Goal: Task Accomplishment & Management: Complete application form

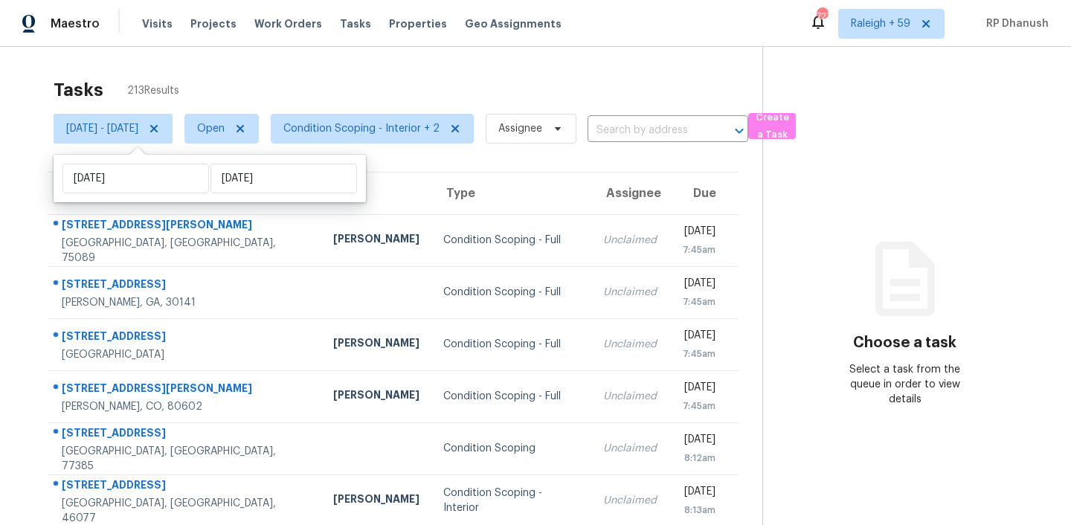
click at [336, 75] on div "Tasks 213 Results" at bounding box center [408, 90] width 709 height 39
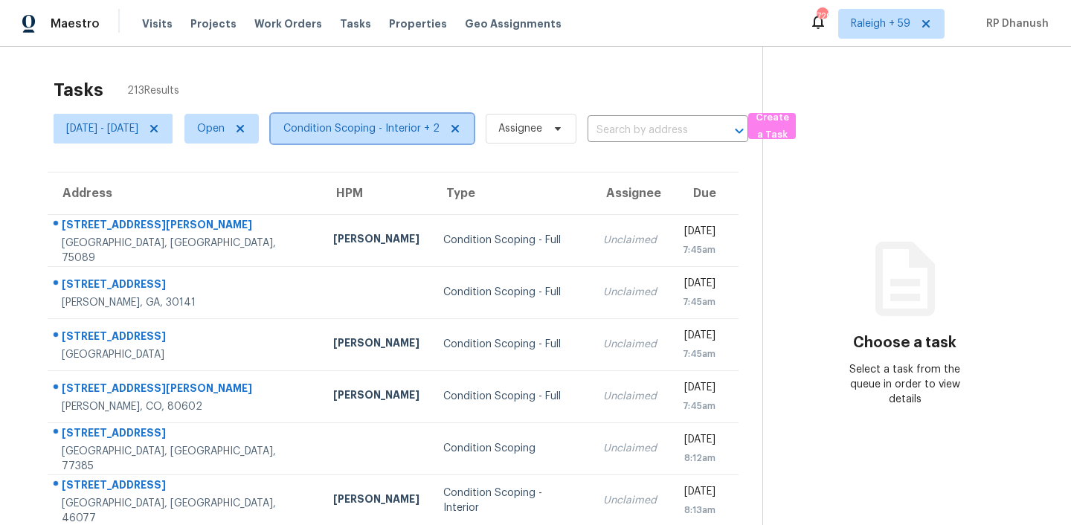
click at [396, 118] on span "Condition Scoping - Interior + 2" at bounding box center [372, 129] width 203 height 30
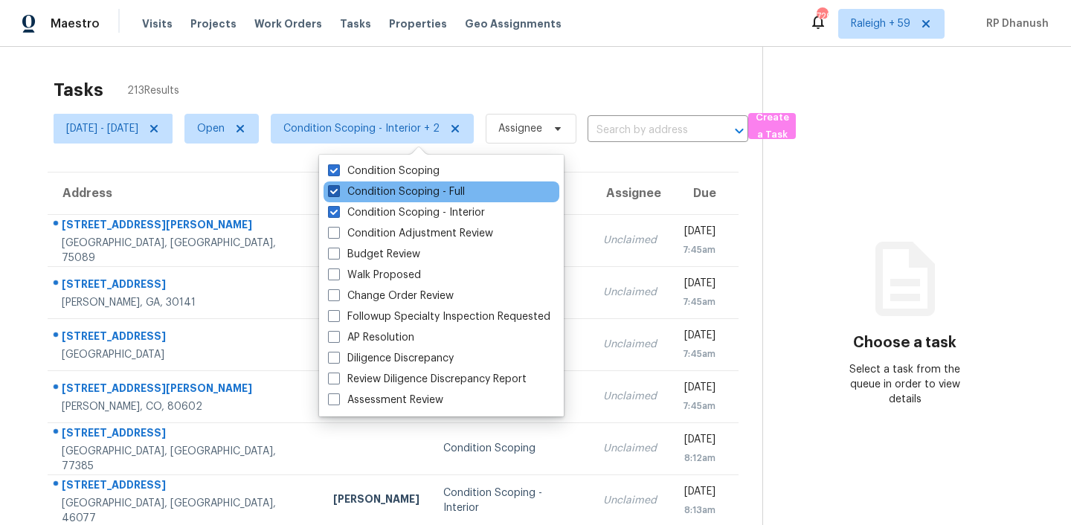
click at [420, 190] on label "Condition Scoping - Full" at bounding box center [396, 191] width 137 height 15
click at [338, 190] on input "Condition Scoping - Full" at bounding box center [333, 189] width 10 height 10
checkbox input "false"
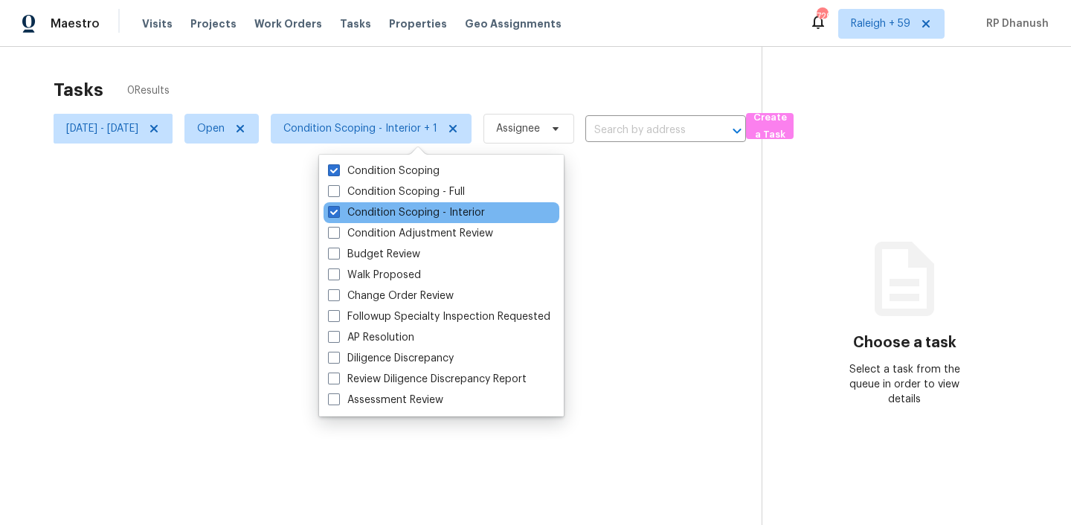
click at [418, 202] on div "Condition Scoping - Interior" at bounding box center [442, 212] width 236 height 21
click at [417, 212] on label "Condition Scoping - Interior" at bounding box center [406, 212] width 157 height 15
click at [338, 212] on input "Condition Scoping - Interior" at bounding box center [333, 210] width 10 height 10
checkbox input "false"
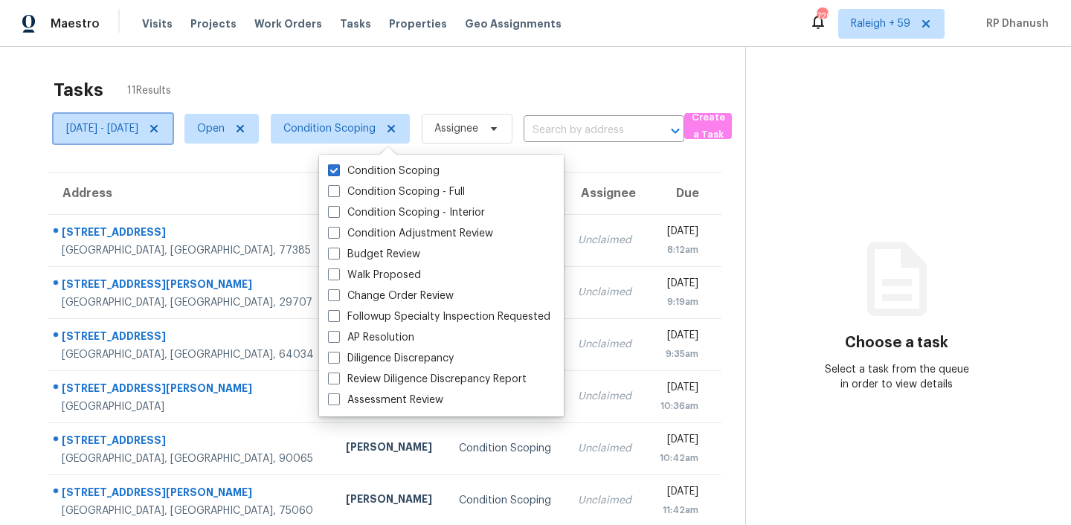
click at [160, 124] on icon at bounding box center [154, 129] width 12 height 12
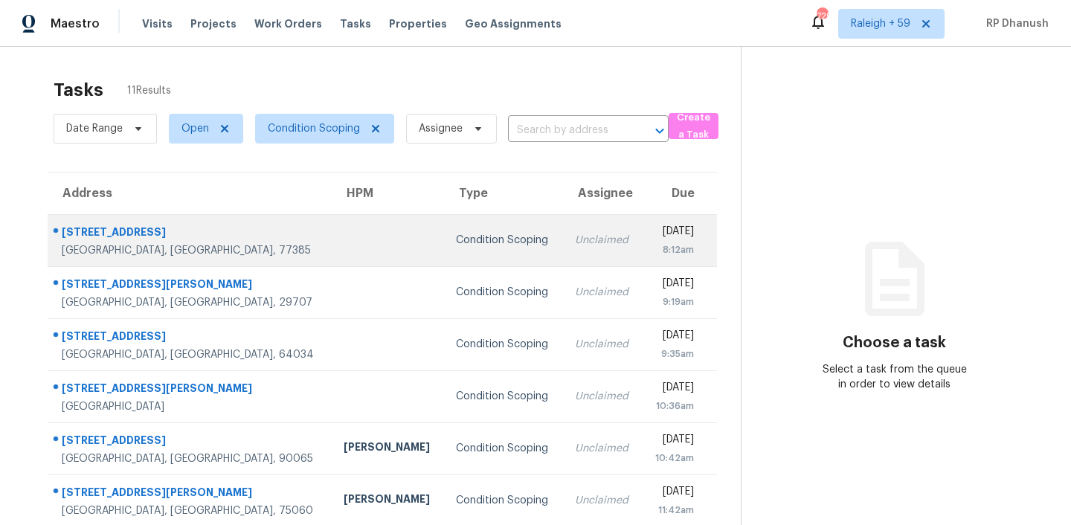
click at [563, 251] on td "Unclaimed" at bounding box center [602, 240] width 79 height 52
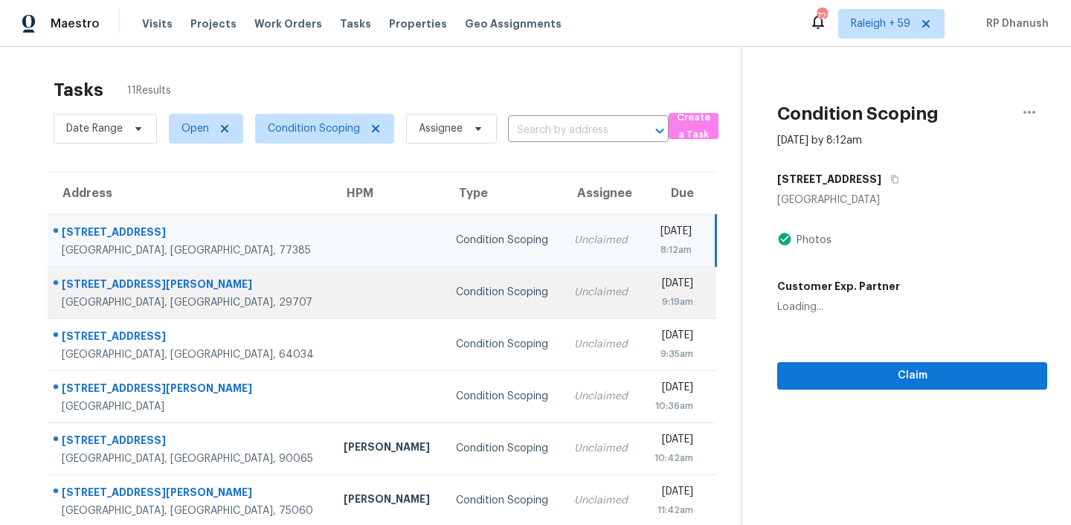
click at [562, 281] on td "Unclaimed" at bounding box center [601, 292] width 79 height 52
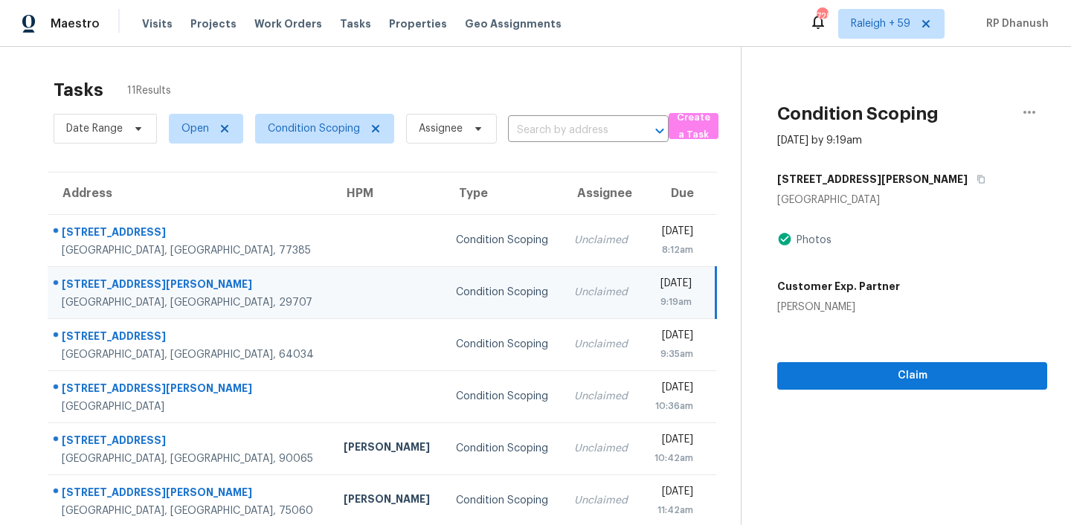
click at [562, 281] on td "Unclaimed" at bounding box center [601, 292] width 79 height 52
click at [876, 364] on button "Claim" at bounding box center [912, 376] width 270 height 28
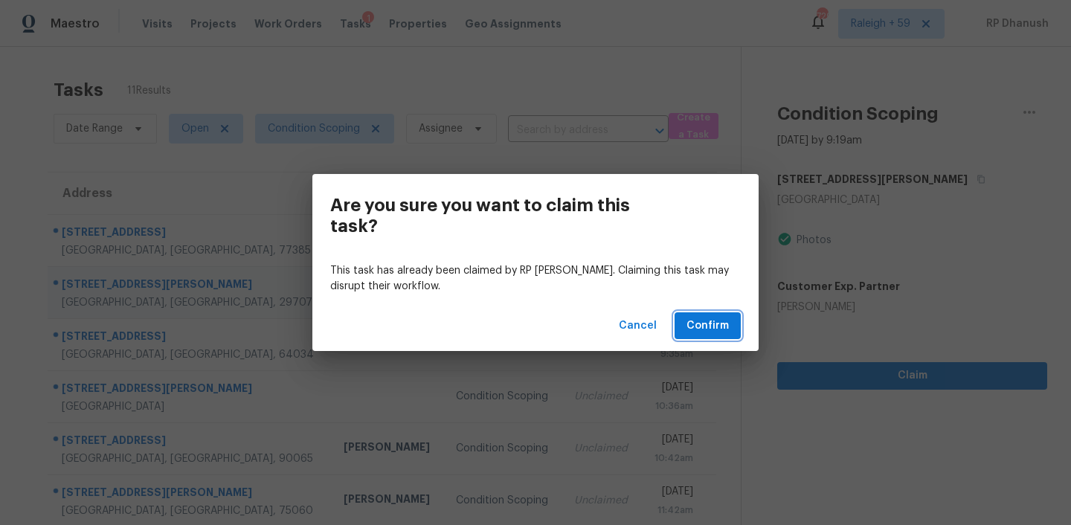
click at [703, 328] on span "Confirm" at bounding box center [708, 326] width 42 height 19
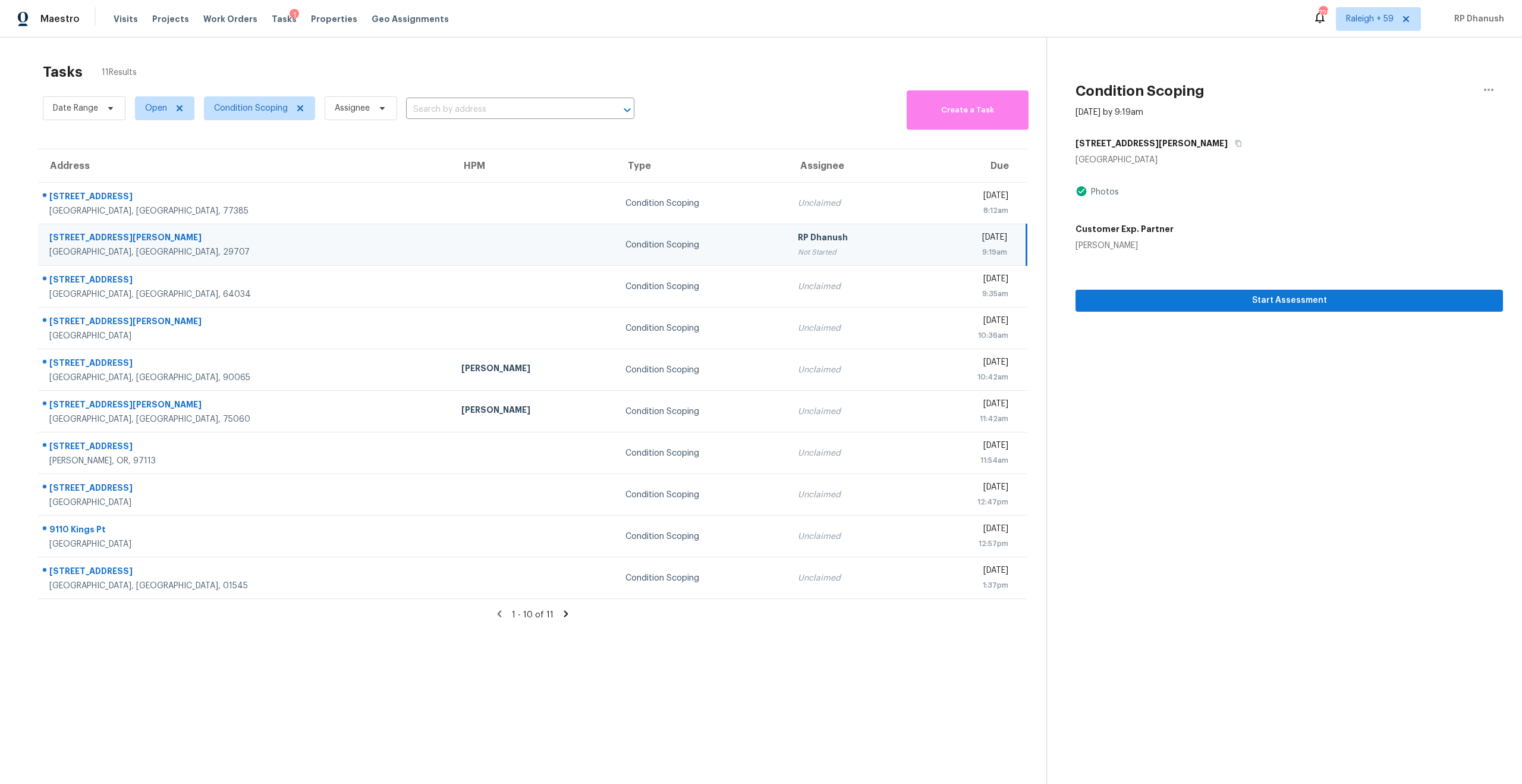
click at [271, 228] on td "7907 Moon Hill Pl Fort Mill, SC, 29707" at bounding box center [245, 245] width 414 height 42
click at [856, 291] on button "Start Assessment" at bounding box center [1289, 300] width 428 height 22
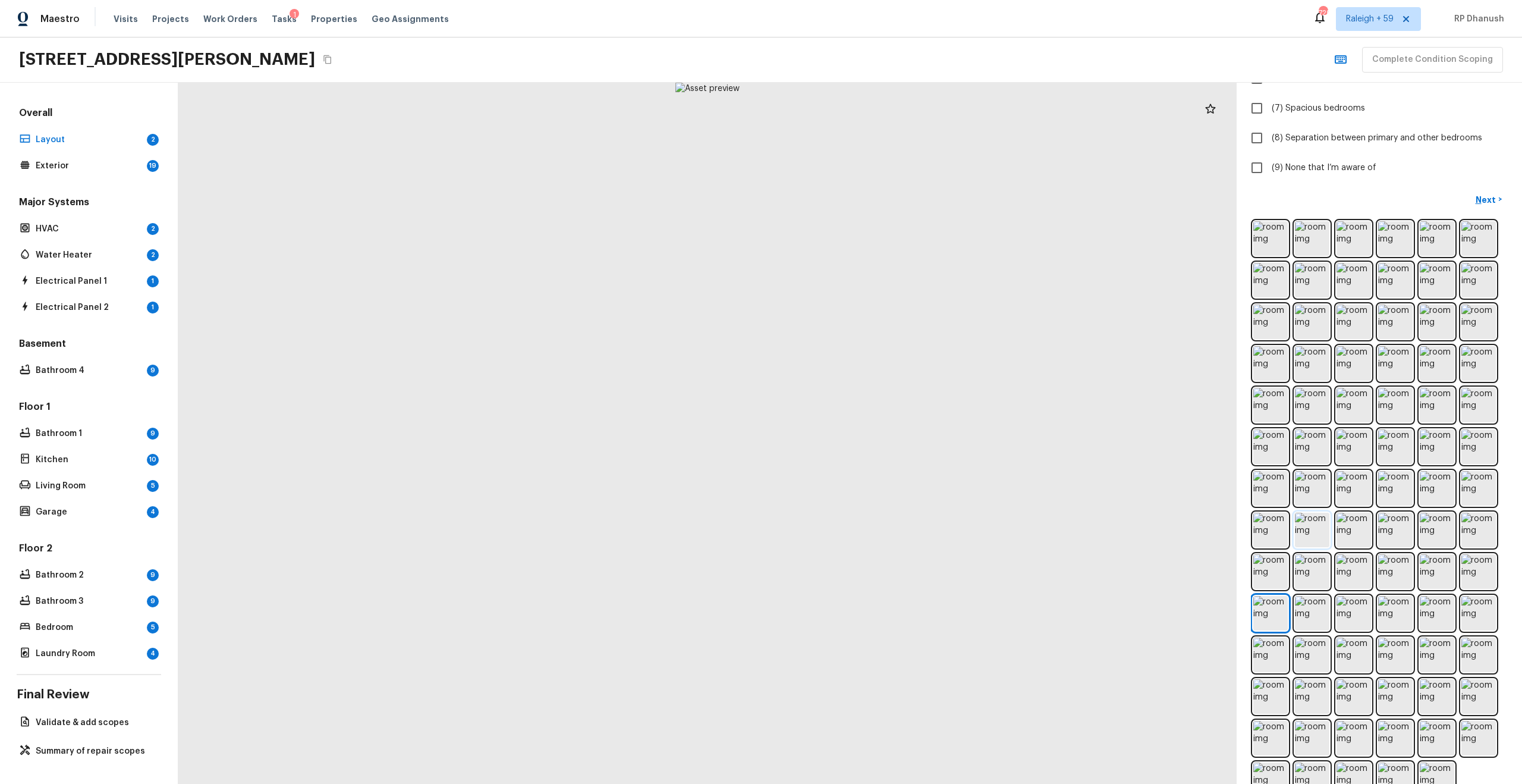
scroll to position [296, 0]
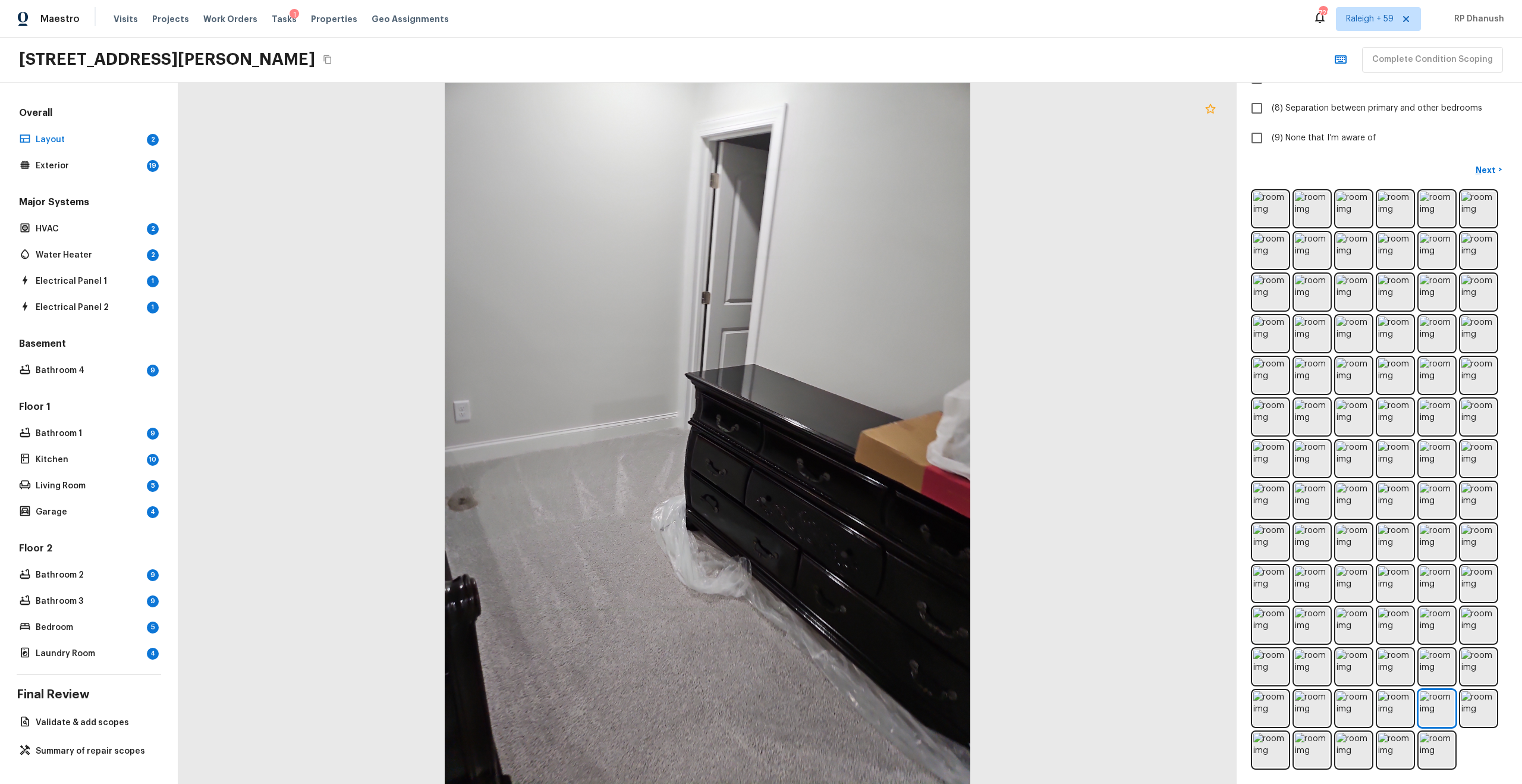
click at [856, 110] on icon at bounding box center [1210, 108] width 10 height 10
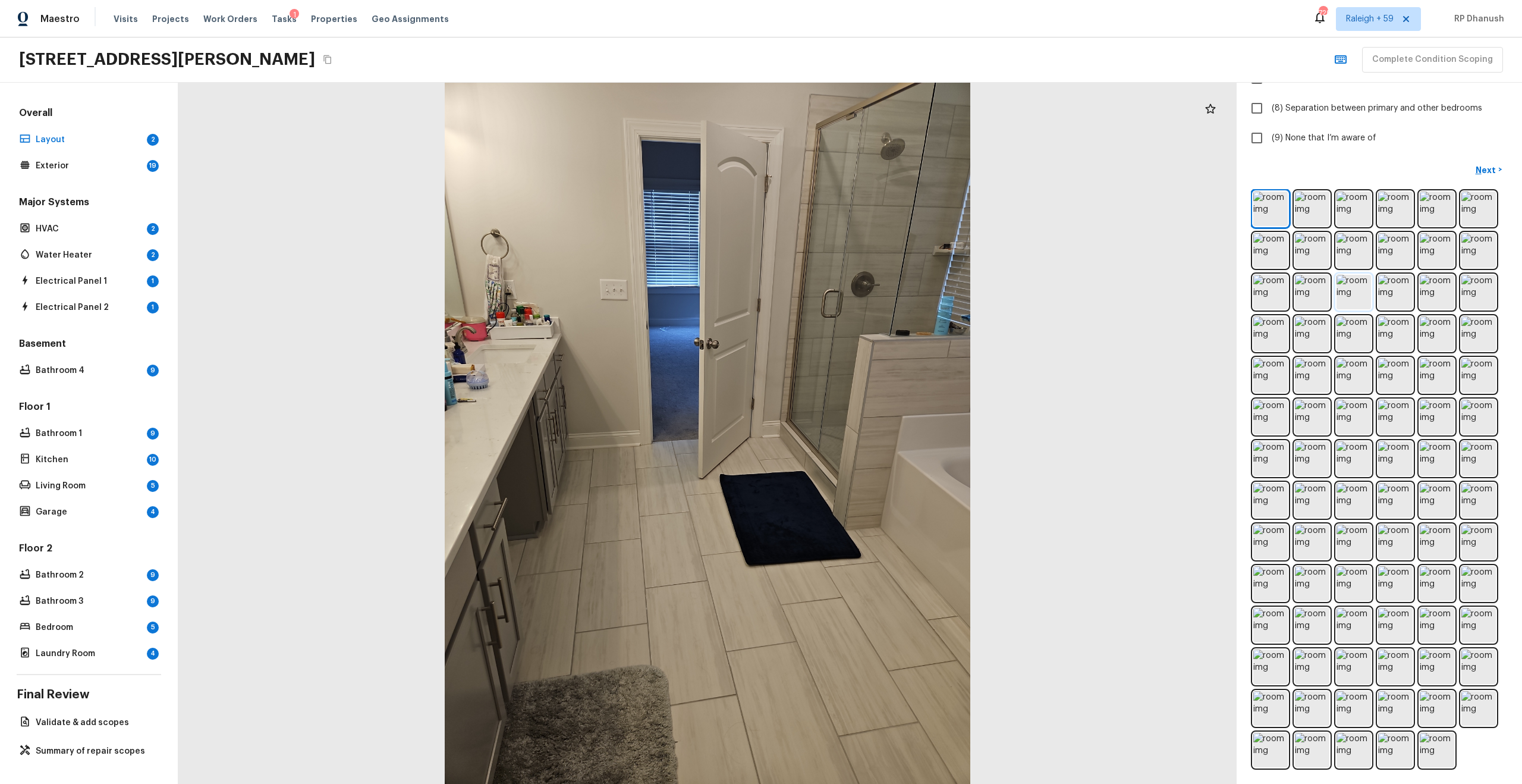
scroll to position [0, 0]
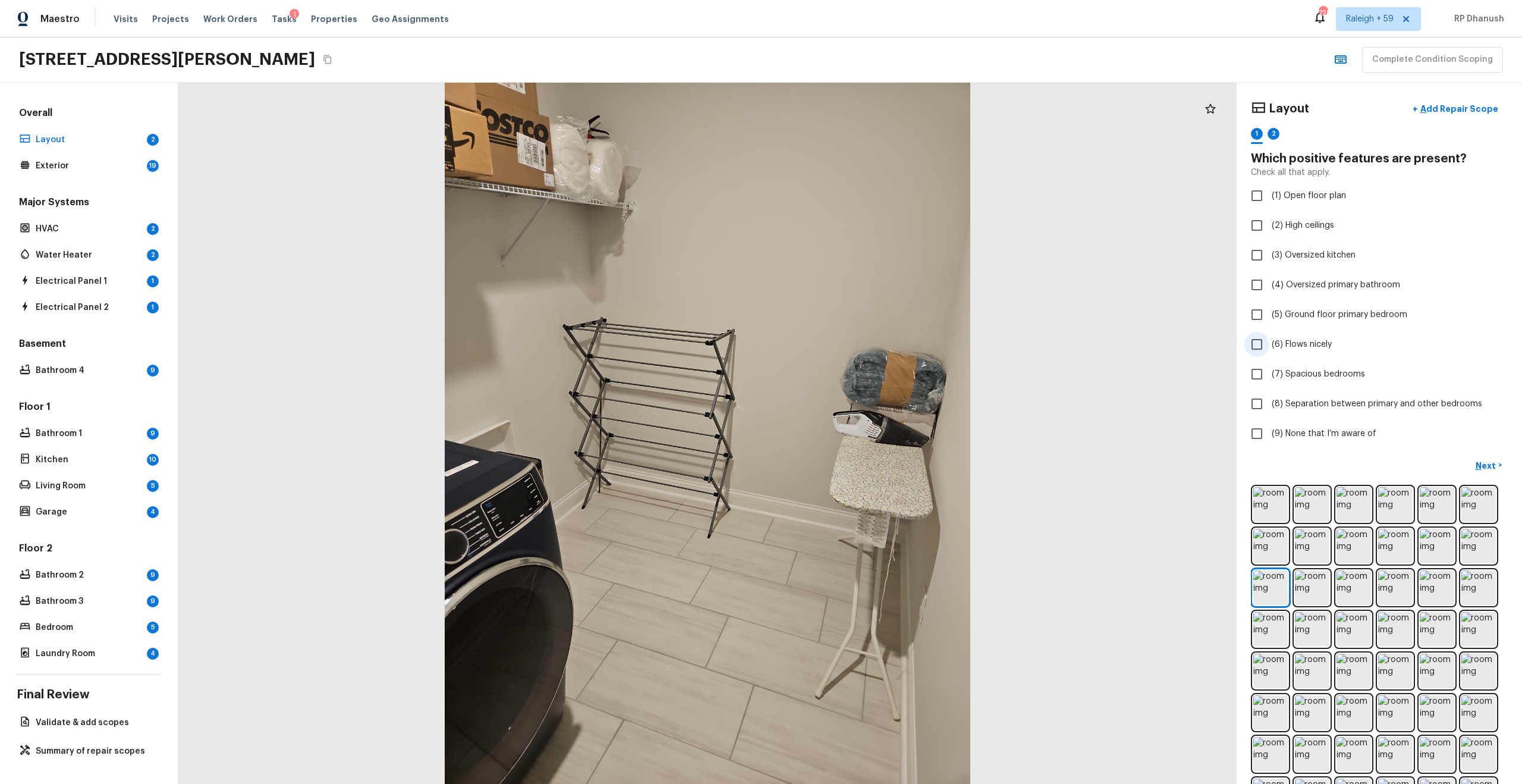
click at [856, 333] on label "(6) Flows nicely" at bounding box center [1372, 344] width 254 height 25
click at [856, 333] on input "(6) Flows nicely" at bounding box center [1257, 344] width 25 height 25
checkbox input "true"
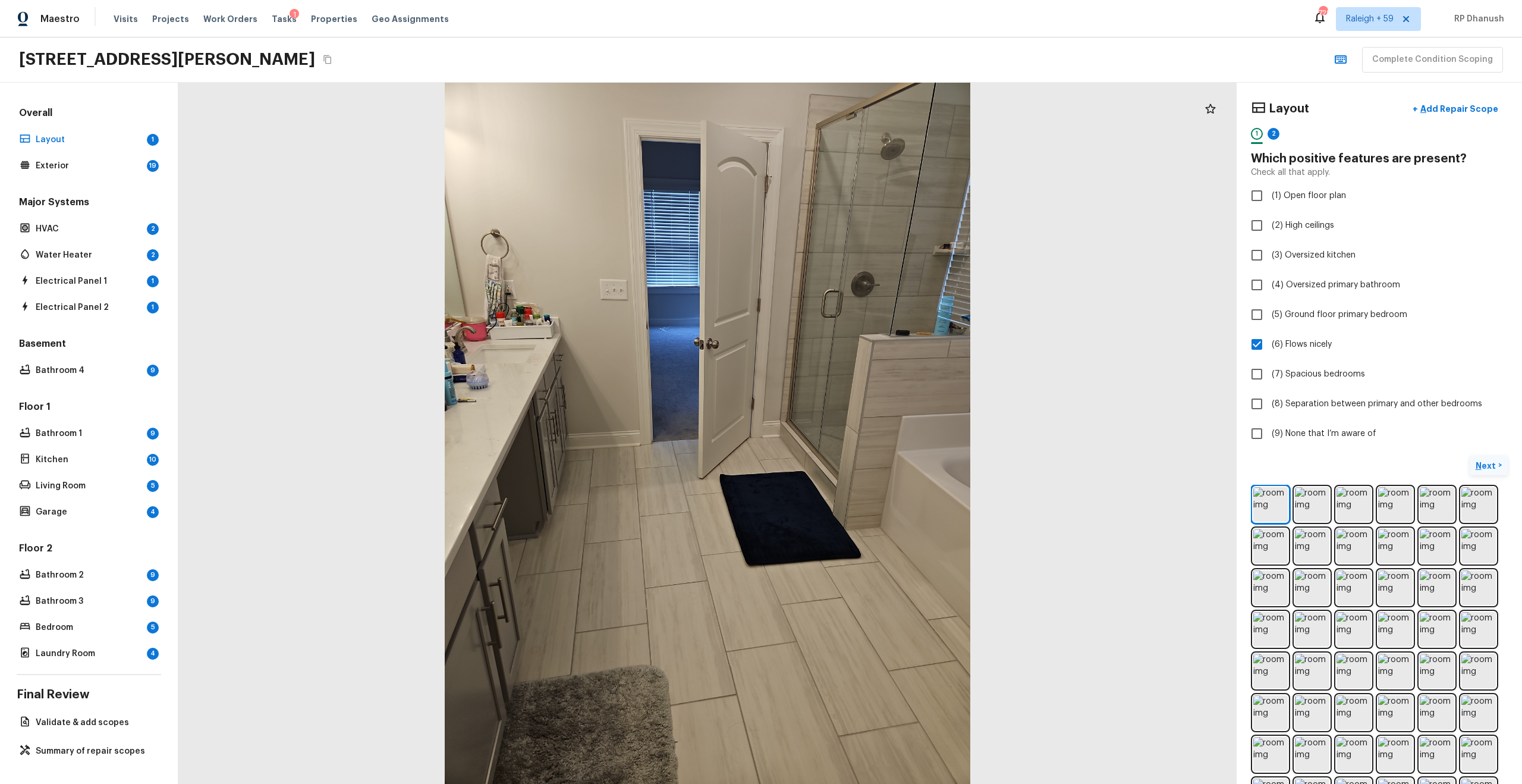
click at [856, 419] on p "Next" at bounding box center [1487, 465] width 22 height 12
click at [856, 419] on button "Next ( Exterior ) >" at bounding box center [1472, 465] width 72 height 20
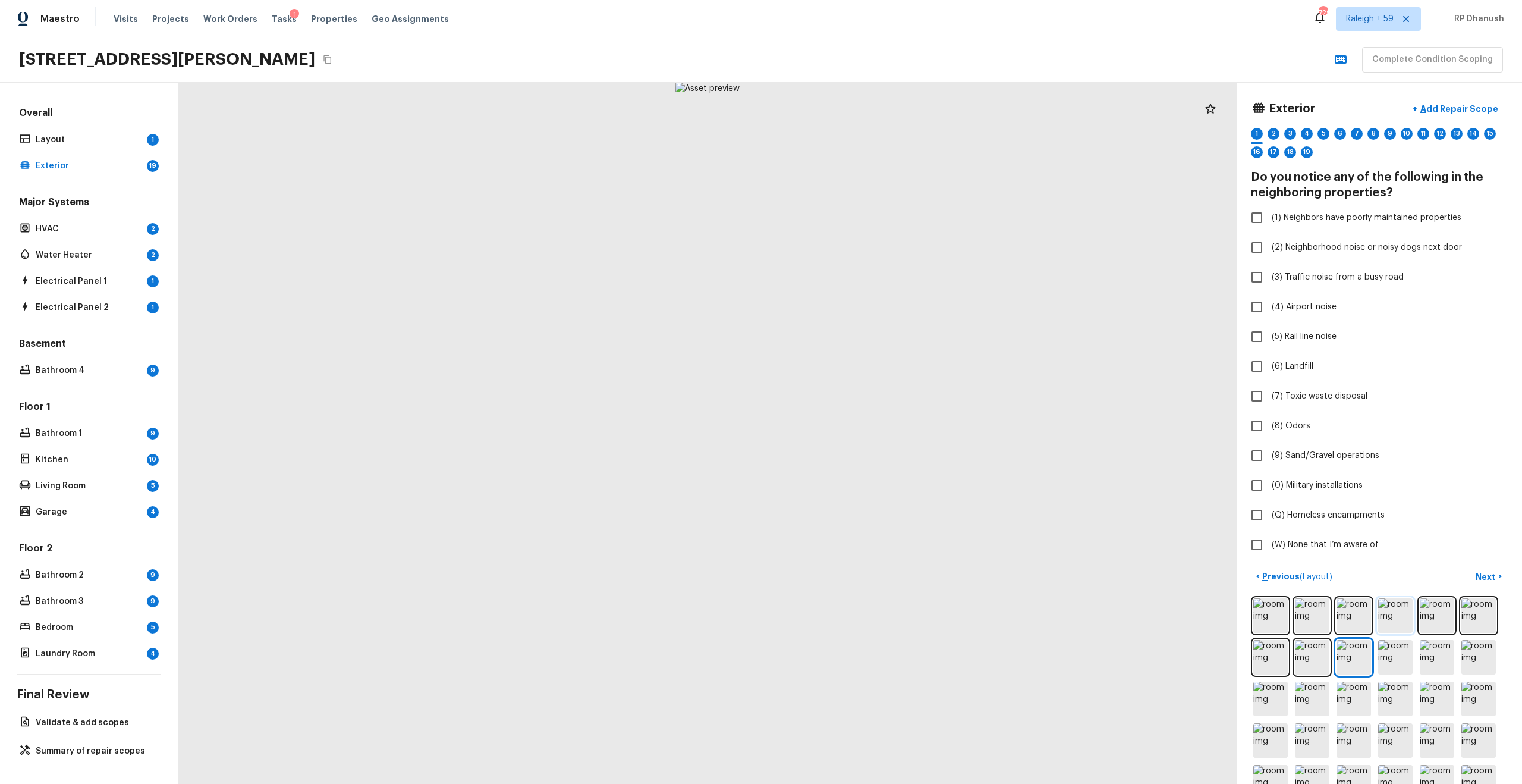
click at [856, 419] on img at bounding box center [1395, 615] width 34 height 34
click at [856, 419] on img at bounding box center [1353, 615] width 34 height 34
click at [856, 113] on icon at bounding box center [1211, 109] width 14 height 14
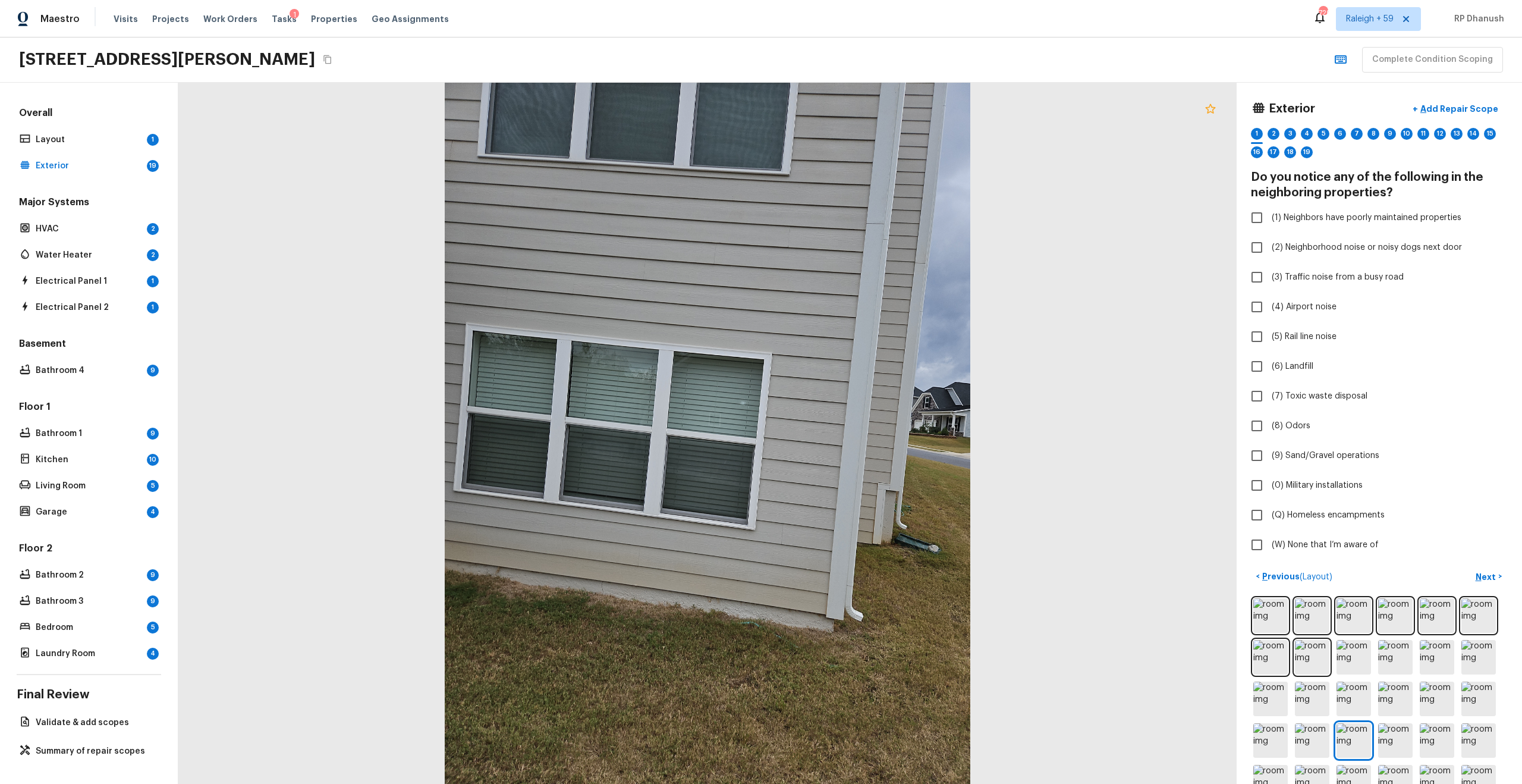
click at [856, 106] on icon at bounding box center [1210, 108] width 10 height 10
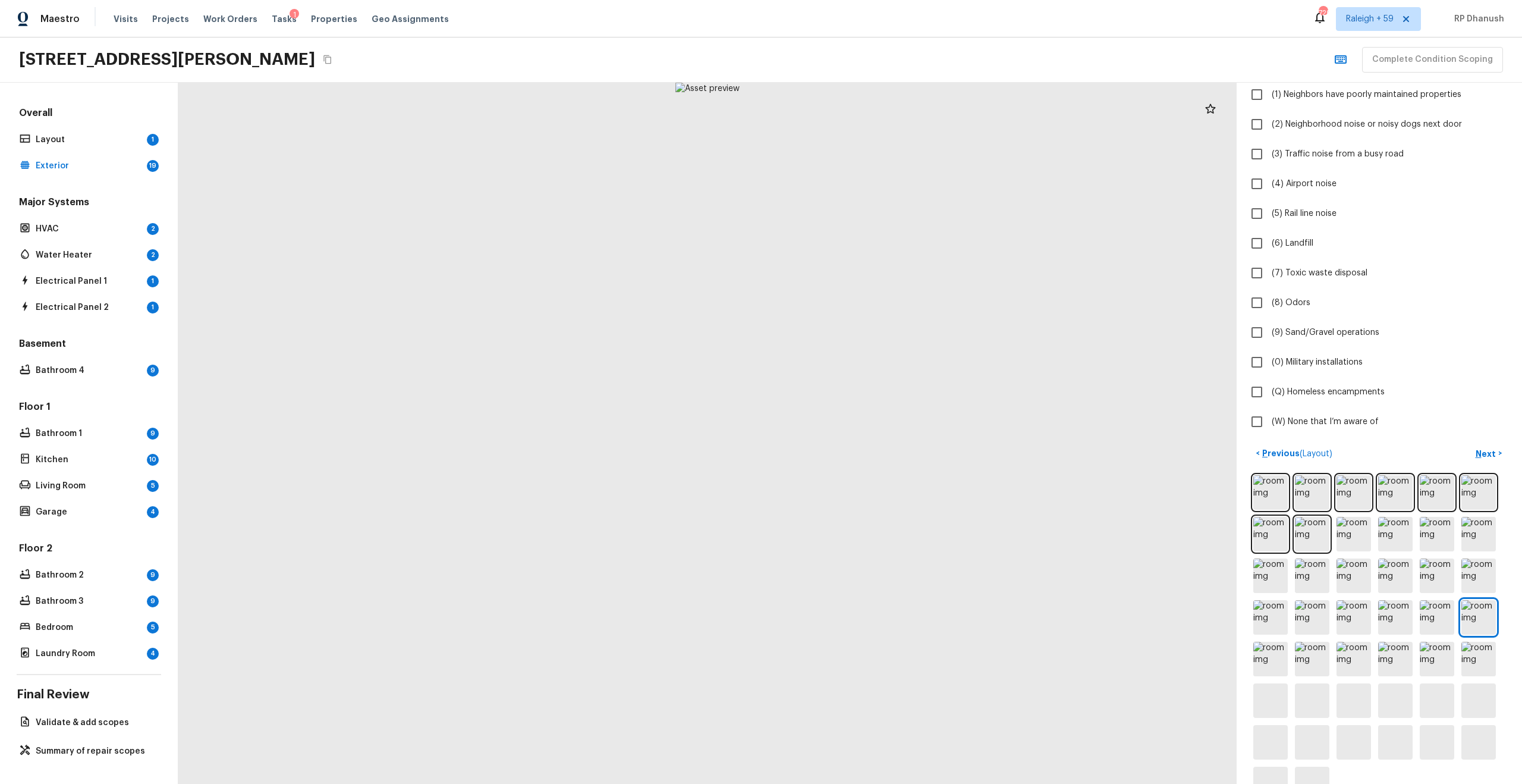
scroll to position [157, 0]
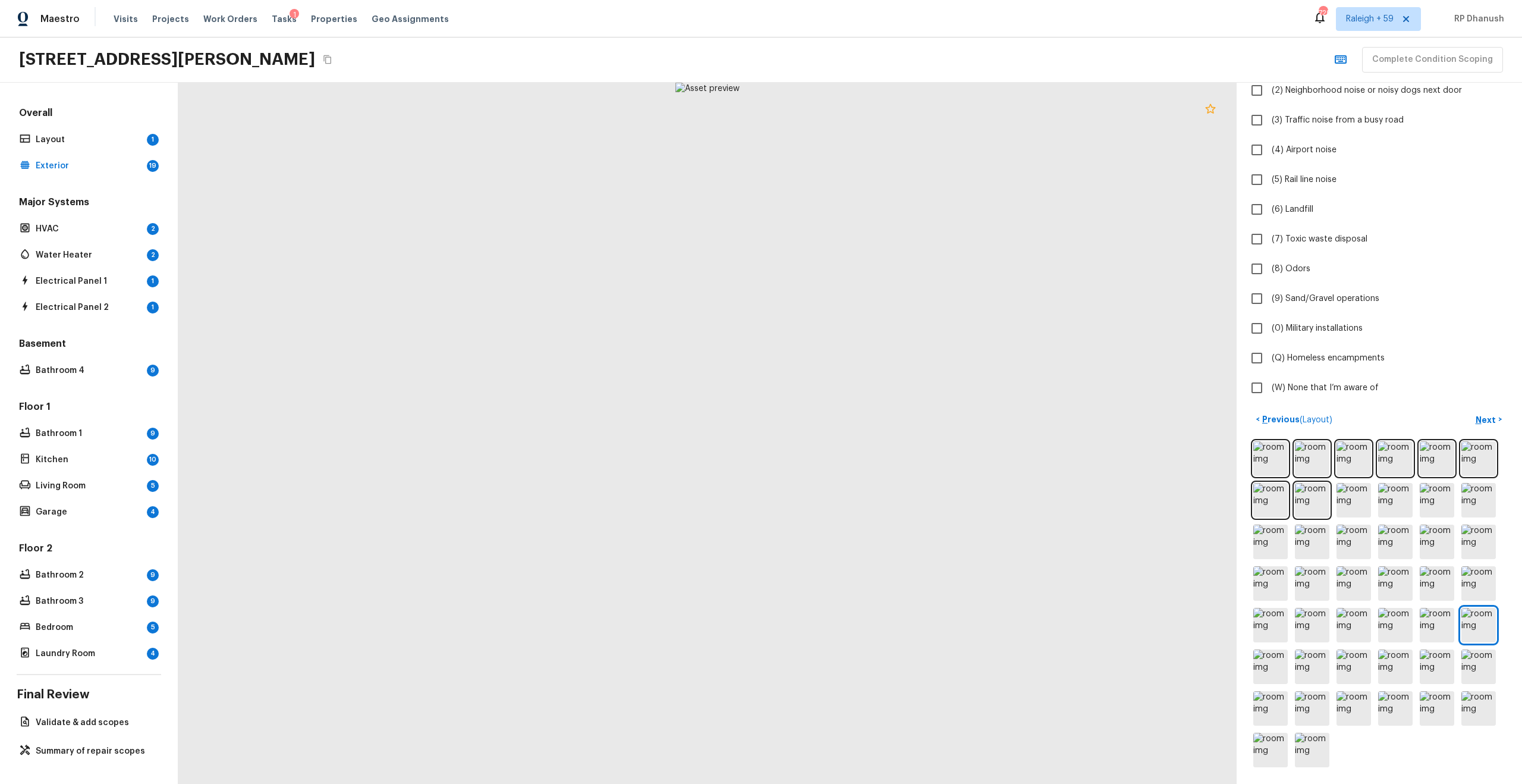
click at [856, 115] on icon at bounding box center [1211, 109] width 14 height 14
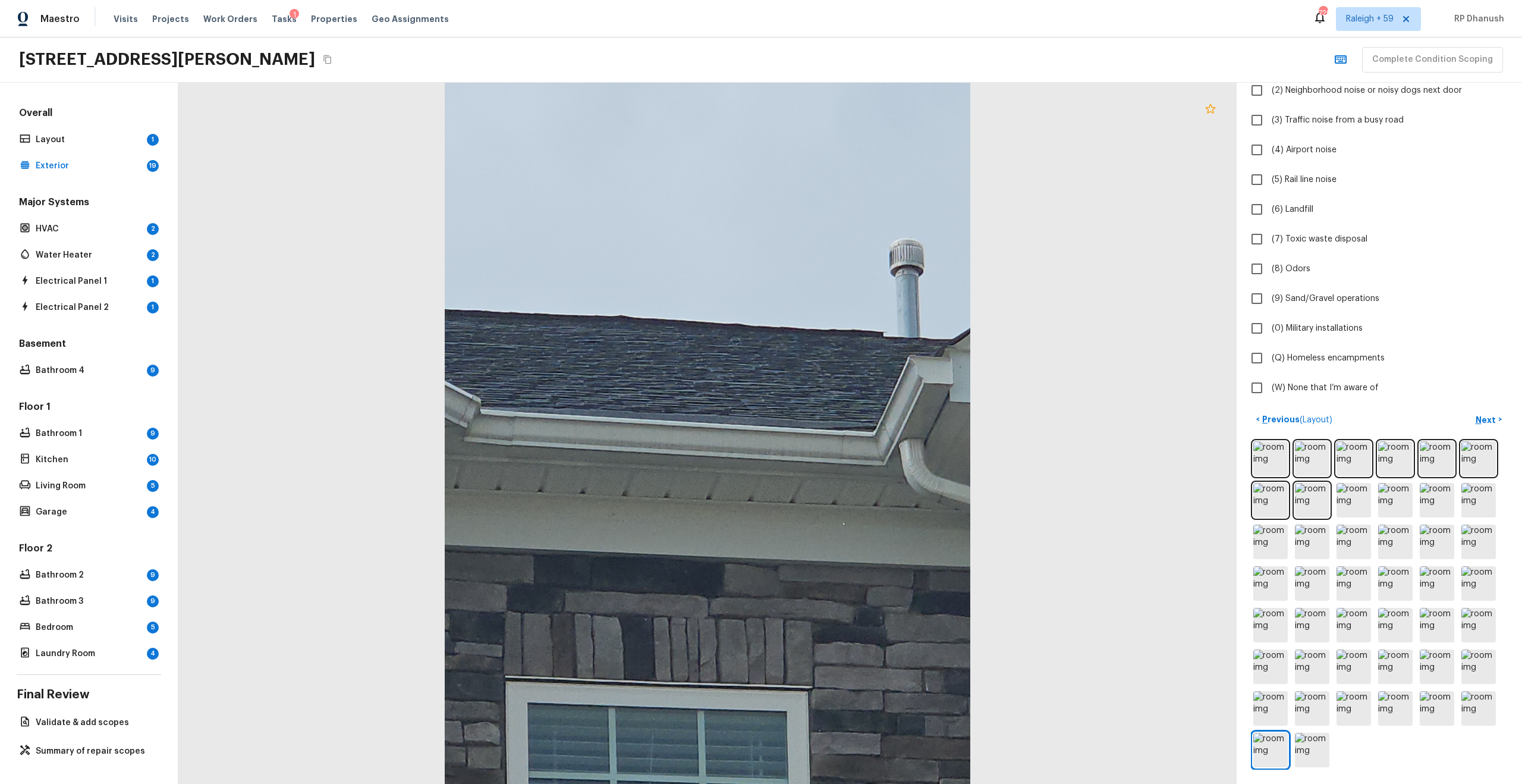
click at [856, 112] on icon at bounding box center [1211, 109] width 14 height 14
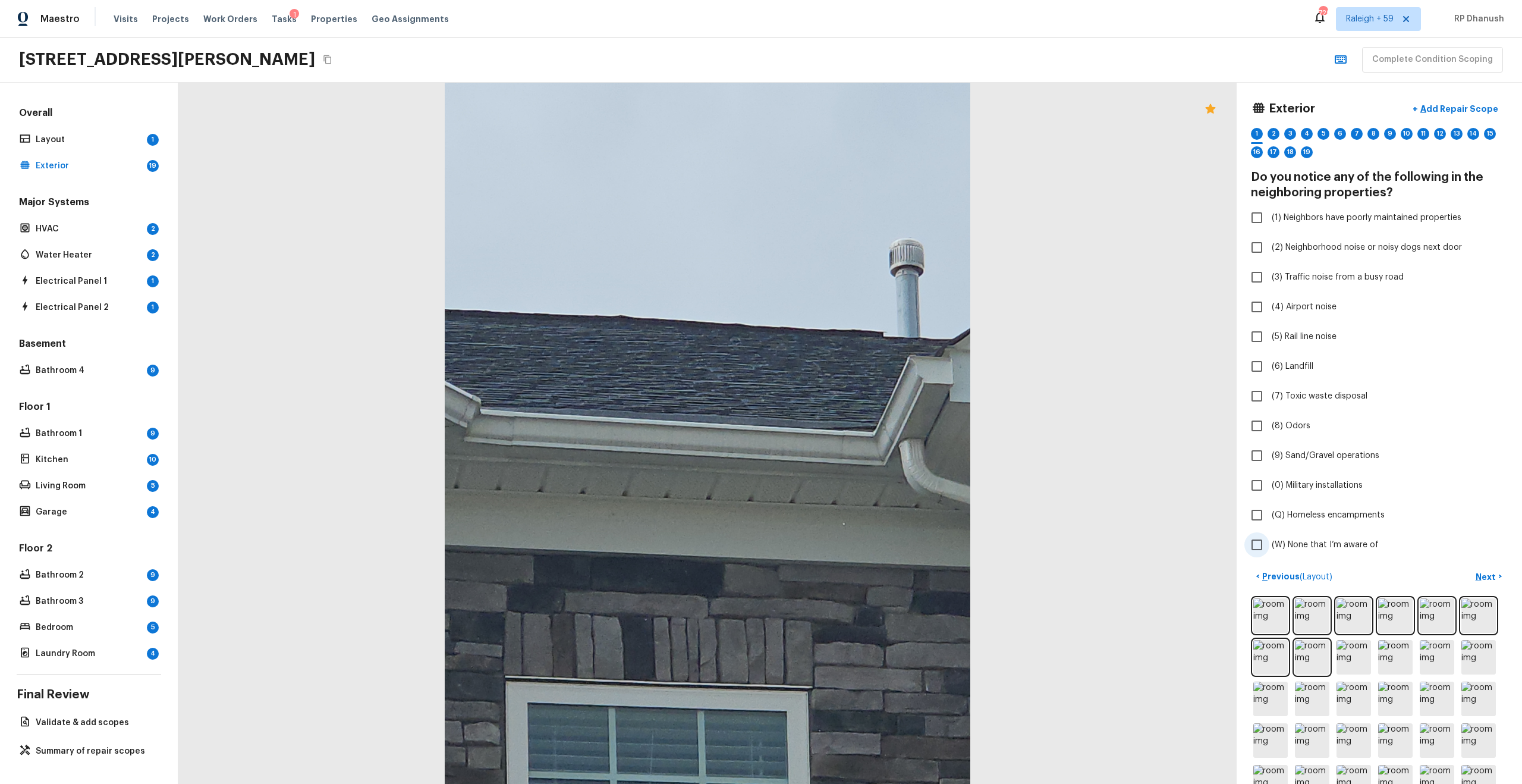
click at [856, 419] on span "(W) None that I’m aware of" at bounding box center [1325, 544] width 107 height 12
click at [856, 419] on input "(W) None that I’m aware of" at bounding box center [1257, 544] width 25 height 25
checkbox input "true"
click at [856, 419] on p "Next" at bounding box center [1487, 576] width 22 height 12
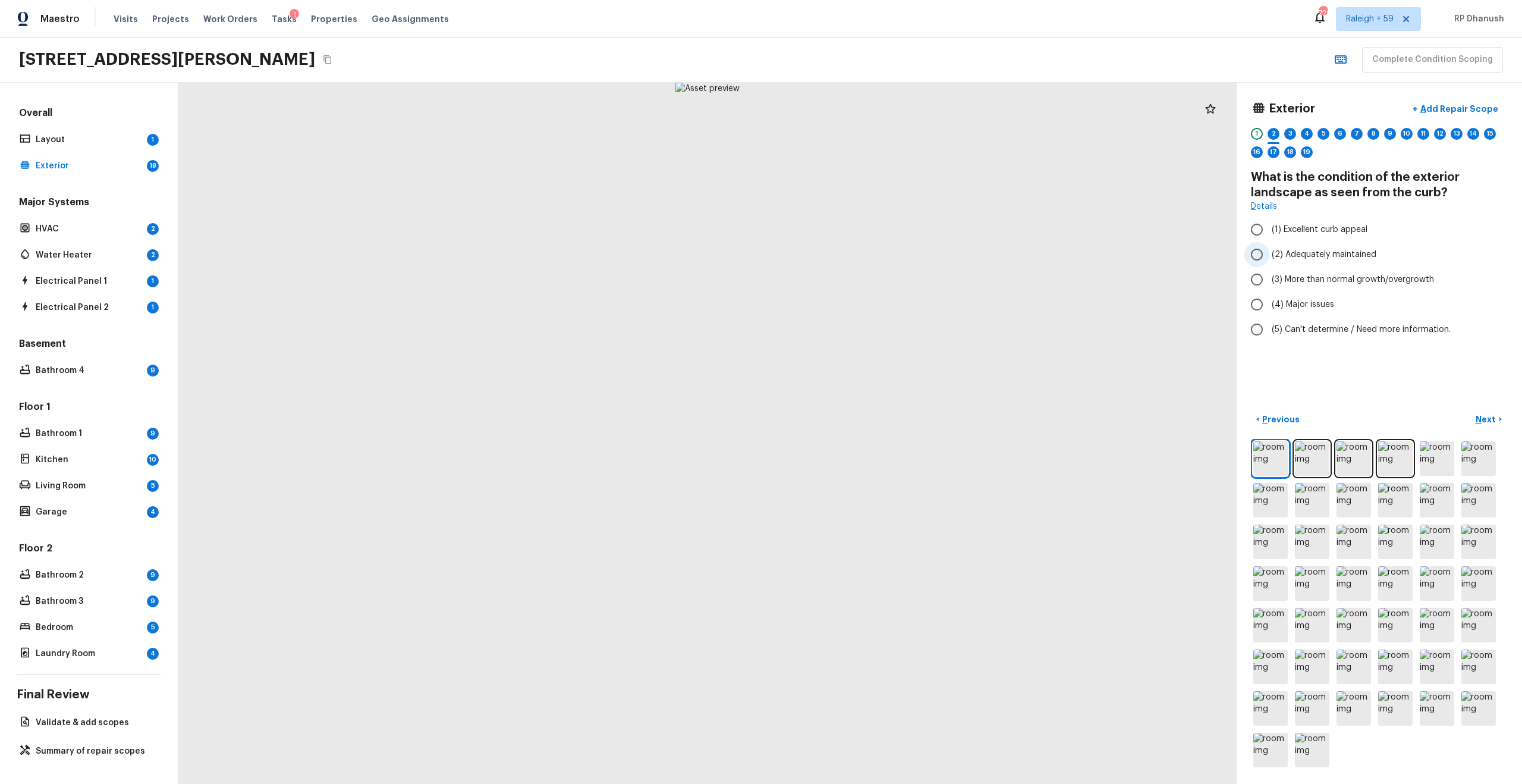
click at [856, 253] on span "(2) Adequately maintained" at bounding box center [1324, 254] width 105 height 12
click at [856, 253] on input "(2) Adequately maintained" at bounding box center [1257, 254] width 25 height 25
radio input "true"
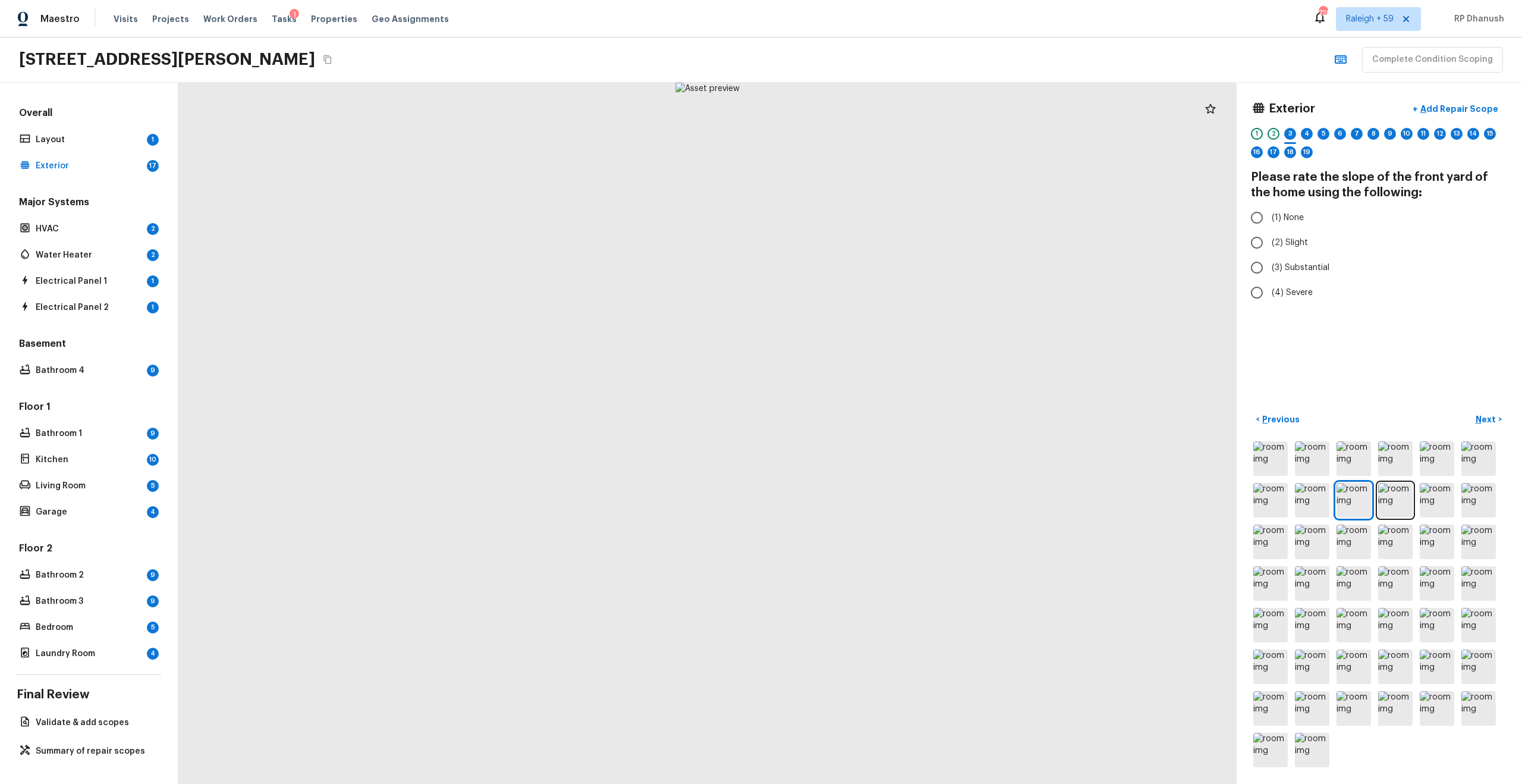
radio input "true"
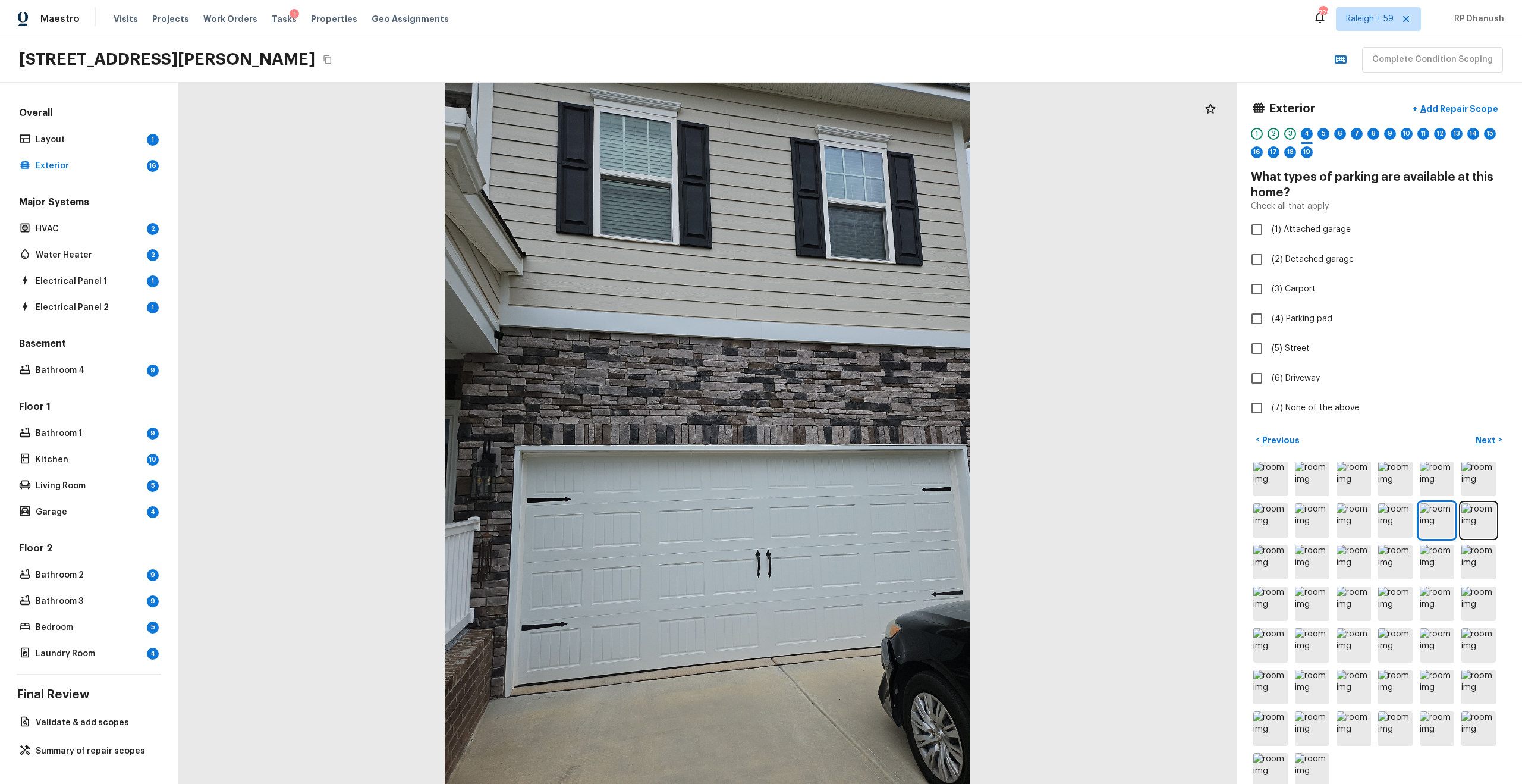
checkbox input "true"
click at [856, 419] on img at bounding box center [1437, 519] width 34 height 34
click at [856, 419] on img at bounding box center [1479, 519] width 34 height 34
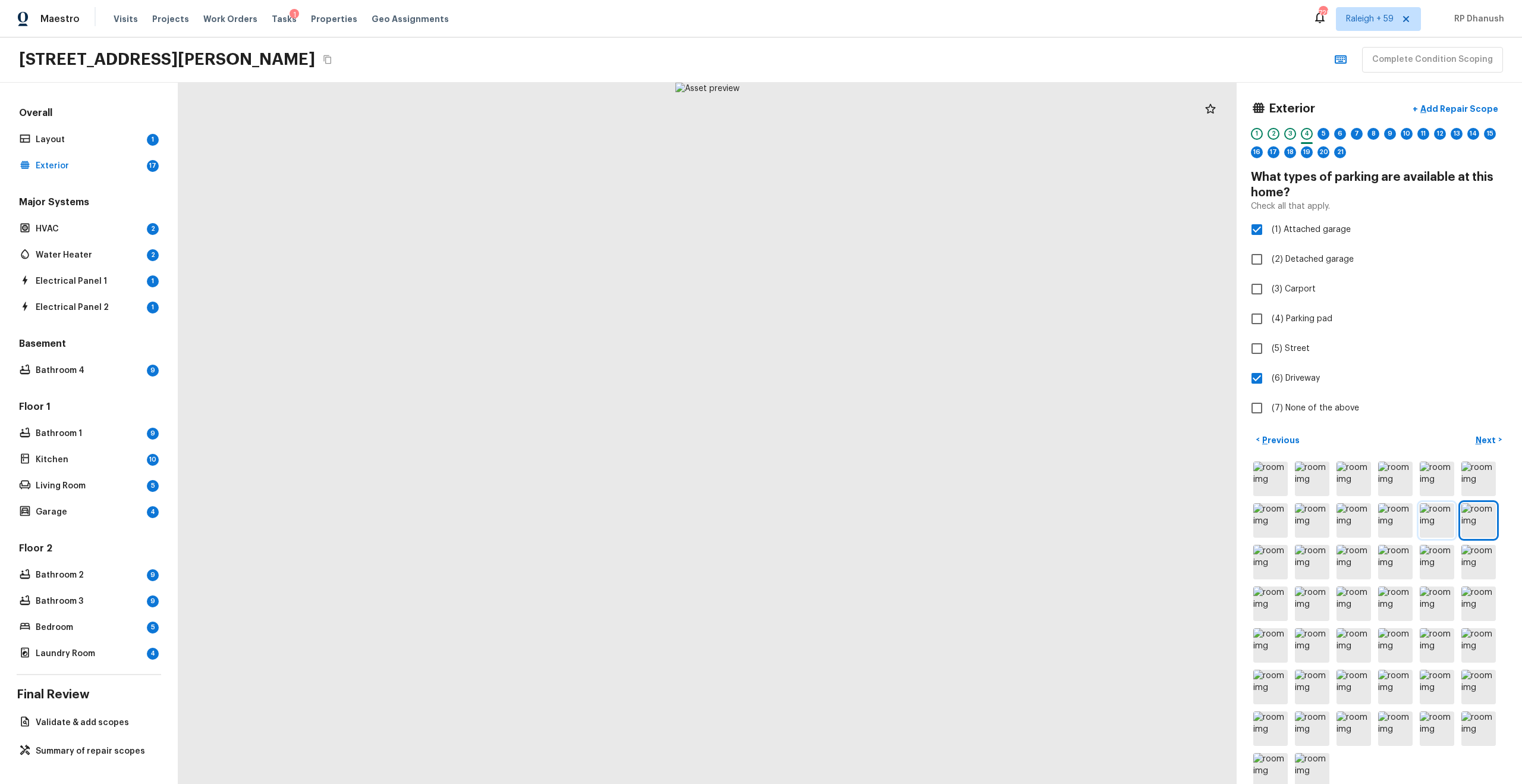
click at [856, 419] on img at bounding box center [1437, 519] width 34 height 34
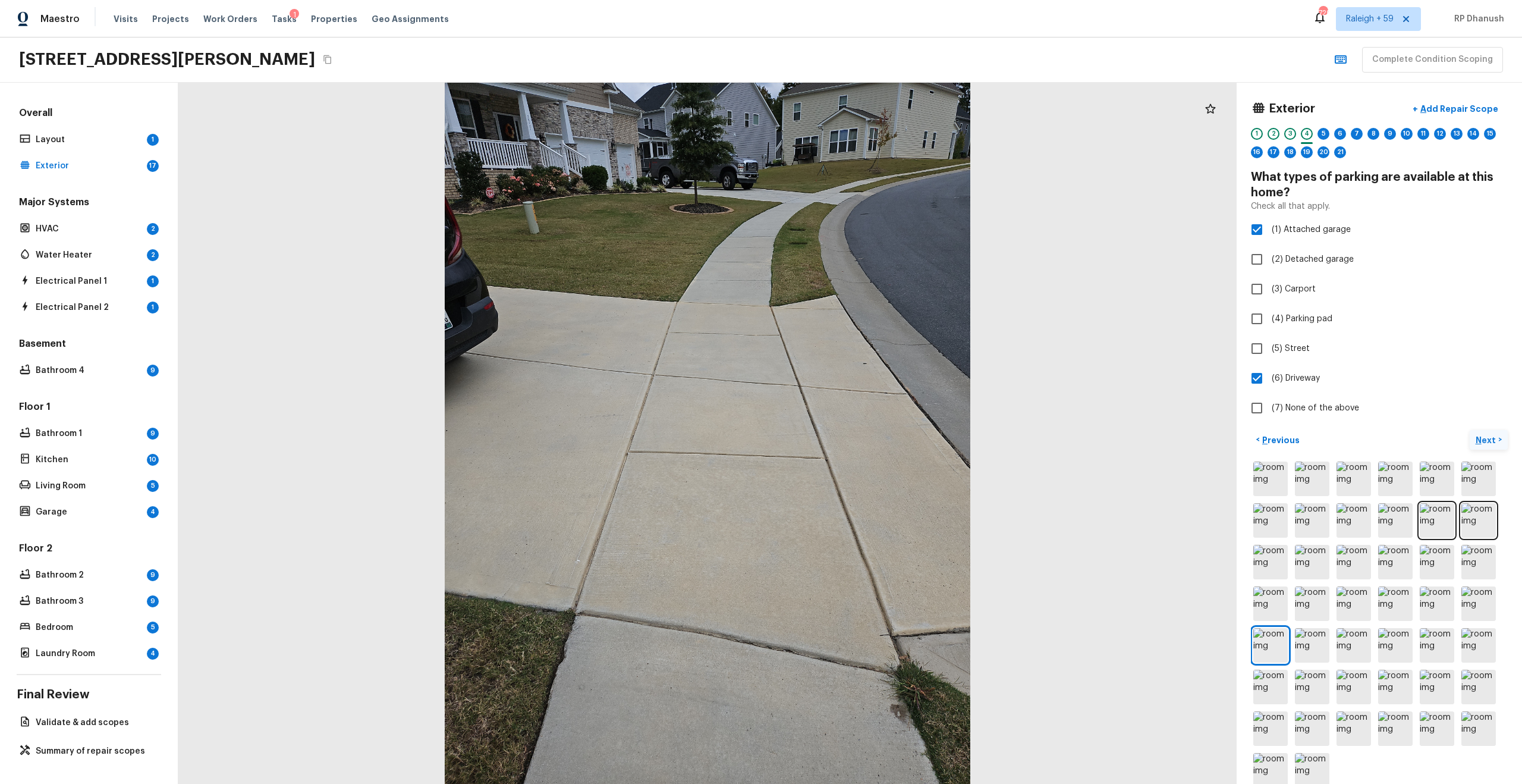
click at [856, 419] on p "Next" at bounding box center [1487, 440] width 22 height 12
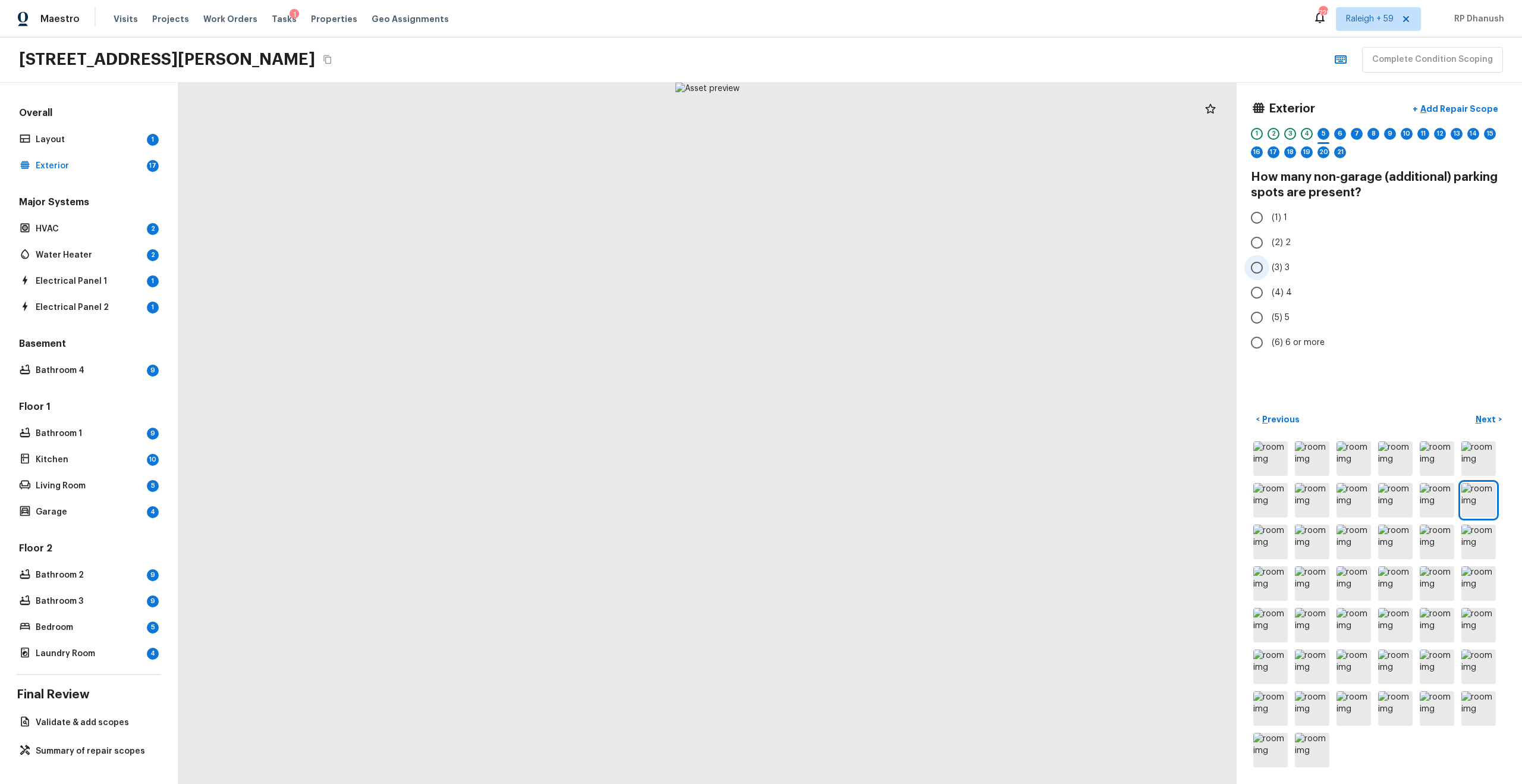
click at [856, 269] on input "(3) 3" at bounding box center [1257, 267] width 25 height 25
radio input "true"
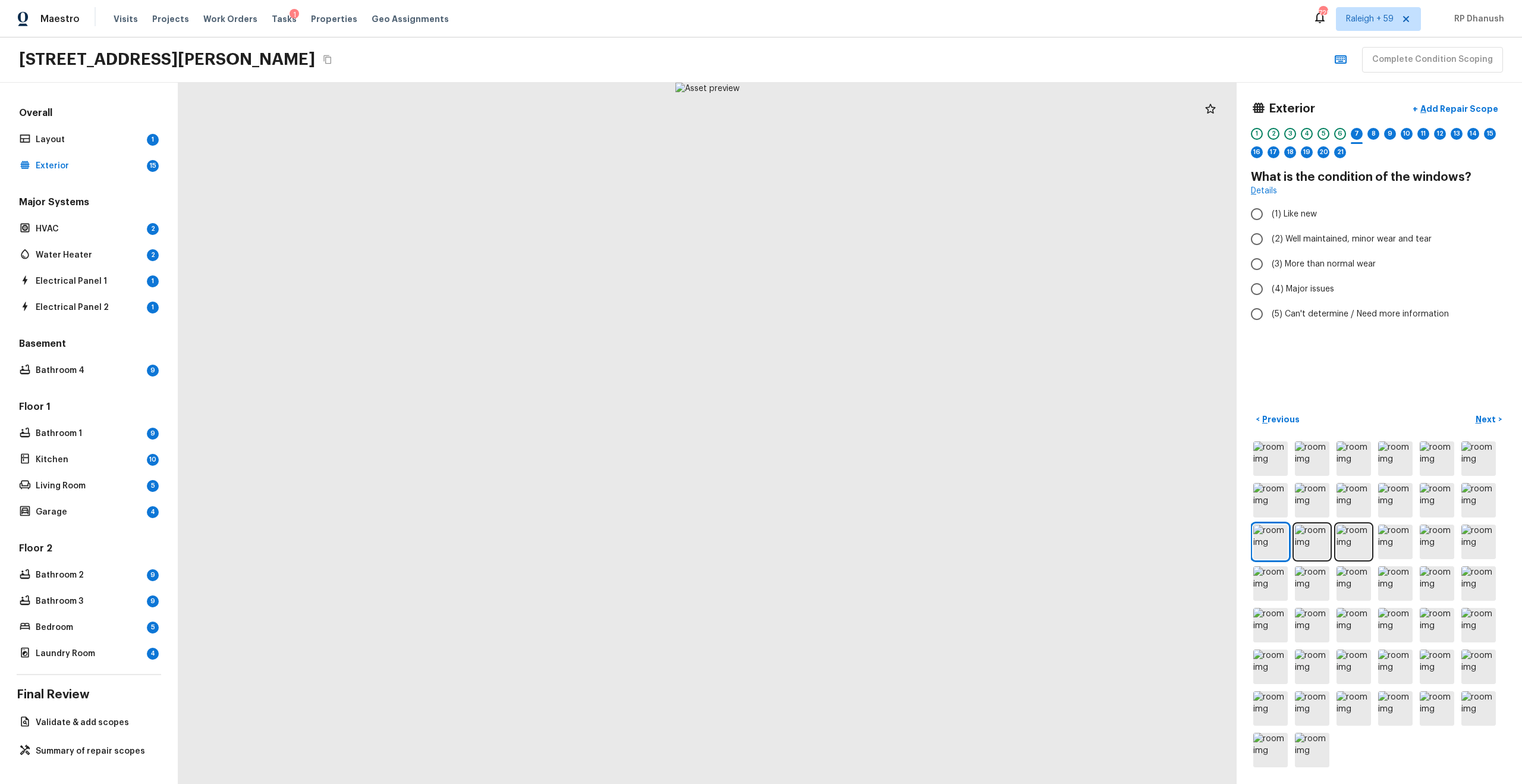
radio input "true"
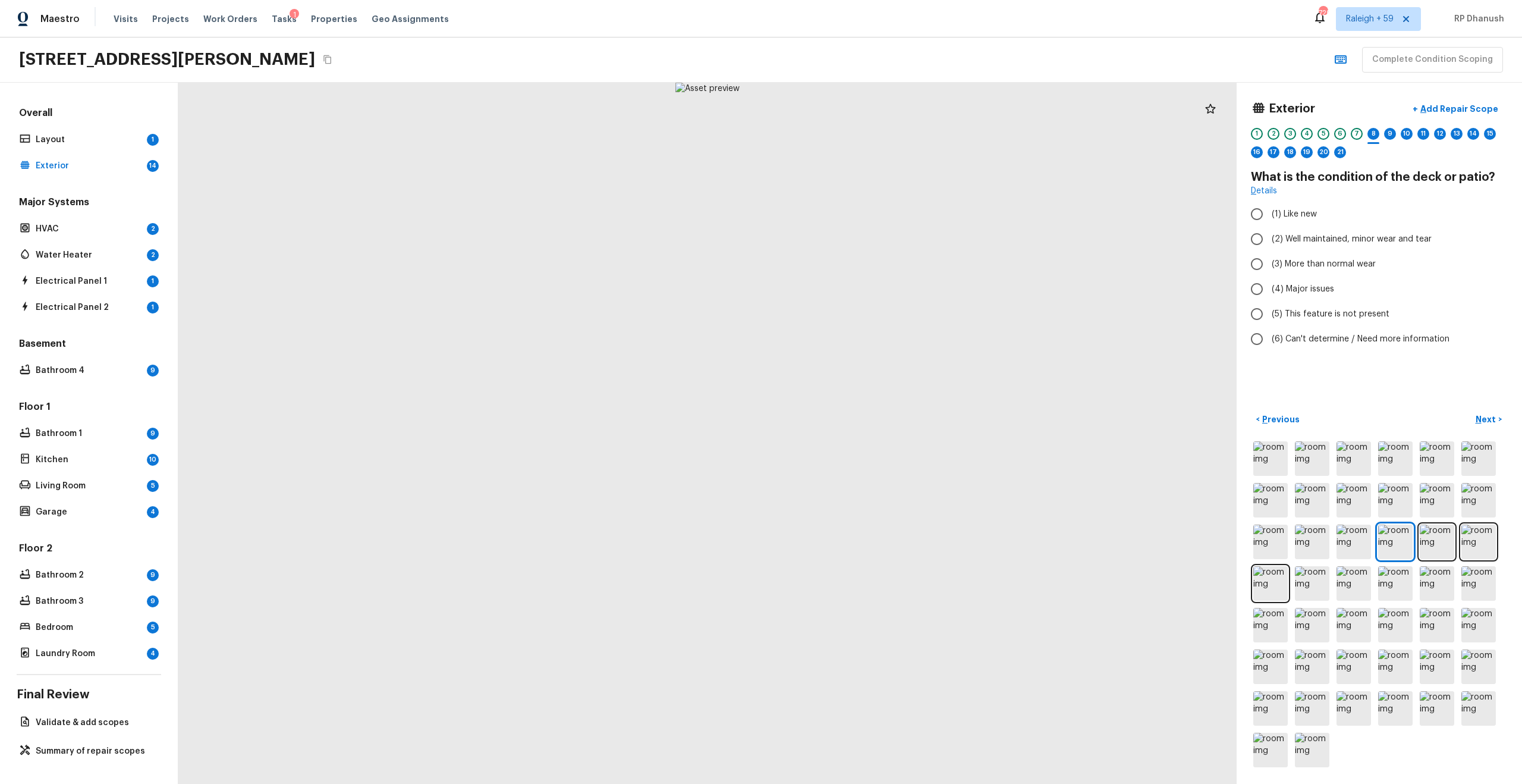
radio input "true"
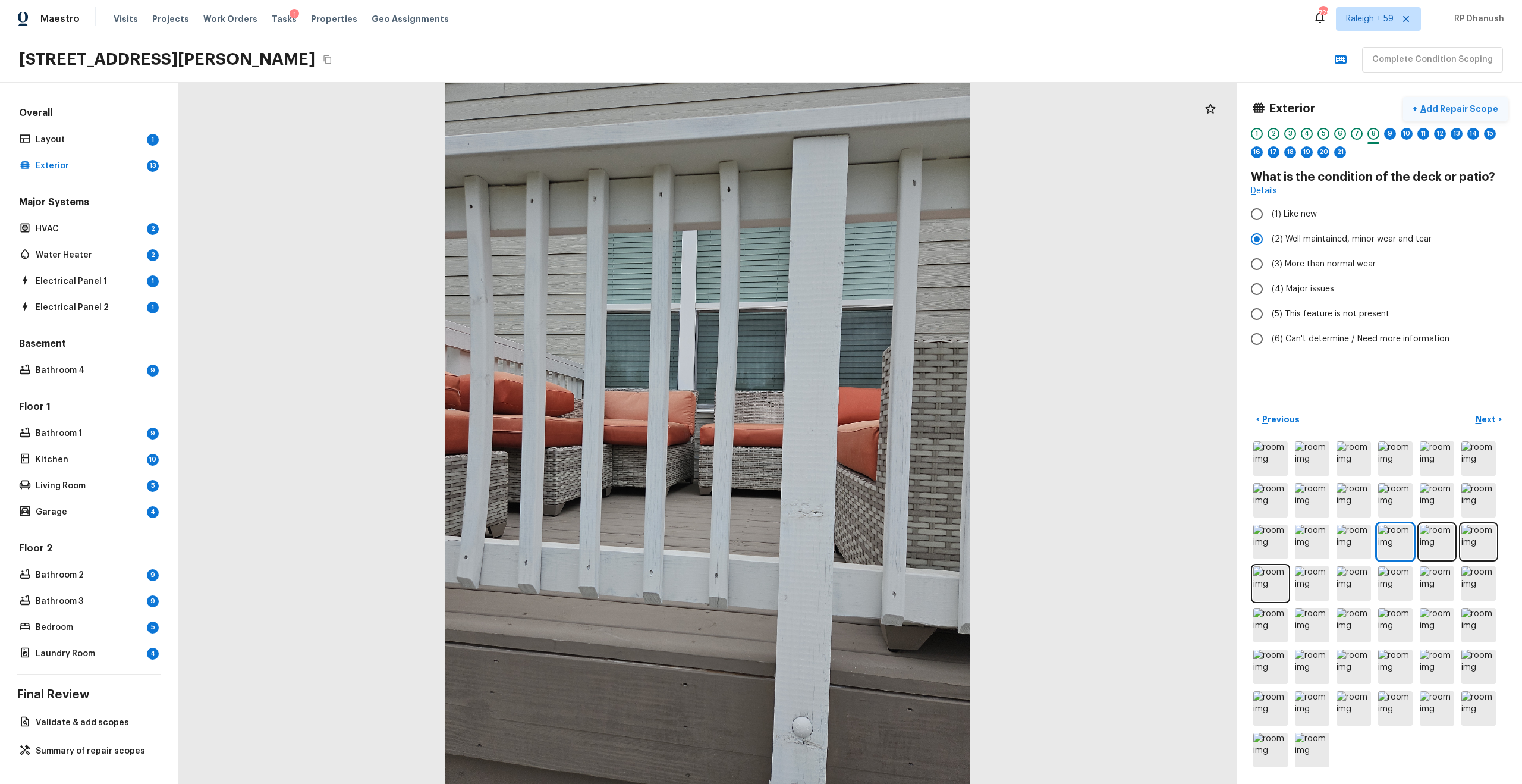
click at [856, 105] on p "Add Repair Scope" at bounding box center [1458, 109] width 80 height 12
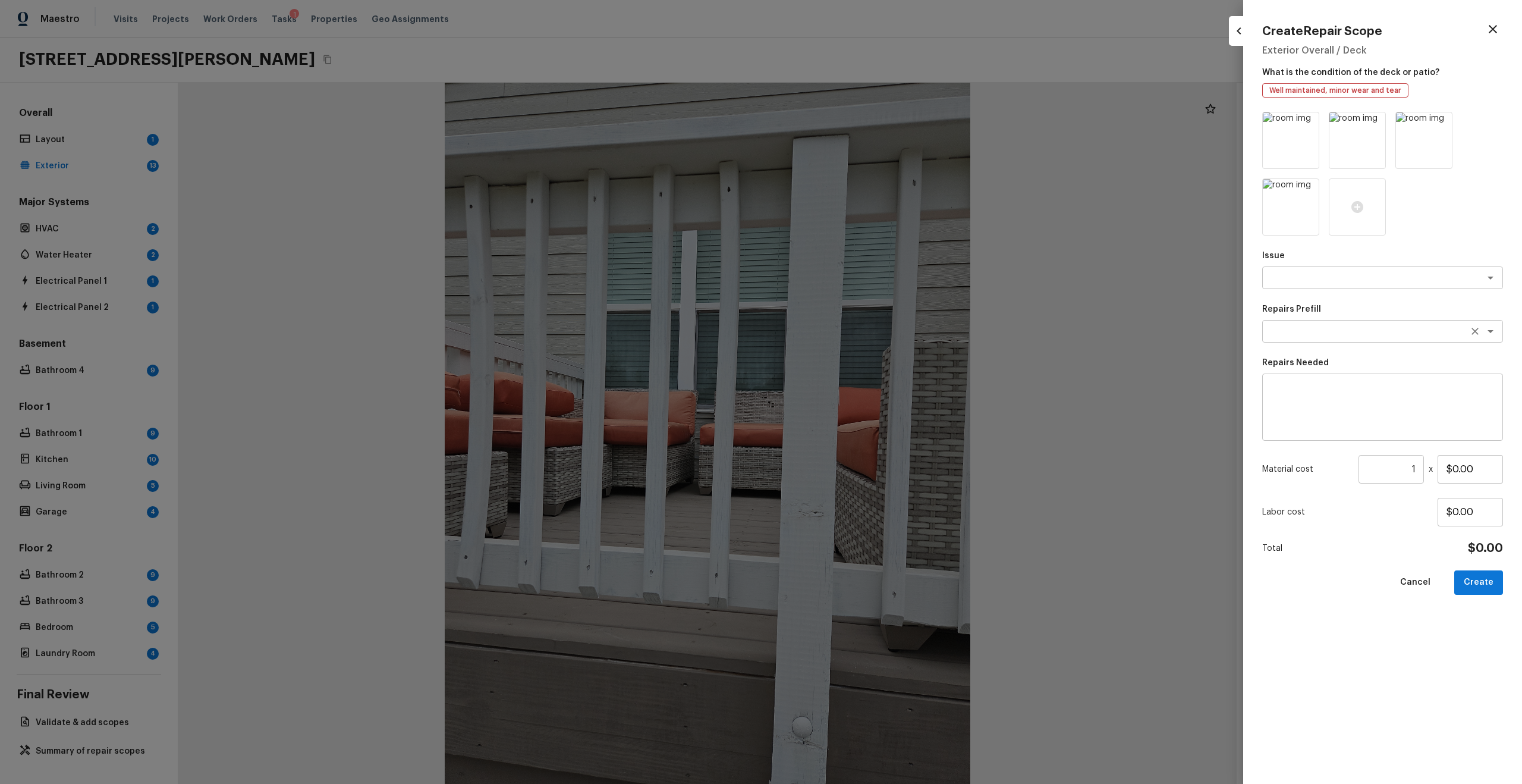
click at [856, 326] on textarea at bounding box center [1366, 331] width 197 height 12
type textarea "d"
click at [856, 275] on textarea at bounding box center [1366, 277] width 197 height 12
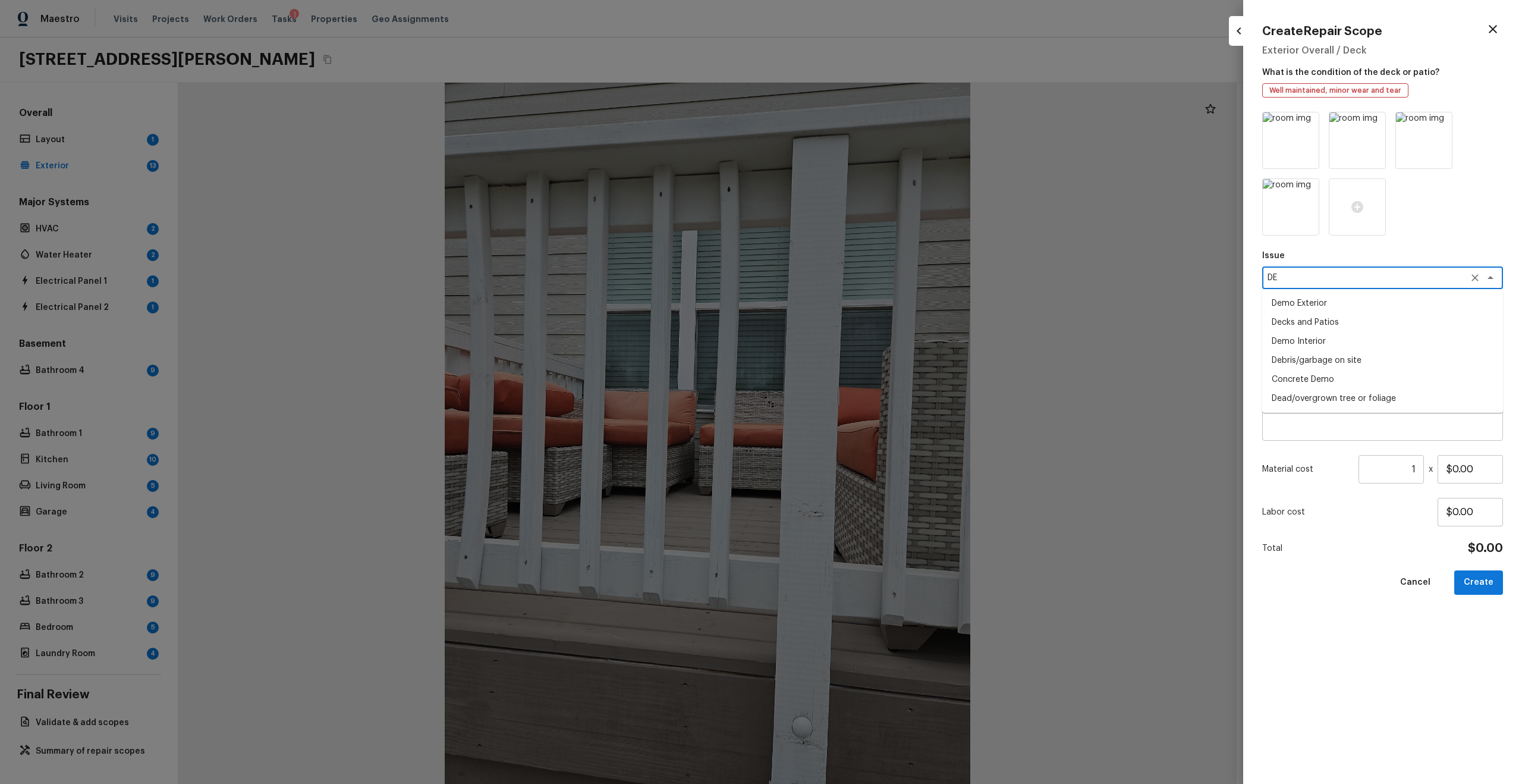
click at [856, 321] on li "Decks and Patios" at bounding box center [1382, 322] width 241 height 19
type textarea "Decks and Patios"
click at [856, 395] on textarea at bounding box center [1383, 408] width 224 height 48
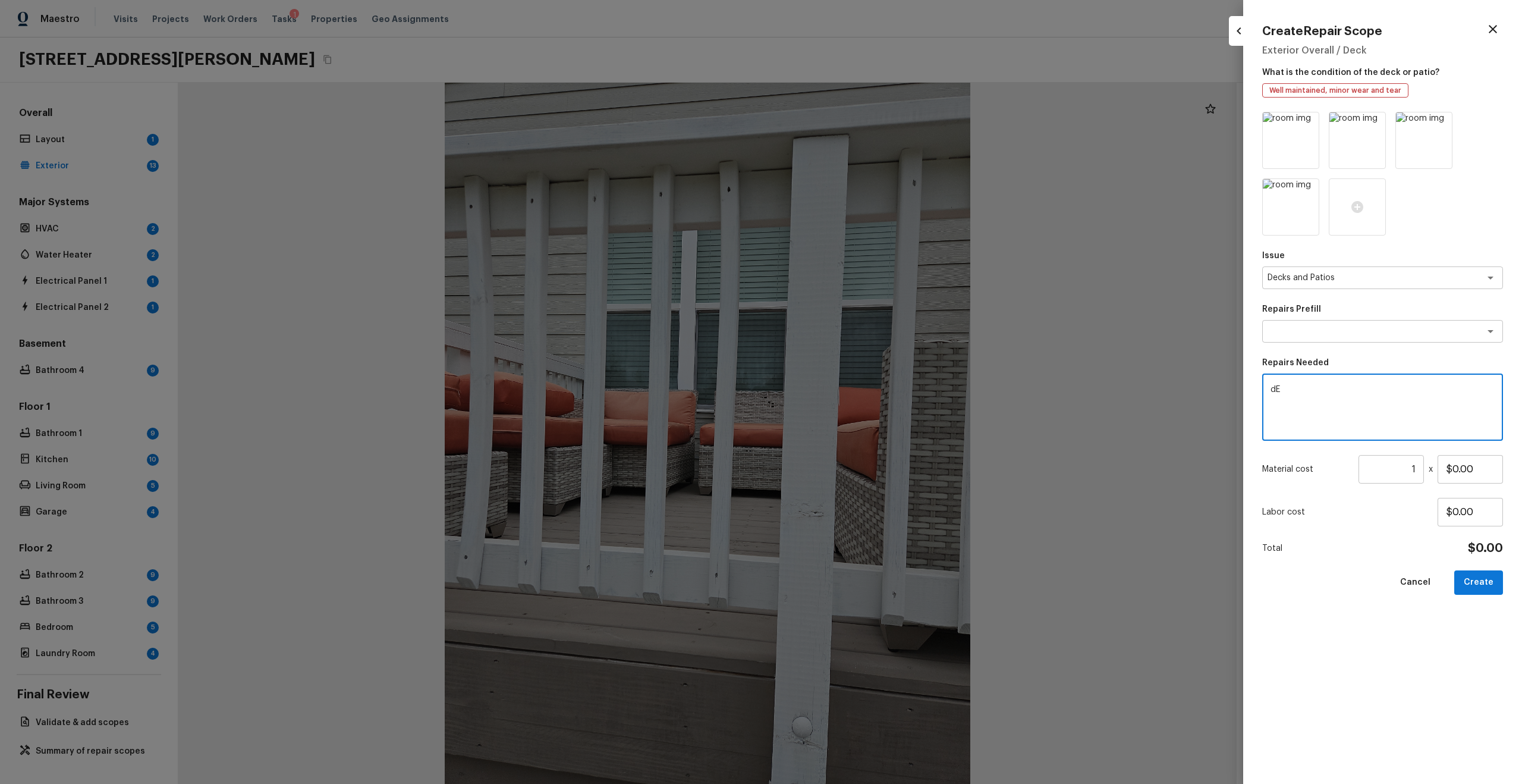
type textarea "d"
type textarea "Decking minor repairs."
click at [856, 419] on input "1" at bounding box center [1392, 469] width 66 height 29
type input "450"
type input "$1.00"
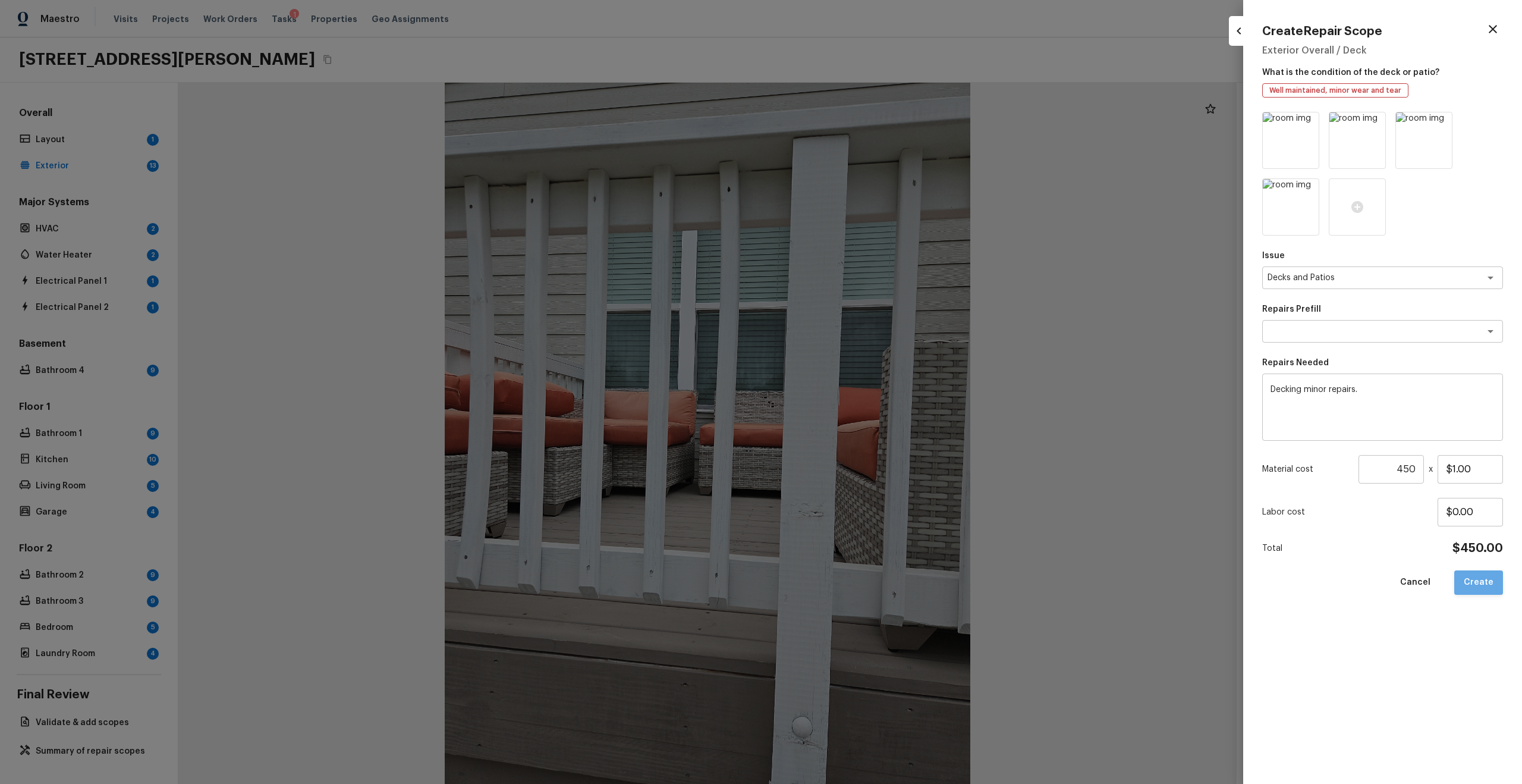
click at [856, 419] on button "Create" at bounding box center [1479, 582] width 49 height 25
type input "1"
type input "$0.00"
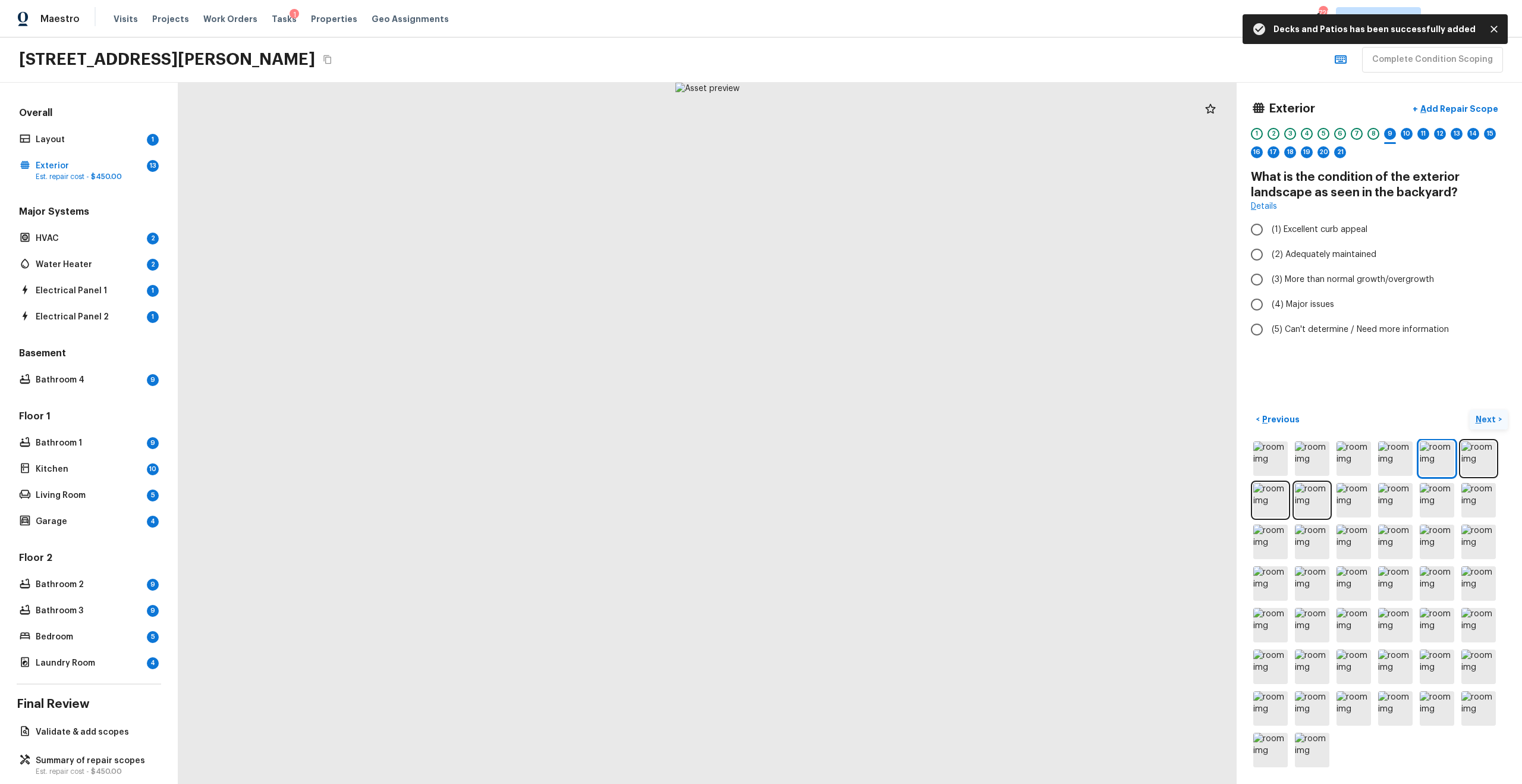
radio input "true"
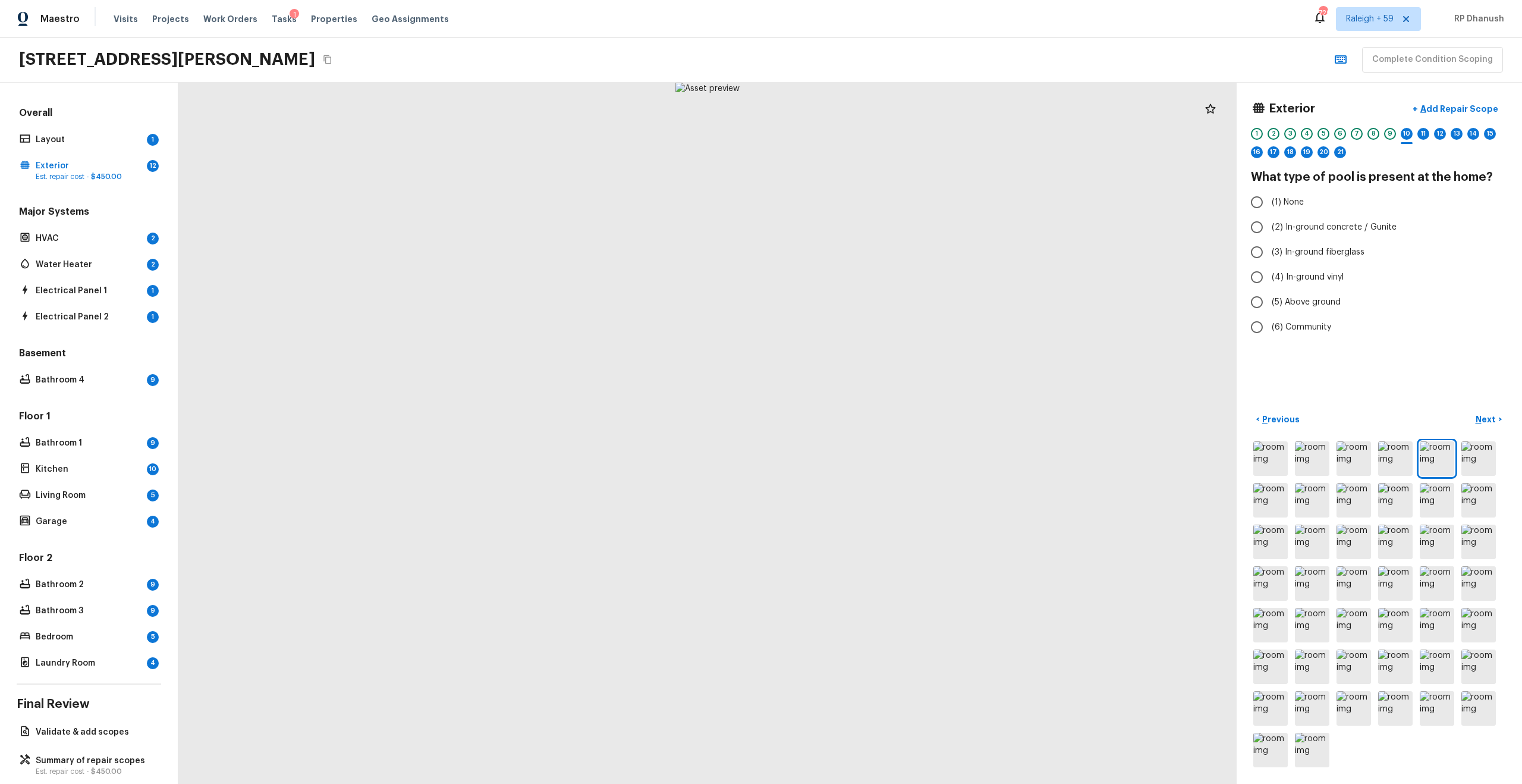
radio input "true"
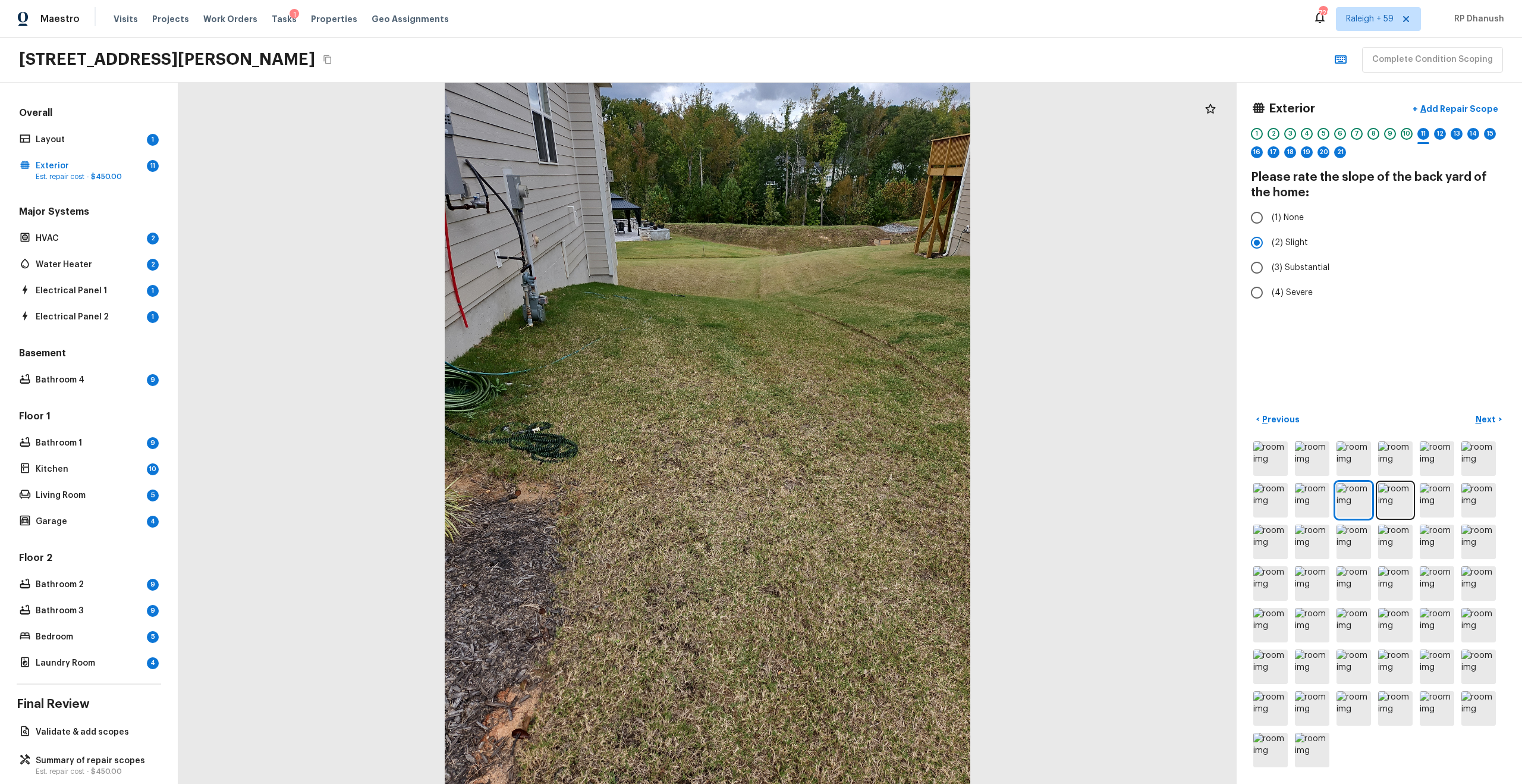
radio input "false"
radio input "true"
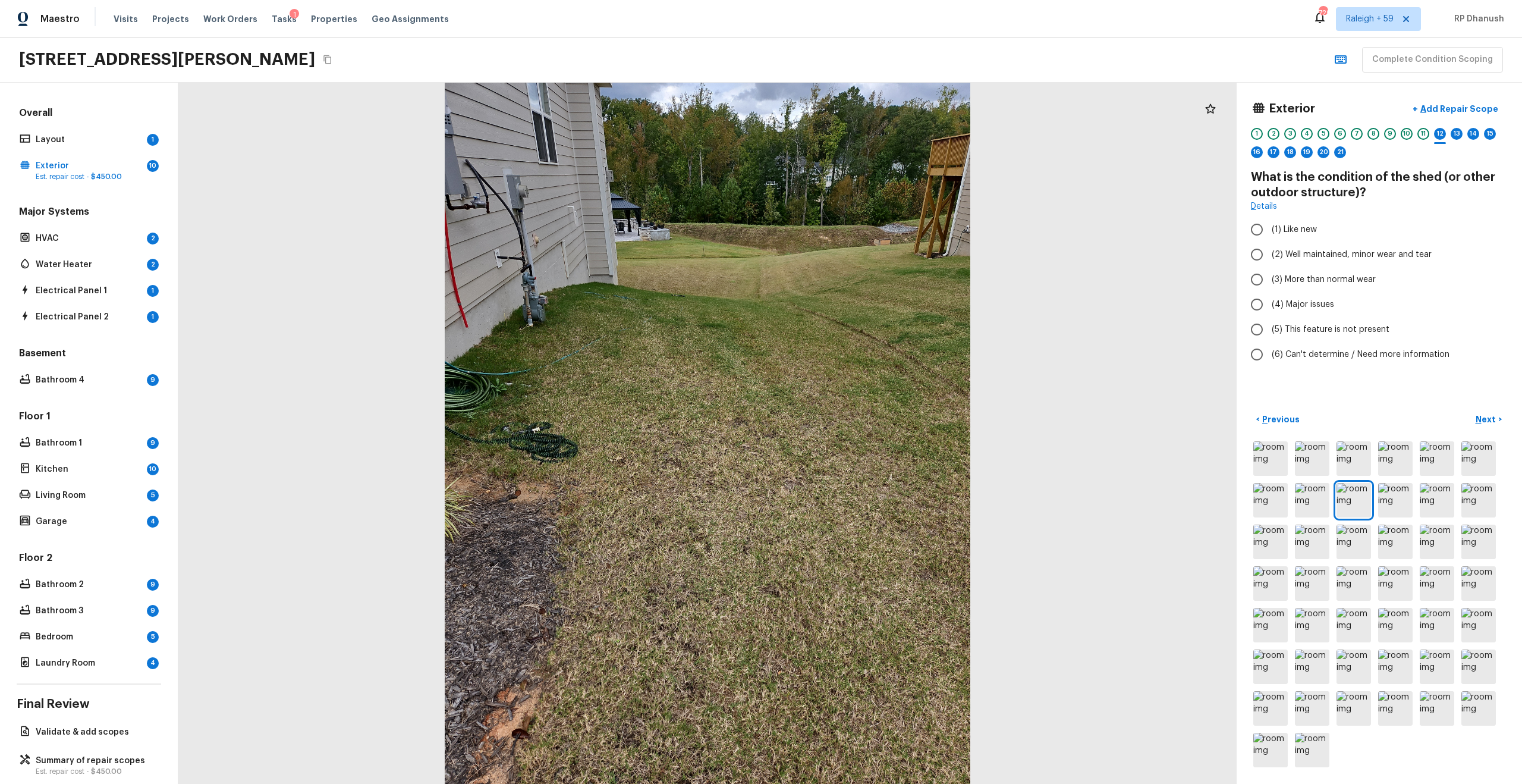
radio input "true"
radio input "false"
radio input "true"
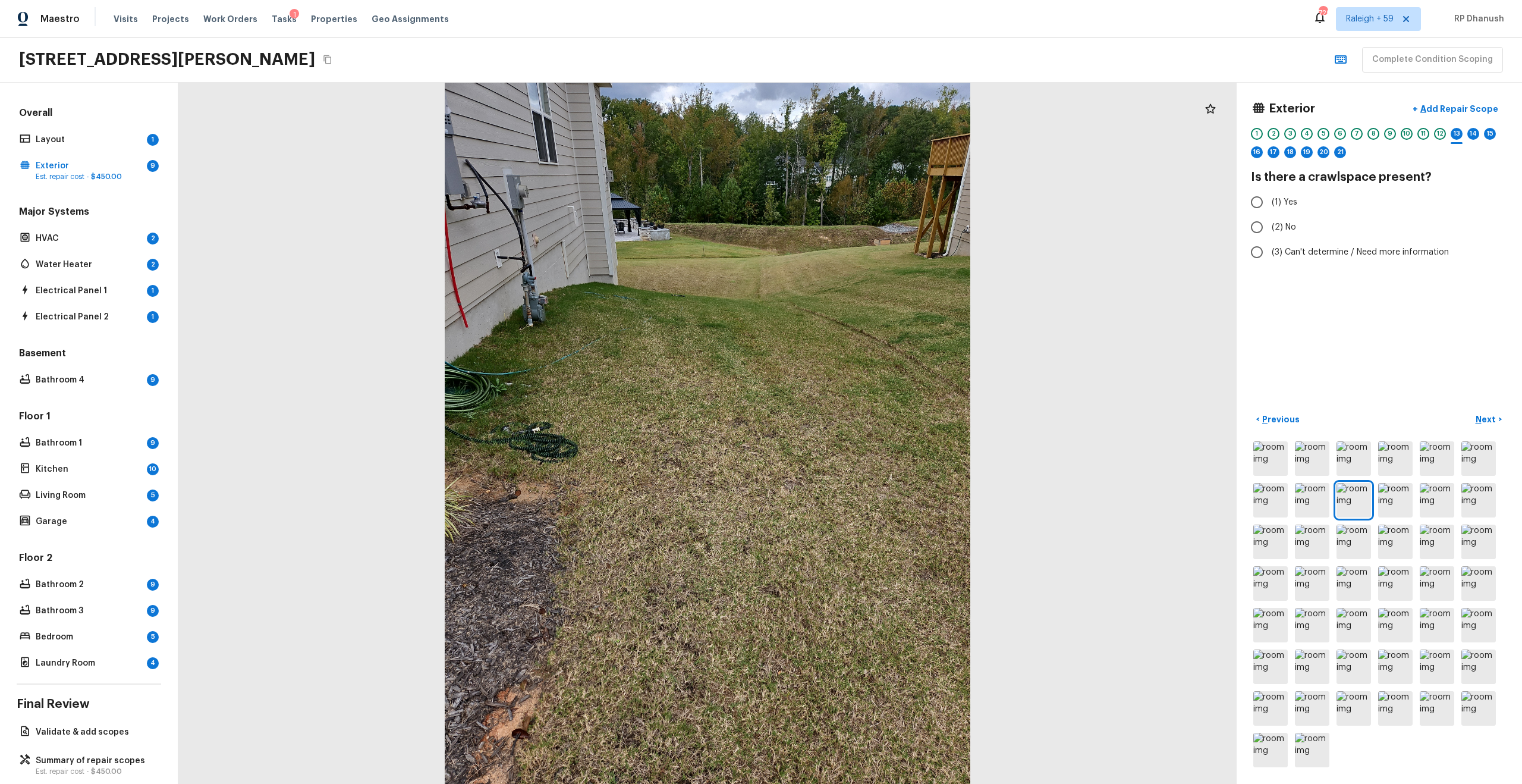
radio input "true"
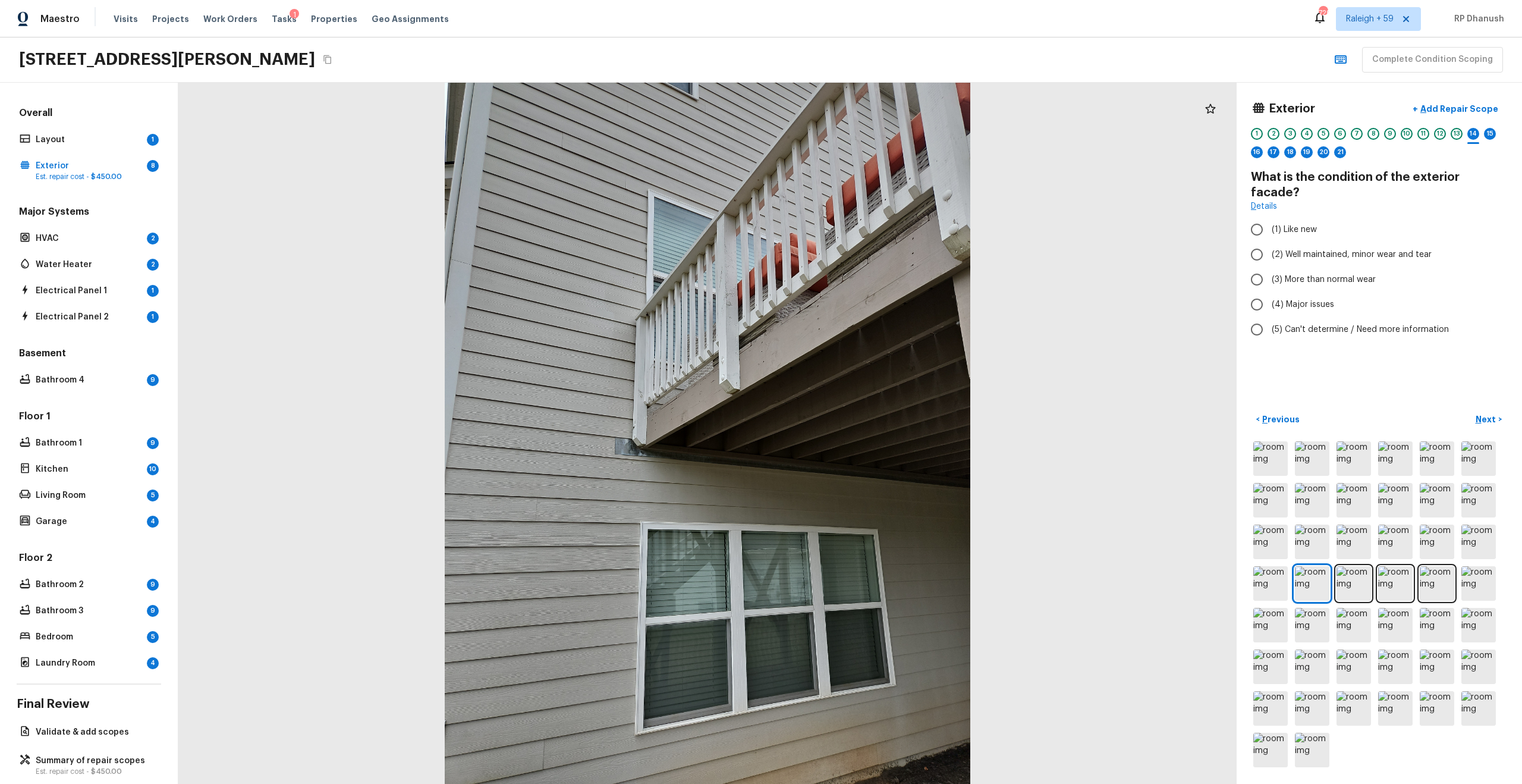
radio input "true"
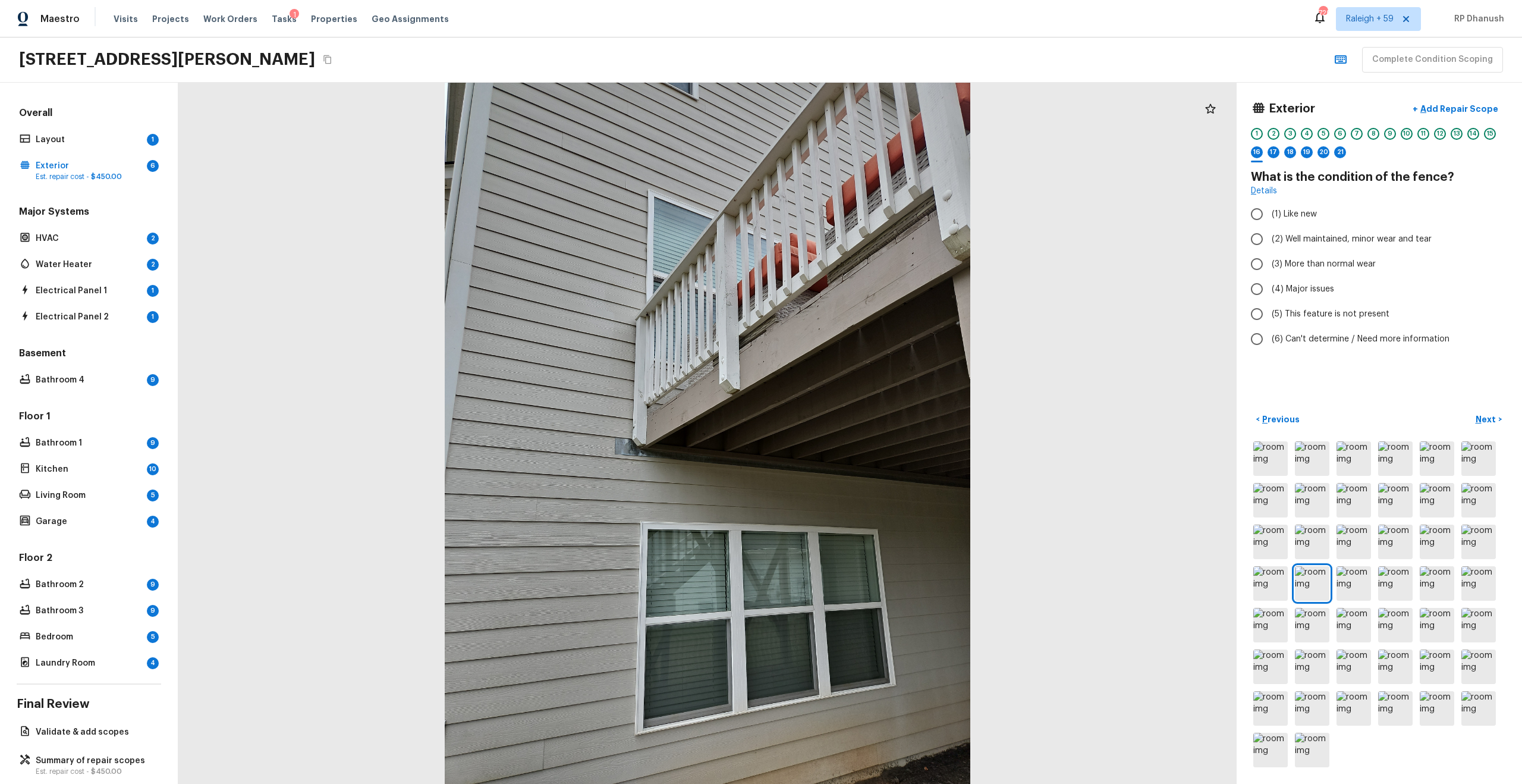
radio input "true"
radio input "false"
radio input "true"
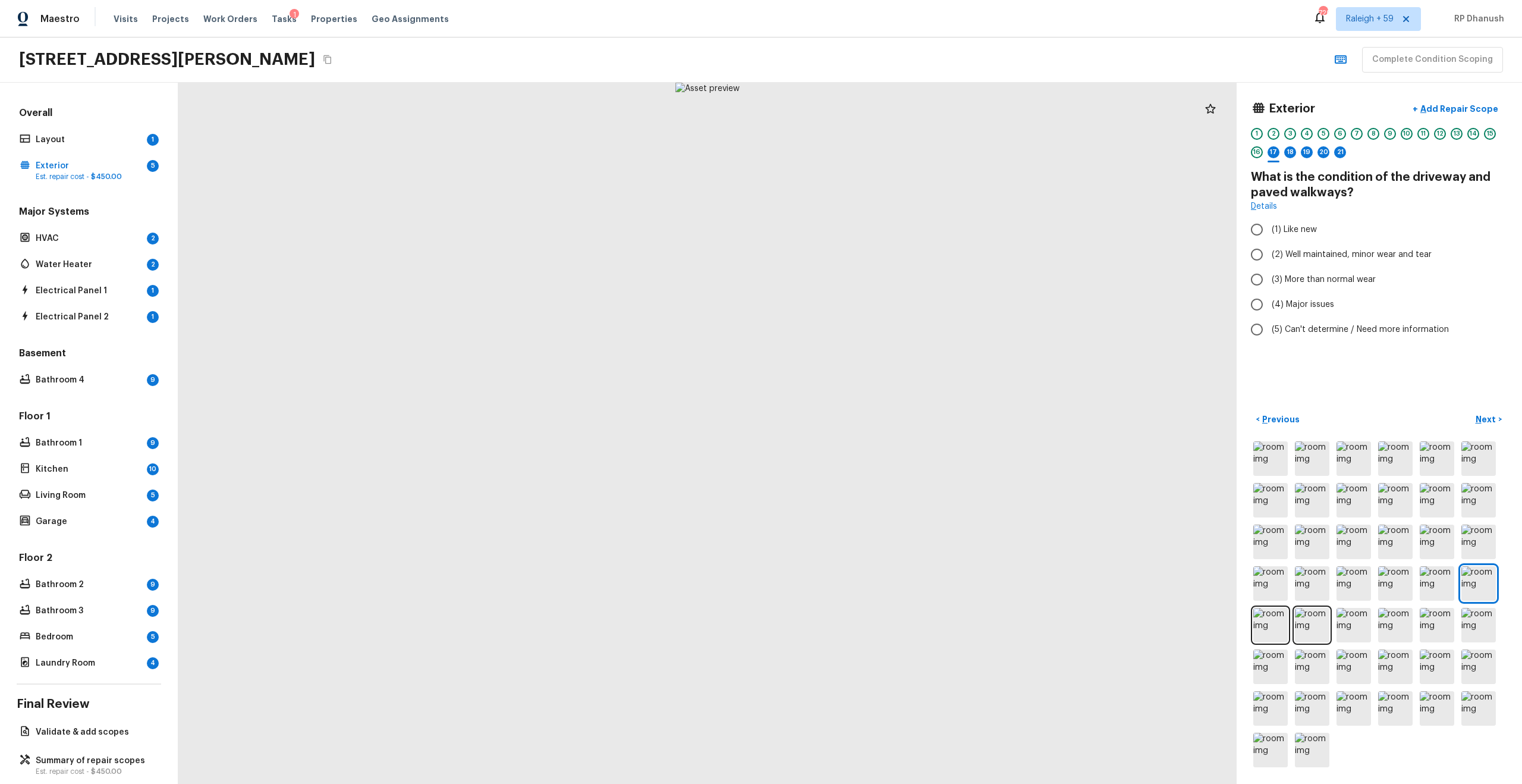
radio input "true"
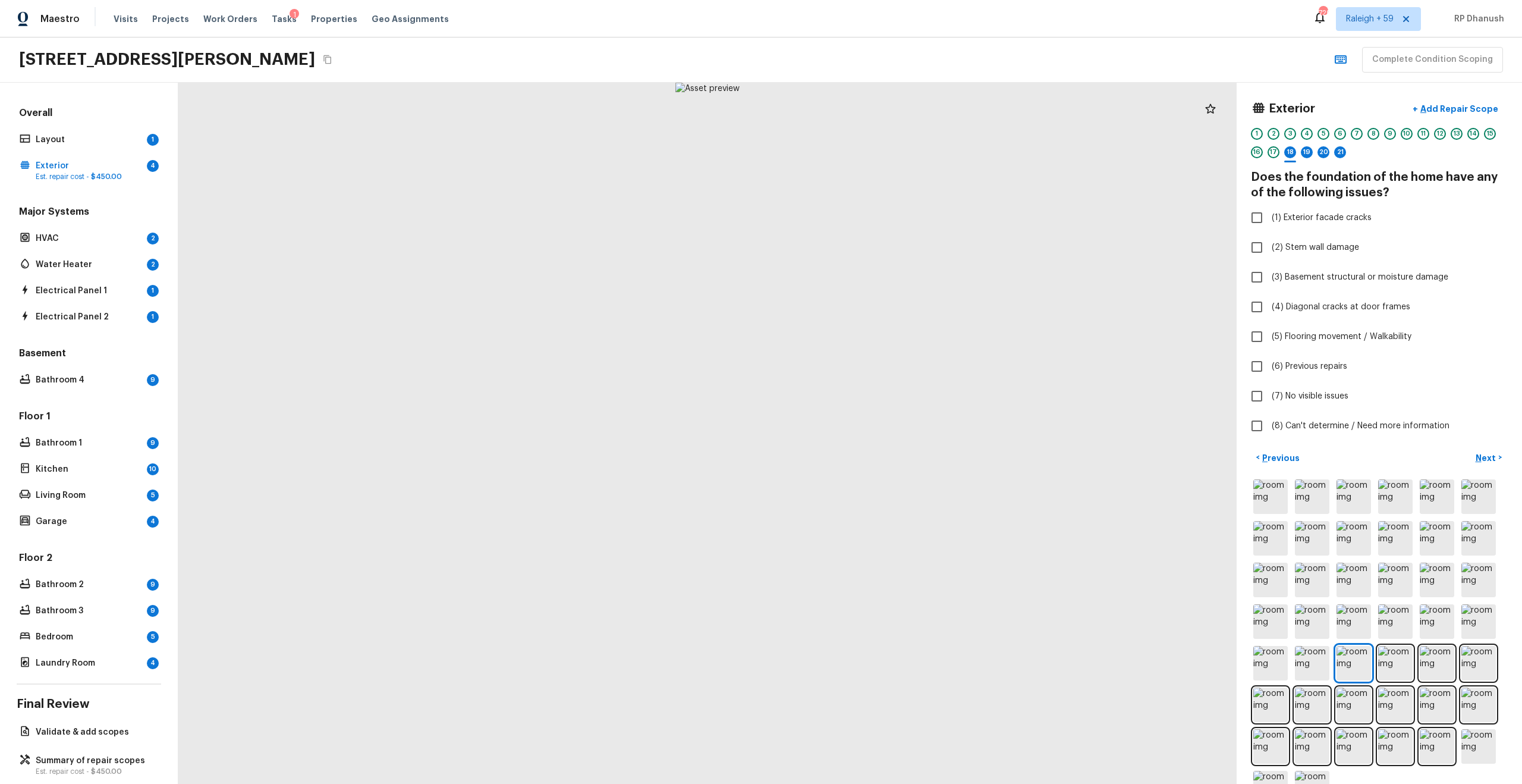
checkbox input "true"
checkbox input "false"
click at [856, 113] on p "Add Repair Scope" at bounding box center [1458, 109] width 80 height 12
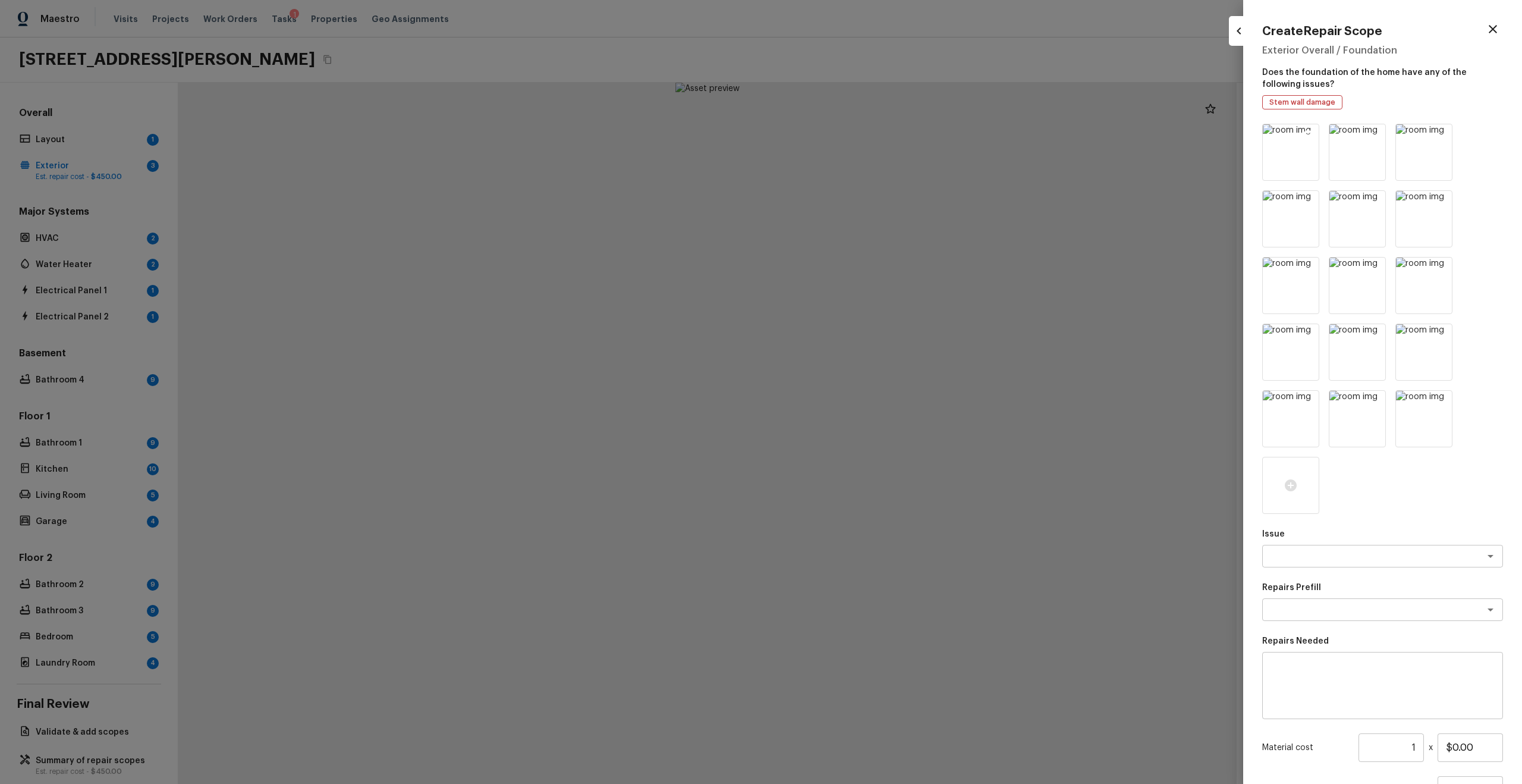
click at [856, 129] on icon at bounding box center [1308, 134] width 12 height 12
click at [856, 129] on icon at bounding box center [1375, 134] width 12 height 12
click at [856, 129] on icon at bounding box center [1308, 134] width 12 height 12
click at [856, 129] on icon at bounding box center [1375, 134] width 12 height 12
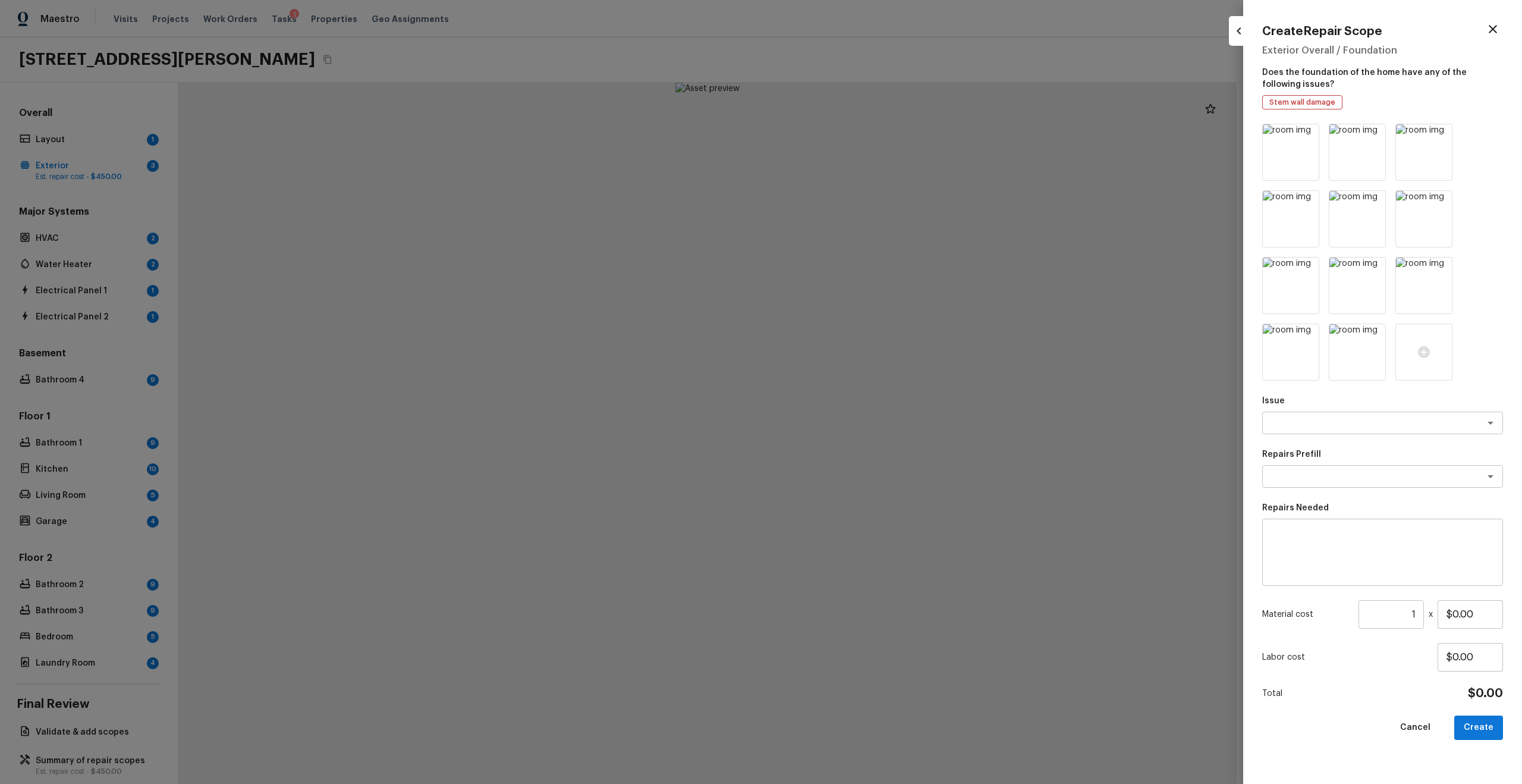
click at [856, 129] on icon at bounding box center [1308, 134] width 12 height 12
click at [856, 129] on icon at bounding box center [1375, 134] width 12 height 12
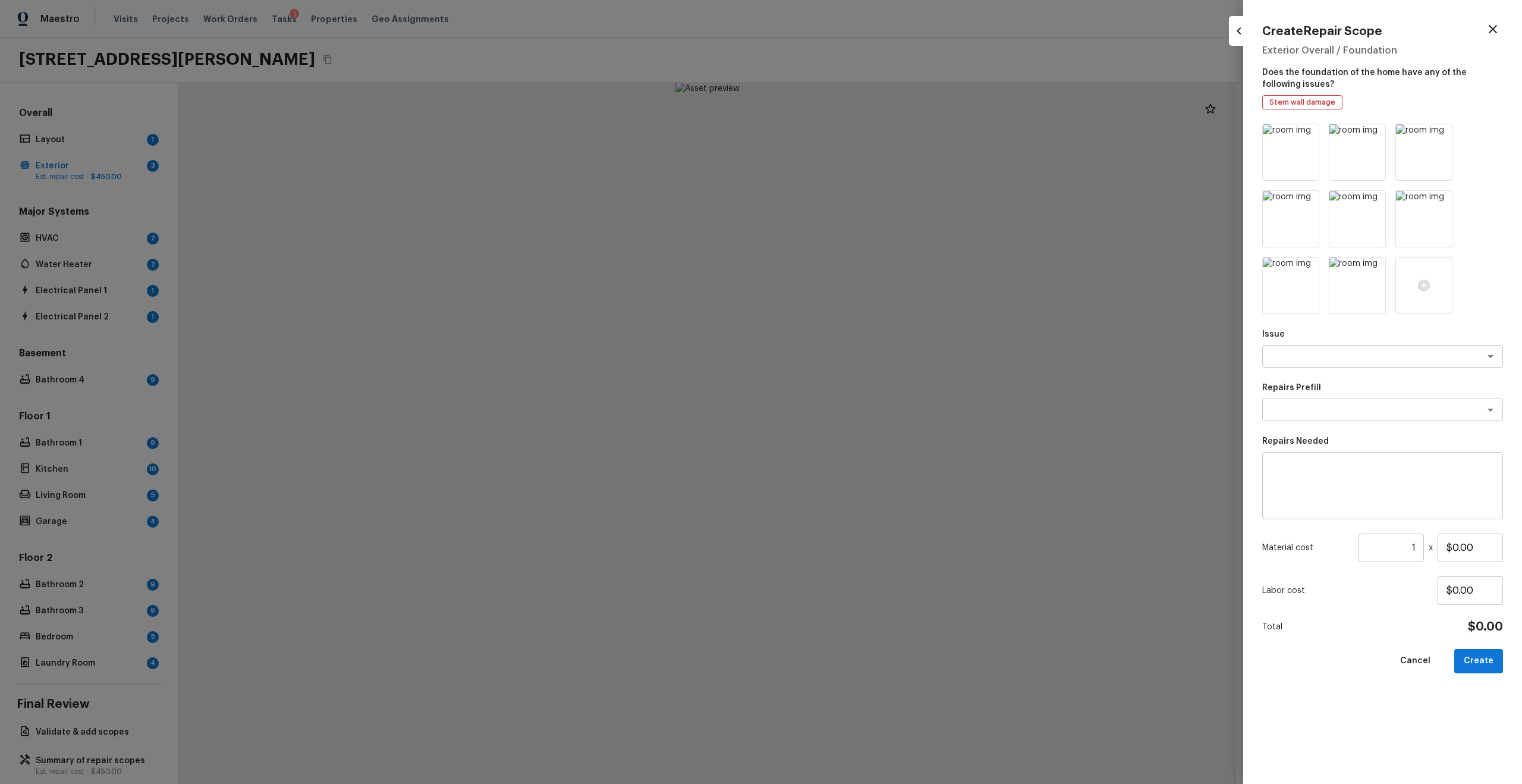
click at [856, 129] on icon at bounding box center [1308, 134] width 12 height 12
click at [856, 129] on icon at bounding box center [1375, 134] width 12 height 12
click at [856, 129] on icon at bounding box center [1308, 134] width 12 height 12
click at [856, 129] on icon at bounding box center [1375, 134] width 12 height 12
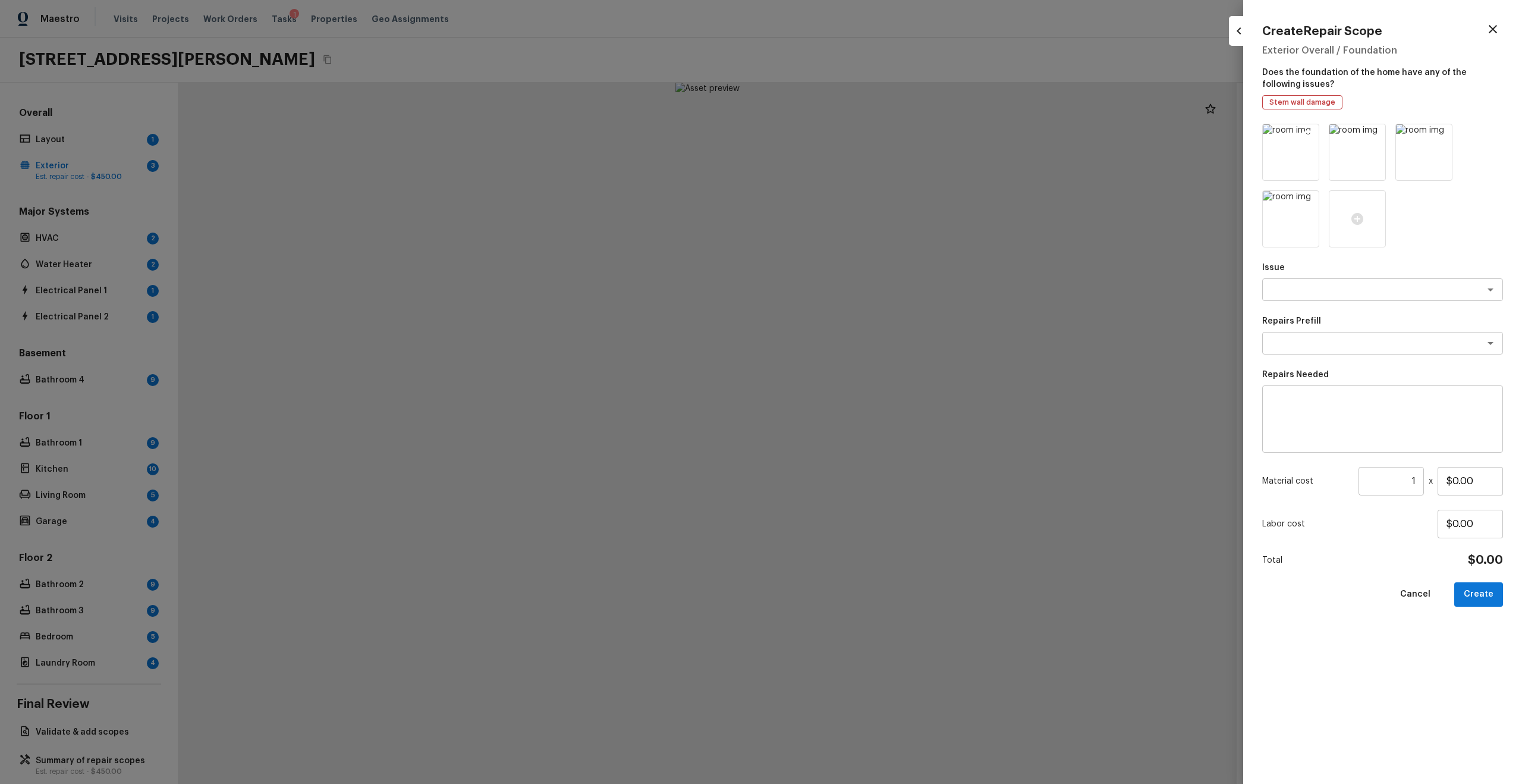
click at [856, 127] on div at bounding box center [1290, 152] width 57 height 57
click at [856, 127] on img at bounding box center [1291, 152] width 56 height 56
click at [856, 131] on icon at bounding box center [1309, 135] width 10 height 10
click at [856, 131] on icon at bounding box center [1375, 135] width 10 height 10
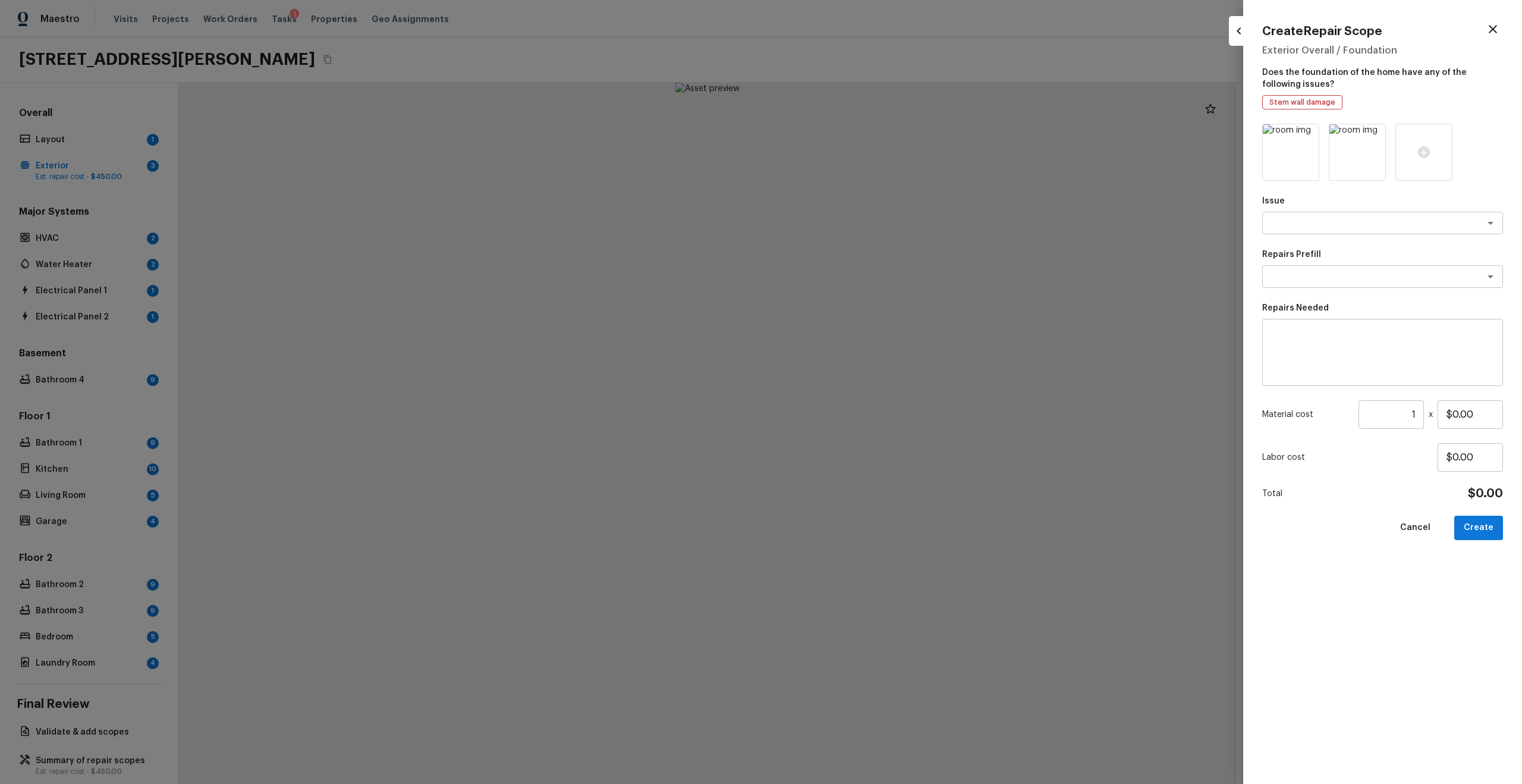
click at [856, 131] on icon at bounding box center [1309, 135] width 10 height 10
click at [856, 221] on textarea at bounding box center [1366, 223] width 197 height 12
click at [856, 261] on li "ACQ: Foundation" at bounding box center [1382, 268] width 241 height 19
type textarea "ACQ: Foundation"
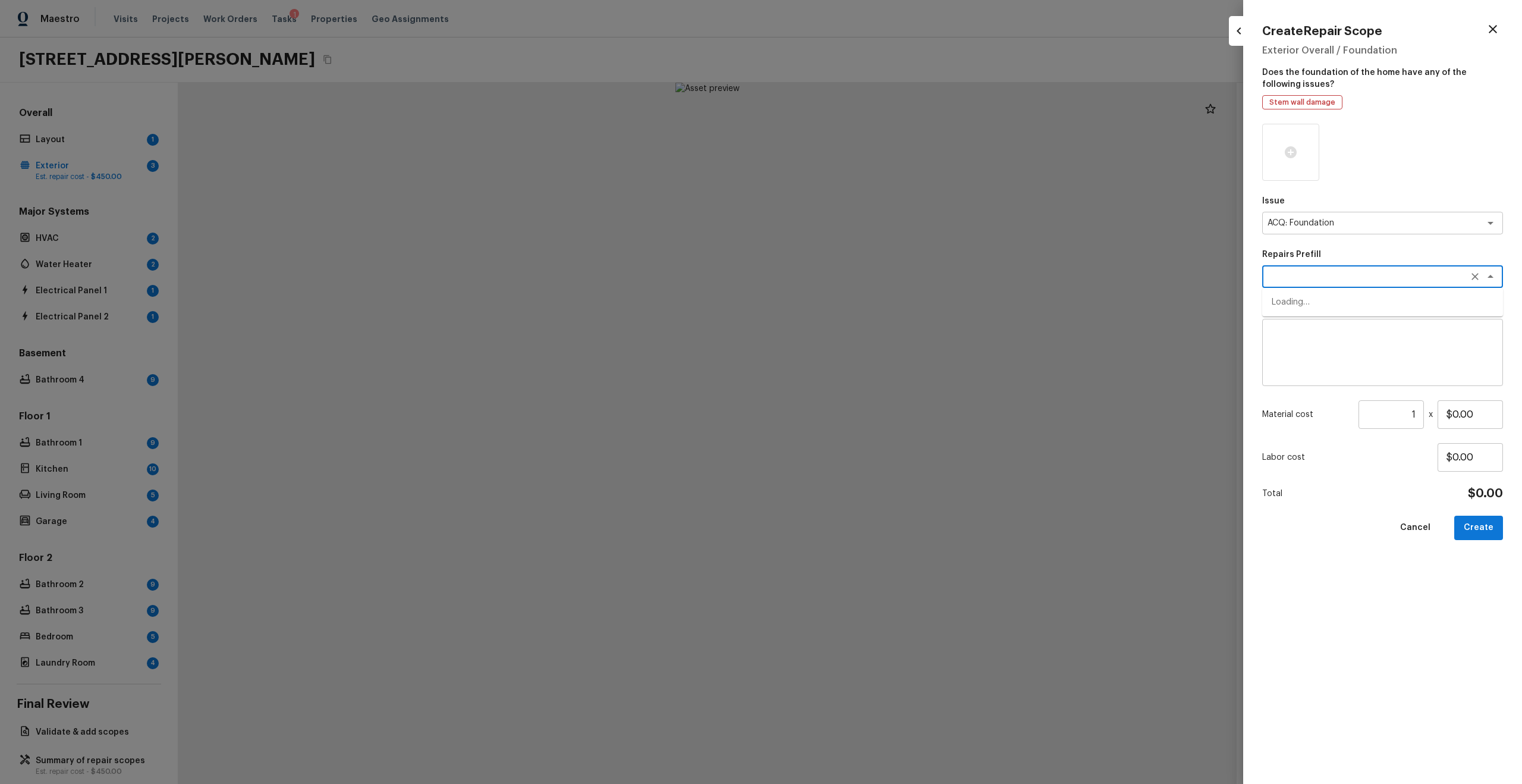
click at [856, 271] on textarea at bounding box center [1366, 276] width 197 height 12
click at [856, 337] on li "Possible foundation issues - Level 2 Moderate (post 1985)" at bounding box center [1382, 346] width 241 height 31
type textarea "Possible foundation issues - Level 2 Moderate (post 1985)"
type textarea "Possible foundation issues - Level 2 Moderate: Disclaimer: This is NOT a techni…"
type input "$5,000.00"
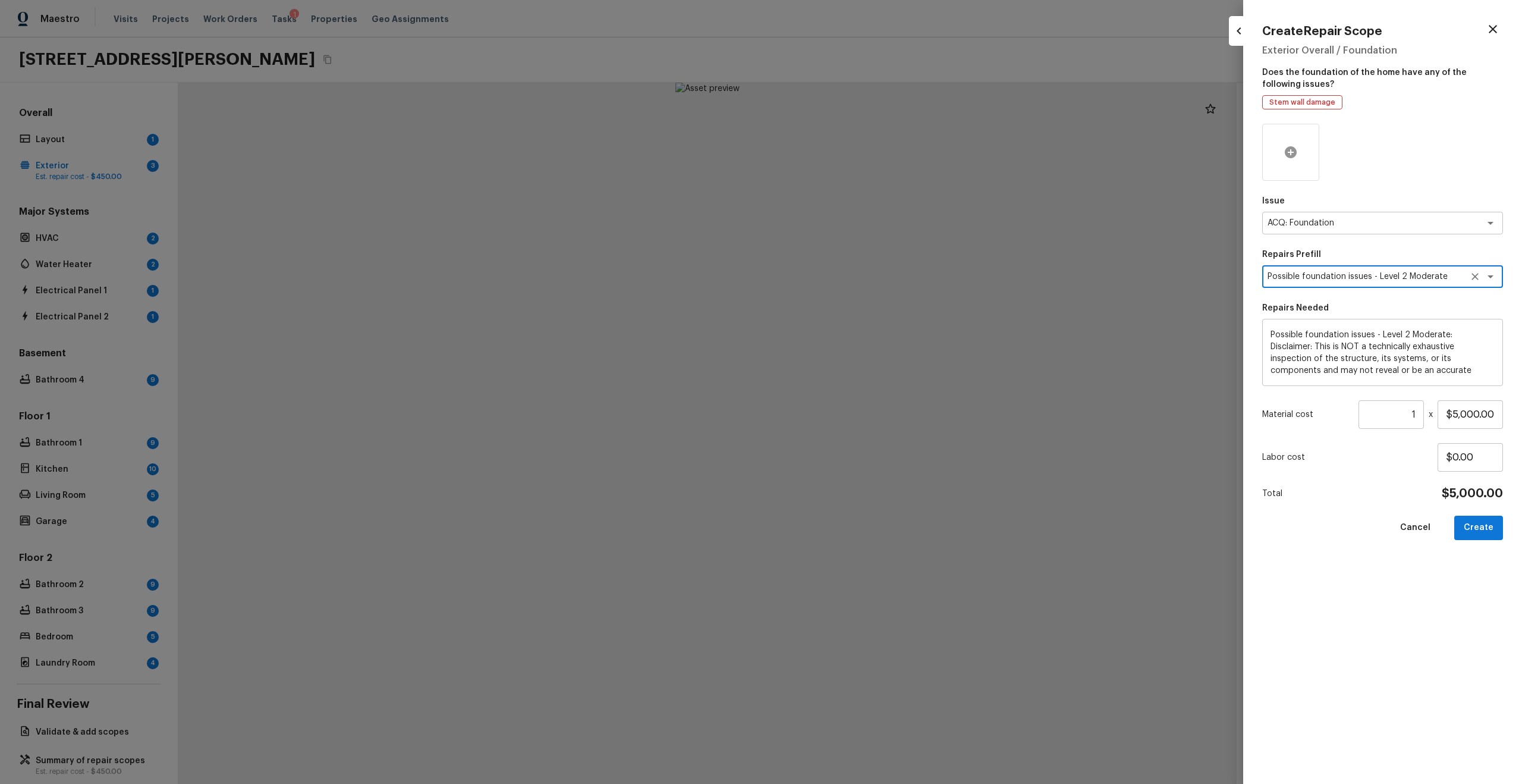
click at [856, 149] on icon at bounding box center [1291, 152] width 12 height 12
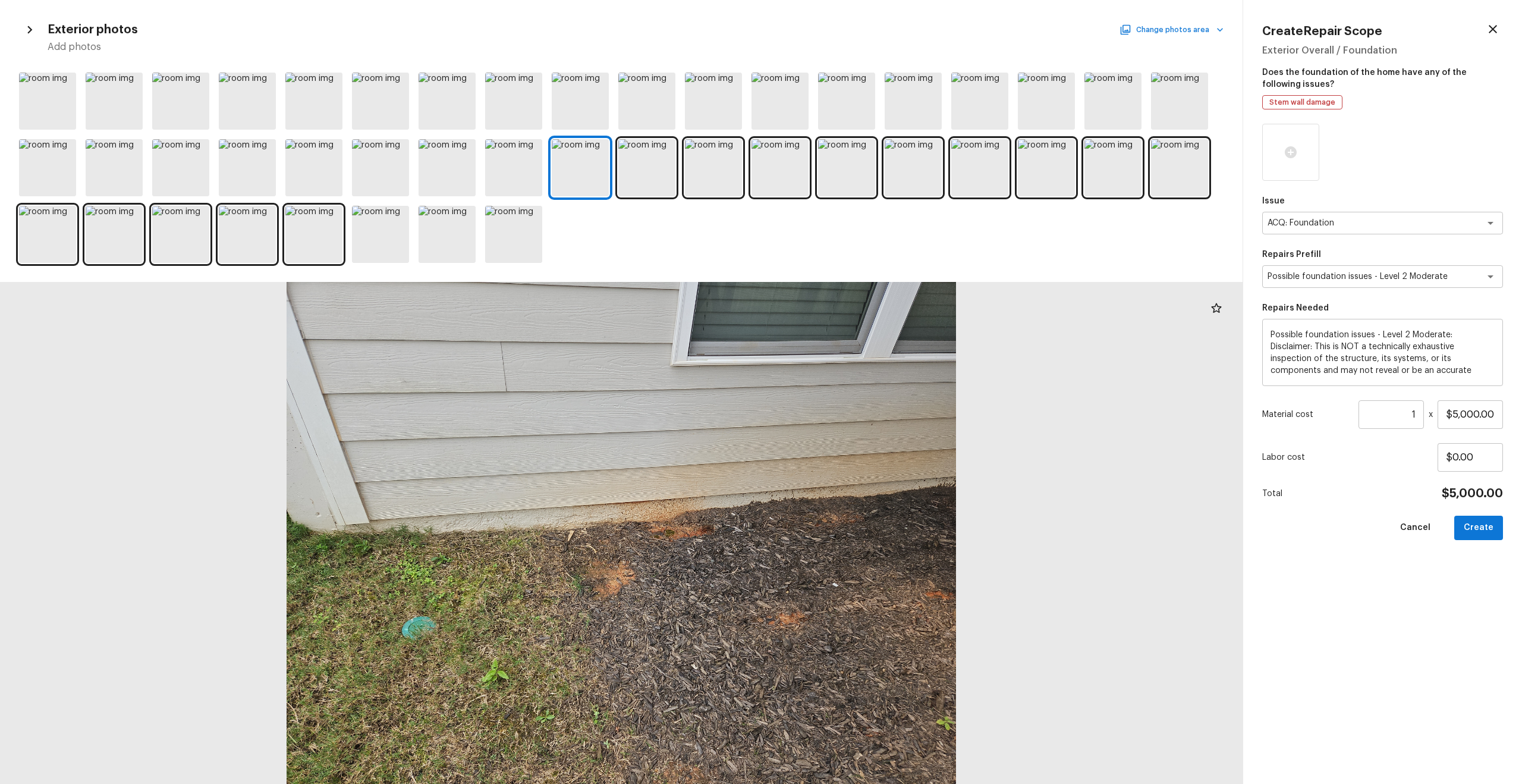
click at [856, 30] on button "Change photos area" at bounding box center [1173, 30] width 102 height 15
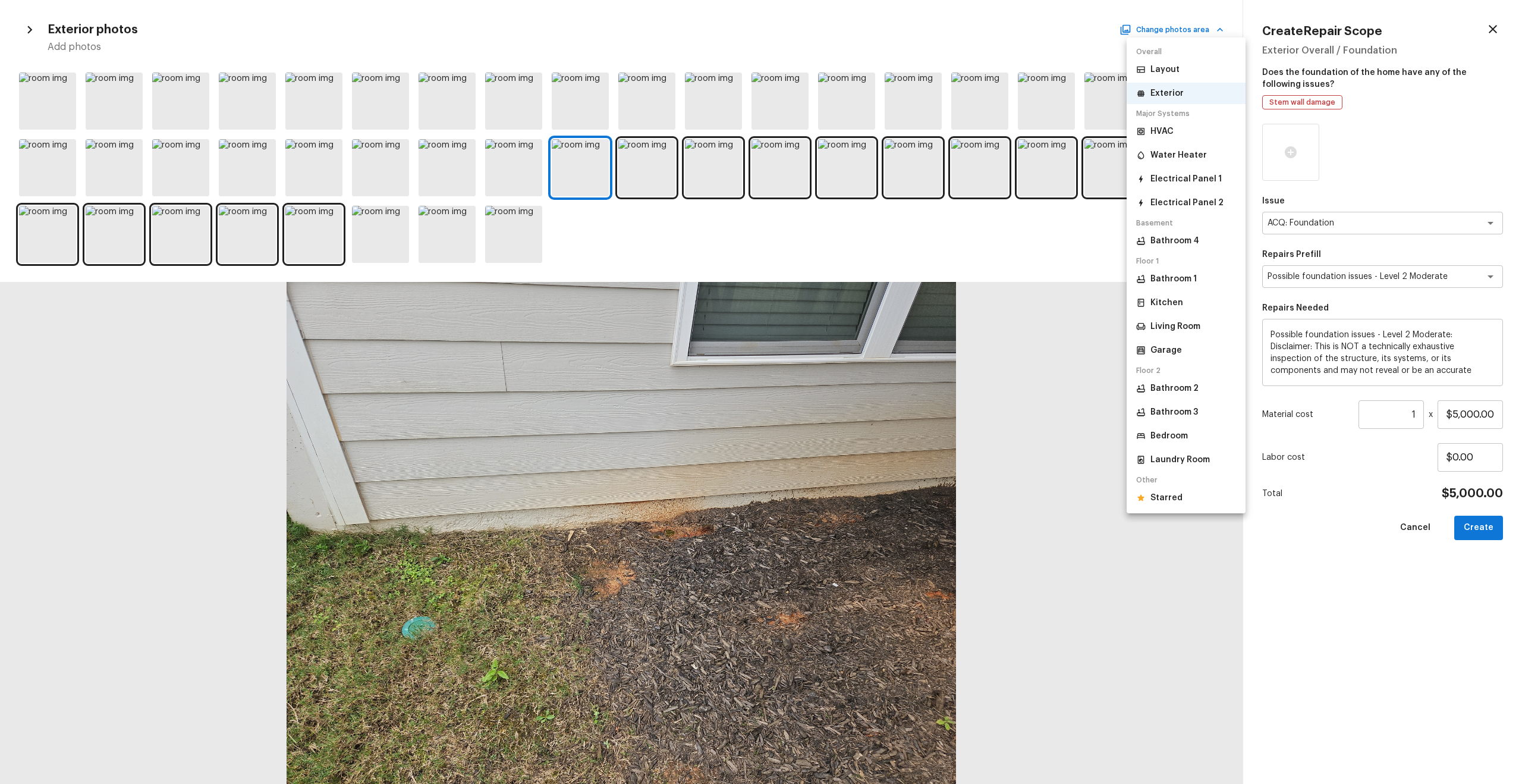
click at [856, 419] on p "Starred" at bounding box center [1167, 497] width 32 height 12
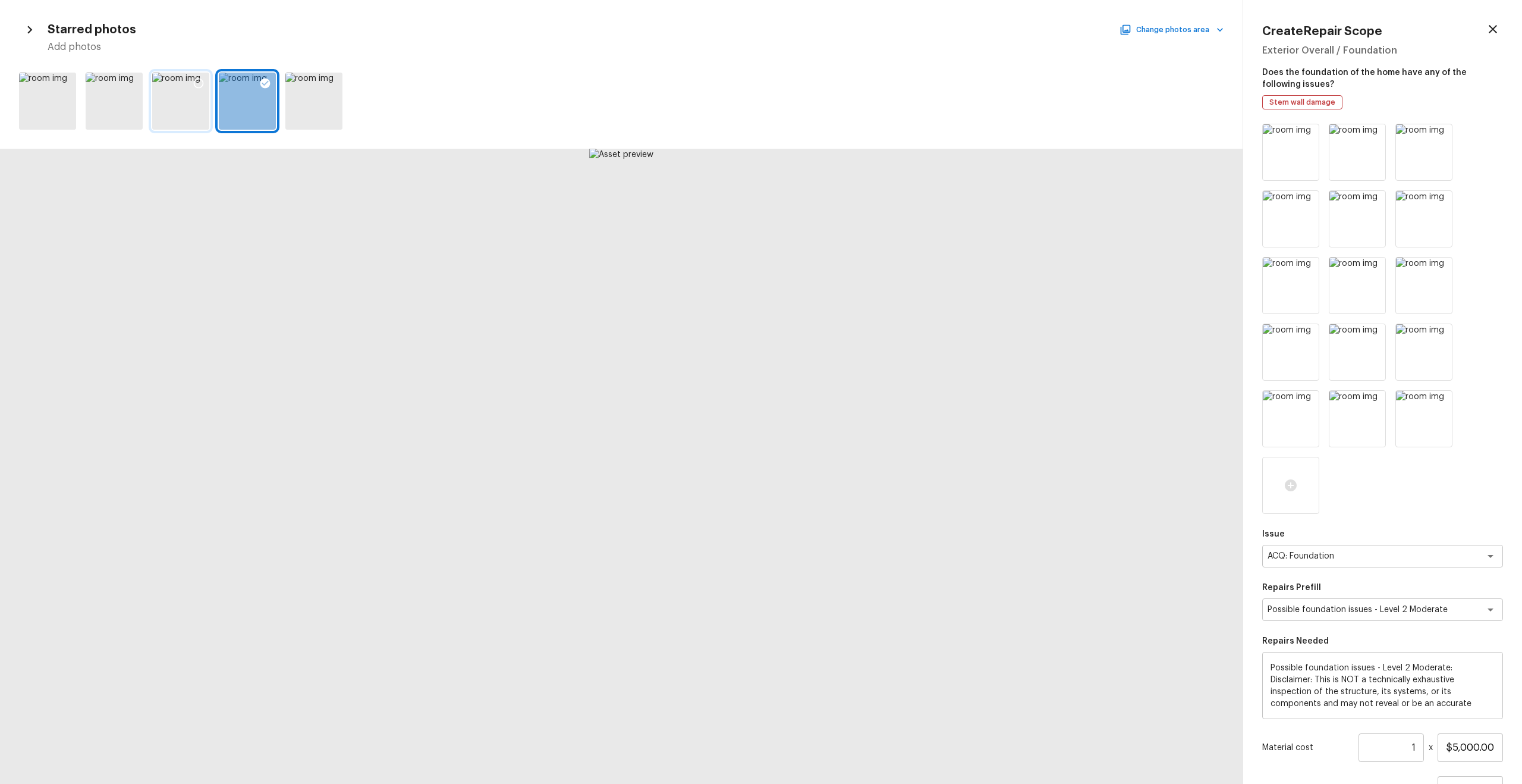
click at [196, 76] on div at bounding box center [198, 85] width 22 height 25
click at [856, 143] on div at bounding box center [1308, 136] width 12 height 15
click at [856, 143] on div at bounding box center [1375, 136] width 12 height 15
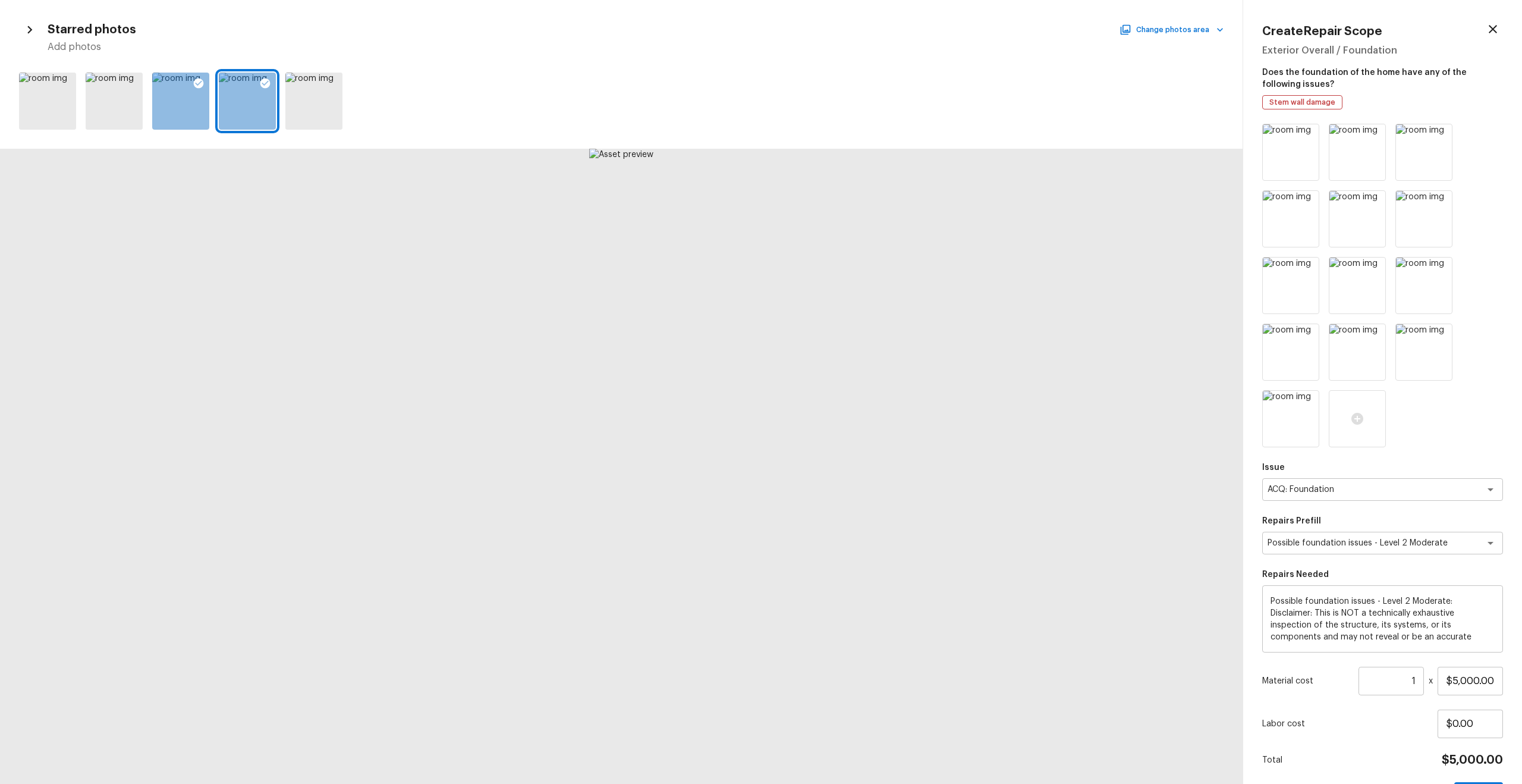
click at [856, 143] on div at bounding box center [1308, 136] width 12 height 15
click at [856, 143] on div at bounding box center [1375, 136] width 12 height 15
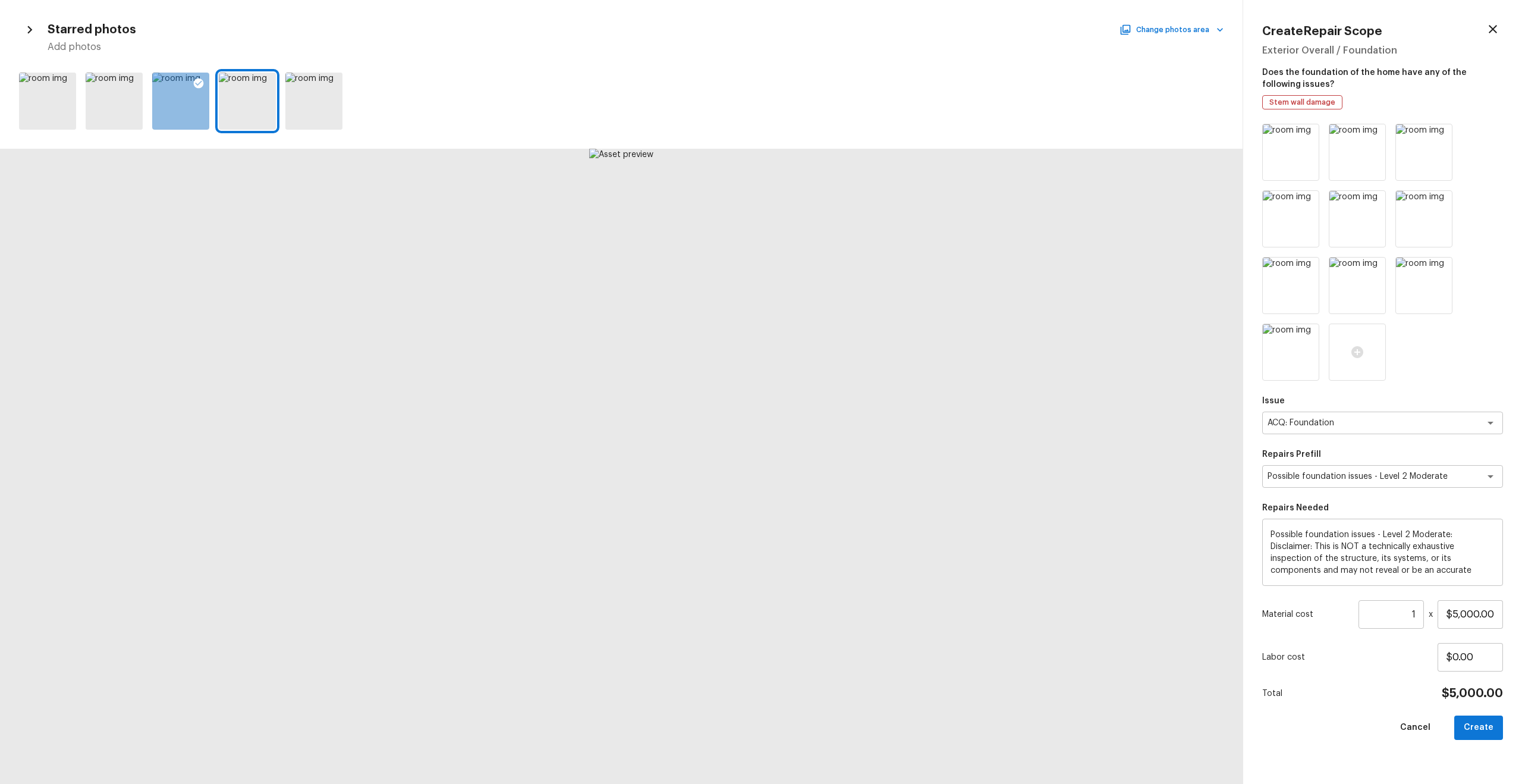
click at [856, 143] on div at bounding box center [1308, 136] width 12 height 15
click at [856, 143] on div at bounding box center [1375, 136] width 12 height 15
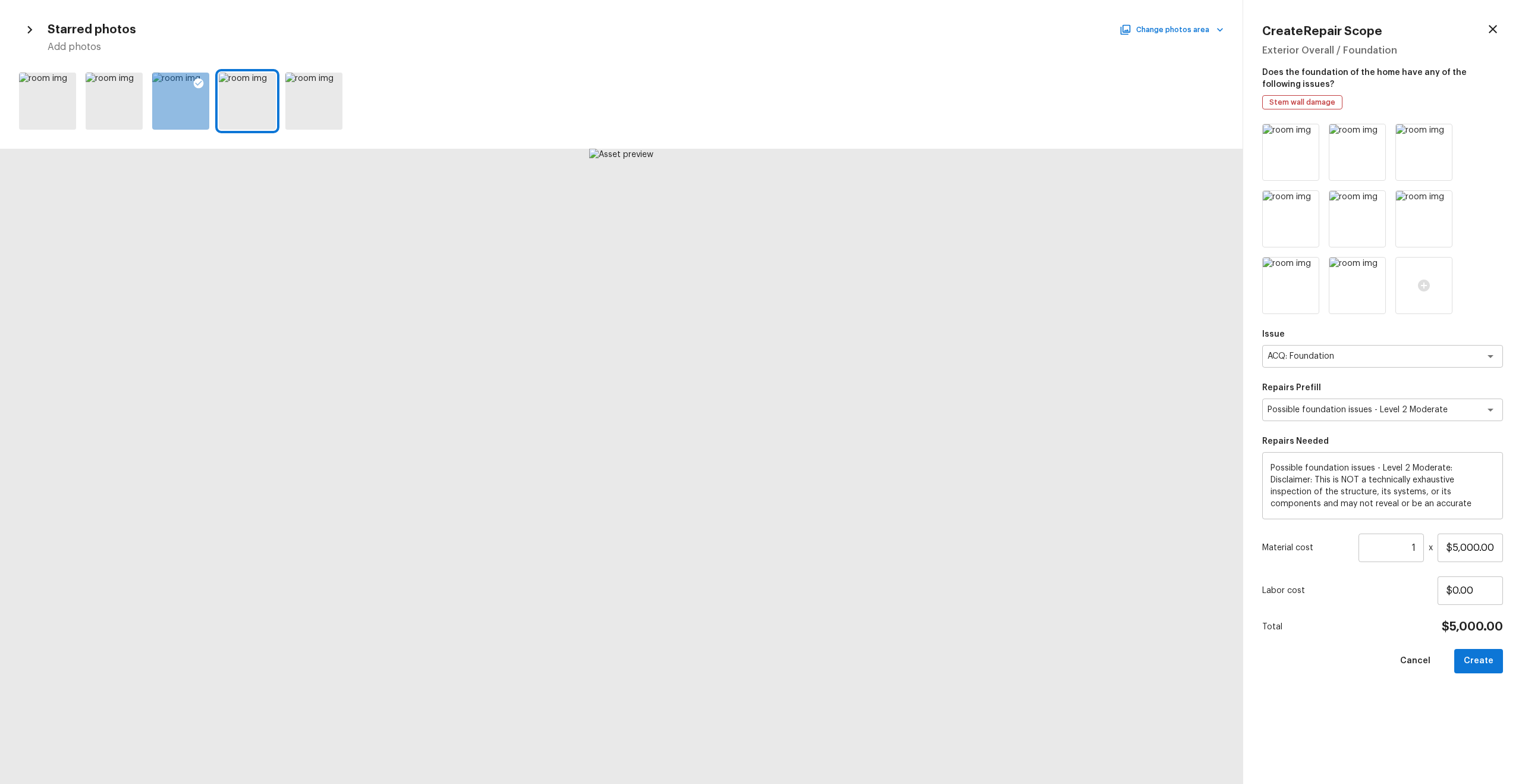
click at [856, 143] on div at bounding box center [1308, 136] width 12 height 15
click at [856, 143] on div at bounding box center [1375, 136] width 12 height 15
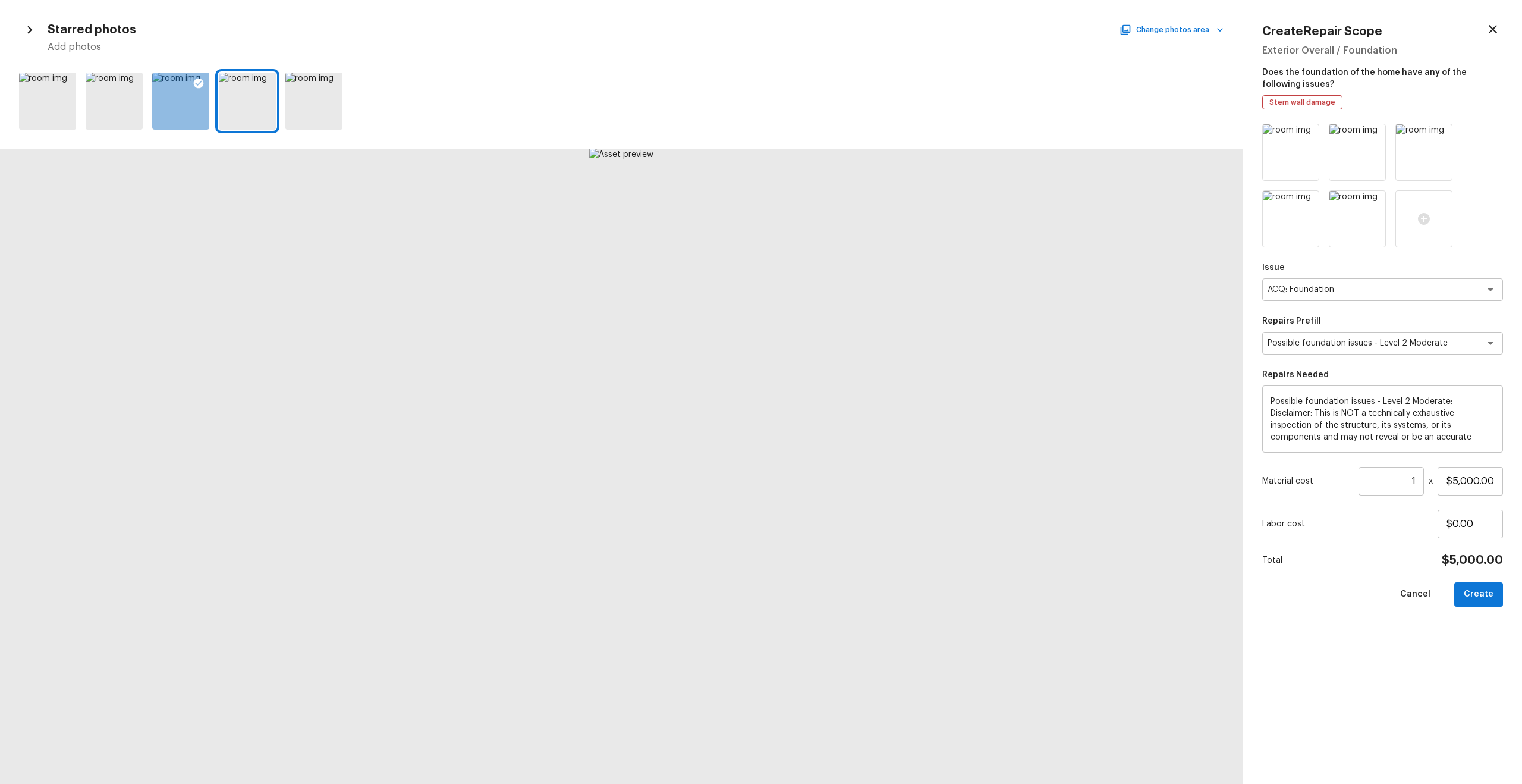
click at [856, 143] on div at bounding box center [1308, 136] width 12 height 15
click at [856, 143] on div at bounding box center [1375, 136] width 12 height 15
click at [856, 143] on div at bounding box center [1308, 136] width 12 height 15
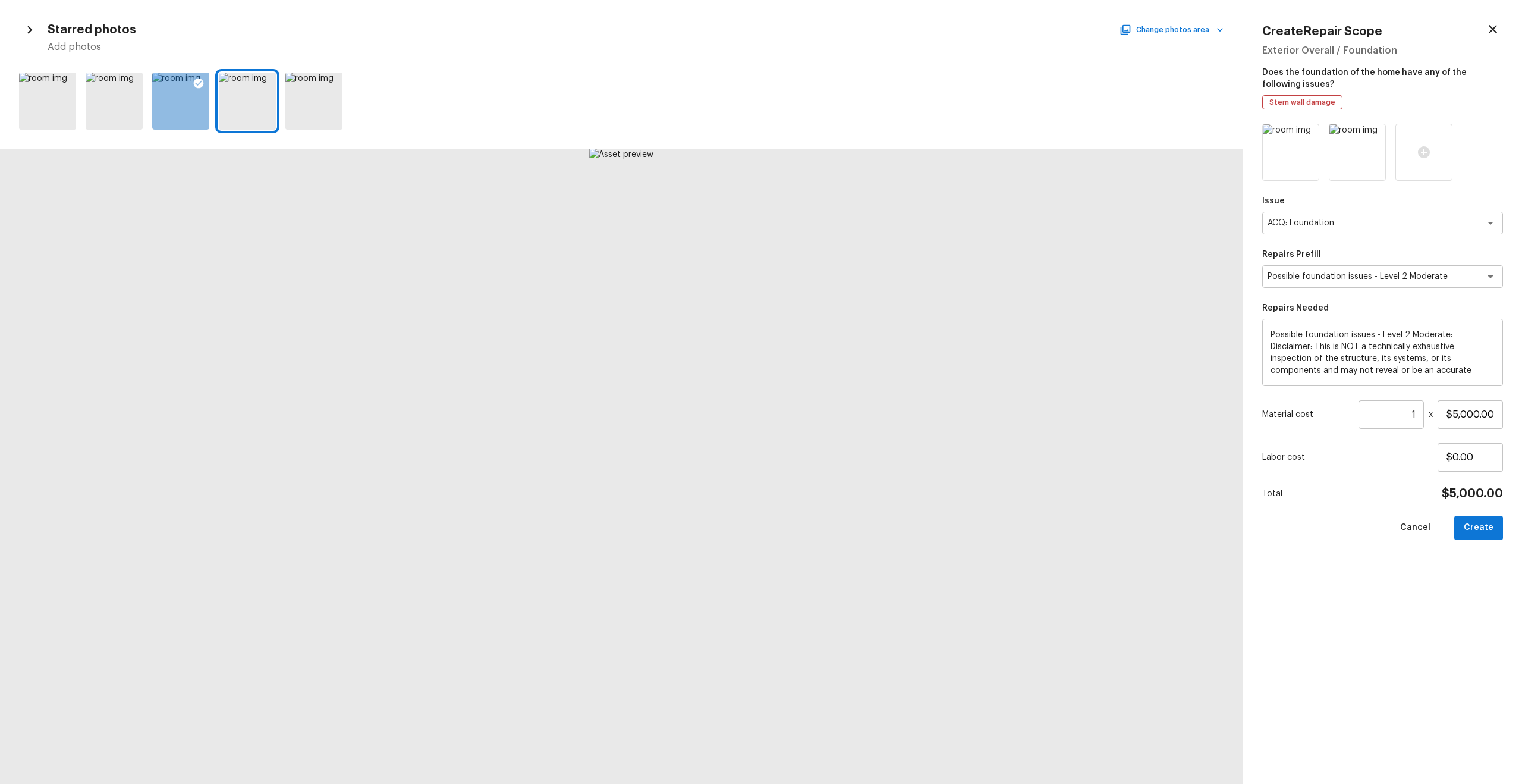
click at [856, 143] on div at bounding box center [1308, 136] width 12 height 15
click at [856, 142] on div at bounding box center [1375, 136] width 12 height 15
click at [856, 142] on div at bounding box center [1290, 152] width 57 height 57
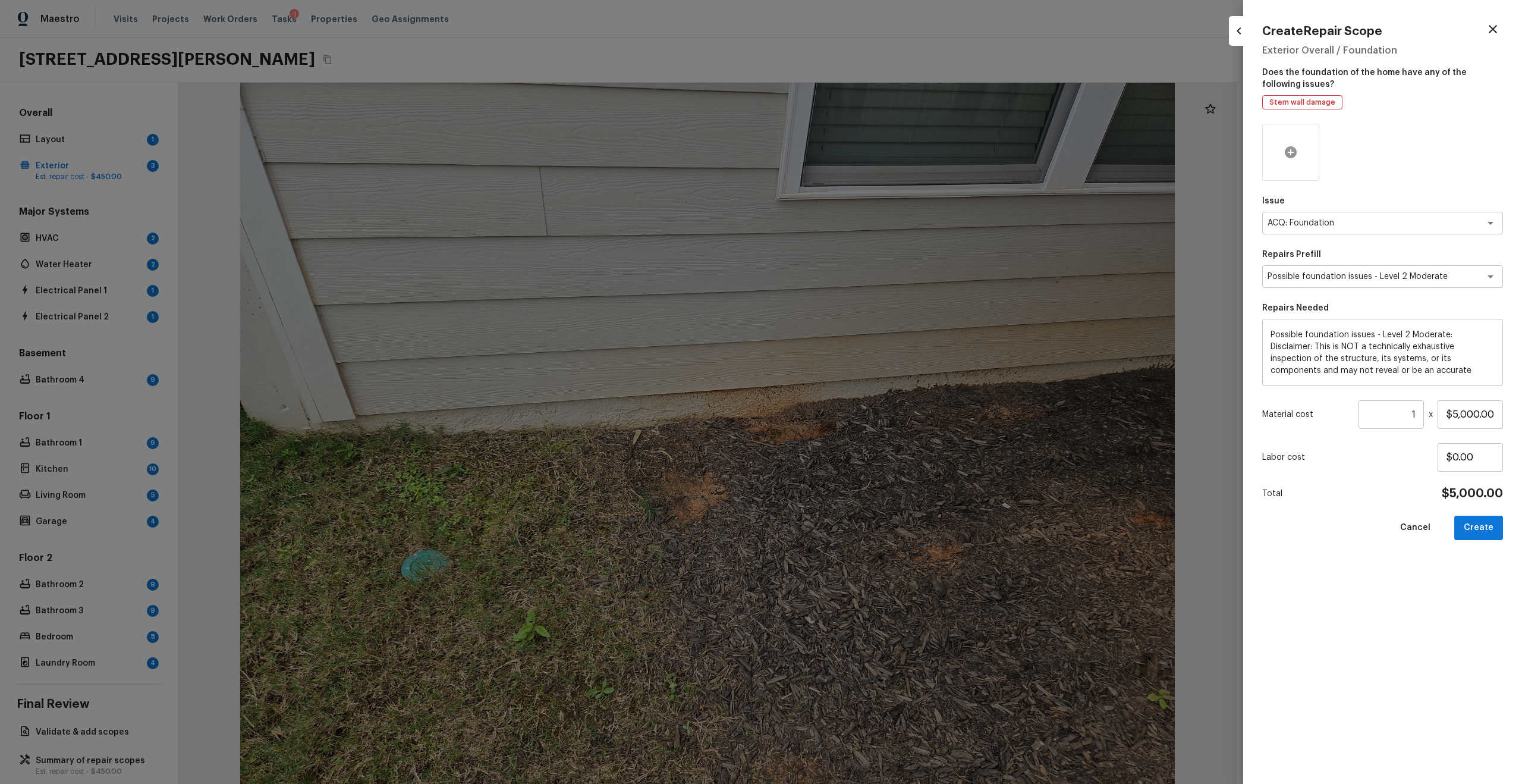
click at [856, 155] on div at bounding box center [1290, 152] width 57 height 57
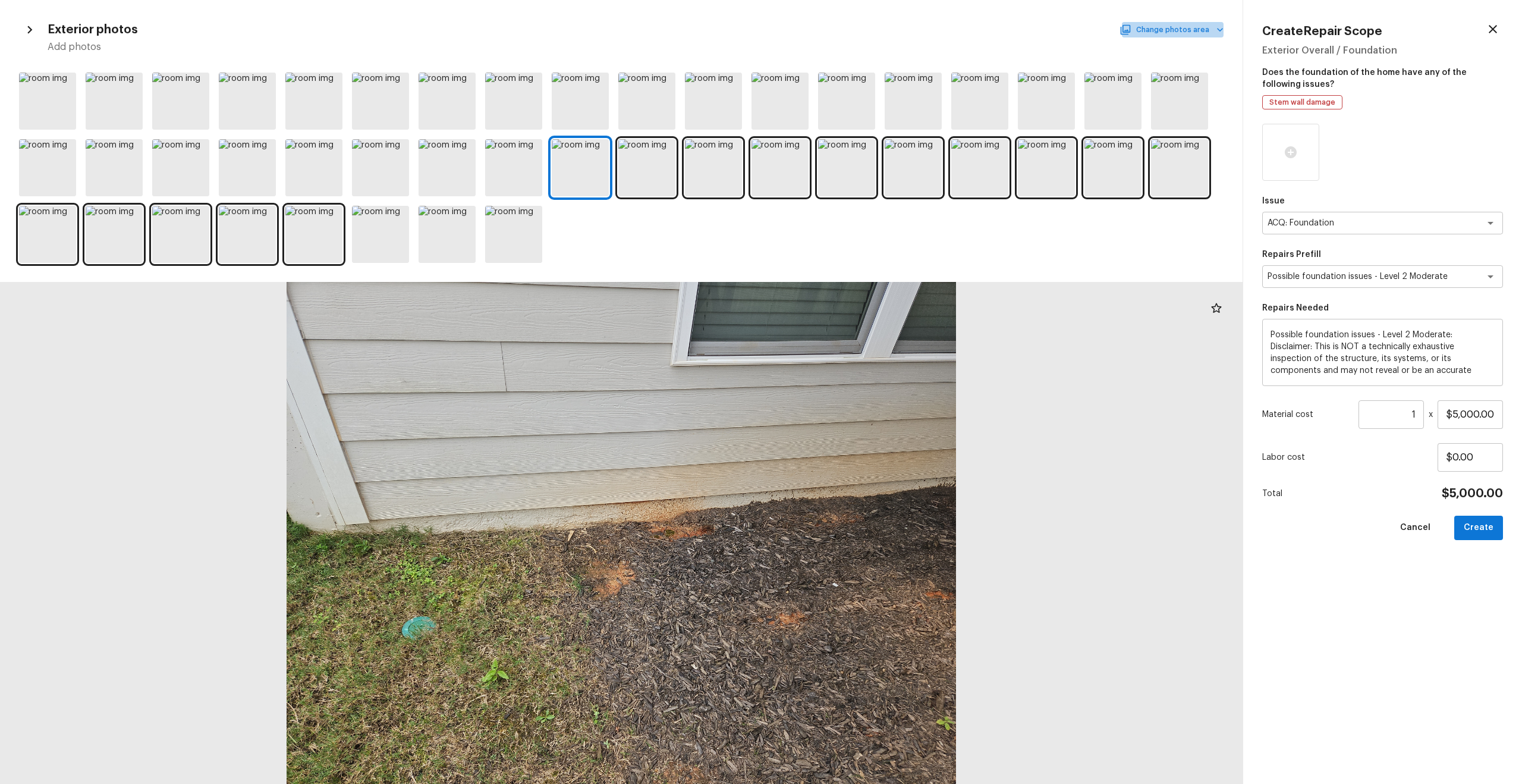
click at [856, 26] on button "Change photos area" at bounding box center [1173, 30] width 102 height 15
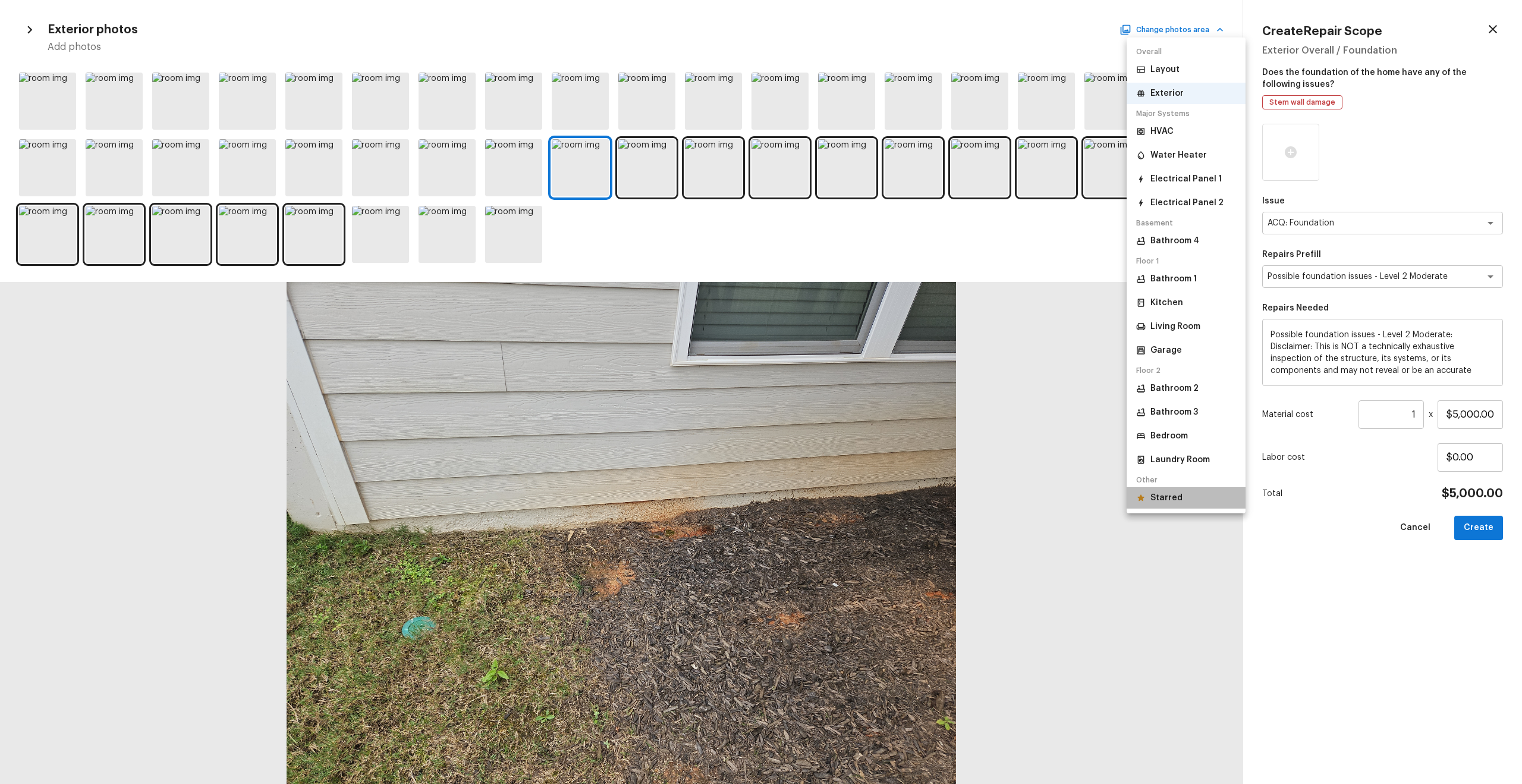
click at [856, 419] on p "Starred" at bounding box center [1167, 497] width 32 height 12
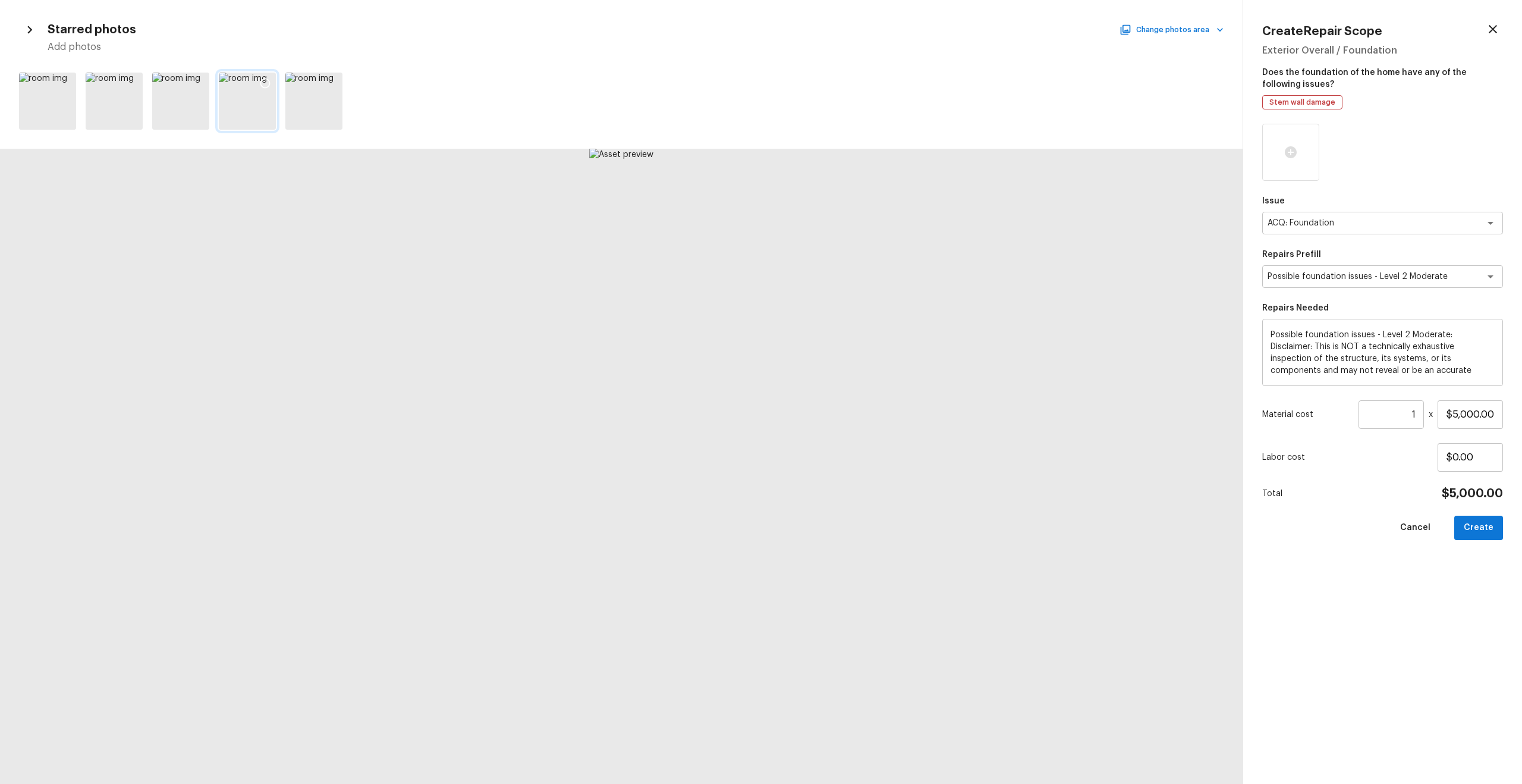
click at [265, 79] on icon at bounding box center [265, 83] width 12 height 12
click at [325, 80] on div at bounding box center [332, 85] width 22 height 25
click at [193, 82] on icon at bounding box center [198, 83] width 12 height 12
click at [856, 419] on button "Create" at bounding box center [1479, 527] width 49 height 25
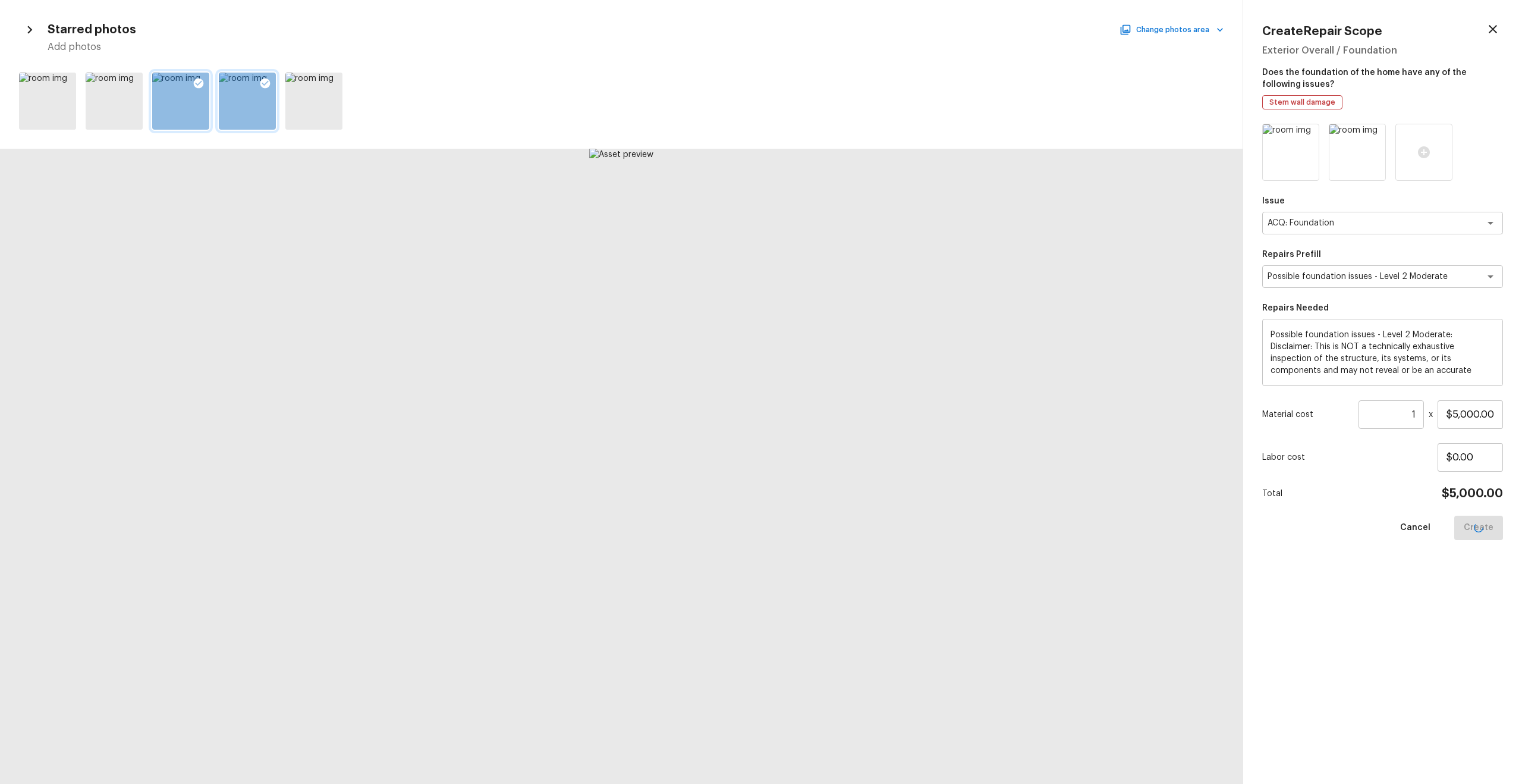
type input "$0.00"
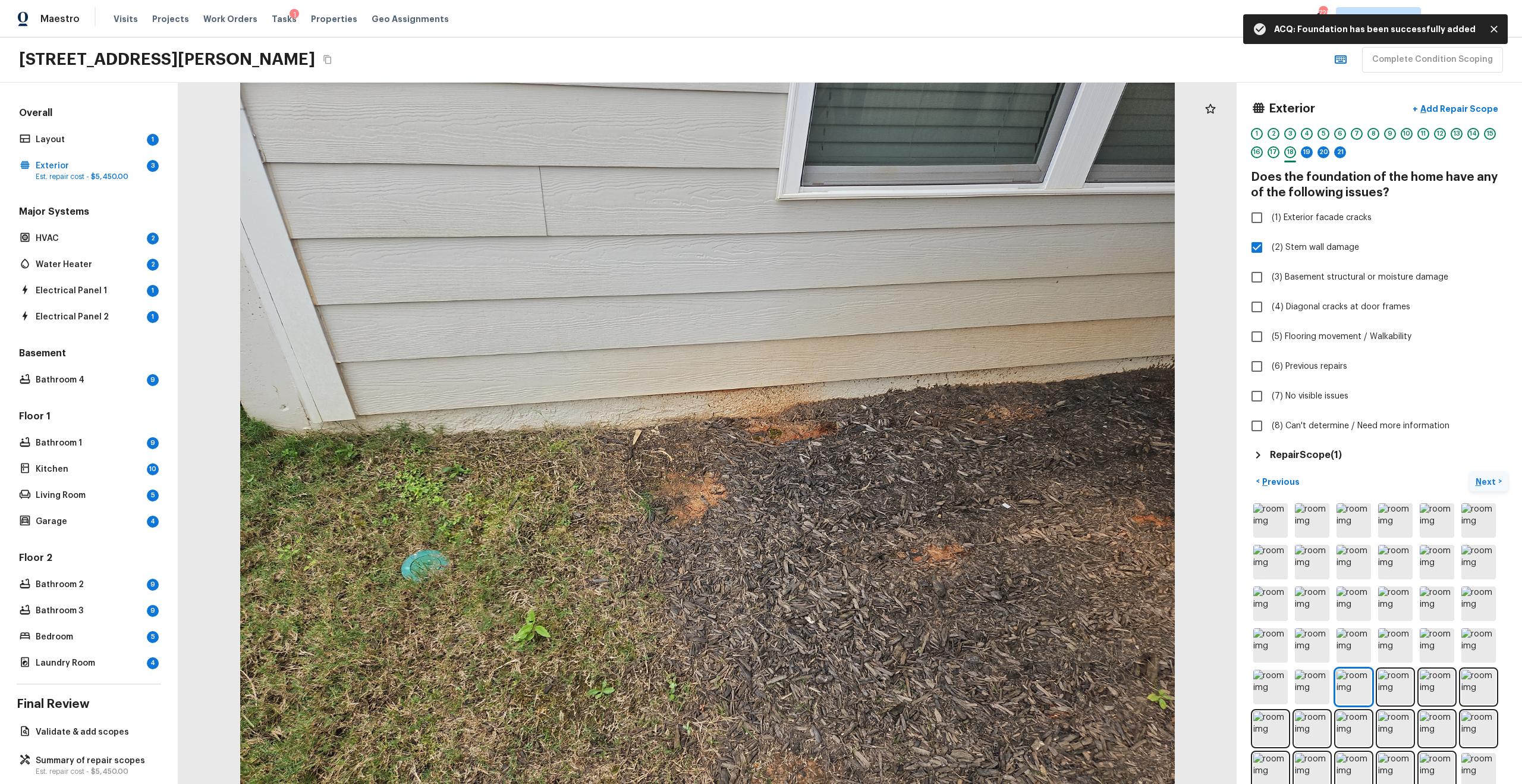
click at [856, 419] on p "Next" at bounding box center [1487, 481] width 22 height 12
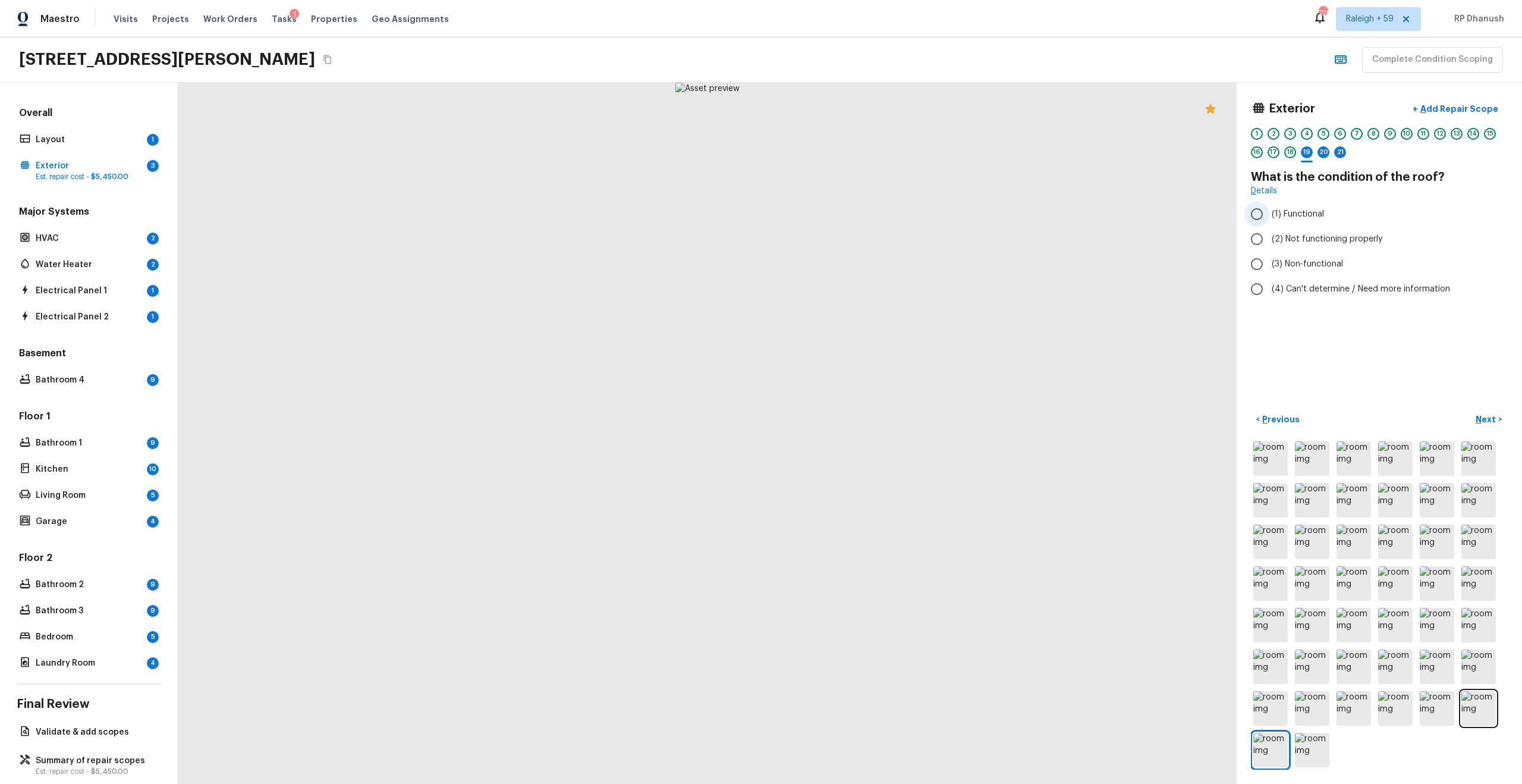
click at [856, 208] on span "(1) Functional" at bounding box center [1297, 213] width 52 height 12
click at [856, 208] on input "(1) Functional" at bounding box center [1257, 213] width 25 height 25
radio input "true"
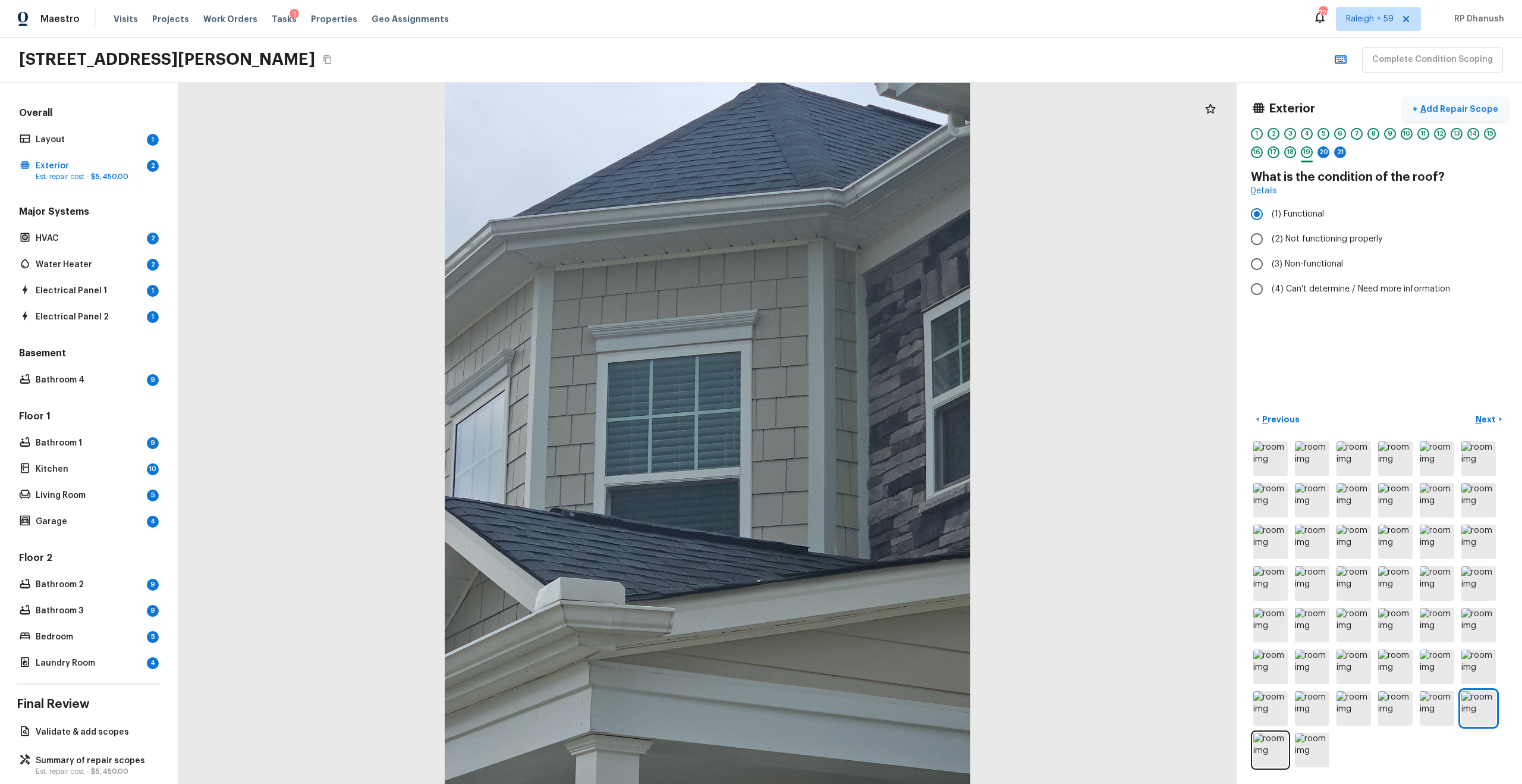
click at [856, 101] on button "+ Add Repair Scope" at bounding box center [1456, 109] width 105 height 25
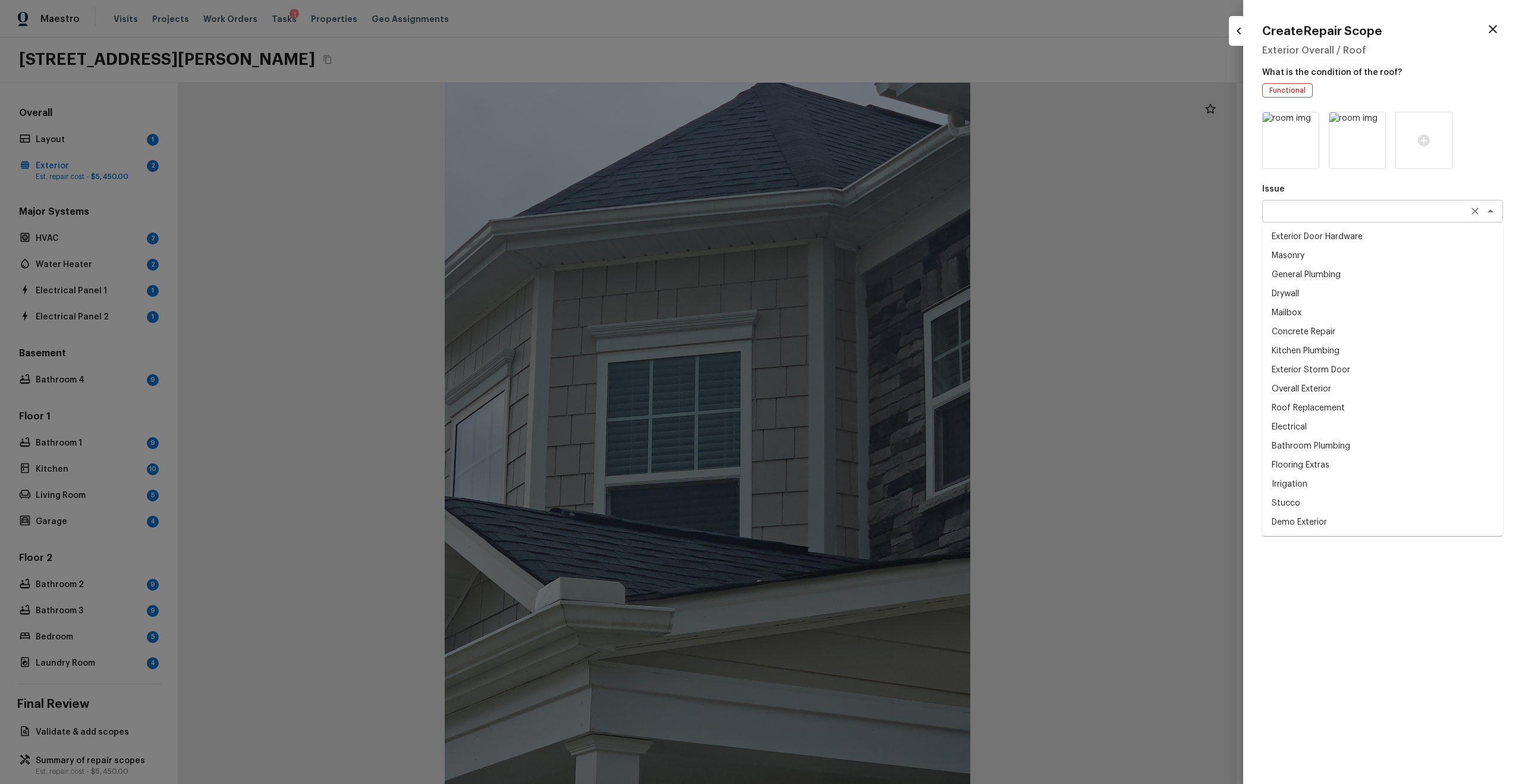
click at [856, 218] on div "x ​" at bounding box center [1382, 211] width 241 height 22
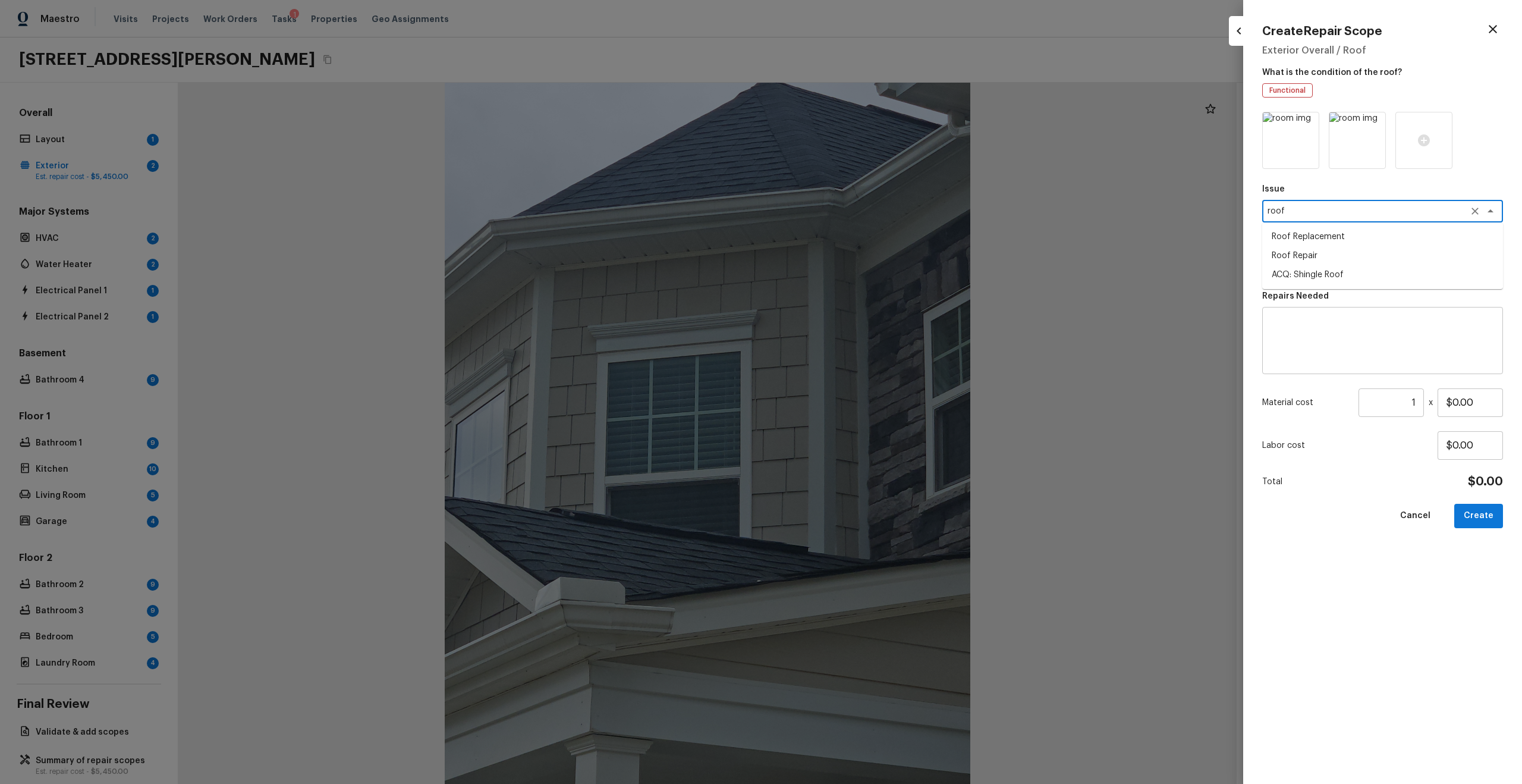
click at [856, 257] on li "Roof Repair" at bounding box center [1382, 256] width 241 height 19
type textarea "Roof Repair"
click at [856, 265] on textarea at bounding box center [1366, 265] width 197 height 12
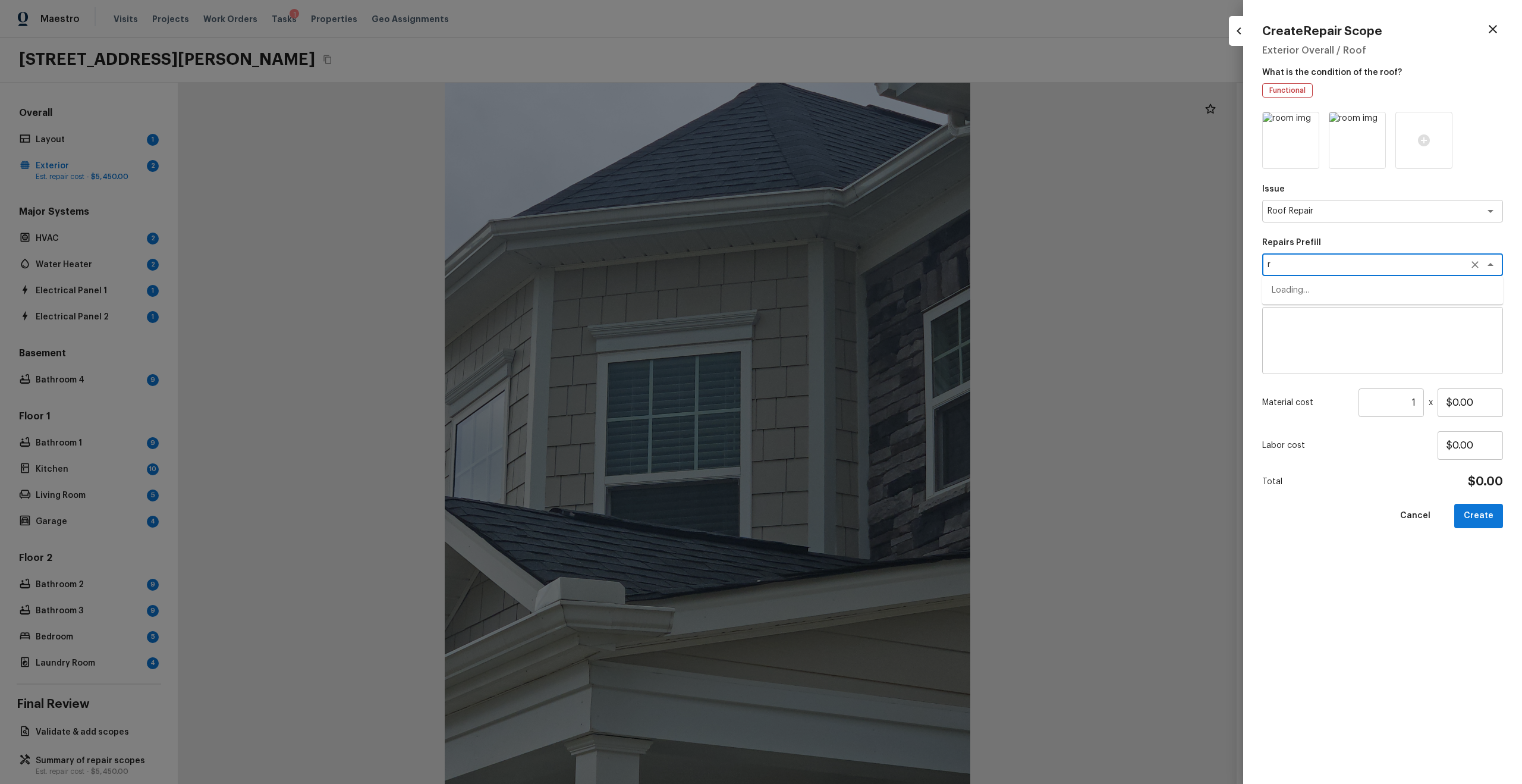
type textarea "ro"
type textarea "o"
type textarea "rep"
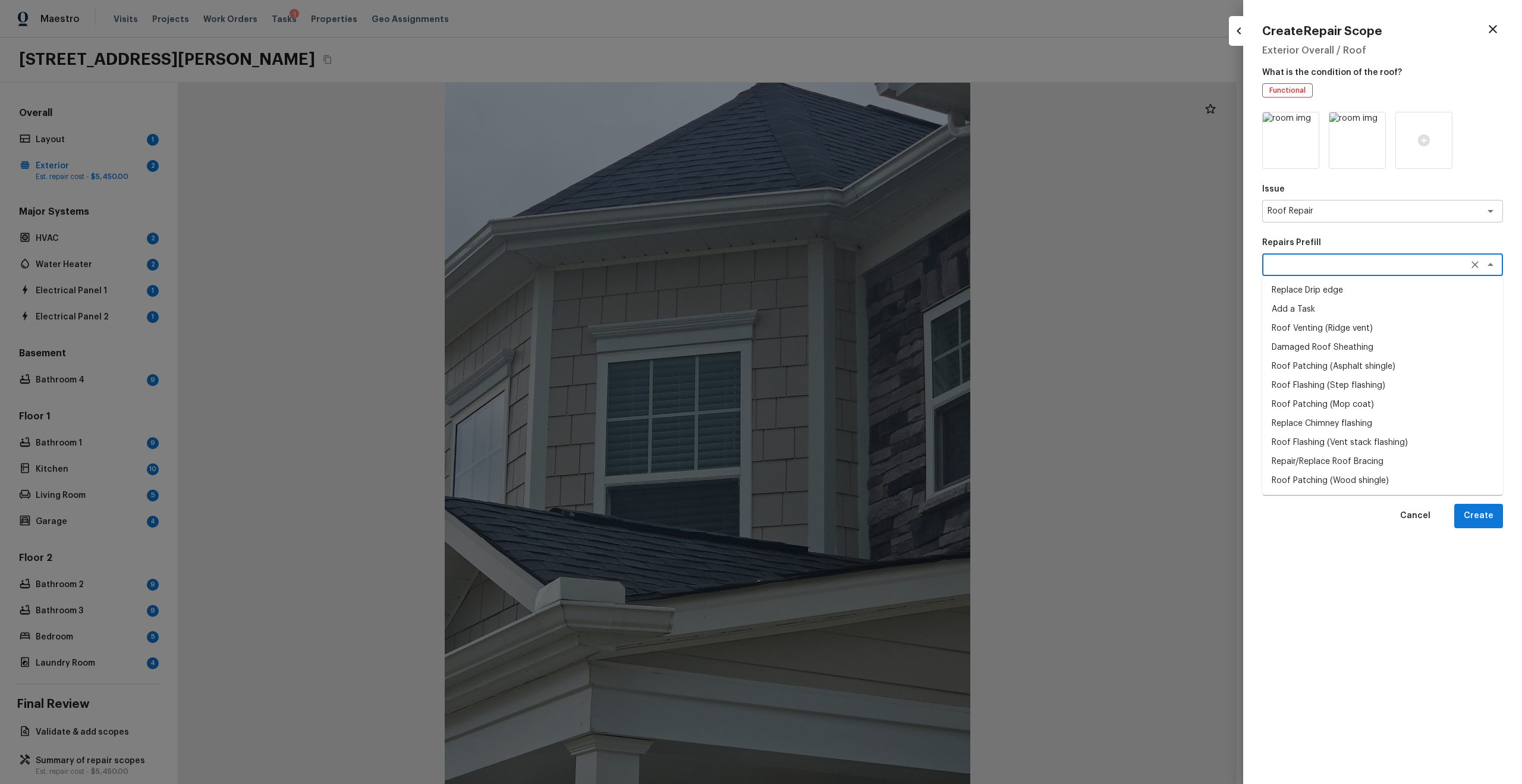
click at [856, 245] on p "Repairs Prefill" at bounding box center [1382, 242] width 241 height 12
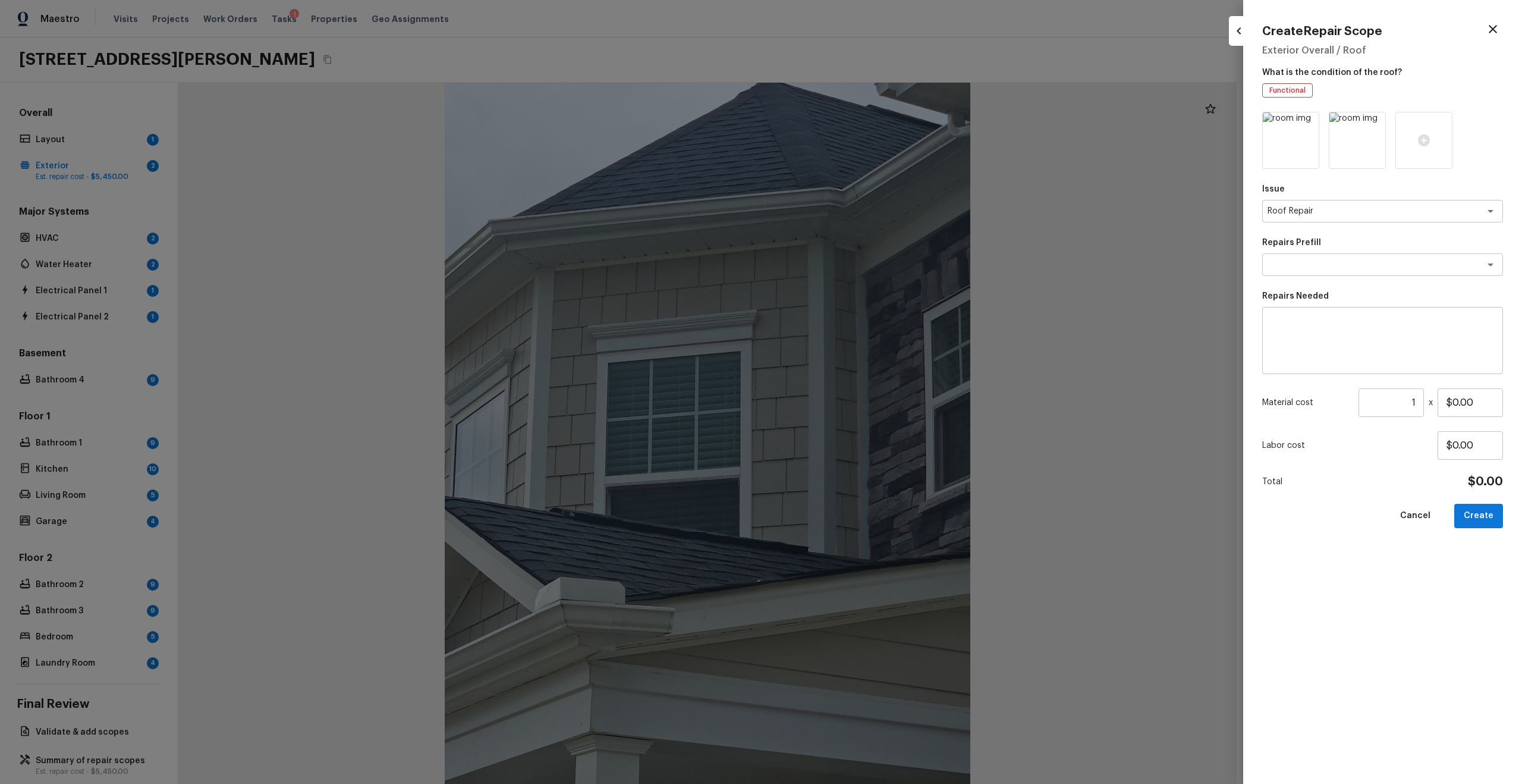
click at [856, 325] on textarea at bounding box center [1383, 341] width 224 height 48
type textarea "R"
click at [856, 325] on textarea "R" at bounding box center [1383, 341] width 224 height 48
type textarea "Roof maintenance"
click at [856, 413] on input "number" at bounding box center [1392, 403] width 66 height 29
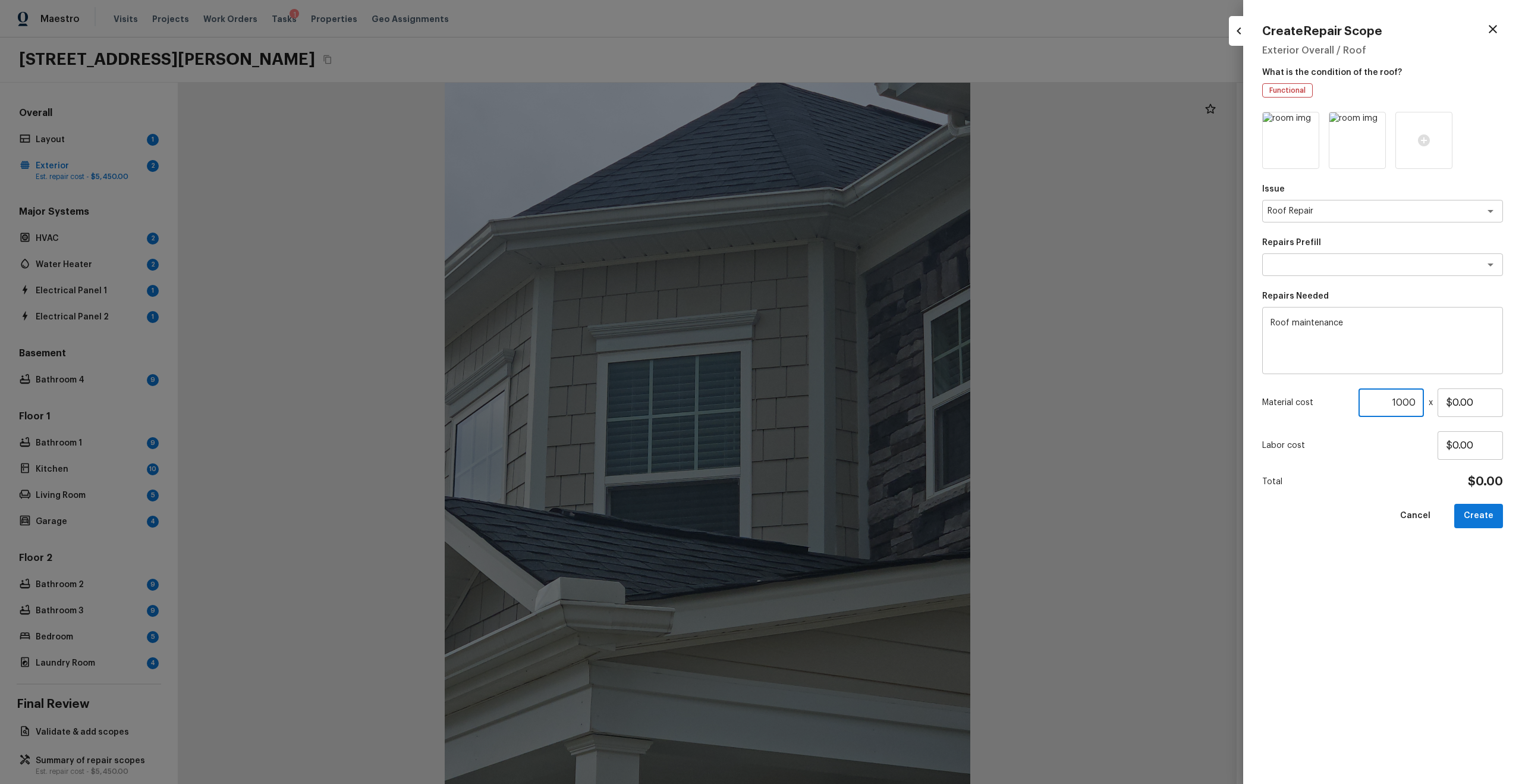
type input "1000"
type input "$1.00"
click at [856, 118] on icon at bounding box center [1309, 123] width 10 height 10
click at [856, 419] on button "Create" at bounding box center [1479, 515] width 49 height 25
type input "1"
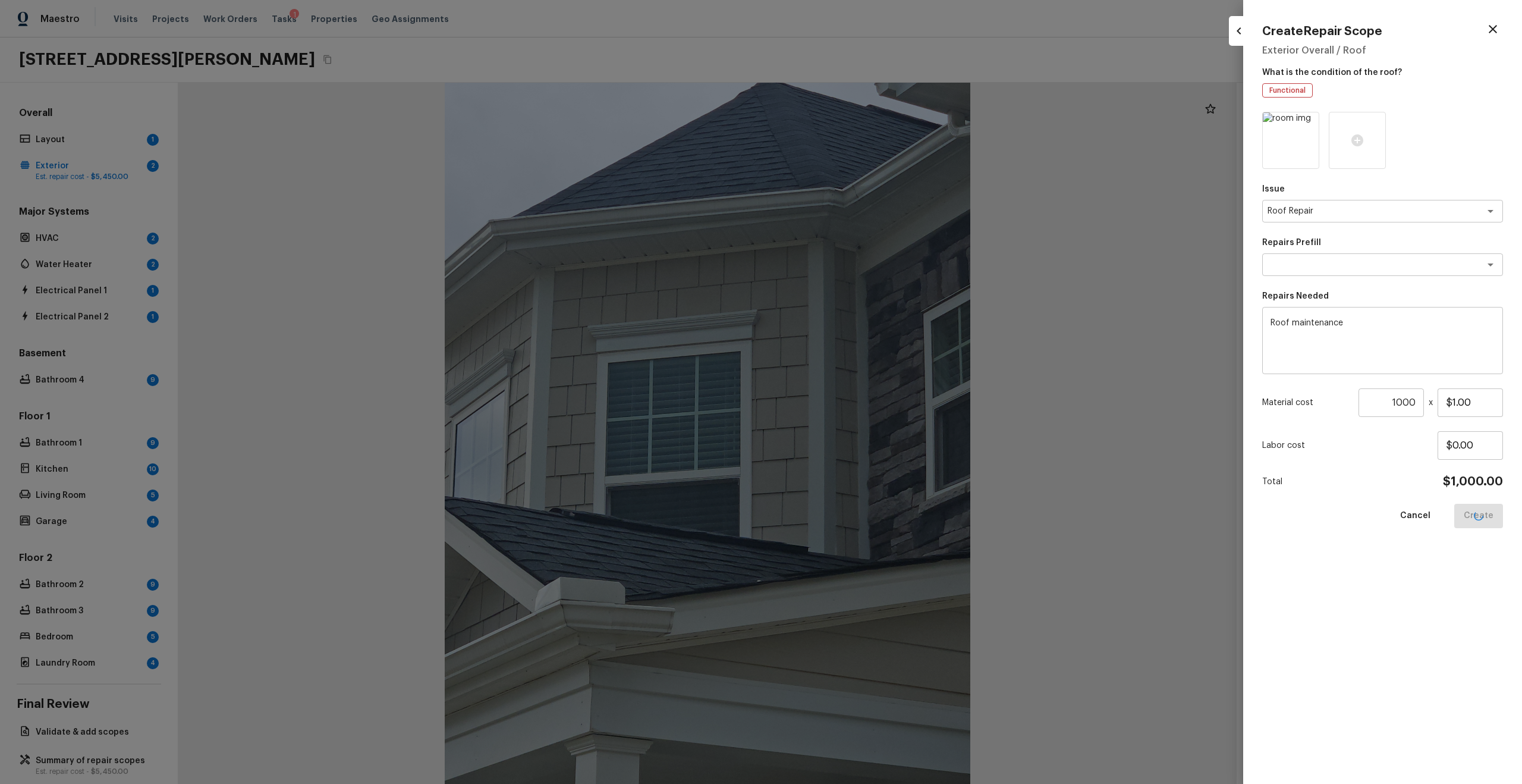
type input "$0.00"
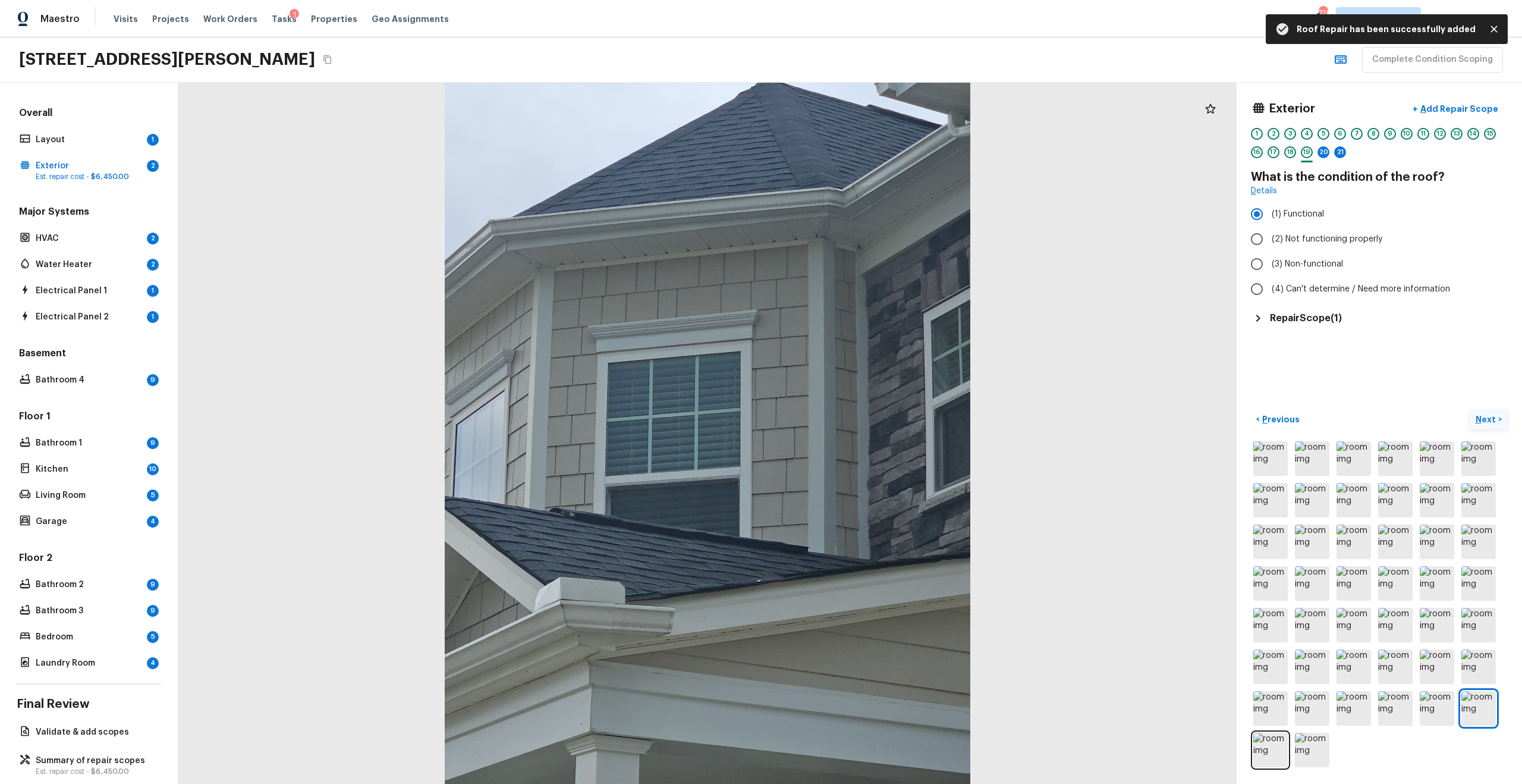
click at [856, 419] on p "Next" at bounding box center [1487, 419] width 22 height 12
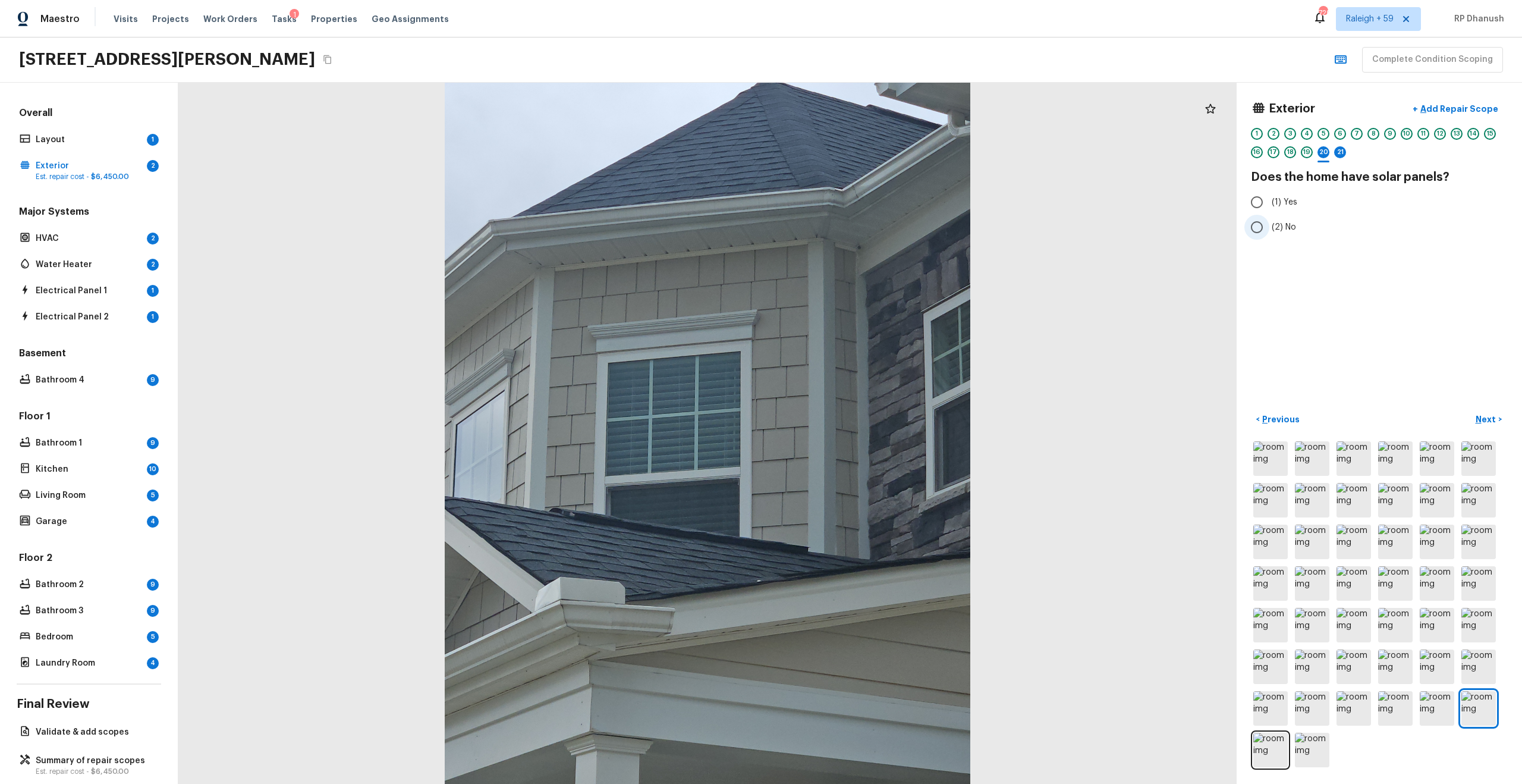
click at [856, 233] on label "(2) No" at bounding box center [1372, 227] width 254 height 25
click at [856, 233] on input "(2) No" at bounding box center [1257, 227] width 25 height 25
radio input "true"
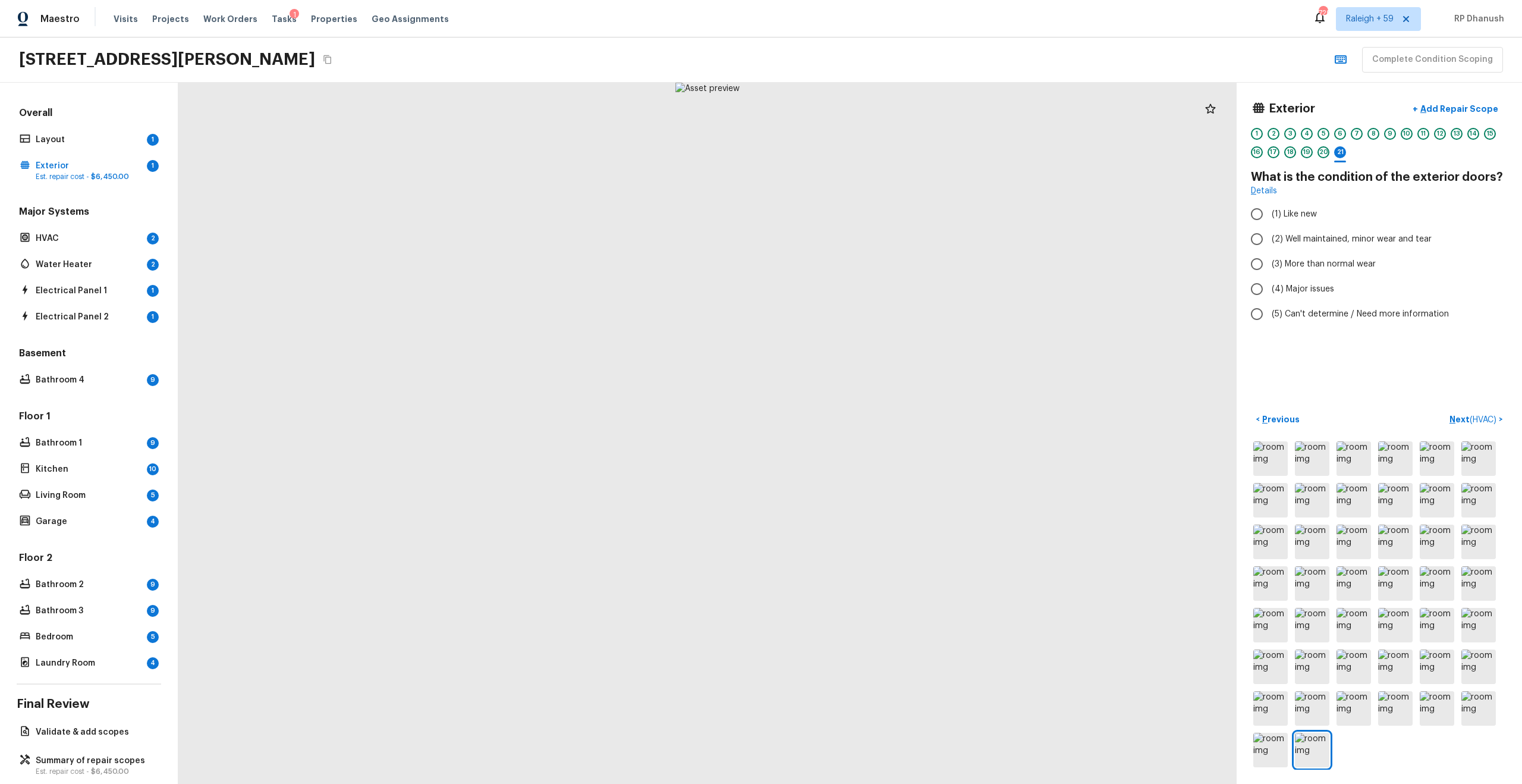
radio input "true"
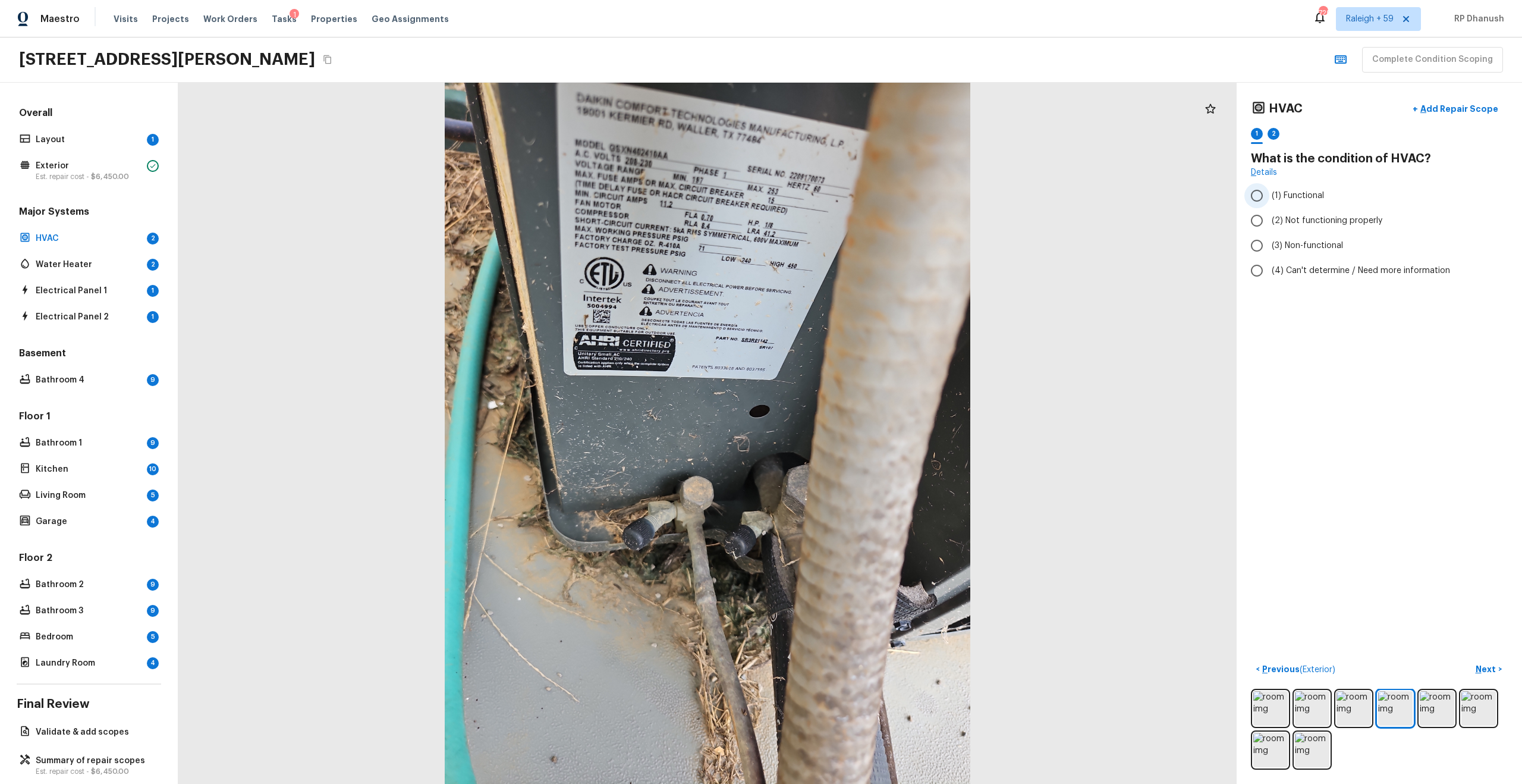
click at [856, 191] on span "(1) Functional" at bounding box center [1297, 195] width 52 height 12
click at [856, 191] on input "(1) Functional" at bounding box center [1257, 195] width 25 height 25
radio input "true"
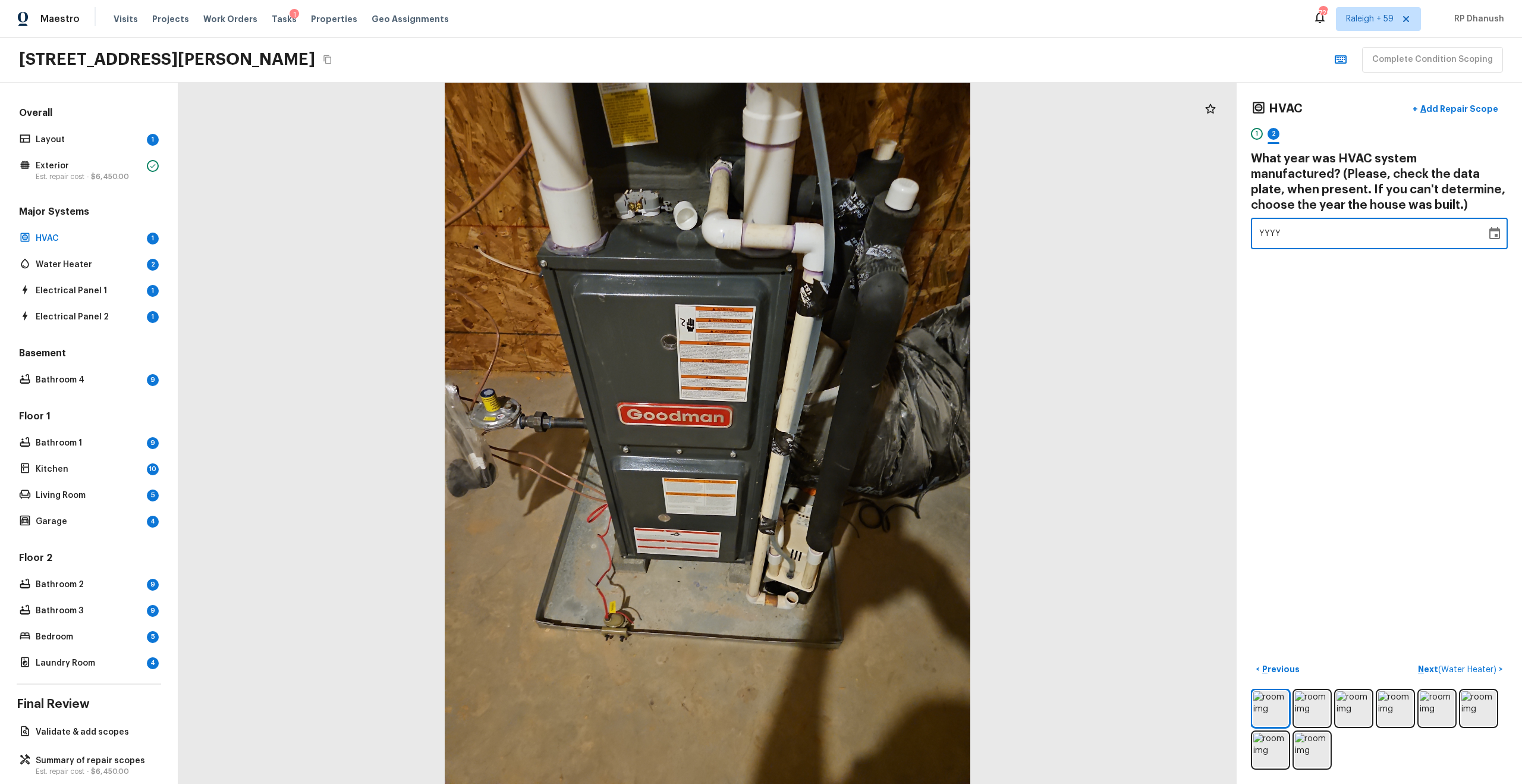
click at [856, 237] on div "YYYY" at bounding box center [1369, 233] width 219 height 31
type input "2022"
click at [856, 118] on button "+ Add Repair Scope" at bounding box center [1456, 109] width 105 height 25
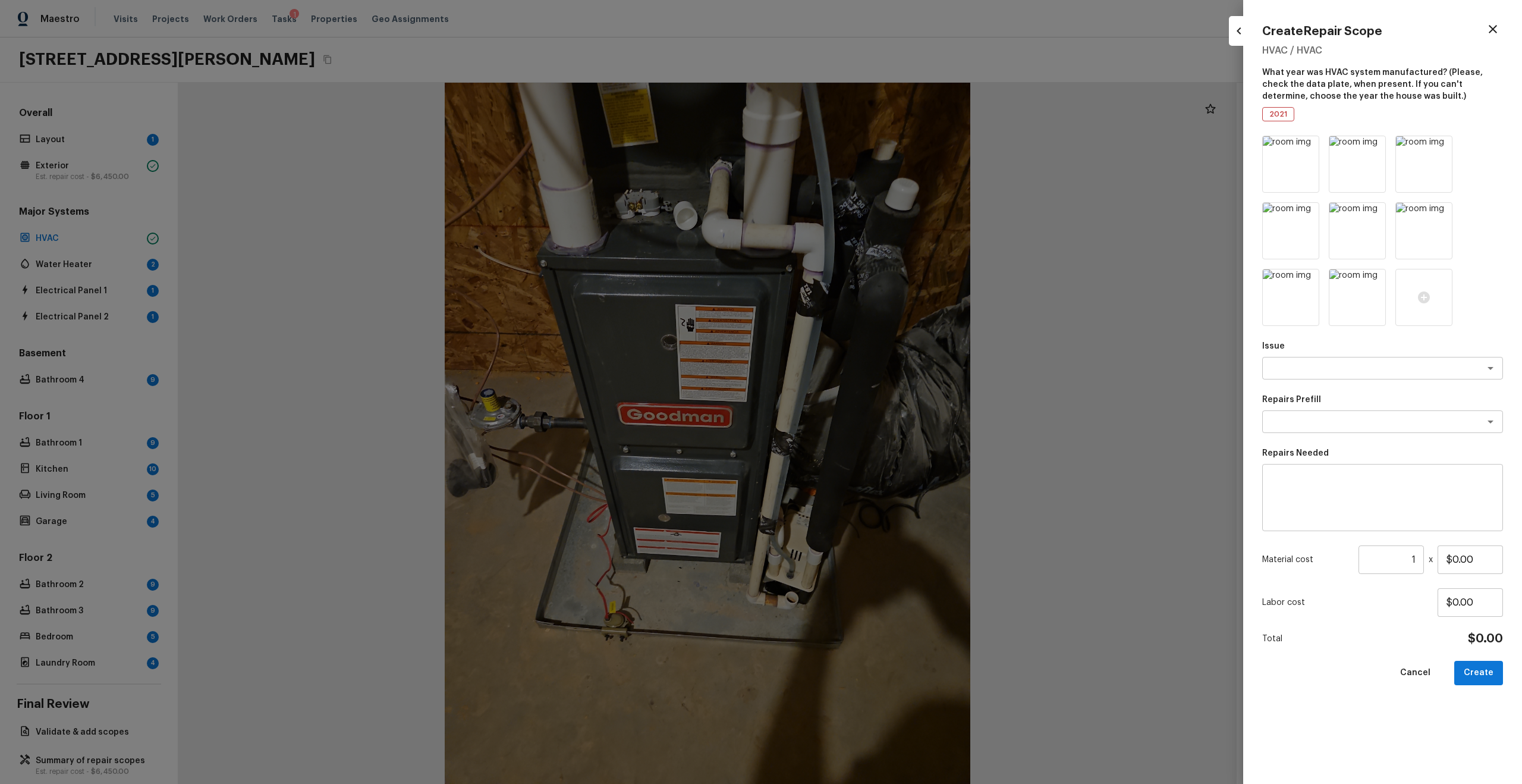
click at [856, 347] on p "Issue" at bounding box center [1382, 346] width 241 height 12
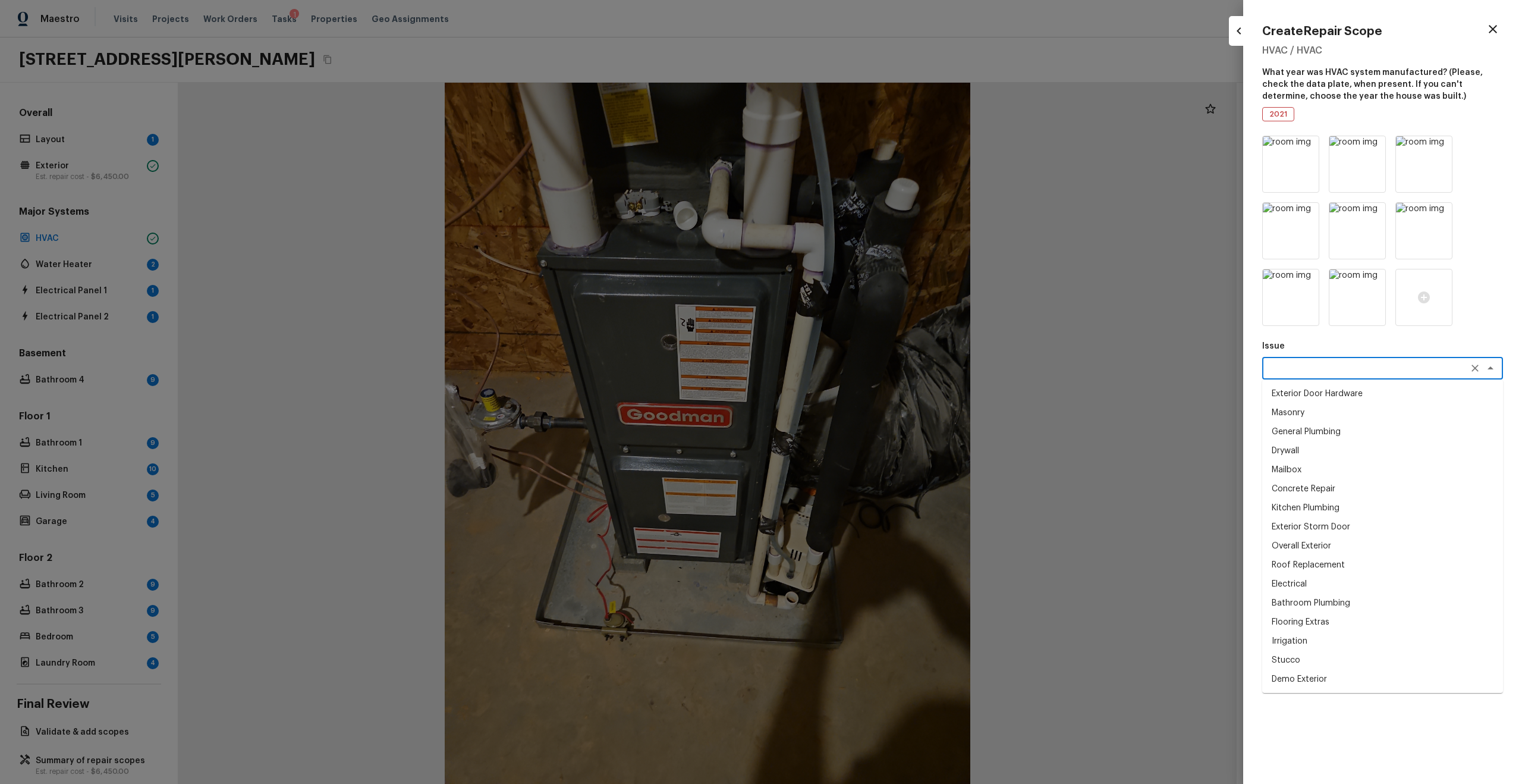
click at [856, 368] on textarea at bounding box center [1366, 368] width 197 height 12
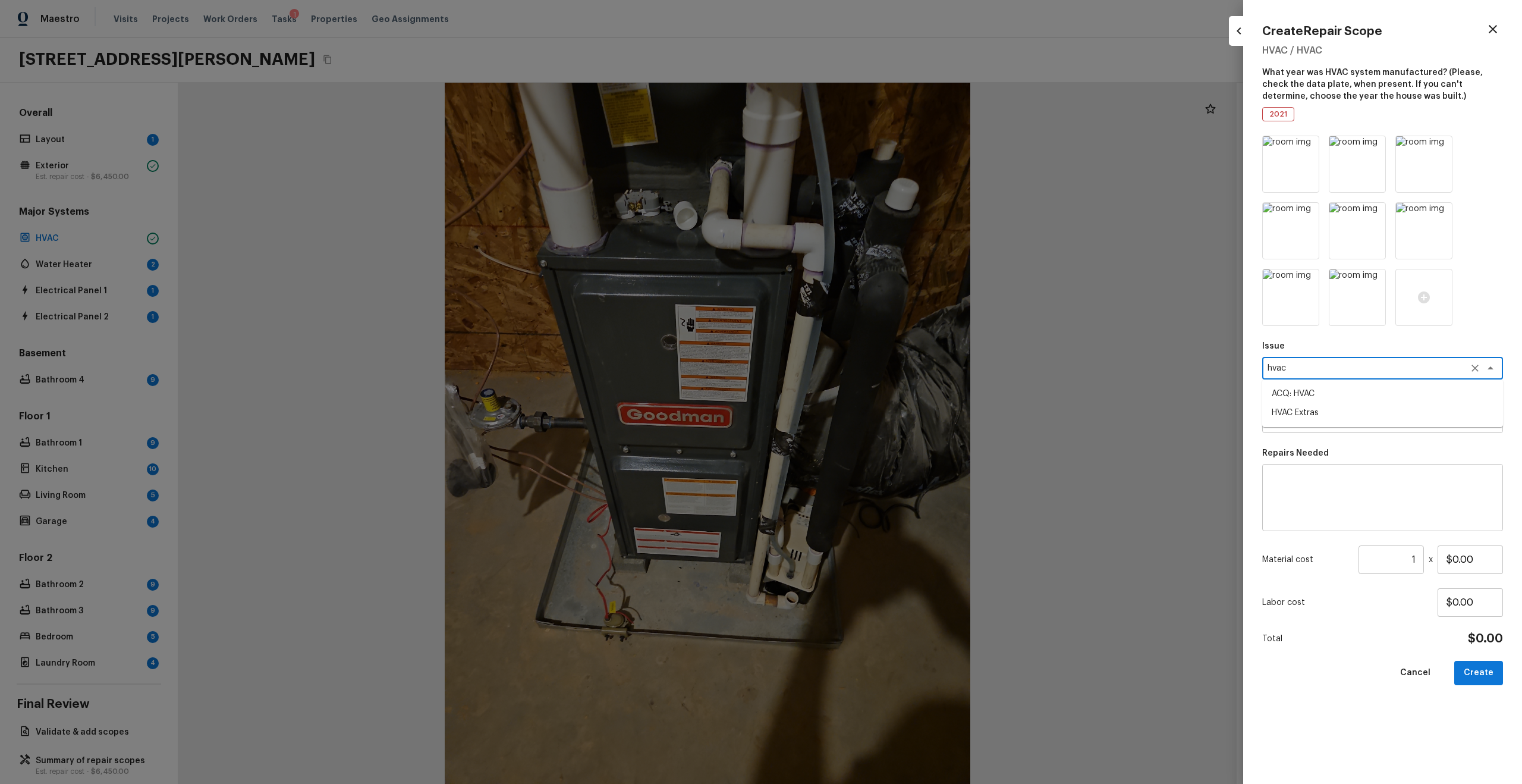
click at [856, 412] on li "HVAC Extras" at bounding box center [1382, 412] width 241 height 19
type textarea "HVAC Extras"
click at [856, 419] on textarea at bounding box center [1366, 421] width 197 height 12
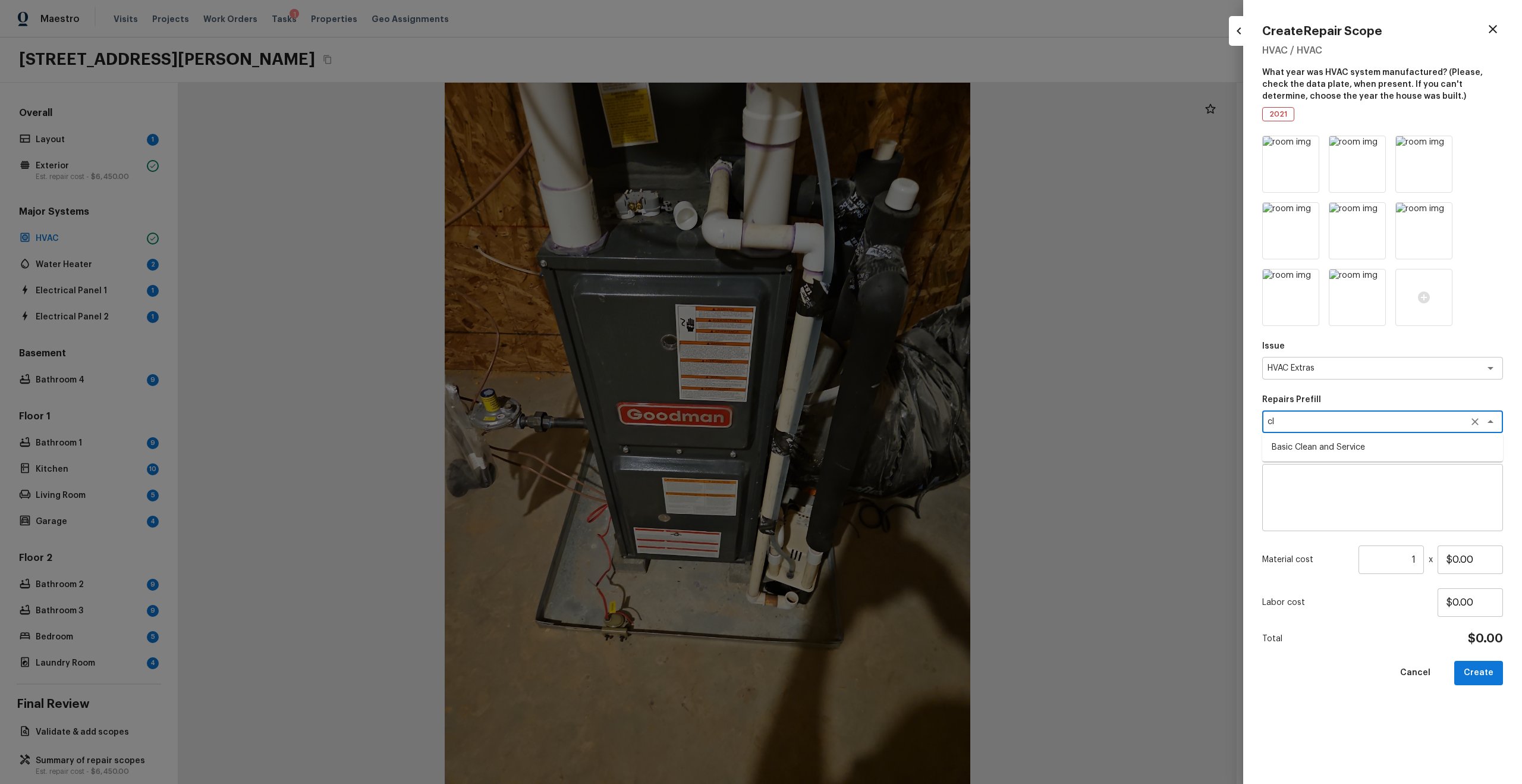
click at [856, 419] on li "Basic Clean and Service" at bounding box center [1382, 448] width 241 height 19
type textarea "Basic Clean and Service"
type textarea "General Service HVAC system including: cleaning condenser and evaporator coils,…"
type input "$250.00"
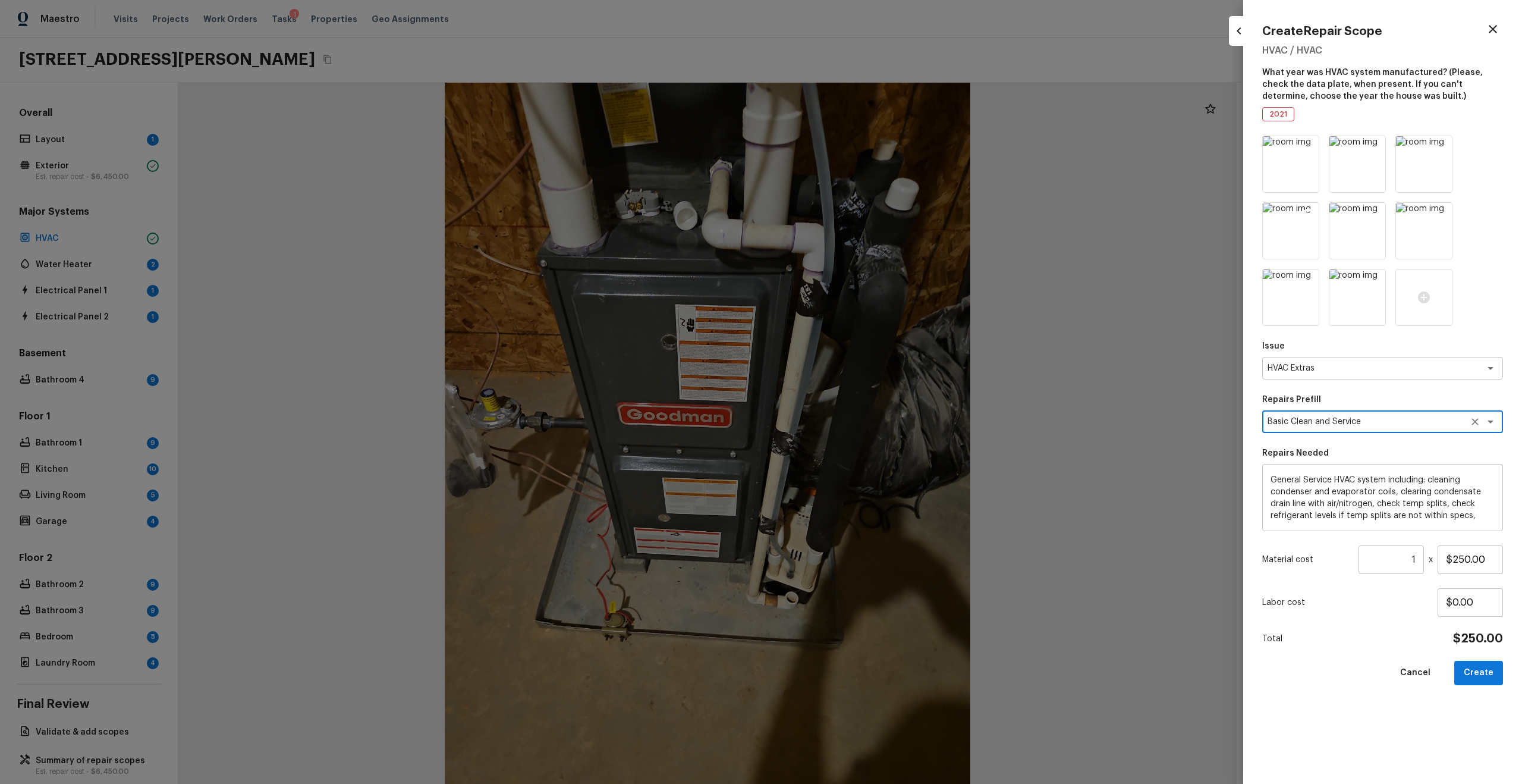
type textarea "Basic Clean and Service"
click at [856, 243] on img at bounding box center [1291, 231] width 56 height 56
click at [856, 144] on icon at bounding box center [1309, 147] width 10 height 10
click at [856, 210] on icon at bounding box center [1309, 213] width 10 height 10
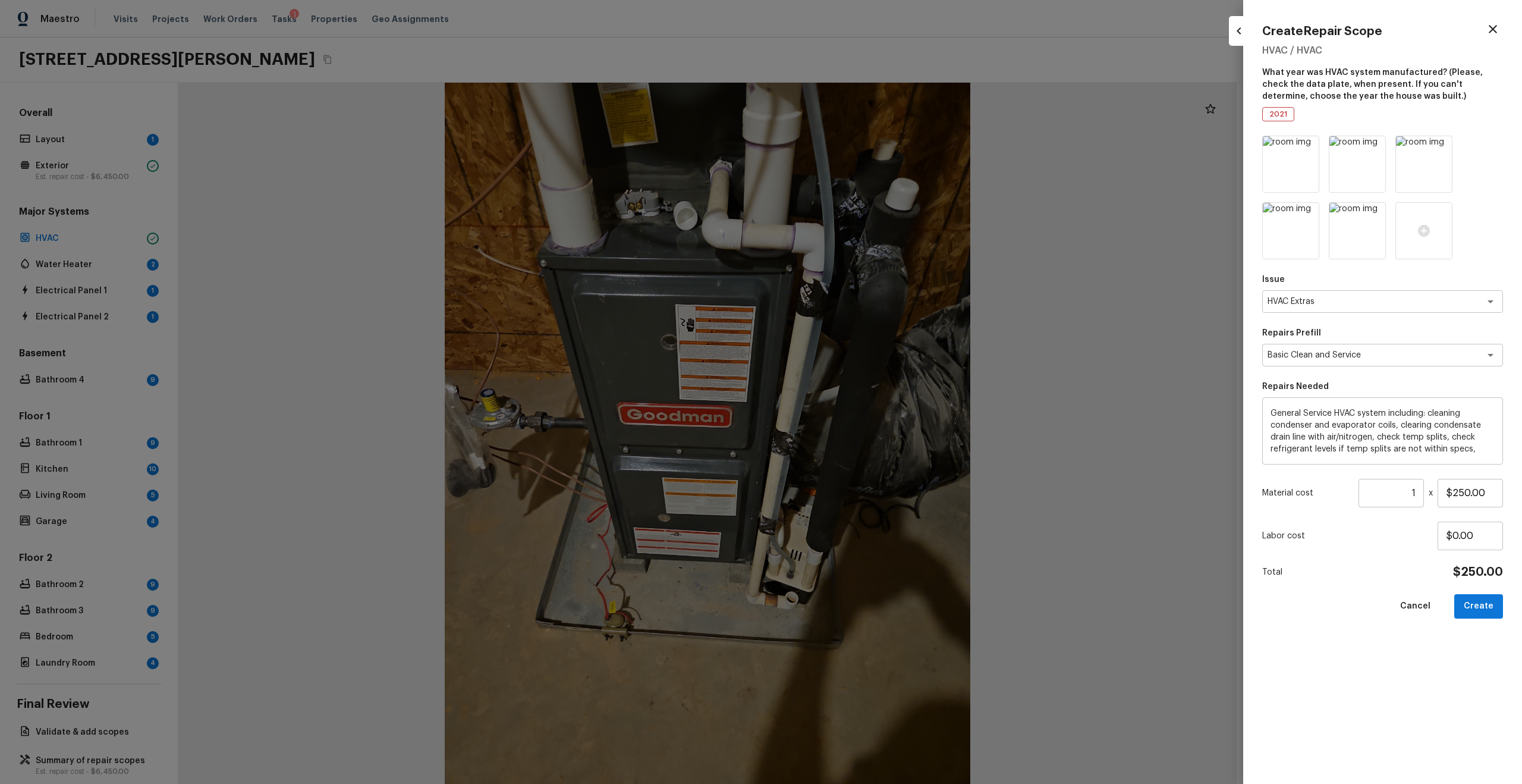
click at [856, 210] on icon at bounding box center [1309, 213] width 10 height 10
click at [856, 419] on button "Create" at bounding box center [1479, 606] width 49 height 25
type input "$0.00"
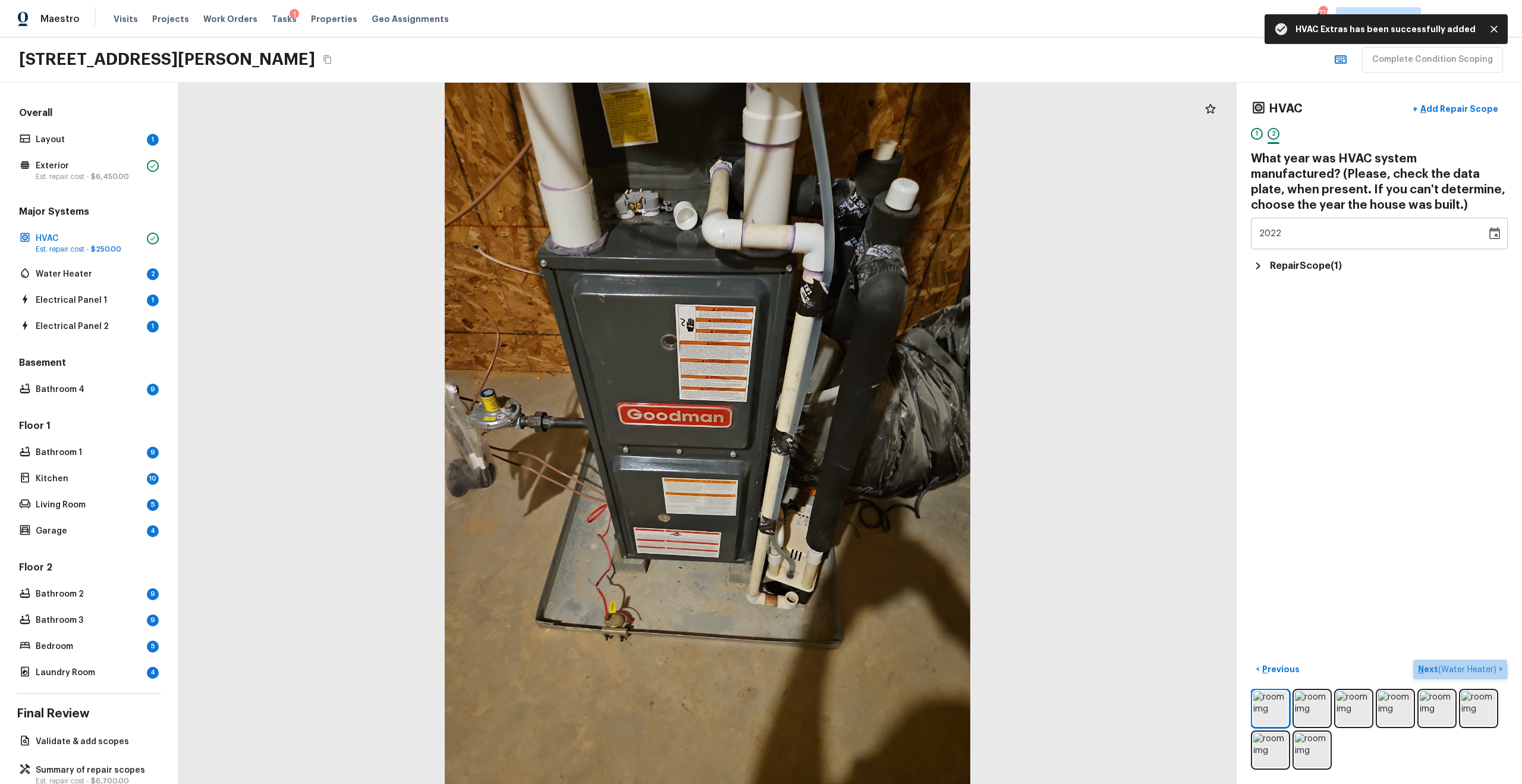
click at [856, 419] on p "Next ( Water Heater )" at bounding box center [1458, 669] width 81 height 13
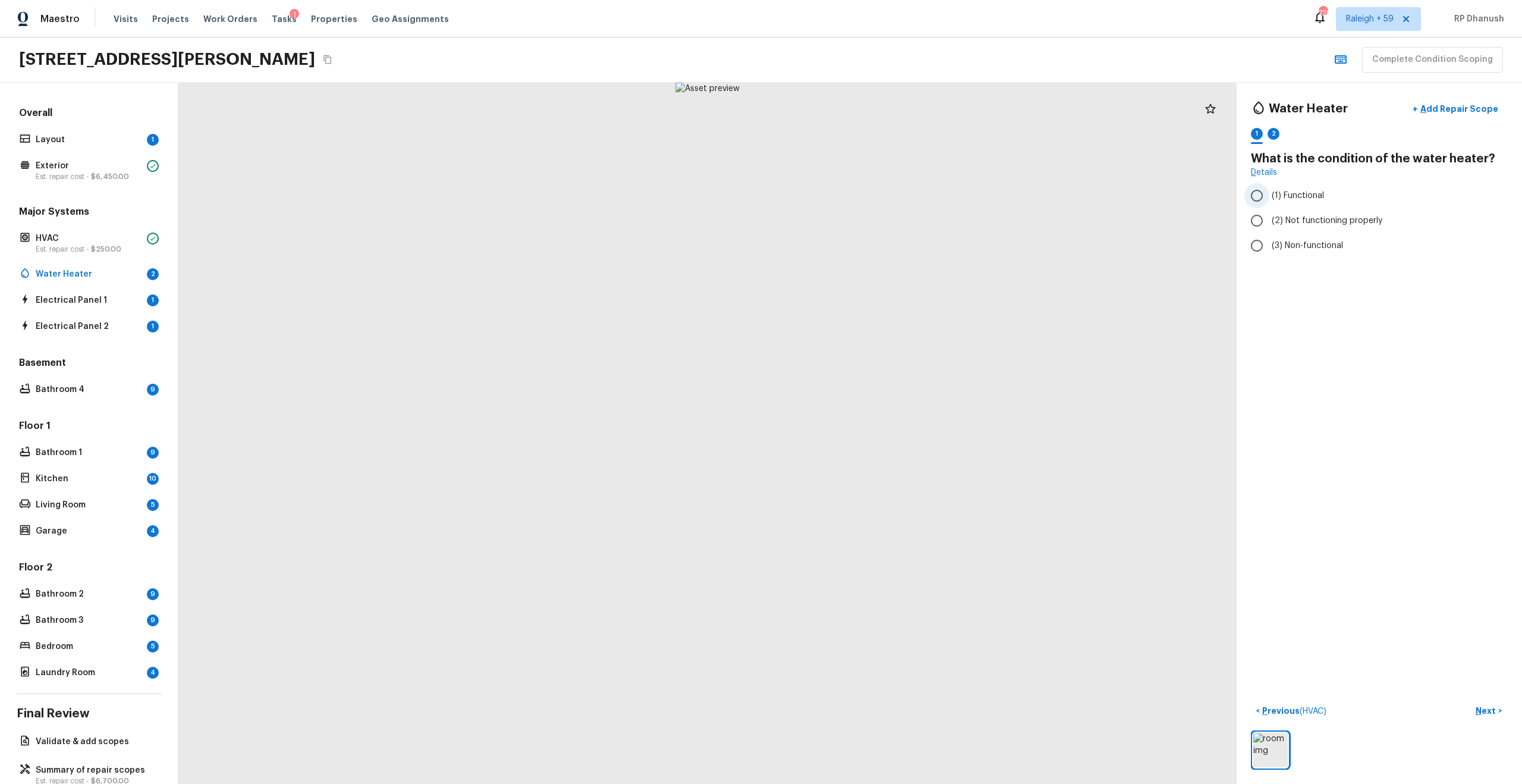
click at [856, 196] on span "(1) Functional" at bounding box center [1297, 195] width 52 height 12
click at [856, 196] on input "(1) Functional" at bounding box center [1257, 195] width 25 height 25
radio input "true"
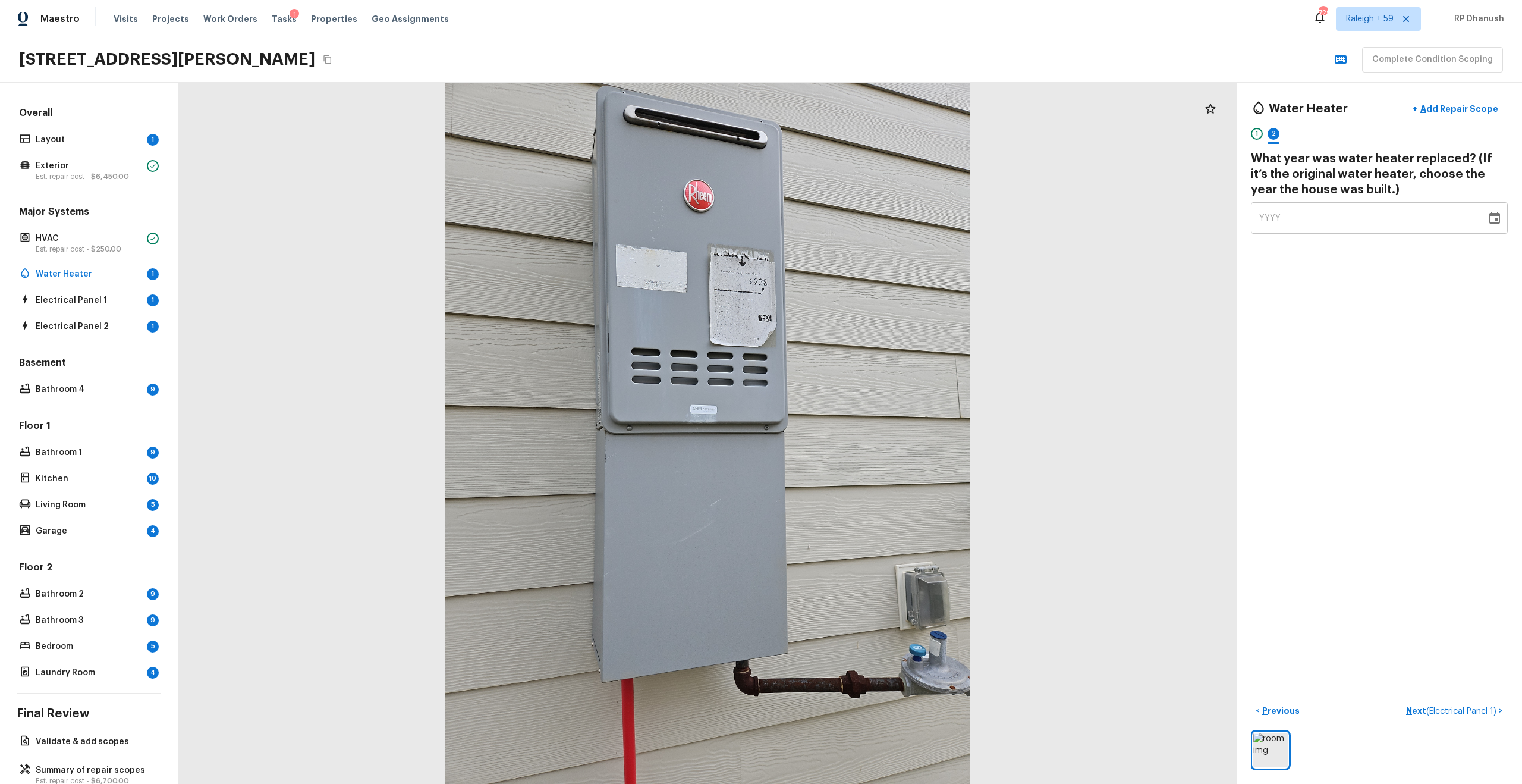
click at [856, 220] on span "YYYY" at bounding box center [1271, 218] width 22 height 8
type input "2023"
click at [856, 419] on span "( Electrical Panel 1 )" at bounding box center [1462, 711] width 70 height 8
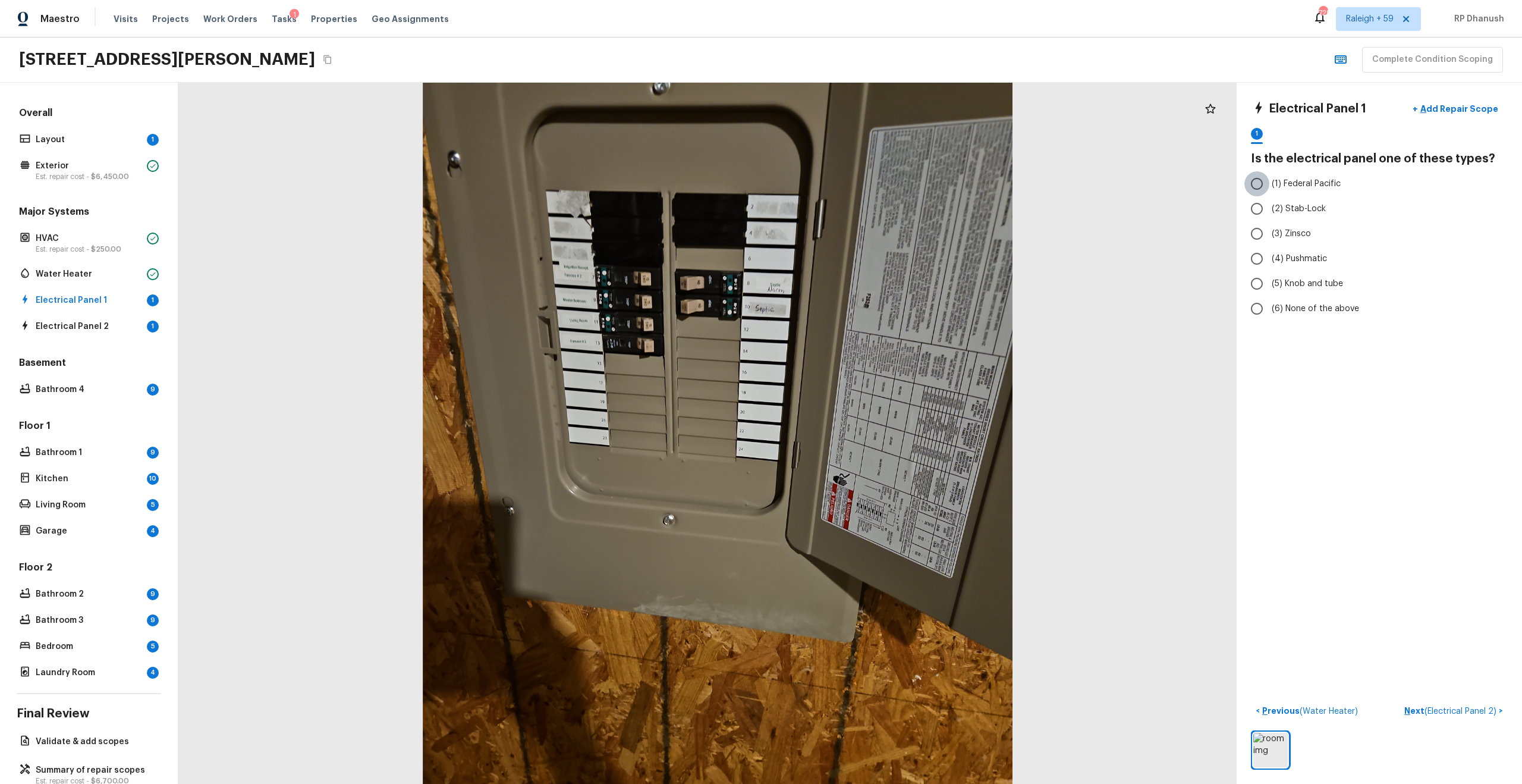
click at [856, 177] on input "(1) Federal Pacific" at bounding box center [1257, 183] width 25 height 25
radio input "true"
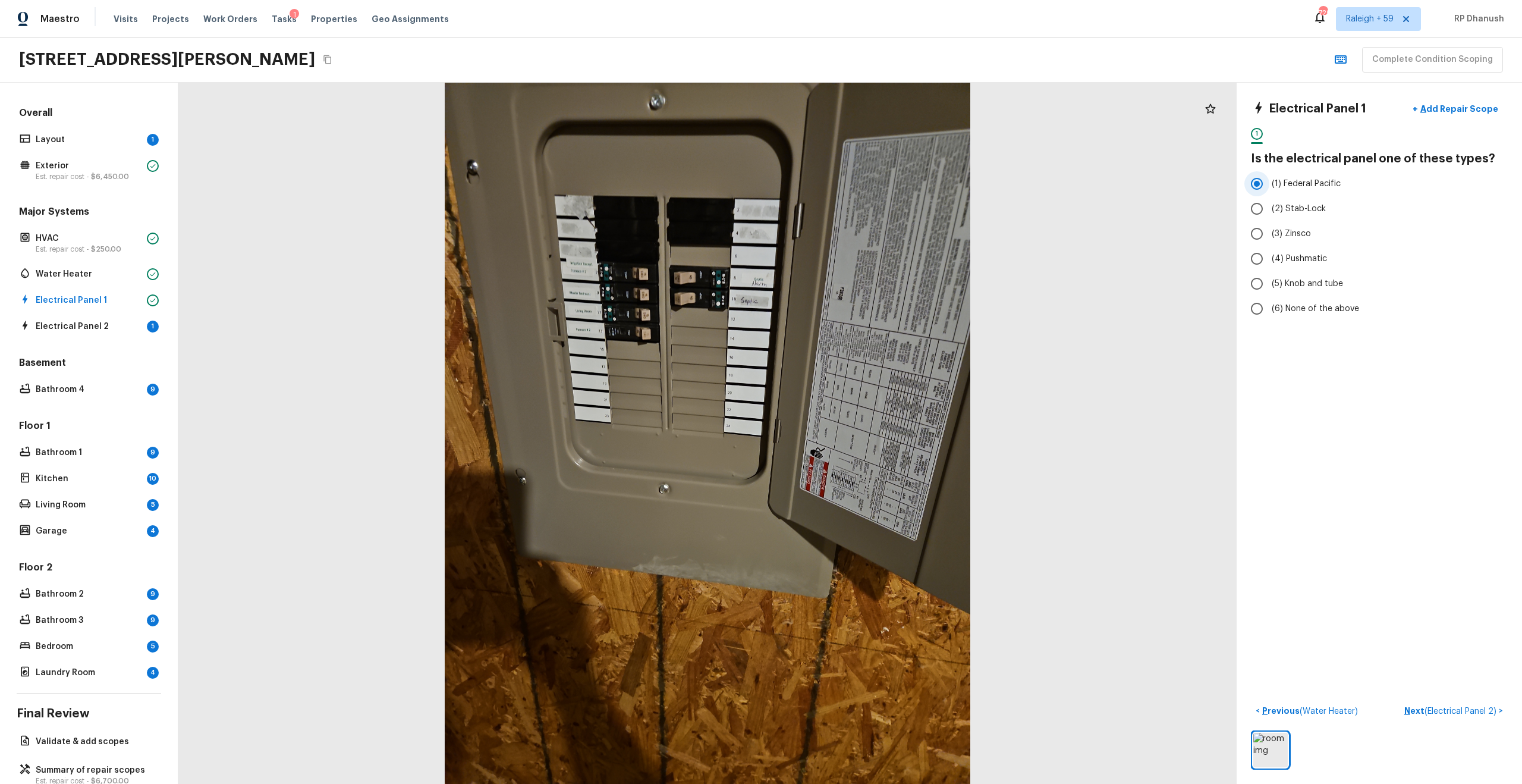
click at [856, 184] on input "(1) Federal Pacific" at bounding box center [1257, 183] width 25 height 25
click at [856, 173] on div "Electrical Panel 1 + Add Repair Scope 1 Is the electrical panel one of these ty…" at bounding box center [1379, 432] width 285 height 701
drag, startPoint x: 1241, startPoint y: 173, endPoint x: 1357, endPoint y: 325, distance: 191.2
click at [856, 325] on div "Electrical Panel 1 + Add Repair Scope 1 Is the electrical panel one of these ty…" at bounding box center [1379, 432] width 285 height 701
copy div "(1) Federal Pacific (2) Stab-Lock (3) Zinsco (4) Pushmatic (5) Knob and tube (6…"
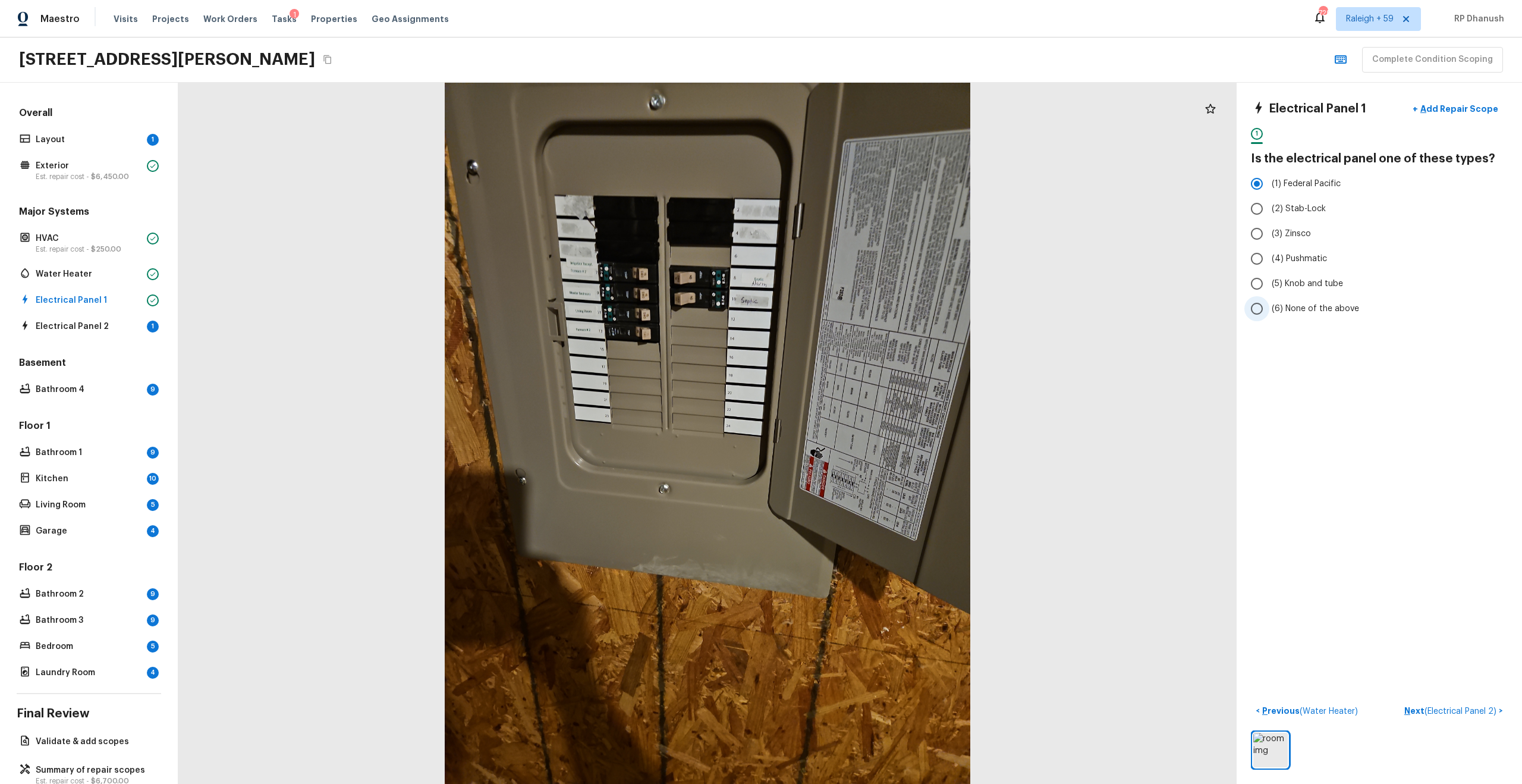
click at [856, 312] on span "(6) None of the above" at bounding box center [1315, 308] width 87 height 12
click at [856, 312] on input "(6) None of the above" at bounding box center [1257, 308] width 25 height 25
radio input "true"
click at [856, 419] on div "Electrical Panel 1 + Add Repair Scope 1 Is the electrical panel one of these ty…" at bounding box center [1379, 432] width 285 height 701
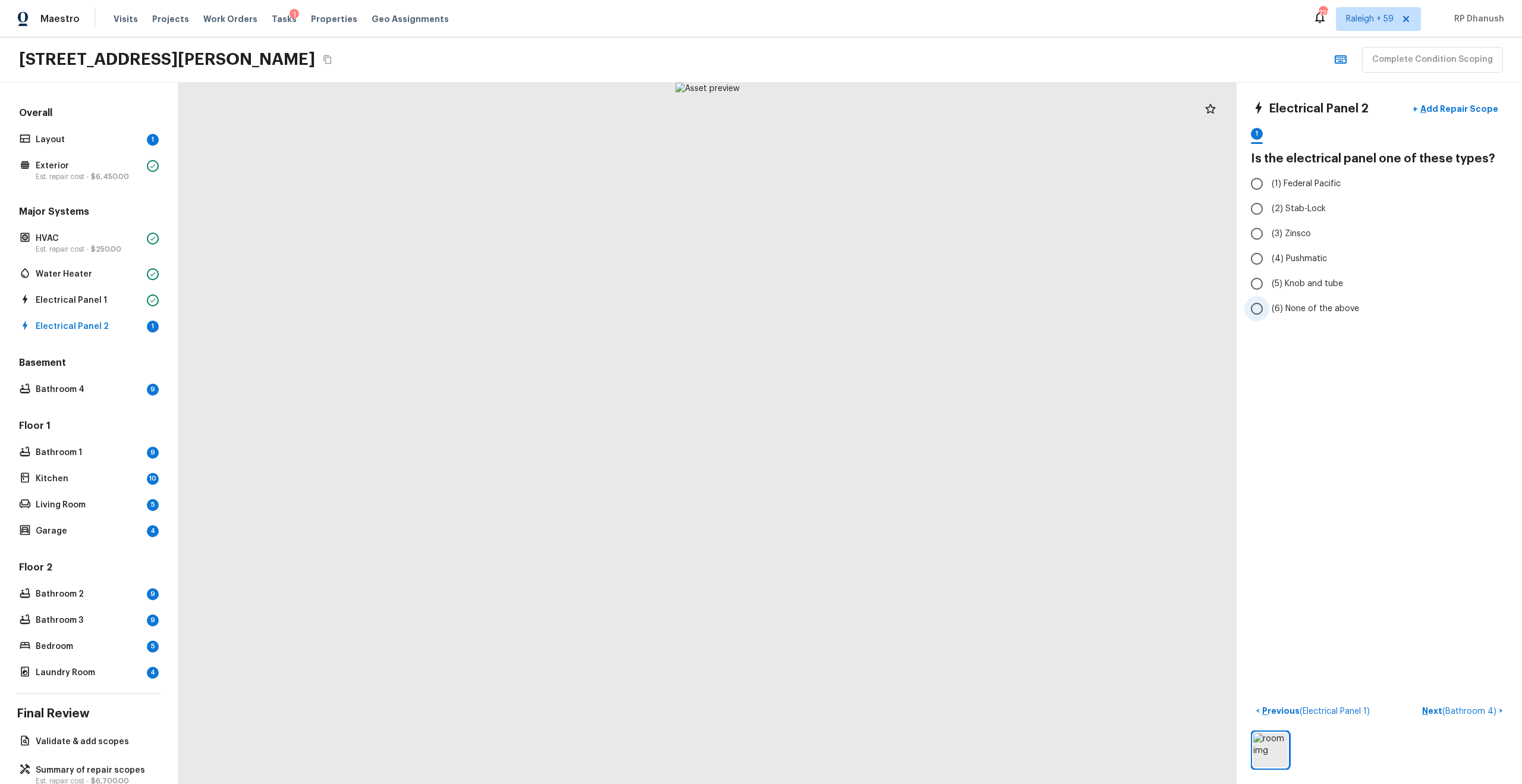
click at [856, 304] on span "(6) None of the above" at bounding box center [1315, 308] width 87 height 12
click at [856, 304] on input "(6) None of the above" at bounding box center [1257, 308] width 25 height 25
radio input "true"
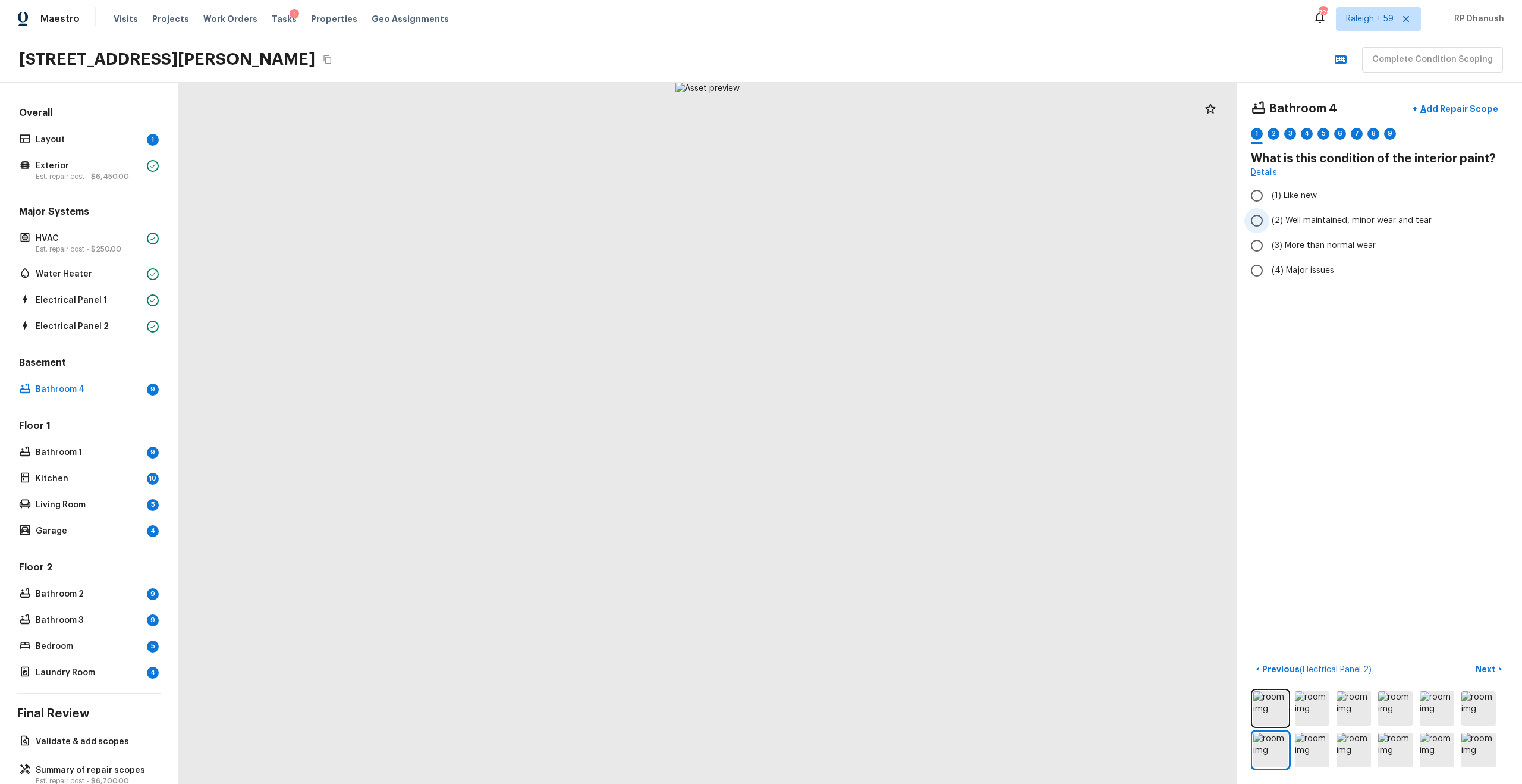
click at [856, 222] on input "(2) Well maintained, minor wear and tear" at bounding box center [1257, 220] width 25 height 25
radio input "true"
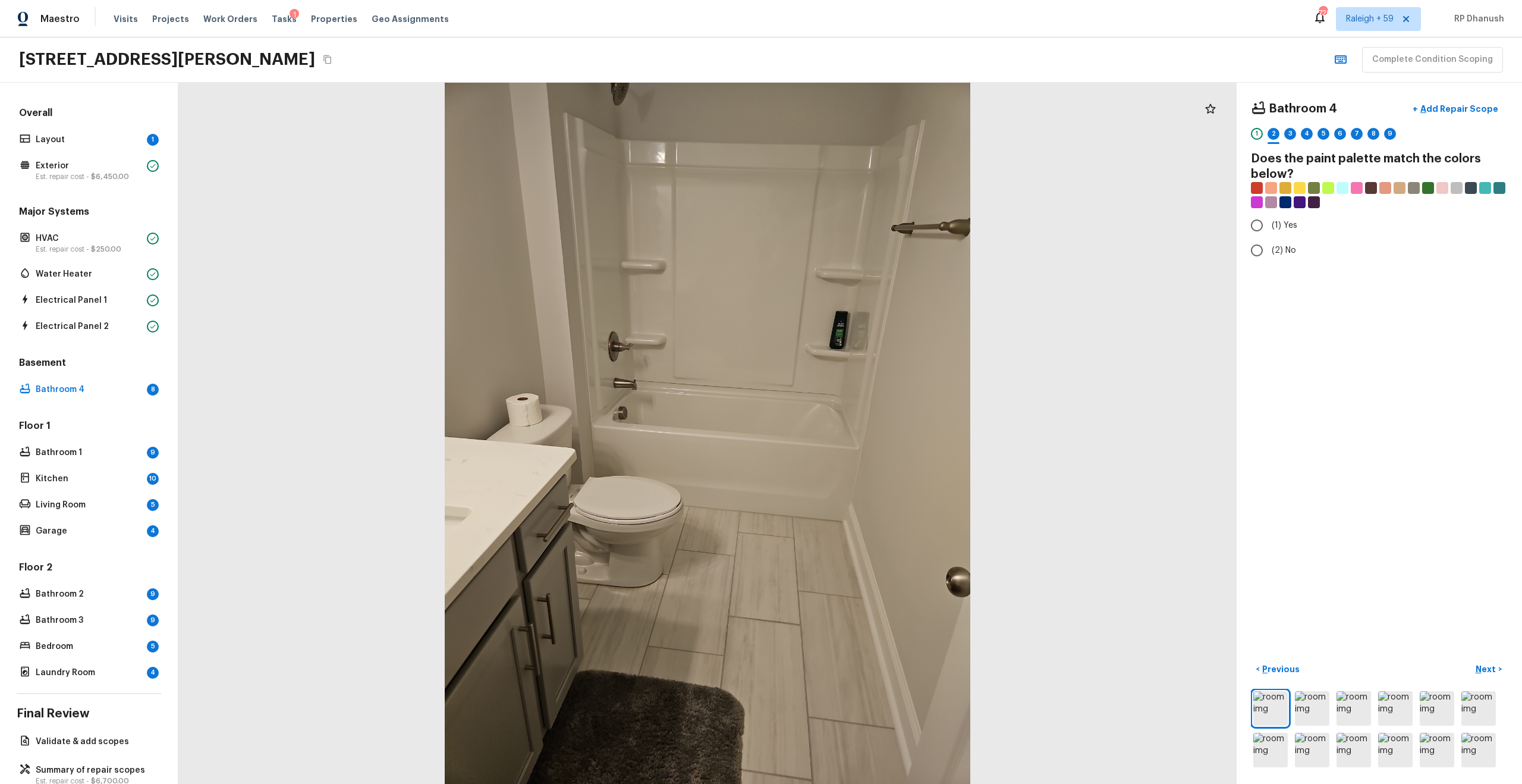
radio input "true"
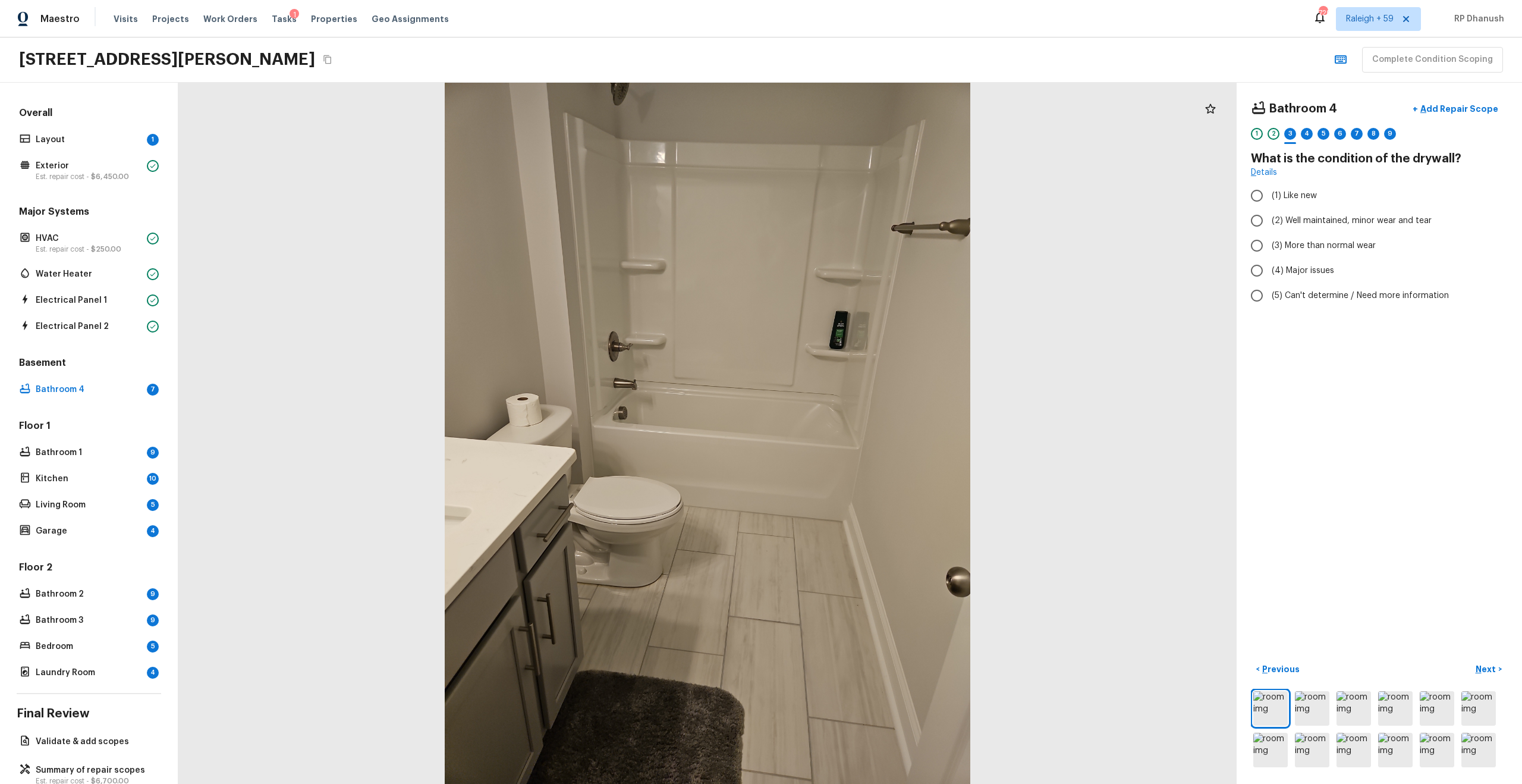
radio input "true"
checkbox input "true"
radio input "true"
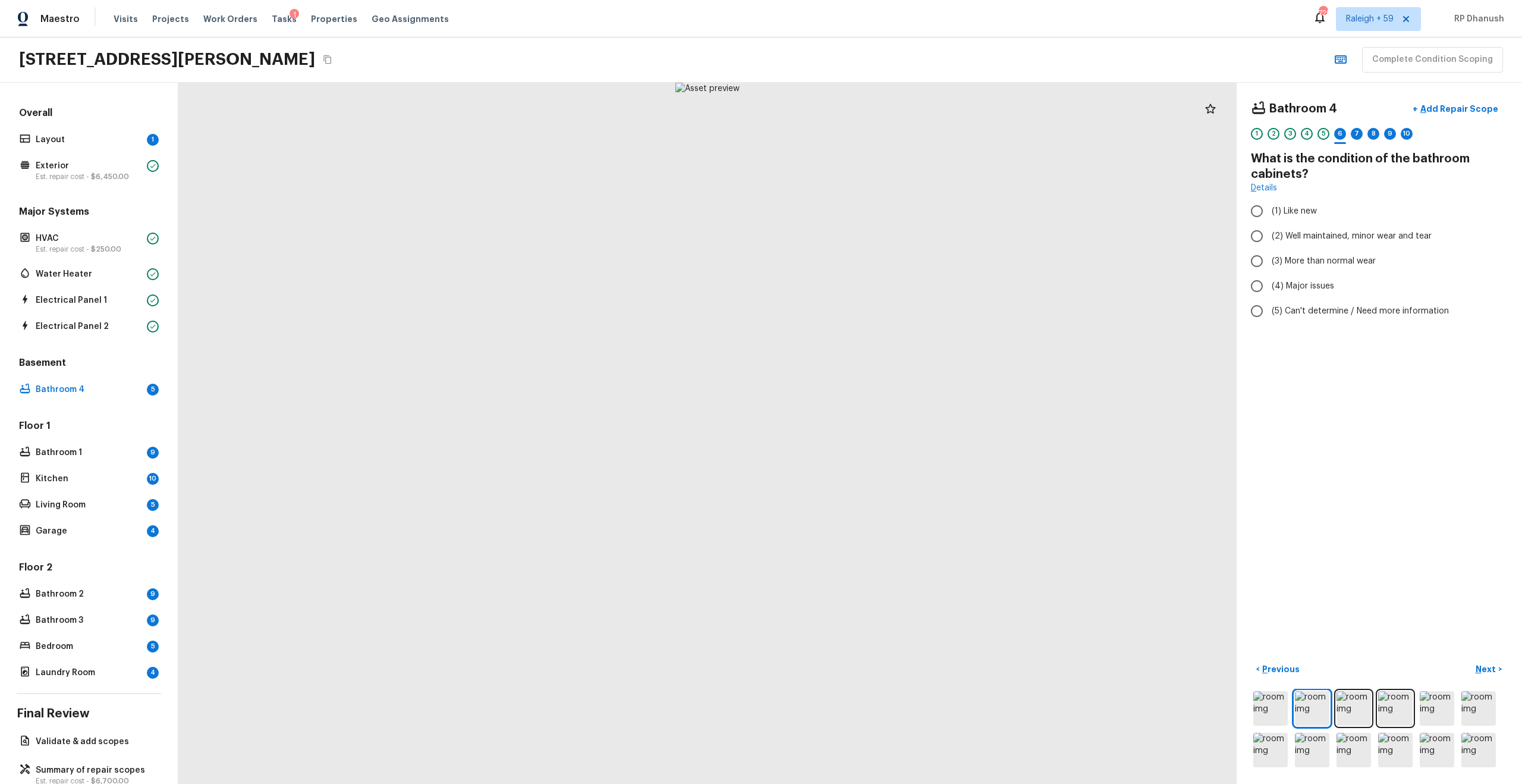
radio input "true"
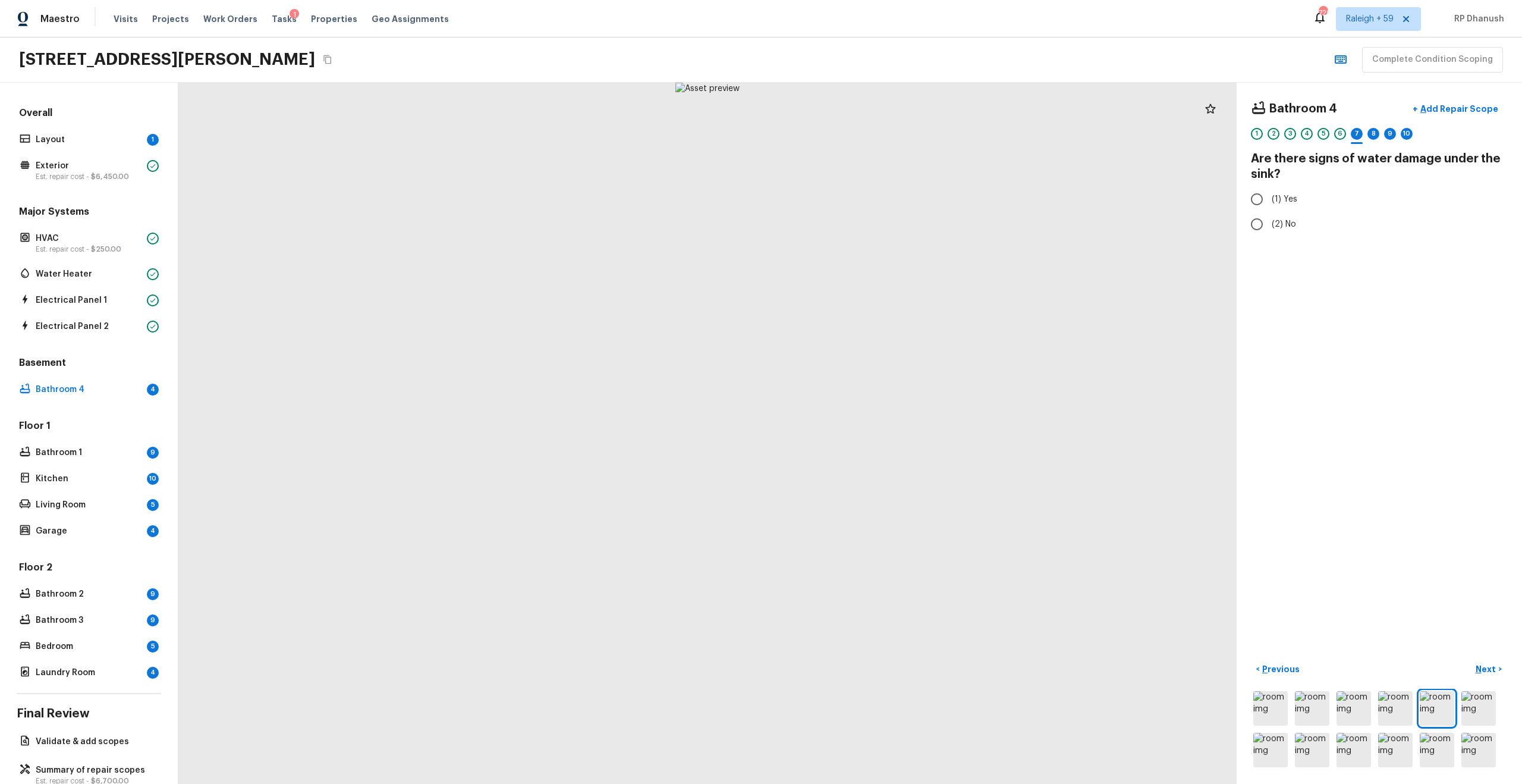
radio input "true"
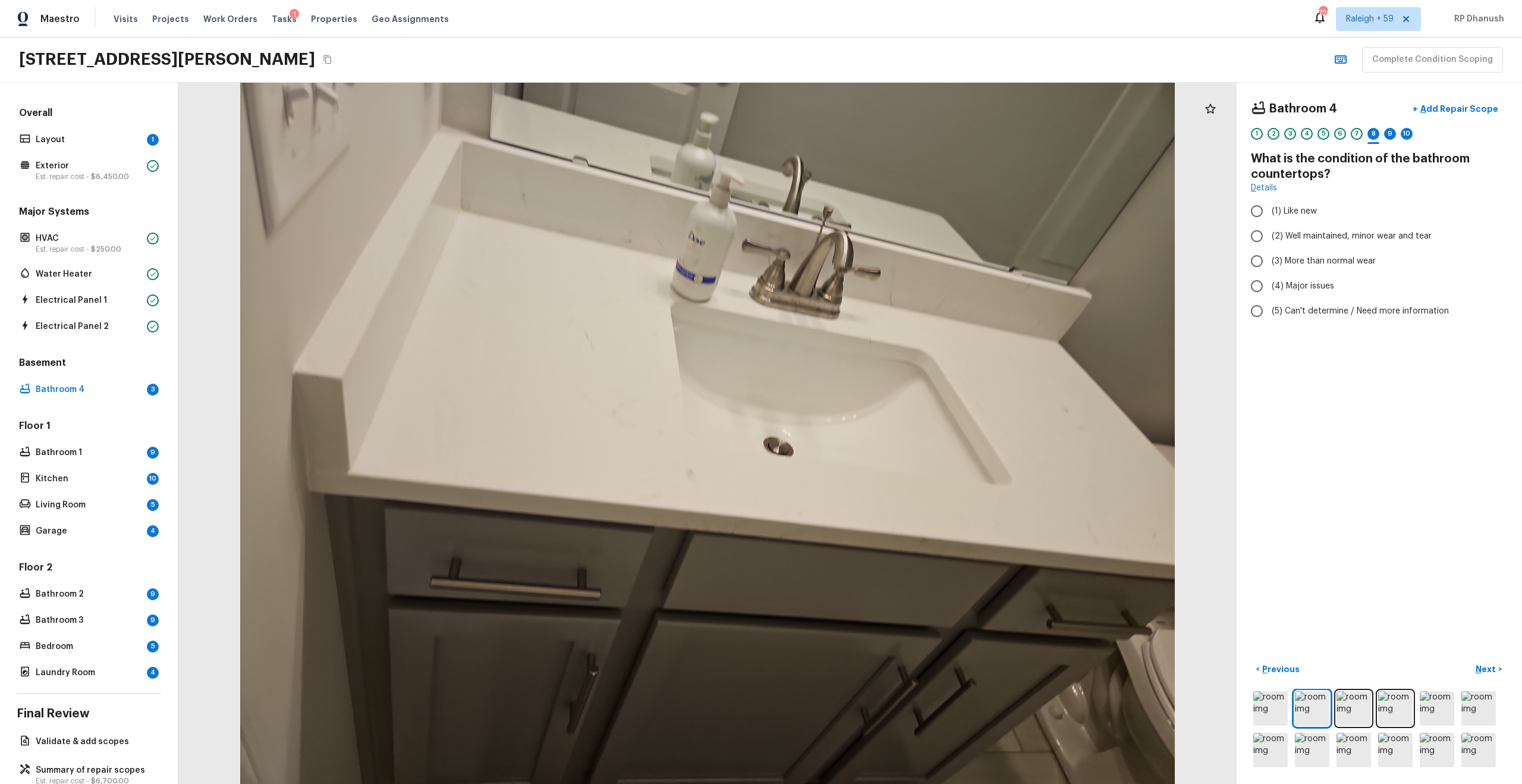
radio input "true"
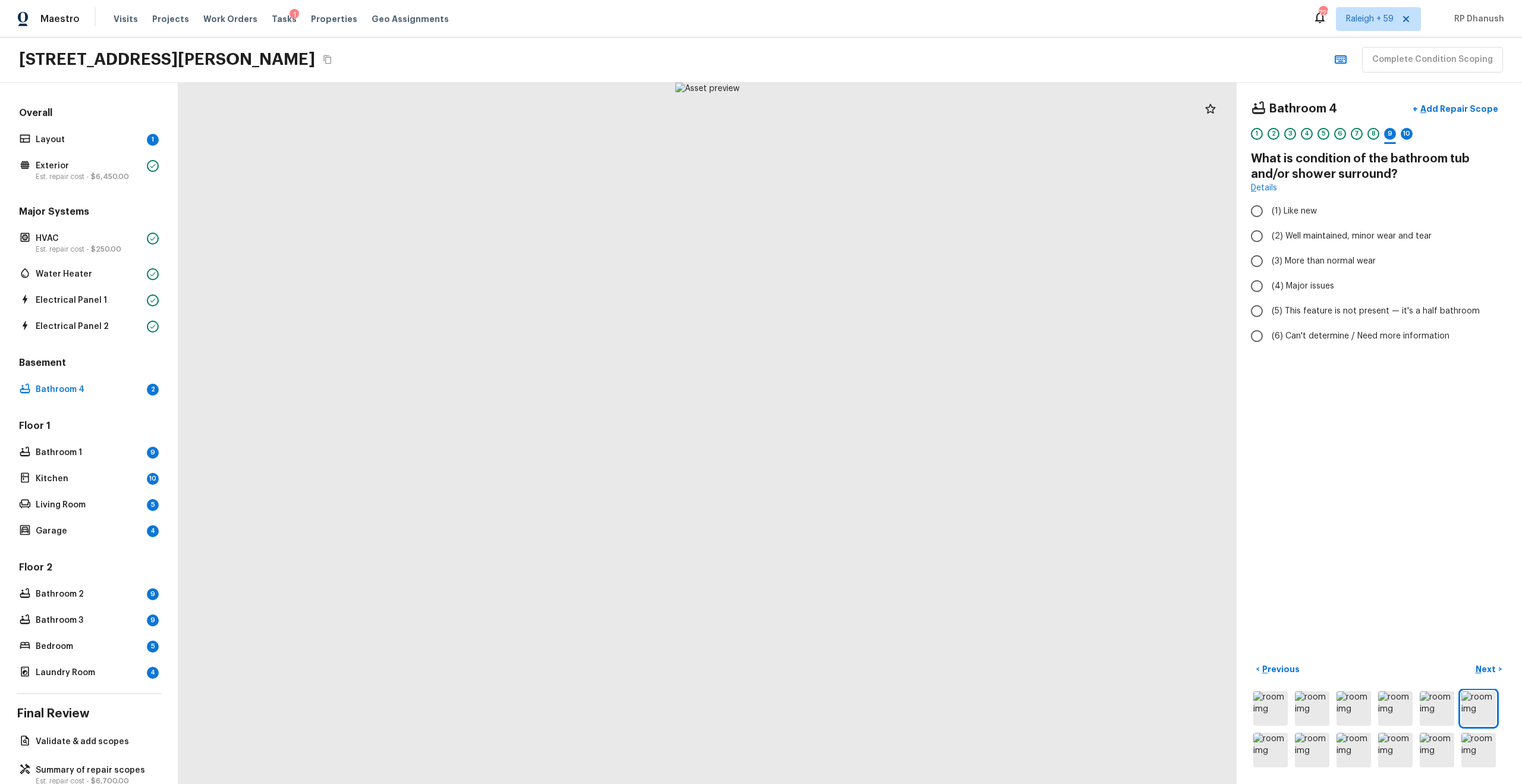
radio input "true"
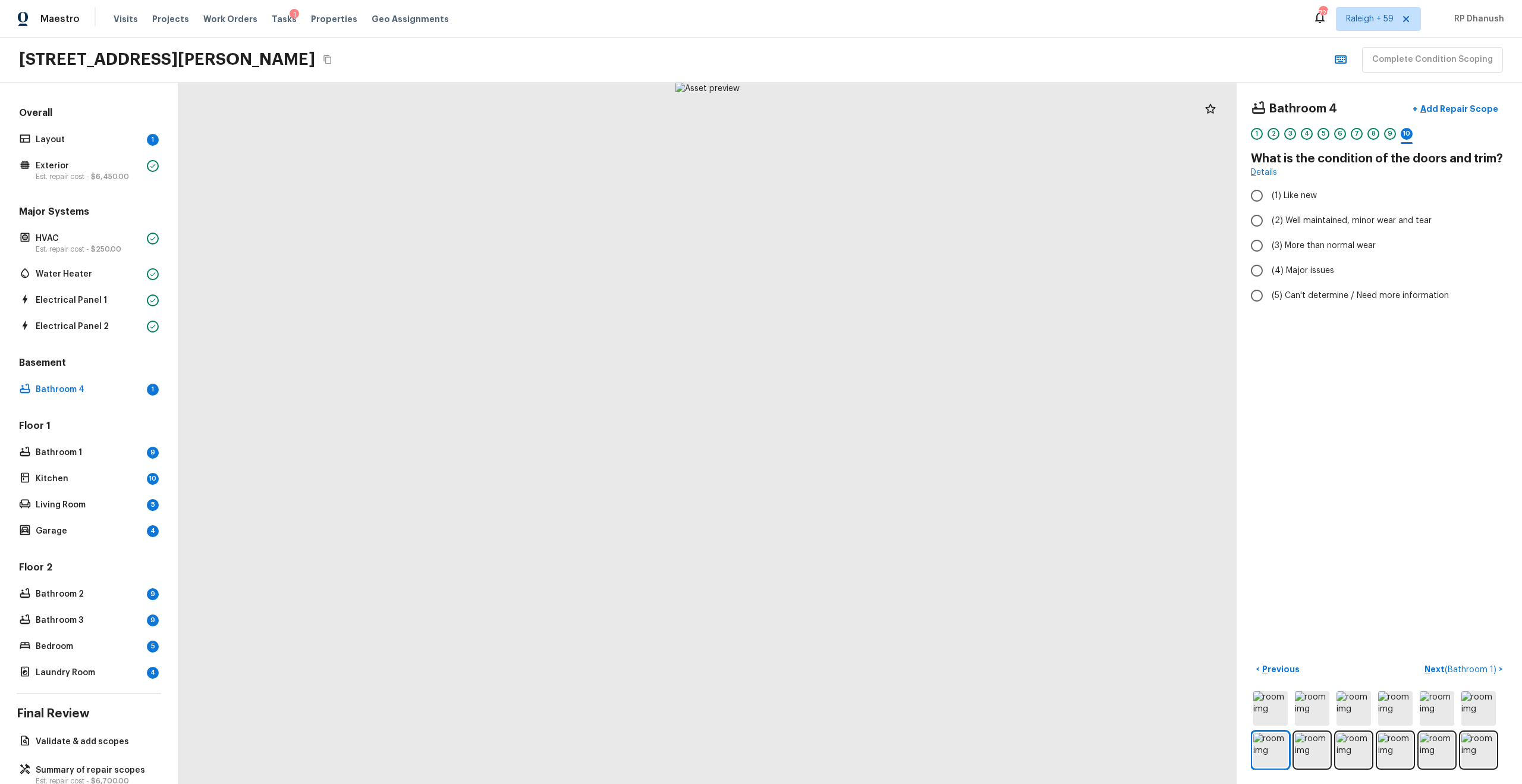
radio input "true"
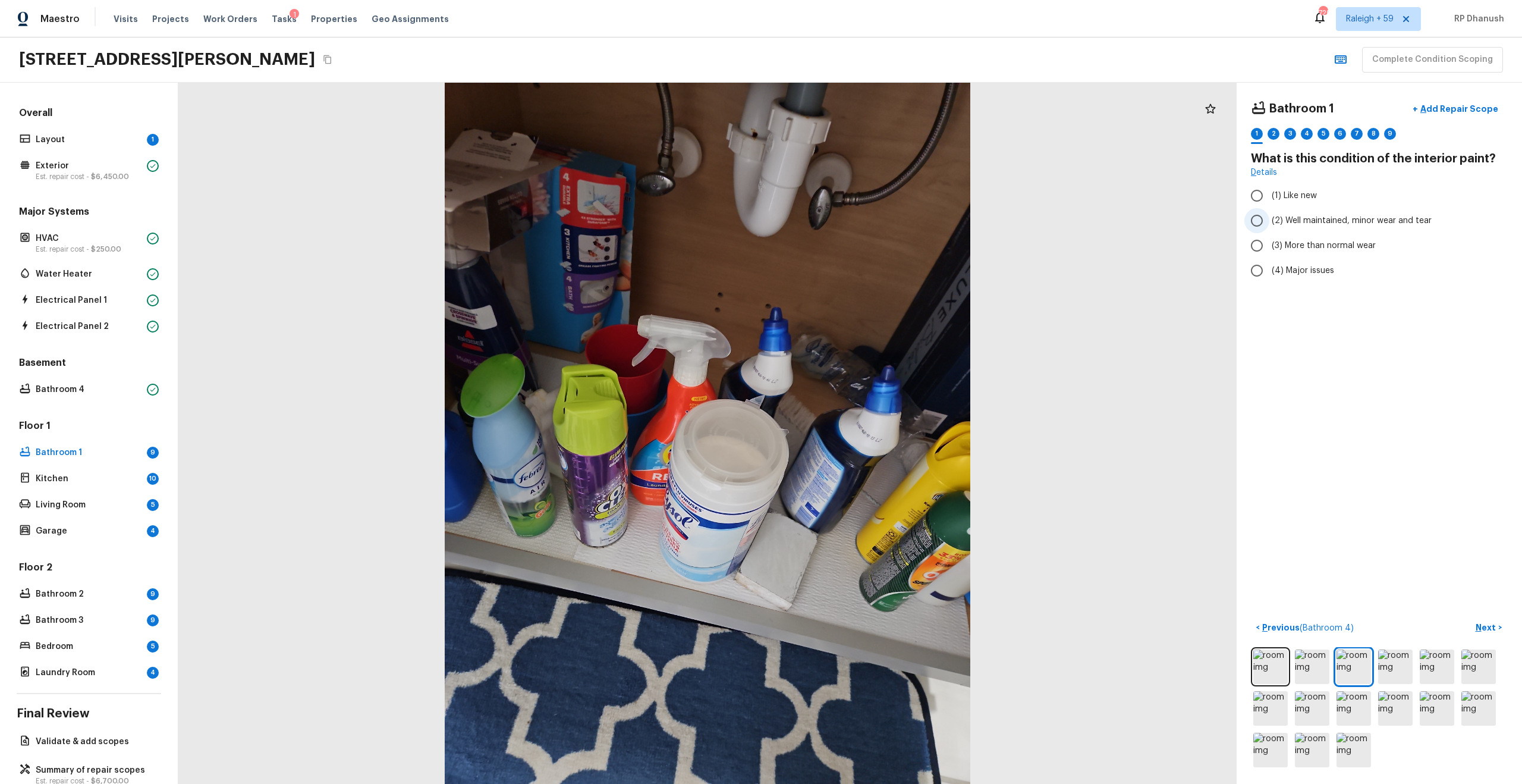
click at [856, 212] on label "(2) Well maintained, minor wear and tear" at bounding box center [1372, 220] width 254 height 25
click at [856, 212] on input "(2) Well maintained, minor wear and tear" at bounding box center [1257, 220] width 25 height 25
radio input "true"
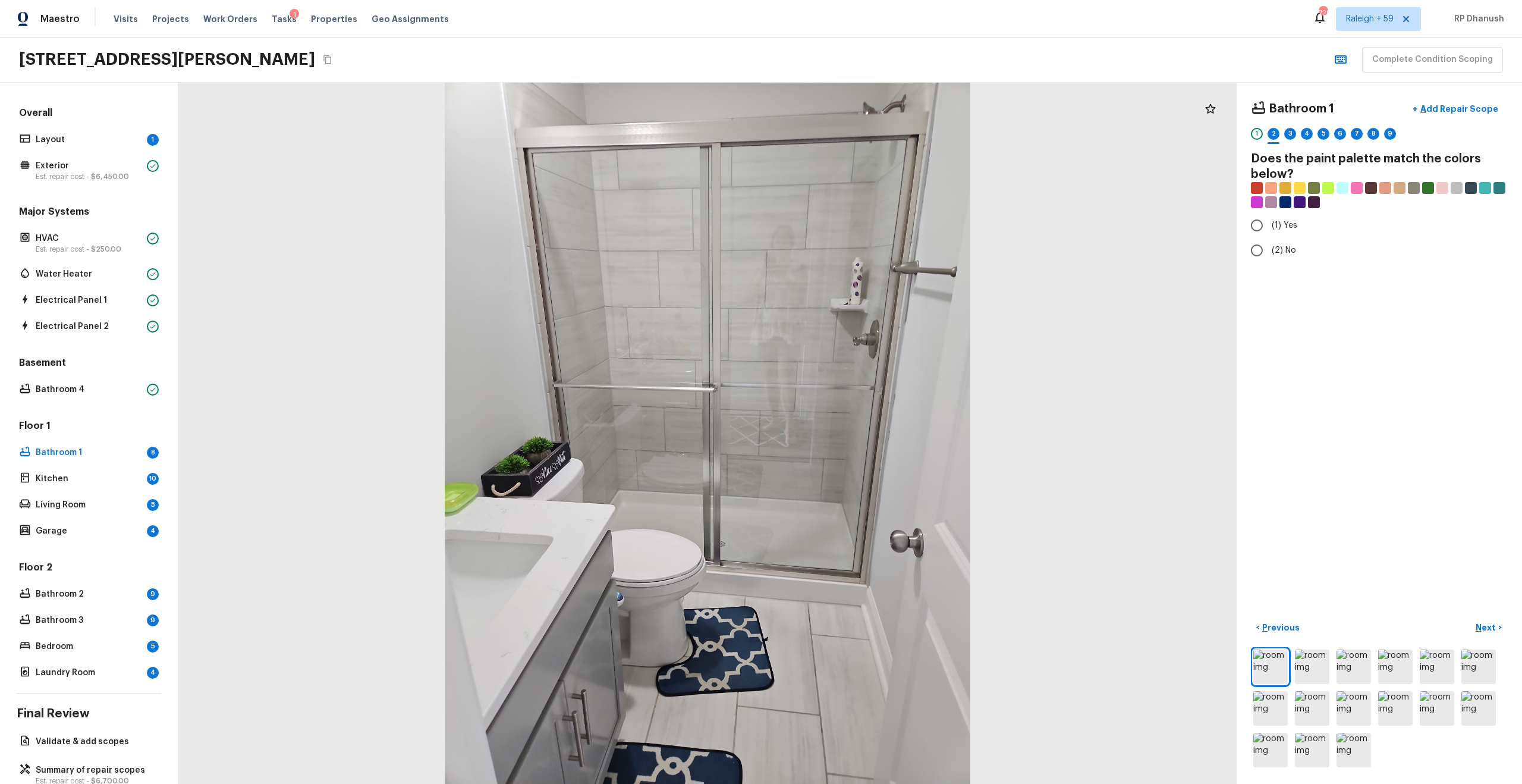
radio input "true"
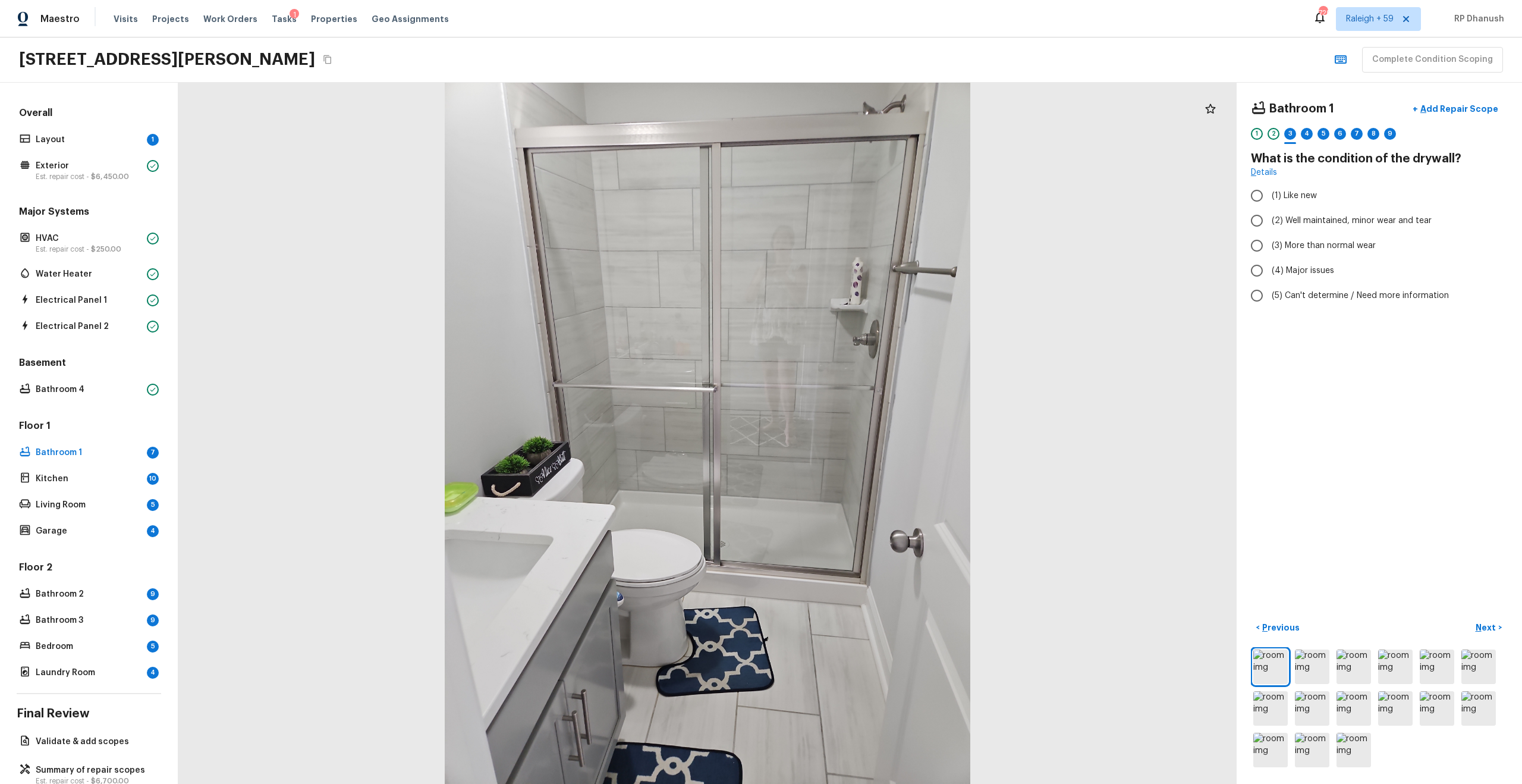
radio input "true"
checkbox input "true"
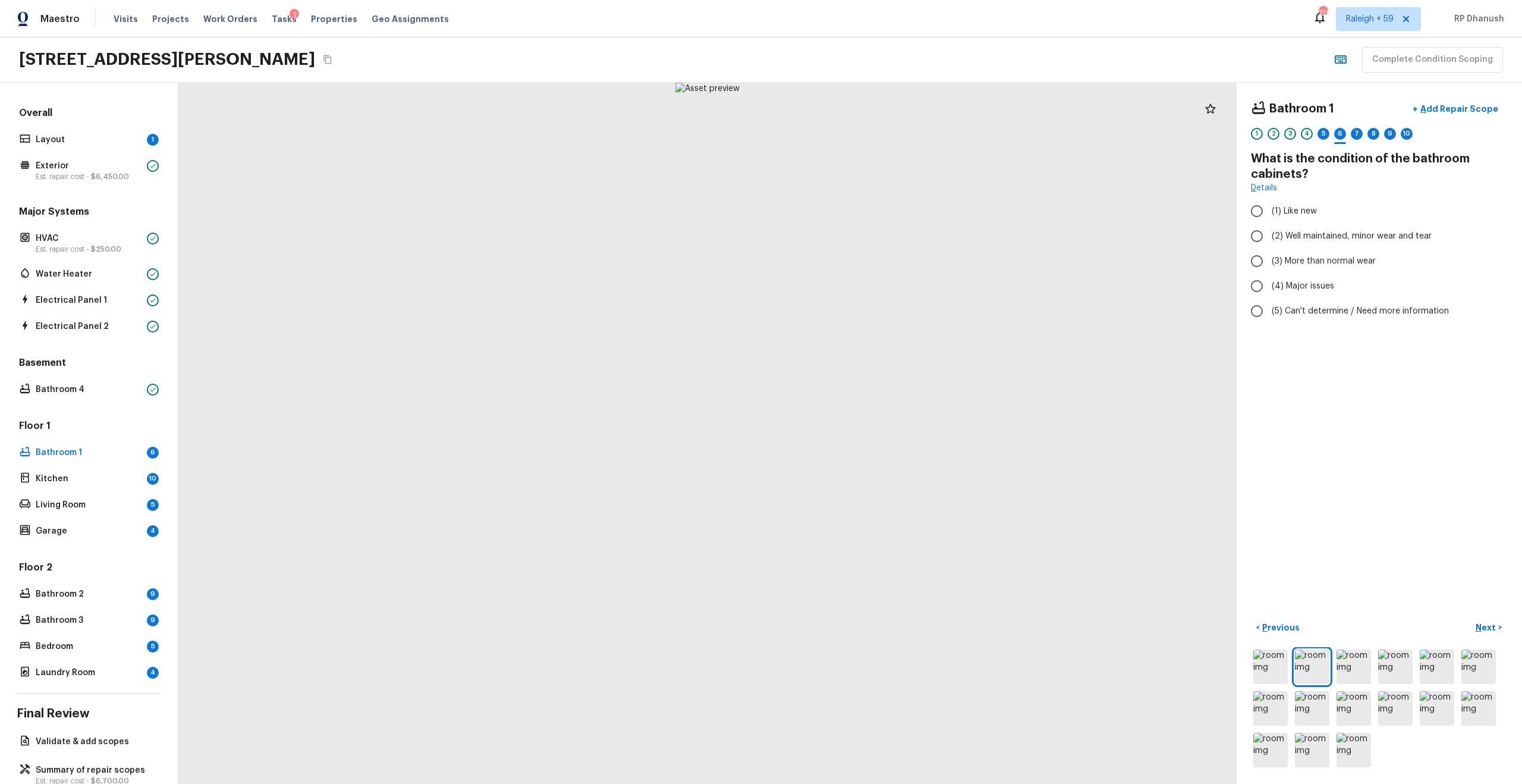
radio input "true"
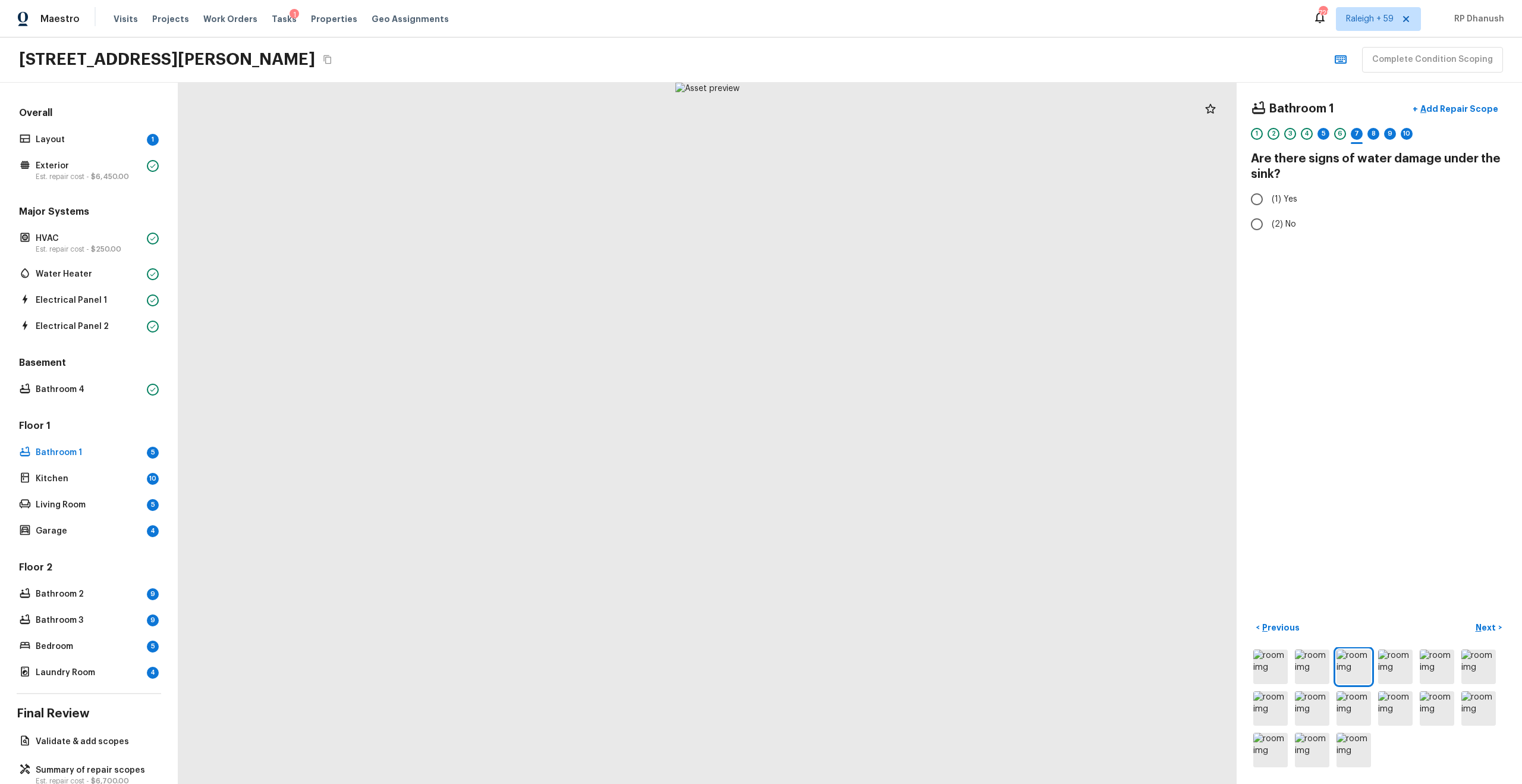
radio input "true"
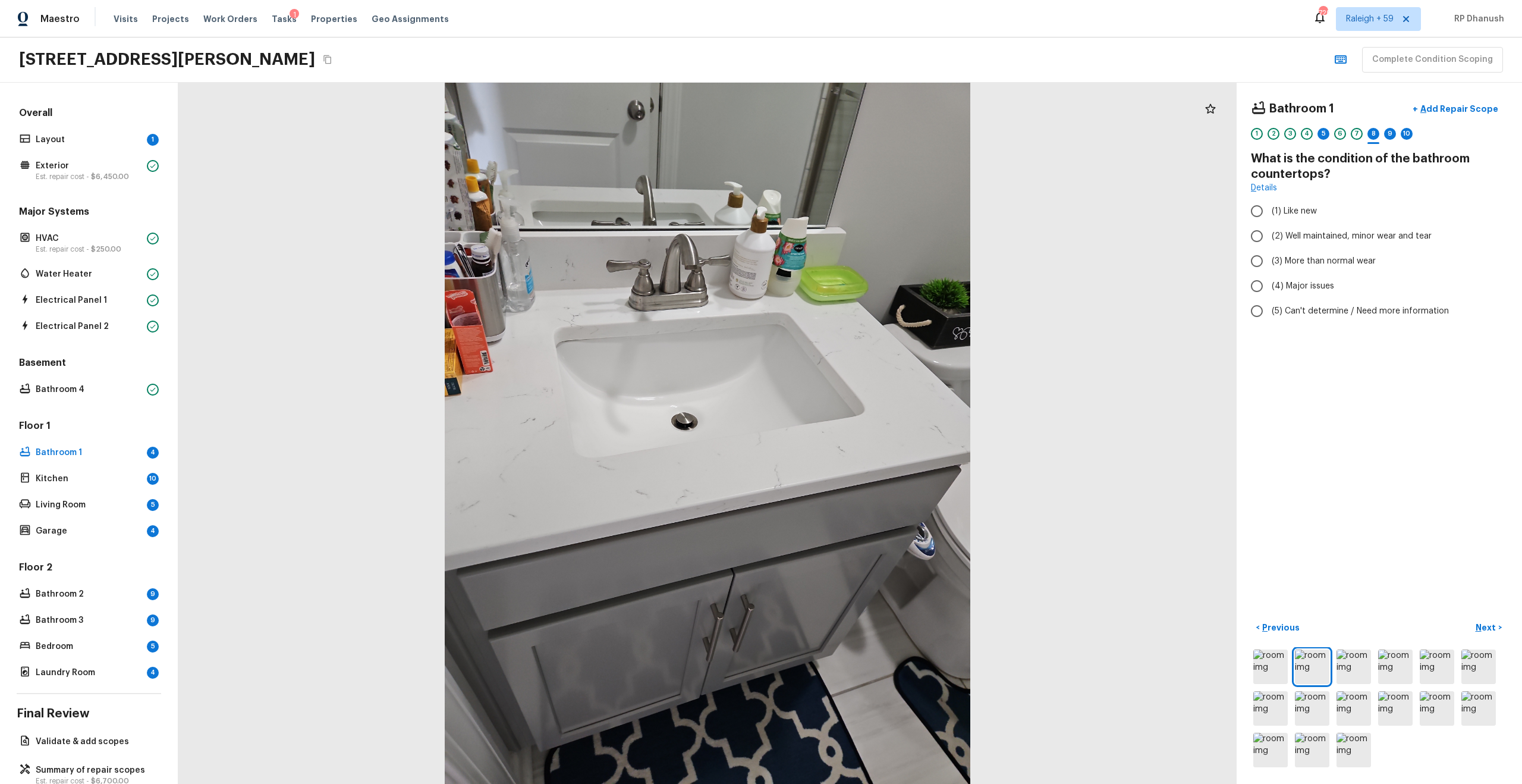
radio input "true"
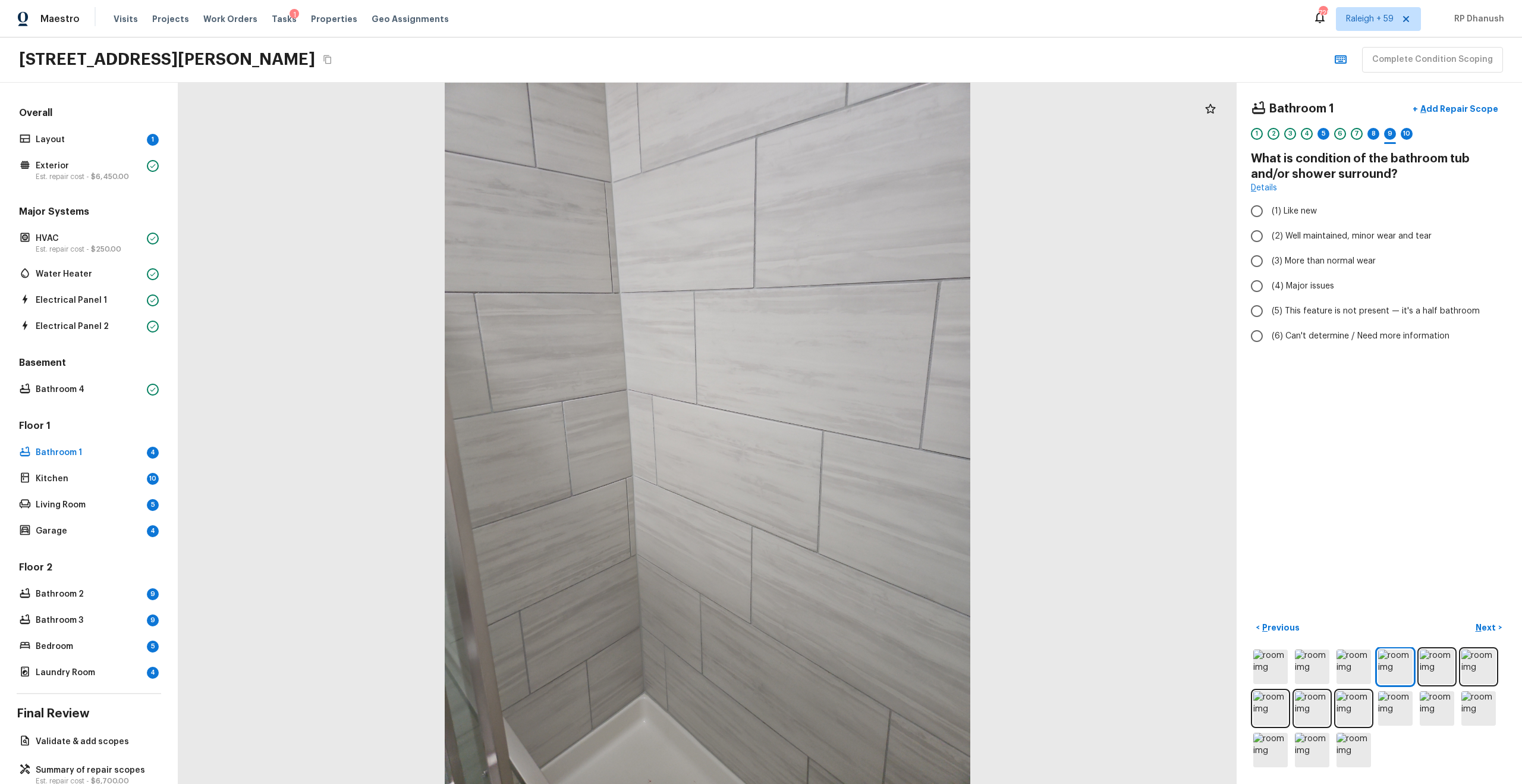
radio input "true"
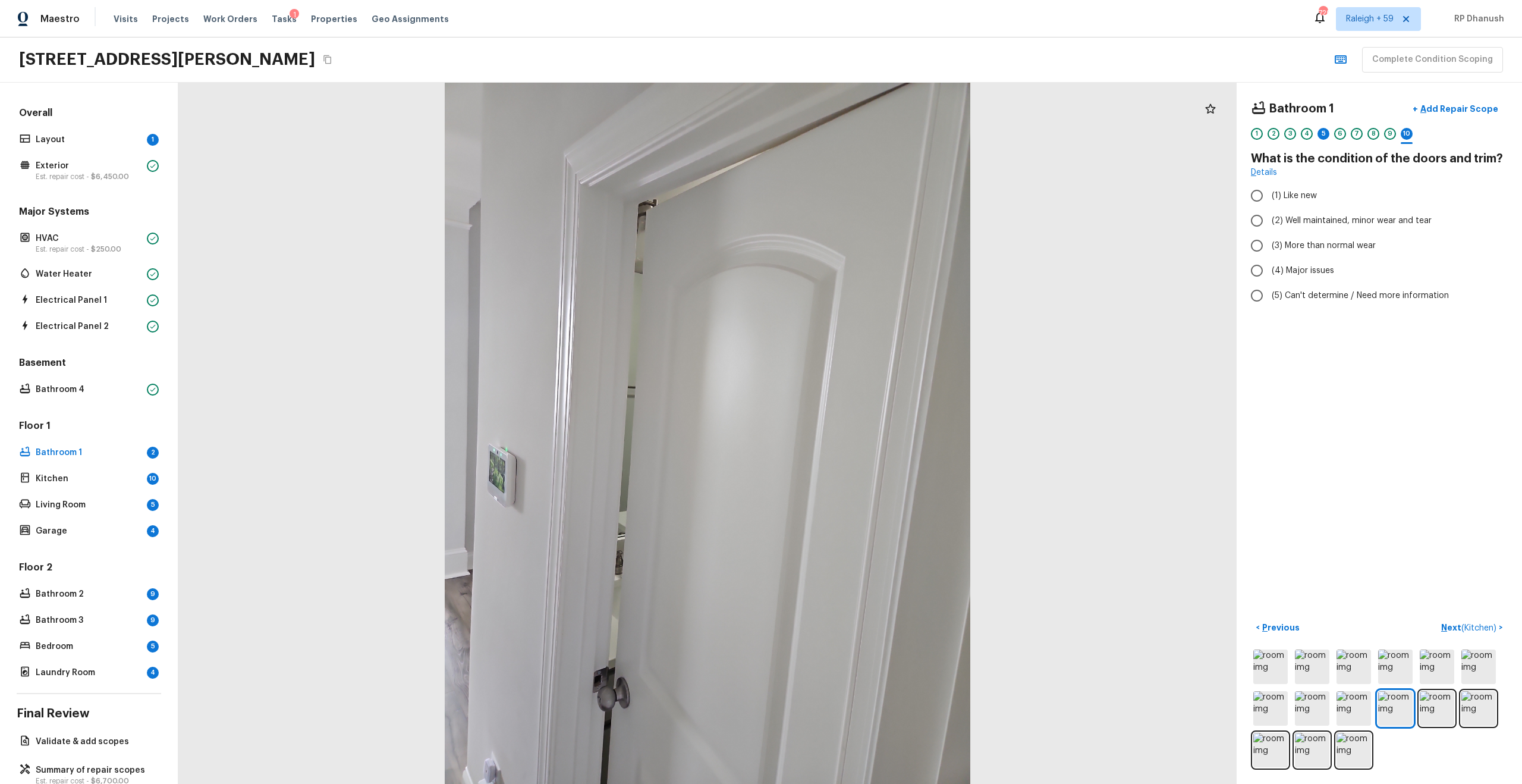
radio input "true"
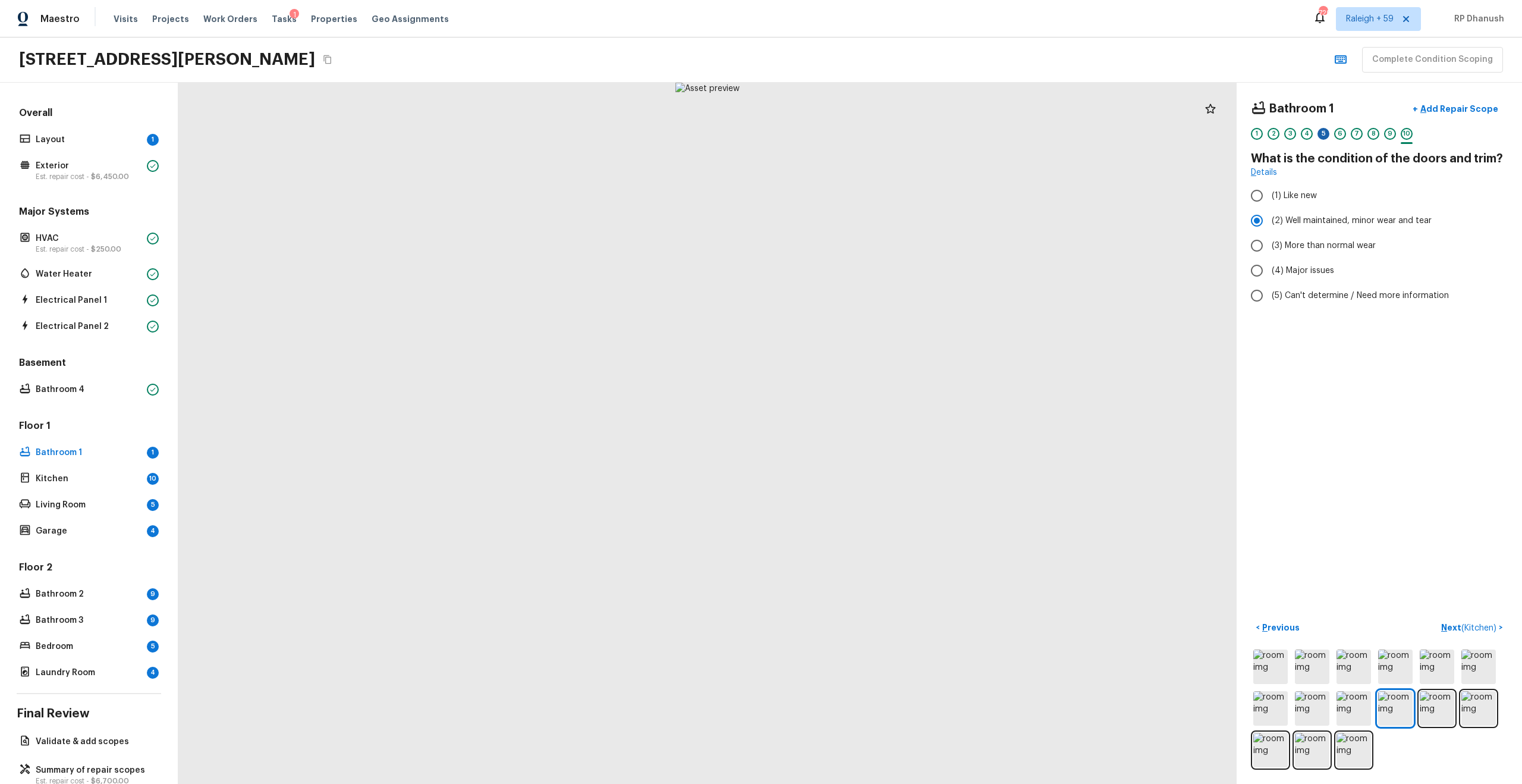
click at [856, 129] on div "5" at bounding box center [1324, 133] width 12 height 12
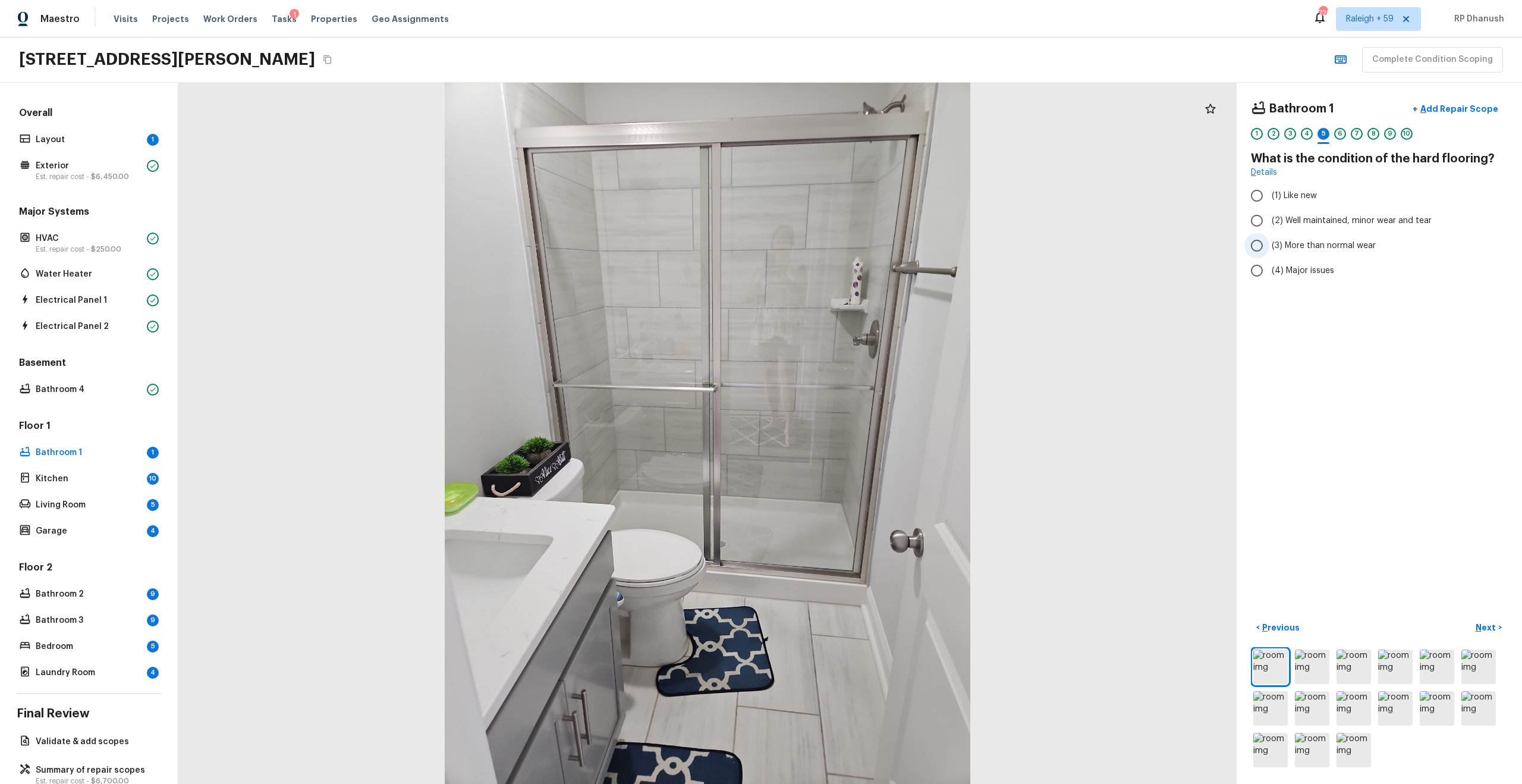
radio input "true"
click at [856, 419] on p "Next" at bounding box center [1487, 627] width 22 height 12
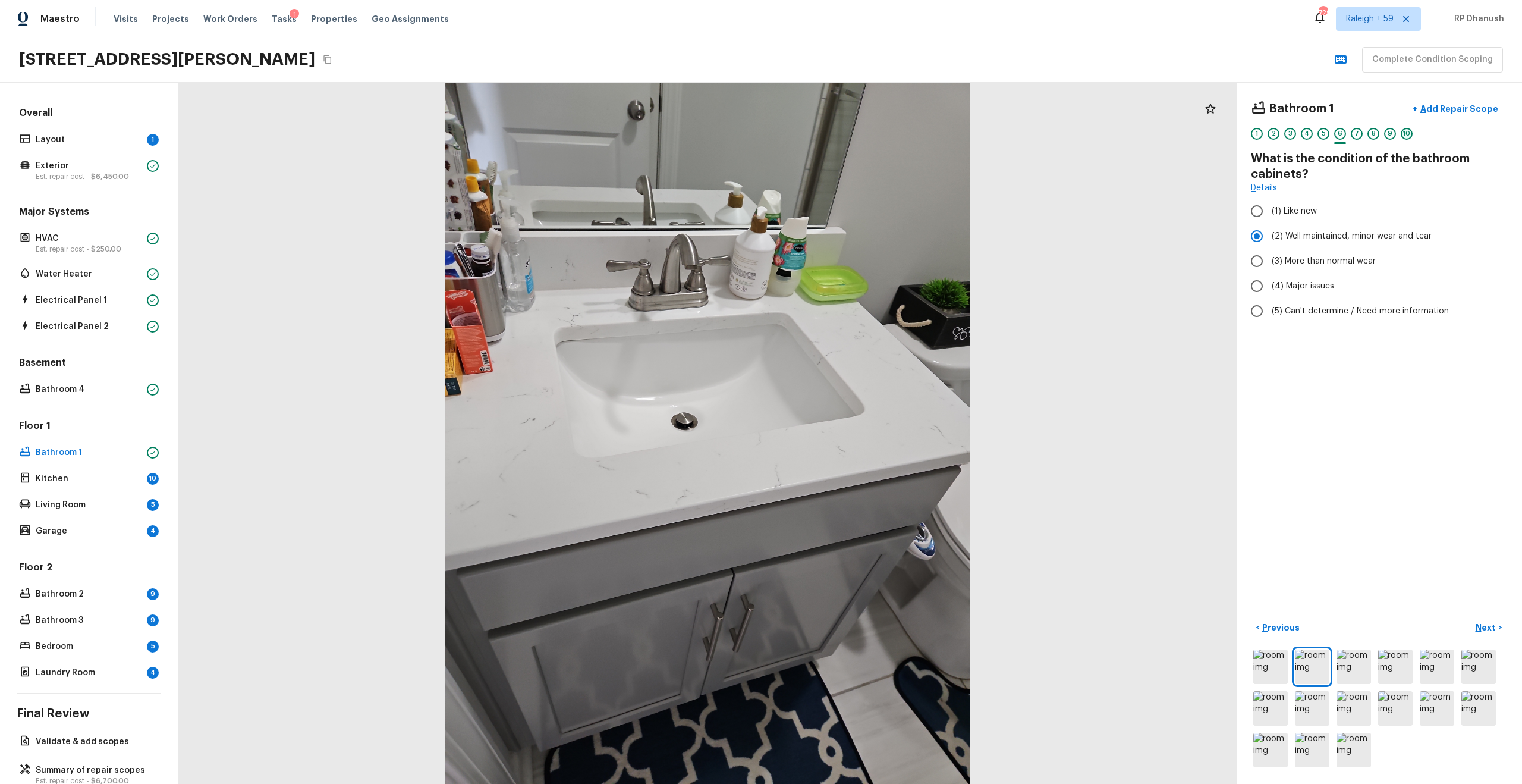
click at [856, 137] on div "10" at bounding box center [1407, 133] width 12 height 12
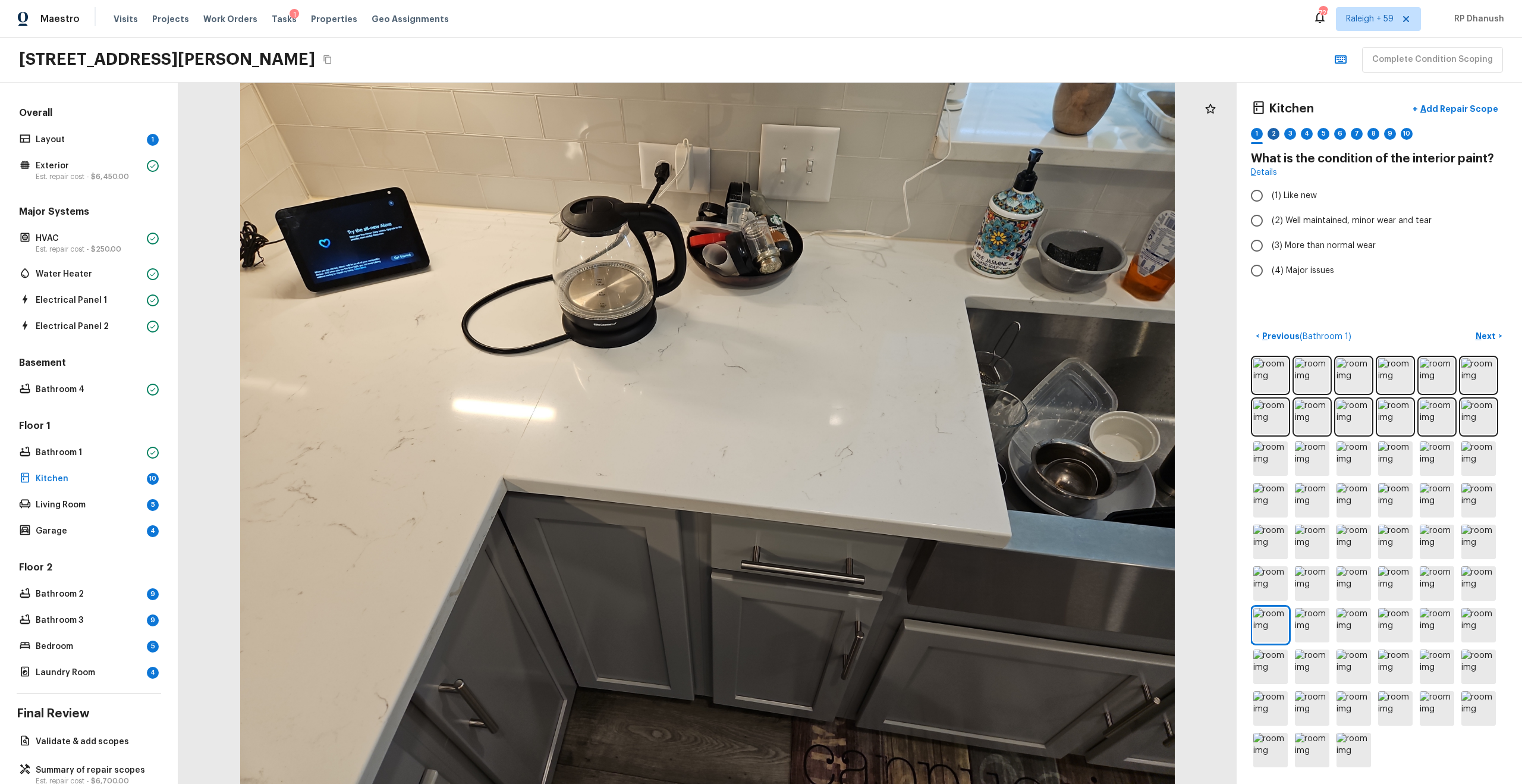
click at [856, 136] on div "2" at bounding box center [1273, 133] width 12 height 12
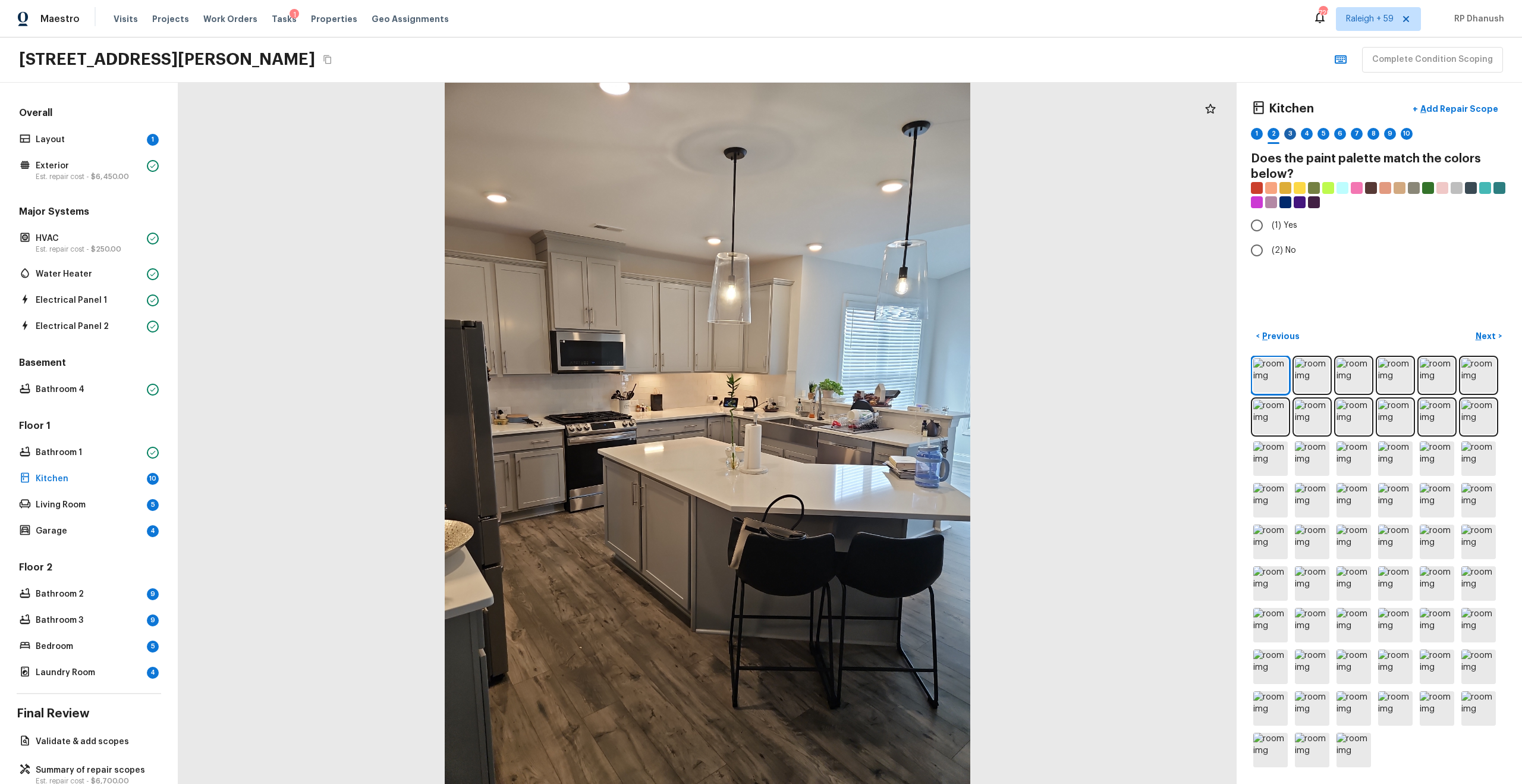
click at [856, 131] on div "3" at bounding box center [1290, 133] width 12 height 12
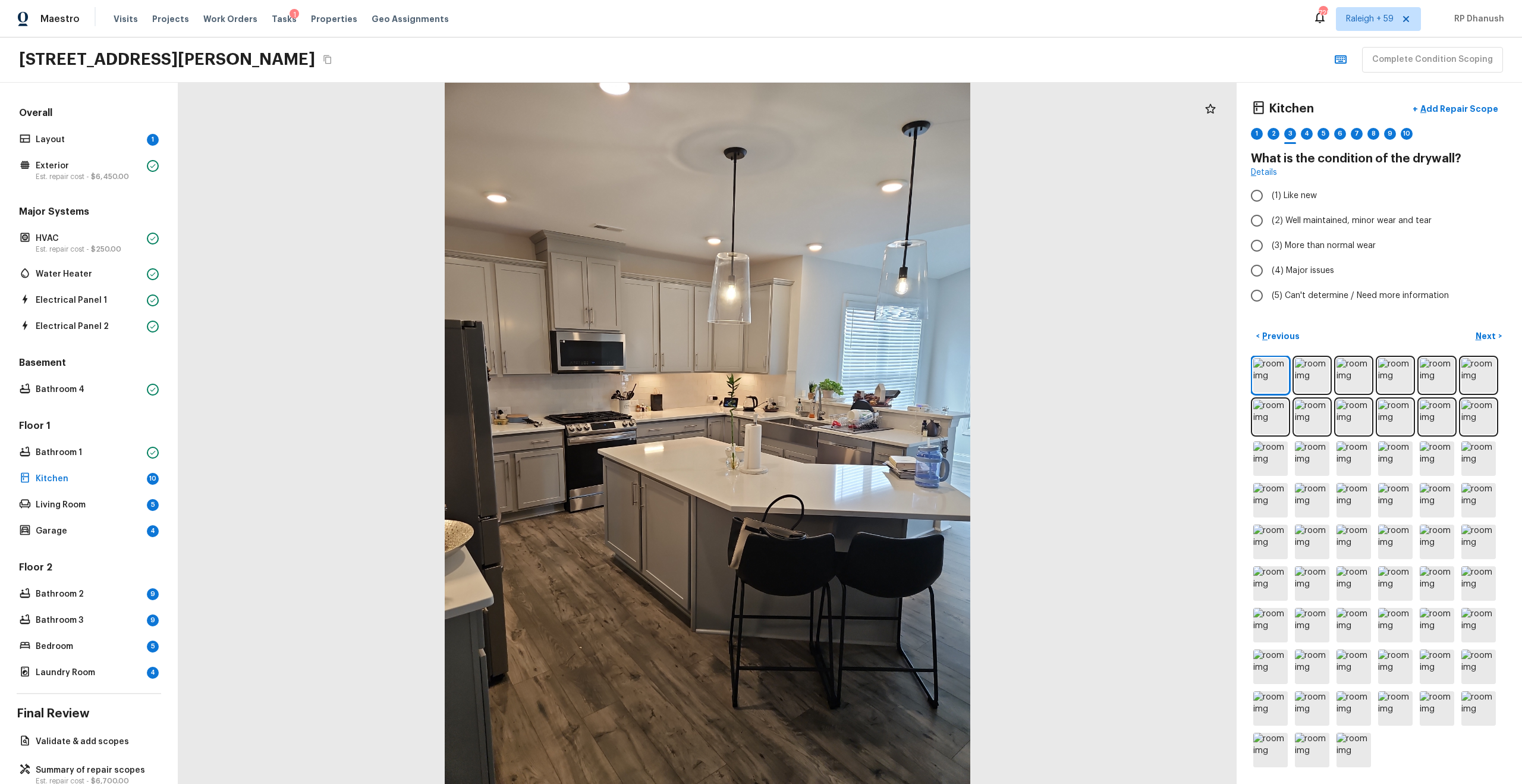
click at [856, 131] on div "1 2 3 4 5 6 7 8 9 10" at bounding box center [1379, 137] width 257 height 18
click at [856, 131] on div "6" at bounding box center [1340, 133] width 12 height 12
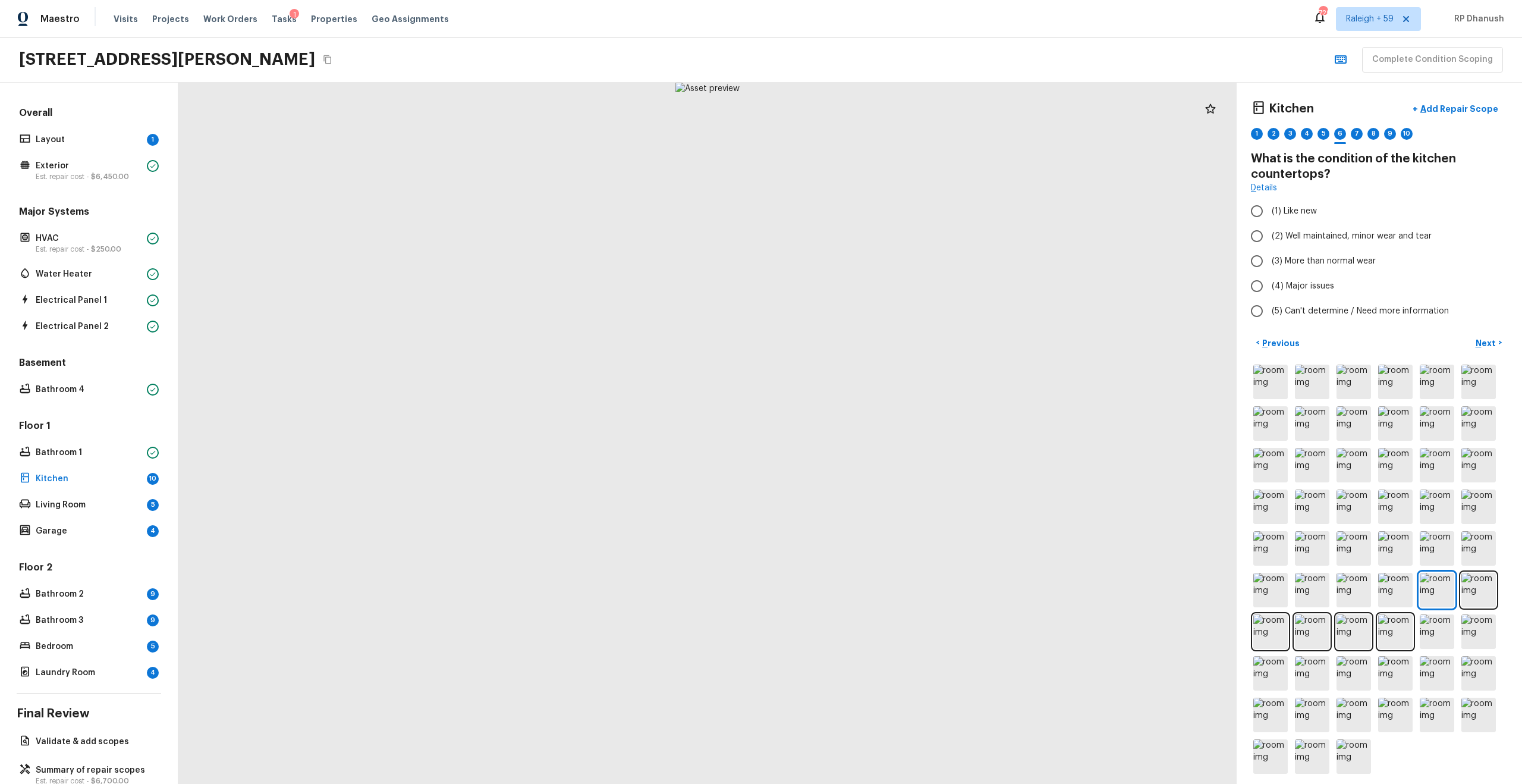
click at [856, 154] on div "Kitchen + Add Repair Scope 1 2 3 4 5 6 7 8 9 10 What is the condition of the ki…" at bounding box center [1379, 432] width 285 height 701
click at [856, 129] on div "5" at bounding box center [1324, 133] width 12 height 12
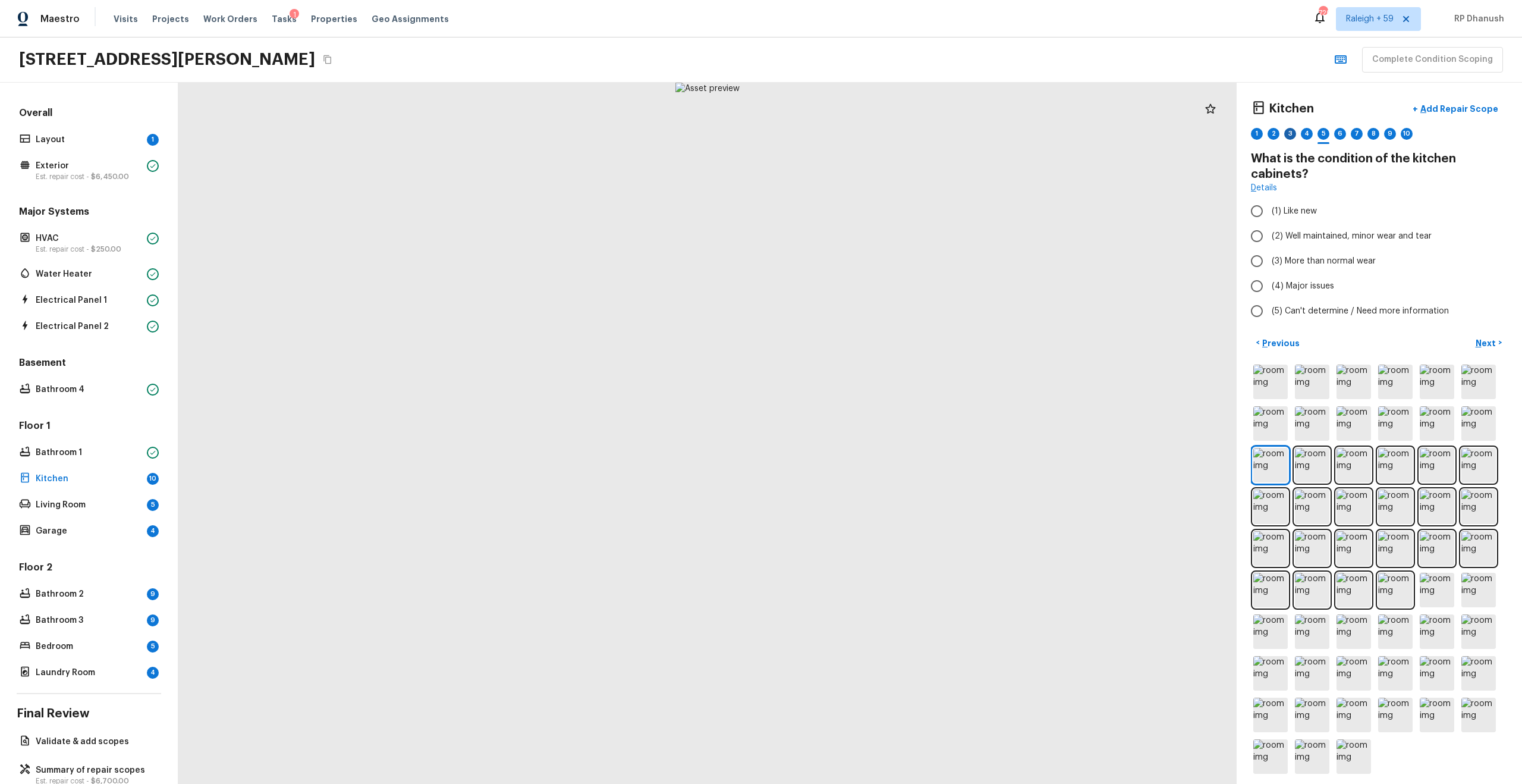
click at [856, 133] on div "3" at bounding box center [1290, 133] width 12 height 12
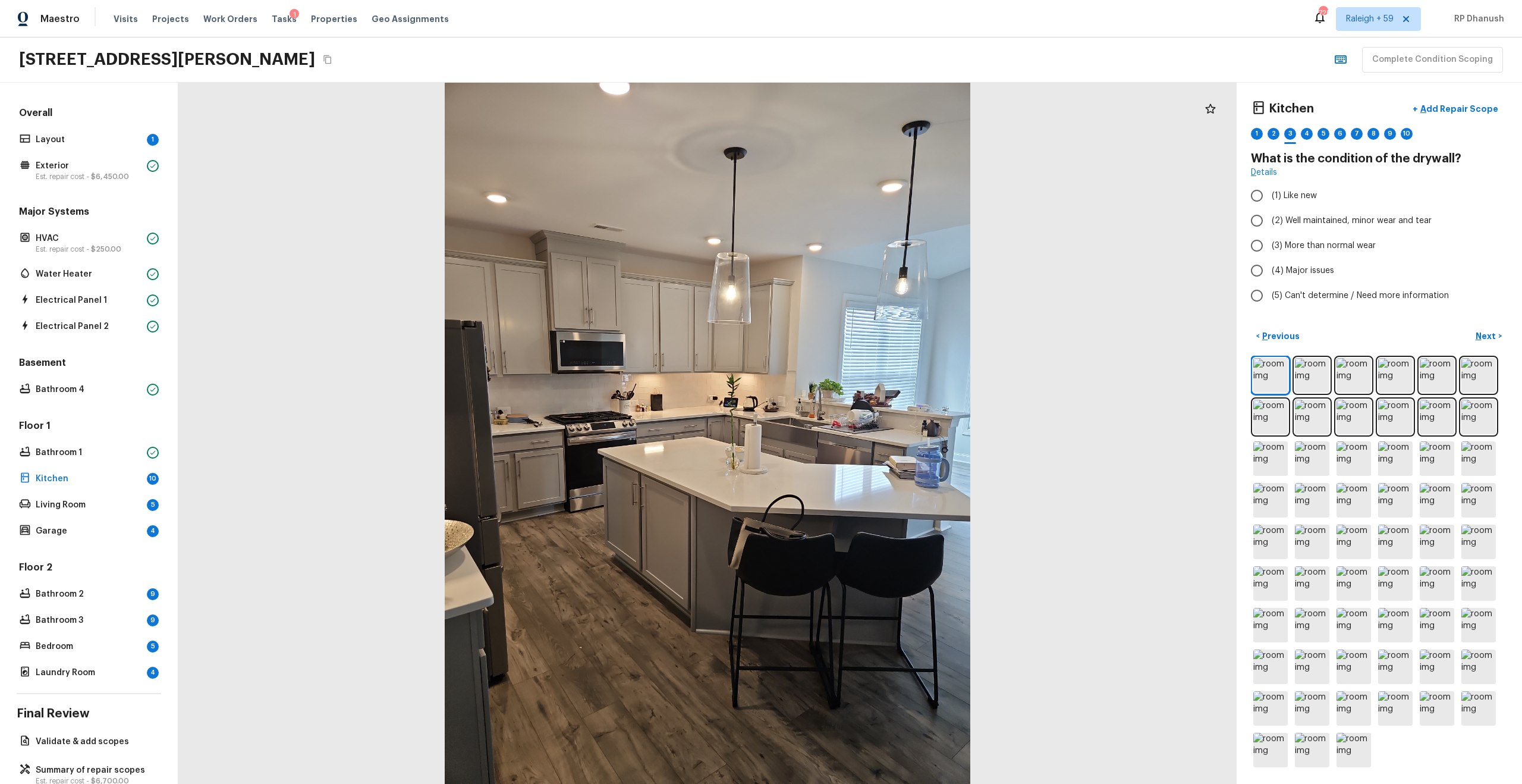
click at [856, 124] on div "Kitchen + Add Repair Scope 1 2 3 4 5 6 7 8 9 10" at bounding box center [1379, 121] width 257 height 50
click at [856, 131] on div "7" at bounding box center [1357, 133] width 12 height 12
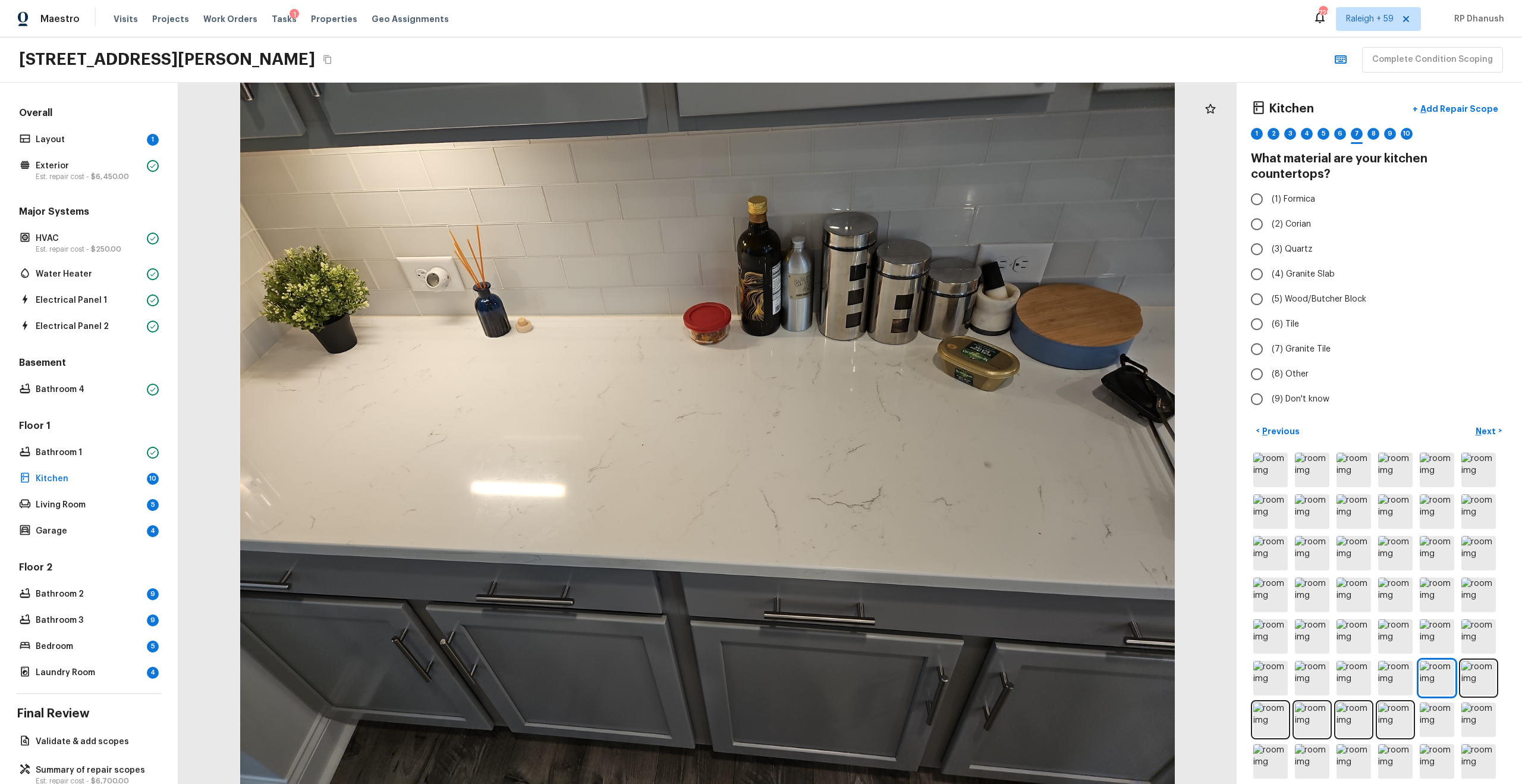
click at [856, 154] on div "Kitchen + Add Repair Scope 1 2 3 4 5 6 7 8 9 10 What material are your kitchen …" at bounding box center [1379, 432] width 285 height 701
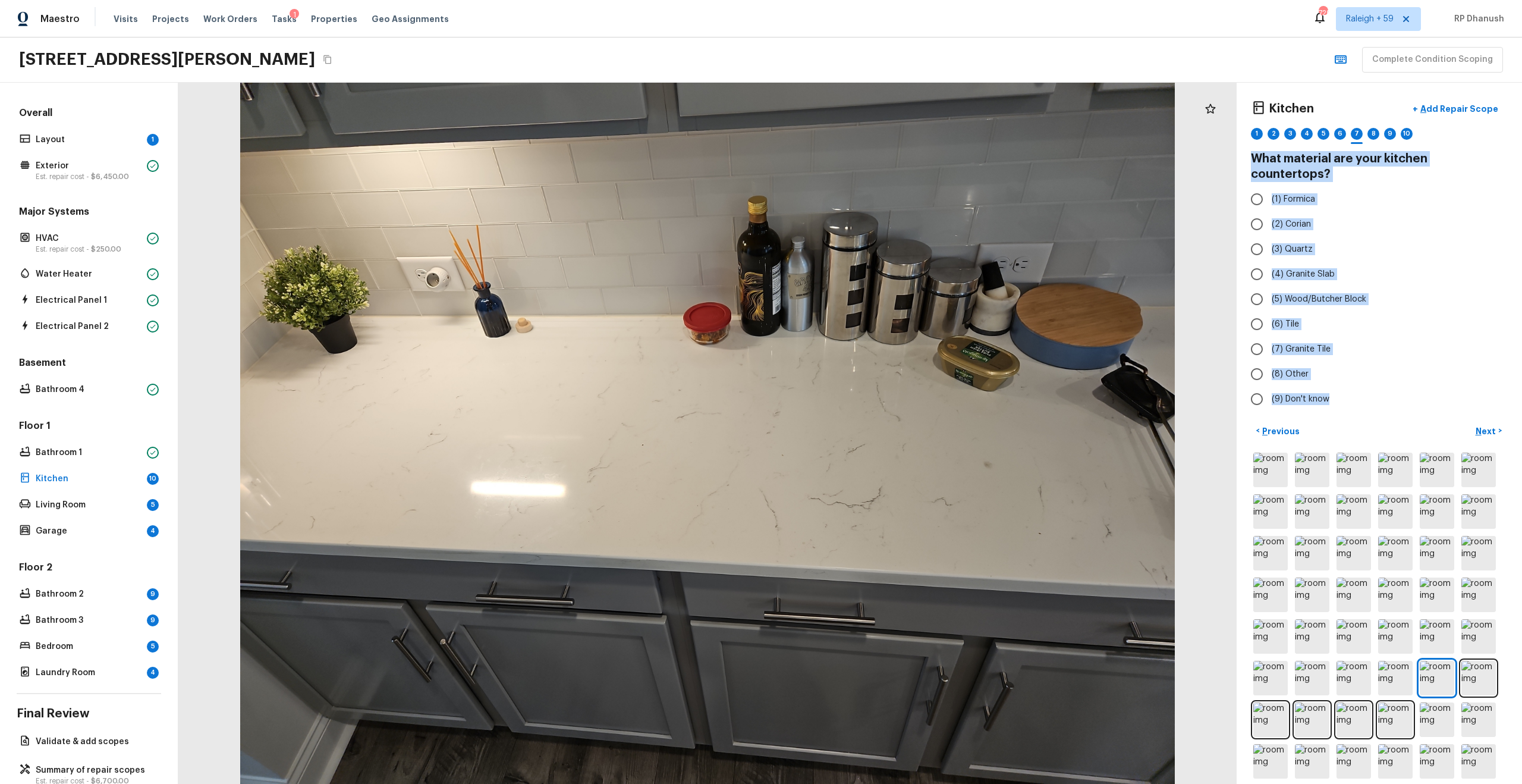
drag, startPoint x: 1247, startPoint y: 154, endPoint x: 1427, endPoint y: 398, distance: 303.2
click at [856, 398] on div "Kitchen + Add Repair Scope 1 2 3 4 5 6 7 8 9 10 What material are your kitchen …" at bounding box center [1379, 432] width 285 height 701
copy div "What material are your kitchen countertops? (1) Formica (2) Corian (3) Quartz (…"
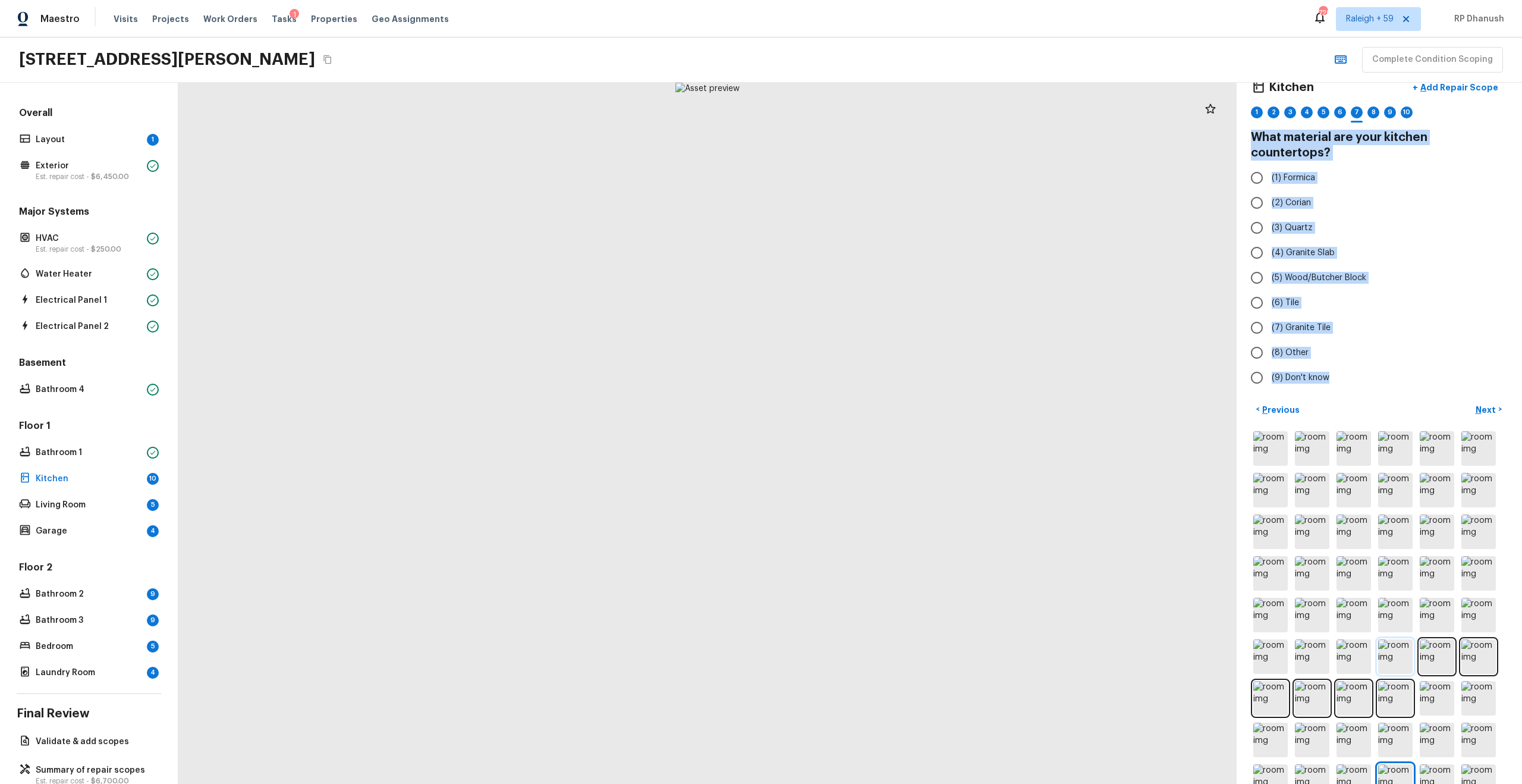
scroll to position [79, 0]
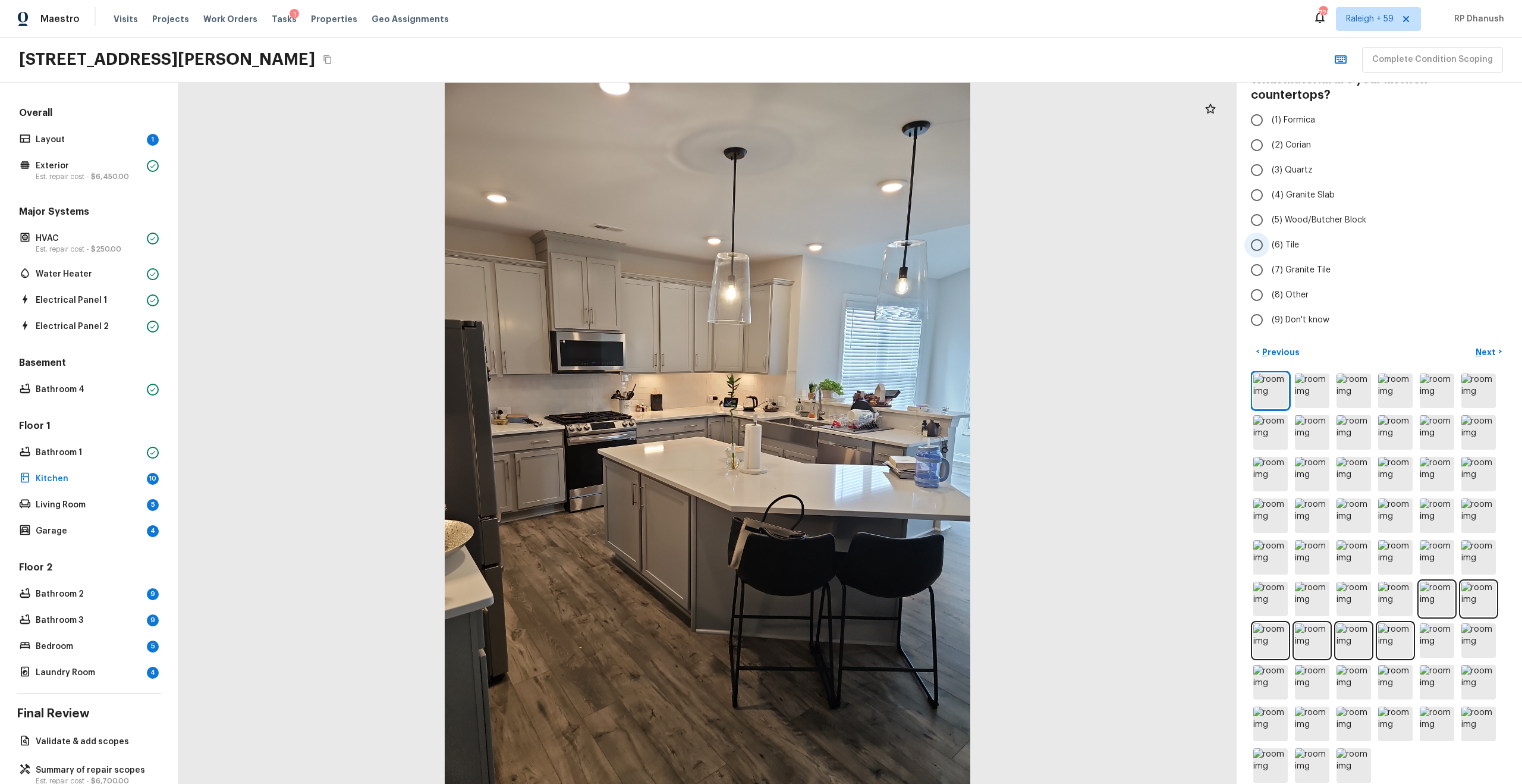
click at [856, 236] on label "(6) Tile" at bounding box center [1372, 245] width 254 height 25
click at [856, 236] on input "(6) Tile" at bounding box center [1257, 245] width 25 height 25
radio input "true"
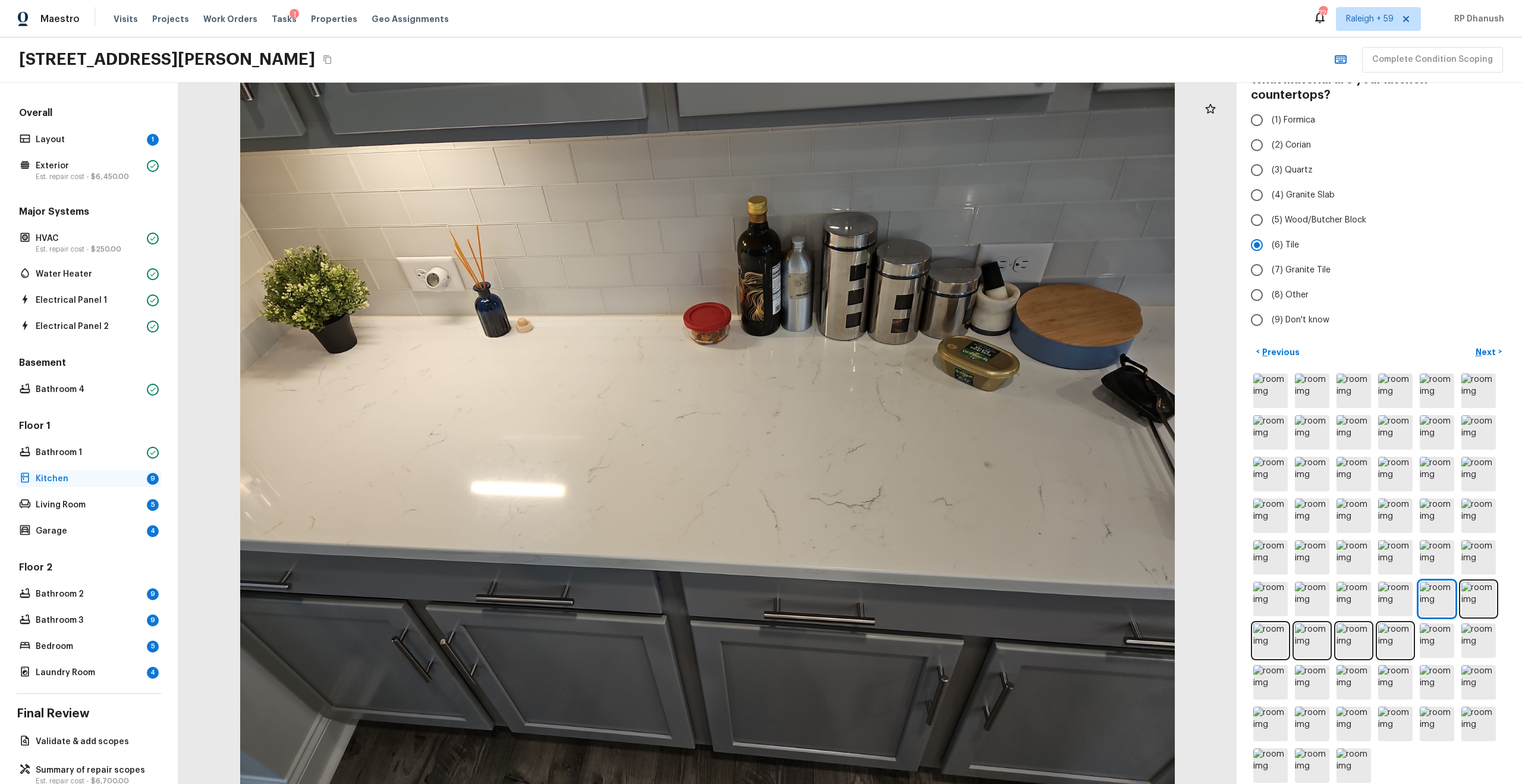
click at [140, 419] on p "Kitchen" at bounding box center [89, 478] width 106 height 12
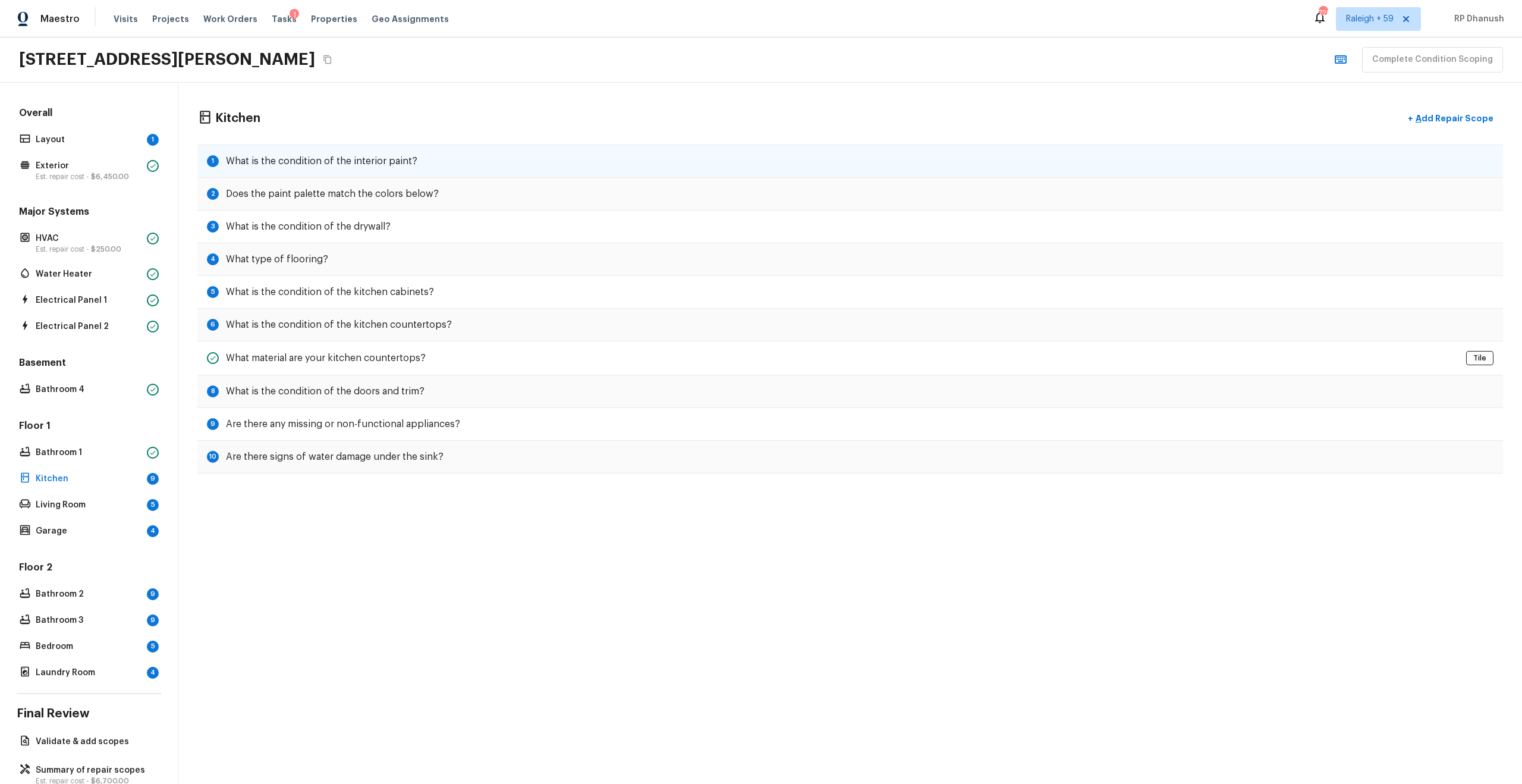
click at [508, 172] on div "1 What is the condition of the interior paint?" at bounding box center [851, 161] width 1306 height 34
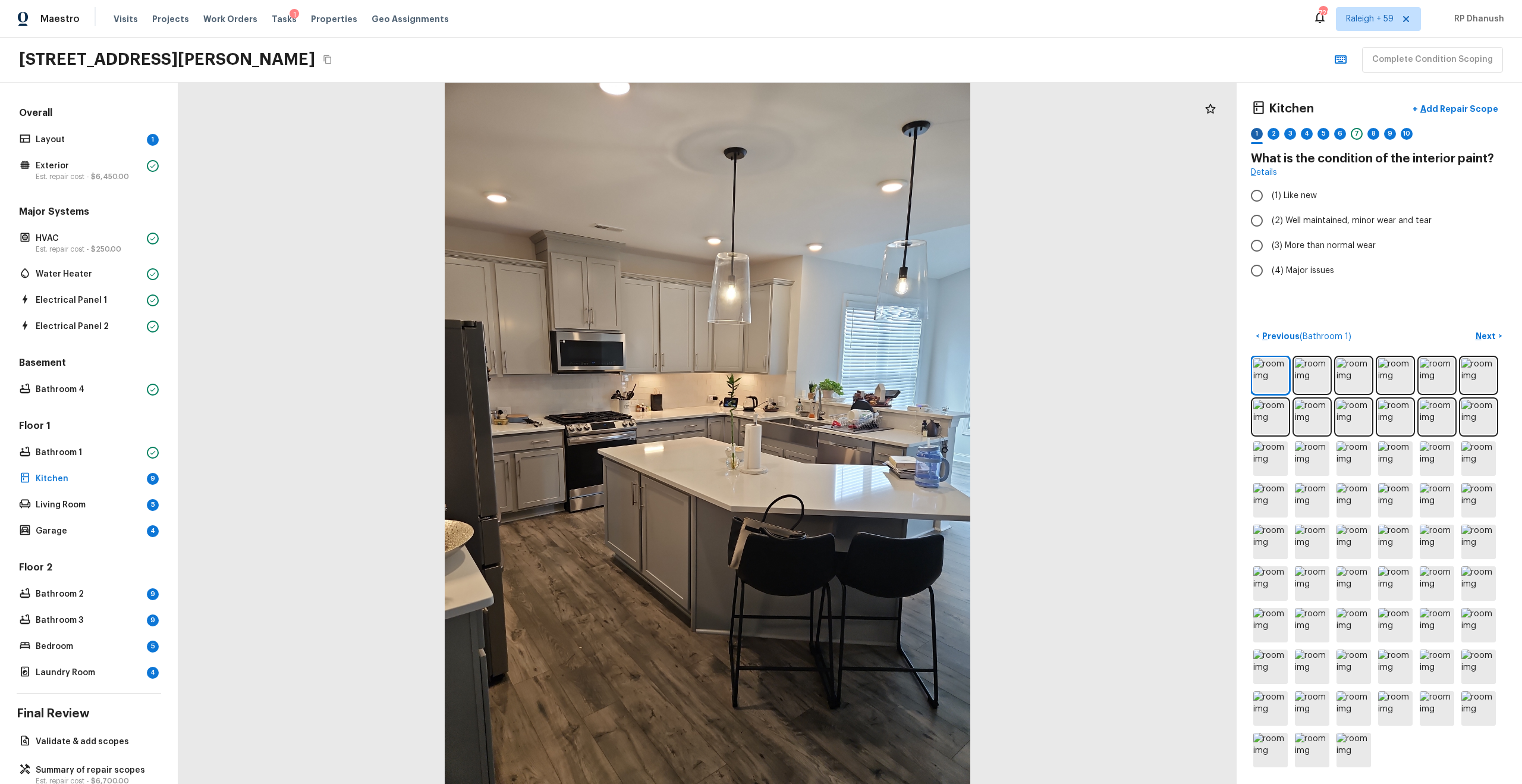
click at [856, 128] on div "1" at bounding box center [1257, 133] width 12 height 12
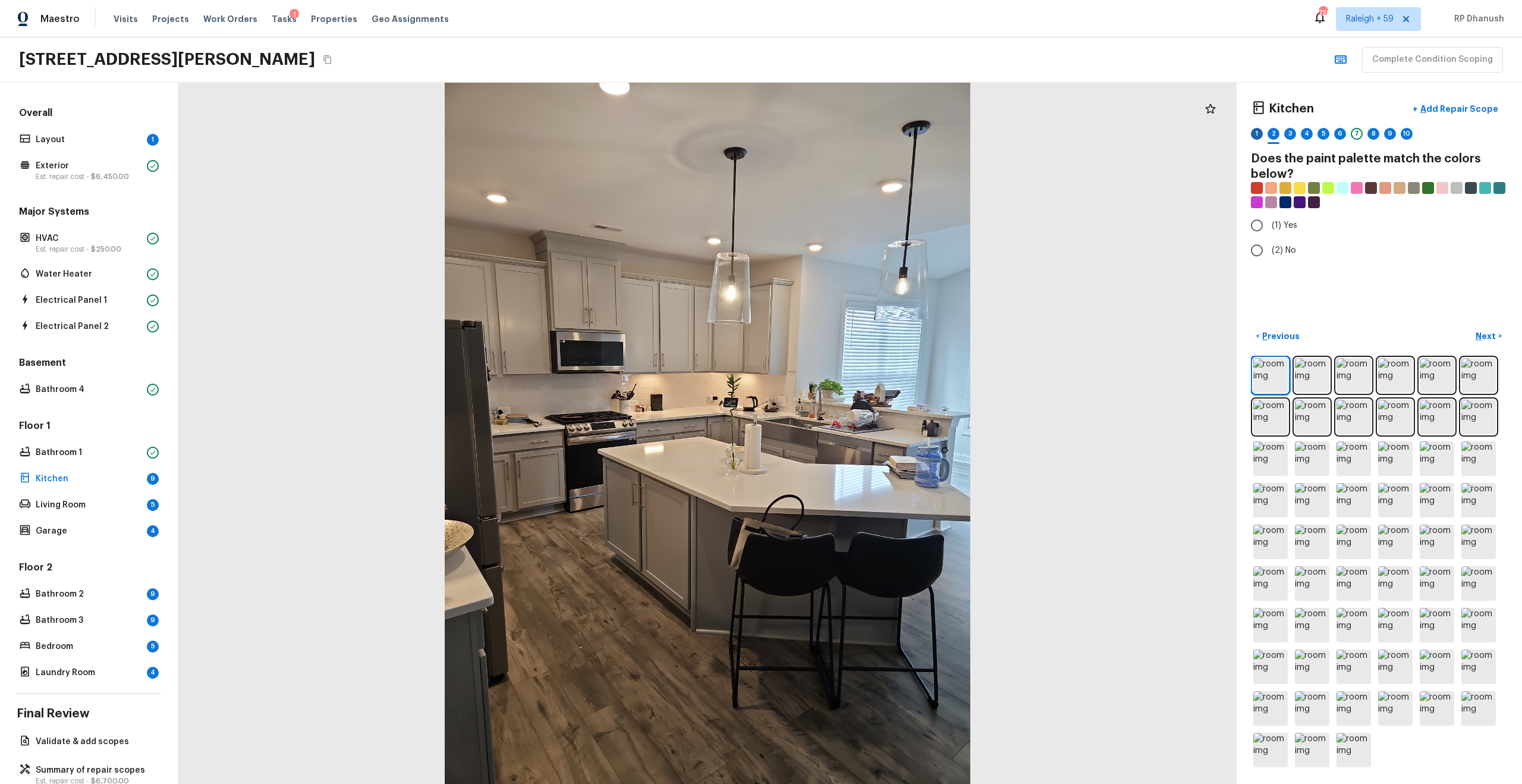
radio input "true"
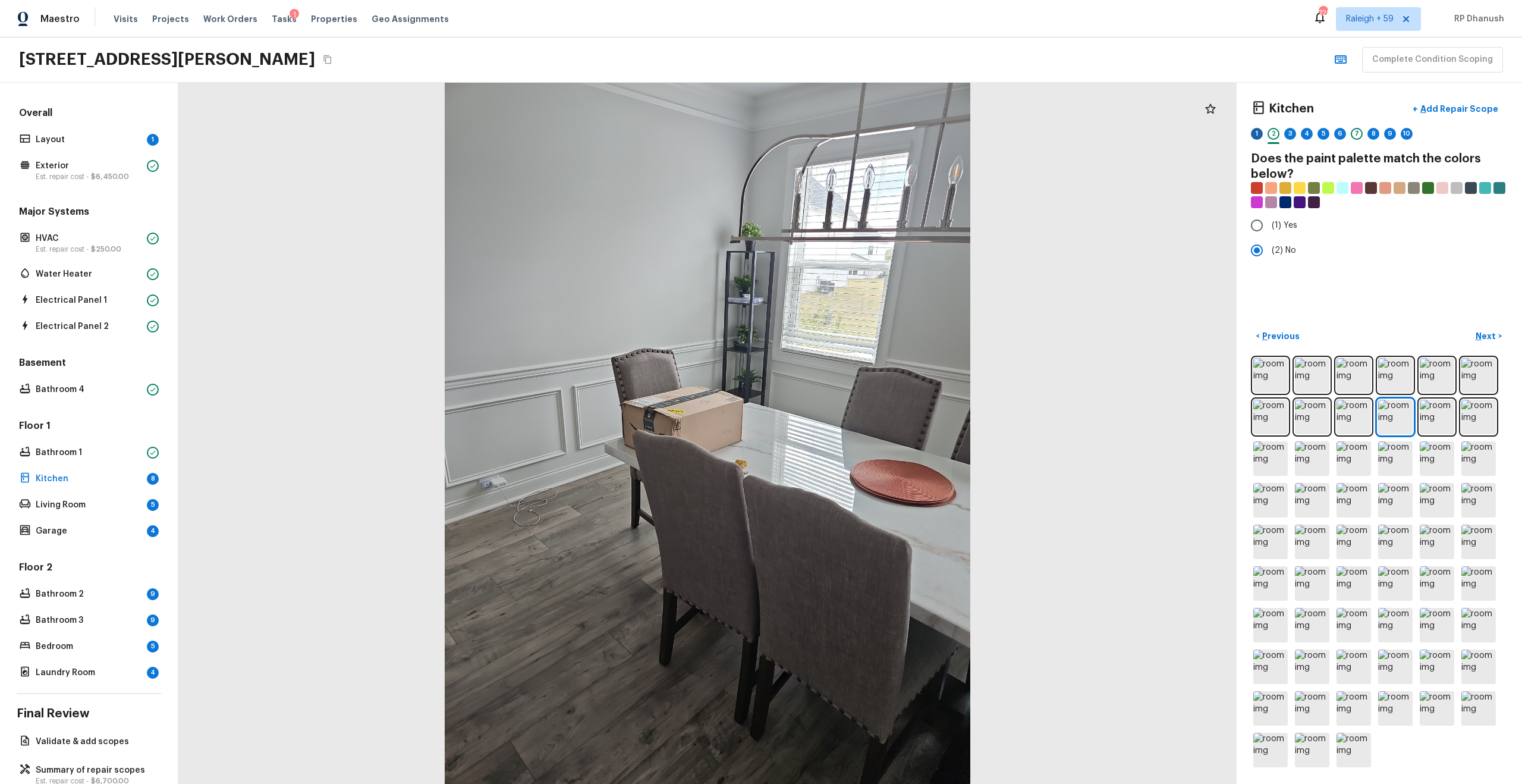
radio input "true"
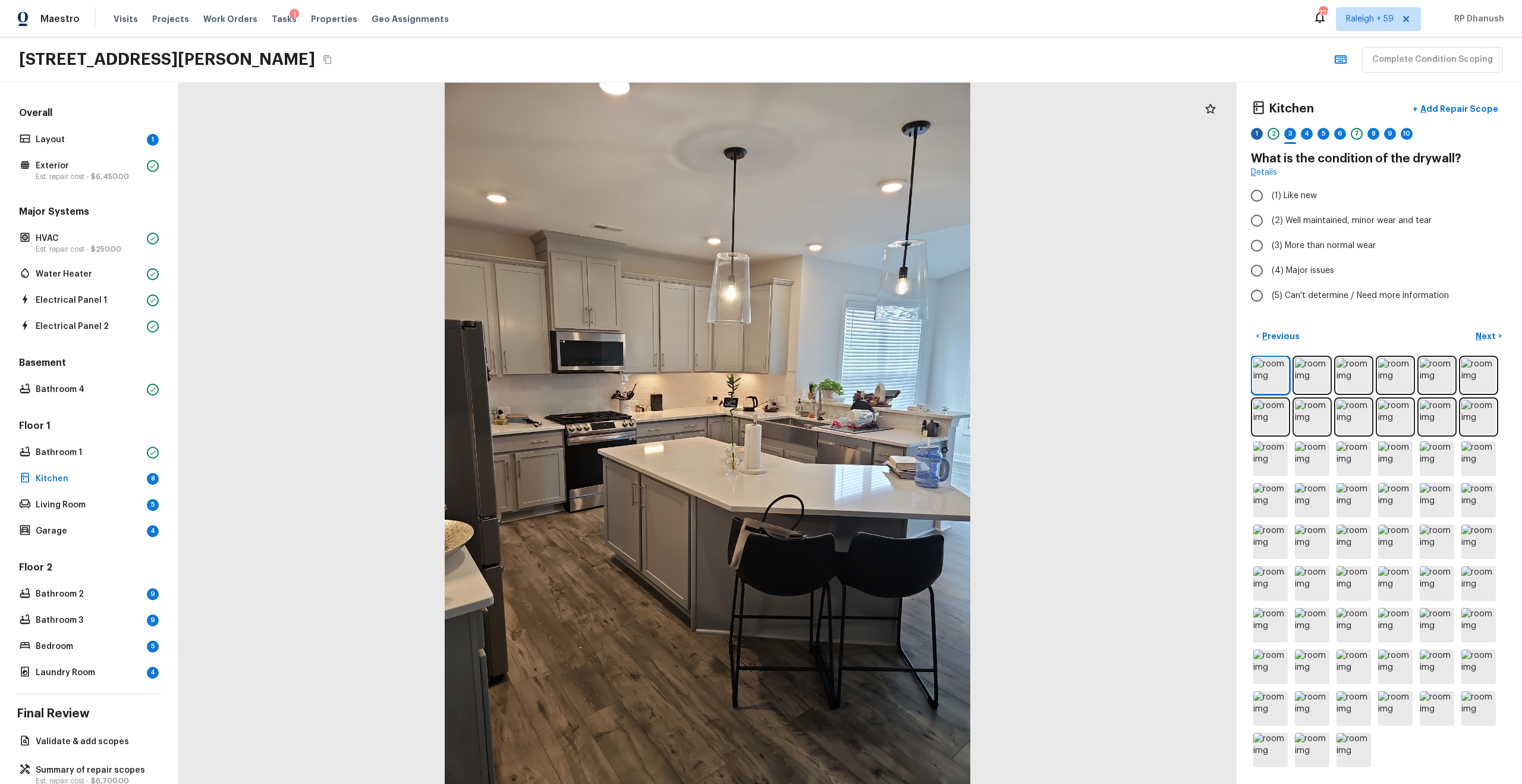
radio input "true"
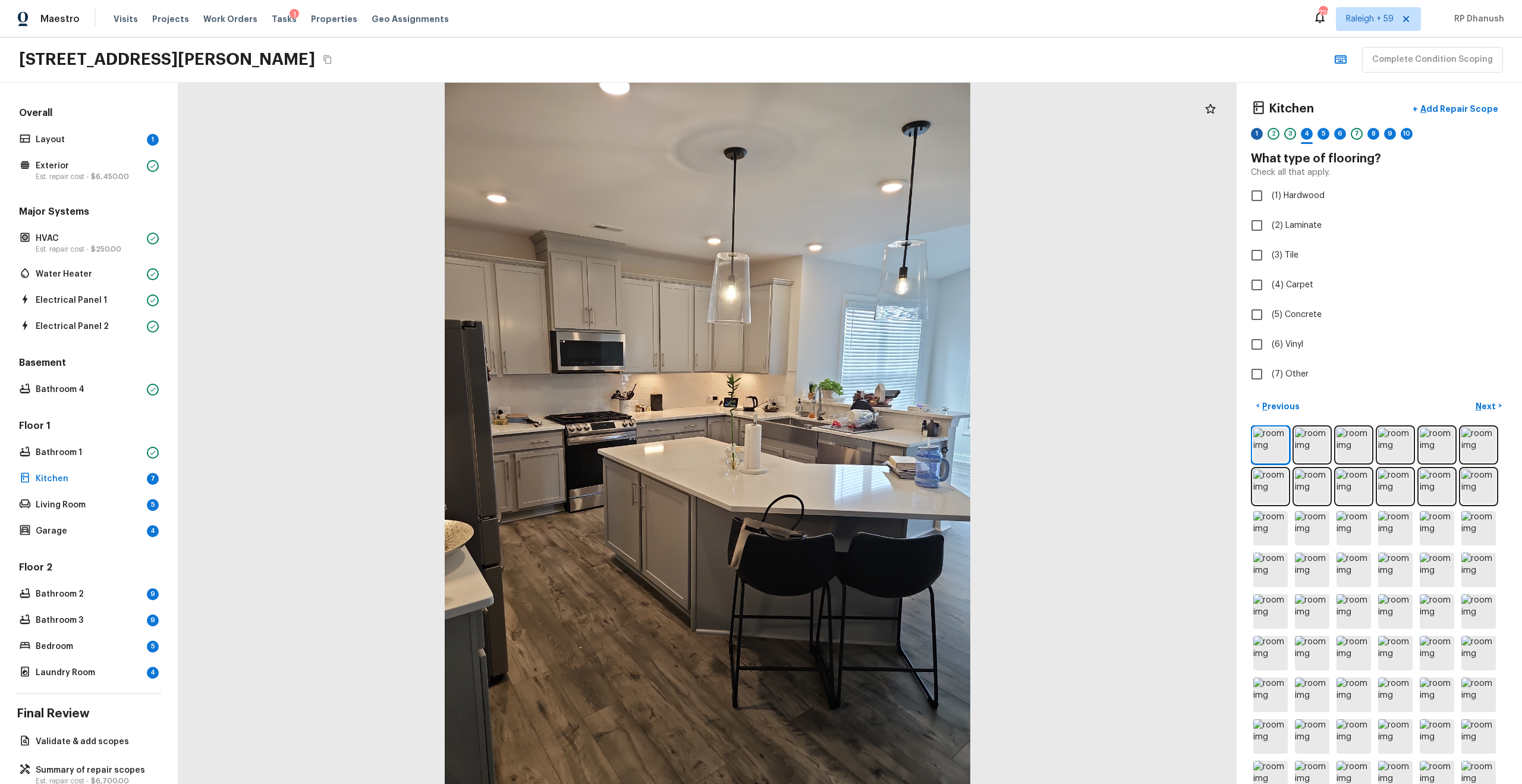
checkbox input "true"
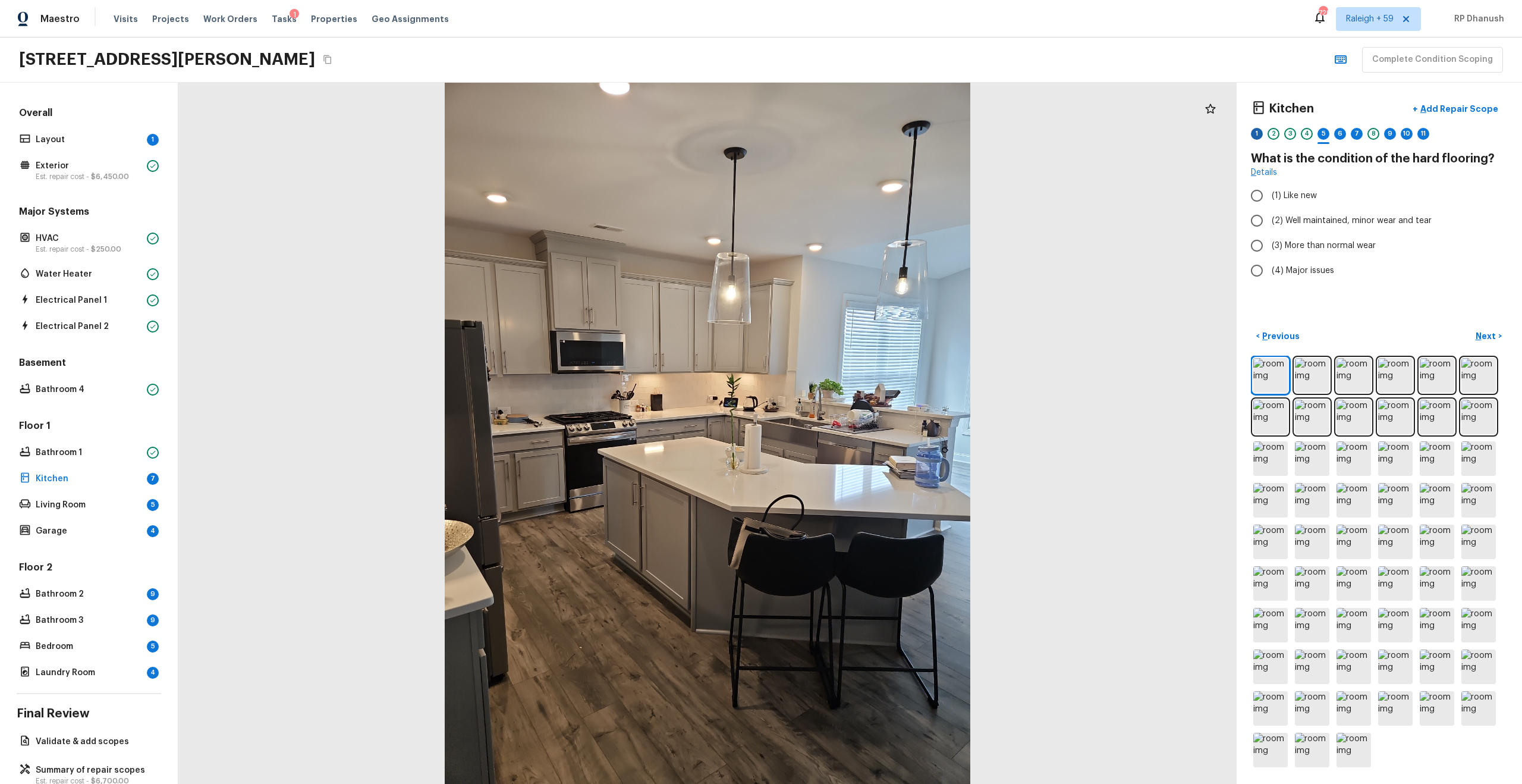
radio input "true"
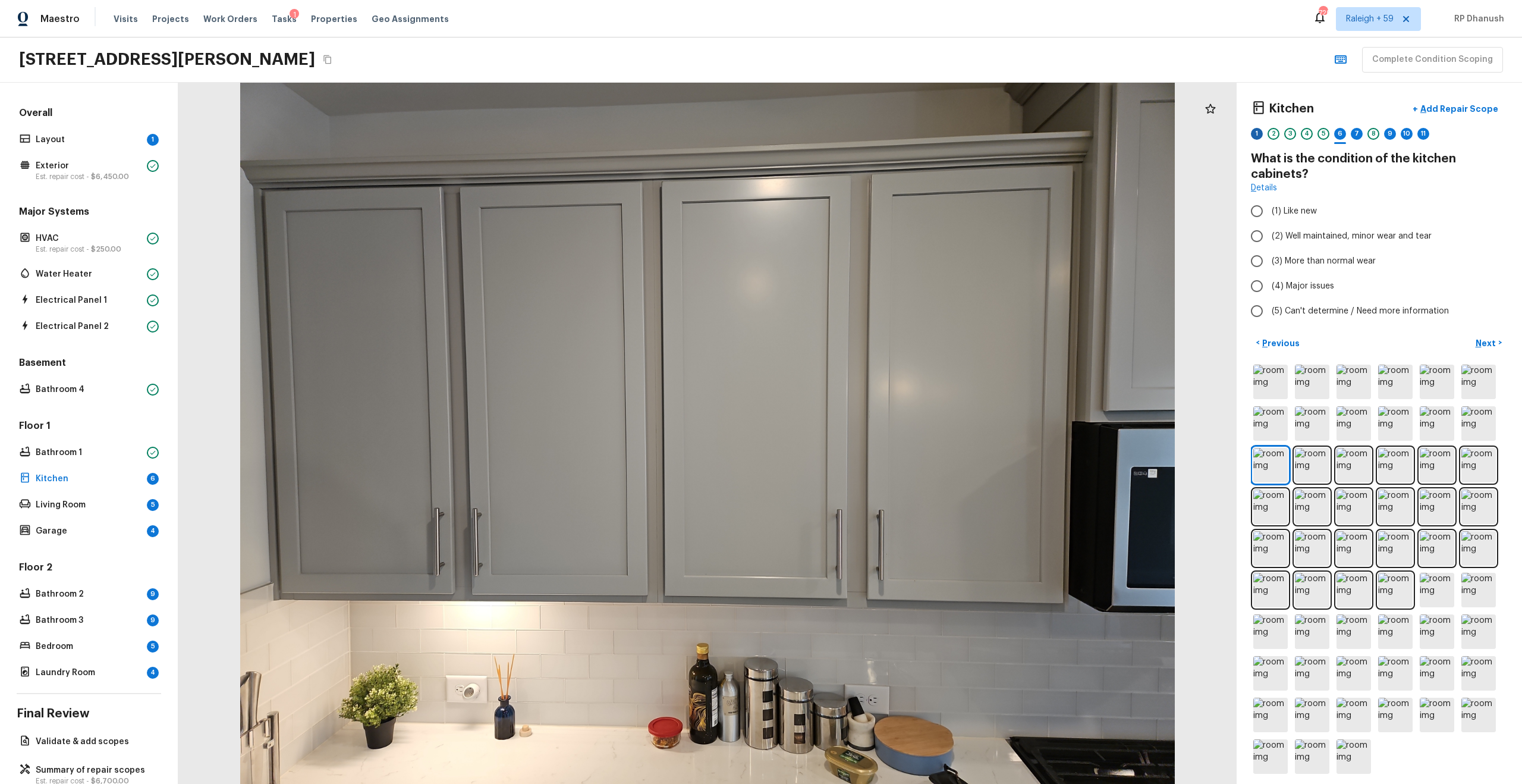
radio input "true"
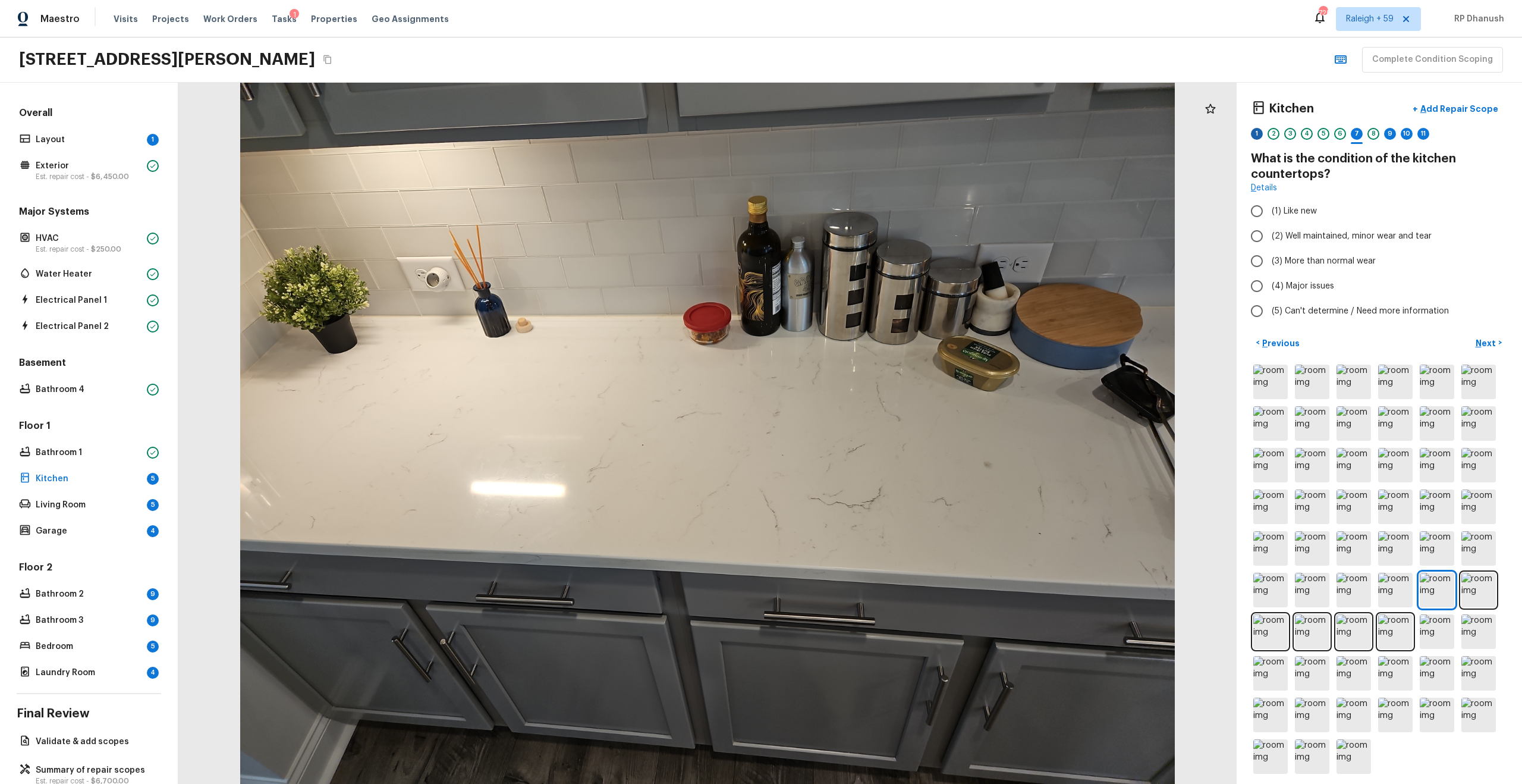
radio input "true"
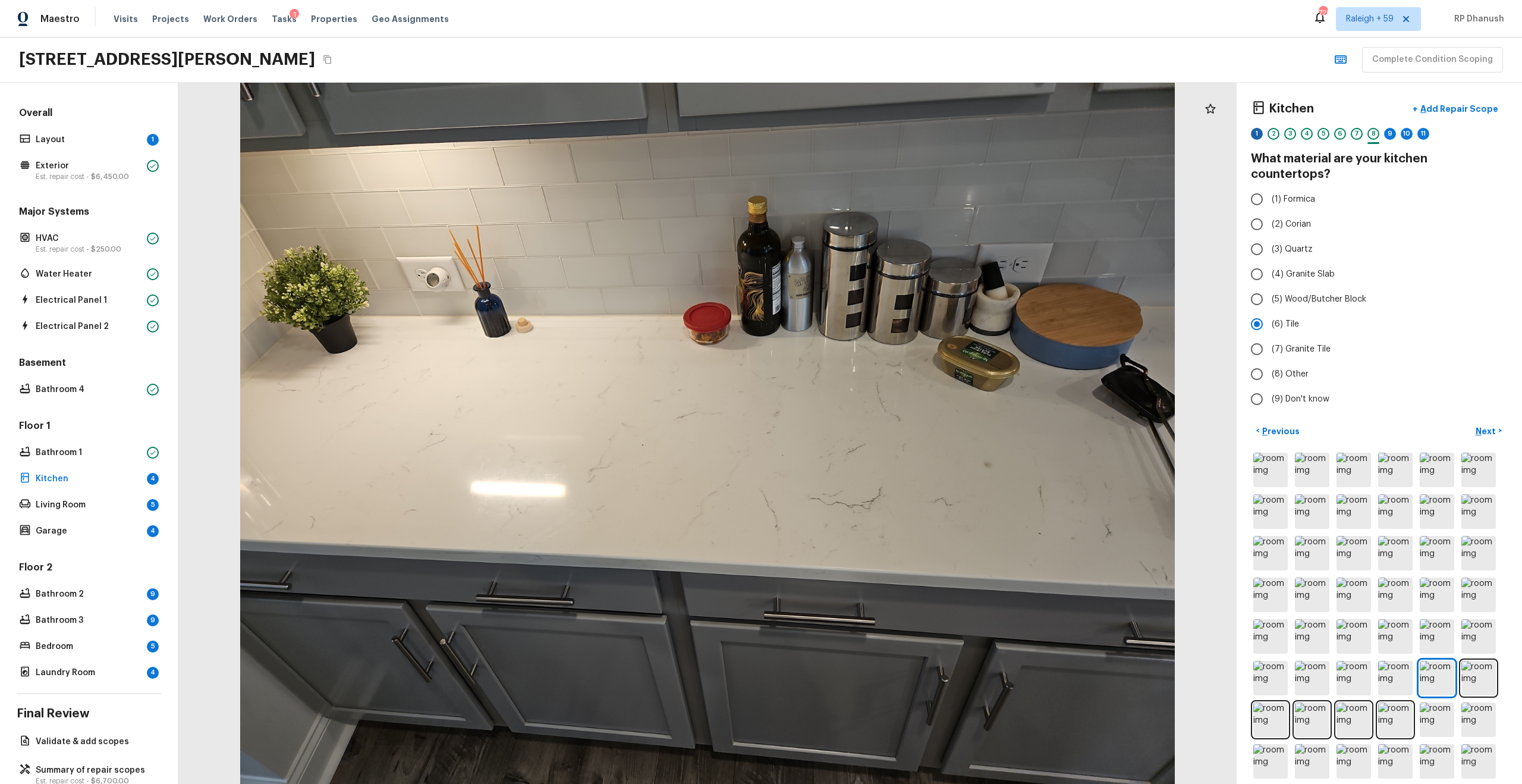
radio input "true"
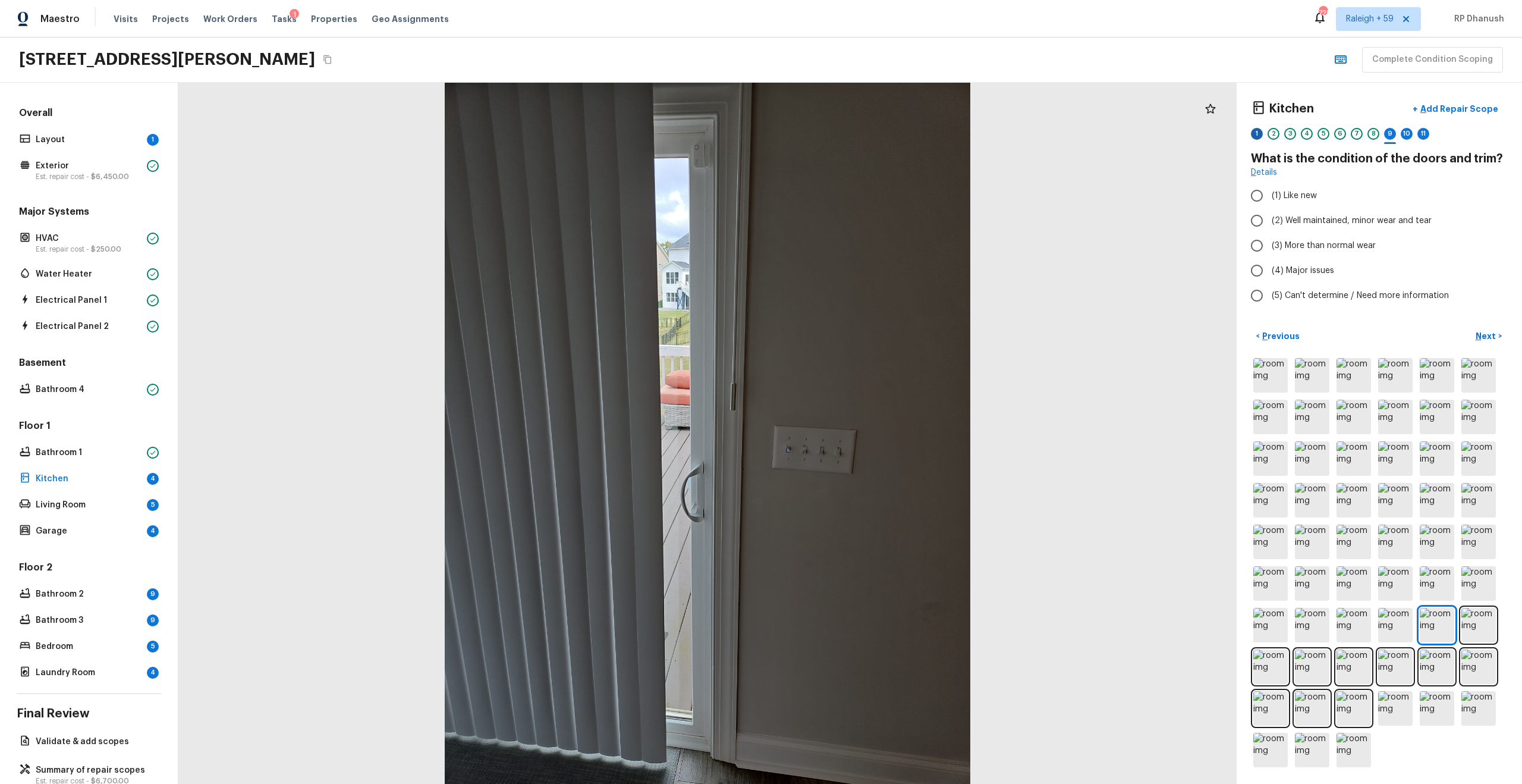
radio input "true"
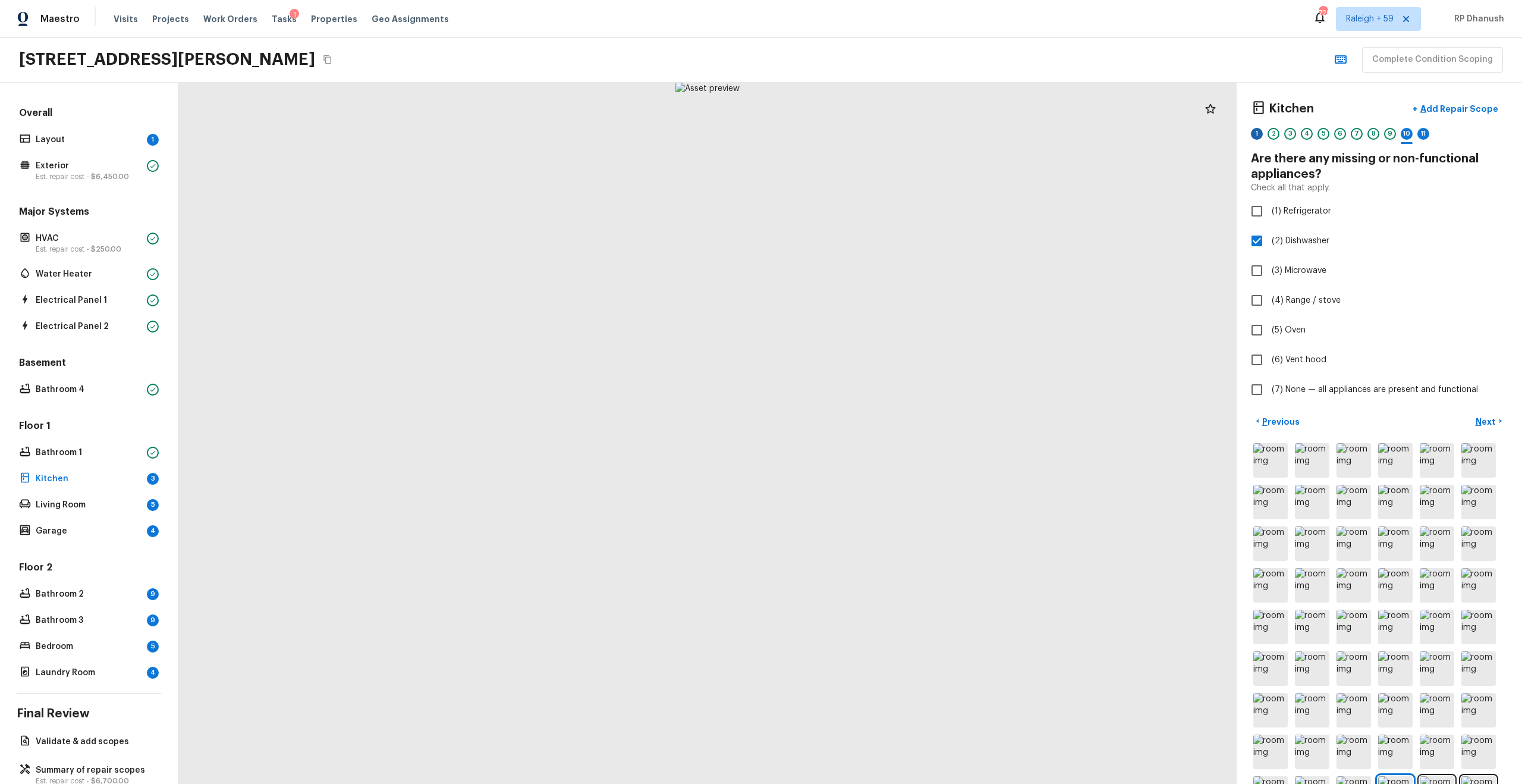
checkbox input "false"
checkbox input "true"
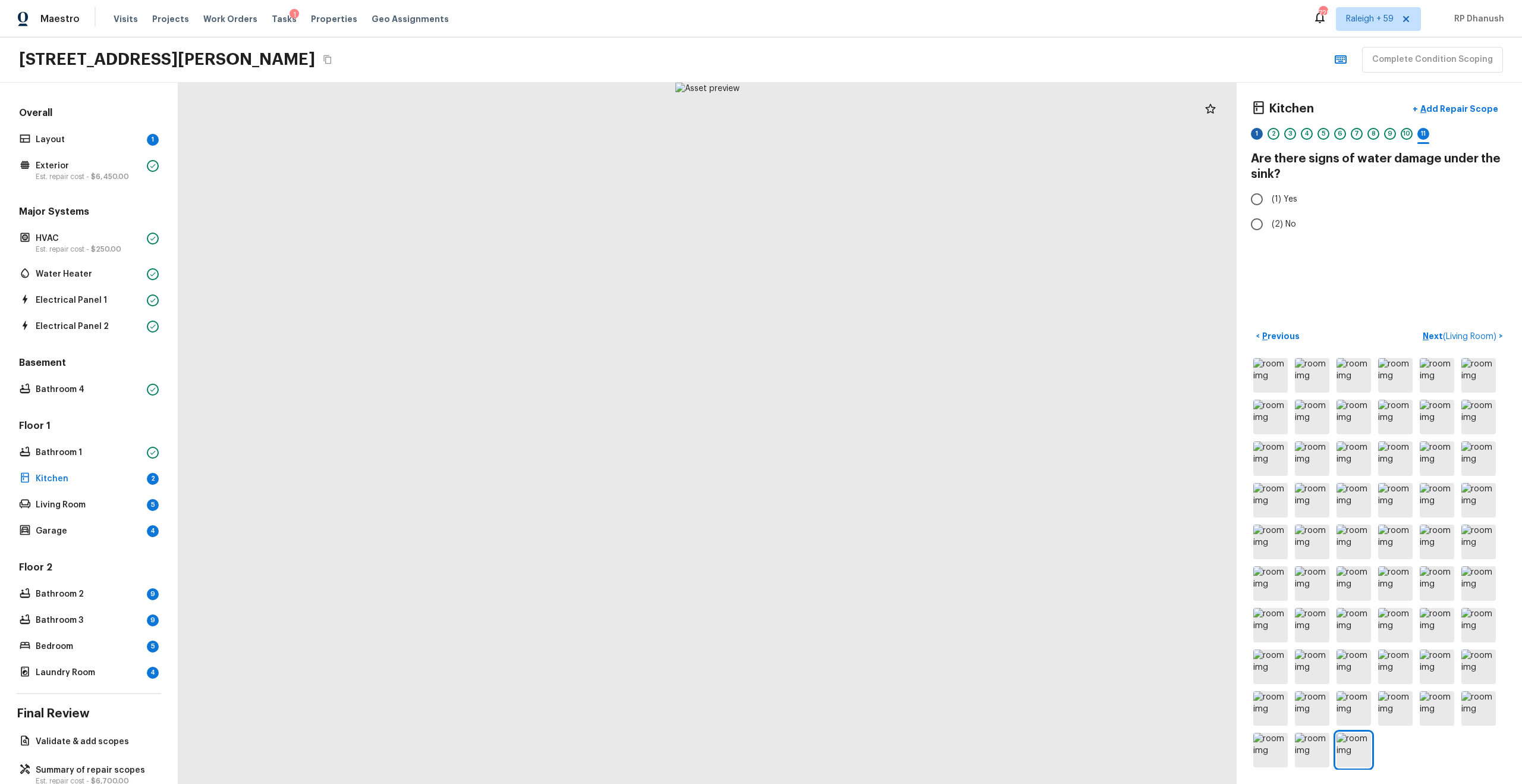
radio input "true"
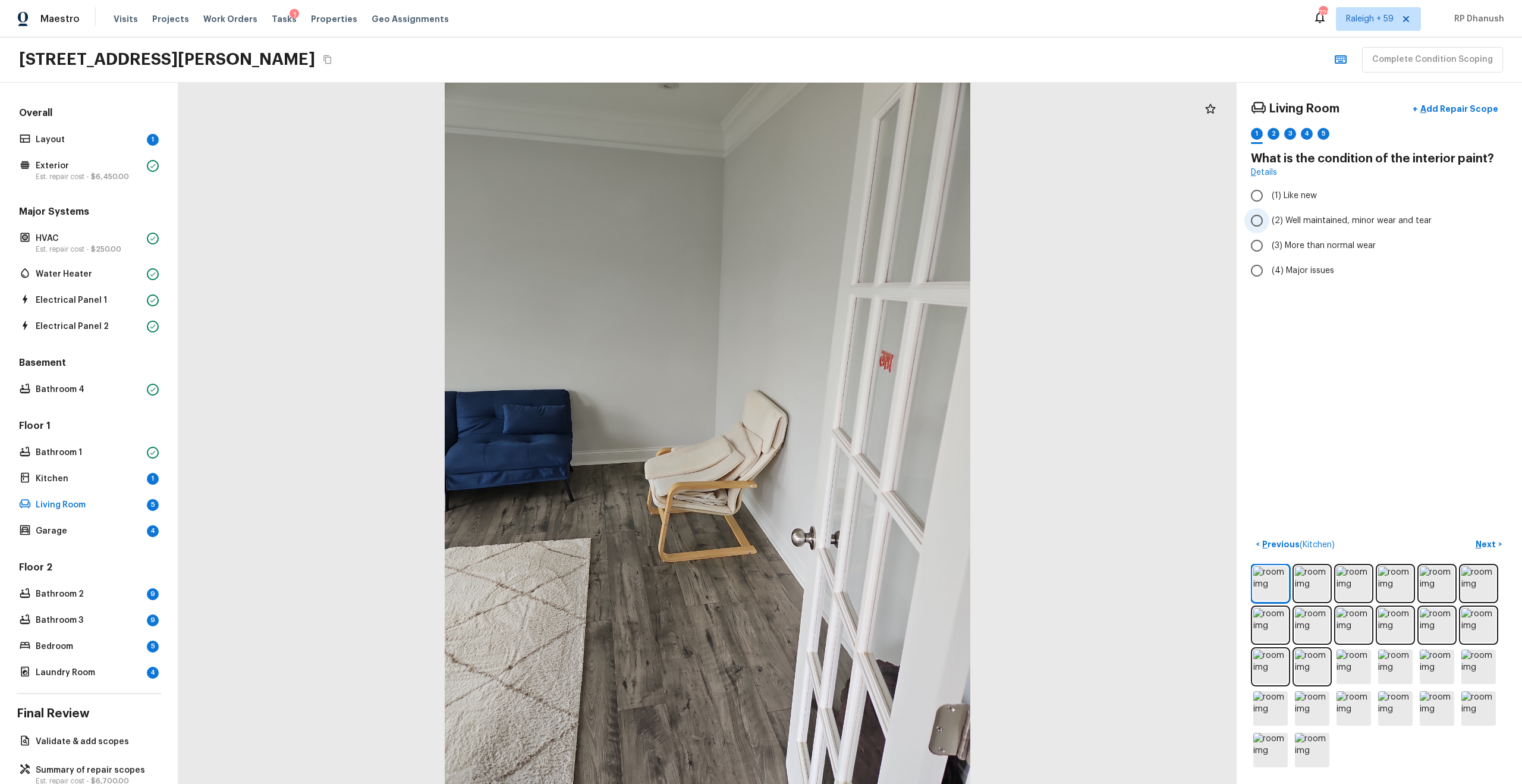
click at [856, 223] on span "(2) Well maintained, minor wear and tear" at bounding box center [1352, 221] width 160 height 12
click at [856, 223] on input "(2) Well maintained, minor wear and tear" at bounding box center [1257, 220] width 25 height 25
radio input "true"
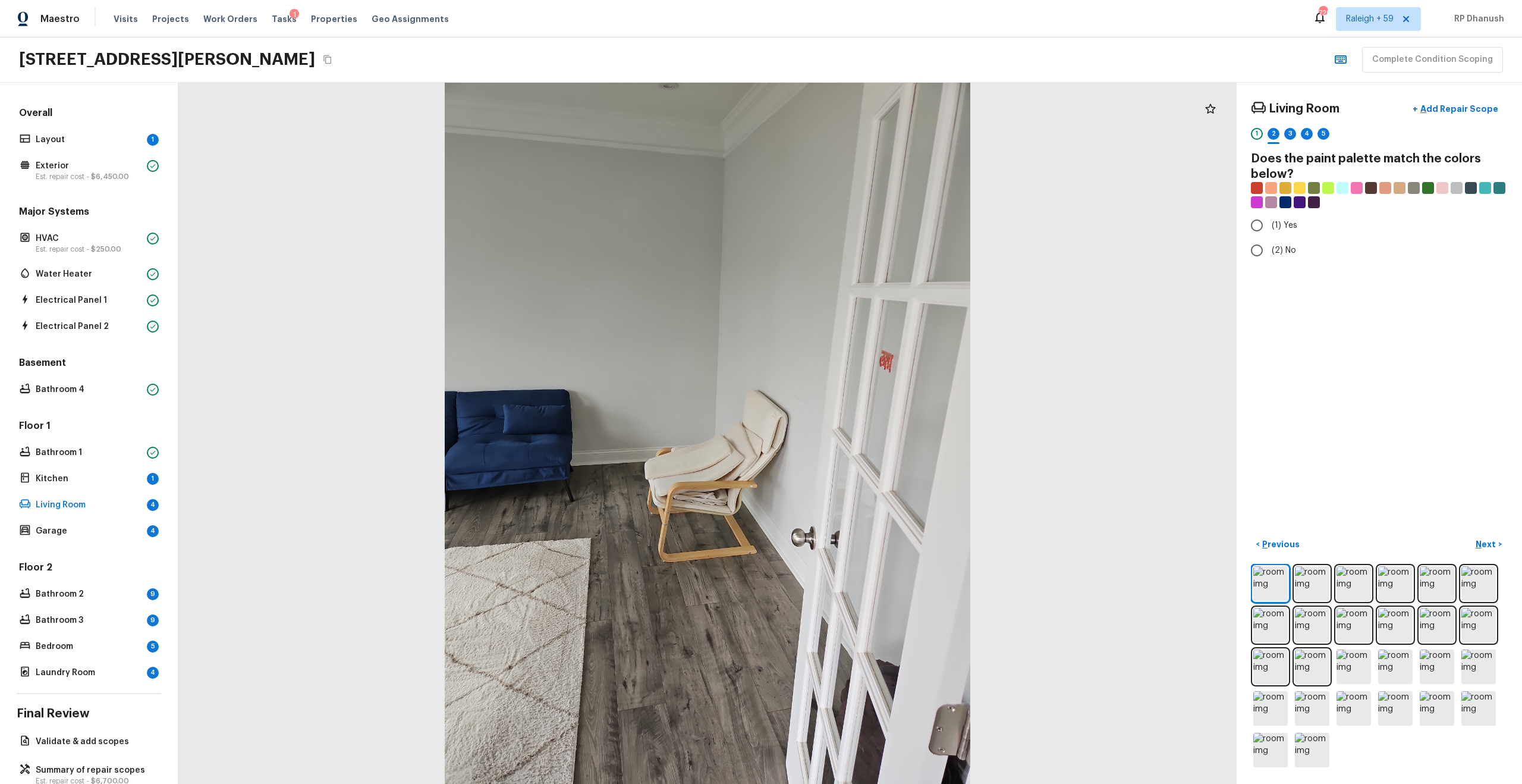
radio input "true"
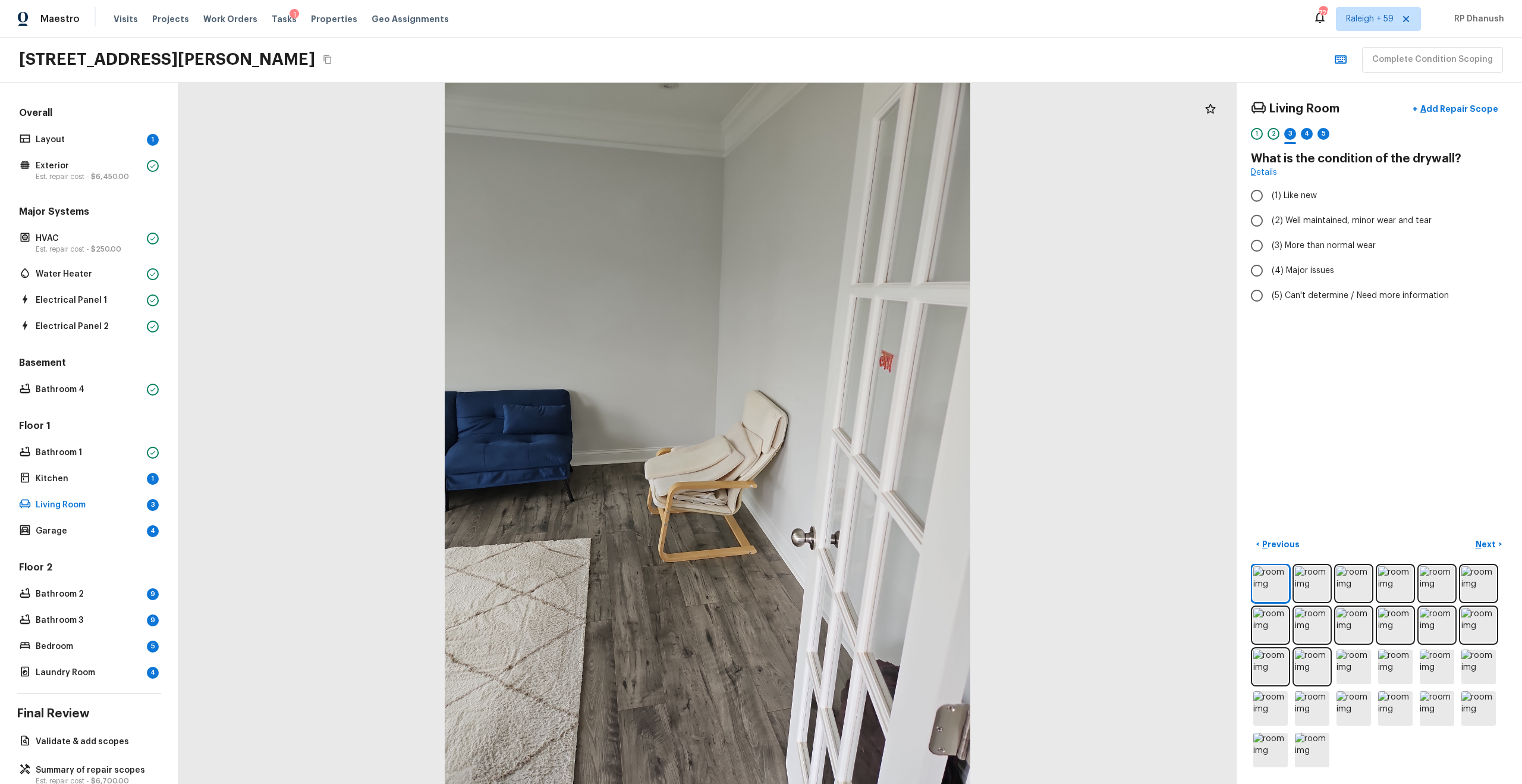
radio input "true"
checkbox input "true"
radio input "true"
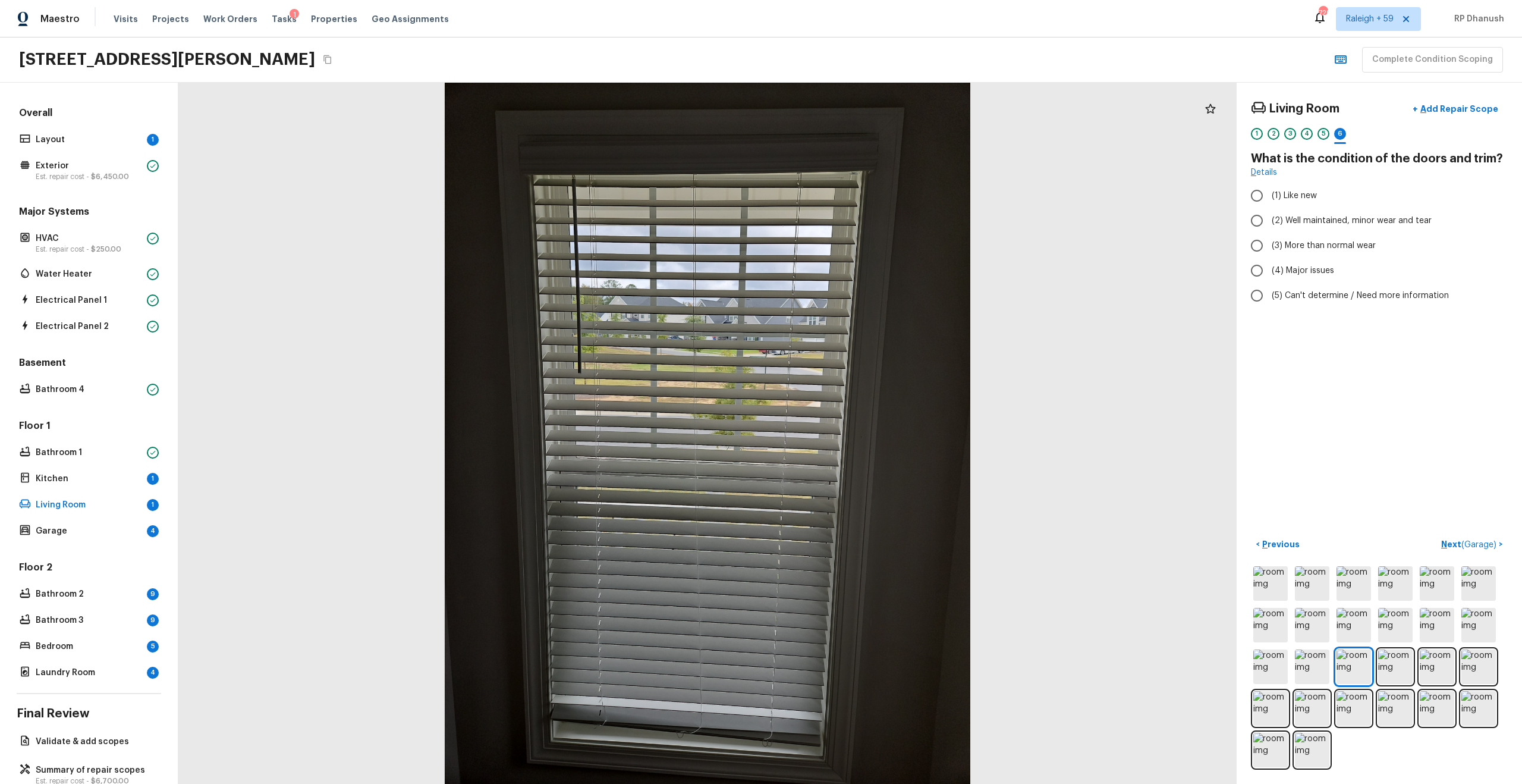
radio input "true"
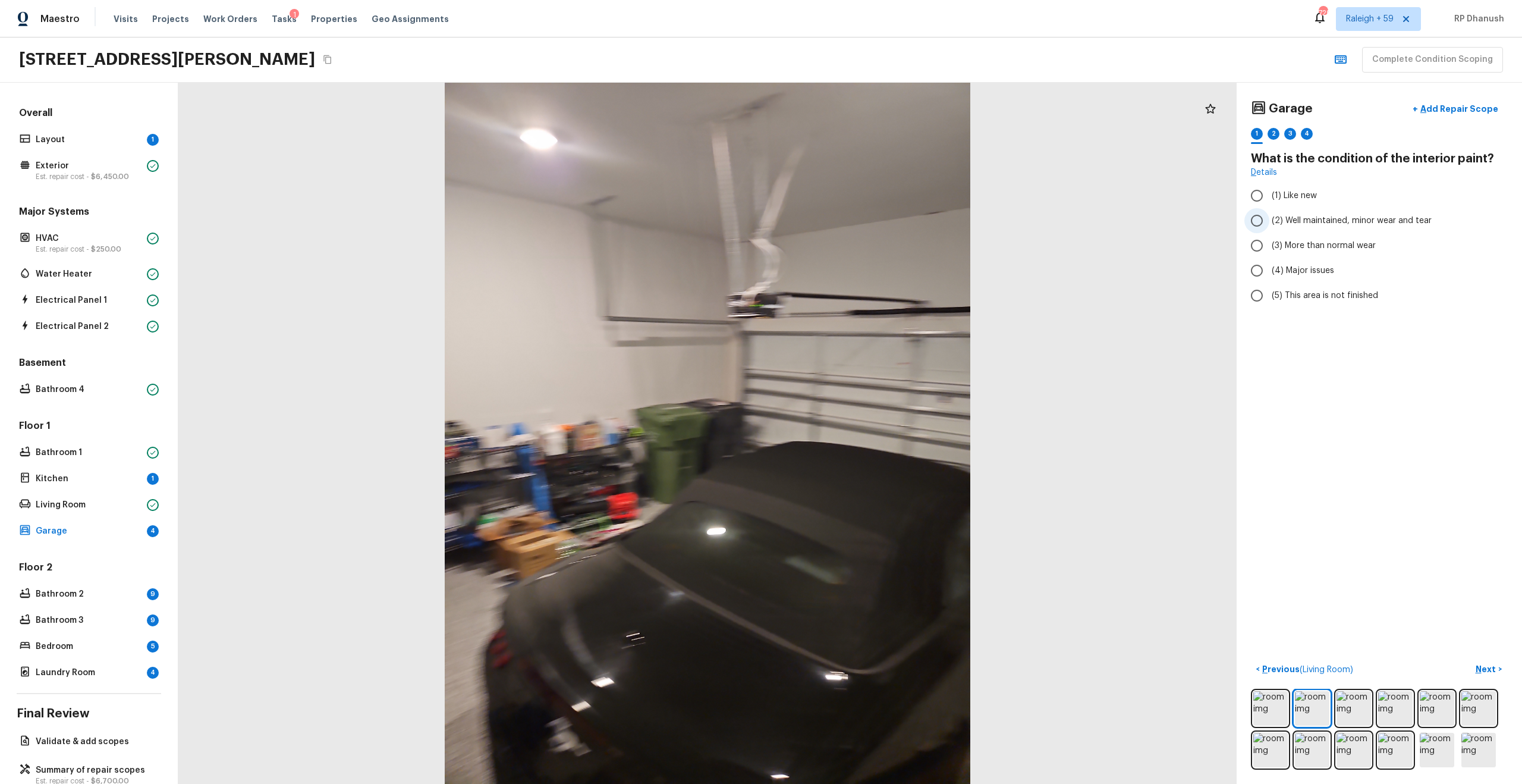
click at [856, 216] on span "(2) Well maintained, minor wear and tear" at bounding box center [1352, 221] width 160 height 12
click at [856, 216] on input "(2) Well maintained, minor wear and tear" at bounding box center [1257, 220] width 25 height 25
radio input "true"
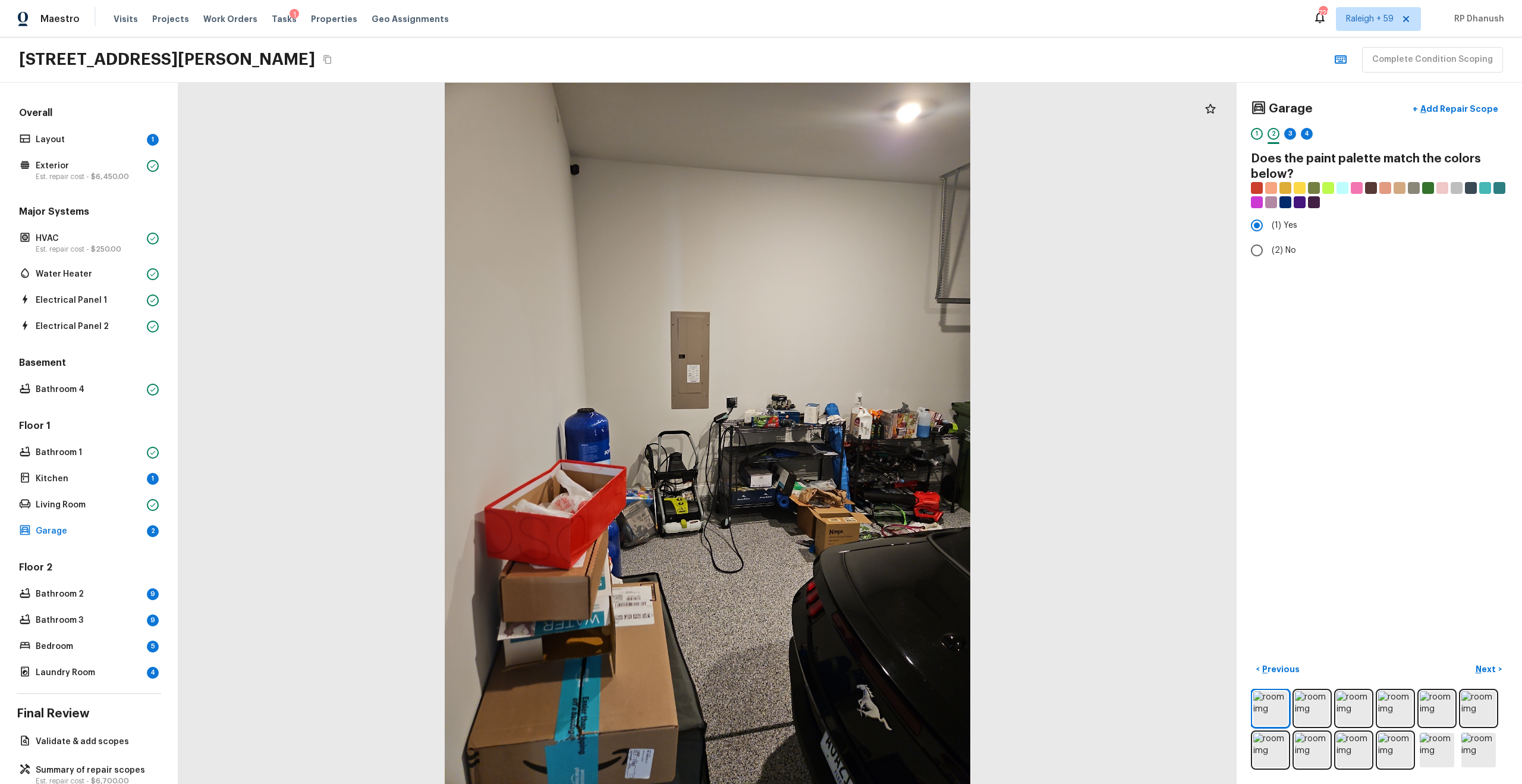
radio input "false"
radio input "true"
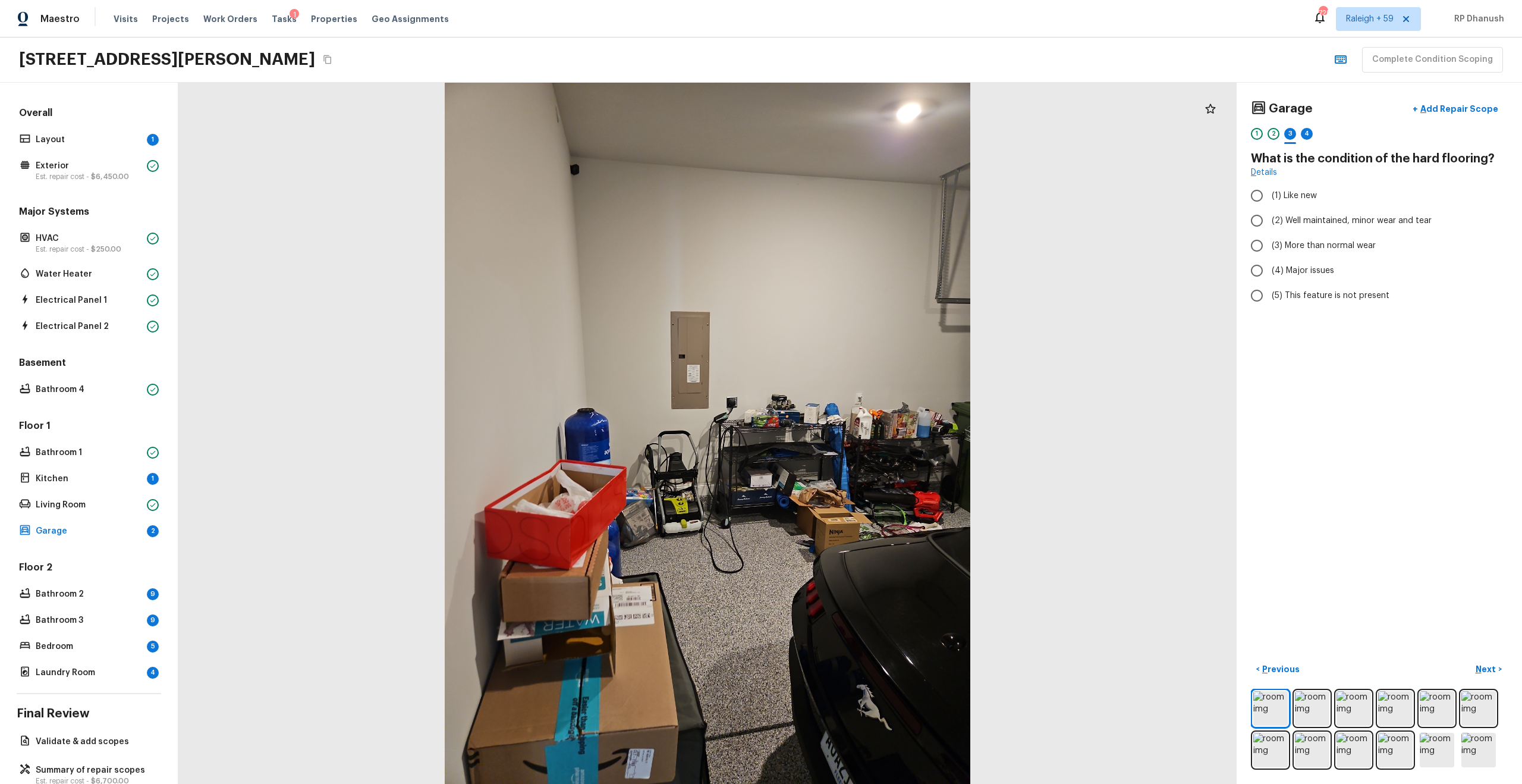
radio input "true"
click at [856, 105] on p "Add Repair Scope" at bounding box center [1458, 109] width 80 height 12
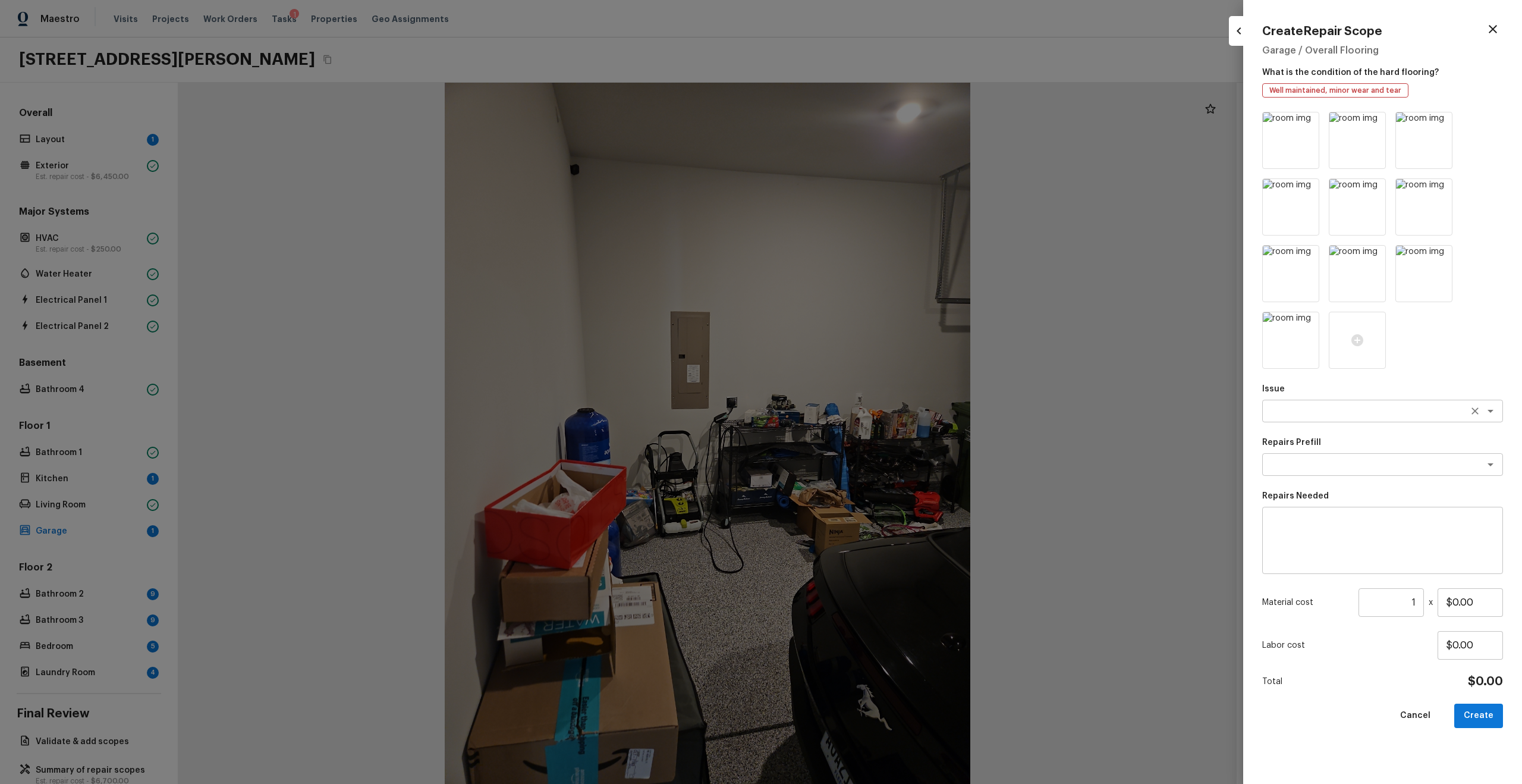
click at [856, 419] on div "x ​" at bounding box center [1382, 411] width 241 height 22
click at [856, 419] on li "Pressure Washing" at bounding box center [1382, 436] width 241 height 19
click at [856, 419] on div "x ​" at bounding box center [1382, 464] width 241 height 22
type textarea "Pressure Washing"
click at [856, 419] on li "Pressure Wash Drive/Walk Way" at bounding box center [1382, 547] width 241 height 19
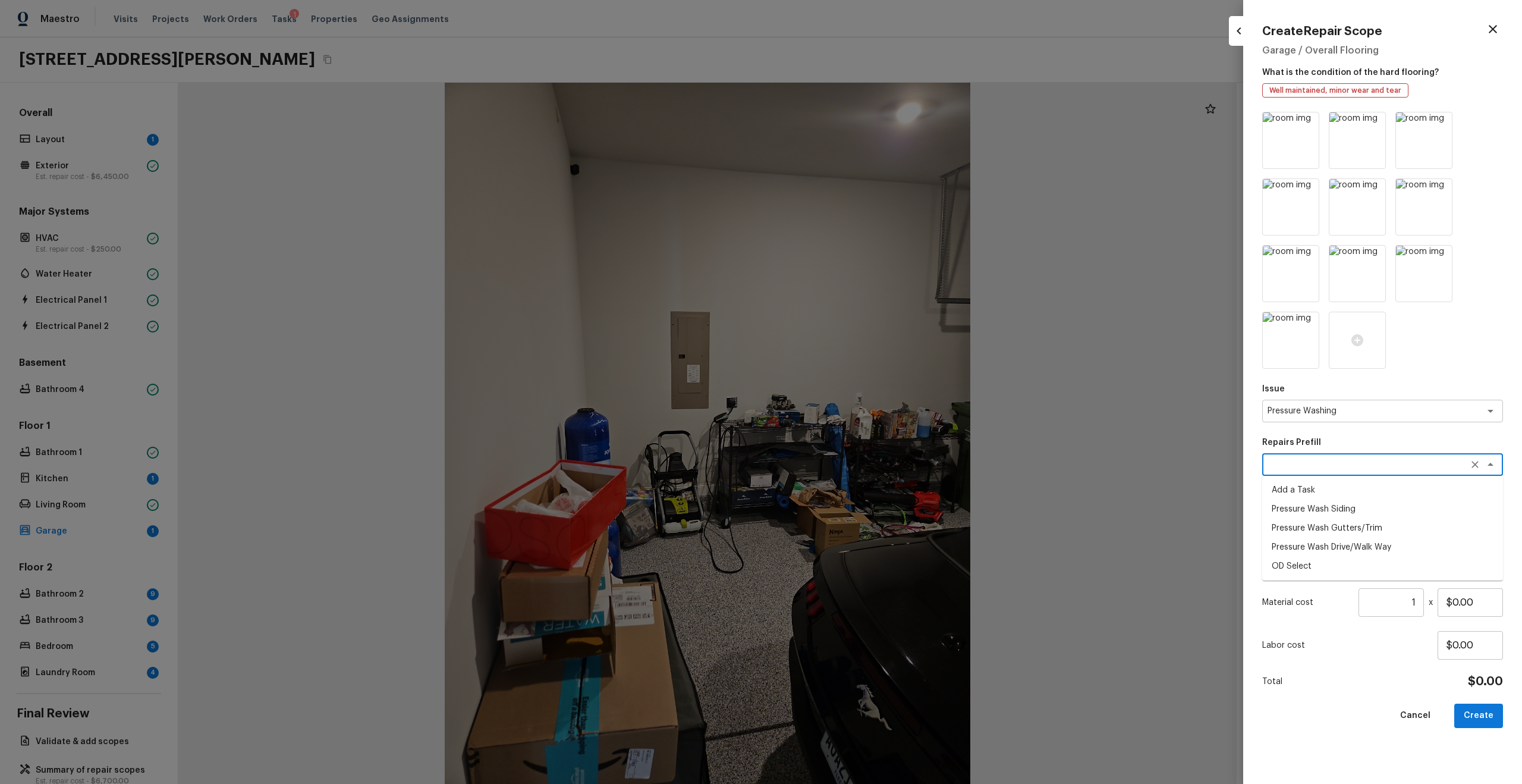
type textarea "Pressure Wash Drive/Walk Way"
type textarea "Pressure wash the driveways/walkways as directed by the PM. Ensure that all deb…"
type input "$125.00"
click at [856, 419] on textarea "Pressure wash the driveways/walkways as directed by the PM. Ensure that all deb…" at bounding box center [1383, 540] width 224 height 48
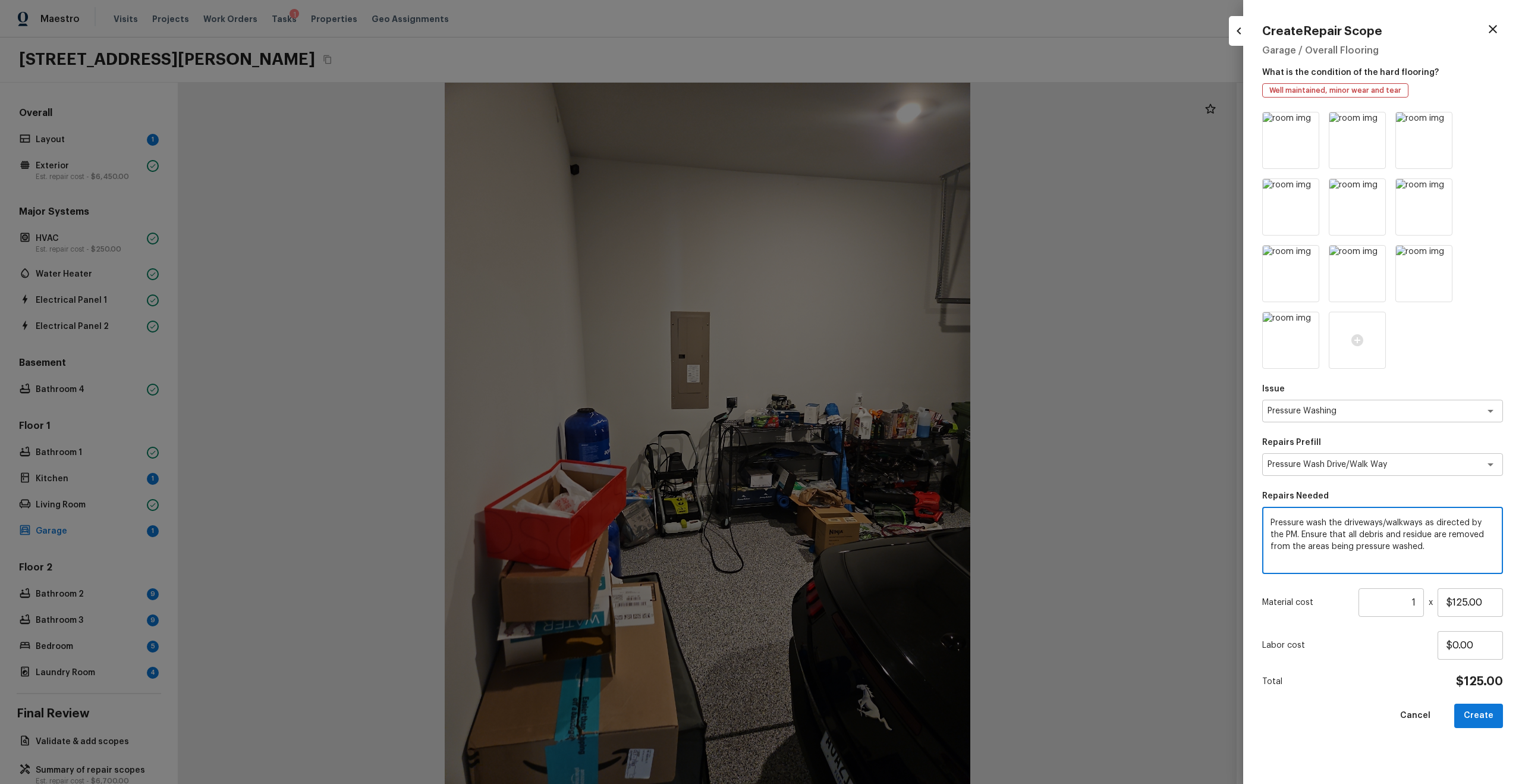
drag, startPoint x: 1348, startPoint y: 520, endPoint x: 1402, endPoint y: 522, distance: 54.0
click at [856, 419] on textarea "Pressure wash the driveways/walkways as directed by the PM. Ensure that all deb…" at bounding box center [1383, 540] width 224 height 48
type textarea "Pressure wash the garage flooring as directed by the PM. Ensure that all debris…"
click at [856, 419] on button "Create" at bounding box center [1479, 715] width 49 height 25
type input "$0.00"
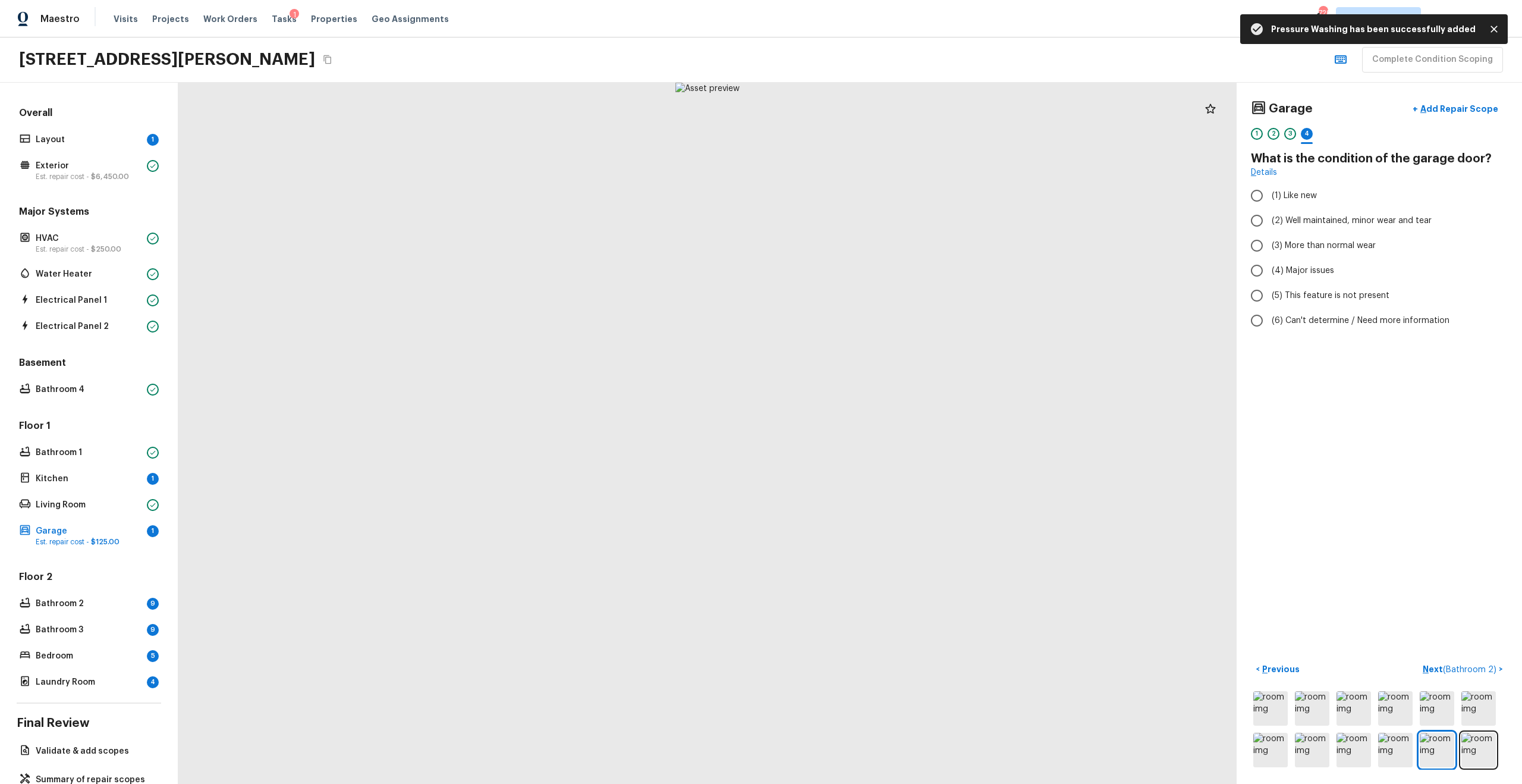
radio input "true"
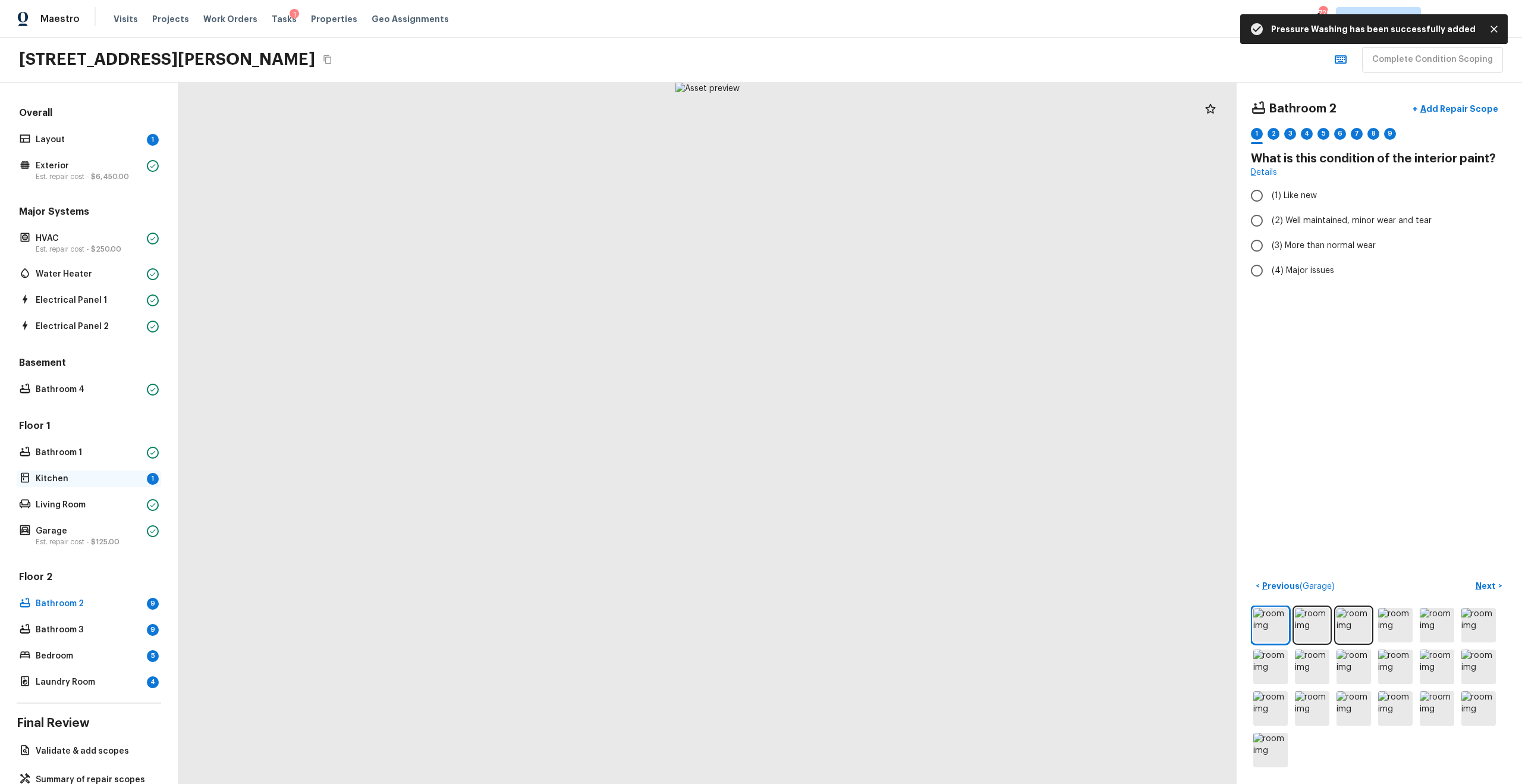
click at [141, 419] on p "Kitchen" at bounding box center [89, 478] width 106 height 12
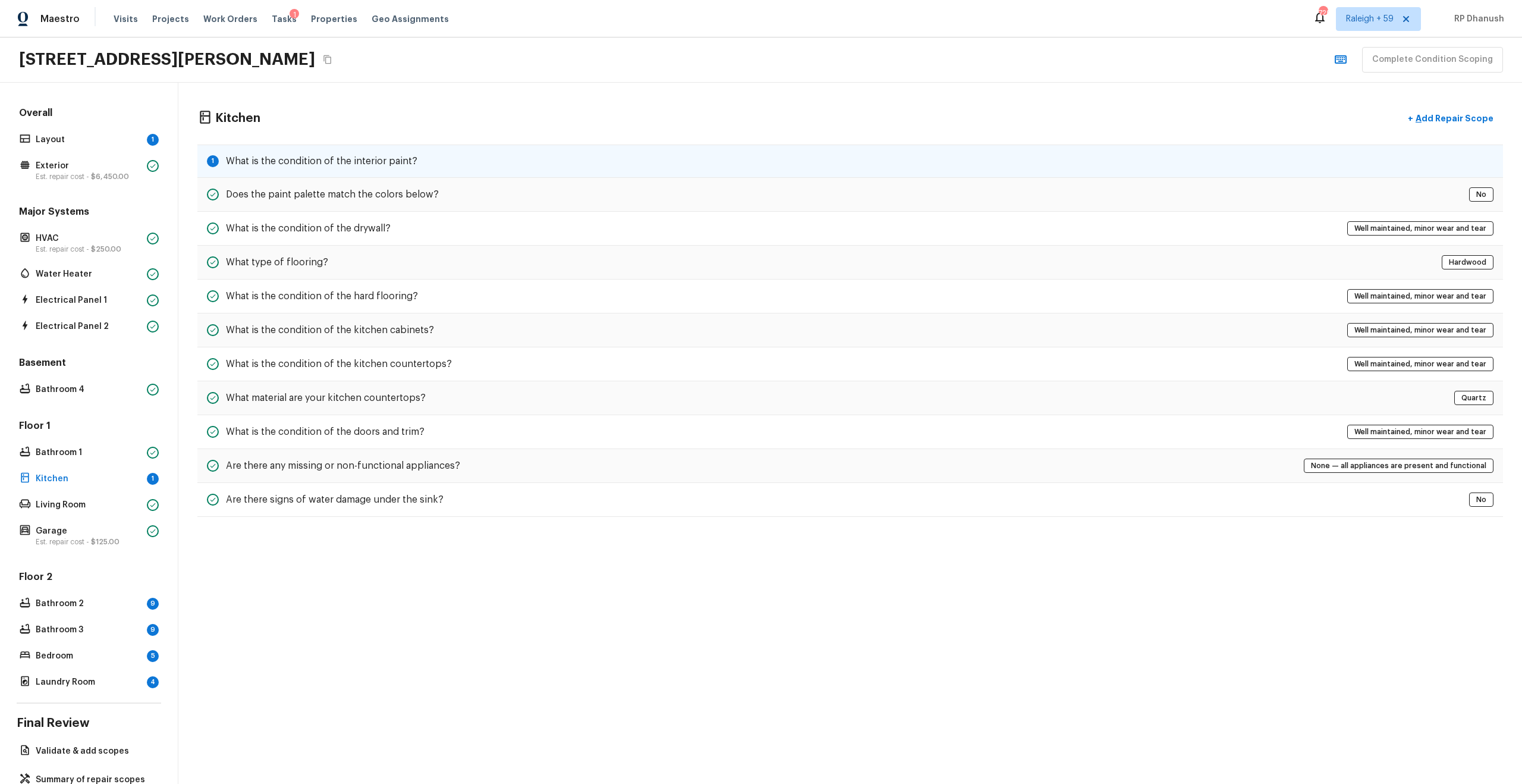
click at [428, 157] on div "1 What is the condition of the interior paint?" at bounding box center [851, 161] width 1306 height 34
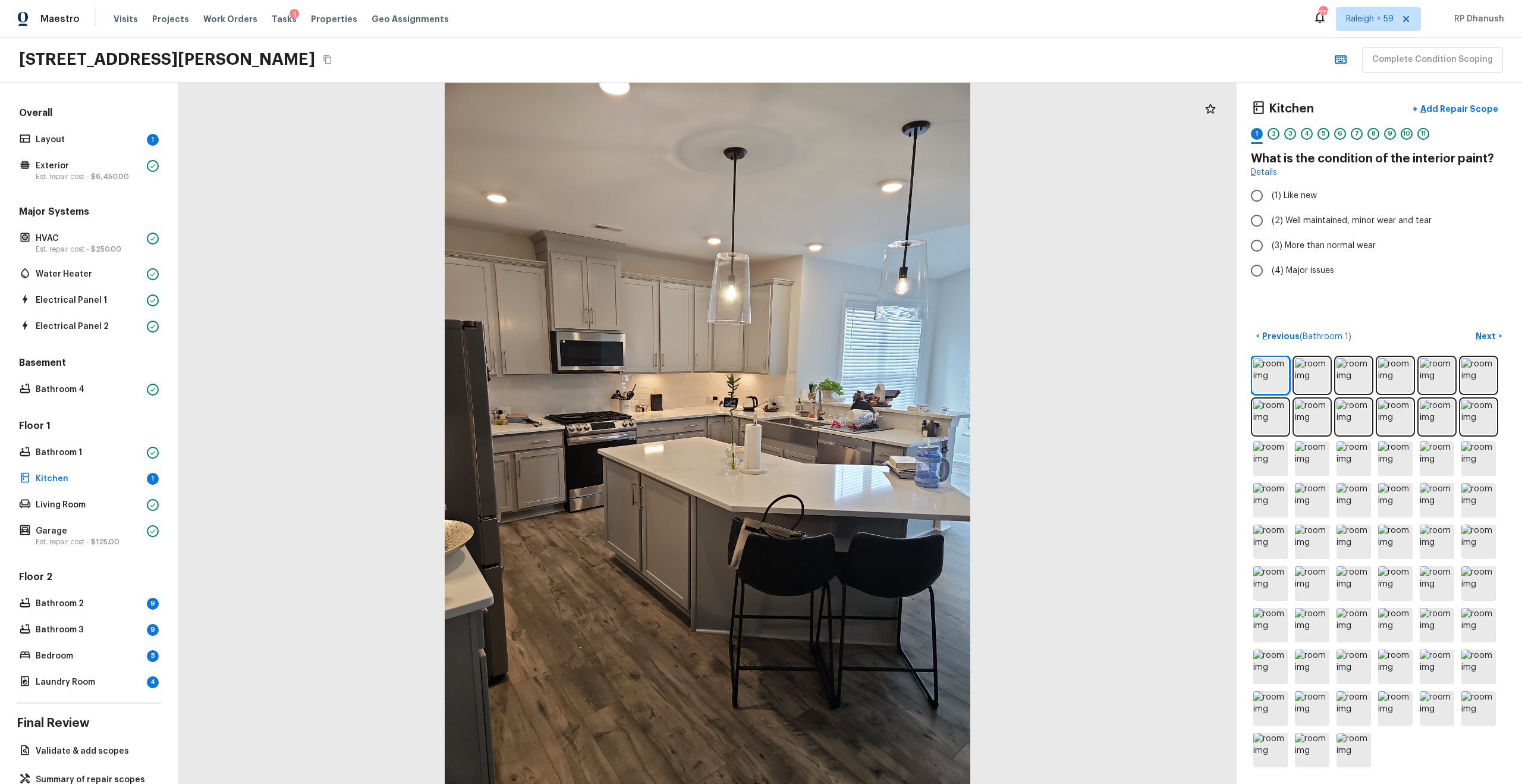
radio input "true"
click at [111, 419] on p "Bathroom 2" at bounding box center [89, 603] width 106 height 12
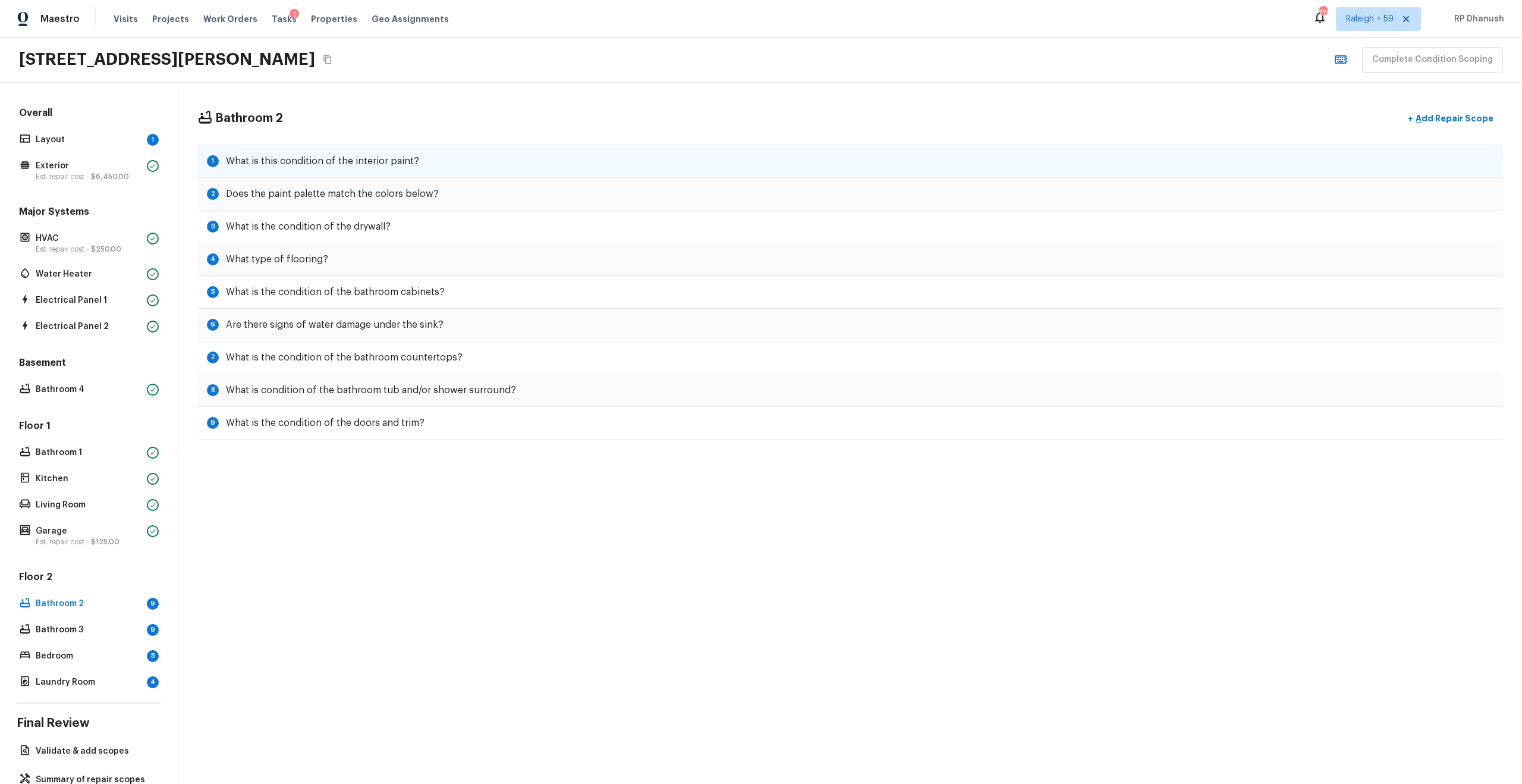
click at [440, 165] on div "1 What is this condition of the interior paint?" at bounding box center [851, 161] width 1306 height 34
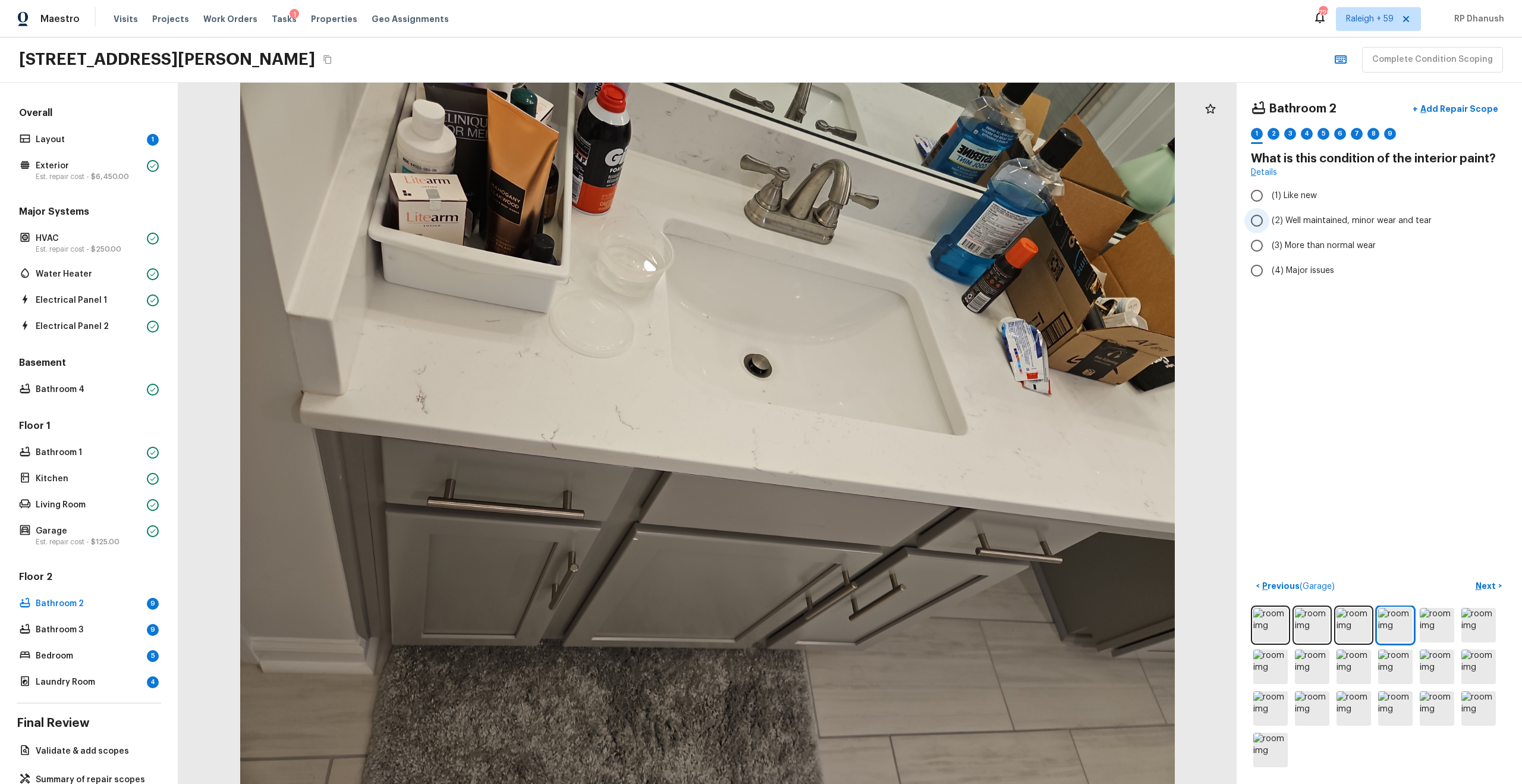
click at [856, 221] on span "(2) Well maintained, minor wear and tear" at bounding box center [1352, 221] width 160 height 12
click at [856, 221] on input "(2) Well maintained, minor wear and tear" at bounding box center [1257, 220] width 25 height 25
radio input "true"
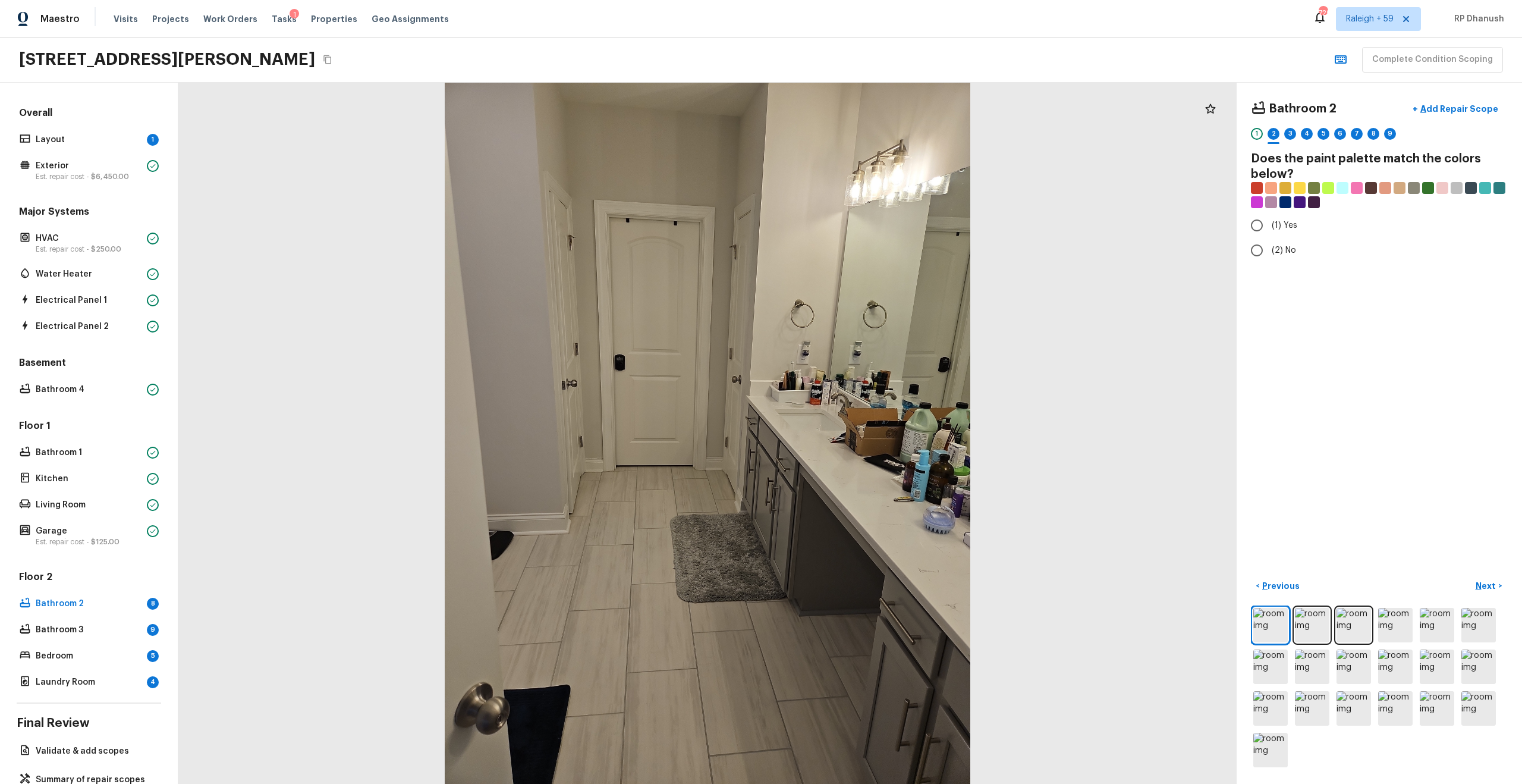
radio input "true"
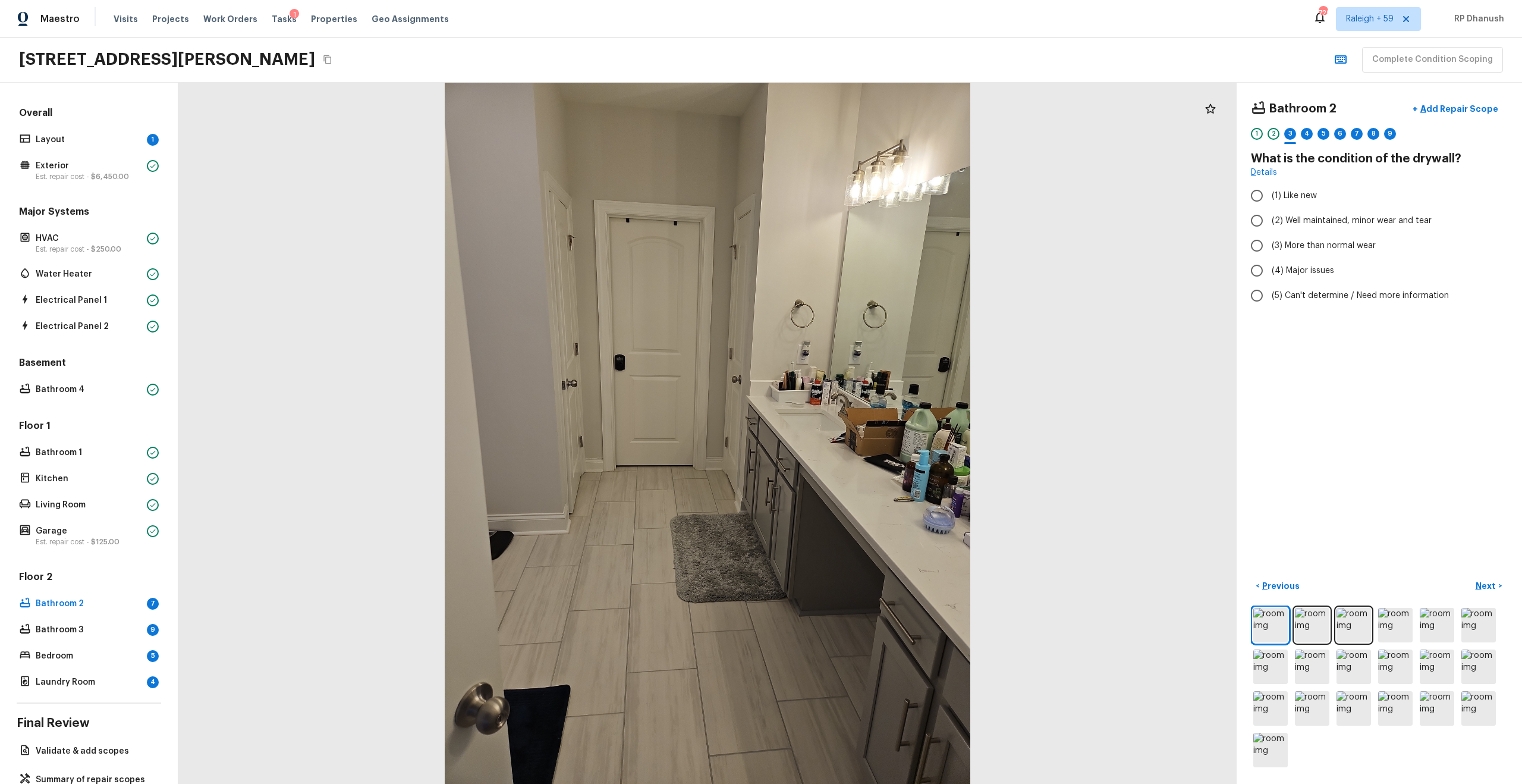
radio input "true"
checkbox input "false"
checkbox input "true"
radio input "true"
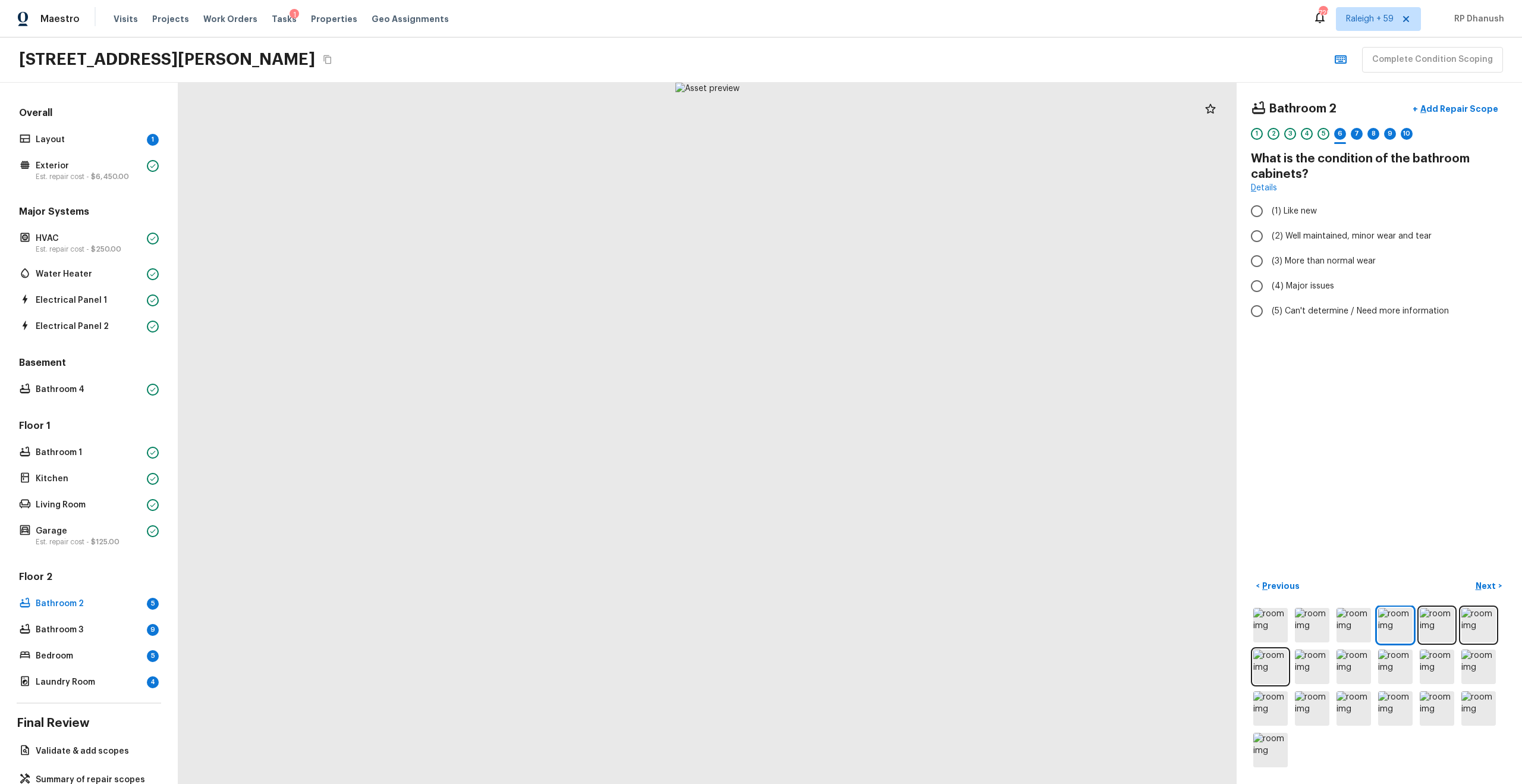
radio input "true"
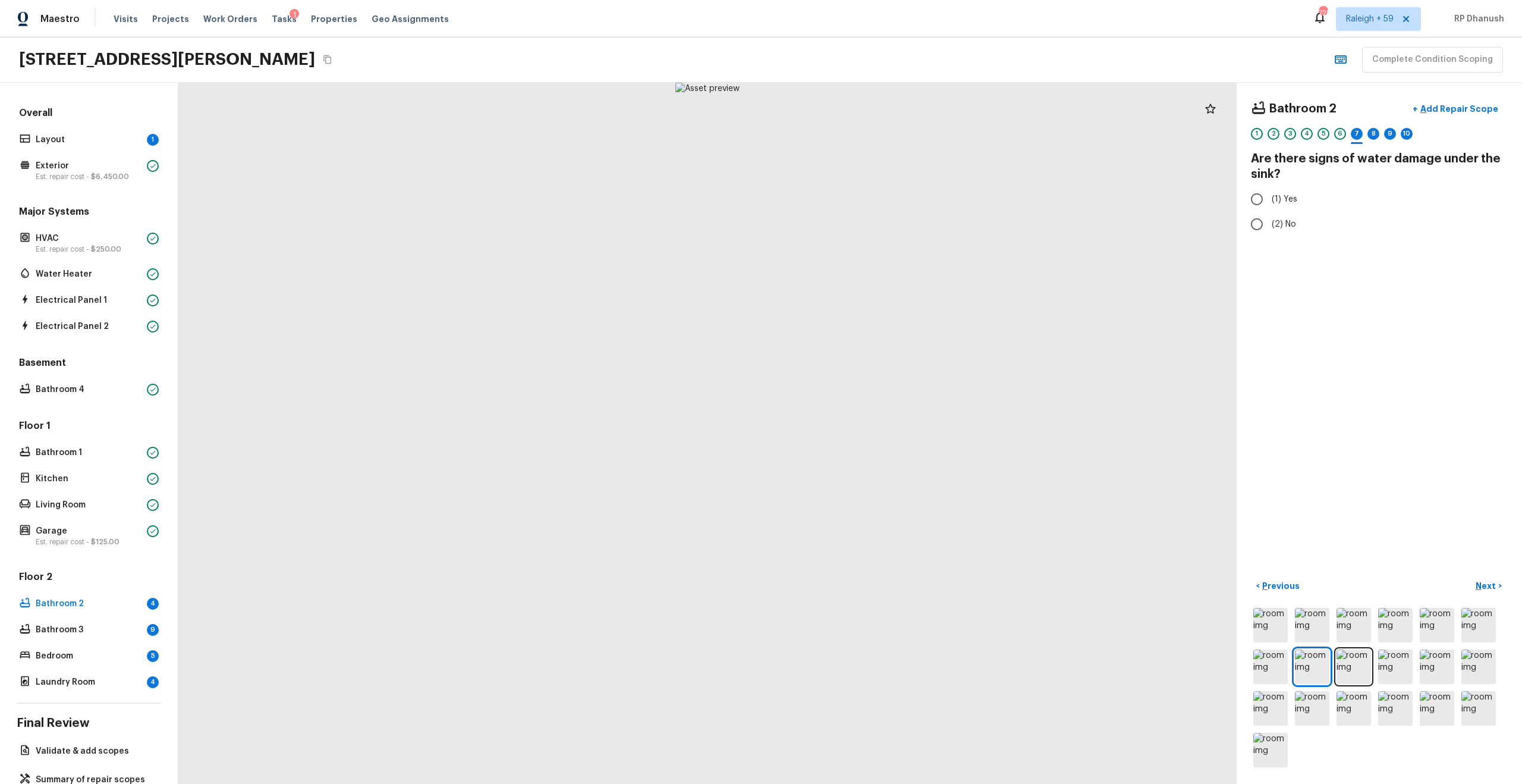
radio input "true"
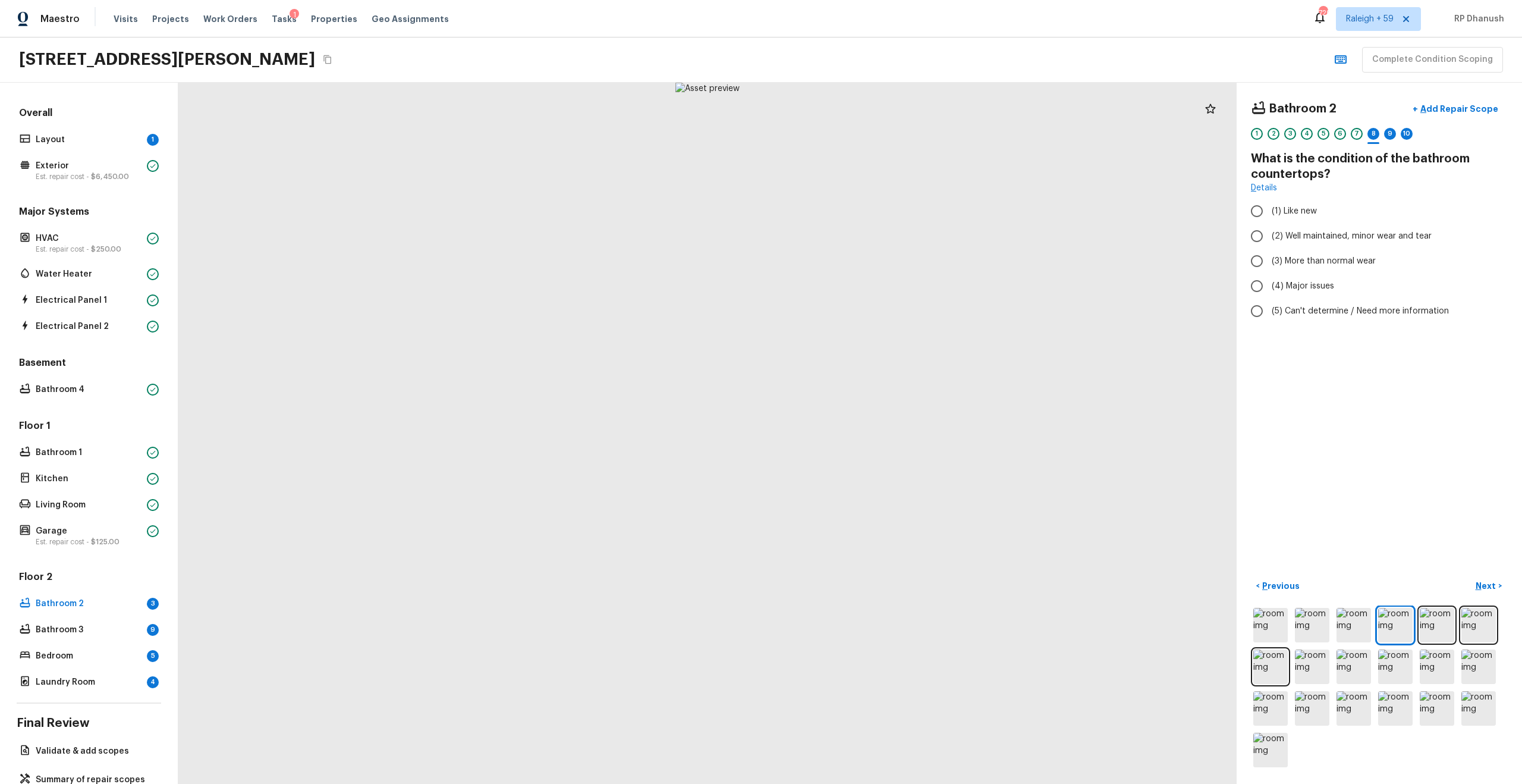
radio input "true"
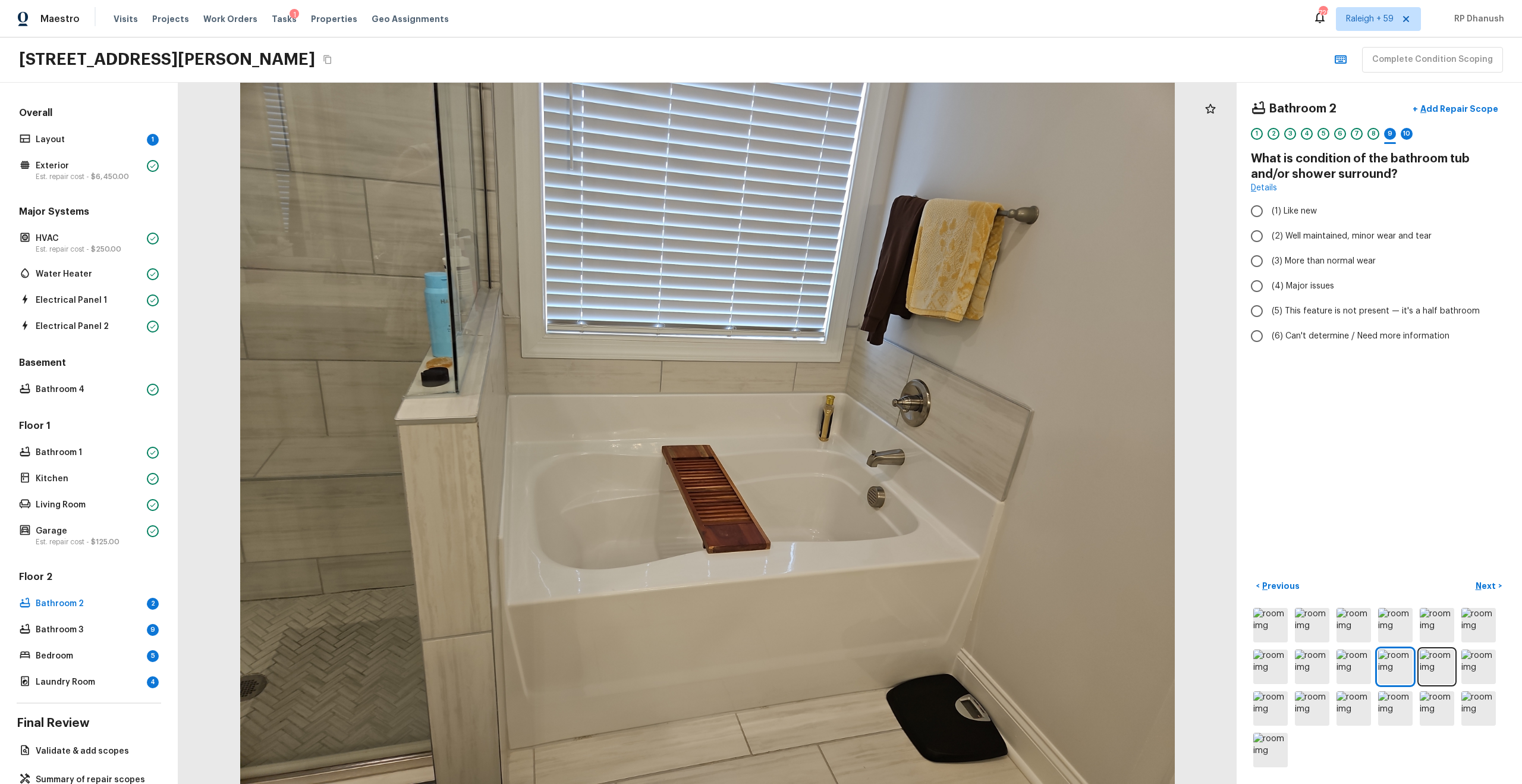
radio input "true"
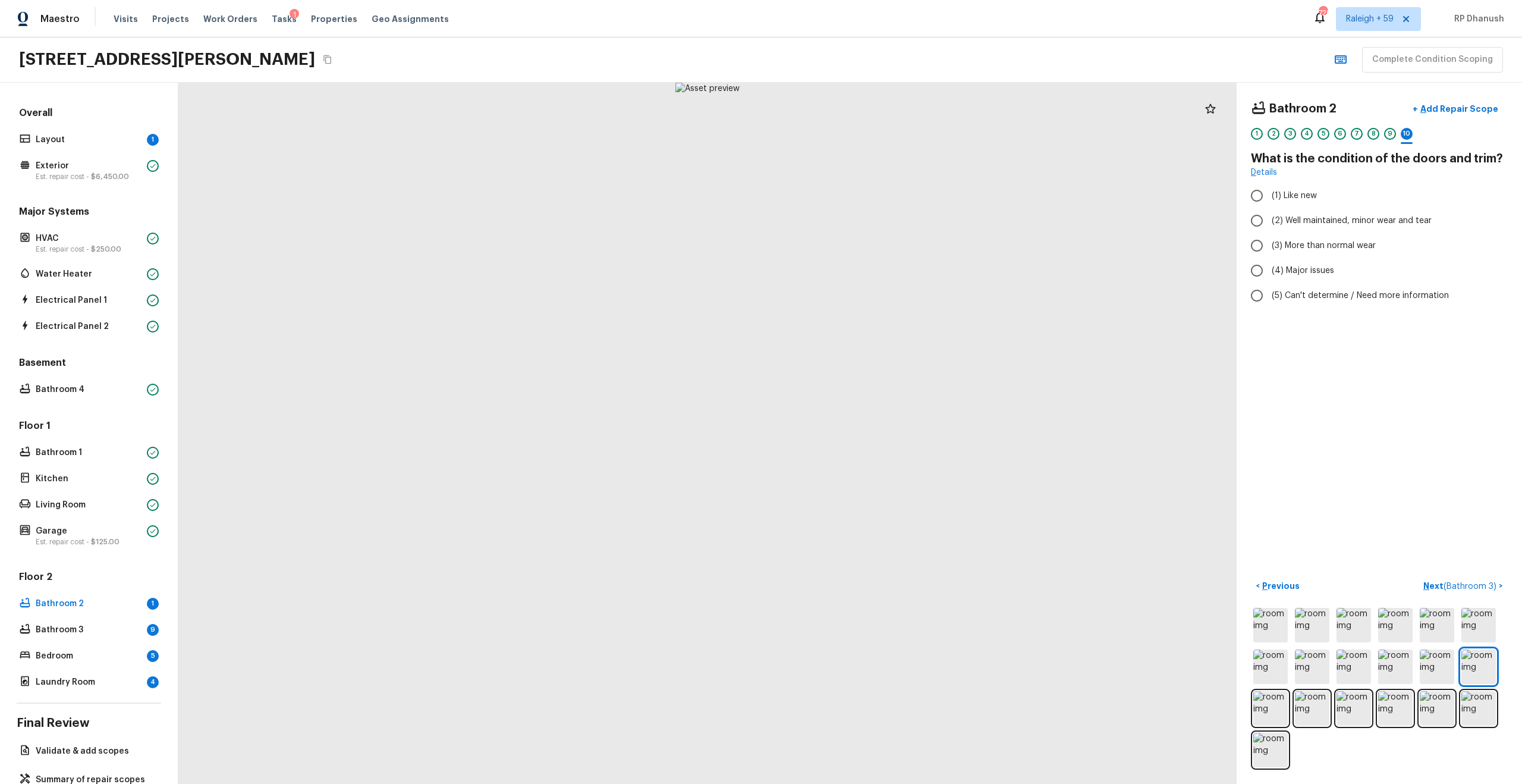
radio input "true"
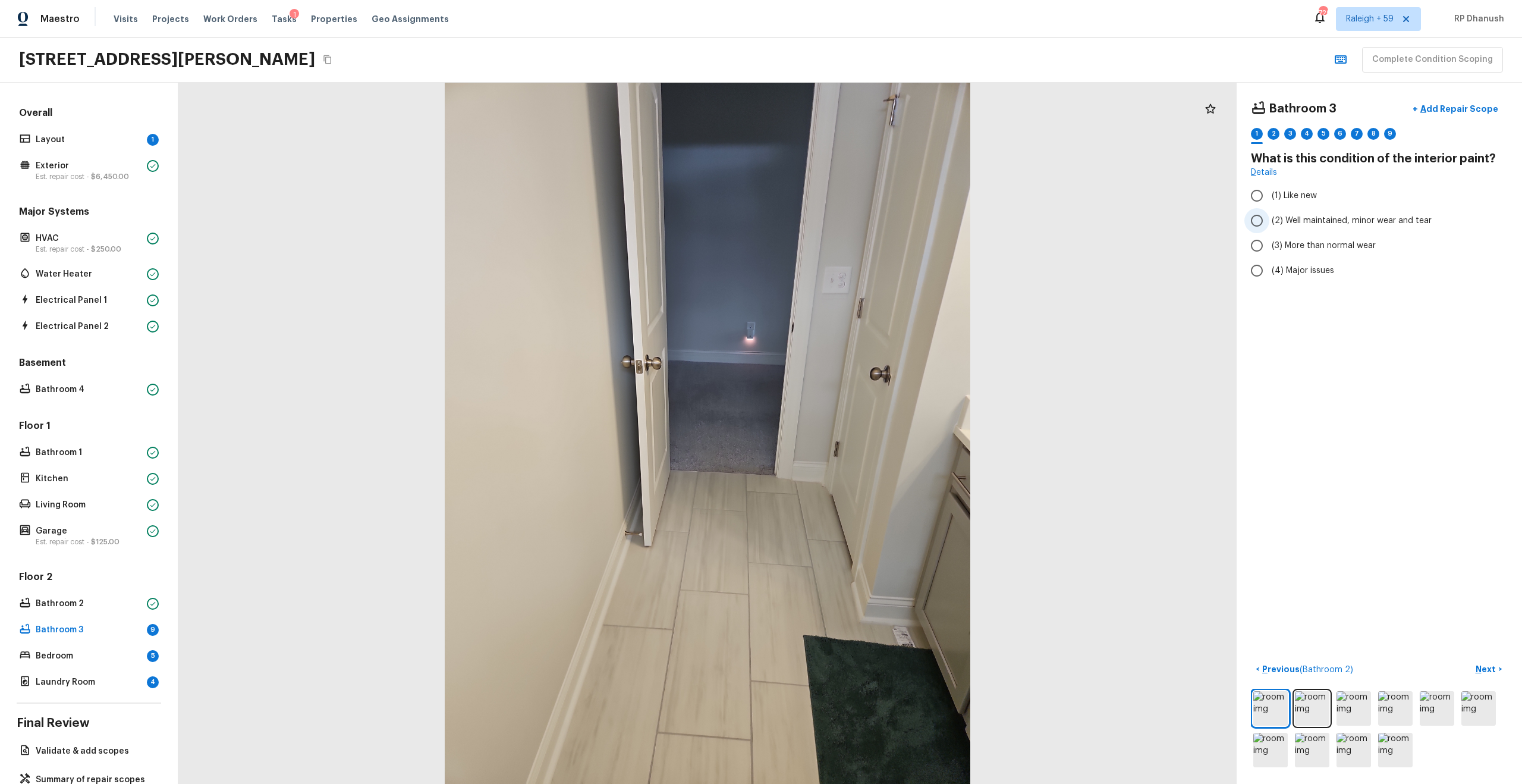
click at [856, 224] on span "(2) Well maintained, minor wear and tear" at bounding box center [1352, 221] width 160 height 12
click at [856, 224] on input "(2) Well maintained, minor wear and tear" at bounding box center [1257, 220] width 25 height 25
radio input "true"
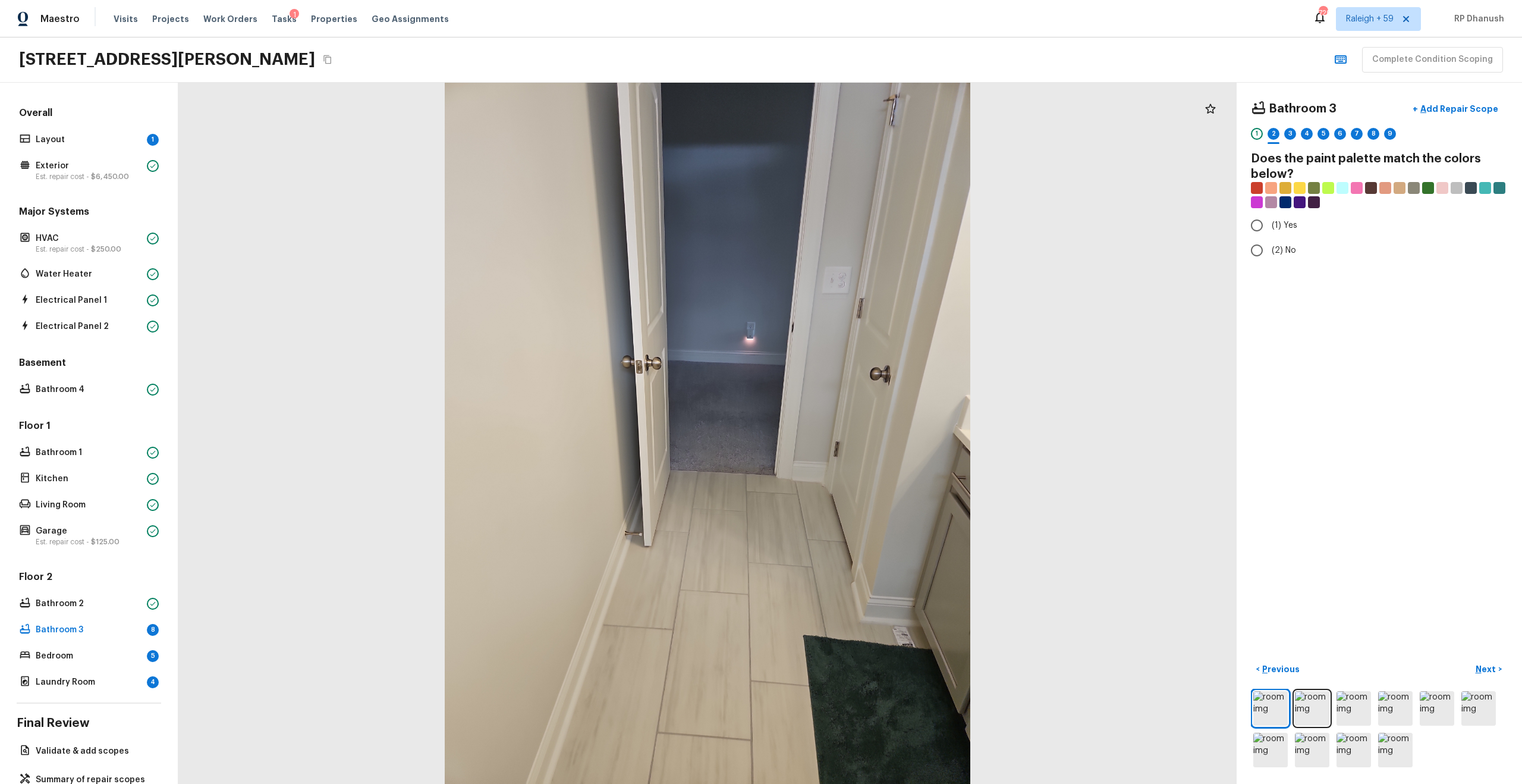
radio input "true"
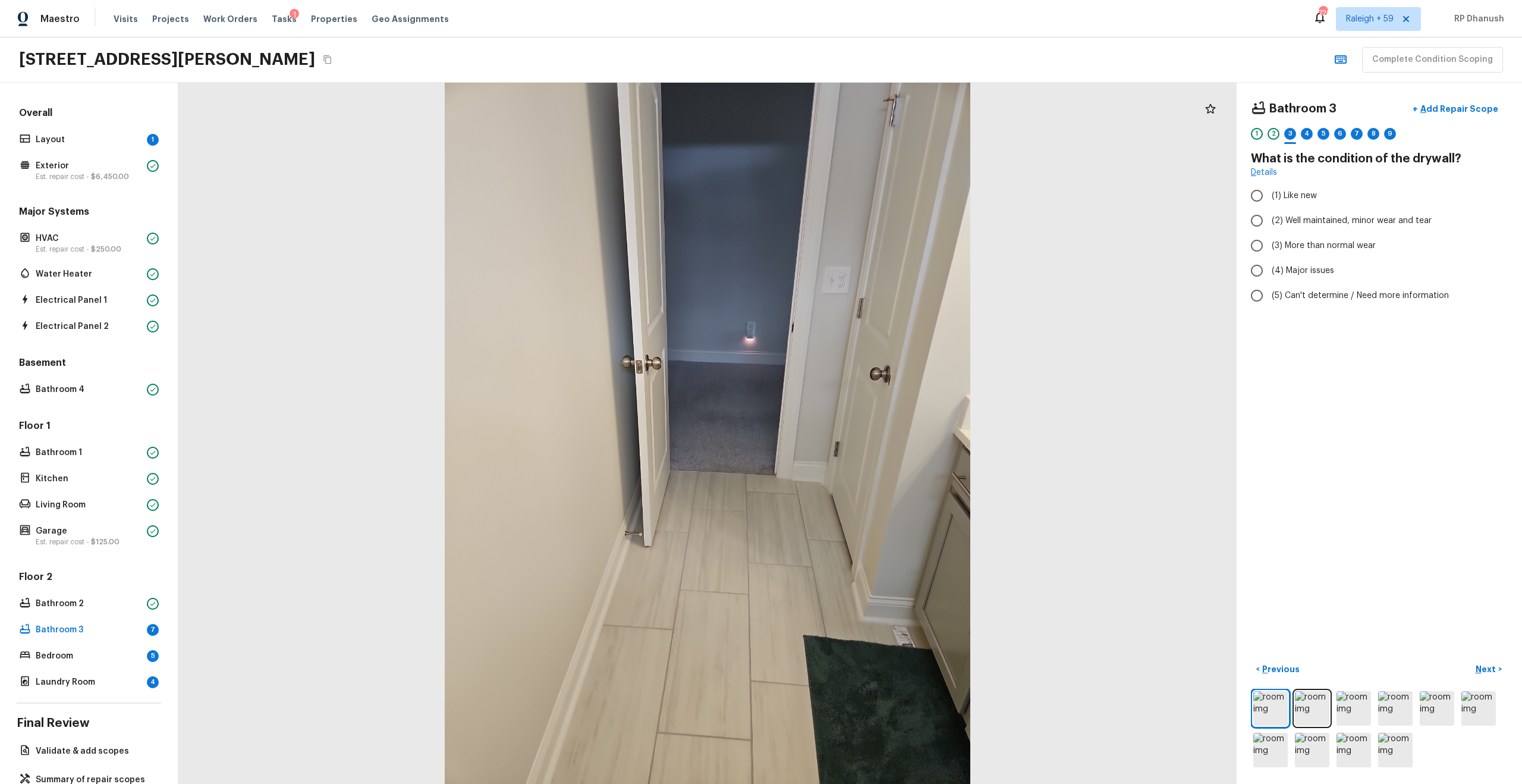
radio input "true"
checkbox input "false"
checkbox input "true"
radio input "true"
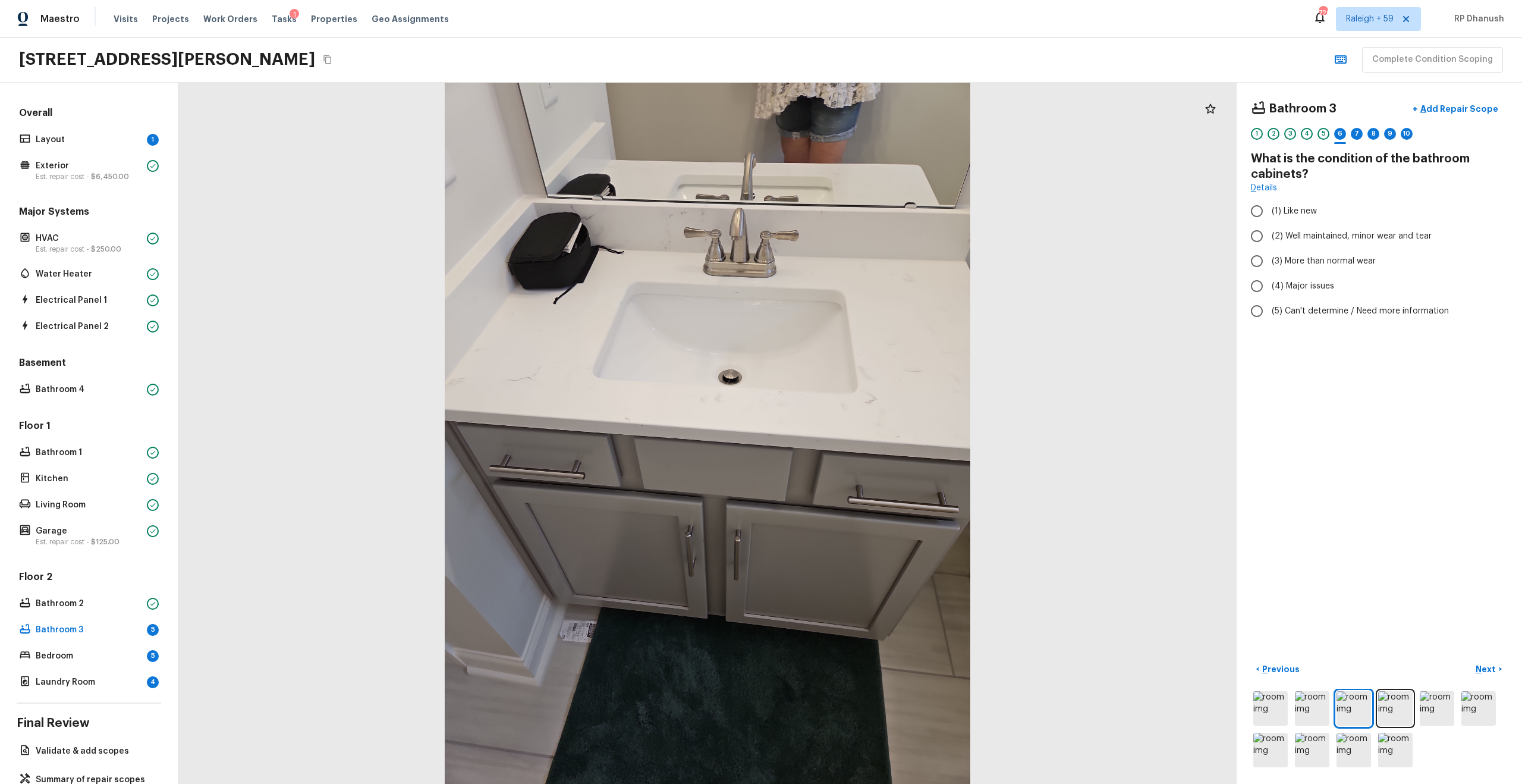
radio input "true"
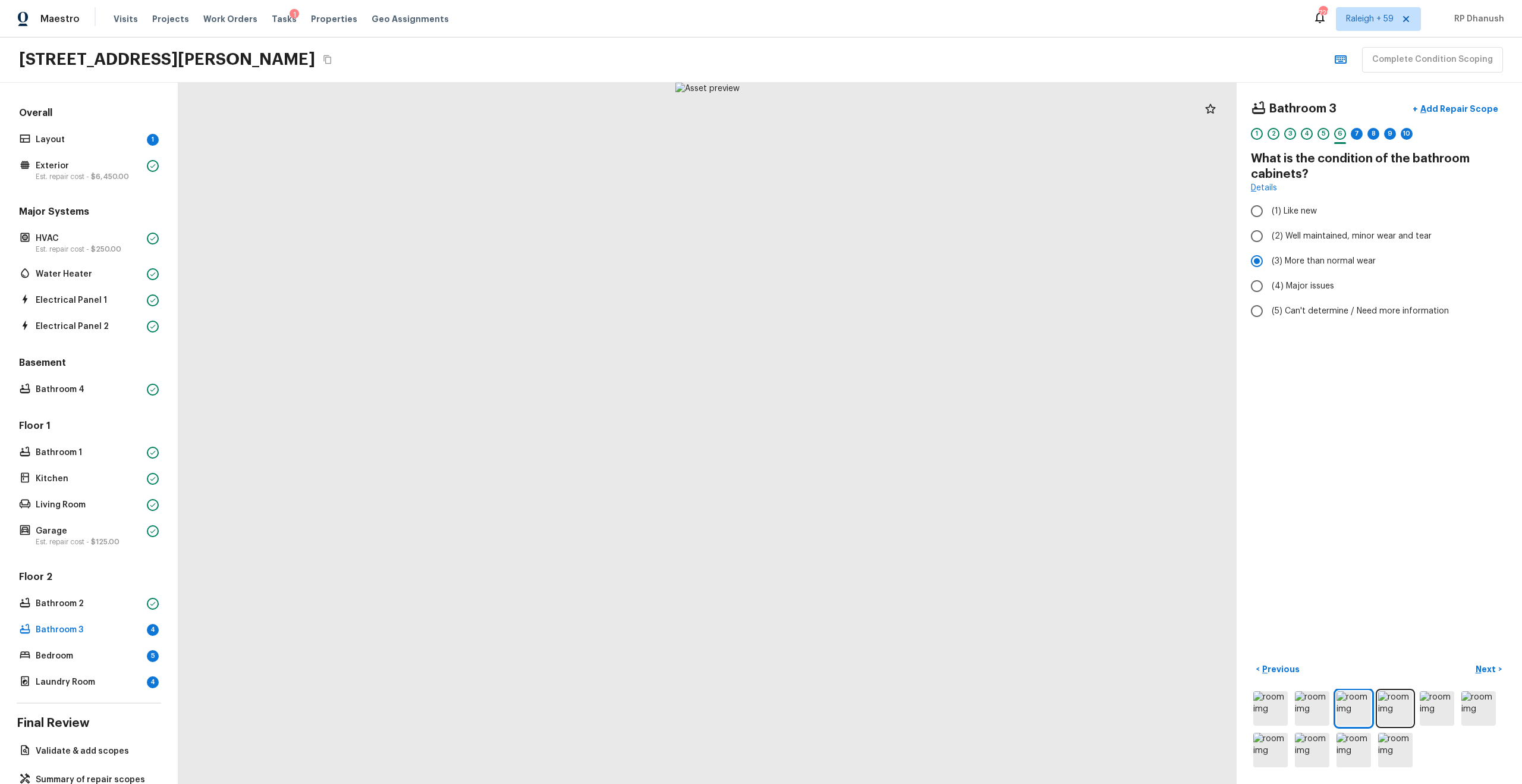
radio input "true"
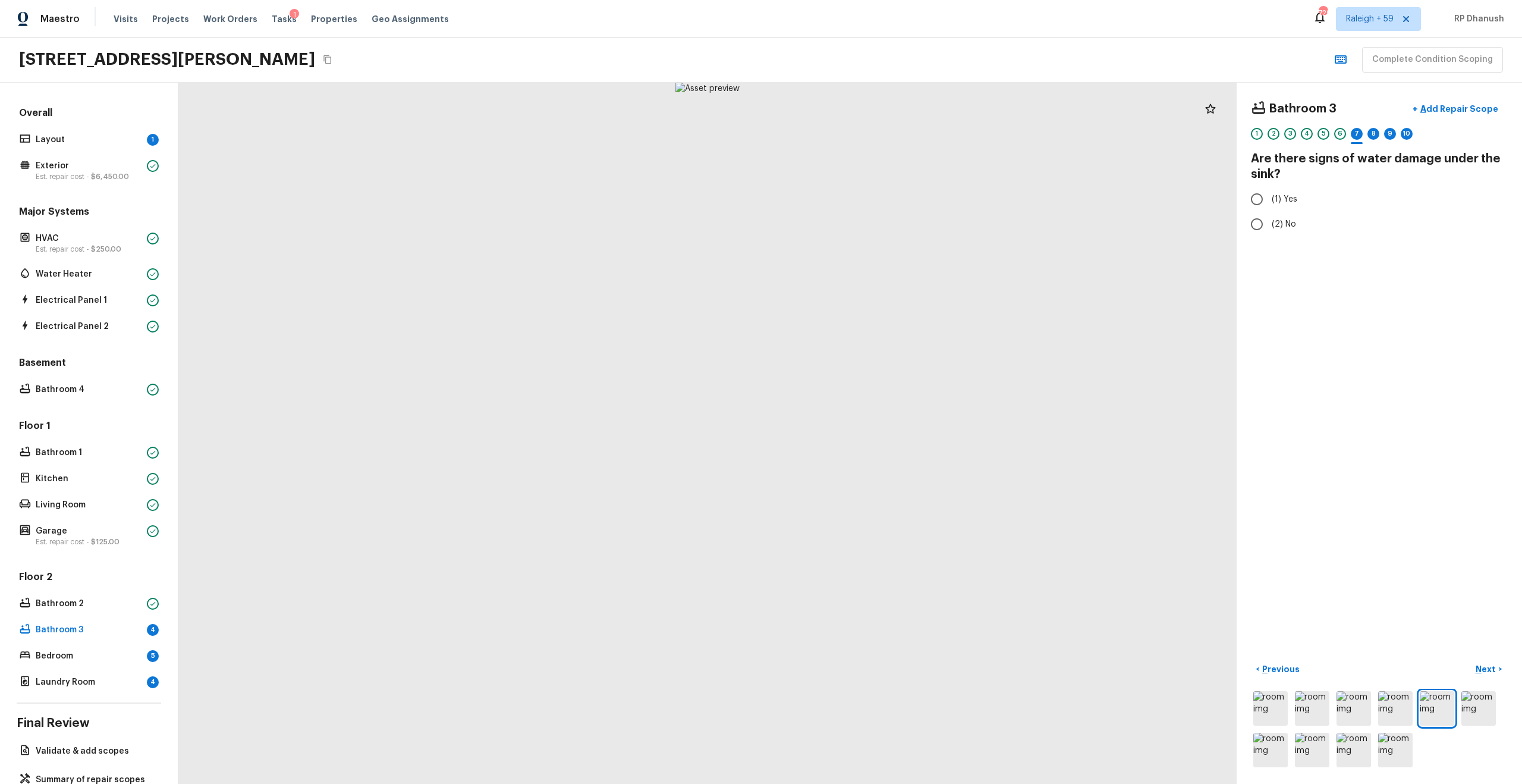
radio input "true"
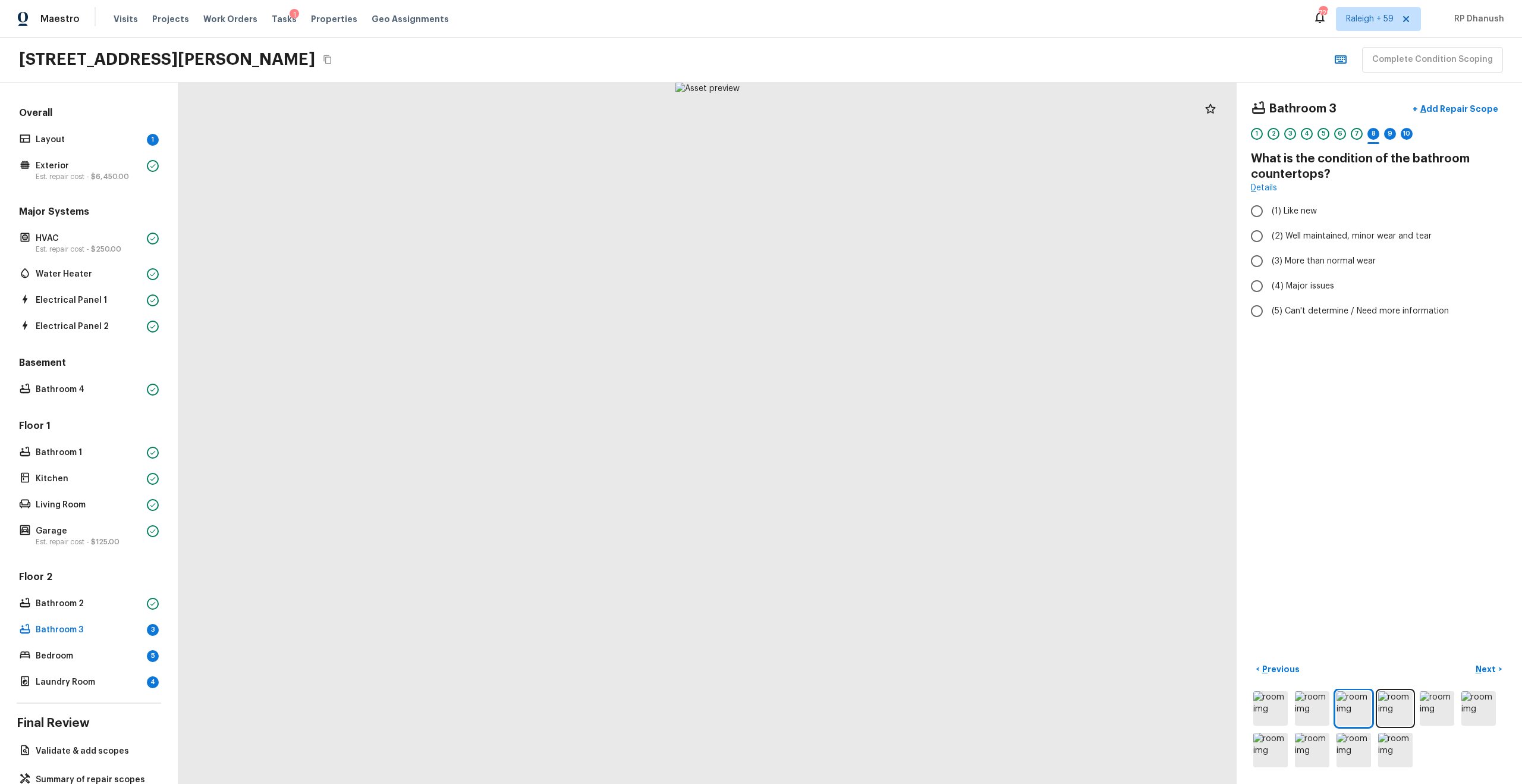
radio input "true"
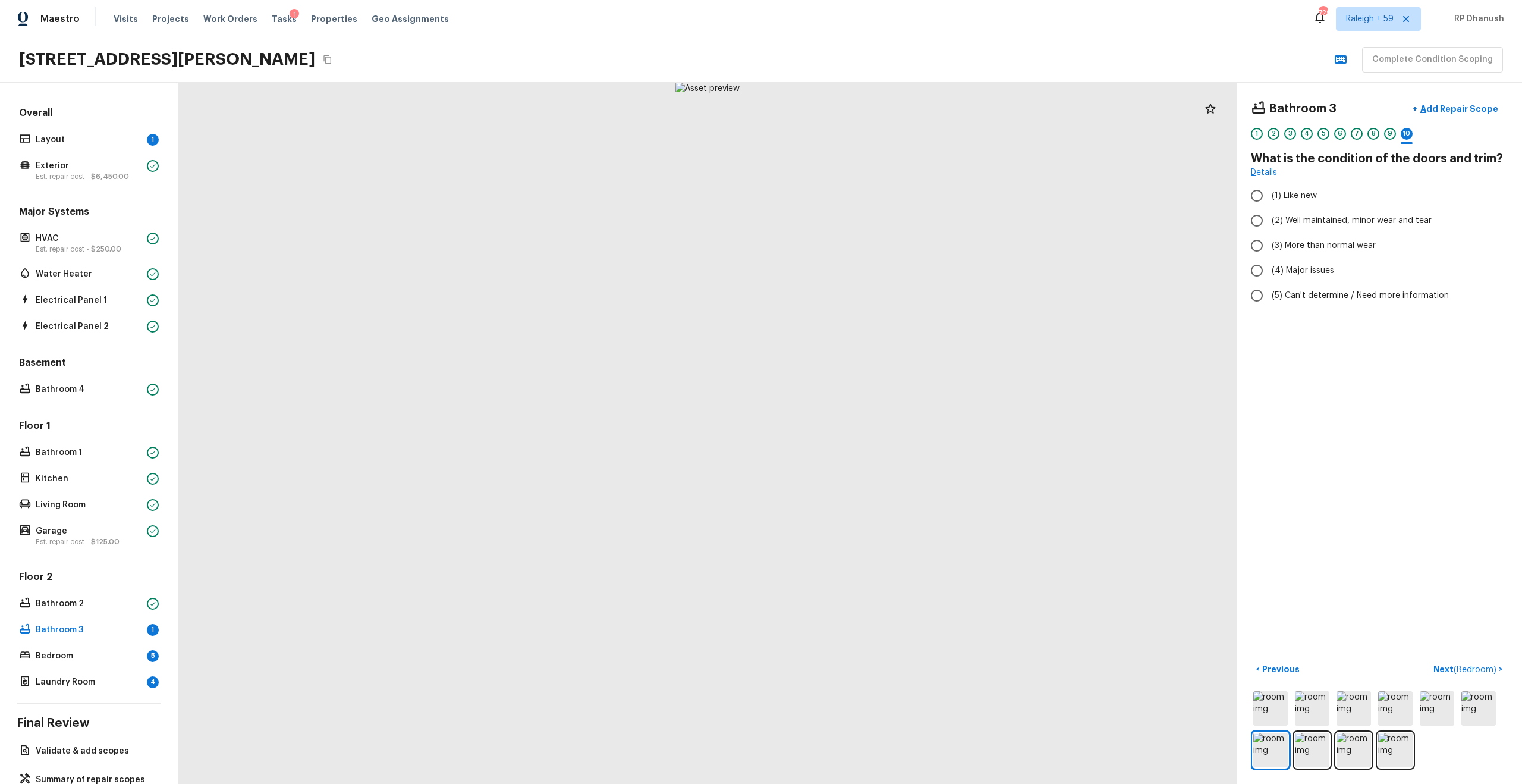
radio input "true"
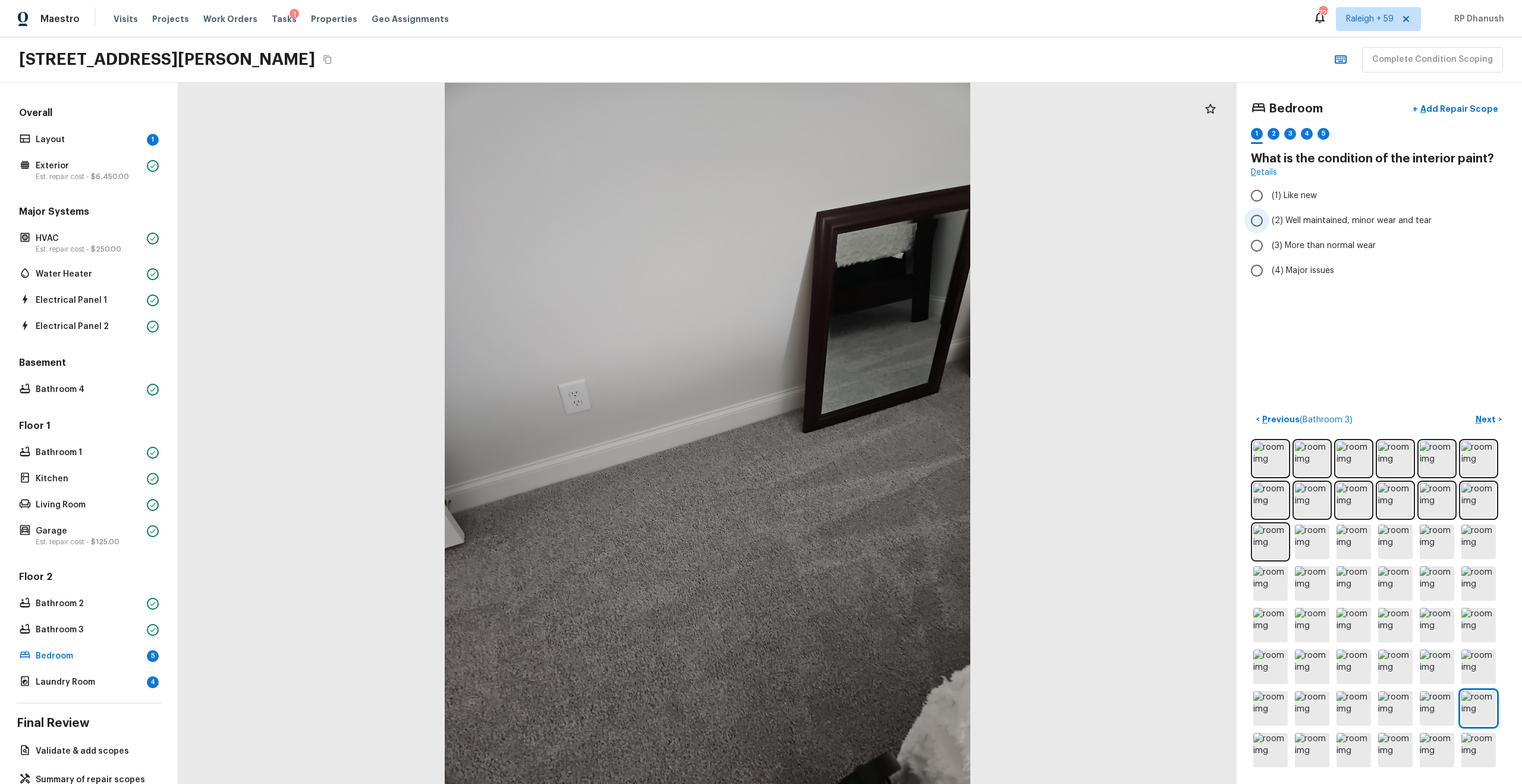
click at [856, 213] on label "(2) Well maintained, minor wear and tear" at bounding box center [1372, 220] width 254 height 25
click at [856, 213] on input "(2) Well maintained, minor wear and tear" at bounding box center [1257, 220] width 25 height 25
radio input "true"
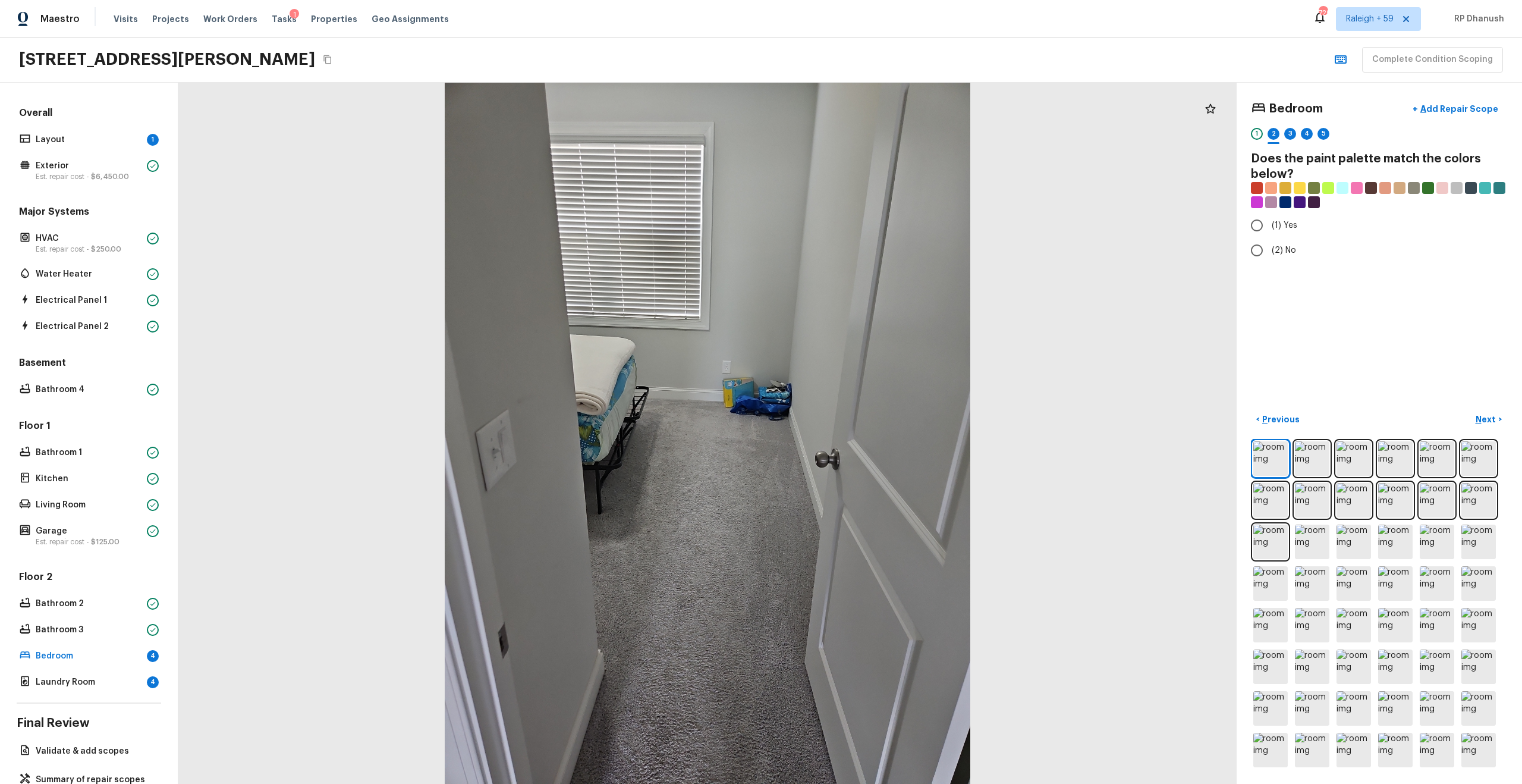
radio input "true"
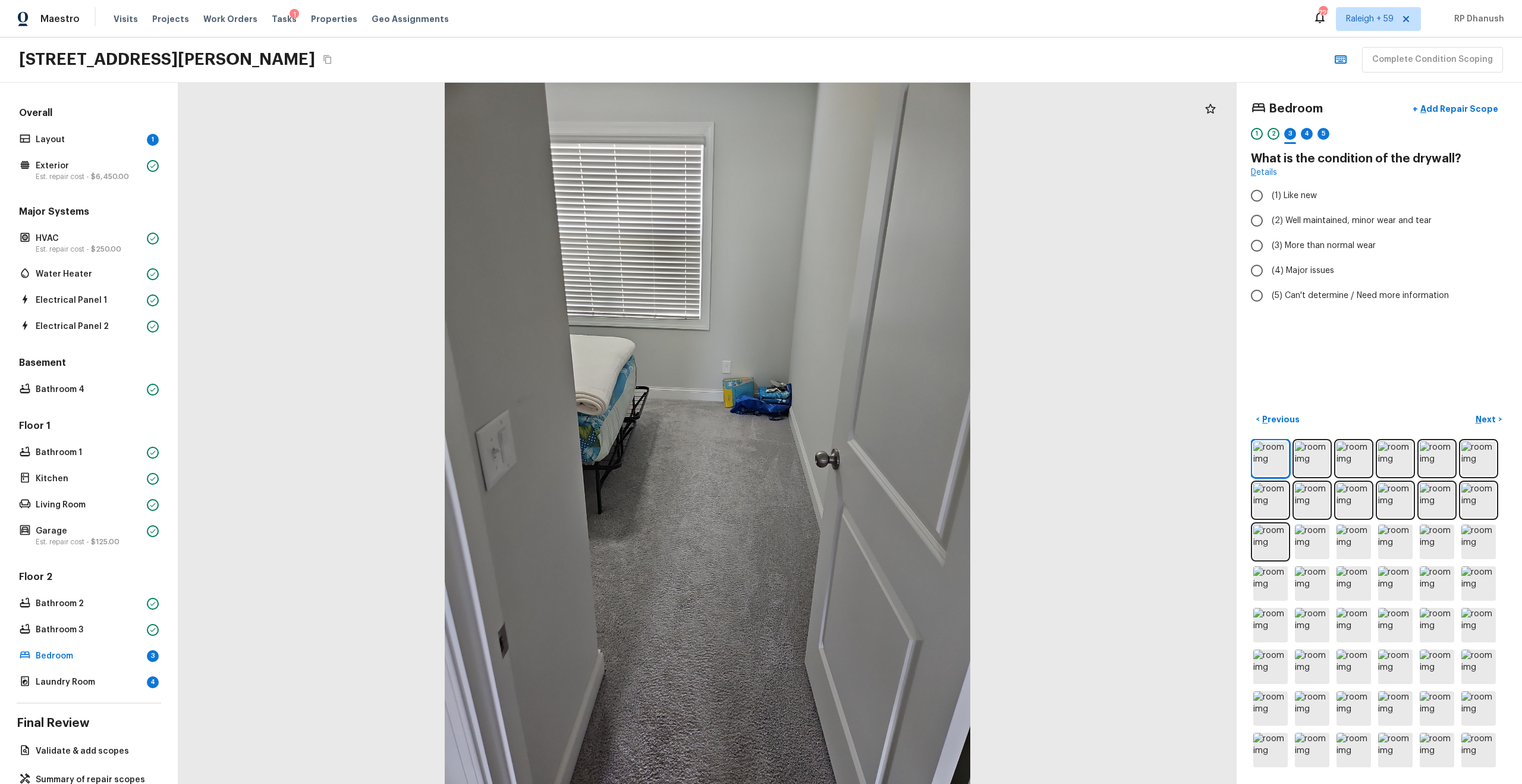
radio input "true"
checkbox input "false"
checkbox input "true"
radio input "true"
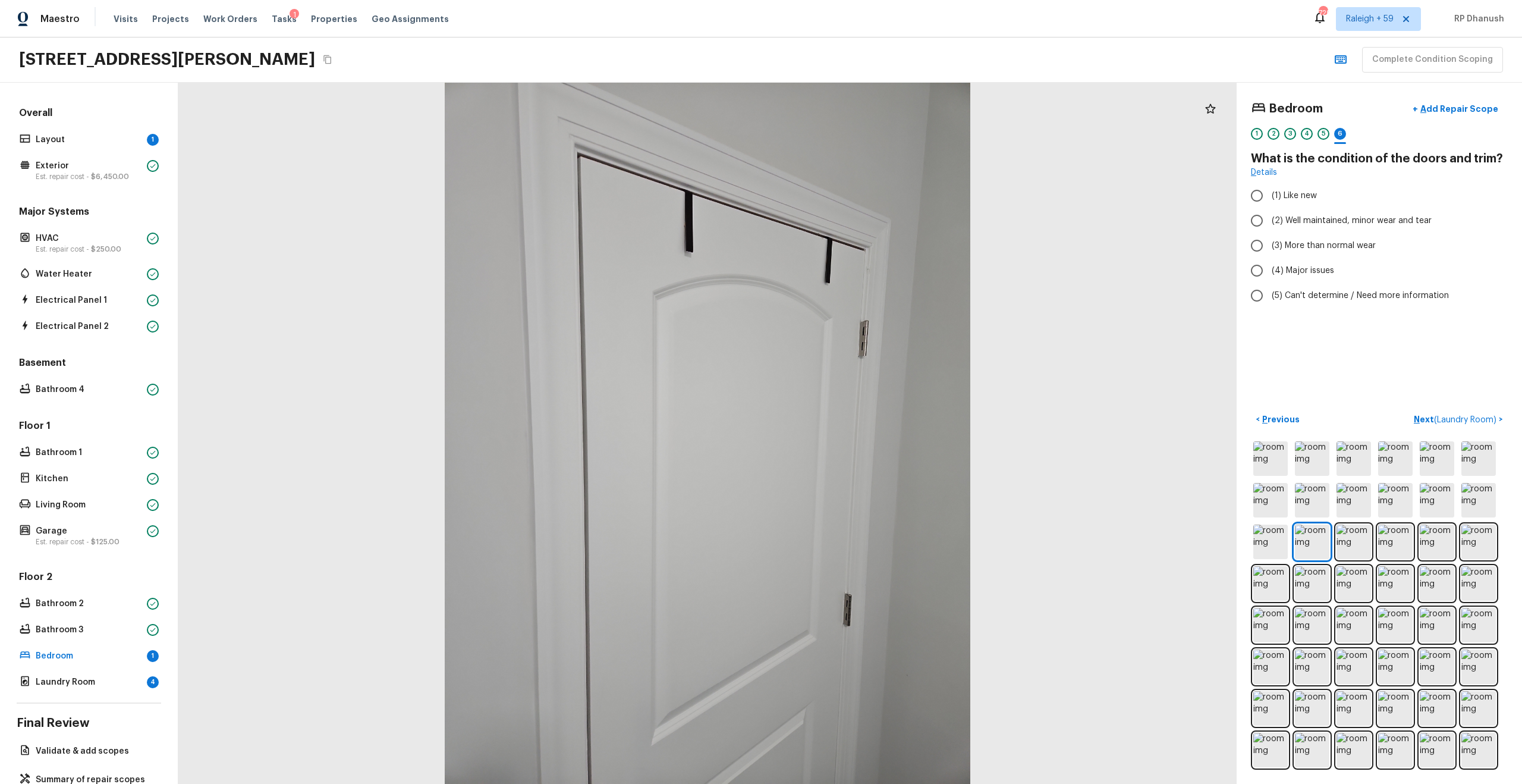
radio input "true"
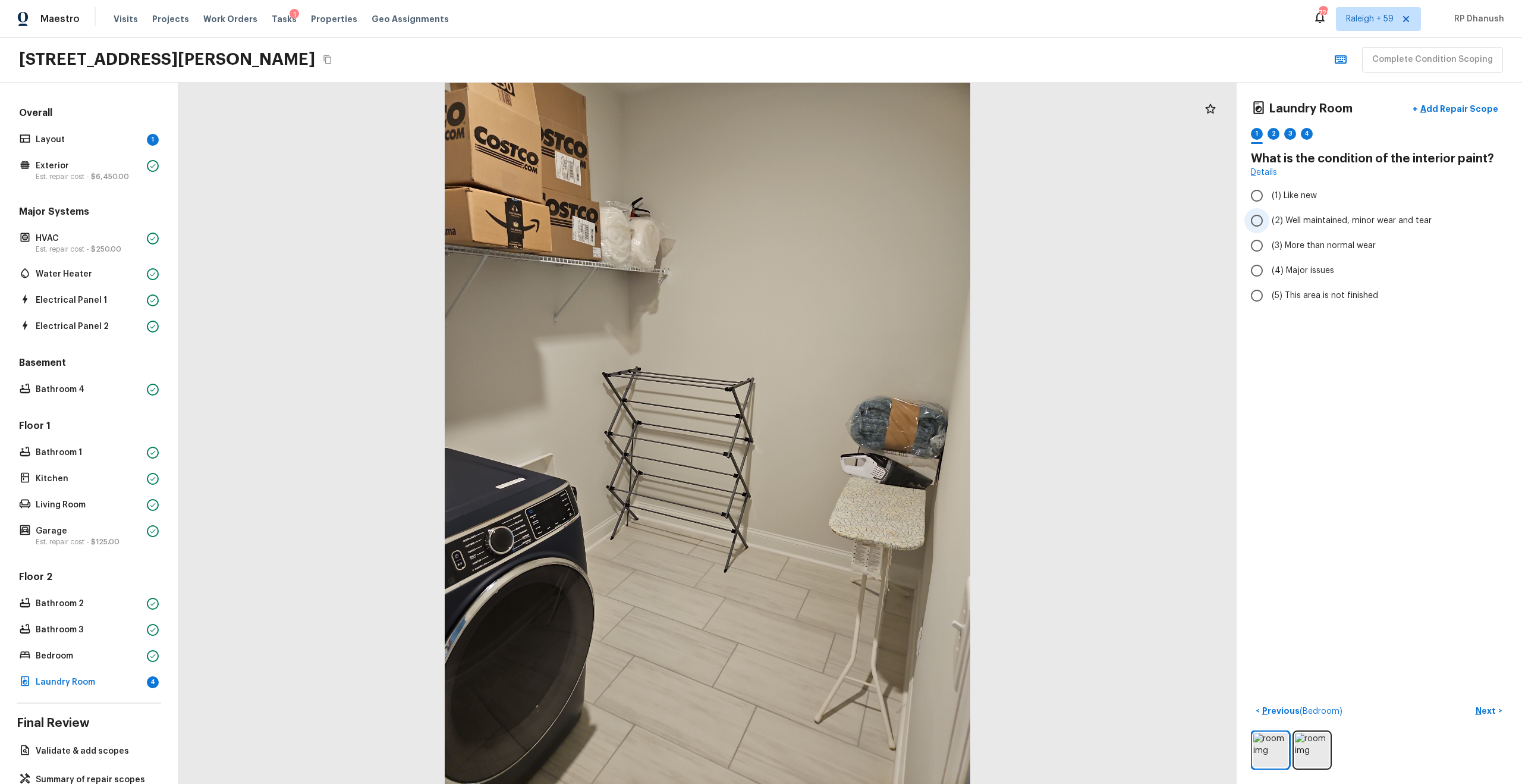
click at [856, 220] on span "(2) Well maintained, minor wear and tear" at bounding box center [1352, 221] width 160 height 12
click at [856, 220] on input "(2) Well maintained, minor wear and tear" at bounding box center [1257, 220] width 25 height 25
radio input "true"
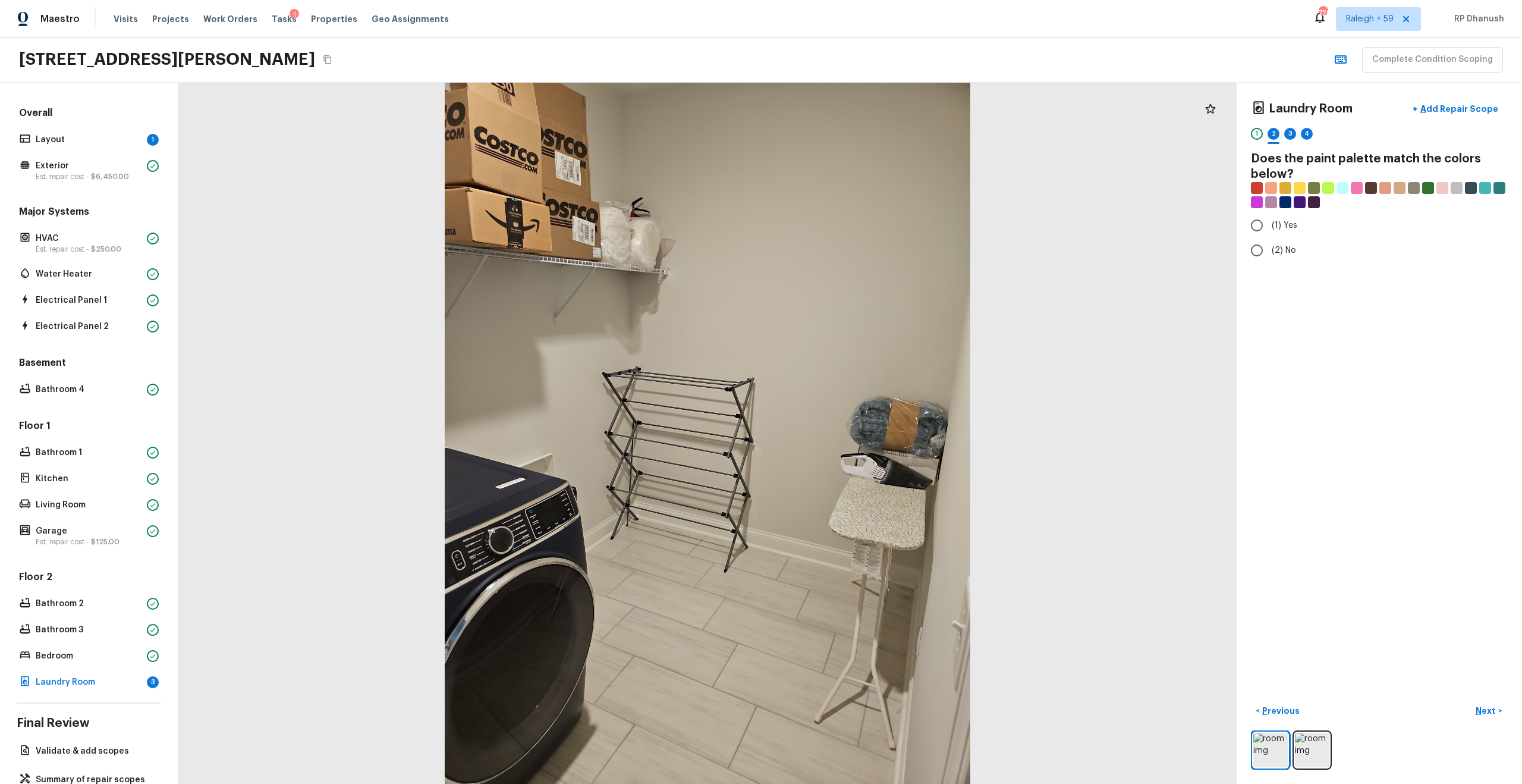
radio input "true"
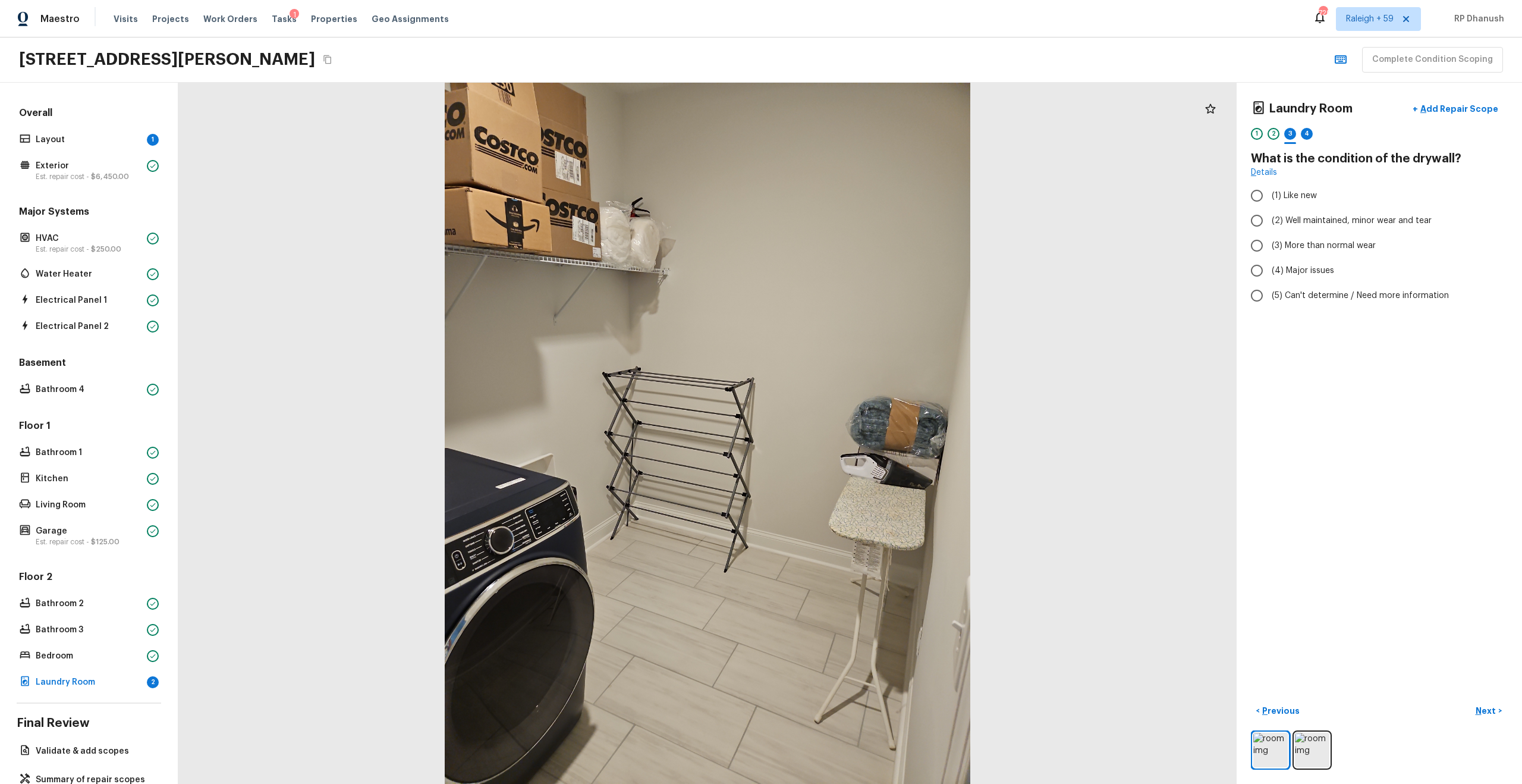
radio input "true"
checkbox input "true"
radio input "true"
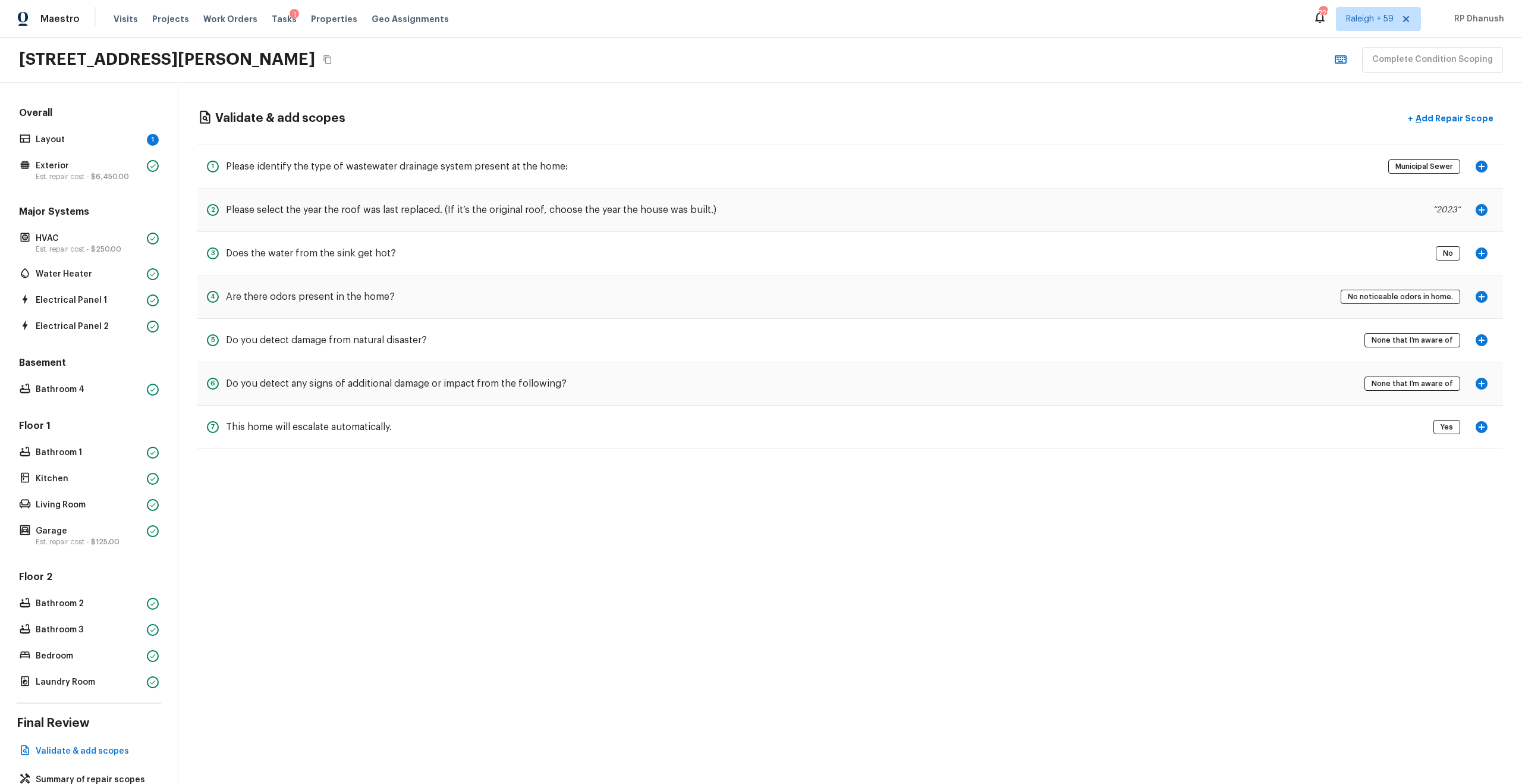
scroll to position [38, 0]
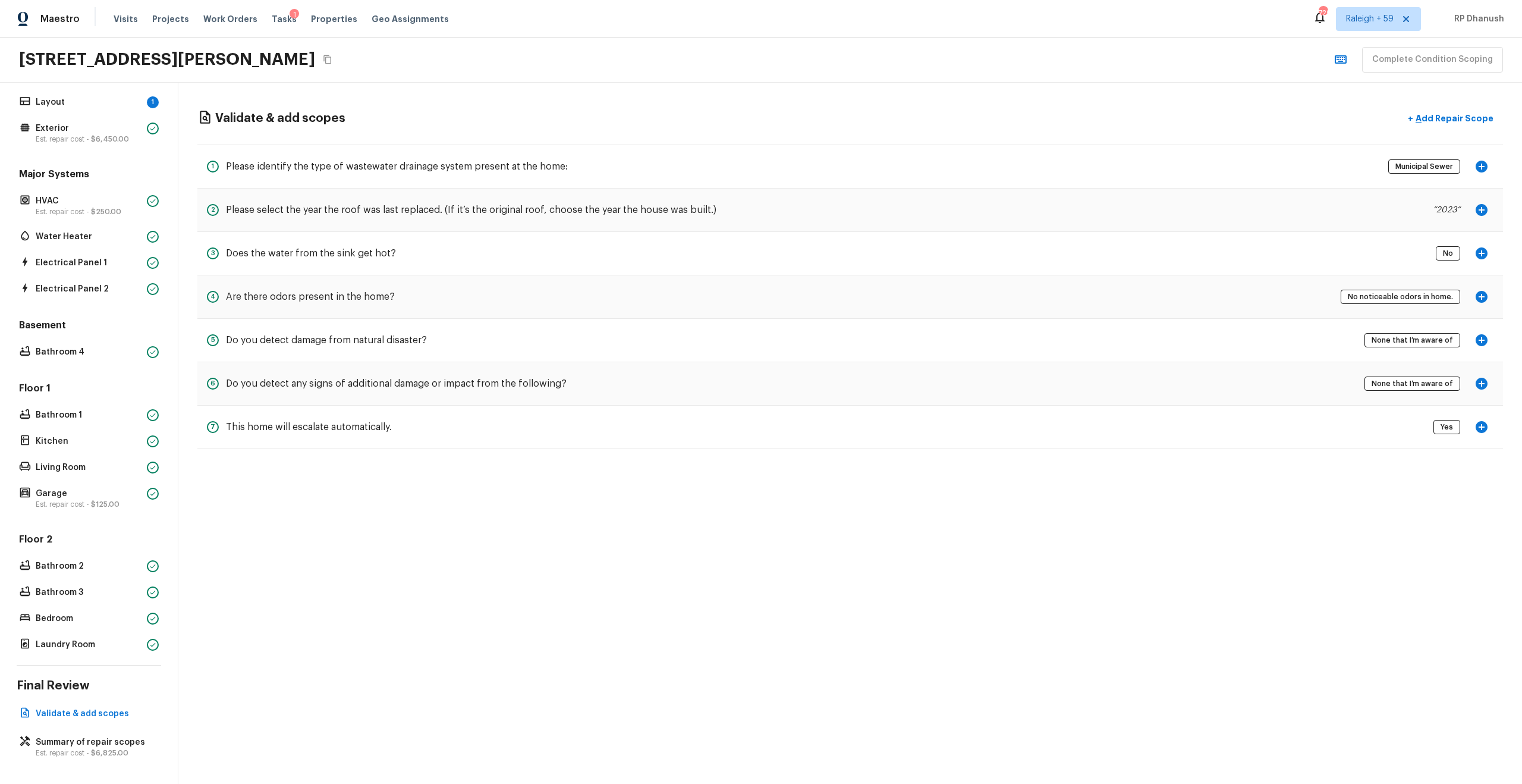
click at [856, 254] on icon "button" at bounding box center [1482, 253] width 14 height 14
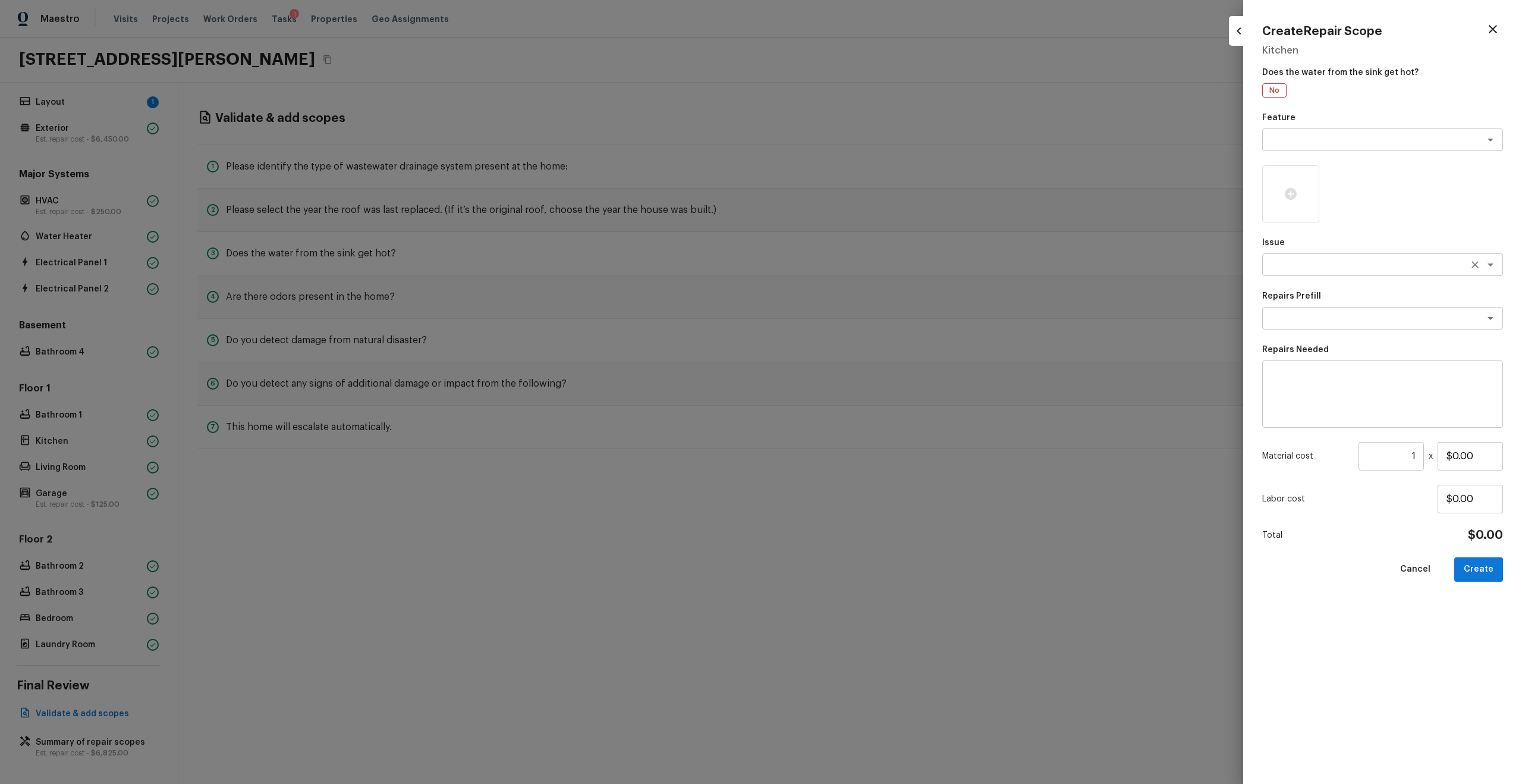
click at [856, 273] on div "x ​" at bounding box center [1382, 265] width 241 height 22
click at [856, 282] on li "General Plumbing" at bounding box center [1382, 290] width 241 height 19
type textarea "General Plumbing"
click at [856, 322] on textarea at bounding box center [1366, 318] width 197 height 12
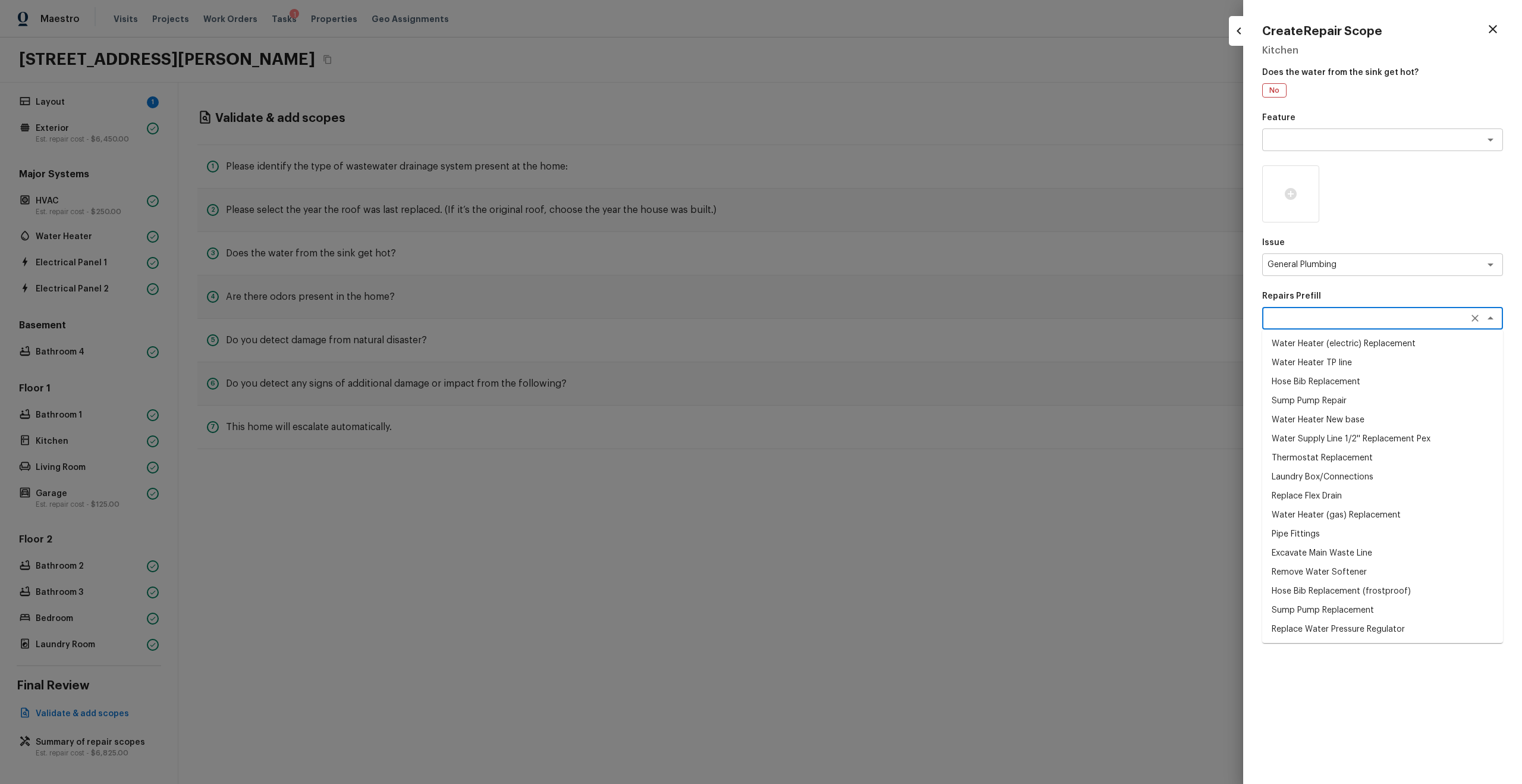
click at [856, 347] on li "Water Heater (electric) Replacement" at bounding box center [1382, 344] width 241 height 19
type textarea "Water Heater (electric) Replacement"
type textarea "Remove the existing electric water heater and install a new 40 gallon electric …"
type input "$1,521.87"
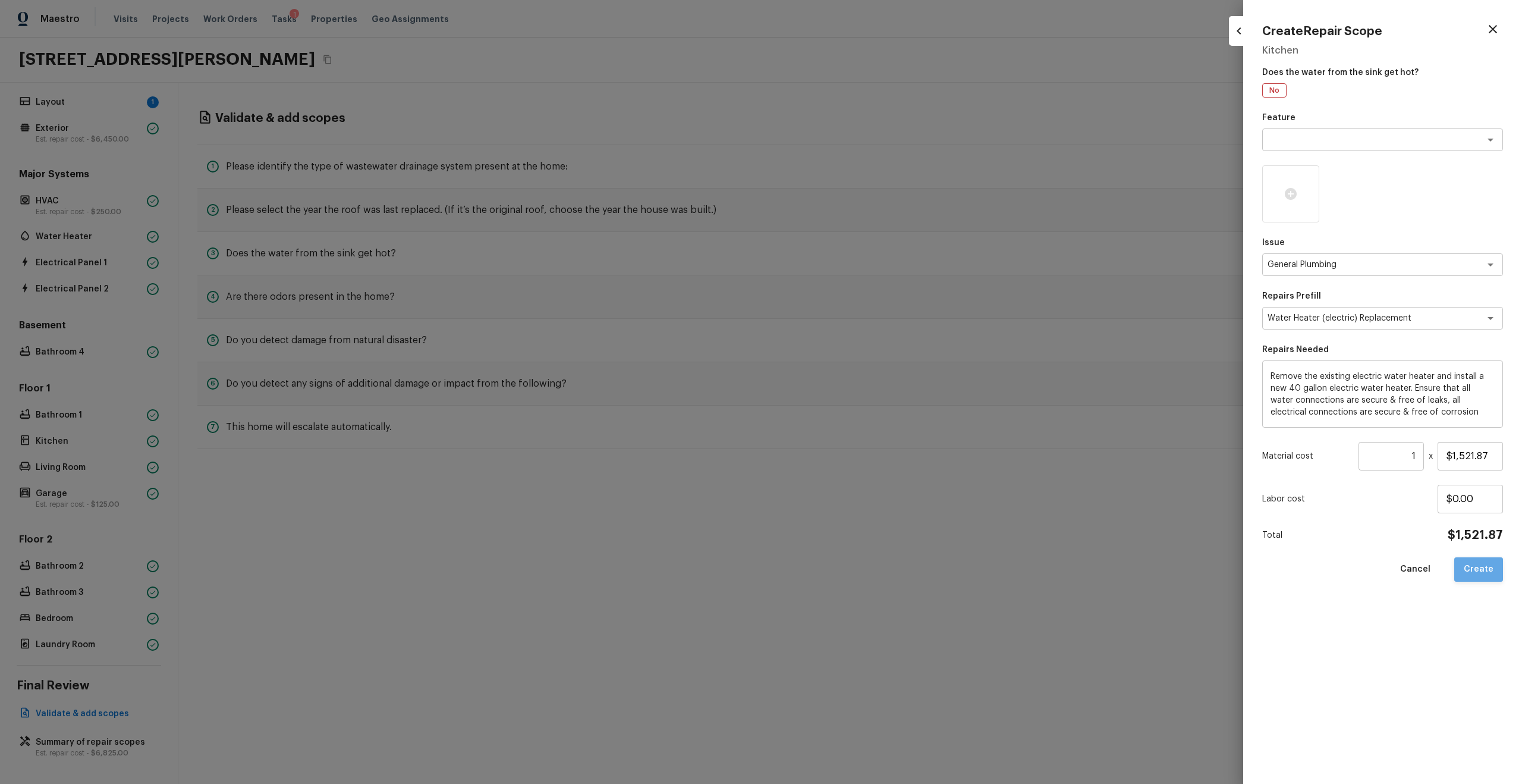
click at [856, 419] on button "Create" at bounding box center [1479, 569] width 49 height 25
type input "$0.00"
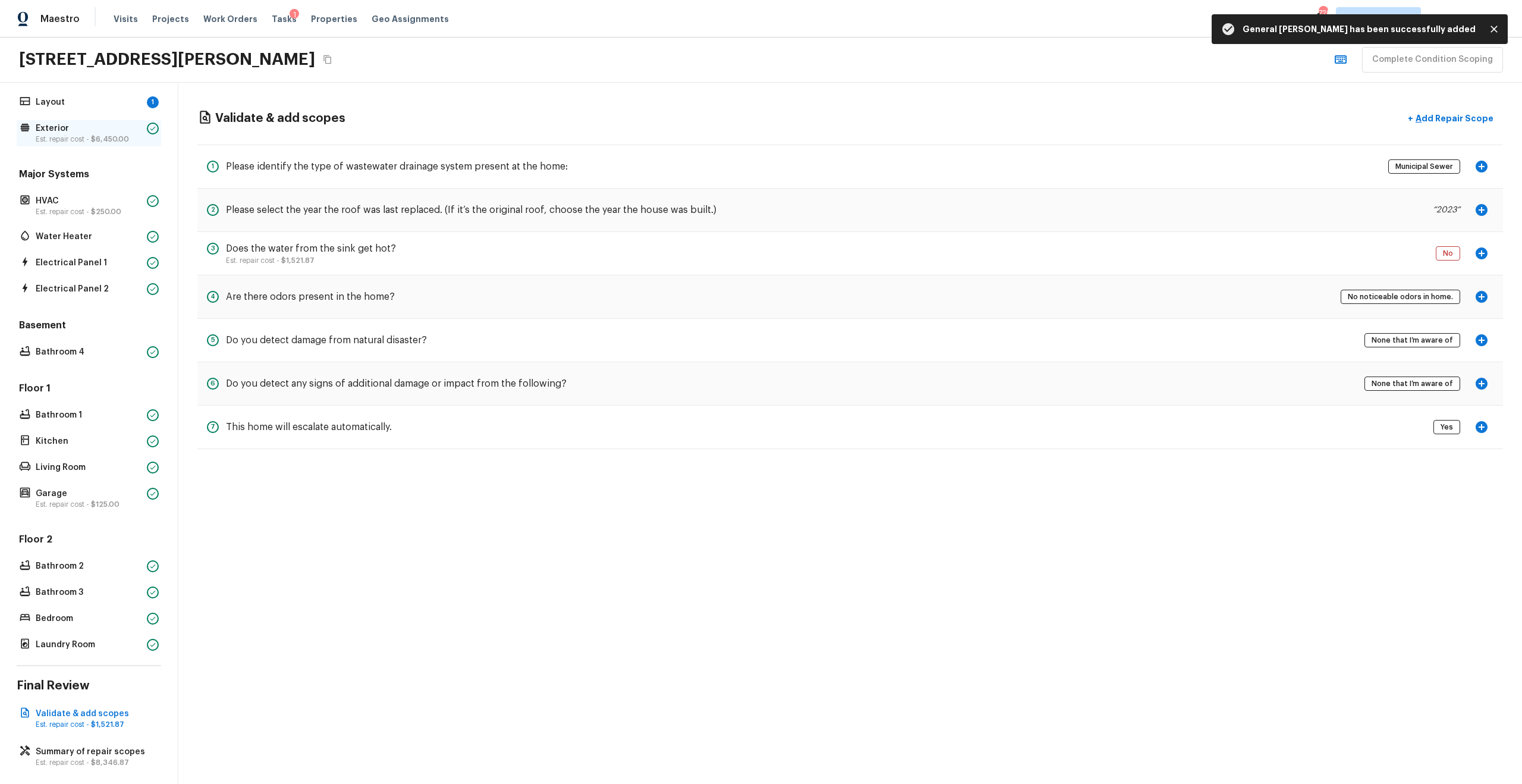
scroll to position [0, 0]
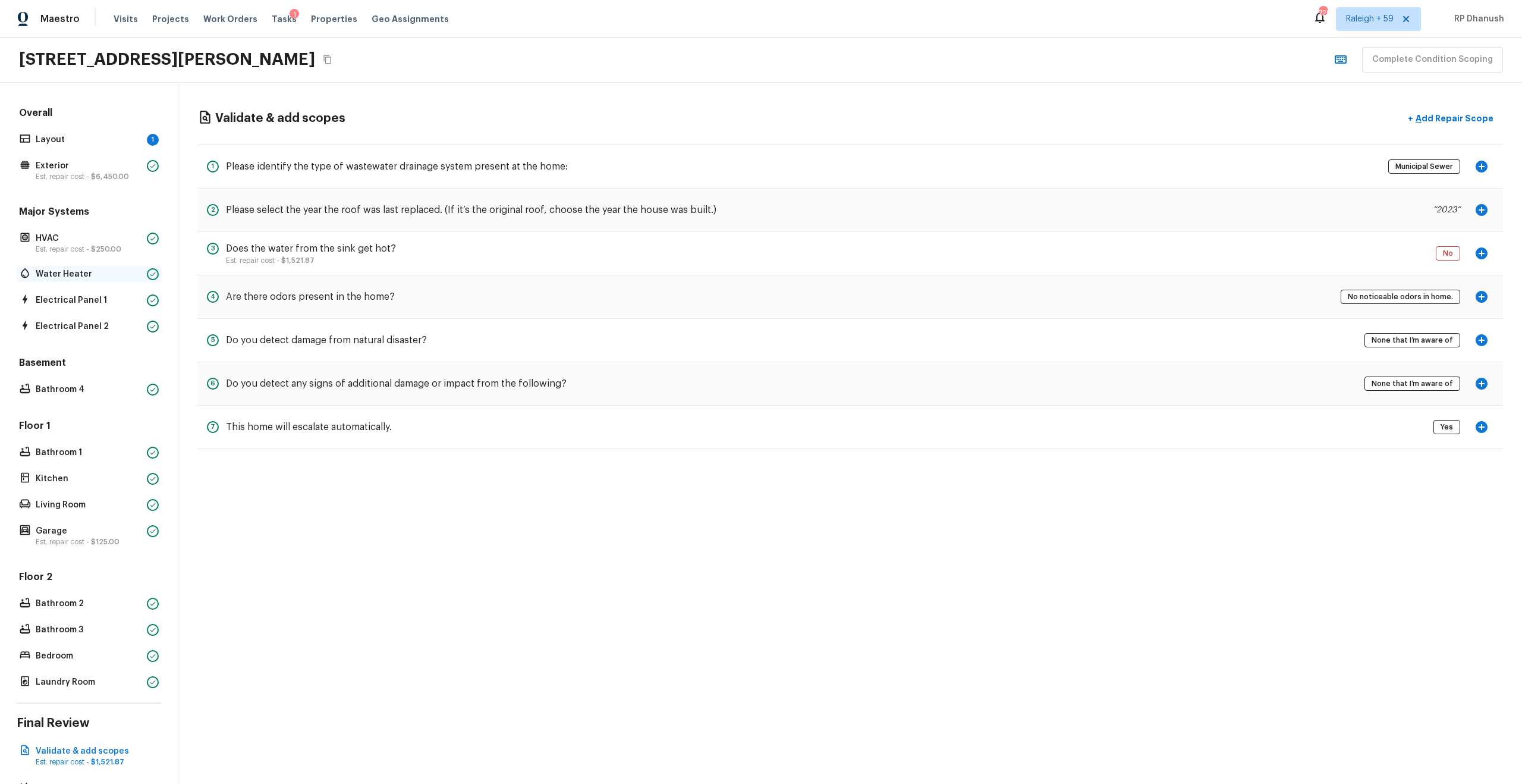
click at [63, 266] on div "Water Heater" at bounding box center [89, 274] width 145 height 17
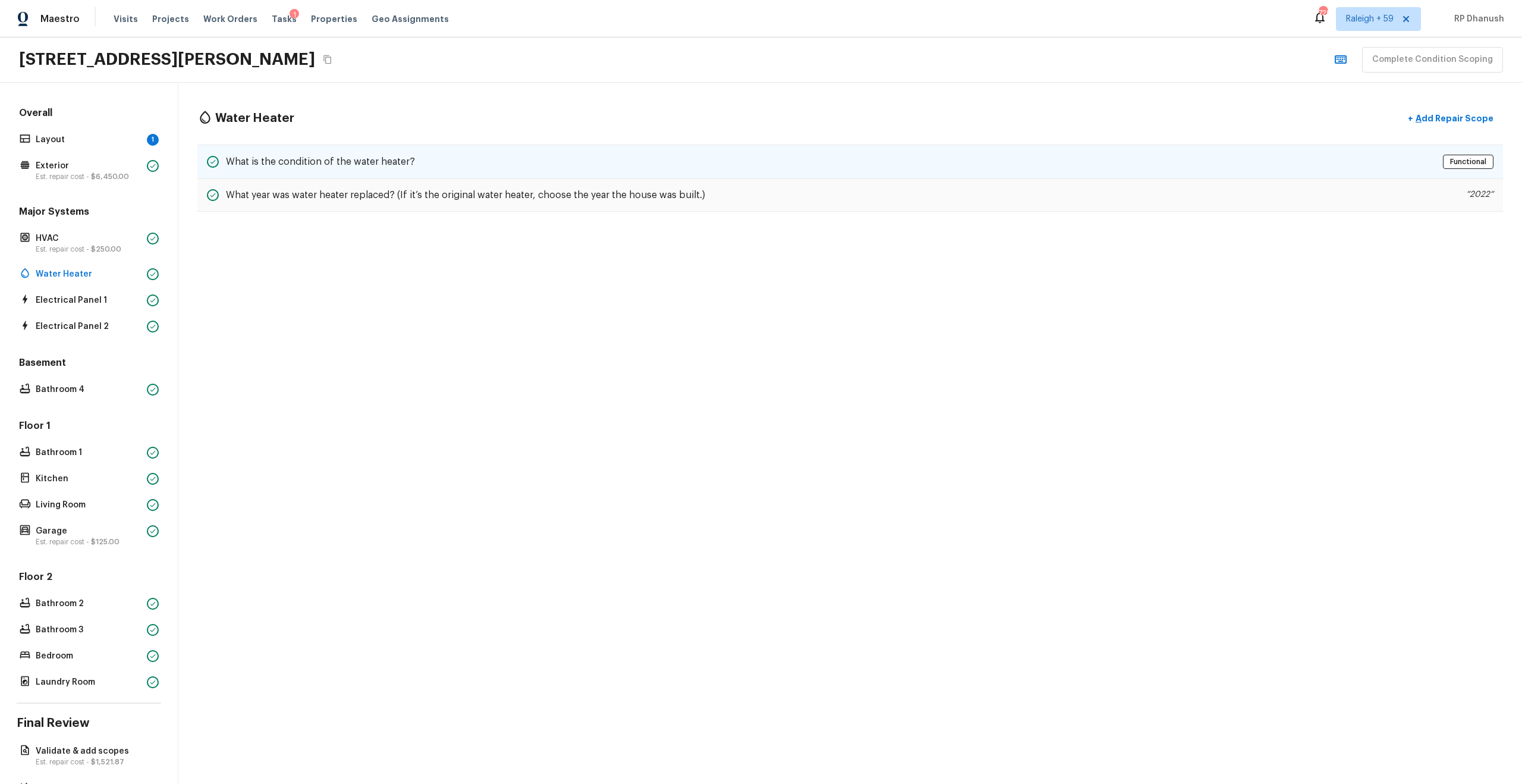
click at [856, 171] on div "What is the condition of the water heater? Functional" at bounding box center [851, 161] width 1306 height 34
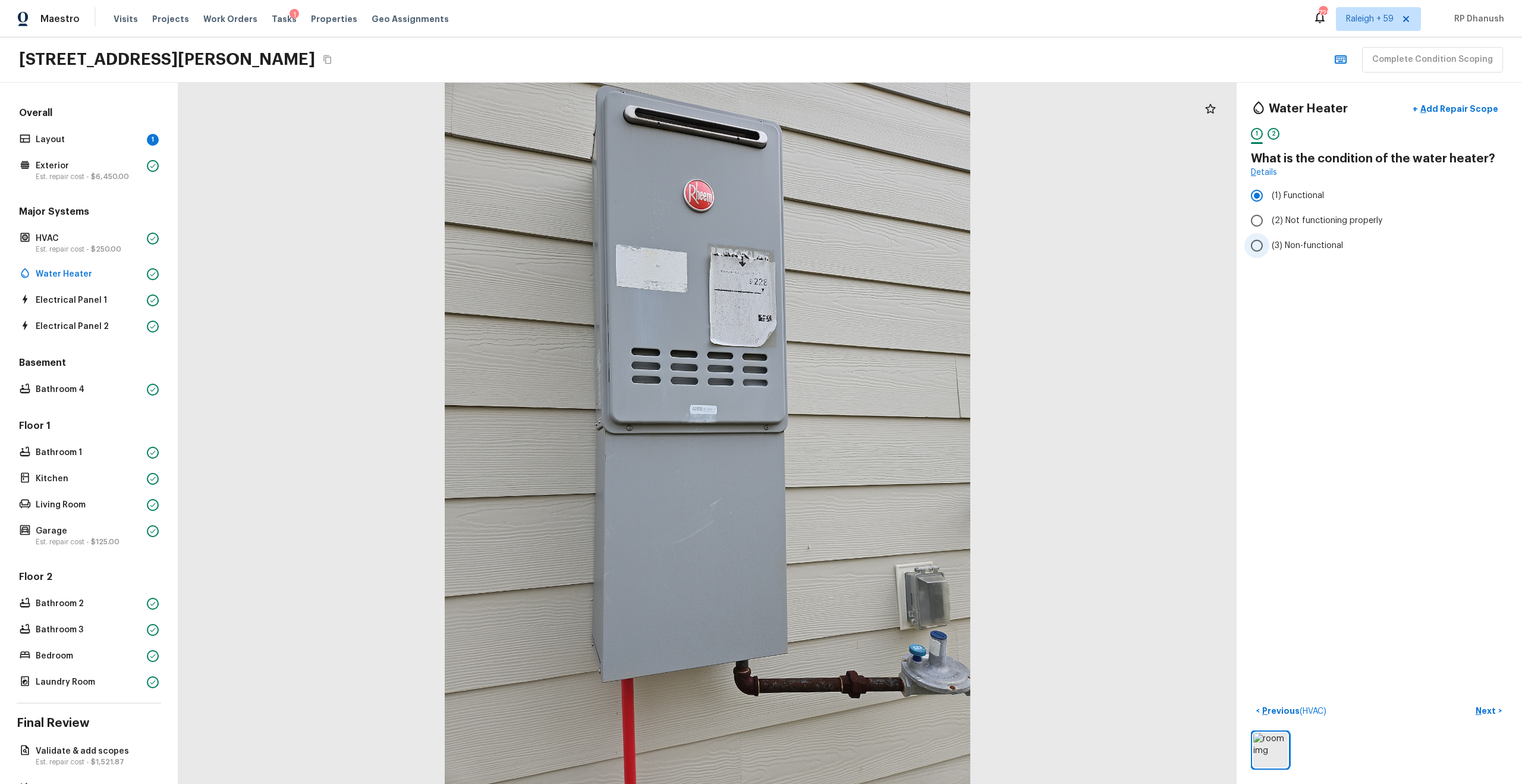
click at [856, 240] on span "(3) Non-functional" at bounding box center [1307, 245] width 71 height 12
click at [856, 240] on input "(3) Non-functional" at bounding box center [1257, 245] width 25 height 25
radio input "true"
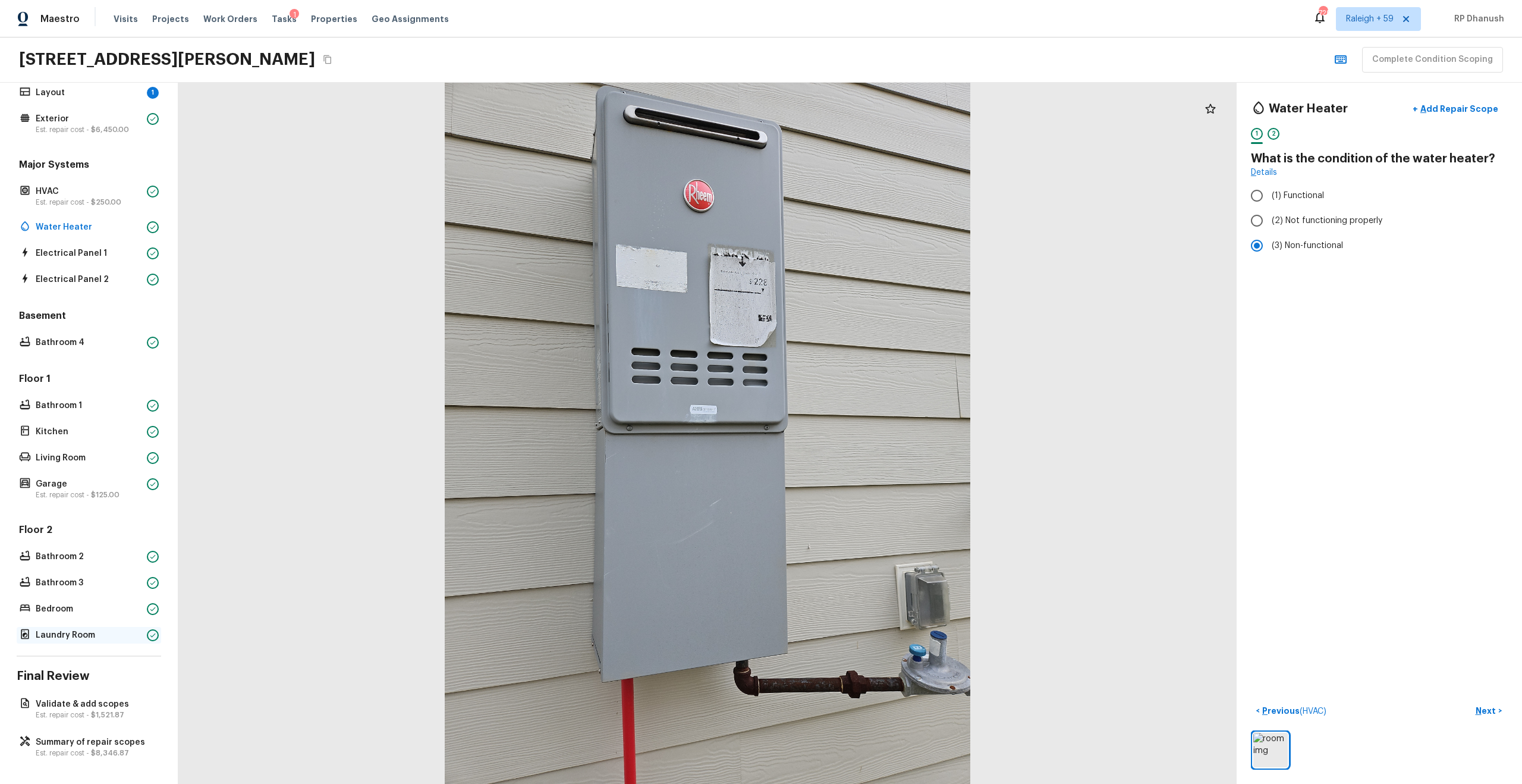
click at [66, 419] on p "Laundry Room" at bounding box center [89, 635] width 106 height 12
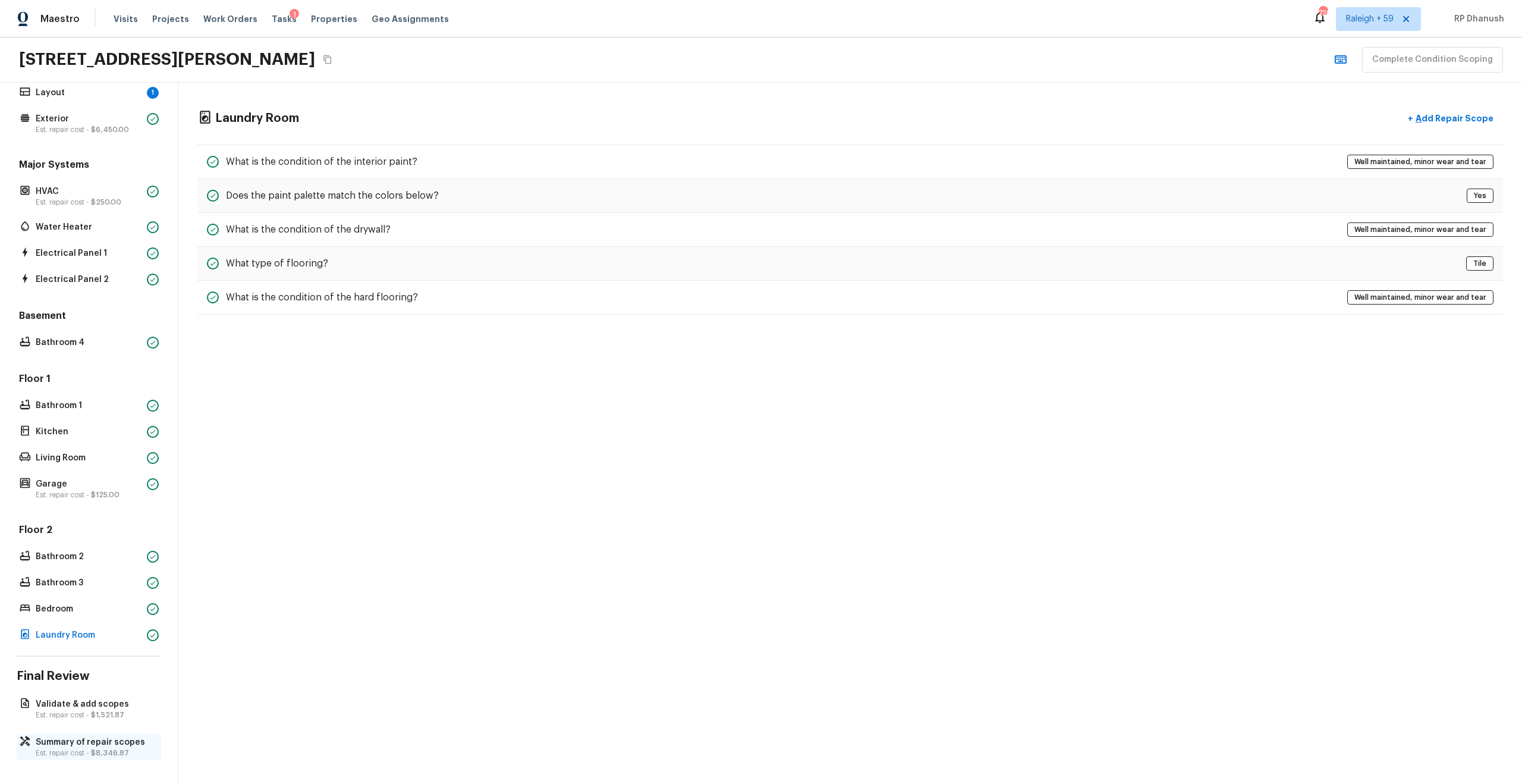
click at [73, 419] on p "Est. repair cost - $8,346.87" at bounding box center [95, 753] width 118 height 10
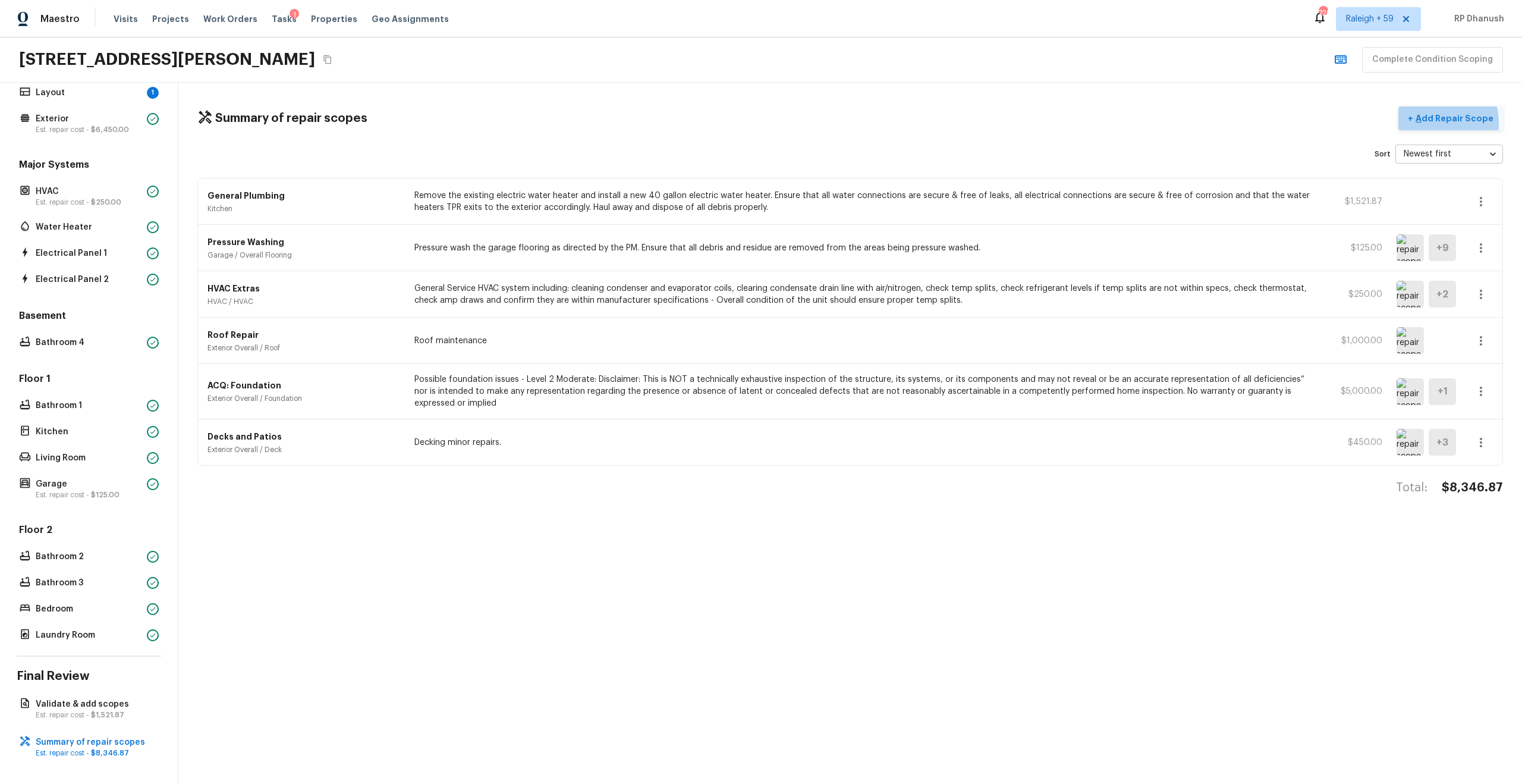
click at [856, 122] on p "Add Repair Scope" at bounding box center [1453, 118] width 80 height 12
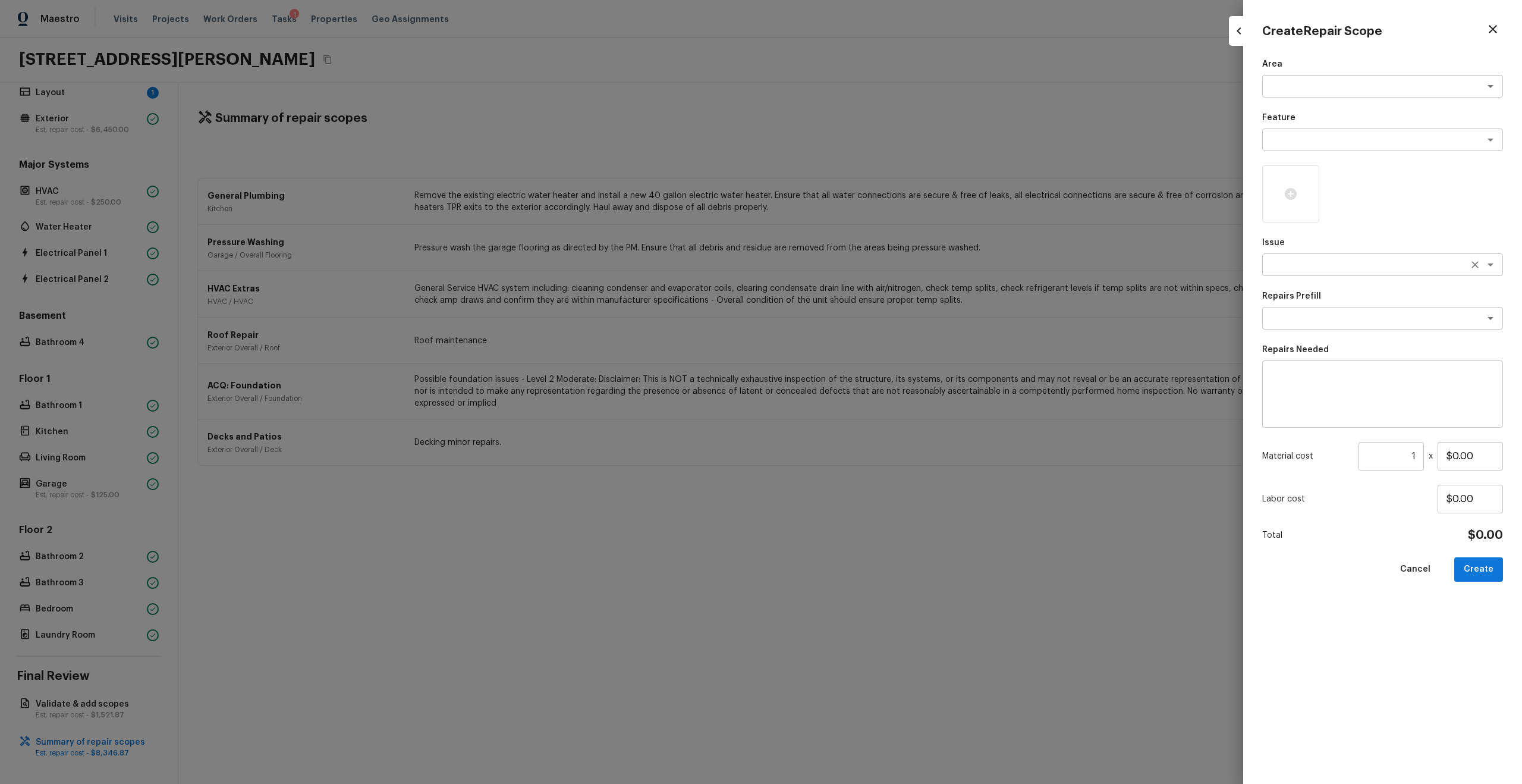
click at [856, 269] on textarea at bounding box center [1366, 265] width 197 height 12
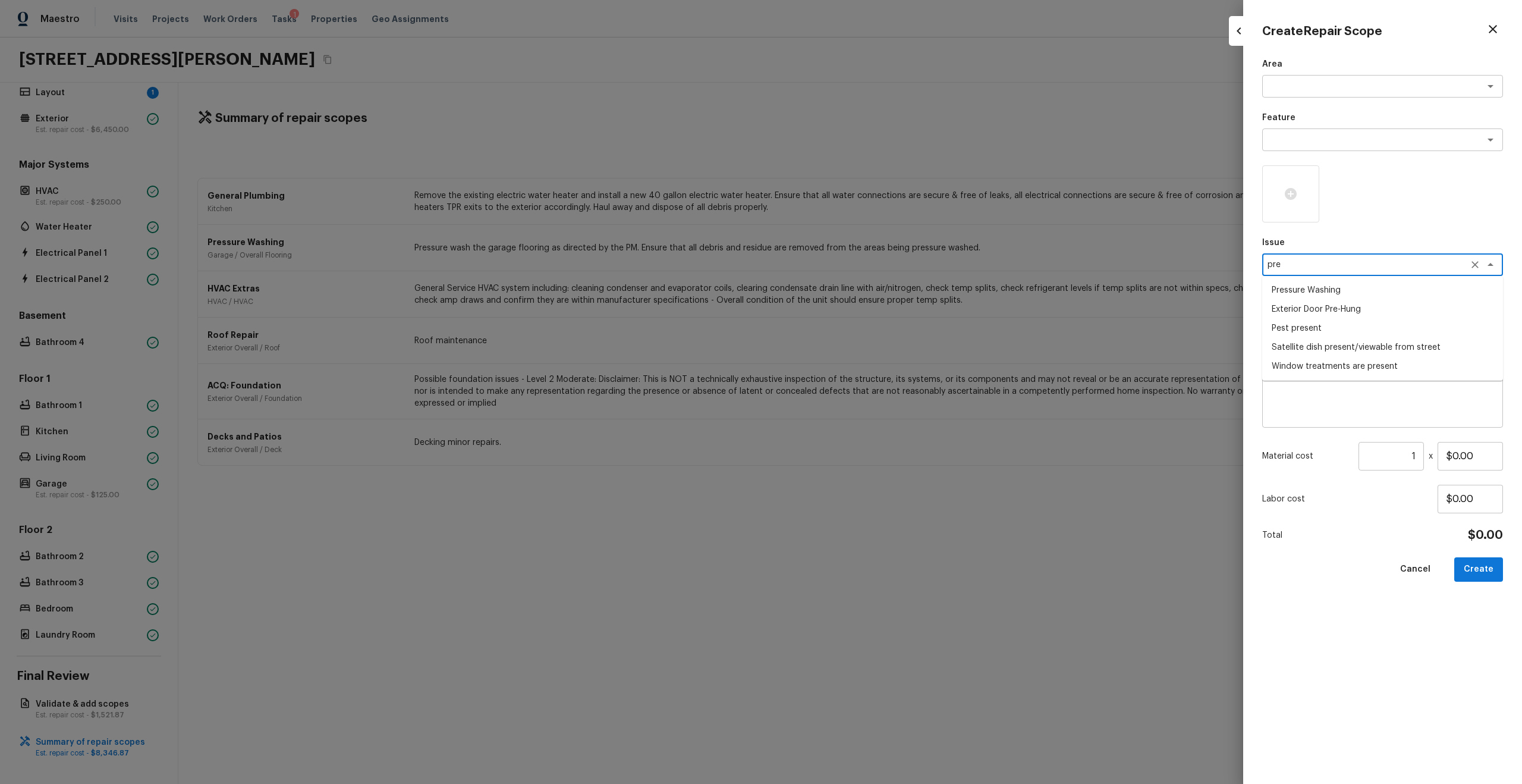
click at [856, 294] on li "Pressure Washing" at bounding box center [1382, 290] width 241 height 19
type textarea "Pressure Washing"
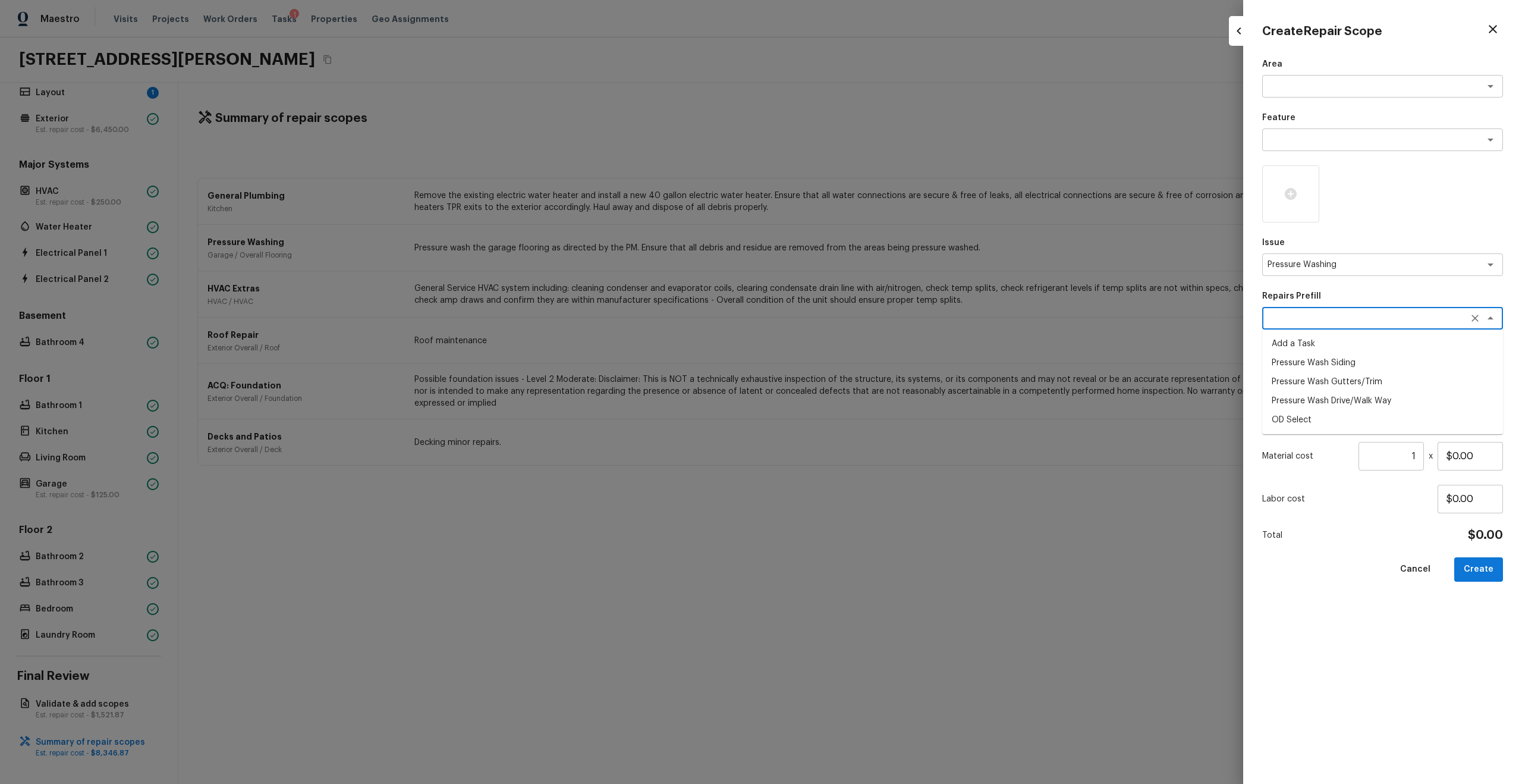
click at [856, 320] on textarea at bounding box center [1366, 318] width 197 height 12
click at [856, 356] on li "Pressure Wash Siding" at bounding box center [1382, 363] width 241 height 19
type textarea "Pressure Wash Siding"
type textarea "Protect areas as needed for pressure washing. Pressure wash the siding on the h…"
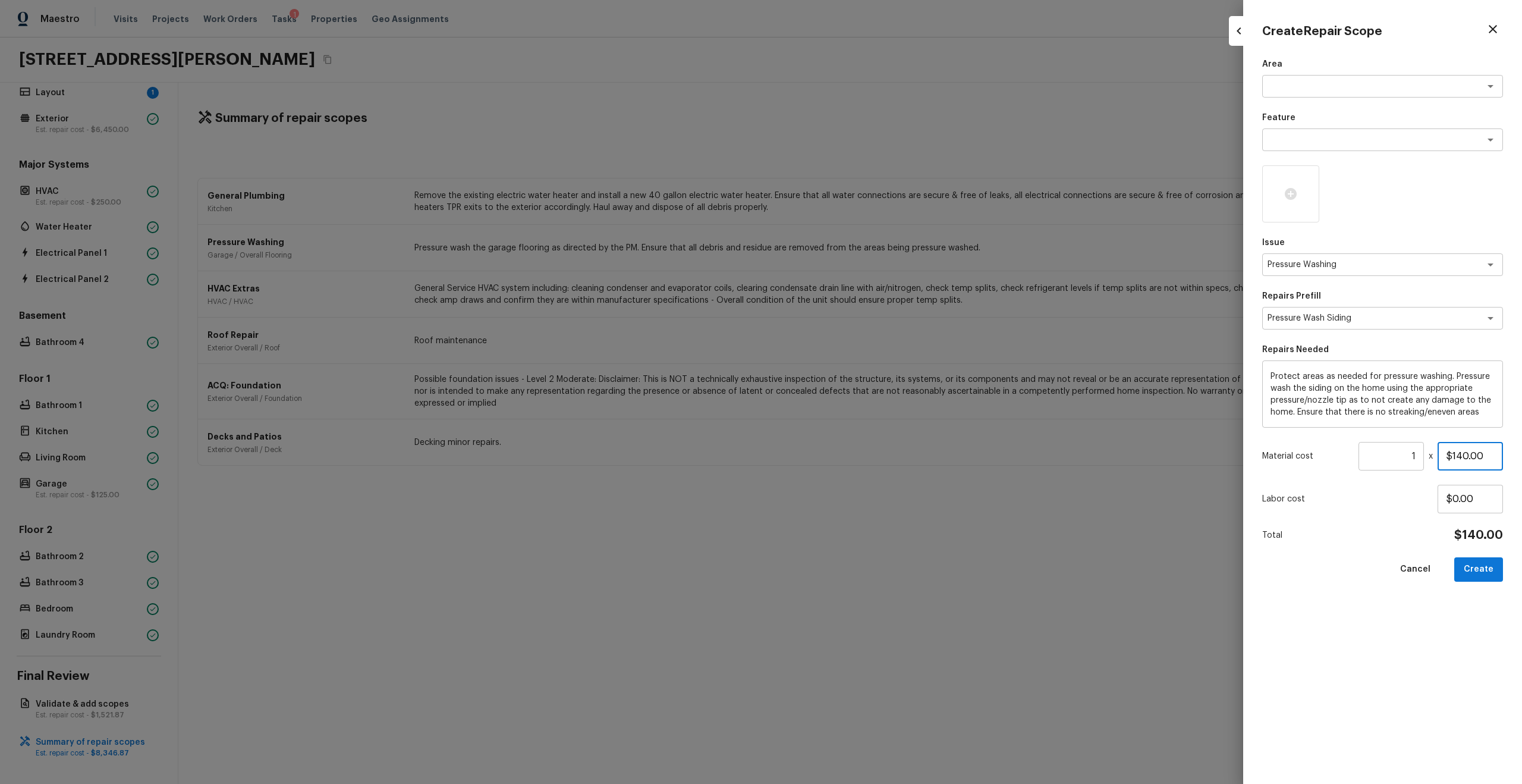
click at [856, 419] on input "$140.00" at bounding box center [1471, 456] width 66 height 29
click at [856, 419] on button "Create" at bounding box center [1479, 569] width 49 height 25
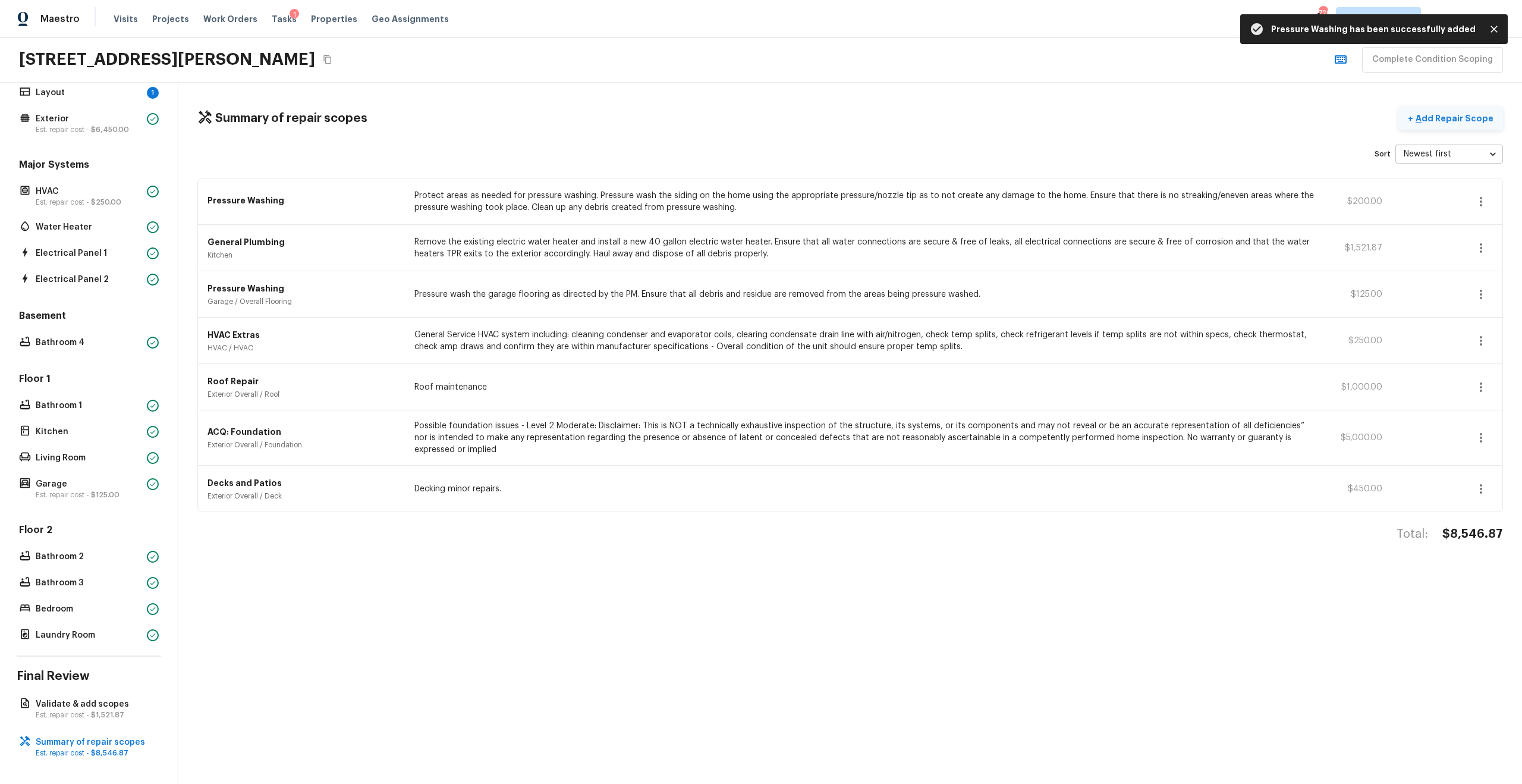
click at [856, 121] on p "Add Repair Scope" at bounding box center [1453, 118] width 80 height 12
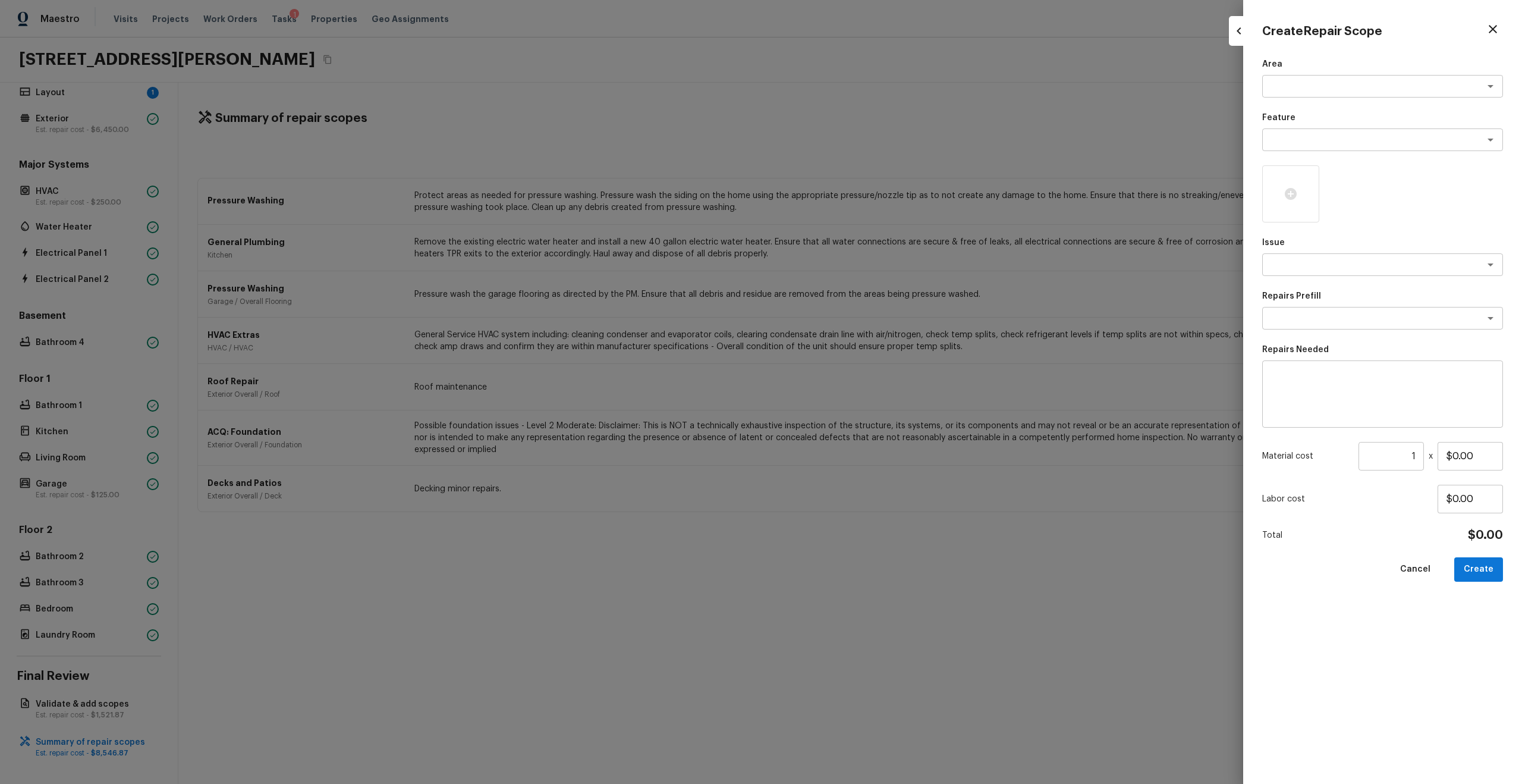
click at [856, 280] on div "Area x ​ Feature x ​ Issue x ​ Repairs Prefill x ​ Repairs Needed x ​ Material …" at bounding box center [1382, 412] width 241 height 706
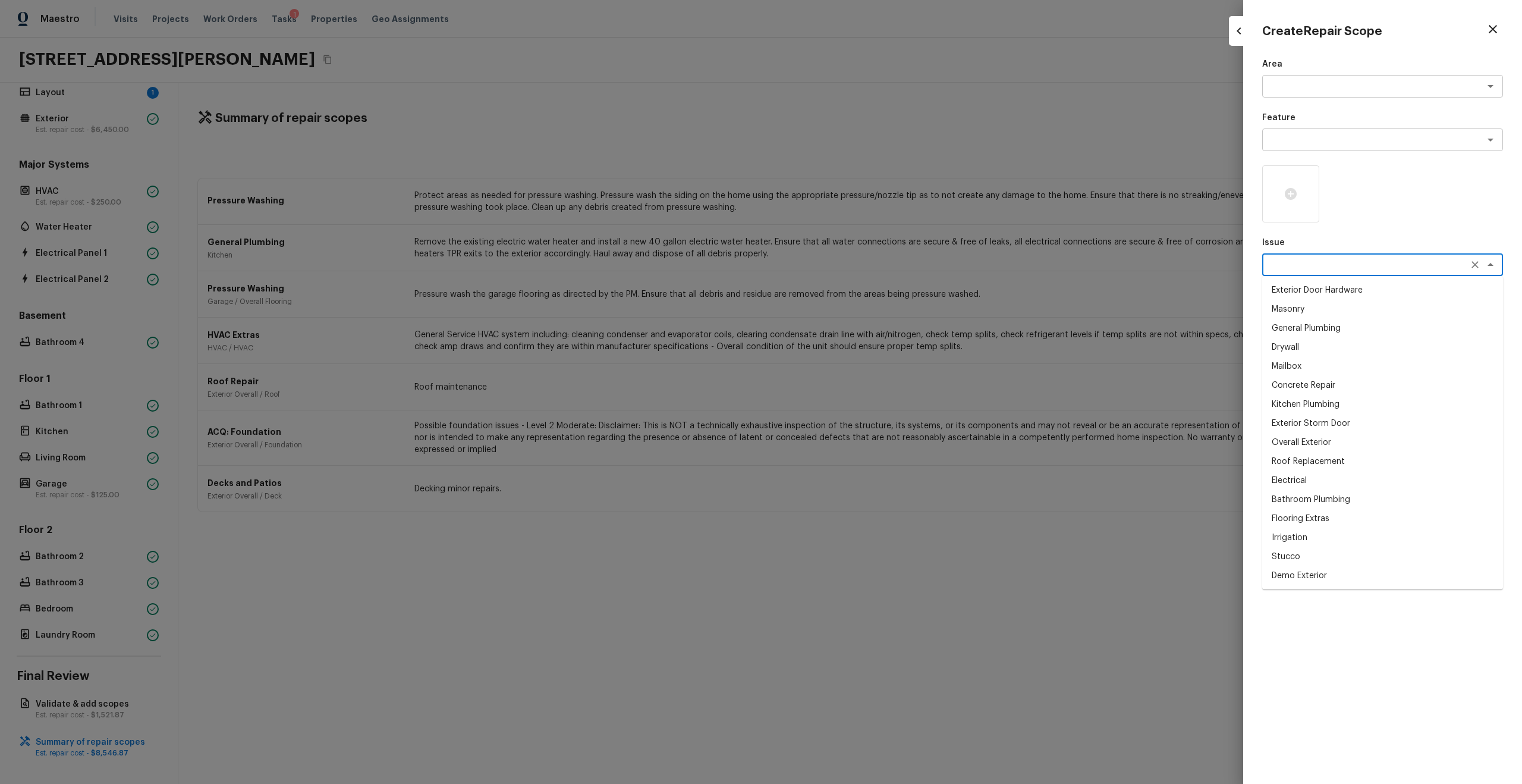
click at [856, 268] on textarea at bounding box center [1366, 265] width 197 height 12
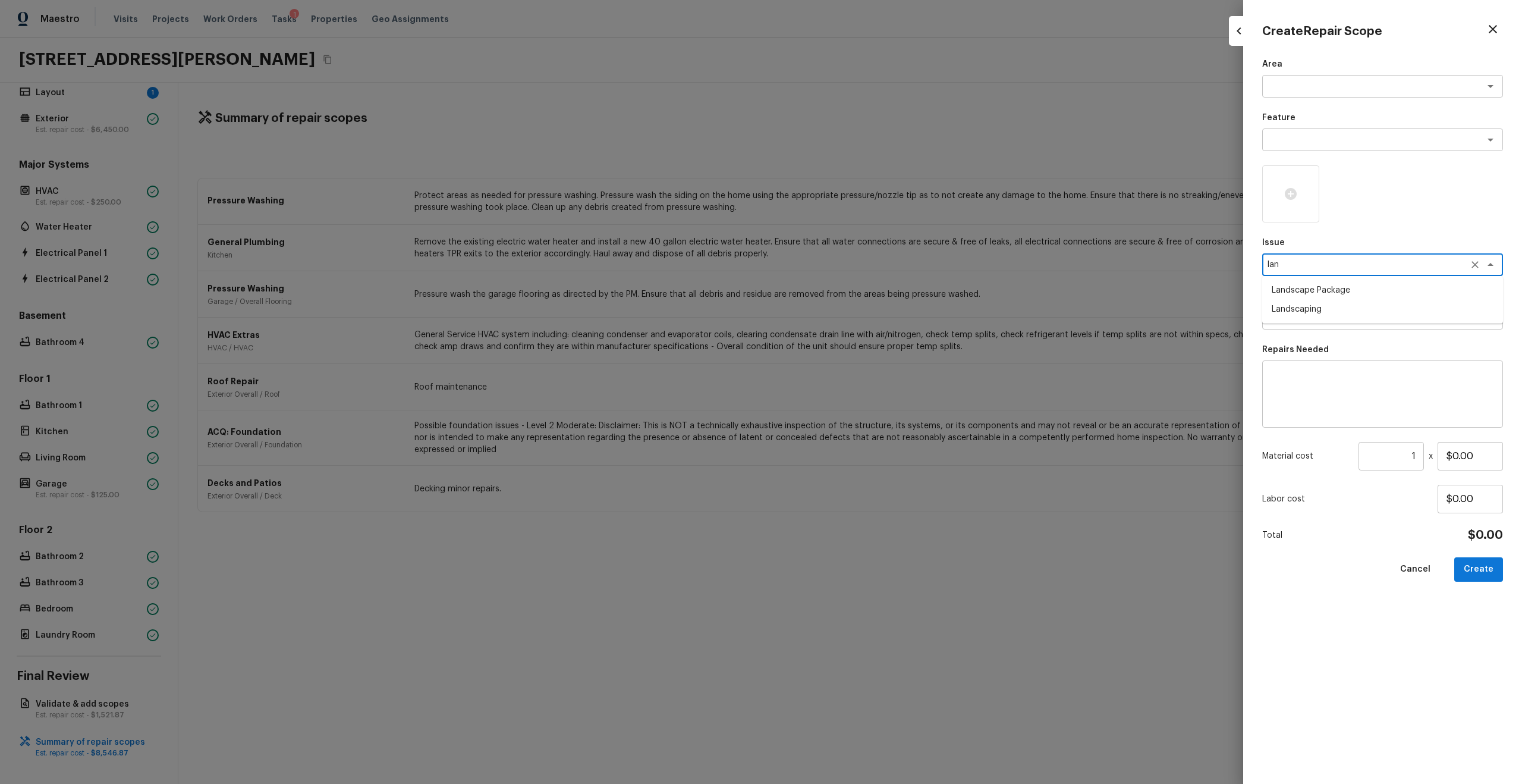
click at [856, 287] on li "Landscape Package" at bounding box center [1382, 290] width 241 height 19
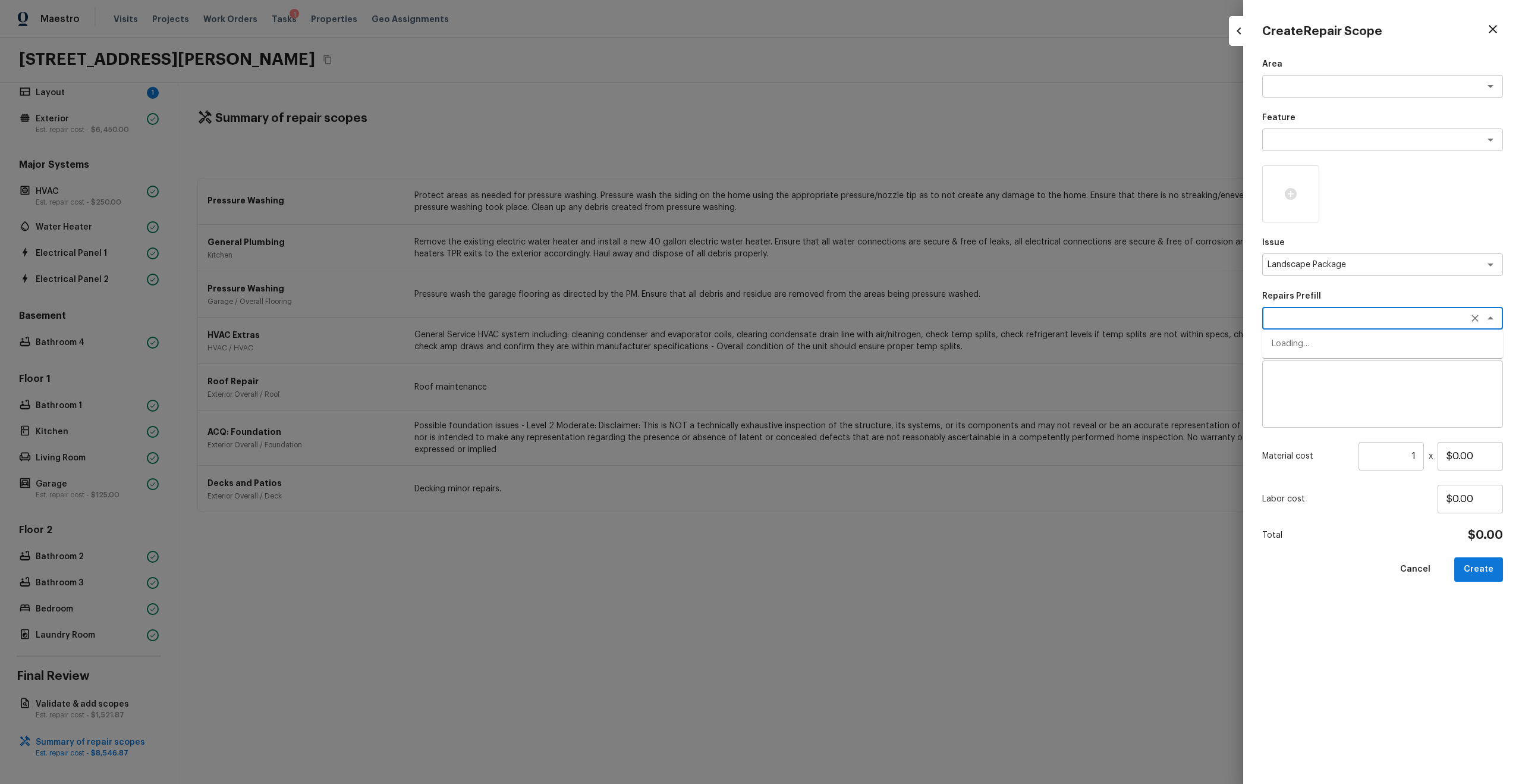
click at [856, 318] on textarea at bounding box center [1366, 318] width 197 height 12
click at [856, 346] on li "Initial landscaping package" at bounding box center [1382, 344] width 241 height 19
click at [856, 419] on input "1" at bounding box center [1392, 456] width 66 height 29
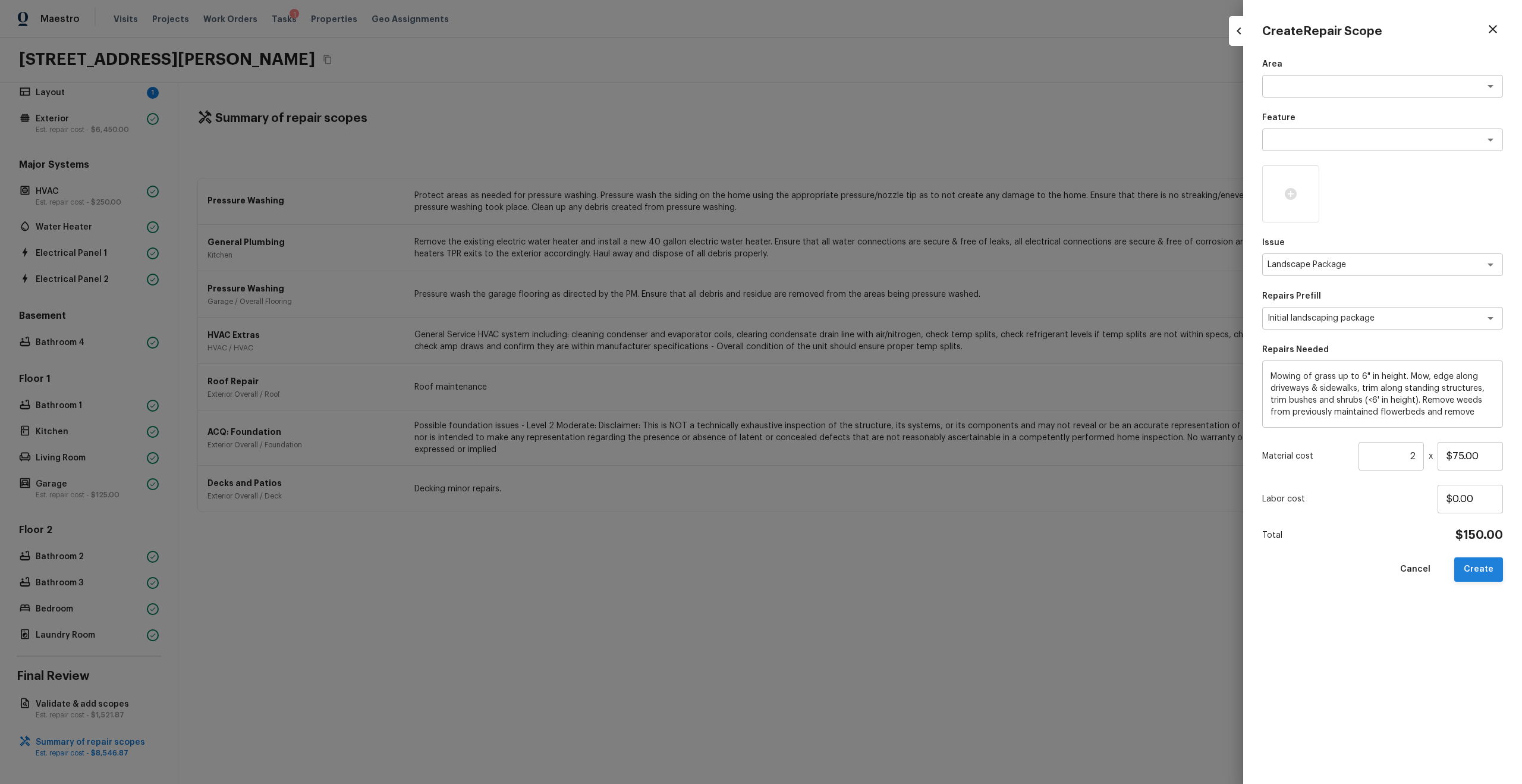
click at [856, 419] on button "Create" at bounding box center [1479, 569] width 49 height 25
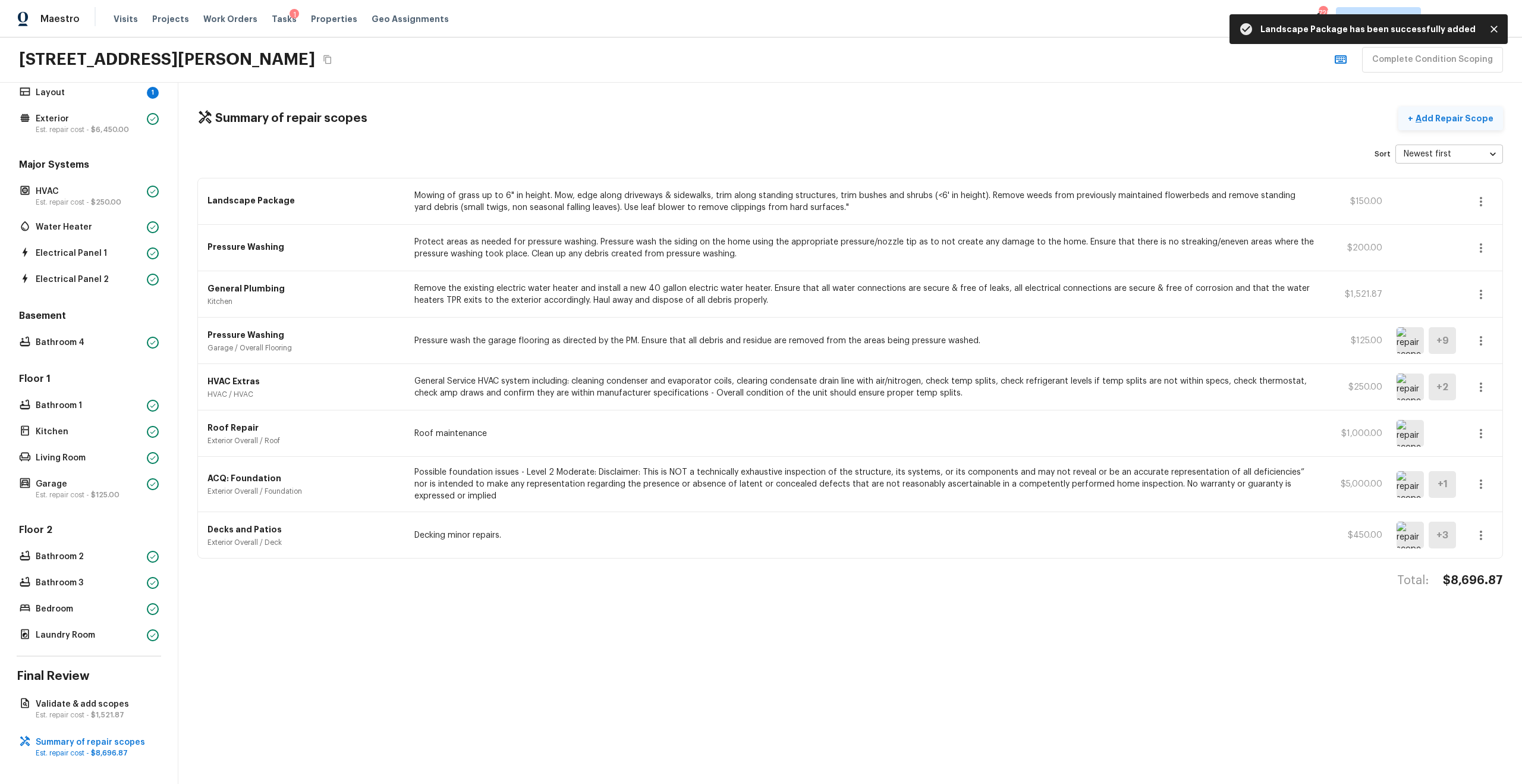
click at [856, 115] on p "Add Repair Scope" at bounding box center [1453, 118] width 80 height 12
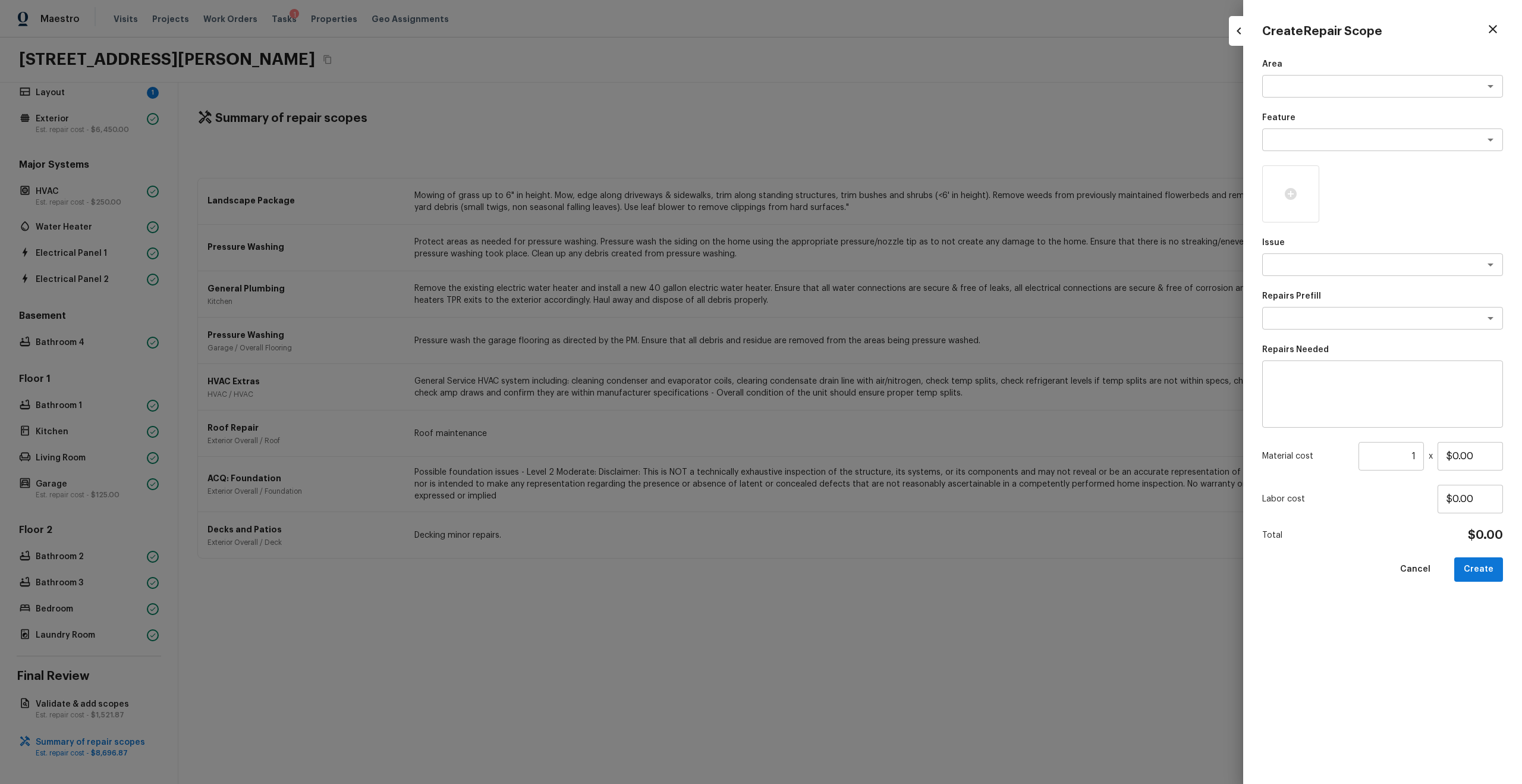
click at [856, 277] on div "Area x ​ Feature x ​ Issue x ​ Repairs Prefill x ​ Repairs Needed x ​ Material …" at bounding box center [1382, 412] width 241 height 706
click at [856, 265] on textarea at bounding box center [1366, 265] width 197 height 12
drag, startPoint x: 1317, startPoint y: 289, endPoint x: 1301, endPoint y: 372, distance: 84.5
click at [856, 289] on li "Siding" at bounding box center [1382, 290] width 241 height 19
click at [856, 372] on textarea at bounding box center [1383, 394] width 224 height 48
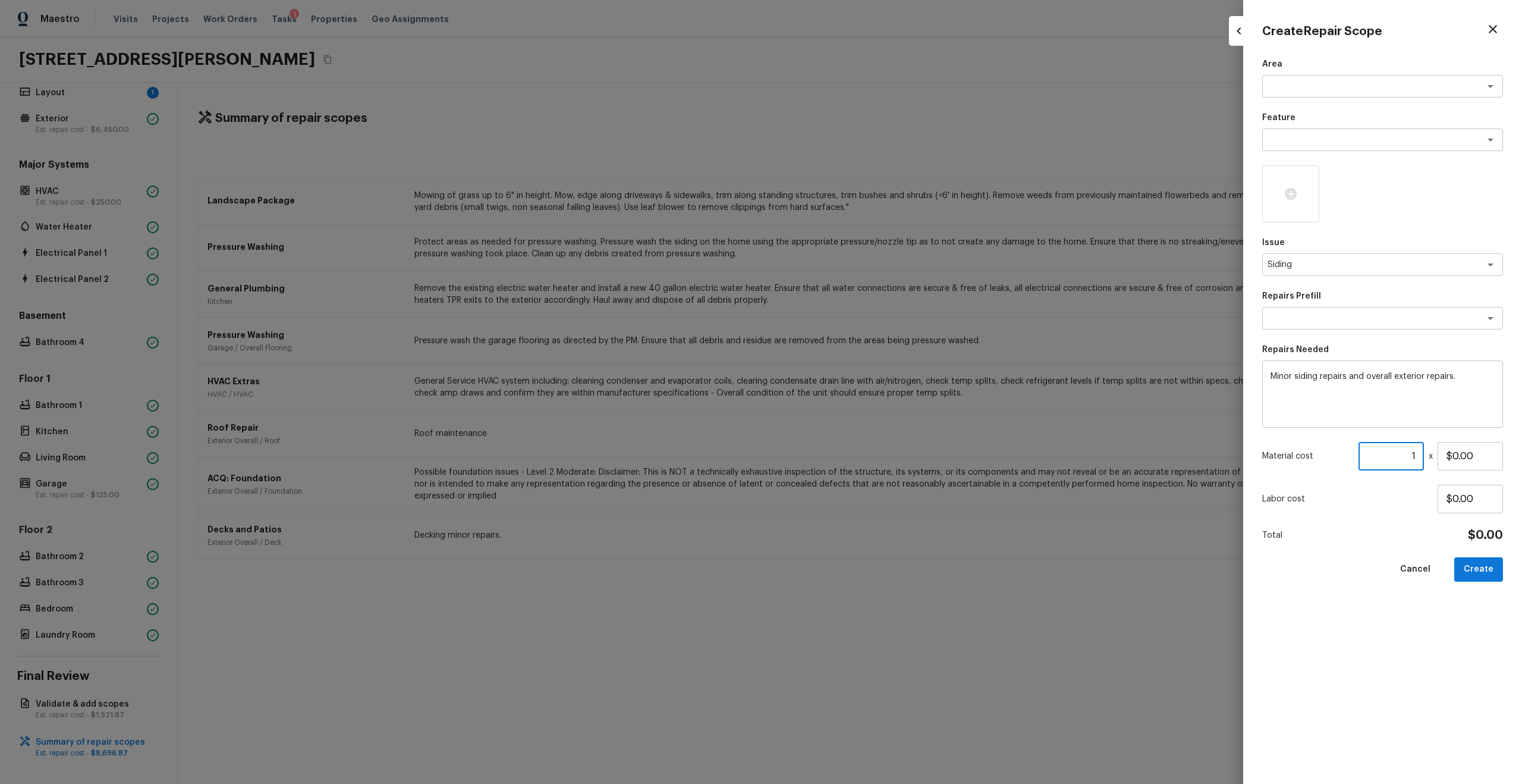
click at [856, 419] on input "1" at bounding box center [1392, 456] width 66 height 29
click at [856, 181] on div at bounding box center [1290, 193] width 57 height 57
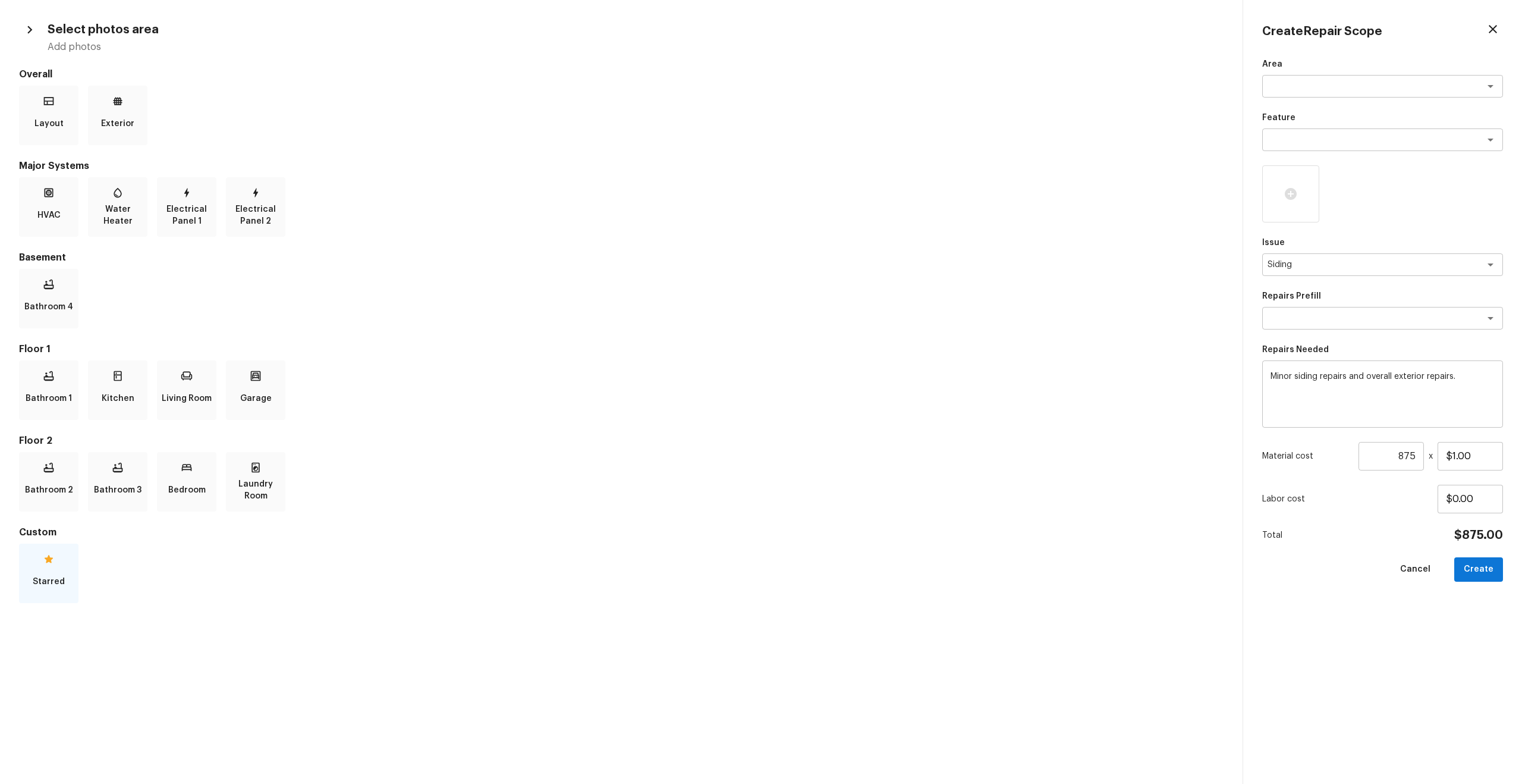
click at [64, 419] on div "Starred" at bounding box center [49, 573] width 59 height 59
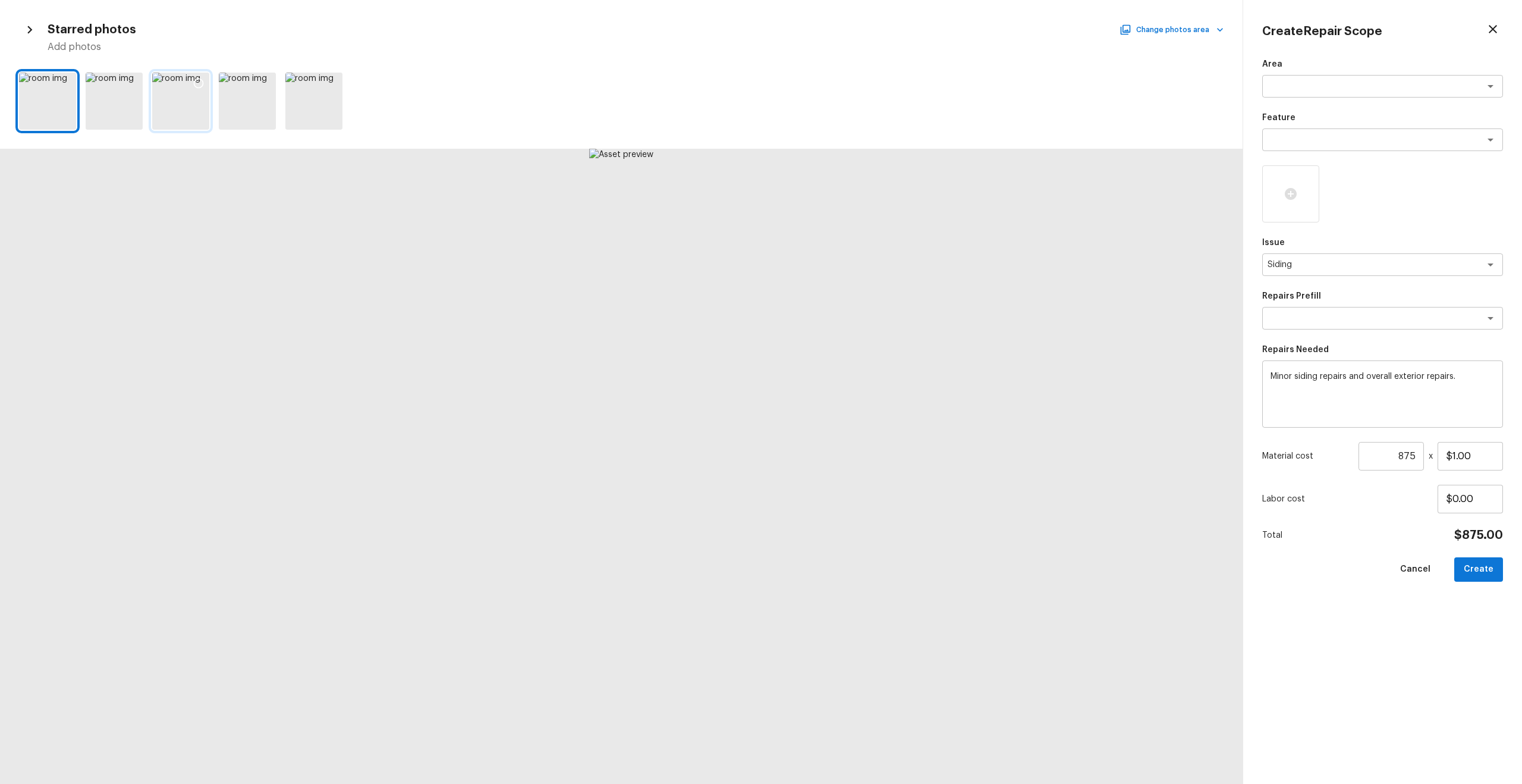
click at [192, 100] on div at bounding box center [180, 101] width 57 height 57
click at [201, 82] on icon at bounding box center [198, 83] width 12 height 12
click at [114, 108] on div at bounding box center [114, 101] width 57 height 57
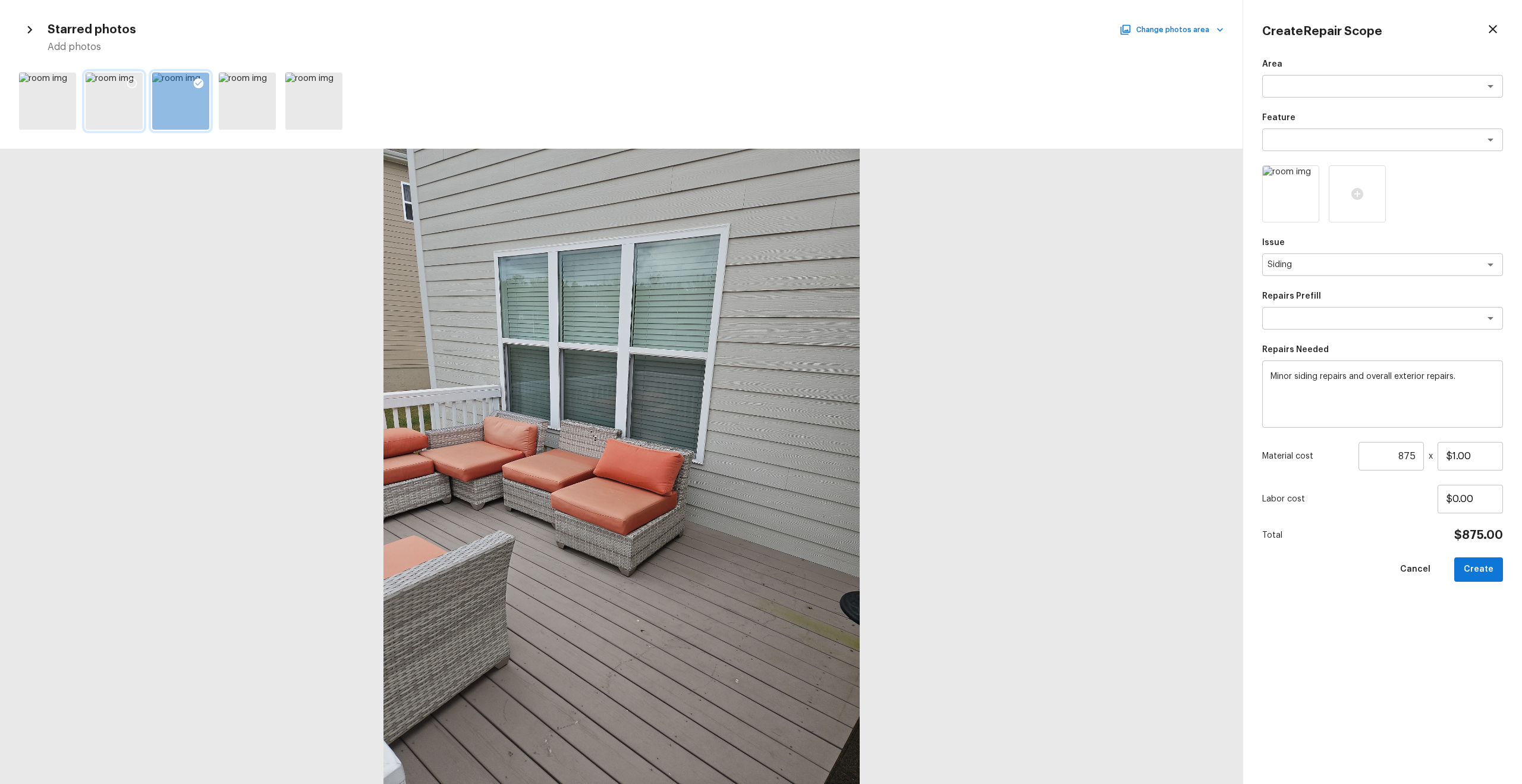
click at [118, 86] on div at bounding box center [114, 101] width 57 height 57
click at [126, 81] on icon at bounding box center [132, 83] width 12 height 12
click at [297, 105] on div at bounding box center [313, 101] width 57 height 57
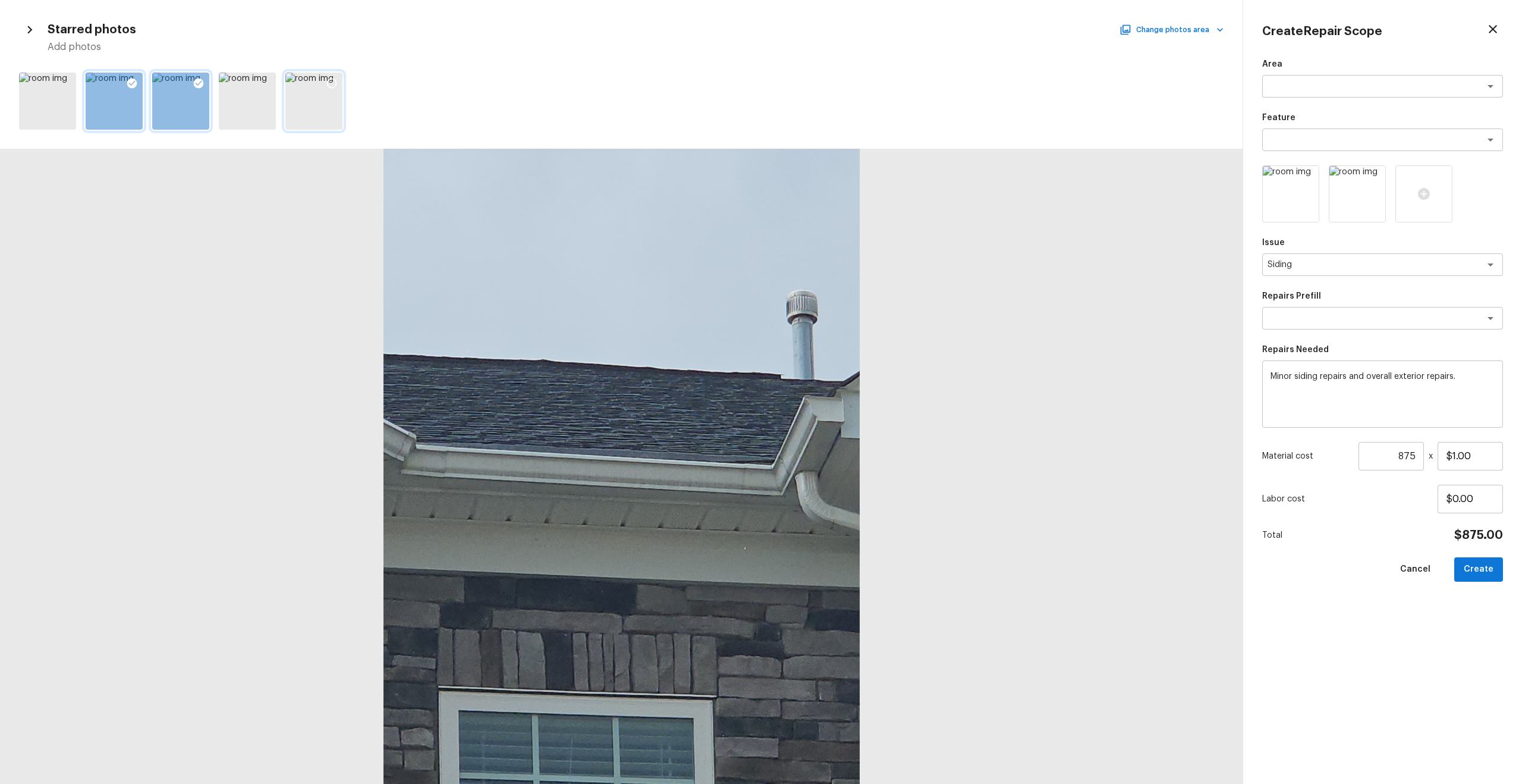
click at [331, 80] on icon at bounding box center [332, 83] width 12 height 12
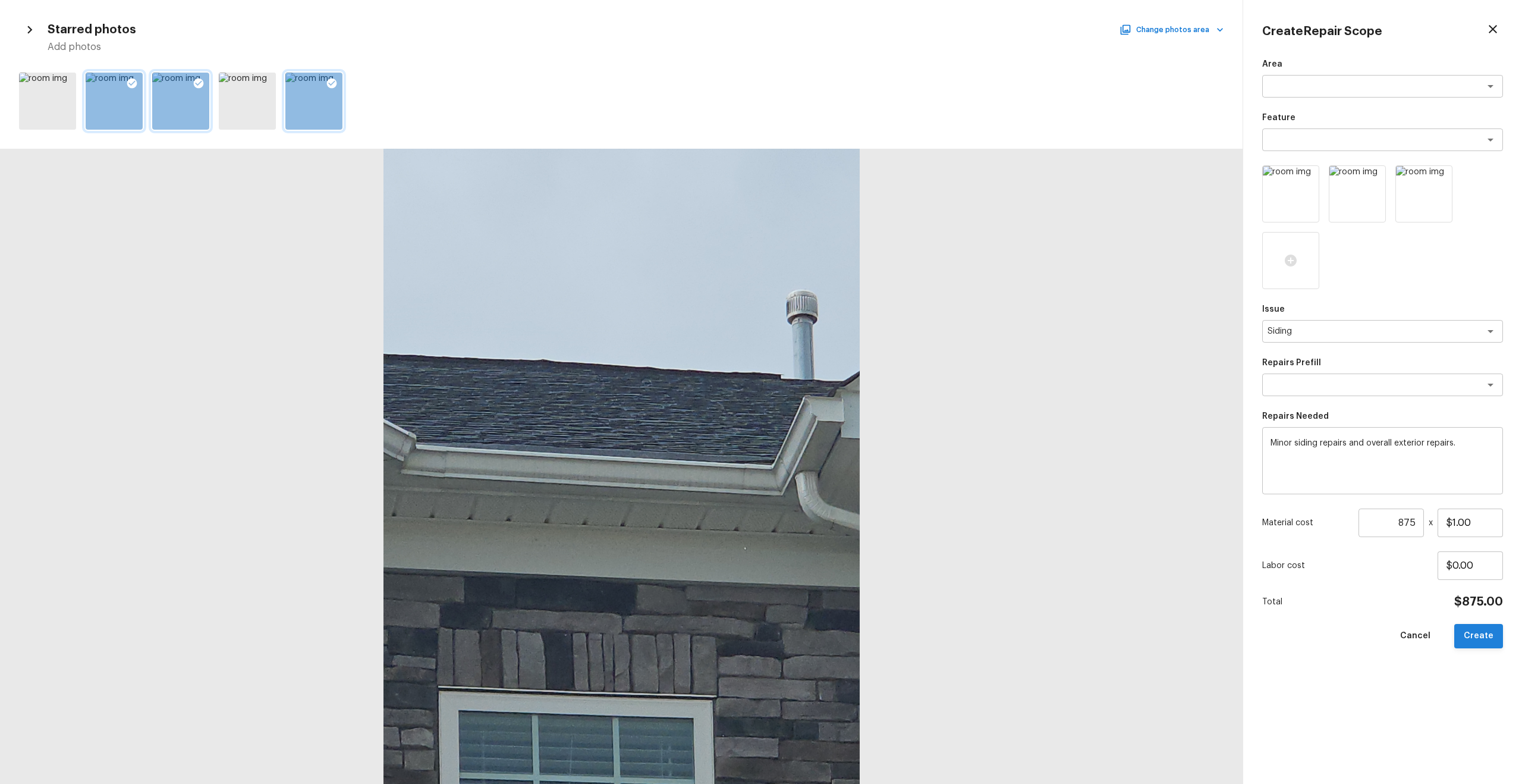
click at [856, 419] on button "Create" at bounding box center [1479, 635] width 49 height 25
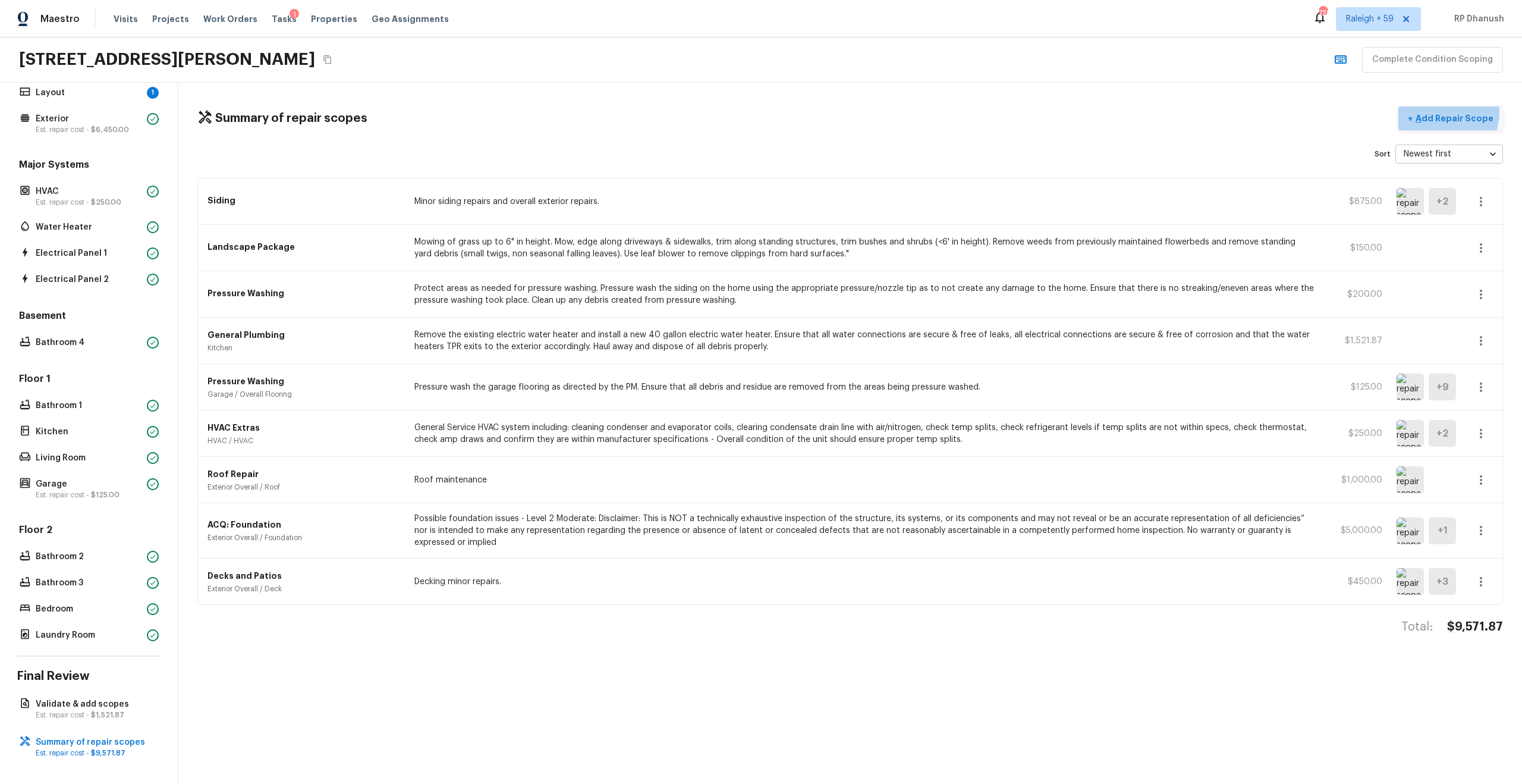
click at [856, 113] on p "Add Repair Scope" at bounding box center [1453, 118] width 80 height 12
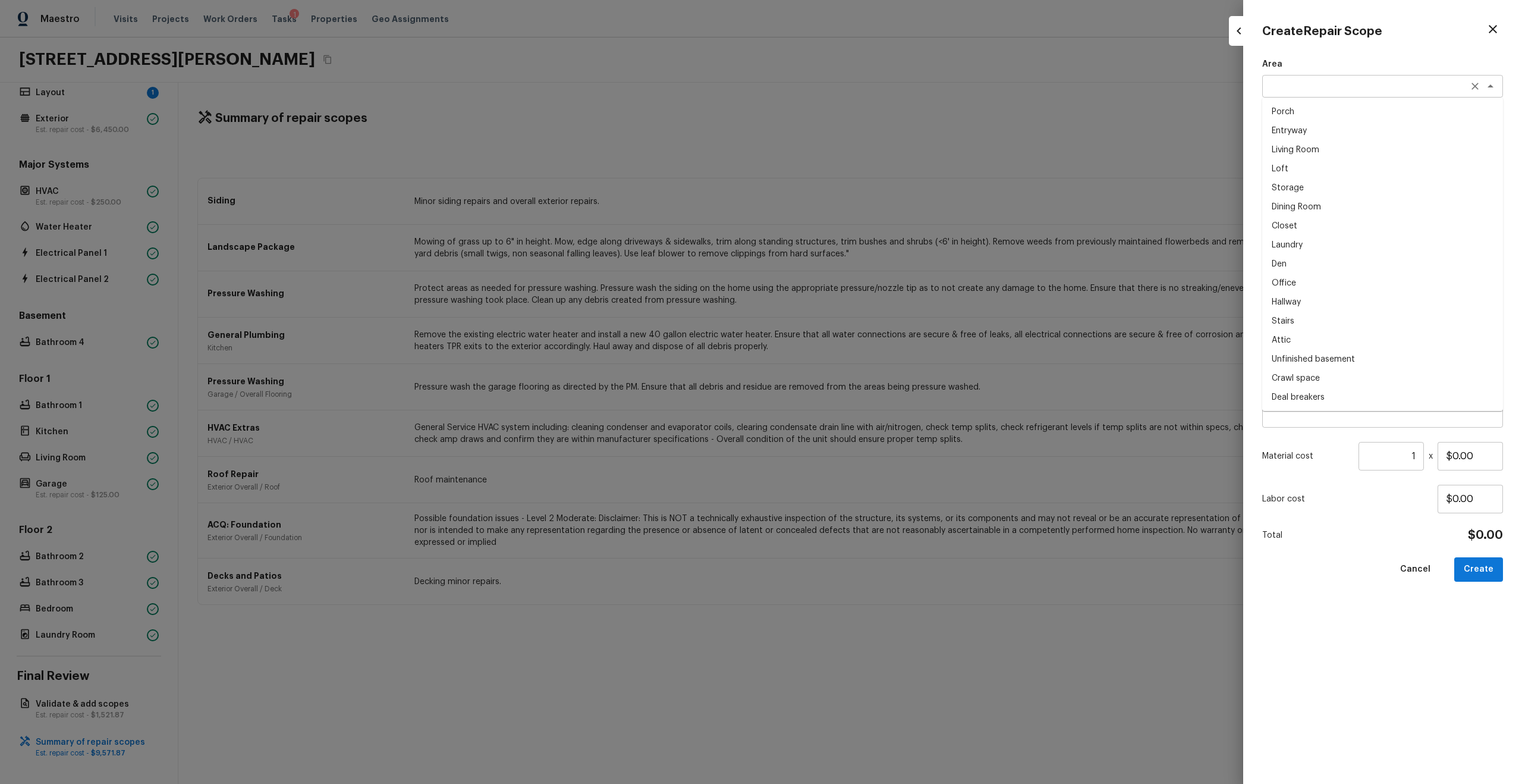
click at [856, 94] on div "x ​" at bounding box center [1382, 86] width 241 height 22
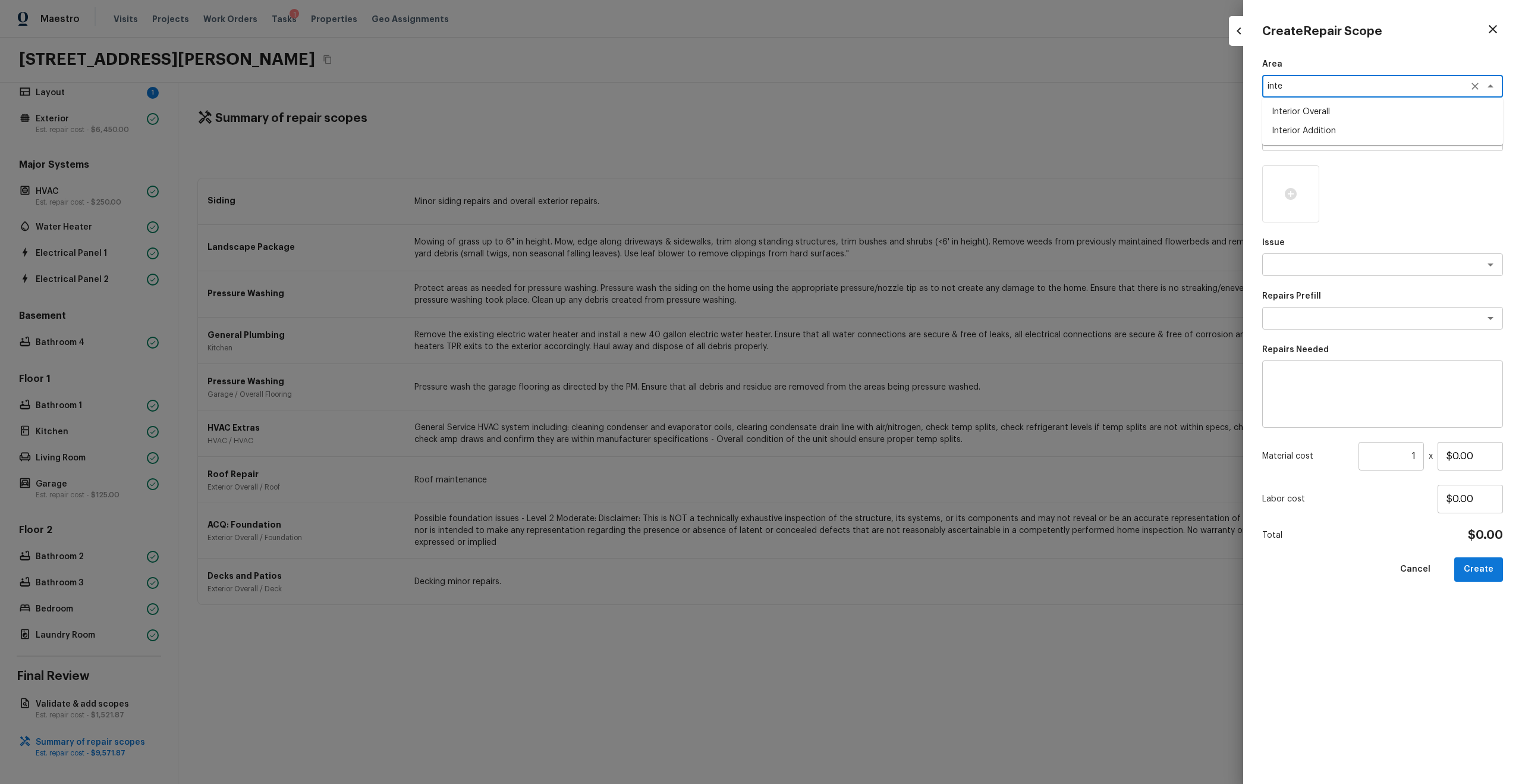
click at [856, 116] on li "Interior Overall" at bounding box center [1382, 112] width 241 height 19
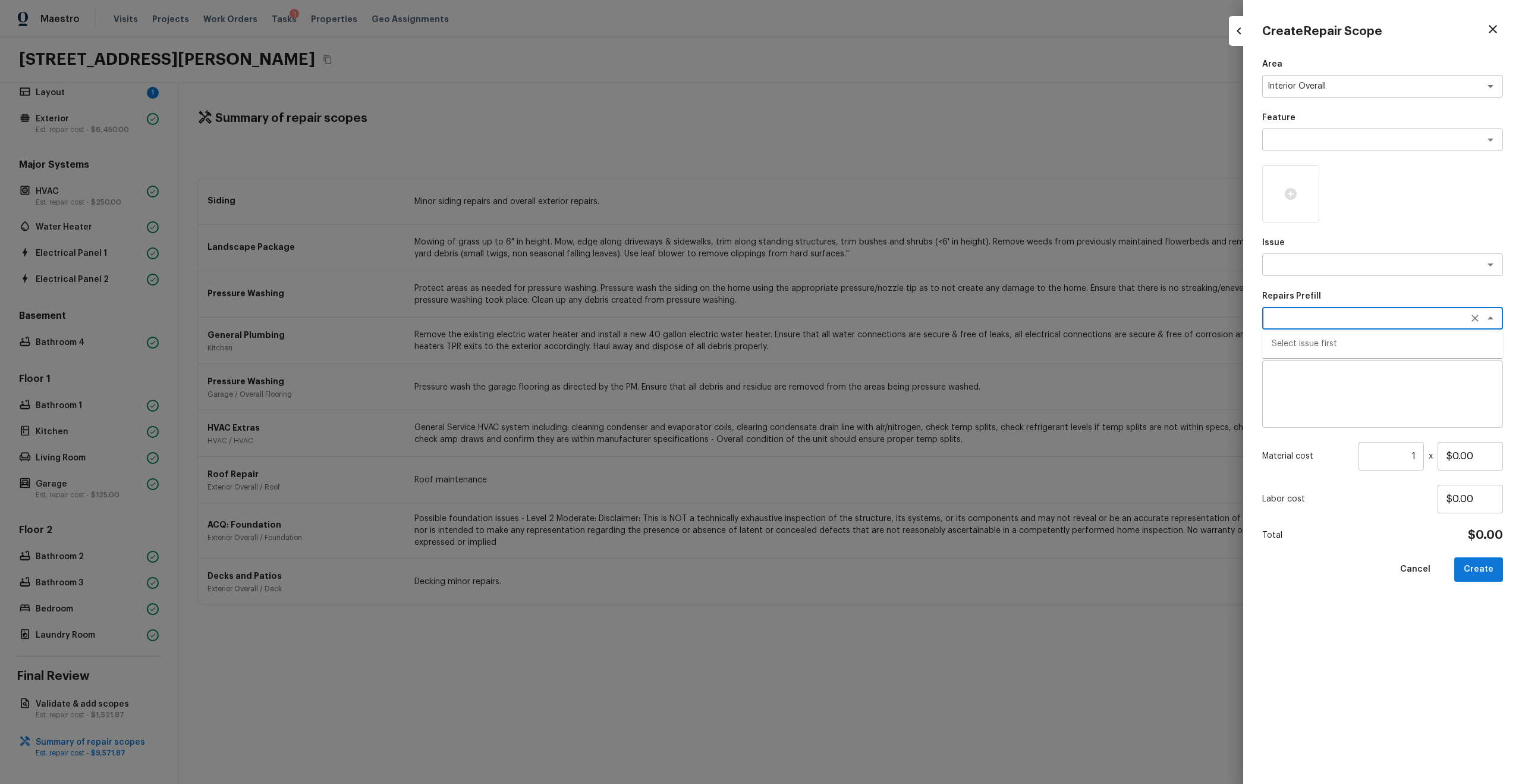
click at [856, 321] on textarea at bounding box center [1366, 318] width 197 height 12
click at [856, 270] on div "x ​" at bounding box center [1382, 265] width 241 height 22
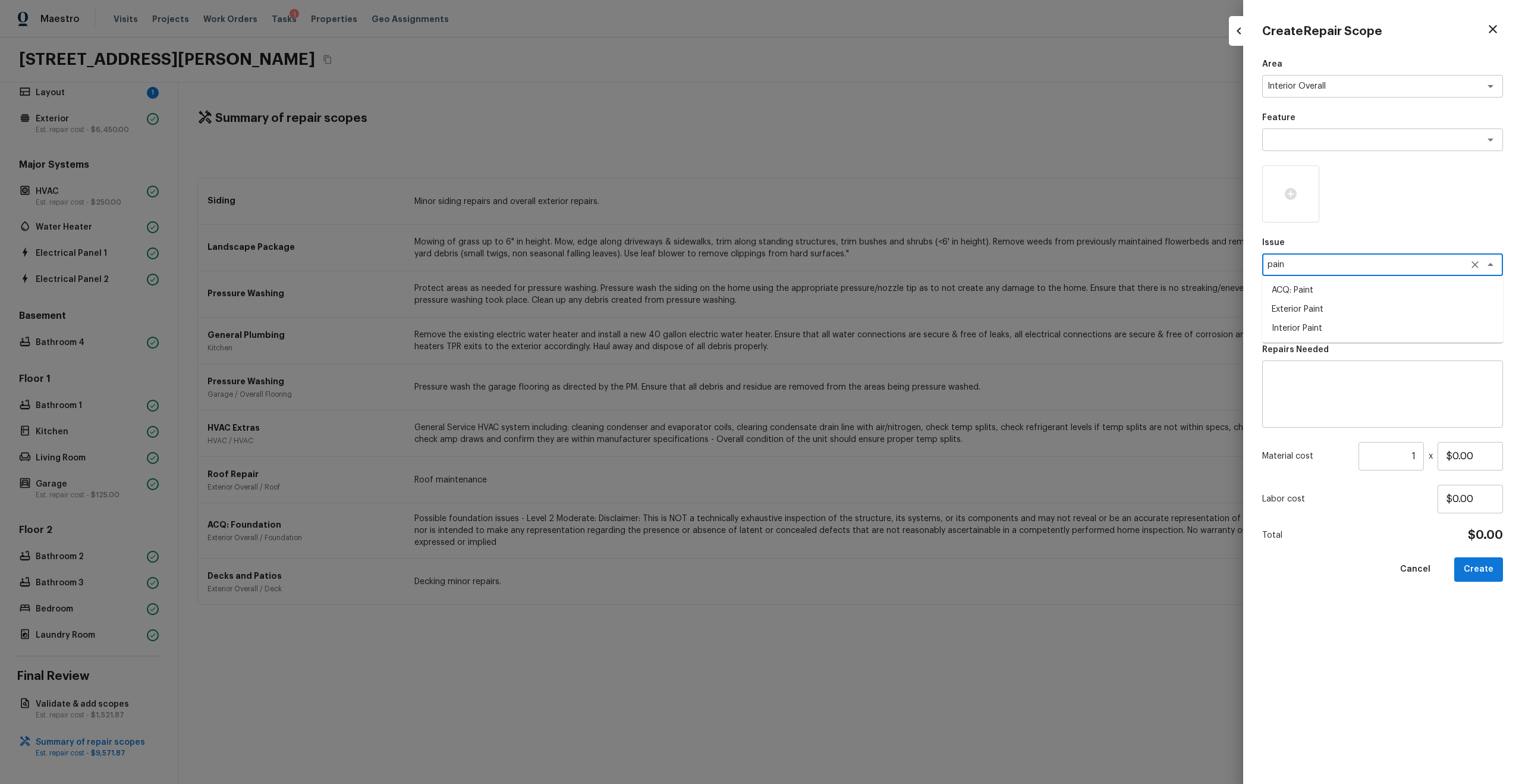
click at [856, 294] on li "ACQ: Paint" at bounding box center [1382, 290] width 241 height 19
click at [856, 305] on div "Repairs Prefill x ​" at bounding box center [1382, 309] width 241 height 39
click at [856, 312] on textarea at bounding box center [1366, 318] width 197 height 12
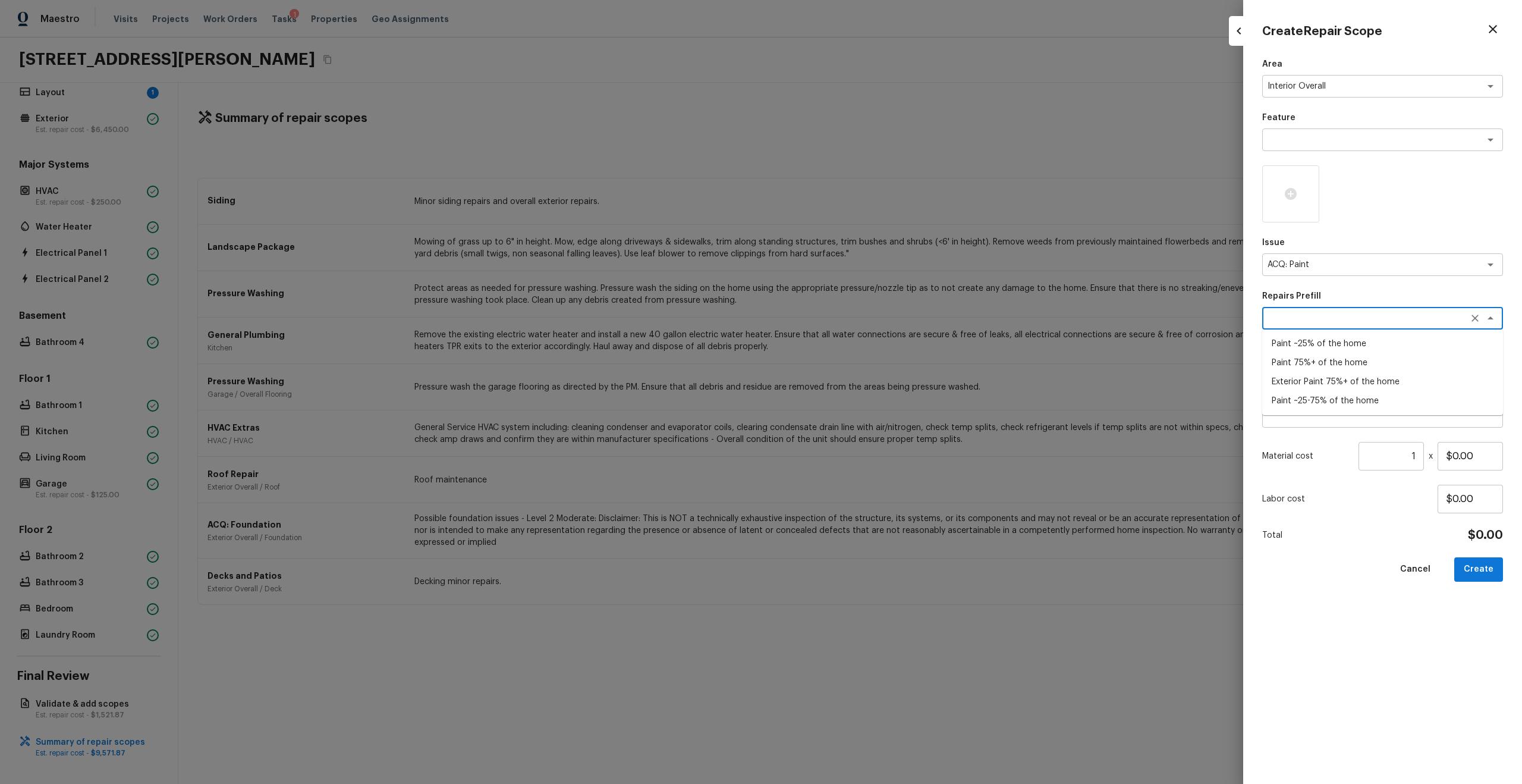
click at [856, 344] on li "Paint ~25% of the home" at bounding box center [1382, 344] width 241 height 19
click at [856, 419] on input "1" at bounding box center [1392, 456] width 66 height 29
click at [856, 189] on icon at bounding box center [1291, 193] width 12 height 12
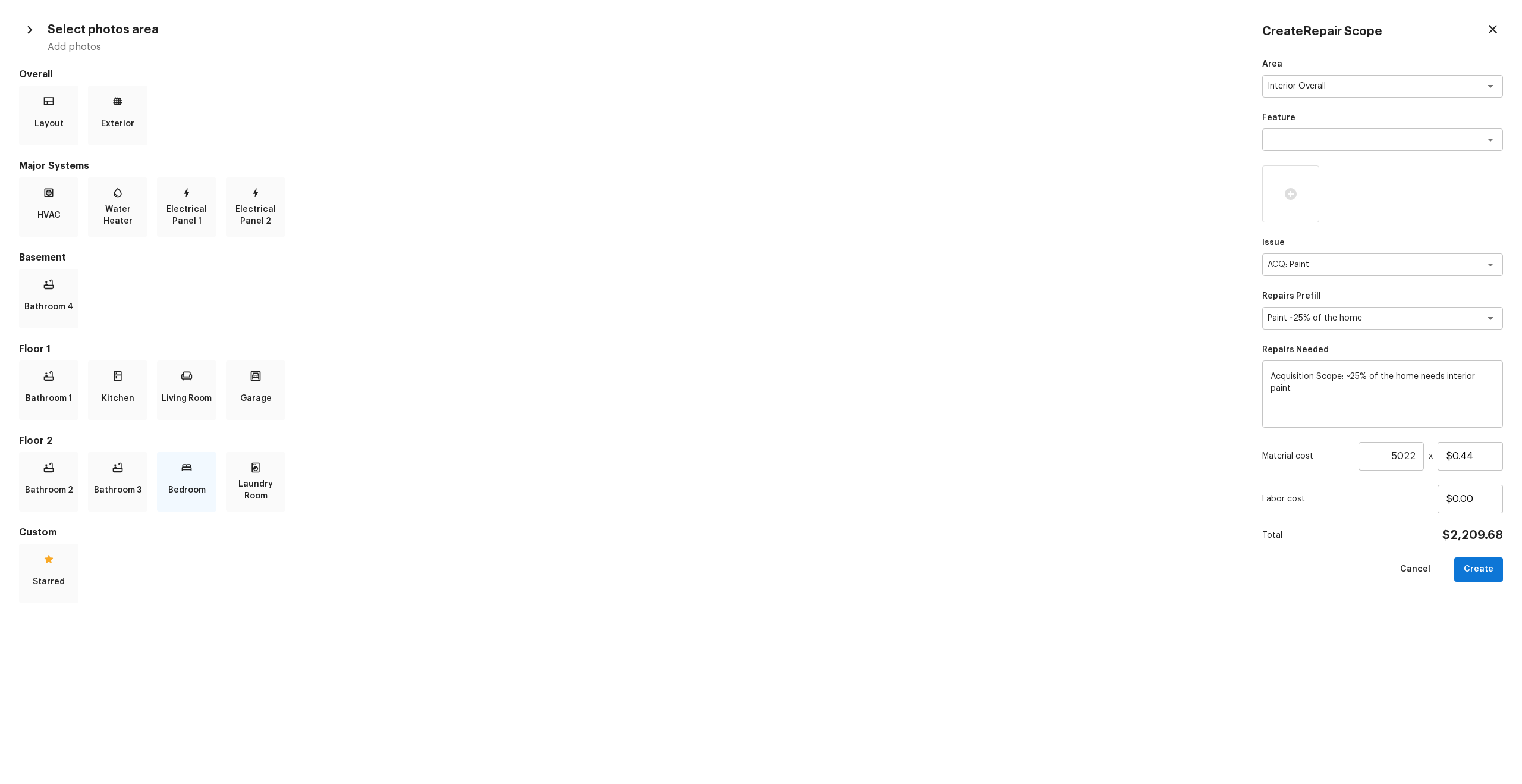
click at [185, 419] on div "Bedroom" at bounding box center [186, 481] width 59 height 59
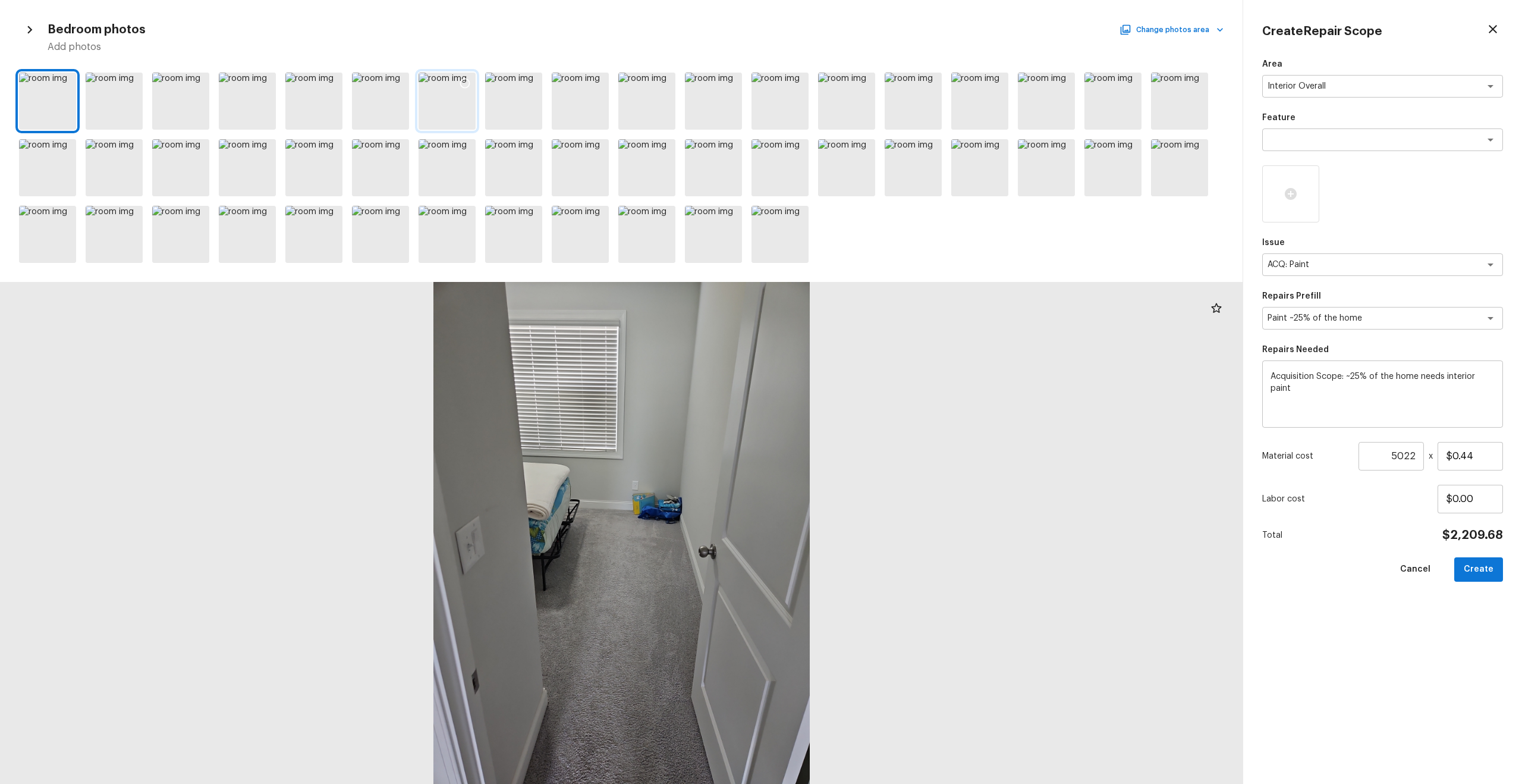
click at [464, 83] on icon at bounding box center [464, 83] width 12 height 12
click at [464, 154] on icon at bounding box center [465, 150] width 10 height 10
click at [398, 153] on icon at bounding box center [398, 150] width 10 height 10
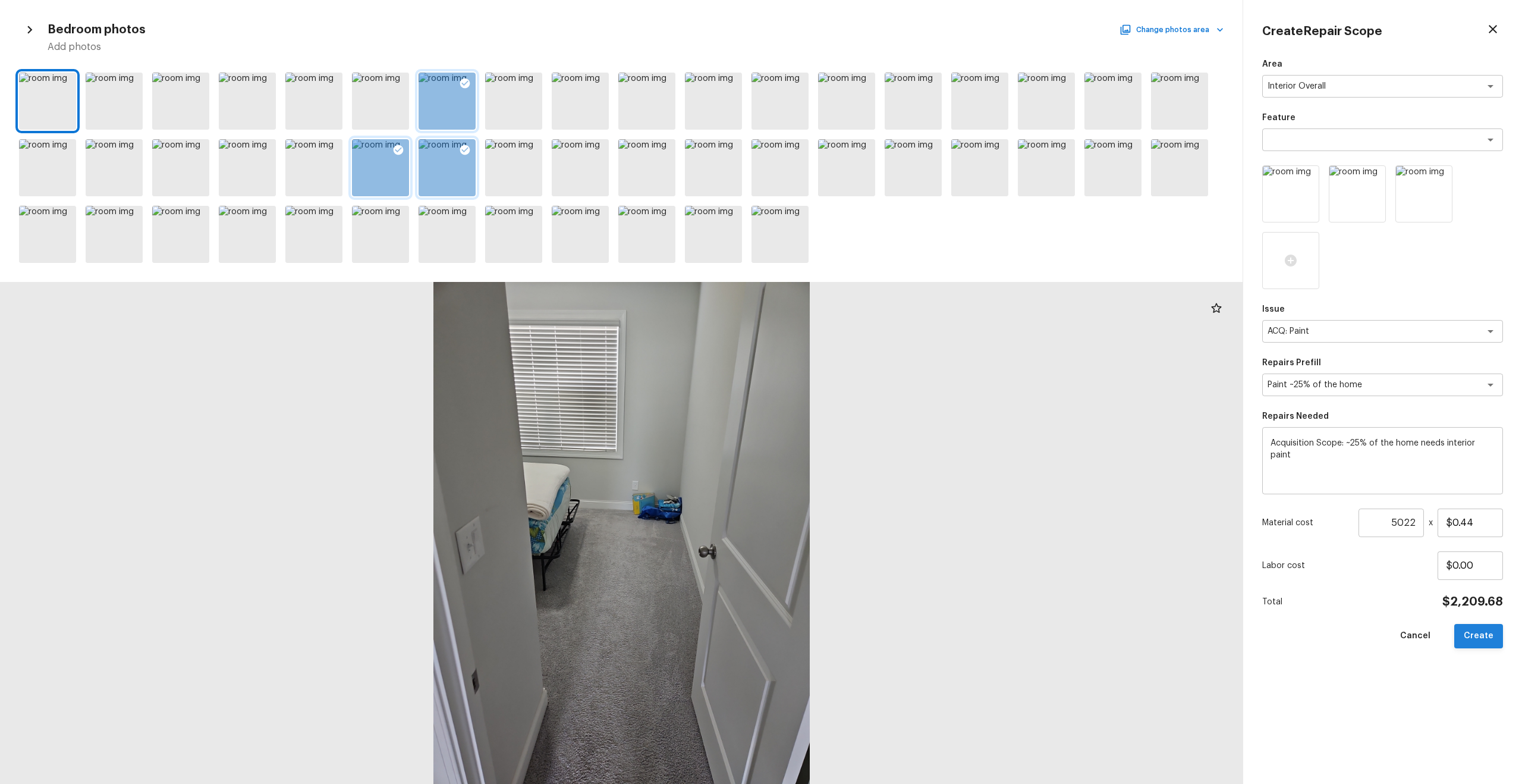
click at [856, 419] on button "Create" at bounding box center [1479, 635] width 49 height 25
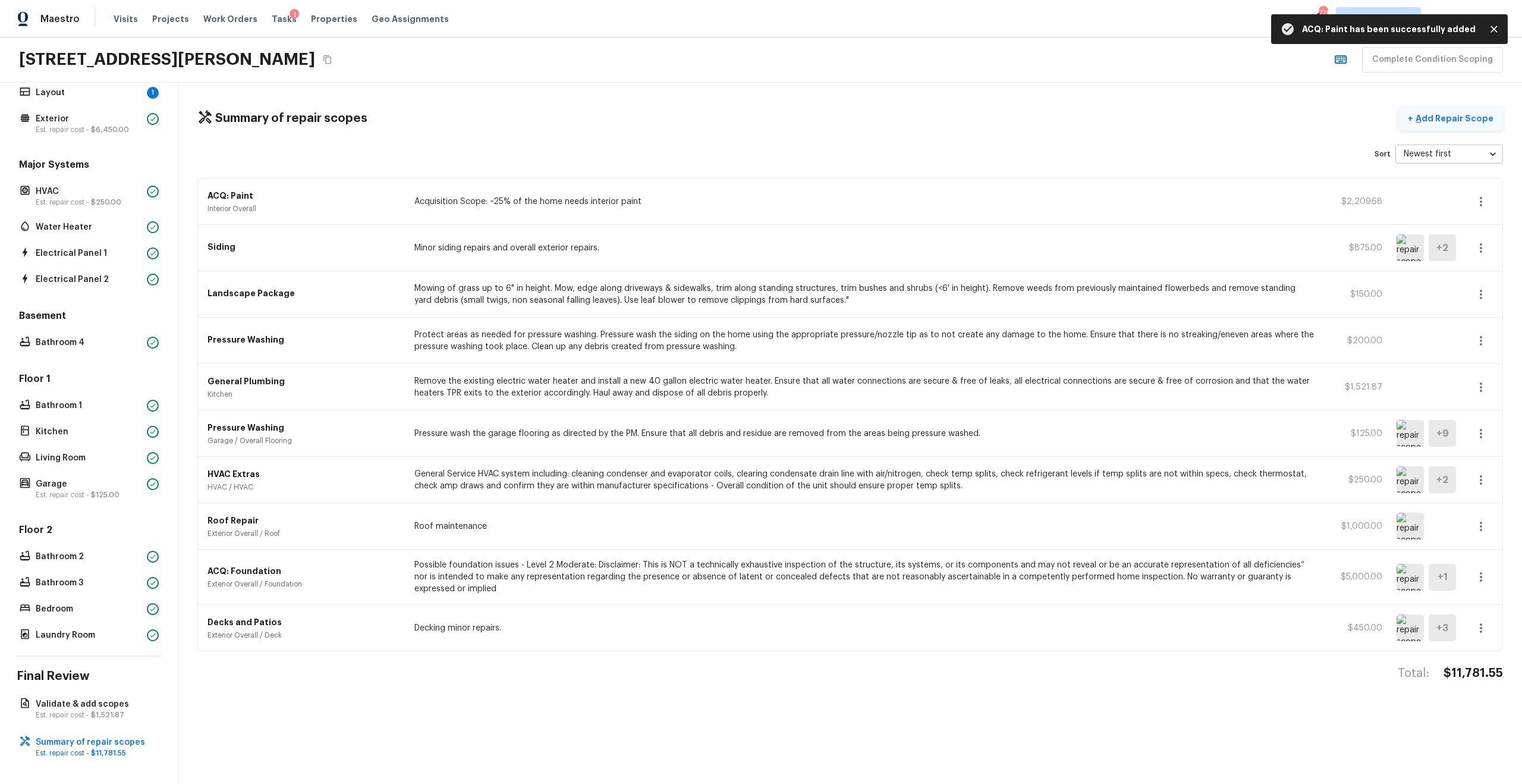
click at [856, 113] on p "Add Repair Scope" at bounding box center [1453, 118] width 80 height 12
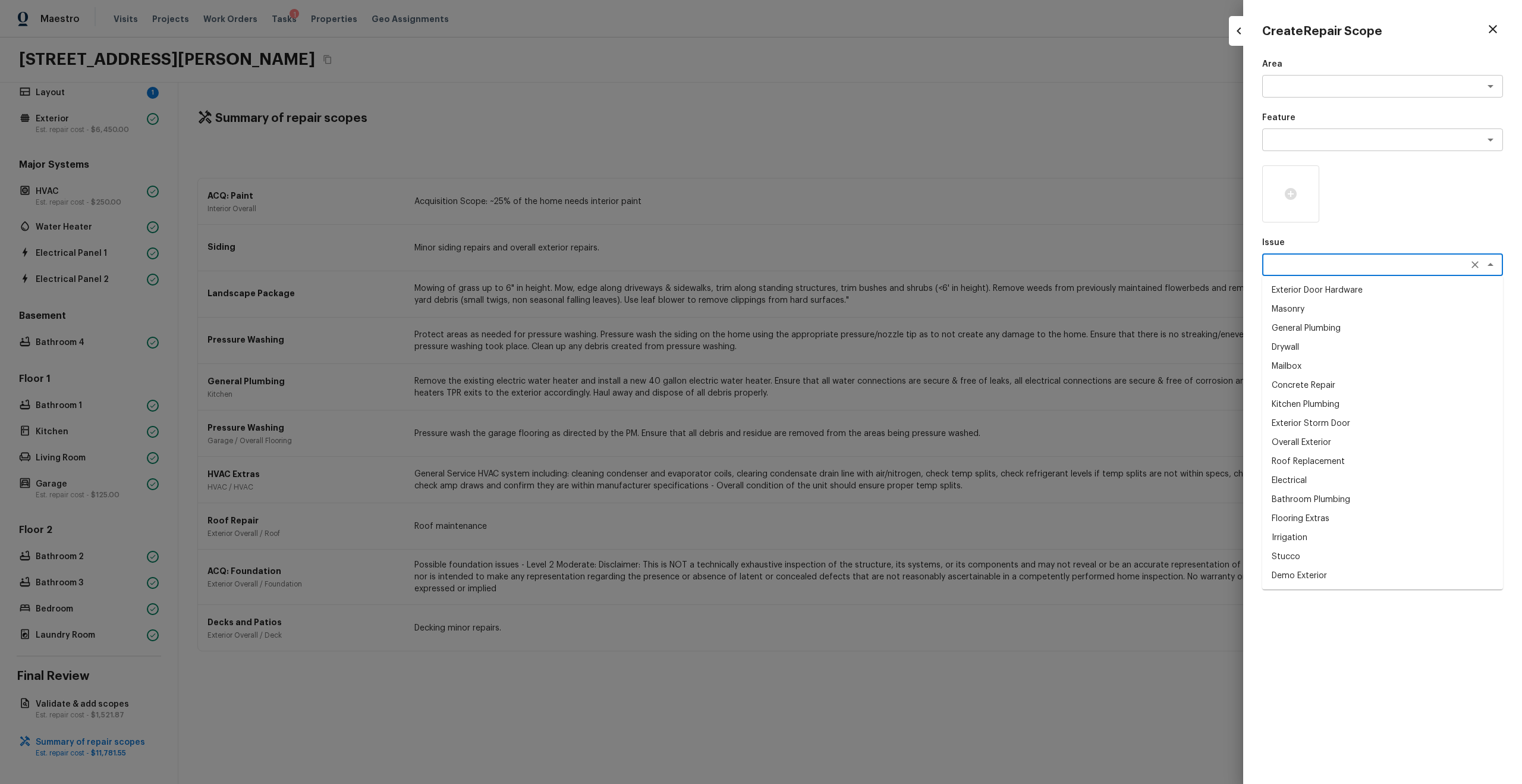
click at [856, 266] on textarea at bounding box center [1366, 265] width 197 height 12
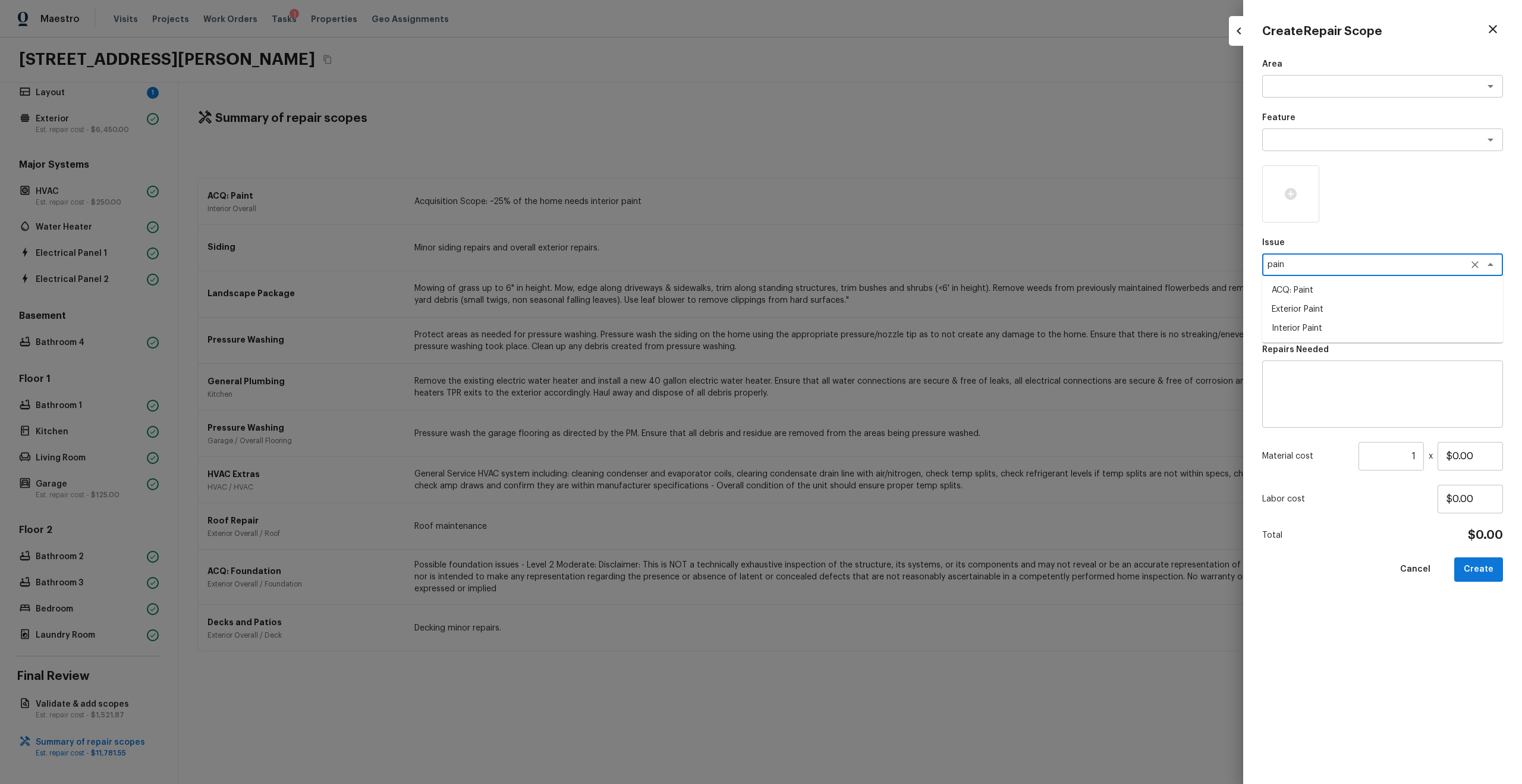
click at [856, 326] on li "Interior Paint" at bounding box center [1382, 328] width 241 height 19
click at [856, 326] on div "x ​" at bounding box center [1382, 318] width 241 height 22
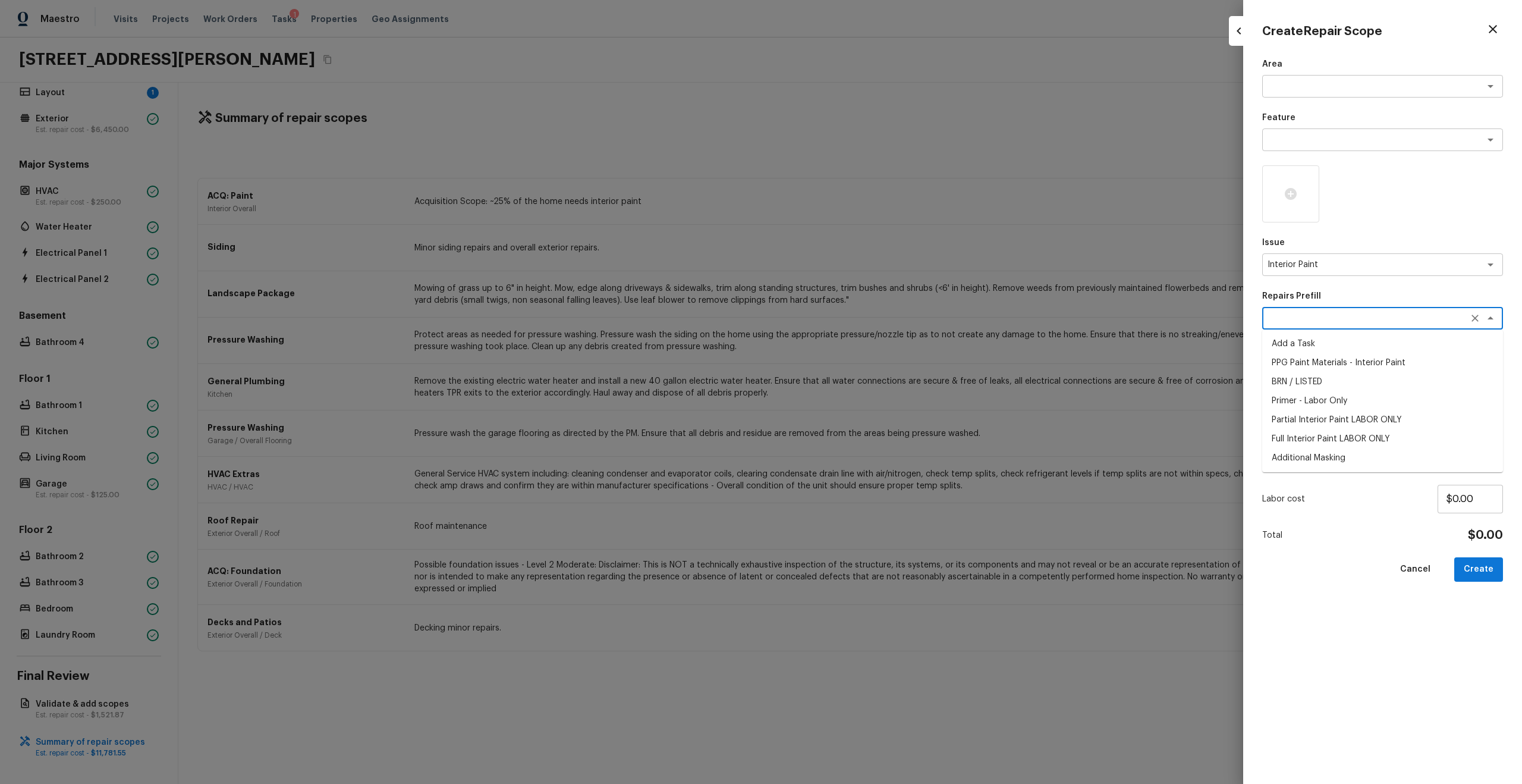
click at [856, 419] on li "Full Interior Paint LABOR ONLY" at bounding box center [1382, 439] width 241 height 19
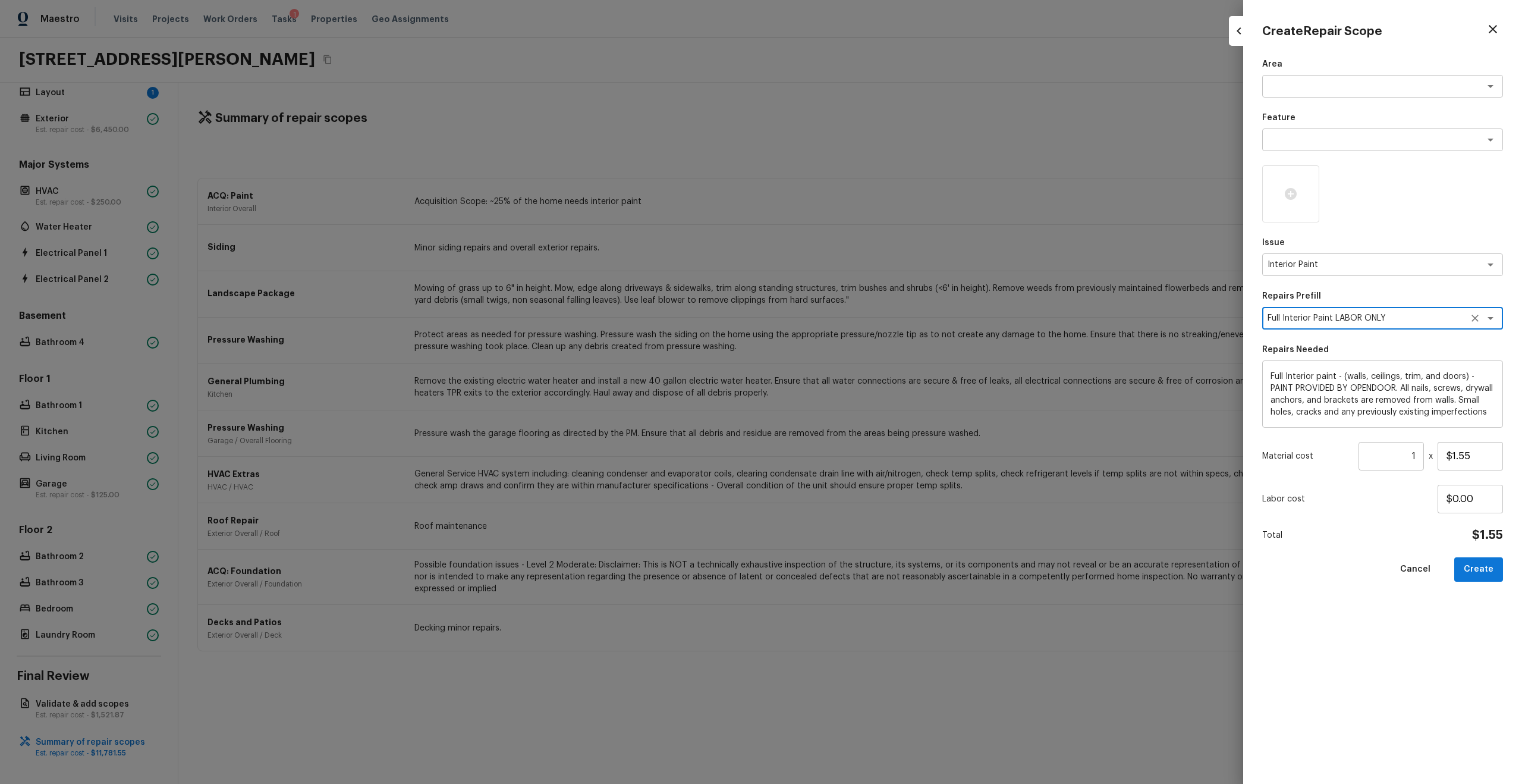
click at [856, 315] on icon "Clear" at bounding box center [1475, 318] width 12 height 12
click at [856, 317] on textarea at bounding box center [1366, 318] width 197 height 12
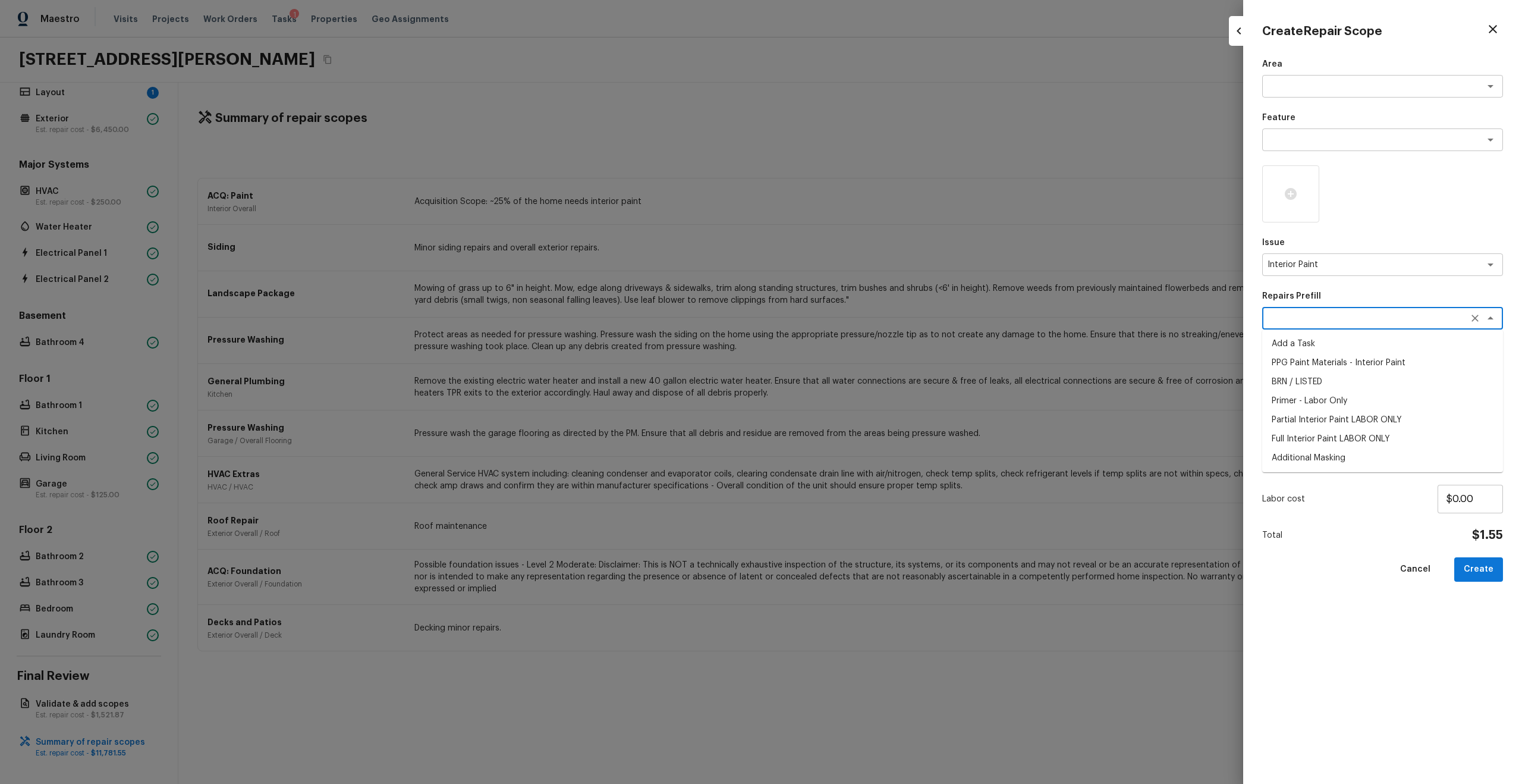
click at [856, 404] on li "Primer - Labor Only" at bounding box center [1382, 401] width 241 height 19
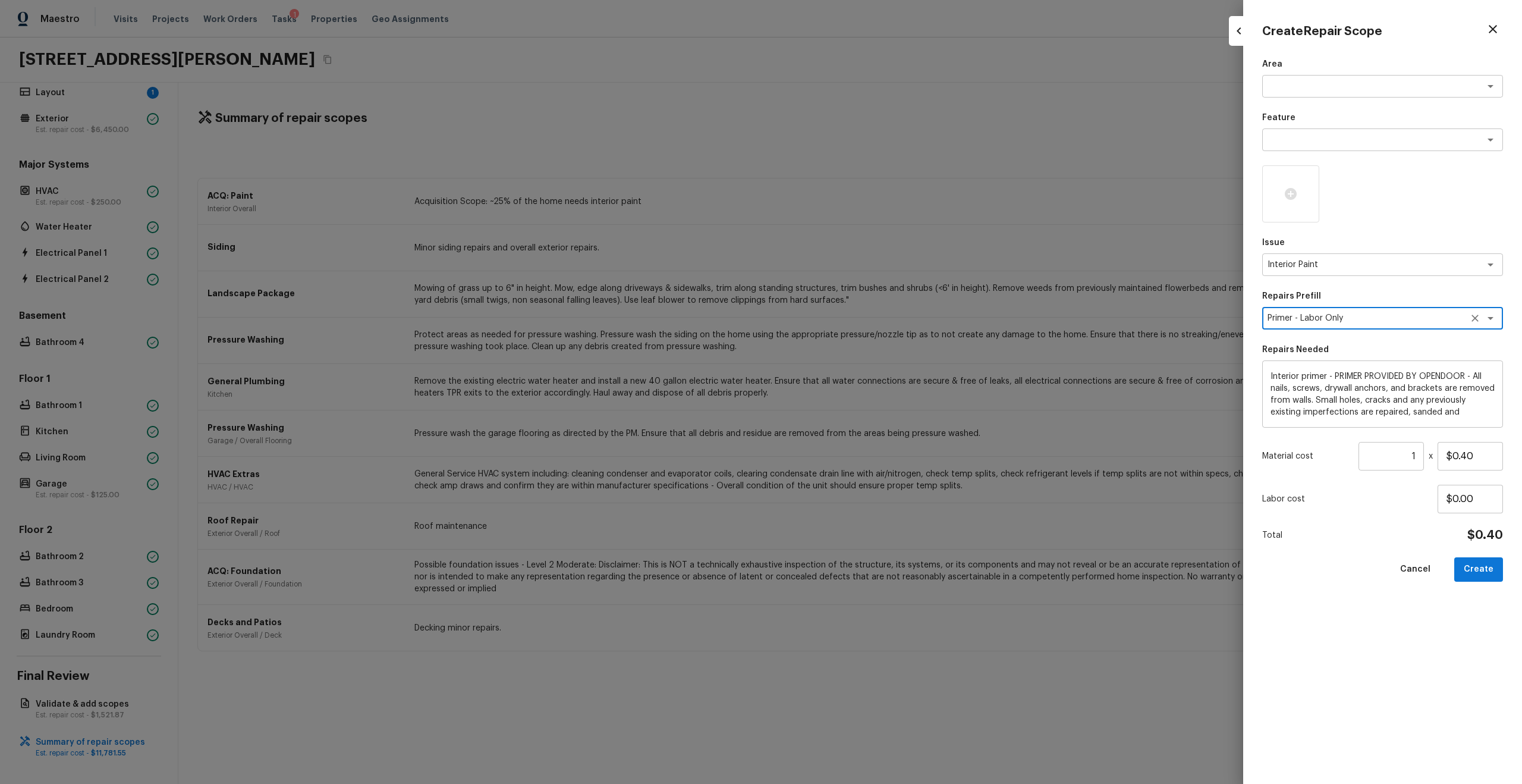
click at [856, 419] on input "1" at bounding box center [1392, 456] width 66 height 29
click at [856, 419] on button "Create" at bounding box center [1479, 569] width 49 height 25
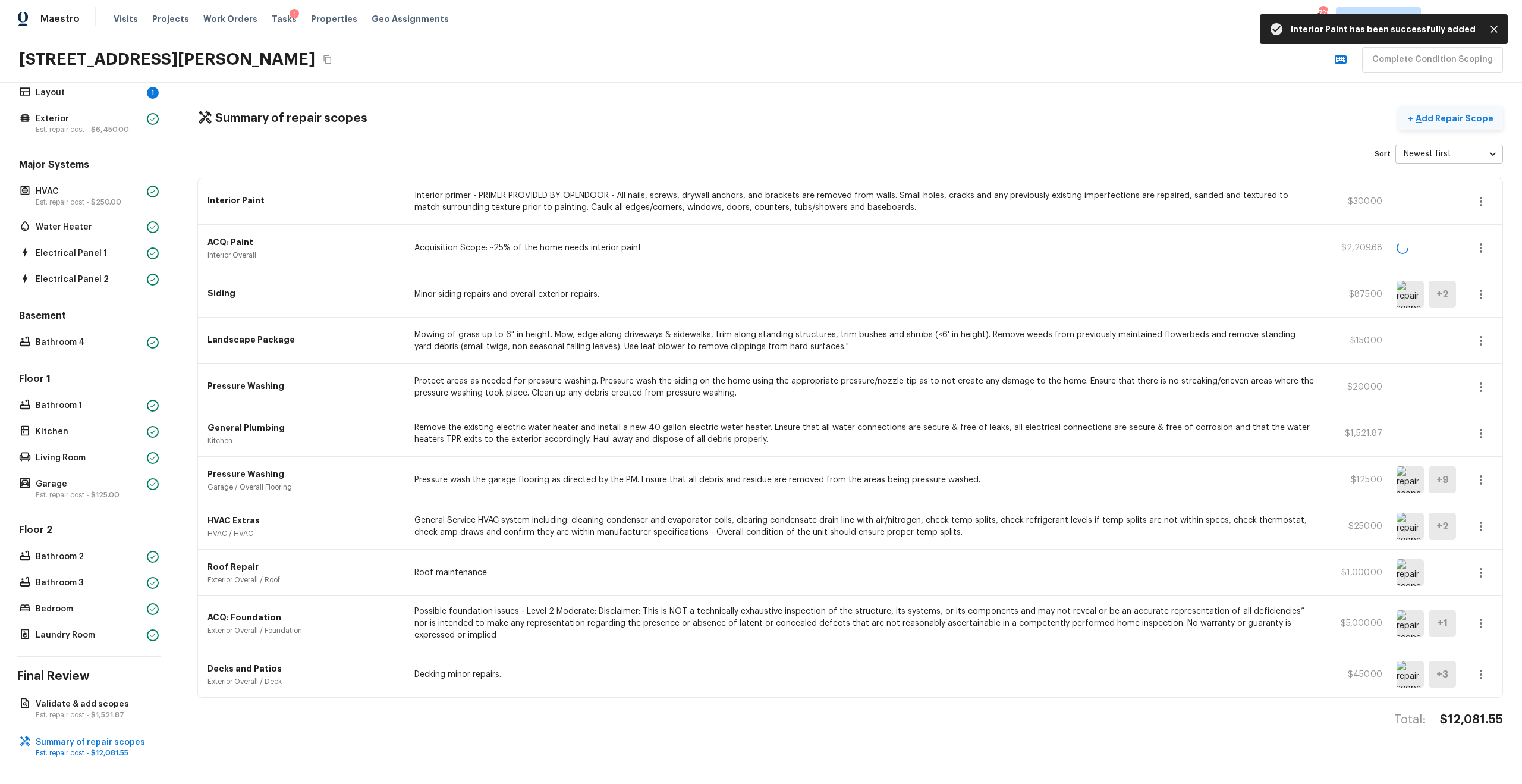
click at [856, 119] on p "Add Repair Scope" at bounding box center [1453, 118] width 80 height 12
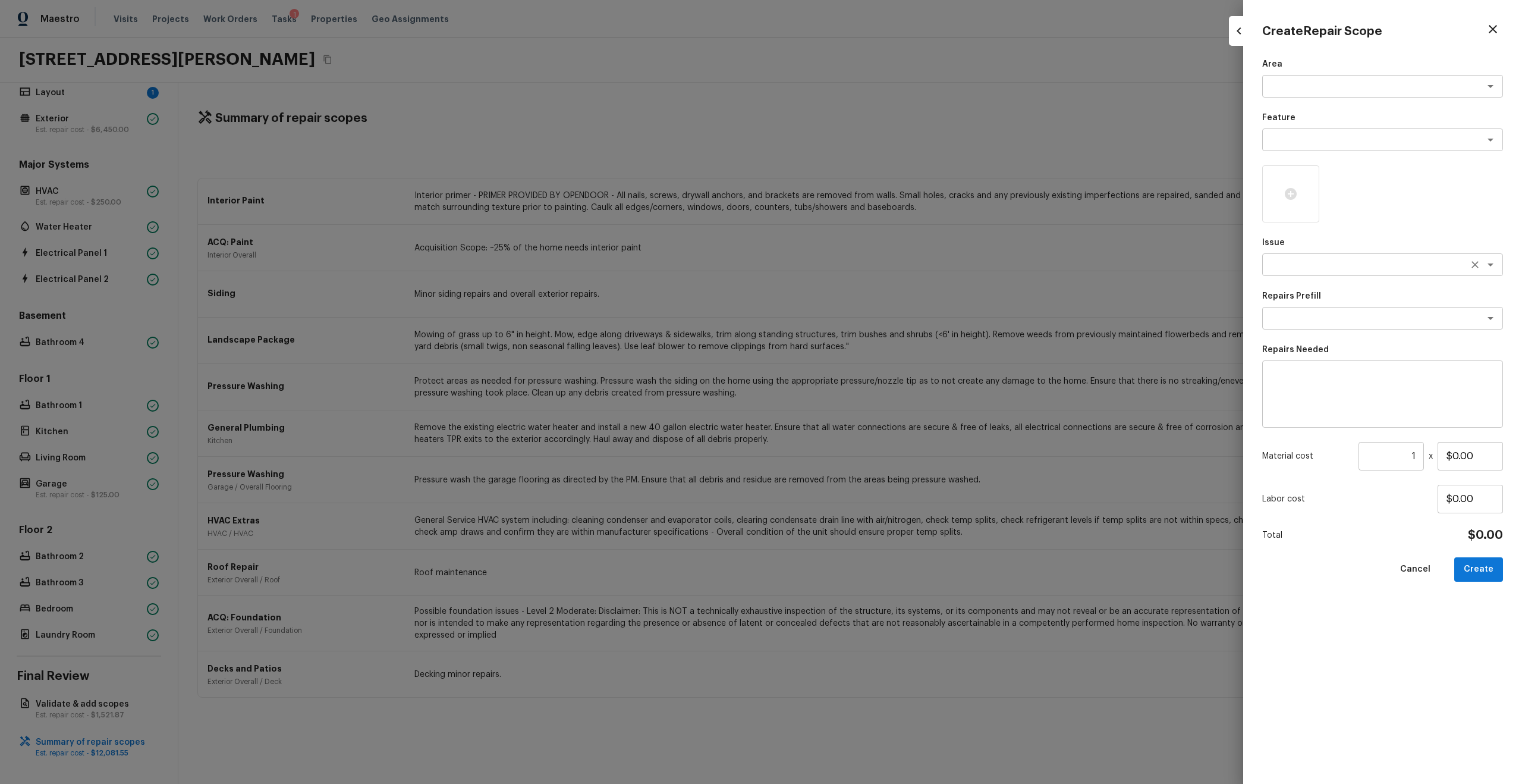
click at [856, 262] on textarea at bounding box center [1366, 265] width 197 height 12
click at [856, 310] on li "ACQ: Flooring" at bounding box center [1382, 309] width 241 height 19
click at [856, 322] on textarea at bounding box center [1366, 318] width 197 height 12
click at [856, 346] on li "Minimum Flooring Repairs" at bounding box center [1382, 344] width 241 height 19
click at [856, 419] on input "1" at bounding box center [1392, 456] width 66 height 29
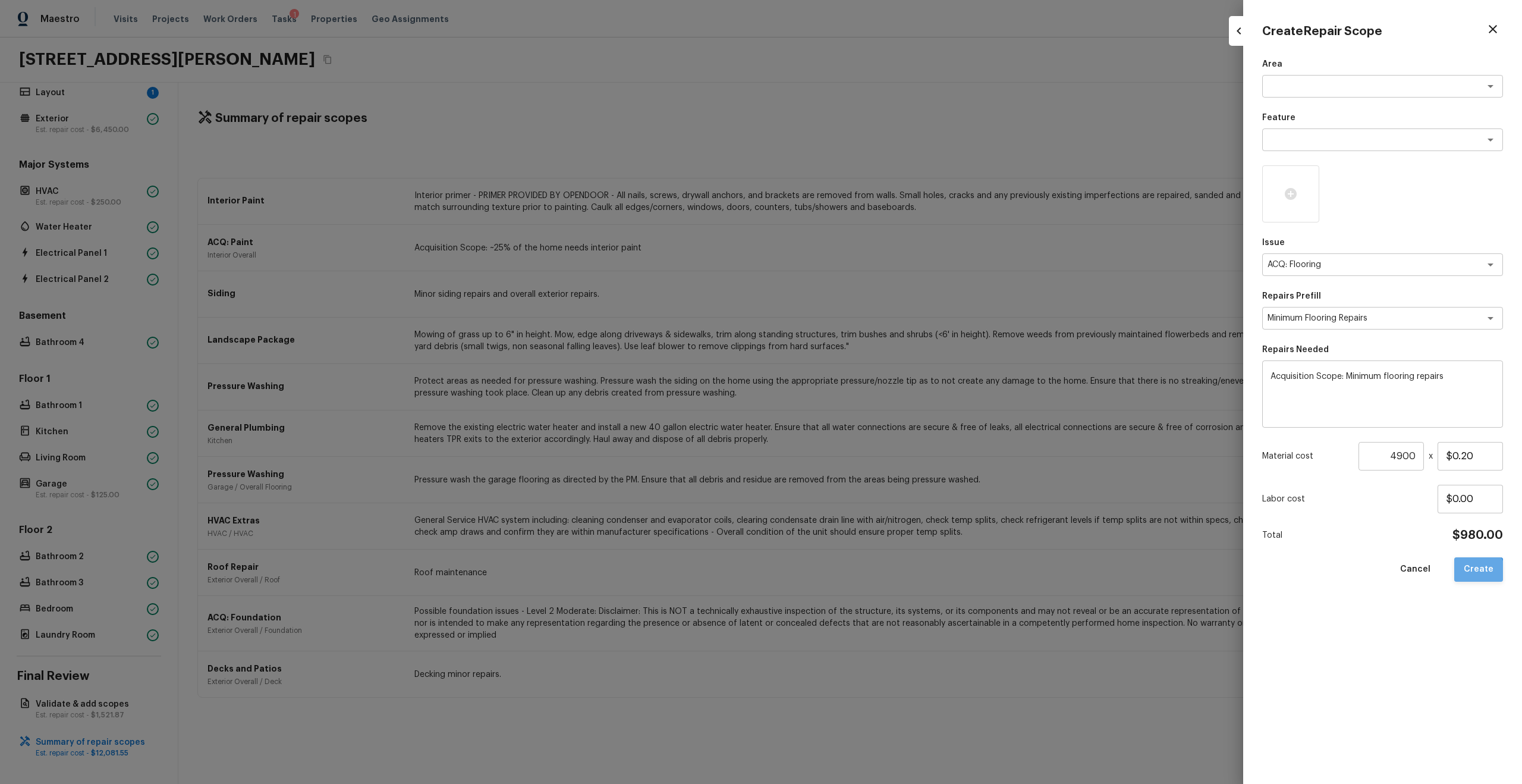
click at [856, 419] on button "Create" at bounding box center [1479, 569] width 49 height 25
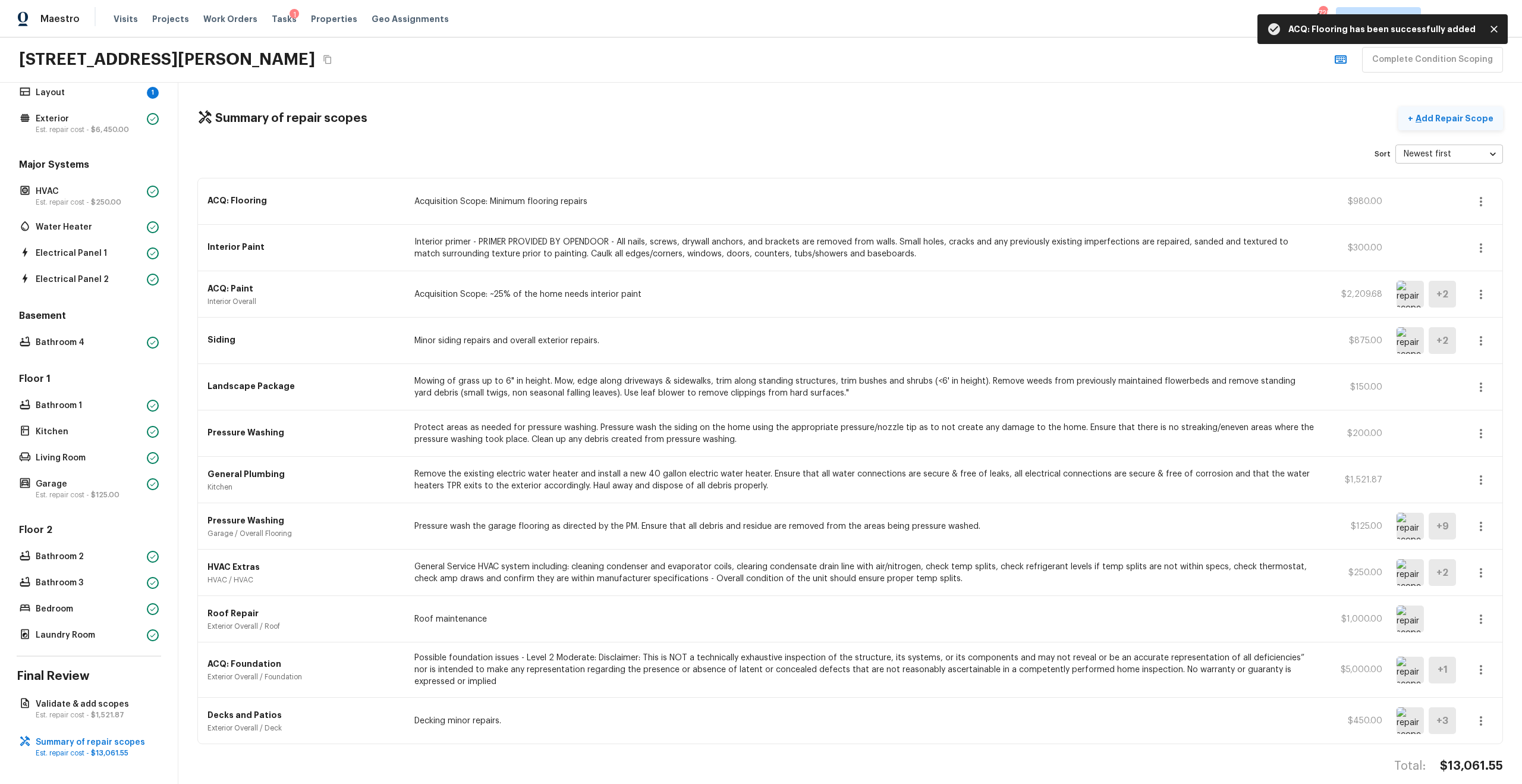
click at [856, 115] on p "Add Repair Scope" at bounding box center [1453, 118] width 80 height 12
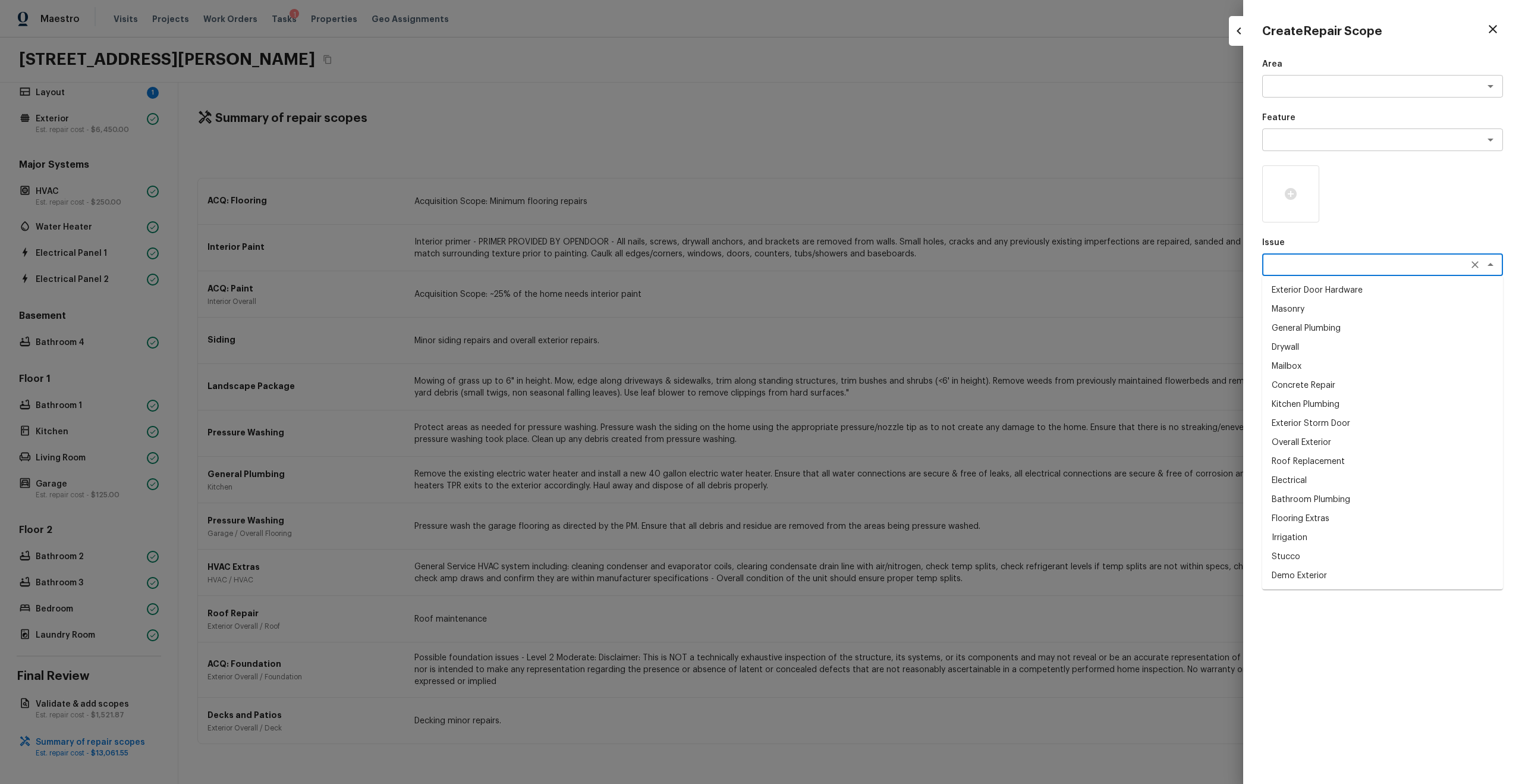
click at [856, 264] on textarea at bounding box center [1366, 265] width 197 height 12
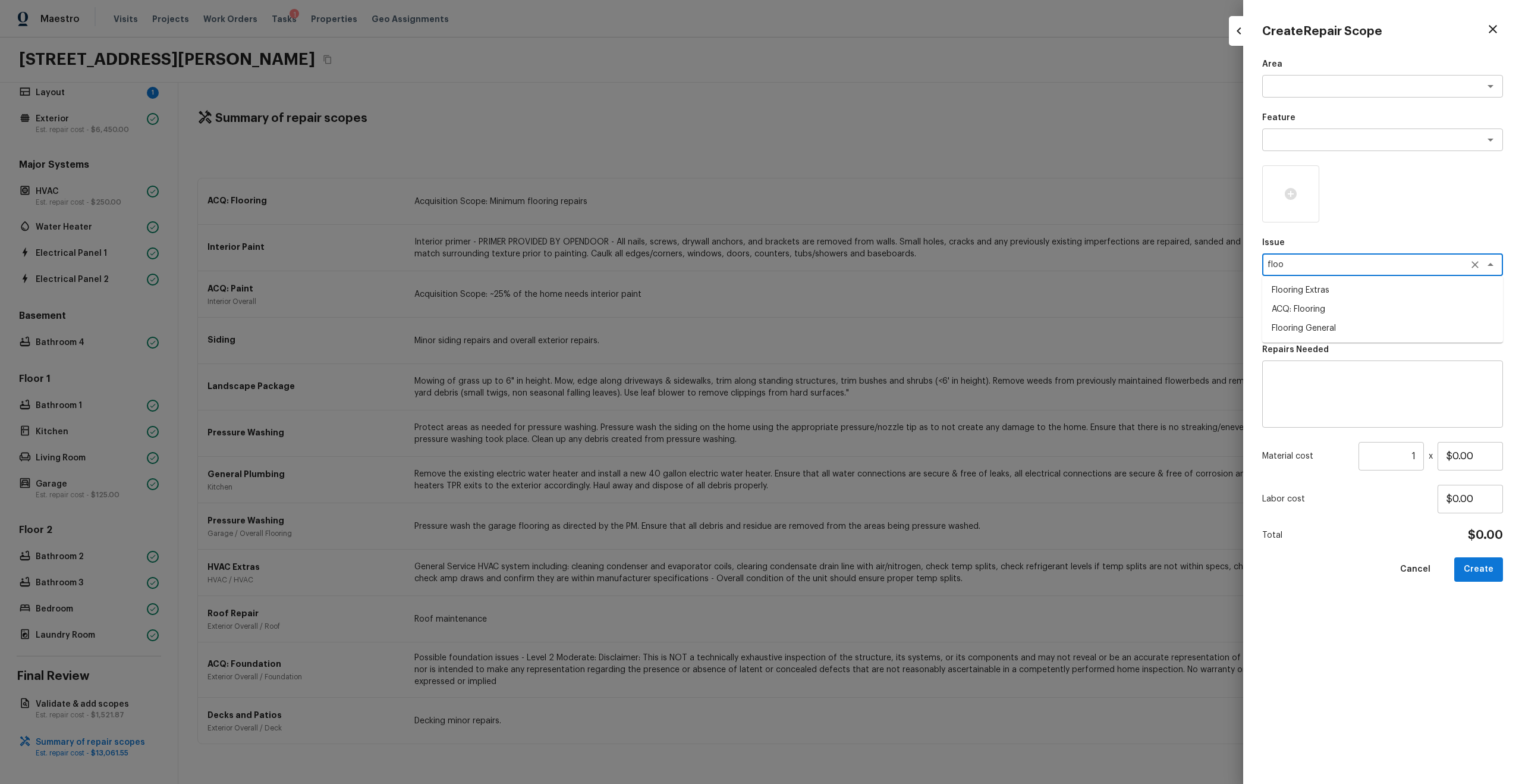
click at [856, 292] on li "Flooring Extras" at bounding box center [1382, 290] width 241 height 19
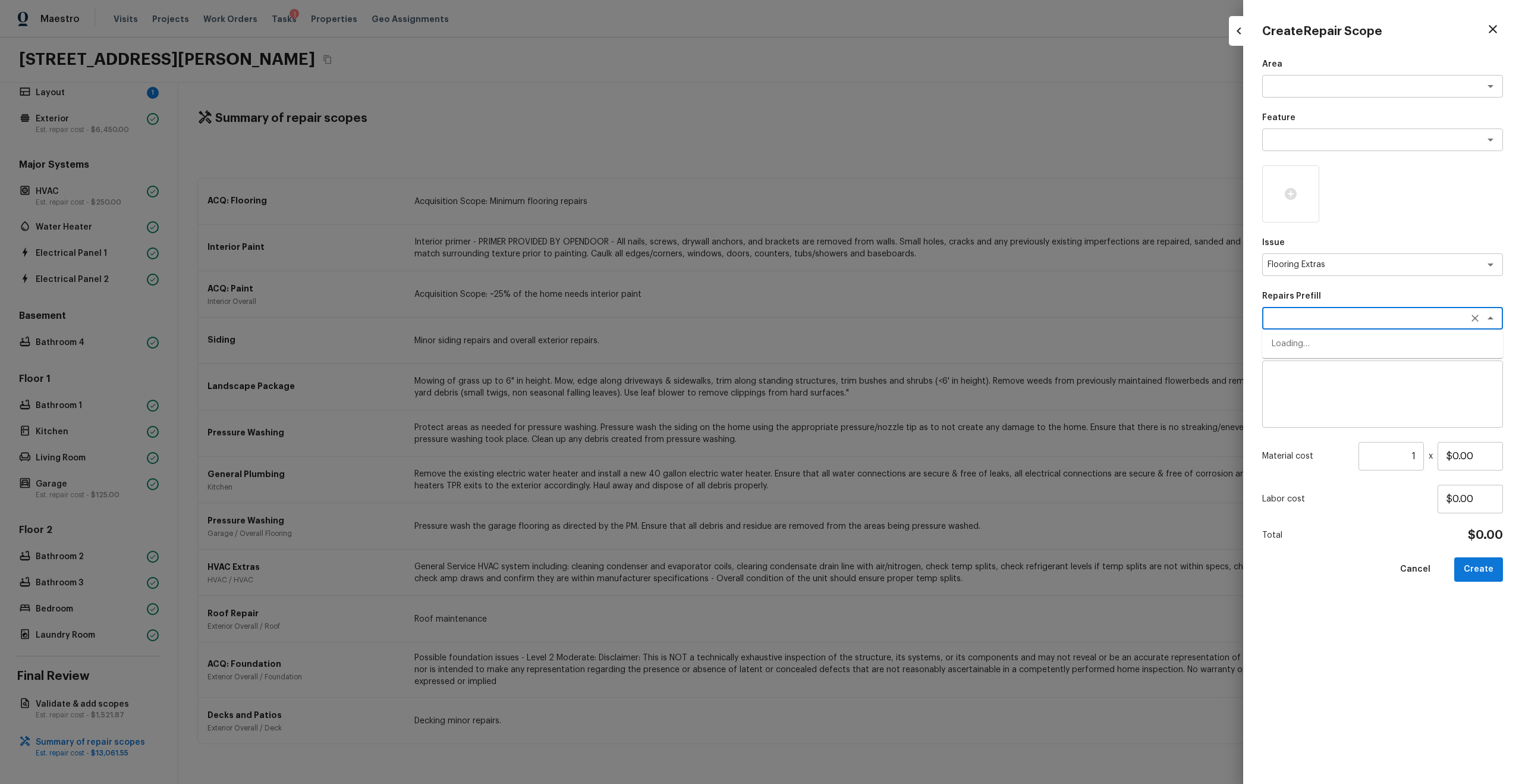
click at [856, 324] on textarea at bounding box center [1366, 318] width 197 height 12
click at [856, 264] on textarea "Flooring Extras" at bounding box center [1366, 265] width 197 height 12
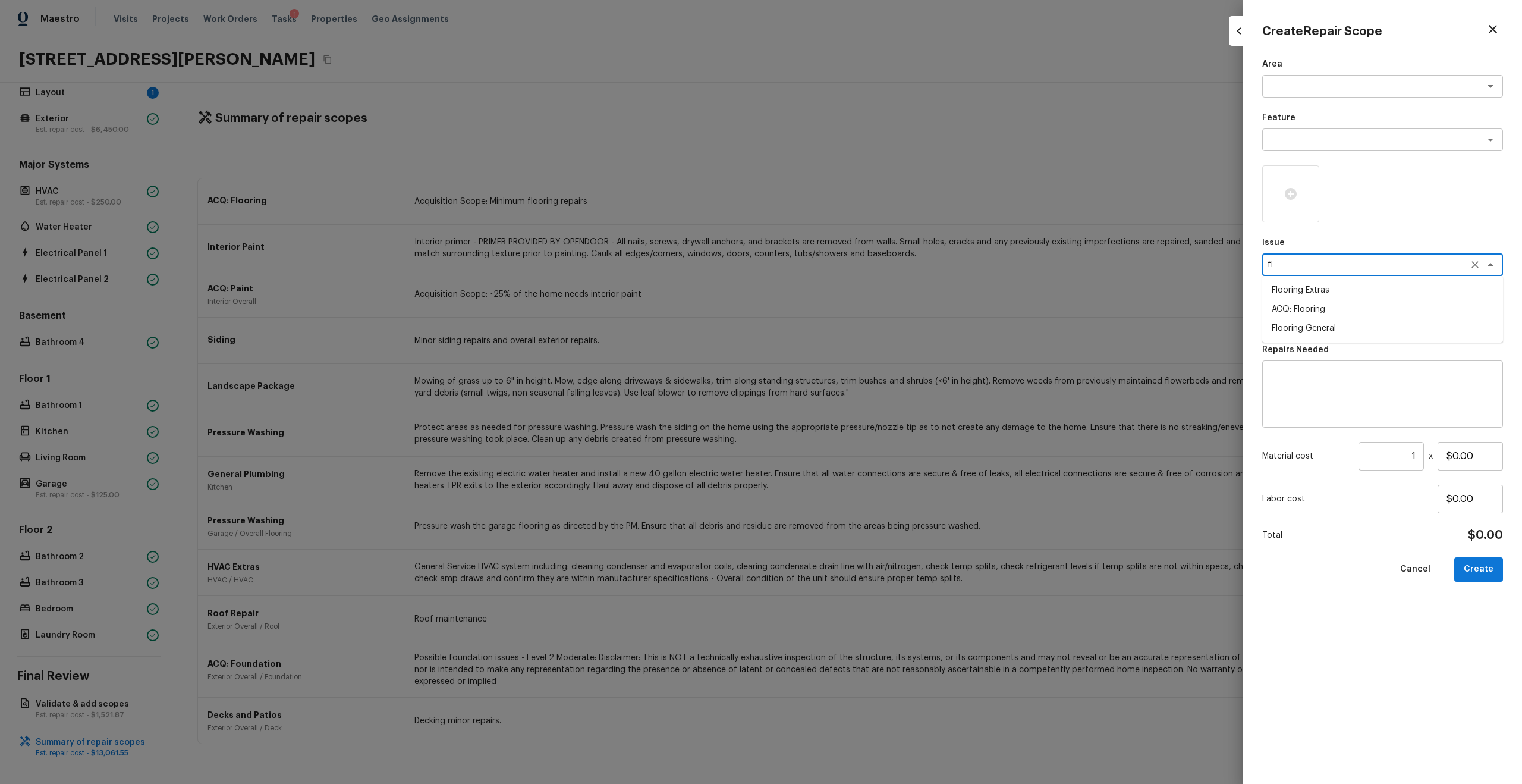
click at [856, 292] on li "Flooring Extras" at bounding box center [1382, 290] width 241 height 19
click at [856, 316] on textarea at bounding box center [1366, 318] width 197 height 12
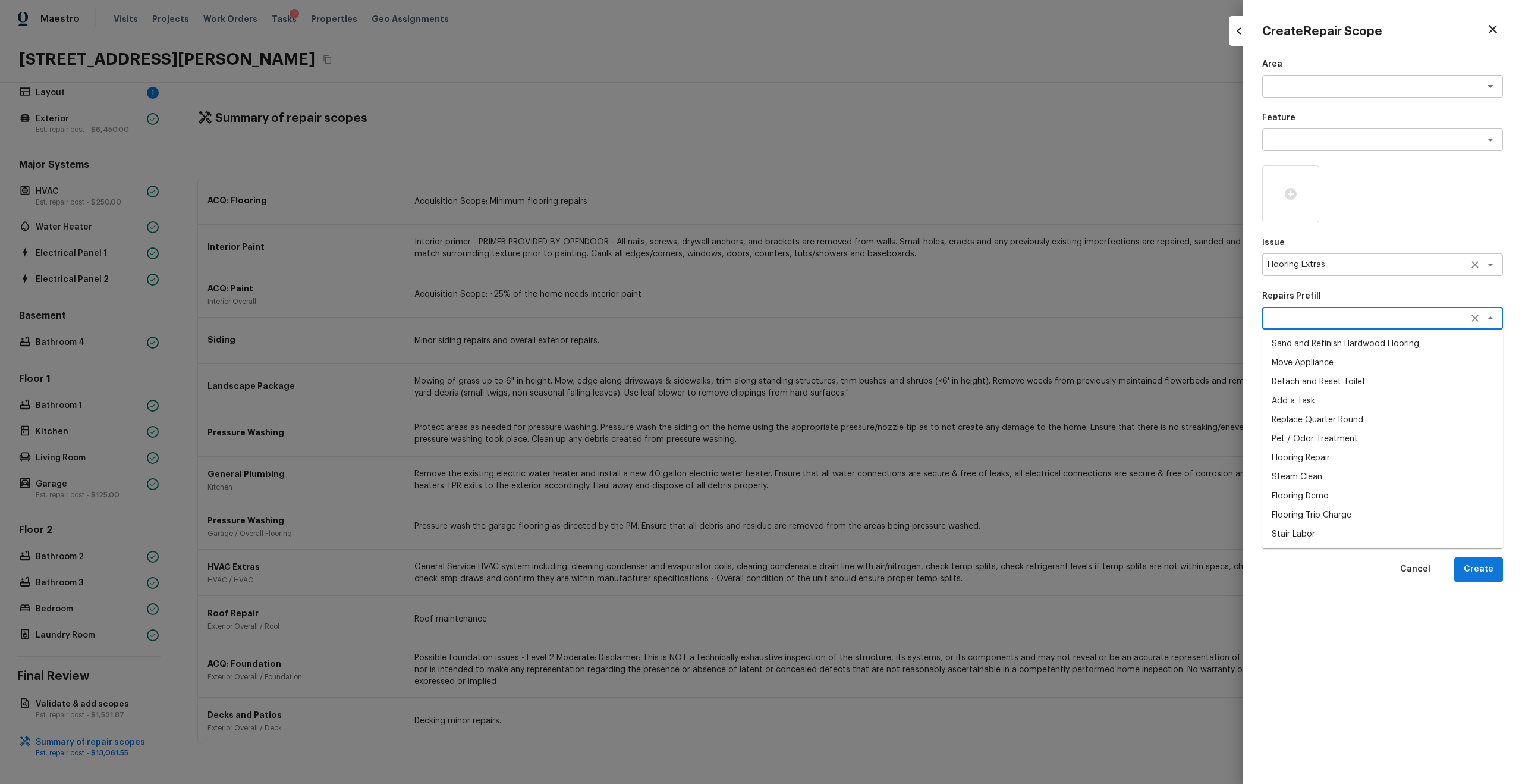
click at [856, 271] on div "Flooring Extras x ​" at bounding box center [1382, 265] width 241 height 22
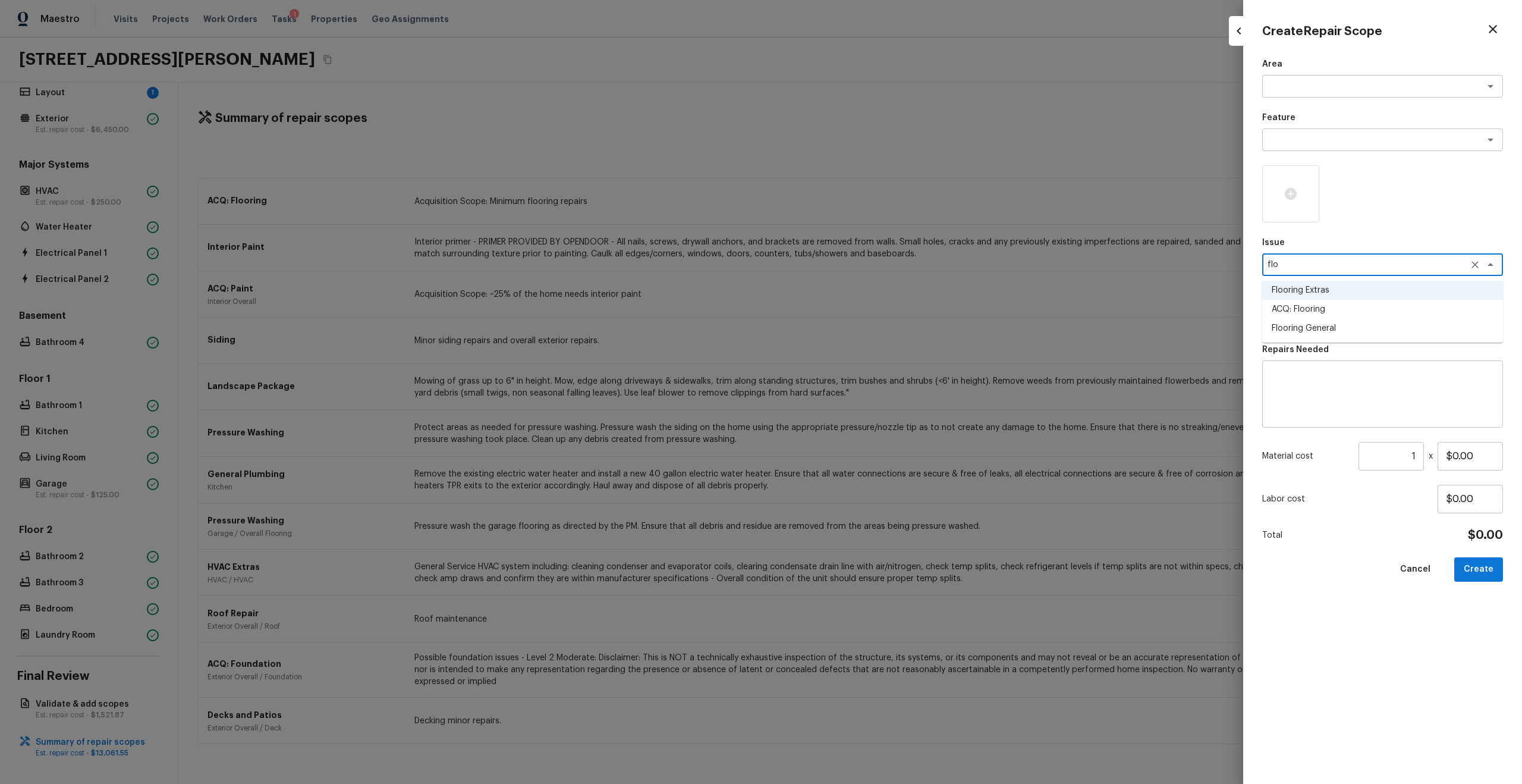
click at [856, 324] on li "Flooring General" at bounding box center [1382, 328] width 241 height 19
click at [856, 309] on div "x ​" at bounding box center [1382, 318] width 241 height 22
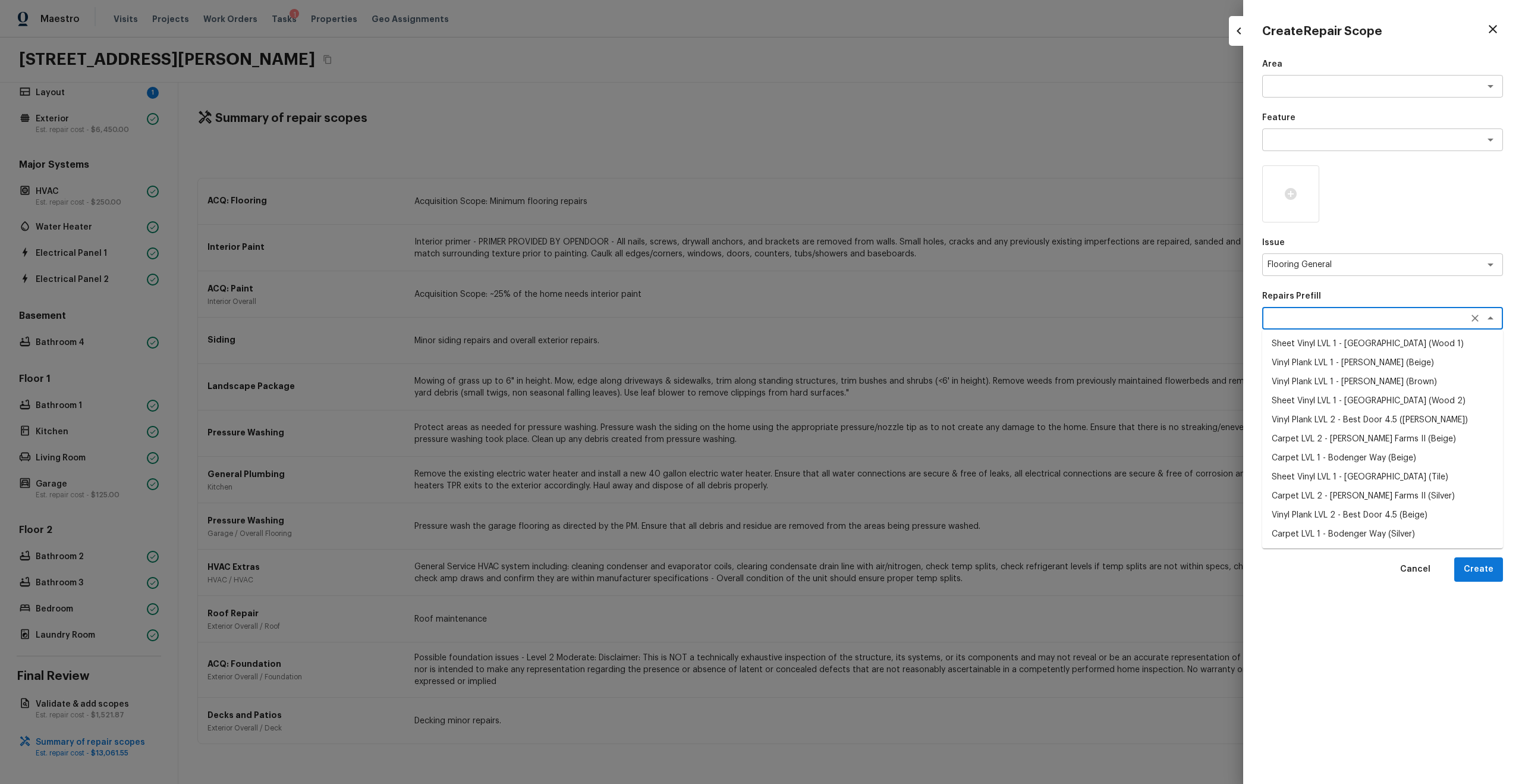
click at [856, 348] on li "Sheet Vinyl LVL 1 - Sugar Valley (Wood 1)" at bounding box center [1382, 344] width 241 height 19
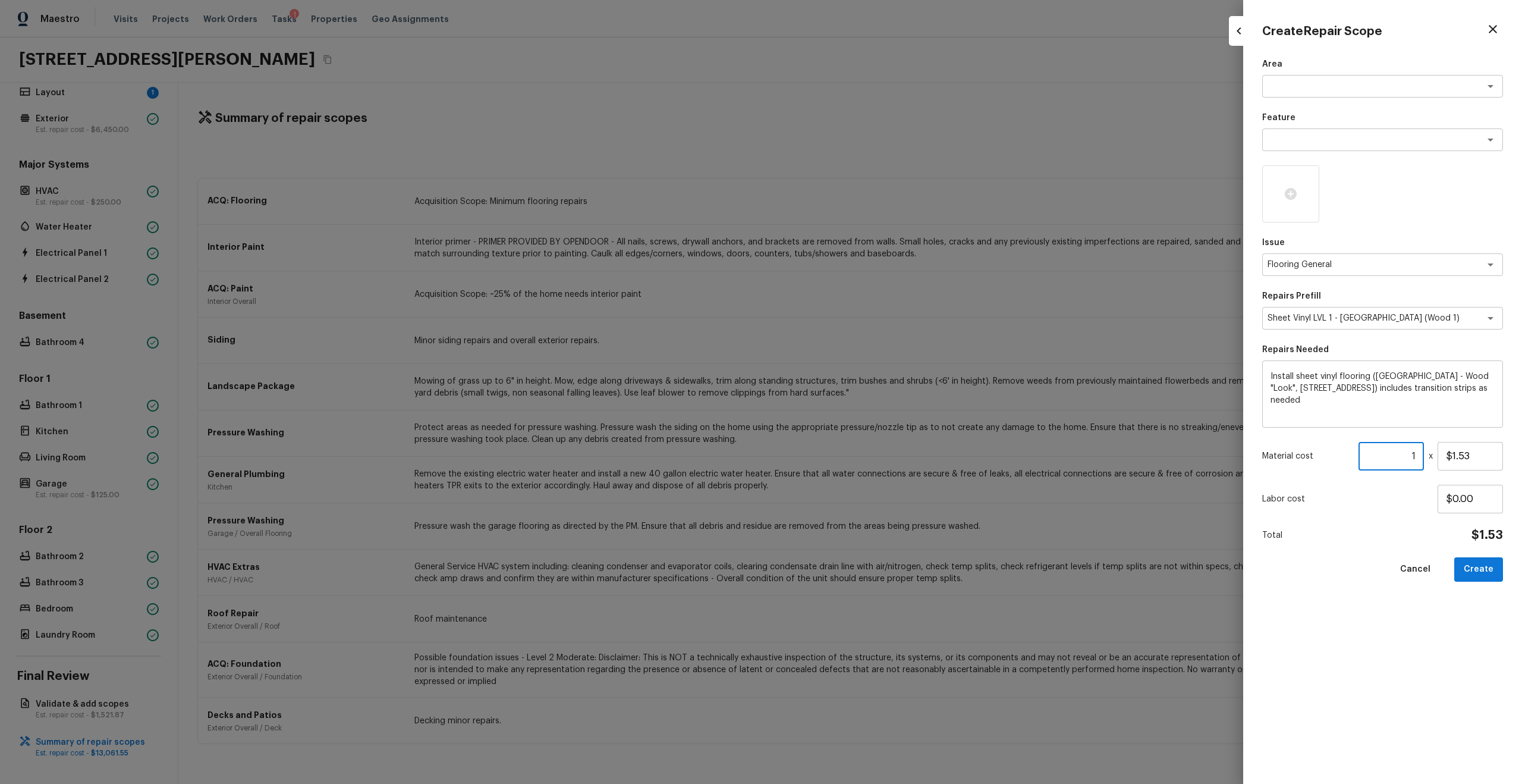
click at [856, 419] on input "1" at bounding box center [1392, 456] width 66 height 29
click at [856, 419] on input "$1.53" at bounding box center [1471, 456] width 66 height 29
click at [856, 419] on input "$1.59" at bounding box center [1471, 456] width 66 height 29
click at [856, 191] on icon at bounding box center [1291, 193] width 12 height 12
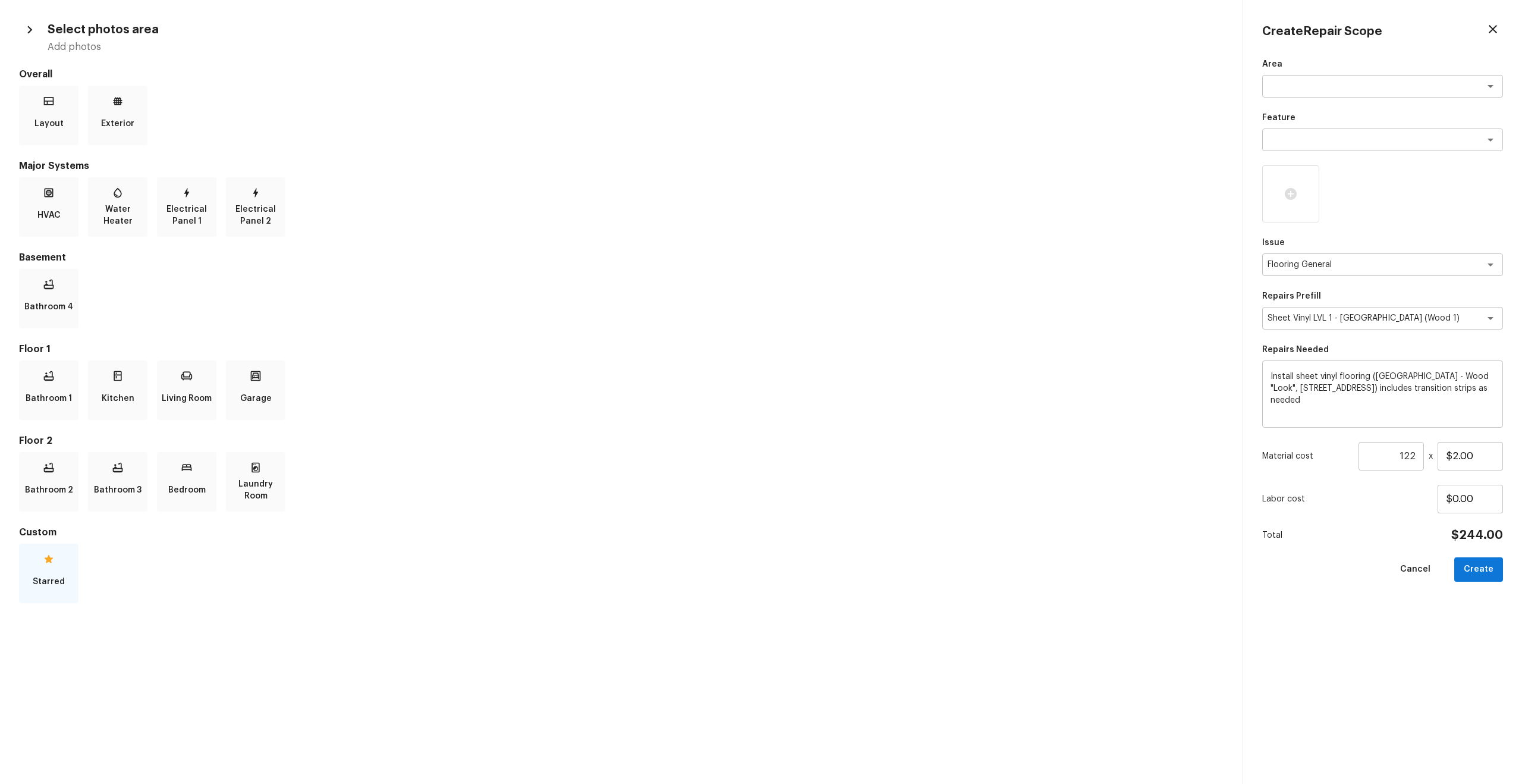
click at [46, 419] on p "Starred" at bounding box center [49, 582] width 32 height 24
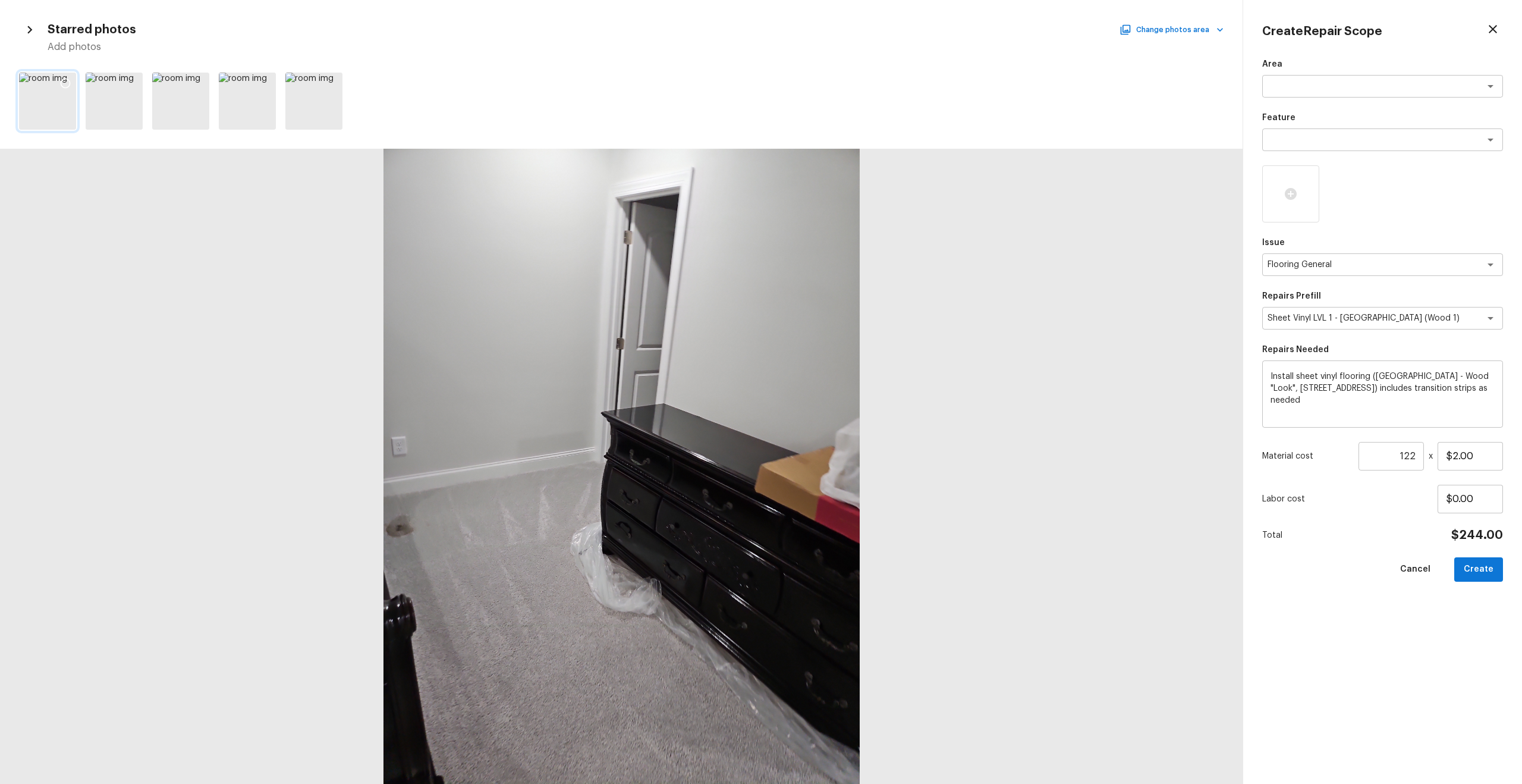
click at [64, 80] on icon at bounding box center [65, 83] width 12 height 12
click at [856, 419] on button "Create" at bounding box center [1479, 569] width 49 height 25
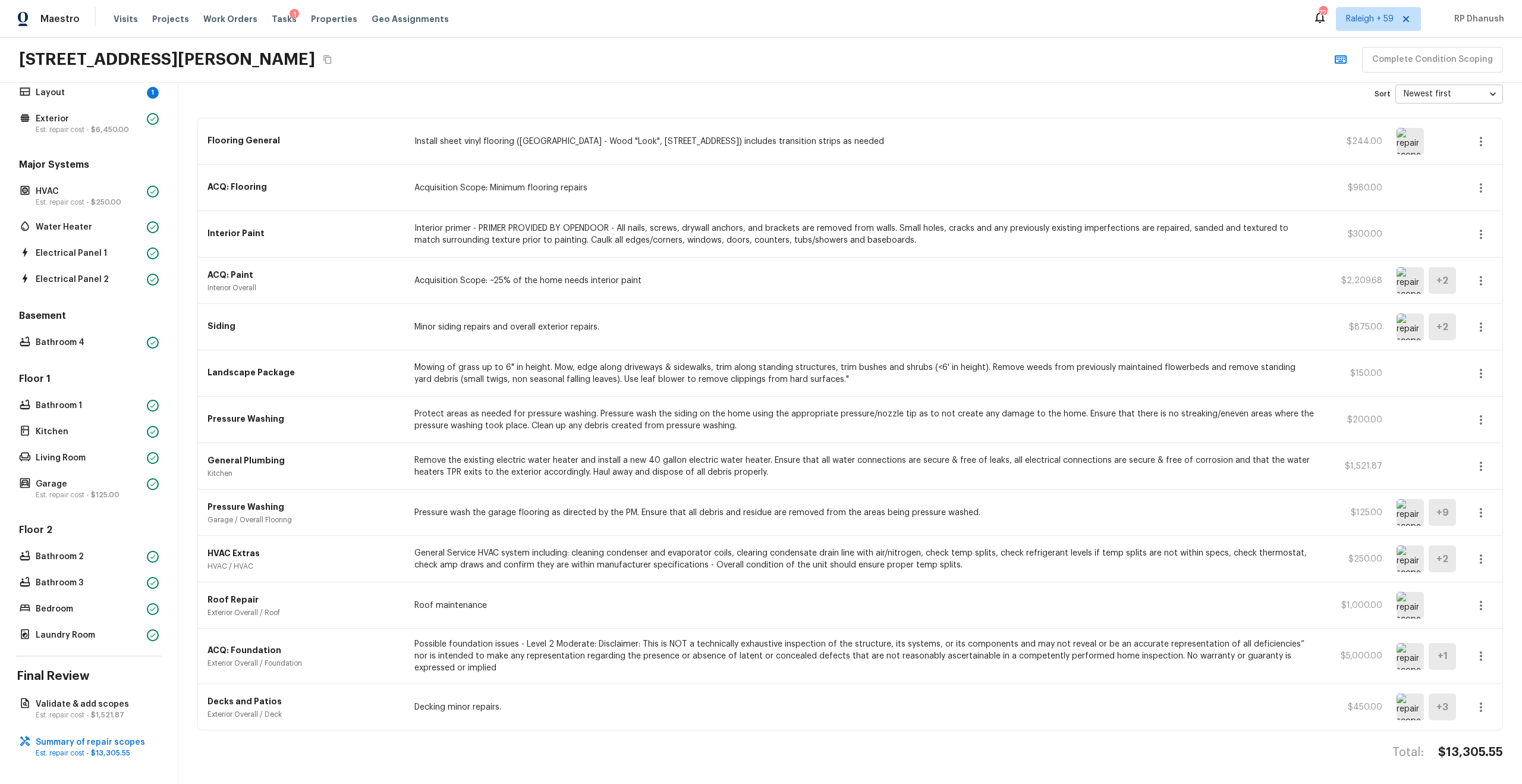
scroll to position [0, 0]
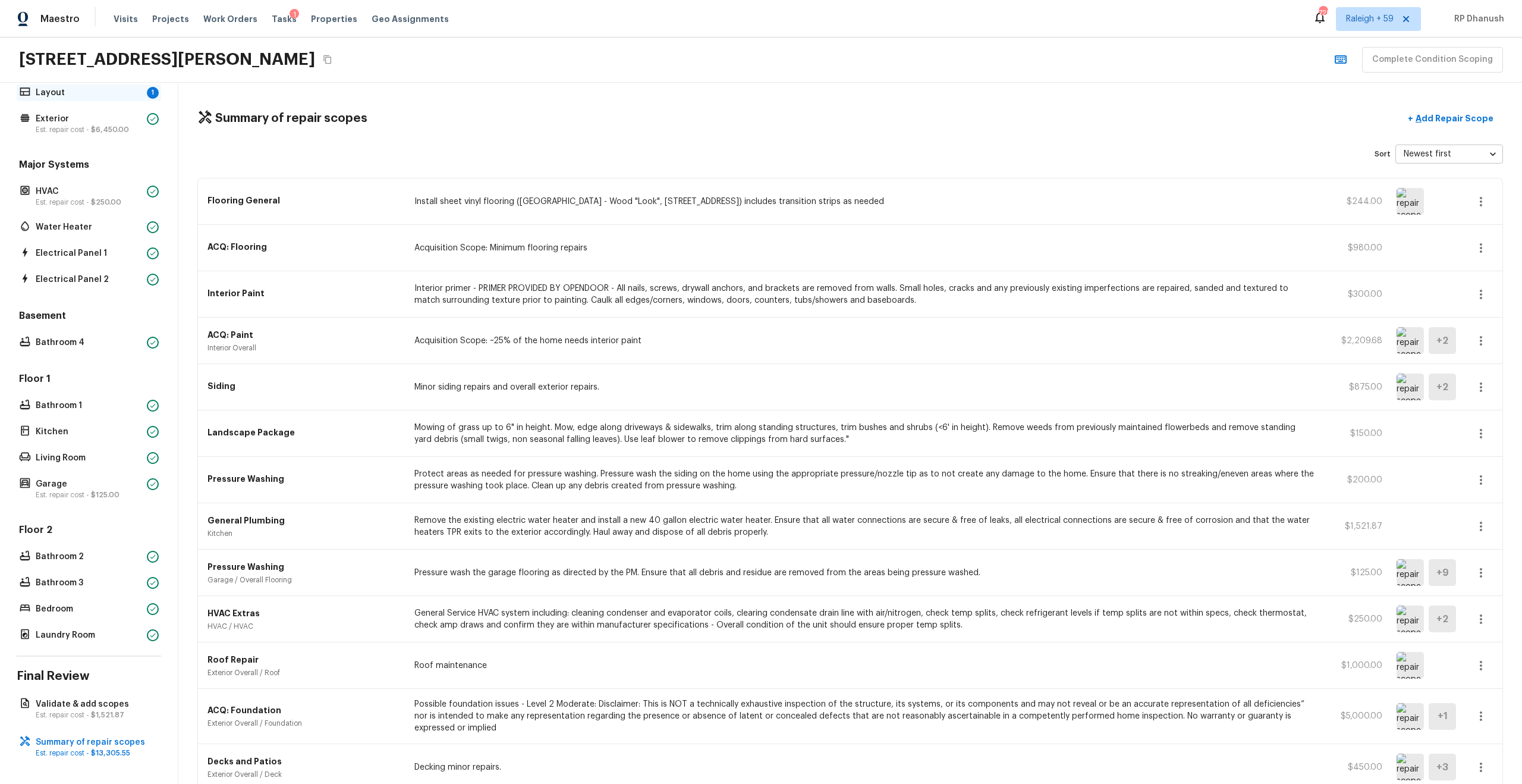
click at [110, 98] on p "Layout" at bounding box center [89, 93] width 106 height 12
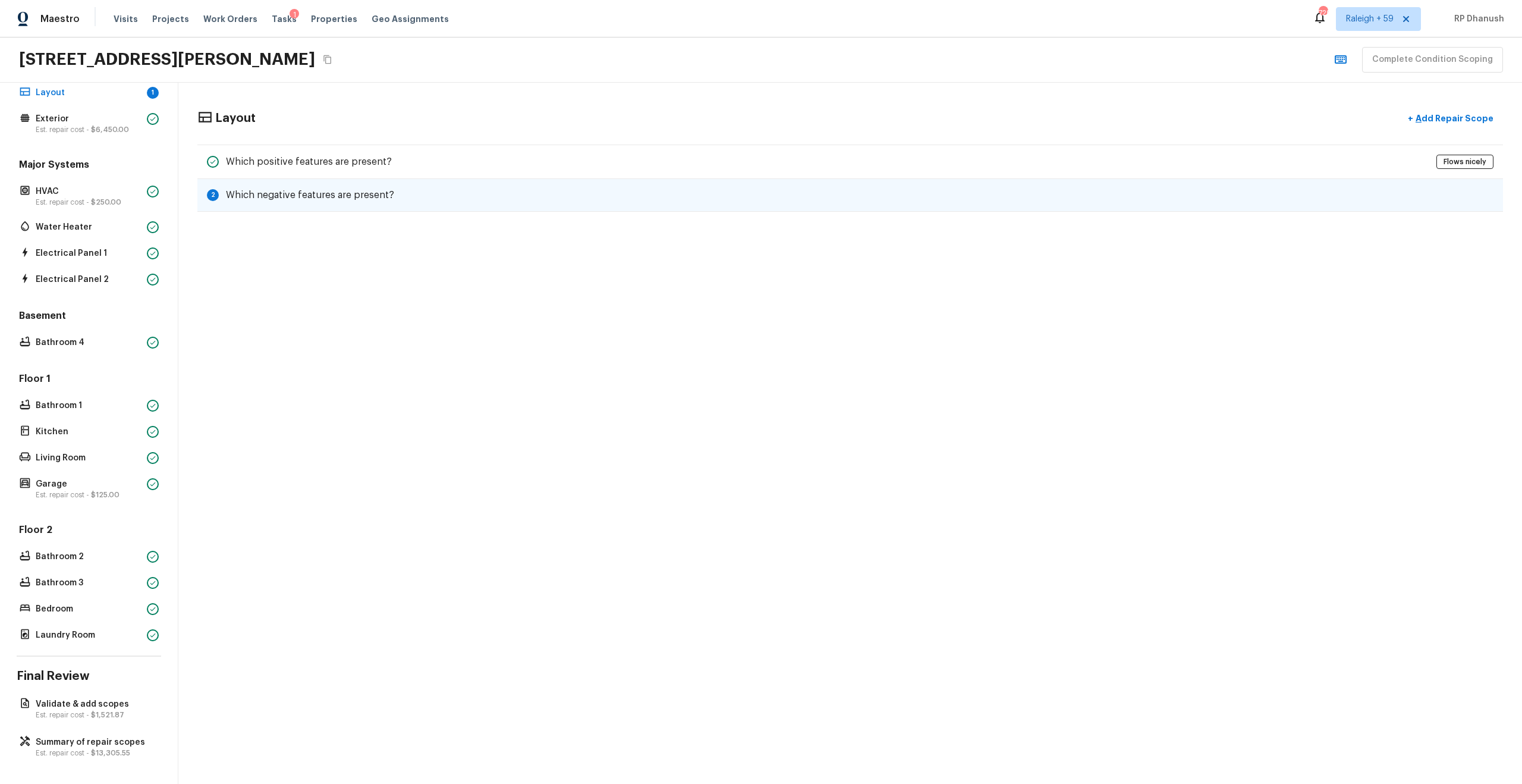
click at [361, 189] on h5 "Which negative features are present?" at bounding box center [310, 195] width 169 height 13
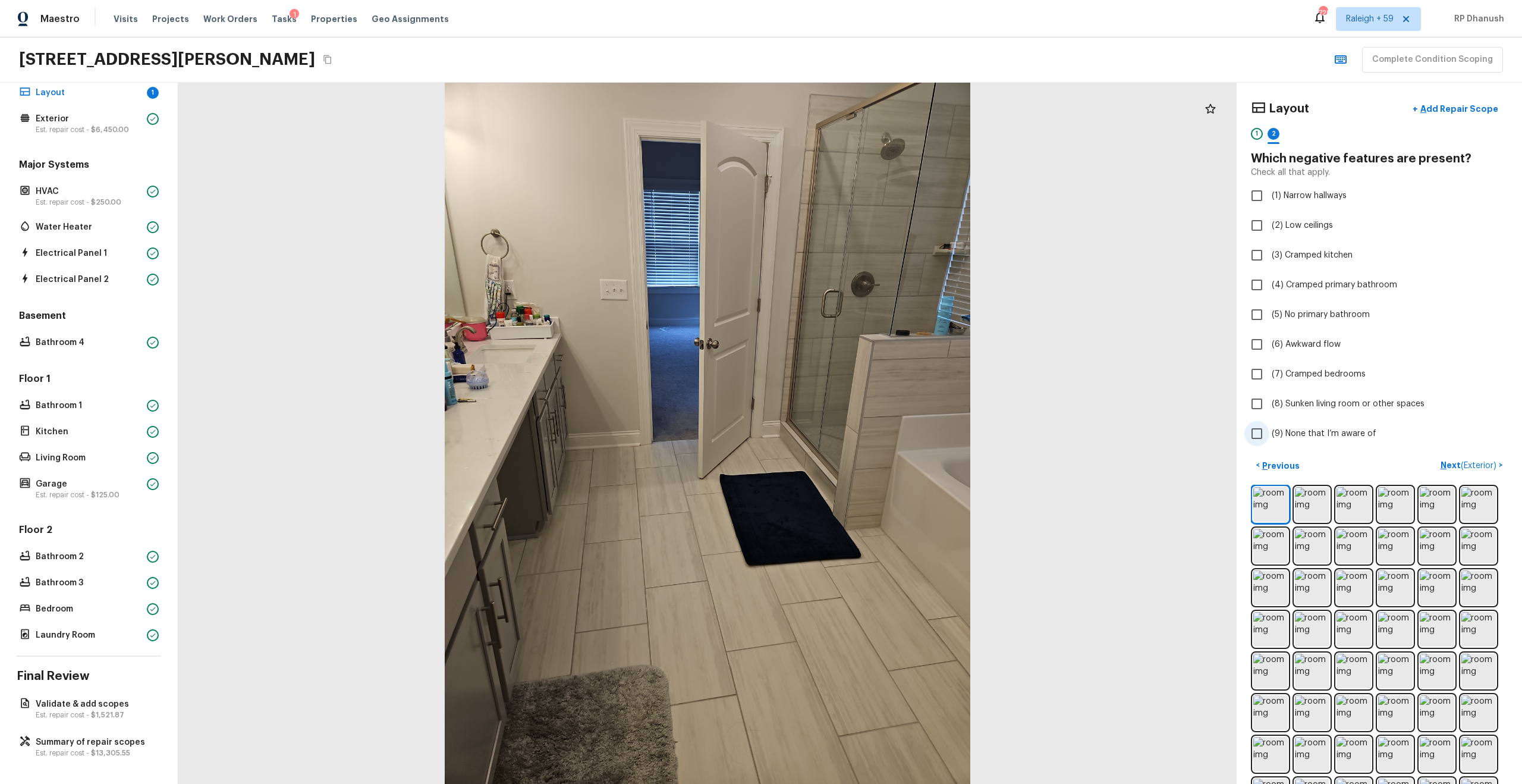
click at [856, 419] on label "(9) None that I’m aware of" at bounding box center [1372, 433] width 254 height 25
click at [856, 419] on input "(9) None that I’m aware of" at bounding box center [1257, 433] width 25 height 25
click at [70, 419] on p "Laundry Room" at bounding box center [89, 635] width 106 height 12
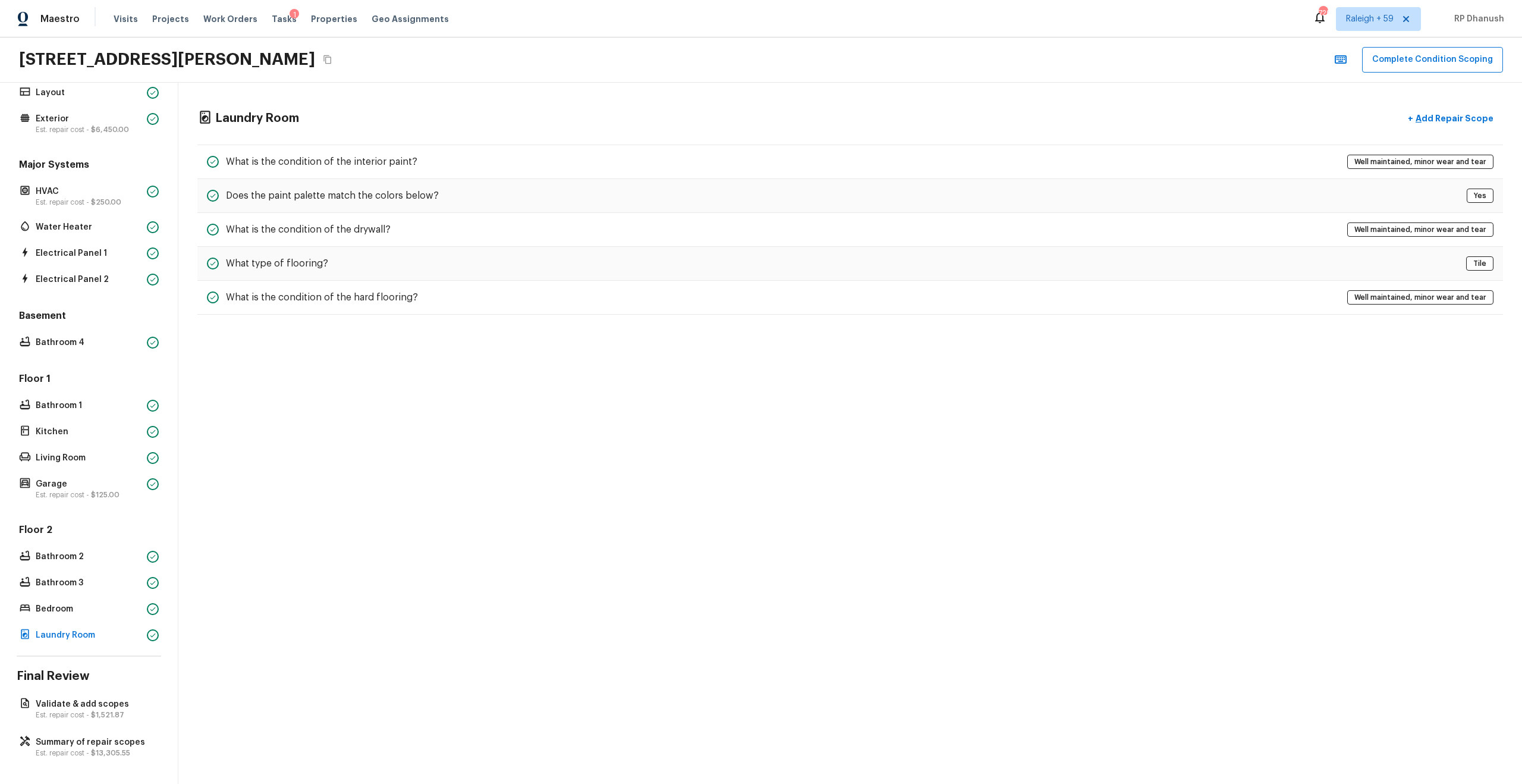
click at [57, 419] on div "Overall Layout Exterior Est. repair cost - $6,450.00 Major Systems HVAC Est. re…" at bounding box center [89, 432] width 178 height 701
click at [59, 419] on p "Summary of repair scopes" at bounding box center [95, 742] width 118 height 12
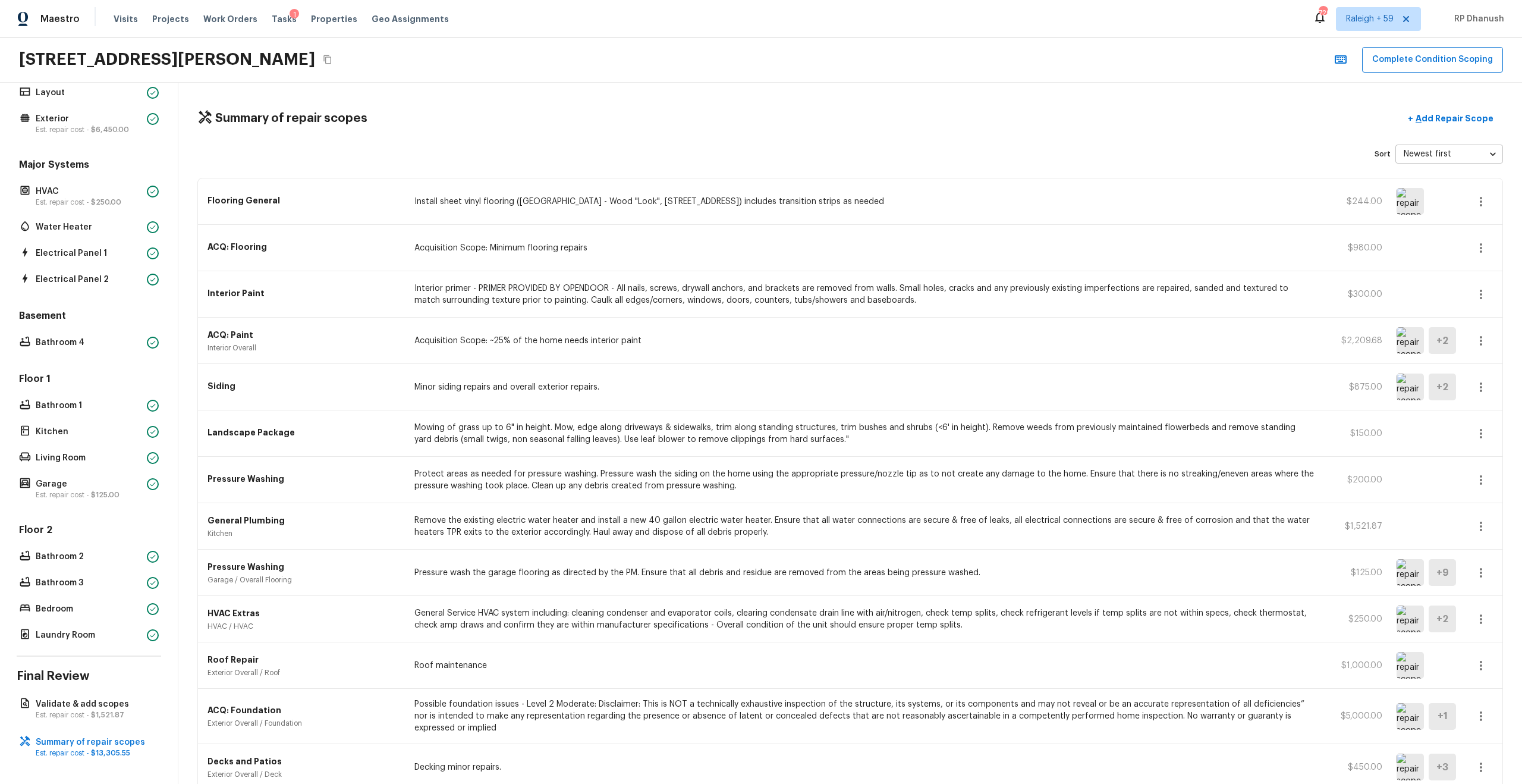
click at [606, 189] on div "Flooring General Install sheet vinyl flooring (Sugar Valley - Wood "Look", 565 …" at bounding box center [851, 201] width 1305 height 46
click at [856, 155] on div "Sort Newest first newestFirst ​" at bounding box center [851, 154] width 1306 height 19
click at [856, 203] on icon "button" at bounding box center [1481, 201] width 14 height 14
click at [856, 232] on li "Edit" at bounding box center [1484, 236] width 55 height 36
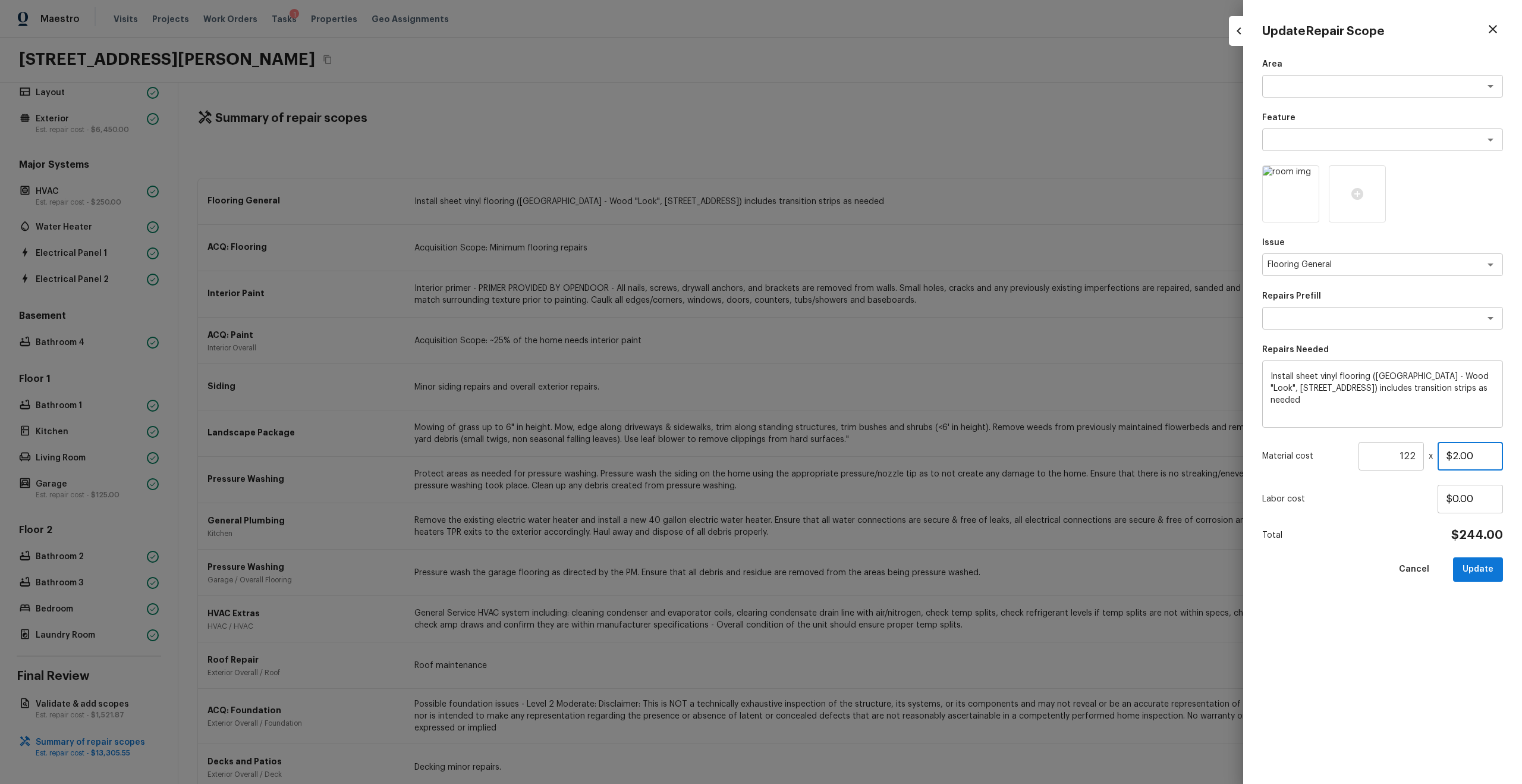
click at [856, 419] on input "$2.00" at bounding box center [1471, 456] width 66 height 29
click at [856, 385] on div at bounding box center [761, 392] width 1522 height 784
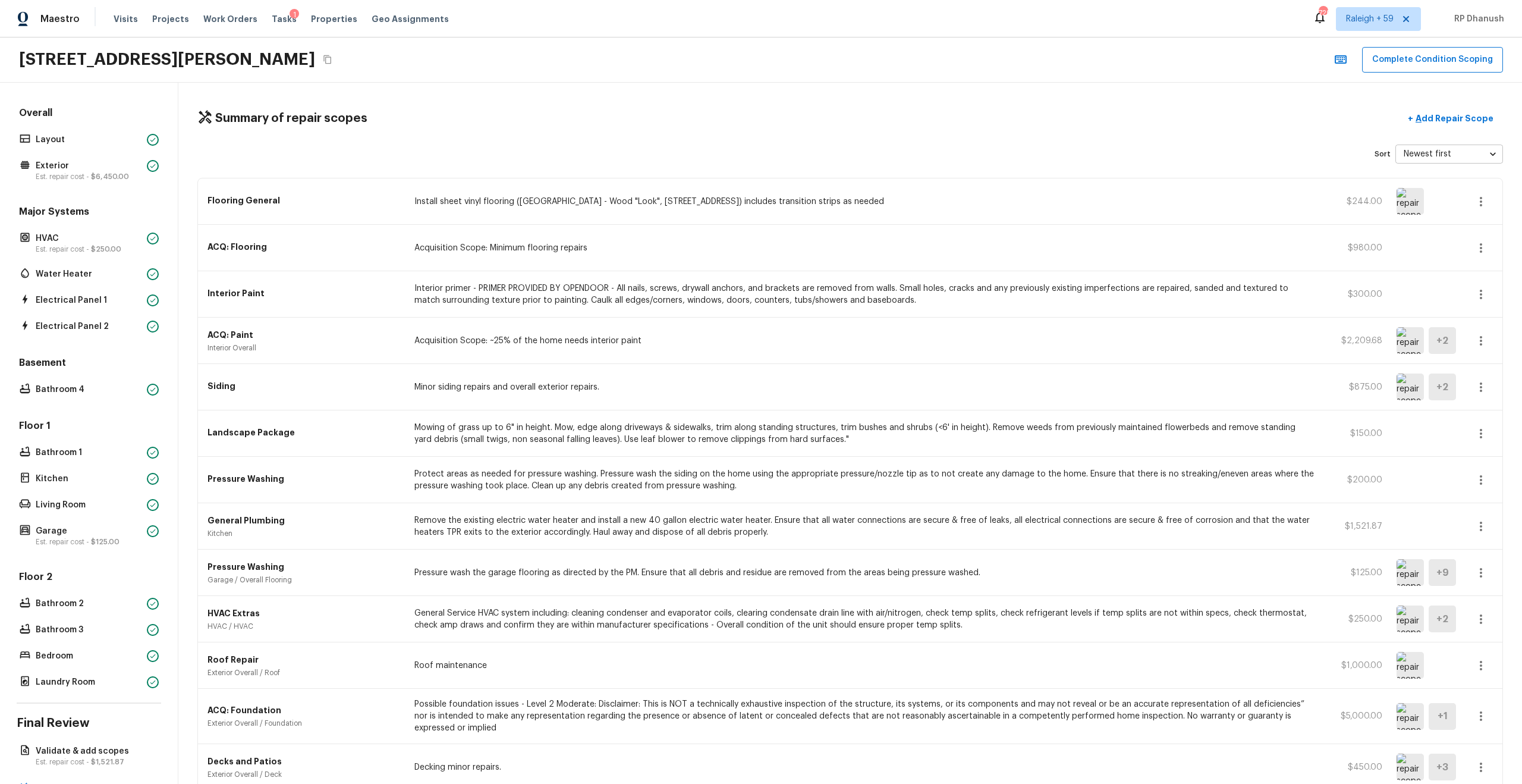
scroll to position [47, 0]
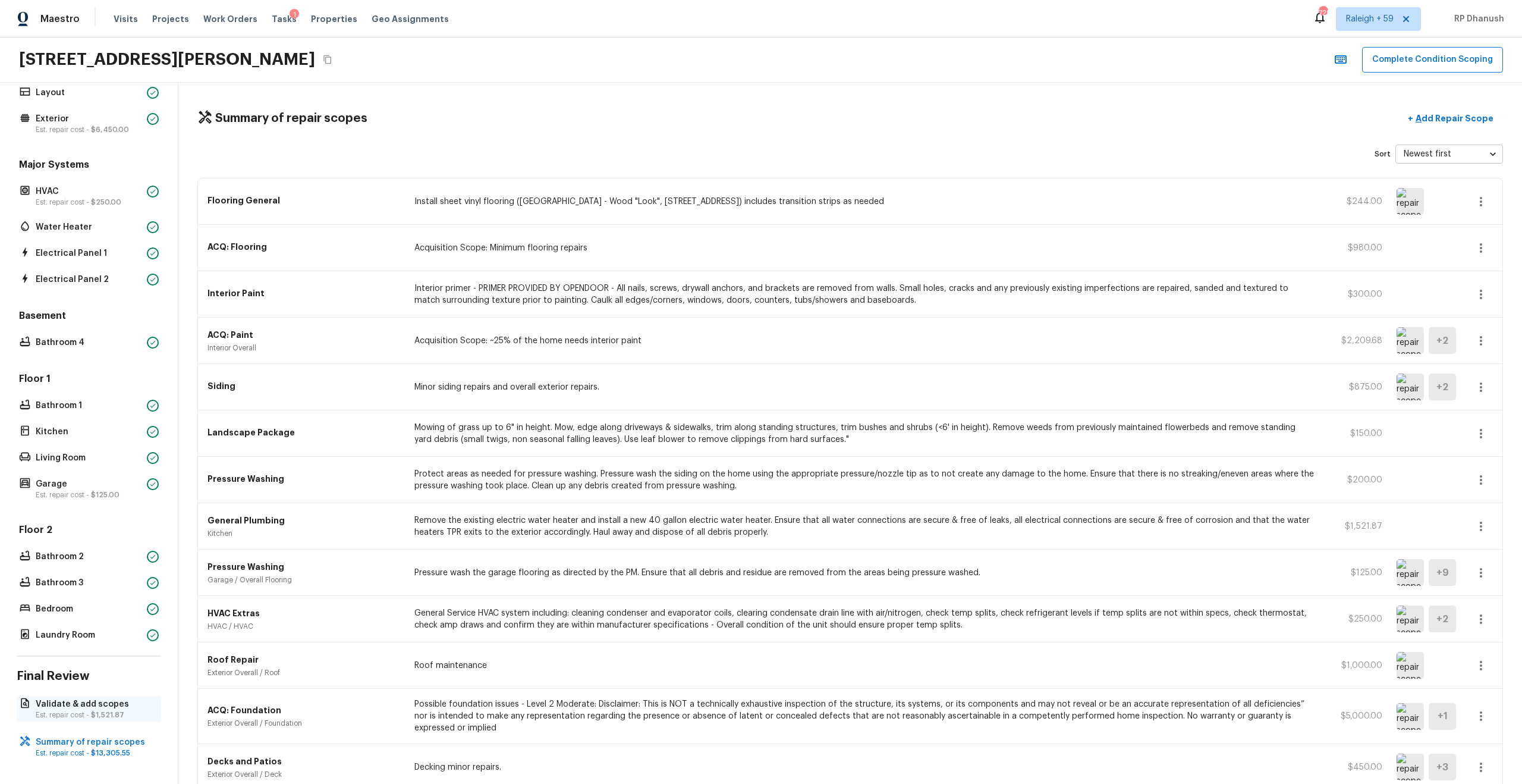
click at [72, 419] on p "Est. repair cost - $1,521.87" at bounding box center [95, 714] width 118 height 10
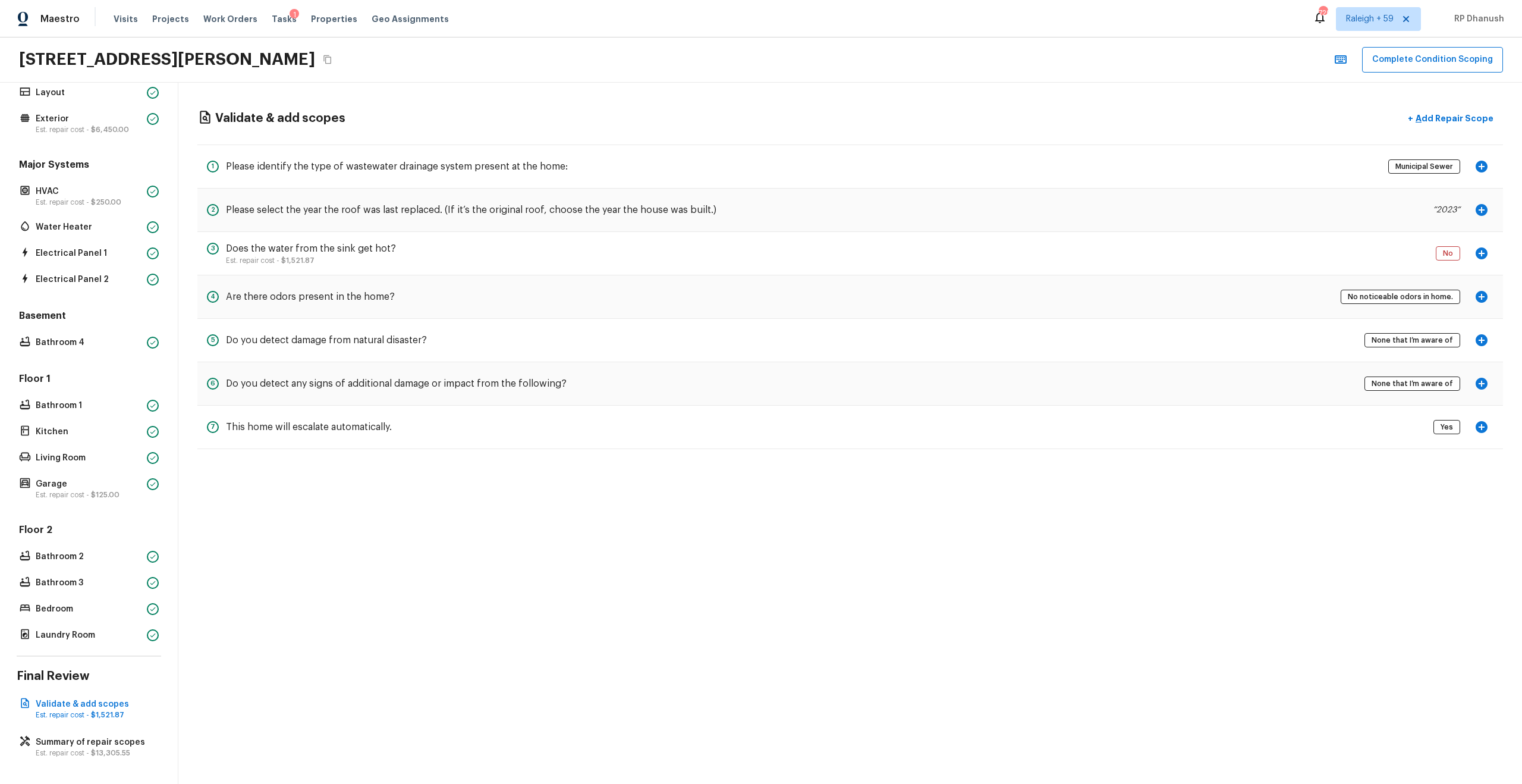
click at [240, 259] on p "Est. repair cost - $1,521.87" at bounding box center [311, 261] width 170 height 10
click at [260, 242] on h5 "Does the water from the sink get hot?" at bounding box center [311, 249] width 170 height 13
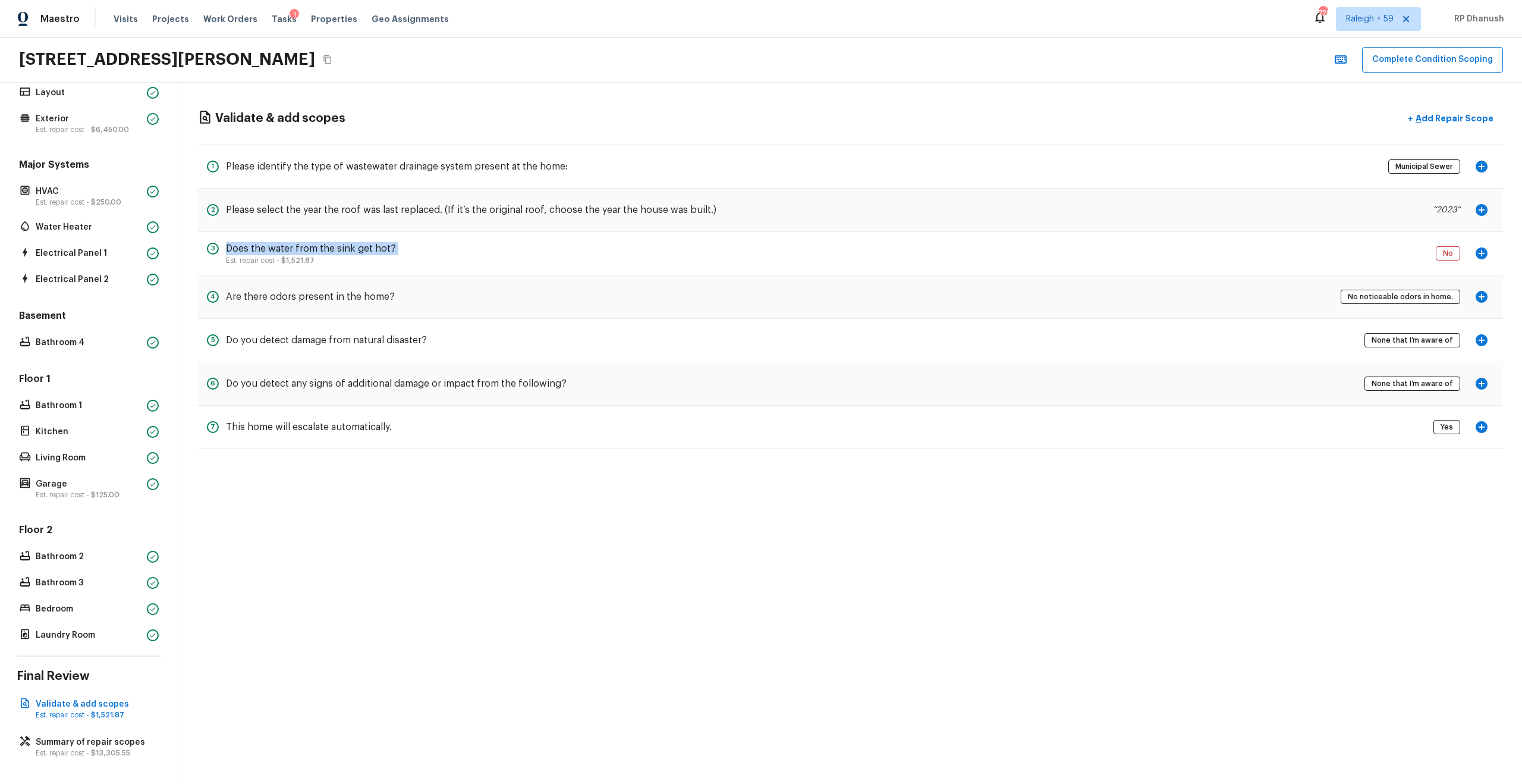
click at [260, 242] on h5 "Does the water from the sink get hot?" at bounding box center [311, 249] width 170 height 13
click at [82, 419] on p "Garage" at bounding box center [89, 484] width 106 height 12
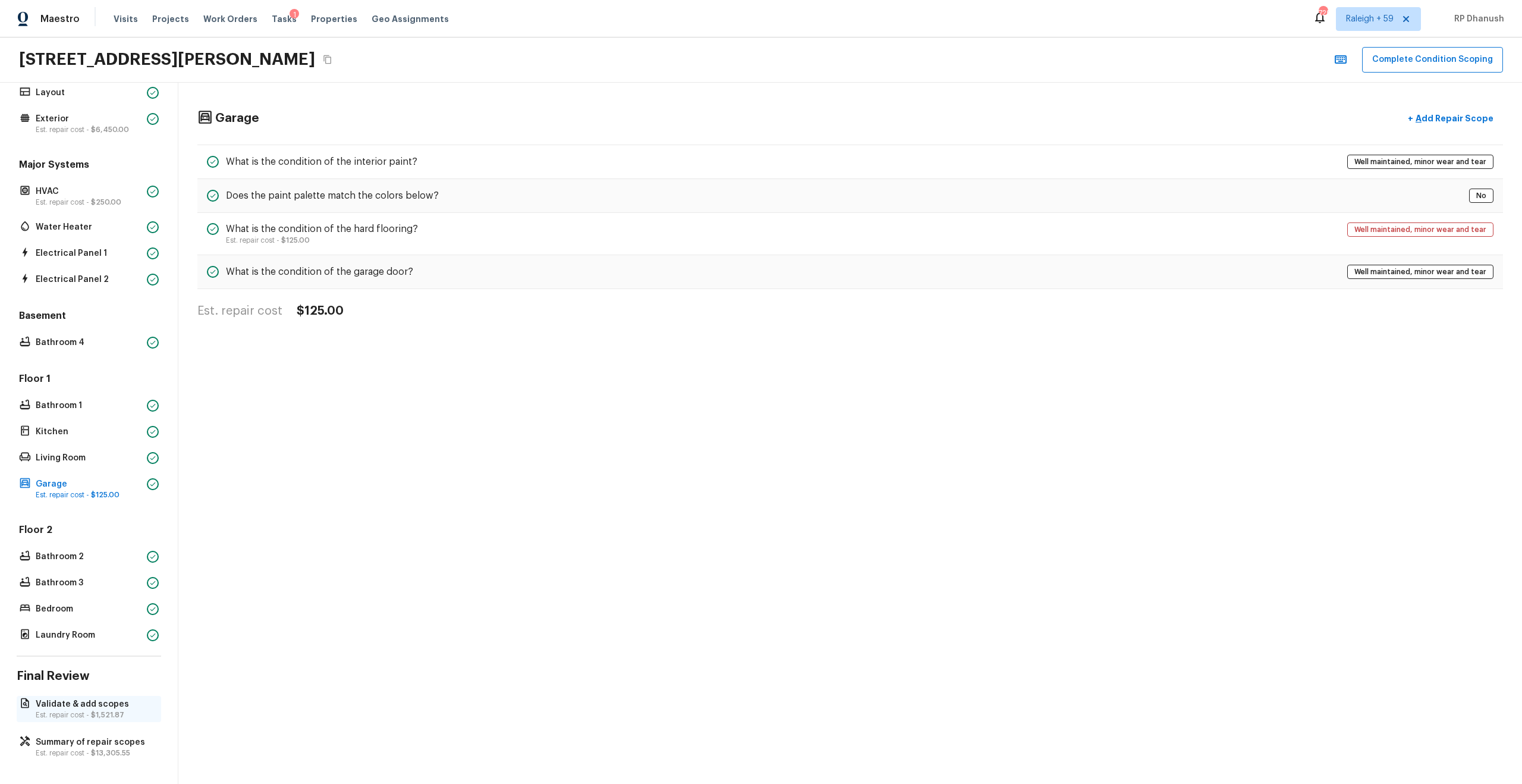
click at [95, 419] on p "Validate & add scopes" at bounding box center [95, 703] width 118 height 12
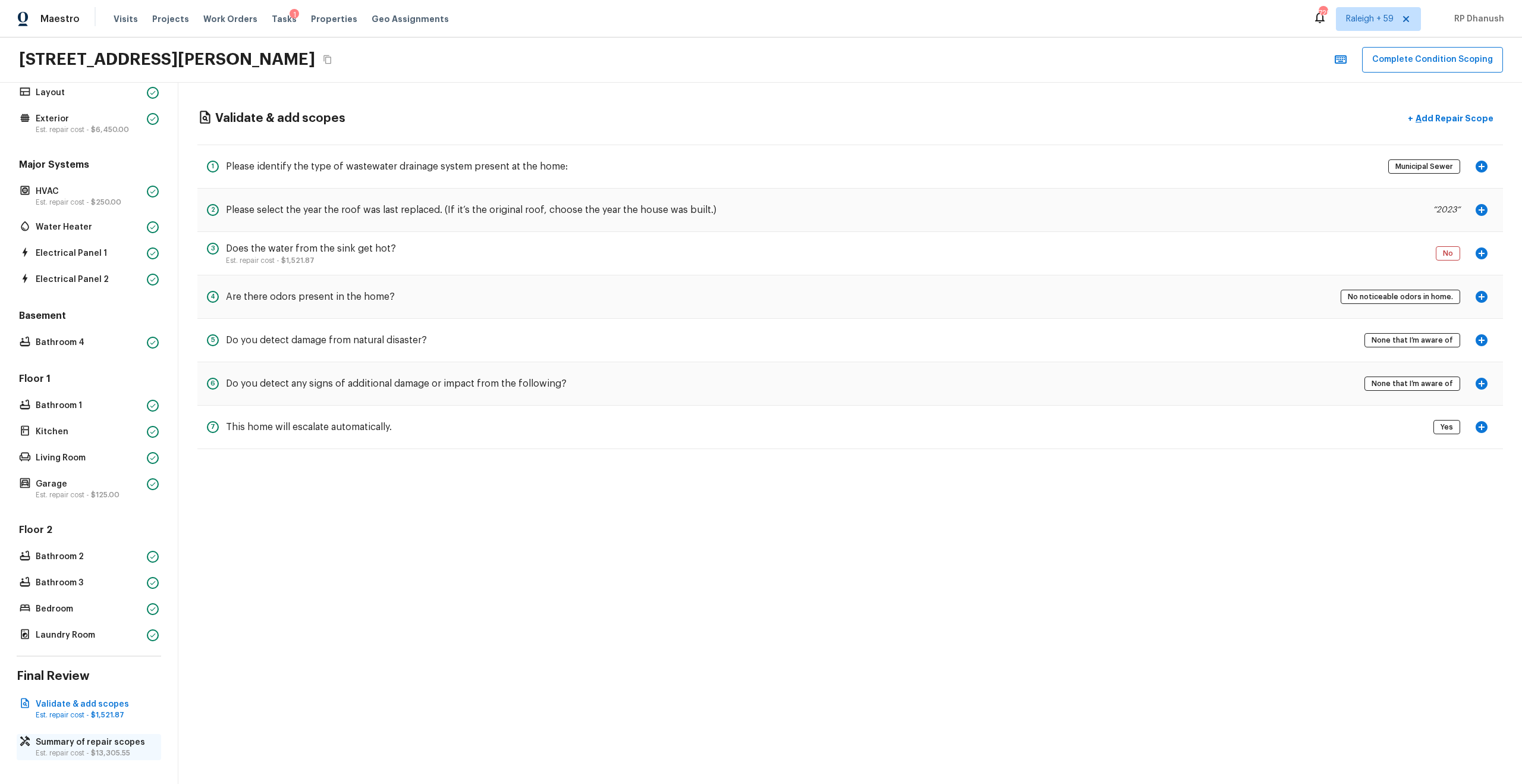
click at [102, 419] on p "Summary of repair scopes" at bounding box center [95, 742] width 118 height 12
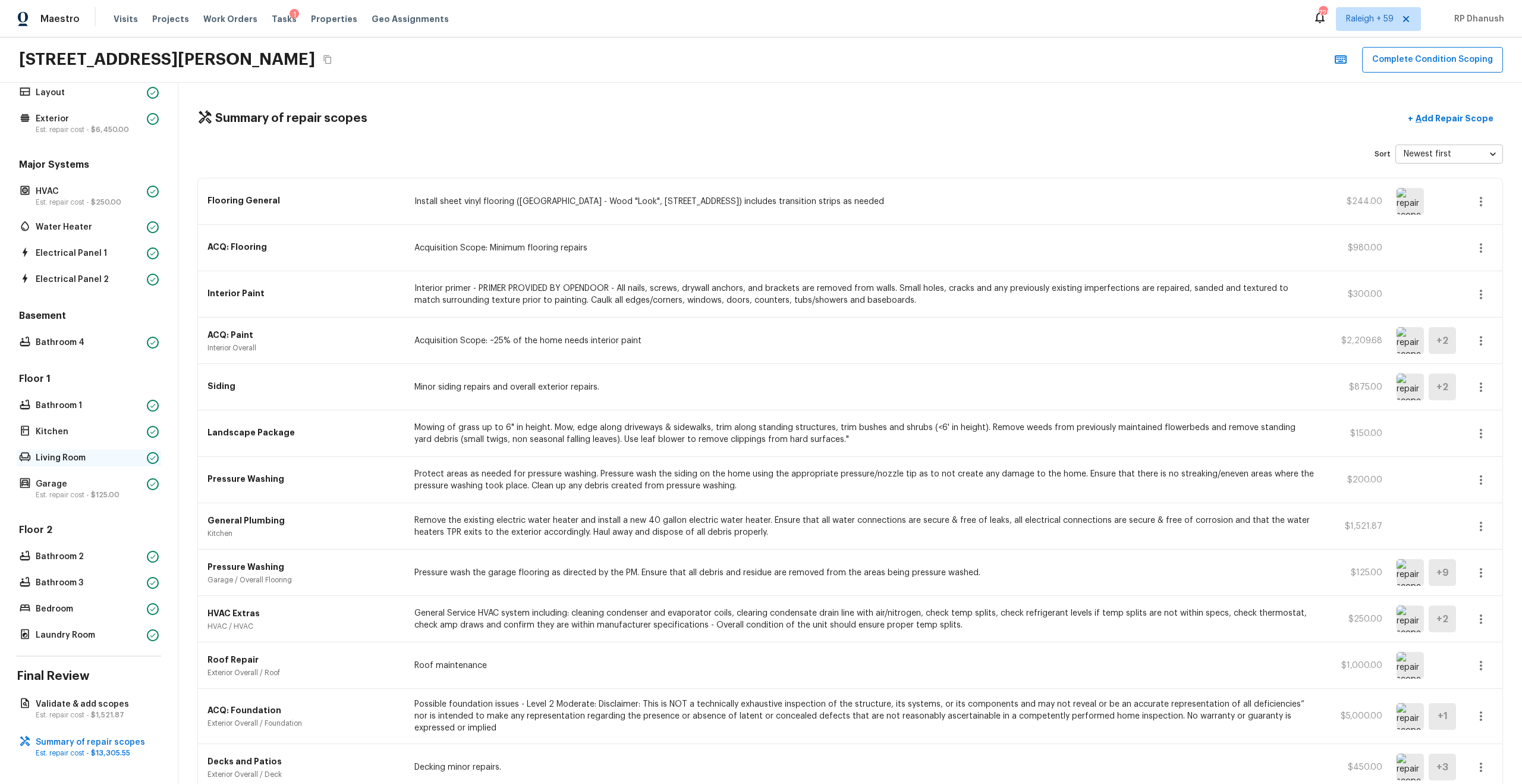
scroll to position [0, 0]
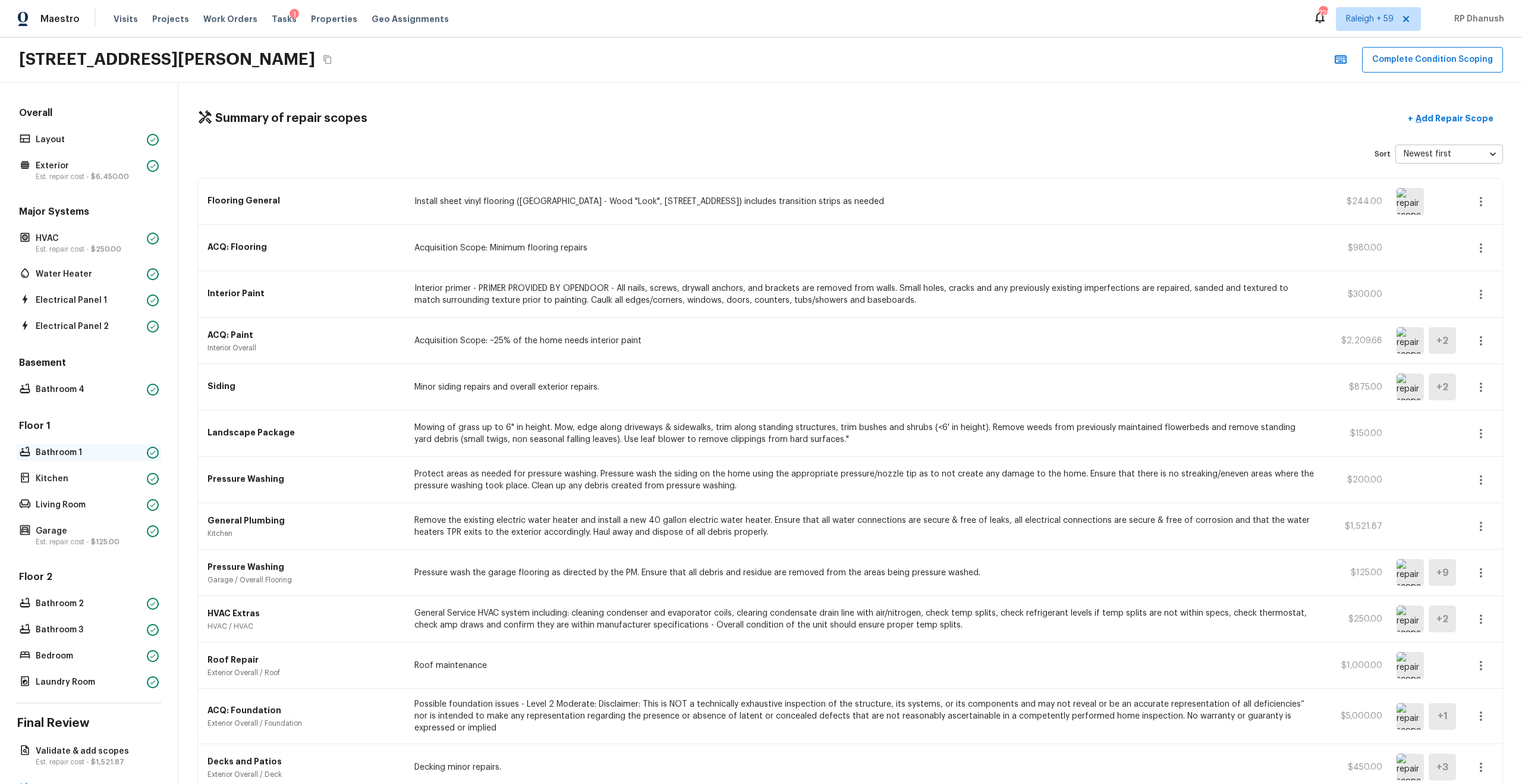
click at [75, 419] on p "Bathroom 1" at bounding box center [89, 452] width 106 height 12
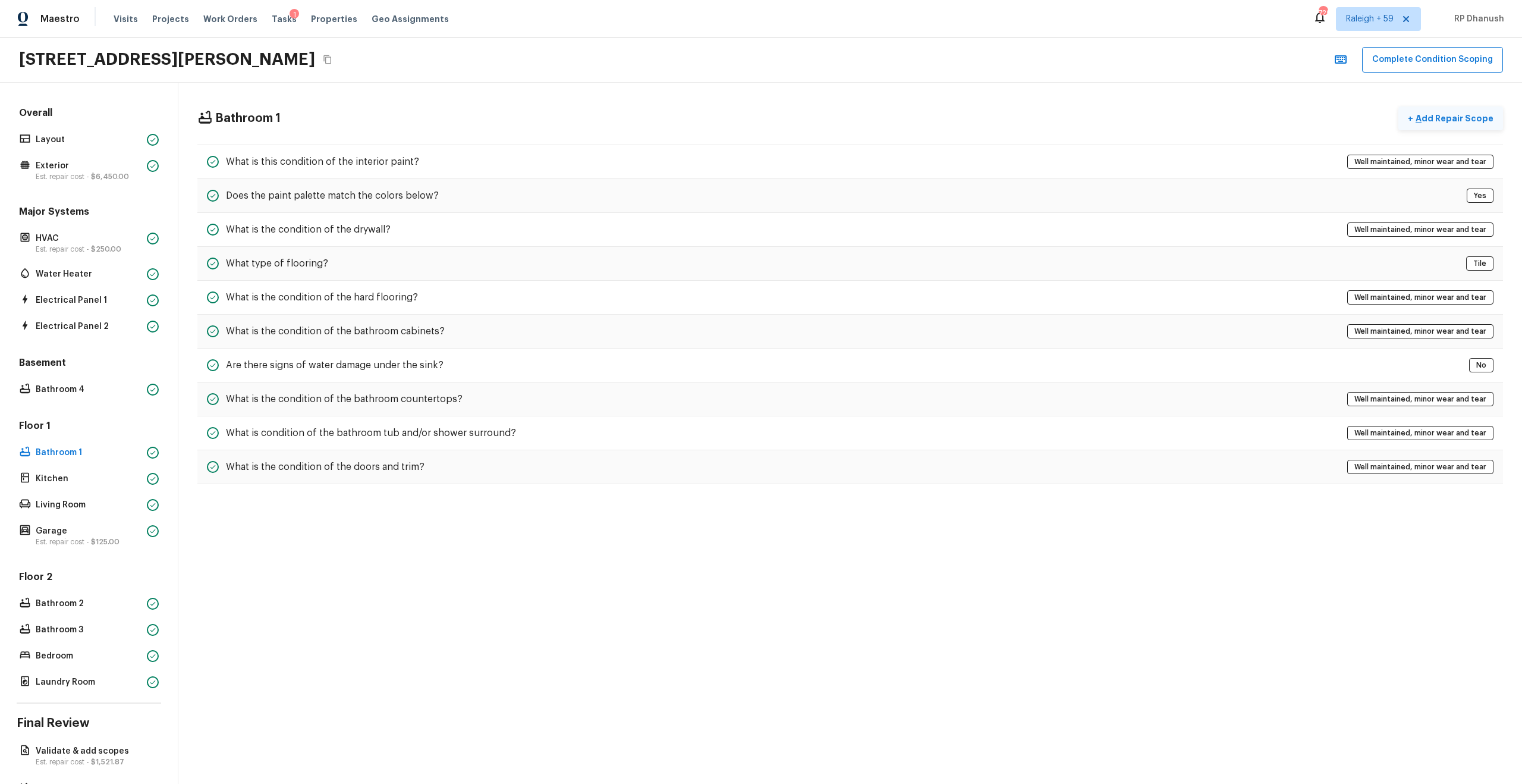
click at [856, 109] on button "+ Add Repair Scope" at bounding box center [1451, 118] width 105 height 25
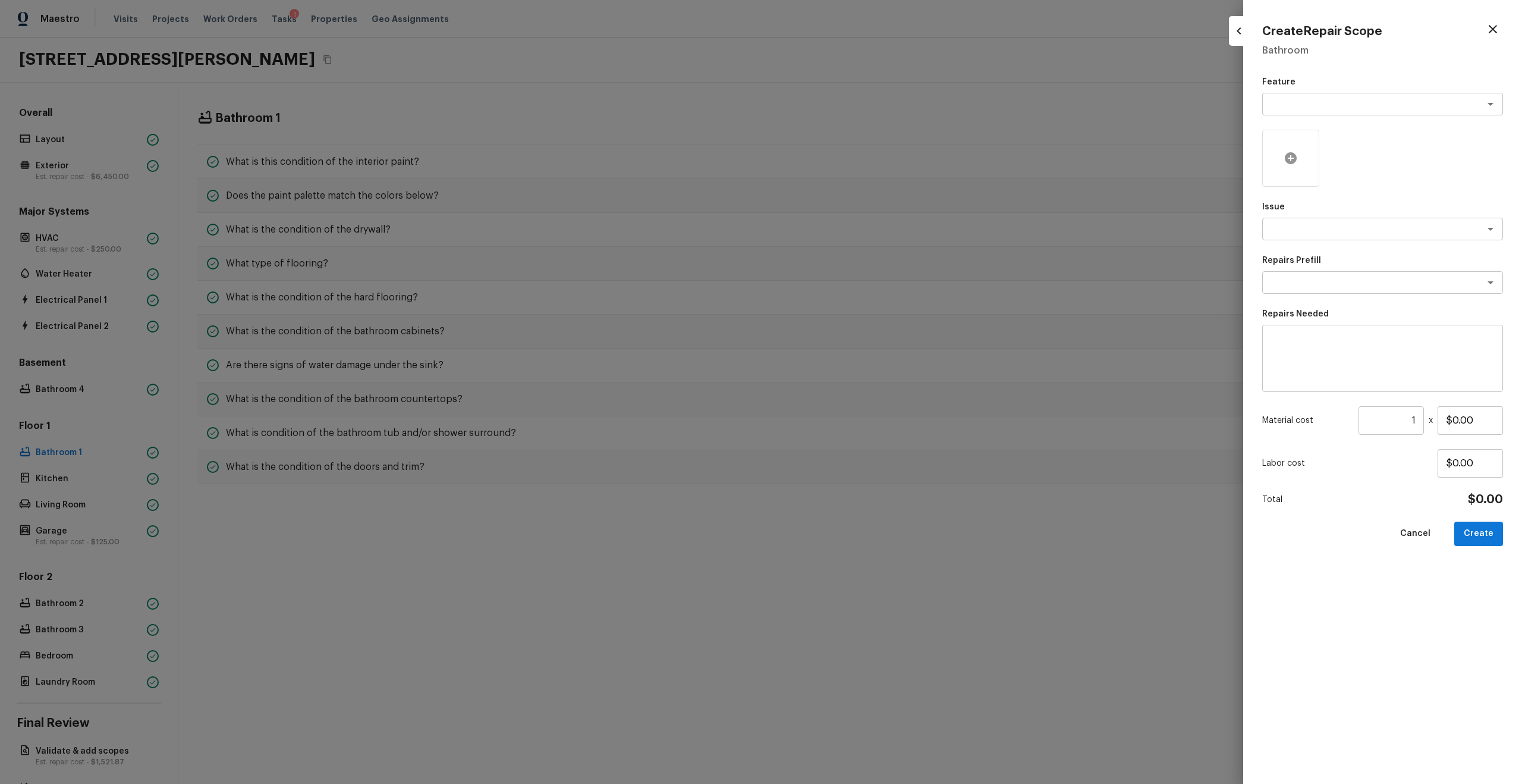
click at [856, 149] on div at bounding box center [1290, 157] width 57 height 57
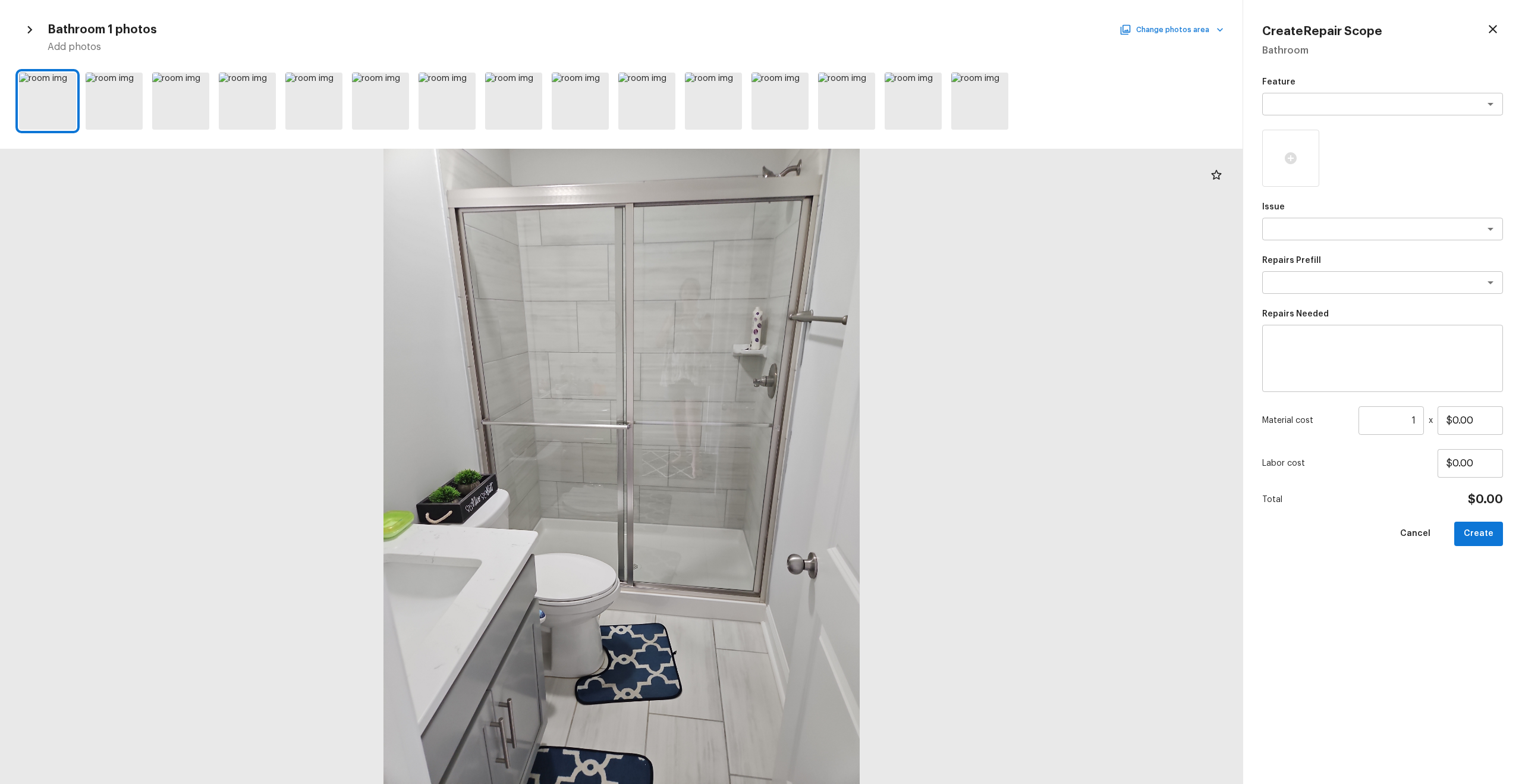
click at [856, 26] on button "Change photos area" at bounding box center [1173, 30] width 102 height 15
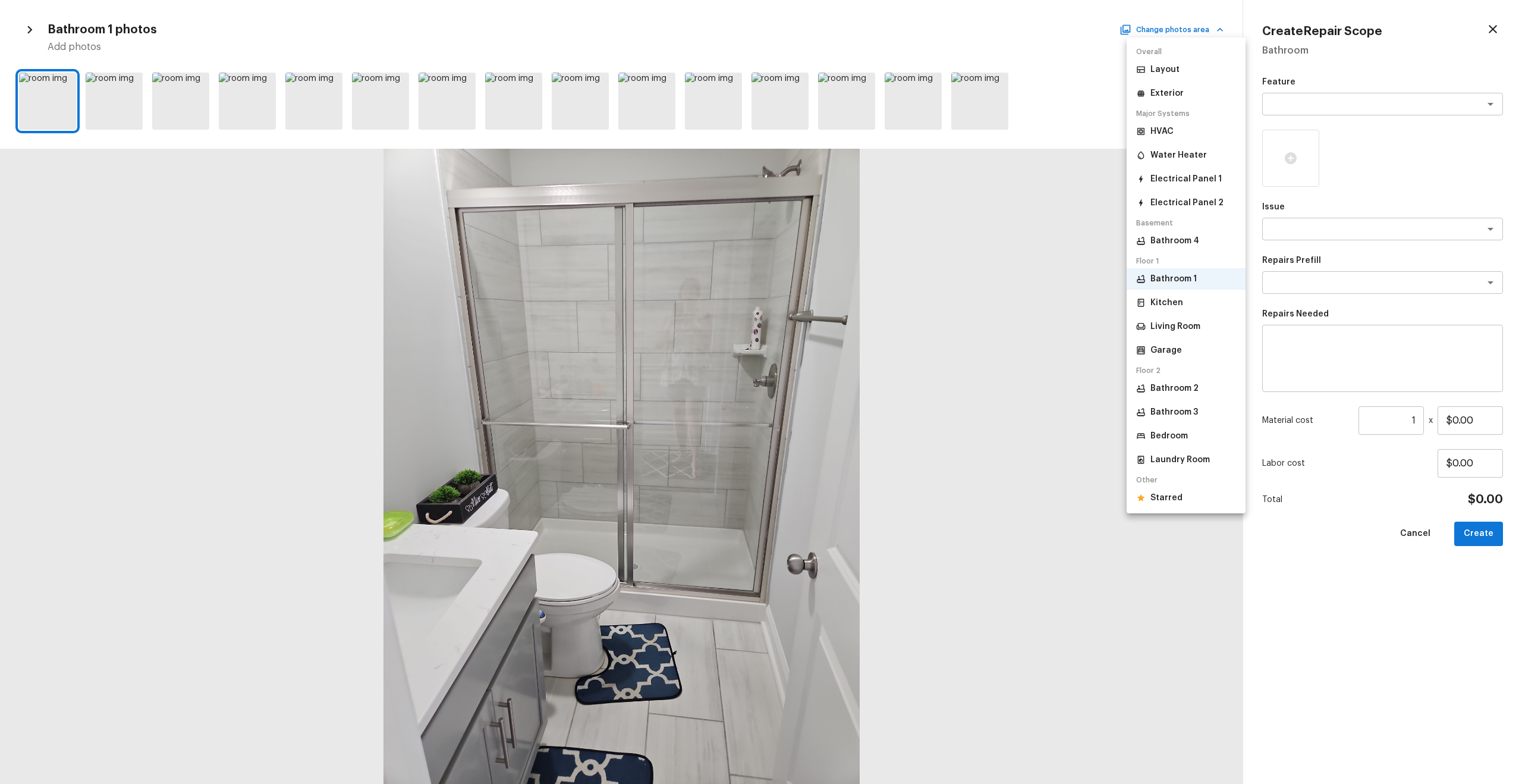
click at [856, 419] on li "Starred" at bounding box center [1186, 497] width 119 height 22
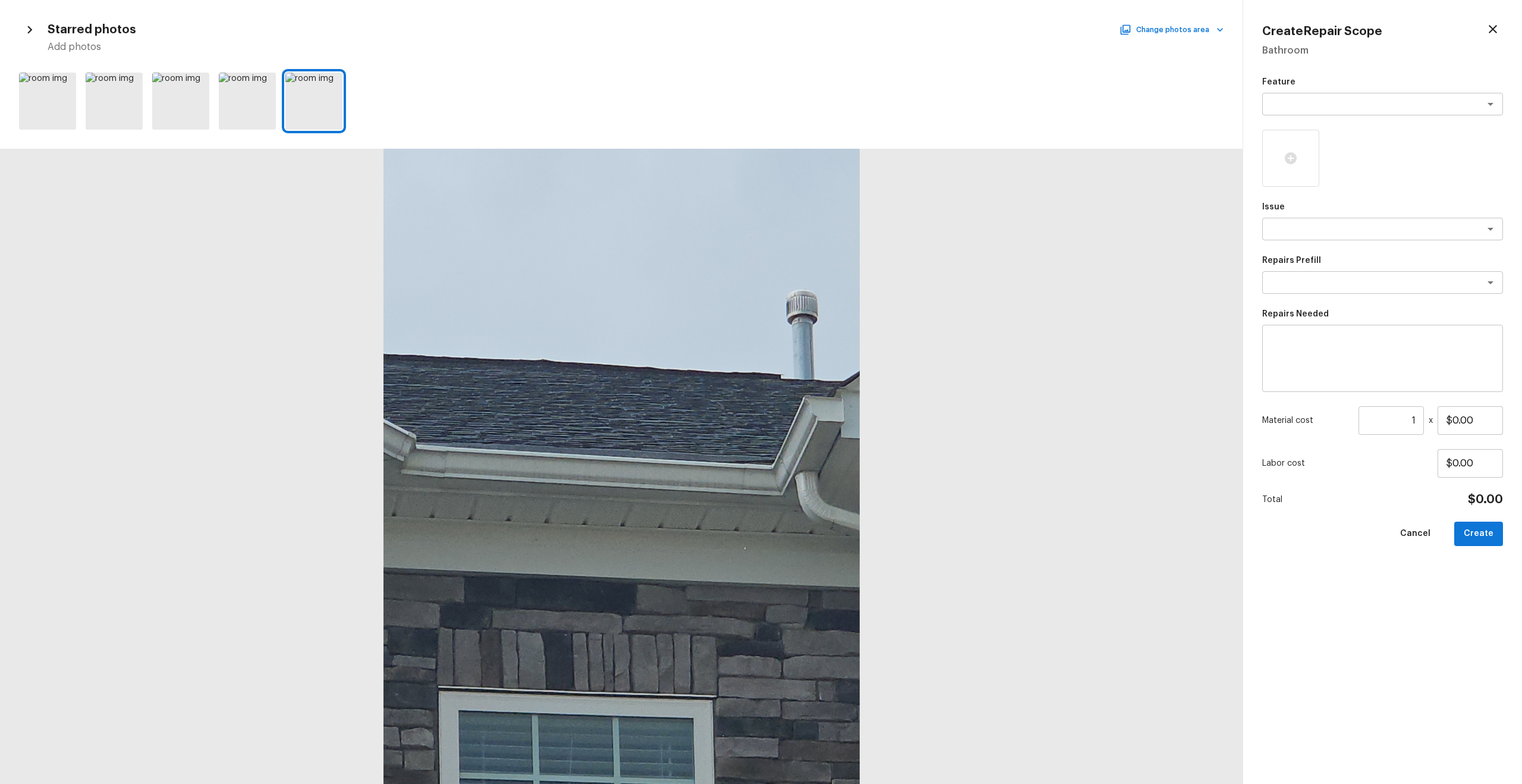
click at [856, 23] on icon "button" at bounding box center [1493, 30] width 14 height 14
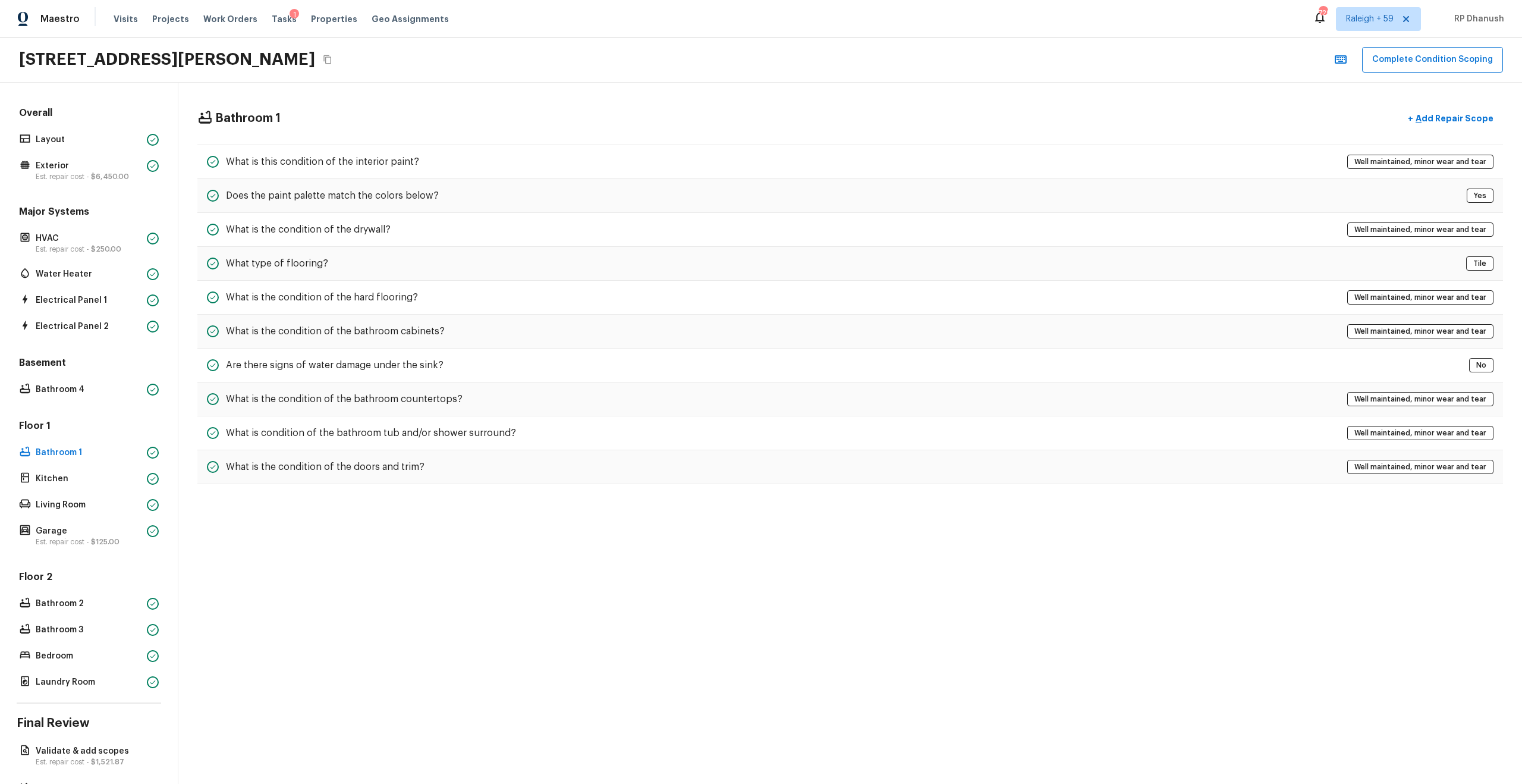
scroll to position [47, 0]
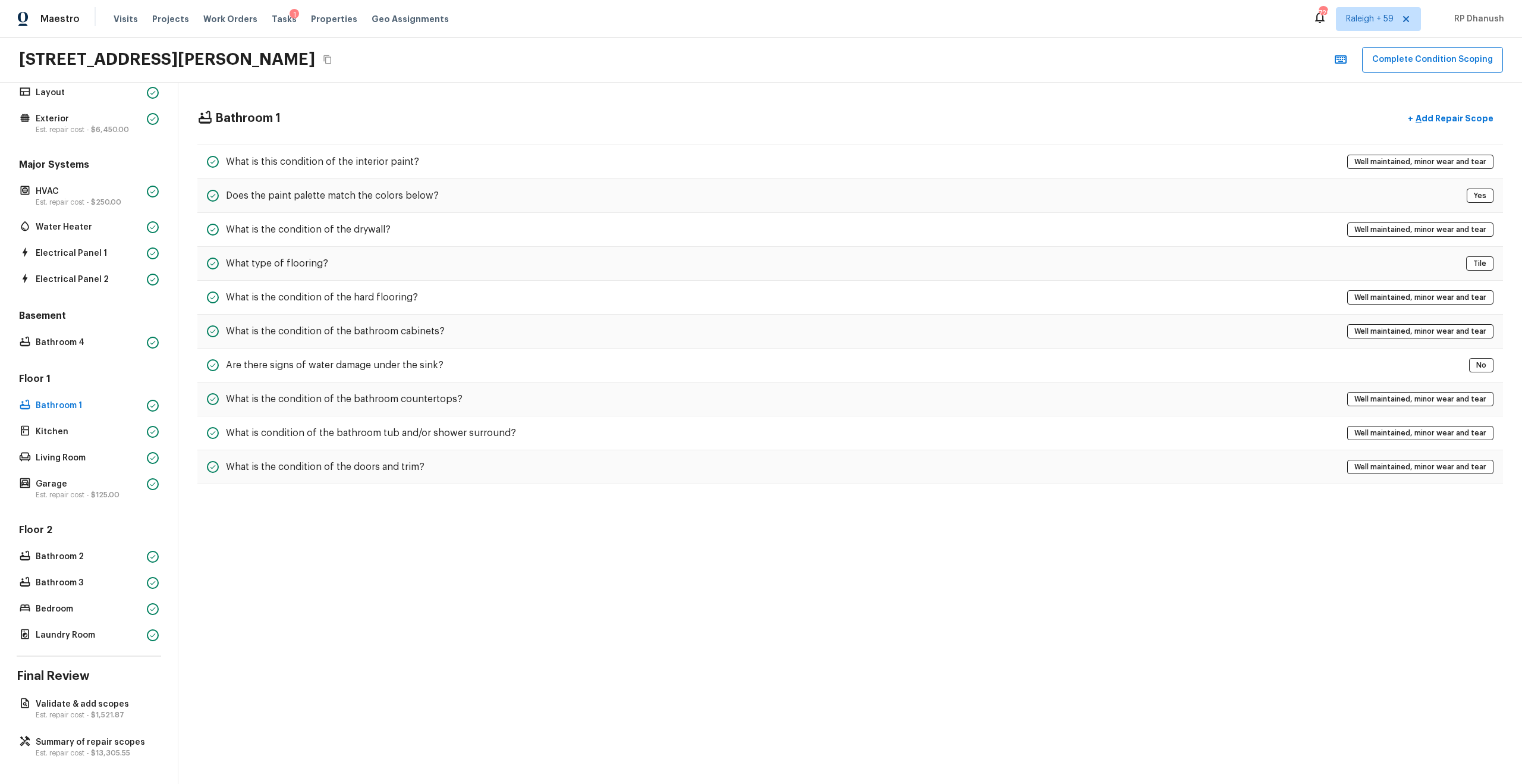
click at [30, 419] on div "Overall Layout Exterior Est. repair cost - $6,450.00 Major Systems HVAC Est. re…" at bounding box center [89, 432] width 178 height 701
click at [38, 419] on p "Summary of repair scopes" at bounding box center [95, 742] width 118 height 12
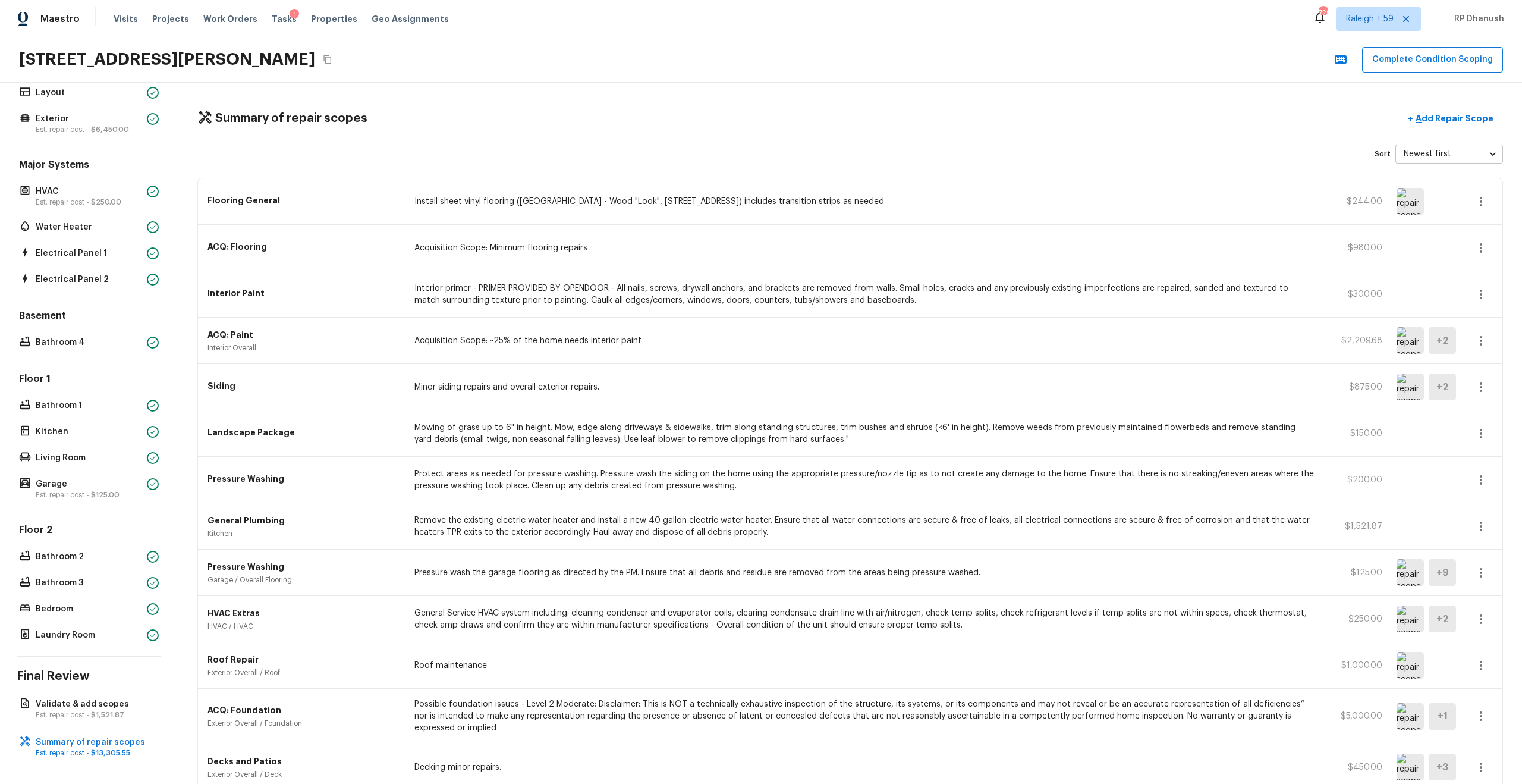
scroll to position [60, 0]
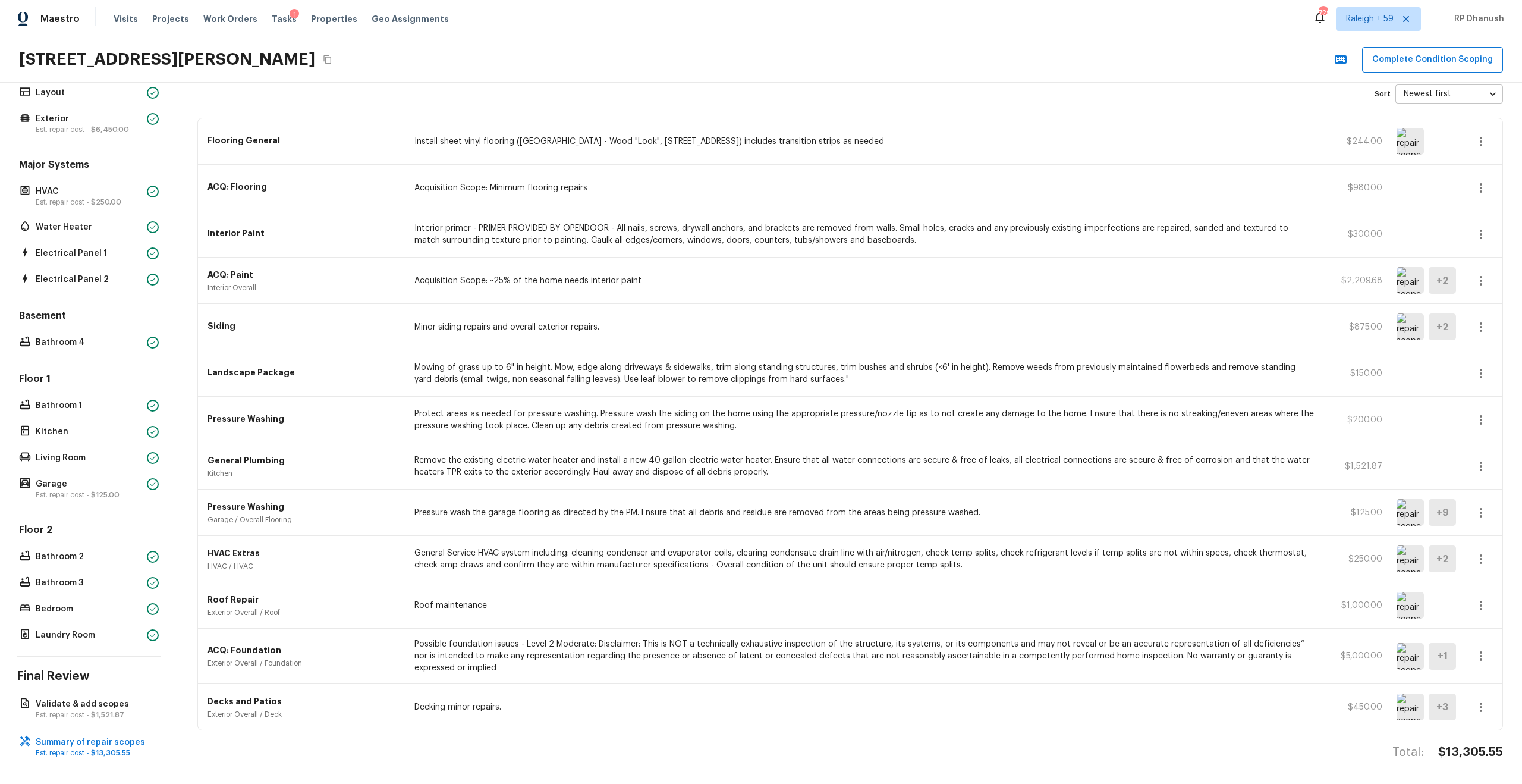
click at [856, 419] on h4 "$13,305.55" at bounding box center [1471, 751] width 65 height 15
copy h4 "$13,305.55"
click at [82, 419] on p "Validate & add scopes" at bounding box center [95, 703] width 118 height 12
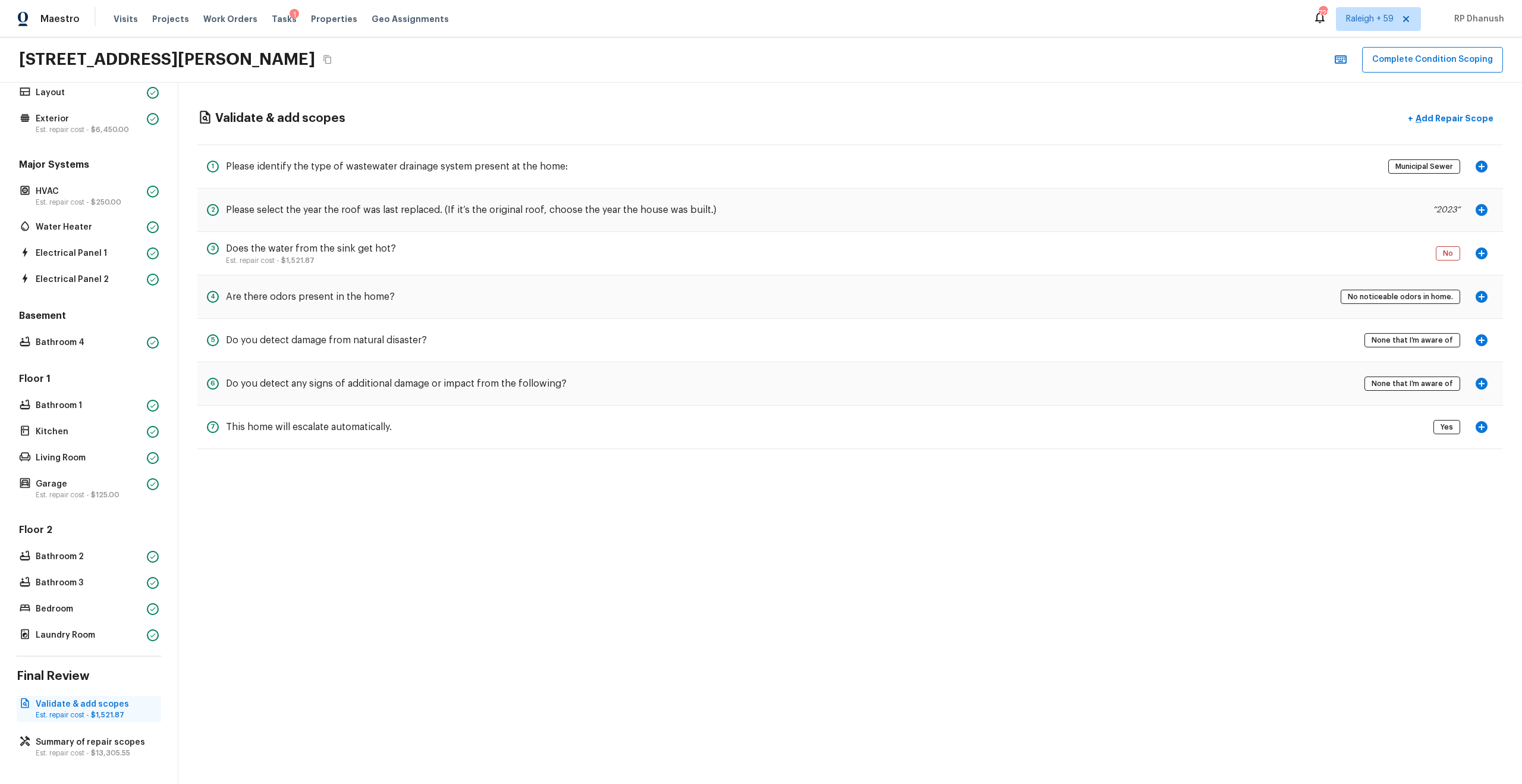
scroll to position [0, 0]
click at [369, 249] on h5 "Does the water from the sink get hot?" at bounding box center [311, 249] width 170 height 13
copy h5 "Does the water from the sink get hot?"
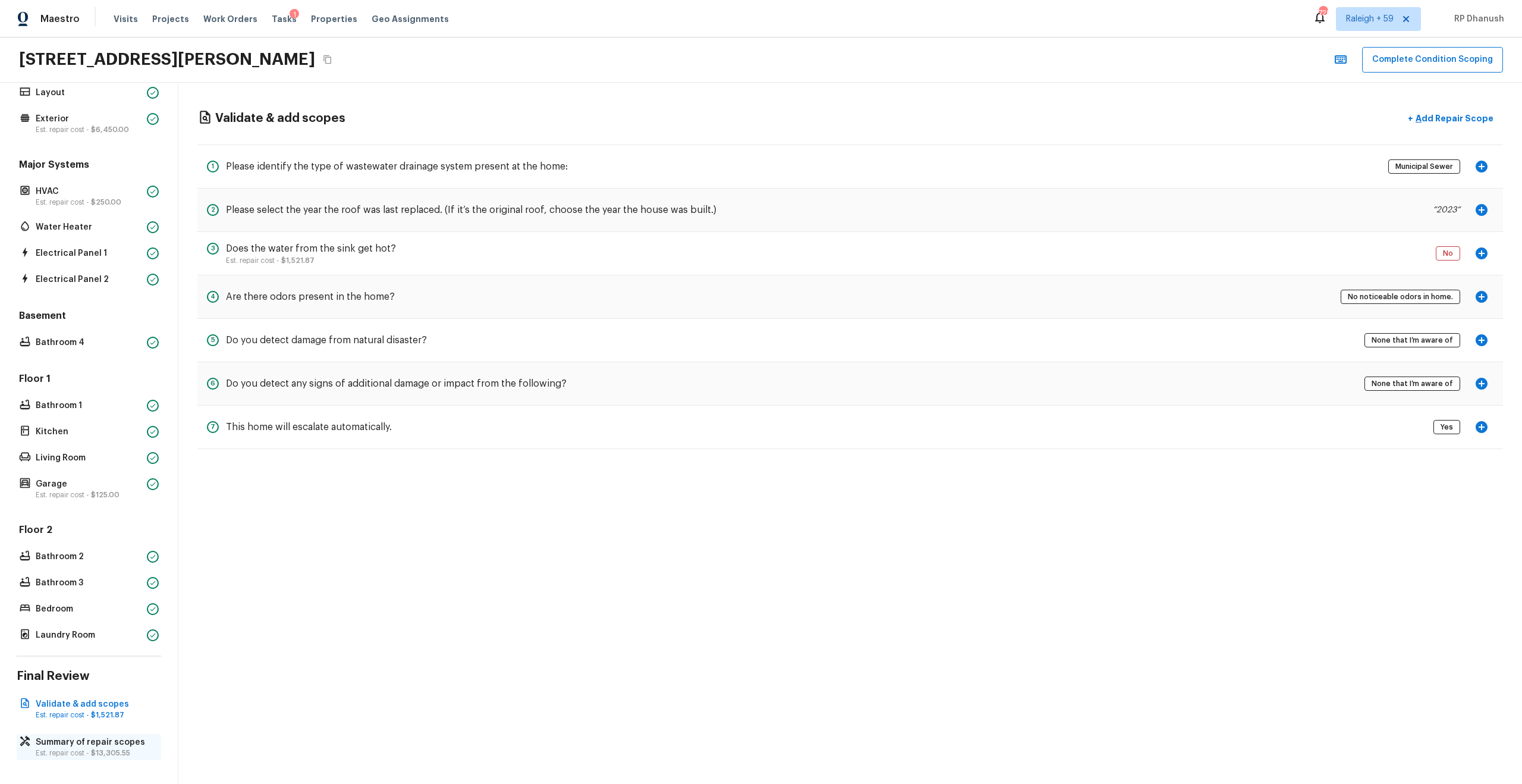
click at [100, 419] on div "Summary of repair scopes Est. repair cost - $13,305.55" at bounding box center [89, 746] width 145 height 26
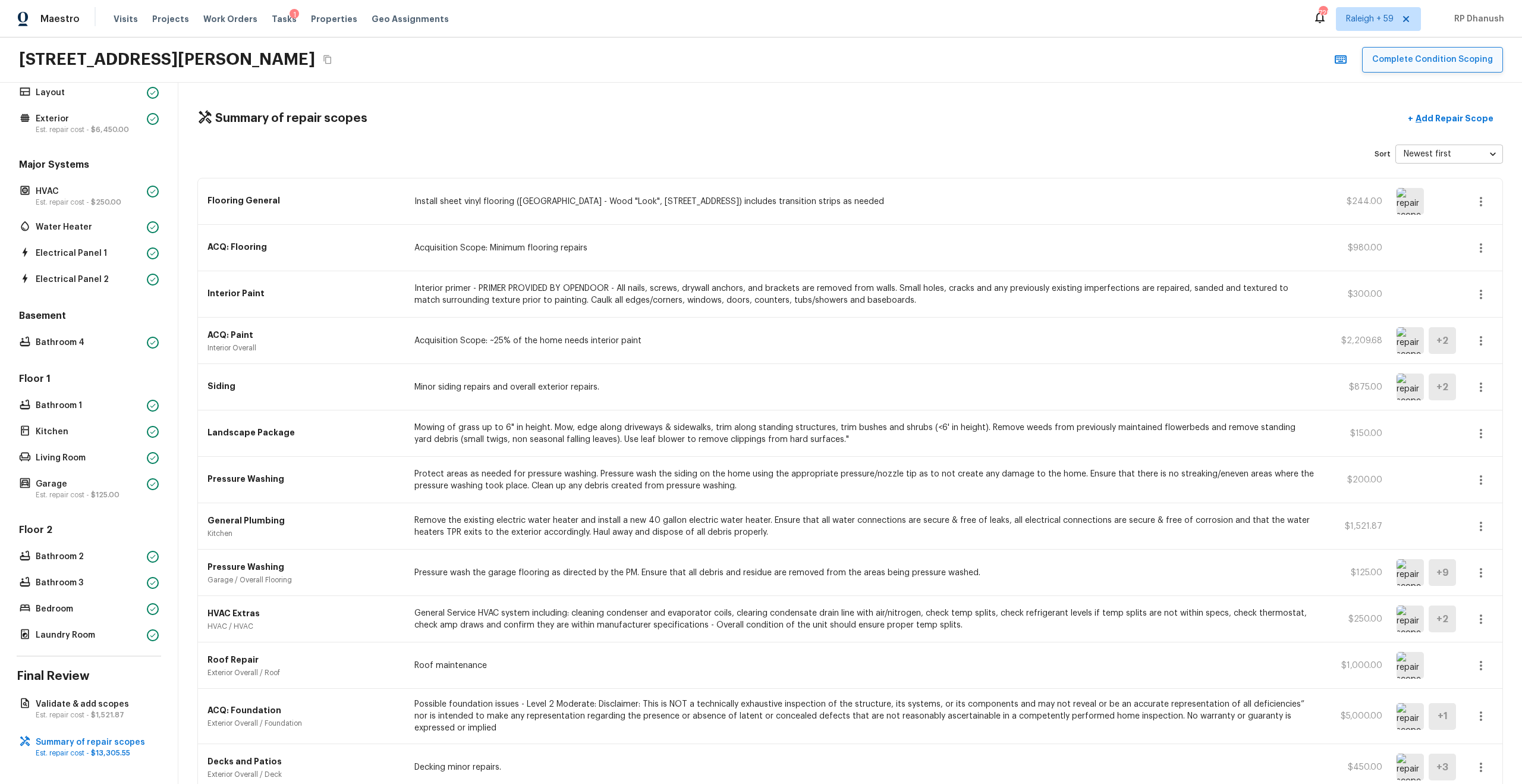
click at [856, 57] on button "Complete Condition Scoping" at bounding box center [1432, 60] width 141 height 26
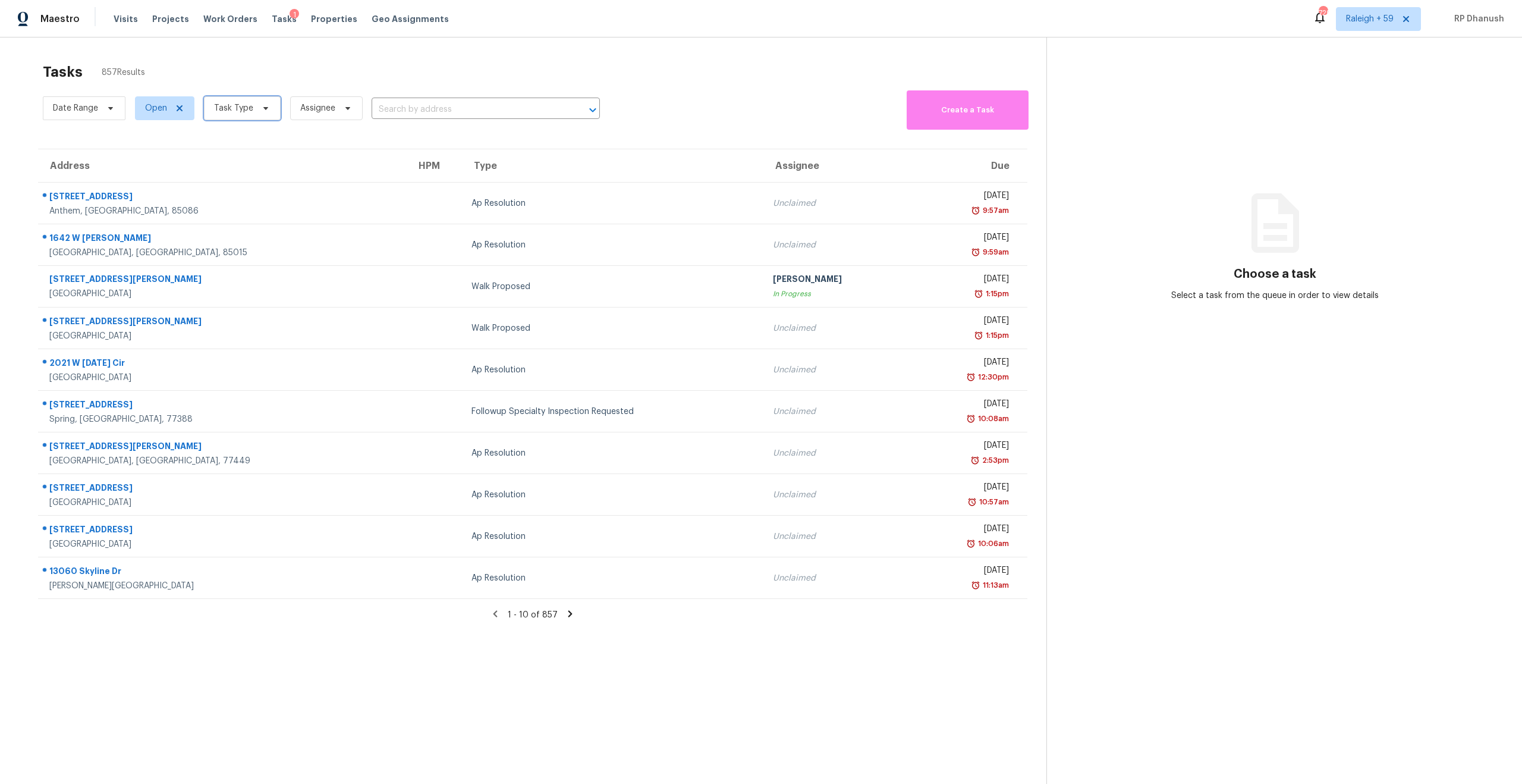
click at [251, 104] on span "Task Type" at bounding box center [242, 109] width 77 height 24
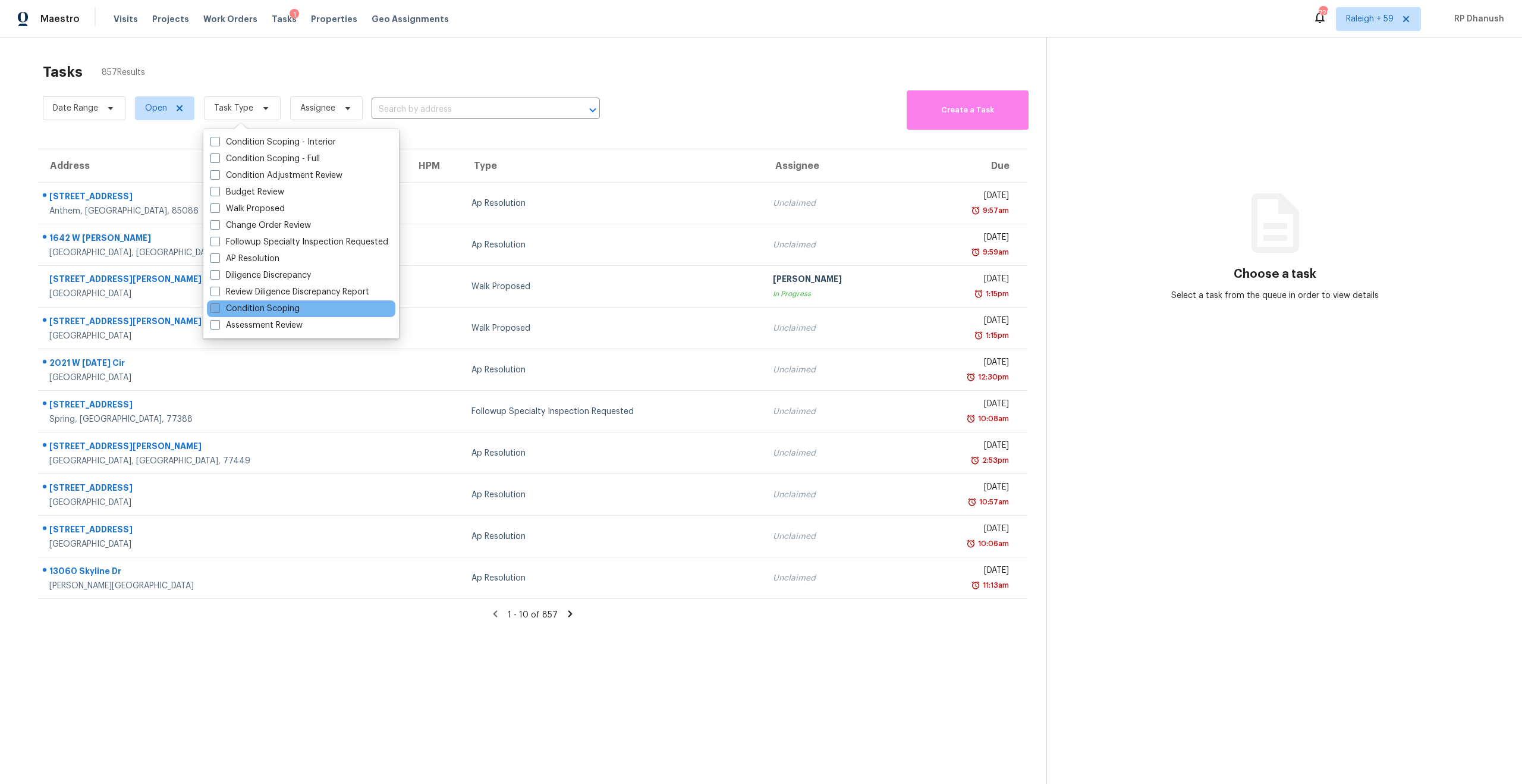
click at [254, 308] on label "Condition Scoping" at bounding box center [255, 308] width 90 height 12
click at [218, 308] on input "Condition Scoping" at bounding box center [214, 307] width 8 height 8
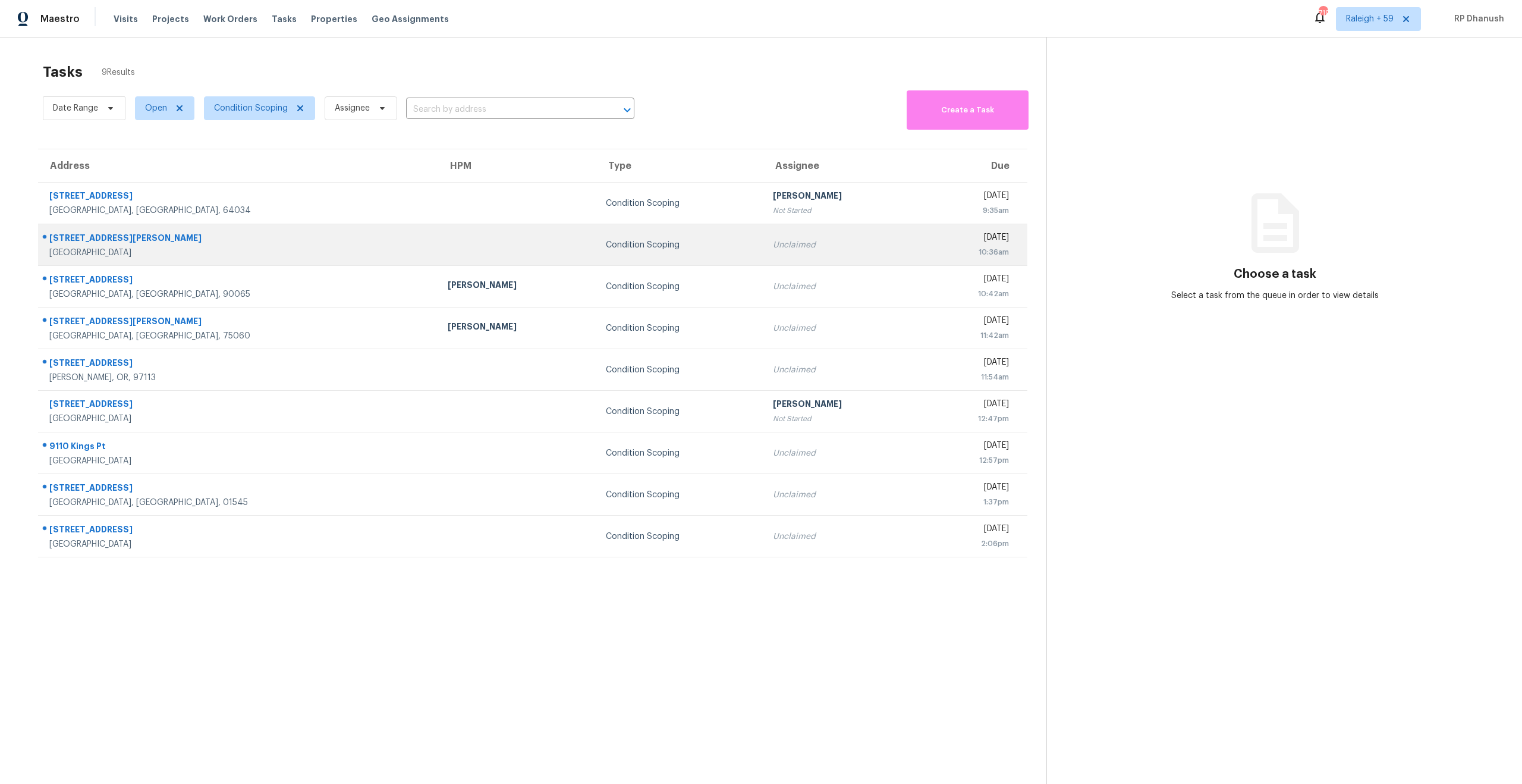
click at [606, 247] on div "Condition Scoping" at bounding box center [679, 245] width 148 height 12
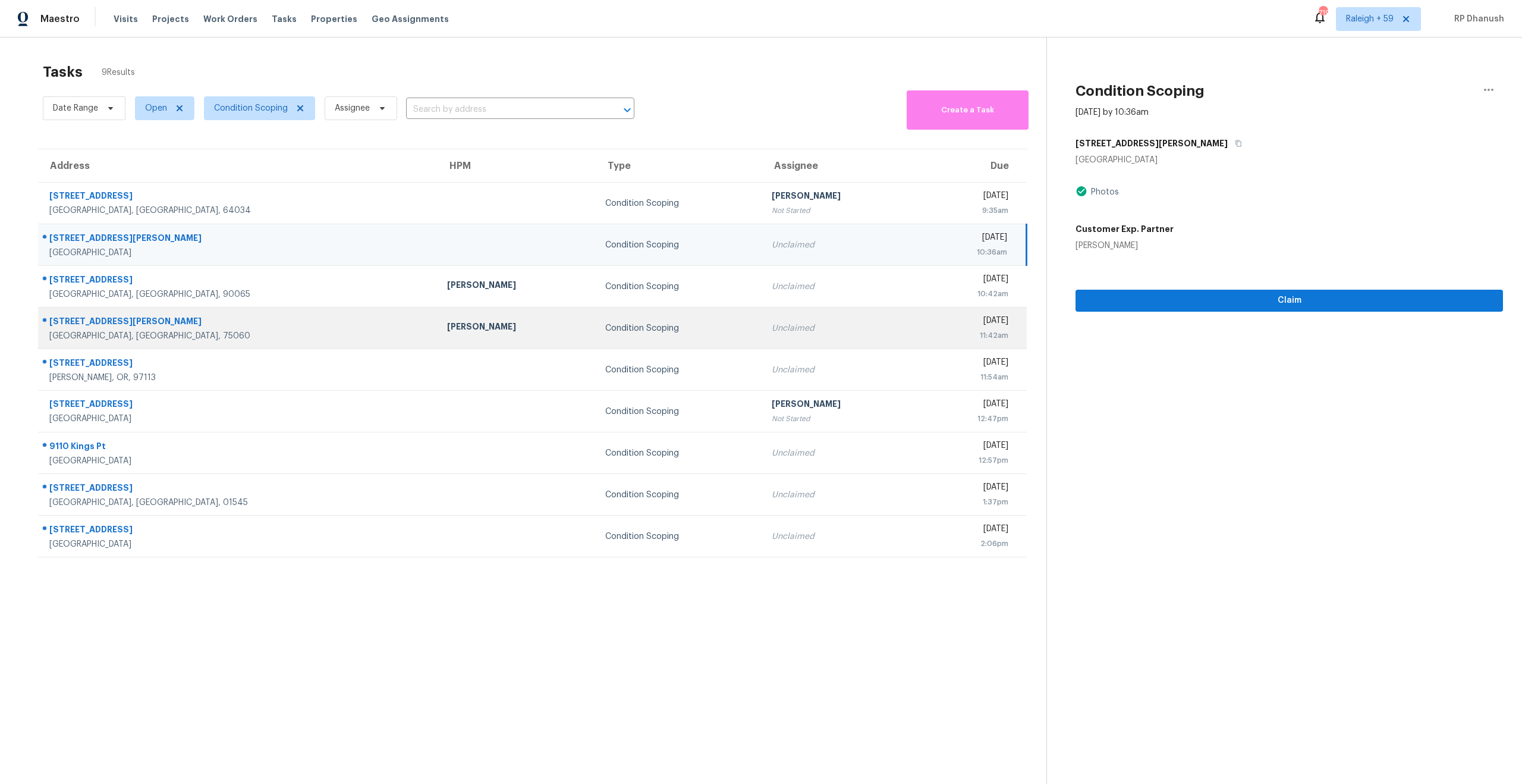
click at [596, 344] on td "Condition Scoping" at bounding box center [679, 328] width 166 height 42
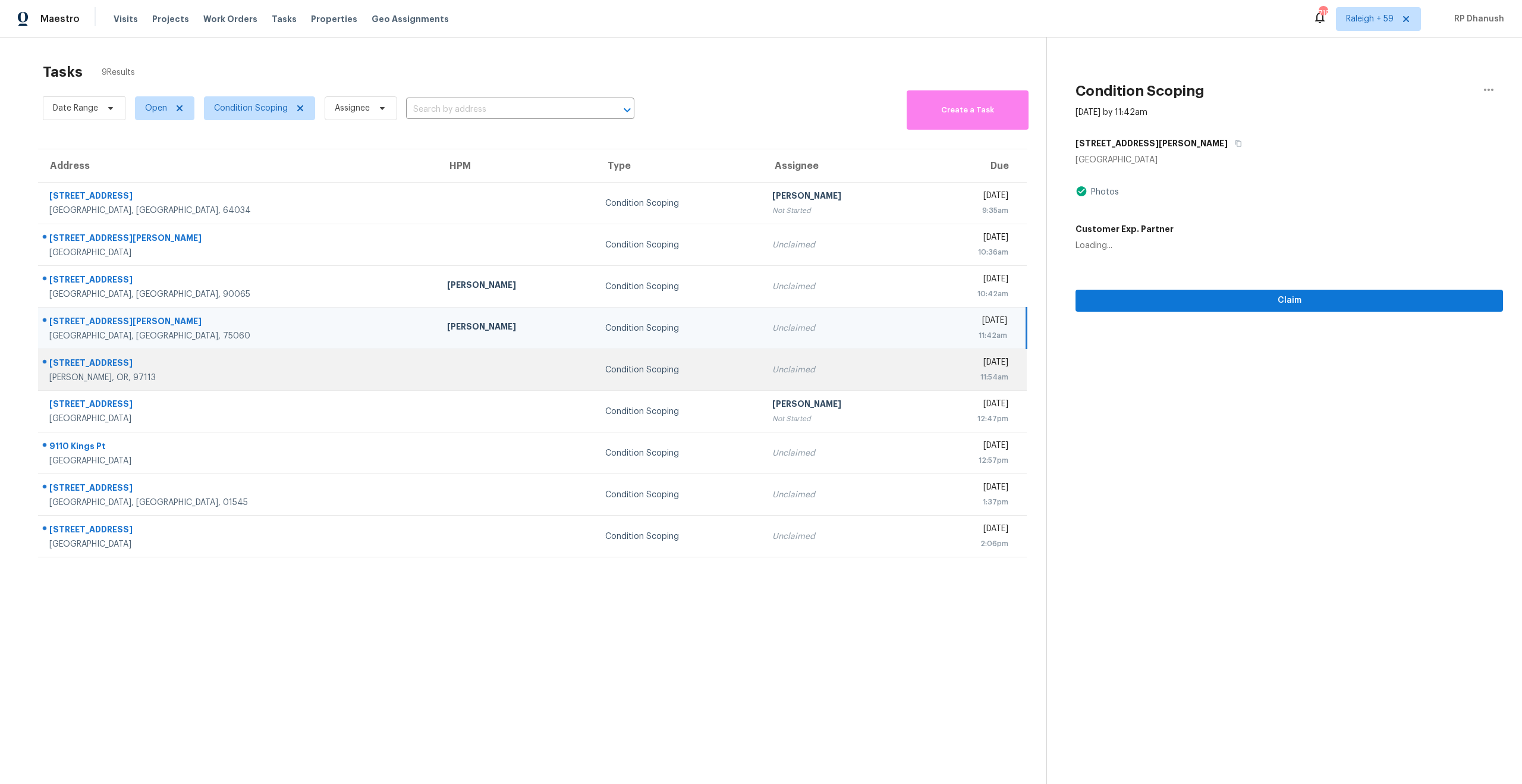
click at [596, 359] on td "Condition Scoping" at bounding box center [679, 370] width 166 height 42
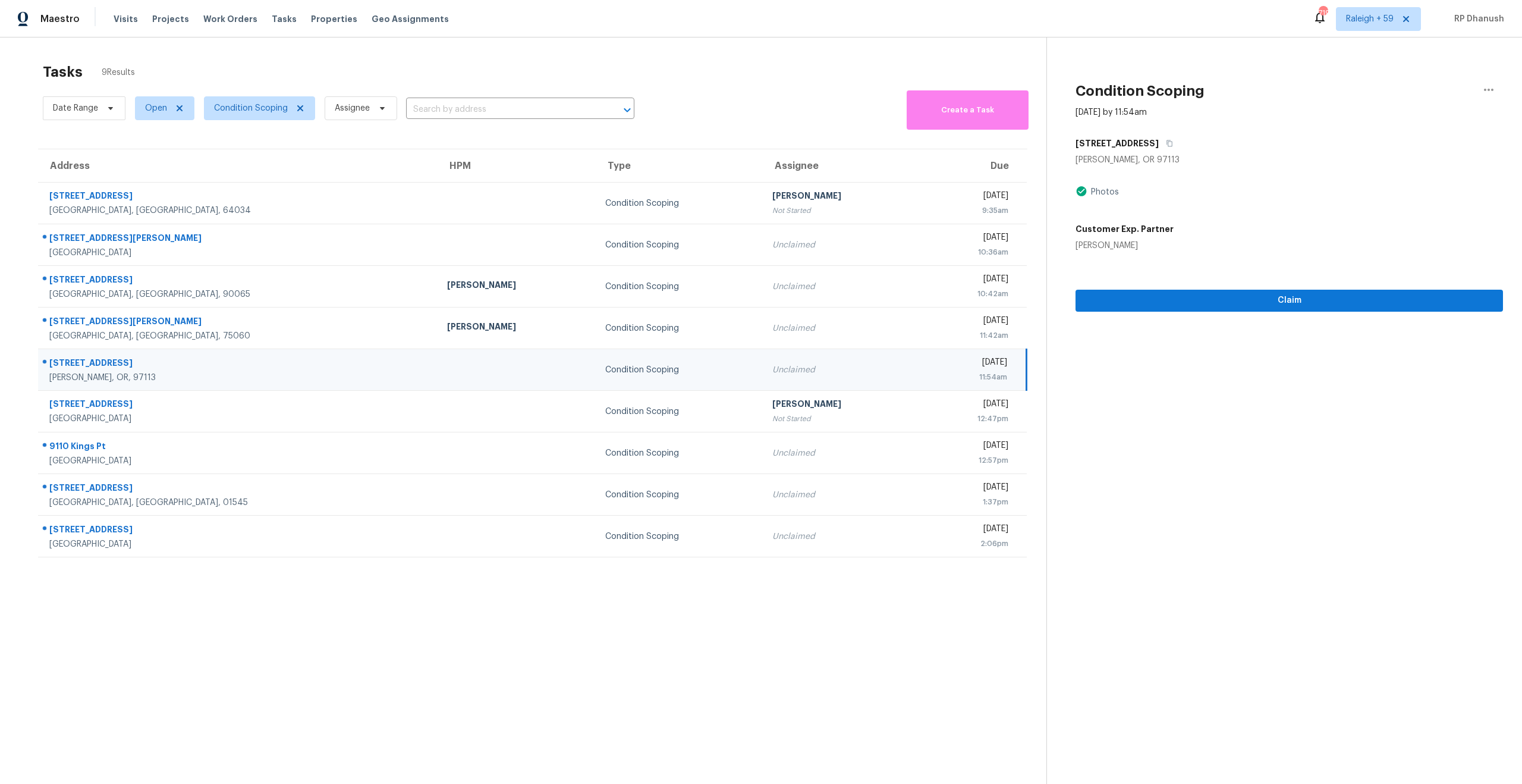
click at [964, 362] on div "Tue, Oct 7th 2025" at bounding box center [969, 364] width 77 height 15
click at [1166, 144] on icon "button" at bounding box center [1169, 143] width 7 height 7
click at [1311, 300] on span "Claim" at bounding box center [1289, 300] width 408 height 15
click at [1165, 304] on span "Start Assessment" at bounding box center [1289, 300] width 408 height 15
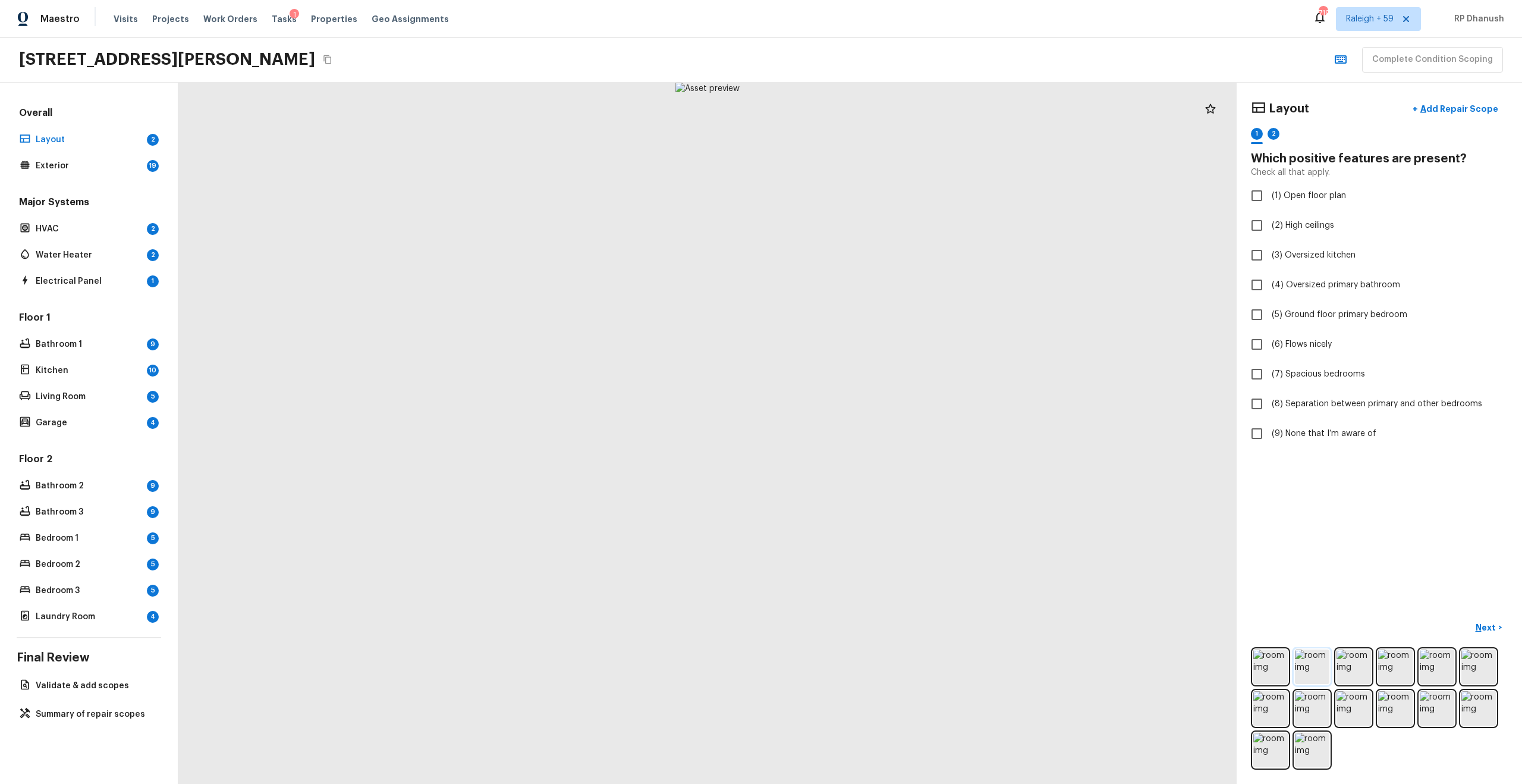
click at [1314, 664] on img at bounding box center [1312, 666] width 34 height 34
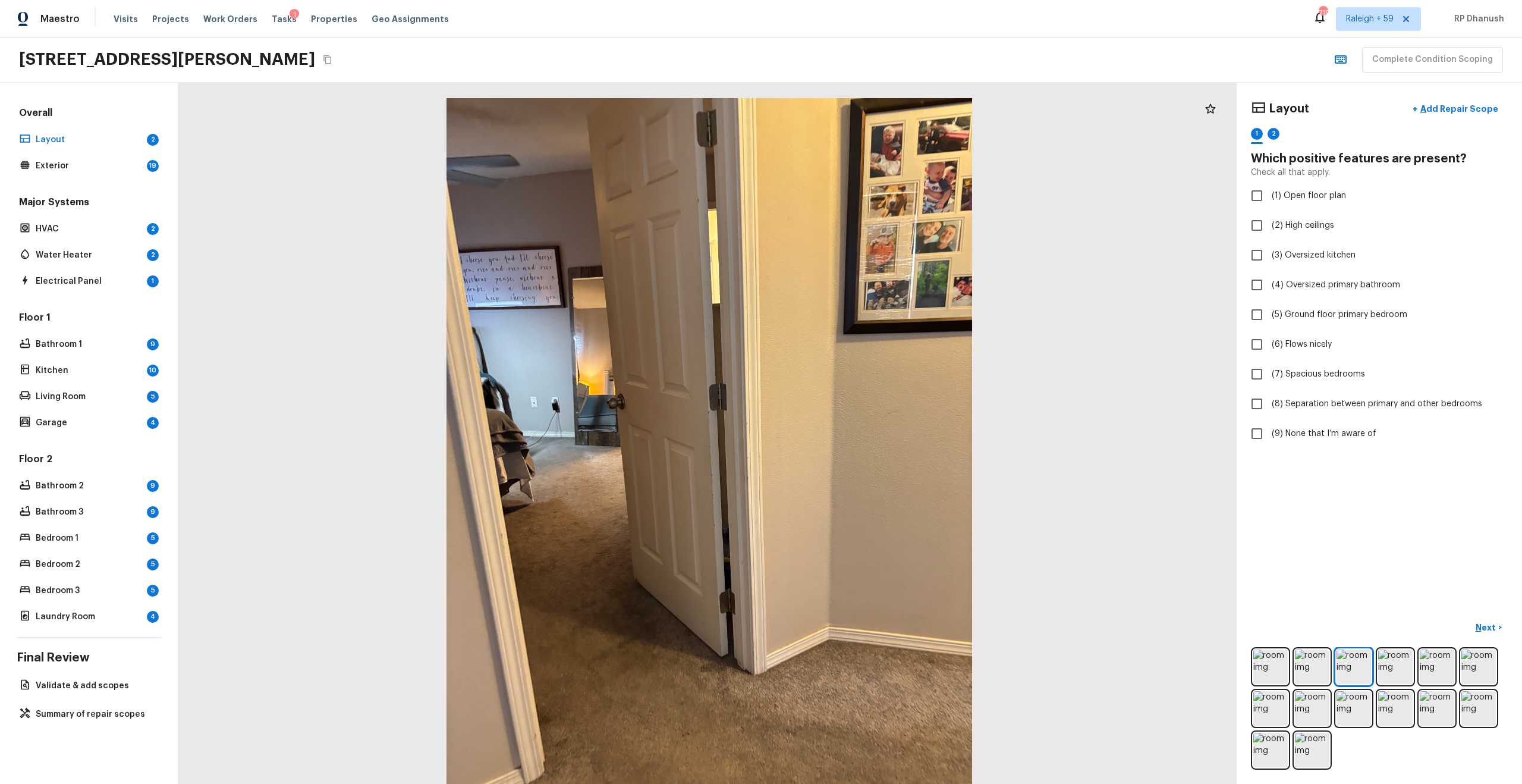
drag, startPoint x: 974, startPoint y: 414, endPoint x: 1009, endPoint y: 499, distance: 91.9
click at [1009, 499] on div at bounding box center [709, 448] width 1058 height 701
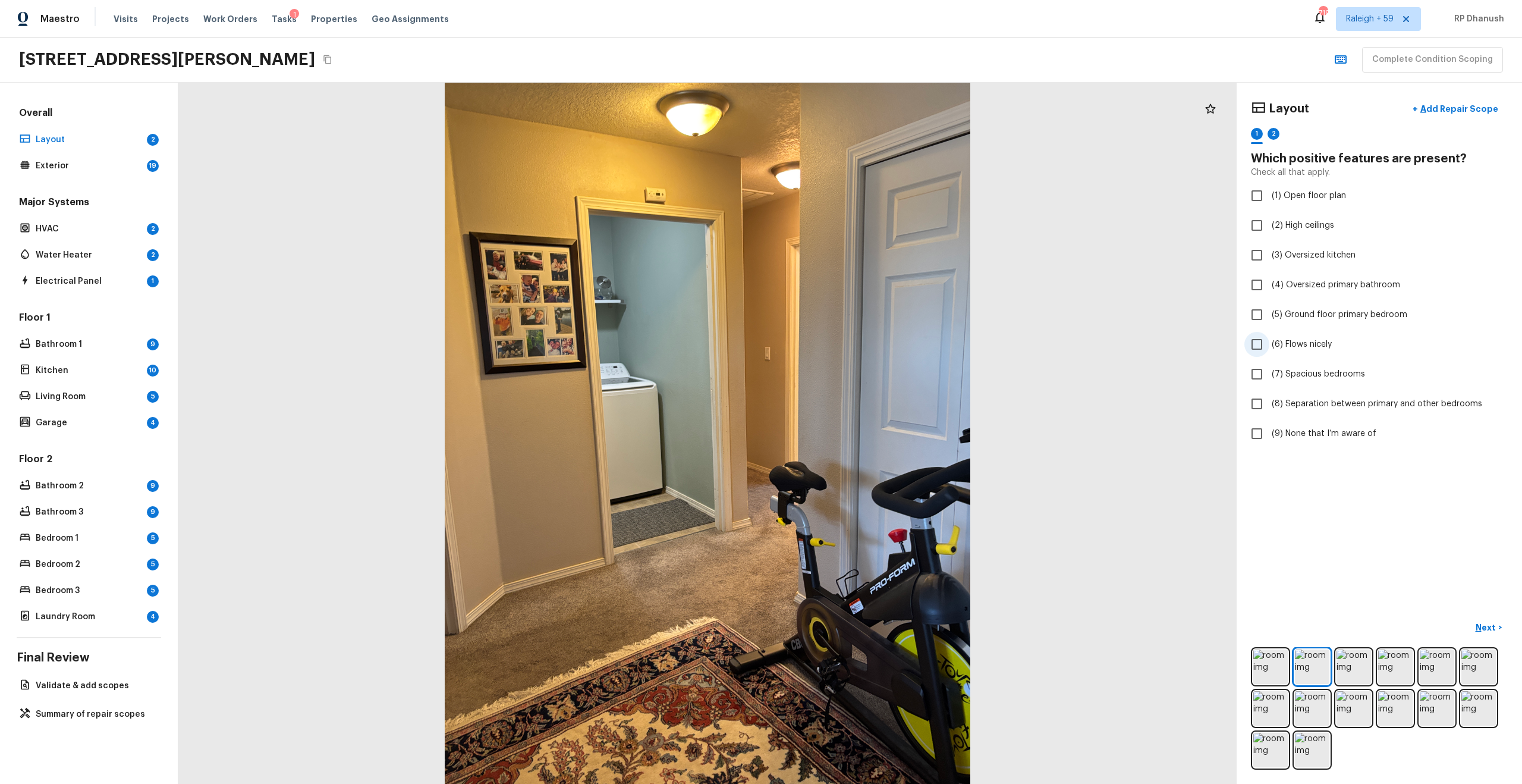
click at [1303, 352] on label "(6) Flows nicely" at bounding box center [1372, 344] width 254 height 25
click at [1269, 352] on input "(6) Flows nicely" at bounding box center [1257, 344] width 25 height 25
checkbox input "true"
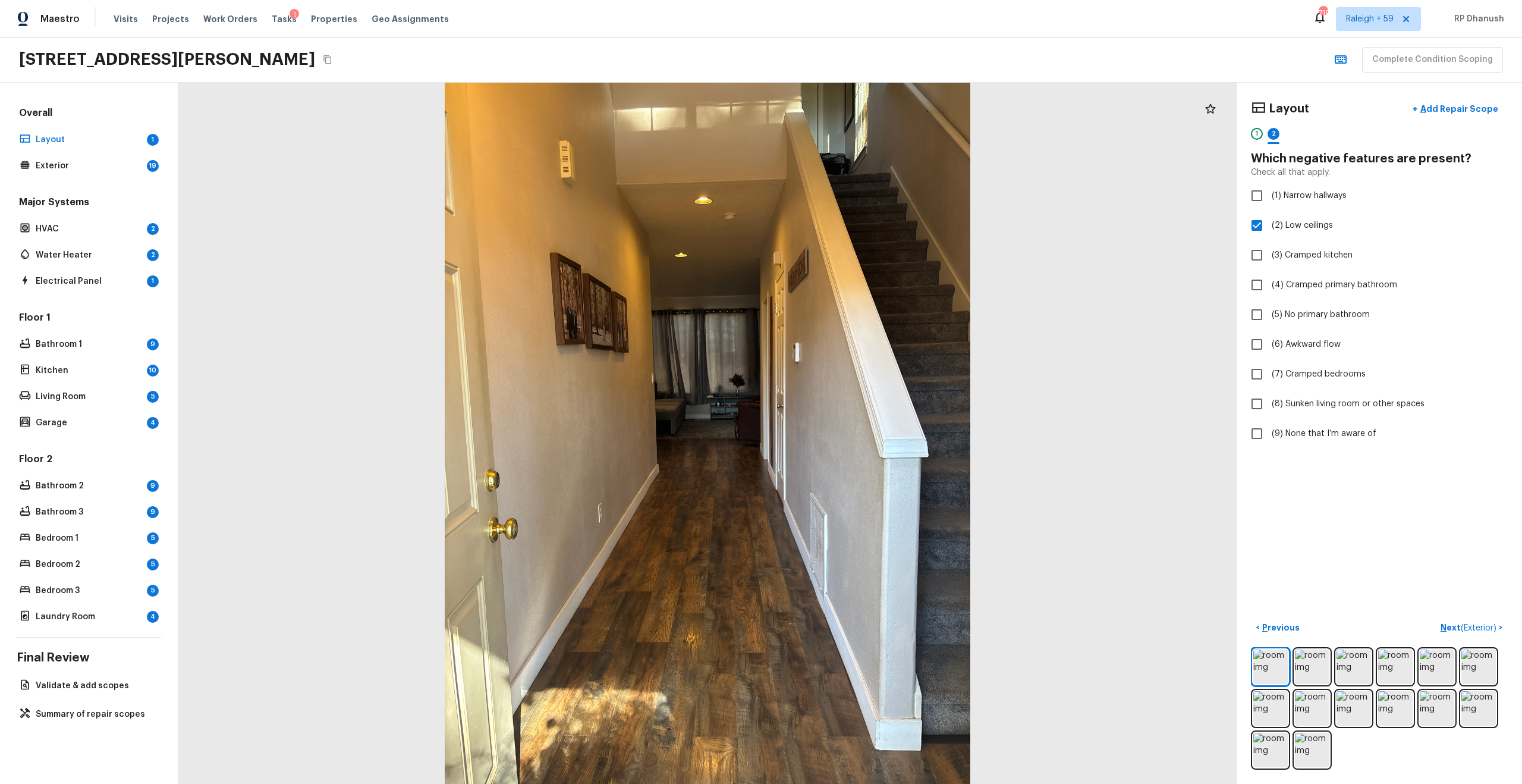
checkbox input "false"
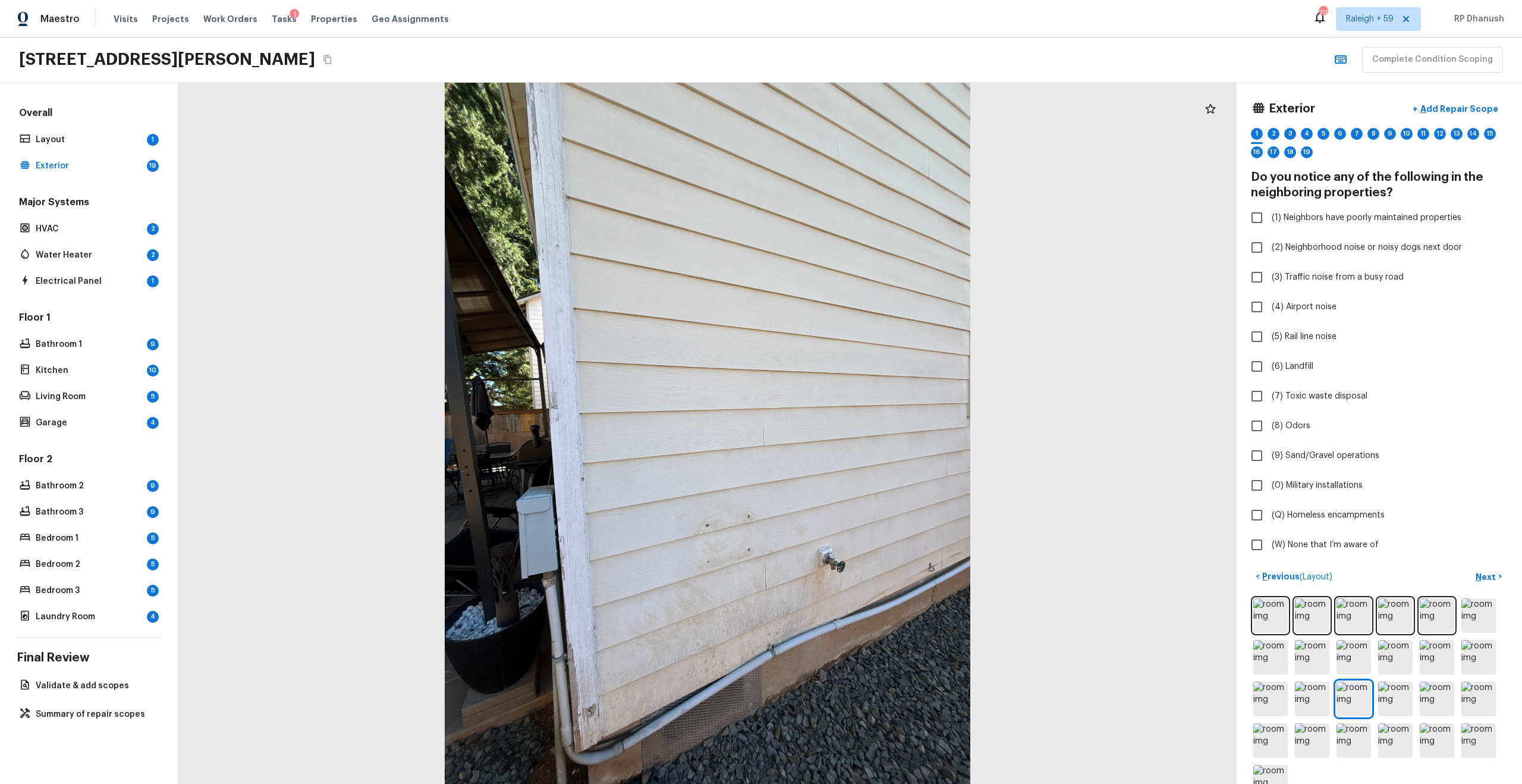
drag, startPoint x: 632, startPoint y: 783, endPoint x: 689, endPoint y: 783, distance: 57.0
click at [689, 783] on html "Maestro Visits Projects Work Orders Tasks 1 Properties Geo Assignments 719 Rale…" at bounding box center [761, 392] width 1522 height 784
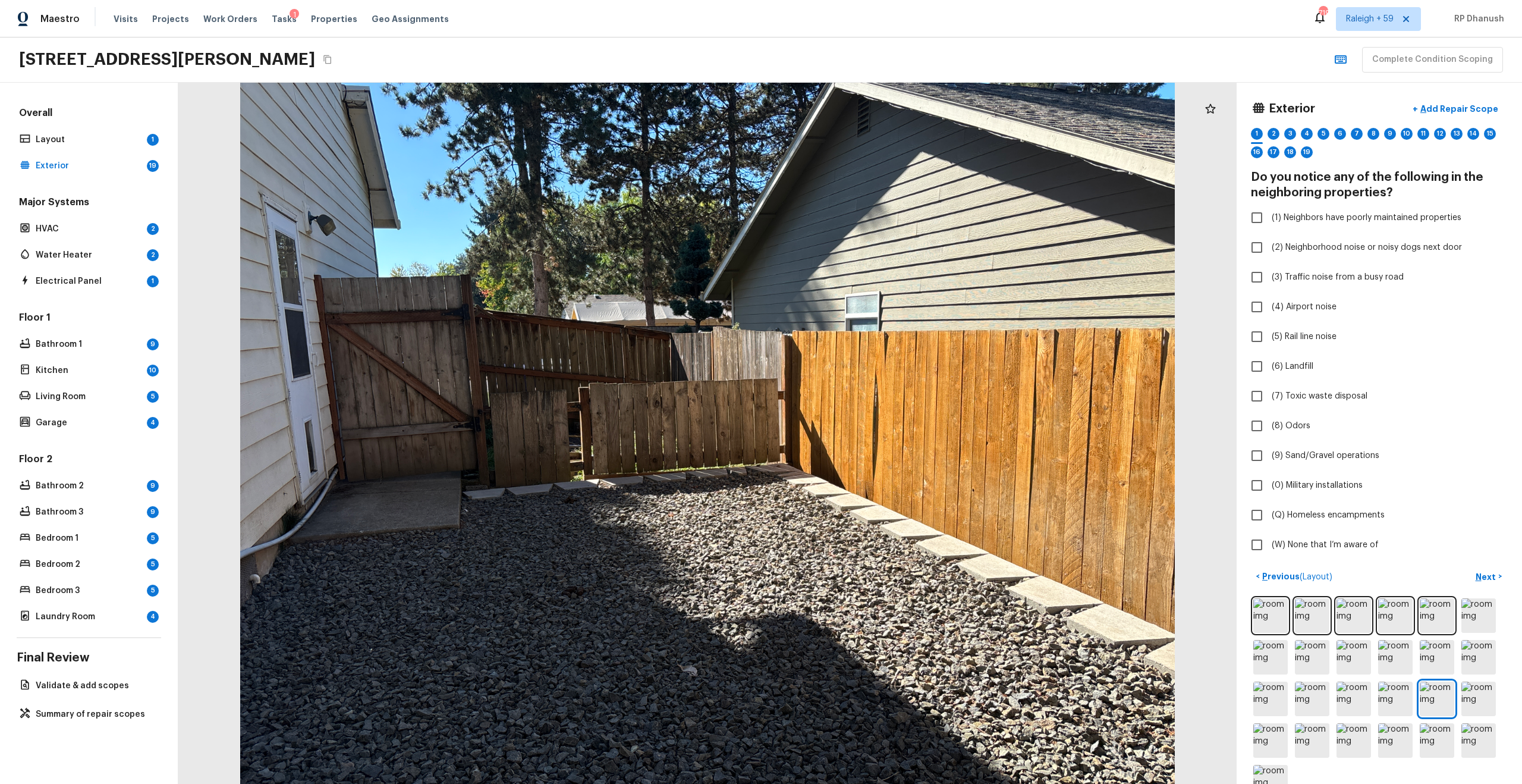
click at [1207, 115] on div at bounding box center [1211, 109] width 24 height 24
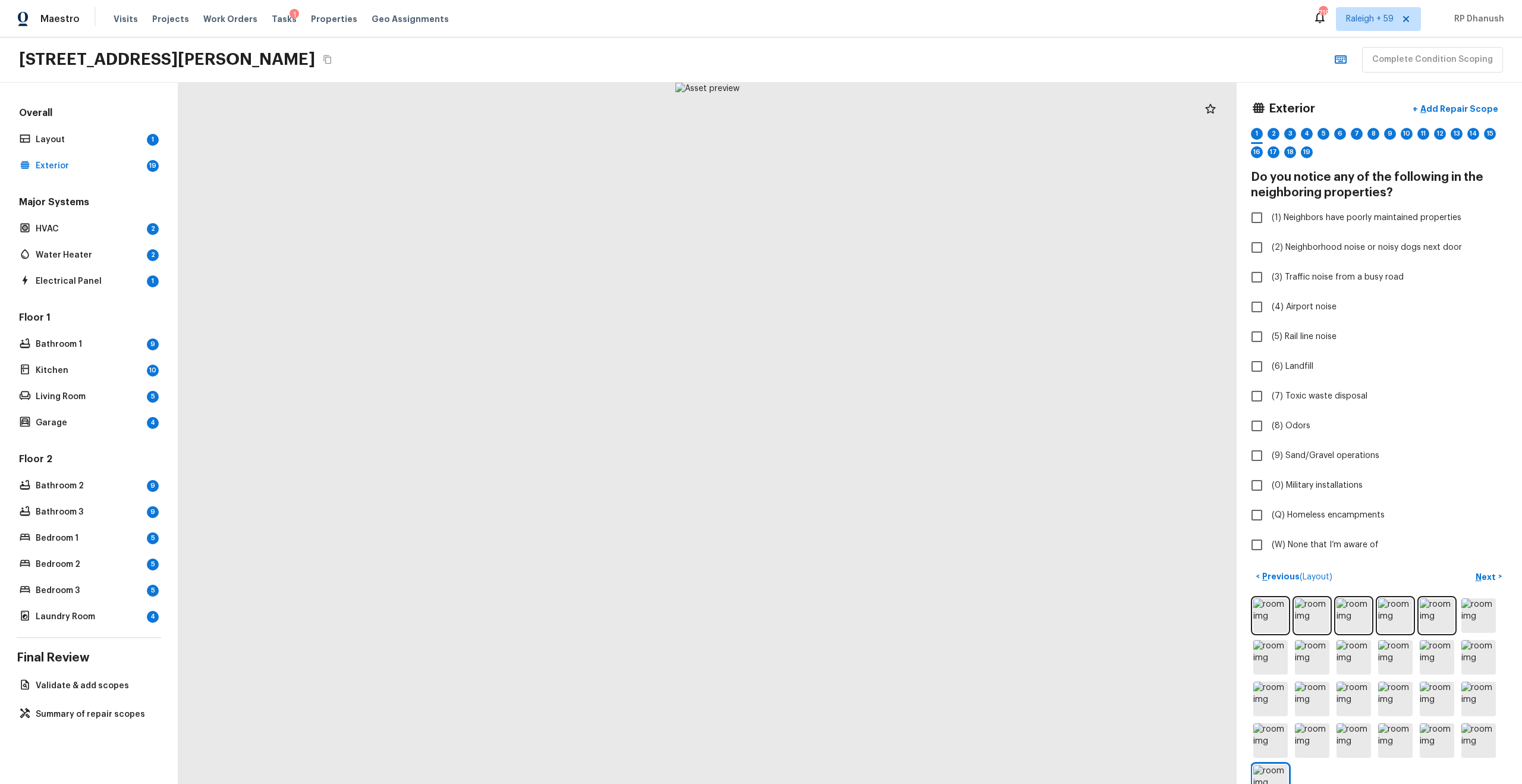
scroll to position [16, 0]
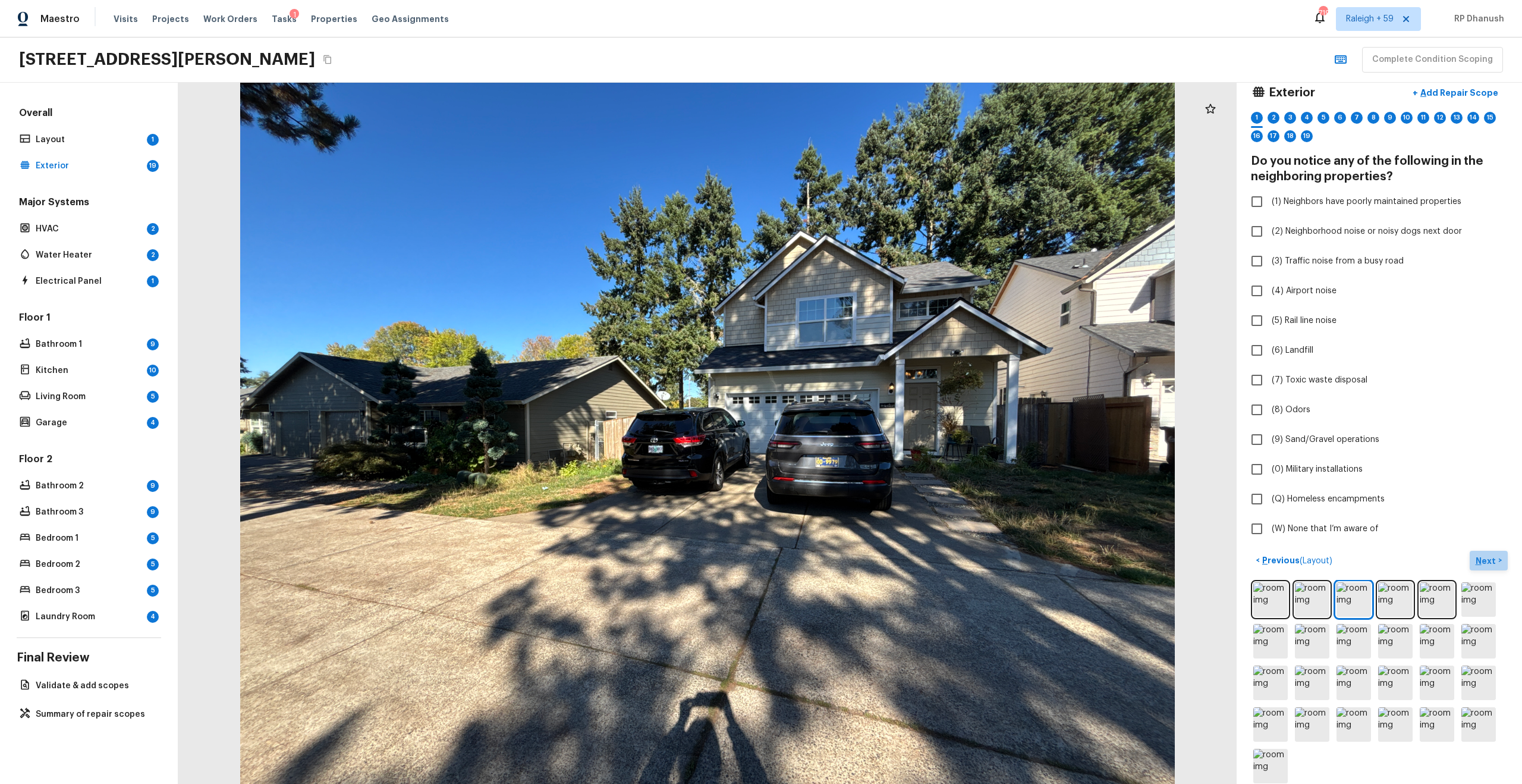
click at [1478, 560] on p "Next" at bounding box center [1487, 560] width 22 height 12
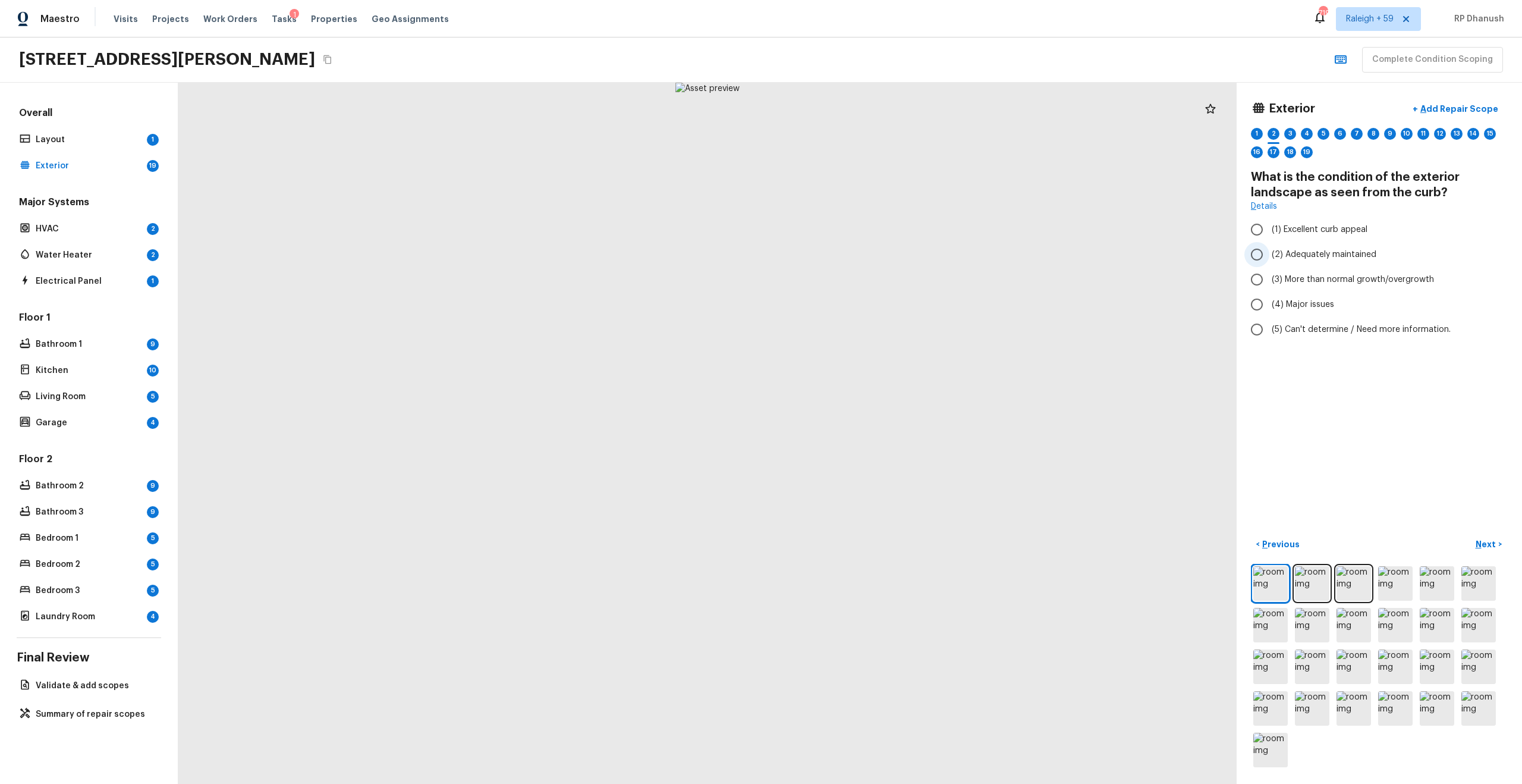
click at [1304, 259] on span "(2) Adequately maintained" at bounding box center [1324, 254] width 105 height 12
click at [1269, 259] on input "(2) Adequately maintained" at bounding box center [1257, 254] width 25 height 25
radio input "true"
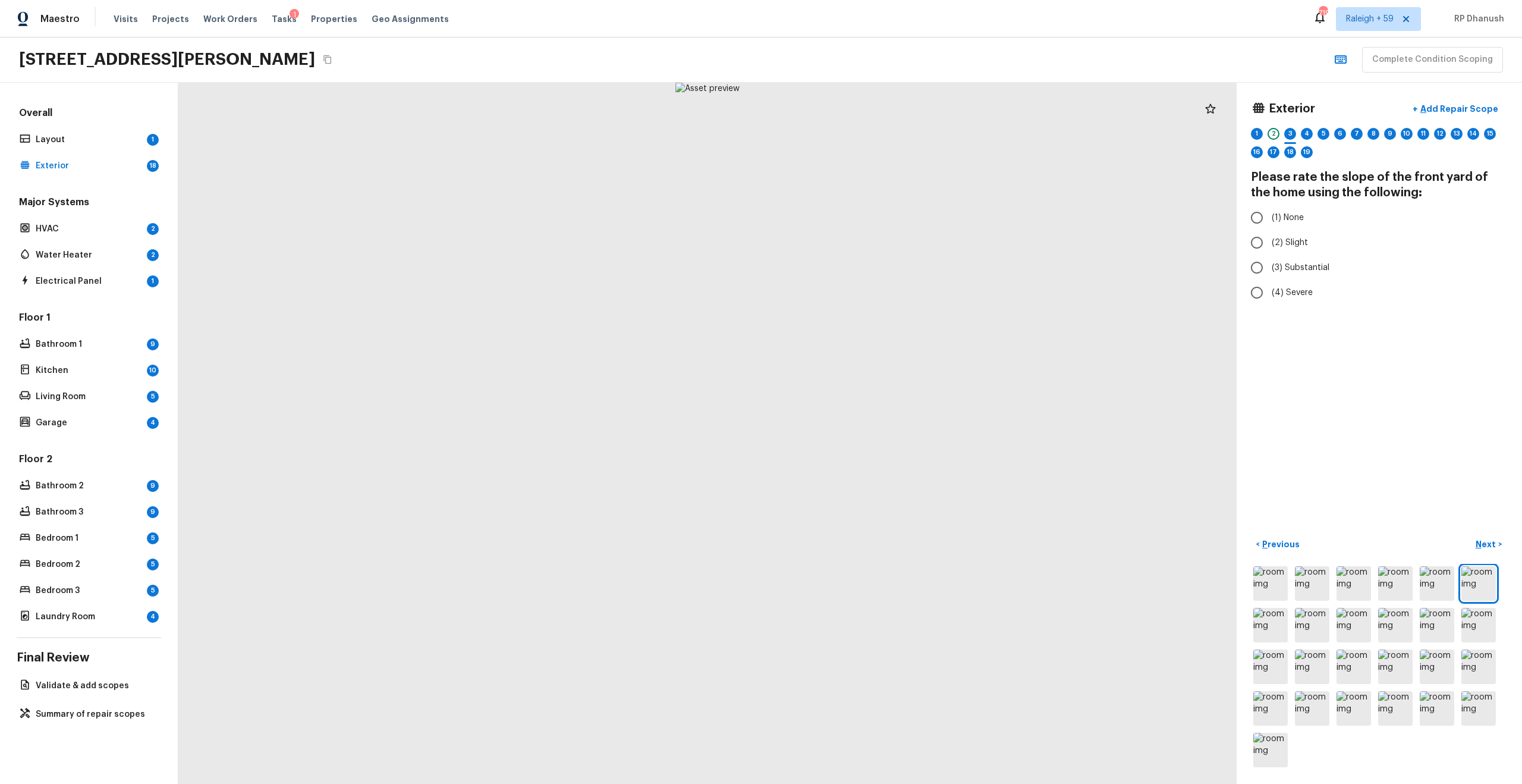
radio input "true"
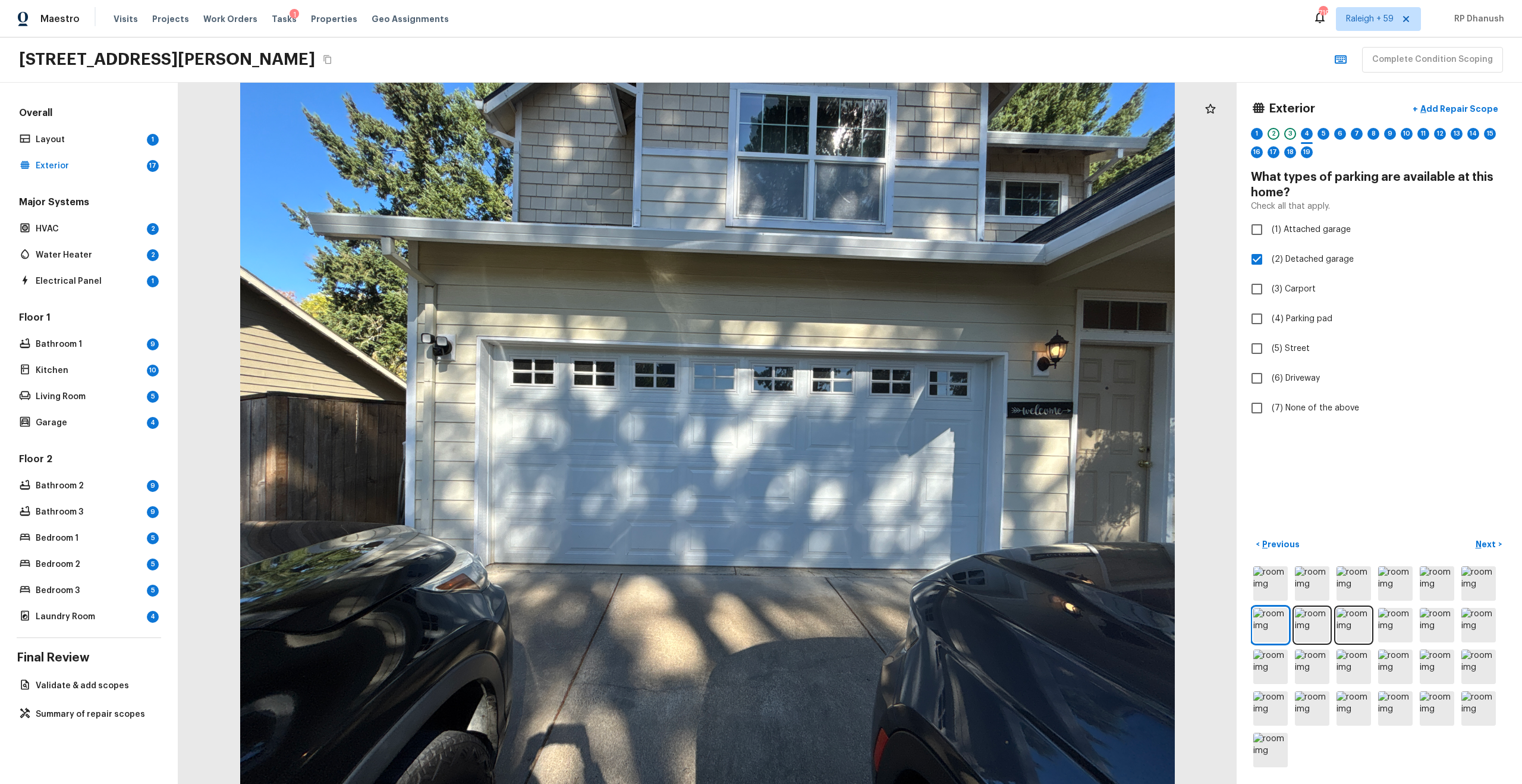
checkbox input "false"
checkbox input "true"
checkbox input "false"
checkbox input "true"
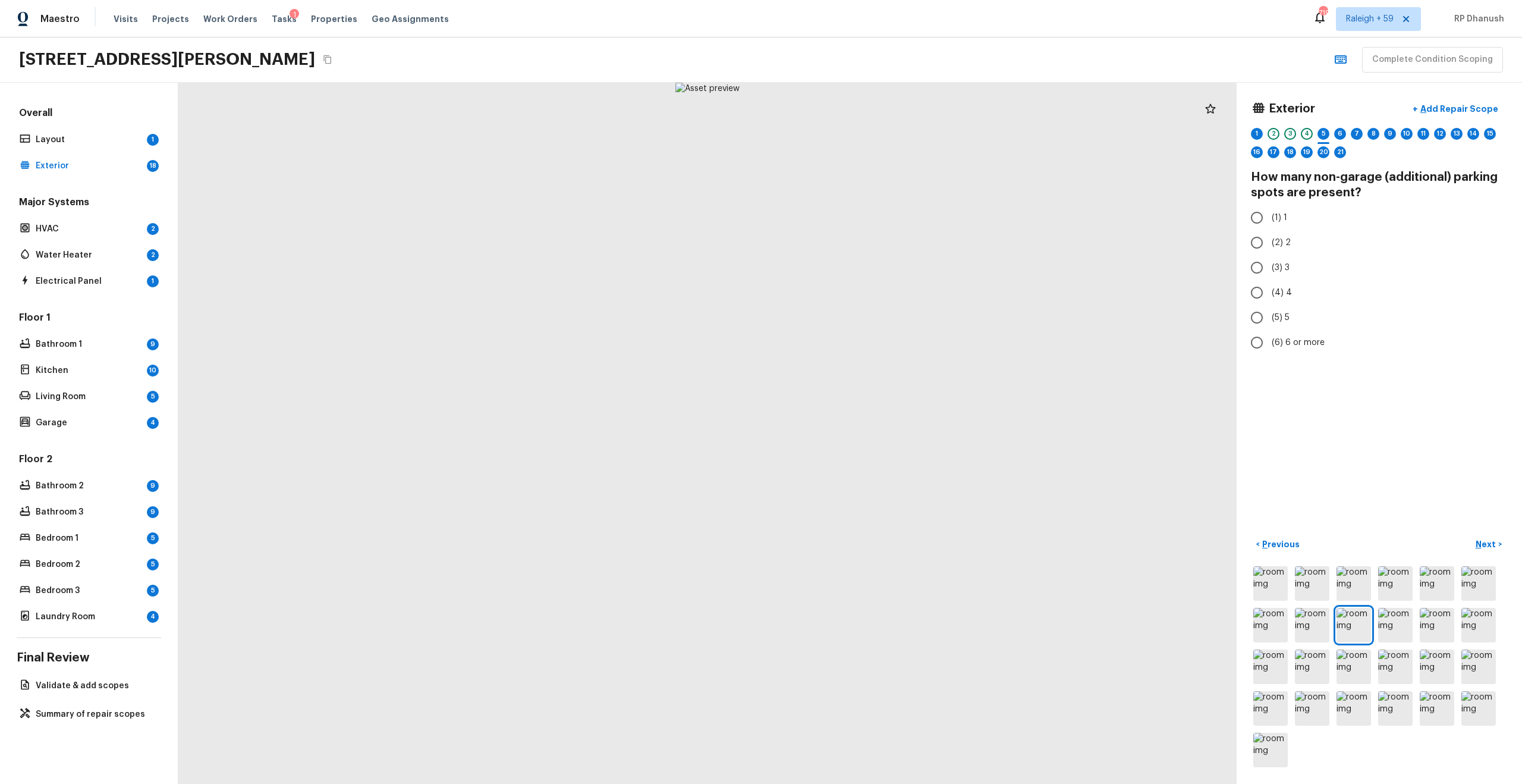
radio input "true"
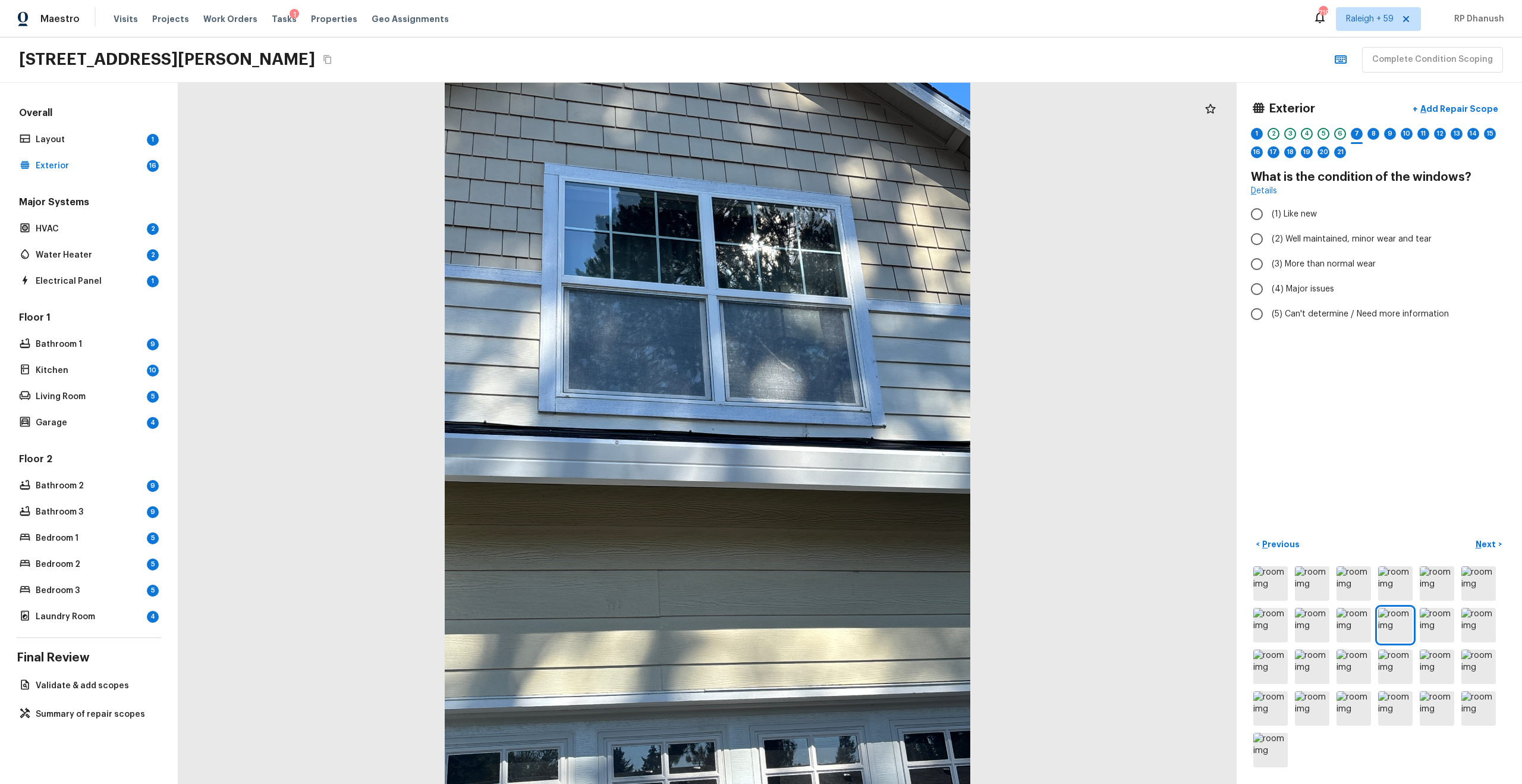
radio input "true"
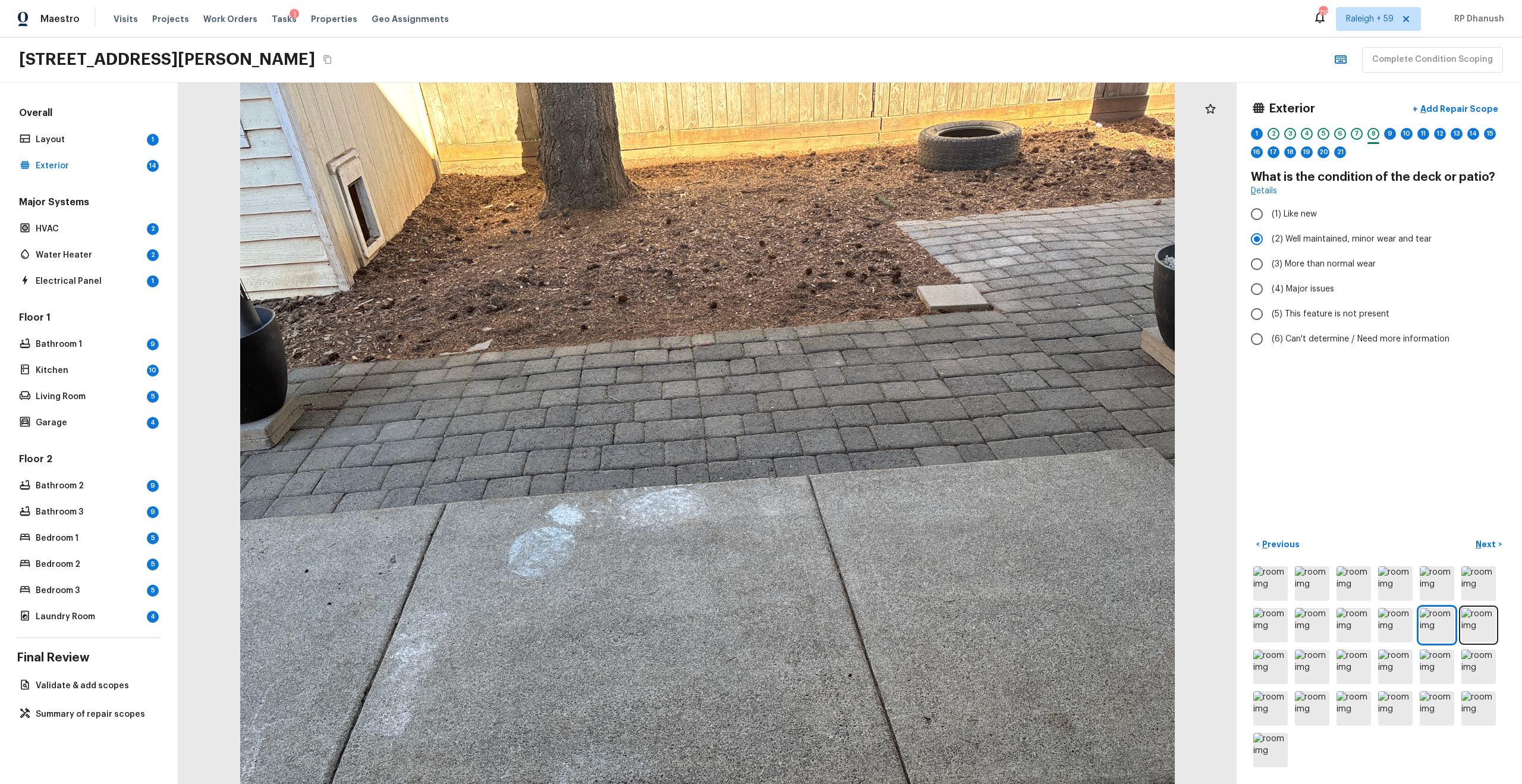
radio input "false"
radio input "true"
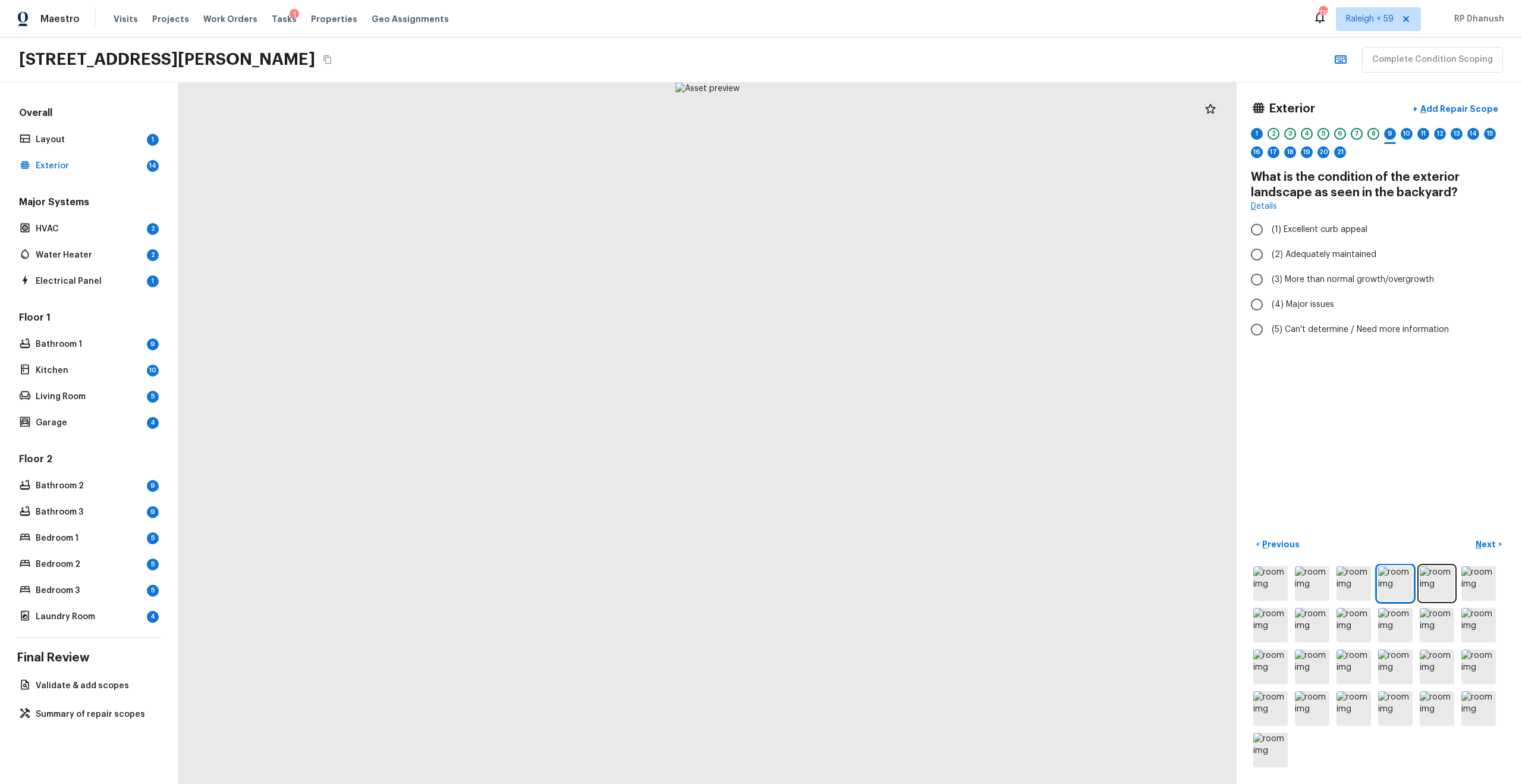
radio input "true"
radio input "false"
radio input "true"
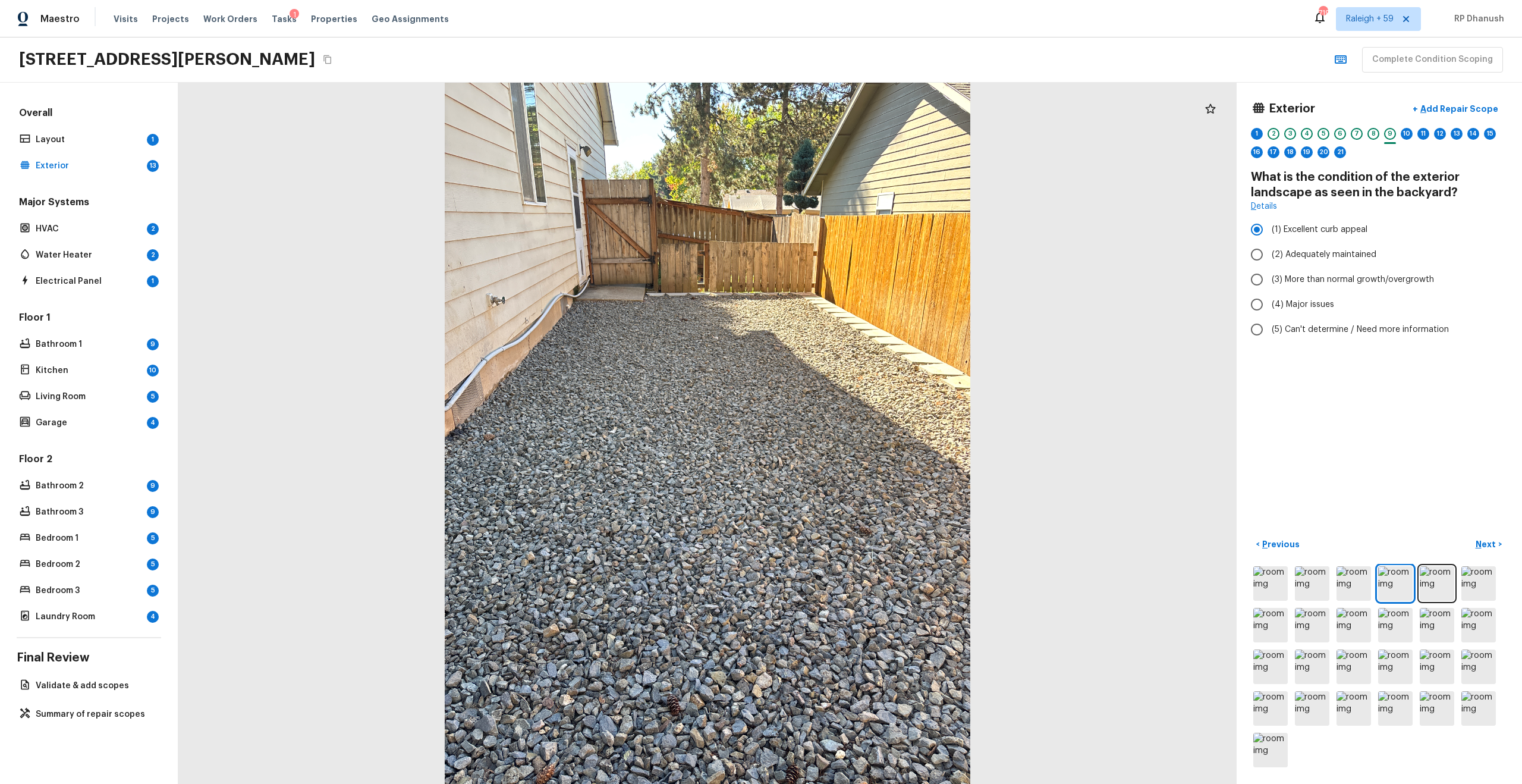
radio input "false"
radio input "true"
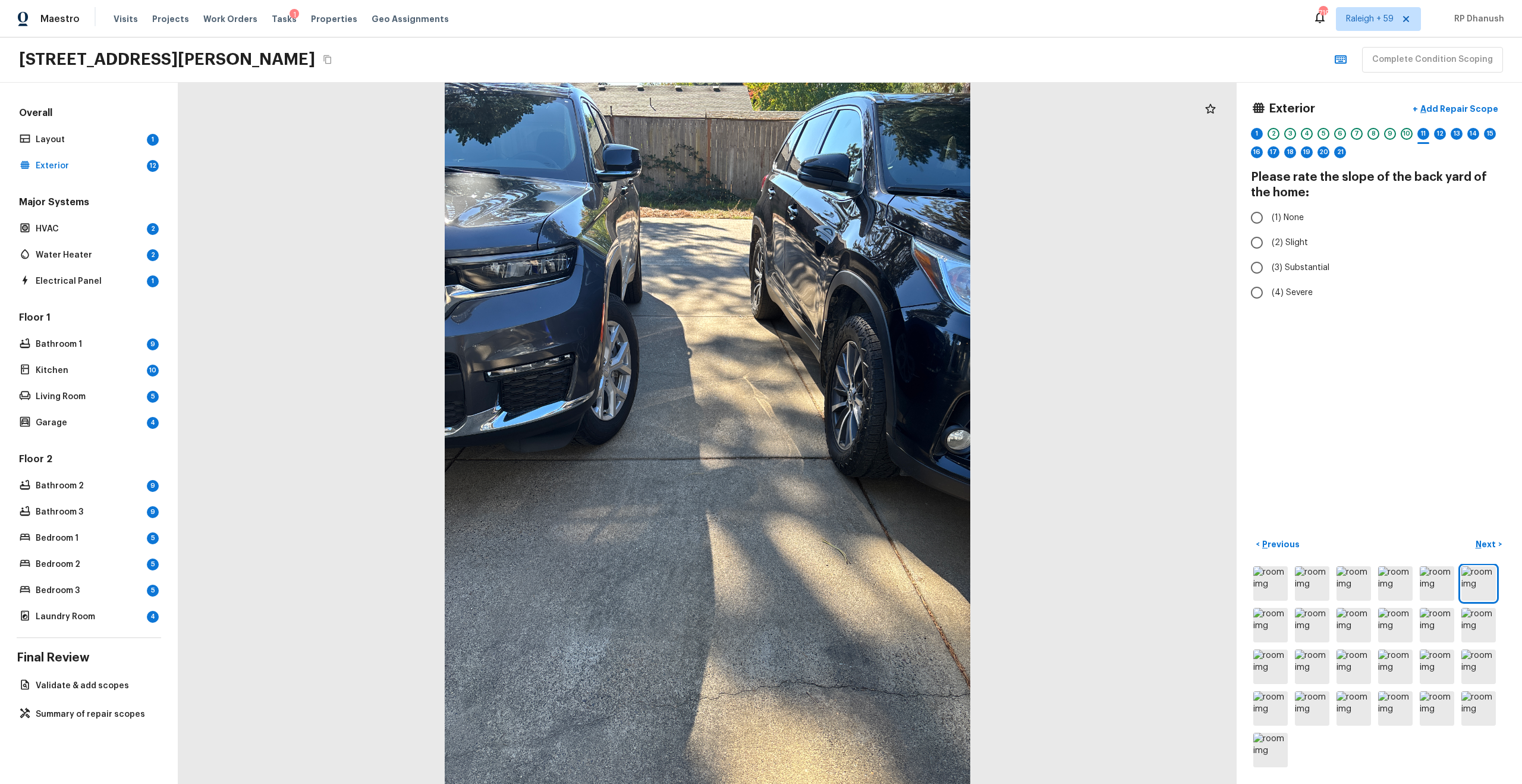
radio input "true"
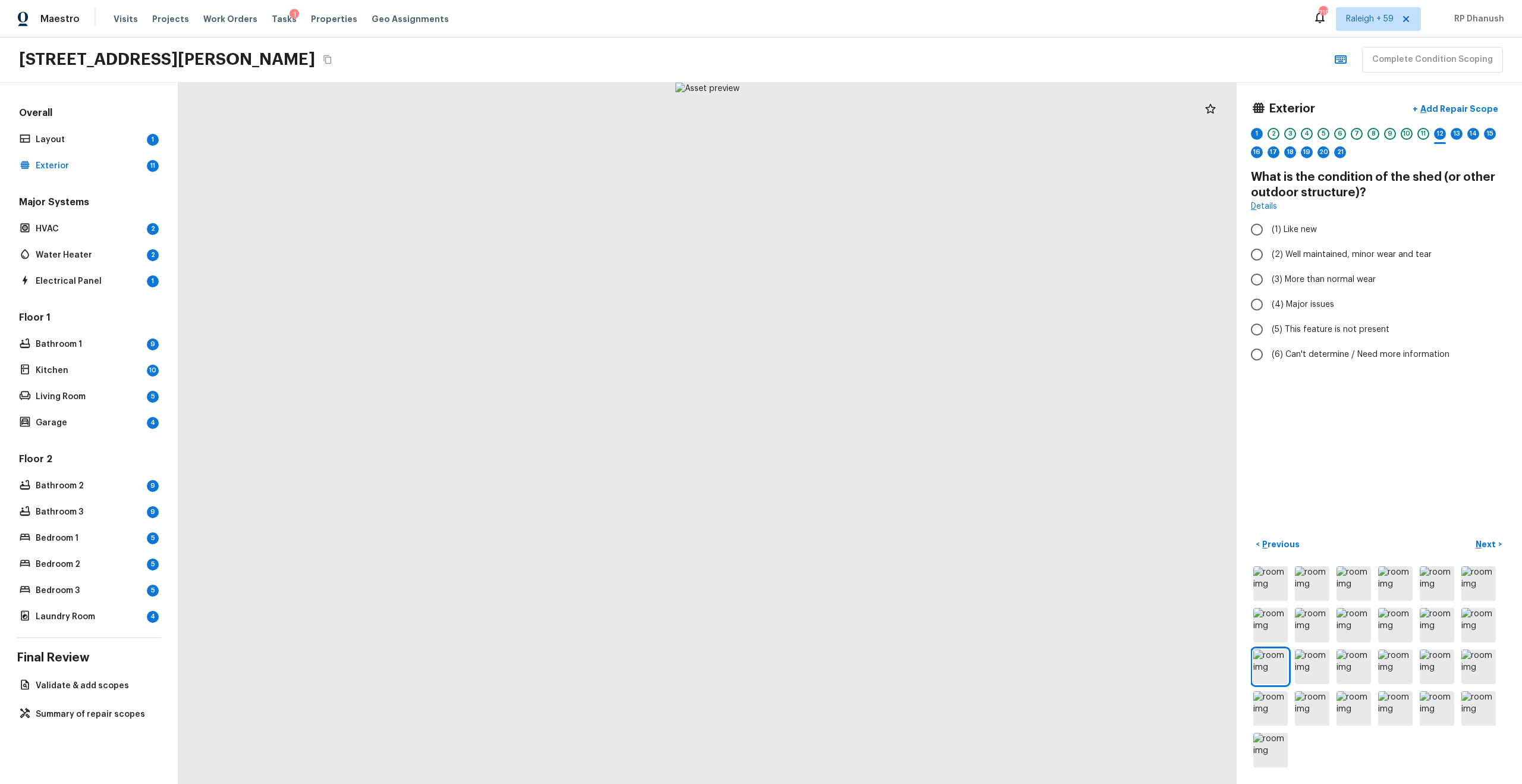
radio input "true"
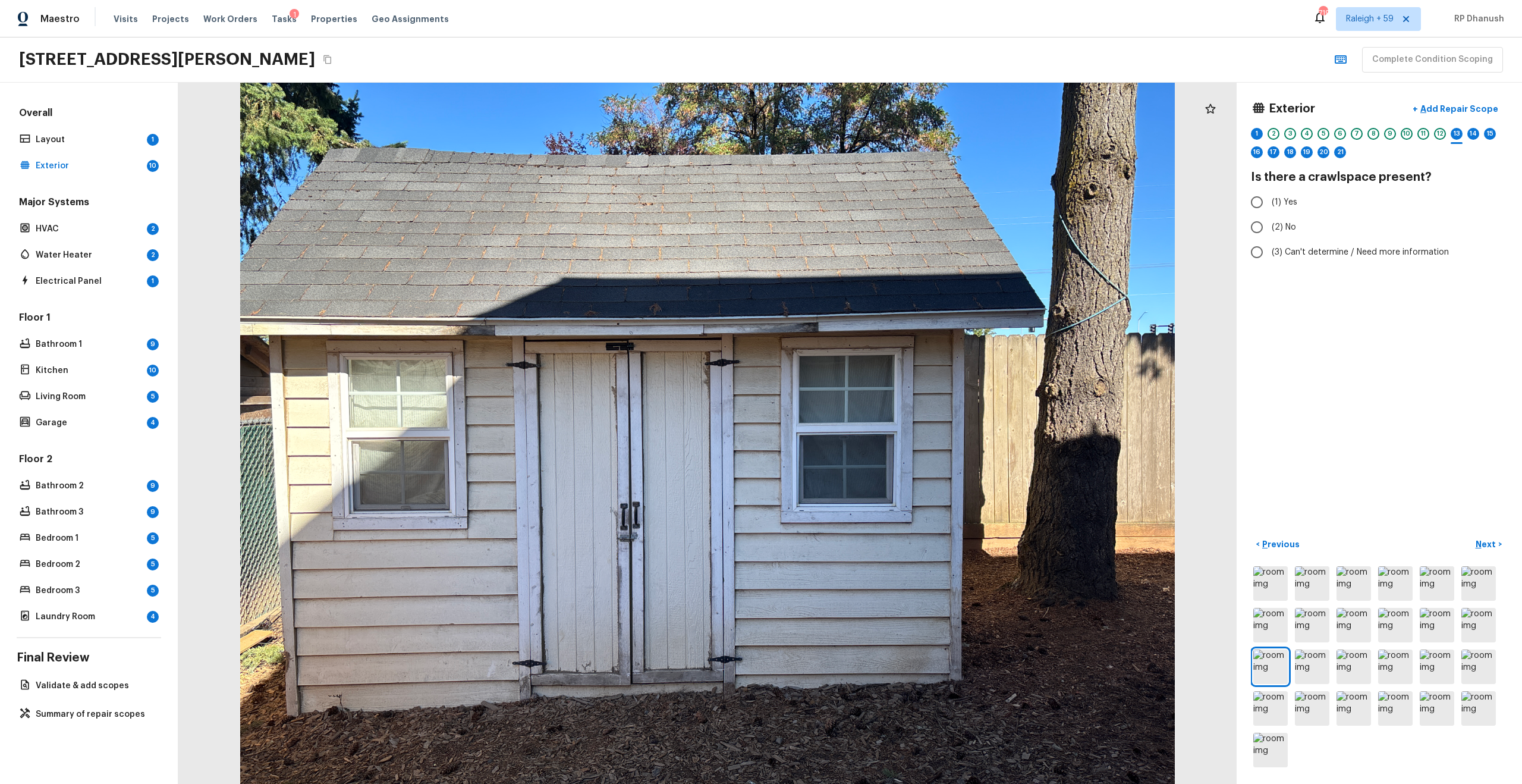
radio input "true"
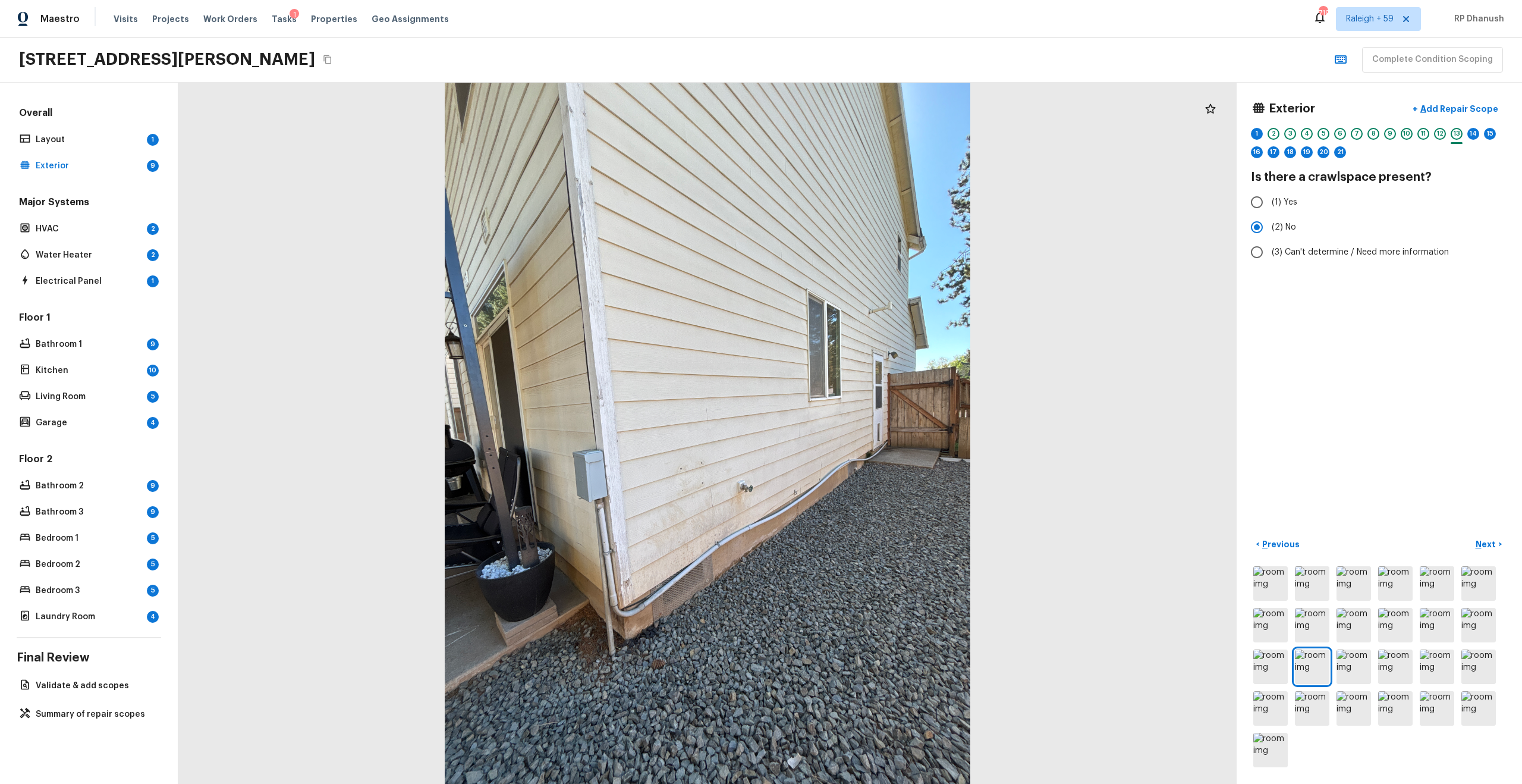
radio input "true"
radio input "false"
radio input "true"
click at [1440, 109] on p "Add Repair Scope" at bounding box center [1458, 109] width 80 height 12
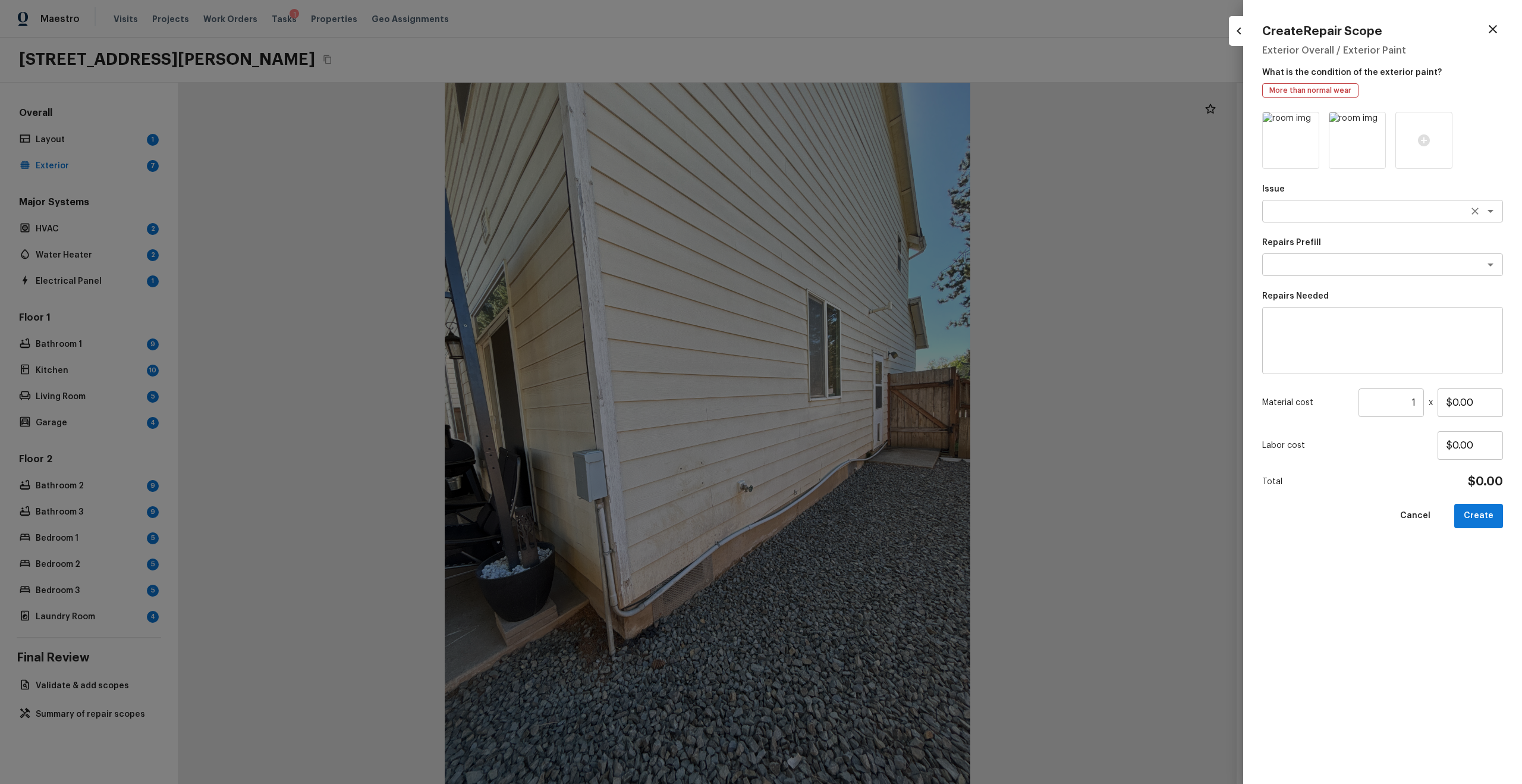
click at [1335, 215] on textarea at bounding box center [1366, 211] width 197 height 12
type textarea "oaub"
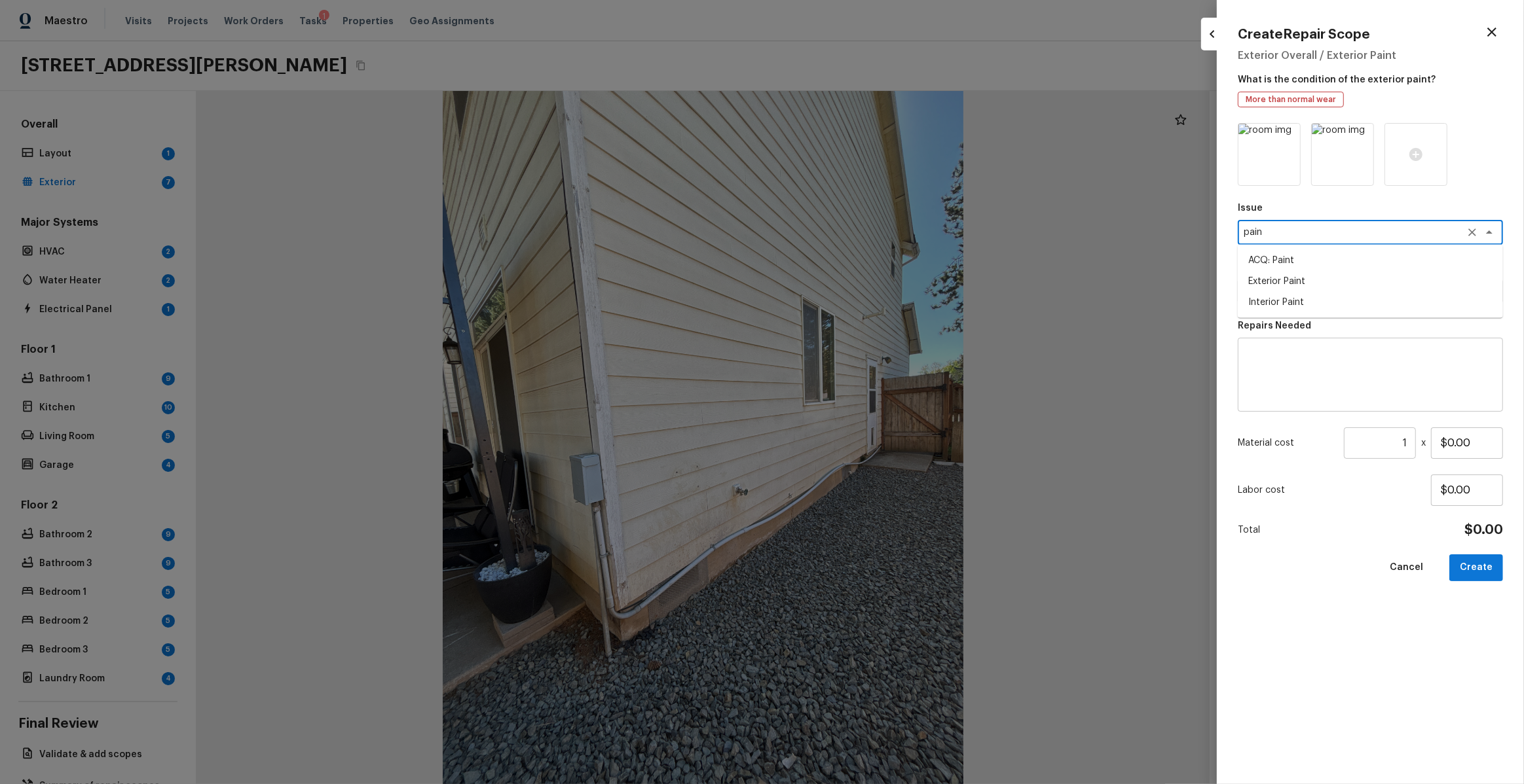
click at [1324, 267] on li "ACQ: Paint" at bounding box center [1370, 260] width 265 height 21
type textarea "ACQ: Paint"
click at [1326, 289] on textarea at bounding box center [1352, 291] width 217 height 13
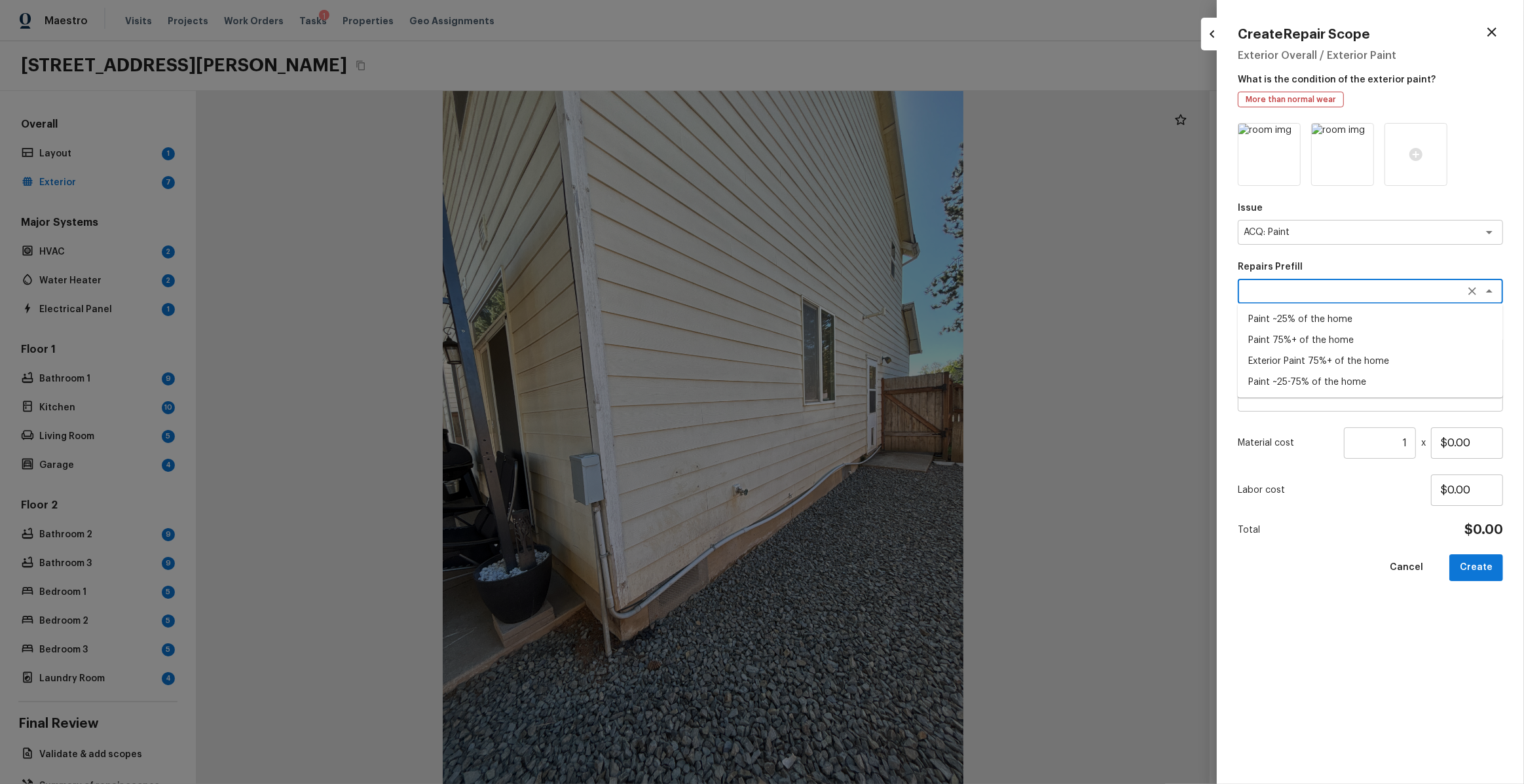
click at [1332, 341] on li "Paint 75%+ of the home" at bounding box center [1370, 341] width 265 height 21
type textarea "Paint 75%+ of the home"
type textarea "Acquisition Scope: 75%+ of the home will likely require interior paint"
type input "$1.90"
click at [1316, 239] on div "ACQ: Paint x ​" at bounding box center [1370, 232] width 265 height 25
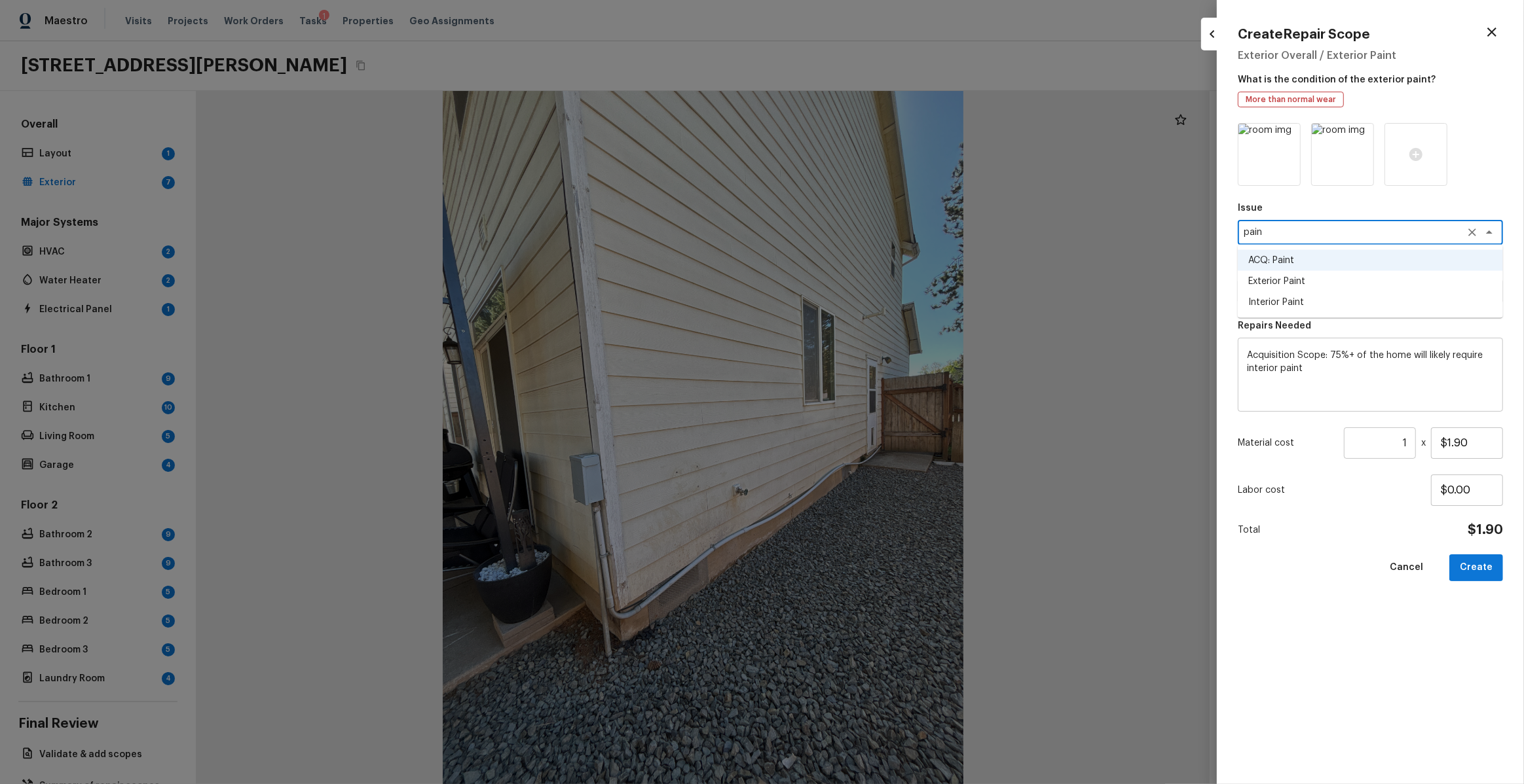
click at [1291, 283] on li "Exterior Paint" at bounding box center [1370, 282] width 265 height 21
type textarea "Exterior Paint"
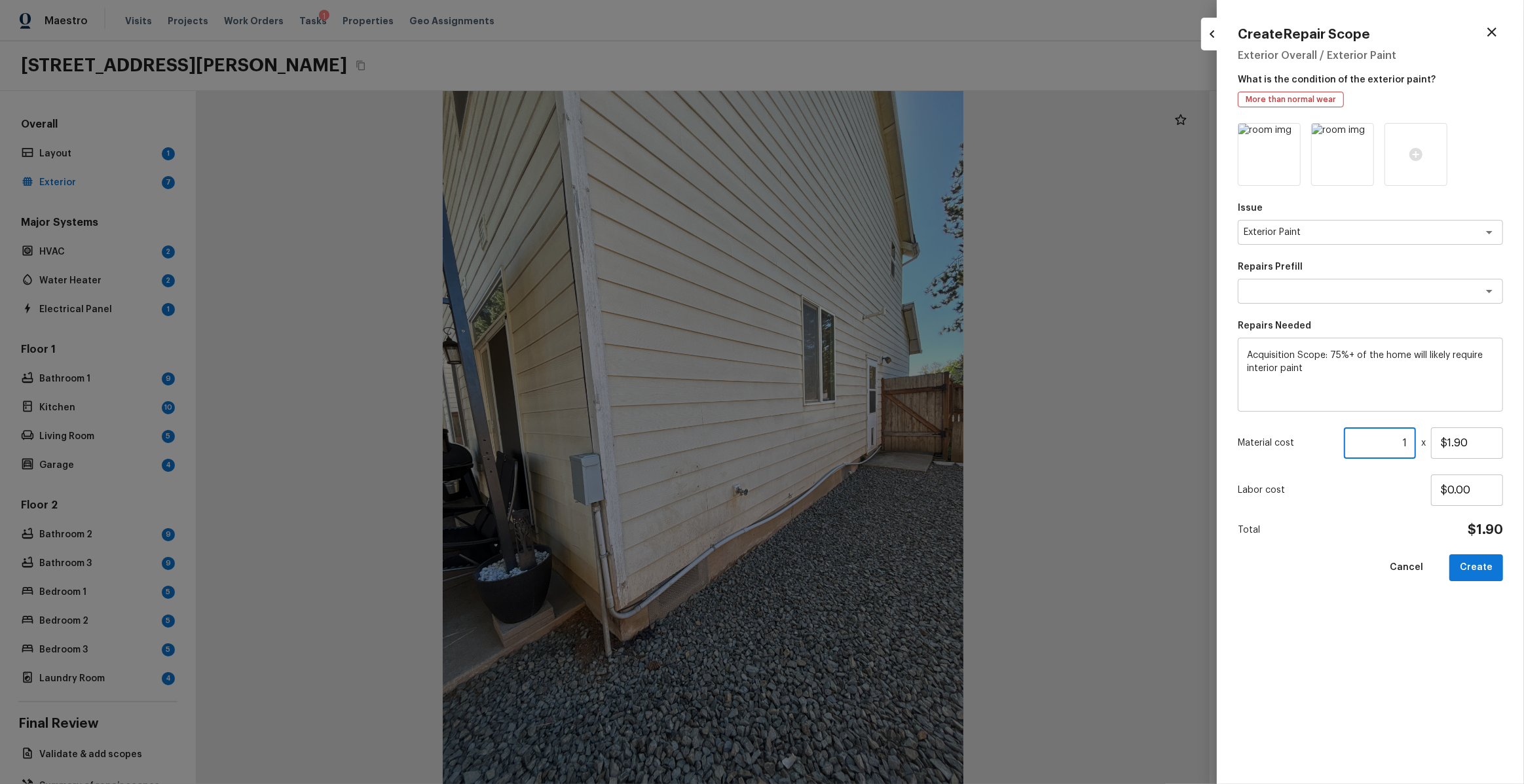
click at [1406, 441] on input "1" at bounding box center [1380, 443] width 72 height 32
paste input "1642"
type input "1642"
click at [1479, 443] on input "$1.90" at bounding box center [1467, 443] width 72 height 32
type input "$1.00"
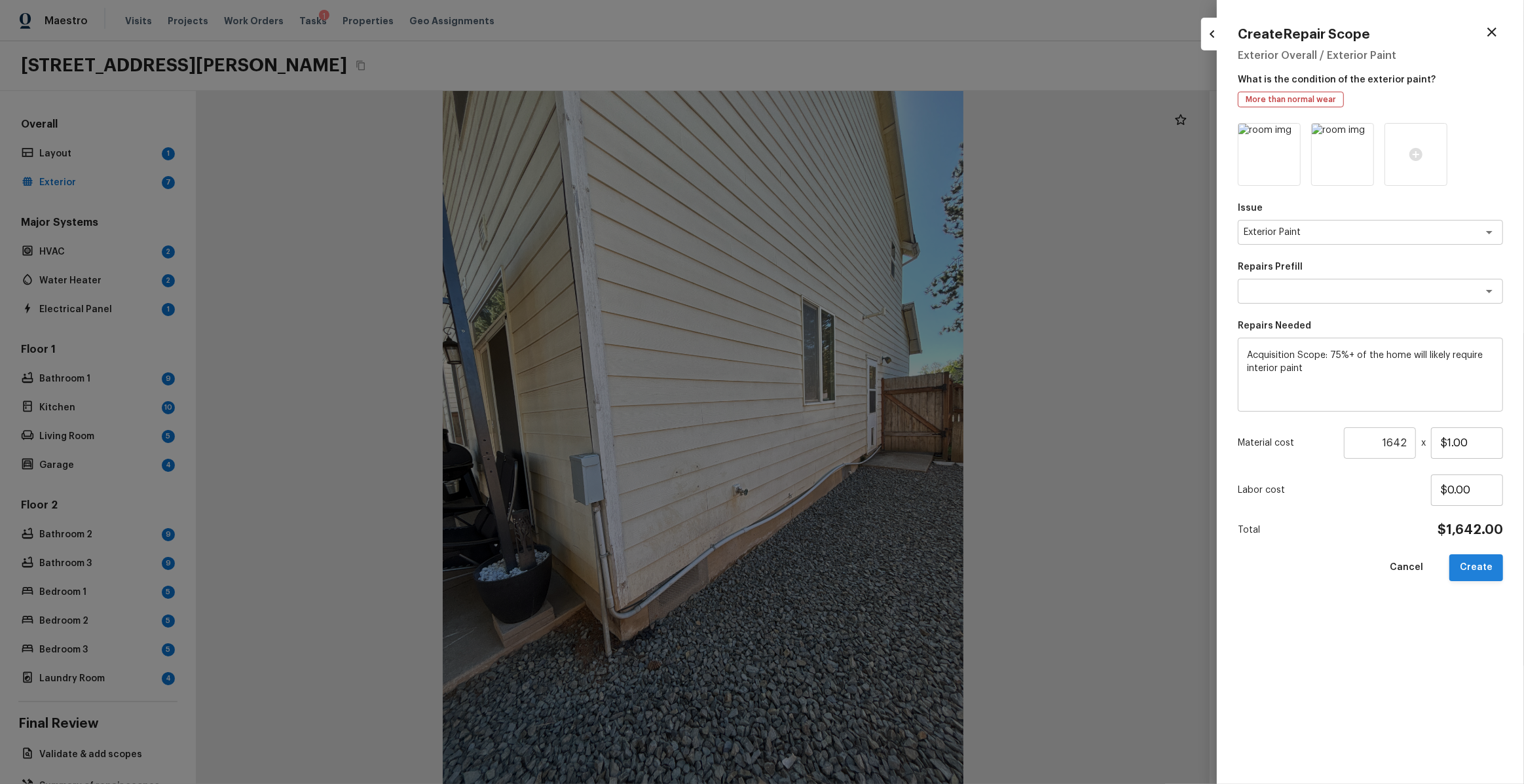
click at [1472, 564] on button "Create" at bounding box center [1476, 568] width 54 height 27
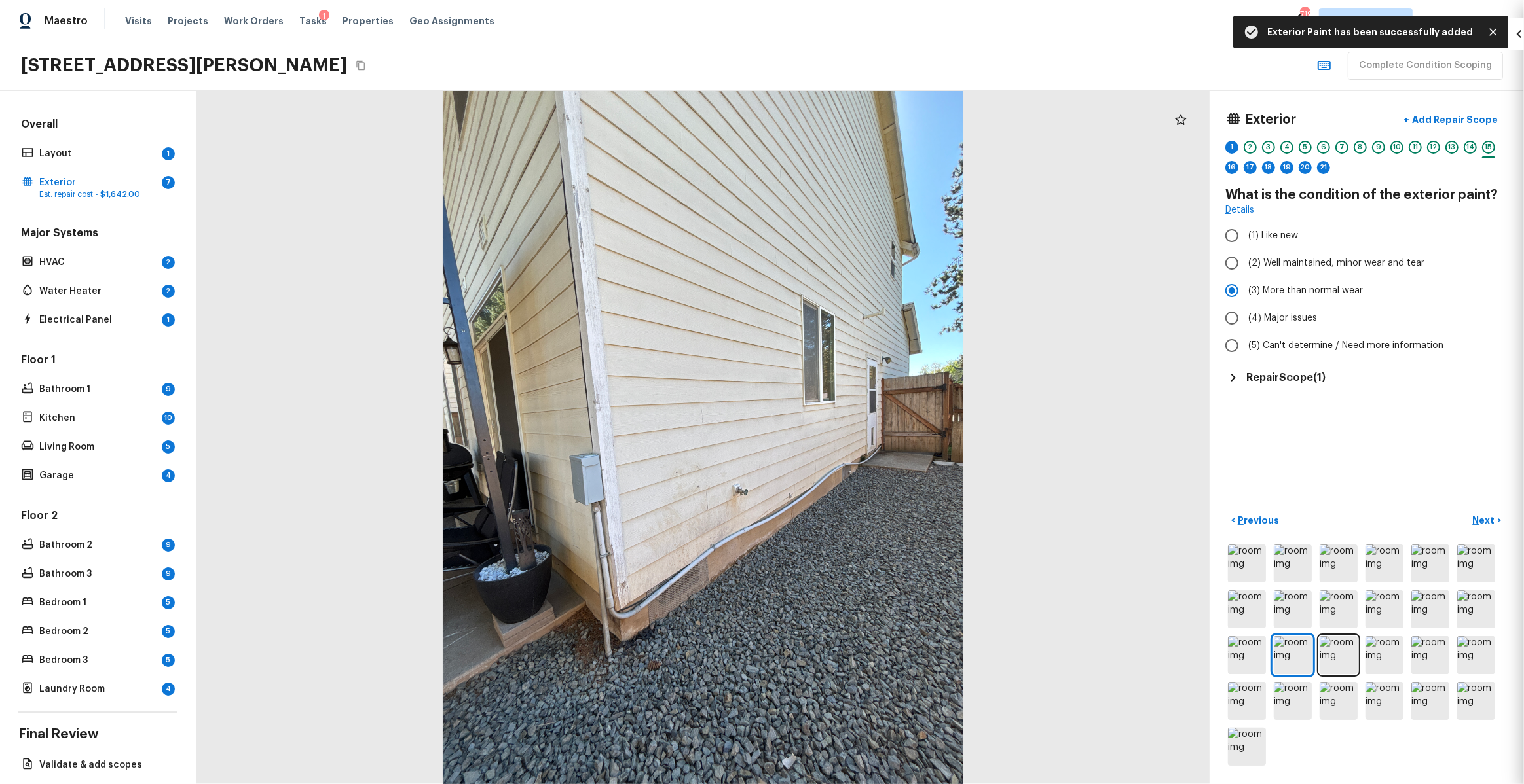
type input "1"
type input "$0.00"
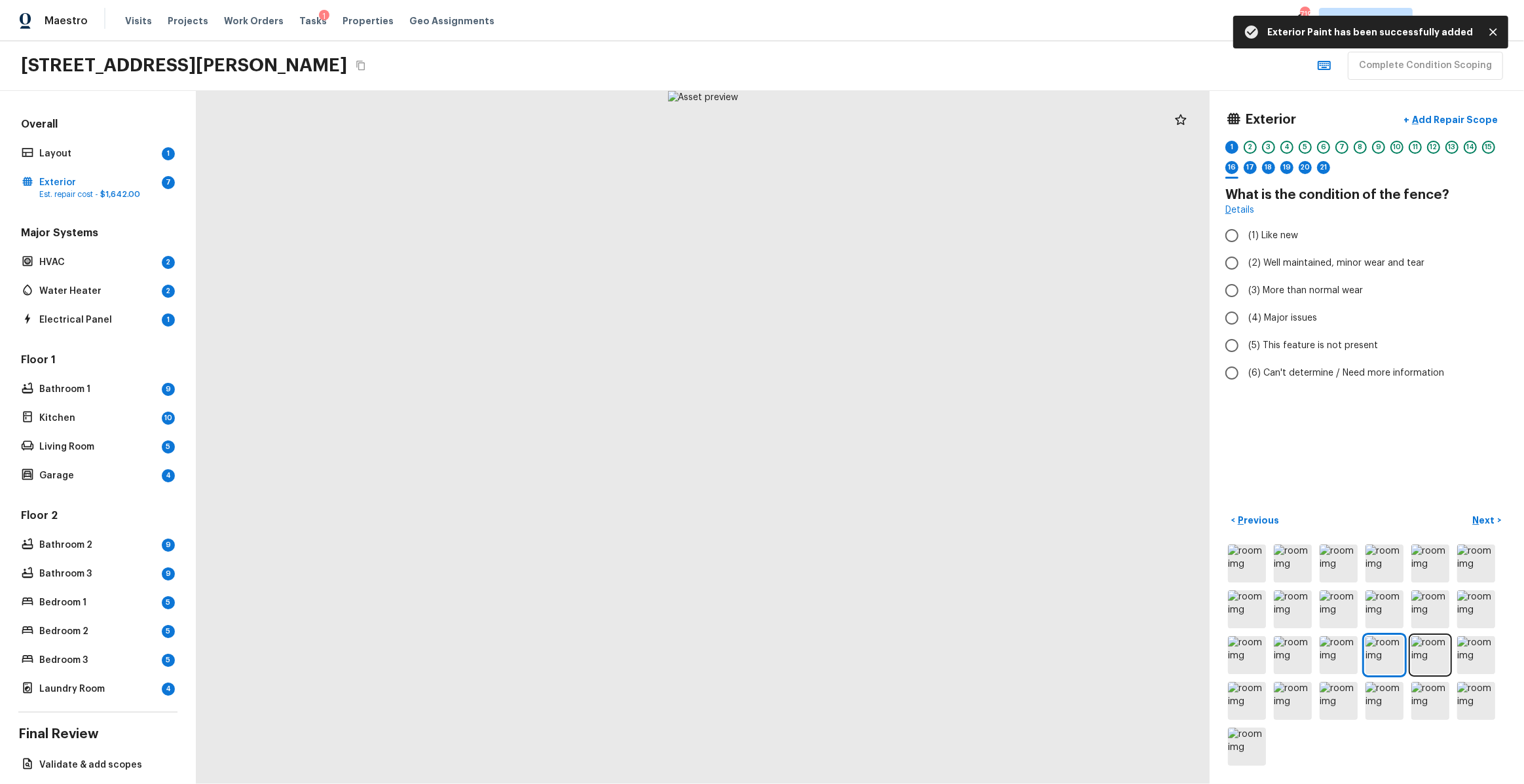
radio input "true"
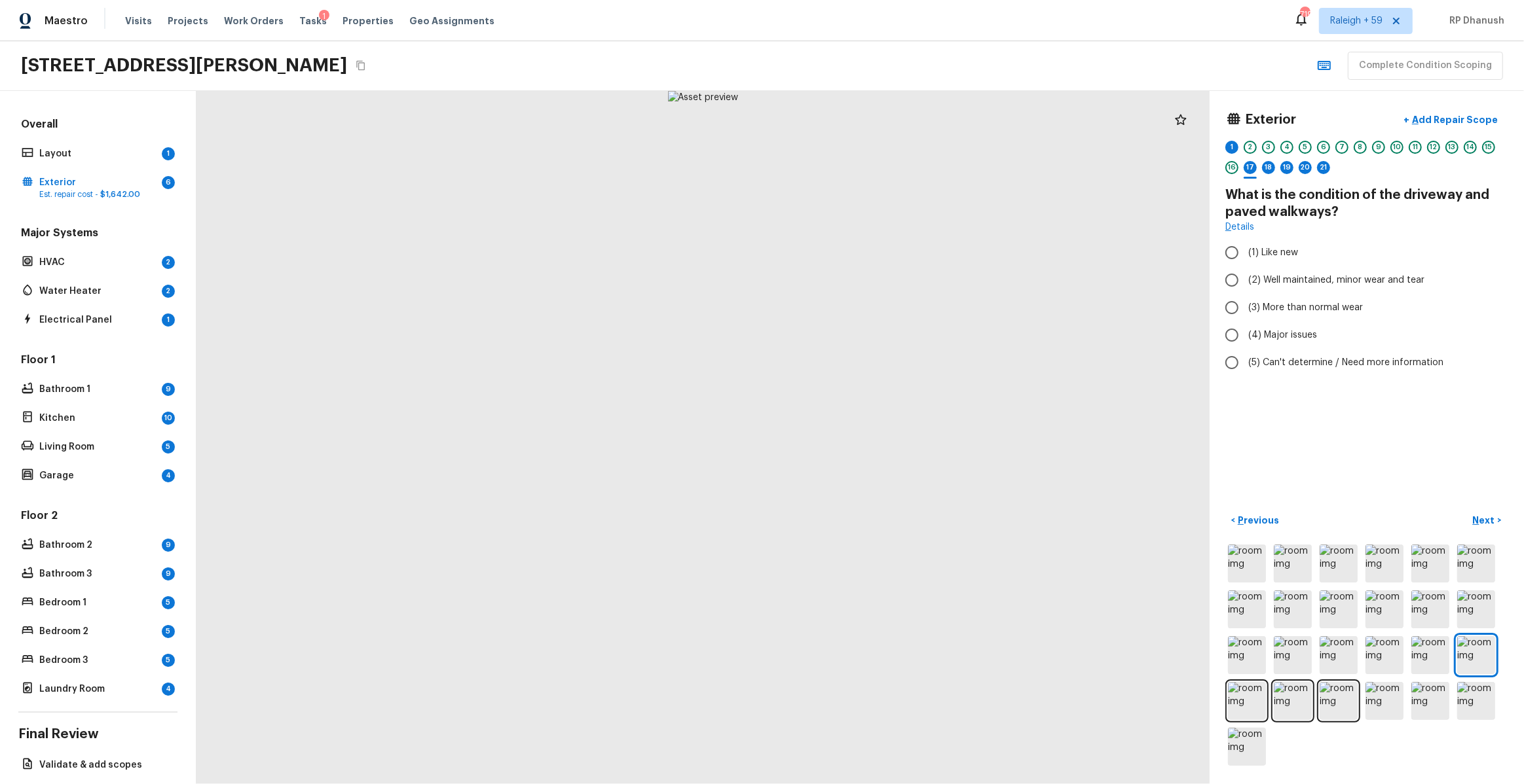
radio input "true"
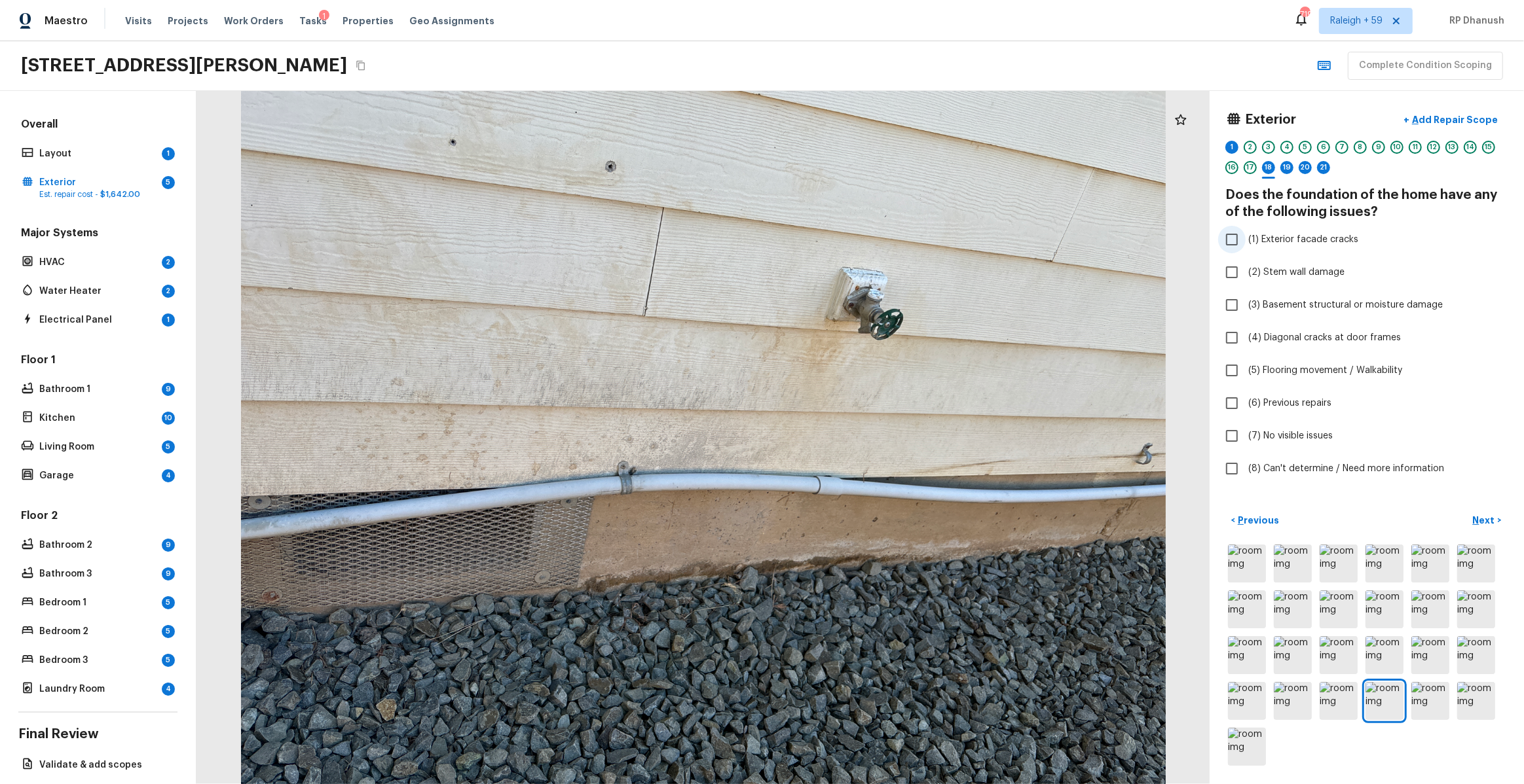
click at [1310, 243] on span "(1) Exterior facade cracks" at bounding box center [1303, 239] width 110 height 13
click at [1246, 243] on input "(1) Exterior facade cracks" at bounding box center [1232, 239] width 27 height 27
checkbox input "true"
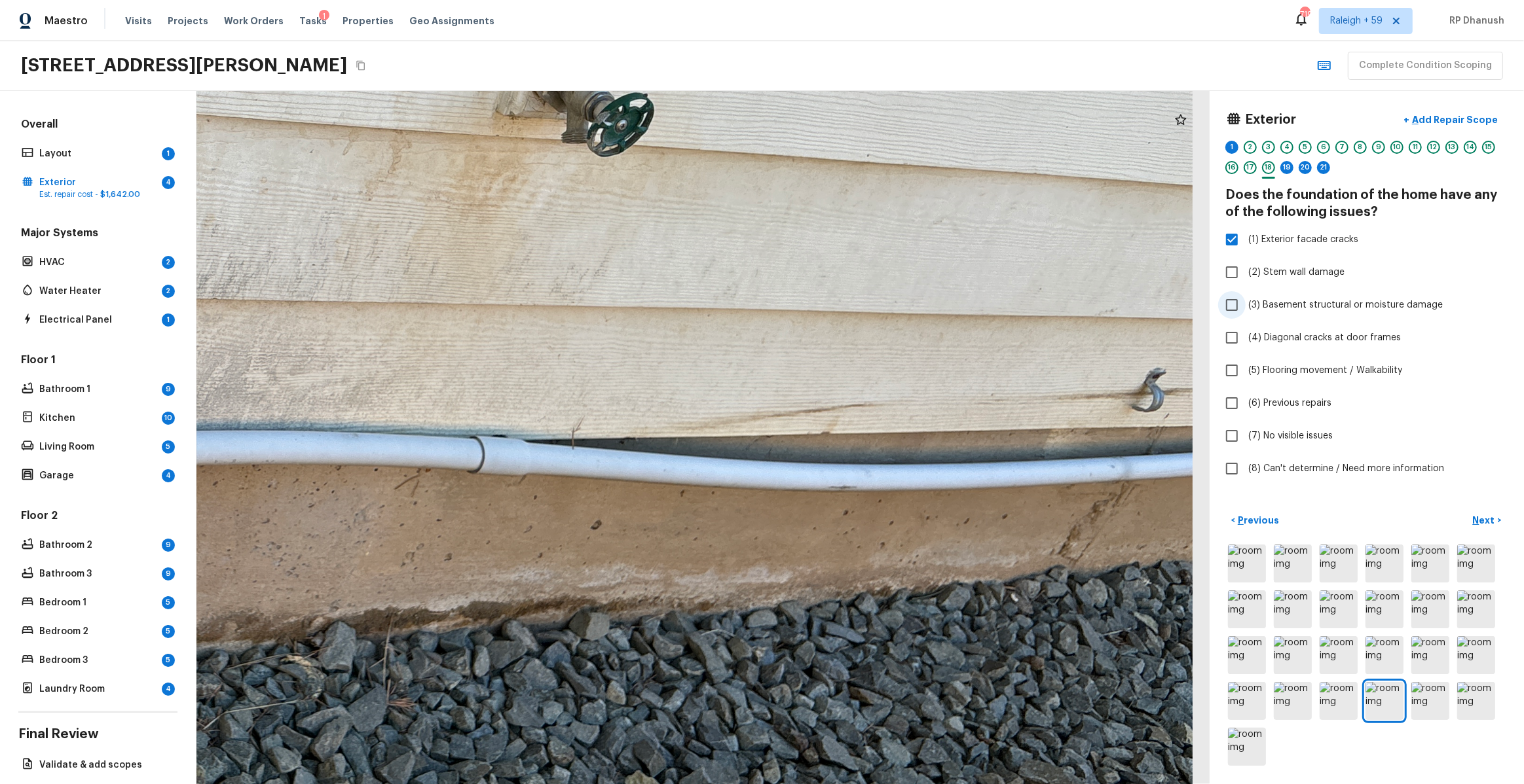
click at [1260, 293] on label "(3) Basement structural or moisture damage" at bounding box center [1358, 304] width 280 height 27
click at [1246, 293] on input "(3) Basement structural or moisture damage" at bounding box center [1232, 304] width 27 height 27
checkbox input "true"
click at [1259, 264] on label "(2) Stem wall damage" at bounding box center [1358, 272] width 280 height 27
click at [1246, 264] on input "(2) Stem wall damage" at bounding box center [1232, 272] width 27 height 27
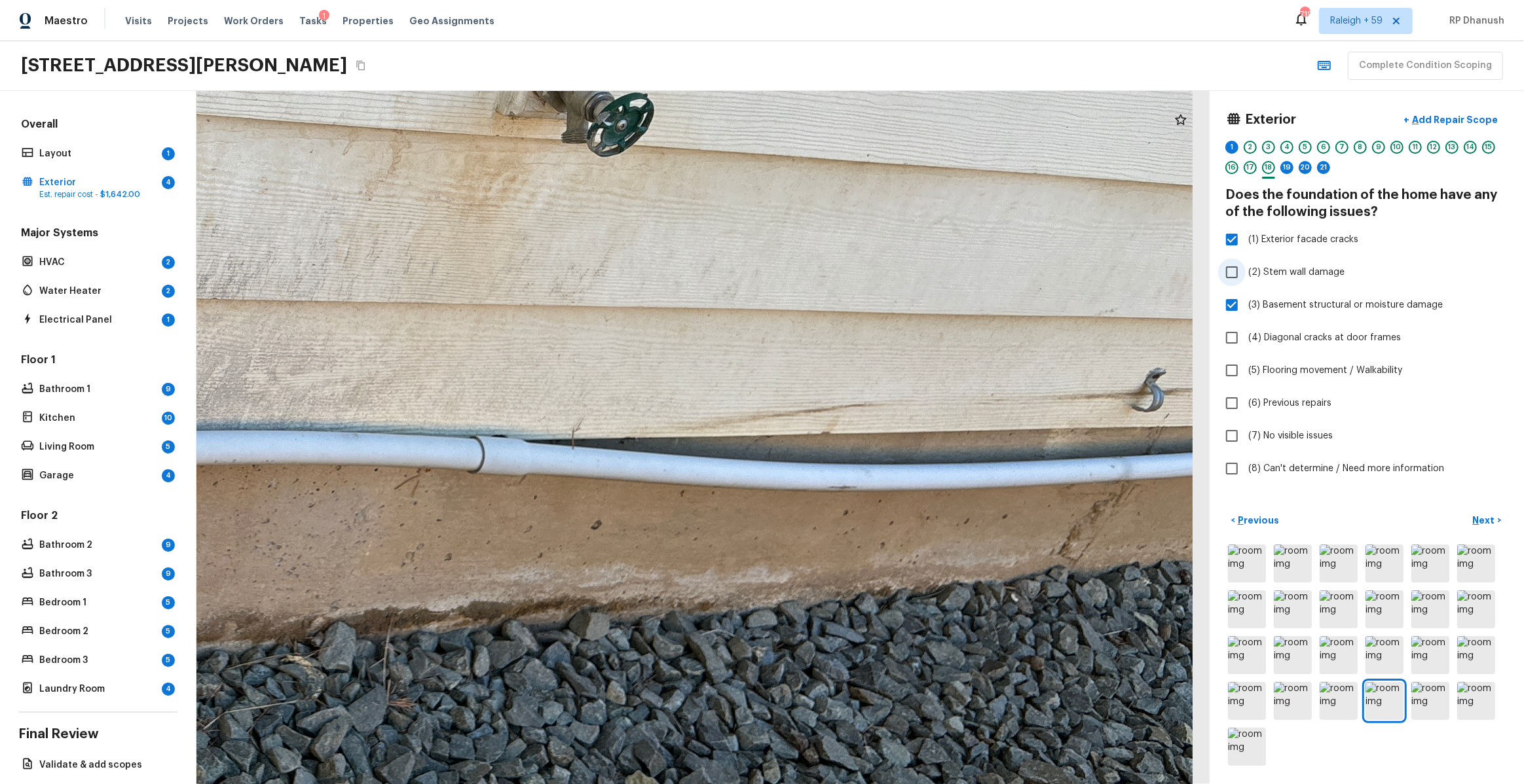
checkbox input "true"
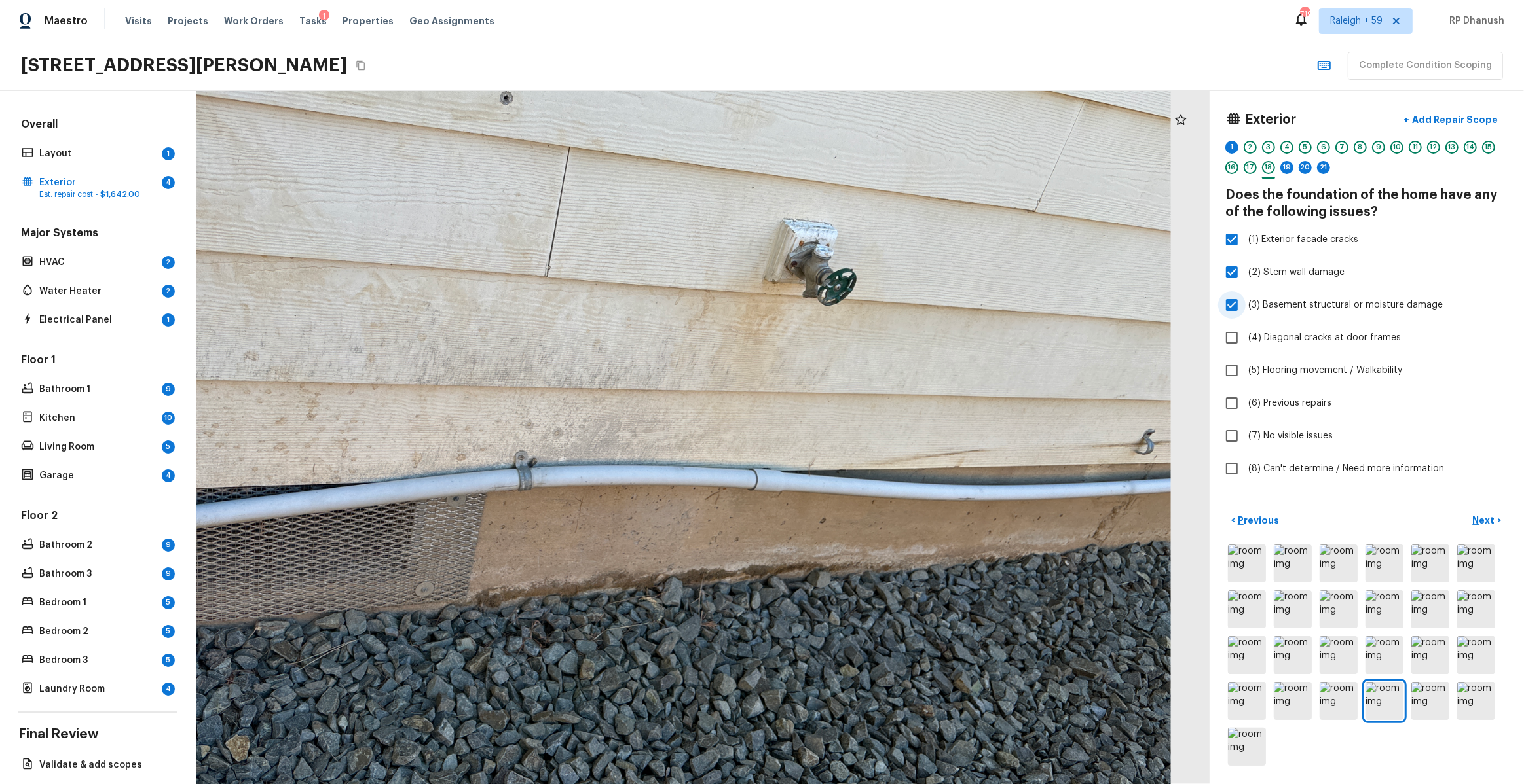
click at [1251, 297] on label "(3) Basement structural or moisture damage" at bounding box center [1358, 304] width 280 height 27
click at [1246, 297] on input "(3) Basement structural or moisture damage" at bounding box center [1232, 304] width 27 height 27
checkbox input "false"
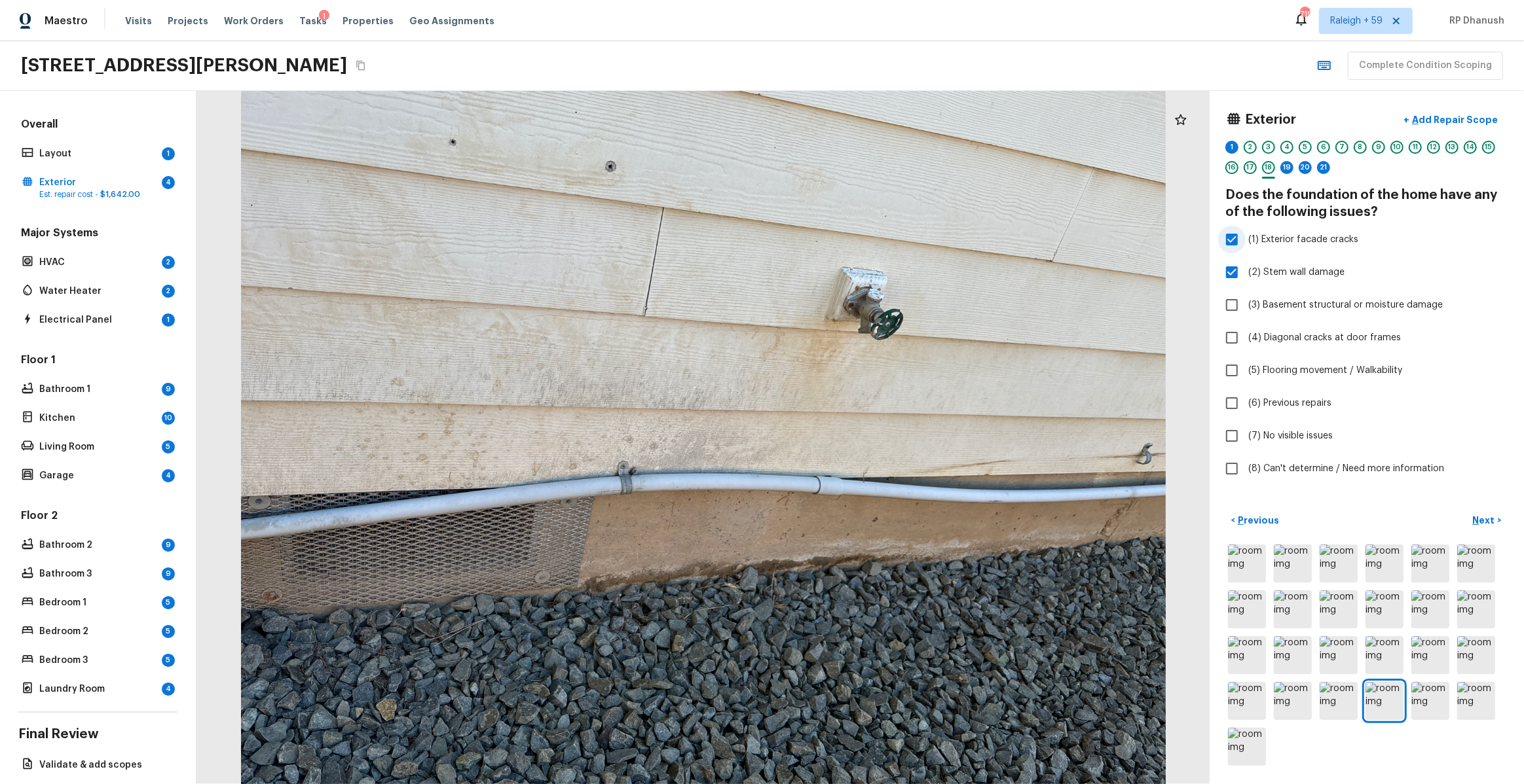
click at [1249, 239] on span "(1) Exterior facade cracks" at bounding box center [1303, 239] width 110 height 13
click at [1246, 239] on input "(1) Exterior facade cracks" at bounding box center [1232, 239] width 27 height 27
checkbox input "false"
click at [1181, 122] on icon at bounding box center [1181, 119] width 11 height 11
click at [1435, 116] on p "Add Repair Scope" at bounding box center [1454, 120] width 88 height 13
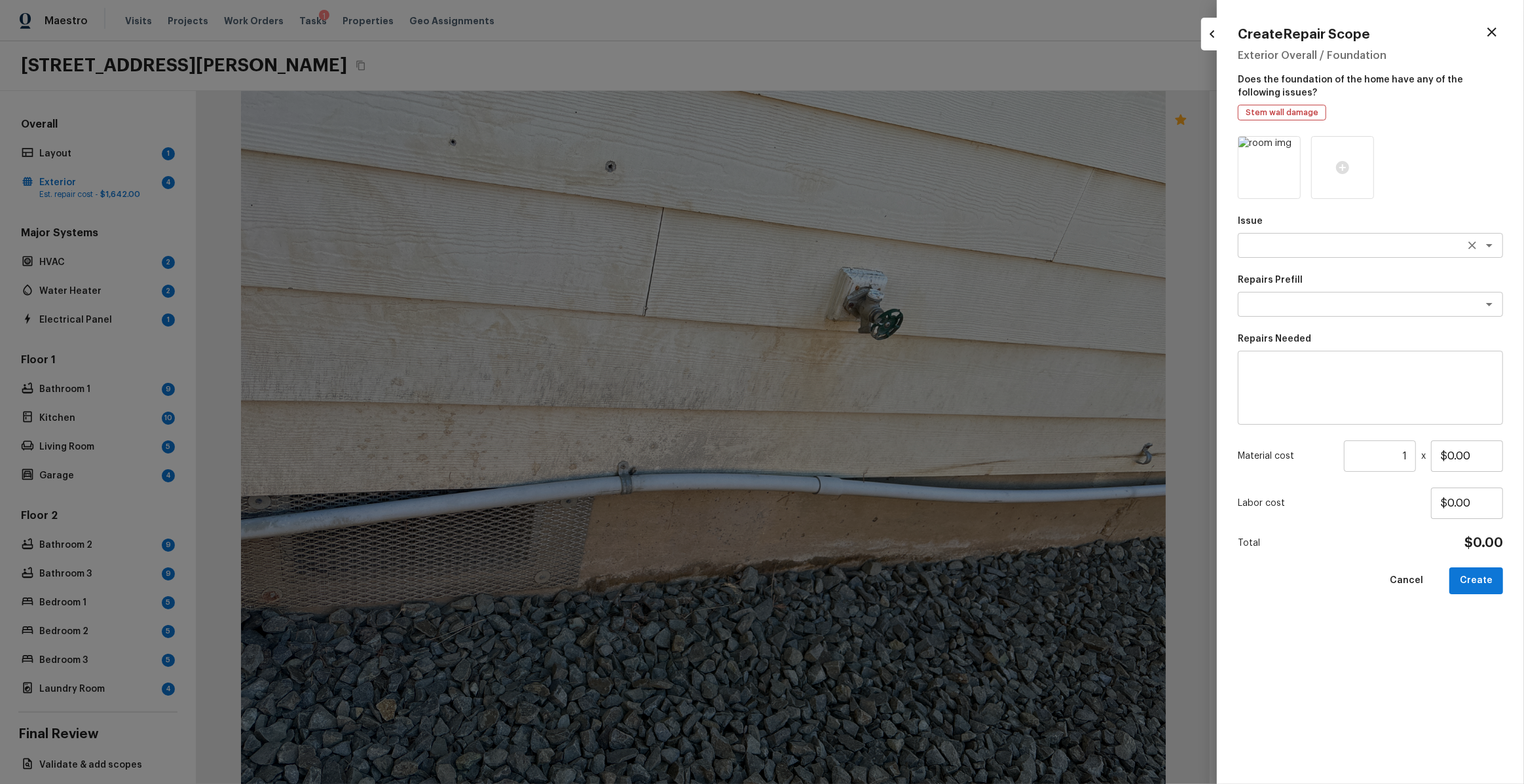
click at [1293, 244] on textarea at bounding box center [1352, 245] width 217 height 13
click at [1287, 299] on li "ACQ: Foundation" at bounding box center [1370, 295] width 265 height 21
type textarea "ACQ: Foundation"
click at [1287, 310] on textarea at bounding box center [1352, 304] width 217 height 13
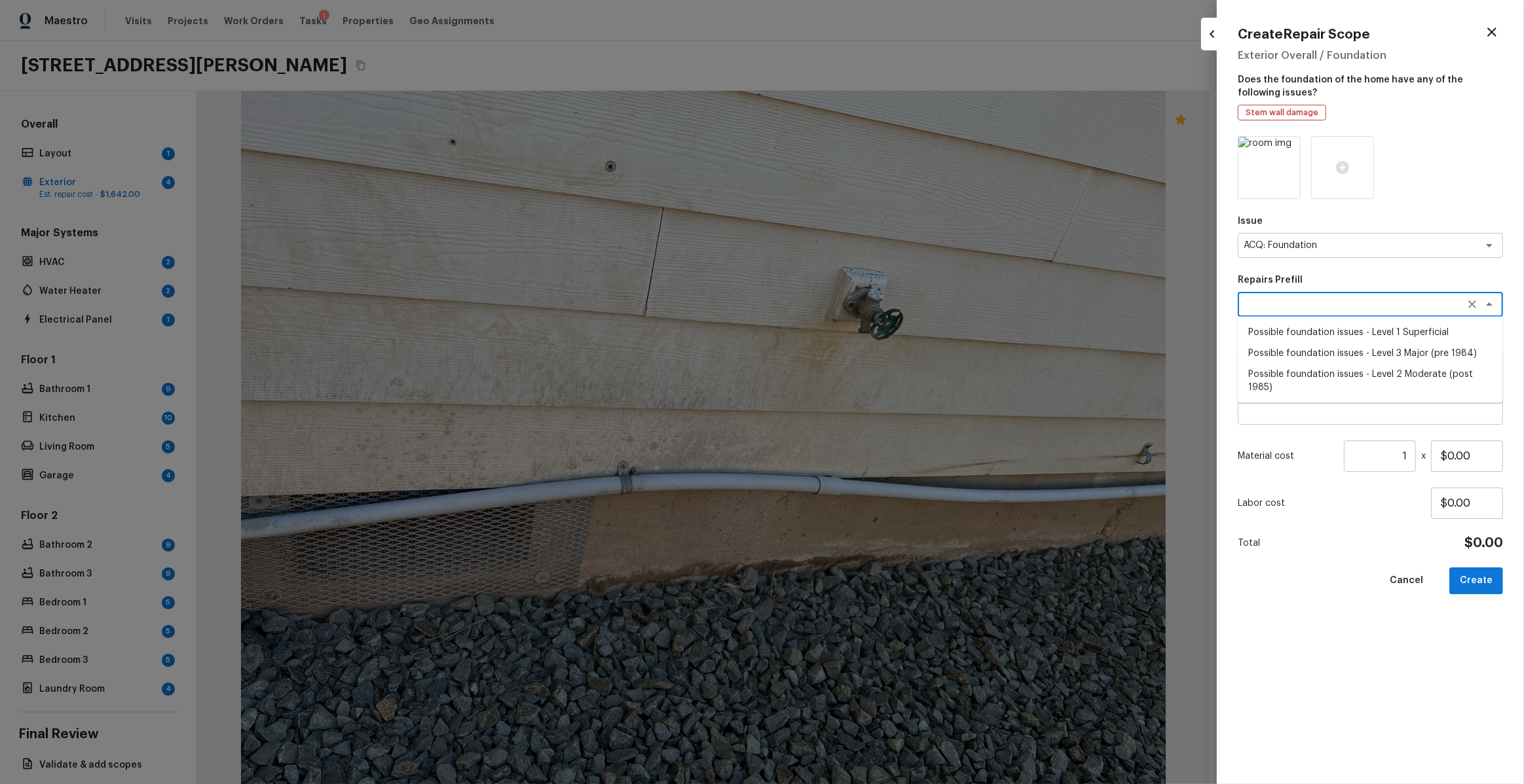
click at [1314, 376] on li "Possible foundation issues - Level 2 Moderate (post 1985)" at bounding box center [1370, 381] width 265 height 34
type textarea "Possible foundation issues - Level 2 Moderate (post 1985)"
type textarea "Possible foundation issues - Level 2 Moderate: Disclaimer: This is NOT a techni…"
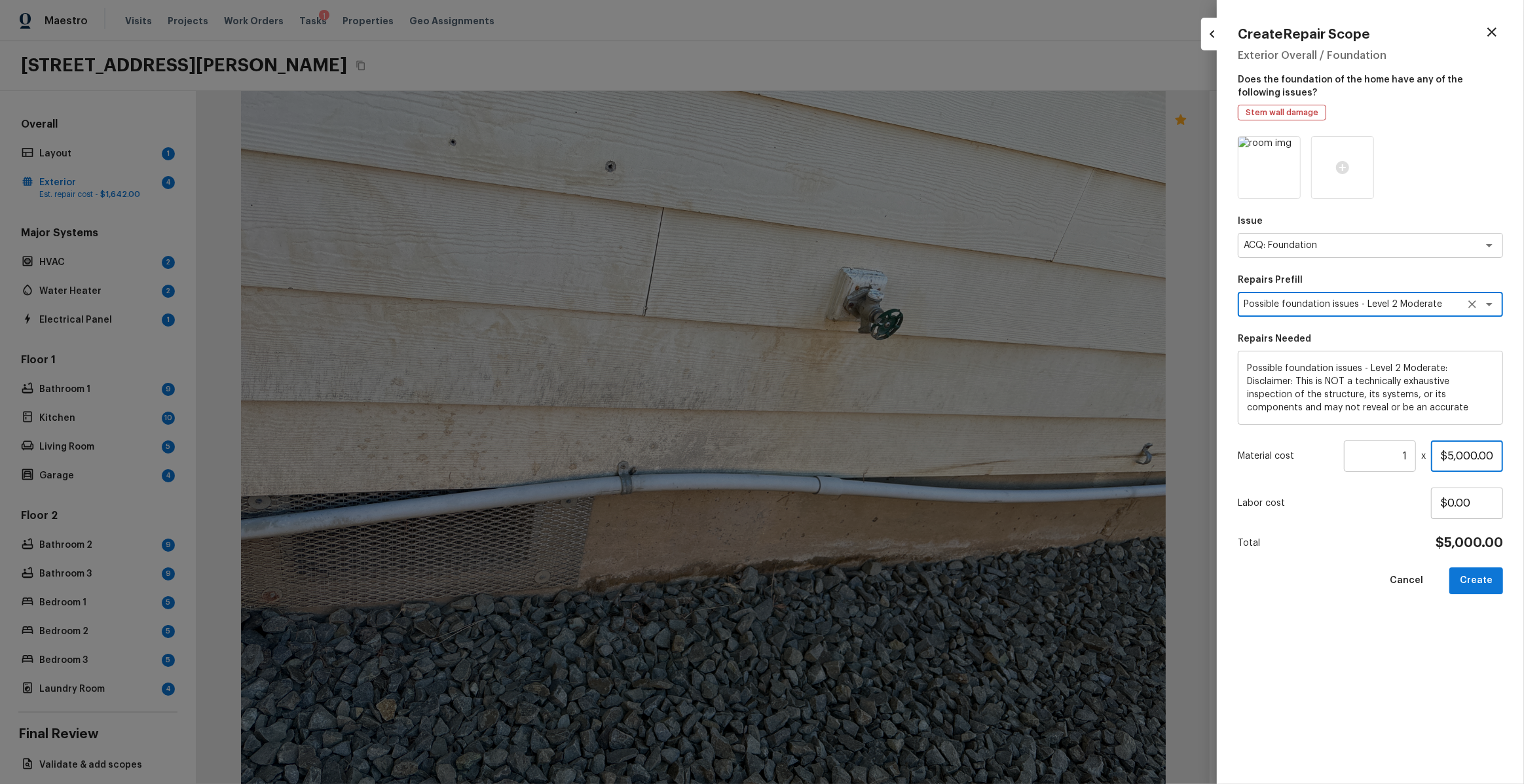
click at [1452, 454] on input "$5,000.00" at bounding box center [1467, 457] width 72 height 32
type input "$2,000.00"
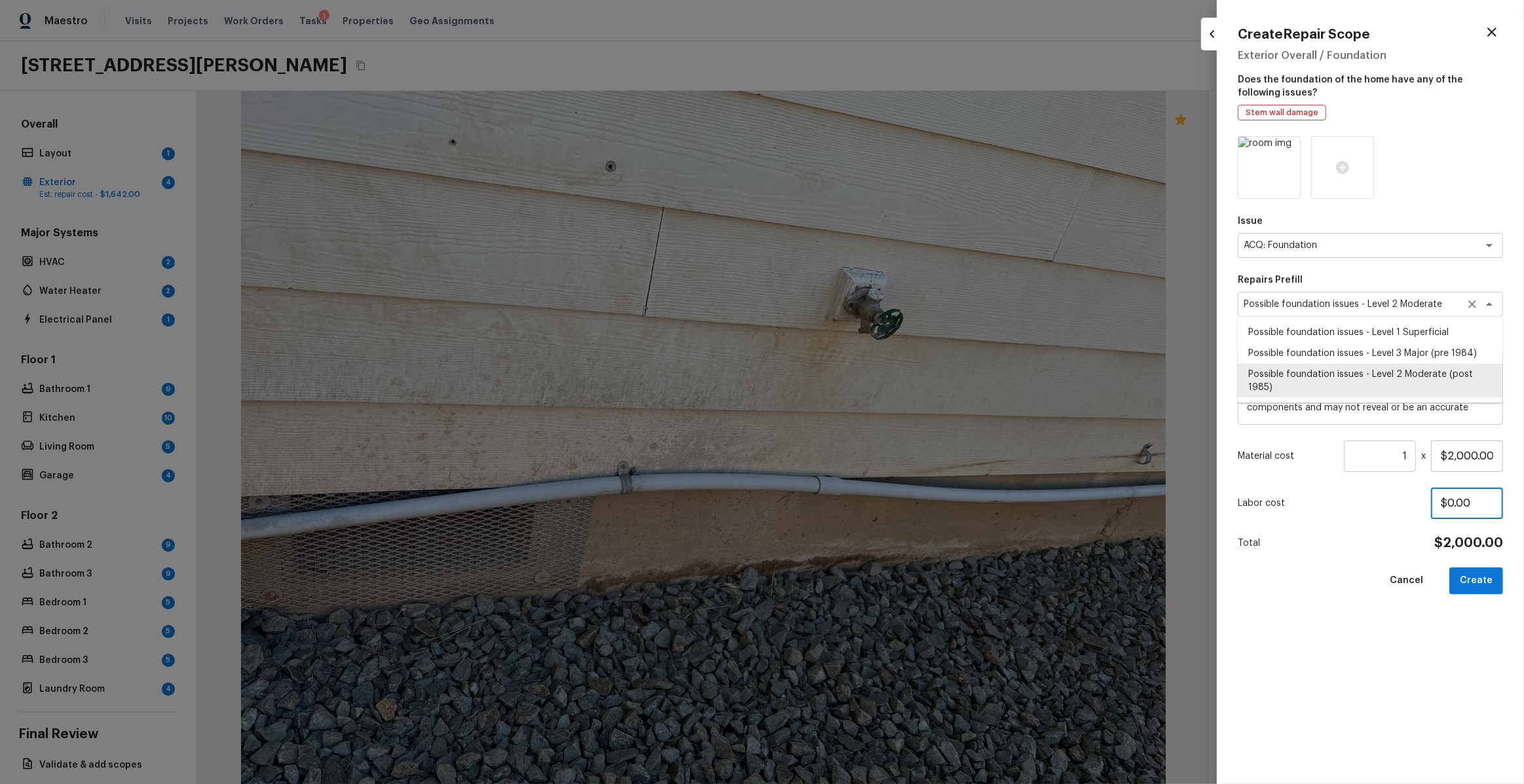
click at [1499, 305] on div "Possible foundation issues - Level 2 Moderate (post 1985) x ​" at bounding box center [1370, 304] width 265 height 25
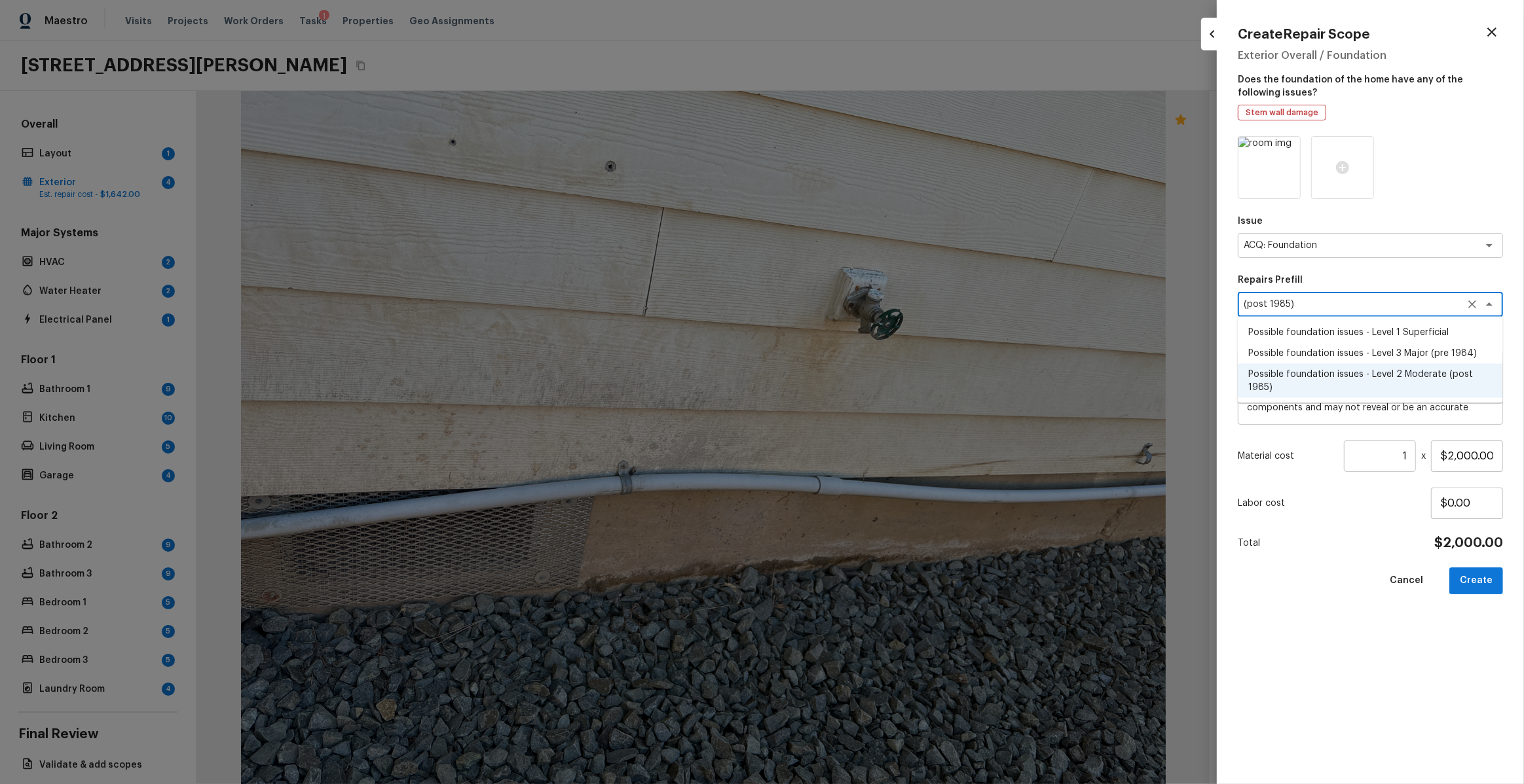
click at [1457, 328] on li "Possible foundation issues - Level 1 Superficial" at bounding box center [1370, 333] width 265 height 21
type textarea "Possible foundation issues - Level 1 Superficial"
type textarea "Possible foundation issues - Level 1 - Superficial. Disclaimer: This is NOT a t…"
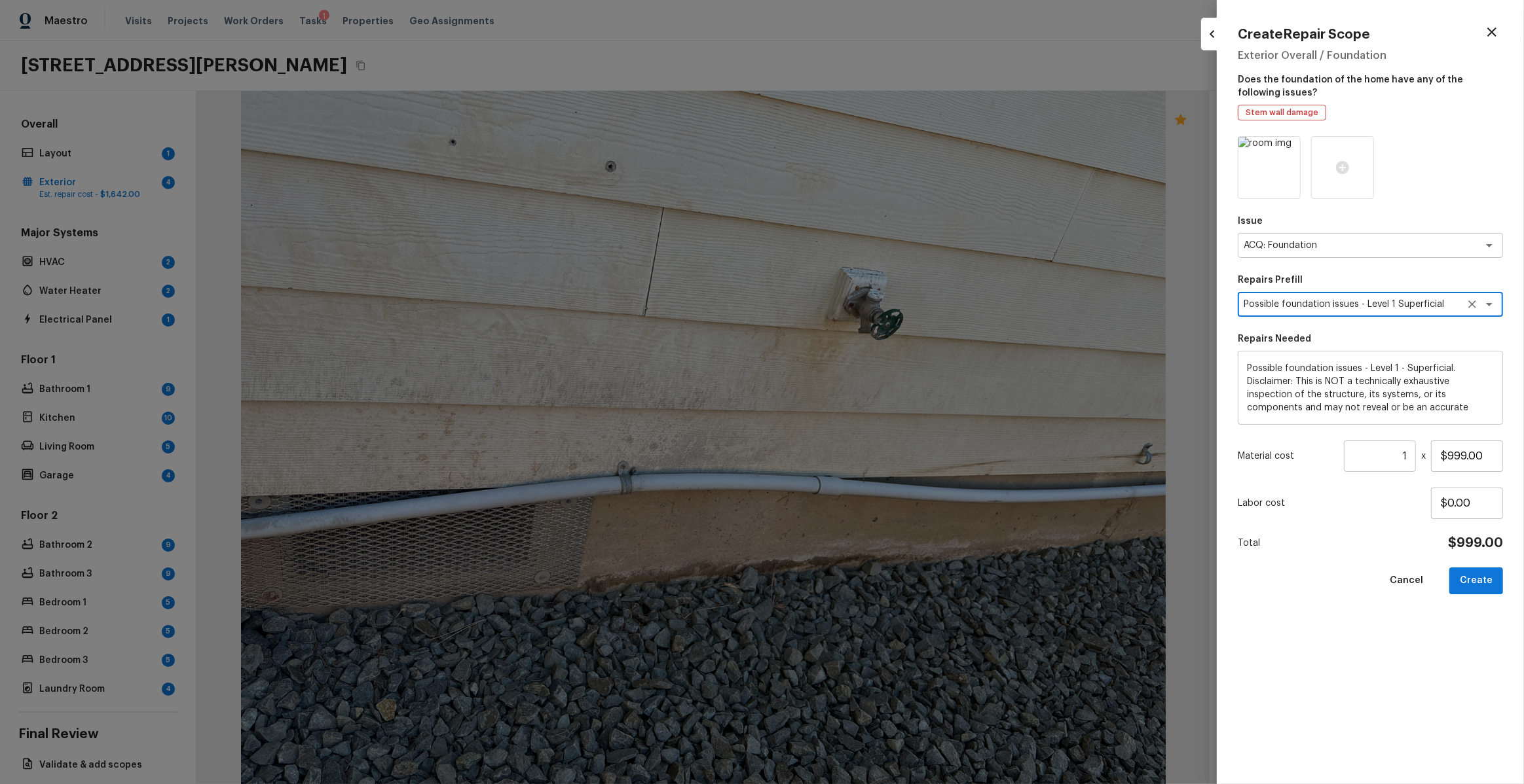
scroll to position [0, 0]
click at [1477, 459] on input "$999.00" at bounding box center [1467, 457] width 72 height 32
type input "$1,000.00"
type input "$1.00"
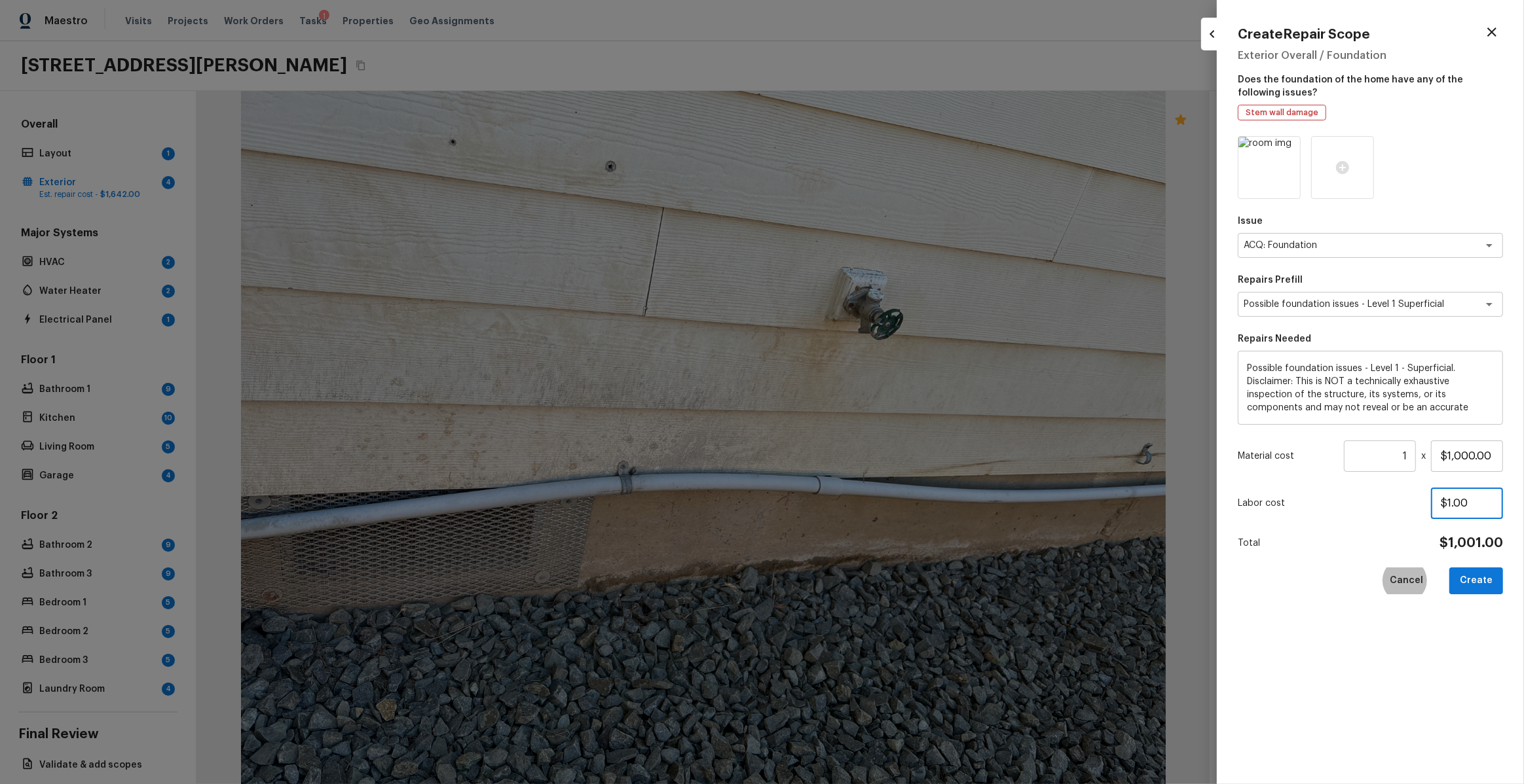
click at [1472, 505] on input "$1.00" at bounding box center [1467, 503] width 72 height 32
click at [1483, 502] on input "$100.00" at bounding box center [1467, 503] width 72 height 32
type input "$0.00"
click at [1475, 585] on button "Create" at bounding box center [1476, 581] width 54 height 27
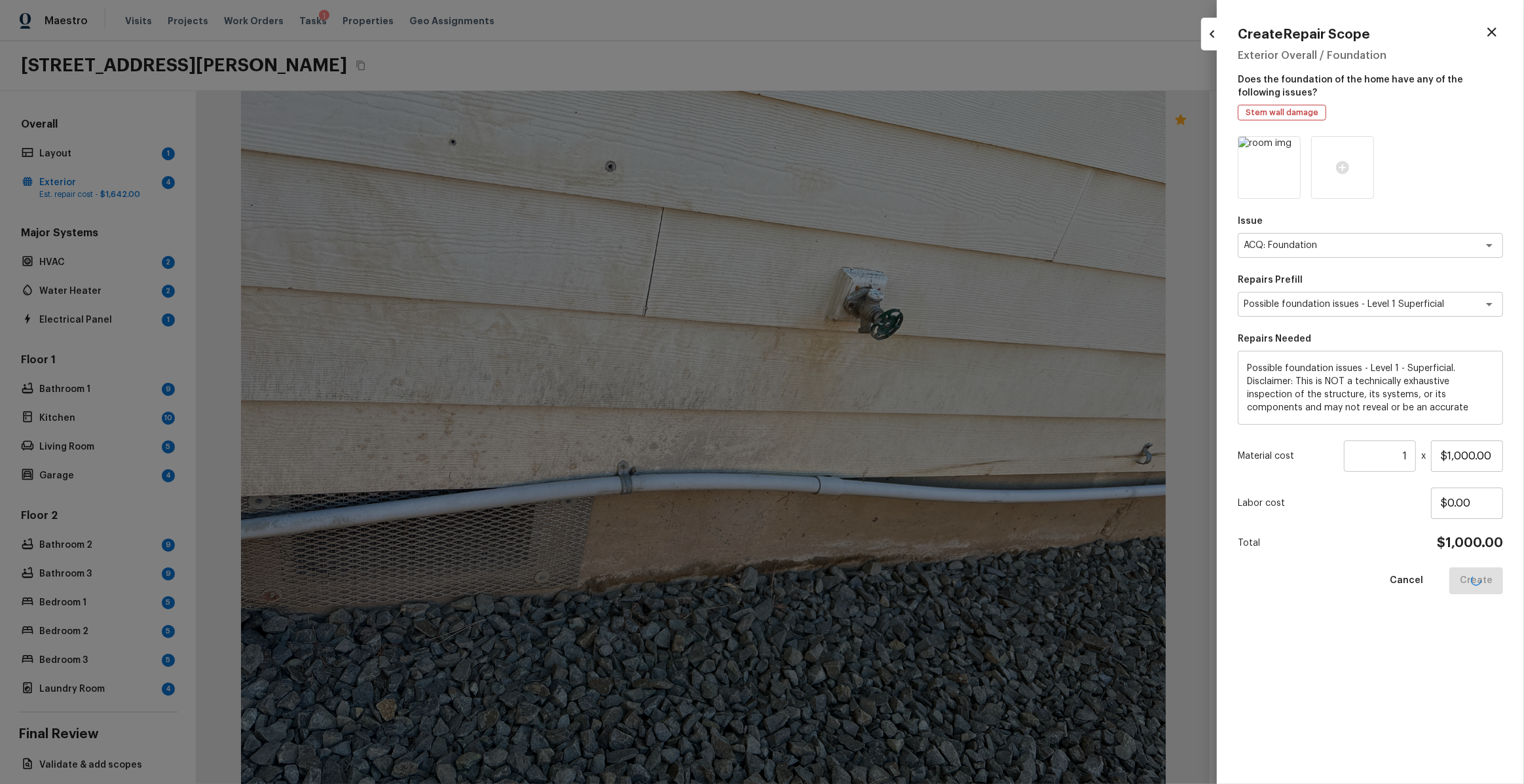
type input "$0.00"
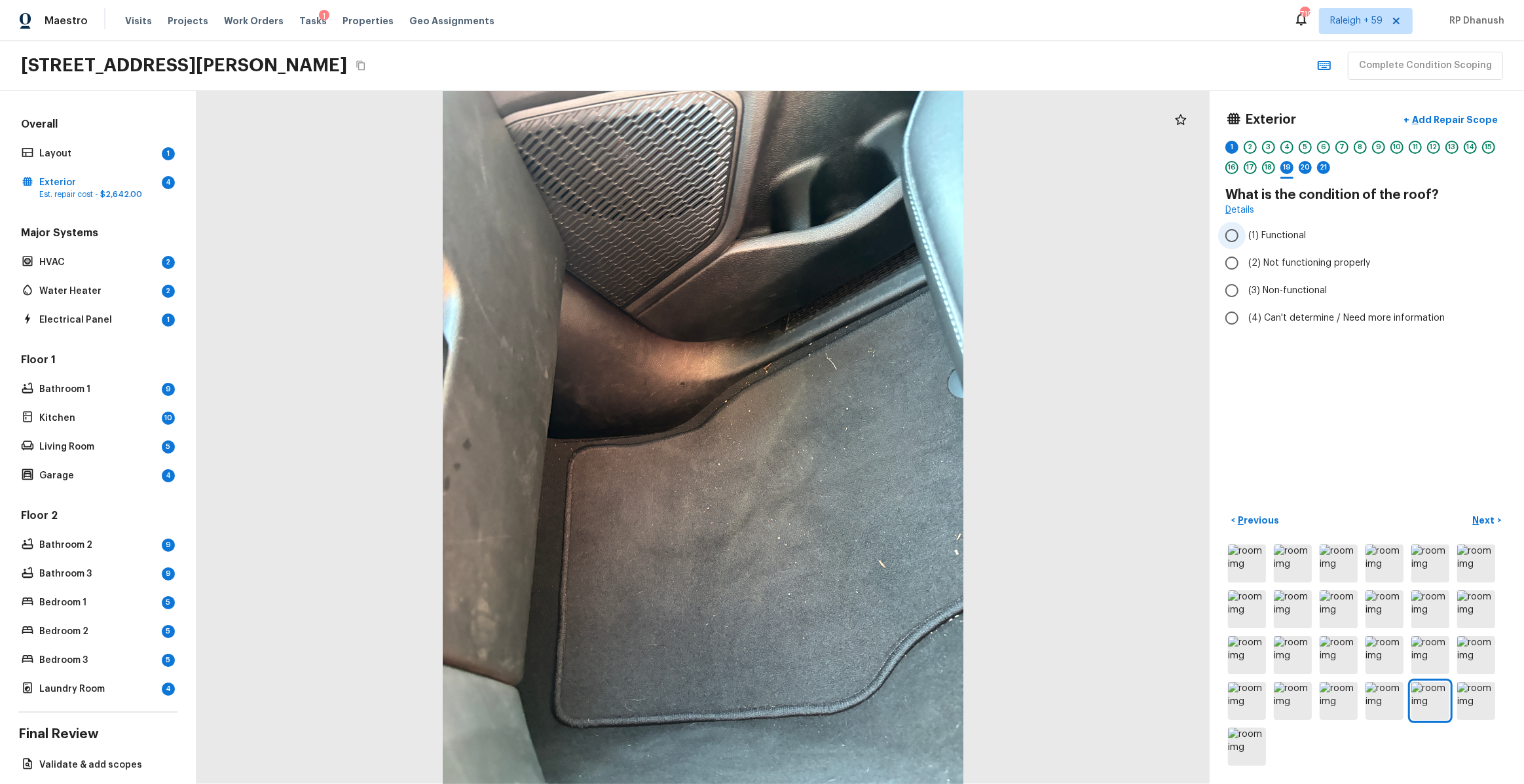
click at [1289, 240] on span "(1) Functional" at bounding box center [1277, 235] width 57 height 13
click at [1246, 240] on input "(1) Functional" at bounding box center [1232, 235] width 27 height 27
radio input "true"
click at [1267, 242] on label "(2) No" at bounding box center [1358, 250] width 280 height 27
click at [1246, 242] on input "(2) No" at bounding box center [1232, 250] width 27 height 27
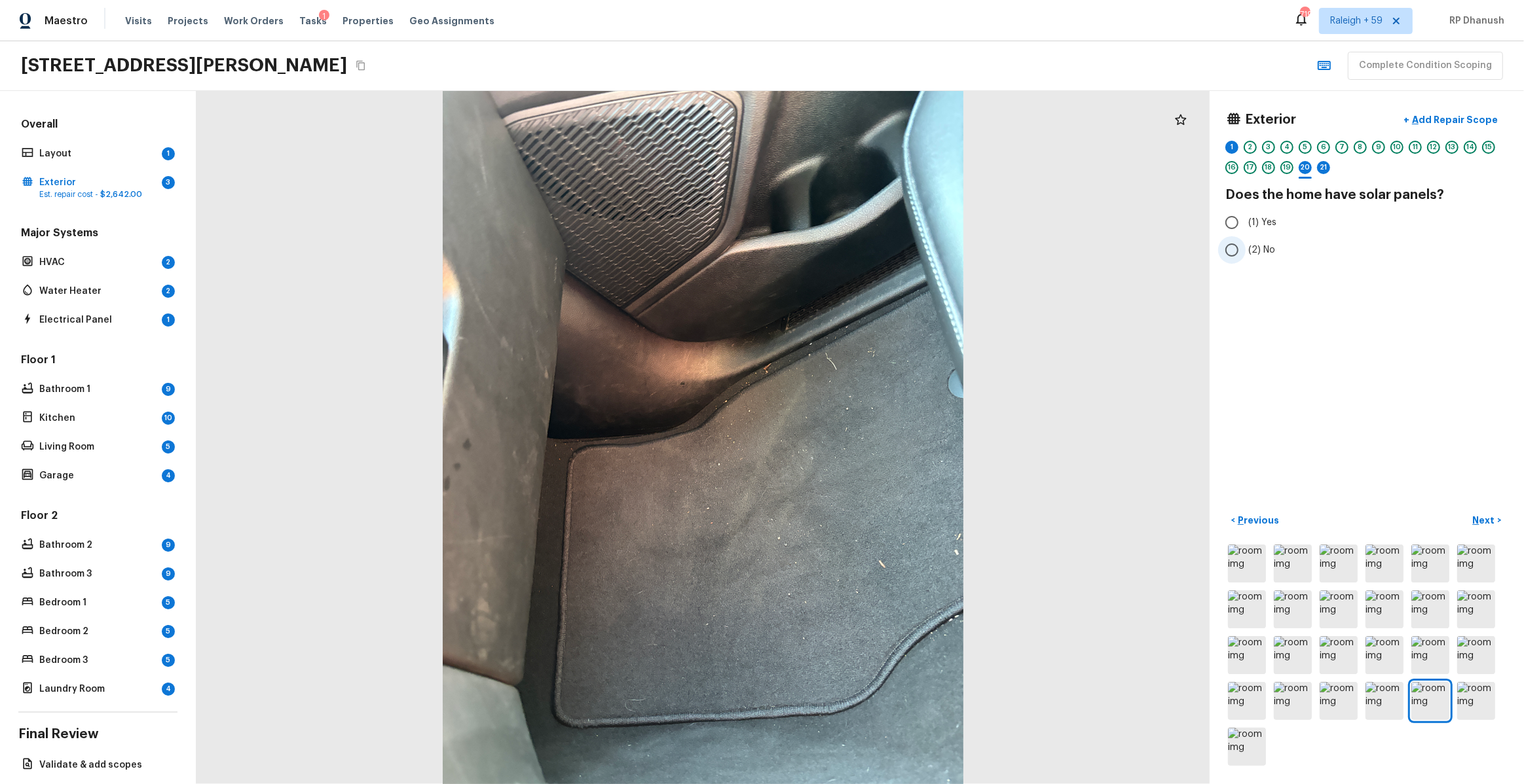
radio input "true"
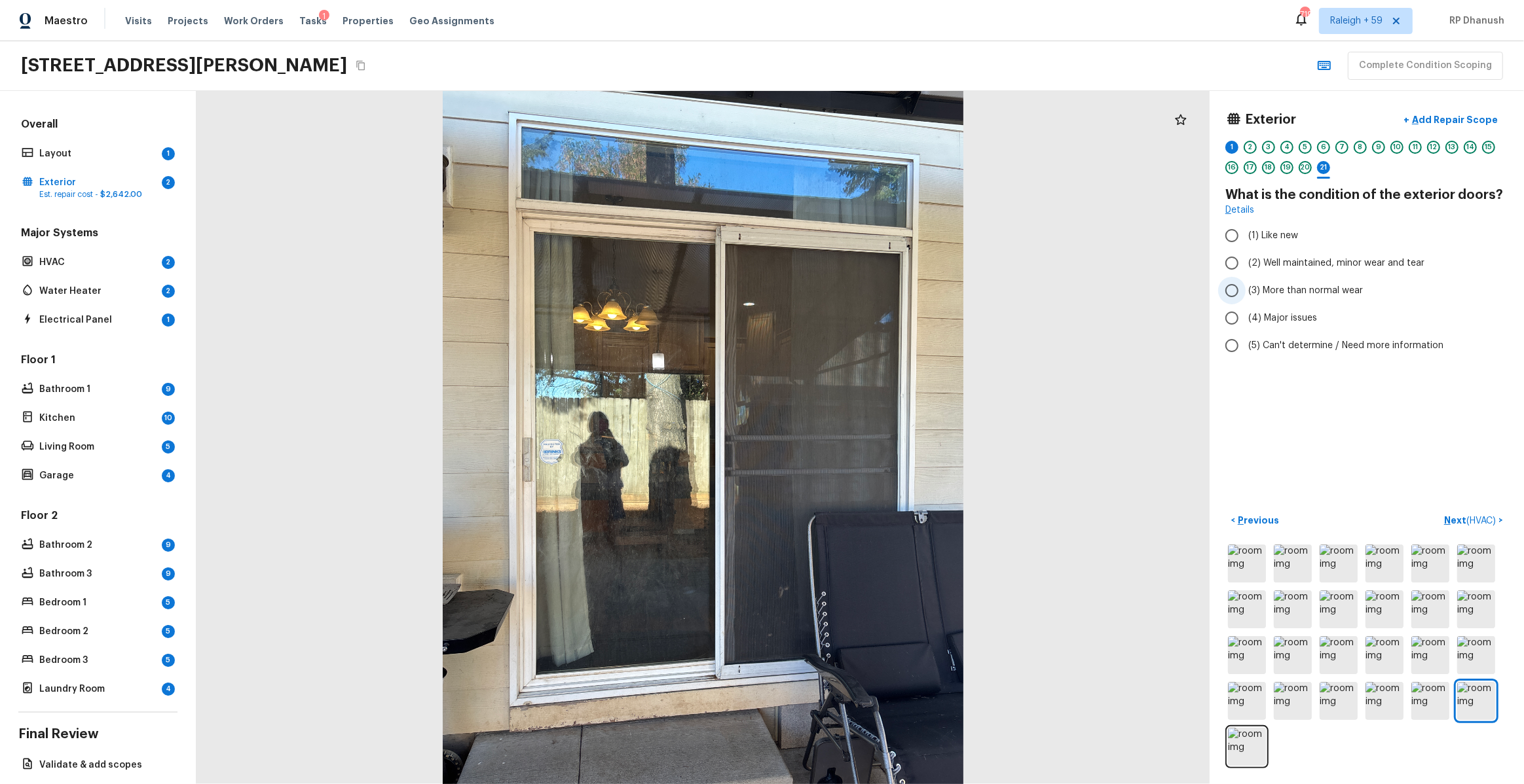
click at [1247, 290] on label "(3) More than normal wear" at bounding box center [1358, 290] width 280 height 27
click at [1246, 290] on input "(3) More than normal wear" at bounding box center [1232, 290] width 27 height 27
radio input "true"
click at [1473, 114] on p "Add Repair Scope" at bounding box center [1454, 120] width 88 height 13
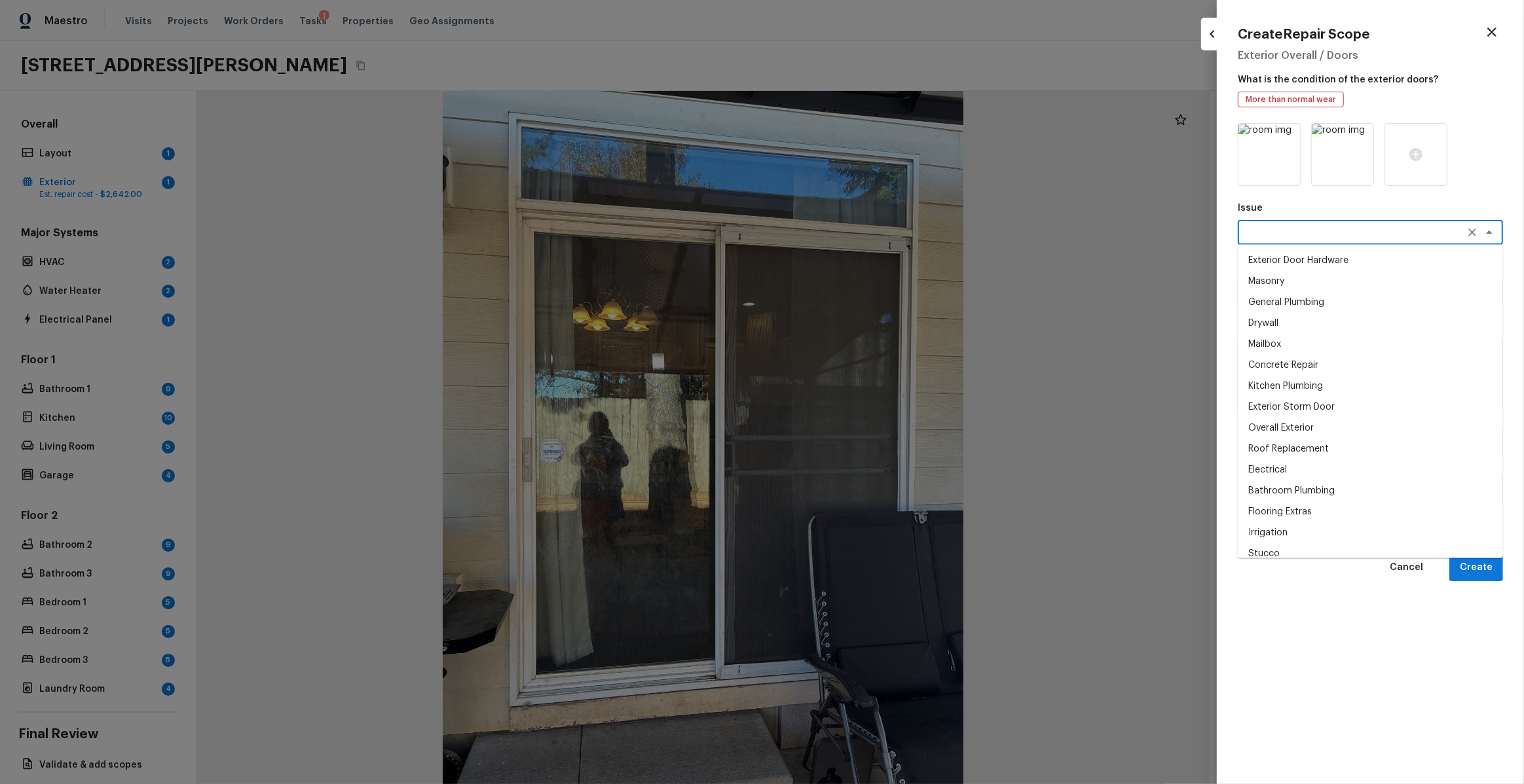
click at [1288, 233] on textarea at bounding box center [1352, 232] width 217 height 13
click at [1298, 259] on li "Exterior Door Hardware" at bounding box center [1370, 260] width 265 height 21
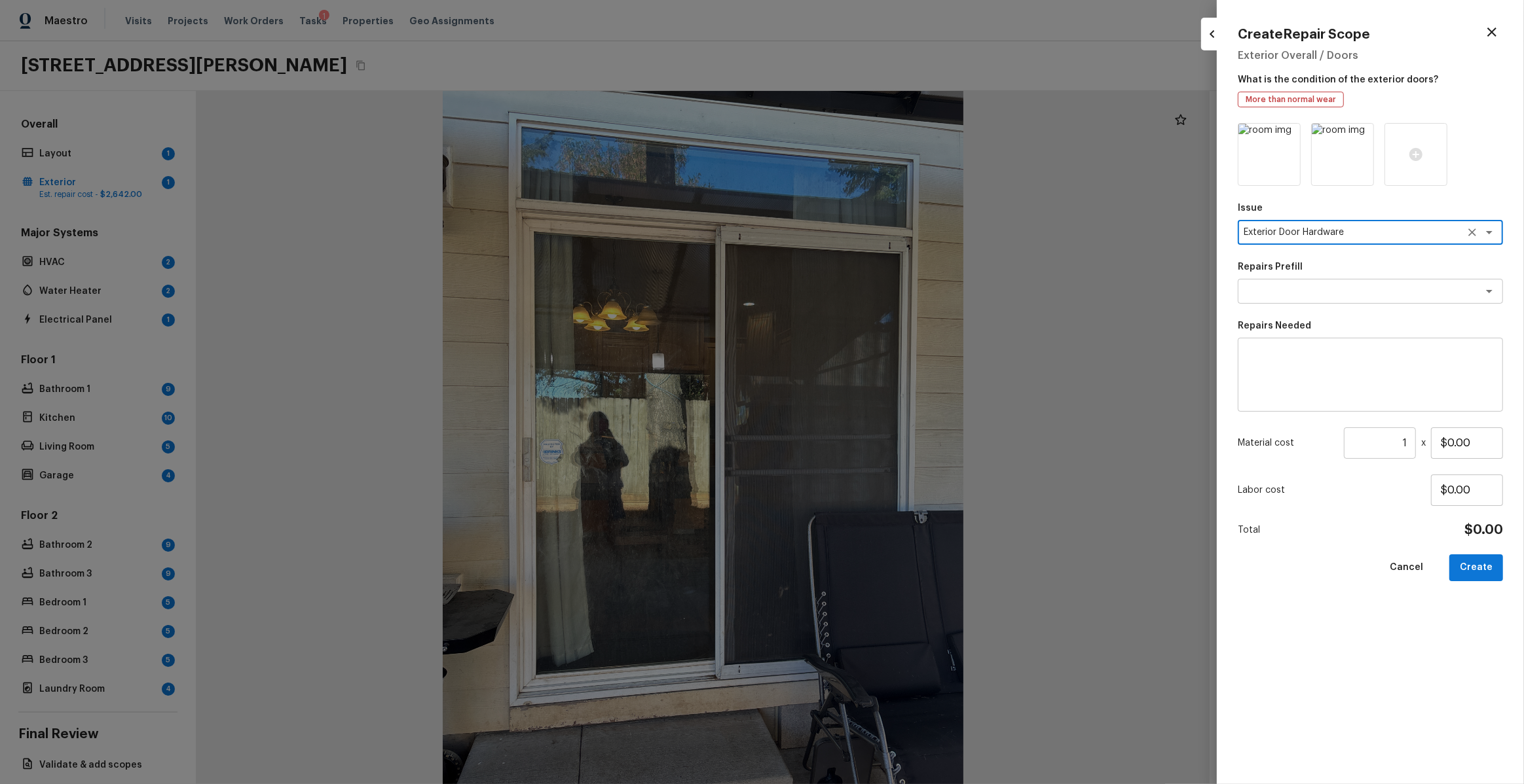
type textarea "Exterior Door Hardware"
click at [1373, 401] on div "x ​" at bounding box center [1370, 375] width 265 height 74
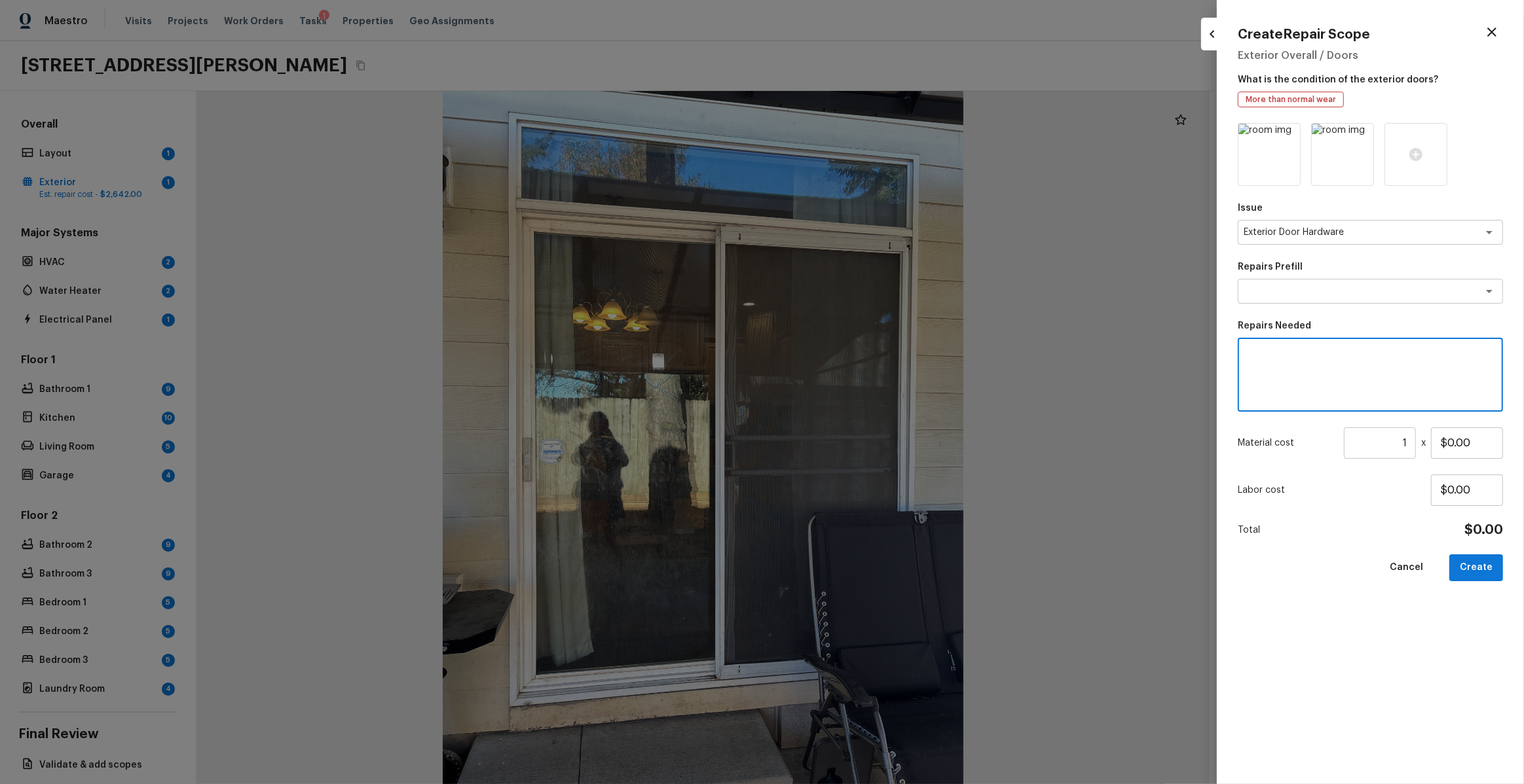
type textarea "W"
type textarea "e"
type textarea "Exterior door repairs."
click at [1409, 442] on input "1" at bounding box center [1380, 443] width 72 height 32
type input "1"
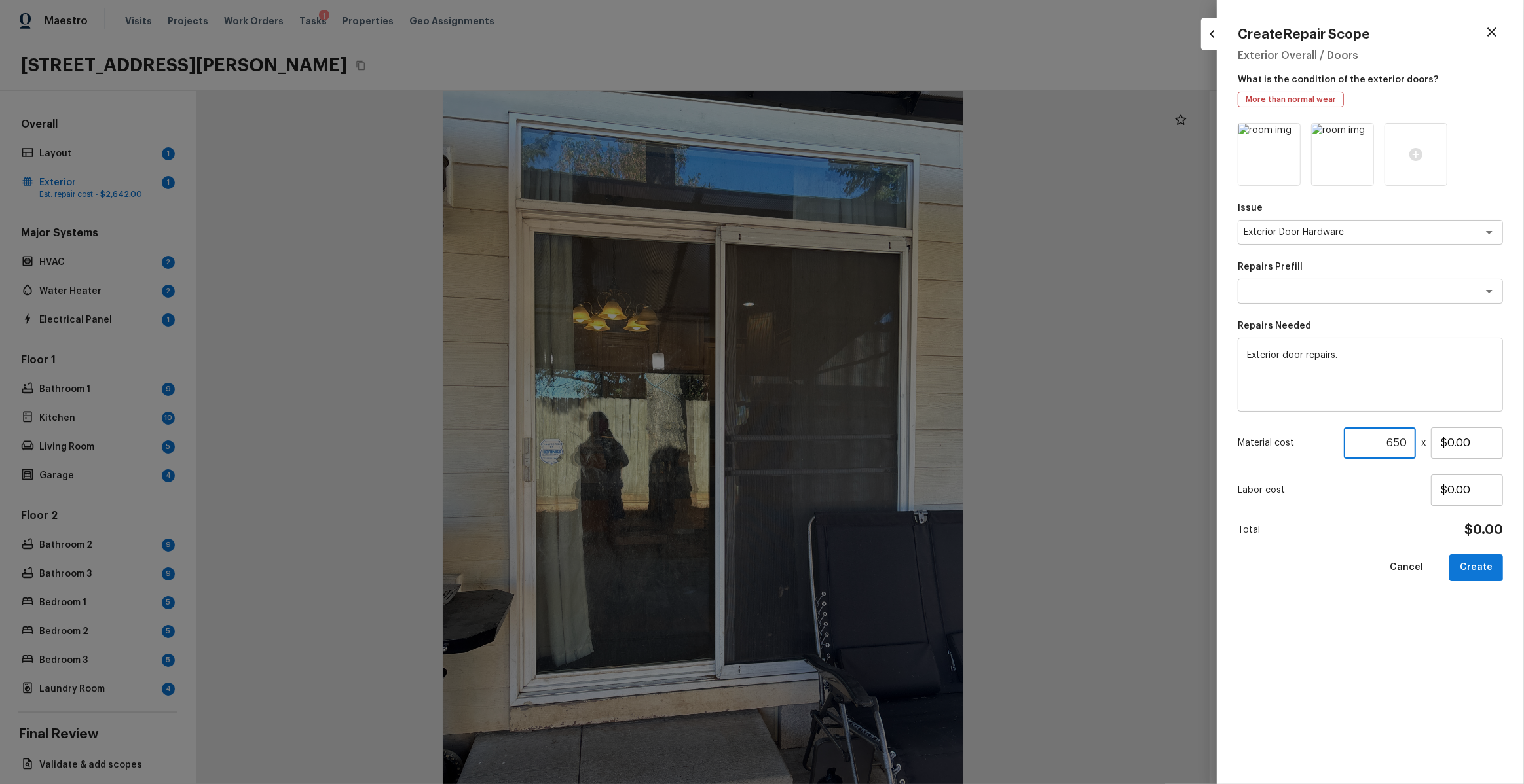
type input "650"
type input "$1.00"
click at [1487, 579] on button "Create" at bounding box center [1476, 568] width 54 height 27
type input "1"
type input "$0.00"
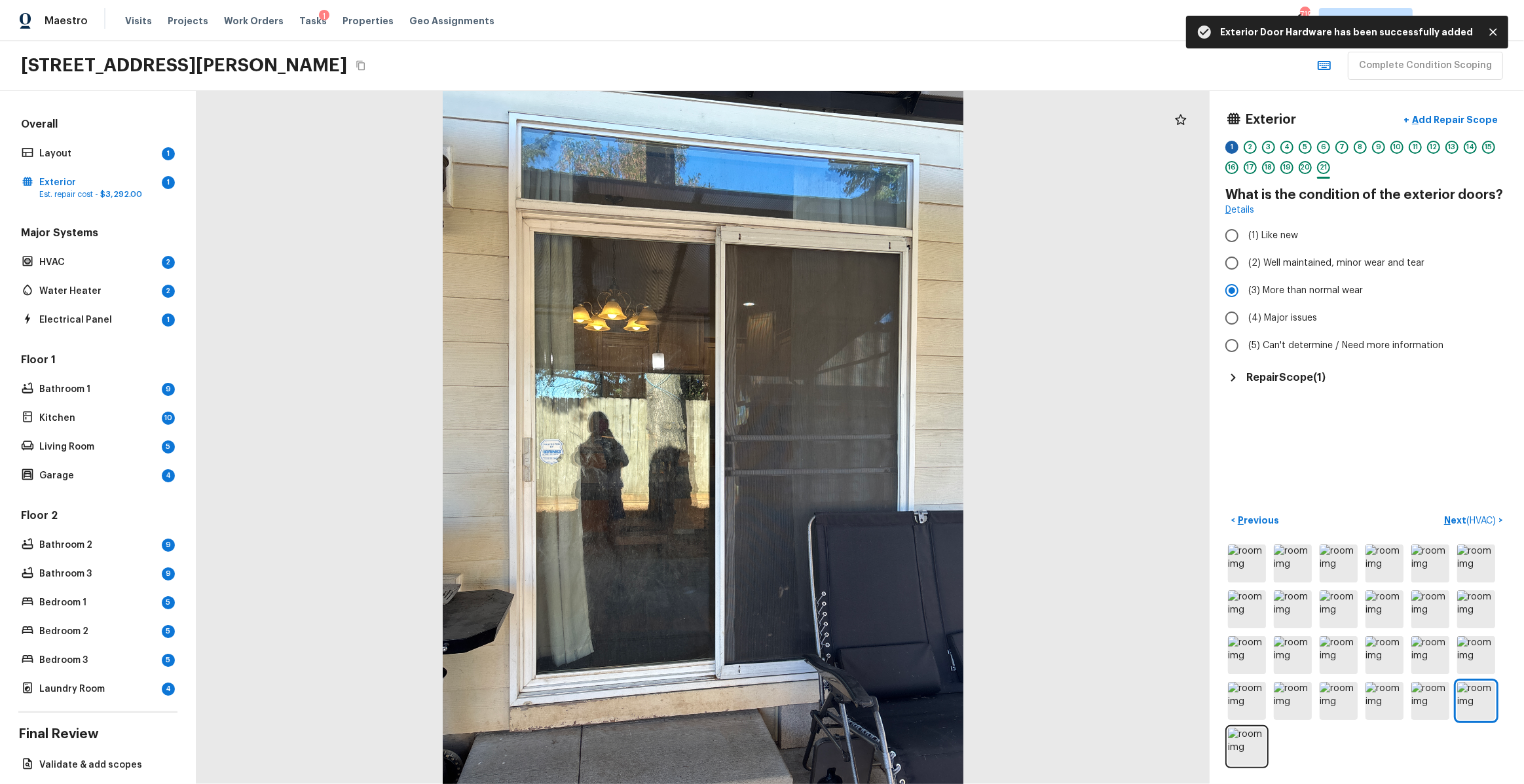
click at [1233, 143] on div "1" at bounding box center [1232, 147] width 13 height 13
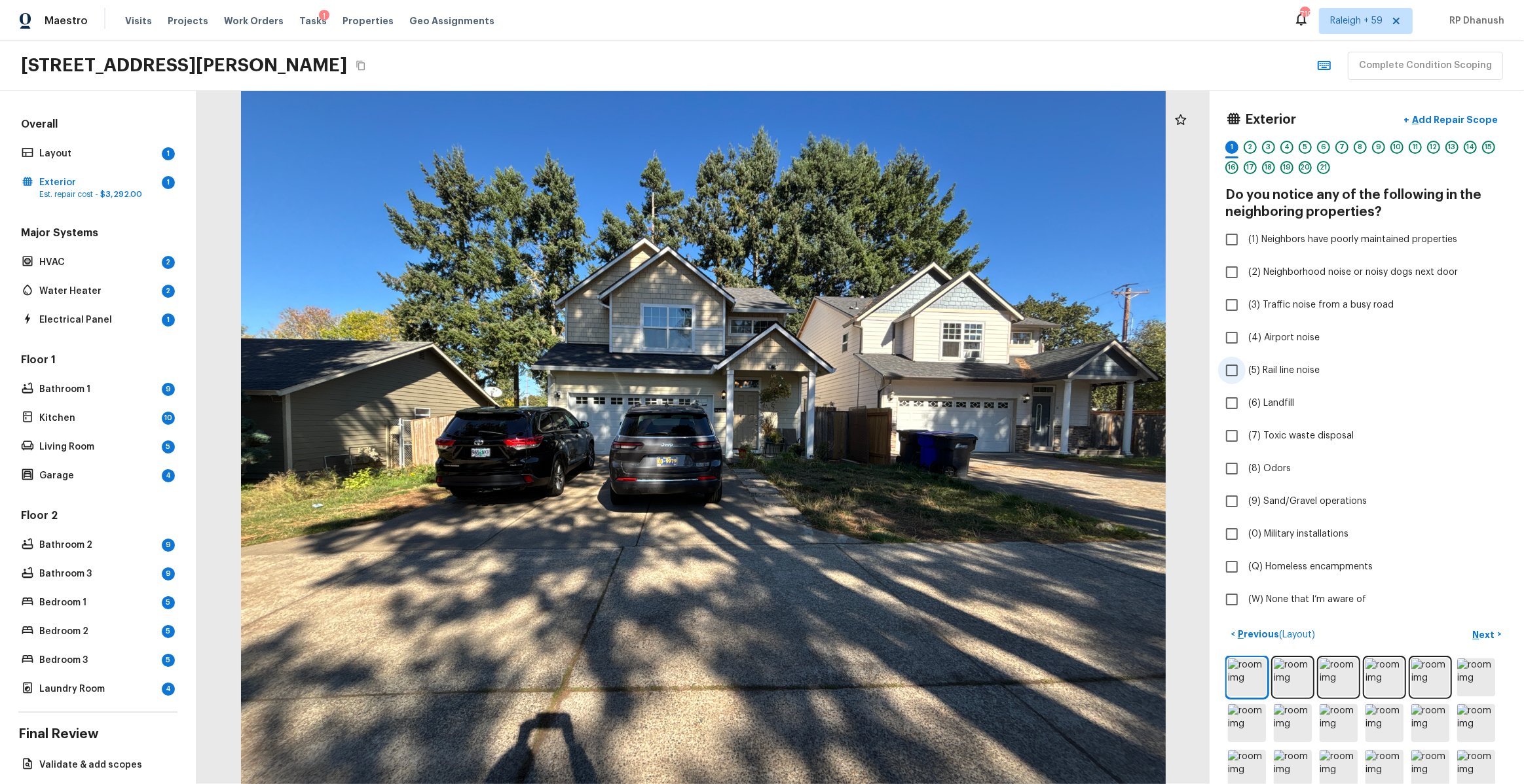
scroll to position [114, 0]
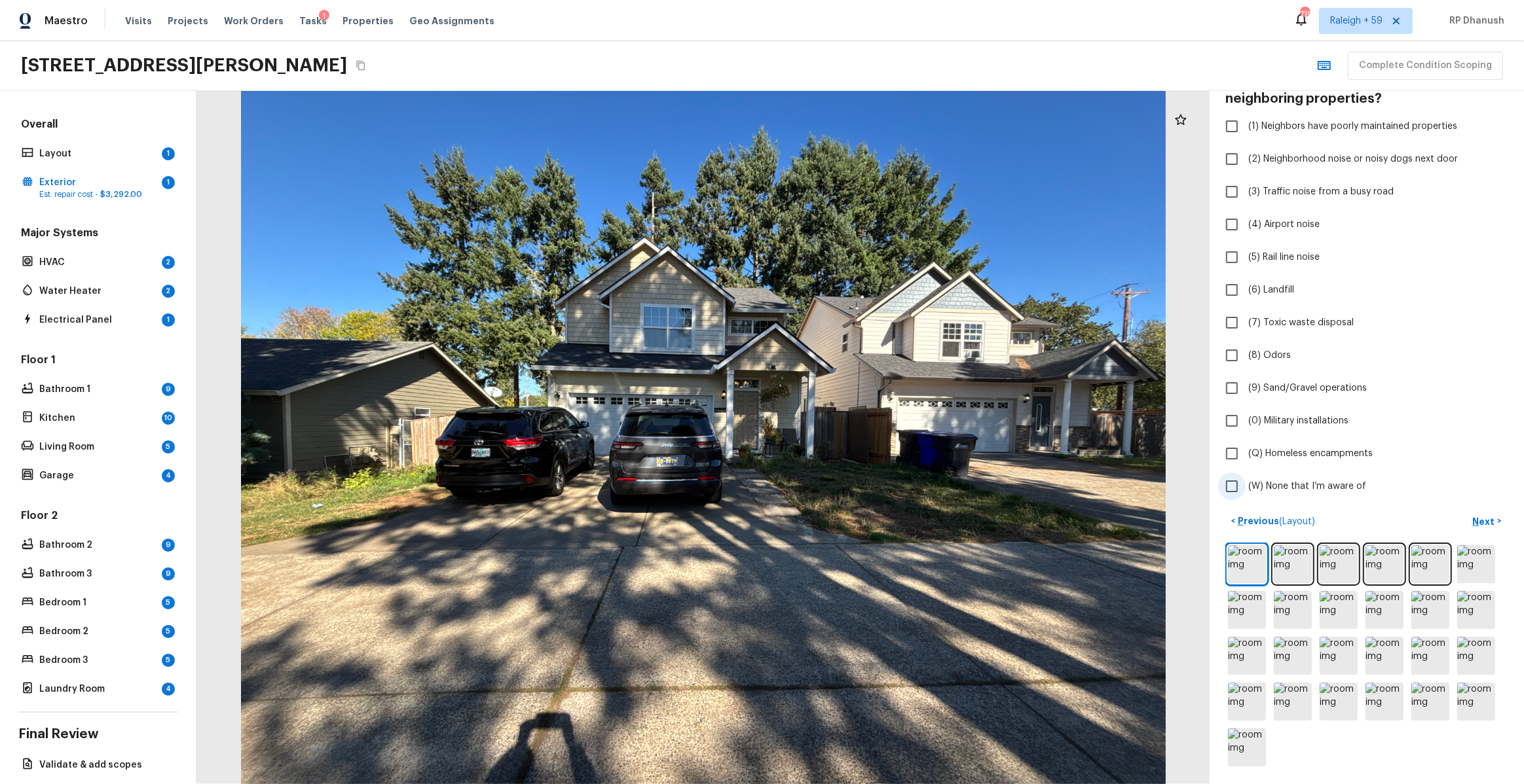
click at [1322, 485] on span "(W) None that I’m aware of" at bounding box center [1307, 486] width 118 height 13
click at [1246, 485] on input "(W) None that I’m aware of" at bounding box center [1232, 486] width 27 height 27
checkbox input "true"
click at [1498, 524] on button "Next >" at bounding box center [1488, 521] width 42 height 22
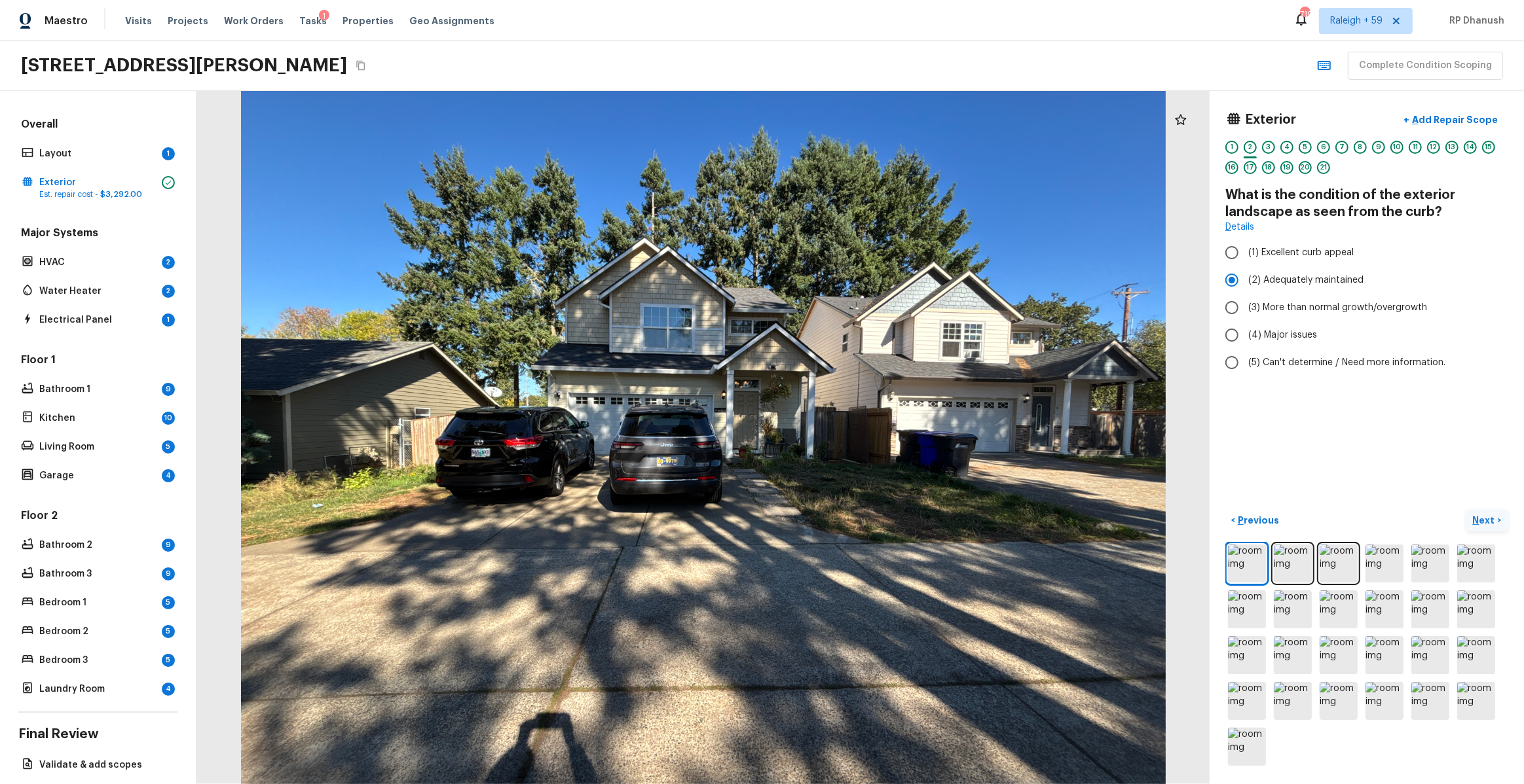
scroll to position [0, 0]
click at [1498, 524] on button "Next >" at bounding box center [1488, 521] width 42 height 22
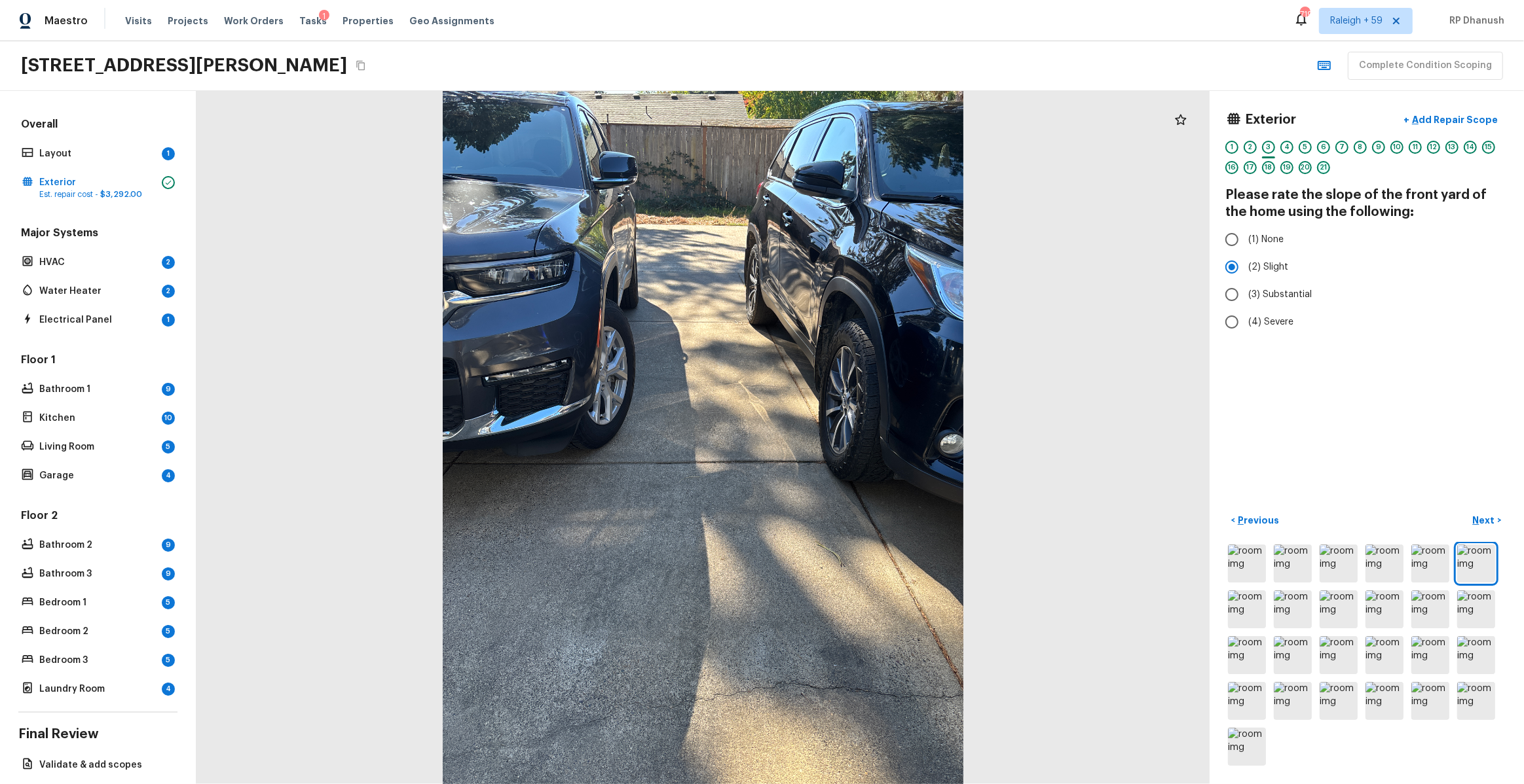
click at [1324, 169] on div "21" at bounding box center [1323, 167] width 13 height 13
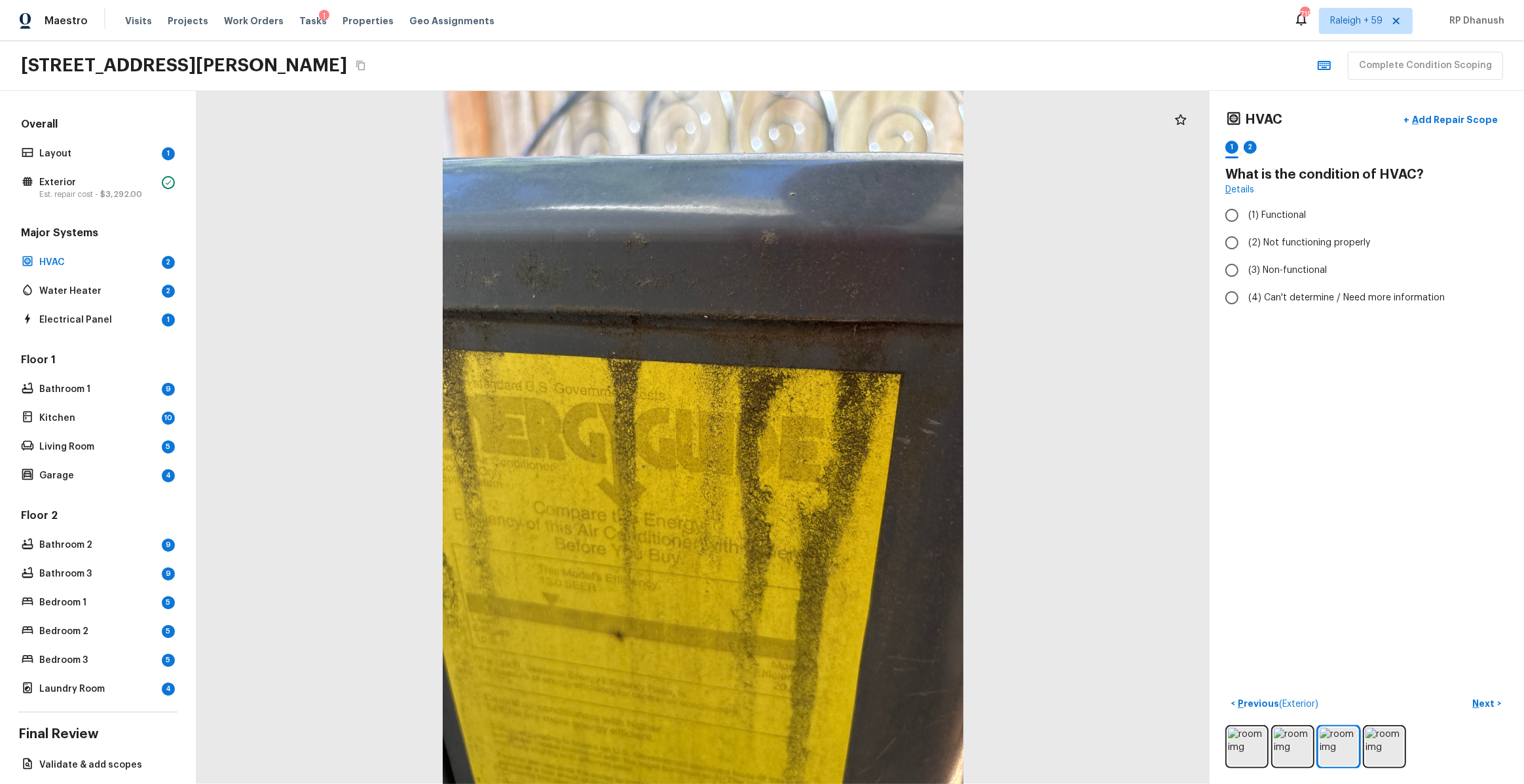
click at [1183, 129] on div at bounding box center [1181, 120] width 26 height 26
click at [1264, 238] on span "(2) Not functioning properly" at bounding box center [1309, 243] width 121 height 13
click at [1246, 238] on input "(2) Not functioning properly" at bounding box center [1232, 242] width 27 height 27
radio input "true"
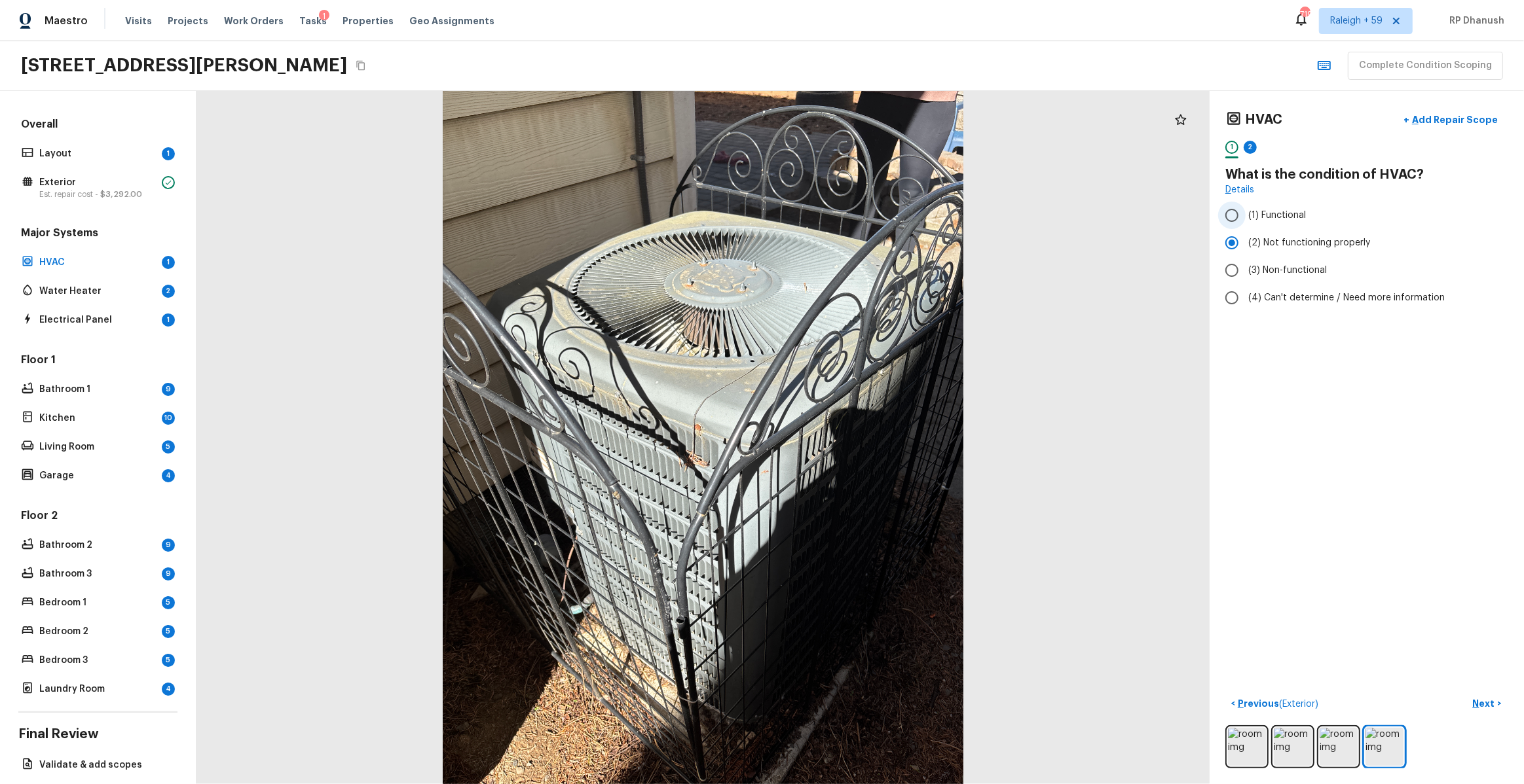
click at [1254, 216] on span "(1) Functional" at bounding box center [1277, 215] width 57 height 13
click at [1246, 216] on input "(1) Functional" at bounding box center [1232, 215] width 27 height 27
radio input "true"
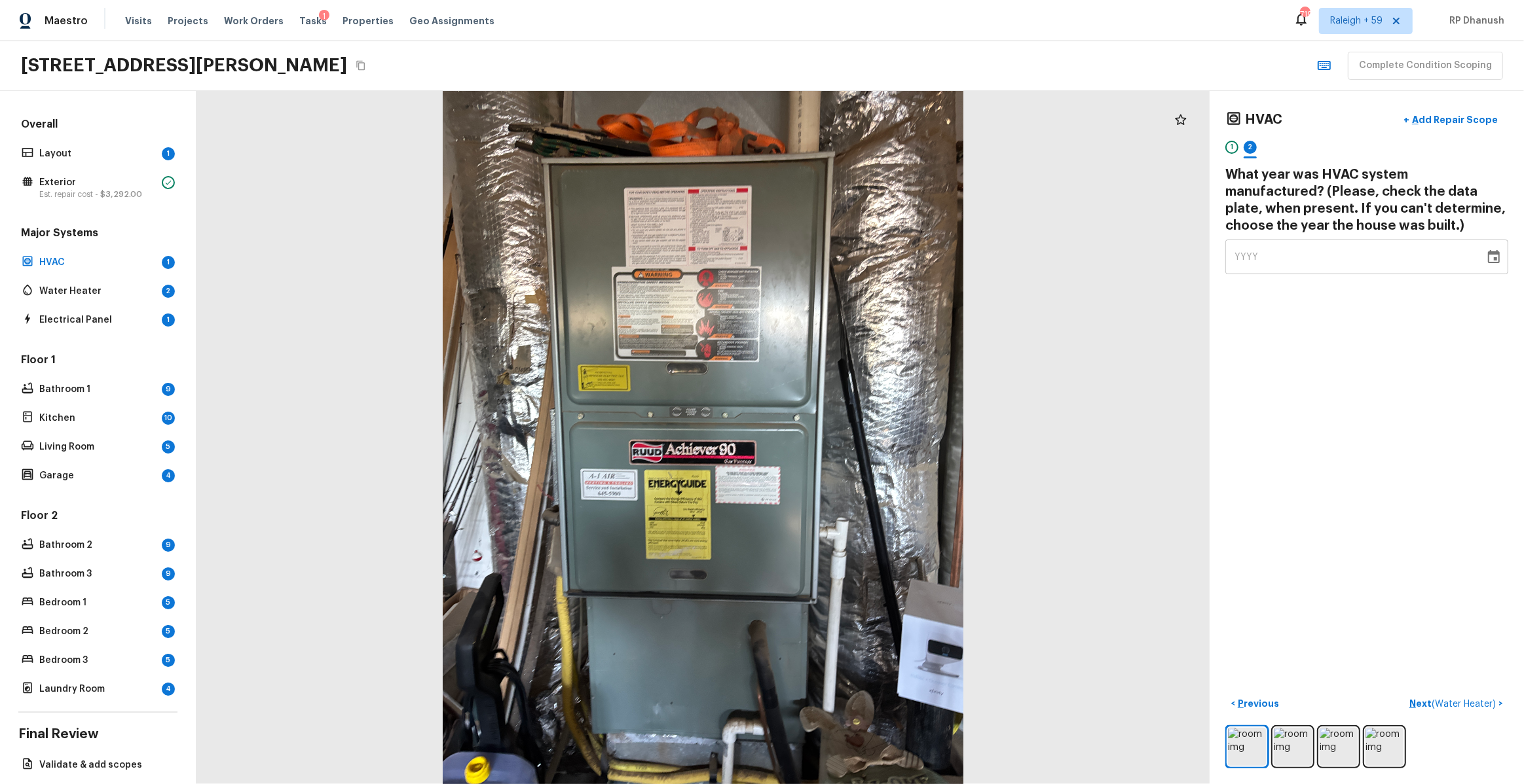
click at [1267, 275] on div "HVAC + Add Repair Scope 1 2 What year was HVAC system manufactured? (Please, ch…" at bounding box center [1366, 437] width 314 height 693
click at [1303, 734] on img at bounding box center [1292, 746] width 38 height 38
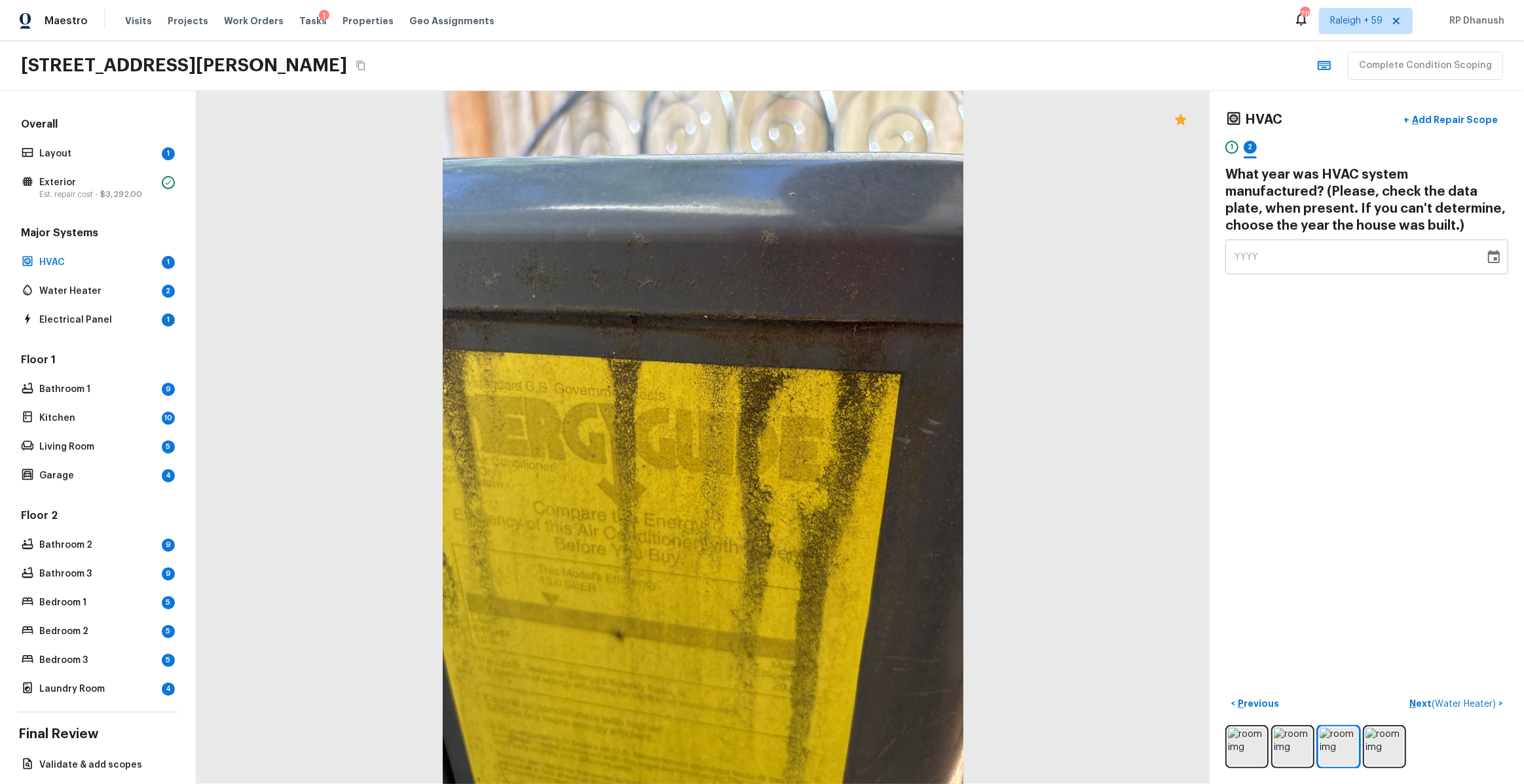
click at [1314, 260] on div "YYYY" at bounding box center [1355, 256] width 241 height 34
type input "2006"
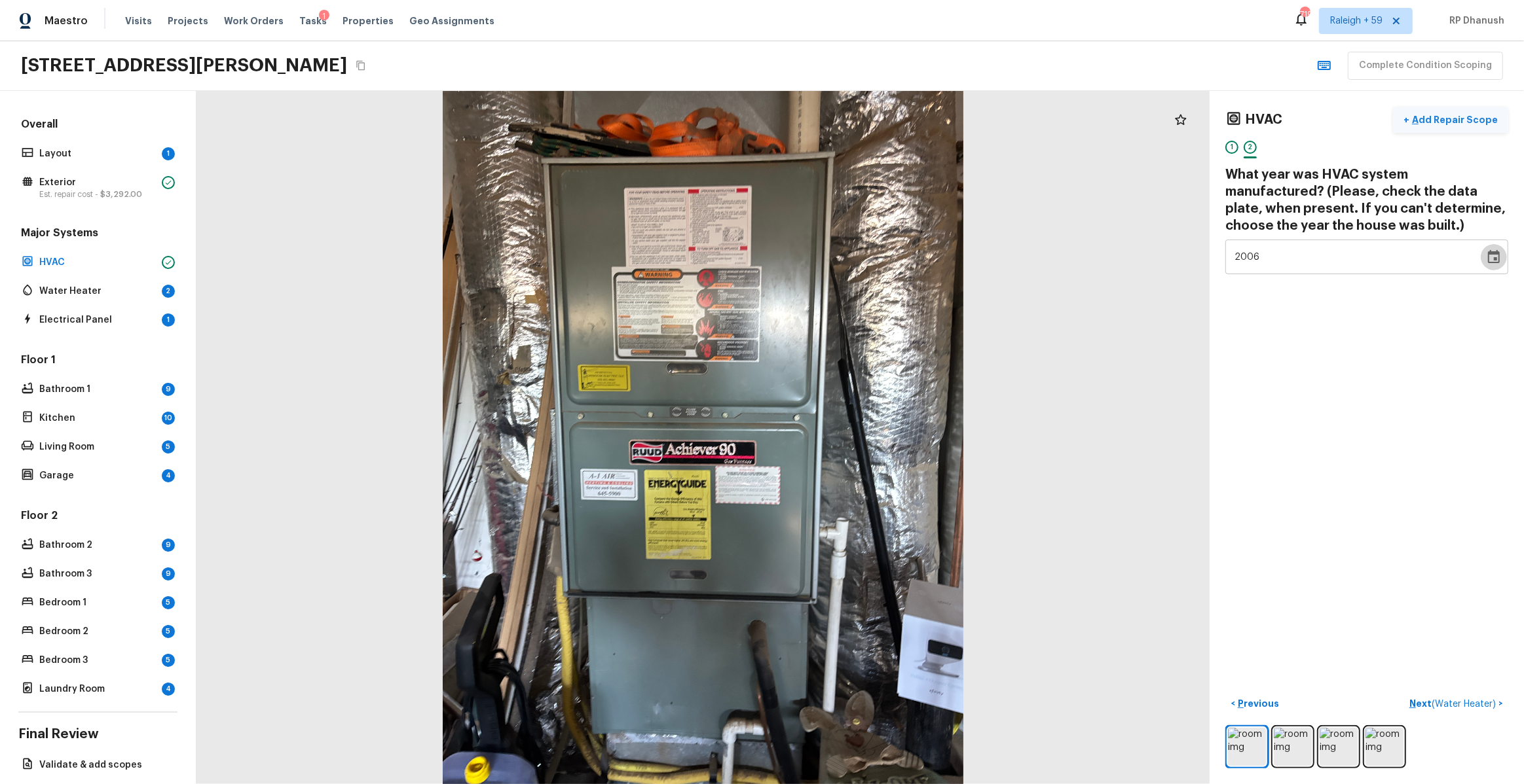
click at [1448, 117] on p "Add Repair Scope" at bounding box center [1454, 120] width 88 height 13
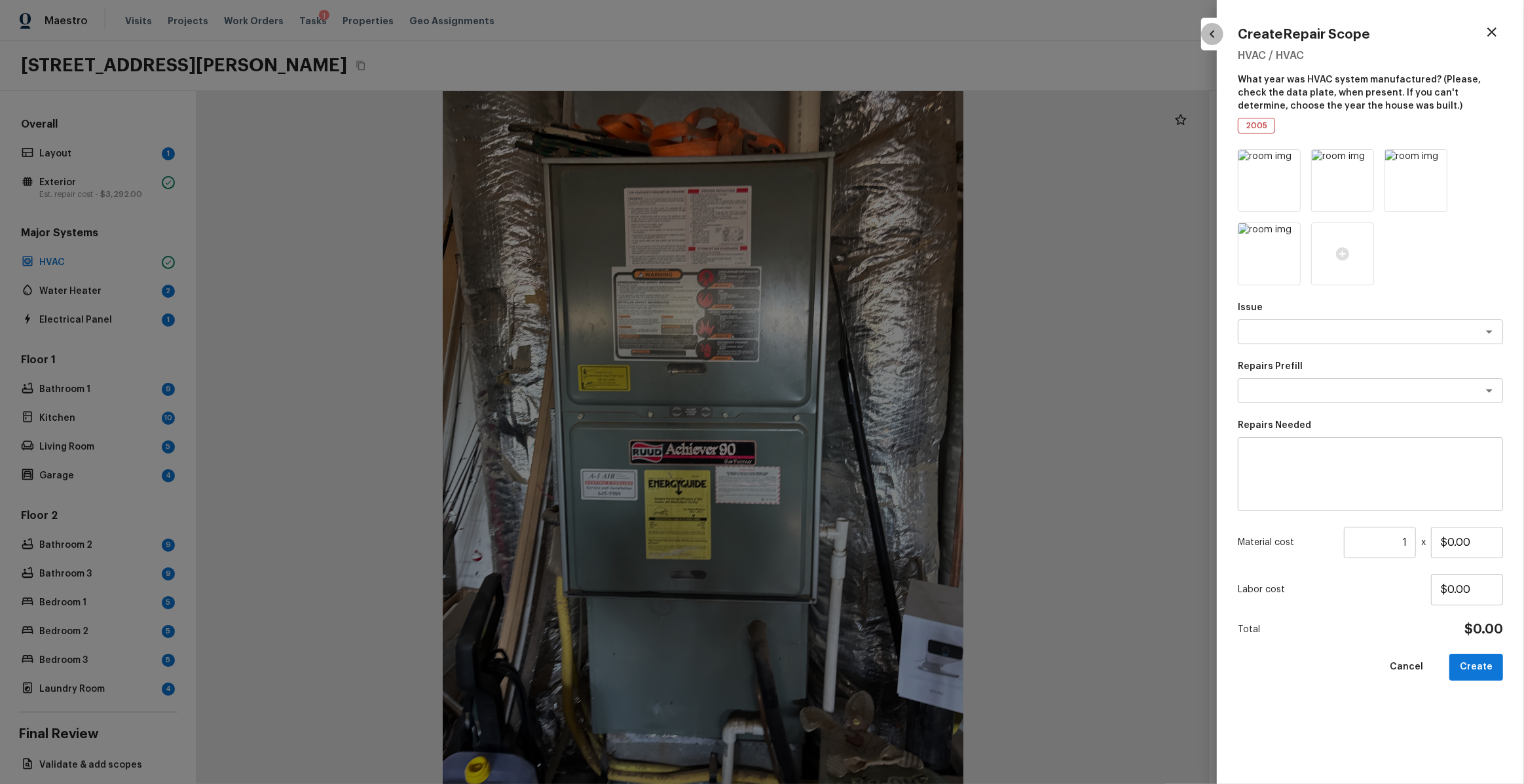
click at [1206, 33] on icon "button" at bounding box center [1212, 34] width 16 height 16
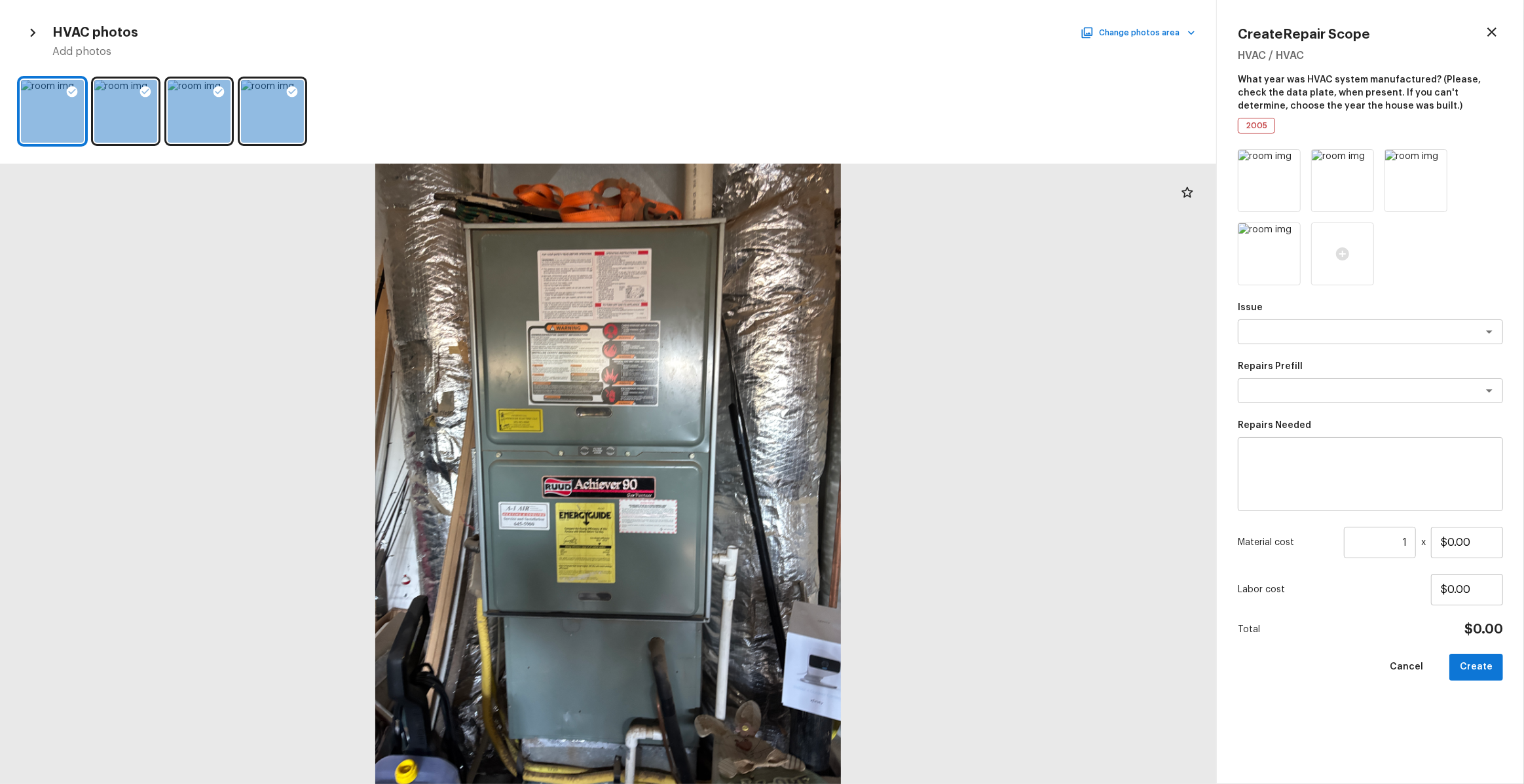
click at [1491, 28] on icon "button" at bounding box center [1492, 33] width 16 height 16
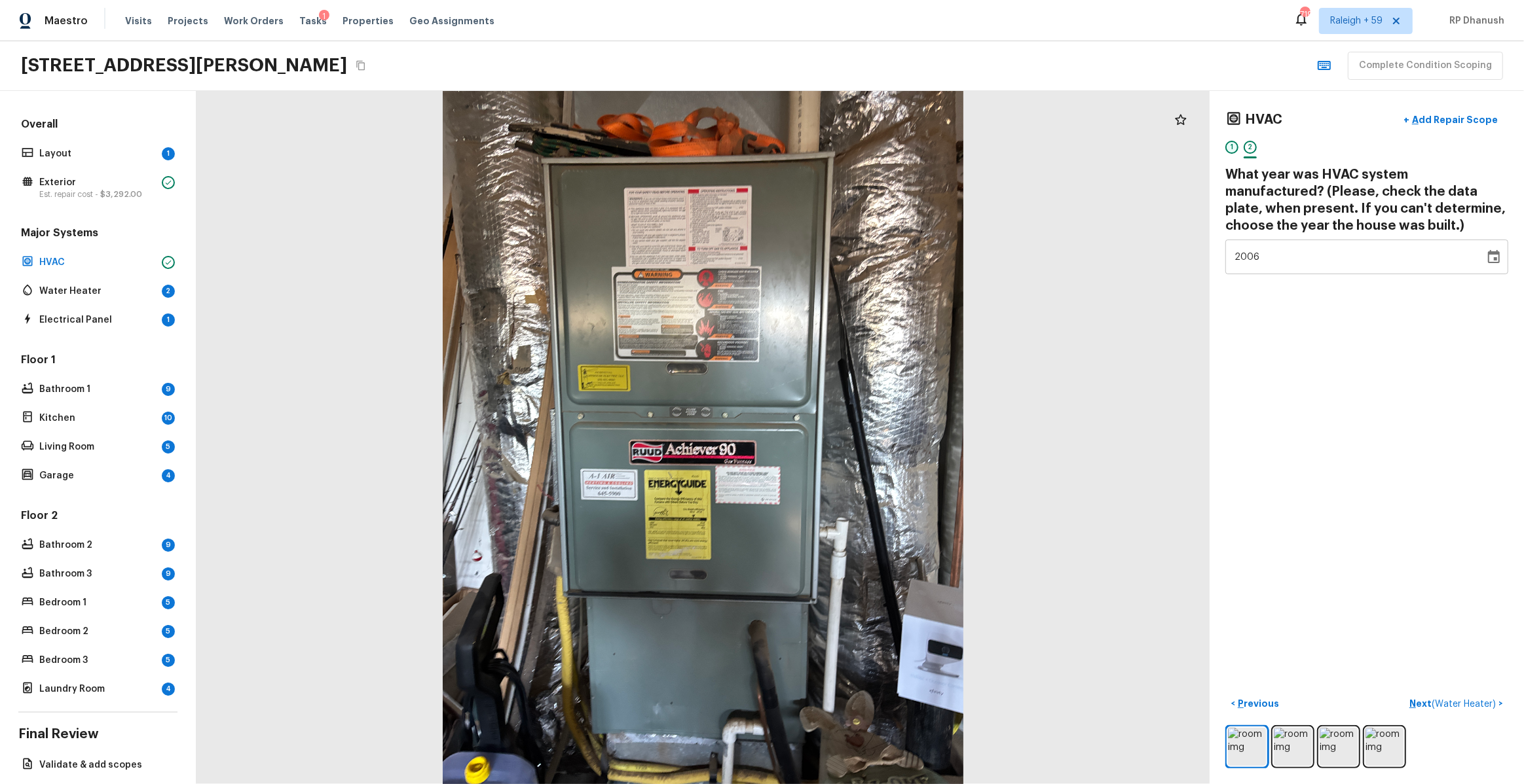
click at [1232, 149] on div "1" at bounding box center [1232, 147] width 13 height 13
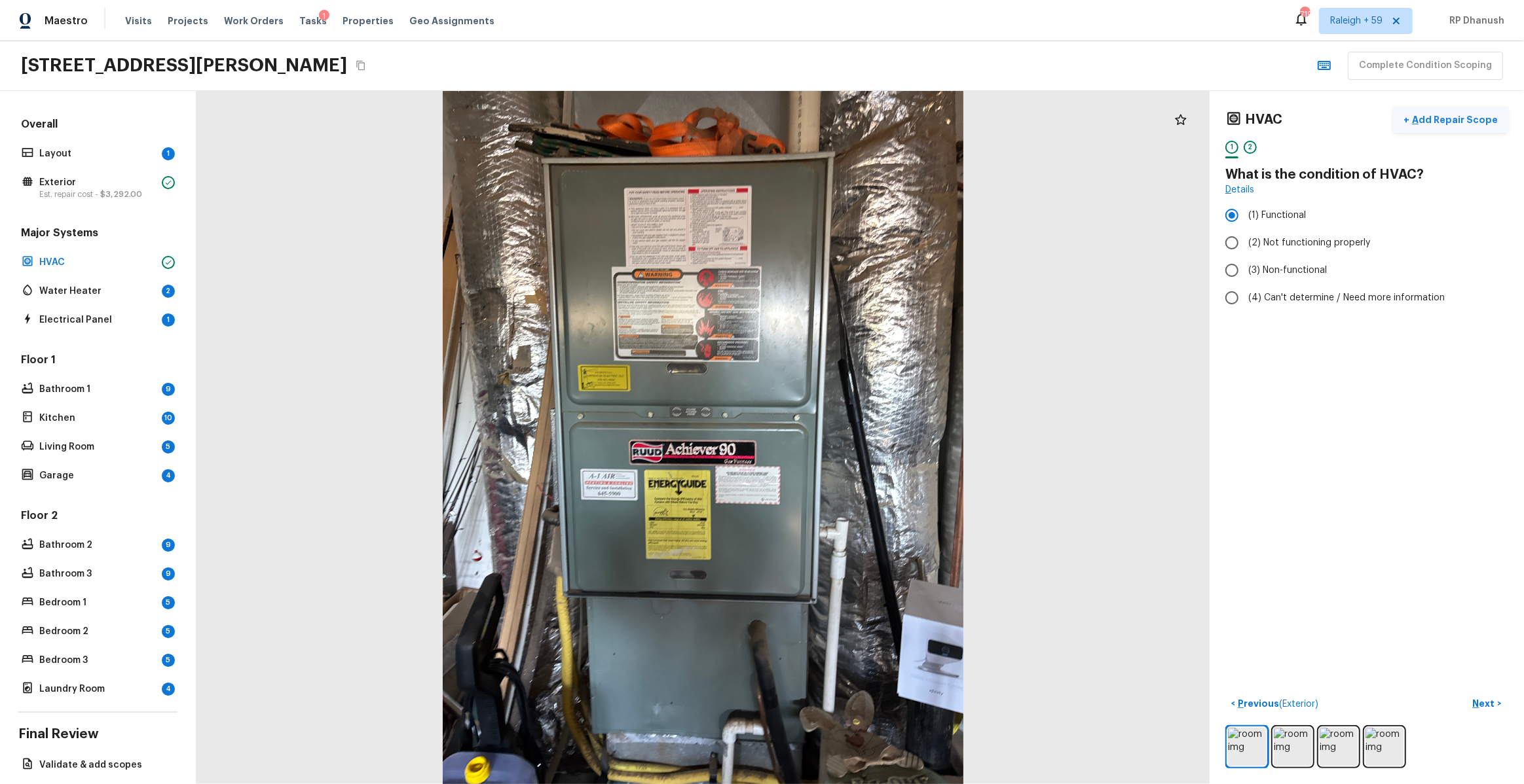
click at [1455, 121] on p "Add Repair Scope" at bounding box center [1454, 120] width 88 height 13
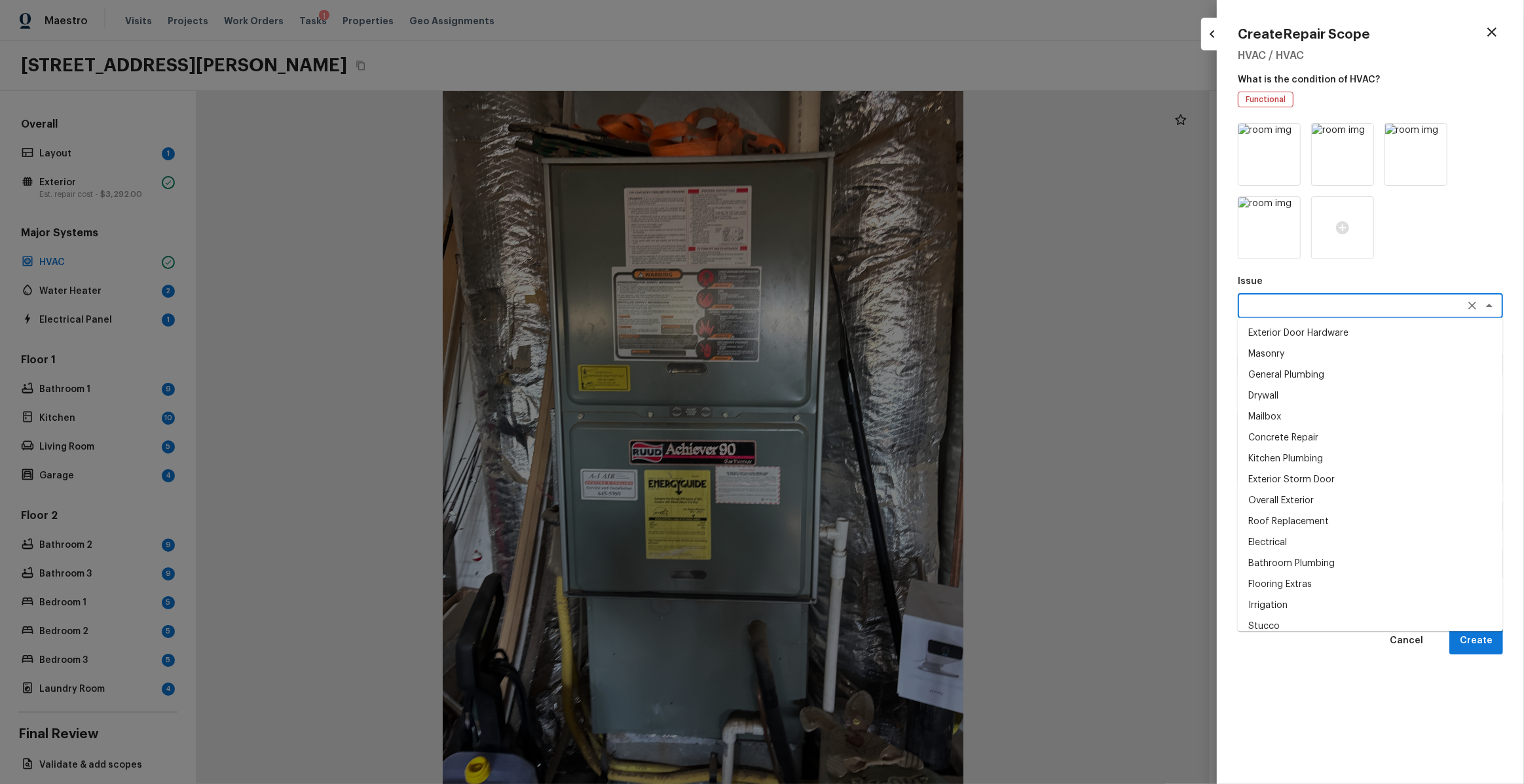
click at [1279, 300] on textarea at bounding box center [1352, 305] width 217 height 13
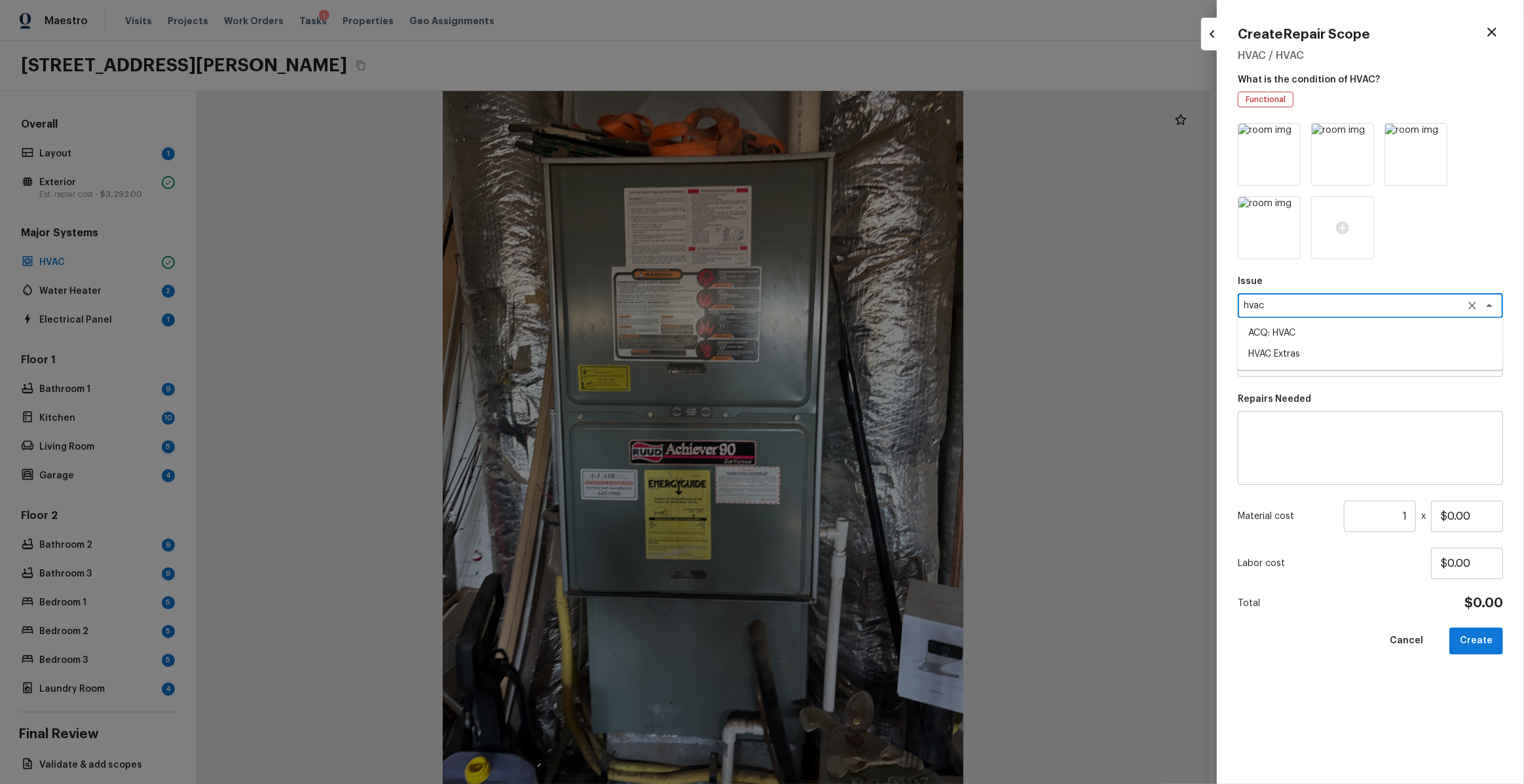
click at [1279, 356] on li "HVAC Extras" at bounding box center [1370, 355] width 265 height 21
type textarea "HVAC Extras"
click at [1297, 361] on textarea at bounding box center [1352, 364] width 217 height 13
click at [1289, 383] on li "HVAC Repair" at bounding box center [1370, 392] width 265 height 21
type textarea "HVAC Repair"
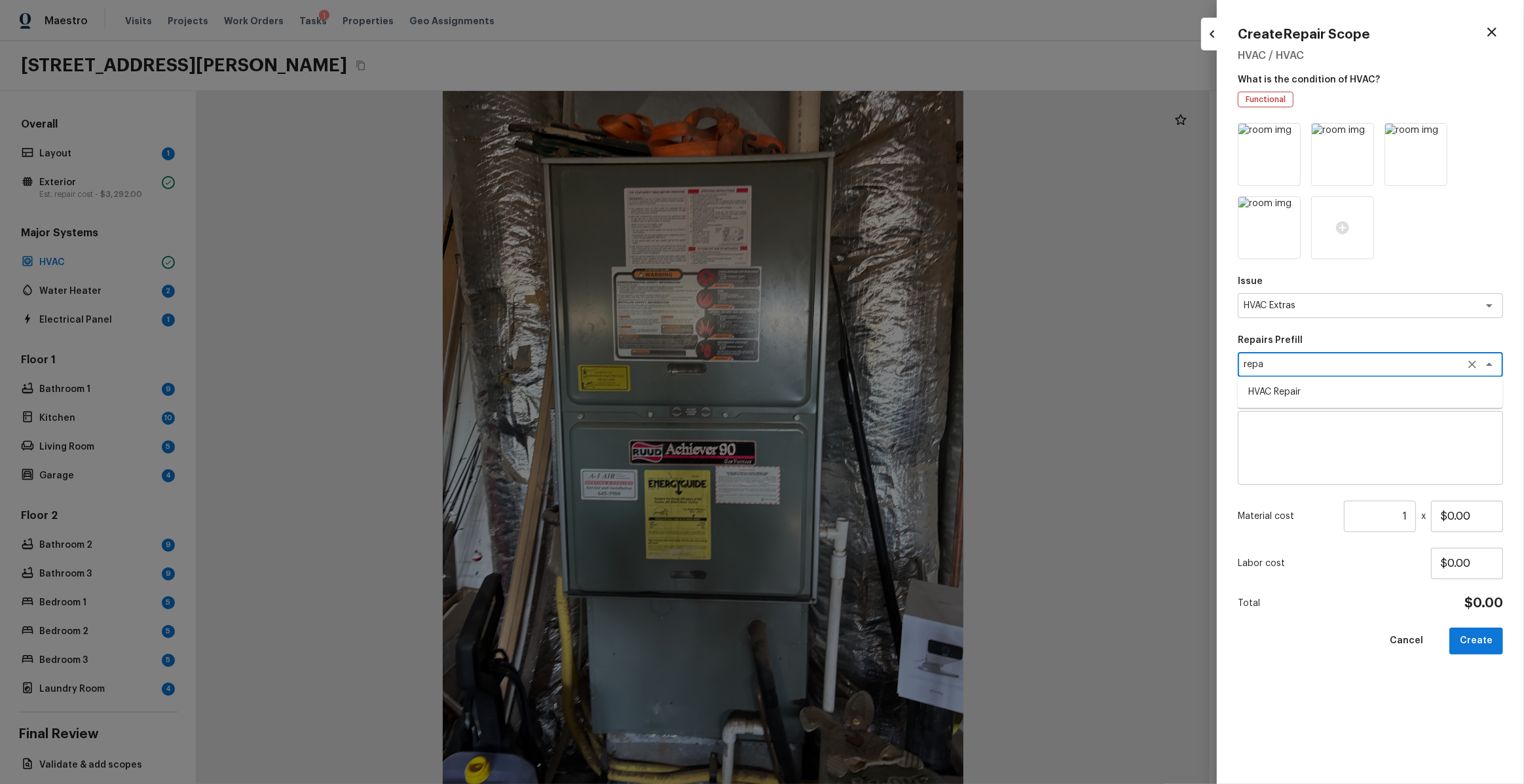
type textarea "HVAC Repair"
type input "$1,800.00"
type textarea "HVAC Repair"
click at [1461, 521] on input "$1,800.00" at bounding box center [1467, 517] width 72 height 32
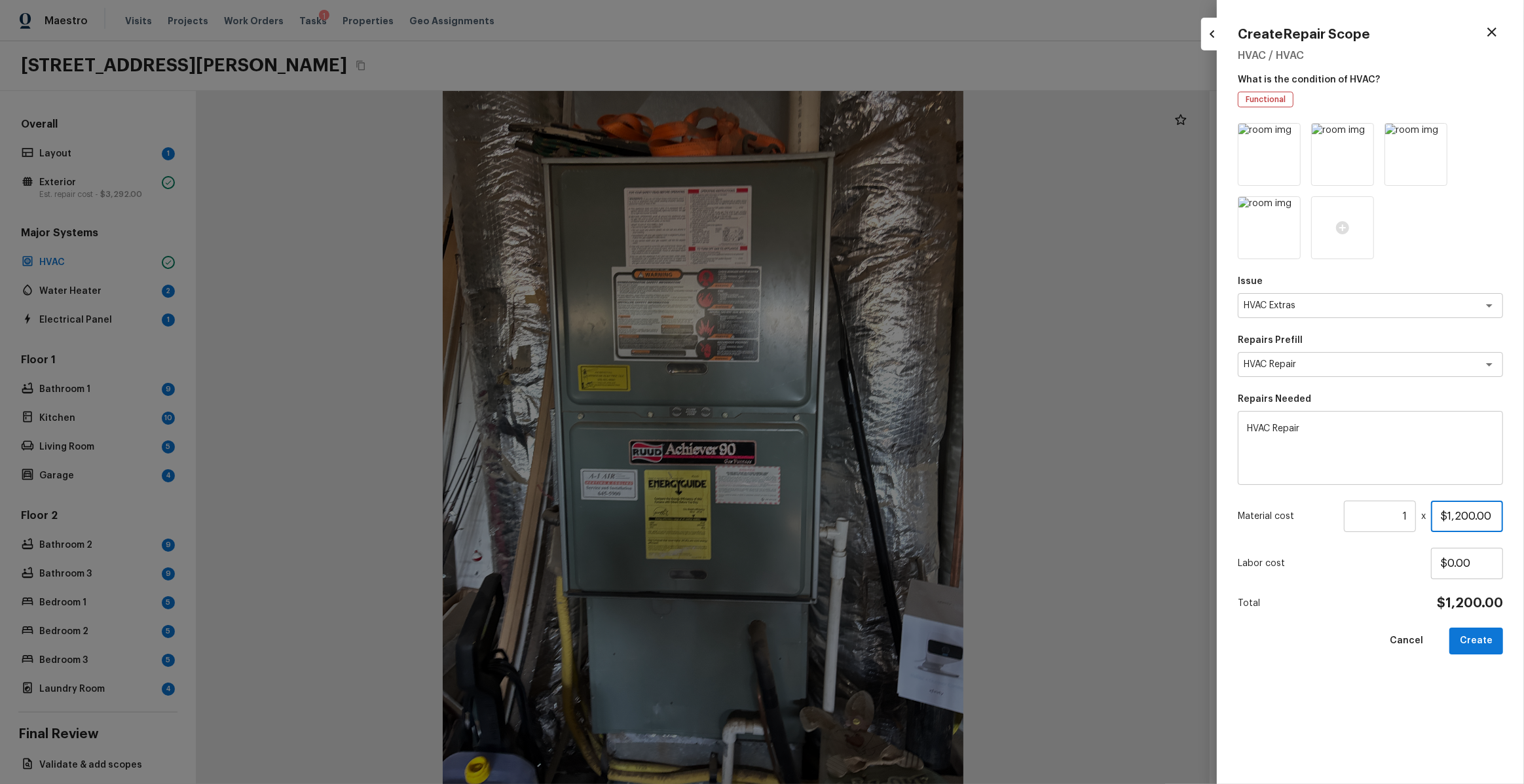
type input "$1,200.00"
click at [1284, 135] on icon at bounding box center [1288, 136] width 11 height 11
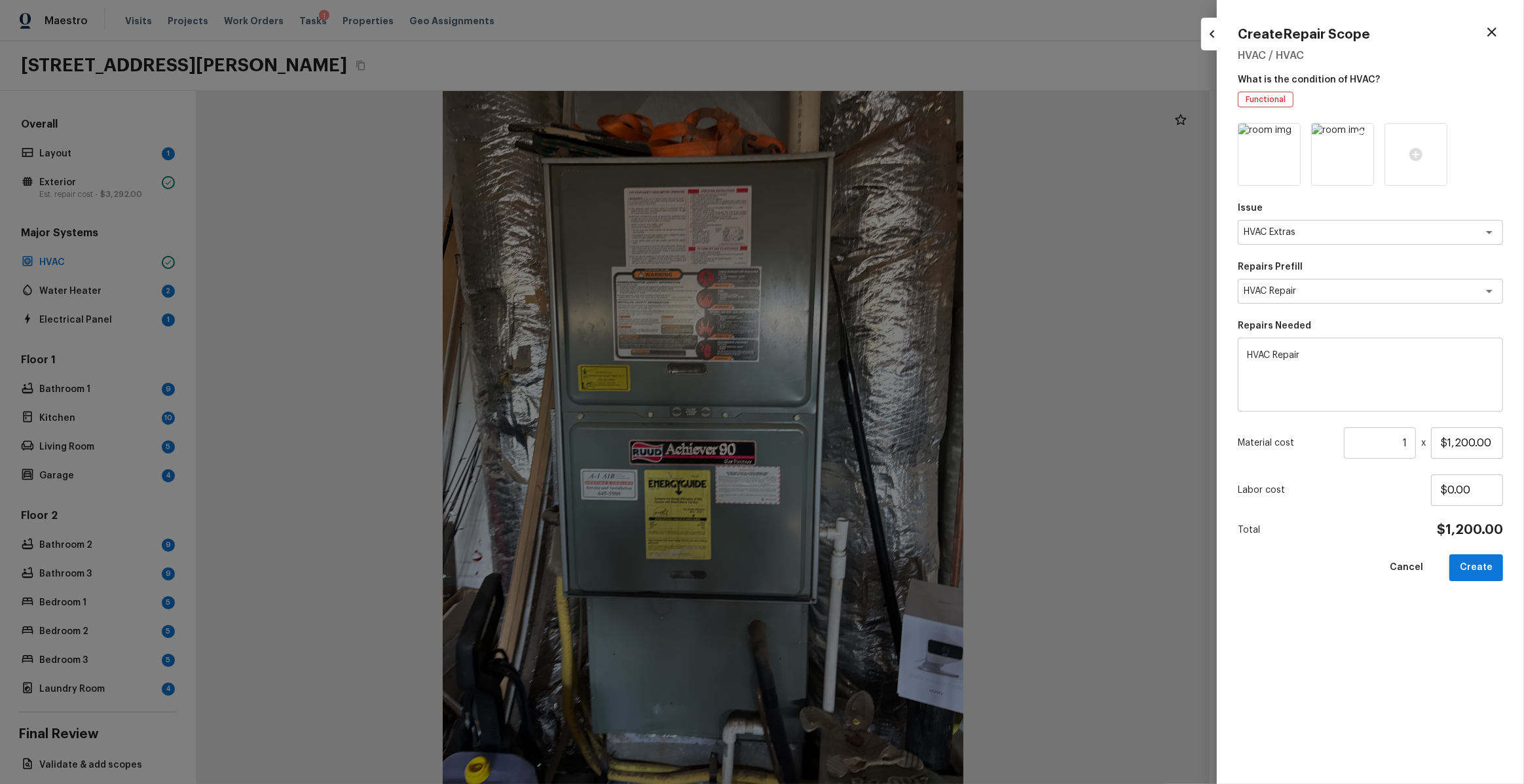
click at [1365, 135] on icon at bounding box center [1362, 136] width 11 height 11
click at [1478, 570] on button "Create" at bounding box center [1476, 568] width 54 height 27
type input "$0.00"
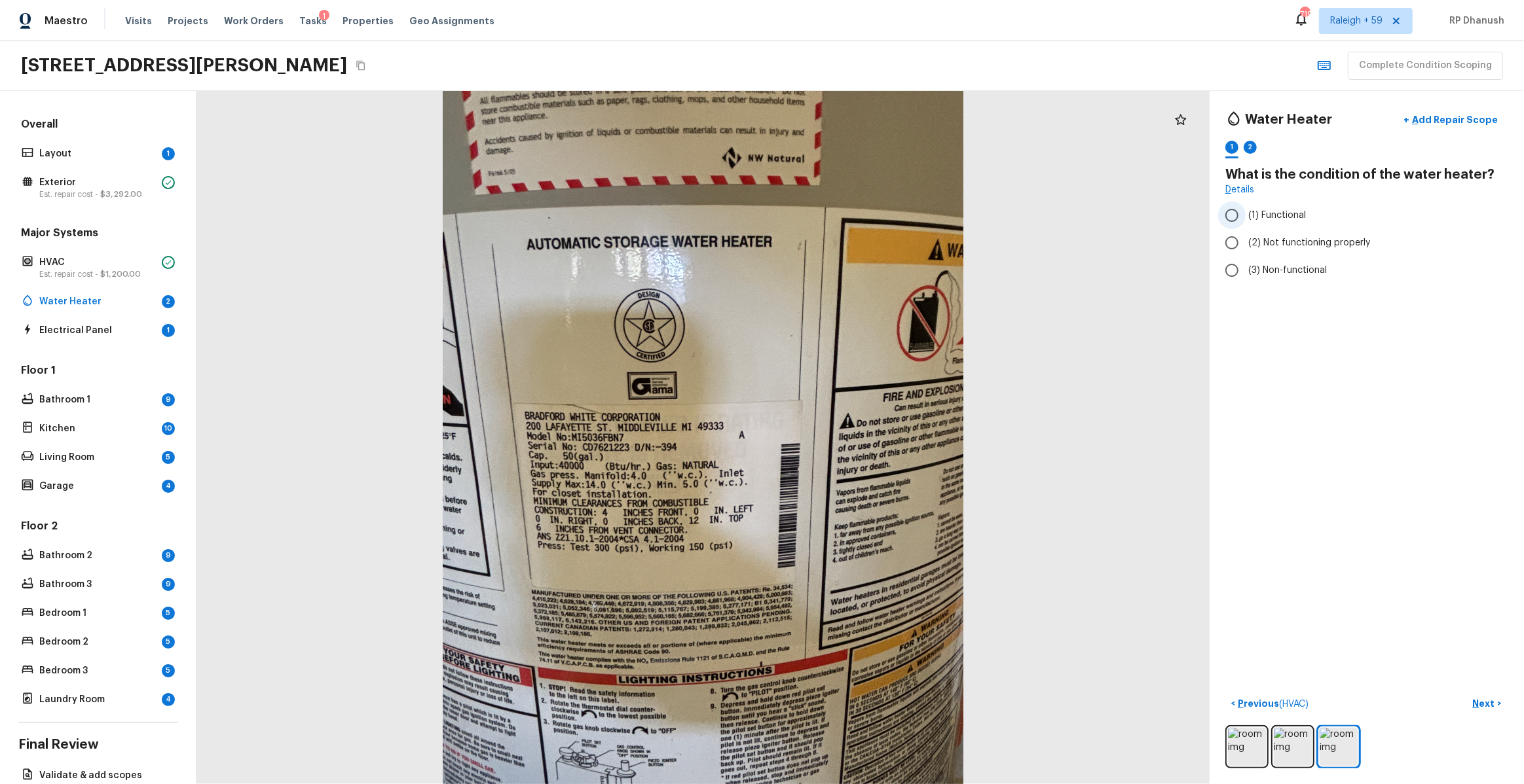
click at [1296, 212] on span "(1) Functional" at bounding box center [1277, 215] width 57 height 13
click at [1246, 212] on input "(1) Functional" at bounding box center [1232, 215] width 27 height 27
radio input "true"
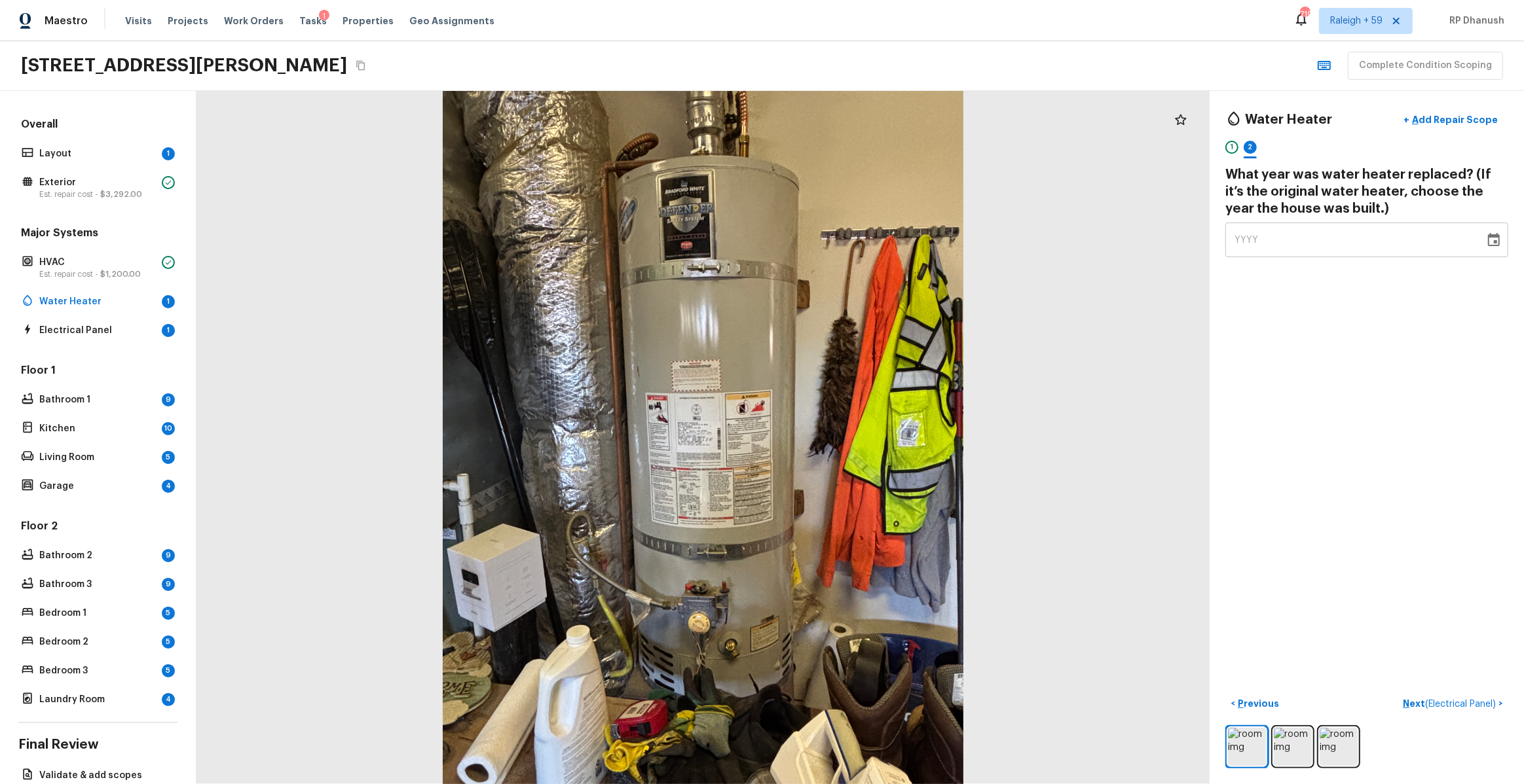
click at [1280, 239] on div "YYYY" at bounding box center [1355, 239] width 241 height 34
type input "2006"
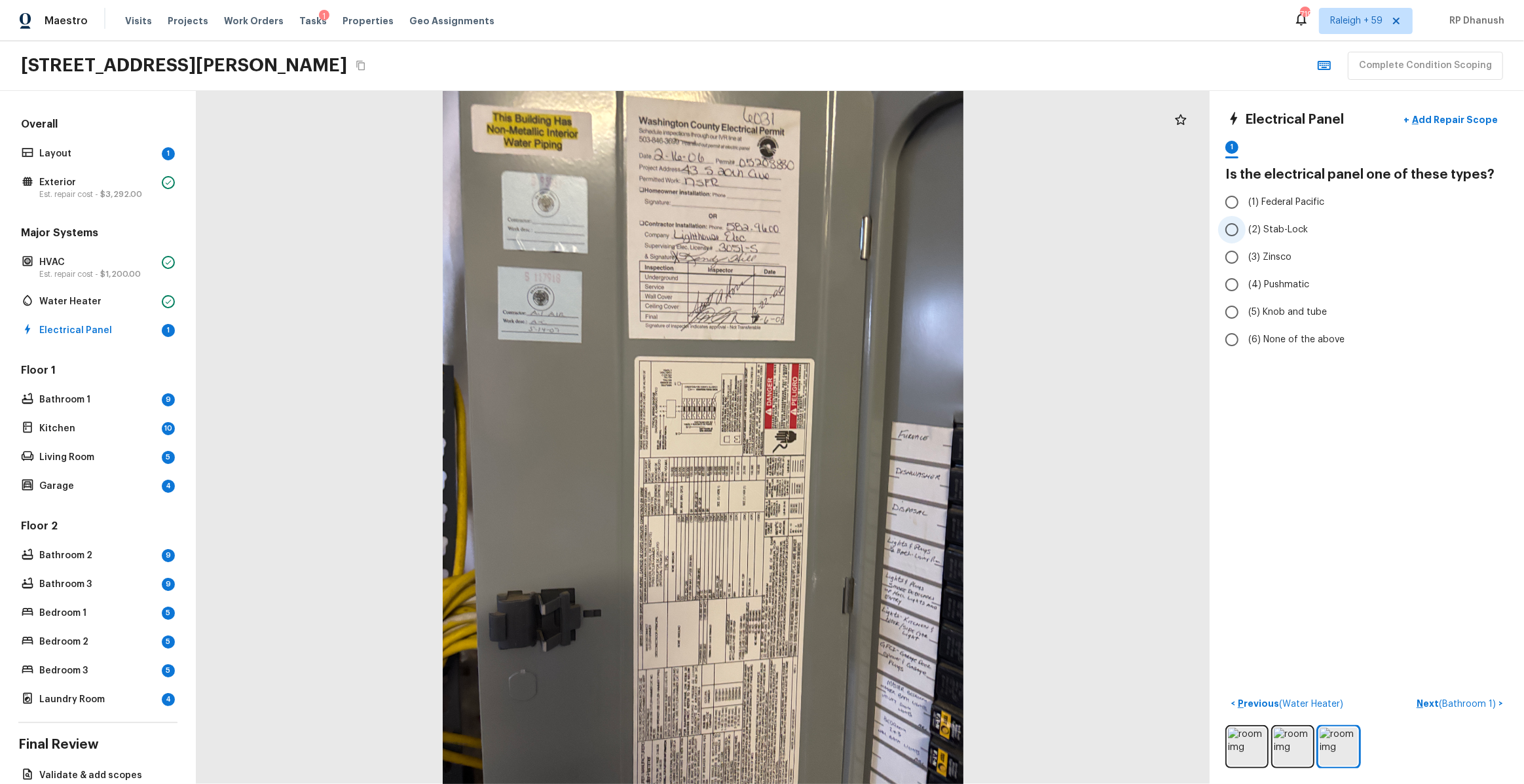
click at [1271, 233] on span "(2) Stab-Lock" at bounding box center [1278, 230] width 60 height 13
click at [1246, 233] on input "(2) Stab-Lock" at bounding box center [1232, 229] width 27 height 27
radio input "true"
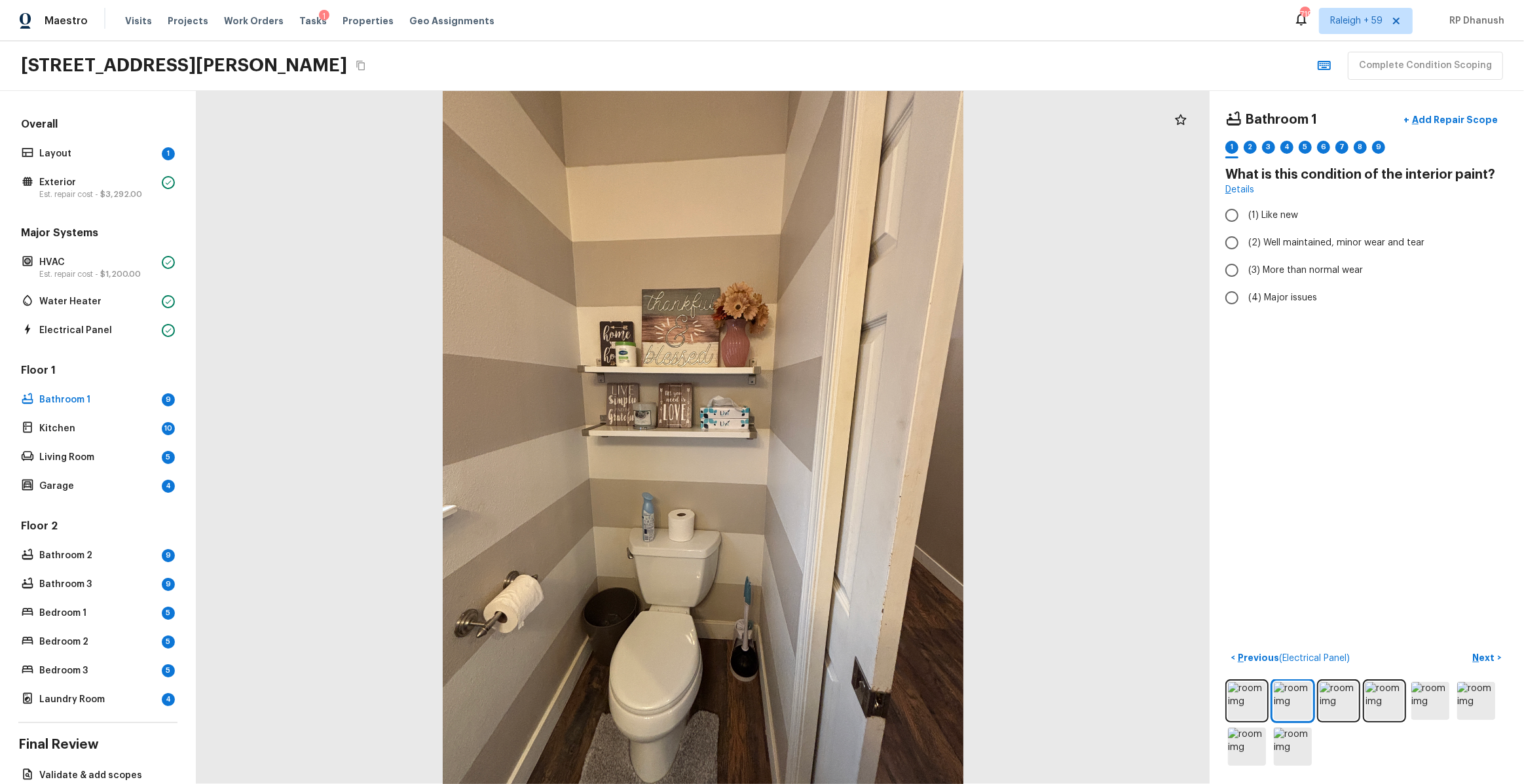
radio input "true"
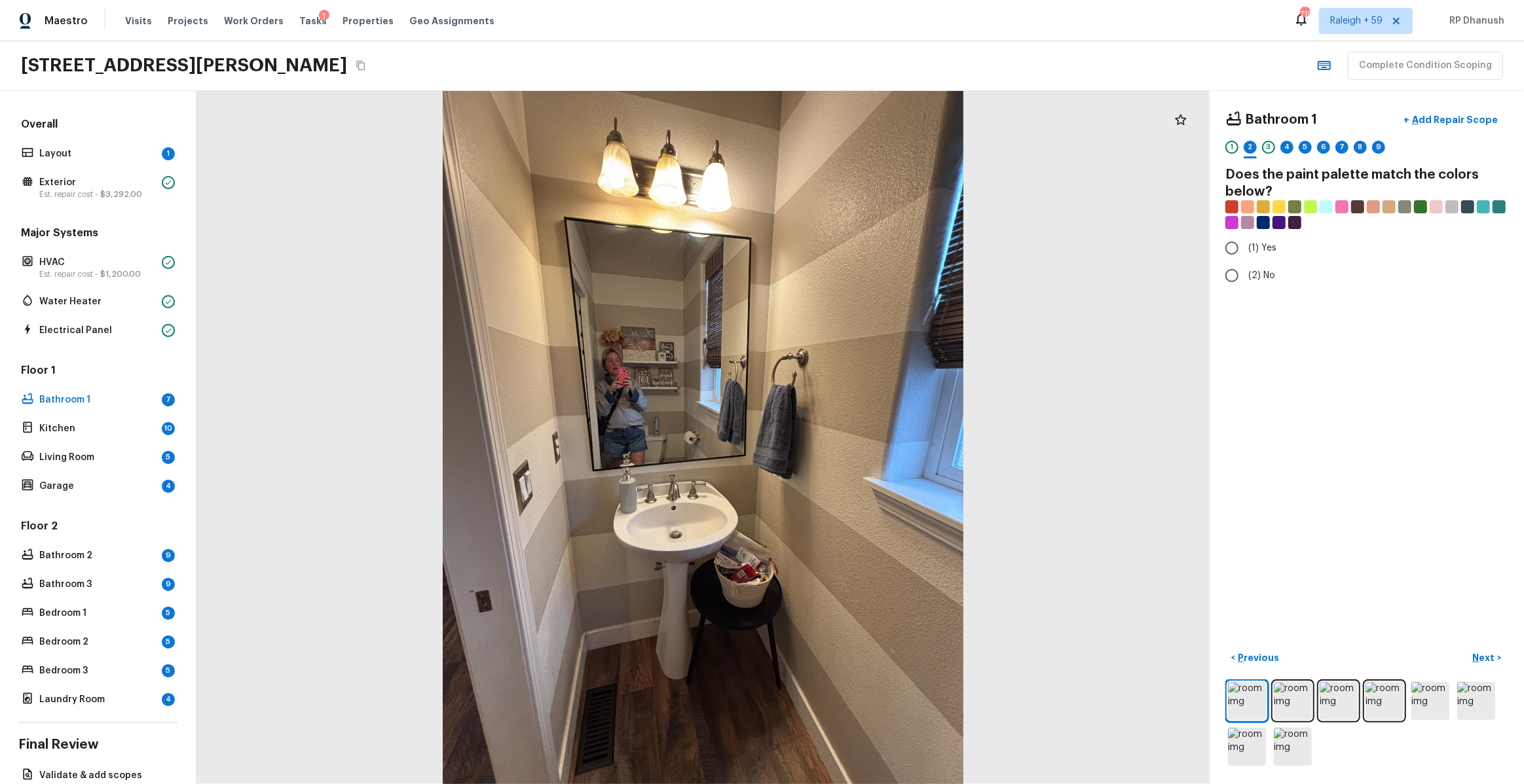
radio input "true"
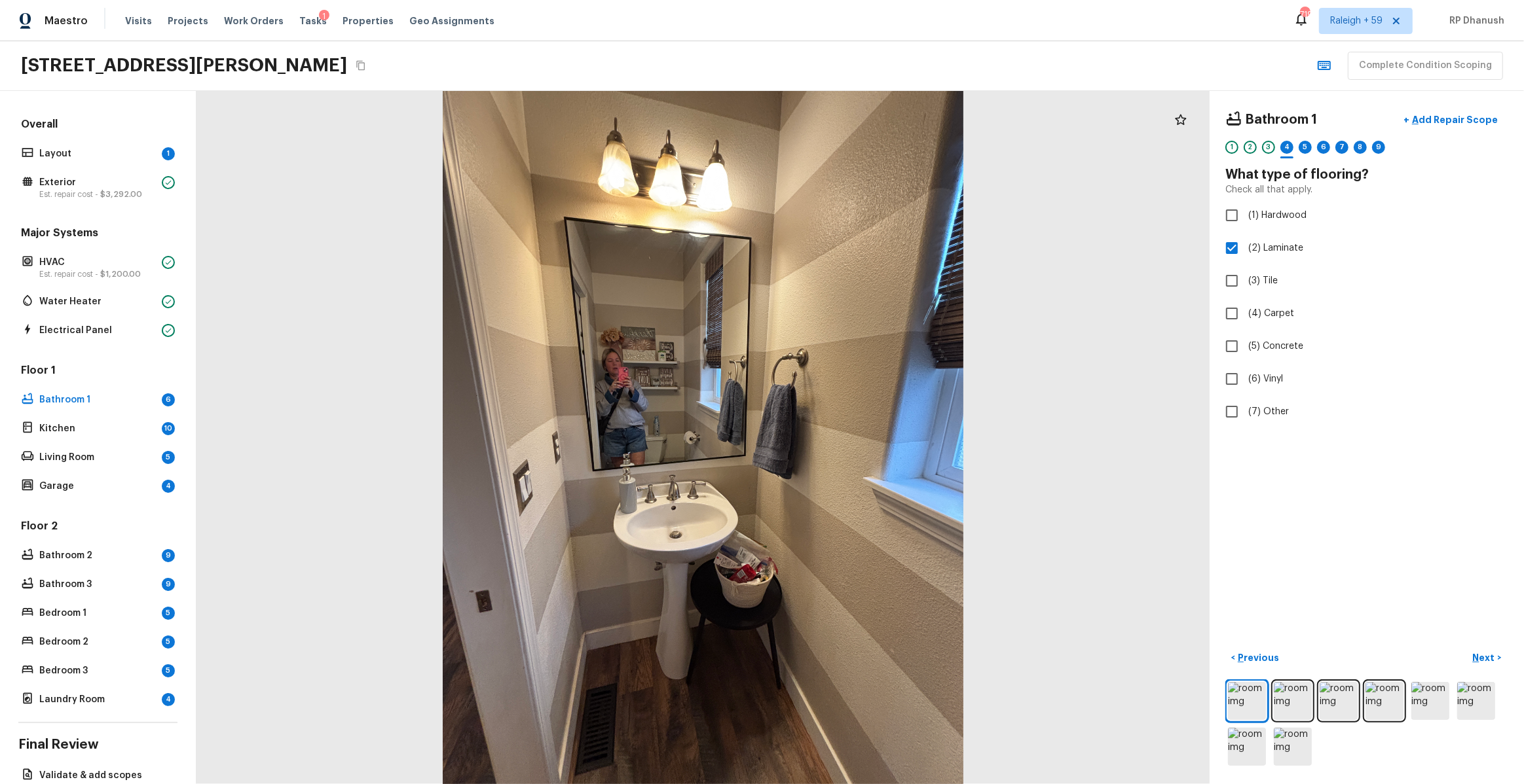
checkbox input "false"
checkbox input "true"
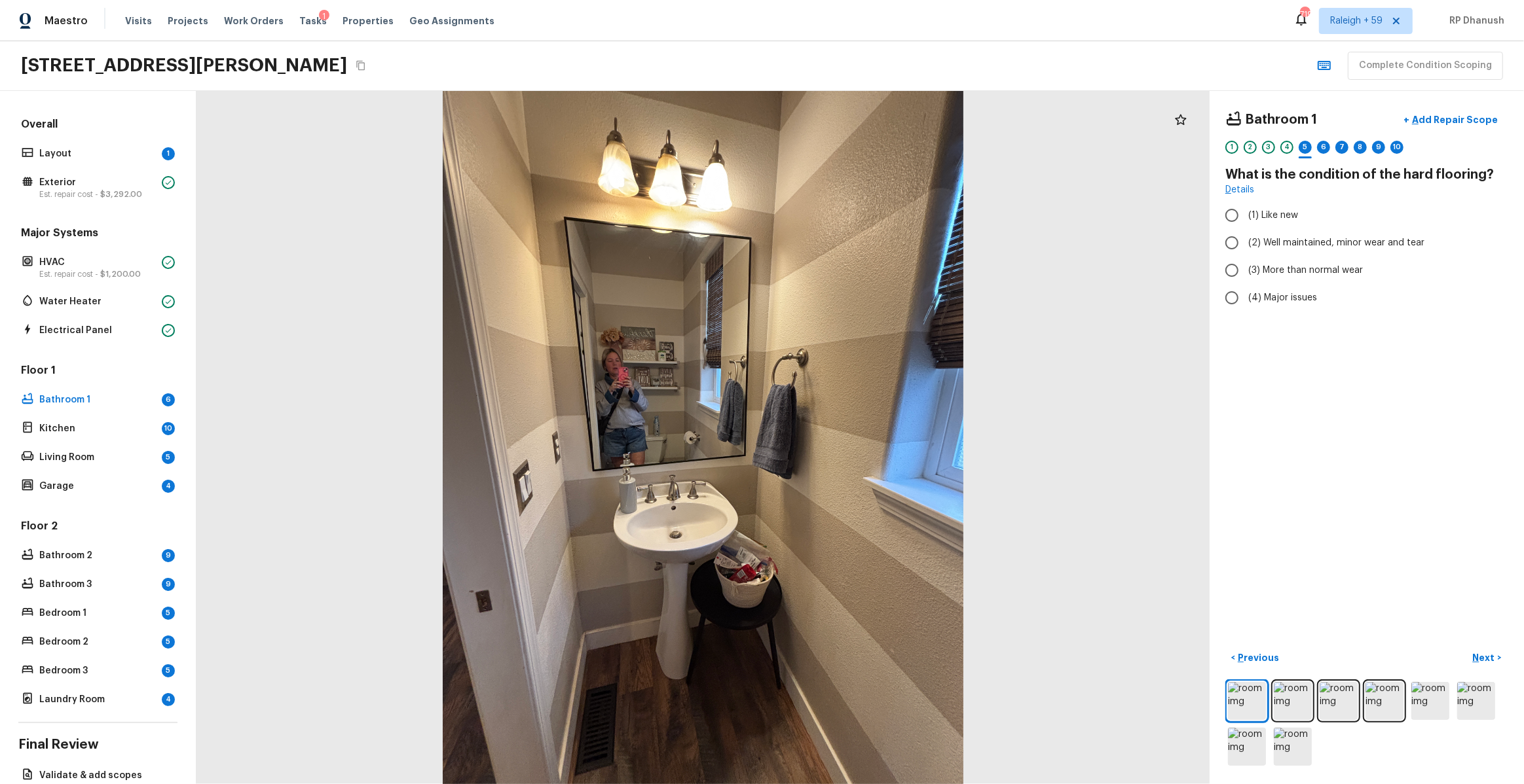
radio input "true"
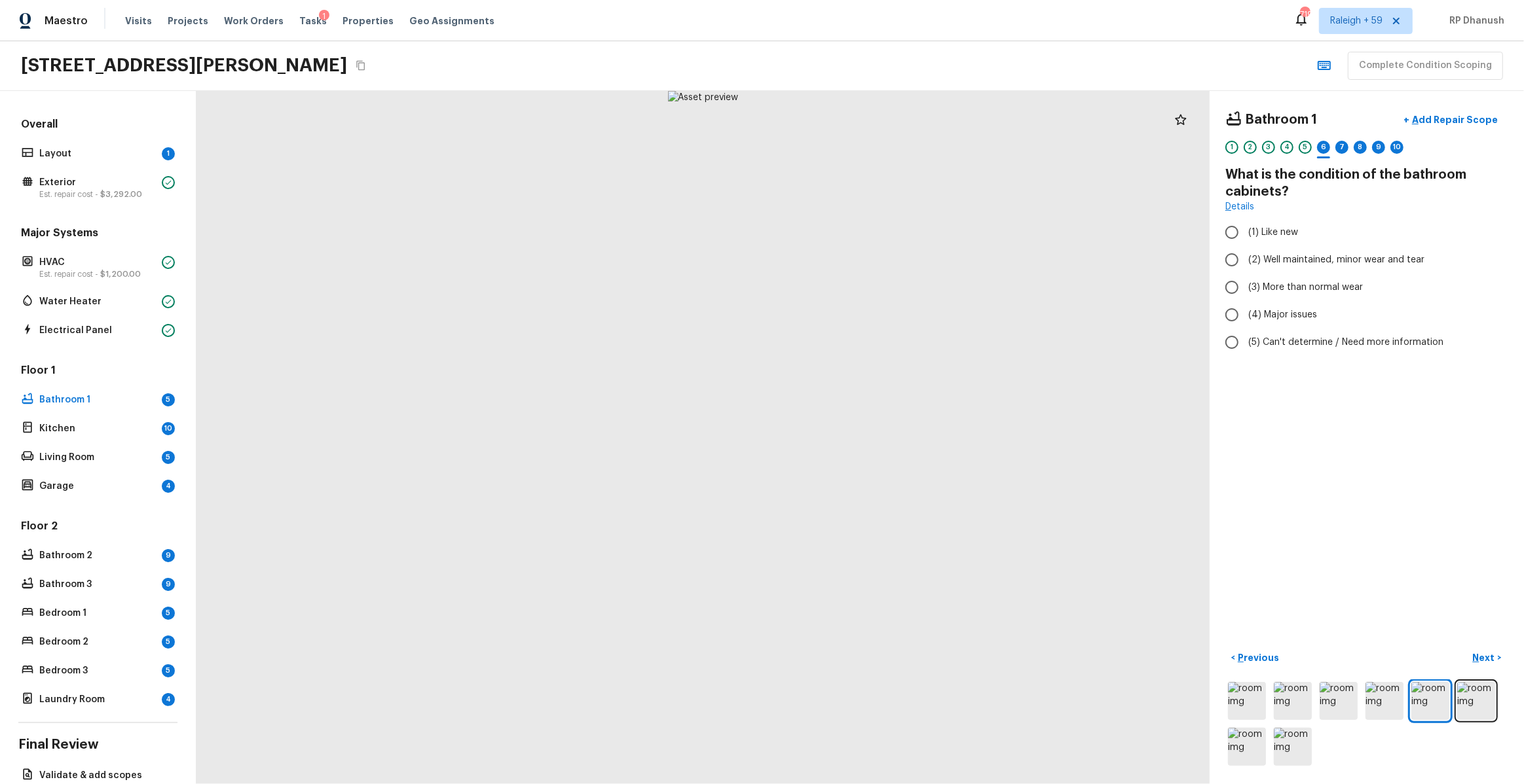
radio input "true"
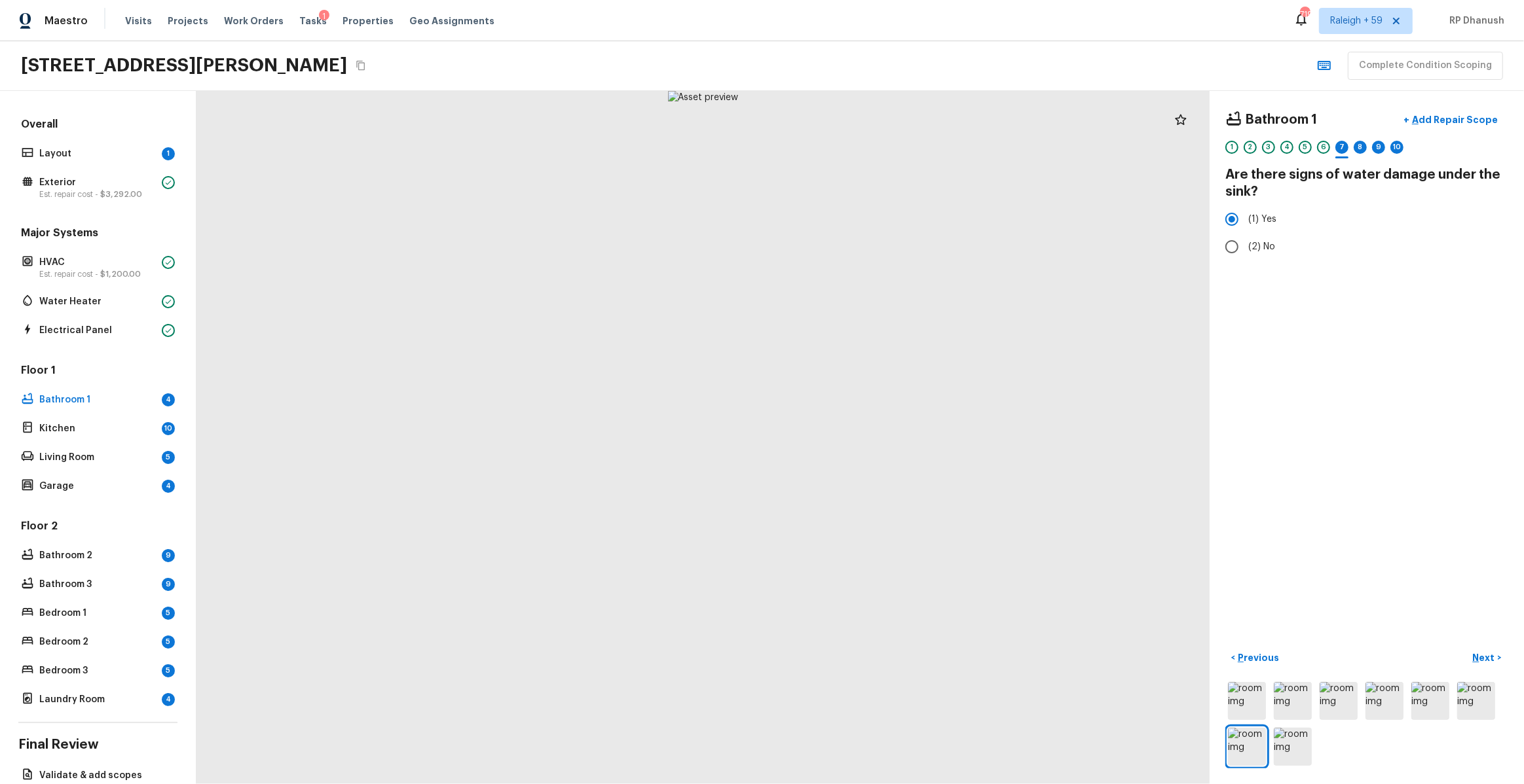
radio input "false"
radio input "true"
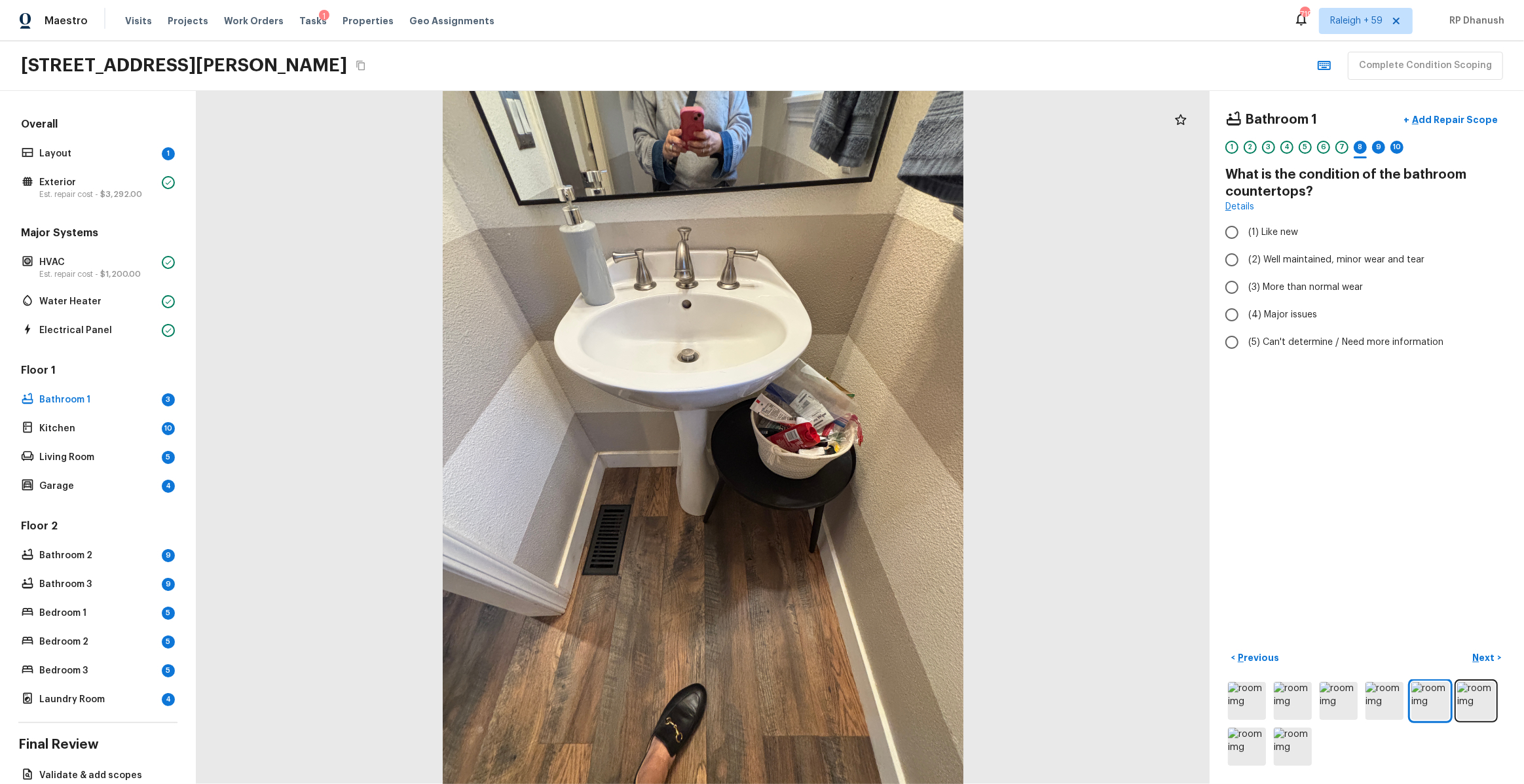
radio input "true"
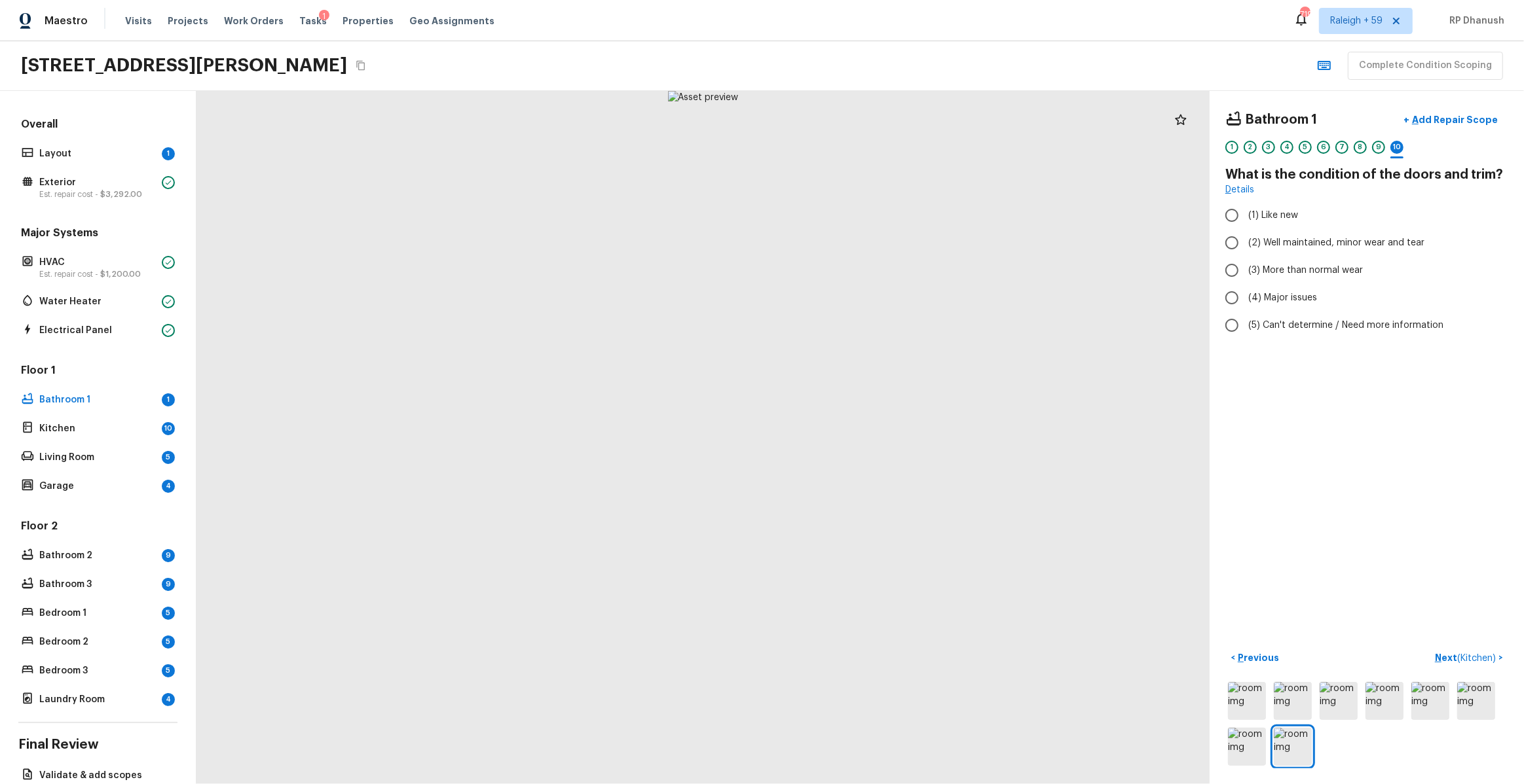
radio input "true"
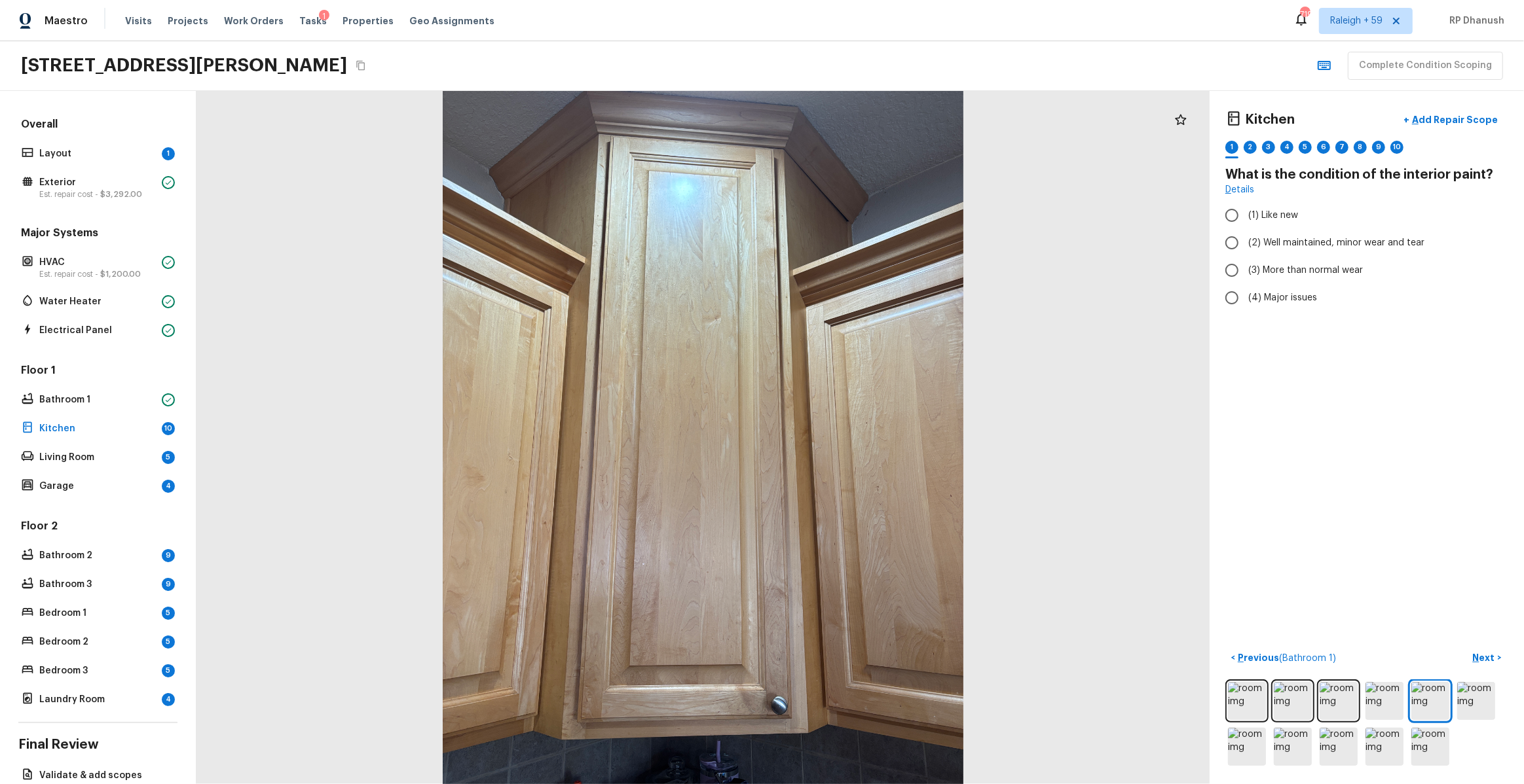
click at [1245, 722] on div at bounding box center [1366, 723] width 283 height 89
click at [1245, 702] on img at bounding box center [1247, 700] width 38 height 38
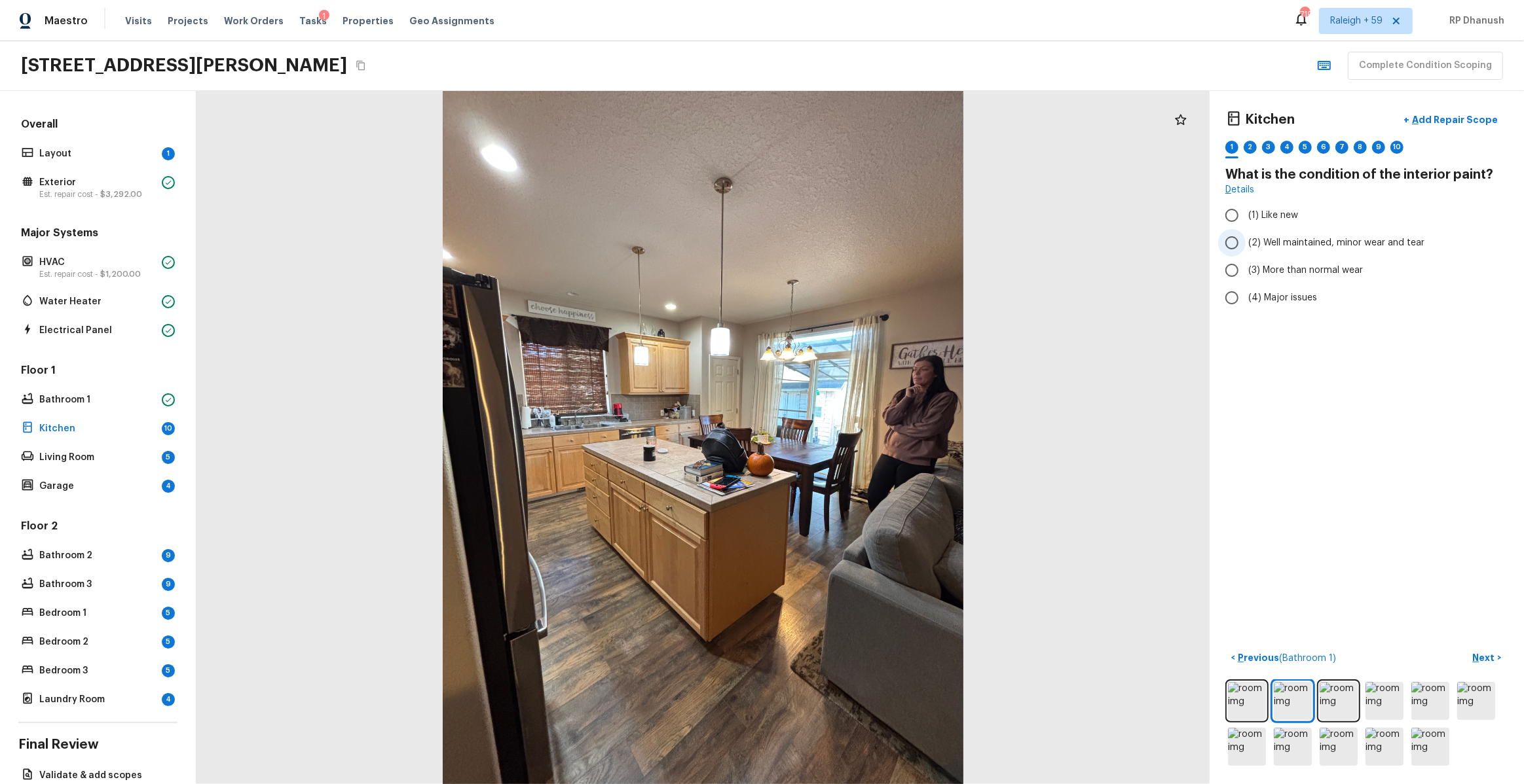
click at [1263, 234] on label "(2) Well maintained, minor wear and tear" at bounding box center [1358, 242] width 280 height 27
click at [1246, 234] on input "(2) Well maintained, minor wear and tear" at bounding box center [1232, 242] width 27 height 27
radio input "true"
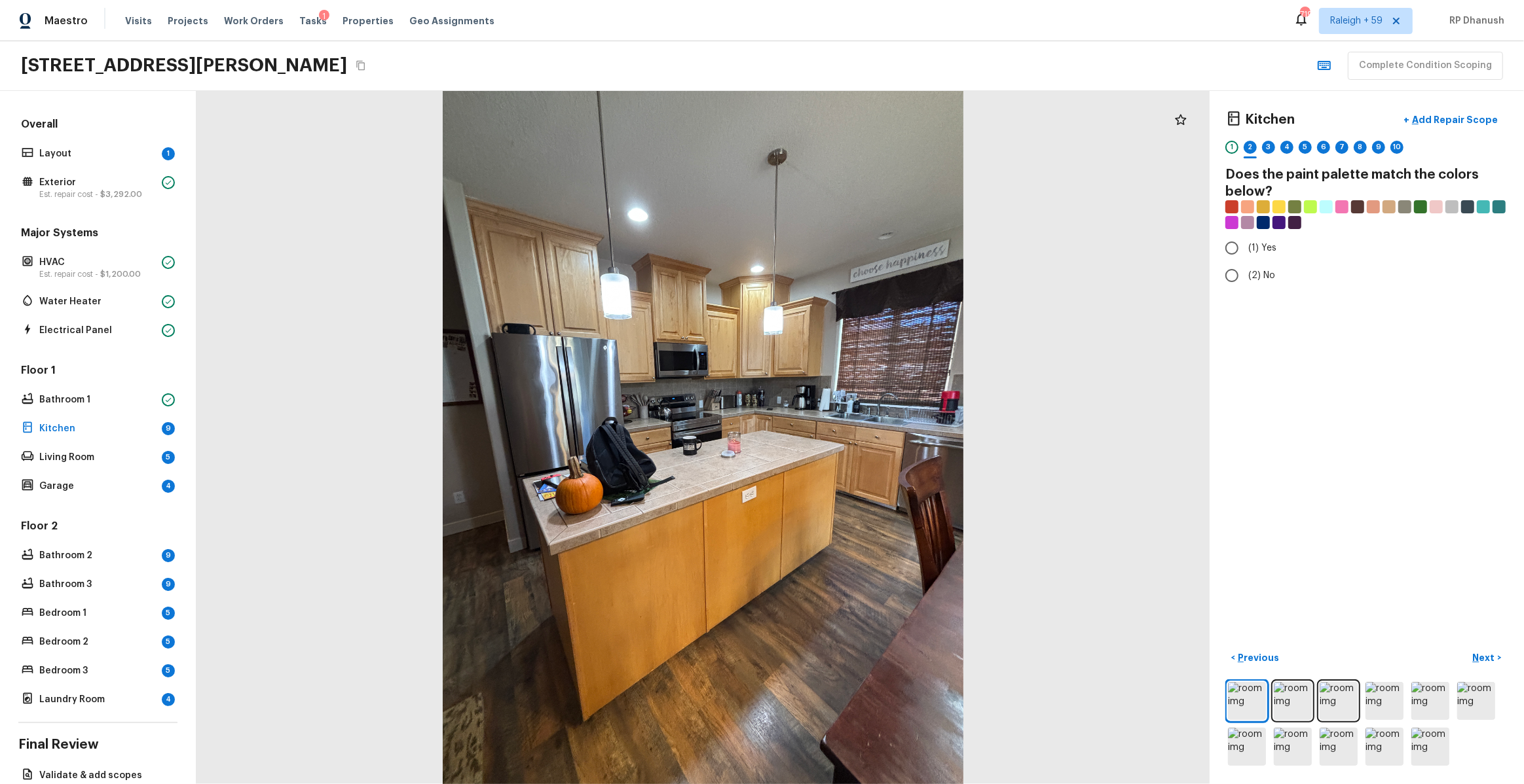
radio input "true"
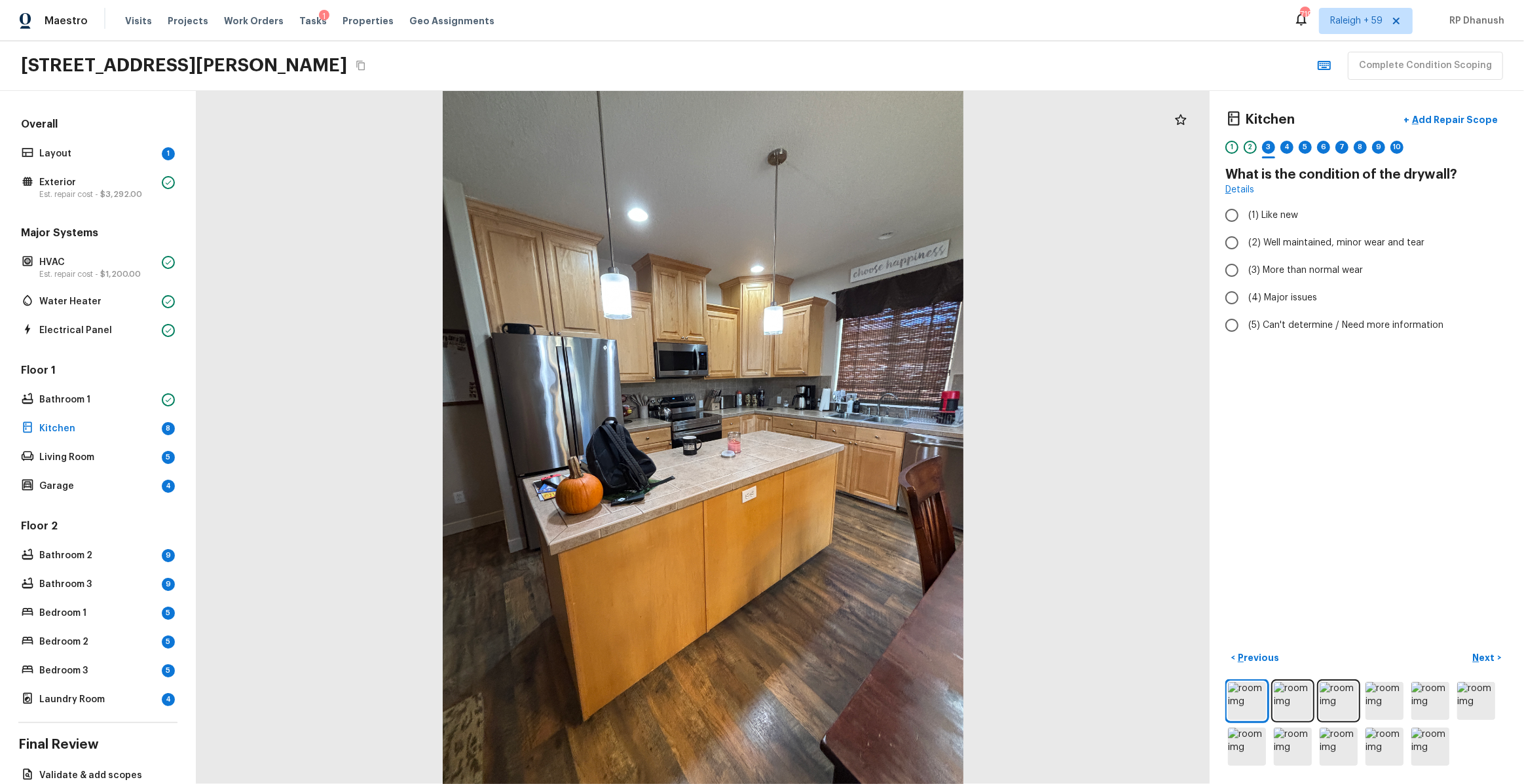
radio input "true"
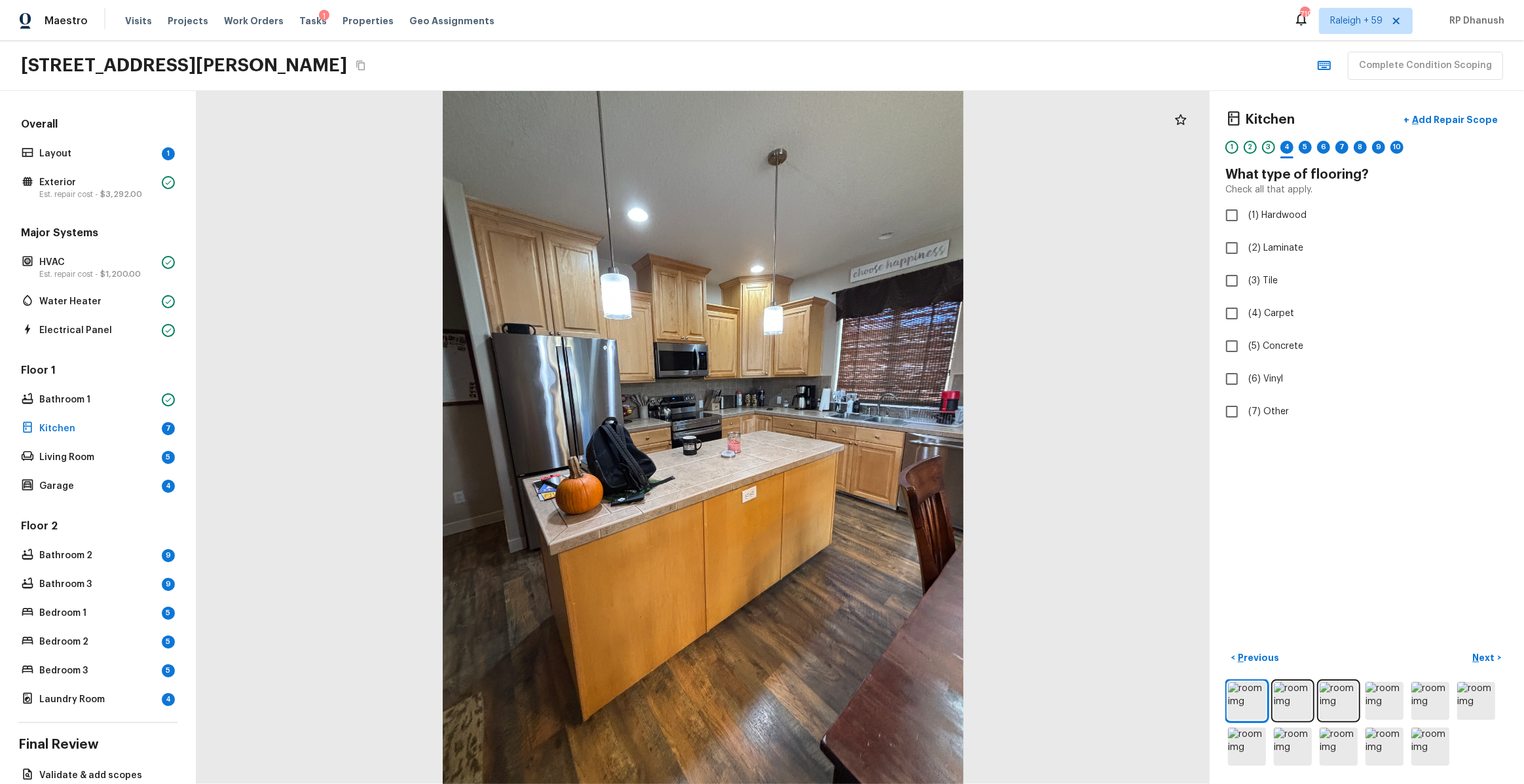
checkbox input "true"
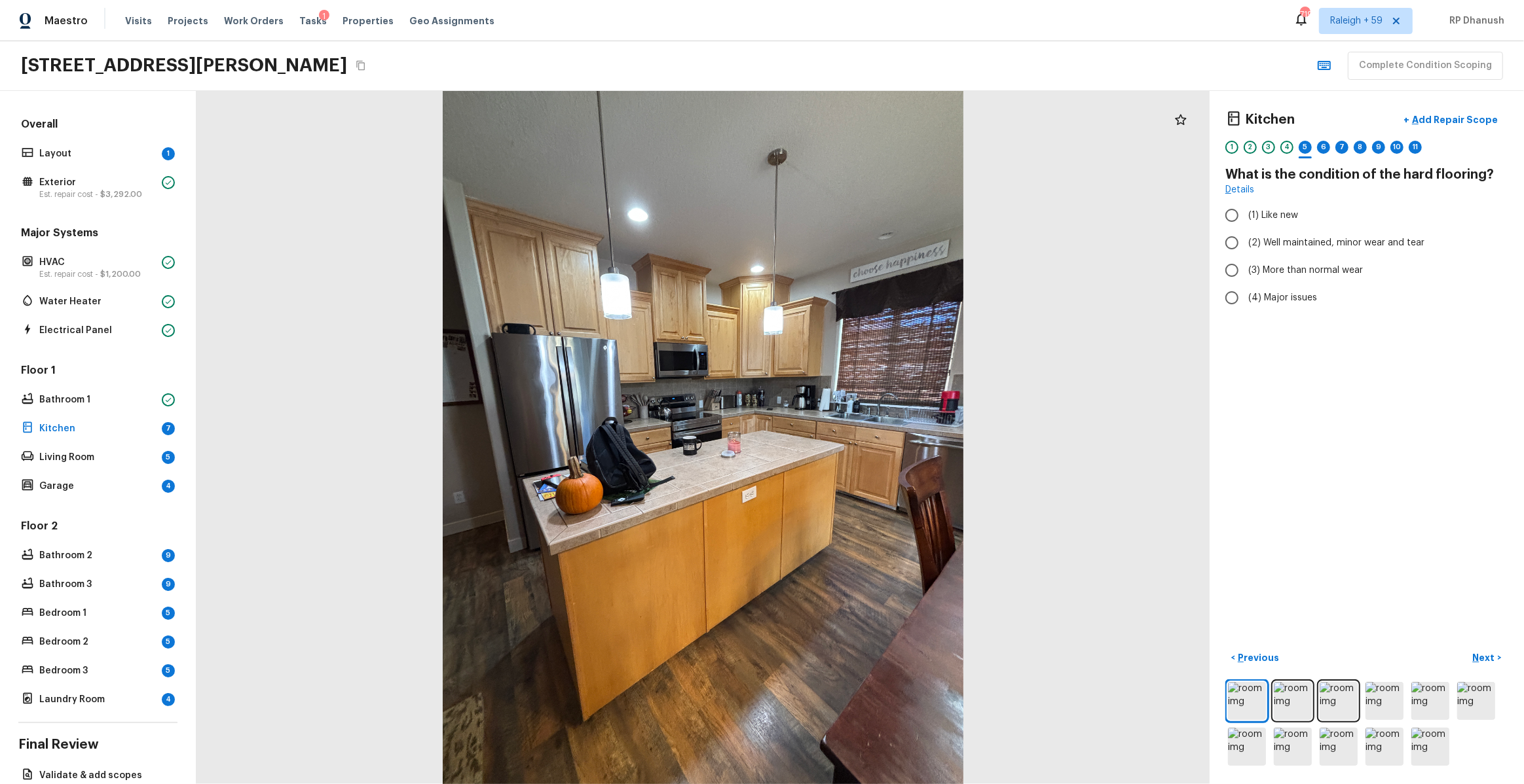
radio input "true"
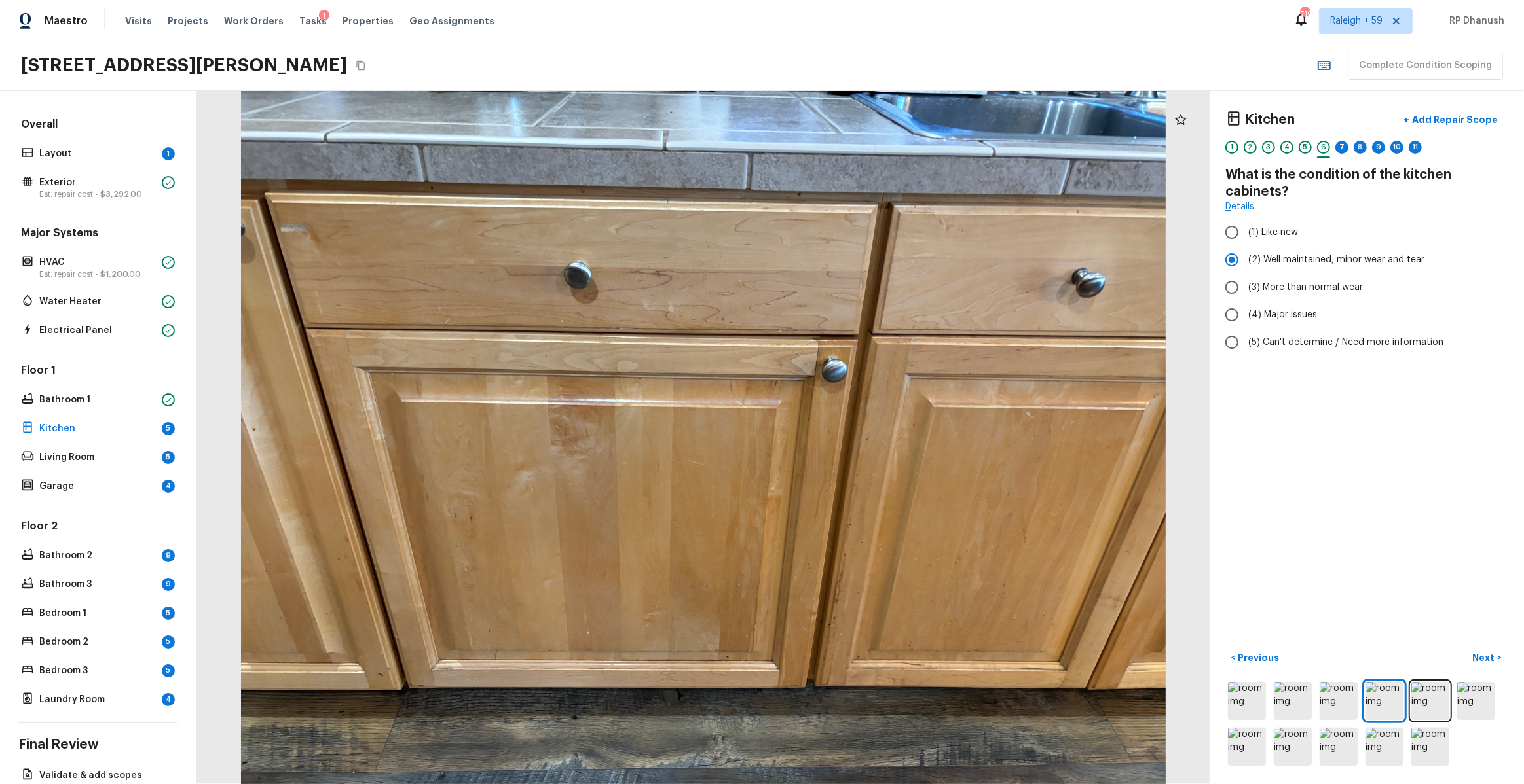
radio input "false"
radio input "true"
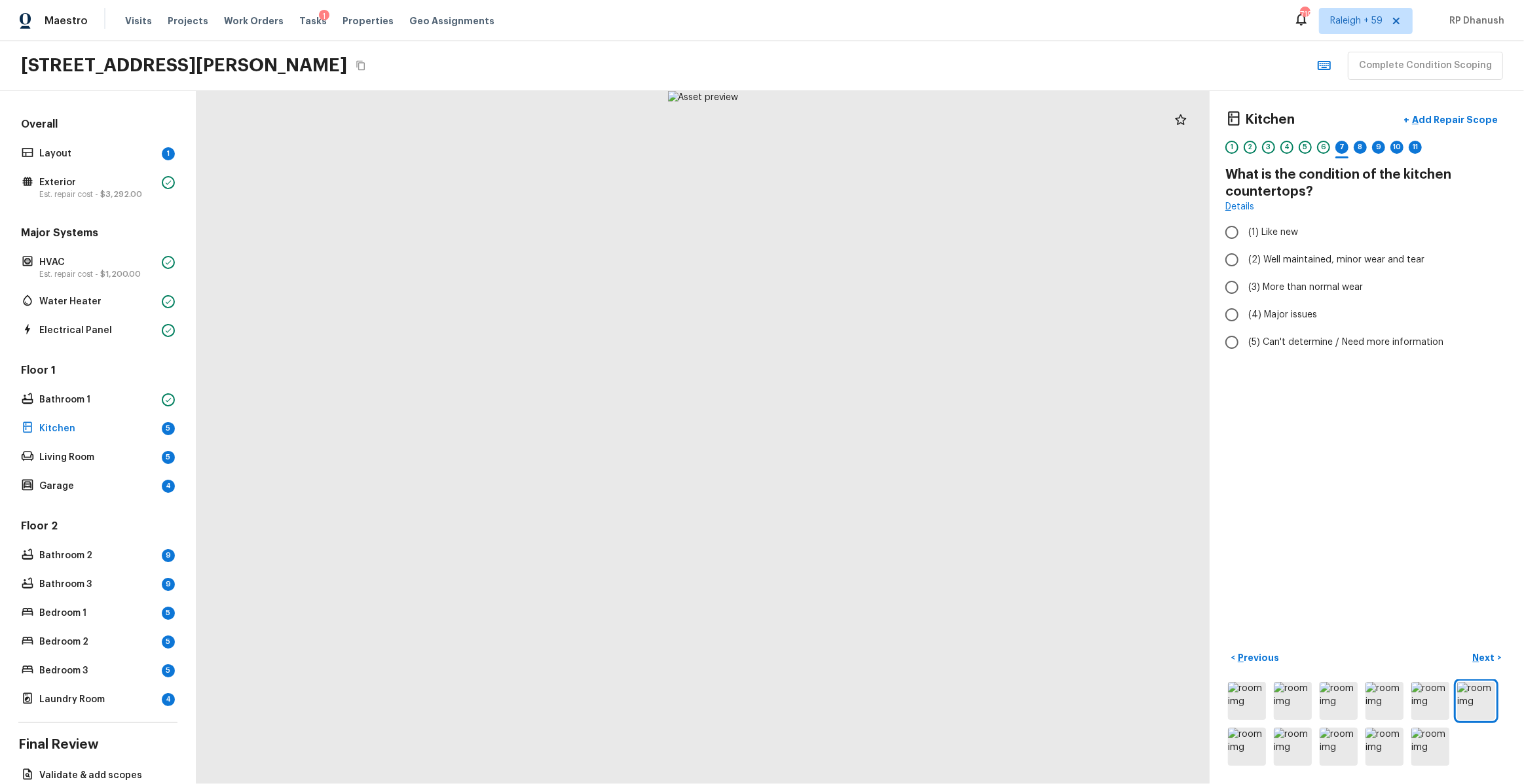
radio input "true"
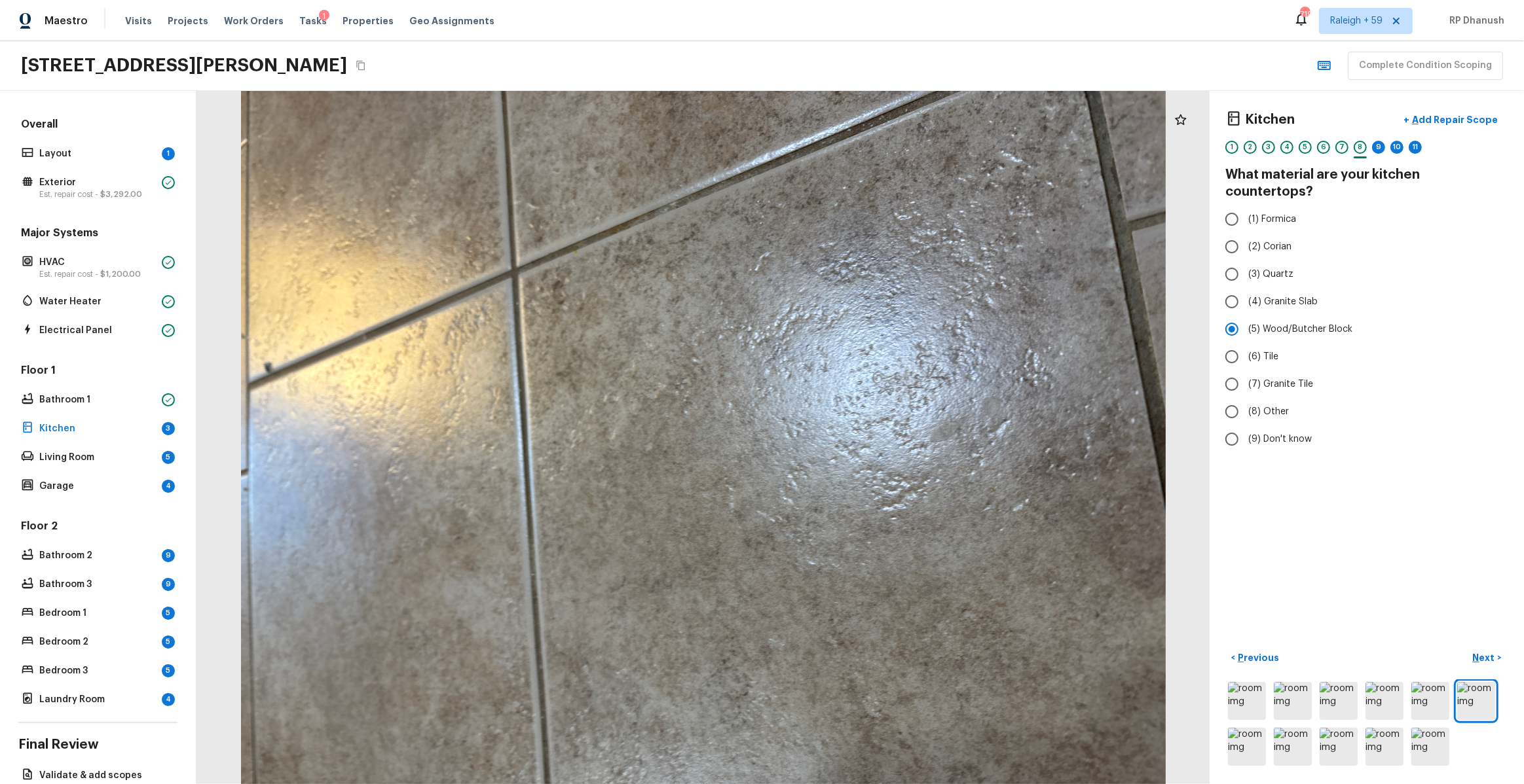
radio input "false"
radio input "true"
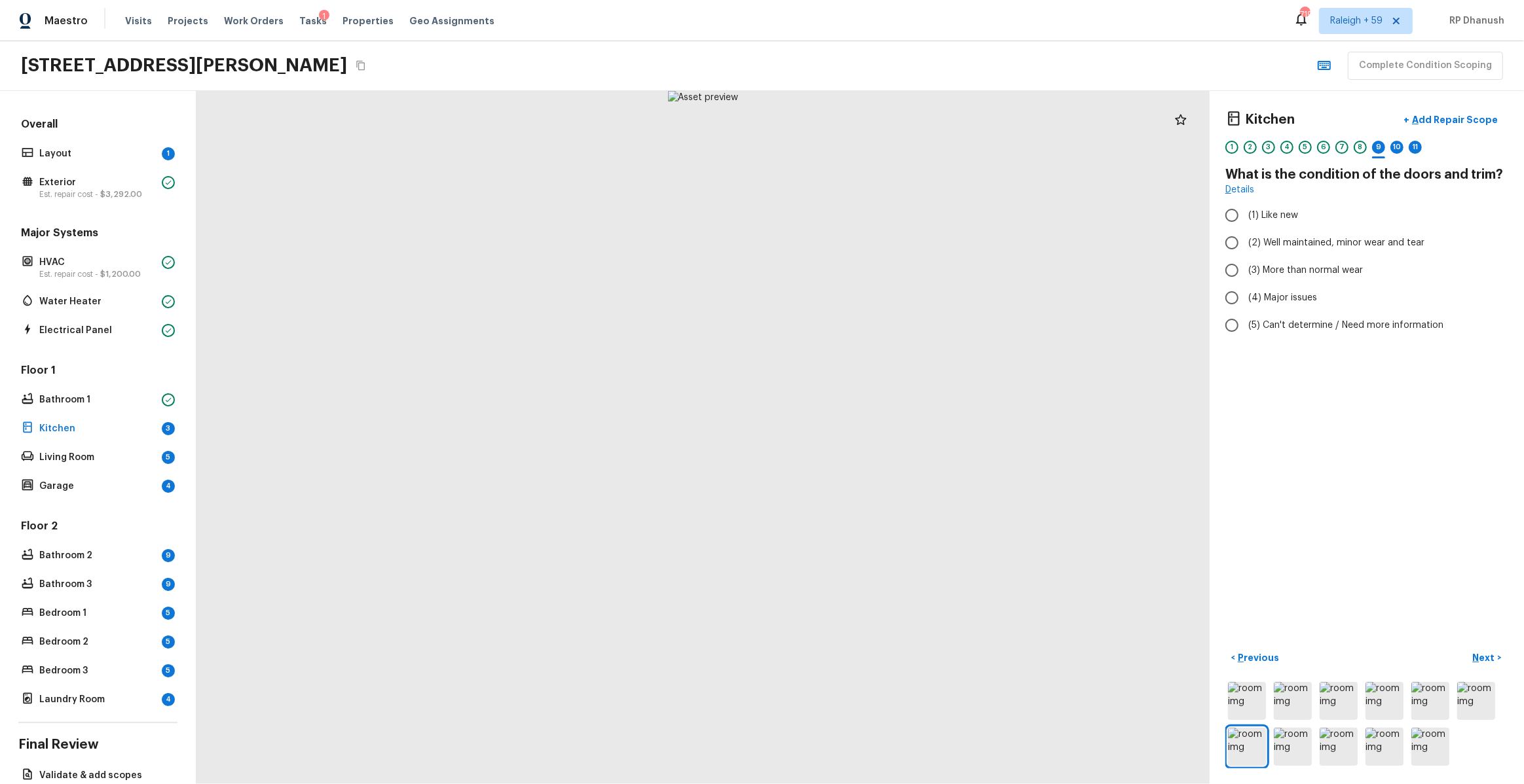
radio input "true"
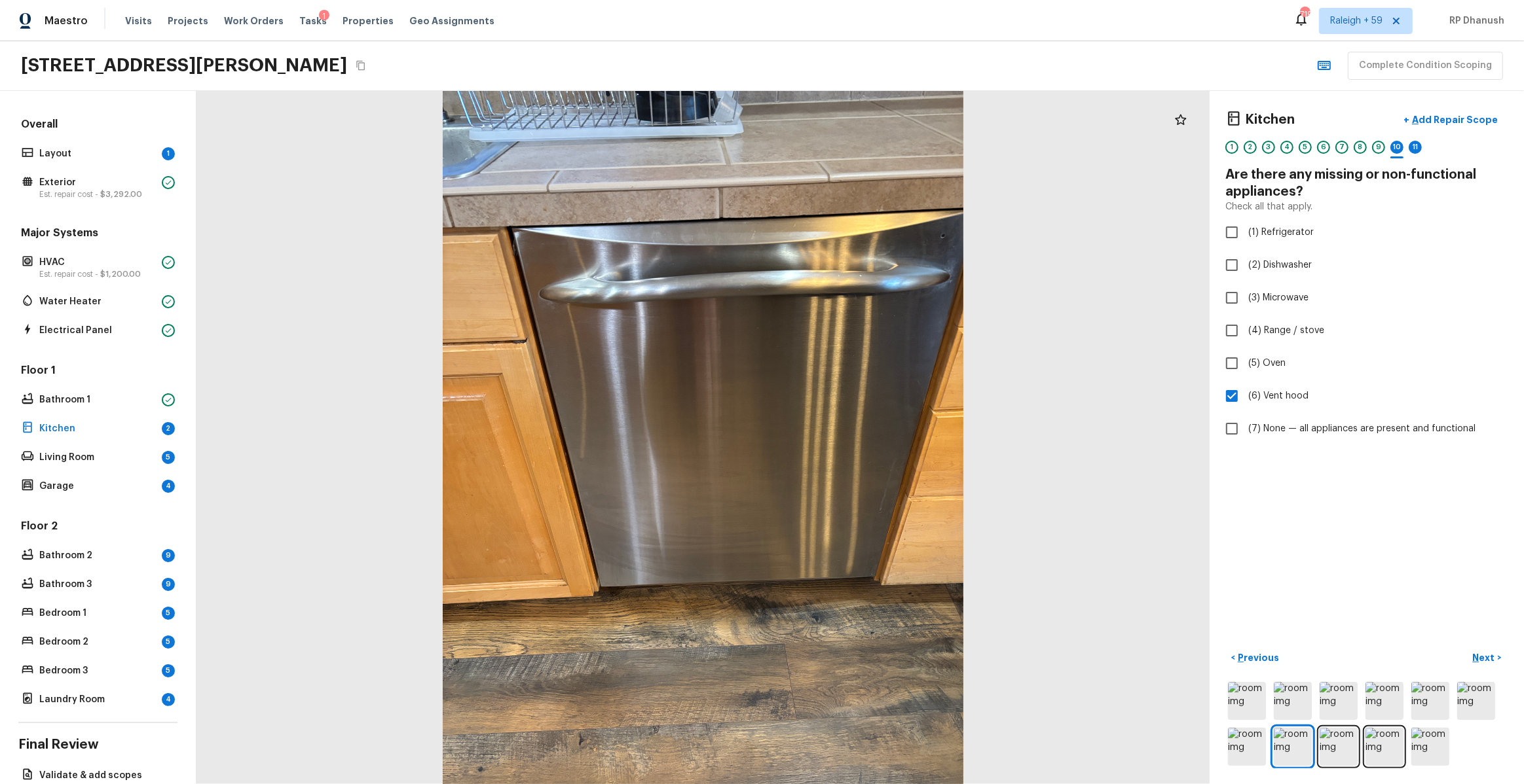
checkbox input "false"
checkbox input "true"
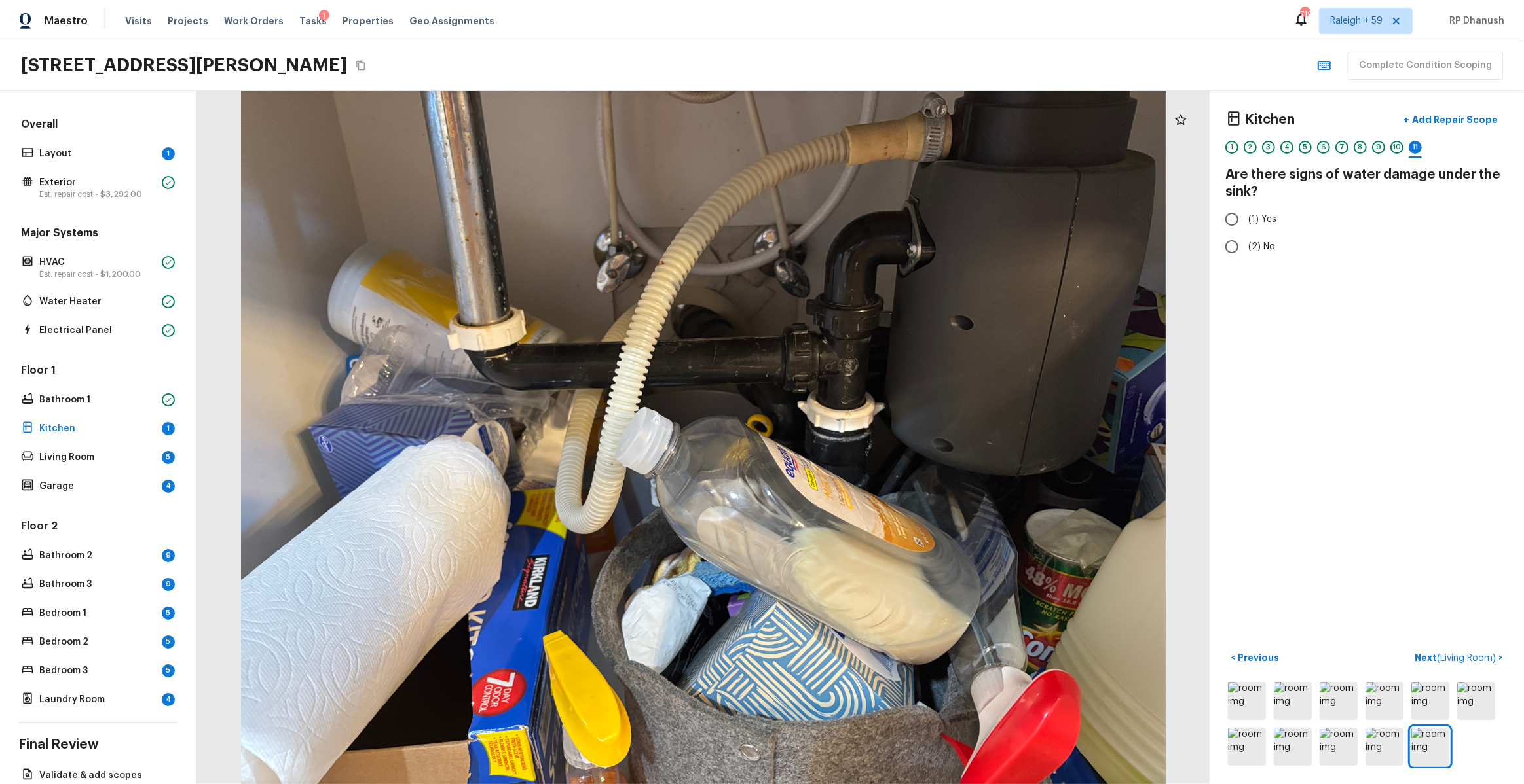
radio input "true"
click at [1431, 653] on p "Next ( Living Room )" at bounding box center [1456, 658] width 84 height 14
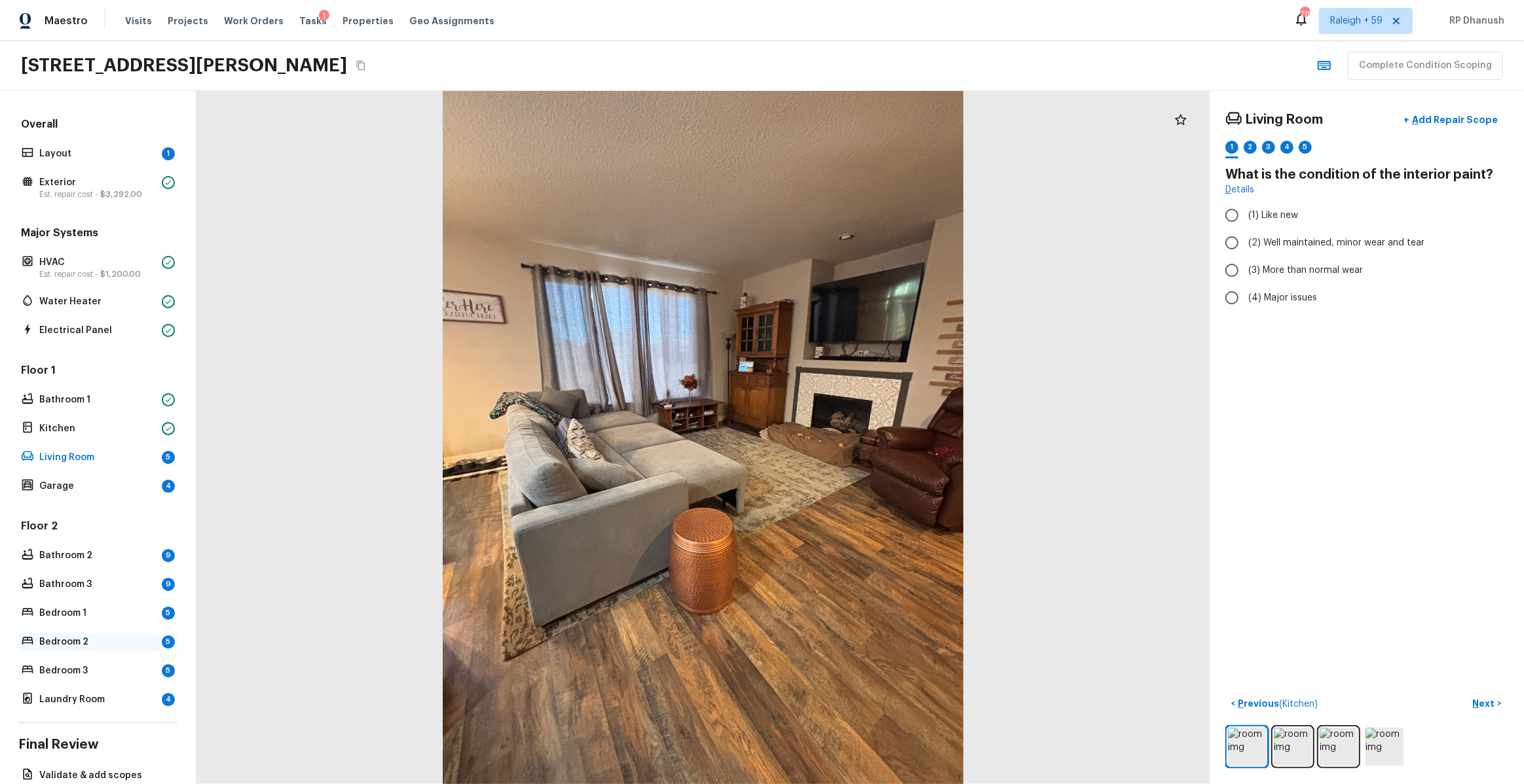
scroll to position [68, 0]
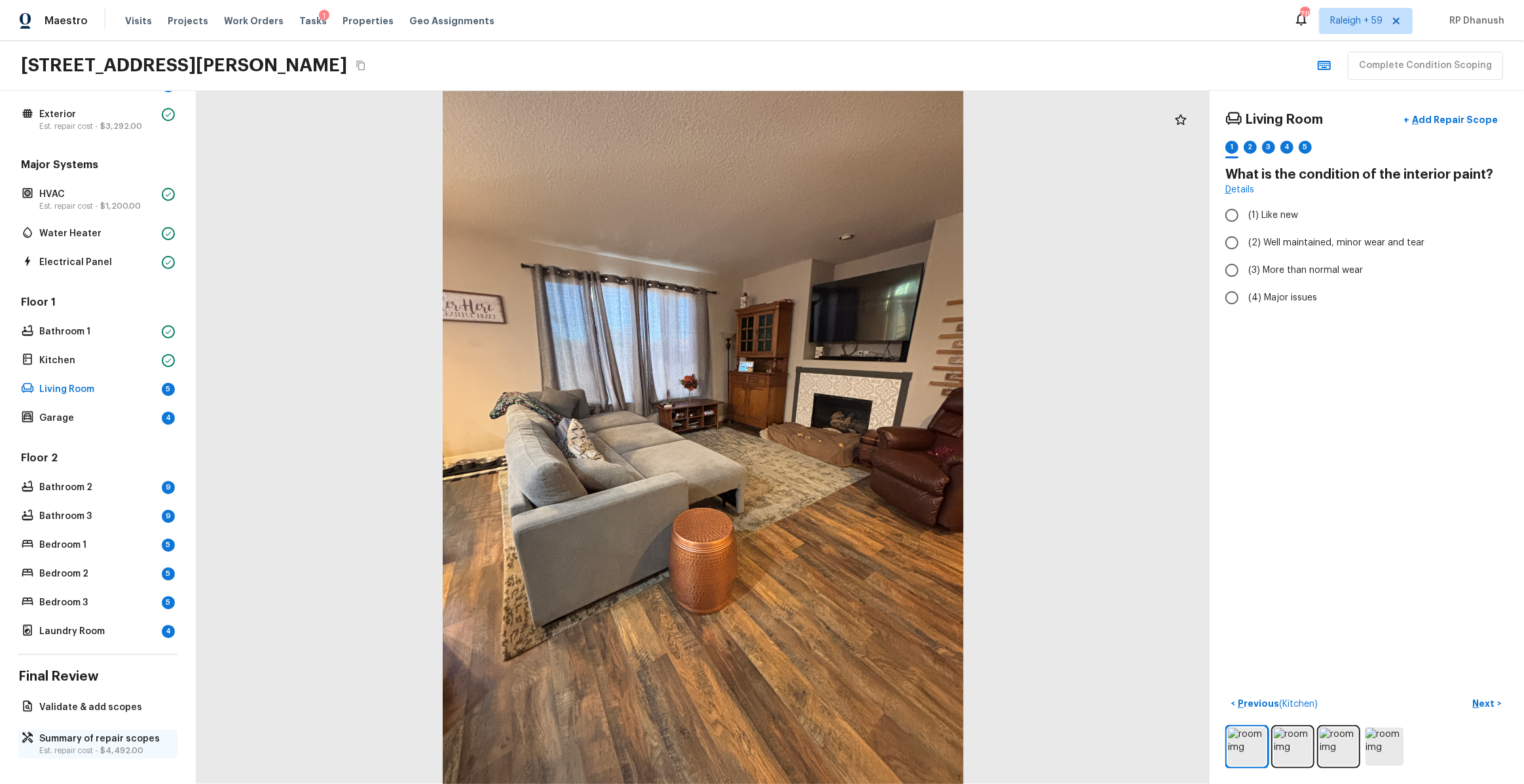
click at [69, 750] on p "Est. repair cost - $4,492.00" at bounding box center [105, 751] width 130 height 11
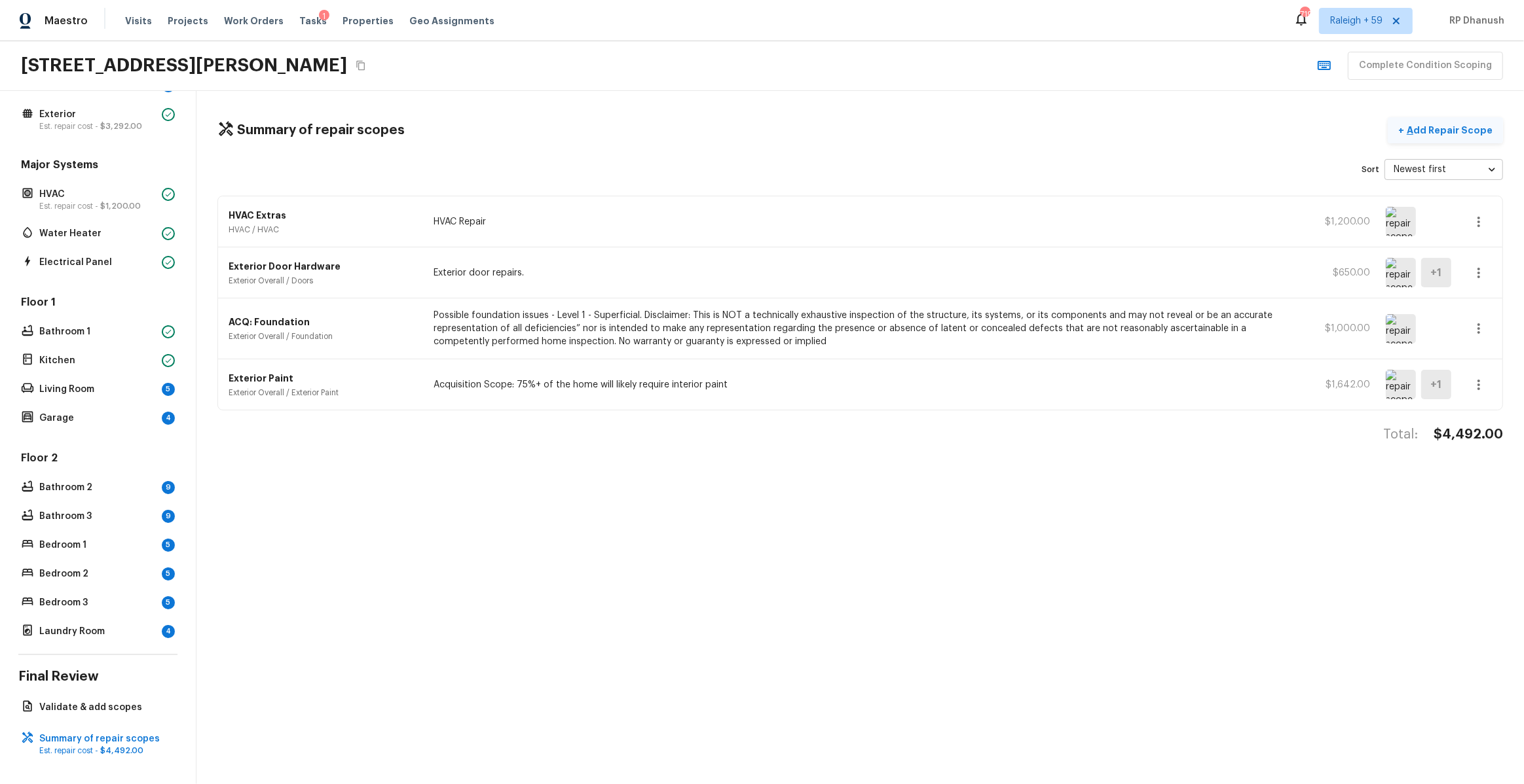
click at [1450, 128] on p "Add Repair Scope" at bounding box center [1448, 130] width 88 height 13
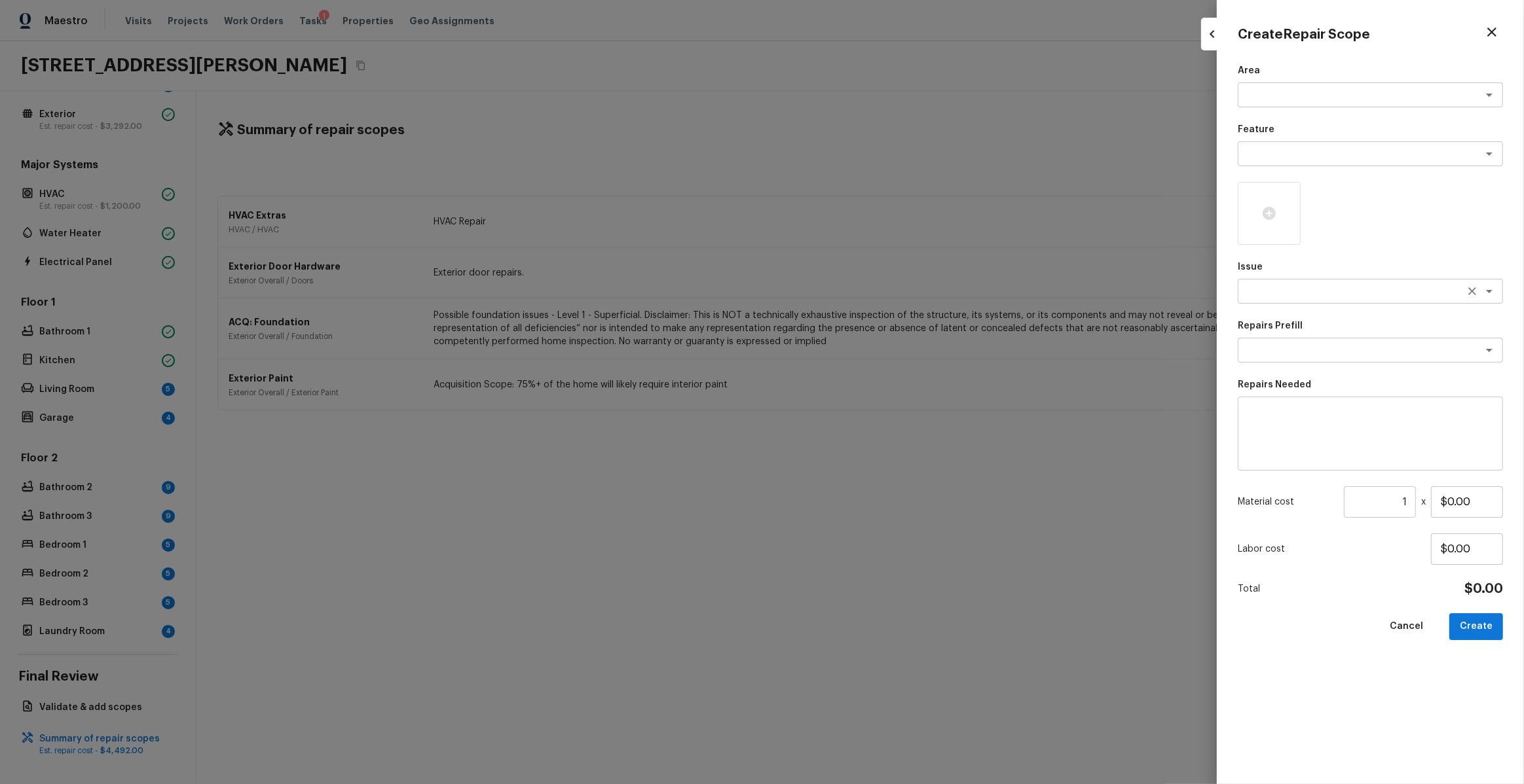
click at [1305, 293] on textarea at bounding box center [1352, 291] width 217 height 13
click at [1280, 361] on li "Light Pet Odor" at bounding box center [1370, 362] width 265 height 21
type textarea "Light Pet Odor"
click at [1344, 351] on textarea at bounding box center [1352, 350] width 217 height 13
click at [1345, 377] on li "Acquisition Scope: 1-2 pets present" at bounding box center [1370, 378] width 265 height 21
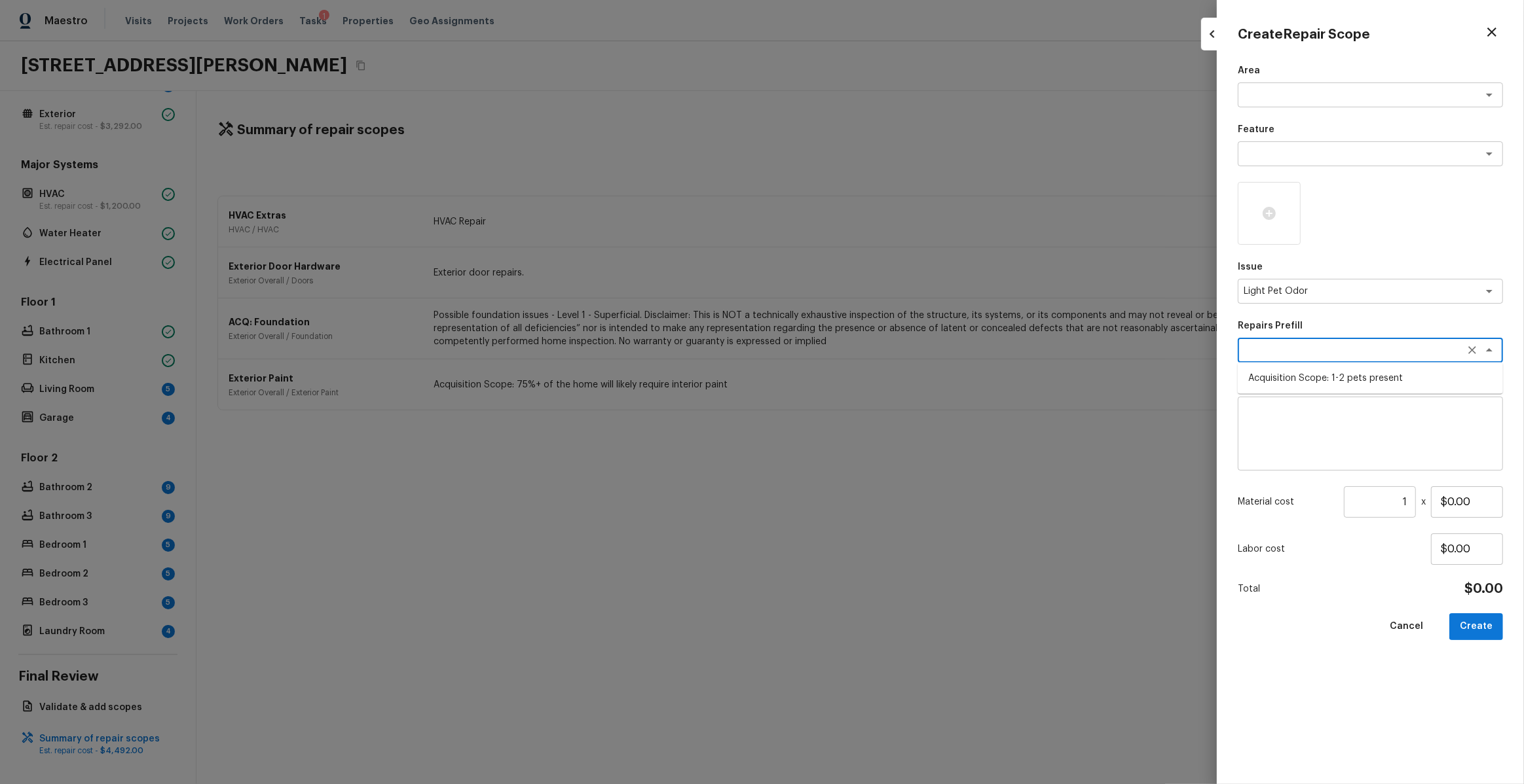
type textarea "Acquisition Scope: 1-2 pets present"
type input "$575.00"
click at [1495, 621] on button "Create" at bounding box center [1476, 626] width 54 height 27
type input "$0.00"
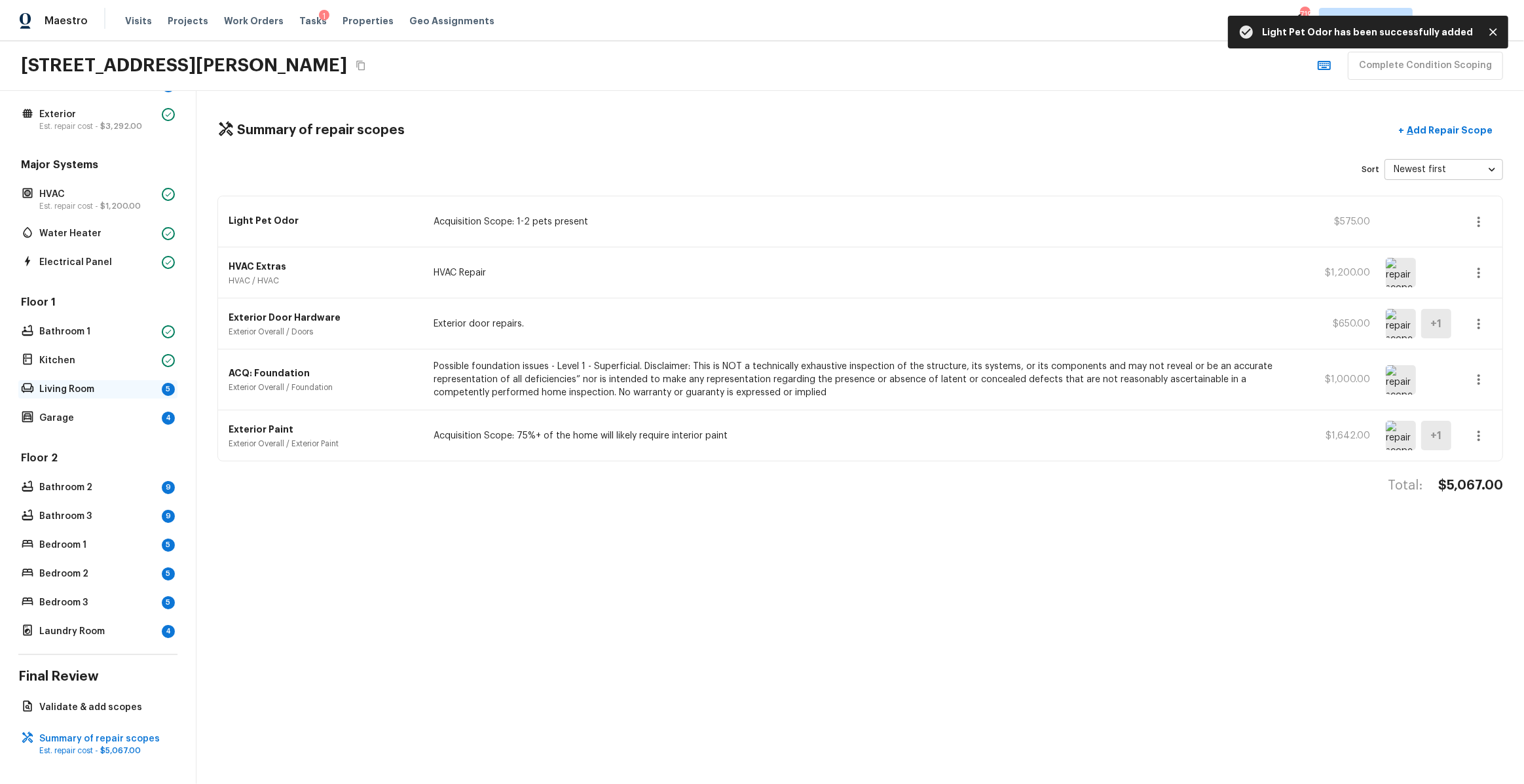
click at [102, 378] on div "Floor 1 Bathroom 1 Kitchen Living Room 5 Garage 4" at bounding box center [98, 362] width 159 height 132
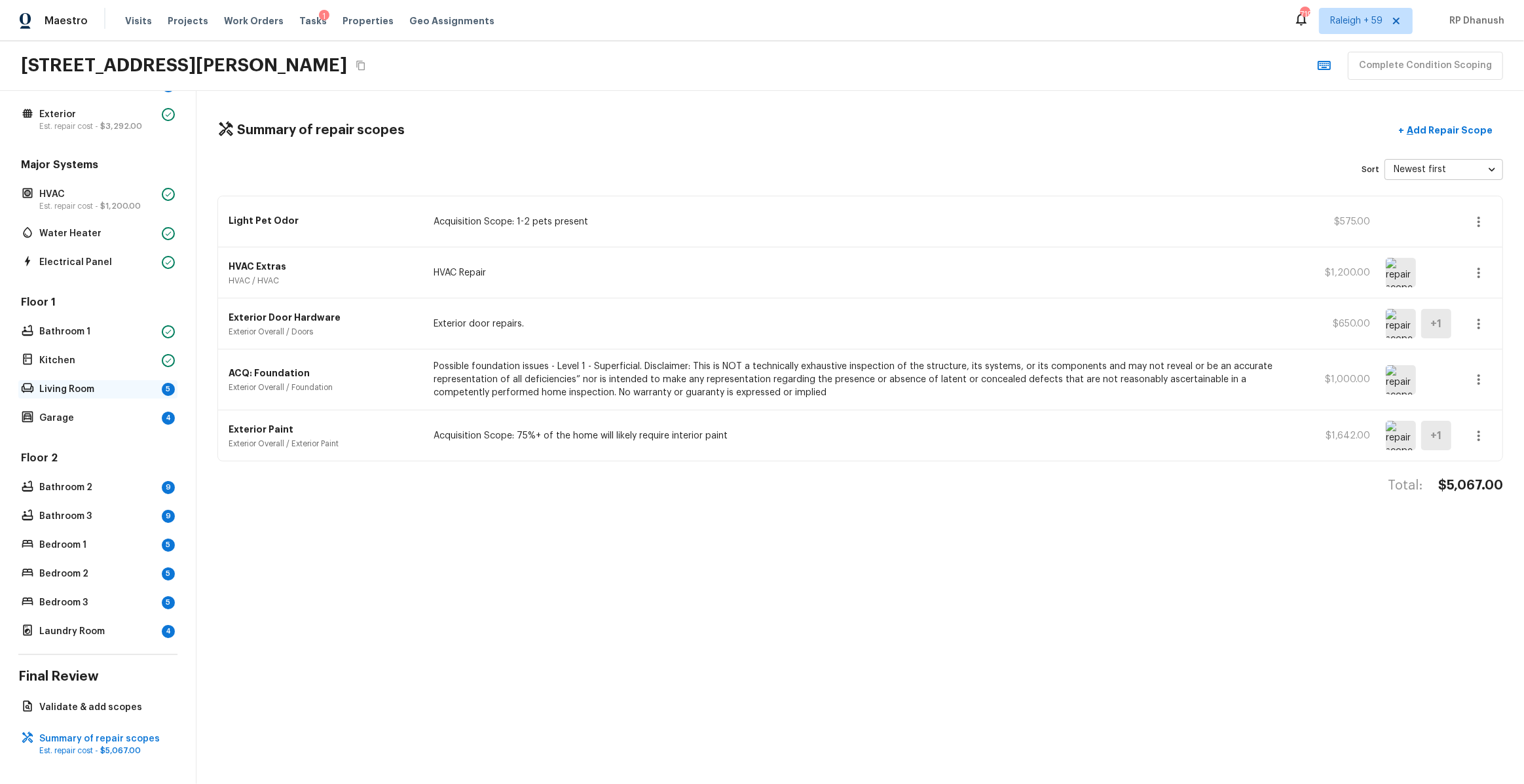
click at [151, 391] on p "Living Room" at bounding box center [98, 389] width 117 height 13
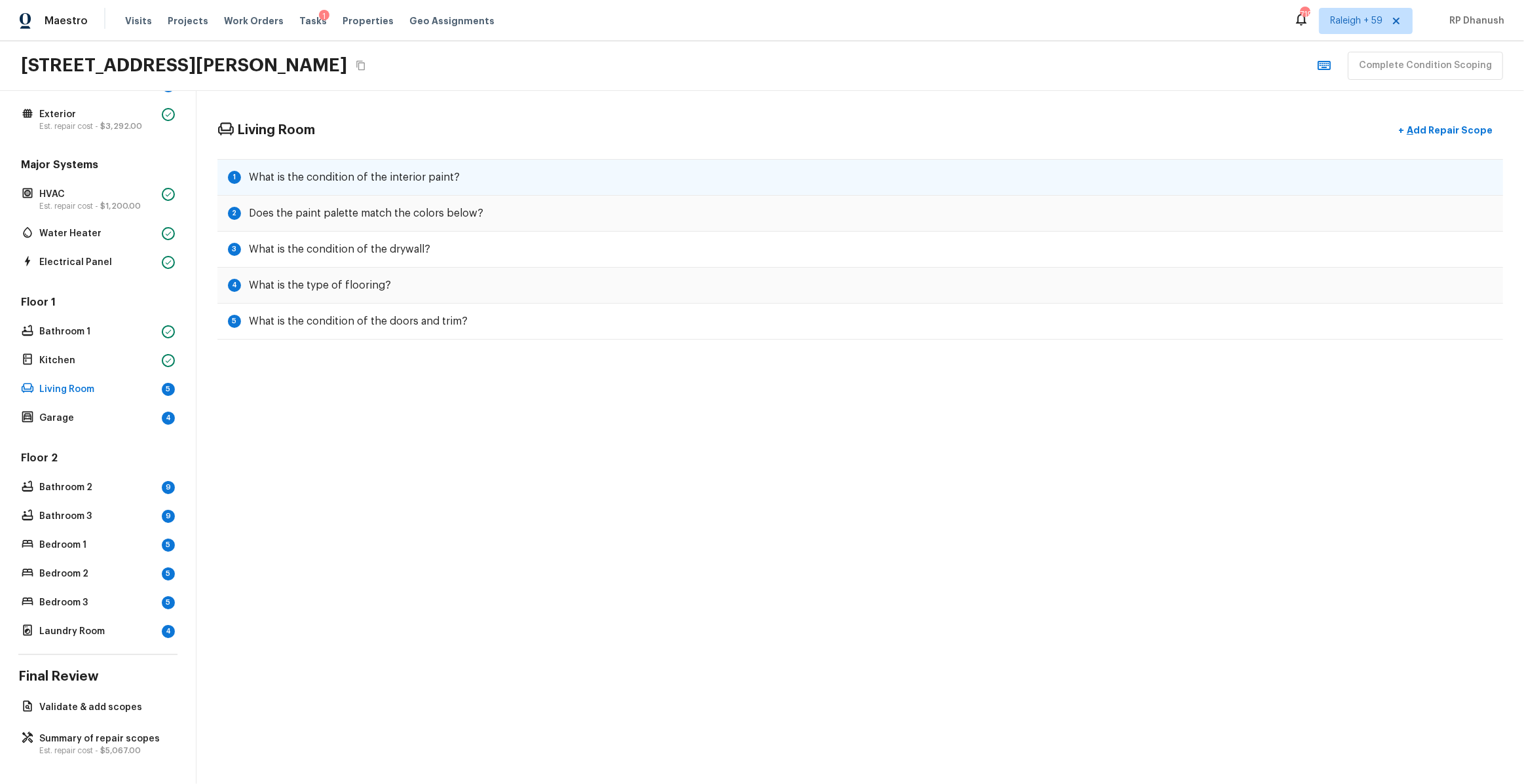
click at [419, 168] on div "1 What is the condition of the interior paint?" at bounding box center [860, 178] width 1285 height 37
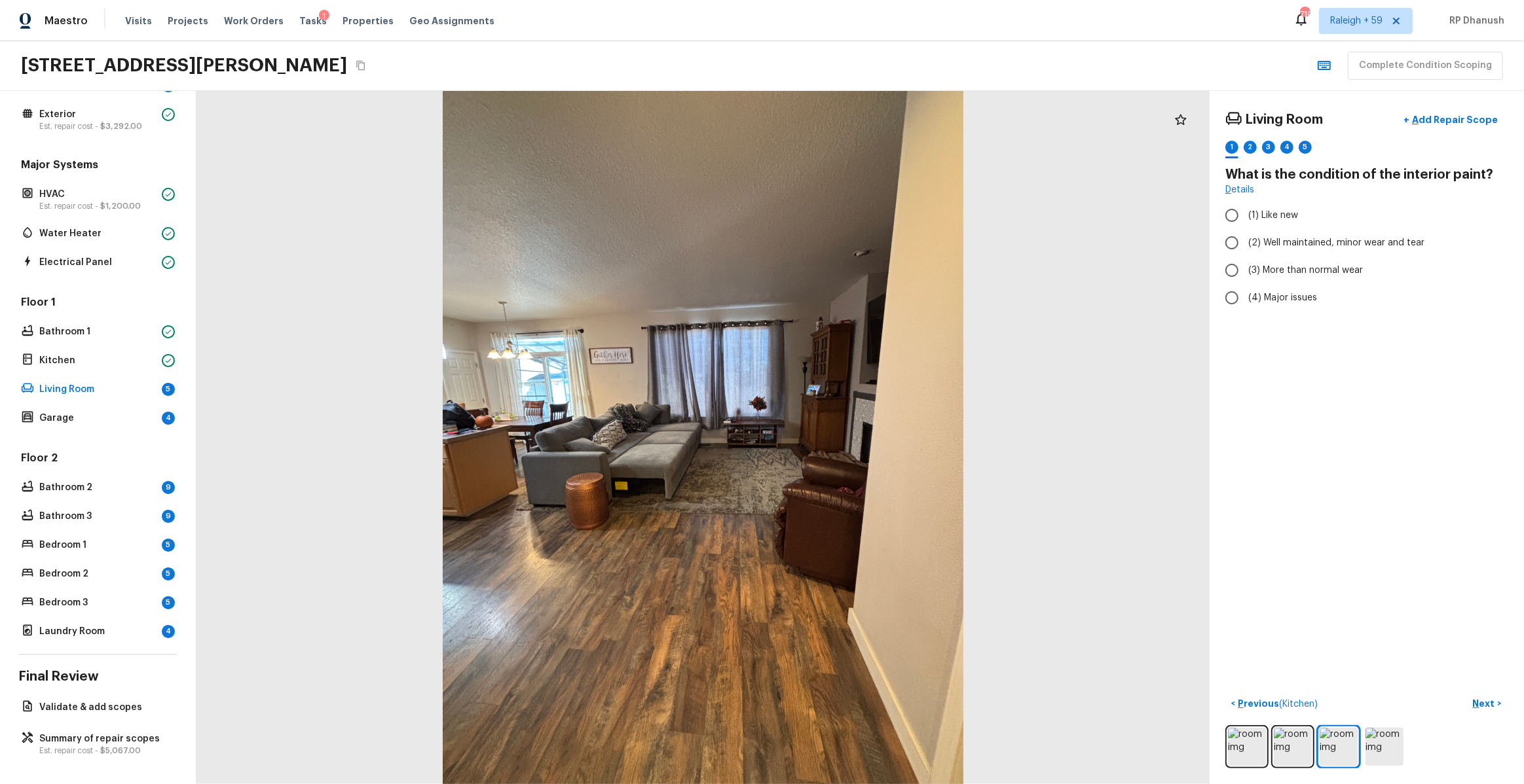
click at [1216, 234] on div "Living Room + Add Repair Scope 1 2 3 4 5 What is the condition of the interior …" at bounding box center [1366, 437] width 314 height 693
click at [1255, 237] on span "(2) Well maintained, minor wear and tear" at bounding box center [1336, 243] width 176 height 13
click at [1246, 236] on input "(2) Well maintained, minor wear and tear" at bounding box center [1232, 242] width 27 height 27
radio input "true"
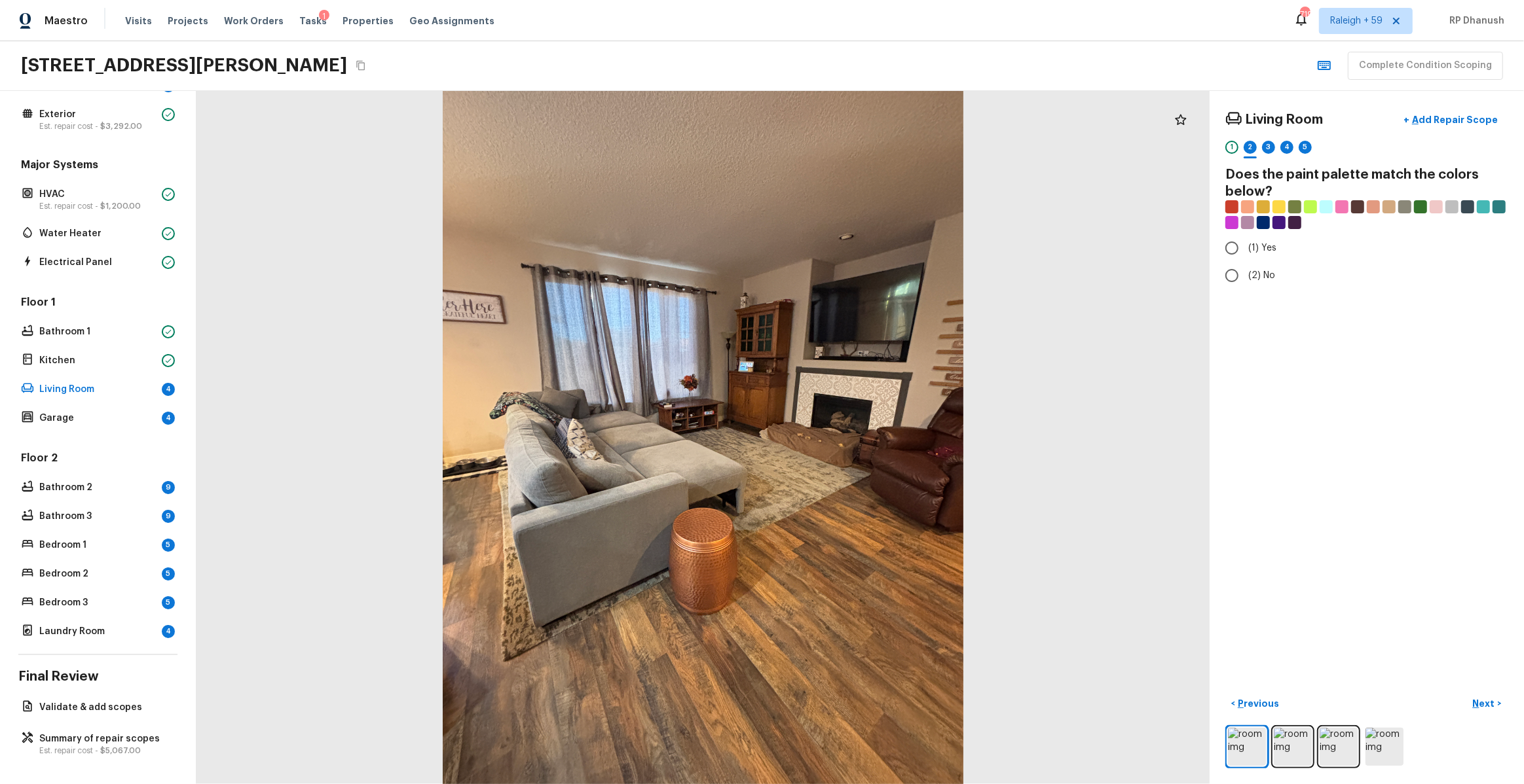
radio input "true"
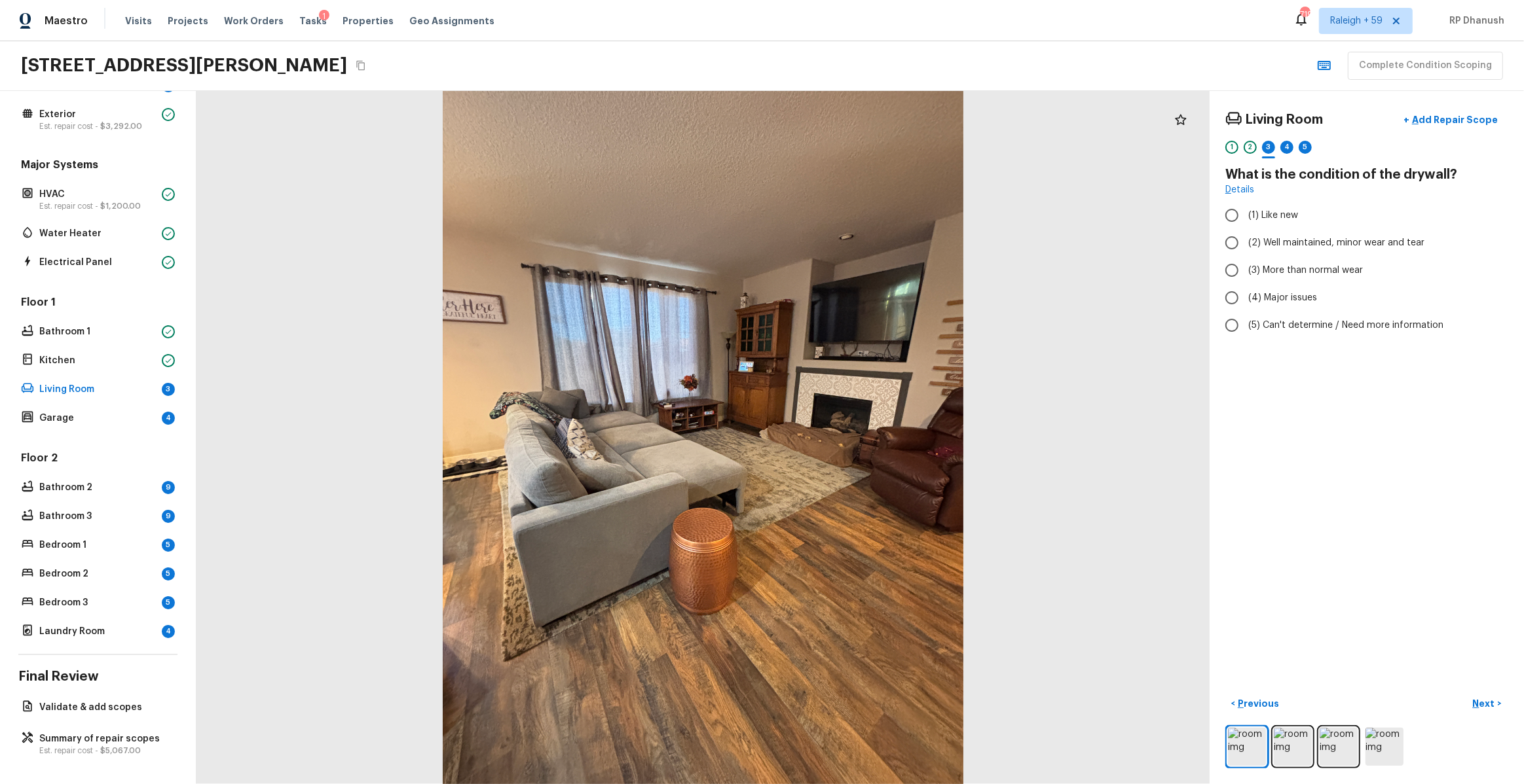
radio input "true"
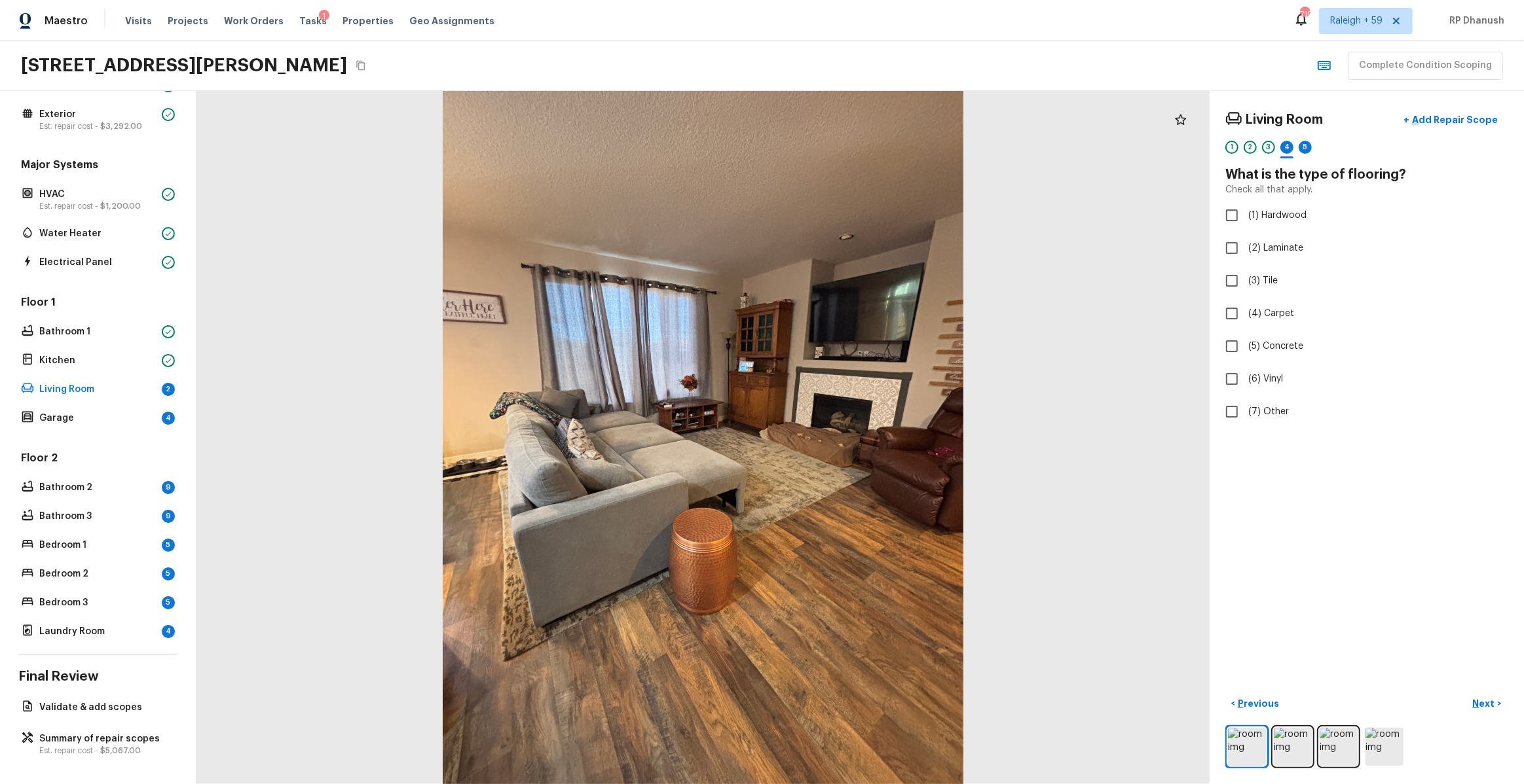
checkbox input "true"
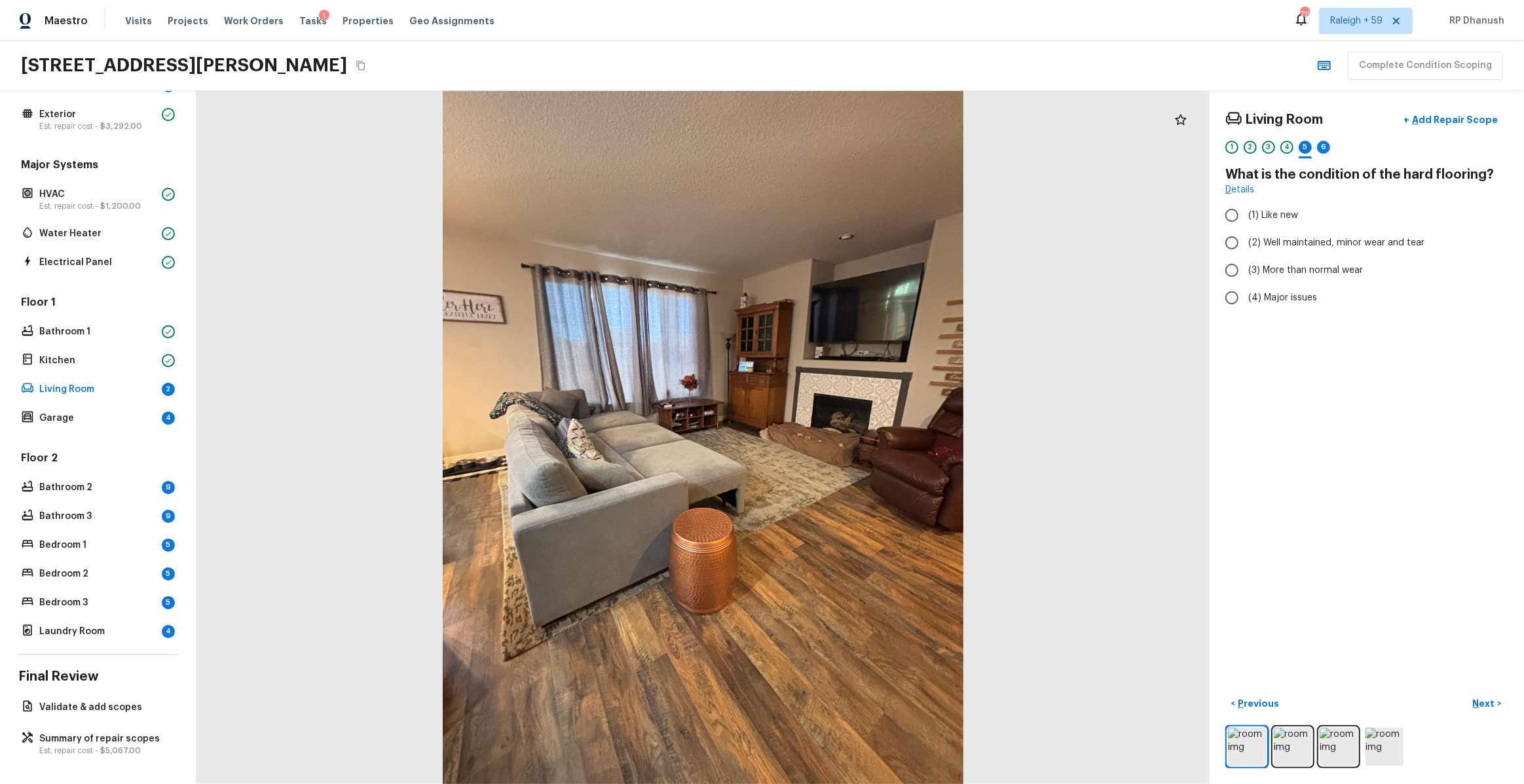
radio input "true"
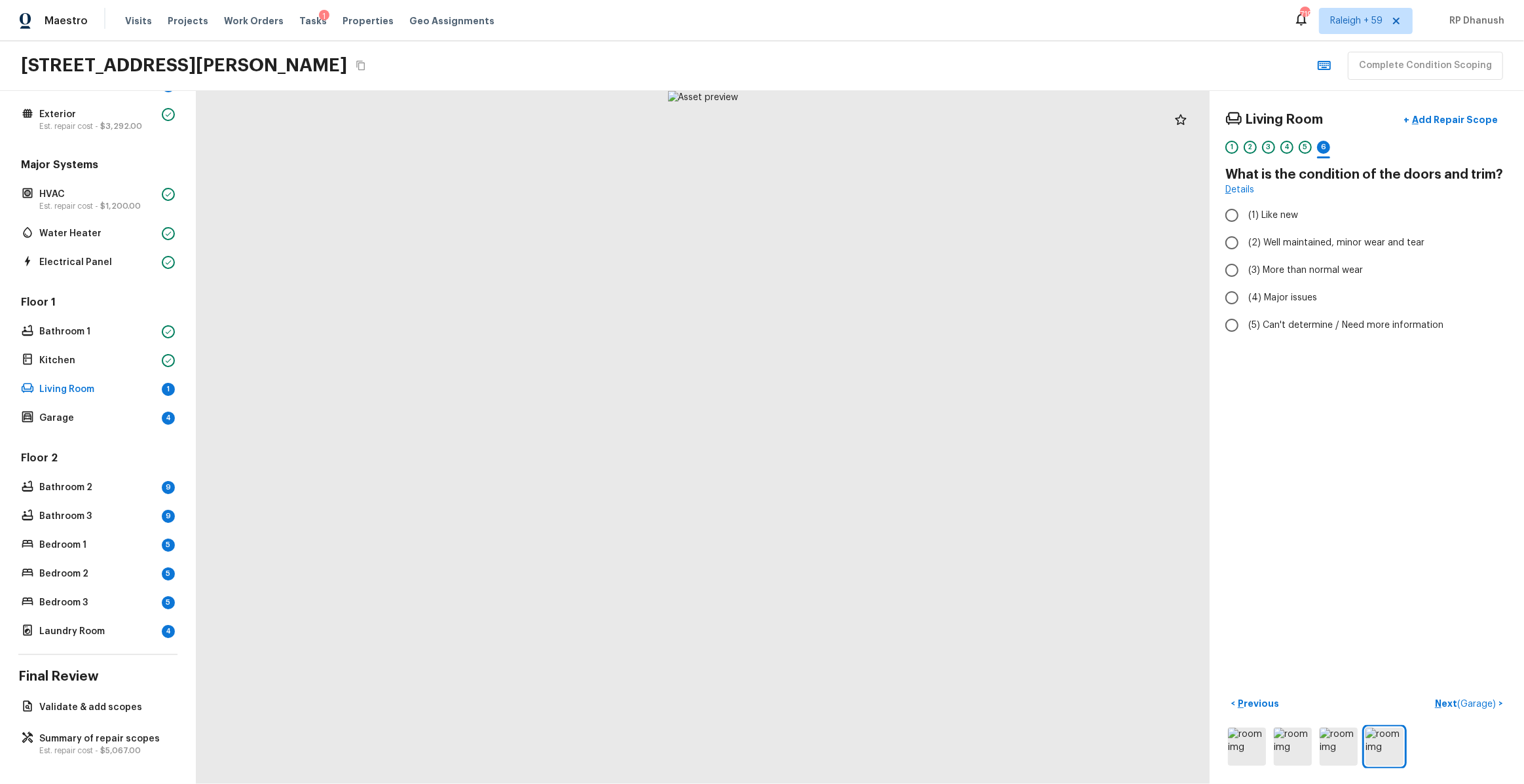
radio input "true"
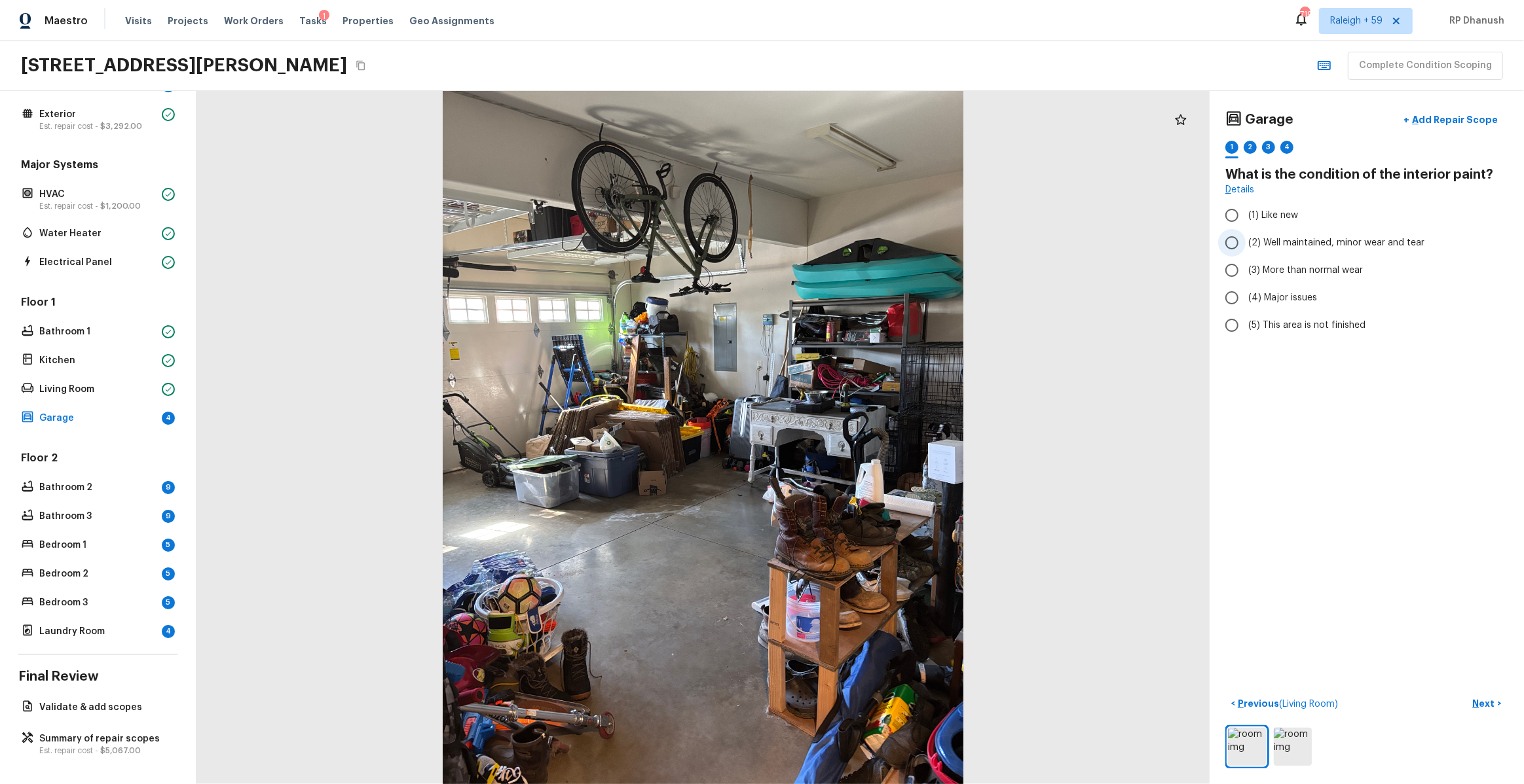
click at [1255, 237] on span "(2) Well maintained, minor wear and tear" at bounding box center [1336, 243] width 176 height 13
click at [1246, 237] on input "(2) Well maintained, minor wear and tear" at bounding box center [1232, 242] width 27 height 27
radio input "true"
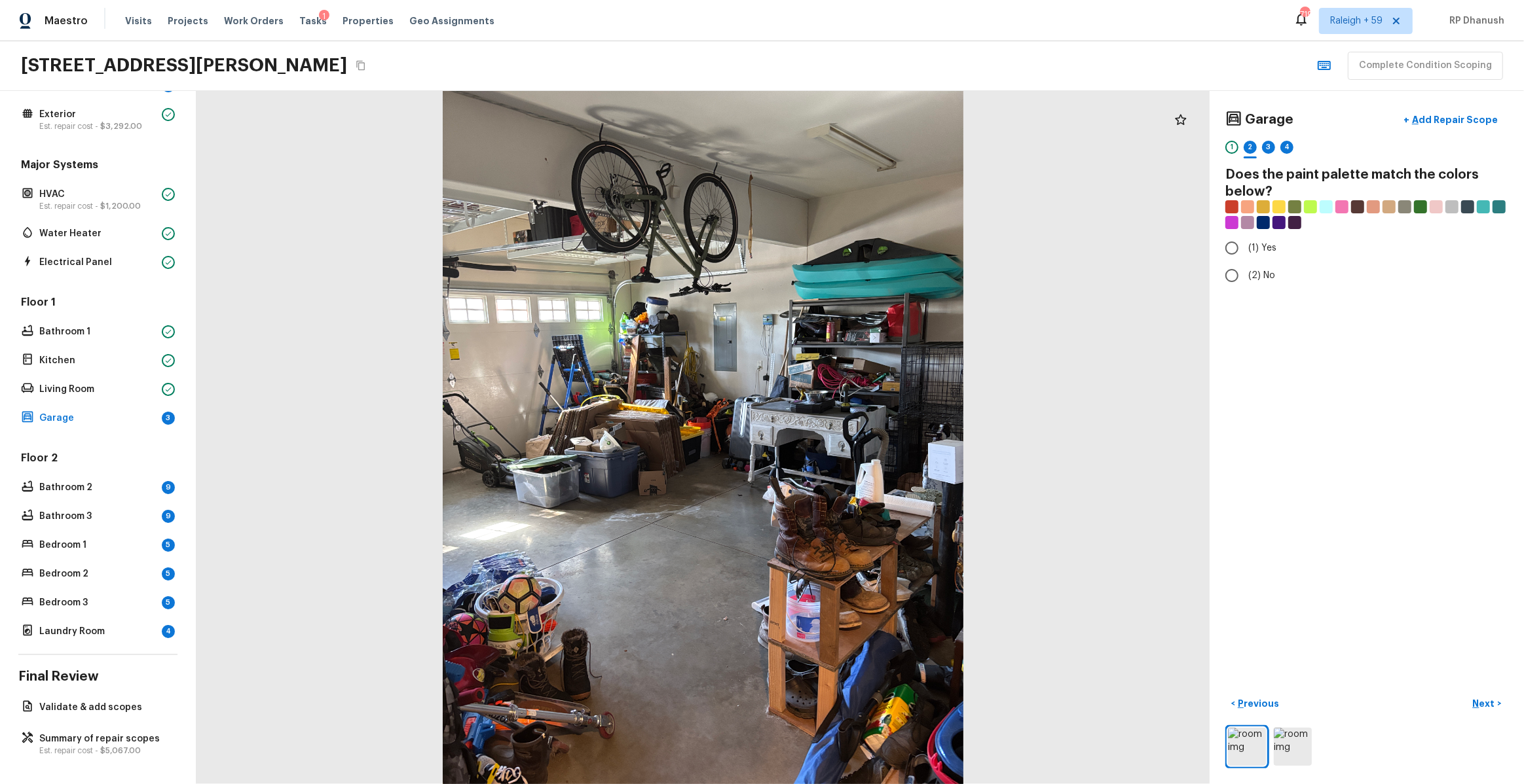
radio input "true"
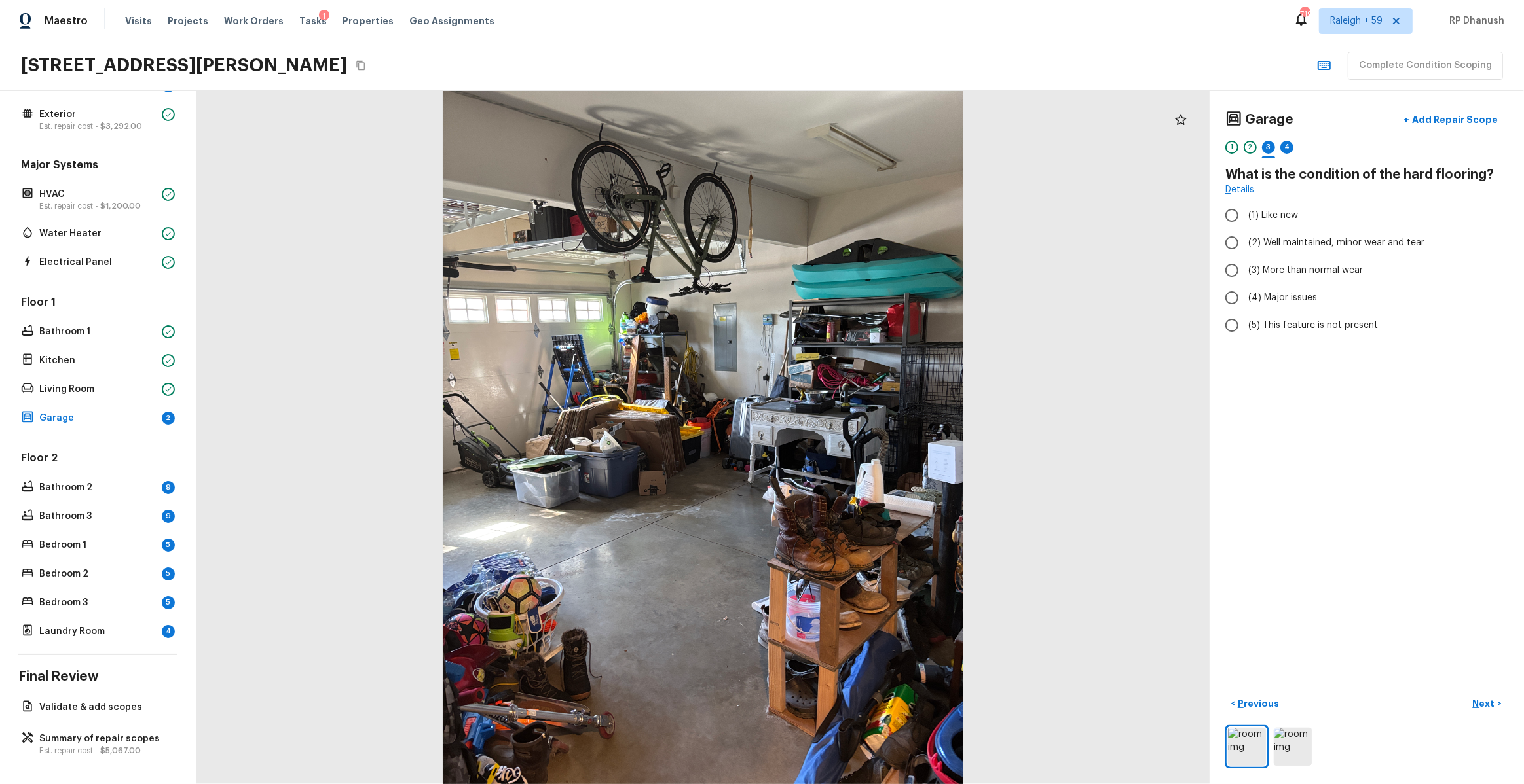
radio input "true"
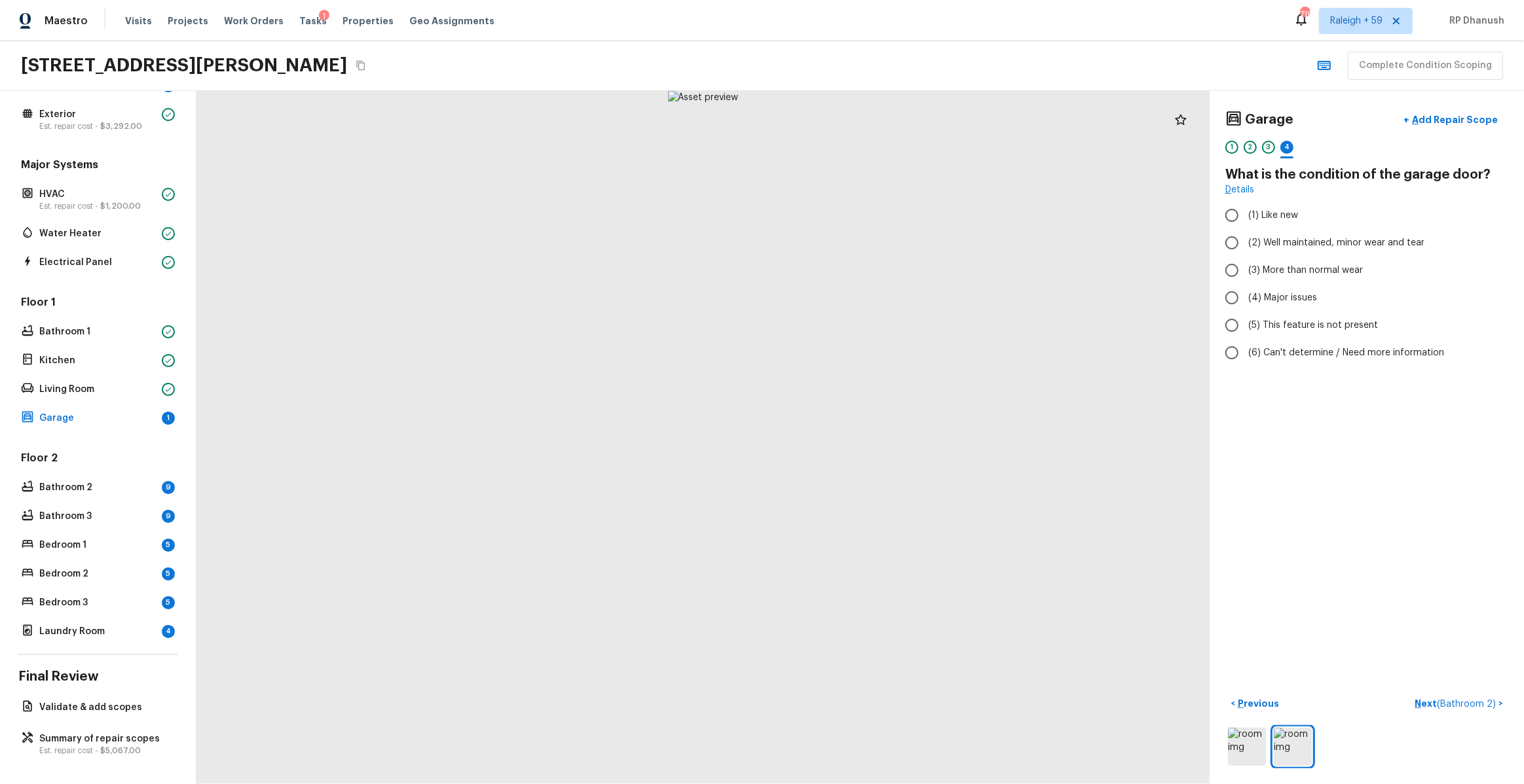
radio input "true"
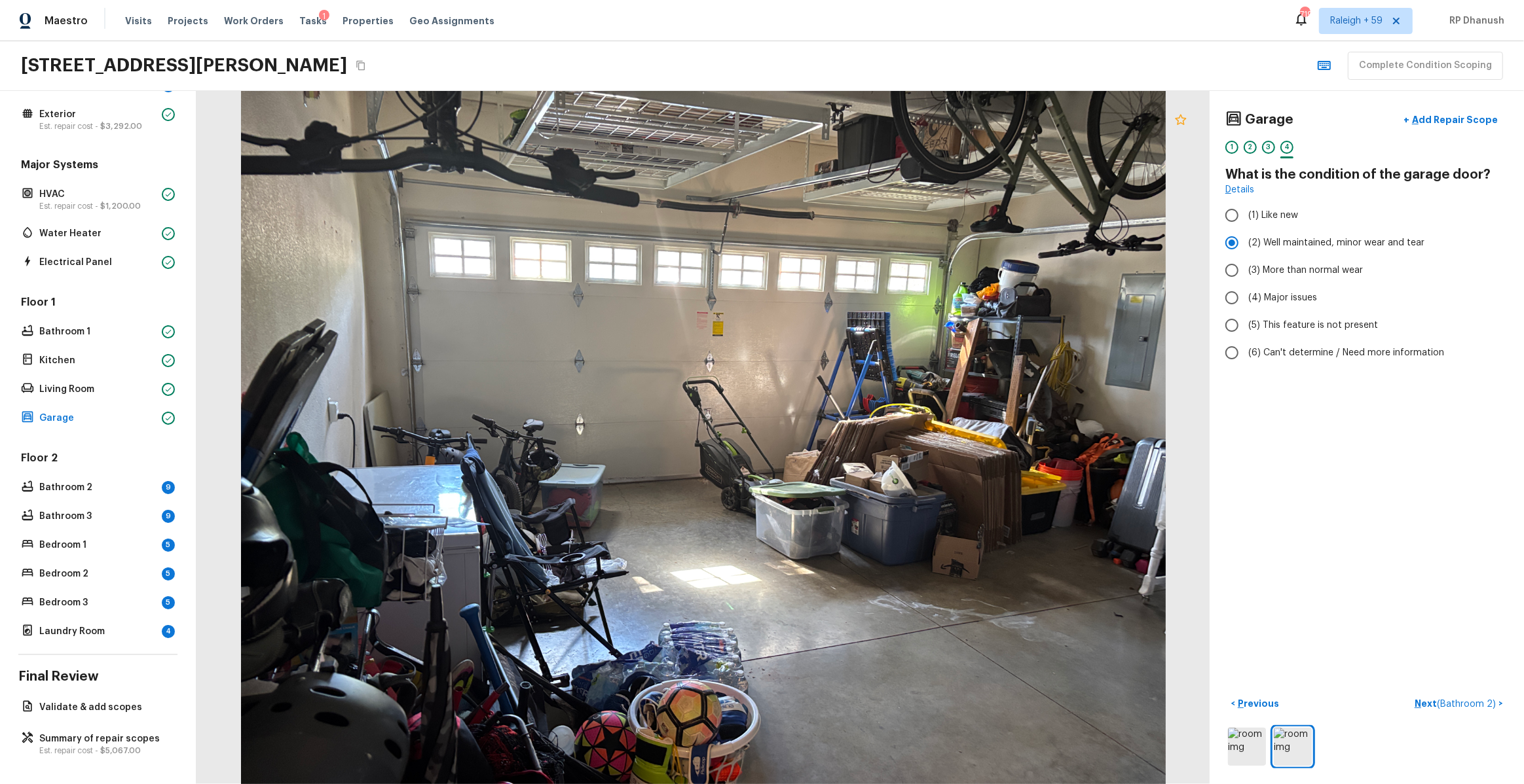
click at [1179, 121] on icon at bounding box center [1181, 119] width 11 height 11
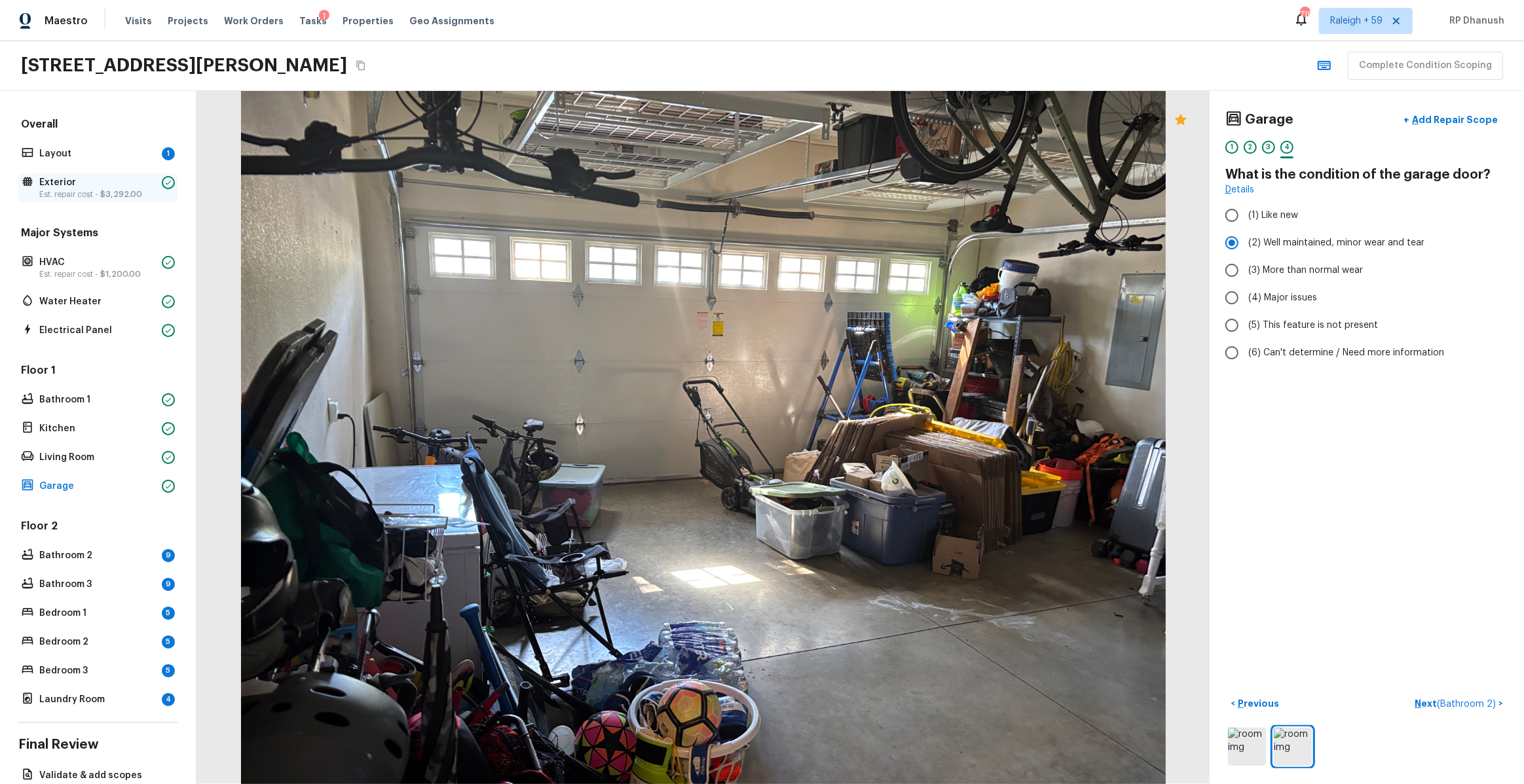
click at [119, 189] on p "Est. repair cost - $3,292.00" at bounding box center [98, 194] width 117 height 11
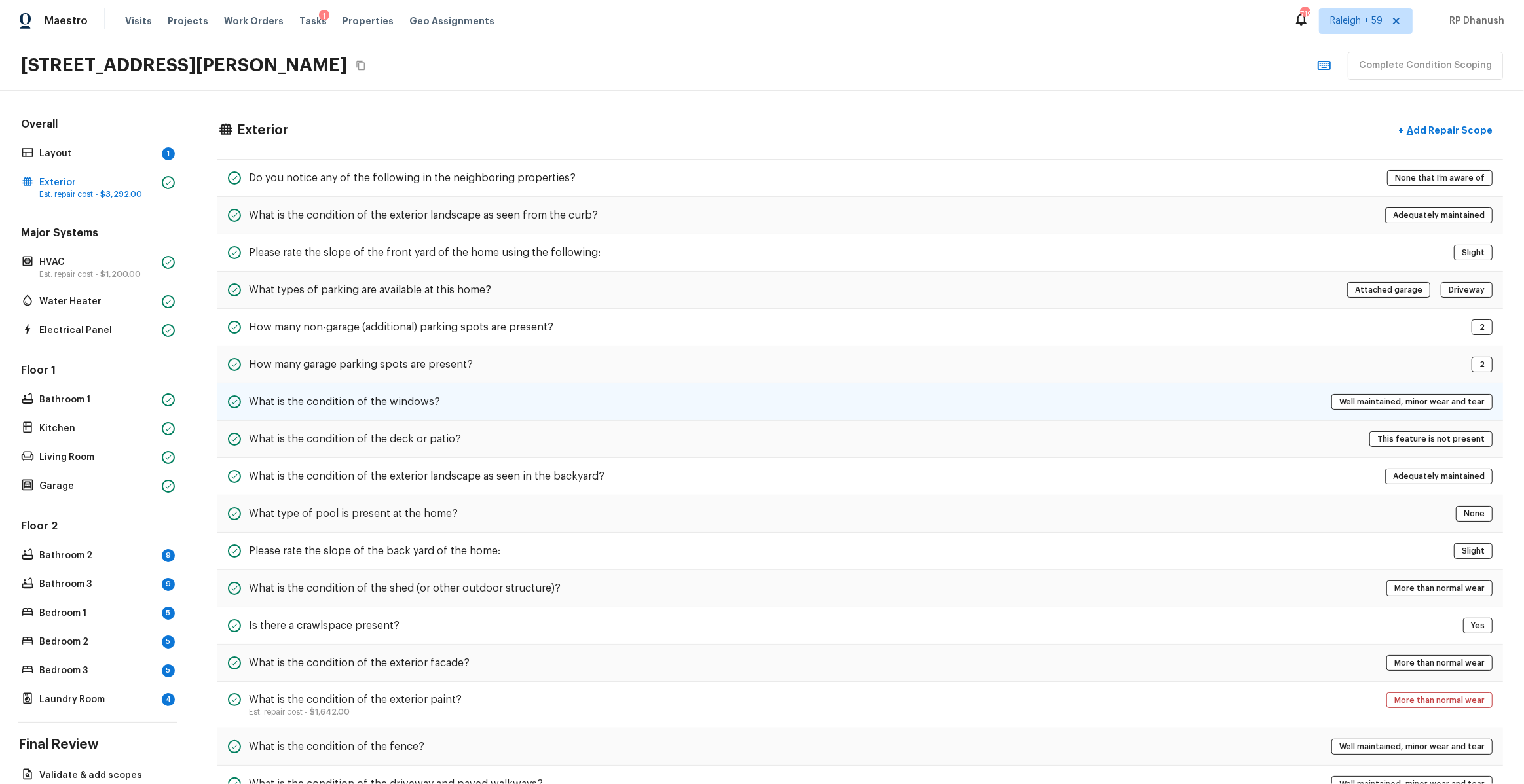
scroll to position [244, 0]
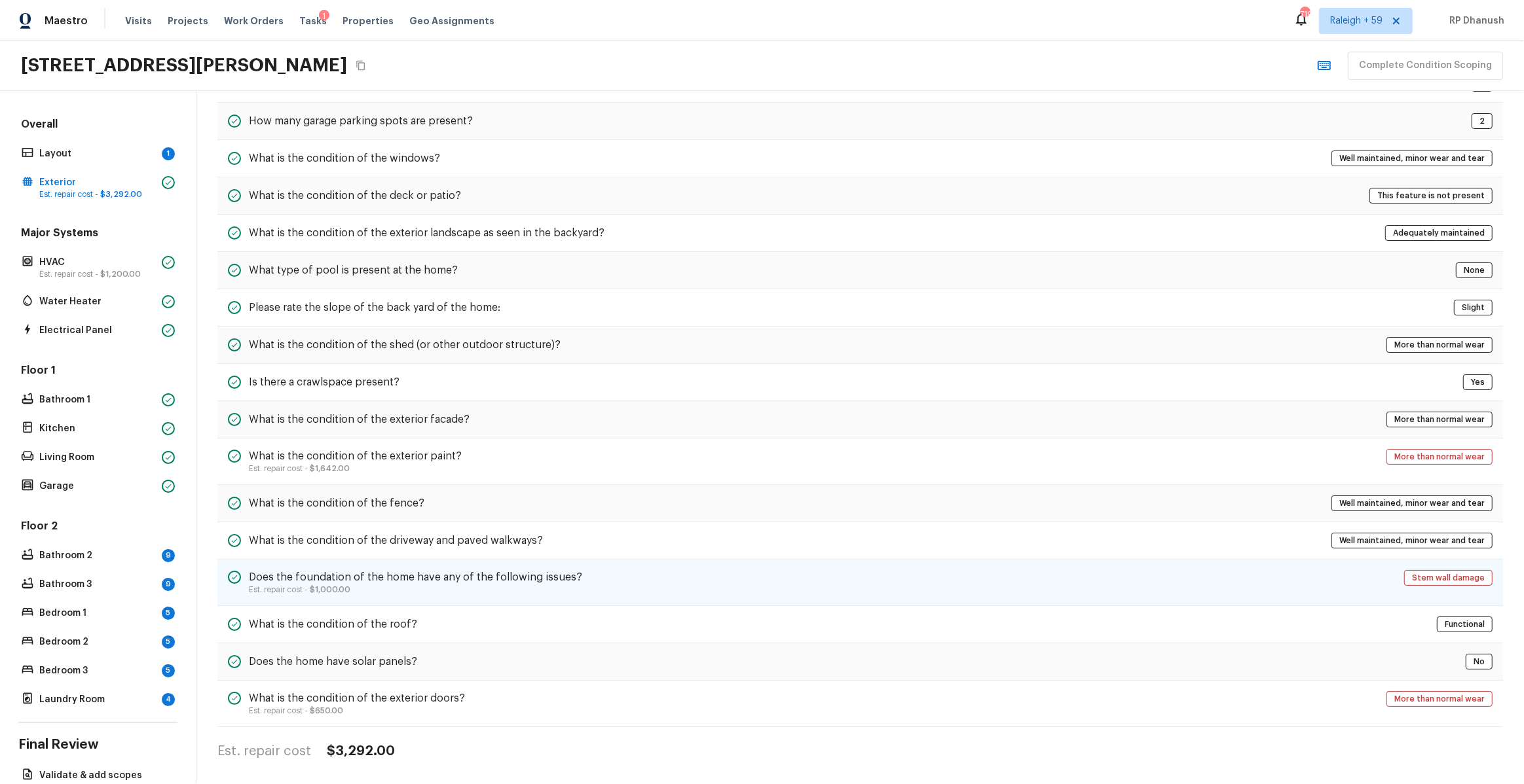
click at [387, 585] on p "Est. repair cost - $1,000.00" at bounding box center [416, 590] width 334 height 11
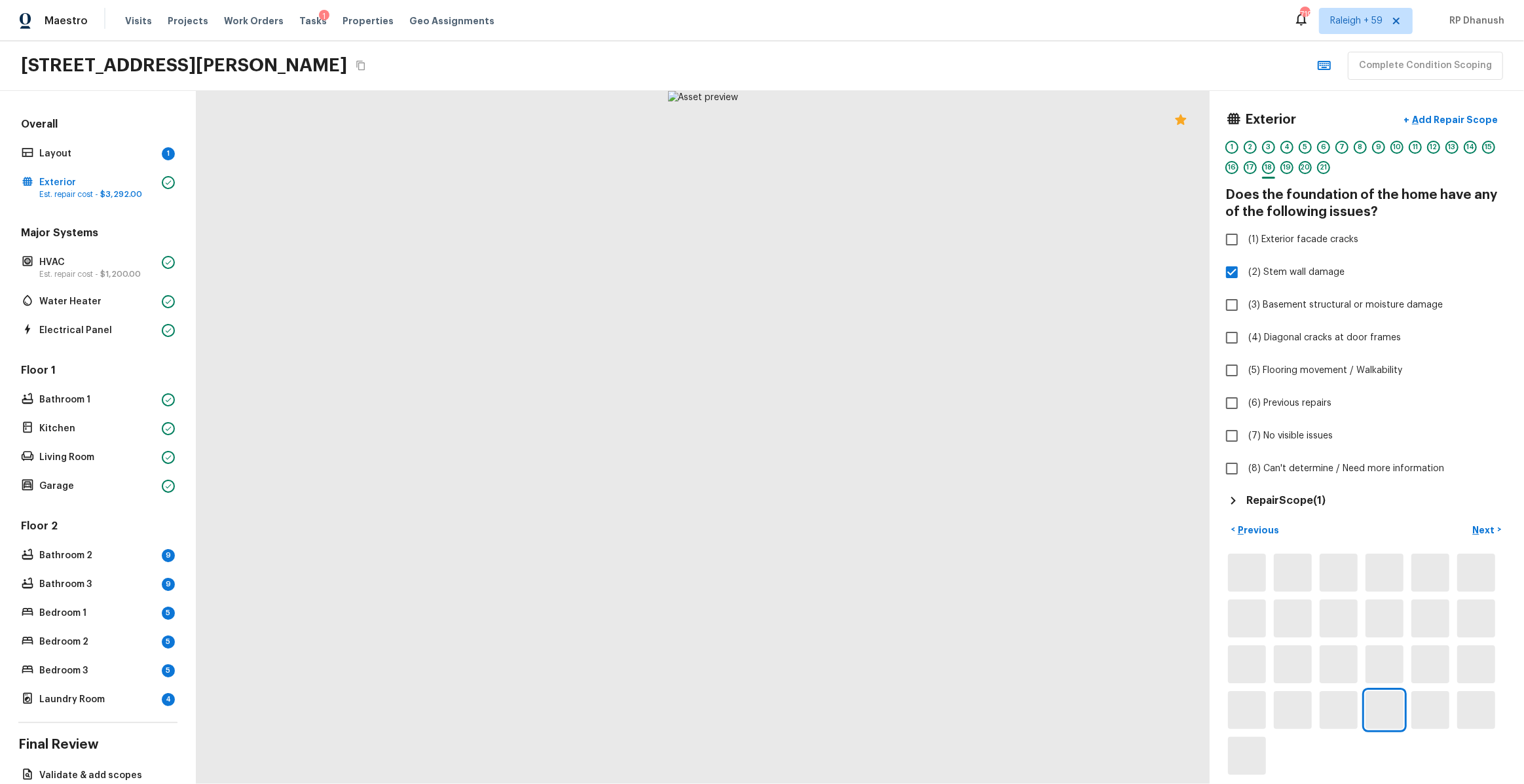
scroll to position [0, 0]
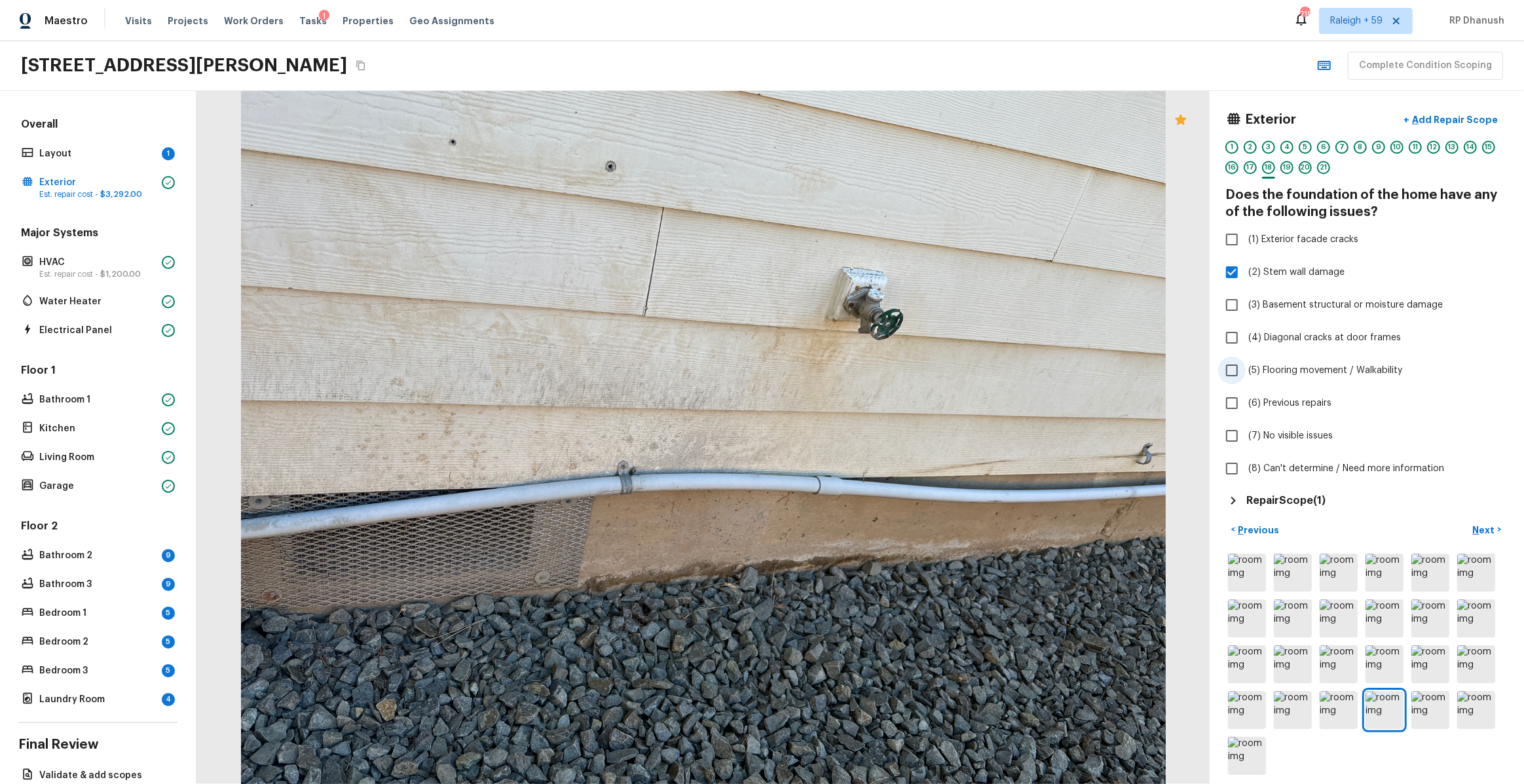
click at [1295, 370] on span "(5) Flooring movement / Walkability" at bounding box center [1325, 370] width 154 height 13
click at [1246, 370] on input "(5) Flooring movement / Walkability" at bounding box center [1232, 370] width 27 height 27
checkbox input "true"
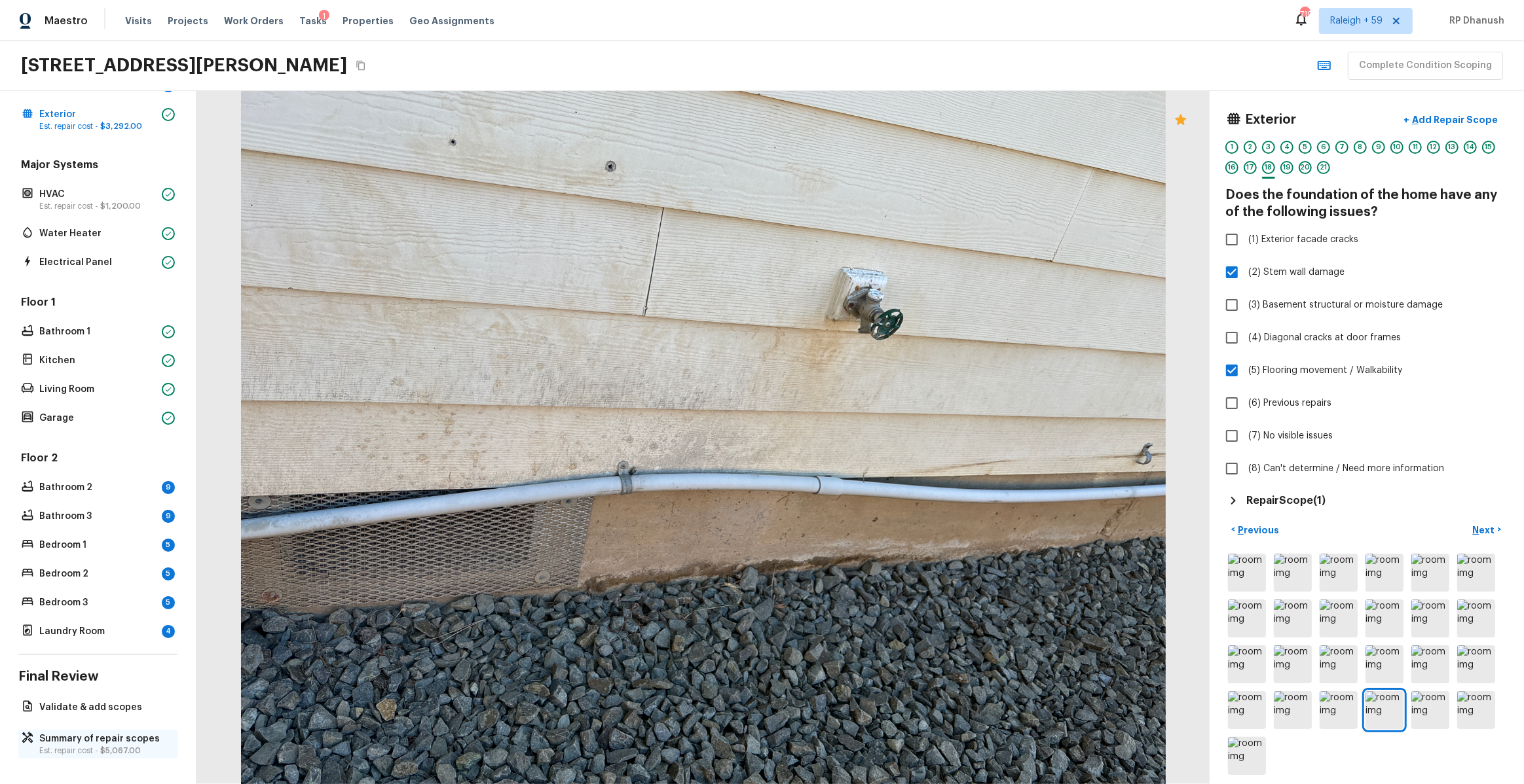
click at [85, 750] on p "Est. repair cost - $5,067.00" at bounding box center [105, 751] width 130 height 11
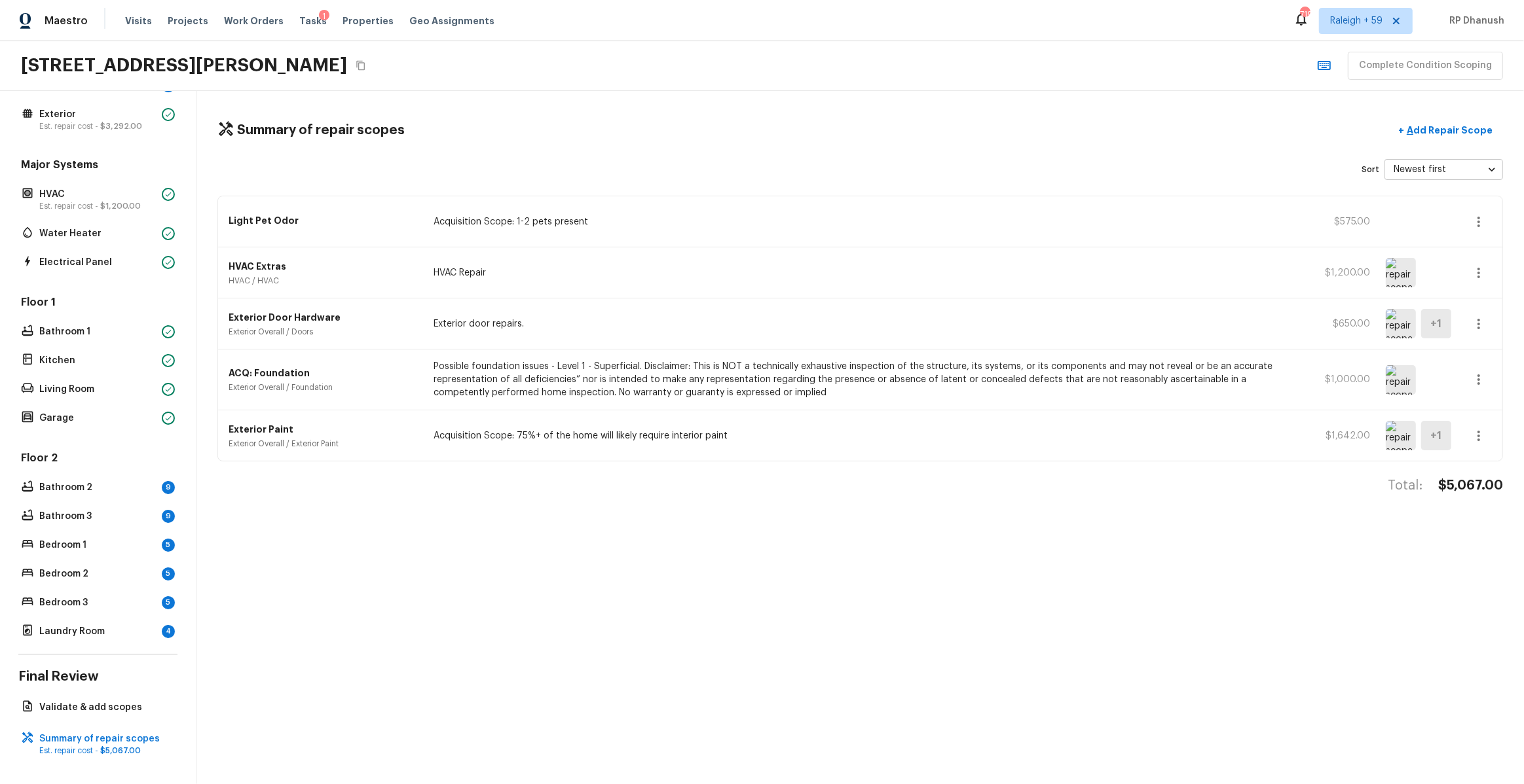
click at [681, 350] on div "ACQ: Foundation Exterior Overall / Foundation Possible foundation issues - Leve…" at bounding box center [860, 379] width 1285 height 61
click at [1484, 379] on icon "button" at bounding box center [1479, 380] width 16 height 16
click at [1475, 412] on li "Edit" at bounding box center [1483, 417] width 61 height 40
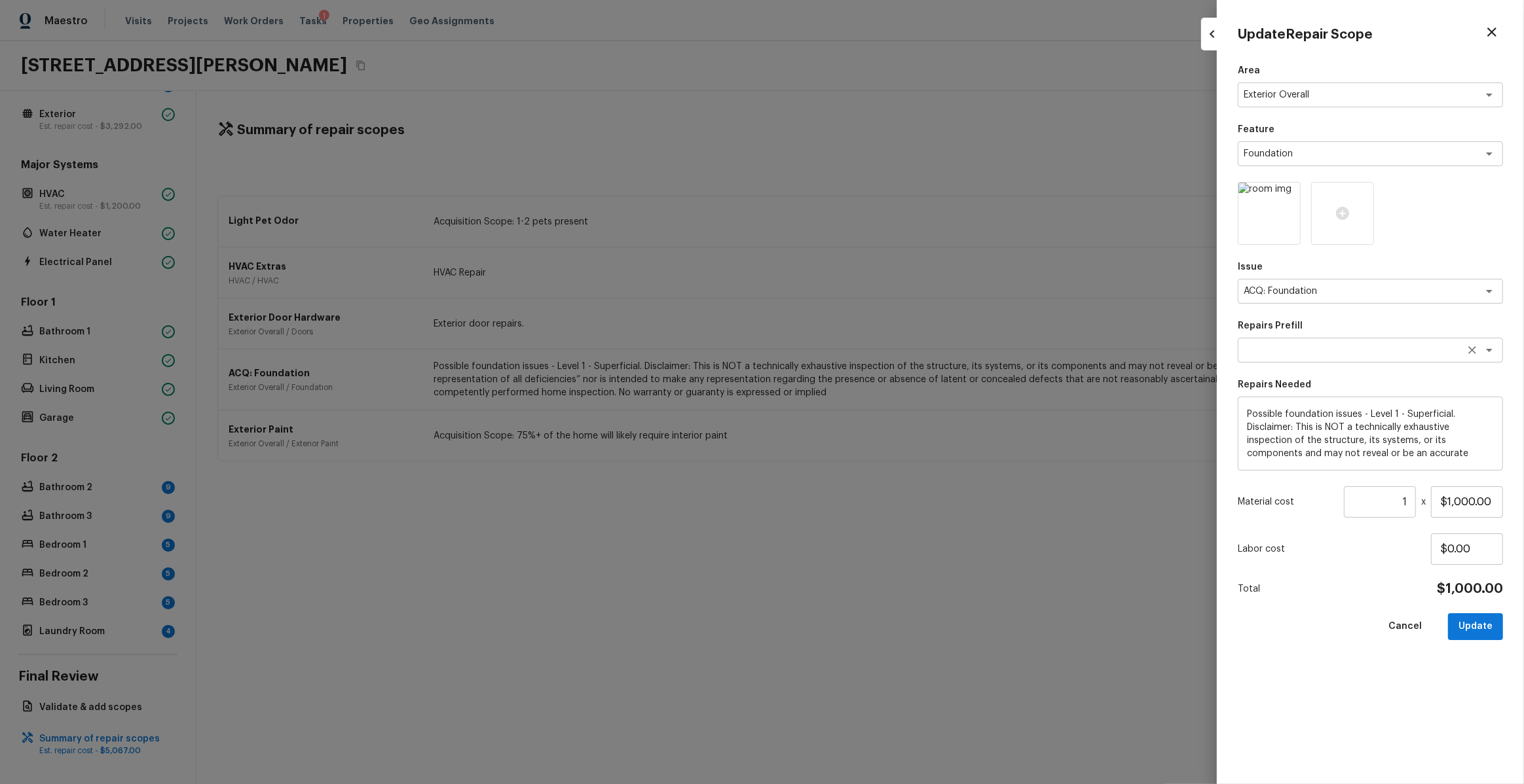
click at [1314, 361] on div "x ​" at bounding box center [1370, 350] width 265 height 25
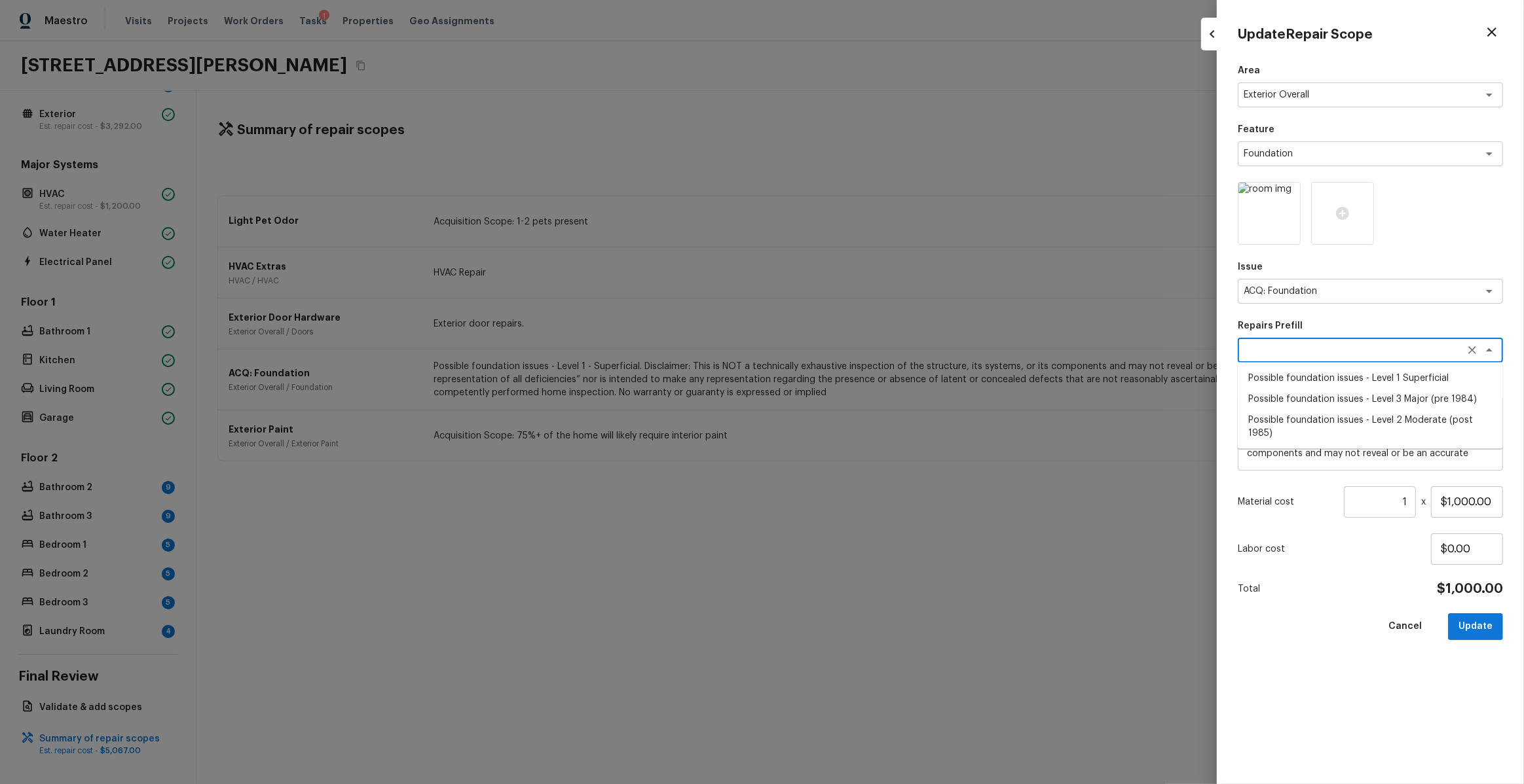
click at [1399, 413] on li "Possible foundation issues - Level 2 Moderate (post 1985)" at bounding box center [1370, 427] width 265 height 34
type textarea "Possible foundation issues - Level 2 Moderate (post 1985)"
type textarea "Possible foundation issues - Level 2 Moderate: Disclaimer: This is NOT a techni…"
type input "$5,000.00"
click at [1339, 213] on icon at bounding box center [1343, 214] width 16 height 16
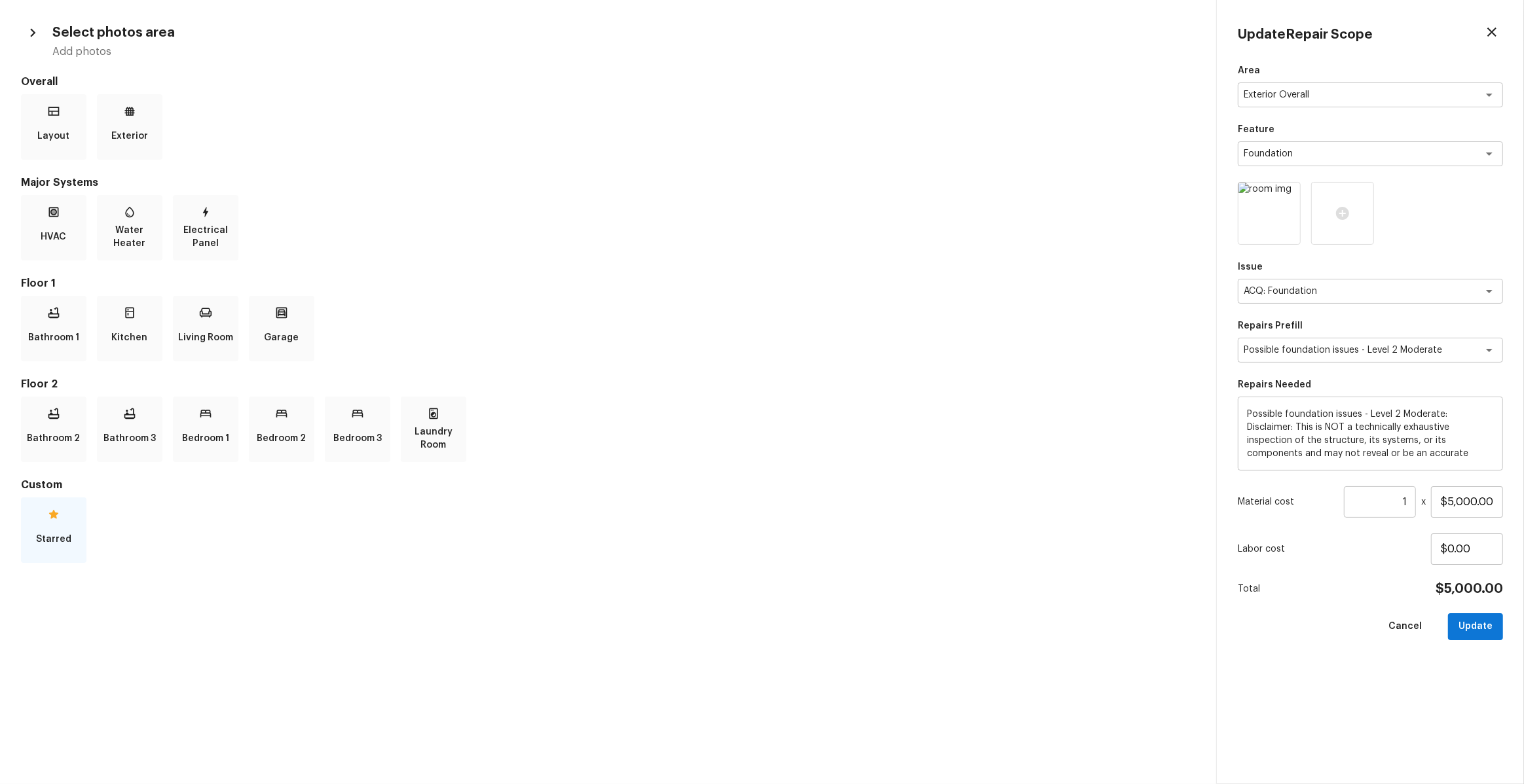
click at [41, 523] on div "Starred" at bounding box center [54, 530] width 65 height 65
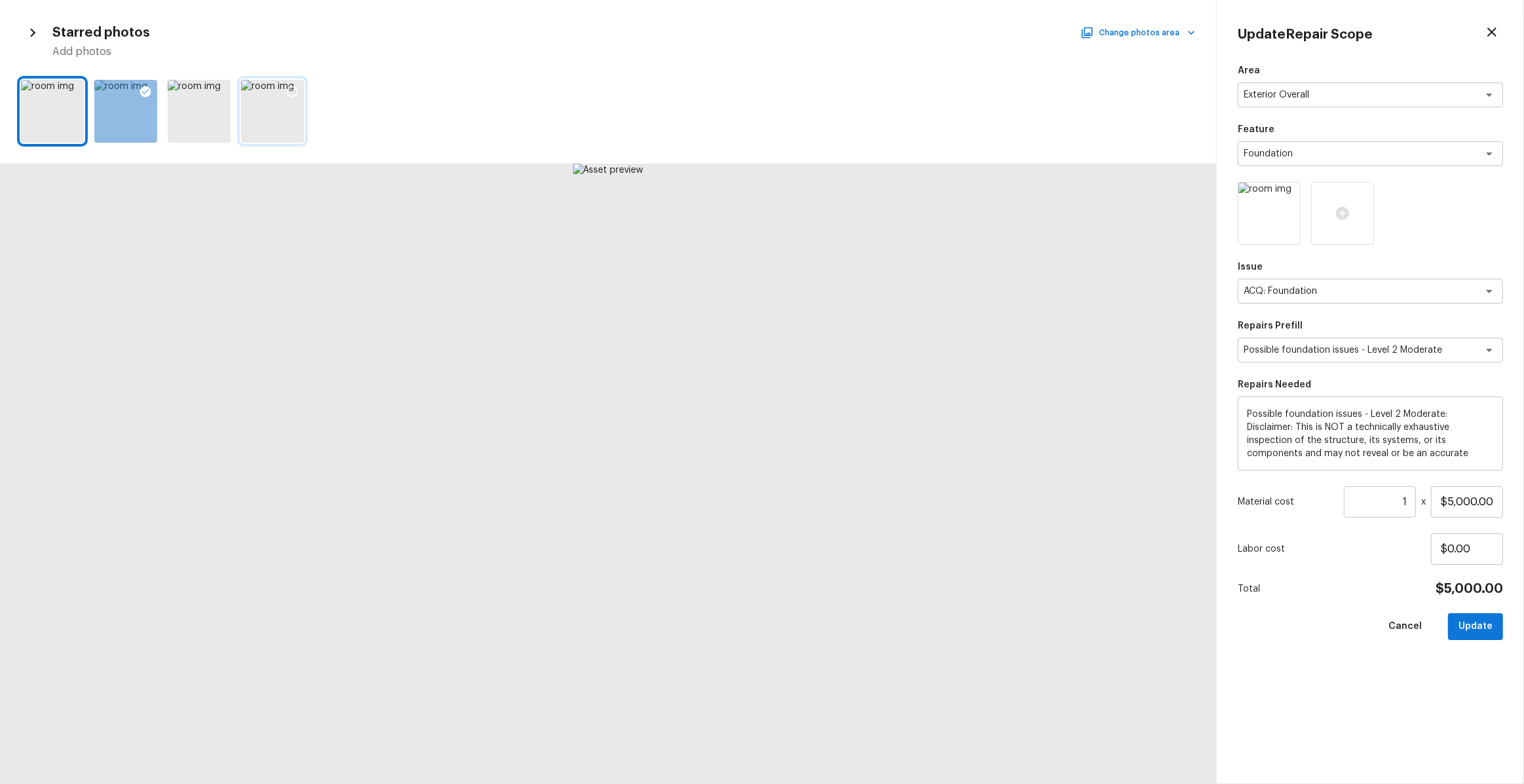
click at [281, 115] on div at bounding box center [272, 111] width 63 height 62
click at [293, 81] on div at bounding box center [291, 93] width 24 height 27
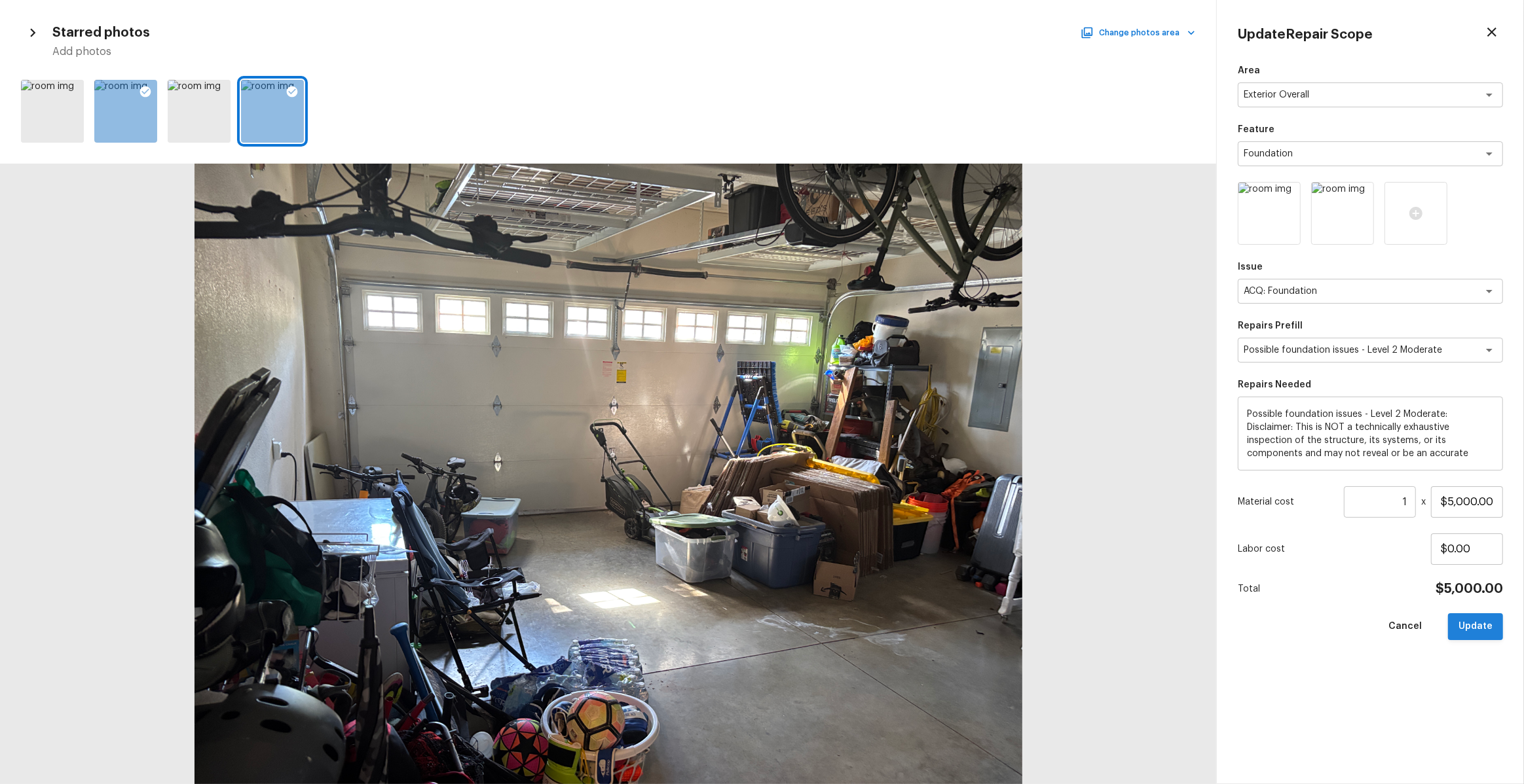
click at [1479, 619] on button "Update" at bounding box center [1476, 626] width 55 height 27
type input "$0.00"
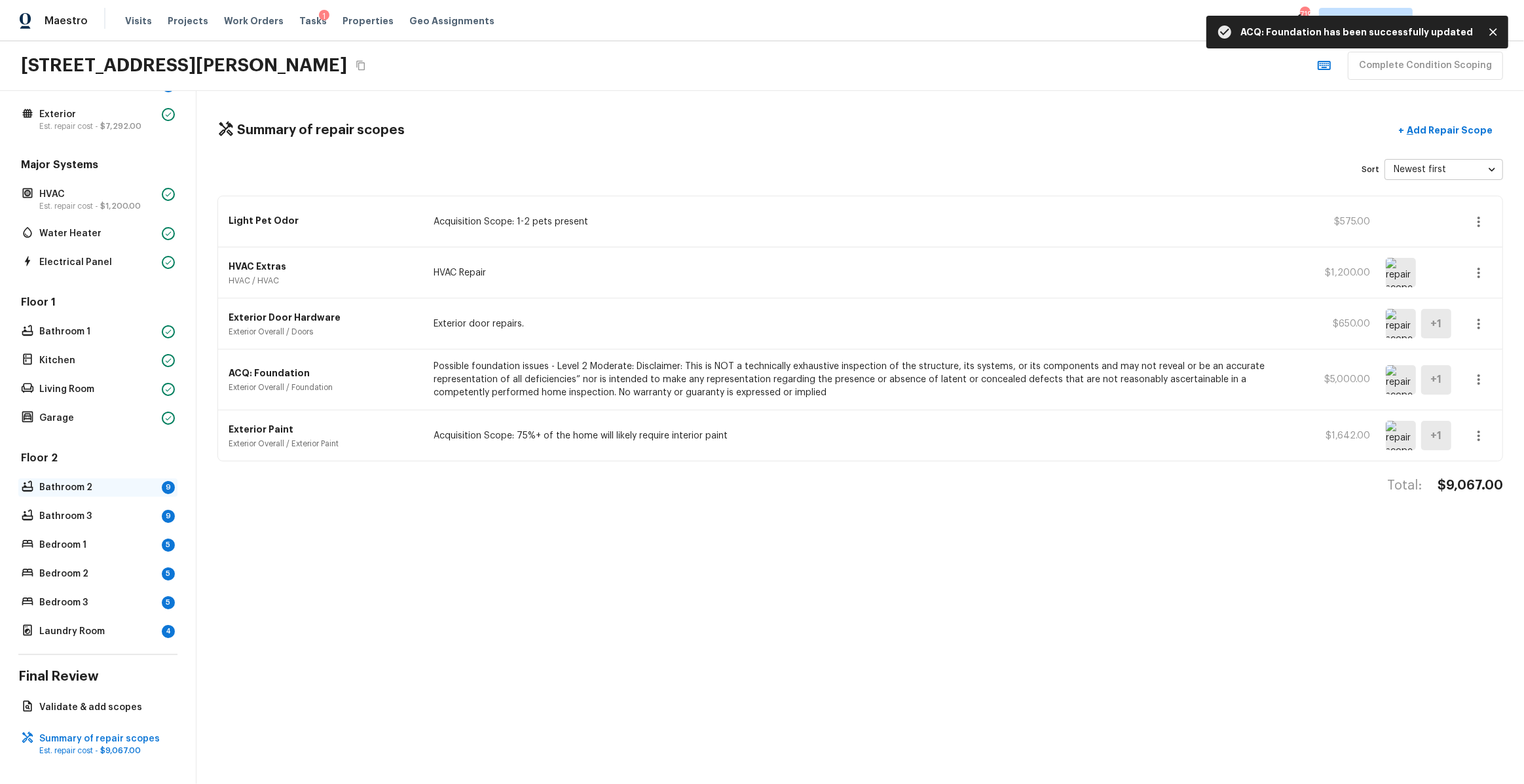
click at [129, 491] on p "Bathroom 2" at bounding box center [98, 487] width 117 height 13
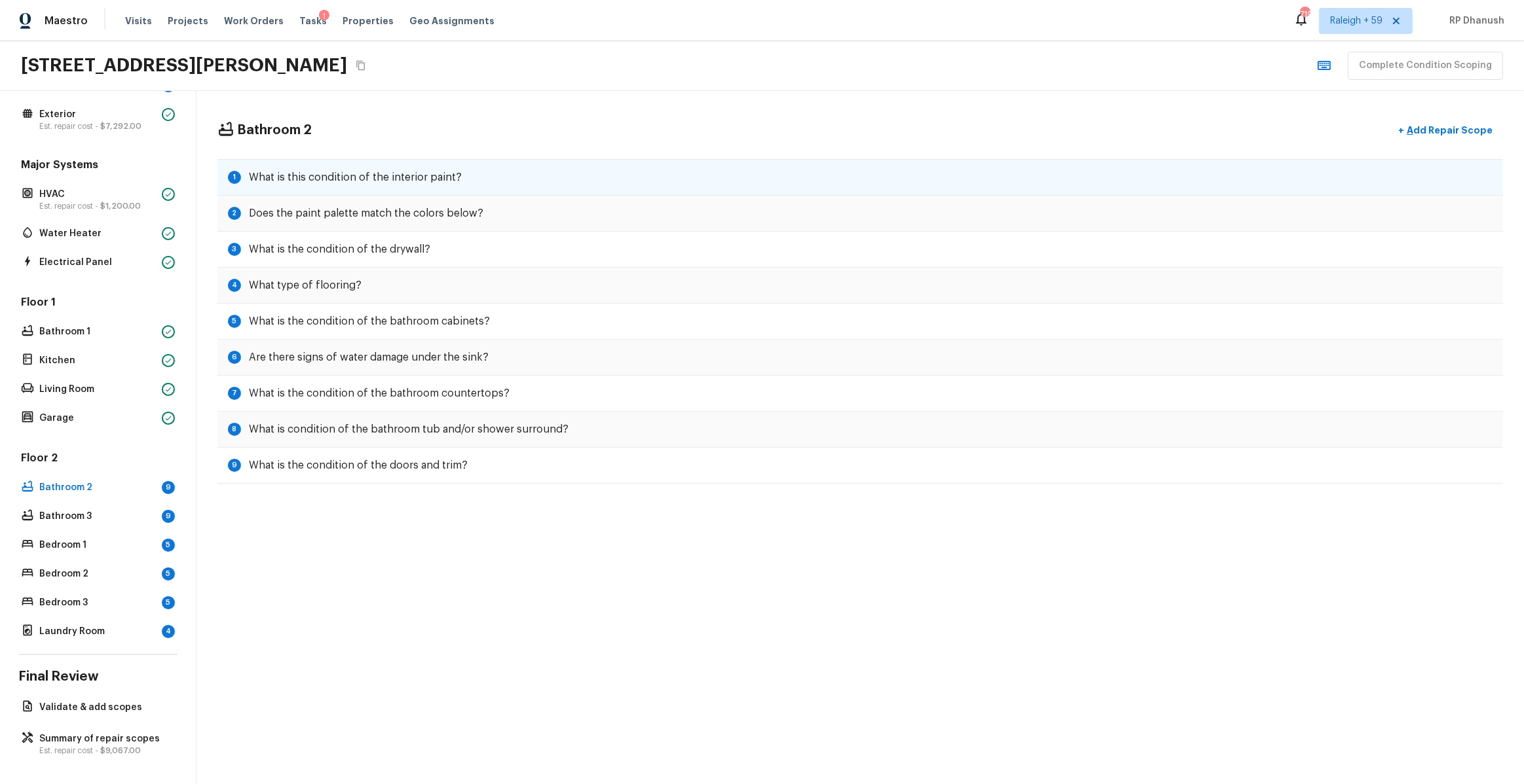
click at [487, 180] on div "1 What is this condition of the interior paint?" at bounding box center [860, 178] width 1285 height 37
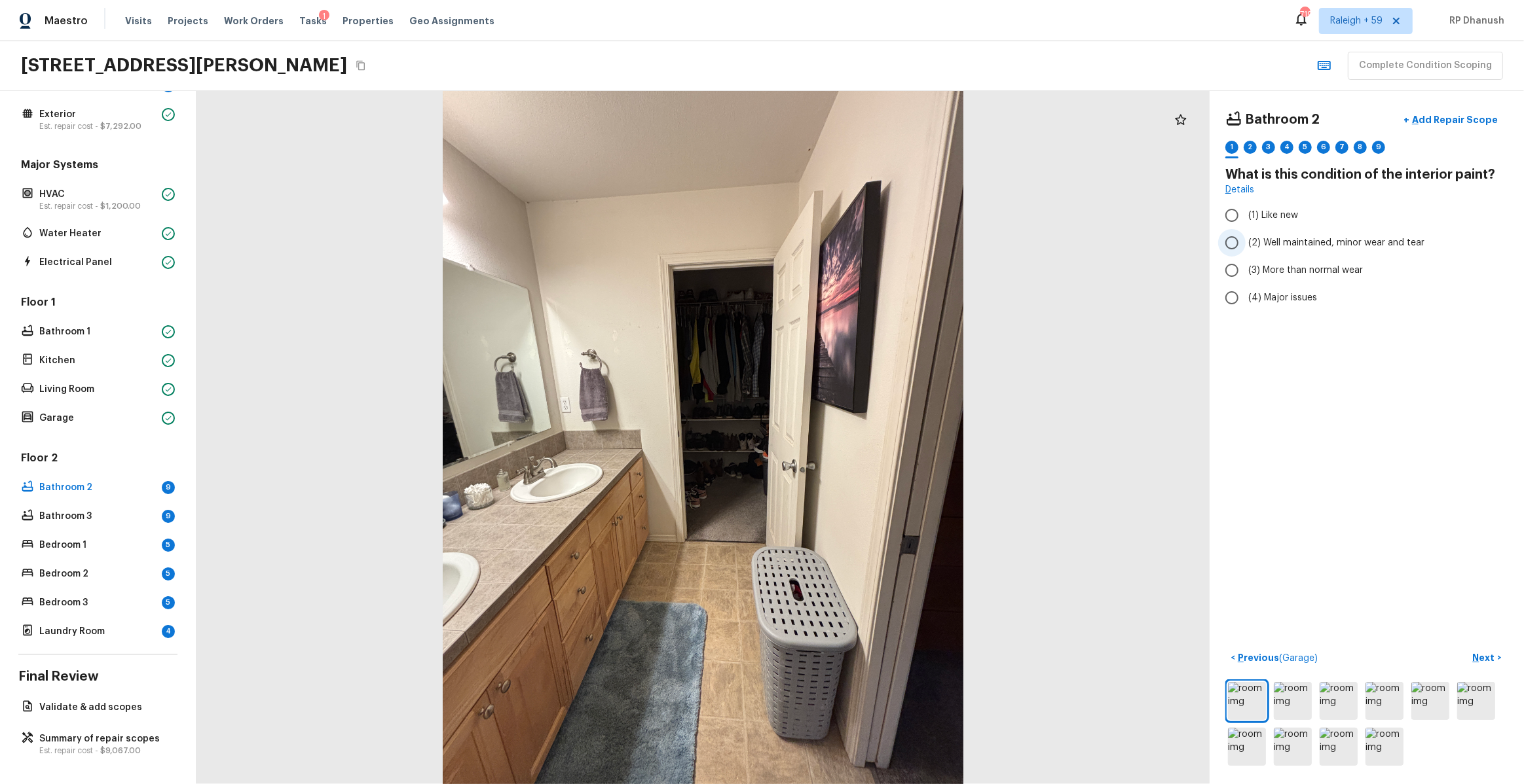
click at [1268, 244] on span "(2) Well maintained, minor wear and tear" at bounding box center [1336, 243] width 176 height 13
click at [1246, 244] on input "(2) Well maintained, minor wear and tear" at bounding box center [1232, 242] width 27 height 27
radio input "true"
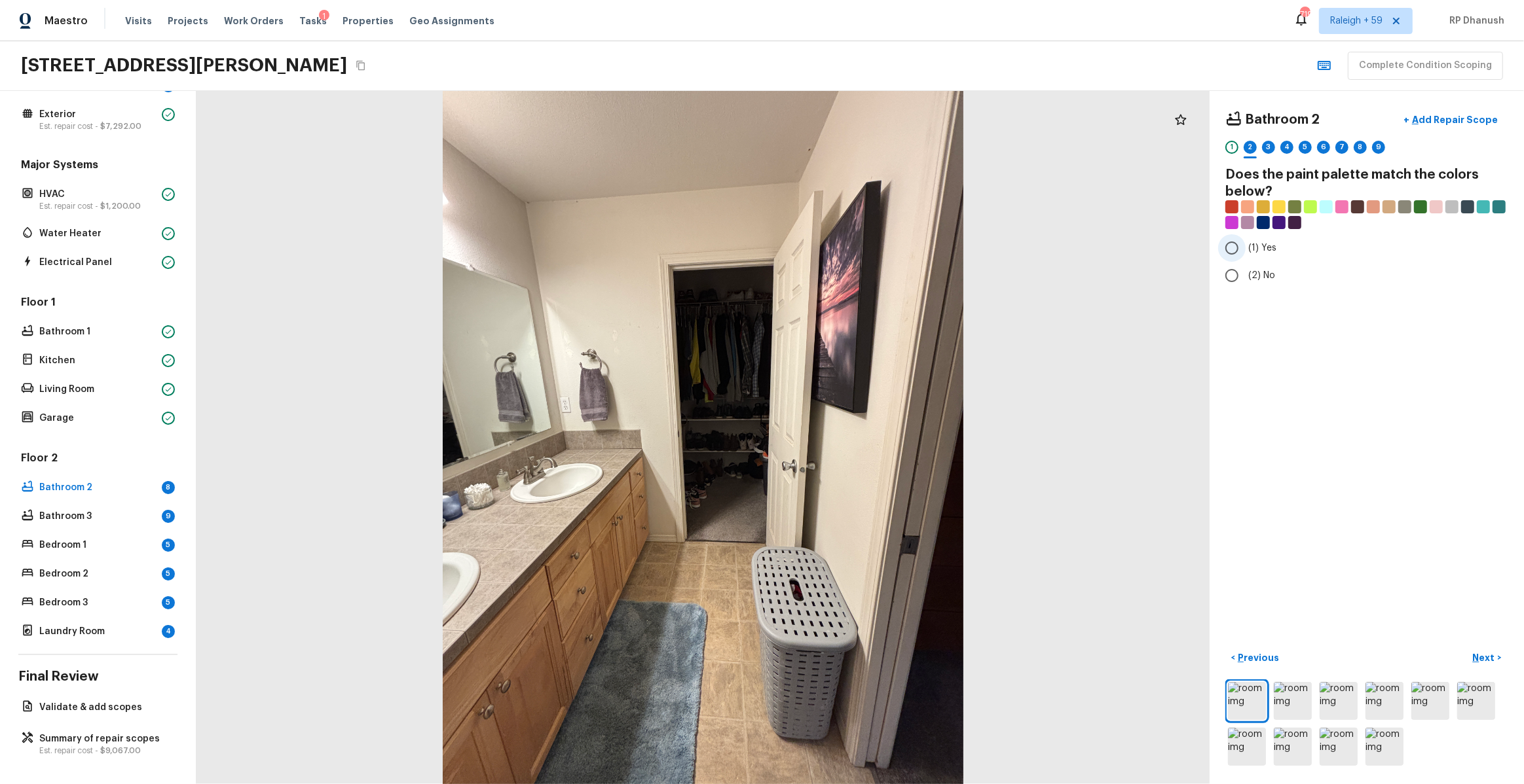
click at [1260, 238] on label "(1) Yes" at bounding box center [1358, 247] width 280 height 27
click at [1246, 238] on input "(1) Yes" at bounding box center [1232, 247] width 27 height 27
radio input "true"
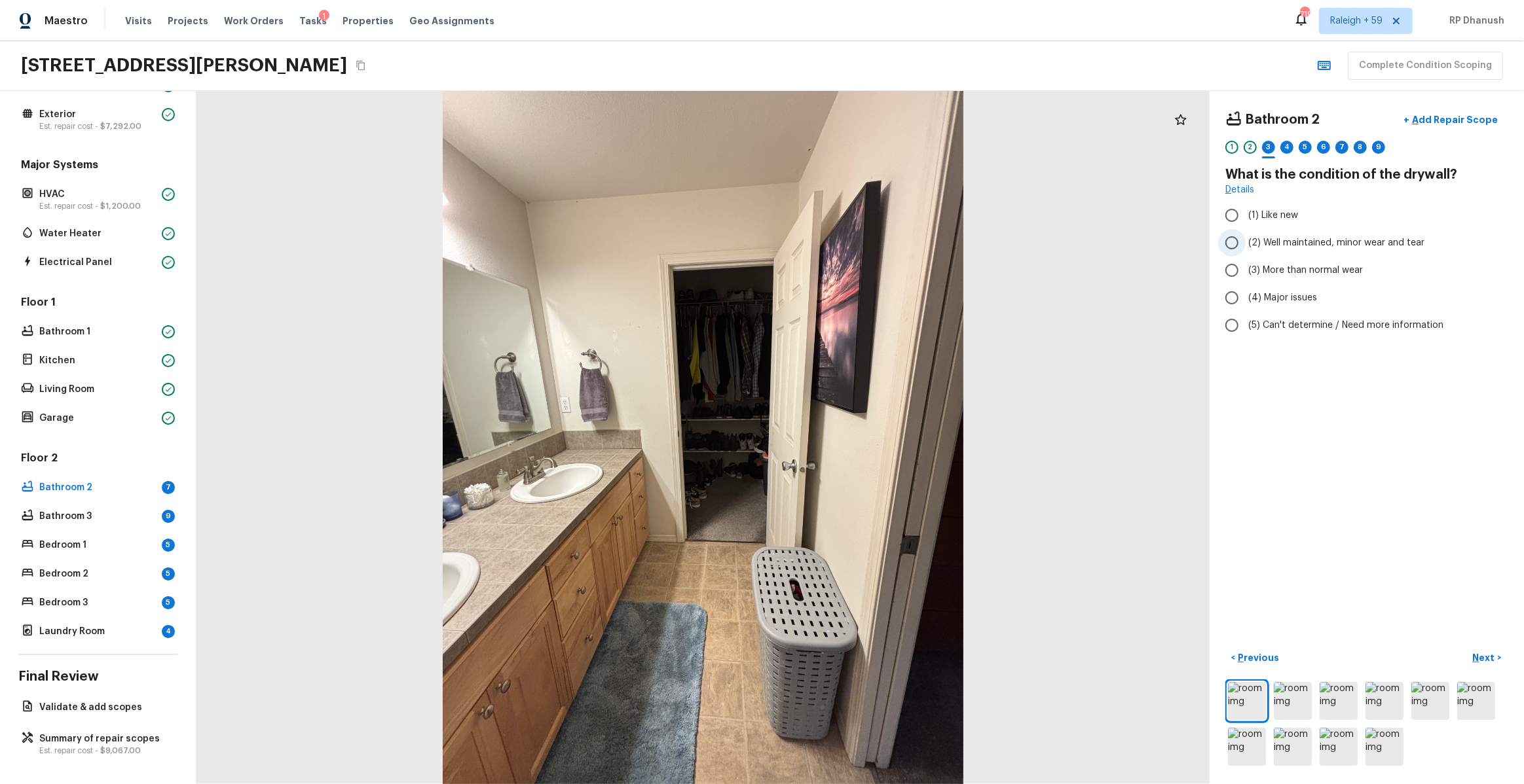
click at [1259, 248] on span "(2) Well maintained, minor wear and tear" at bounding box center [1336, 243] width 176 height 13
click at [1246, 248] on input "(2) Well maintained, minor wear and tear" at bounding box center [1232, 242] width 27 height 27
radio input "true"
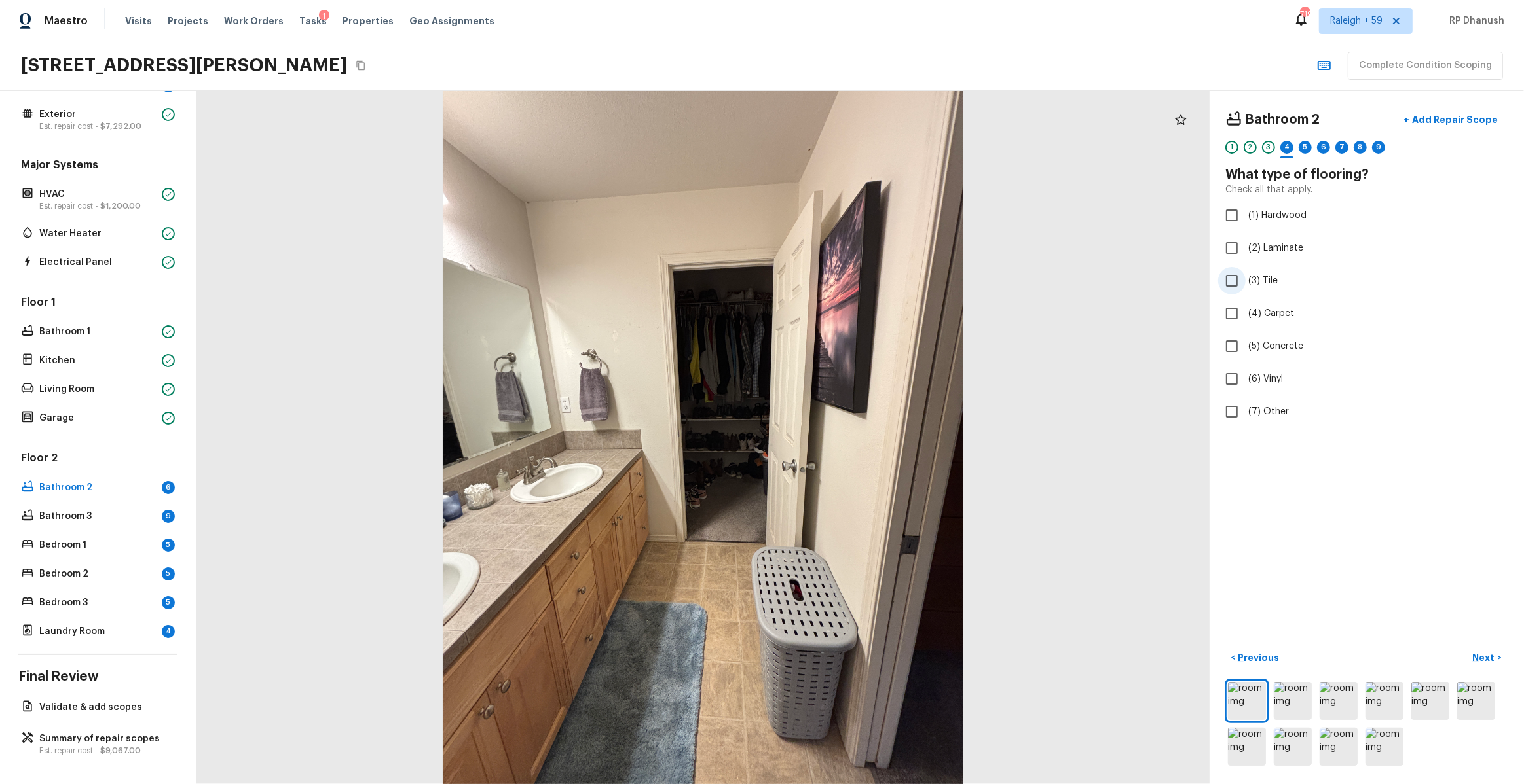
click at [1255, 280] on span "(3) Tile" at bounding box center [1263, 281] width 29 height 13
click at [1246, 280] on input "(3) Tile" at bounding box center [1232, 281] width 27 height 27
checkbox input "true"
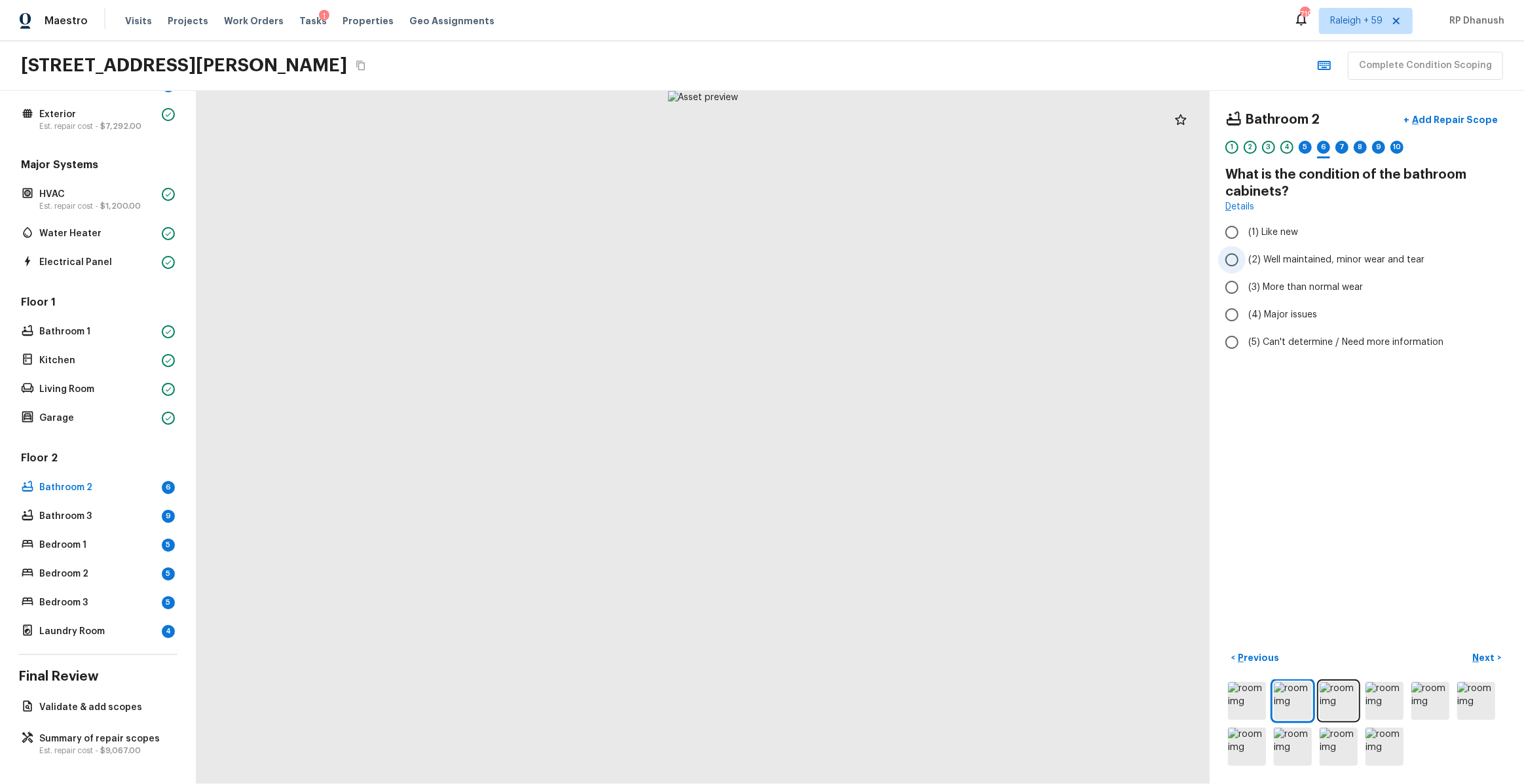
click at [1255, 265] on span "(2) Well maintained, minor wear and tear" at bounding box center [1336, 260] width 176 height 13
click at [1246, 265] on input "(2) Well maintained, minor wear and tear" at bounding box center [1232, 260] width 27 height 27
radio input "true"
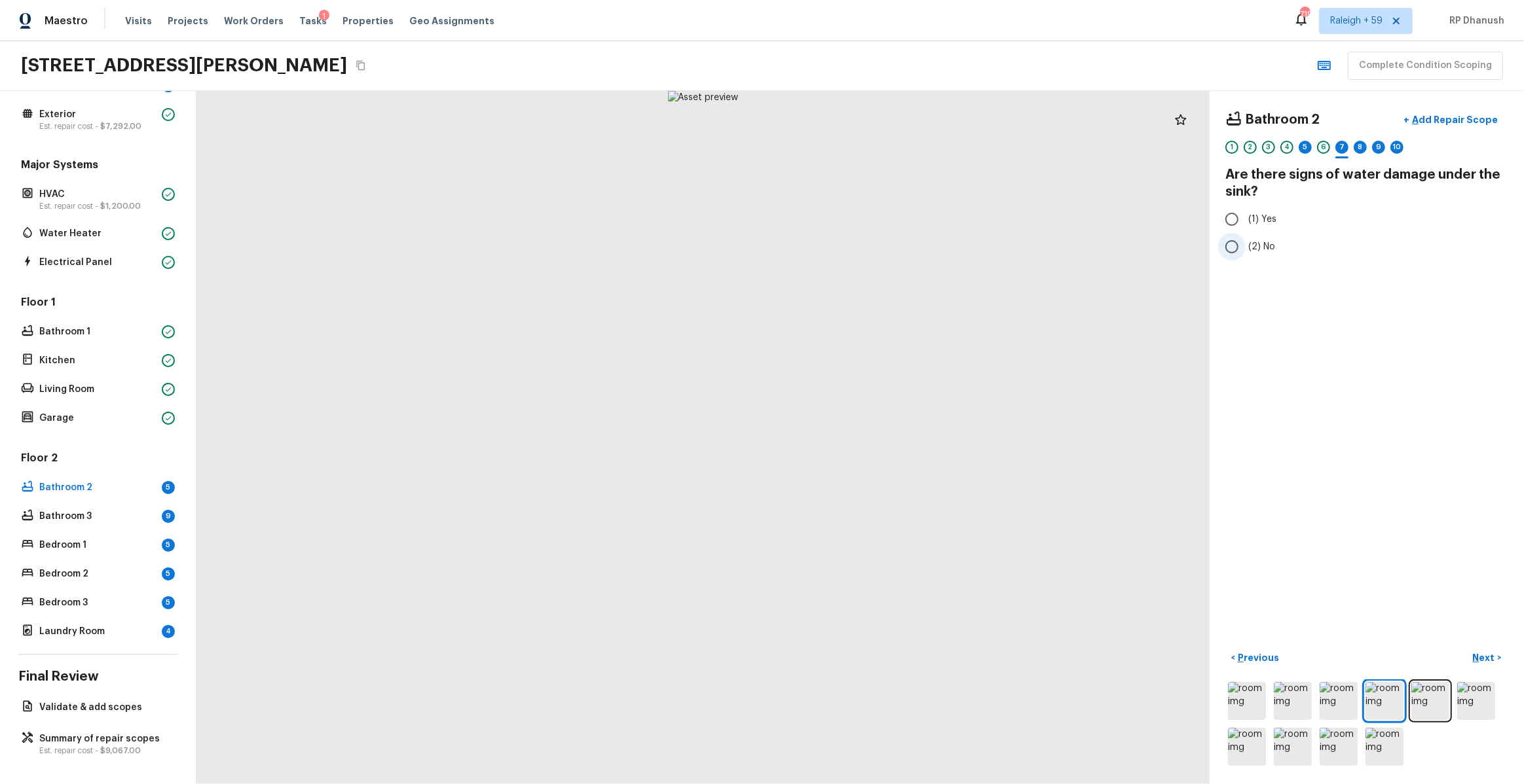
click at [1255, 240] on span "(2) No" at bounding box center [1262, 246] width 27 height 13
click at [1246, 240] on input "(2) No" at bounding box center [1232, 246] width 27 height 27
radio input "true"
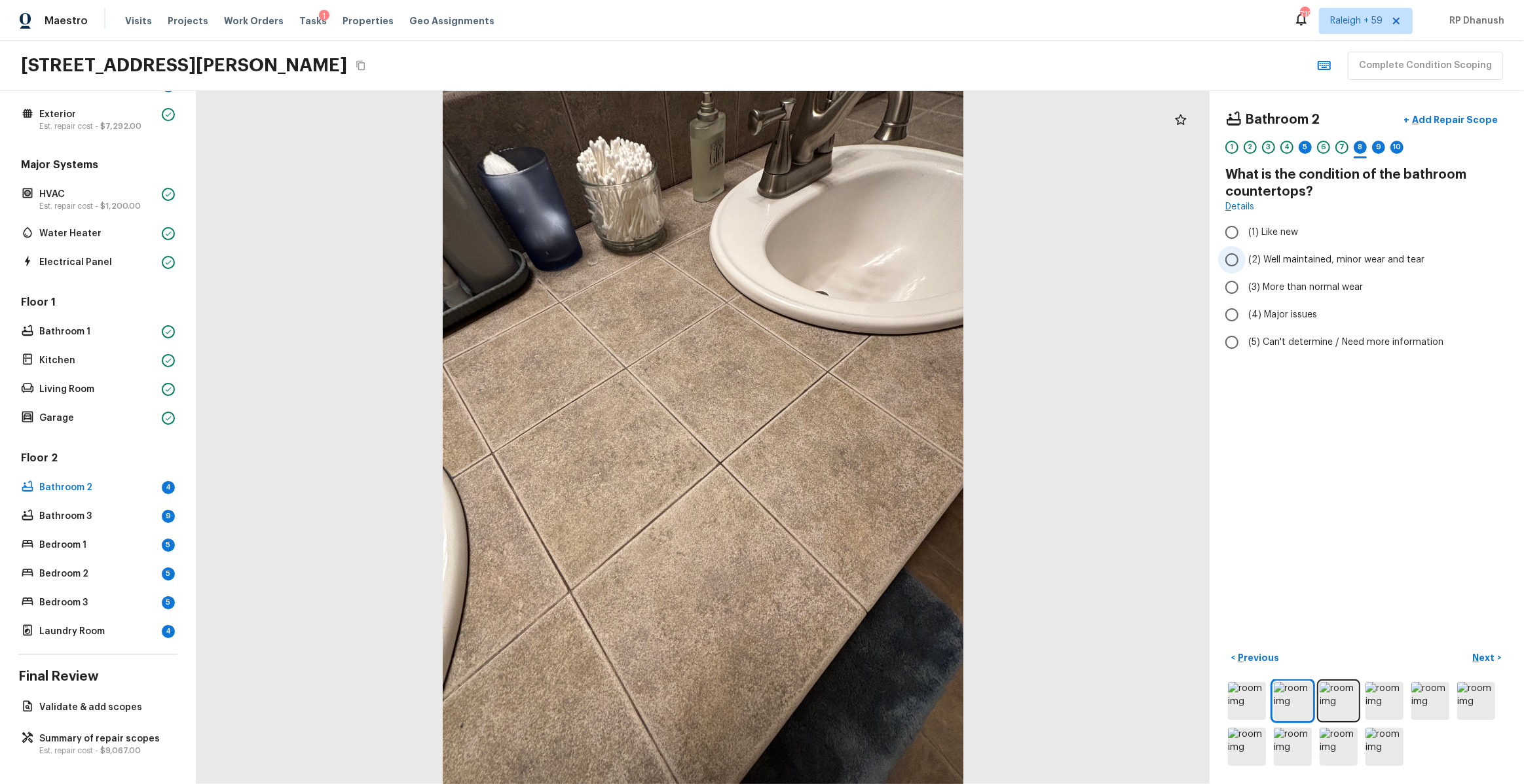
click at [1247, 260] on label "(2) Well maintained, minor wear and tear" at bounding box center [1358, 260] width 280 height 27
click at [1246, 260] on input "(2) Well maintained, minor wear and tear" at bounding box center [1232, 260] width 27 height 27
radio input "true"
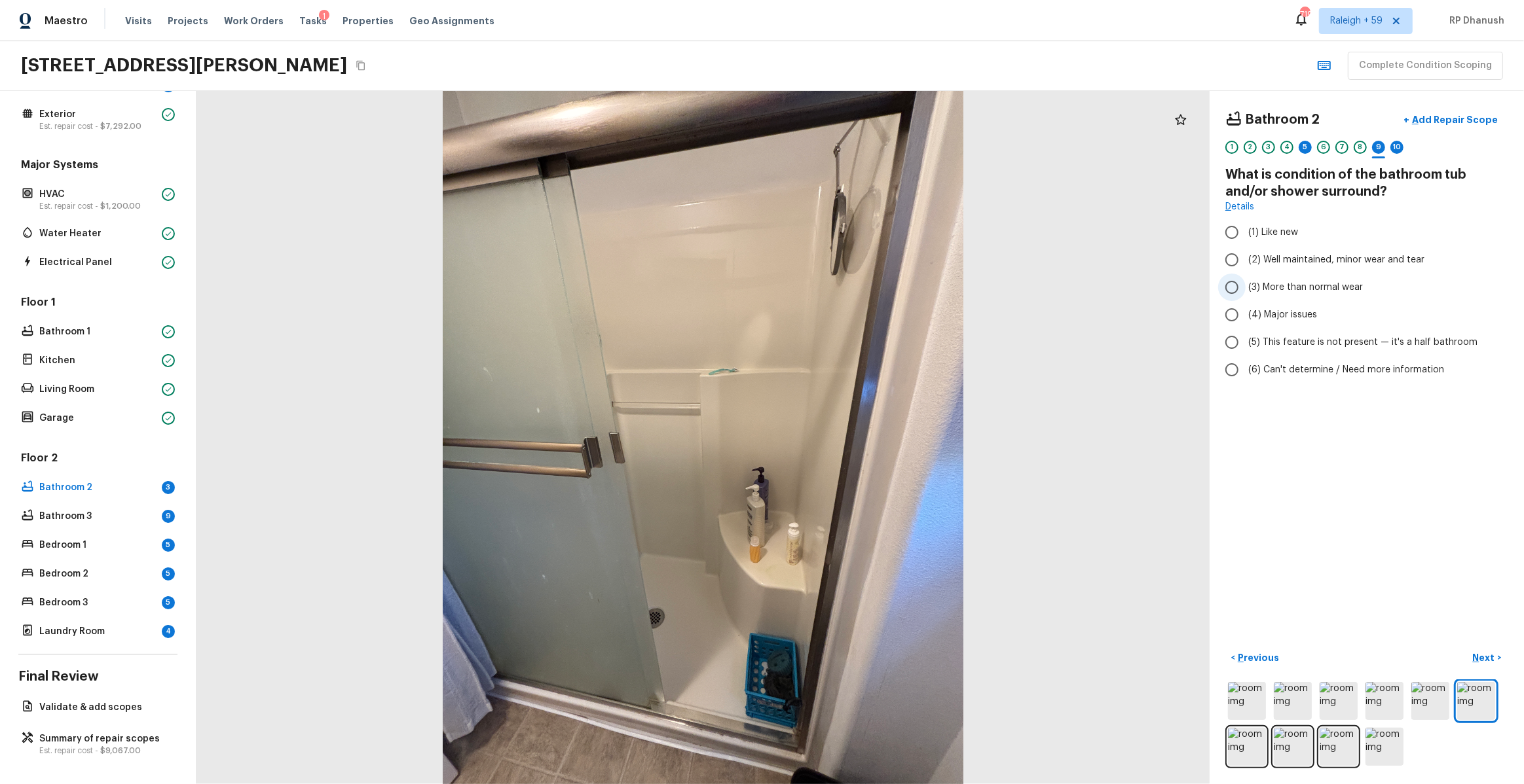
click at [1256, 279] on label "(3) More than normal wear" at bounding box center [1358, 287] width 280 height 27
click at [1246, 279] on input "(3) More than normal wear" at bounding box center [1232, 287] width 27 height 27
radio input "true"
click at [1277, 259] on span "(2) Well maintained, minor wear and tear" at bounding box center [1336, 260] width 176 height 13
click at [1246, 259] on input "(2) Well maintained, minor wear and tear" at bounding box center [1232, 260] width 27 height 27
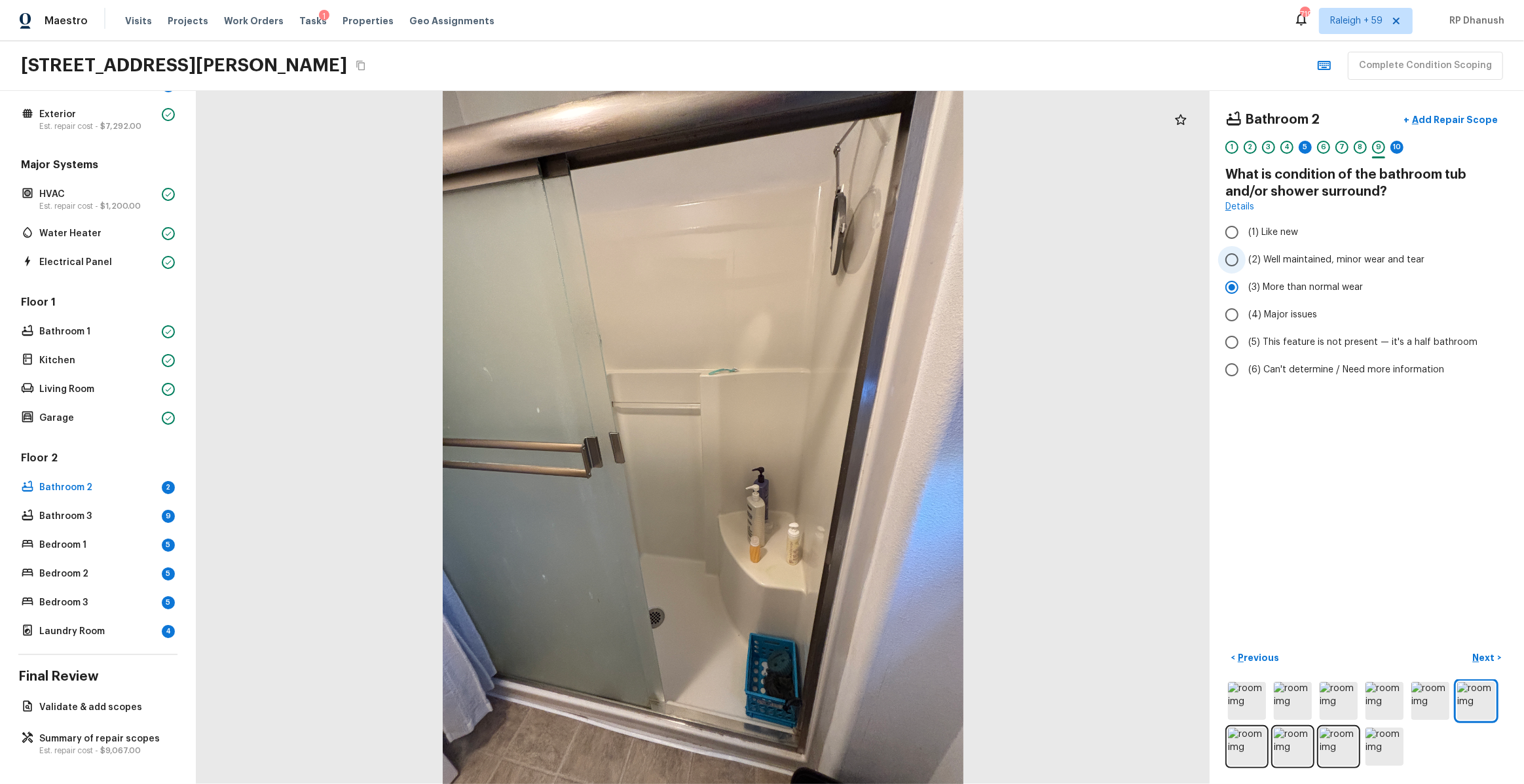
radio input "true"
click at [1458, 122] on p "Add Repair Scope" at bounding box center [1454, 120] width 88 height 13
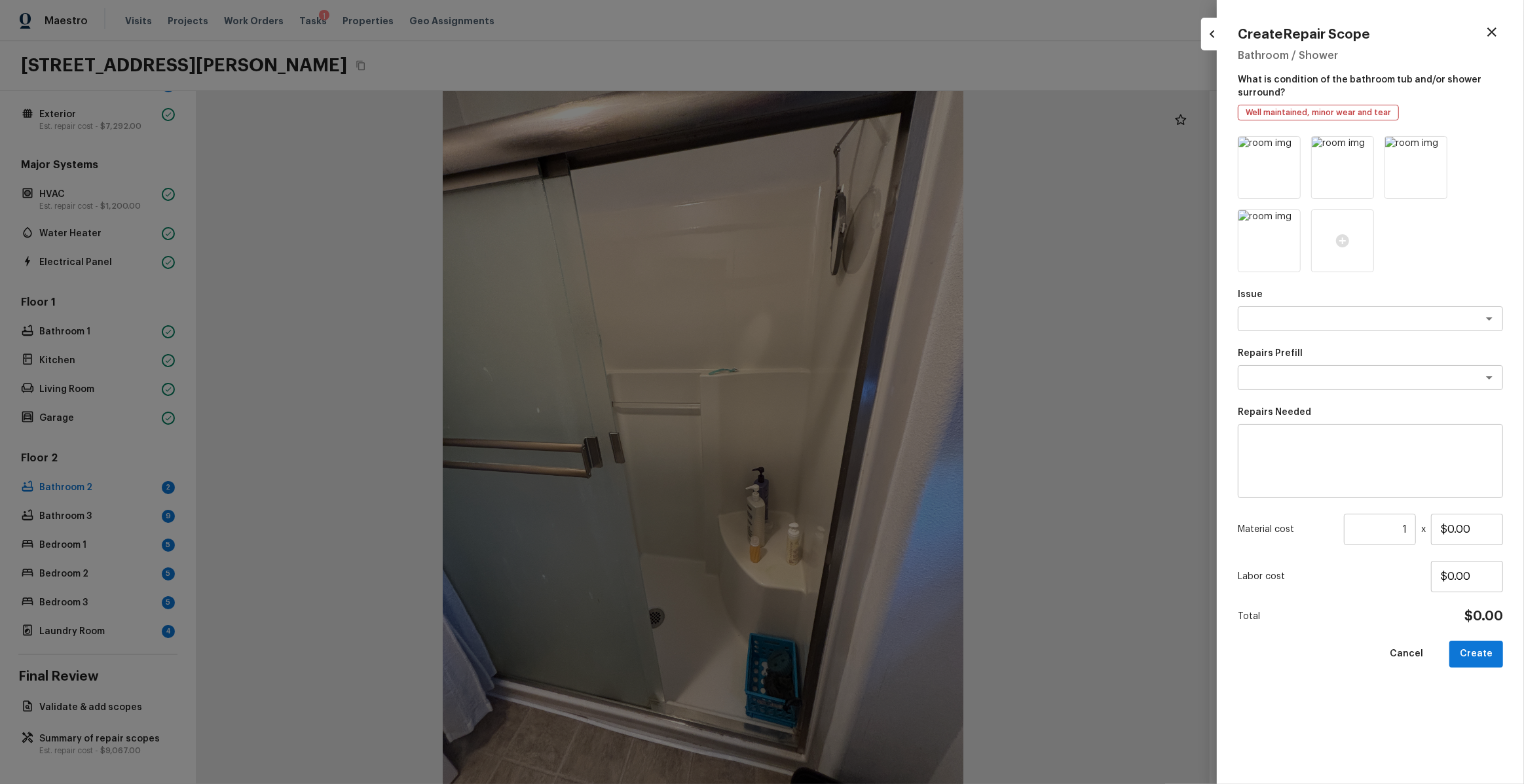
click at [1336, 443] on textarea at bounding box center [1370, 462] width 247 height 53
type textarea "Shower pan deep clening"
click at [1419, 531] on div "Material cost 1 ​ x $0.00" at bounding box center [1370, 530] width 265 height 32
click at [1412, 531] on input "1" at bounding box center [1380, 530] width 72 height 32
type input "80"
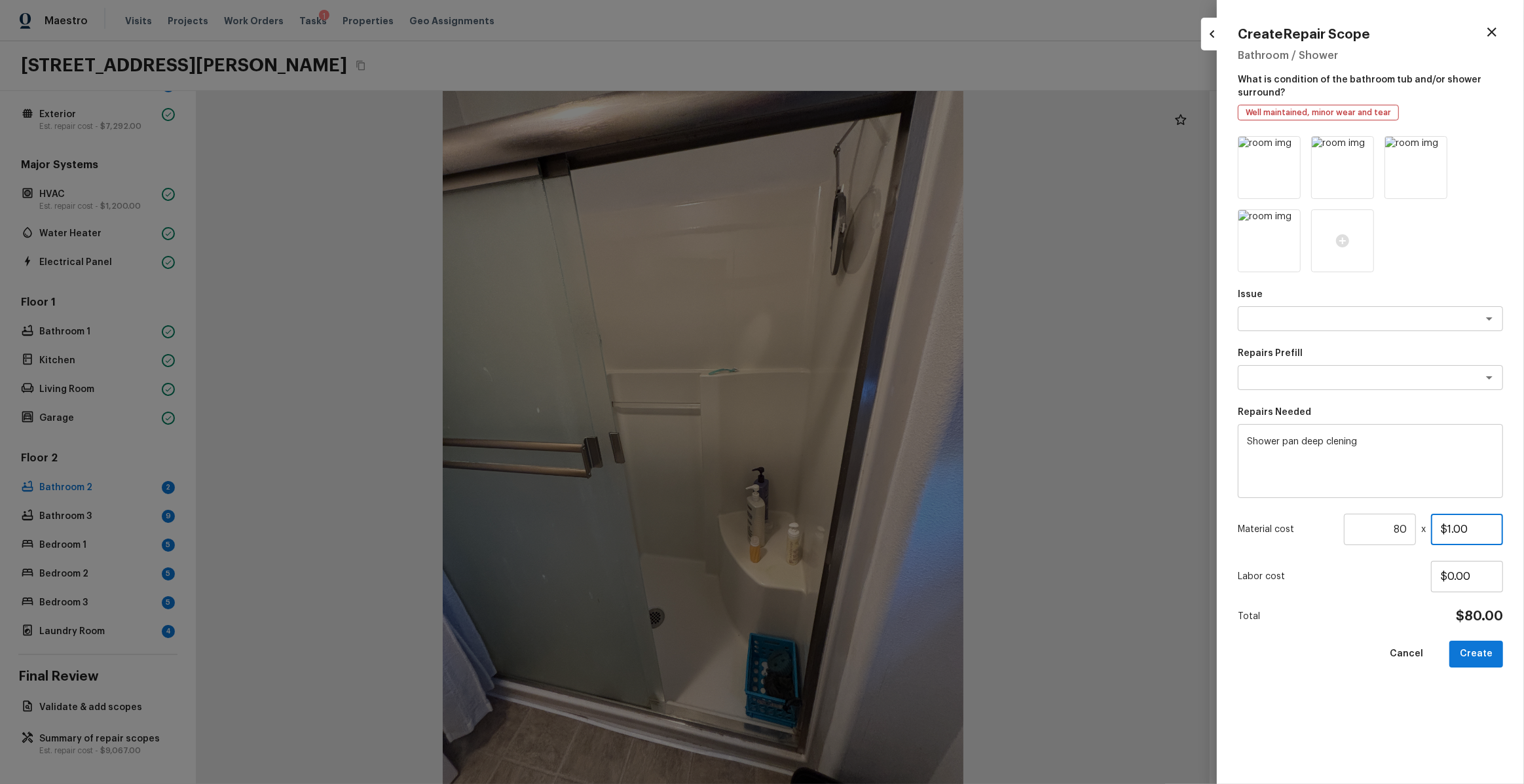
type input "$1.00"
click at [1287, 146] on icon at bounding box center [1288, 149] width 11 height 11
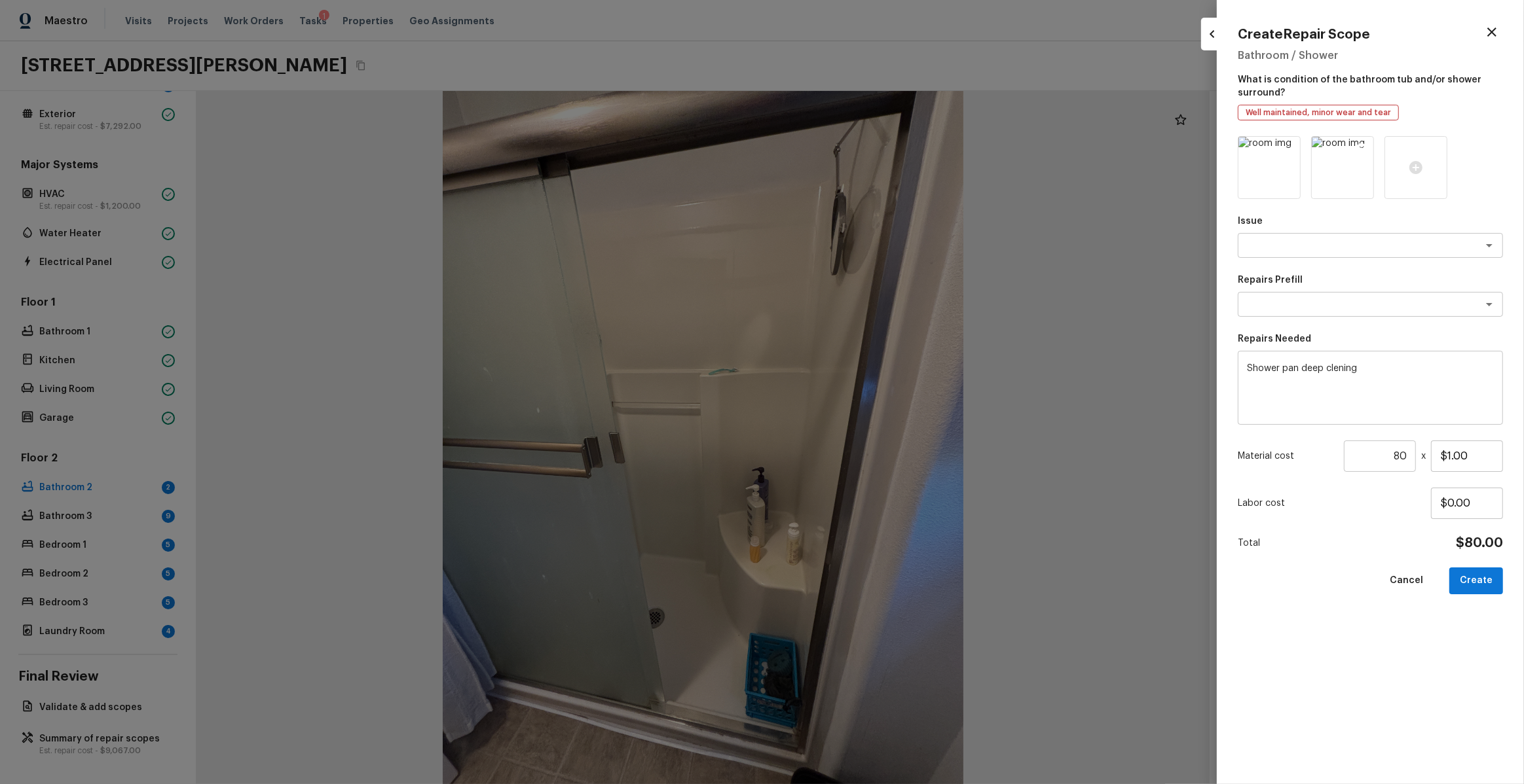
click at [1362, 150] on icon at bounding box center [1362, 149] width 11 height 11
click at [1362, 150] on div at bounding box center [1342, 167] width 63 height 62
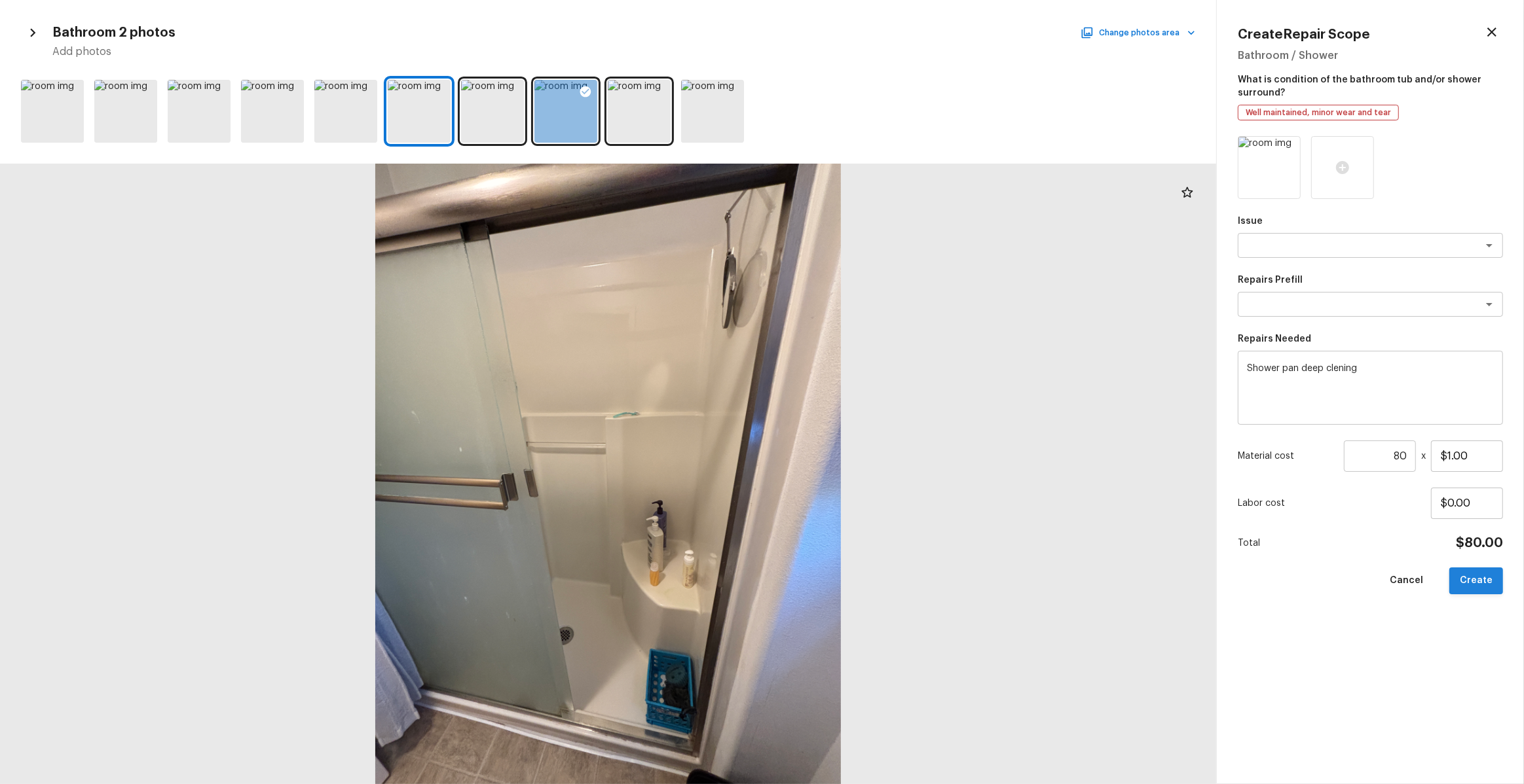
click at [1490, 571] on button "Create" at bounding box center [1476, 581] width 54 height 27
type input "1"
type input "$0.00"
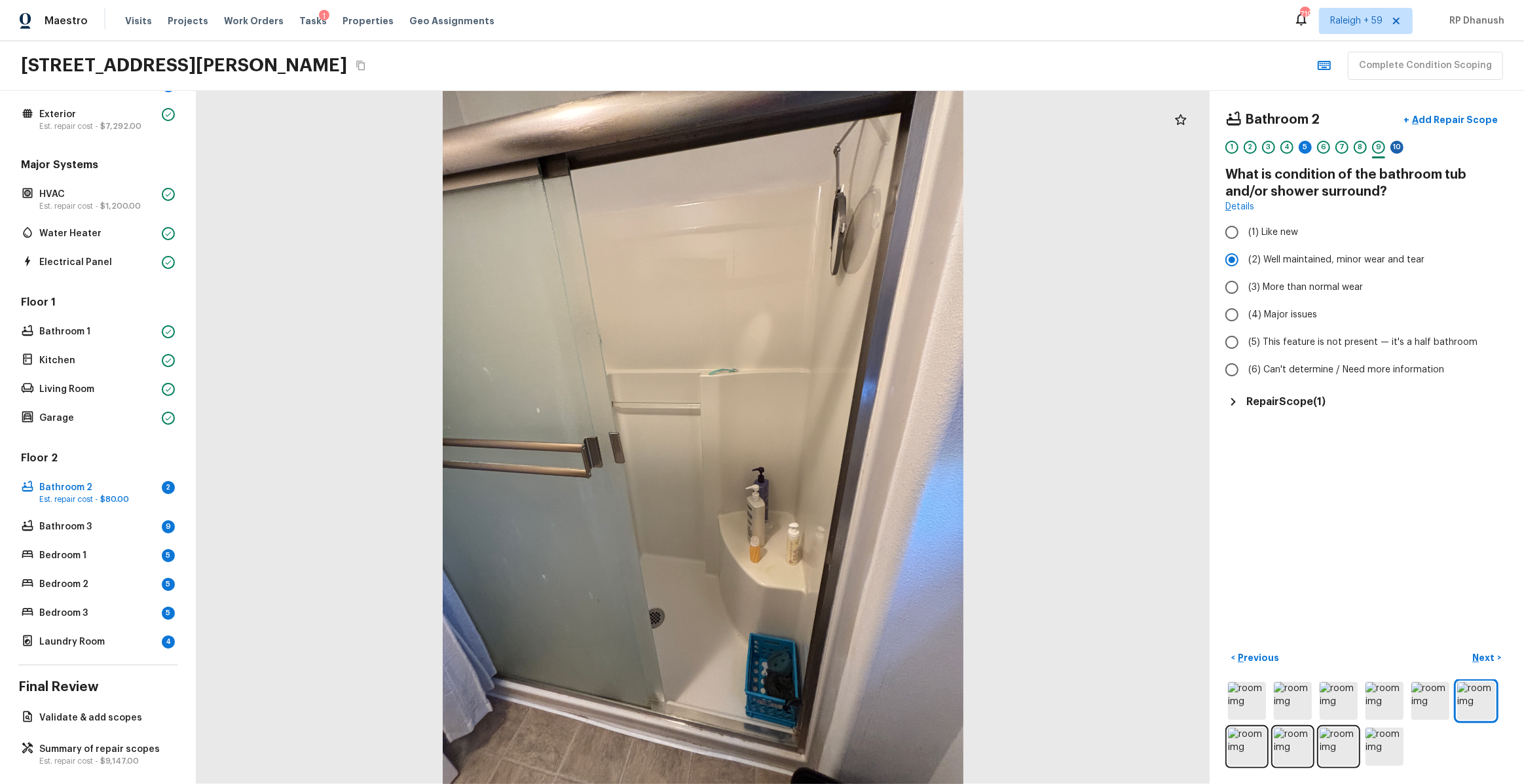
click at [1399, 147] on div "10" at bounding box center [1396, 147] width 13 height 13
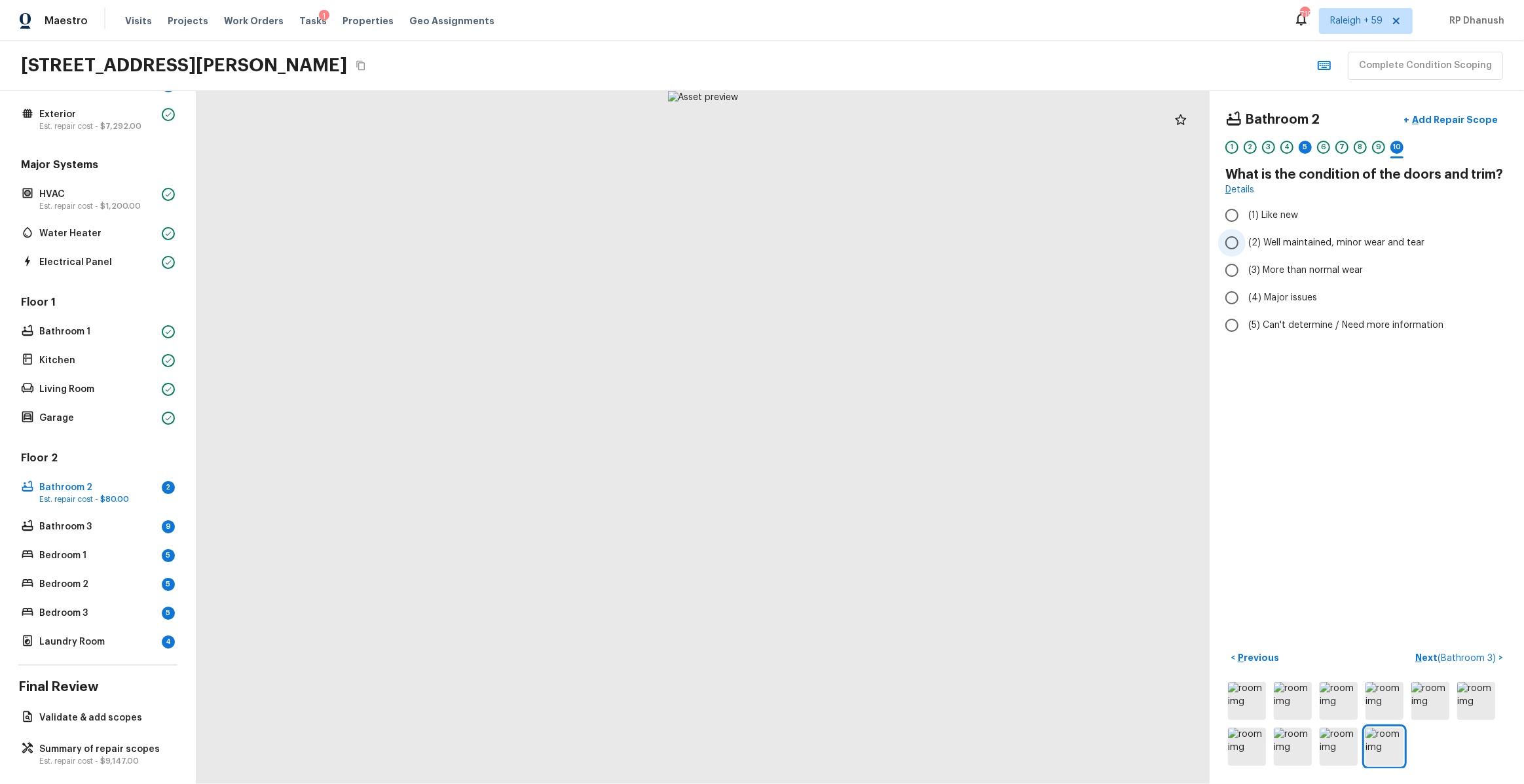
click at [1263, 245] on span "(2) Well maintained, minor wear and tear" at bounding box center [1336, 243] width 176 height 13
click at [1246, 245] on input "(2) Well maintained, minor wear and tear" at bounding box center [1232, 242] width 27 height 27
radio input "true"
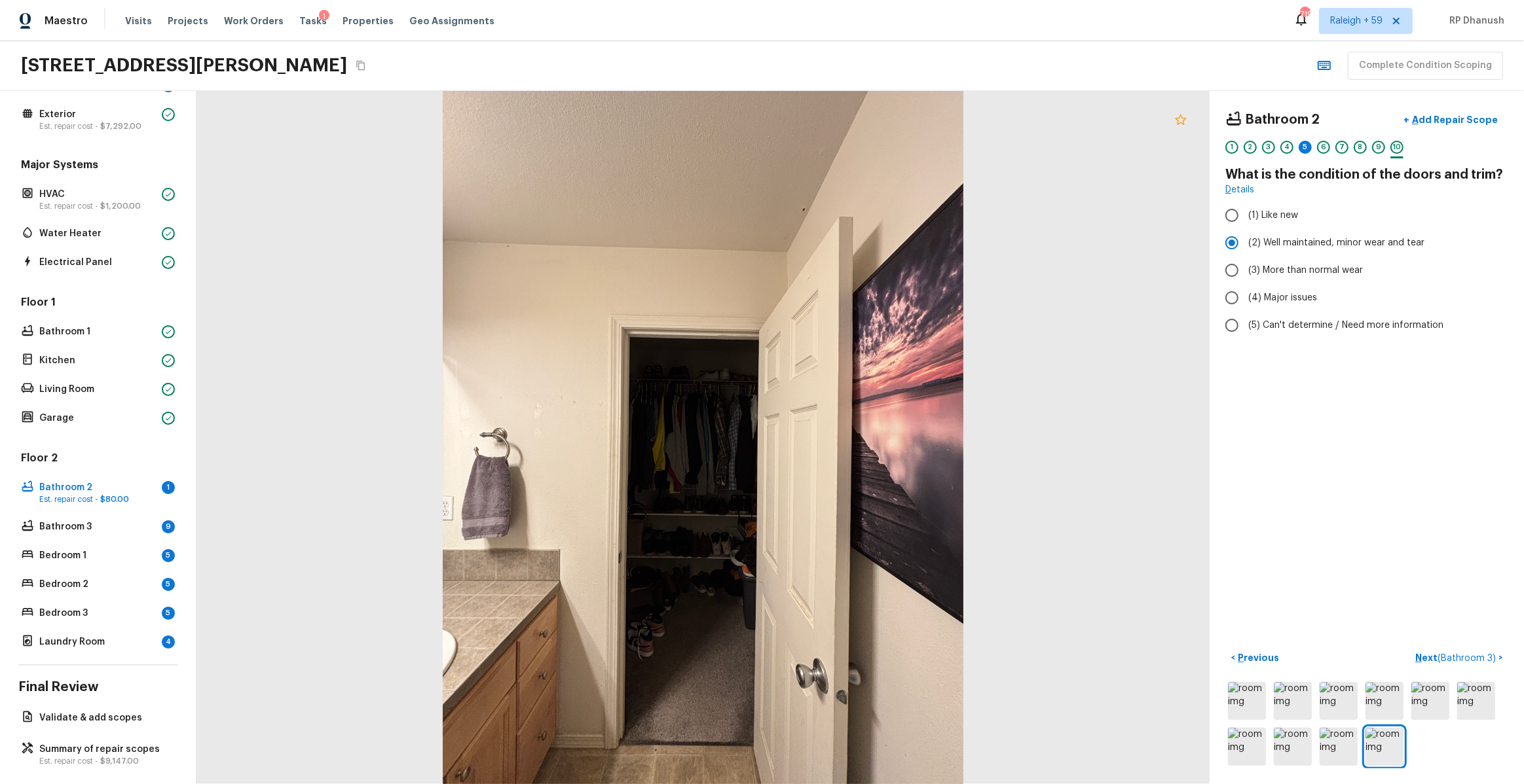
click at [1175, 118] on icon at bounding box center [1181, 120] width 16 height 16
click at [1307, 148] on div "5" at bounding box center [1305, 147] width 13 height 13
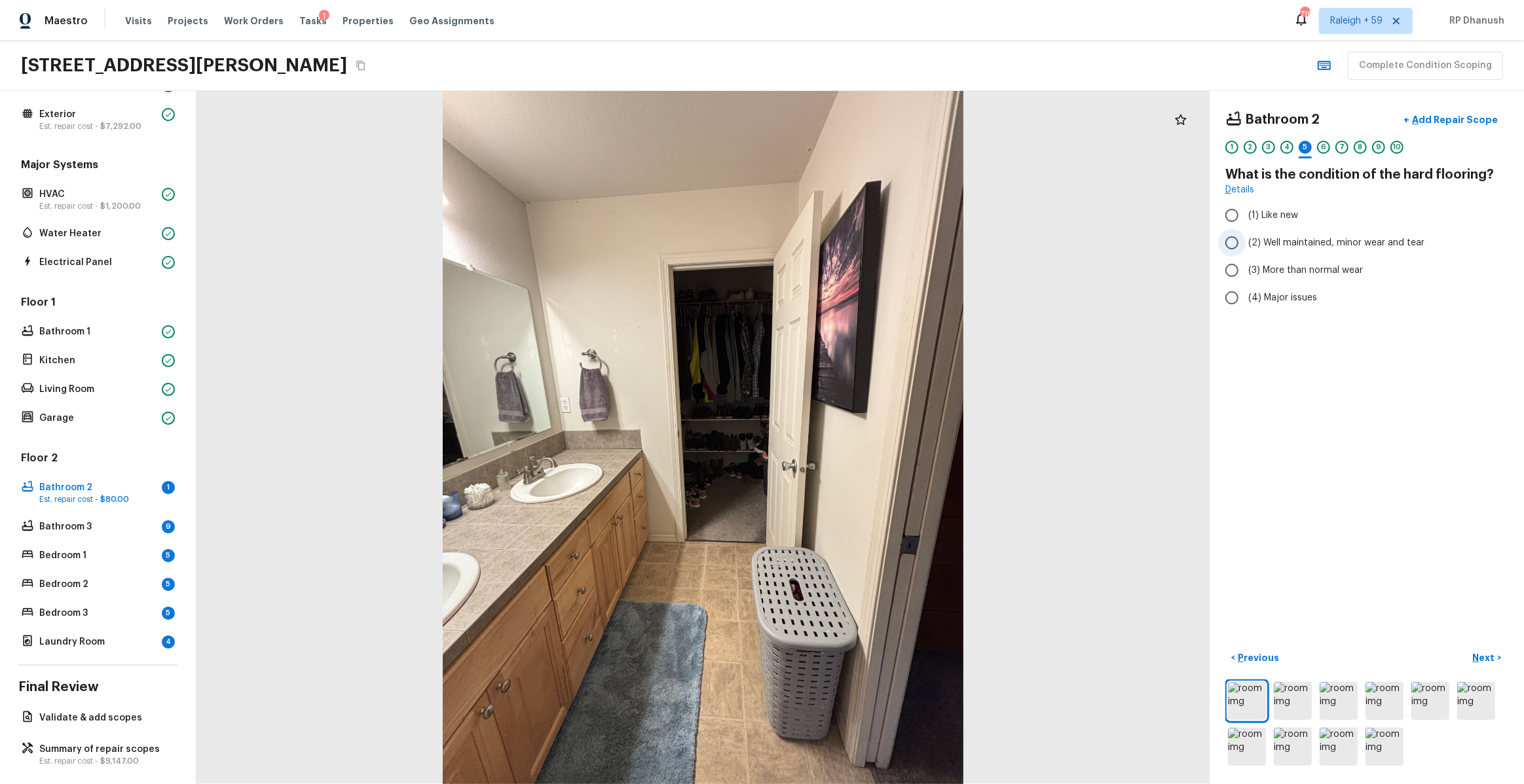
click at [1270, 232] on label "(2) Well maintained, minor wear and tear" at bounding box center [1358, 242] width 280 height 27
click at [1246, 232] on input "(2) Well maintained, minor wear and tear" at bounding box center [1232, 242] width 27 height 27
radio input "true"
click at [40, 744] on p "Summary of repair scopes" at bounding box center [105, 749] width 130 height 13
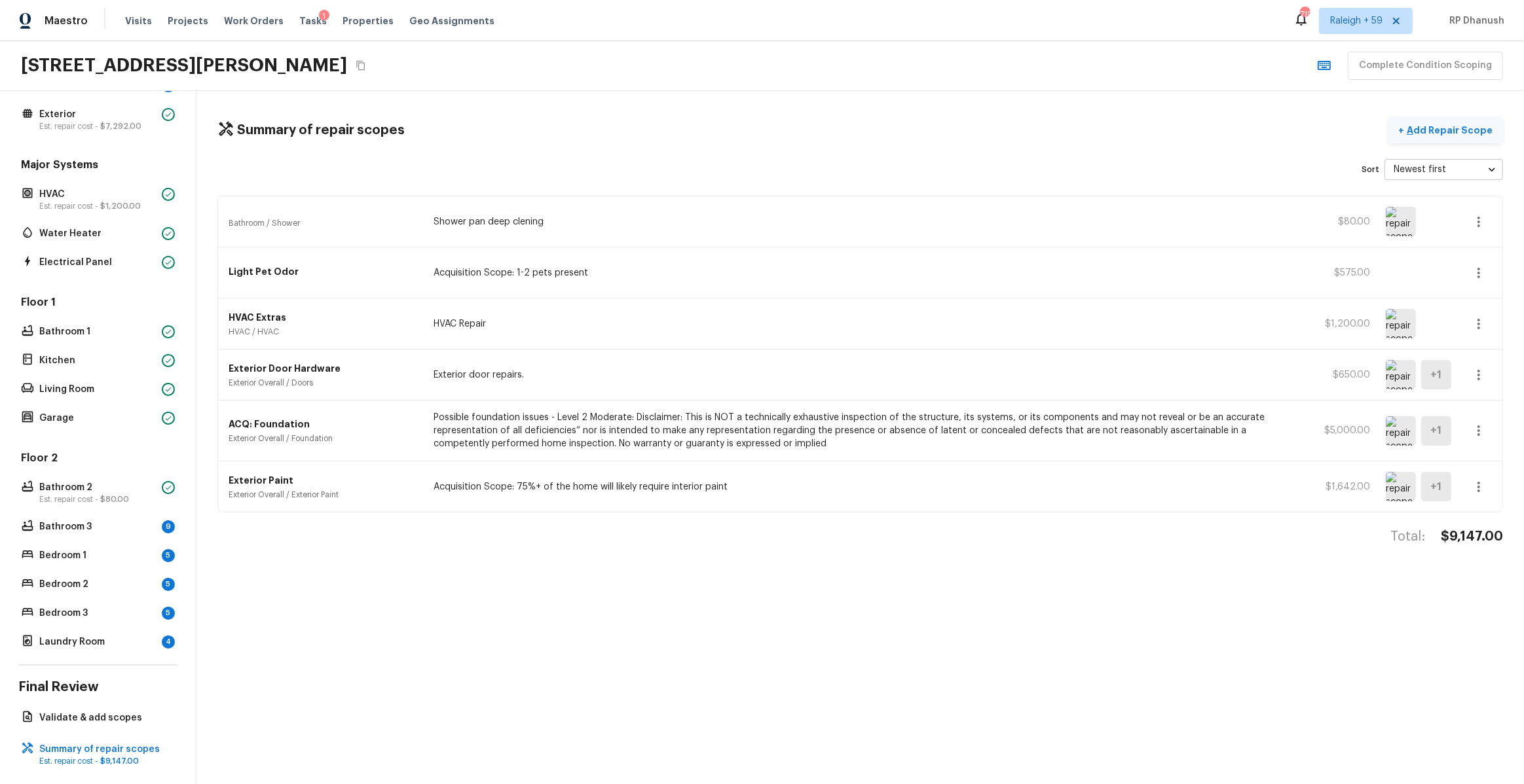
click at [1450, 124] on p "Add Repair Scope" at bounding box center [1448, 130] width 88 height 13
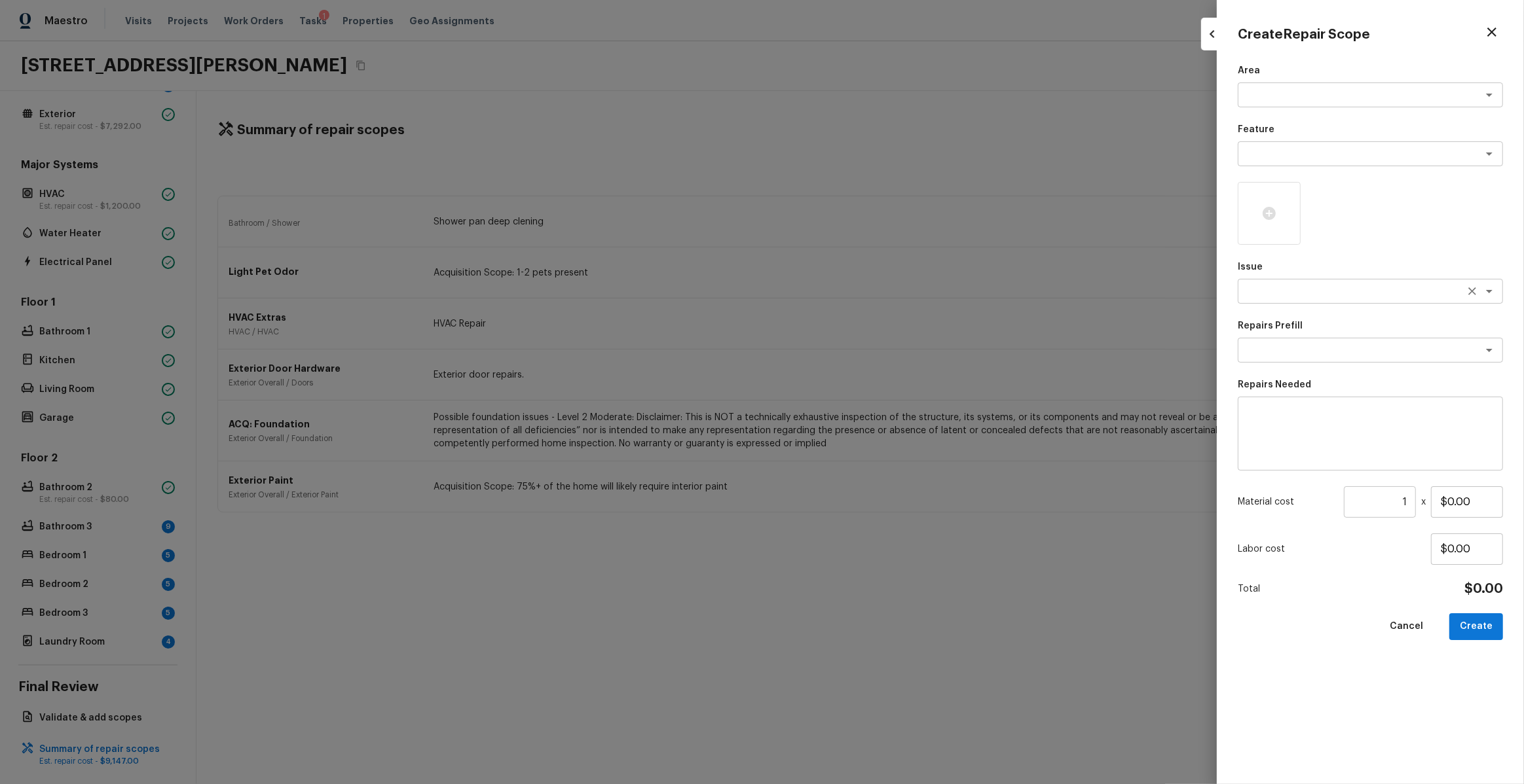
click at [1279, 289] on textarea at bounding box center [1352, 291] width 217 height 13
type textarea "interio"
click at [1291, 315] on li "ACQ: Water Leak" at bounding box center [1370, 319] width 265 height 21
type textarea "ACQ: Water Leak"
click at [1291, 346] on textarea at bounding box center [1352, 350] width 217 height 13
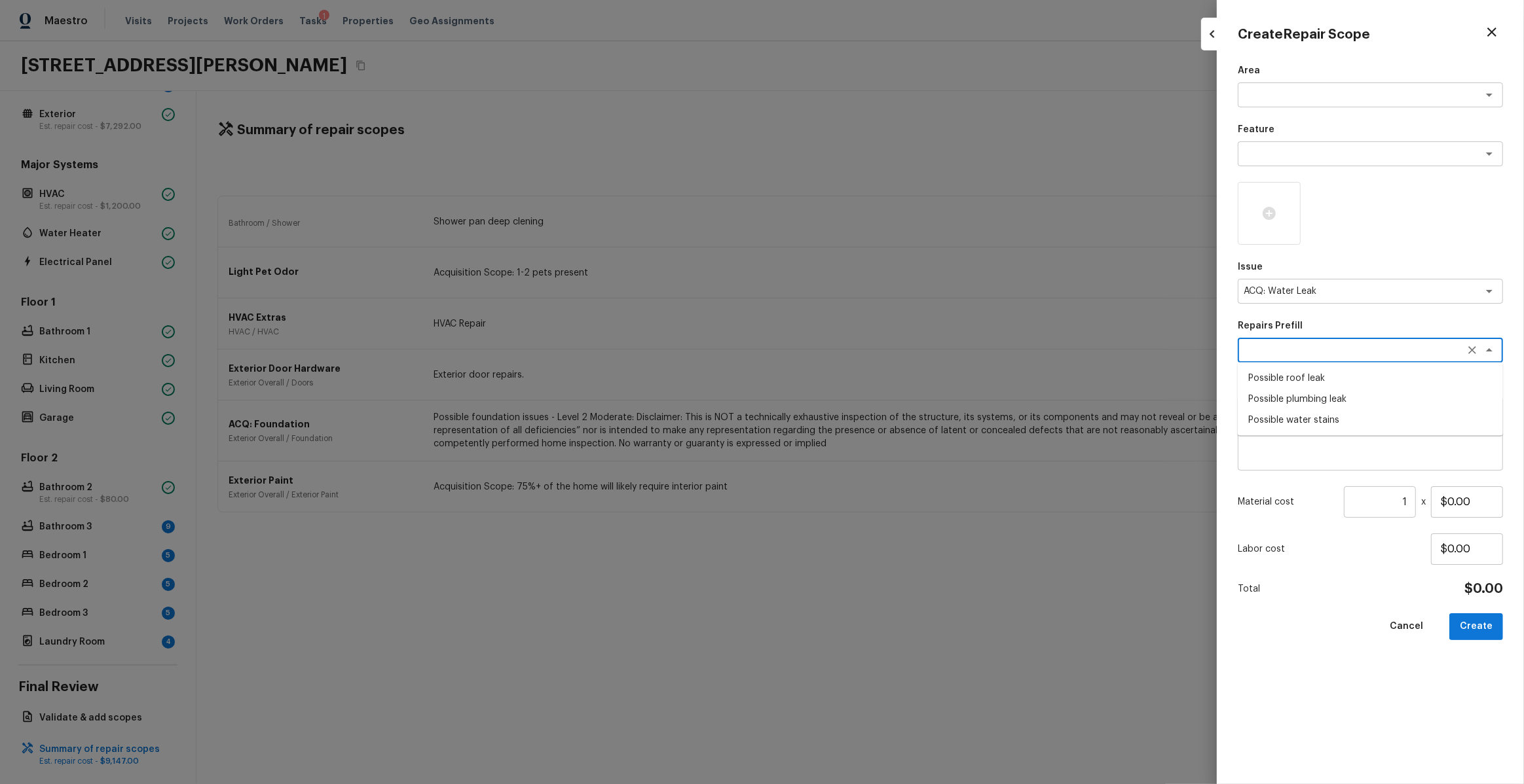
click at [1315, 422] on li "Possible water stains" at bounding box center [1370, 421] width 265 height 21
type textarea "Possible water stains"
type textarea "Acquisition Scope: Possible water stains"
type input "$500.00"
click at [1264, 204] on div at bounding box center [1269, 213] width 63 height 62
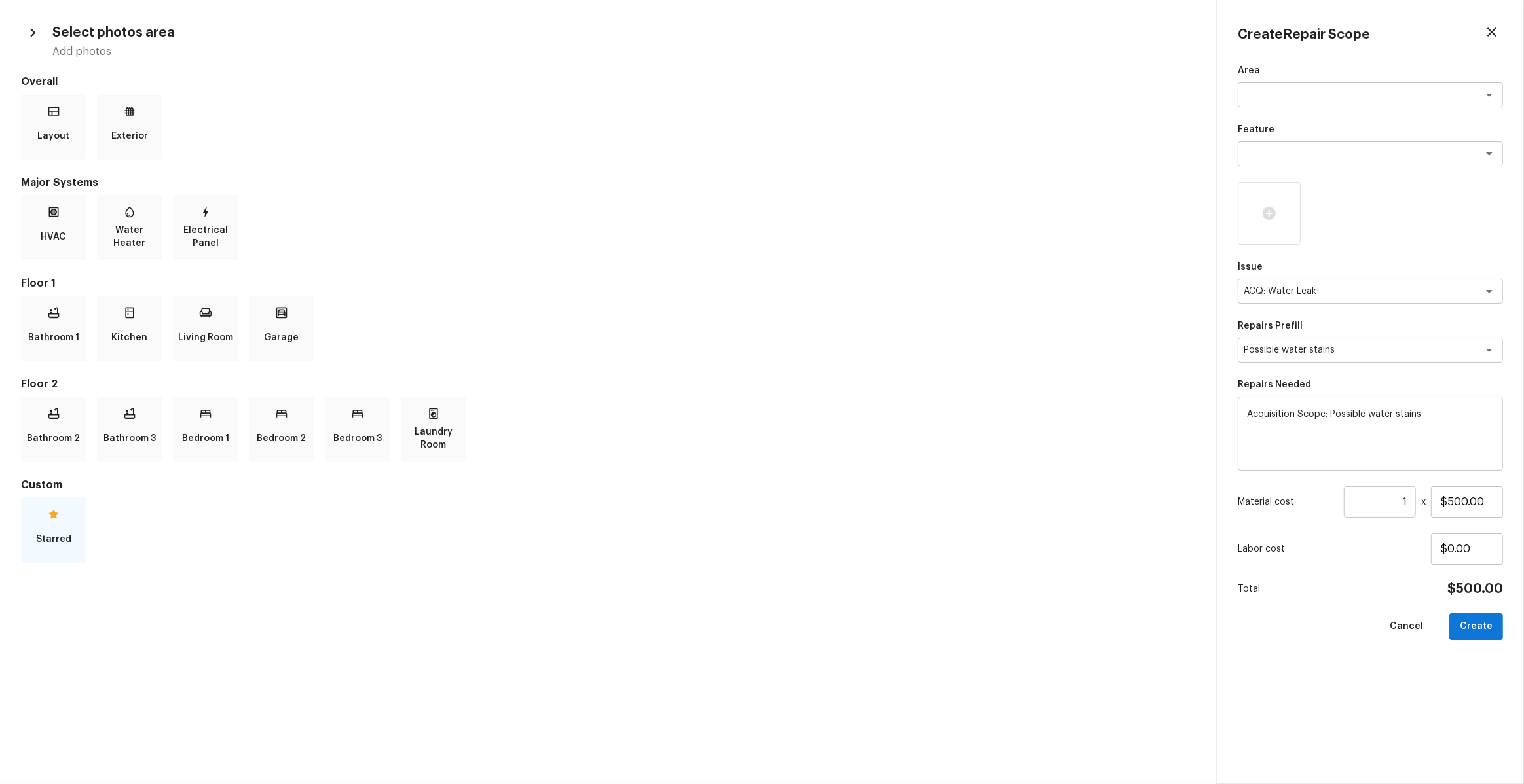
click at [53, 520] on icon at bounding box center [54, 514] width 13 height 13
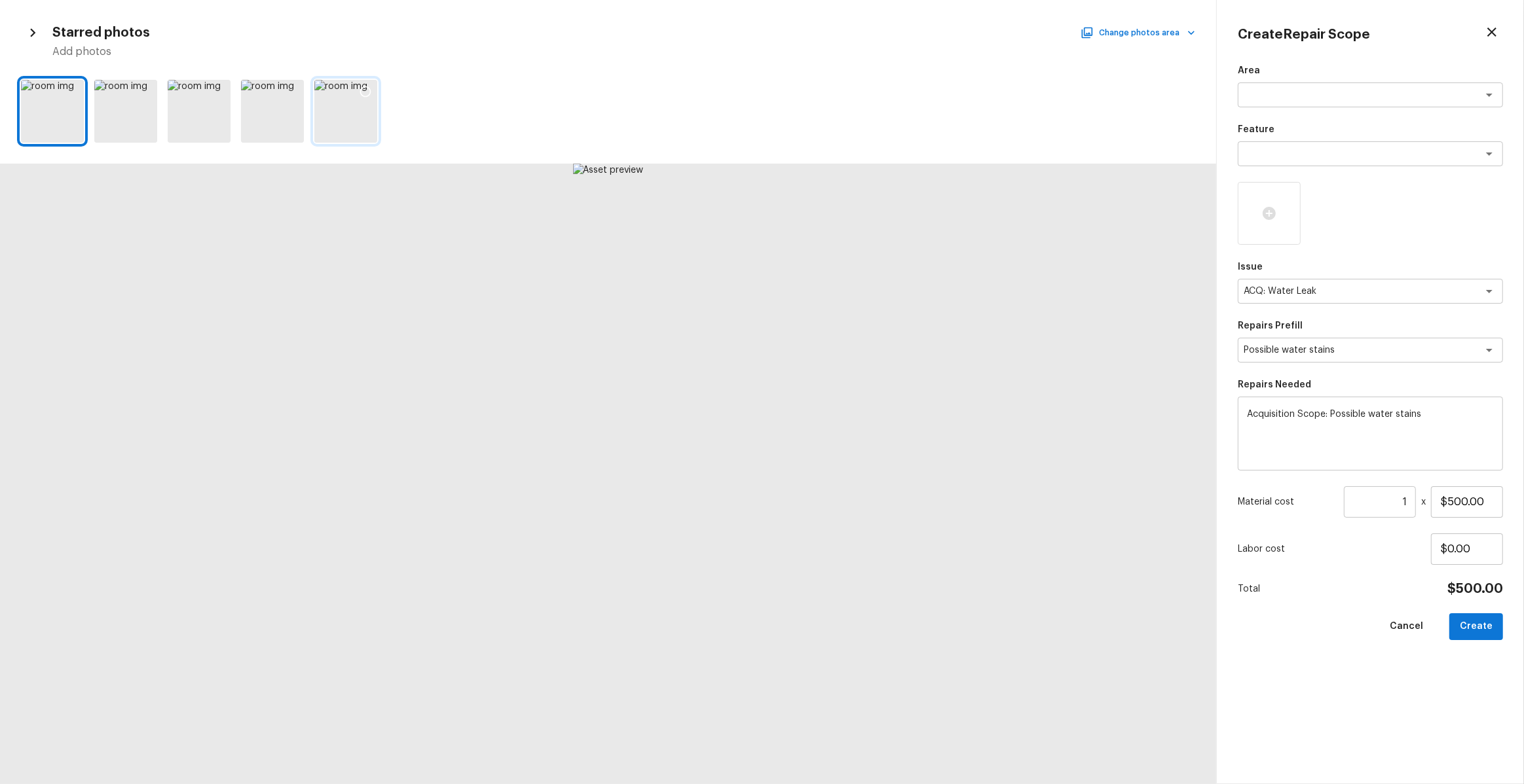
click at [336, 118] on div at bounding box center [345, 111] width 63 height 62
click at [369, 88] on icon at bounding box center [365, 92] width 11 height 11
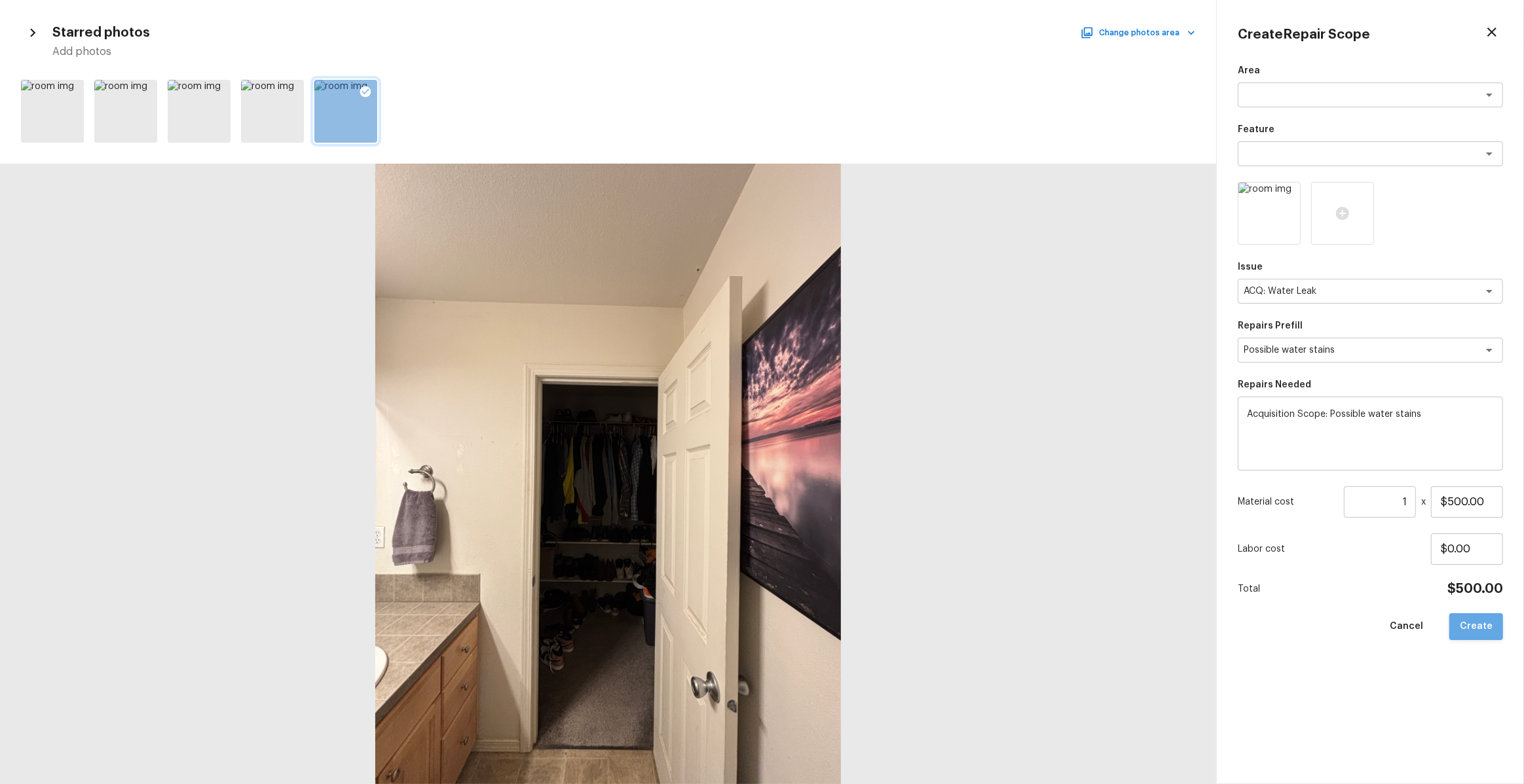
click at [1487, 615] on button "Create" at bounding box center [1476, 626] width 54 height 27
type input "$0.00"
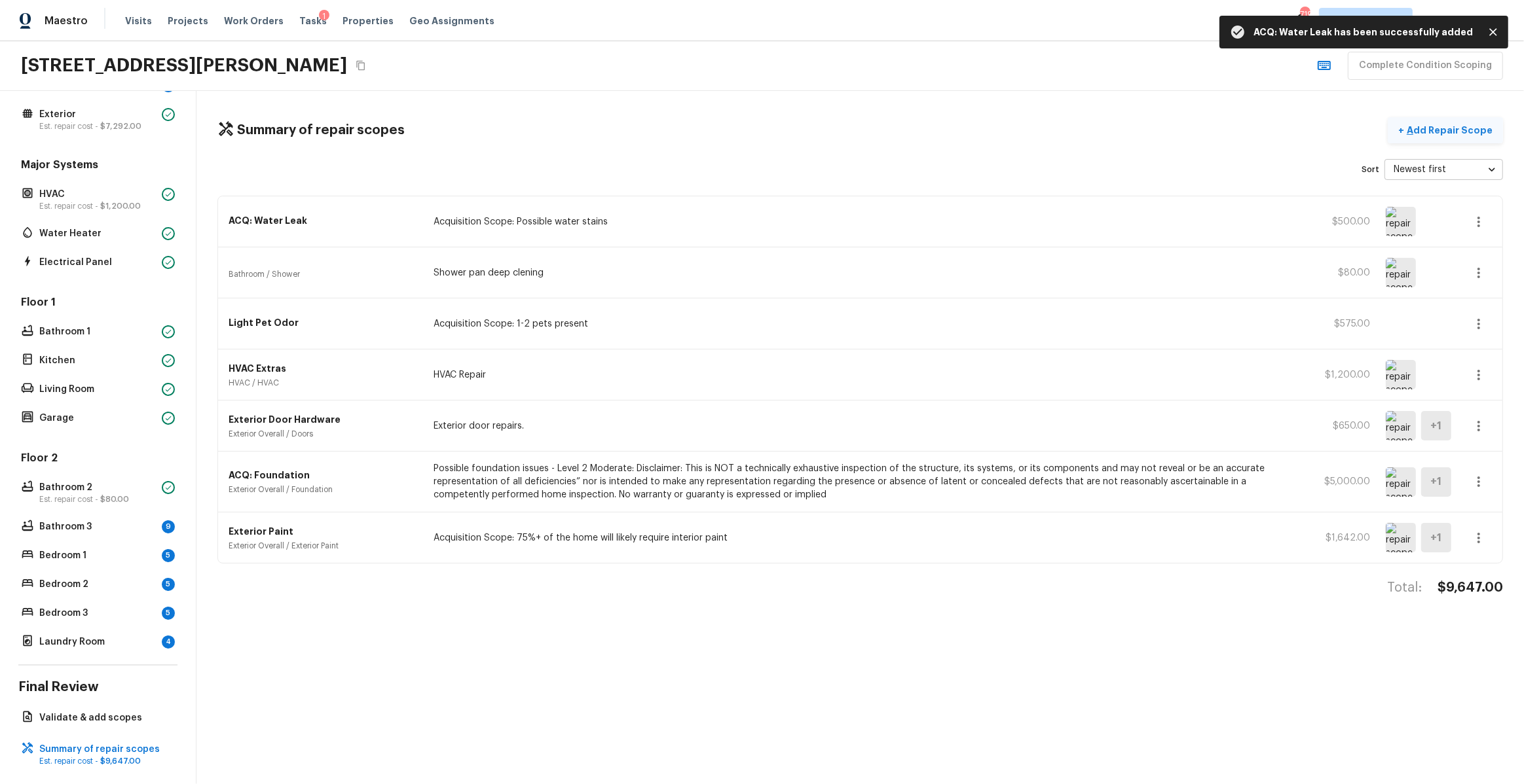
click at [1425, 124] on p "Add Repair Scope" at bounding box center [1448, 130] width 88 height 13
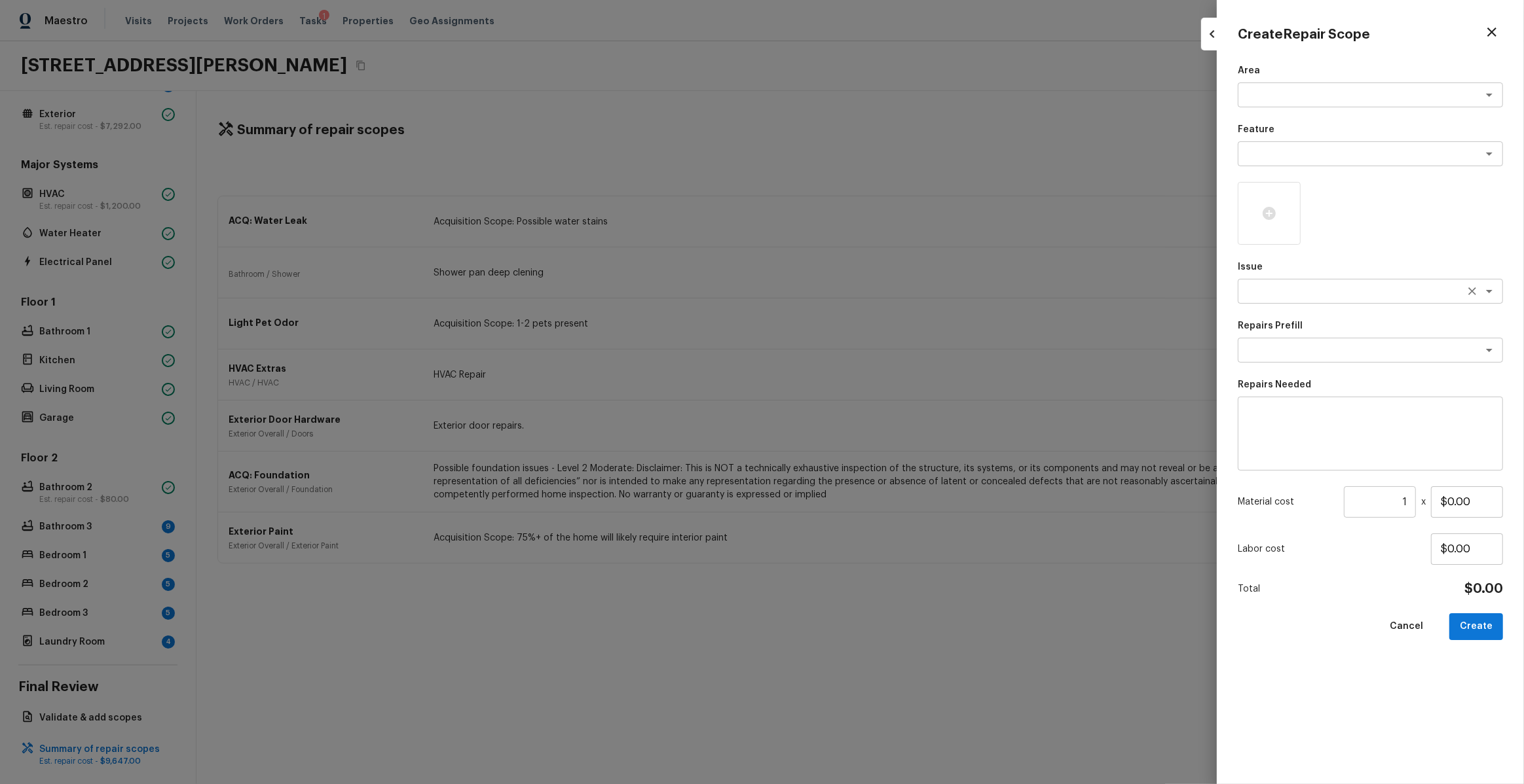
click at [1277, 291] on textarea at bounding box center [1352, 291] width 217 height 13
type textarea "inte"
drag, startPoint x: 1366, startPoint y: 227, endPoint x: 1366, endPoint y: 313, distance: 86.0
click at [1366, 227] on div at bounding box center [1370, 213] width 265 height 62
click at [1361, 455] on textarea at bounding box center [1370, 434] width 247 height 53
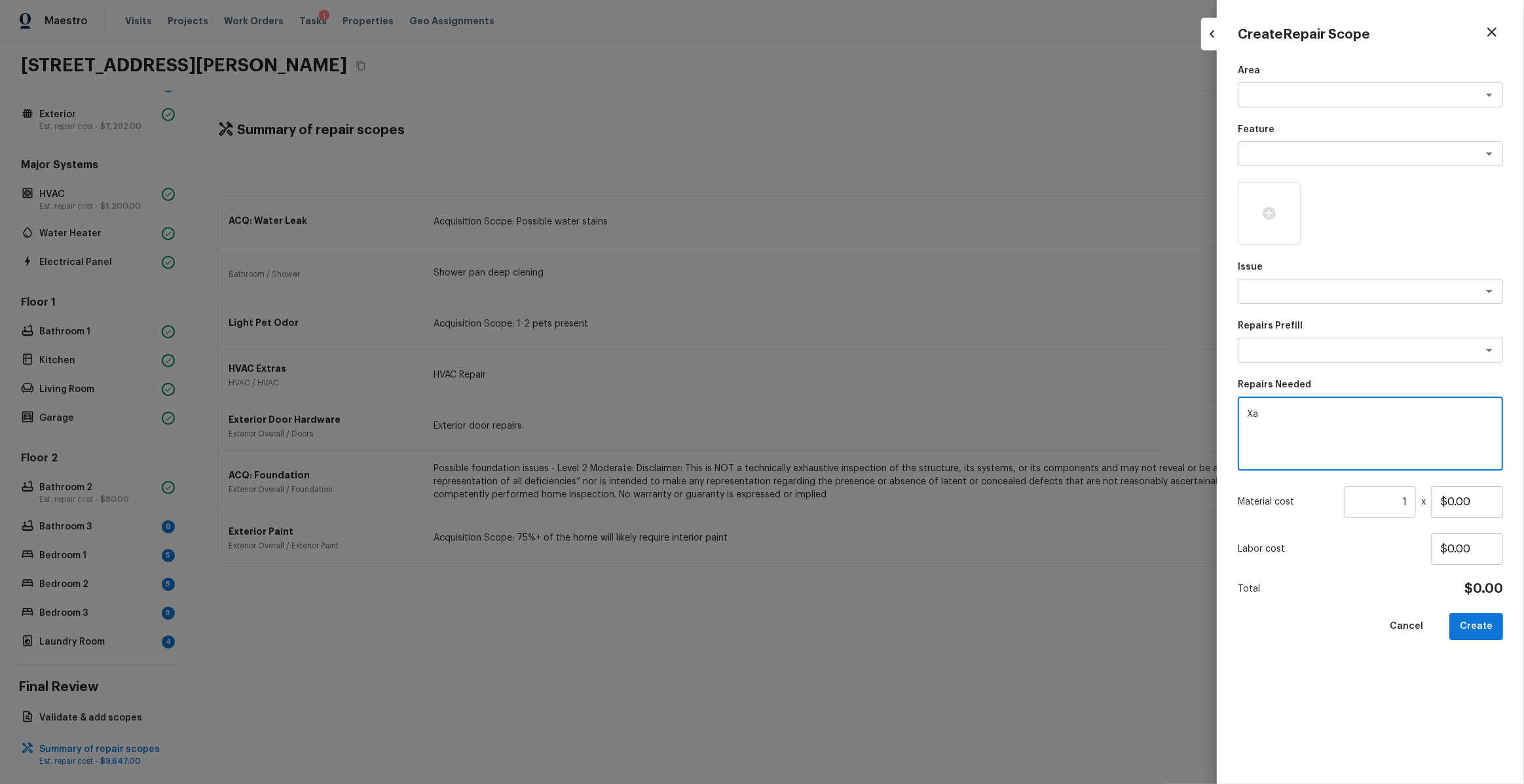
type textarea "X"
type textarea "Cabinet minor repairs"
click at [1285, 99] on textarea at bounding box center [1352, 94] width 217 height 13
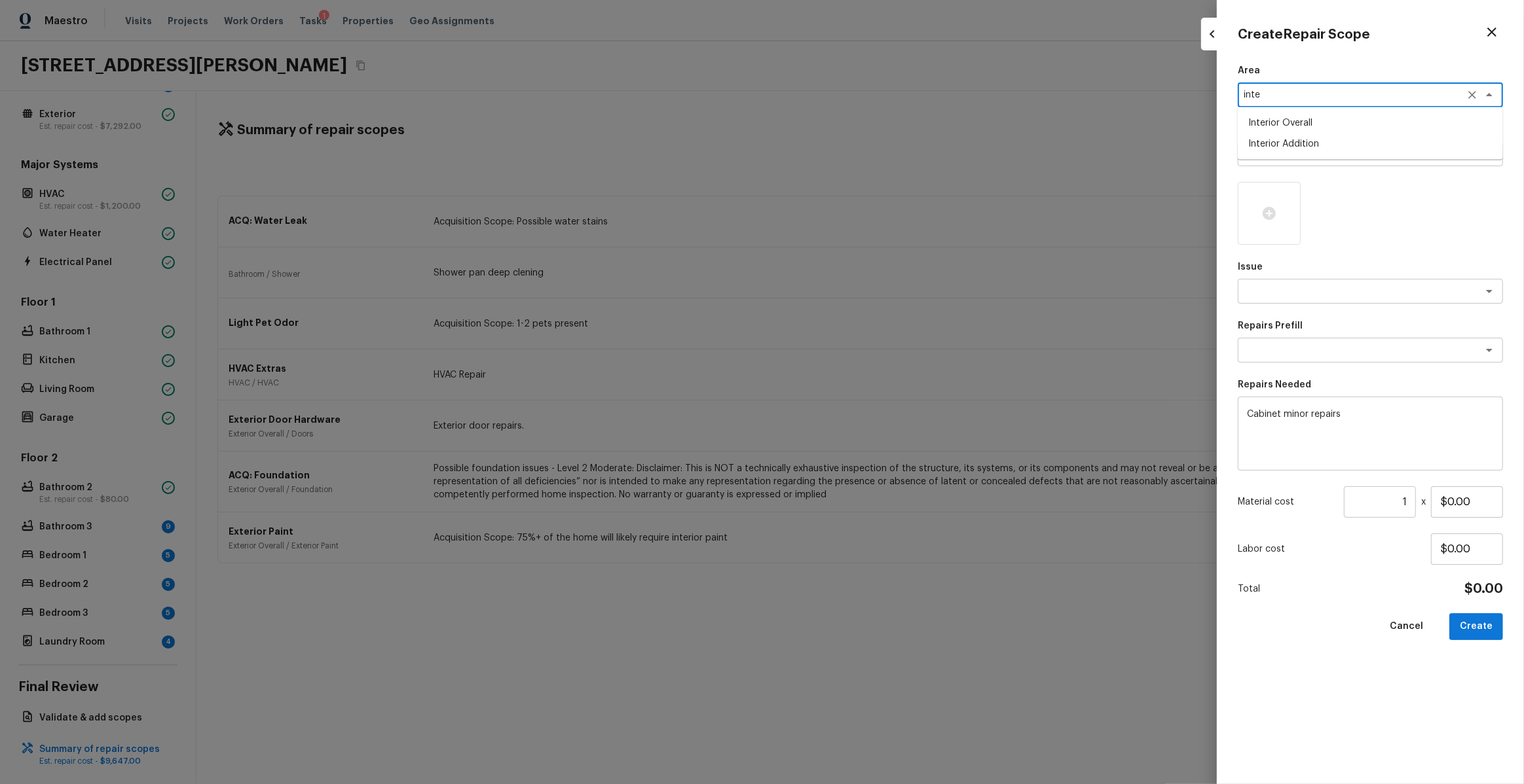
click at [1289, 125] on li "Interior Overall" at bounding box center [1370, 123] width 265 height 21
type textarea "Interior Overall"
click at [1410, 500] on input "1" at bounding box center [1380, 502] width 72 height 32
type input "1800"
type input "$1.00"
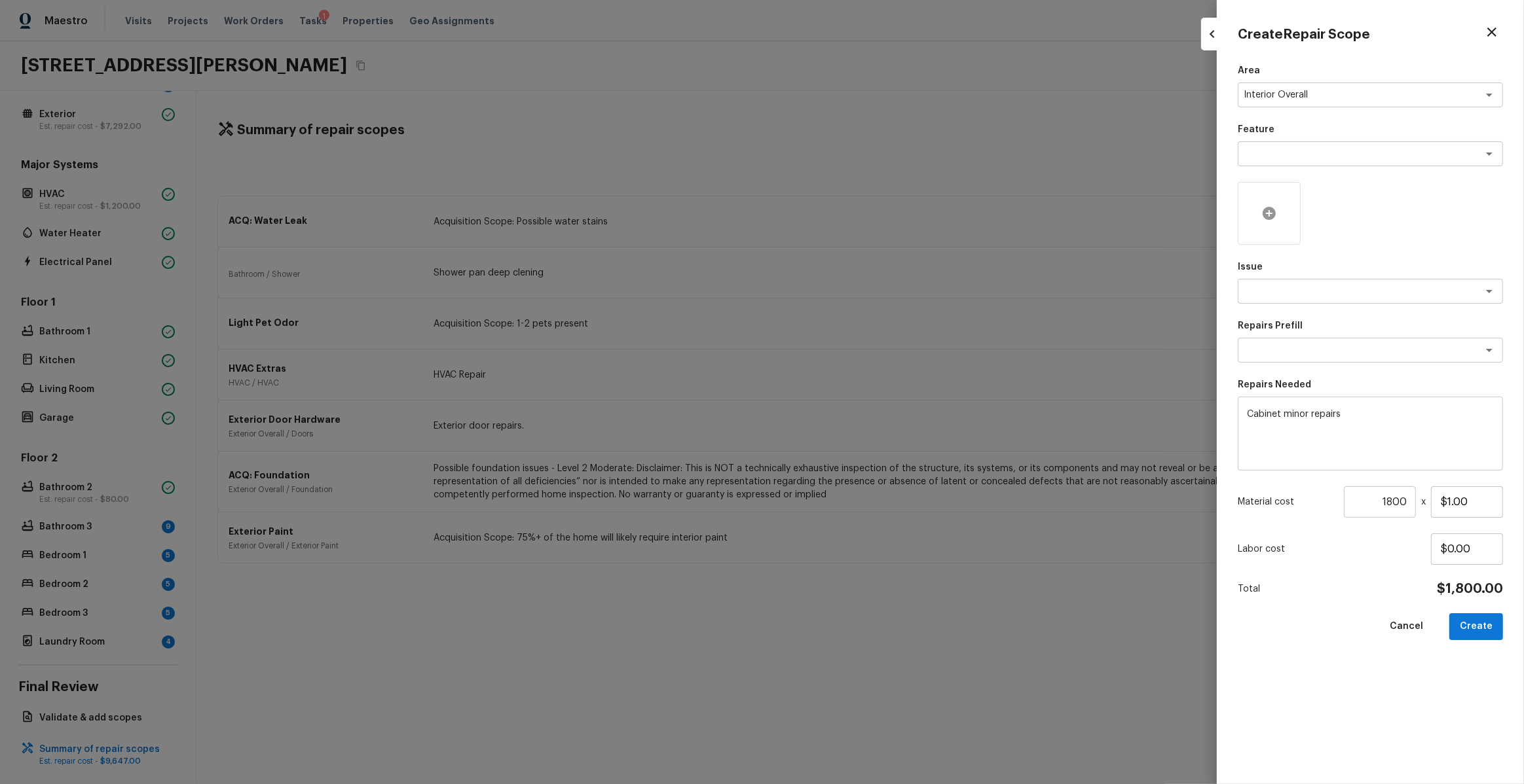
click at [1274, 206] on icon at bounding box center [1270, 214] width 16 height 16
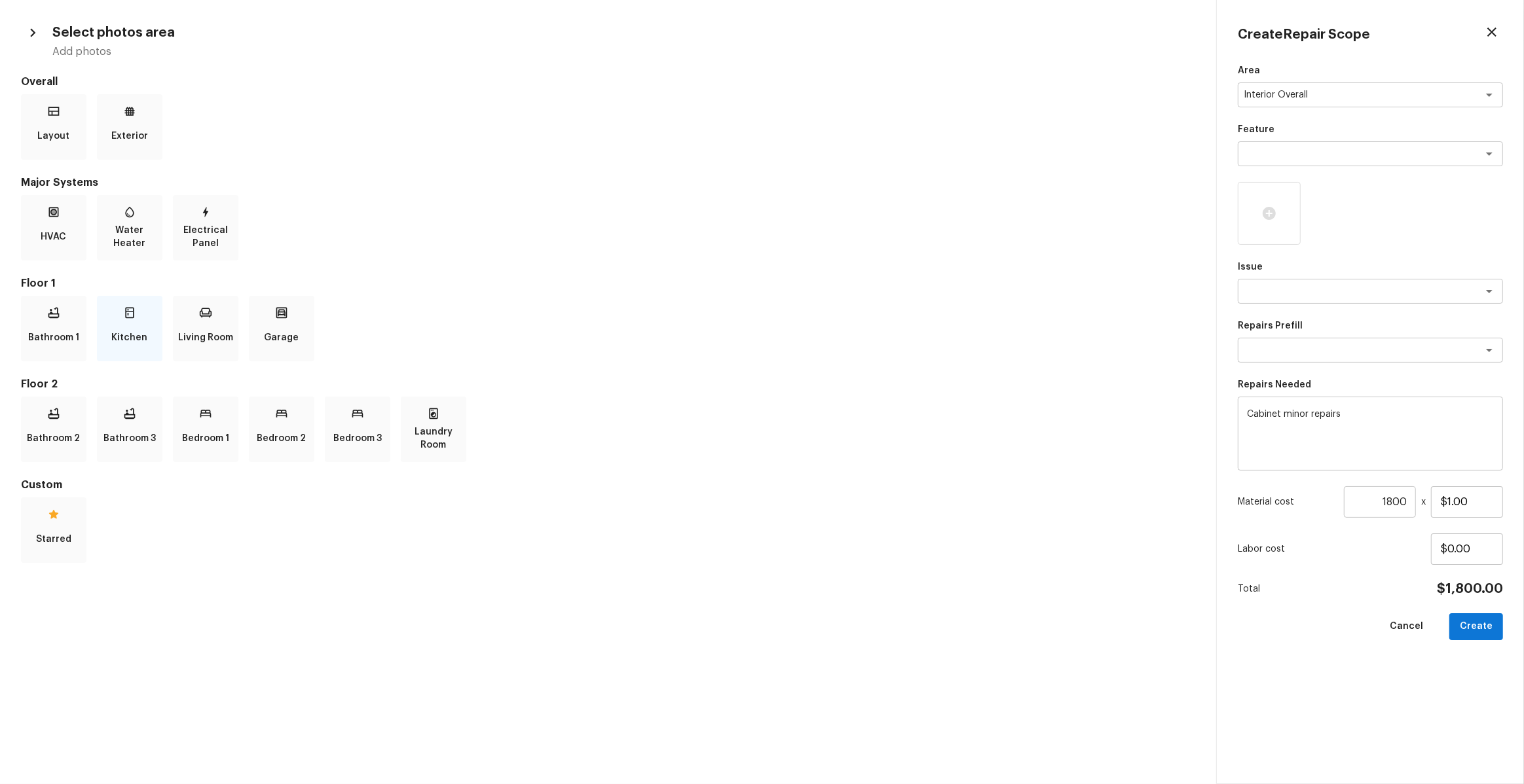
click at [126, 356] on div "Kitchen" at bounding box center [129, 328] width 65 height 65
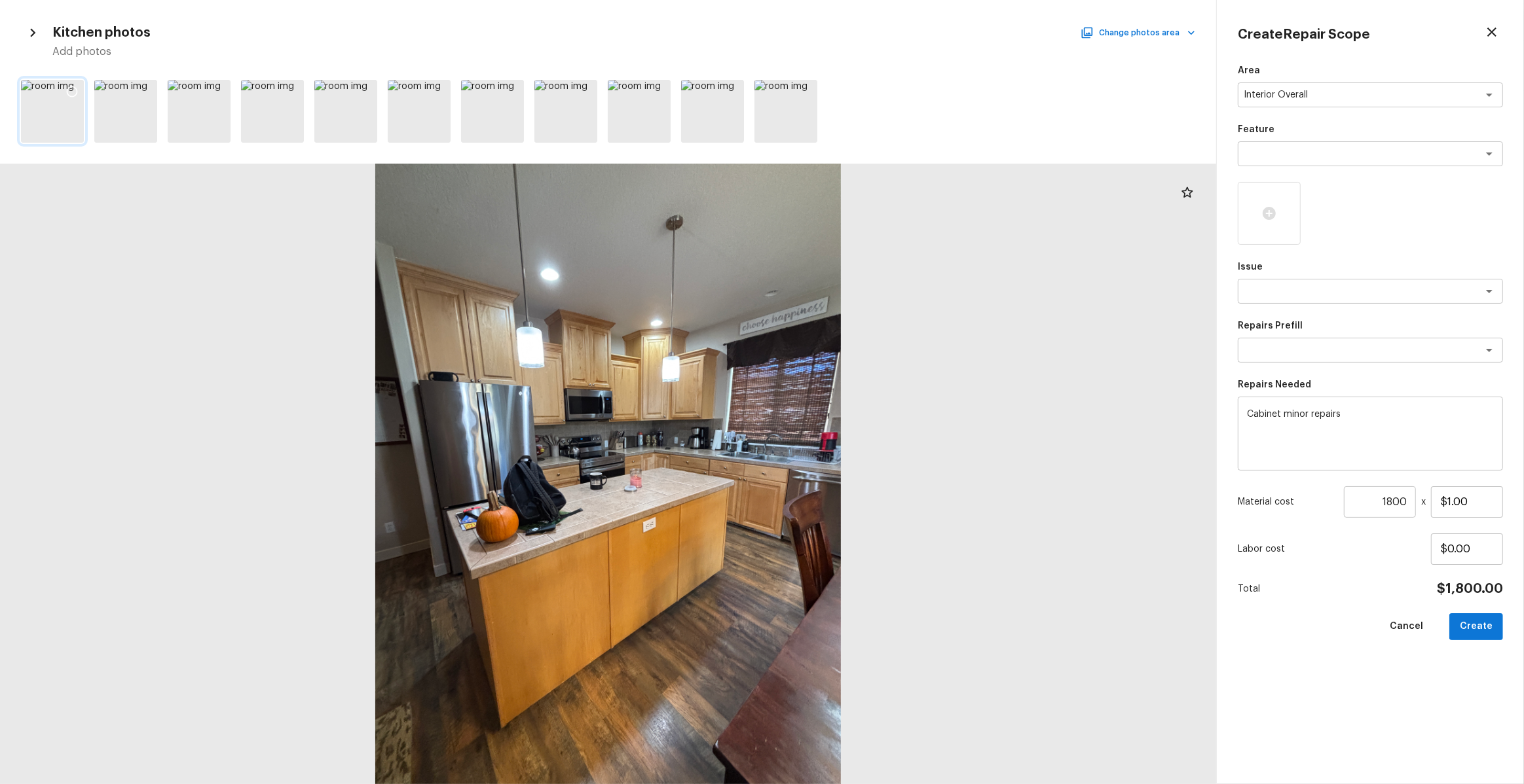
click at [70, 87] on icon at bounding box center [72, 92] width 11 height 11
click at [294, 93] on icon at bounding box center [291, 92] width 13 height 13
click at [1174, 35] on button "Change photos area" at bounding box center [1138, 33] width 112 height 17
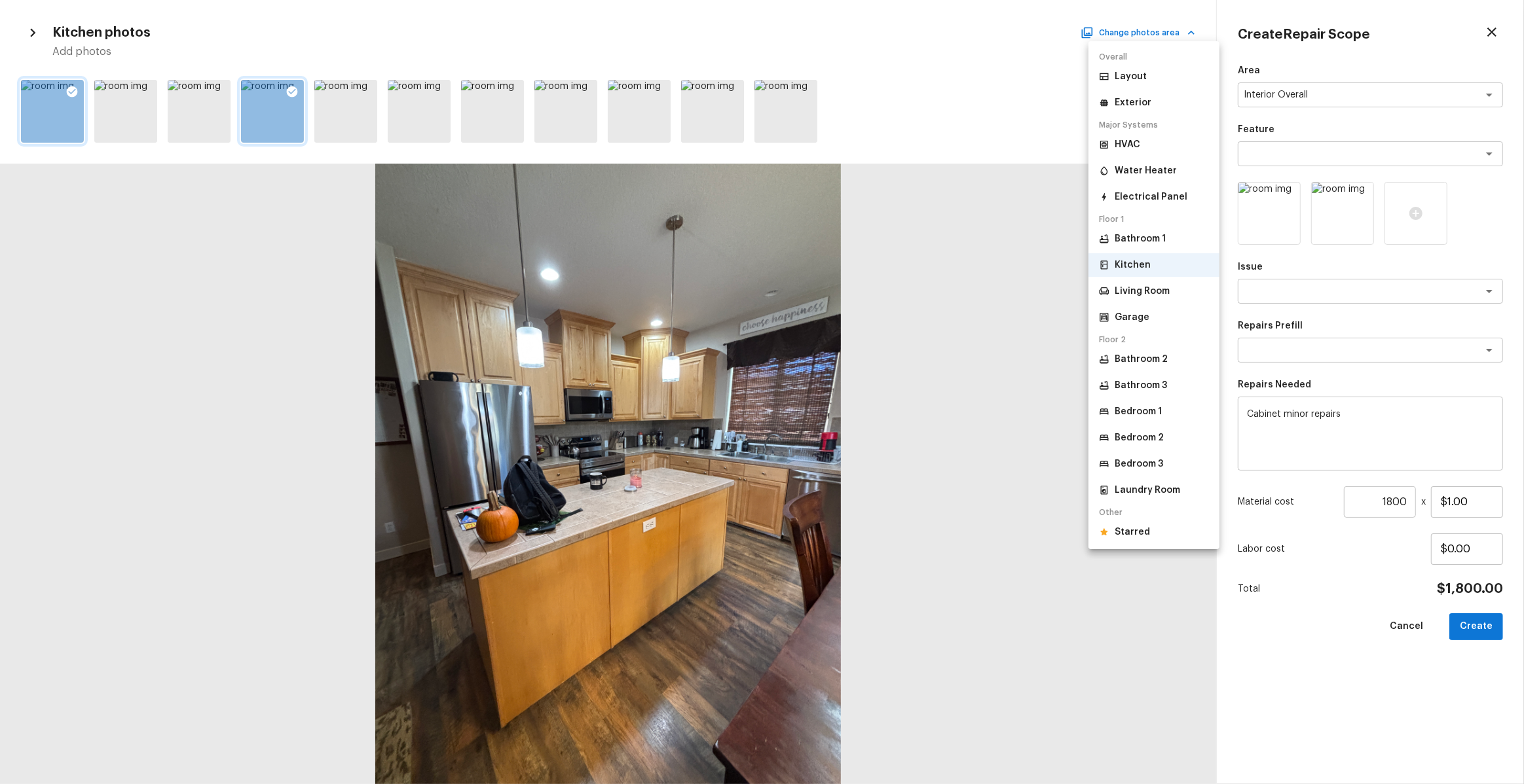
click at [1139, 366] on li "Bathroom 2" at bounding box center [1153, 359] width 131 height 24
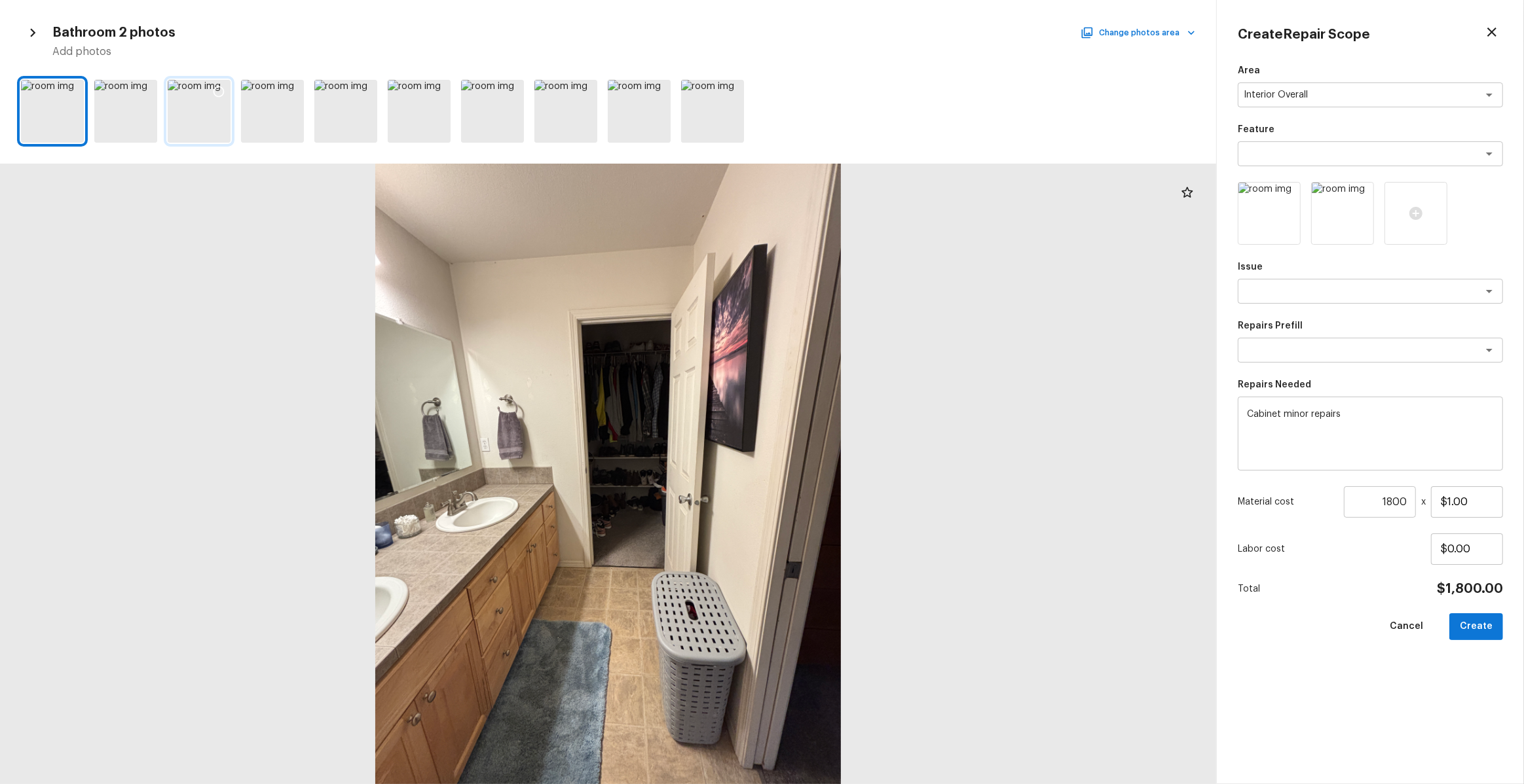
click at [220, 88] on icon at bounding box center [218, 92] width 13 height 13
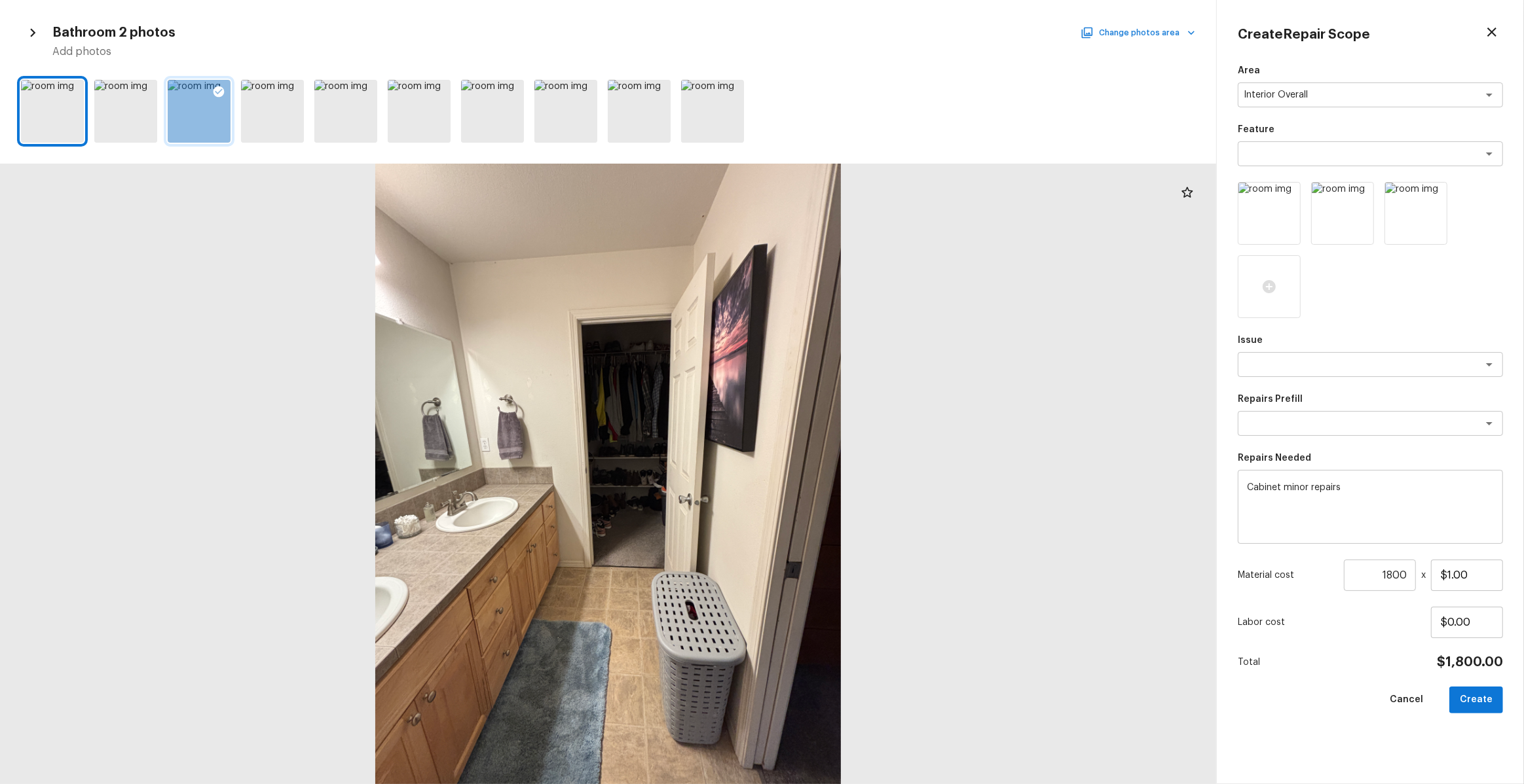
click at [1152, 29] on button "Change photos area" at bounding box center [1138, 33] width 112 height 17
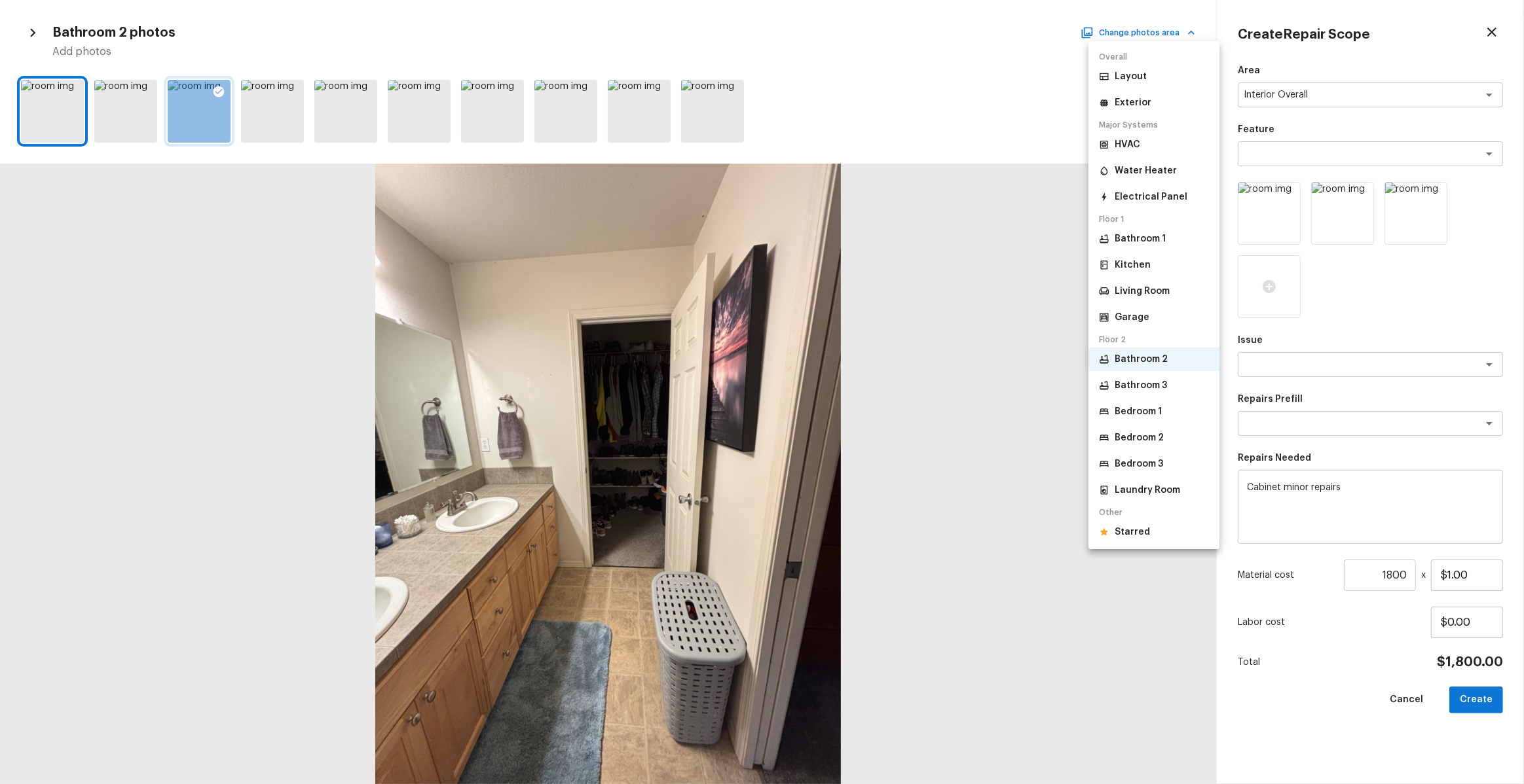
click at [1147, 379] on p "Bathroom 3" at bounding box center [1141, 385] width 53 height 13
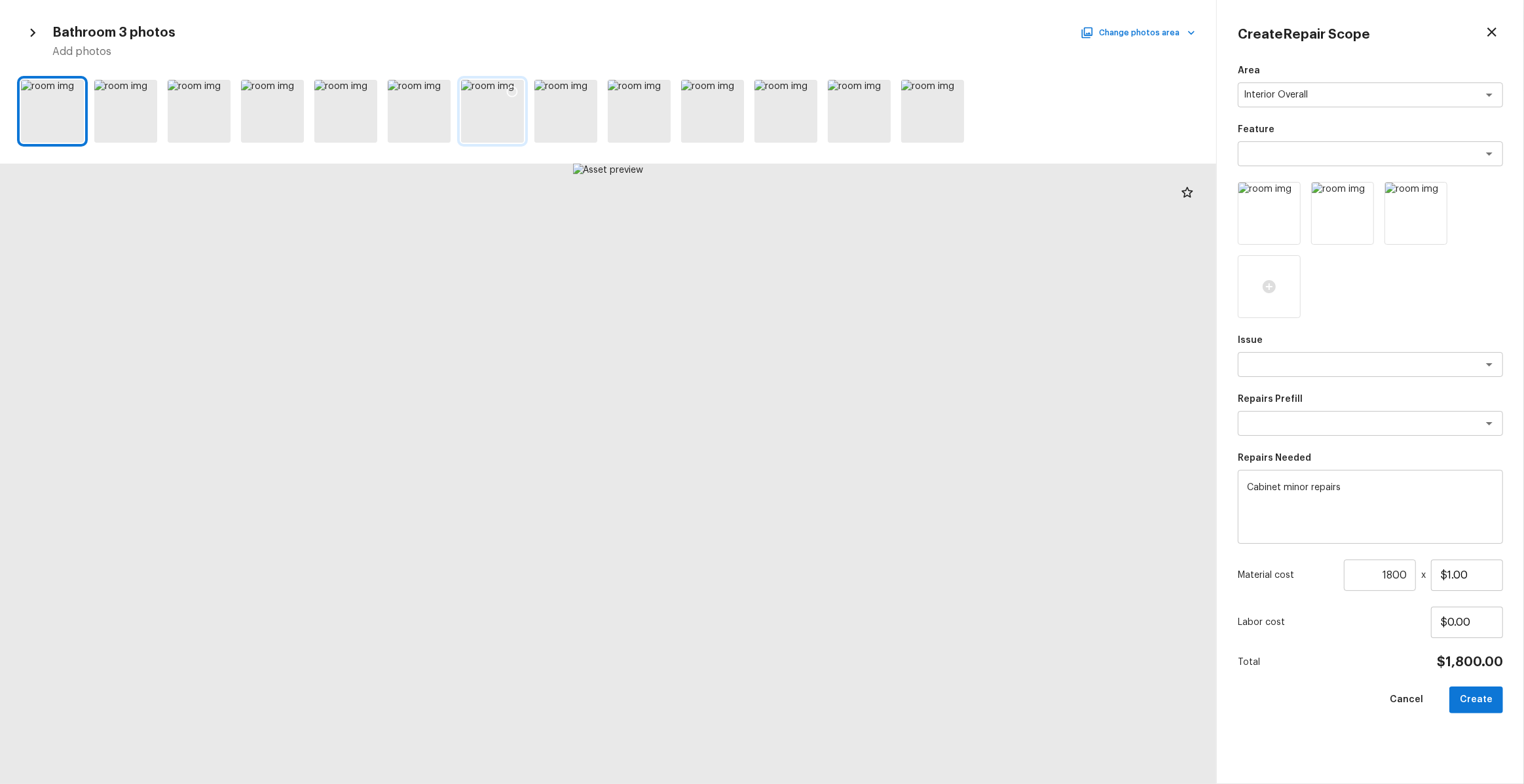
click at [504, 131] on div at bounding box center [492, 111] width 63 height 62
click at [272, 116] on div at bounding box center [272, 111] width 63 height 62
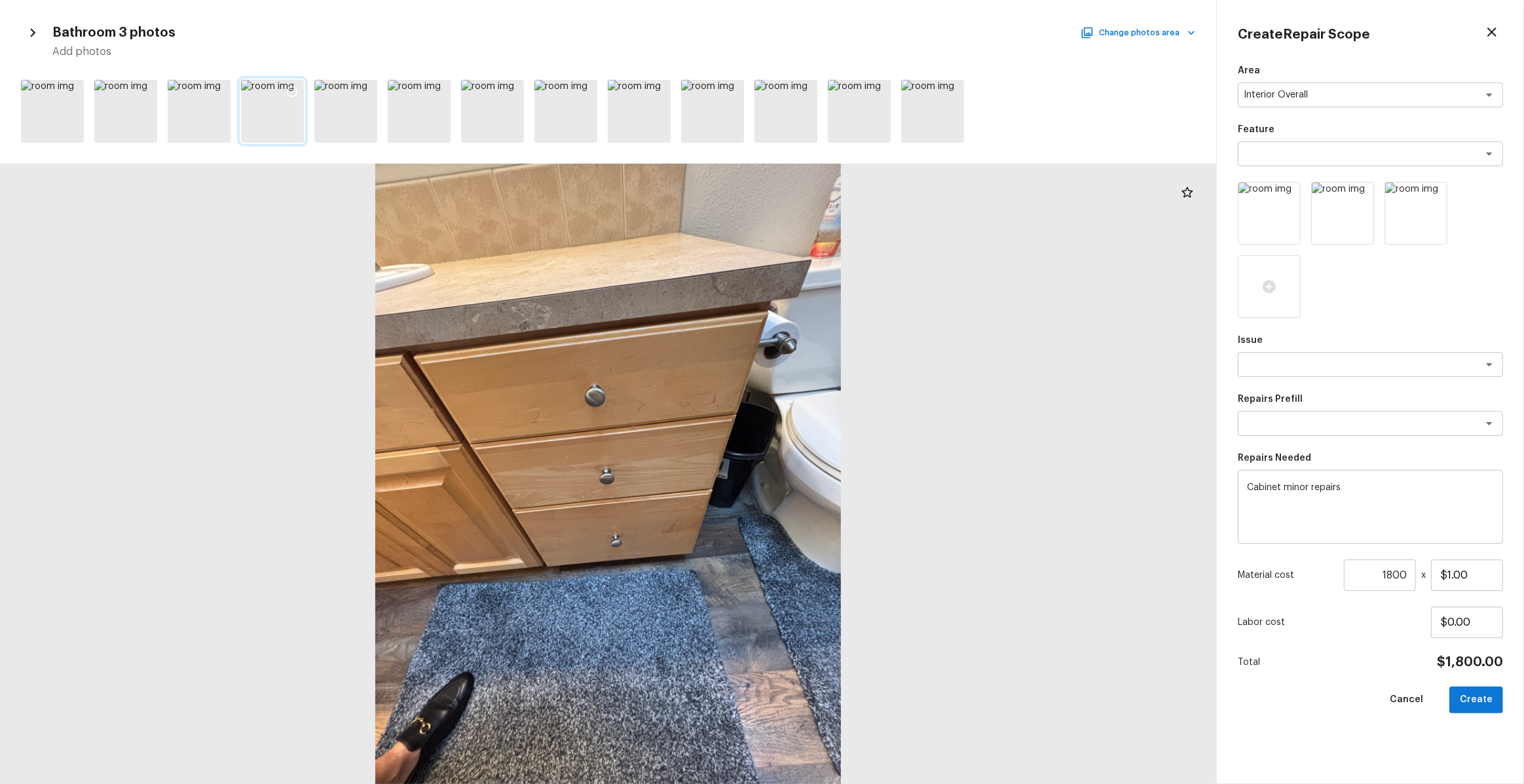
click at [293, 88] on icon at bounding box center [291, 92] width 13 height 13
click at [1479, 700] on button "Create" at bounding box center [1476, 700] width 54 height 27
type input "1"
type input "$0.00"
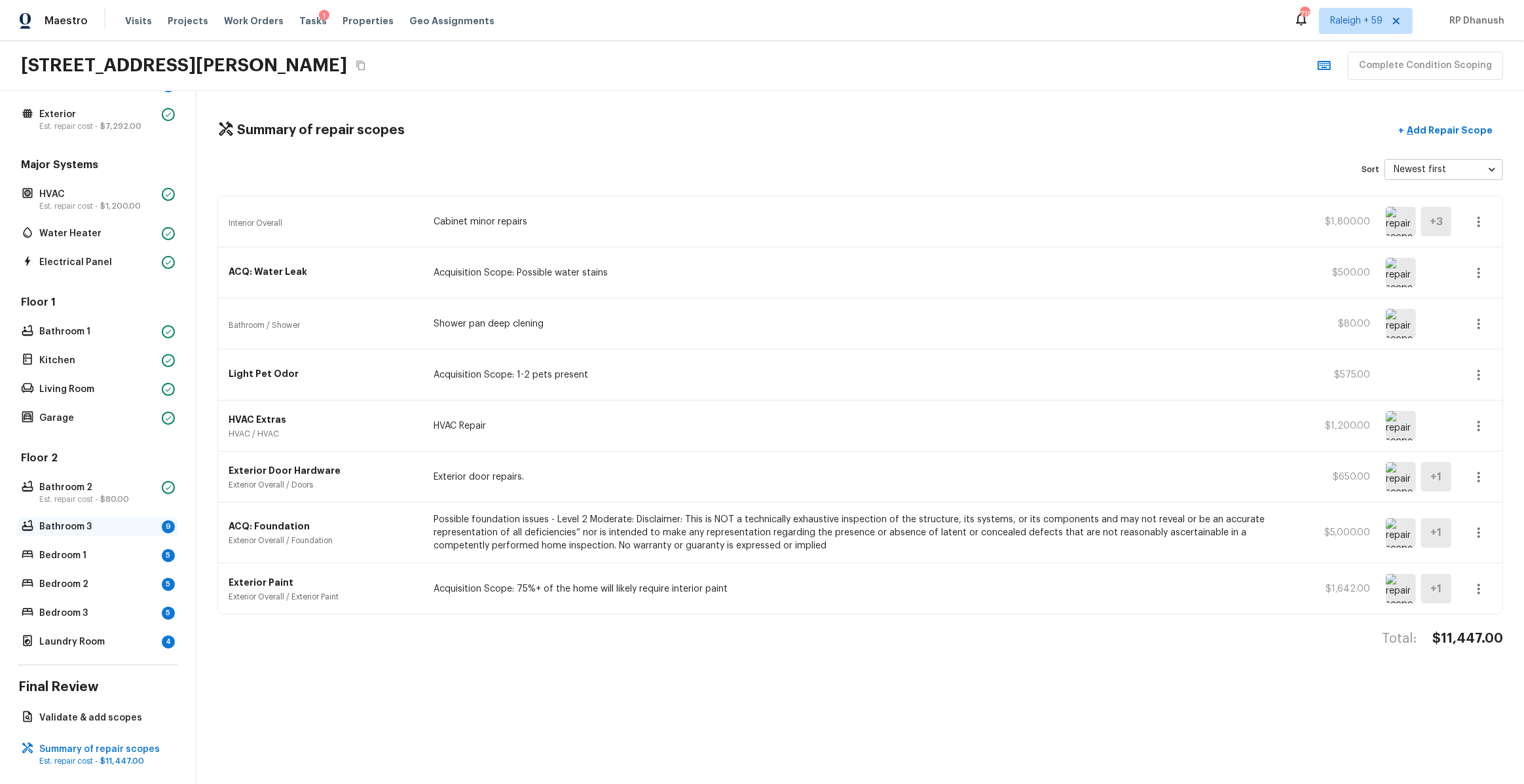
click at [119, 529] on p "Bathroom 3" at bounding box center [98, 526] width 117 height 13
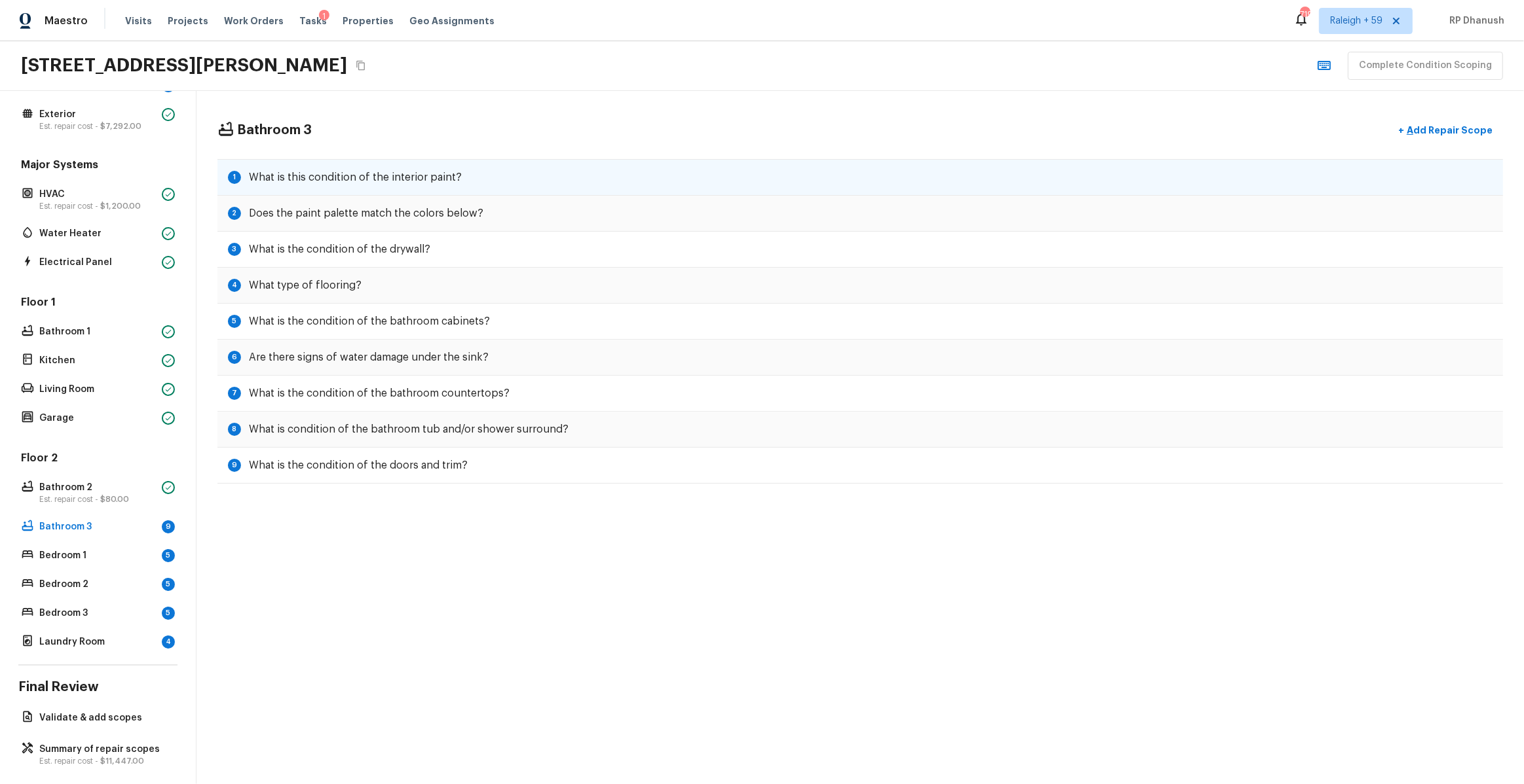
click at [438, 167] on div "1 What is this condition of the interior paint?" at bounding box center [860, 178] width 1285 height 37
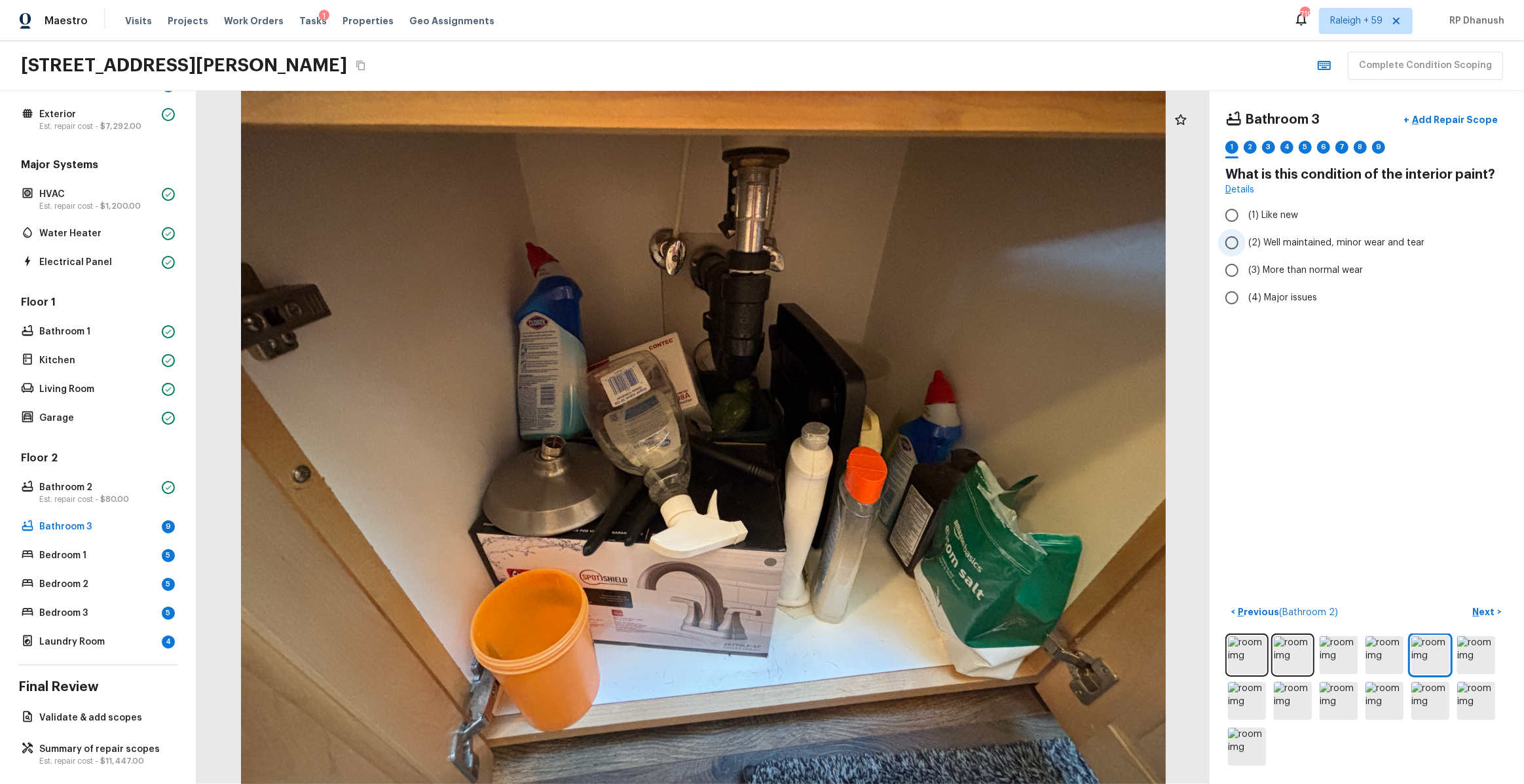
click at [1262, 246] on span "(2) Well maintained, minor wear and tear" at bounding box center [1336, 243] width 176 height 13
click at [1246, 246] on input "(2) Well maintained, minor wear and tear" at bounding box center [1232, 242] width 27 height 27
radio input "true"
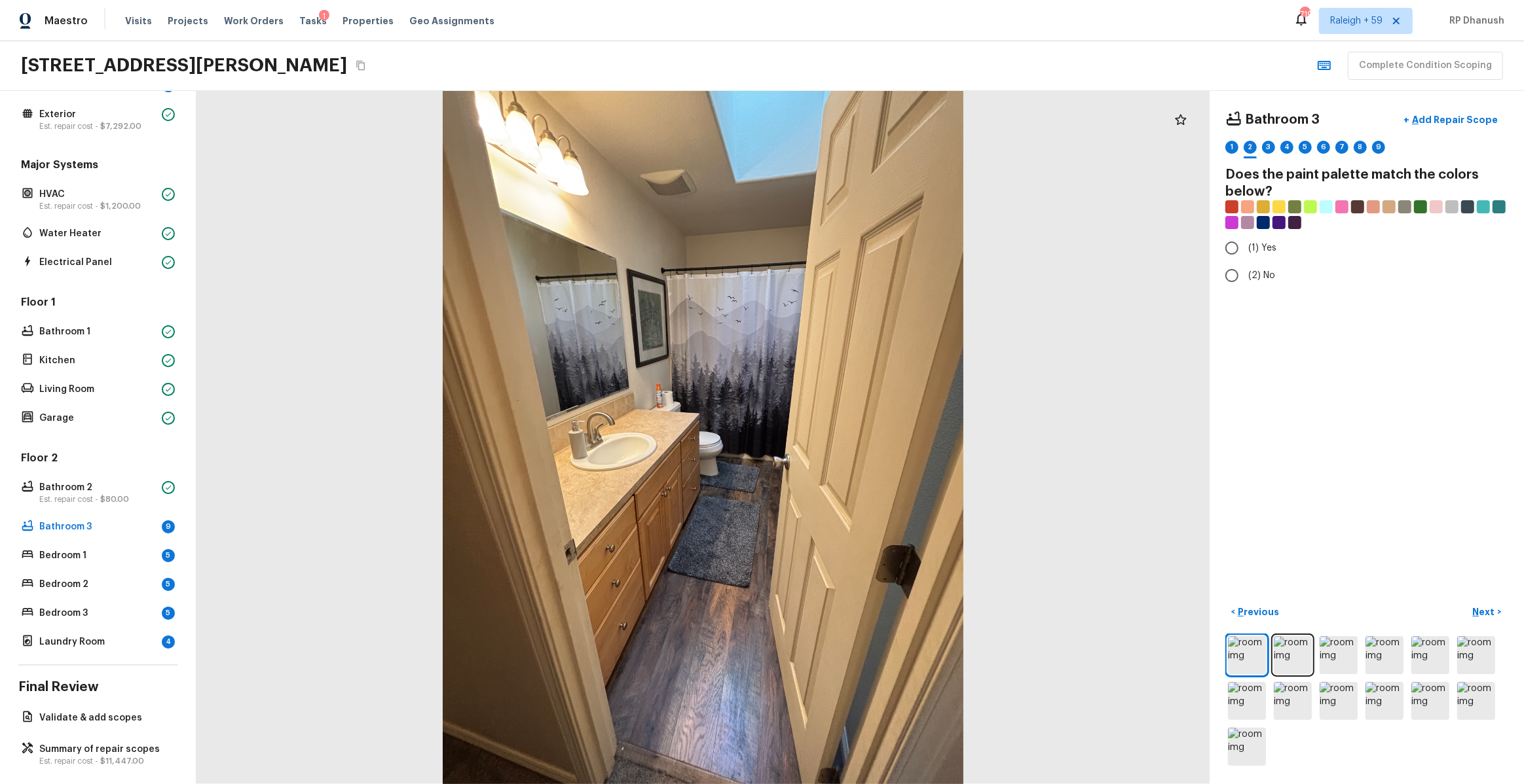
radio input "true"
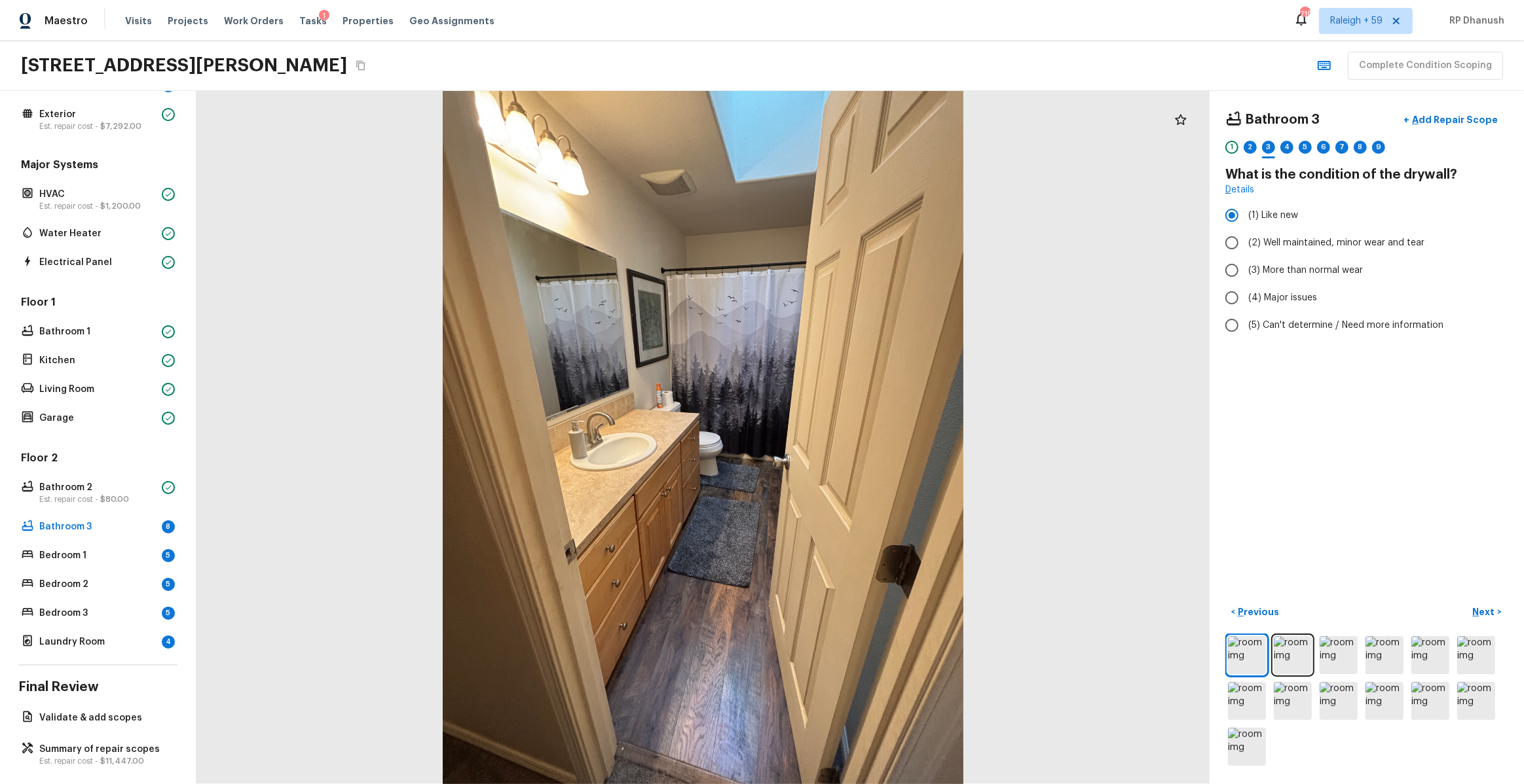
radio input "false"
radio input "true"
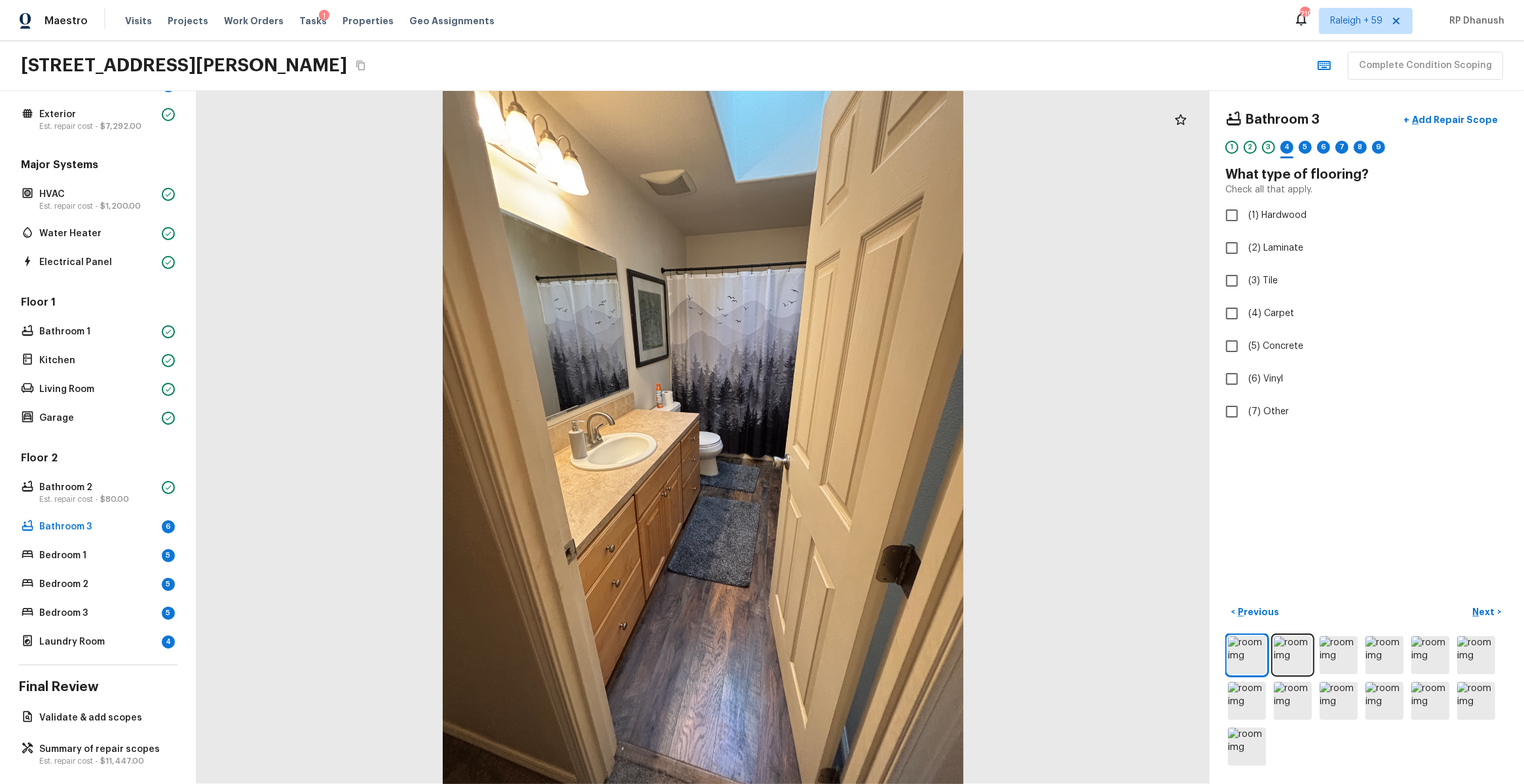
checkbox input "true"
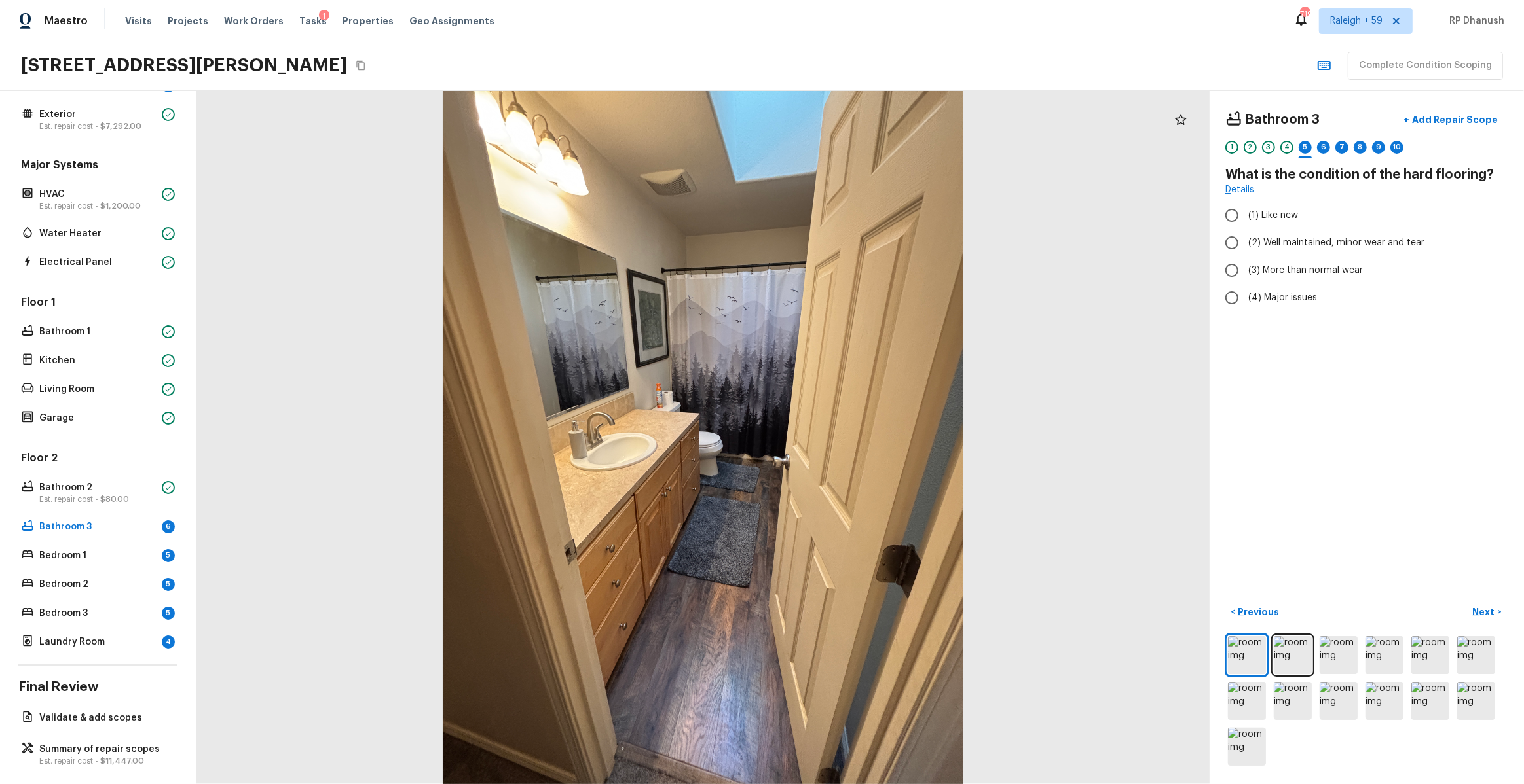
radio input "true"
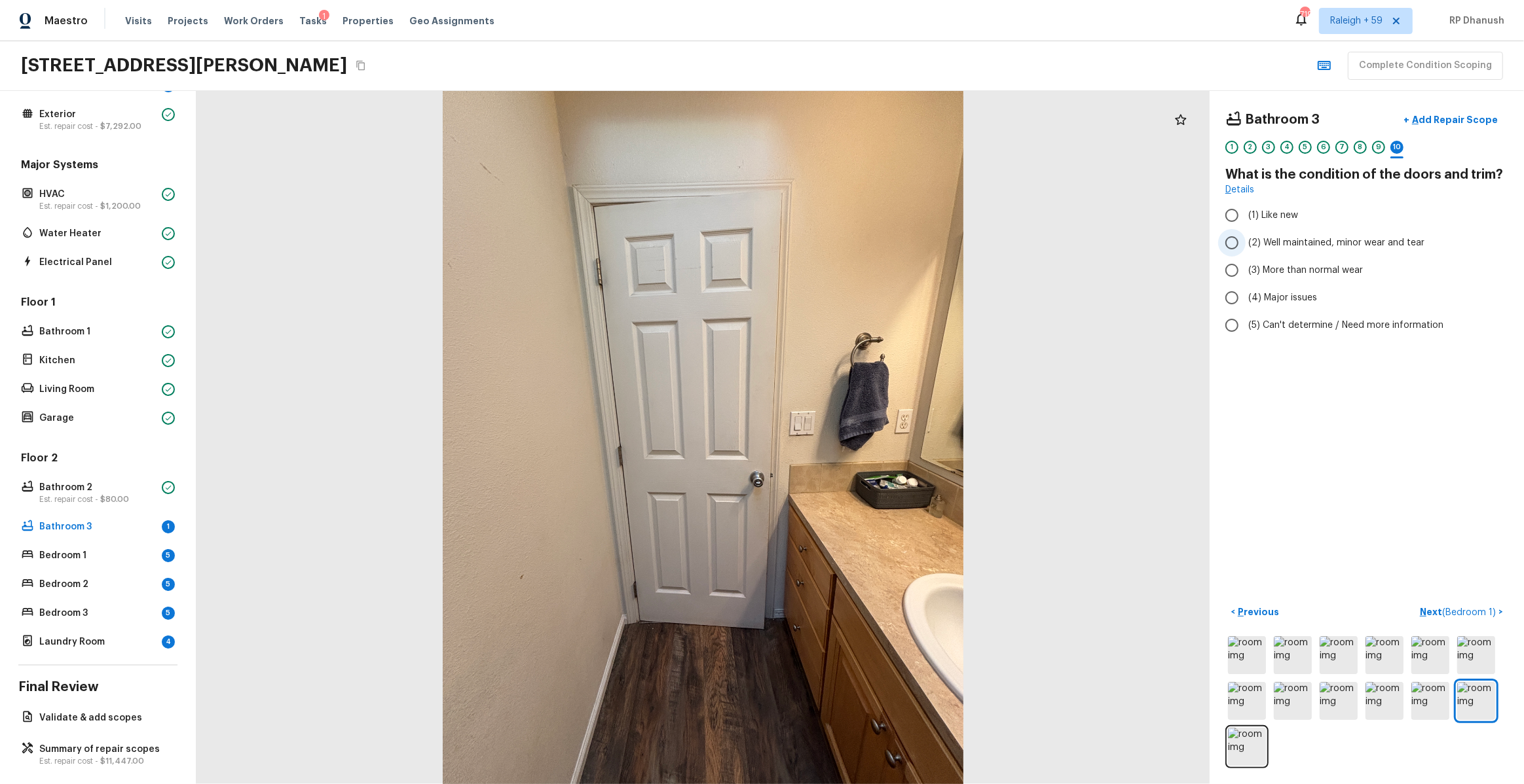
click at [1267, 253] on label "(2) Well maintained, minor wear and tear" at bounding box center [1358, 242] width 280 height 27
click at [1246, 253] on input "(2) Well maintained, minor wear and tear" at bounding box center [1232, 242] width 27 height 27
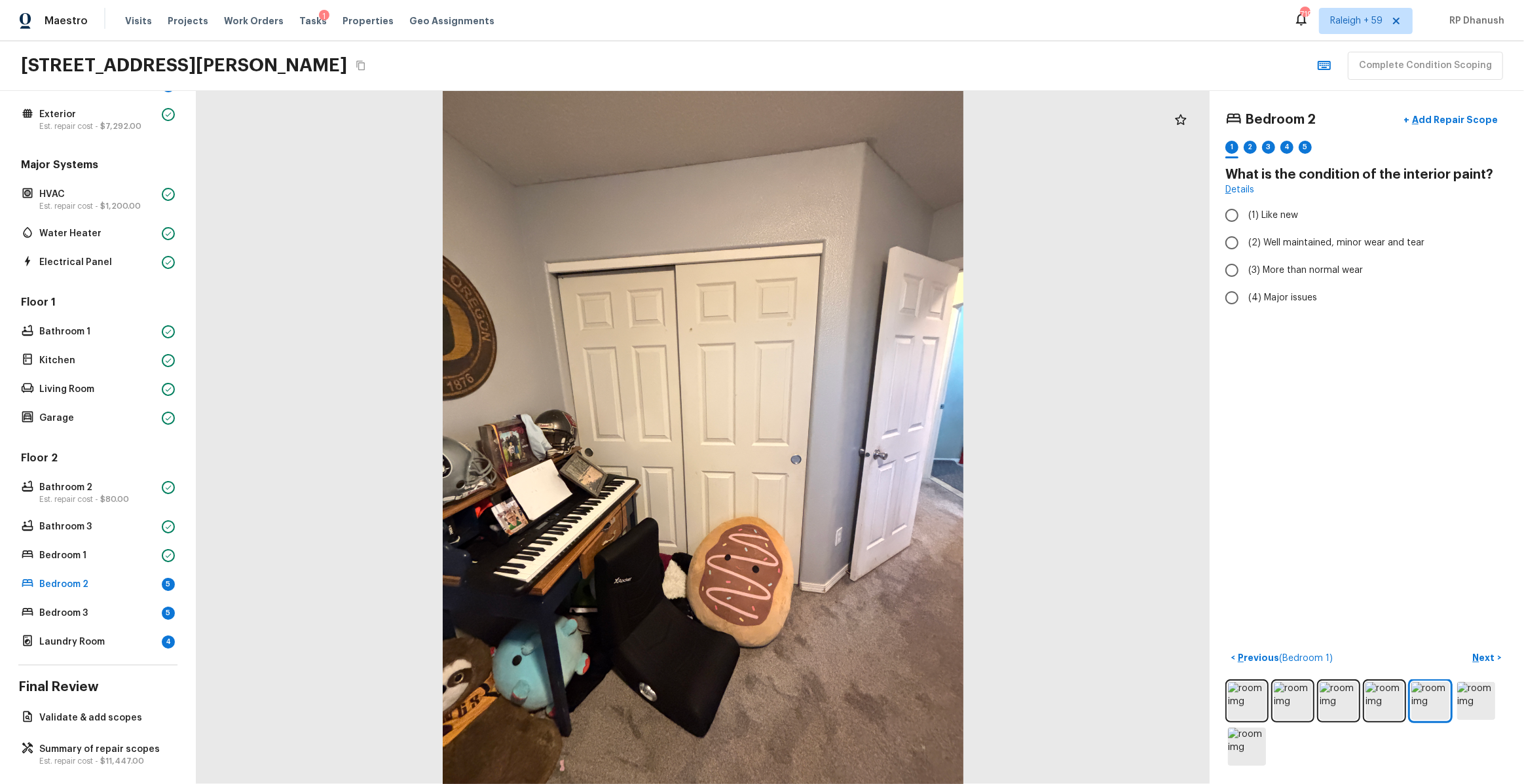
drag, startPoint x: 511, startPoint y: 166, endPoint x: 632, endPoint y: 333, distance: 206.2
click at [632, 333] on div at bounding box center [703, 437] width 1013 height 693
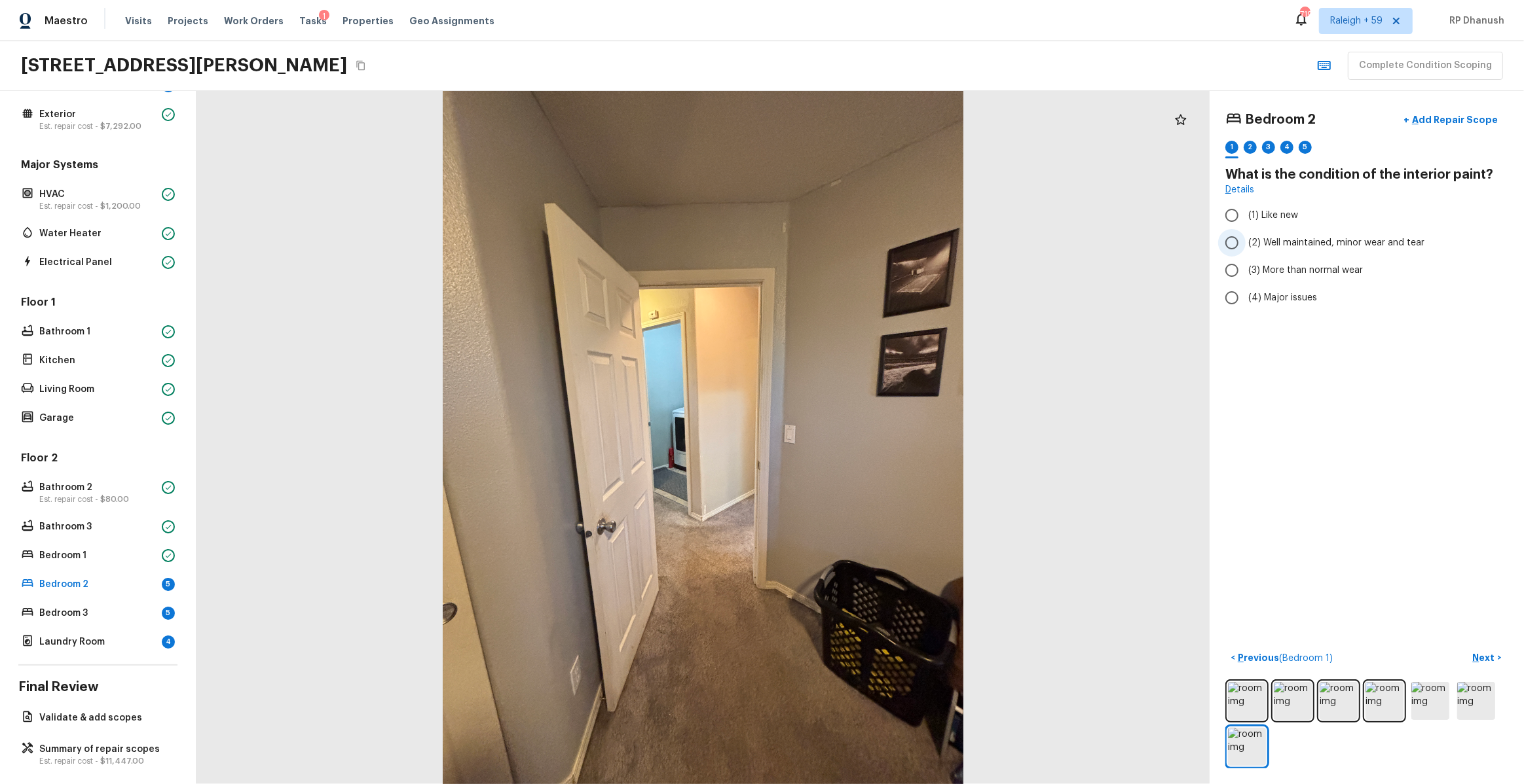
click at [1242, 242] on input "(2) Well maintained, minor wear and tear" at bounding box center [1232, 242] width 27 height 27
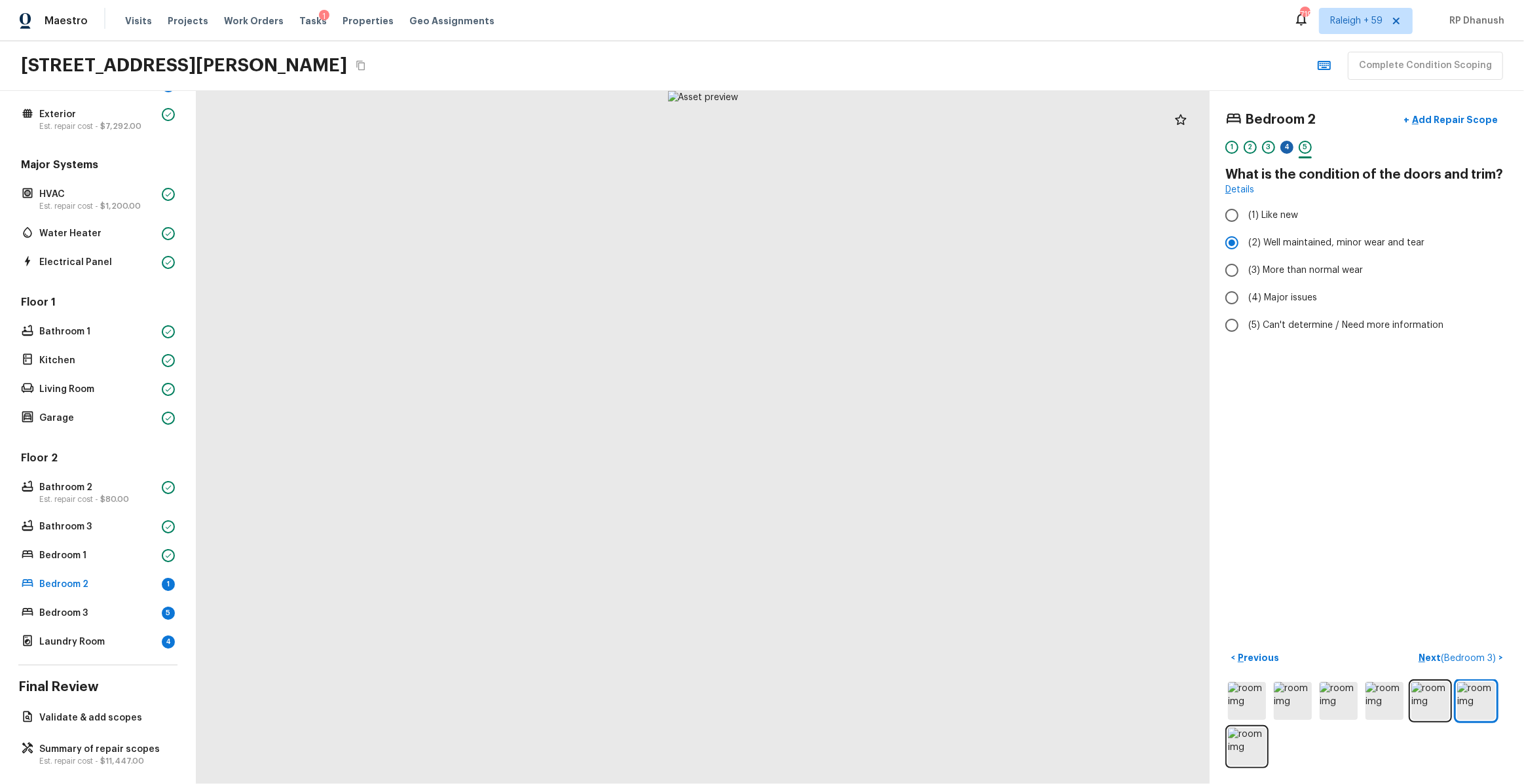
click at [1291, 145] on div "4" at bounding box center [1286, 147] width 13 height 13
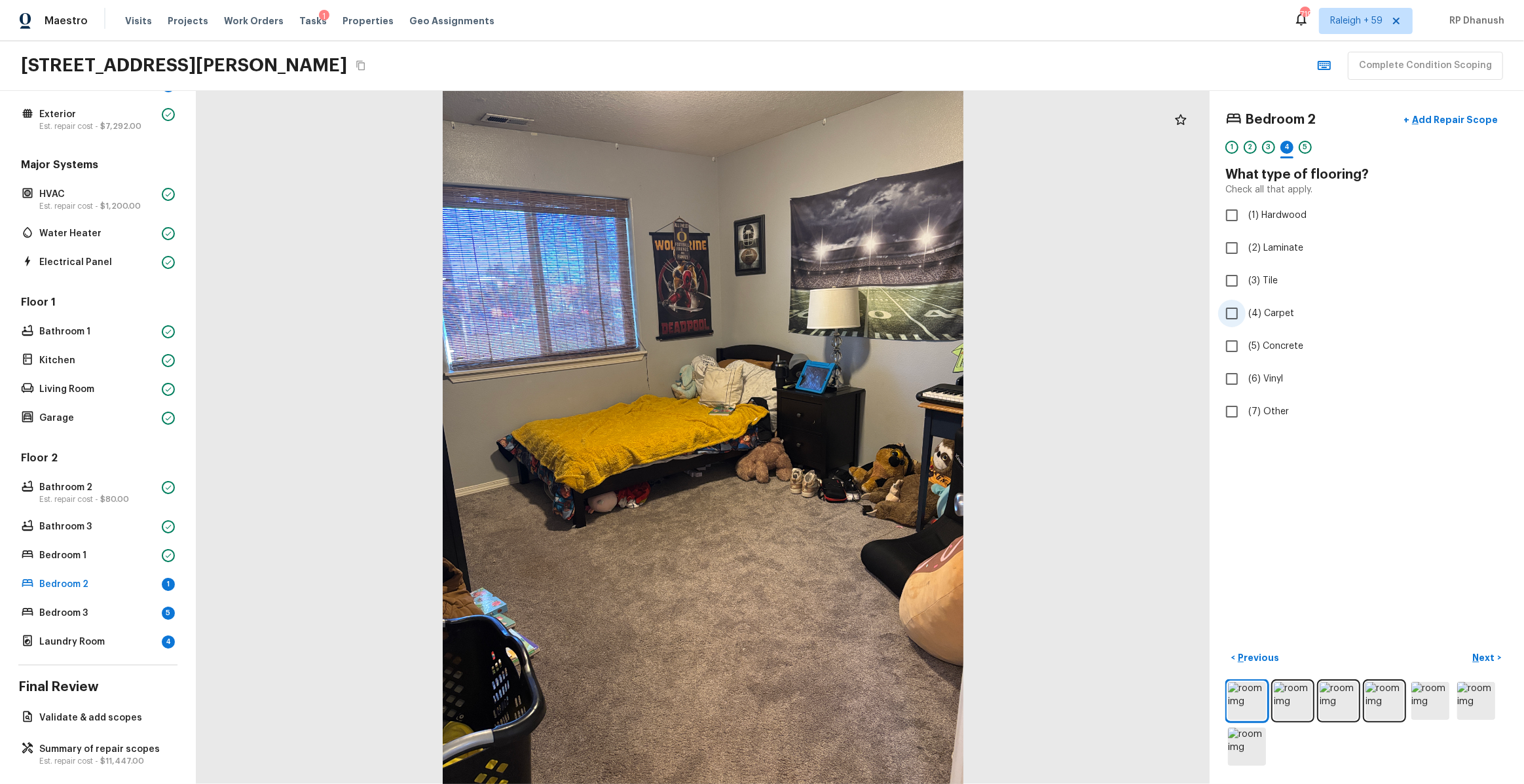
click at [1261, 315] on span "(4) Carpet" at bounding box center [1271, 313] width 46 height 13
click at [1246, 315] on input "(4) Carpet" at bounding box center [1232, 313] width 27 height 27
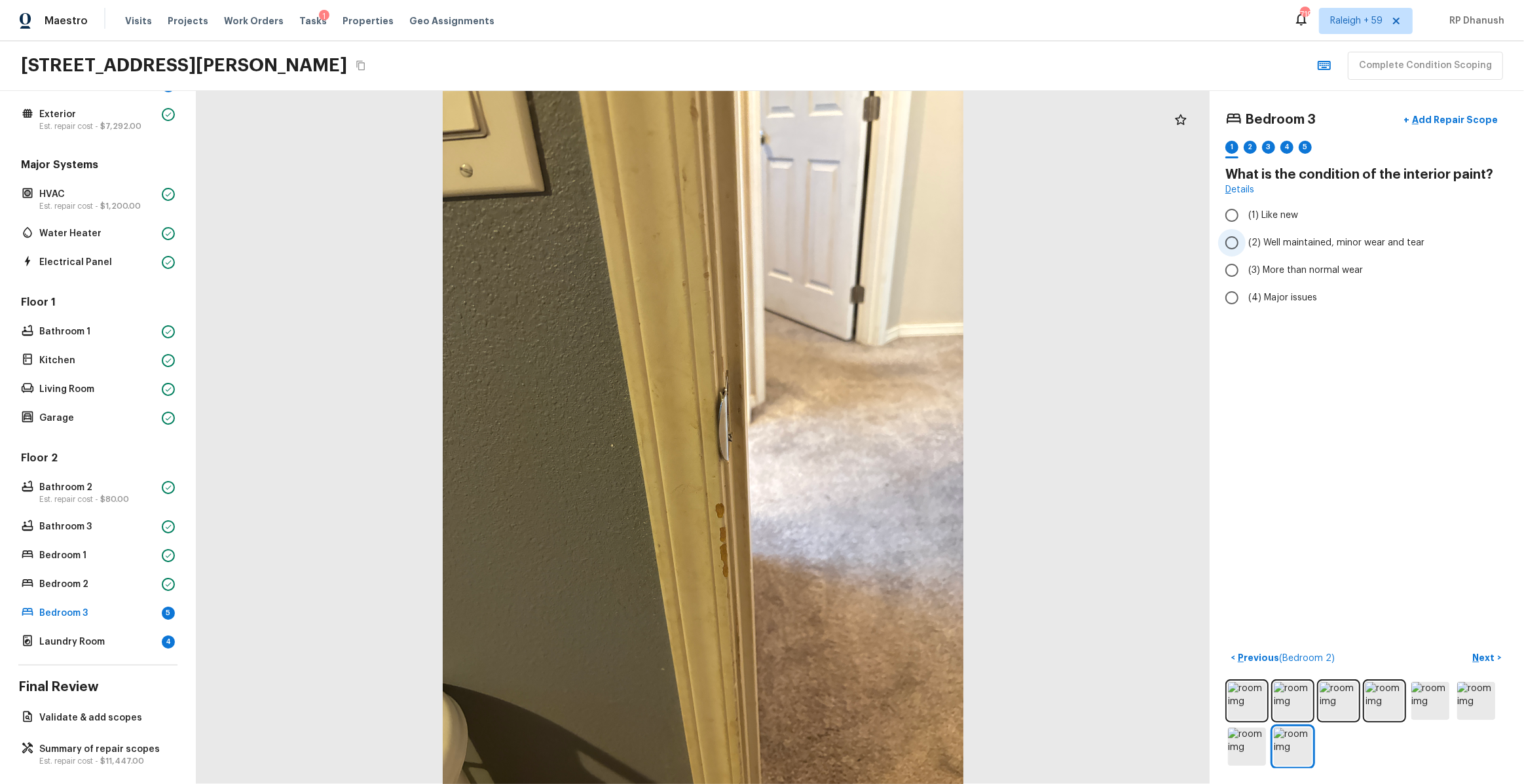
click at [1289, 239] on span "(2) Well maintained, minor wear and tear" at bounding box center [1336, 243] width 176 height 13
click at [1246, 239] on input "(2) Well maintained, minor wear and tear" at bounding box center [1232, 242] width 27 height 27
click at [1277, 275] on span "(3) More than normal wear" at bounding box center [1306, 270] width 114 height 13
click at [1246, 275] on input "(3) More than normal wear" at bounding box center [1232, 270] width 27 height 27
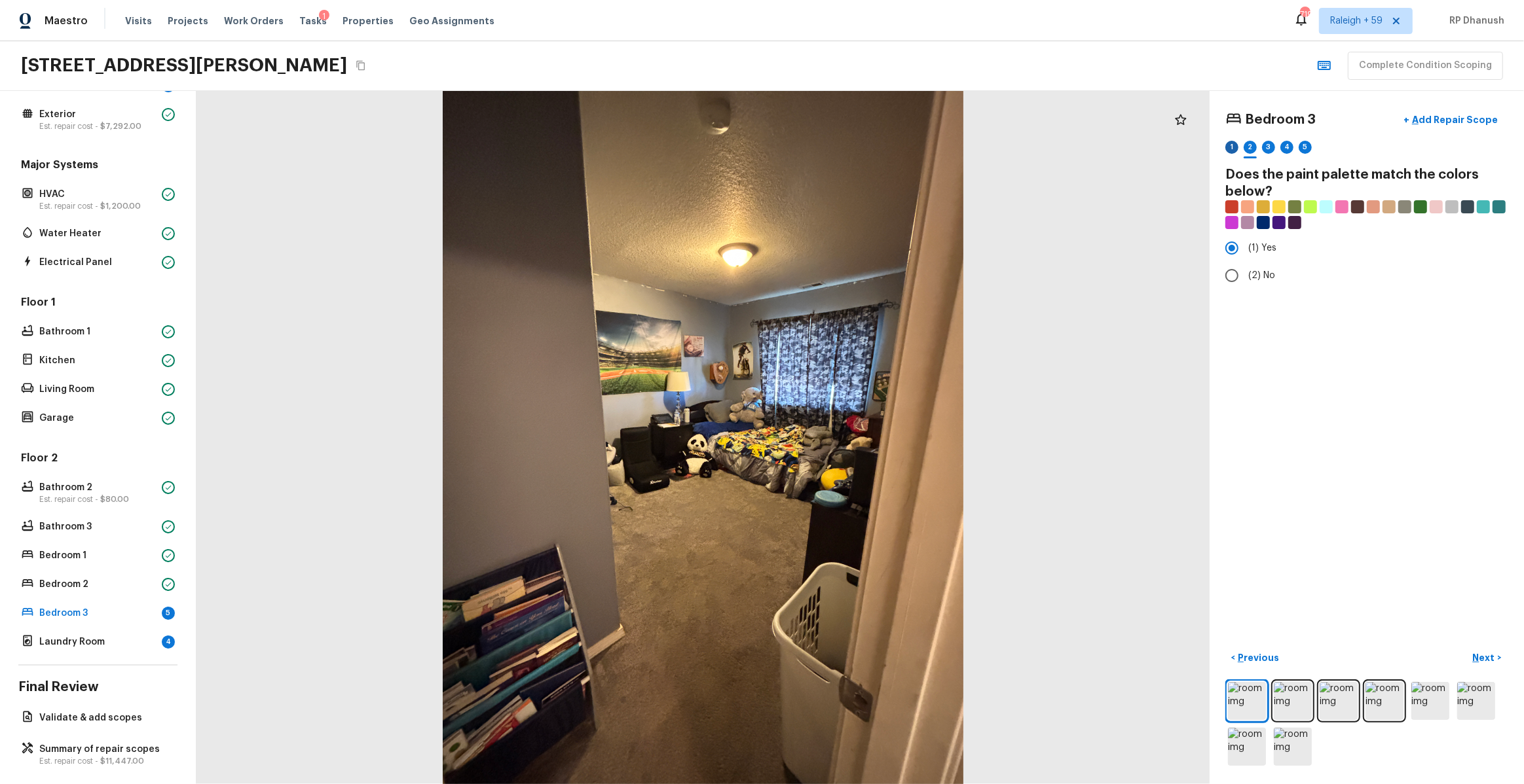
click at [1235, 144] on div "1" at bounding box center [1232, 147] width 13 height 13
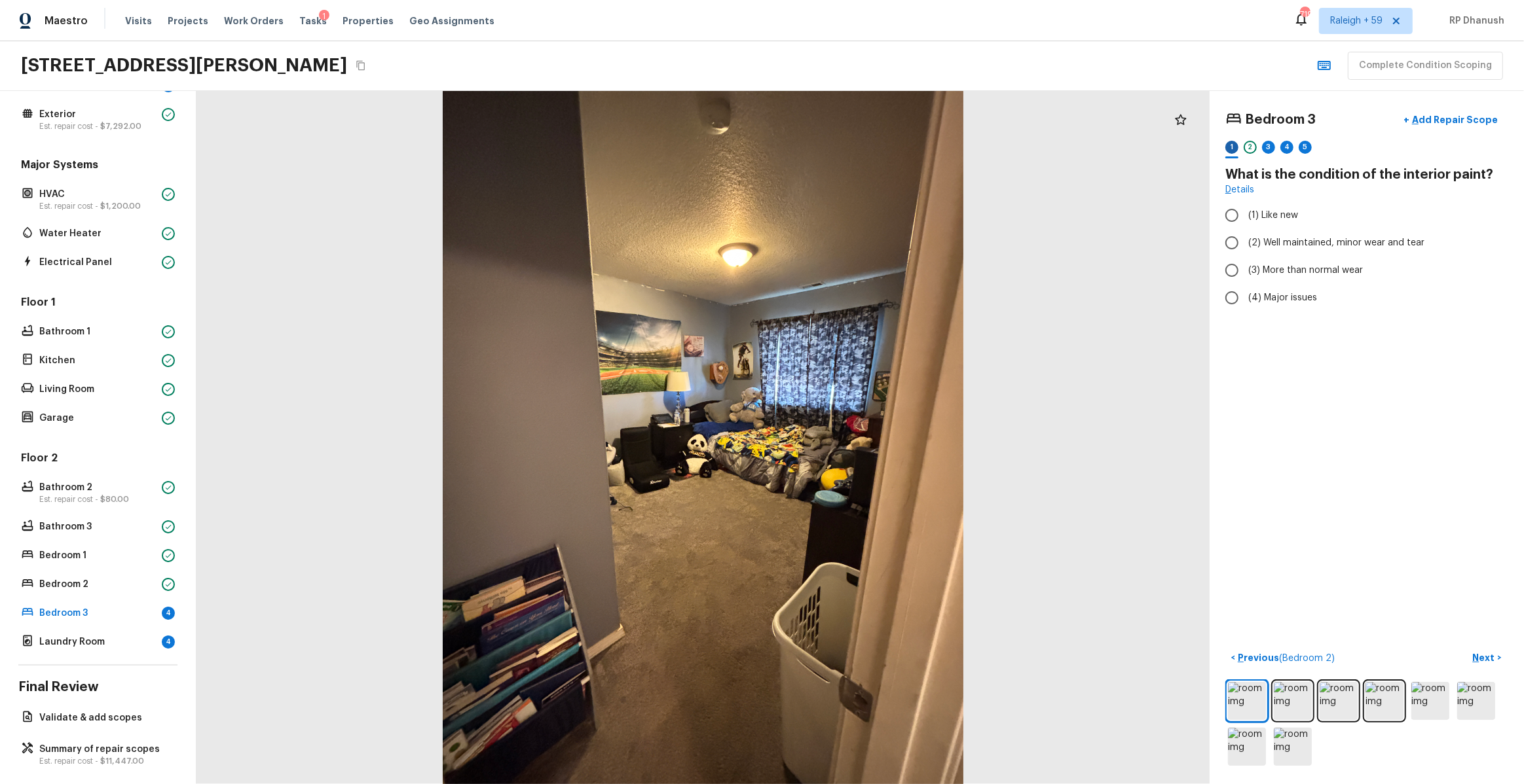
click at [1232, 149] on div "1" at bounding box center [1232, 147] width 13 height 13
click at [1457, 102] on div "Bedroom 3 + Add Repair Scope 1 2 3 4 5 What is the condition of the drywall? De…" at bounding box center [1366, 437] width 314 height 693
click at [1450, 125] on p "Add Repair Scope" at bounding box center [1454, 120] width 88 height 13
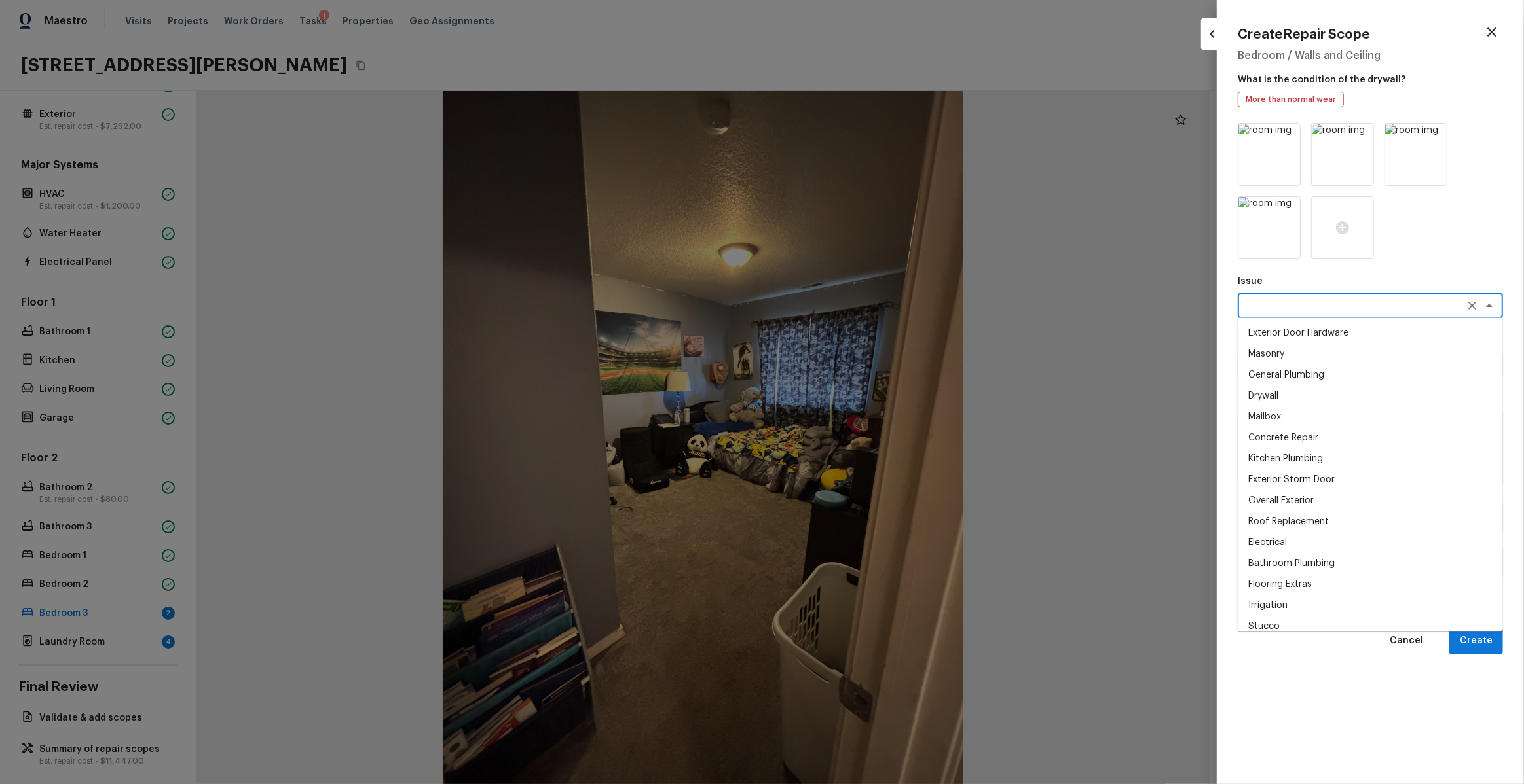
click at [1304, 305] on textarea at bounding box center [1352, 305] width 217 height 13
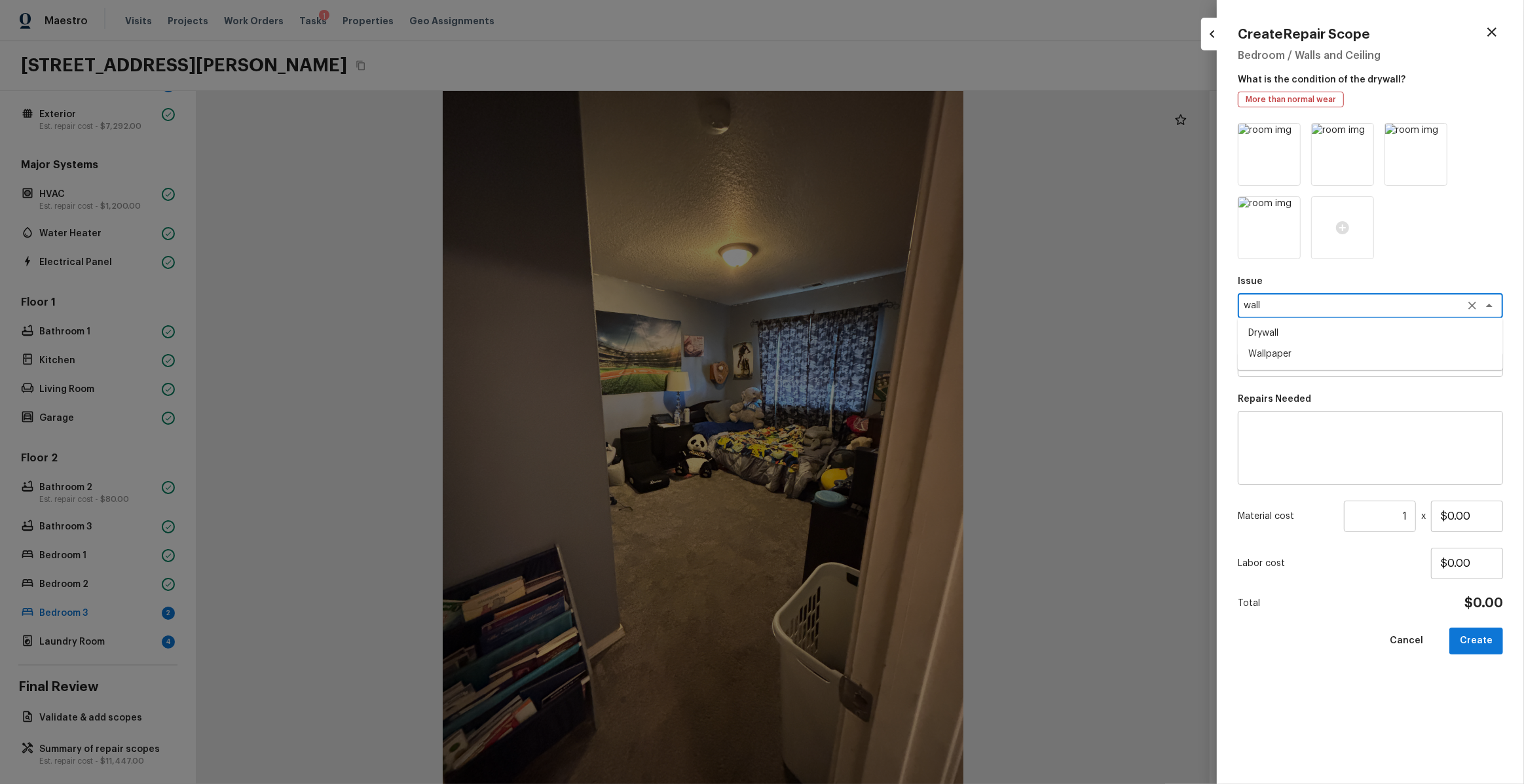
click at [1288, 336] on li "Drywall" at bounding box center [1370, 333] width 265 height 21
click at [1288, 358] on textarea at bounding box center [1352, 364] width 217 height 13
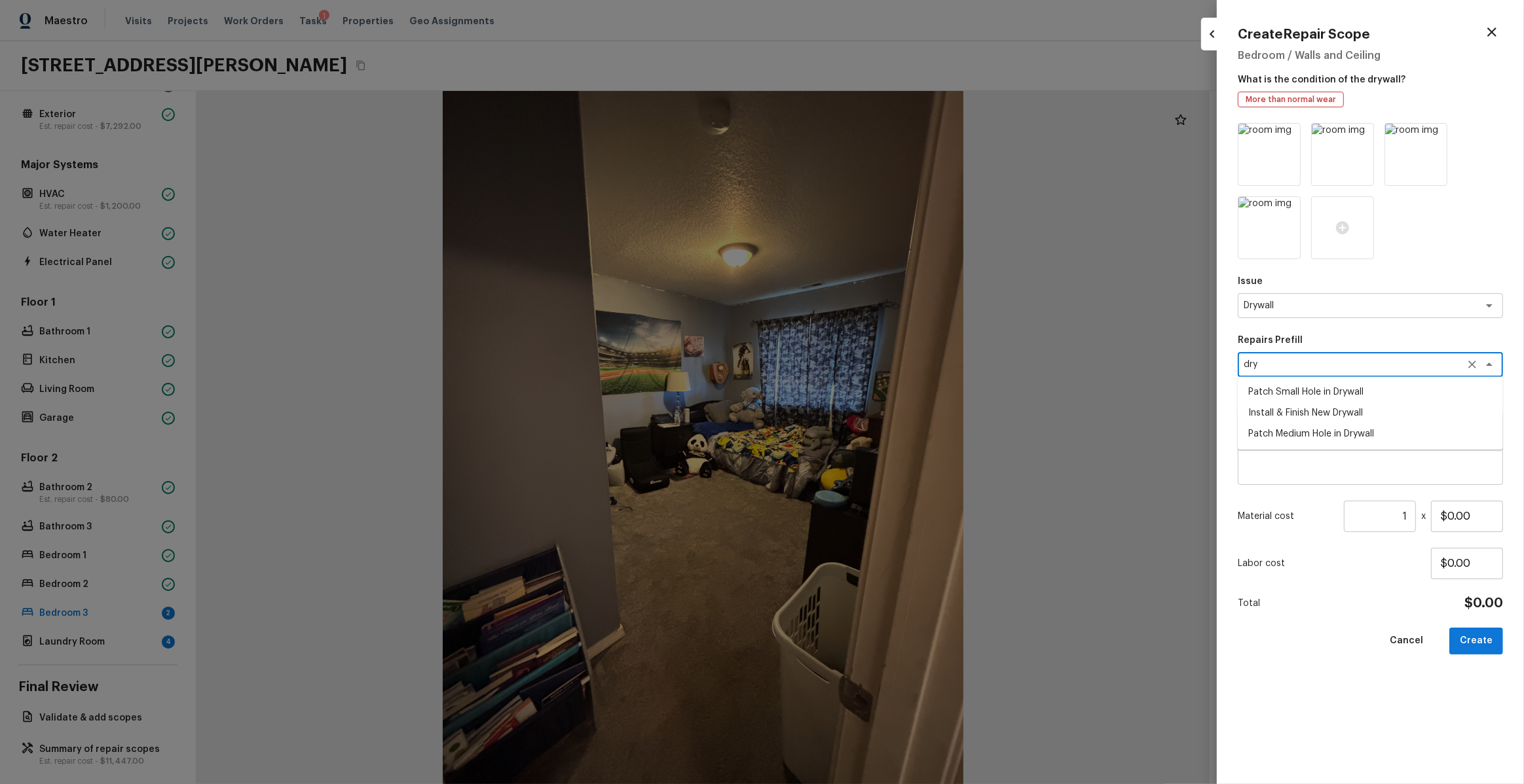
click at [1336, 421] on li "Install & Finish New Drywall" at bounding box center [1370, 414] width 265 height 21
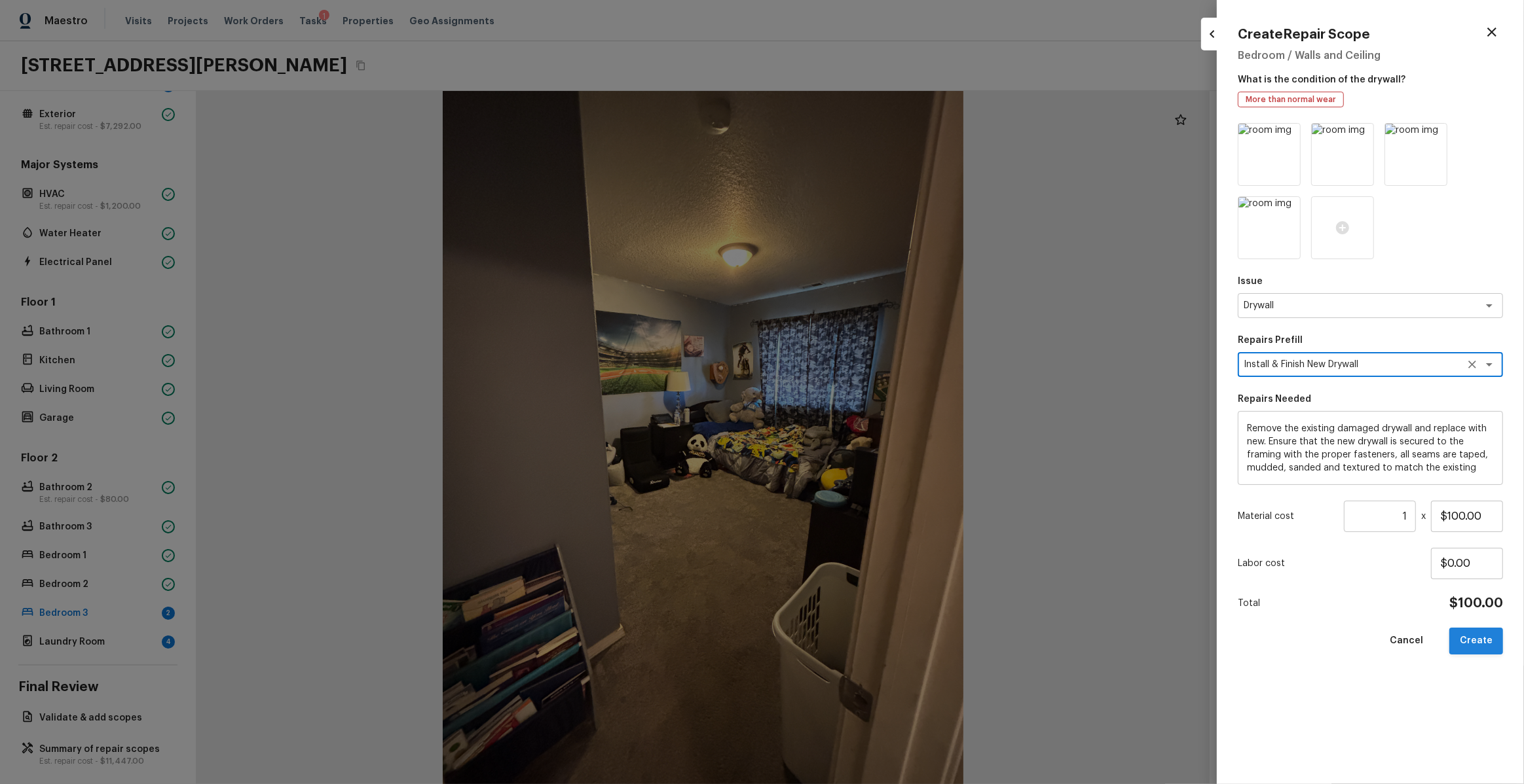
click at [1495, 645] on button "Create" at bounding box center [1476, 641] width 54 height 27
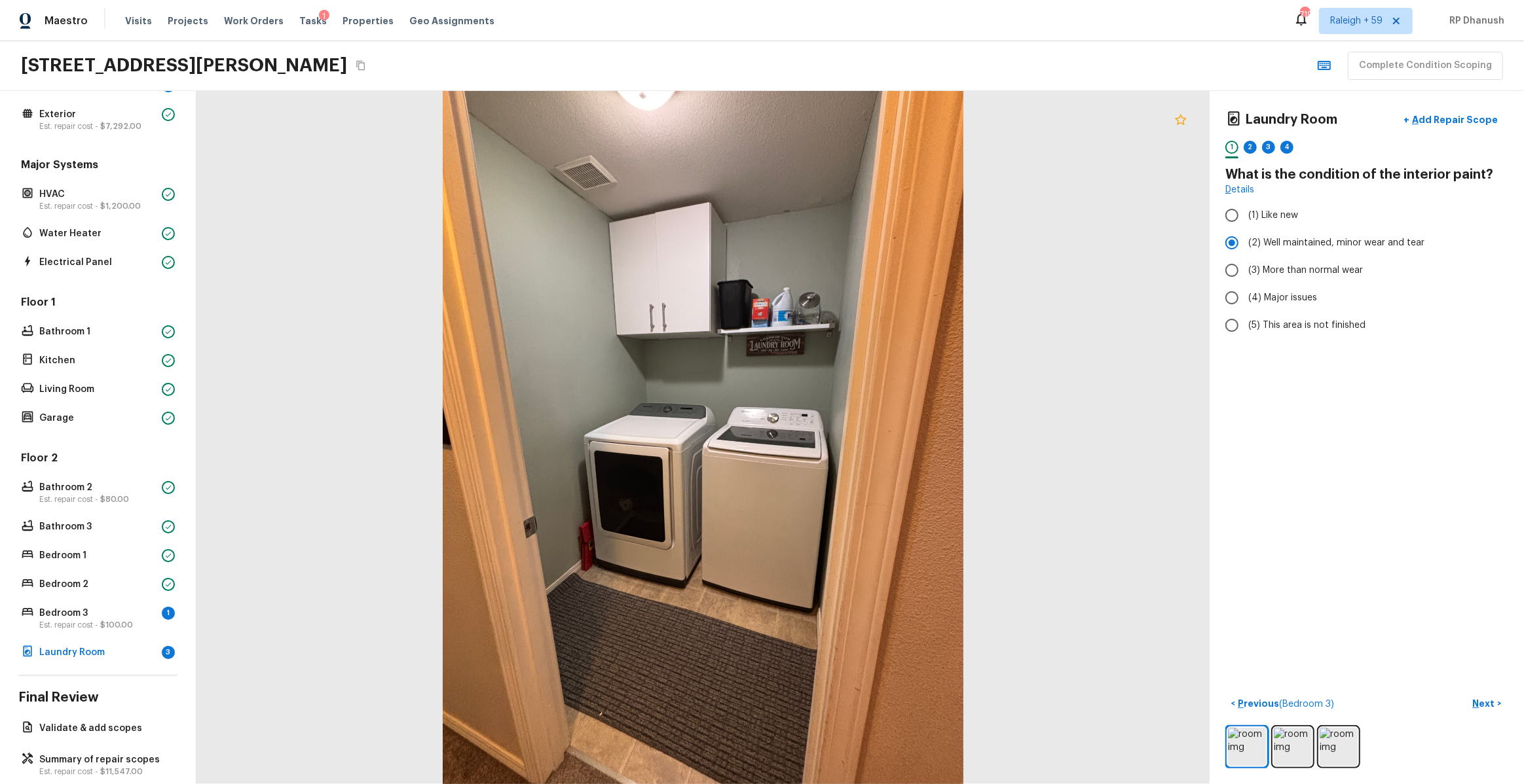
click at [1183, 126] on icon at bounding box center [1181, 120] width 16 height 16
click at [1430, 121] on p "Add Repair Scope" at bounding box center [1454, 120] width 88 height 13
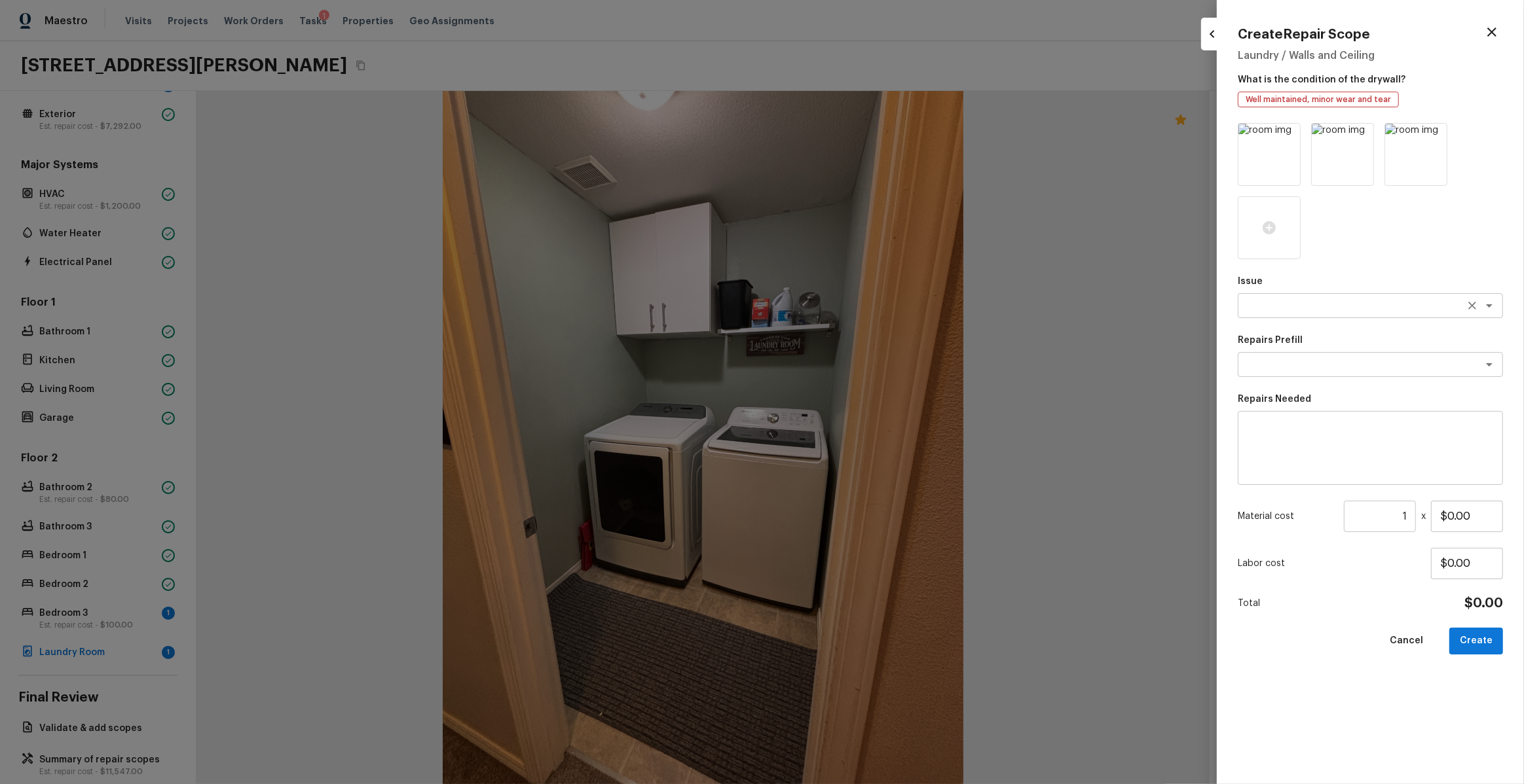
click at [1305, 305] on textarea at bounding box center [1352, 305] width 217 height 13
click at [1288, 331] on li "Drywall" at bounding box center [1370, 333] width 265 height 21
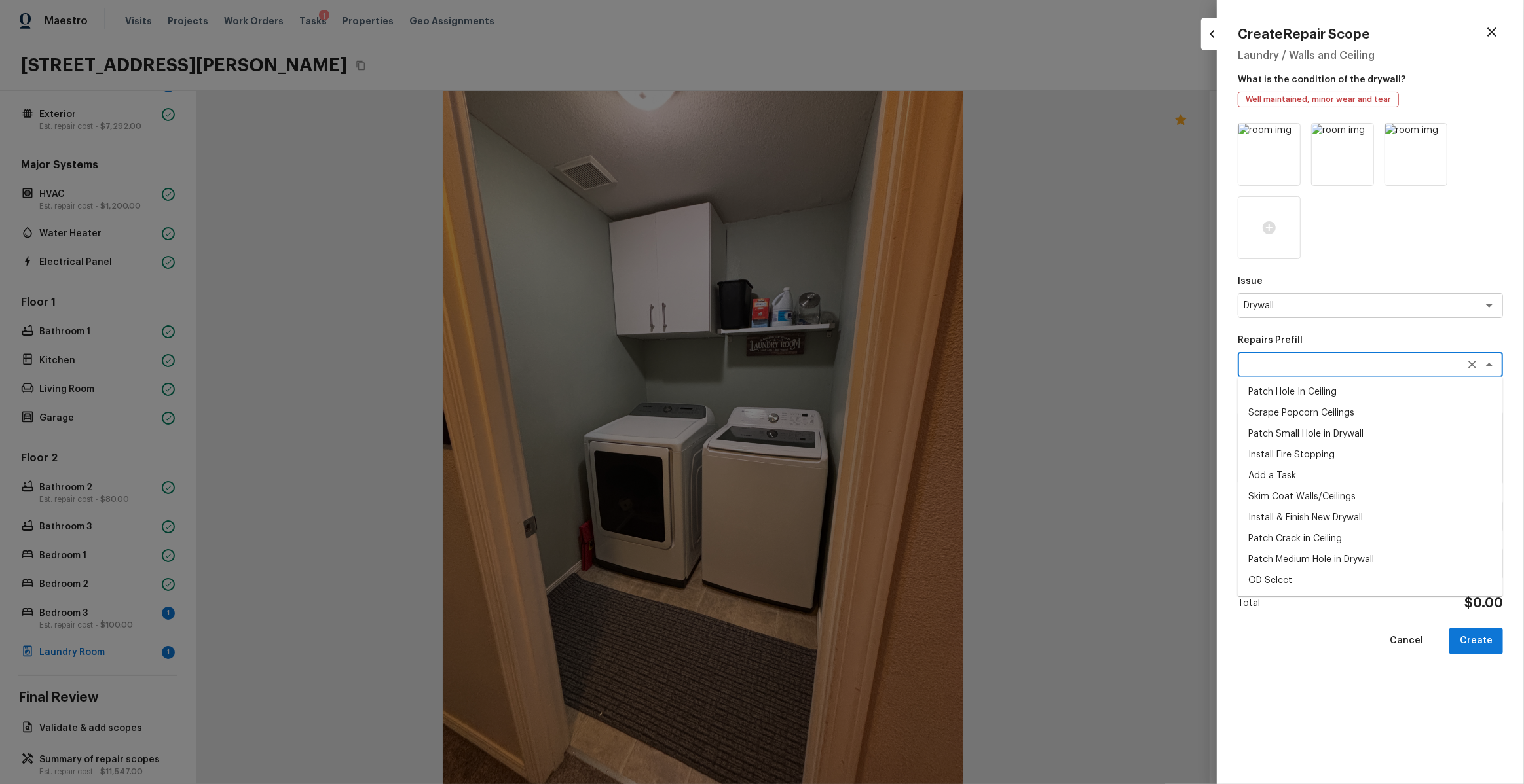
click at [1296, 363] on textarea at bounding box center [1352, 364] width 217 height 13
click at [1296, 519] on li "Install & Finish New Drywall" at bounding box center [1370, 518] width 265 height 21
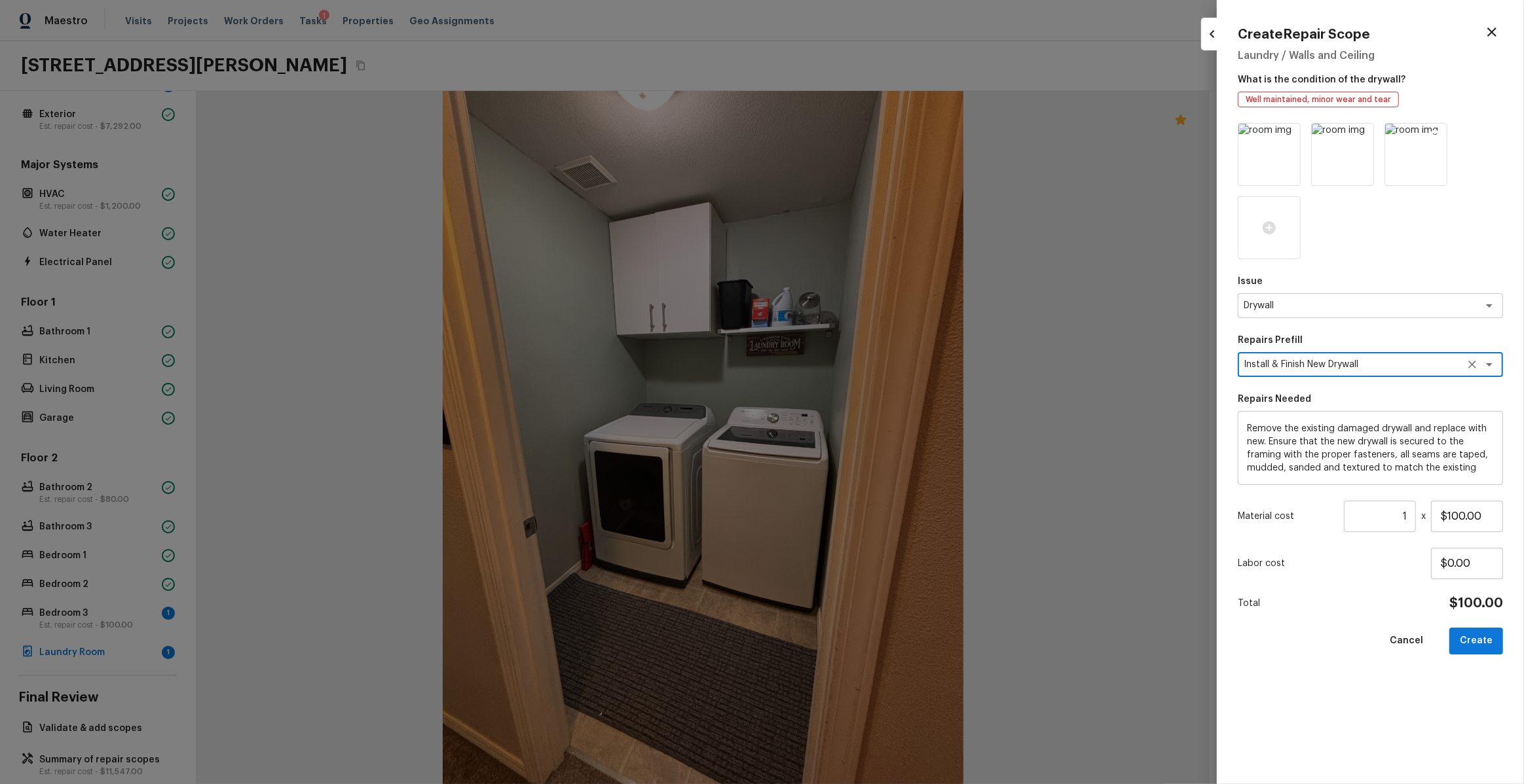
click at [1434, 139] on icon at bounding box center [1435, 136] width 11 height 11
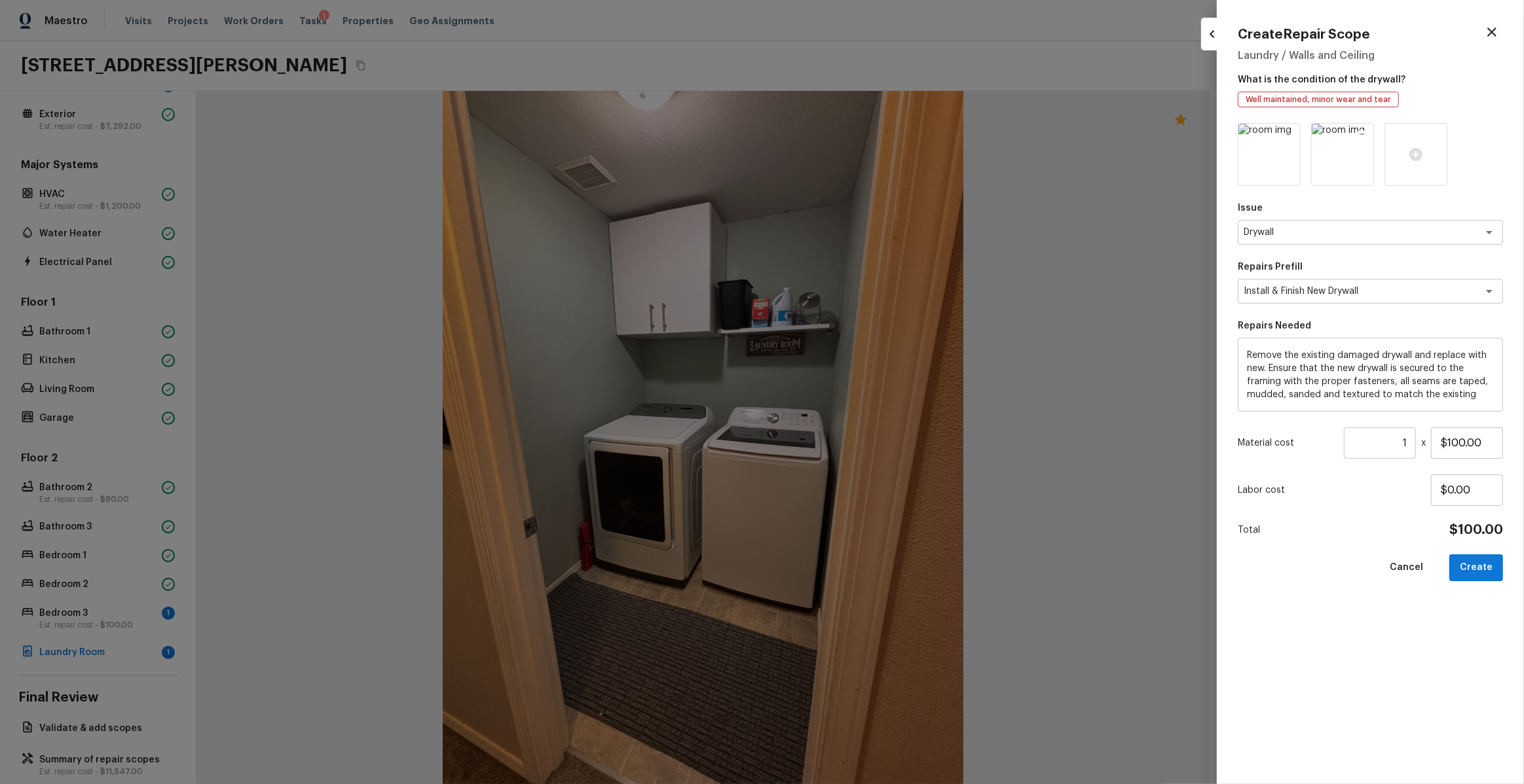
click at [1288, 129] on icon at bounding box center [1288, 136] width 13 height 13
click at [1484, 567] on button "Create" at bounding box center [1476, 568] width 54 height 27
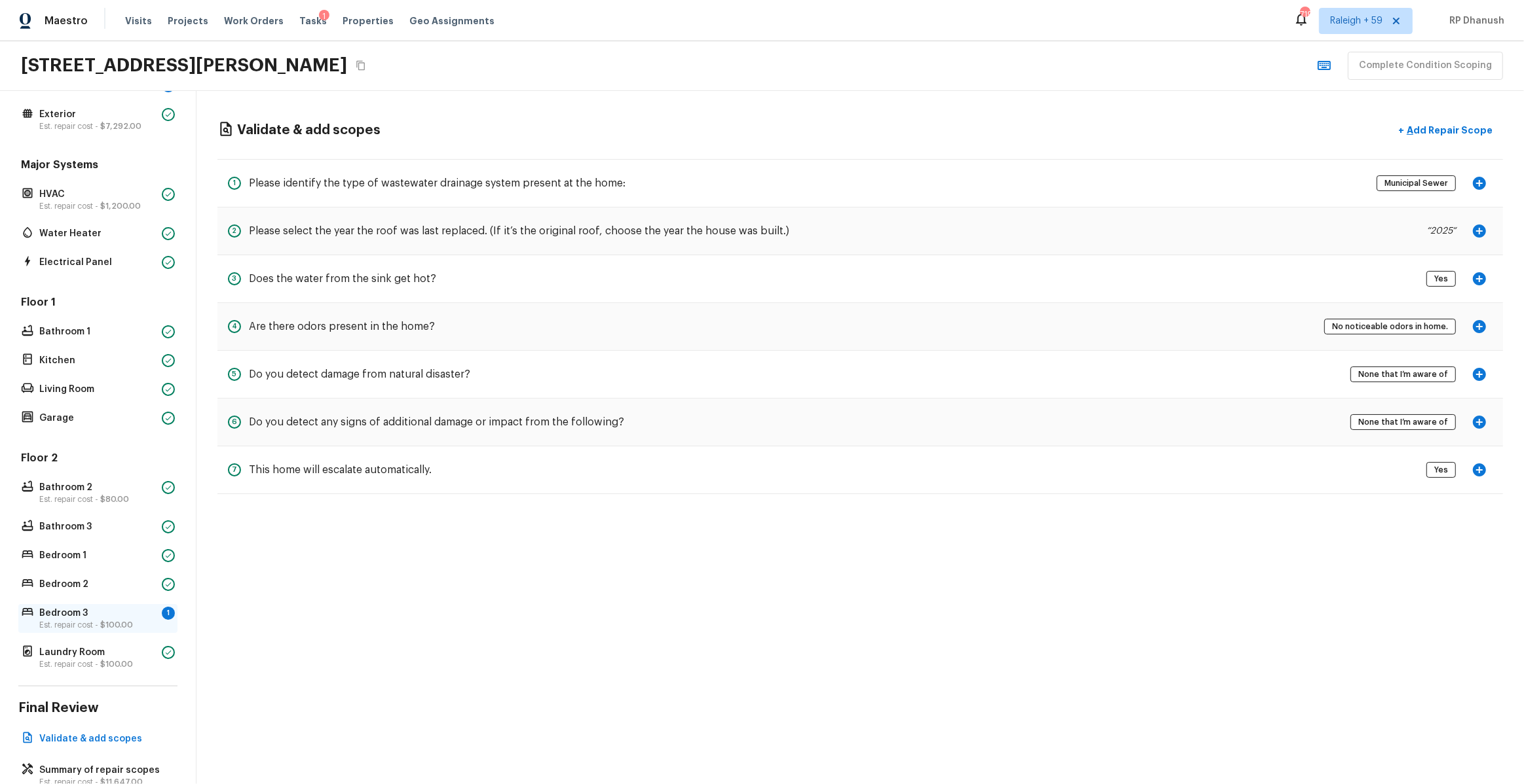
click at [151, 607] on p "Bedroom 3" at bounding box center [98, 613] width 117 height 13
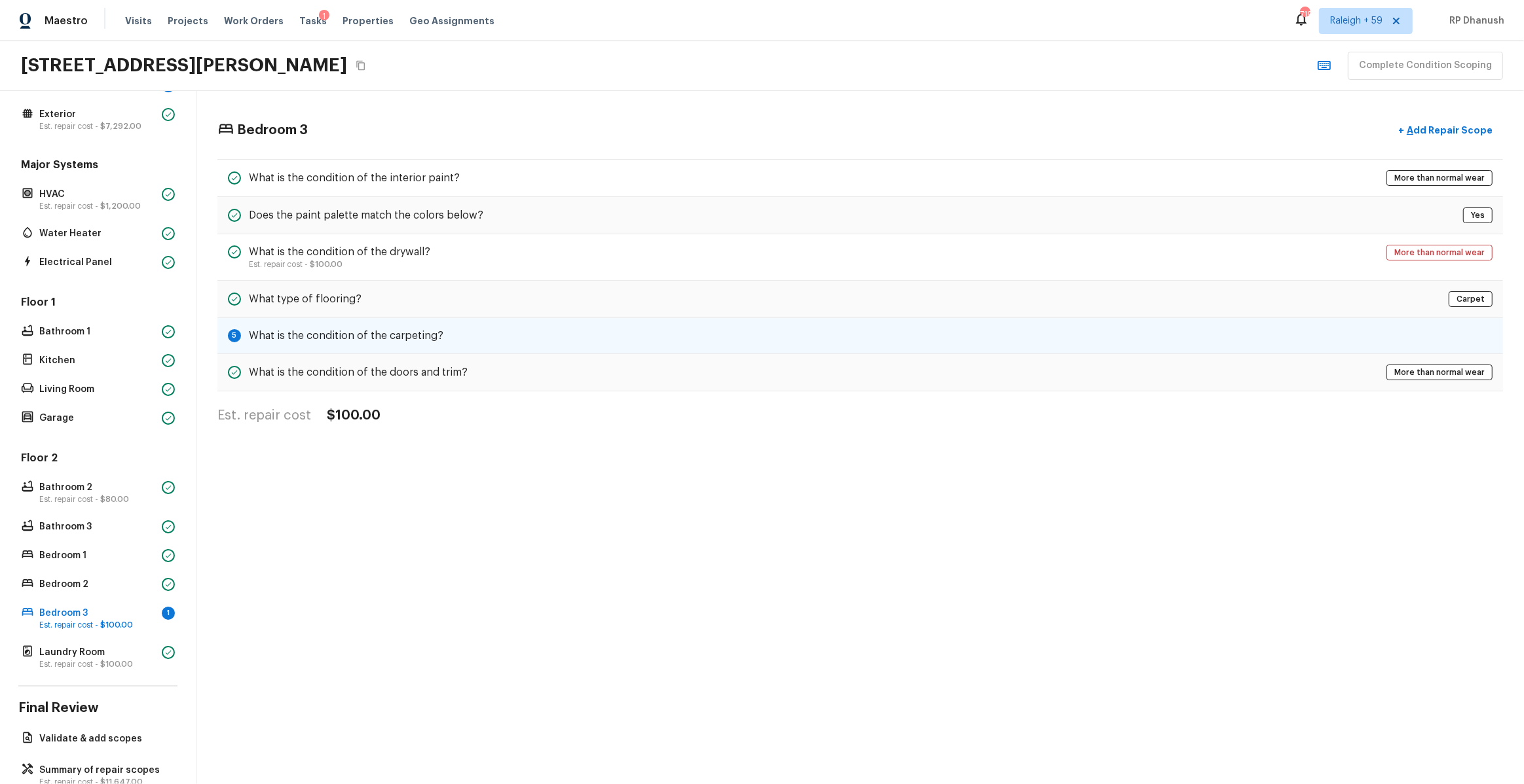
click at [454, 331] on div "5 What is the condition of the carpeting?" at bounding box center [860, 336] width 1285 height 36
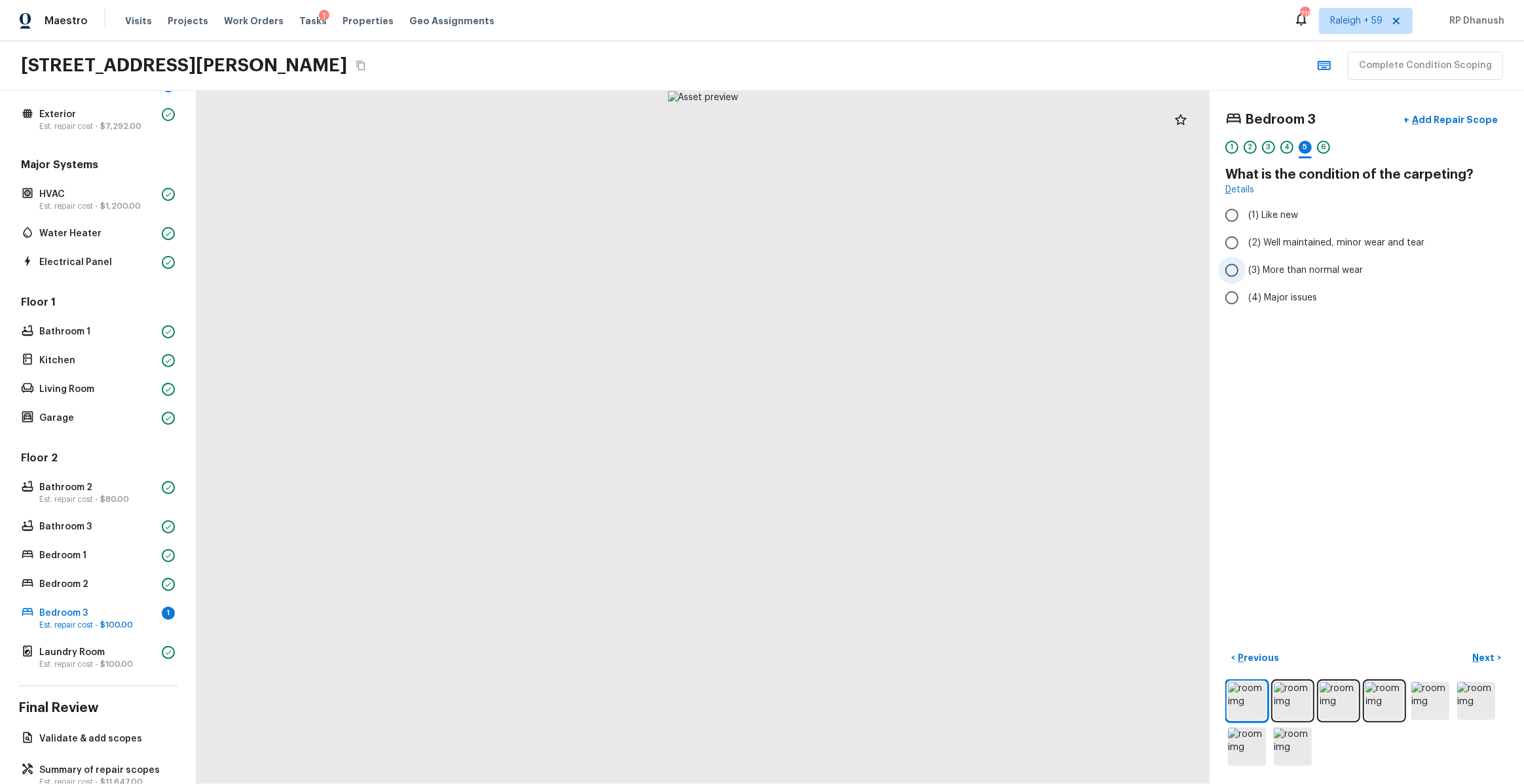
click at [1283, 262] on label "(3) More than normal wear" at bounding box center [1358, 270] width 280 height 27
click at [1246, 262] on input "(3) More than normal wear" at bounding box center [1232, 270] width 27 height 27
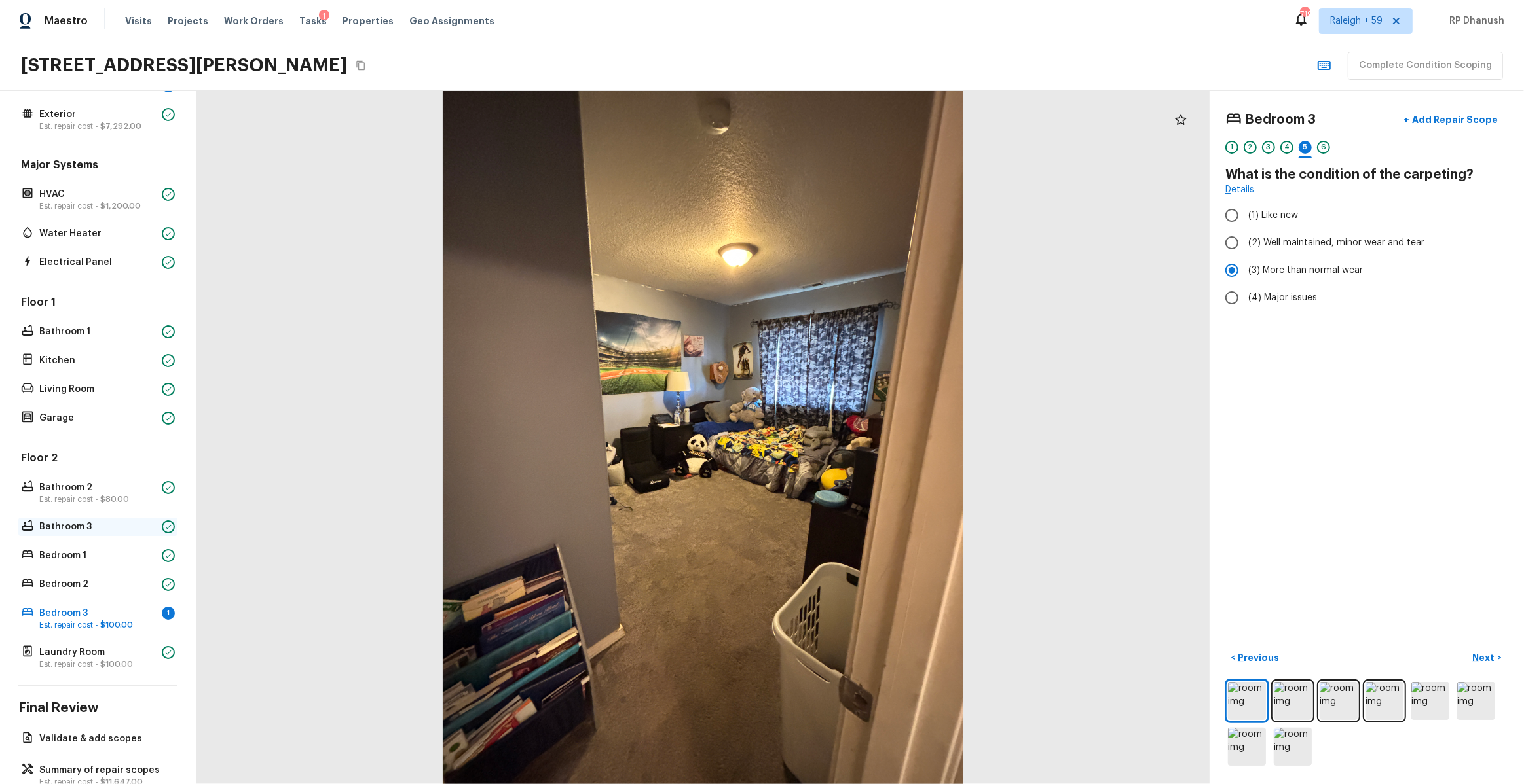
scroll to position [99, 0]
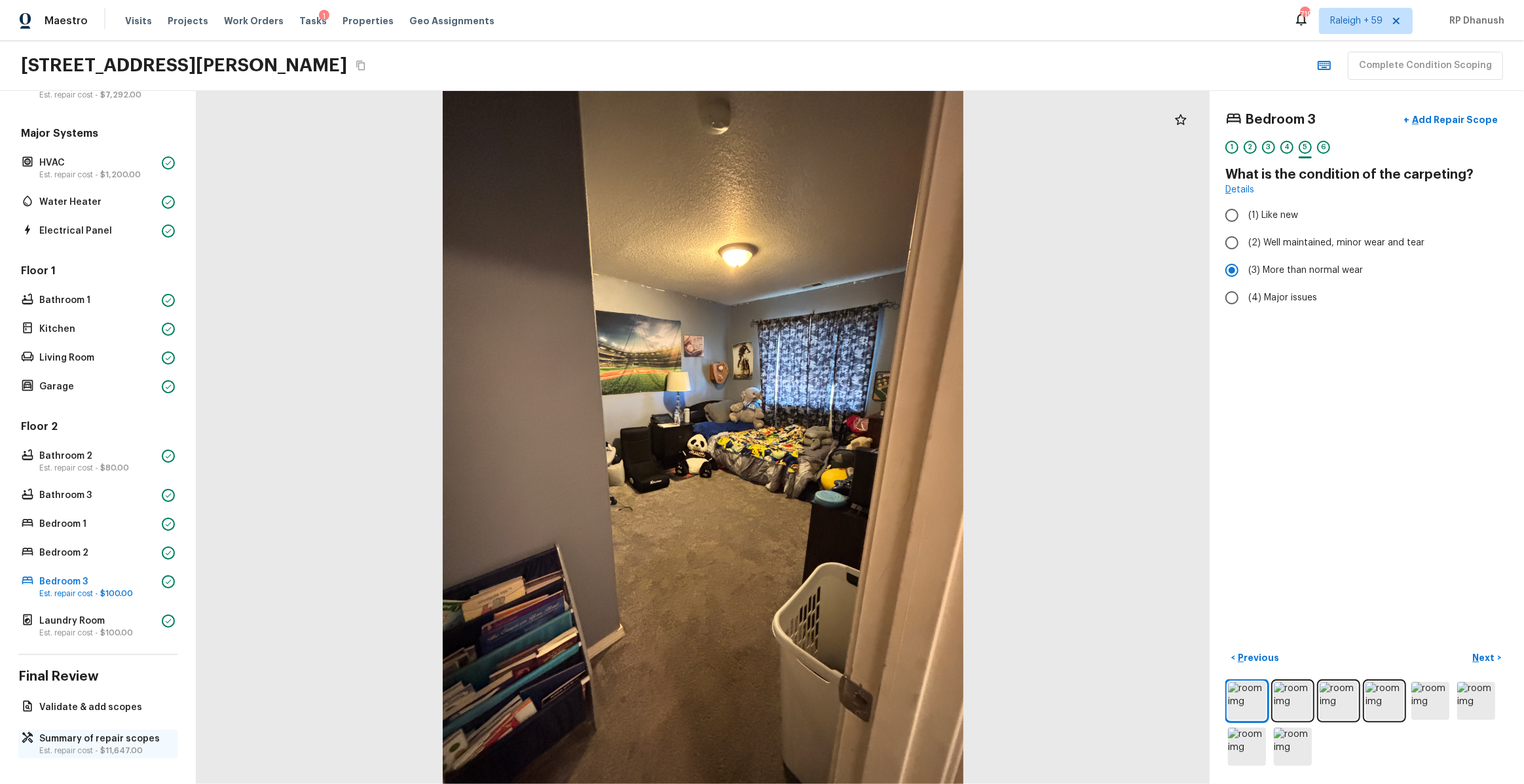
click at [119, 745] on p "Est. repair cost - $11,647.00" at bounding box center [105, 751] width 130 height 11
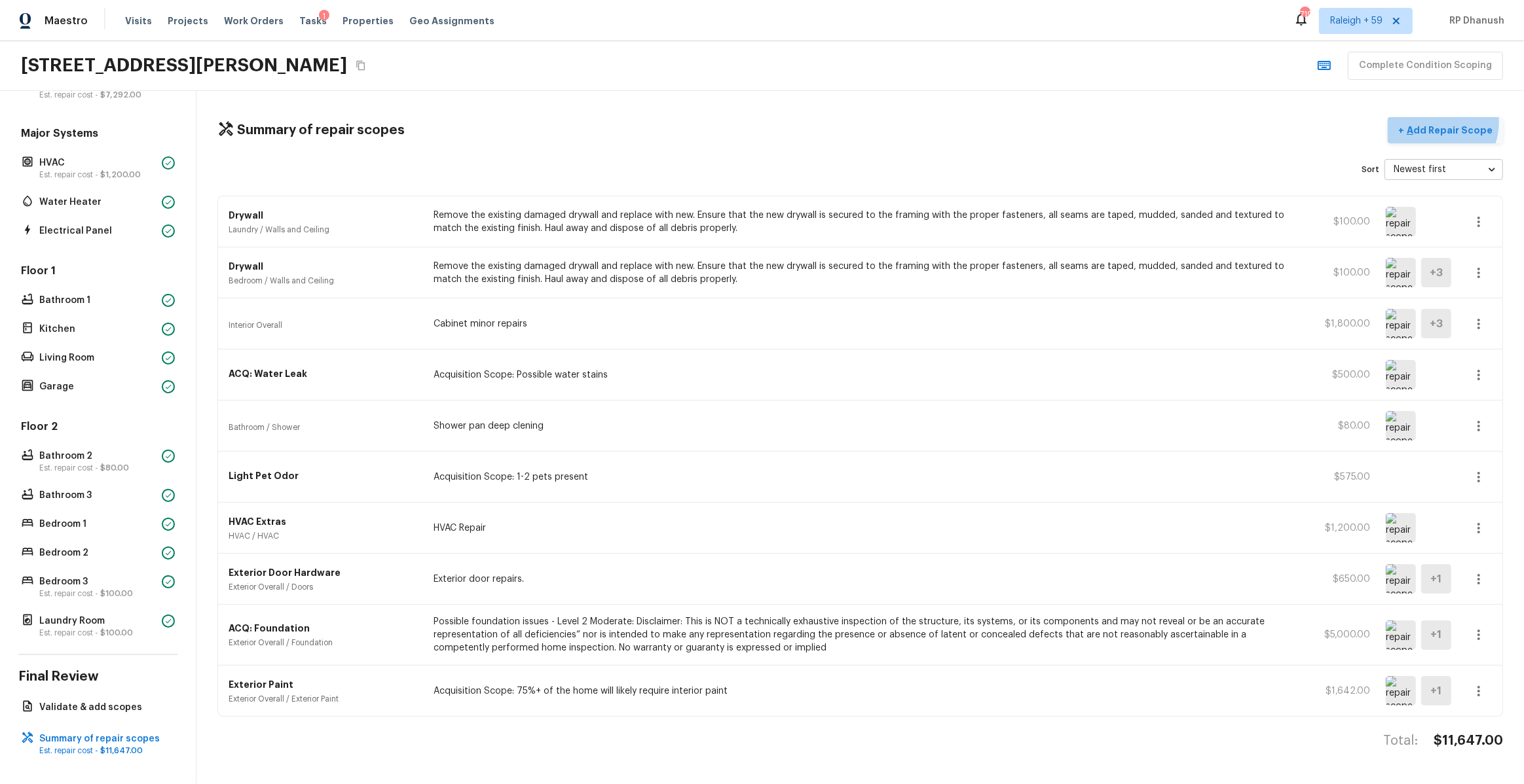
click at [1439, 122] on button "+ Add Repair Scope" at bounding box center [1445, 130] width 115 height 27
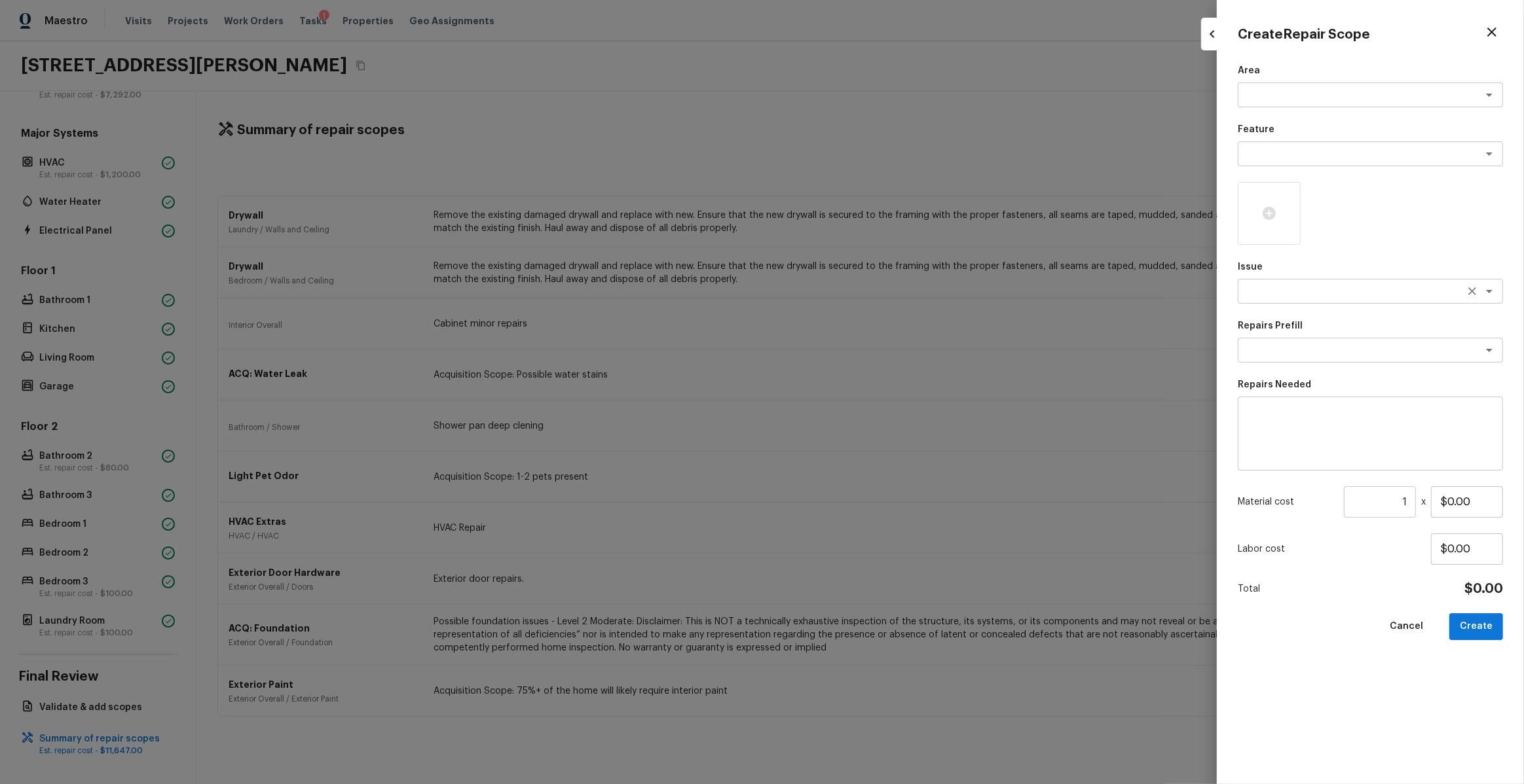
click at [1289, 282] on div "x ​" at bounding box center [1370, 291] width 265 height 25
click at [1295, 315] on li "Pressure Washing" at bounding box center [1370, 319] width 265 height 21
click at [1290, 355] on textarea at bounding box center [1352, 350] width 217 height 13
click at [1322, 418] on li "Pressure Wash Siding" at bounding box center [1370, 421] width 265 height 21
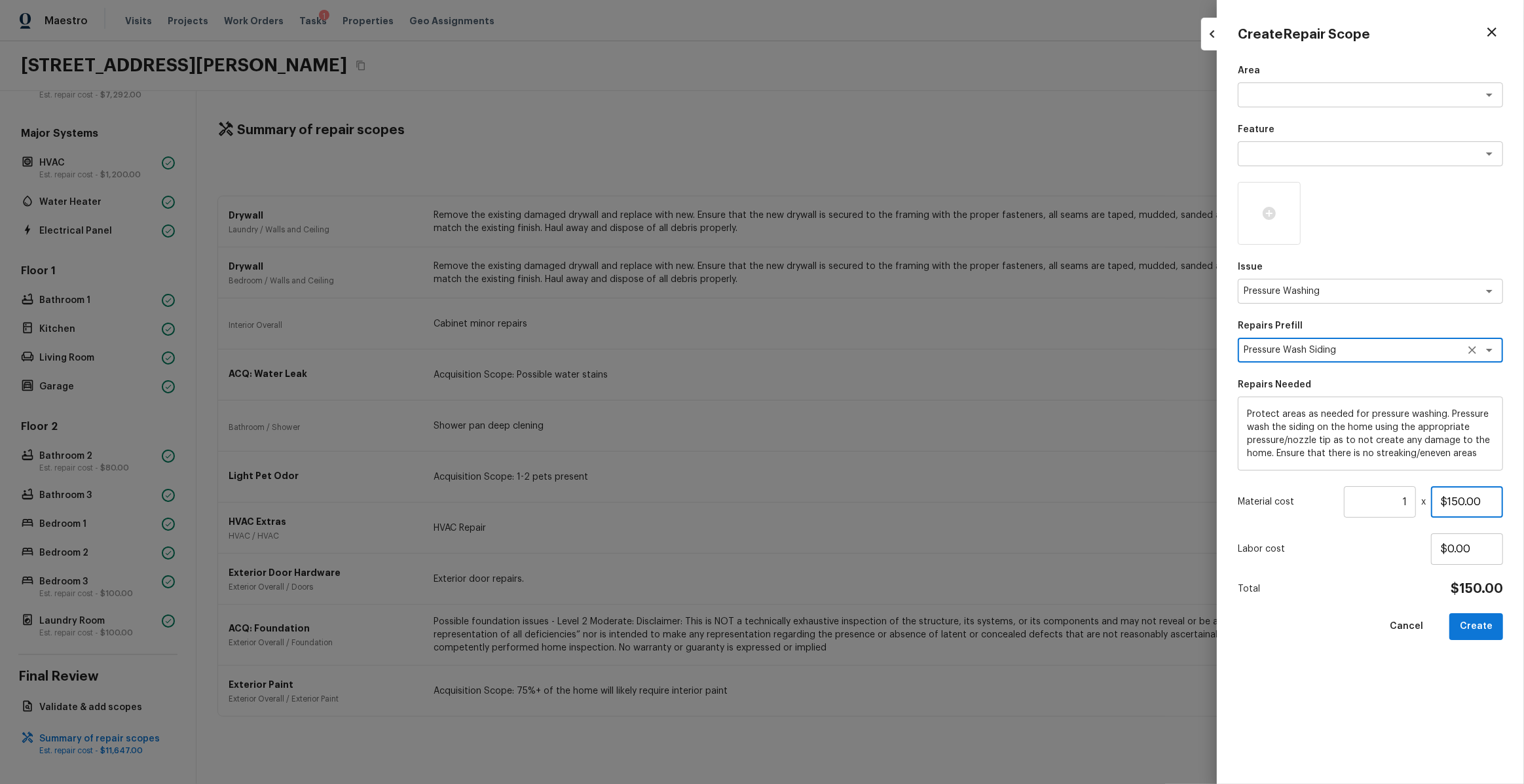
click at [1461, 500] on input "$150.00" at bounding box center [1467, 502] width 72 height 32
click at [1470, 625] on button "Create" at bounding box center [1476, 626] width 54 height 27
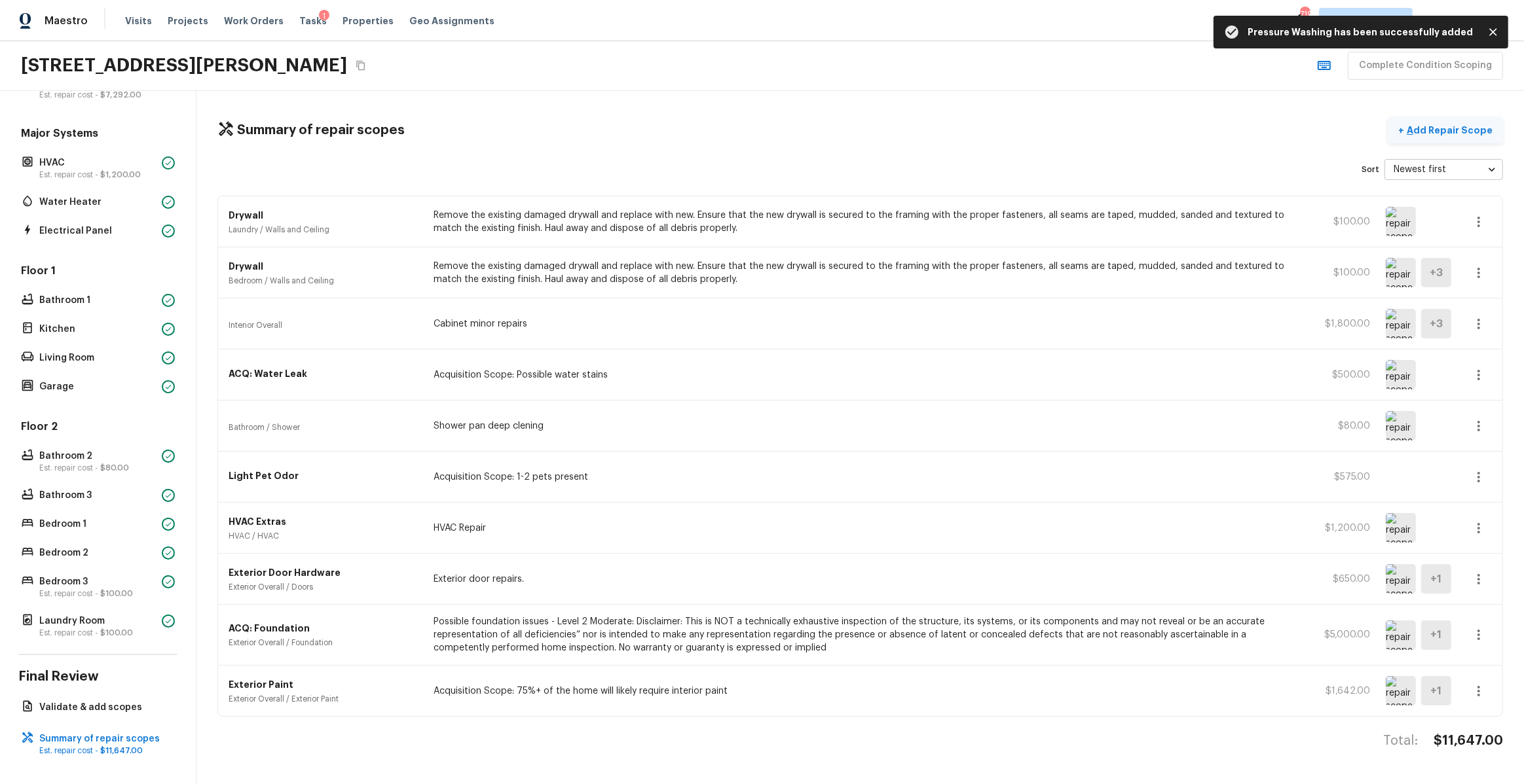
click at [1452, 130] on p "Add Repair Scope" at bounding box center [1448, 130] width 88 height 13
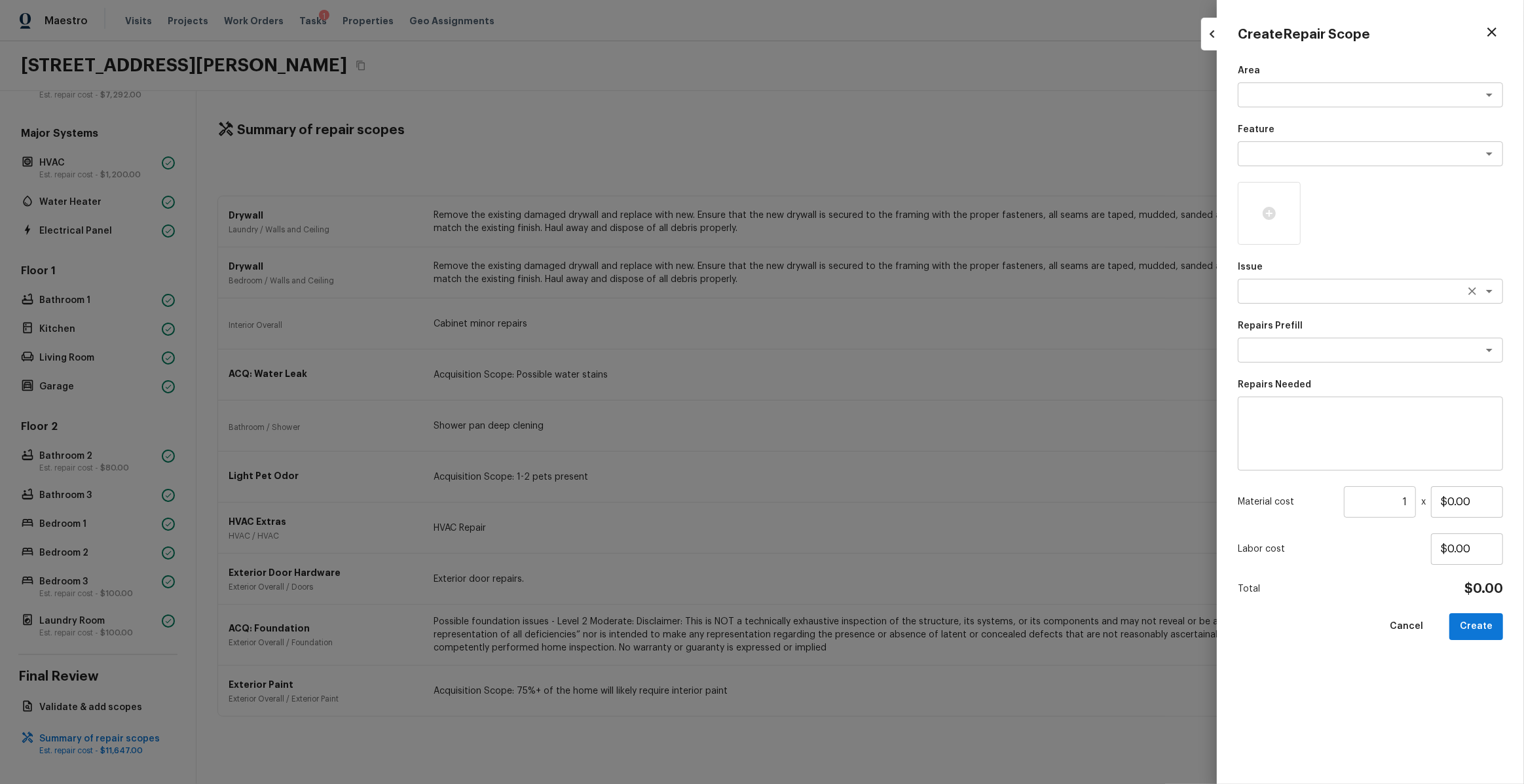
click at [1318, 302] on div "x ​" at bounding box center [1370, 291] width 265 height 25
click at [1309, 321] on li "Landscape Package" at bounding box center [1370, 319] width 265 height 21
click at [1338, 319] on p "Repairs Prefill" at bounding box center [1370, 326] width 265 height 13
click at [1329, 362] on div "Repairs Prefill x ​" at bounding box center [1370, 341] width 265 height 43
click at [1344, 351] on textarea at bounding box center [1352, 350] width 217 height 13
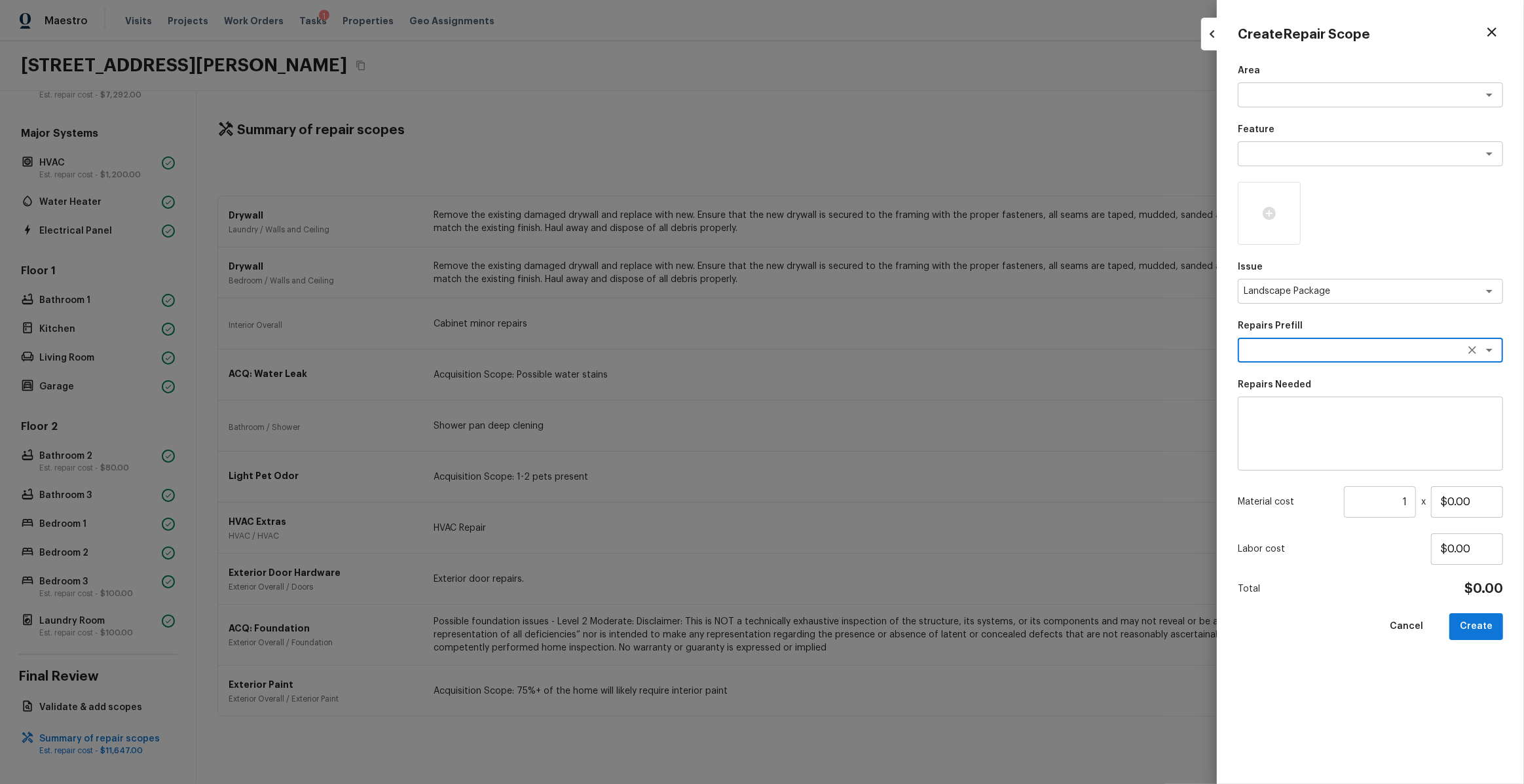
click at [1351, 349] on textarea at bounding box center [1352, 350] width 217 height 13
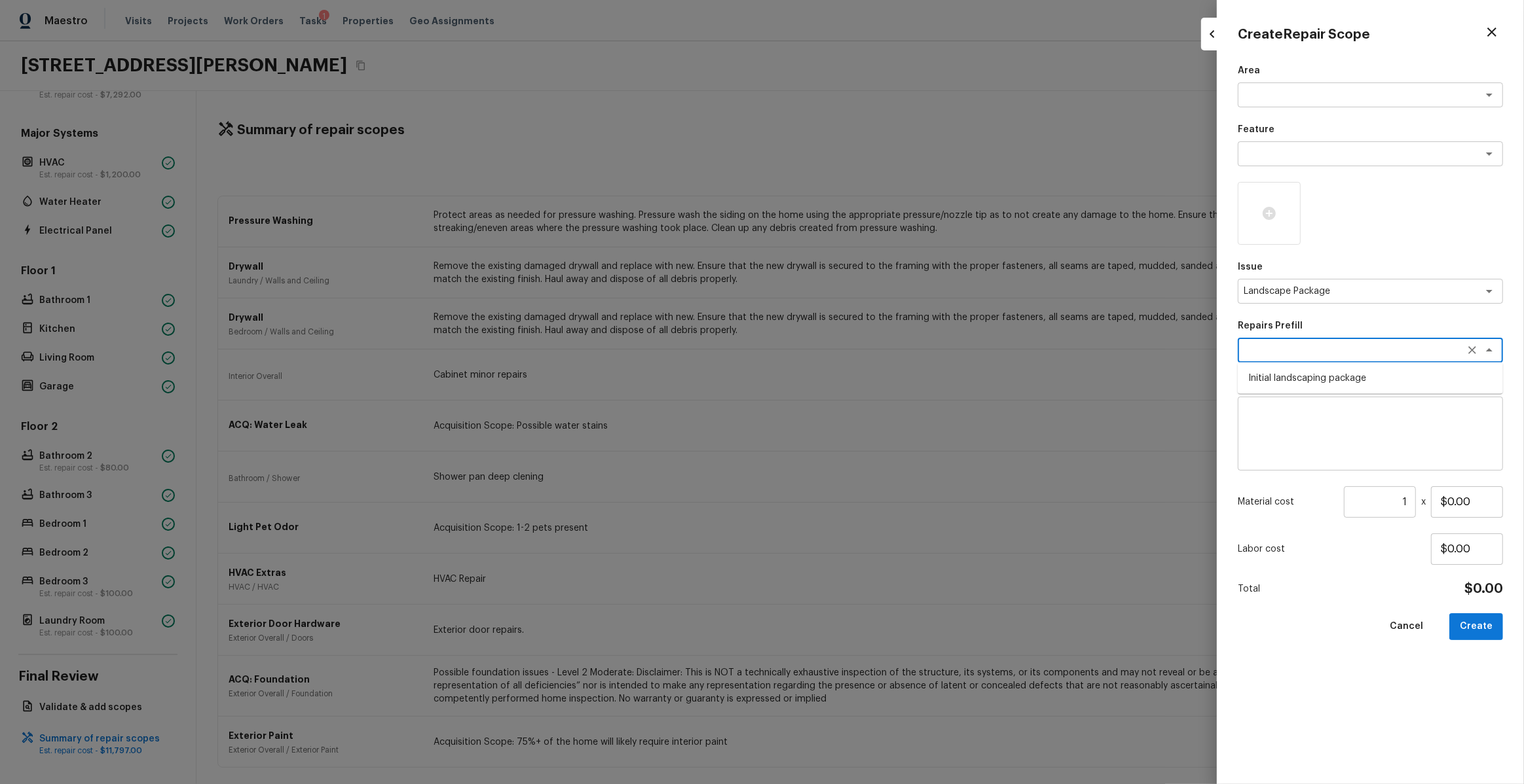
click at [1337, 372] on li "Initial landscaping package" at bounding box center [1370, 378] width 265 height 21
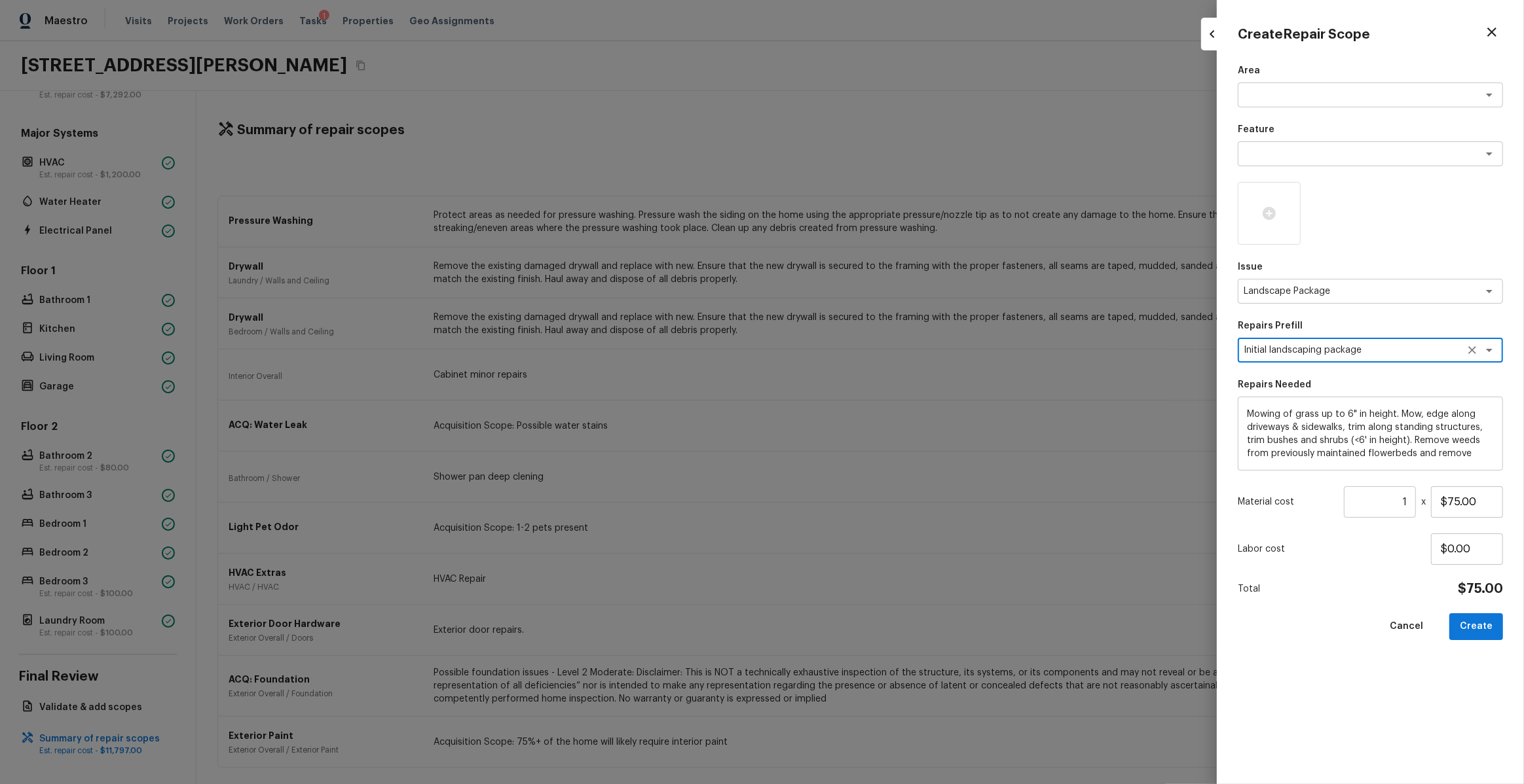
click at [1412, 508] on input "1" at bounding box center [1380, 502] width 72 height 32
click at [1412, 508] on input "4" at bounding box center [1380, 502] width 72 height 32
drag, startPoint x: 1467, startPoint y: 610, endPoint x: 1255, endPoint y: 226, distance: 438.6
click at [1255, 226] on div "Area x ​ Feature x ​ Issue Landscape Package x ​ Repairs Prefill Initial landsc…" at bounding box center [1370, 414] width 265 height 700
click at [1255, 226] on div at bounding box center [1269, 213] width 63 height 62
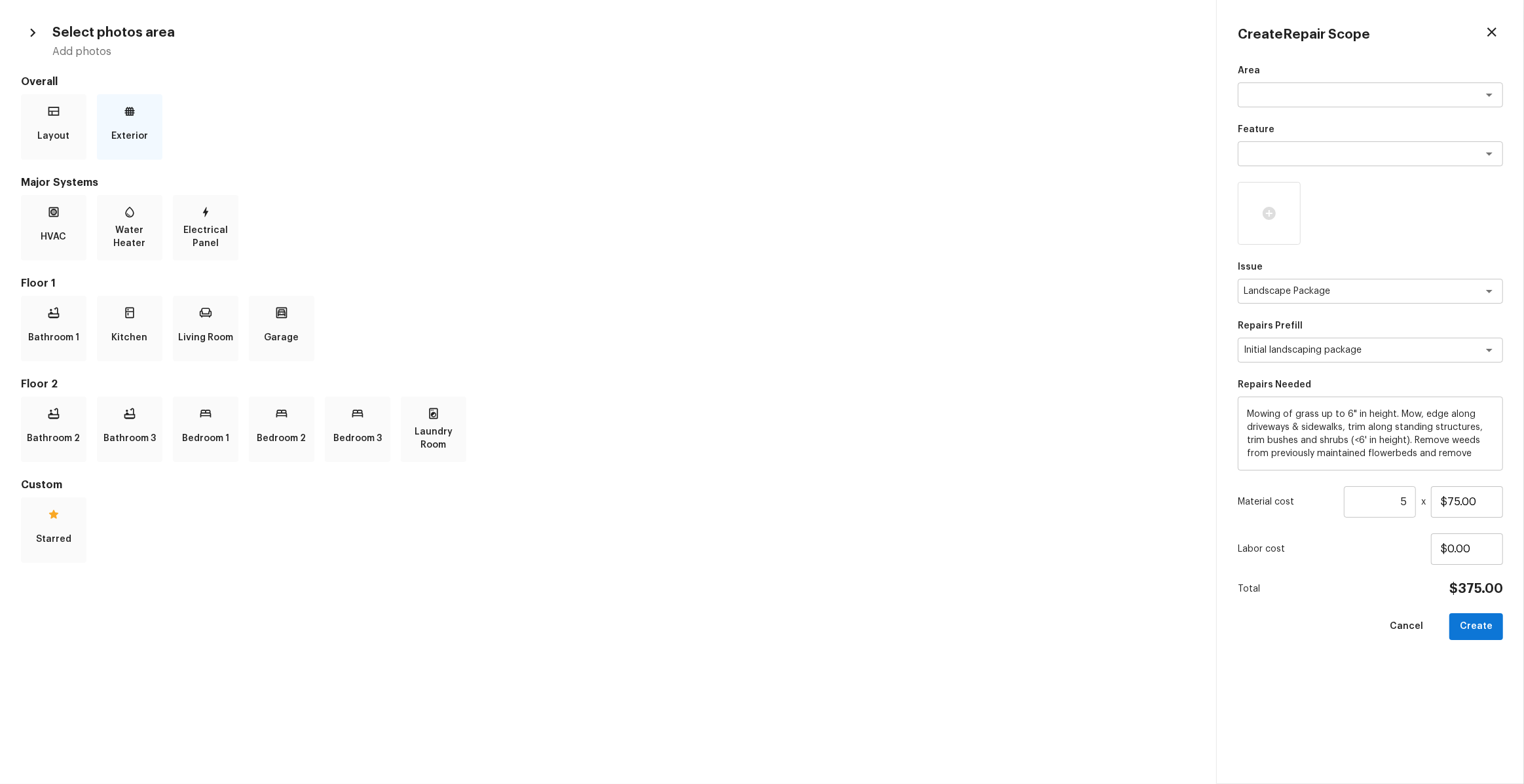
click at [129, 117] on icon at bounding box center [129, 111] width 13 height 13
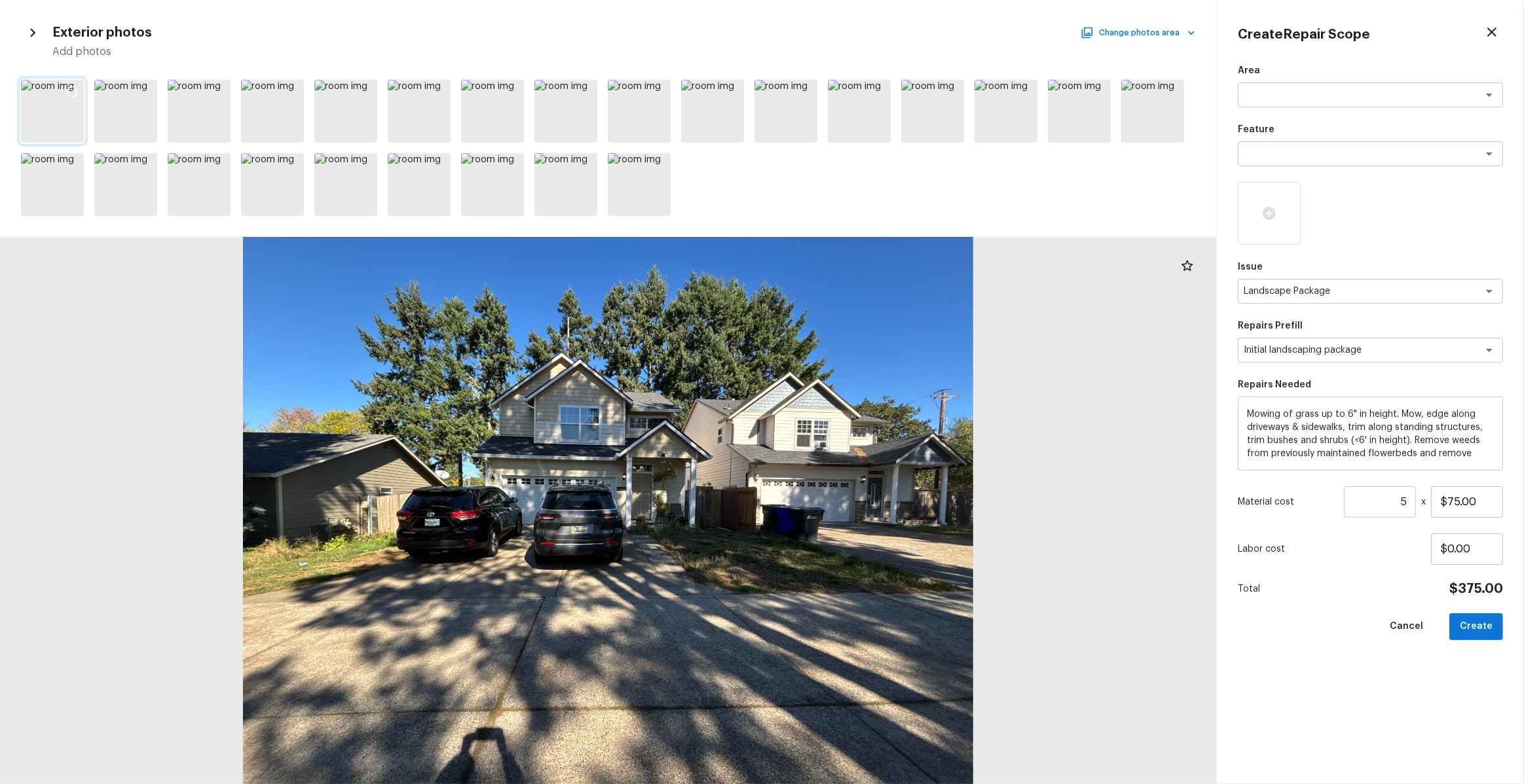
click at [76, 89] on icon at bounding box center [72, 92] width 11 height 11
click at [1413, 504] on input "5" at bounding box center [1380, 502] width 72 height 32
click at [1487, 616] on button "Create" at bounding box center [1476, 626] width 54 height 27
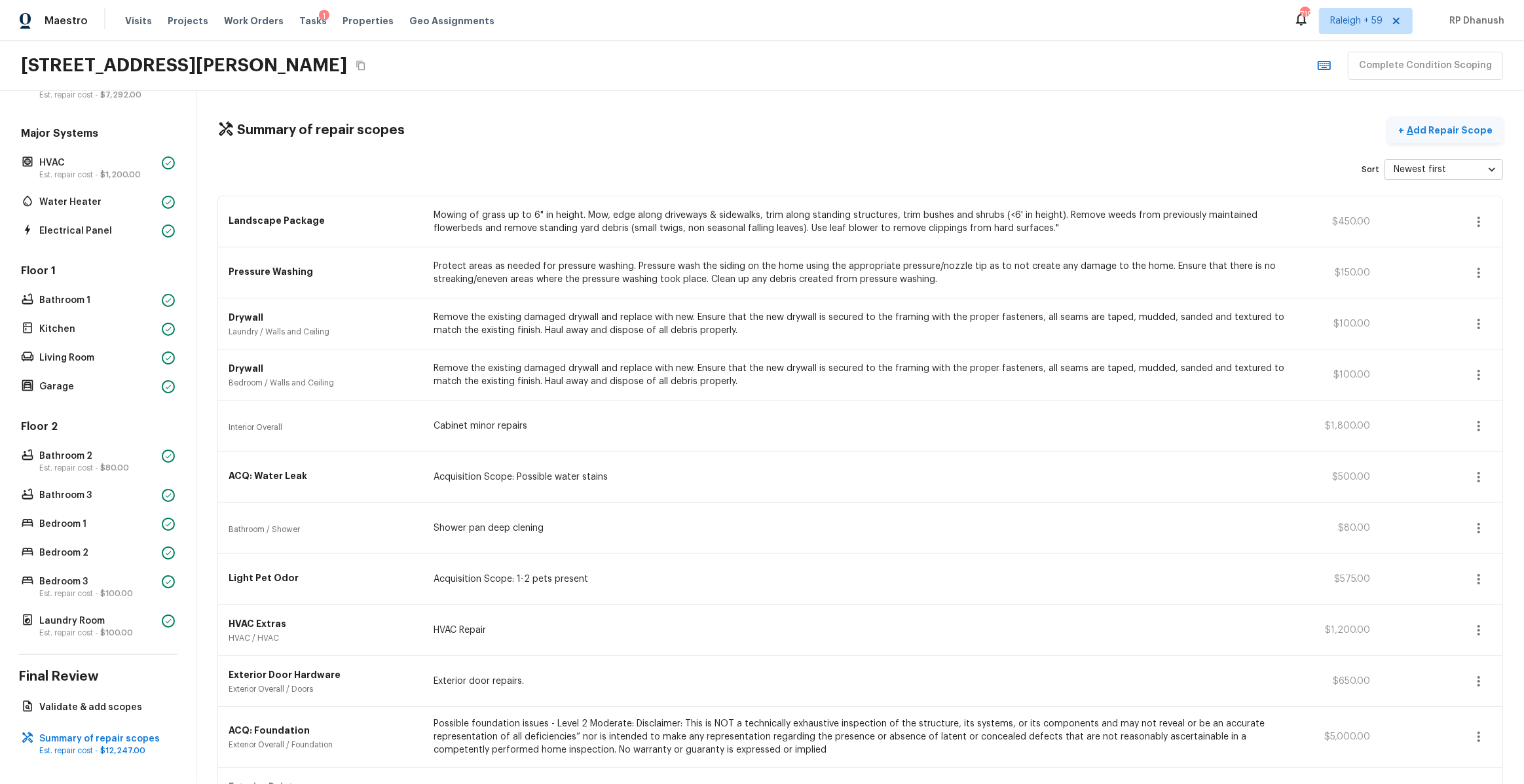
click at [1433, 124] on p "Add Repair Scope" at bounding box center [1448, 130] width 88 height 13
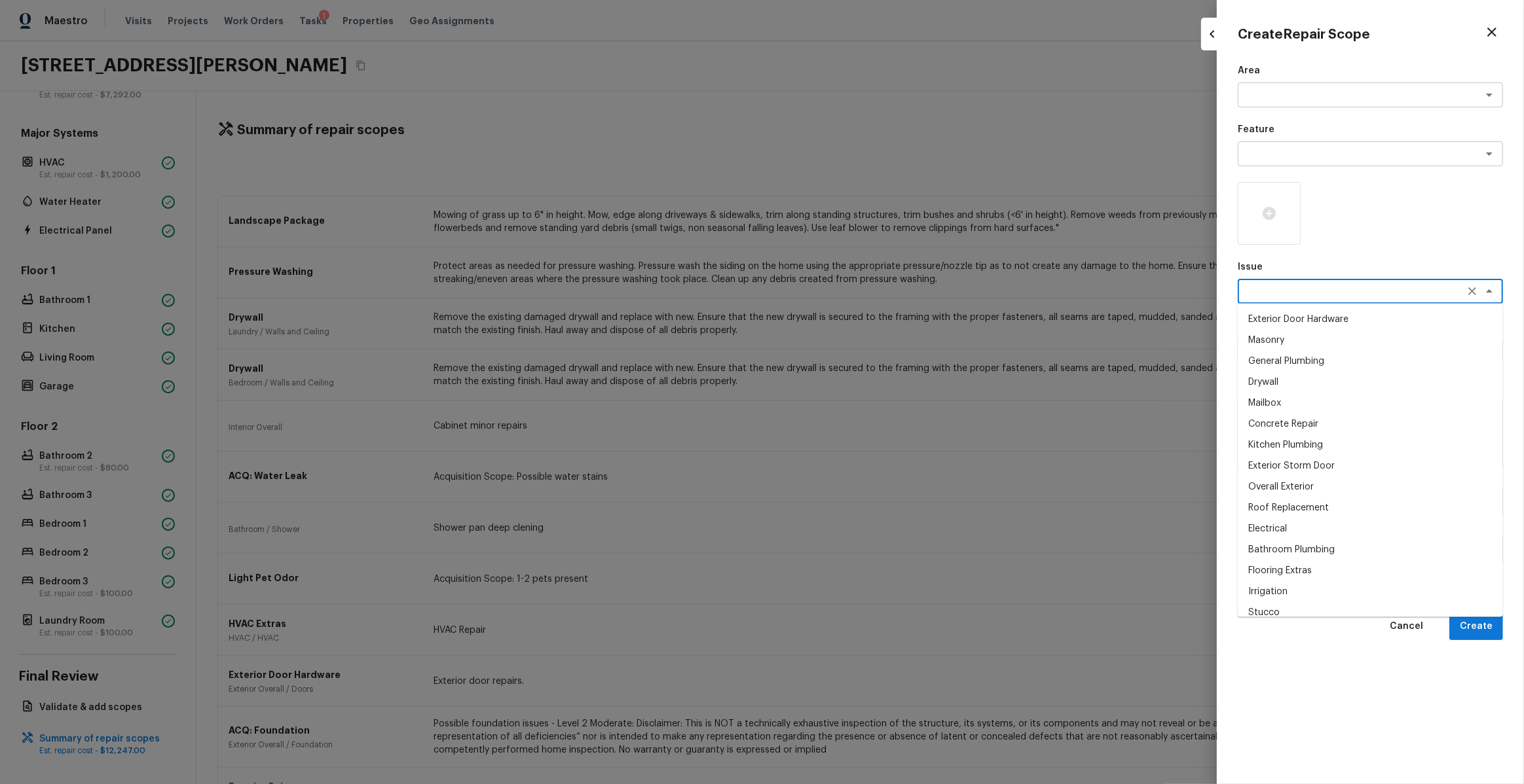
click at [1293, 290] on textarea at bounding box center [1352, 291] width 217 height 13
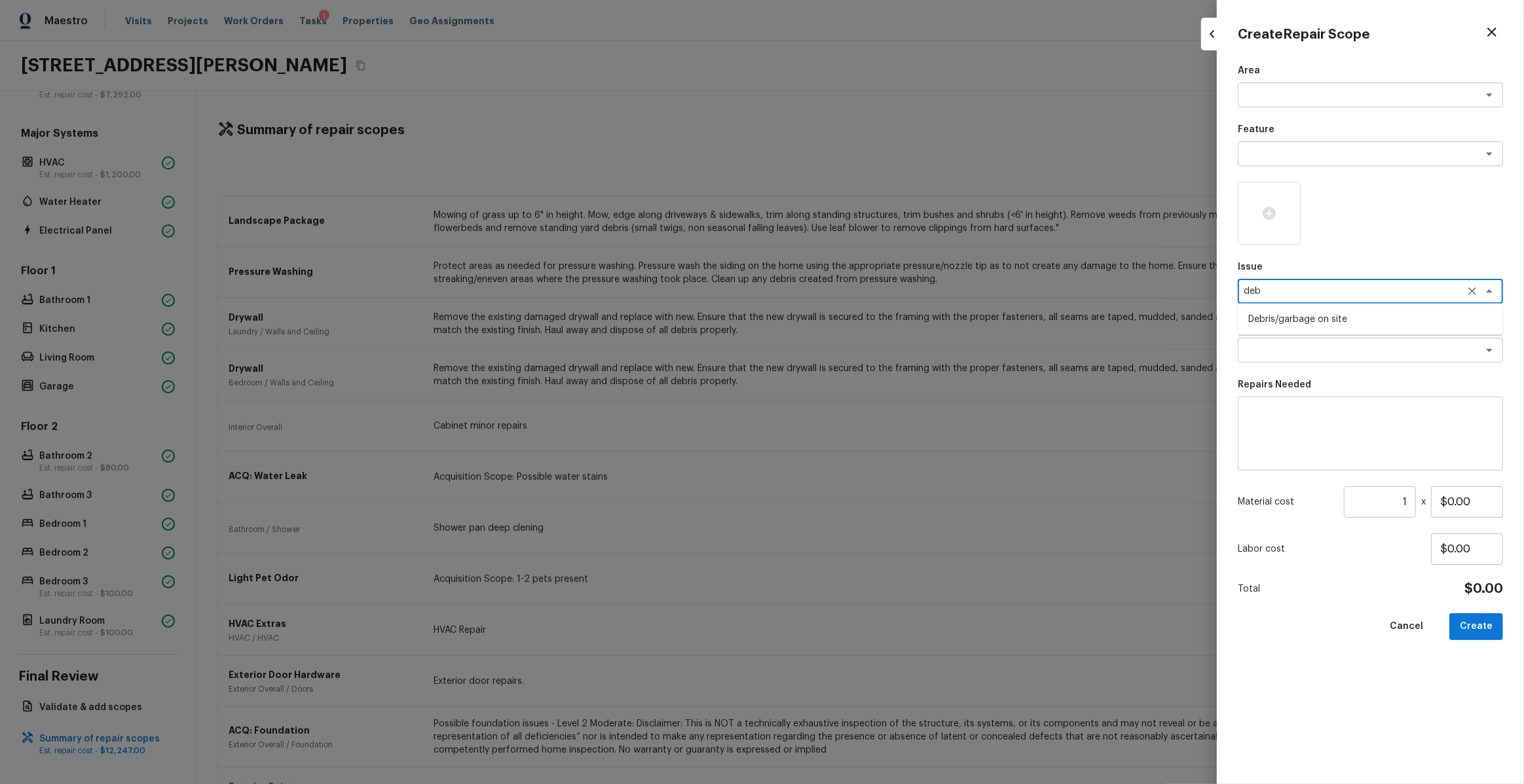
click at [1304, 315] on li "Debris/garbage on site" at bounding box center [1370, 319] width 265 height 21
click at [1304, 356] on div "x ​" at bounding box center [1370, 350] width 265 height 25
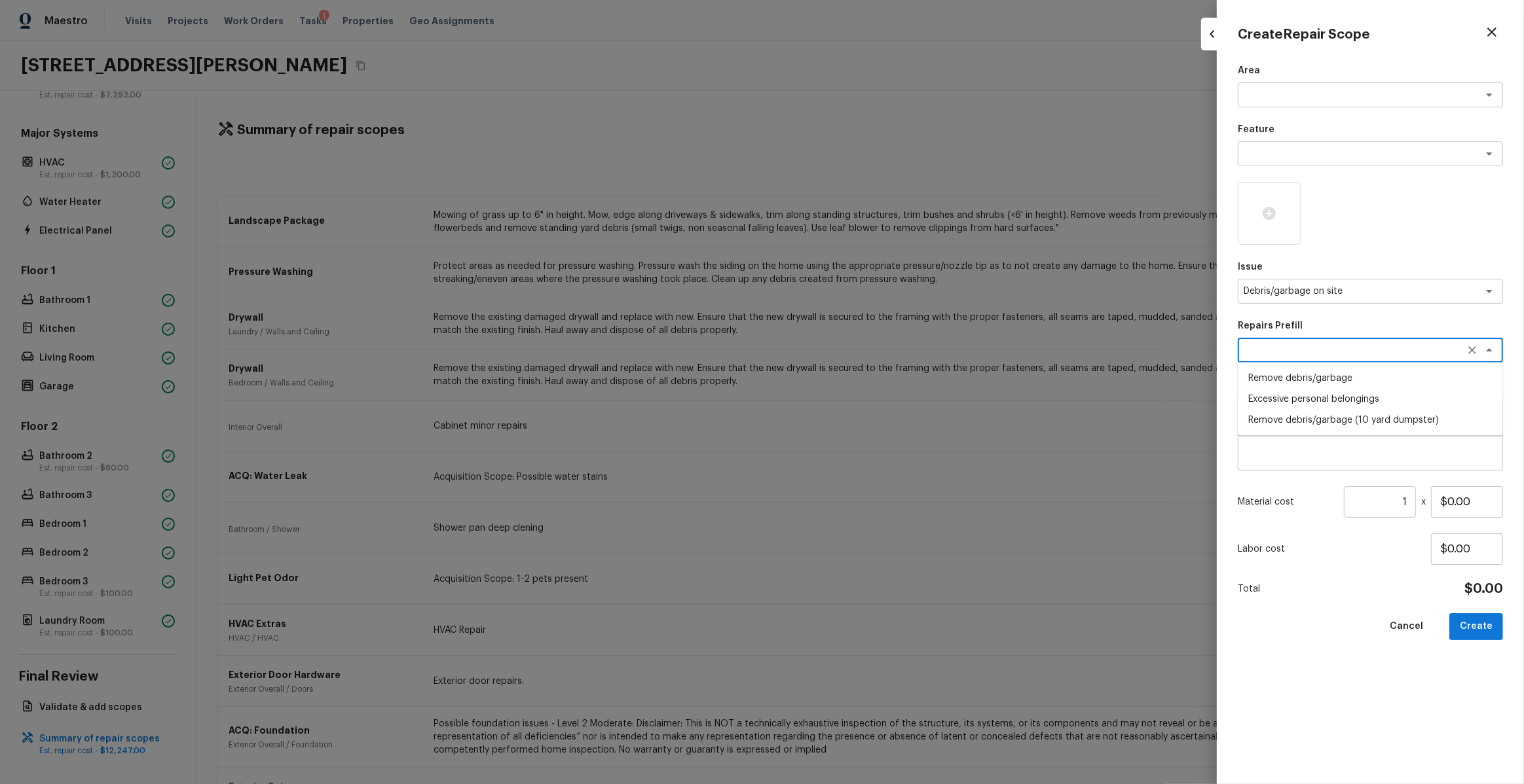
click at [1295, 384] on li "Remove debris/garbage" at bounding box center [1370, 378] width 265 height 21
click at [1403, 502] on input "1" at bounding box center [1380, 502] width 72 height 32
click at [1382, 464] on div "Remove, haul off, and properly dispose of any debris left by seller to offsite …" at bounding box center [1370, 434] width 265 height 74
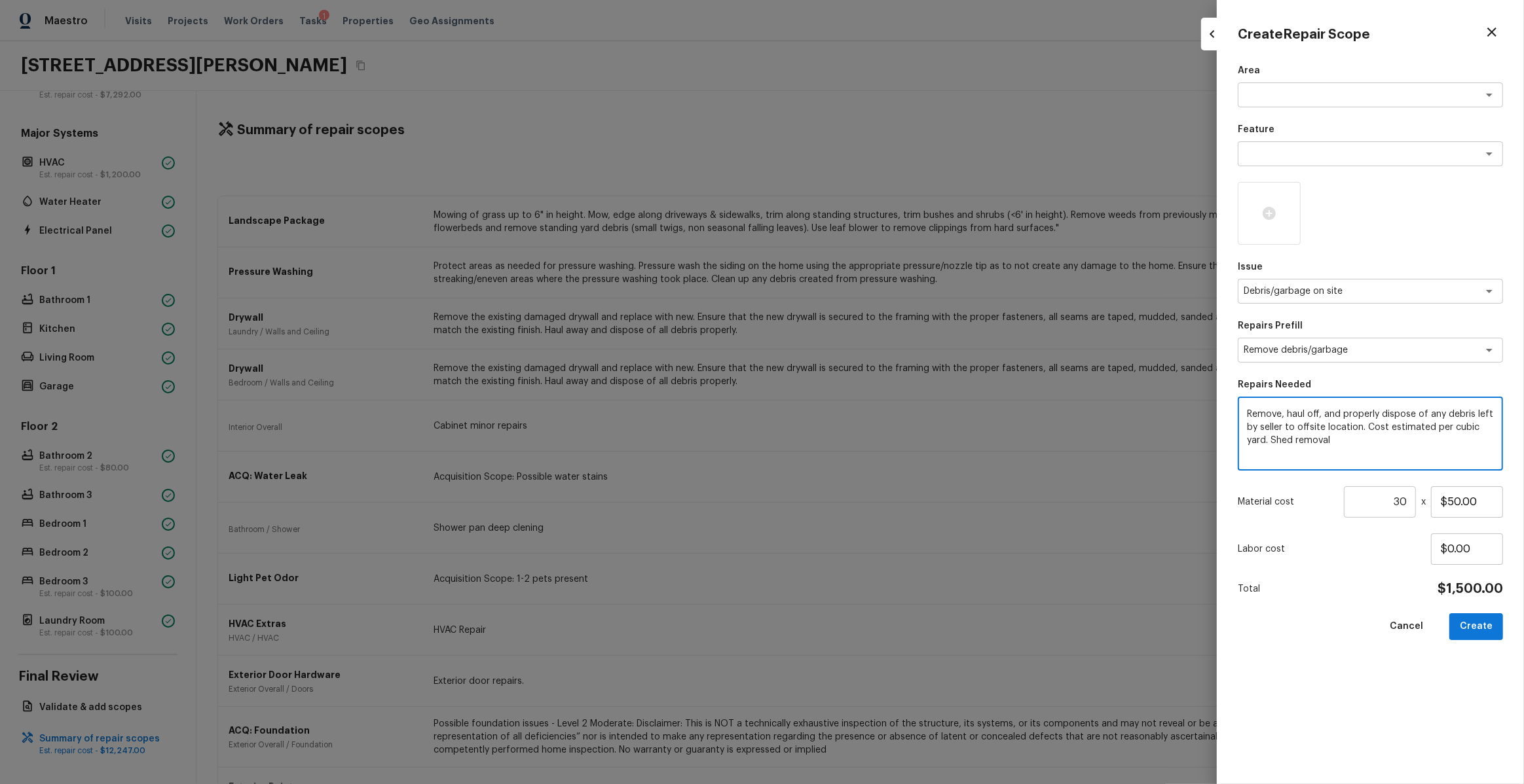
click at [1401, 504] on input "30" at bounding box center [1380, 502] width 72 height 32
click at [1263, 216] on icon at bounding box center [1270, 214] width 16 height 16
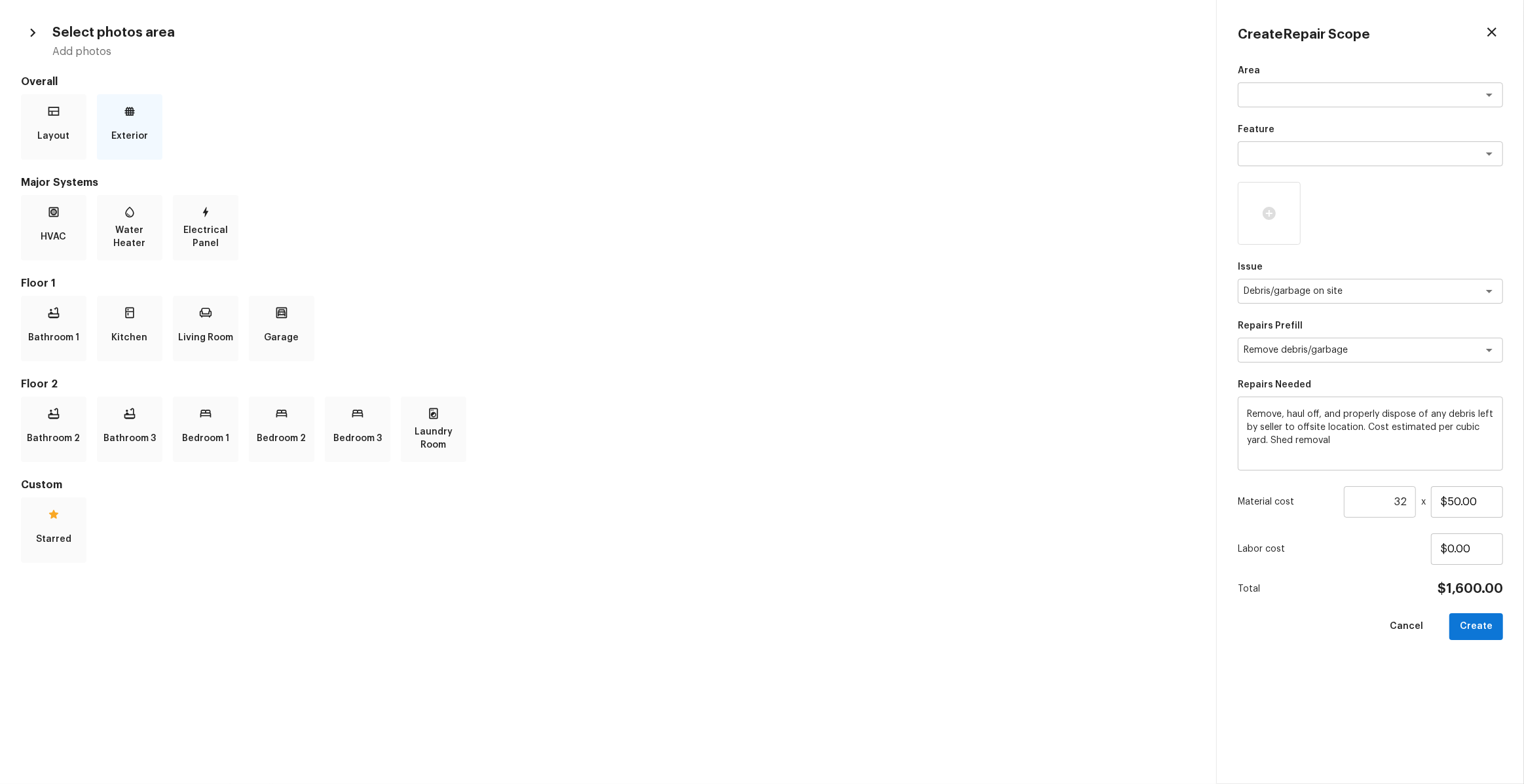
click at [156, 132] on div "Exterior" at bounding box center [129, 127] width 65 height 65
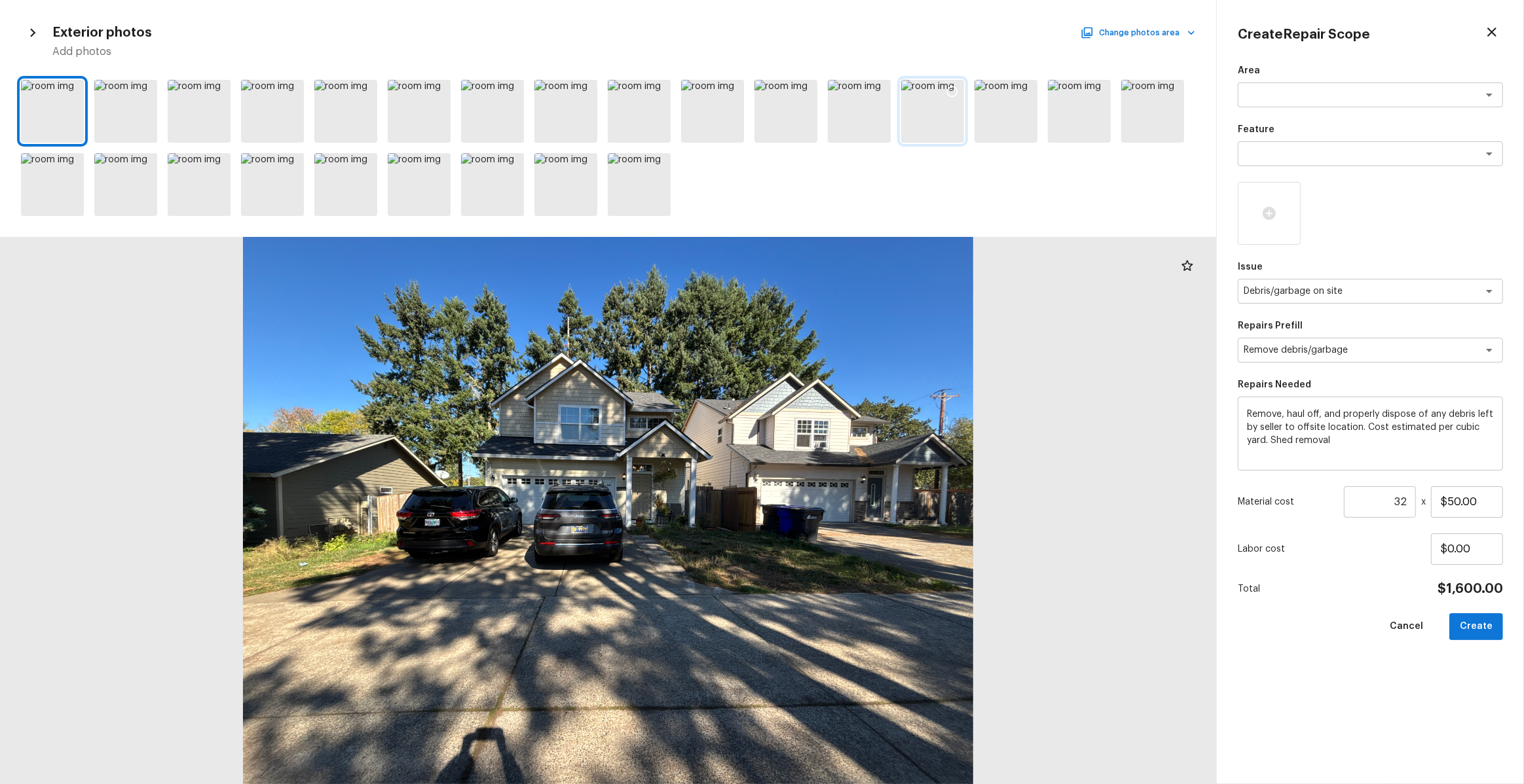
click at [948, 92] on icon at bounding box center [952, 92] width 13 height 13
click at [1459, 607] on div "Area x ​ Feature x ​ Issue Debris/garbage on site x ​ Repairs Prefill Remove de…" at bounding box center [1370, 414] width 265 height 700
click at [1483, 627] on button "Create" at bounding box center [1476, 626] width 54 height 27
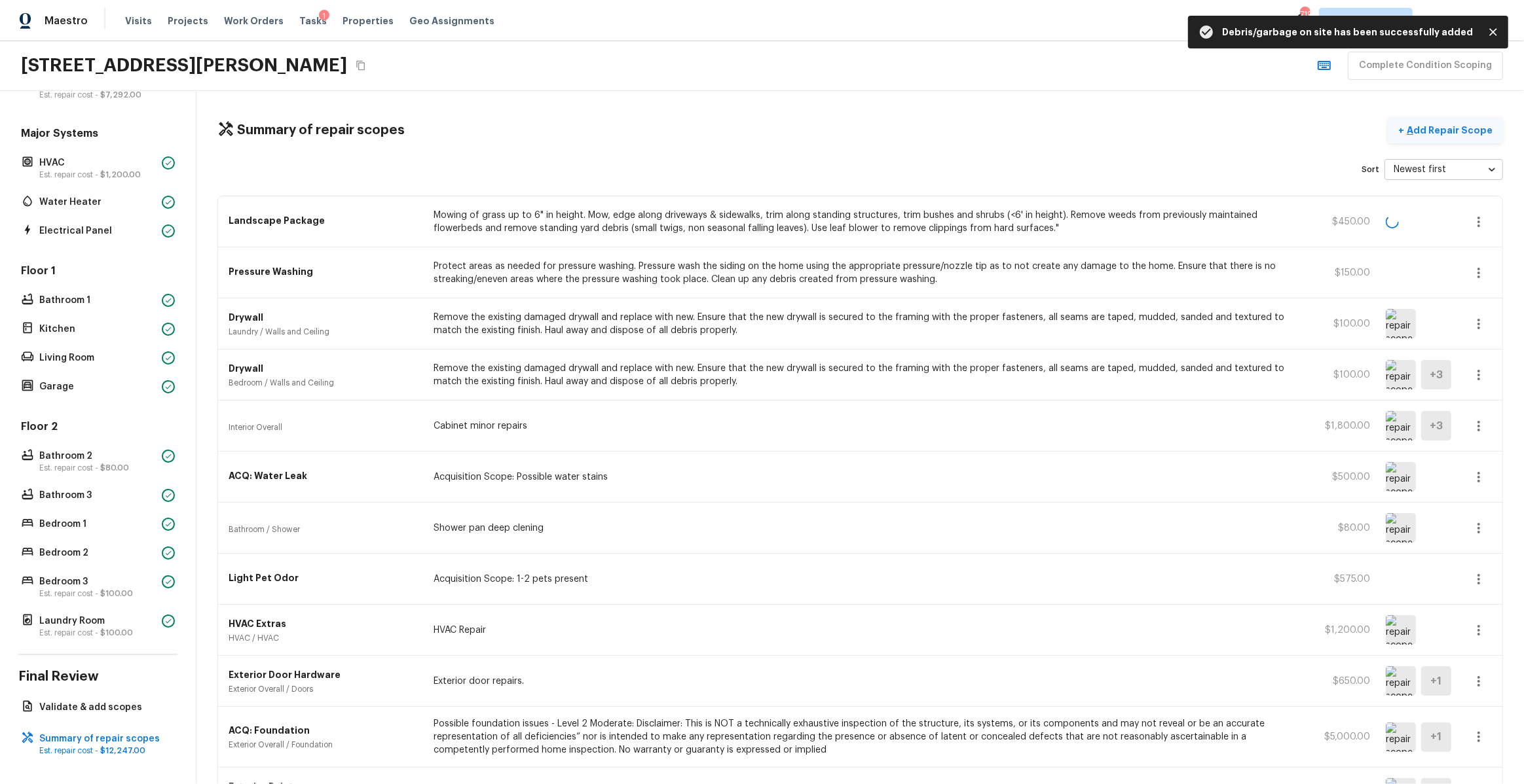
click at [1446, 128] on p "Add Repair Scope" at bounding box center [1448, 130] width 88 height 13
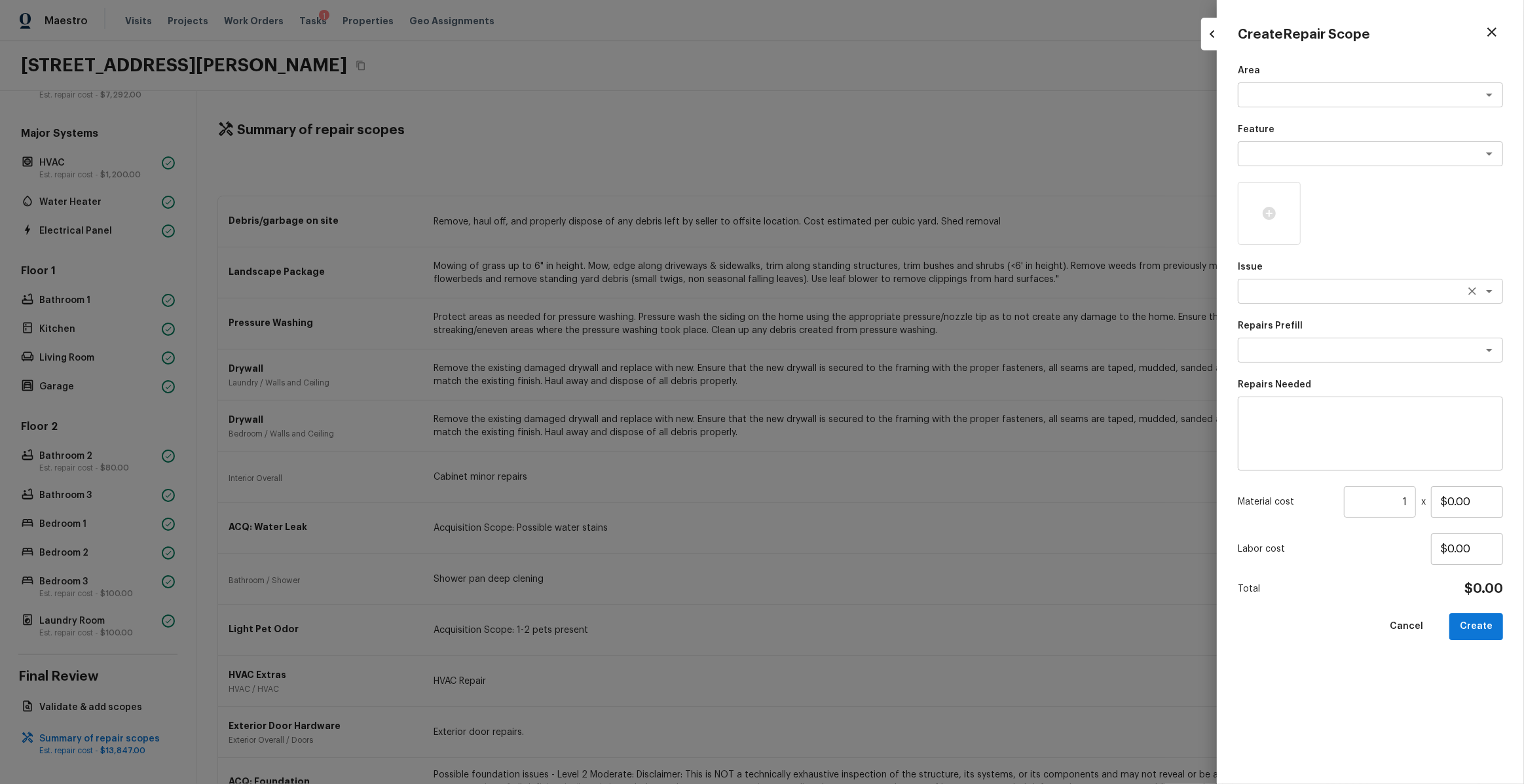
click at [1302, 297] on textarea at bounding box center [1352, 291] width 217 height 13
click at [1288, 413] on textarea at bounding box center [1370, 434] width 247 height 53
click at [1286, 277] on div "Issue x ​" at bounding box center [1370, 282] width 265 height 43
click at [1285, 289] on textarea at bounding box center [1352, 291] width 217 height 13
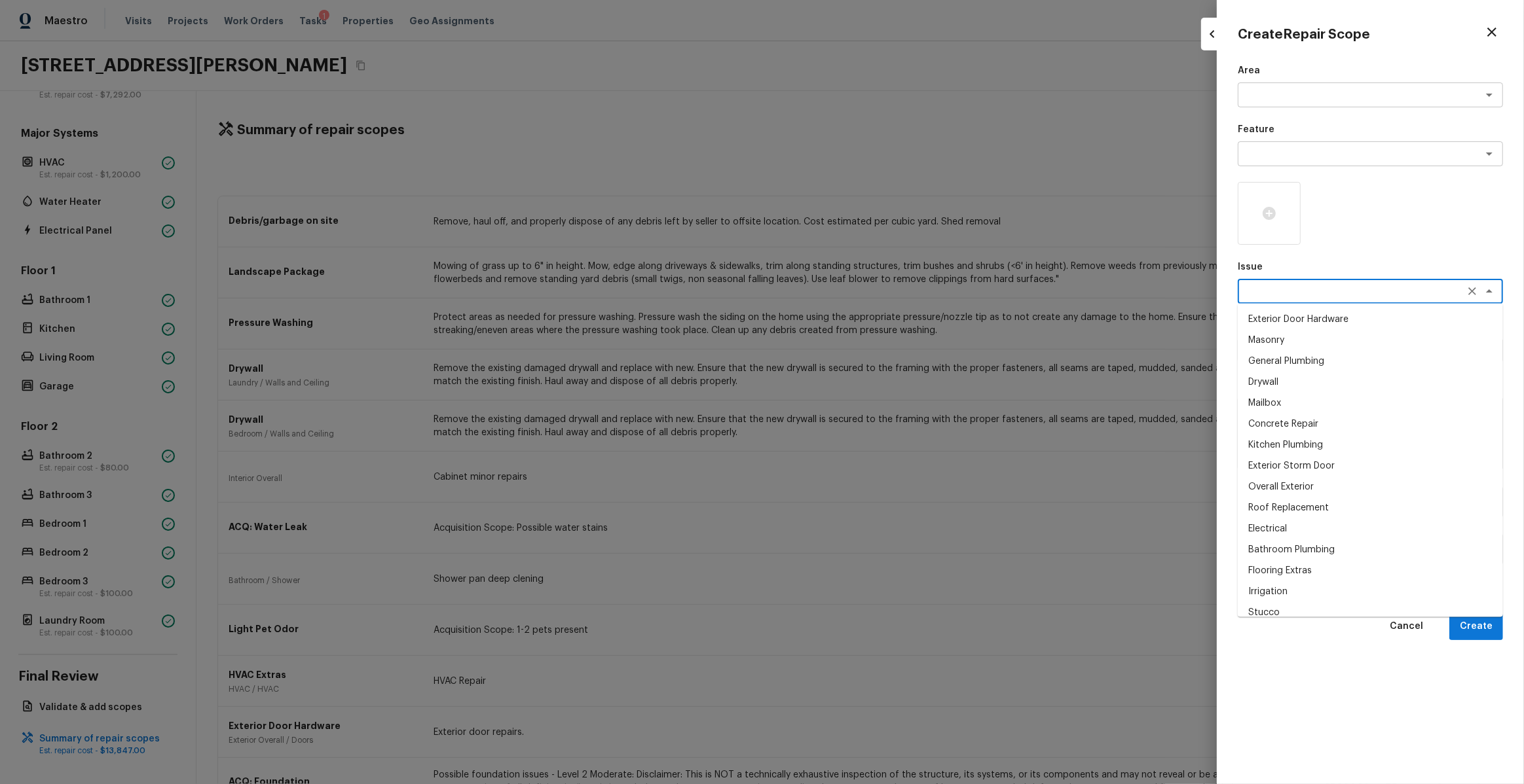
click at [1307, 325] on li "Exterior Door Hardware" at bounding box center [1370, 319] width 265 height 21
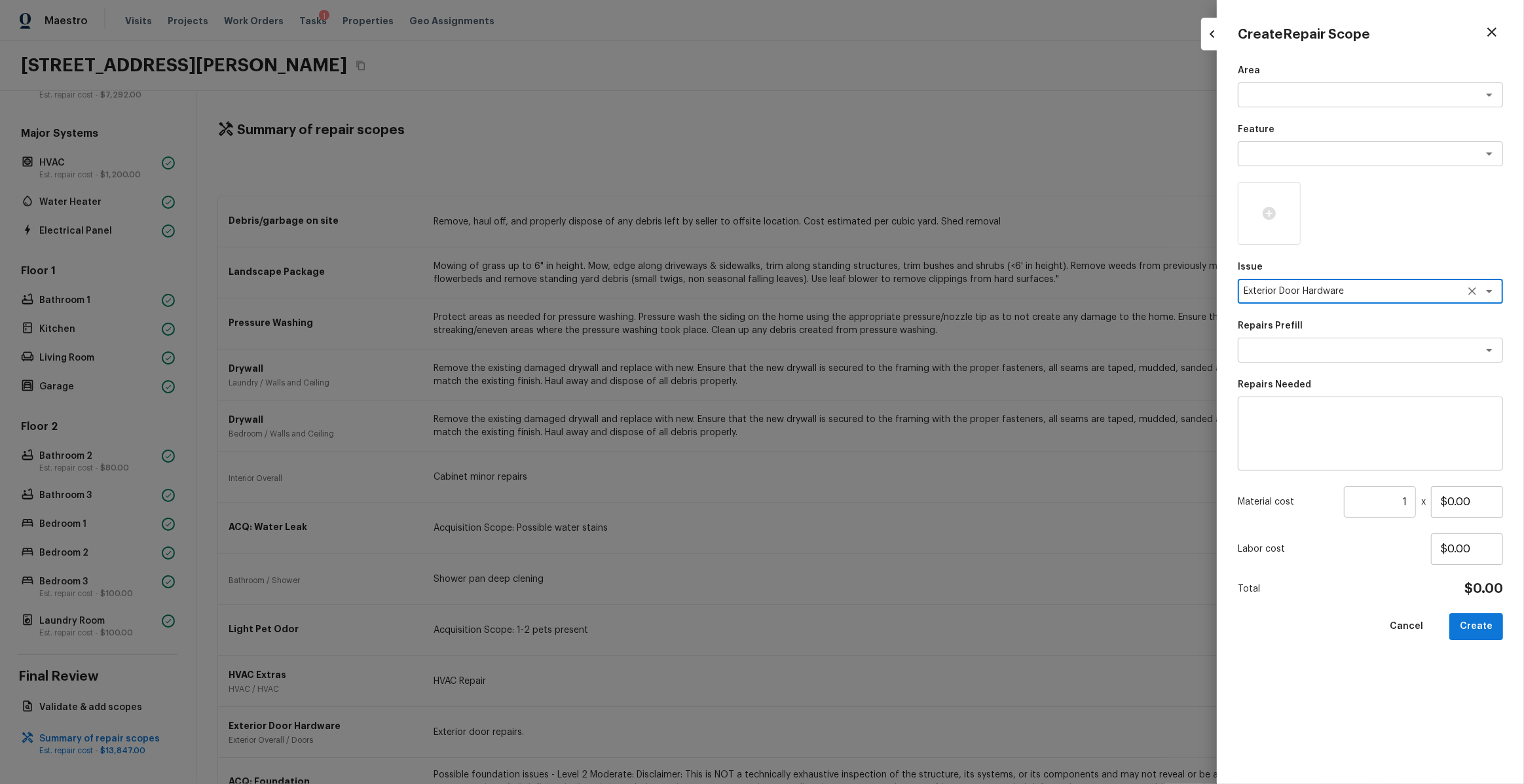
click at [1302, 441] on textarea at bounding box center [1370, 434] width 247 height 53
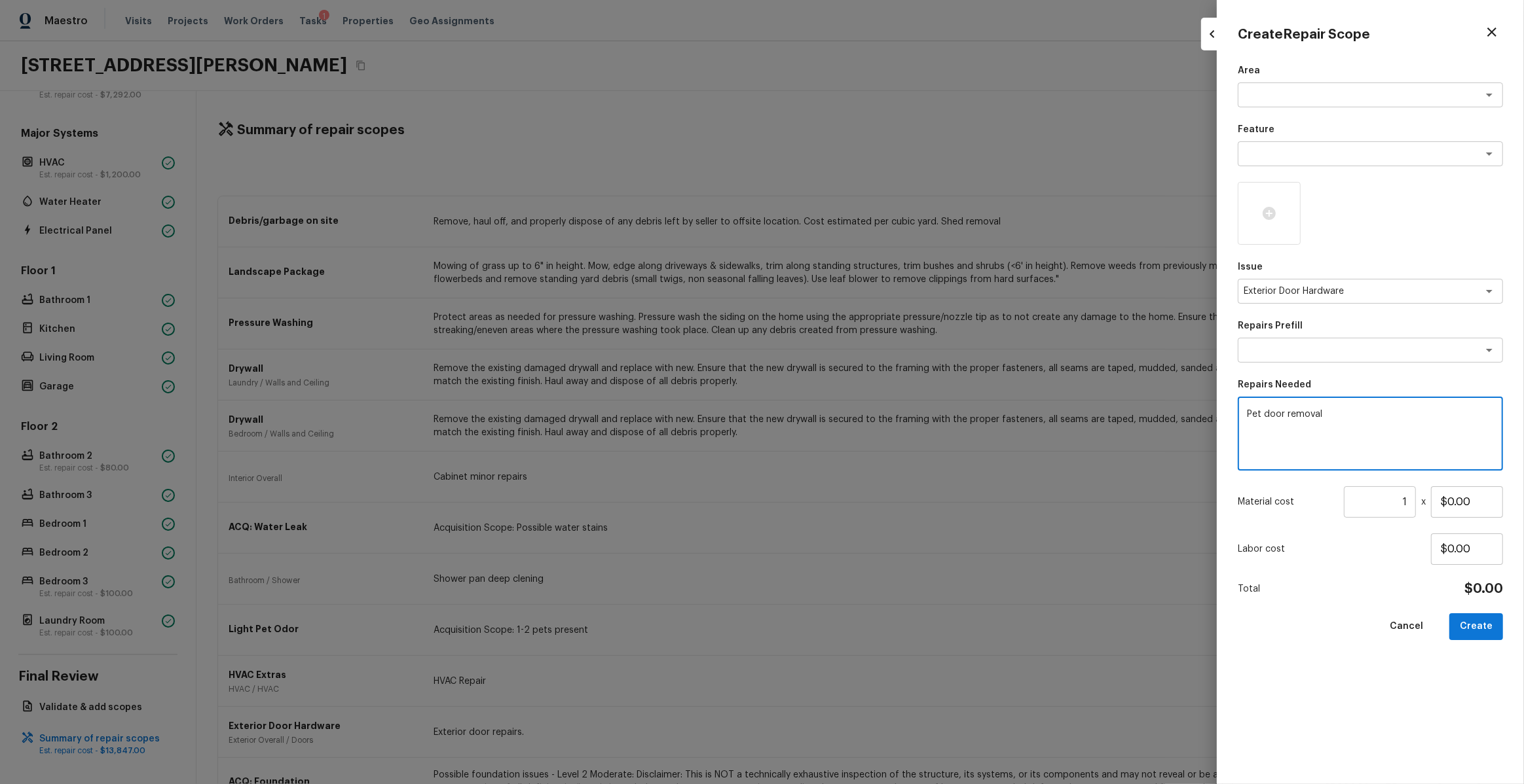
click at [1410, 508] on input "1" at bounding box center [1380, 502] width 72 height 32
click at [1257, 225] on div at bounding box center [1269, 213] width 63 height 62
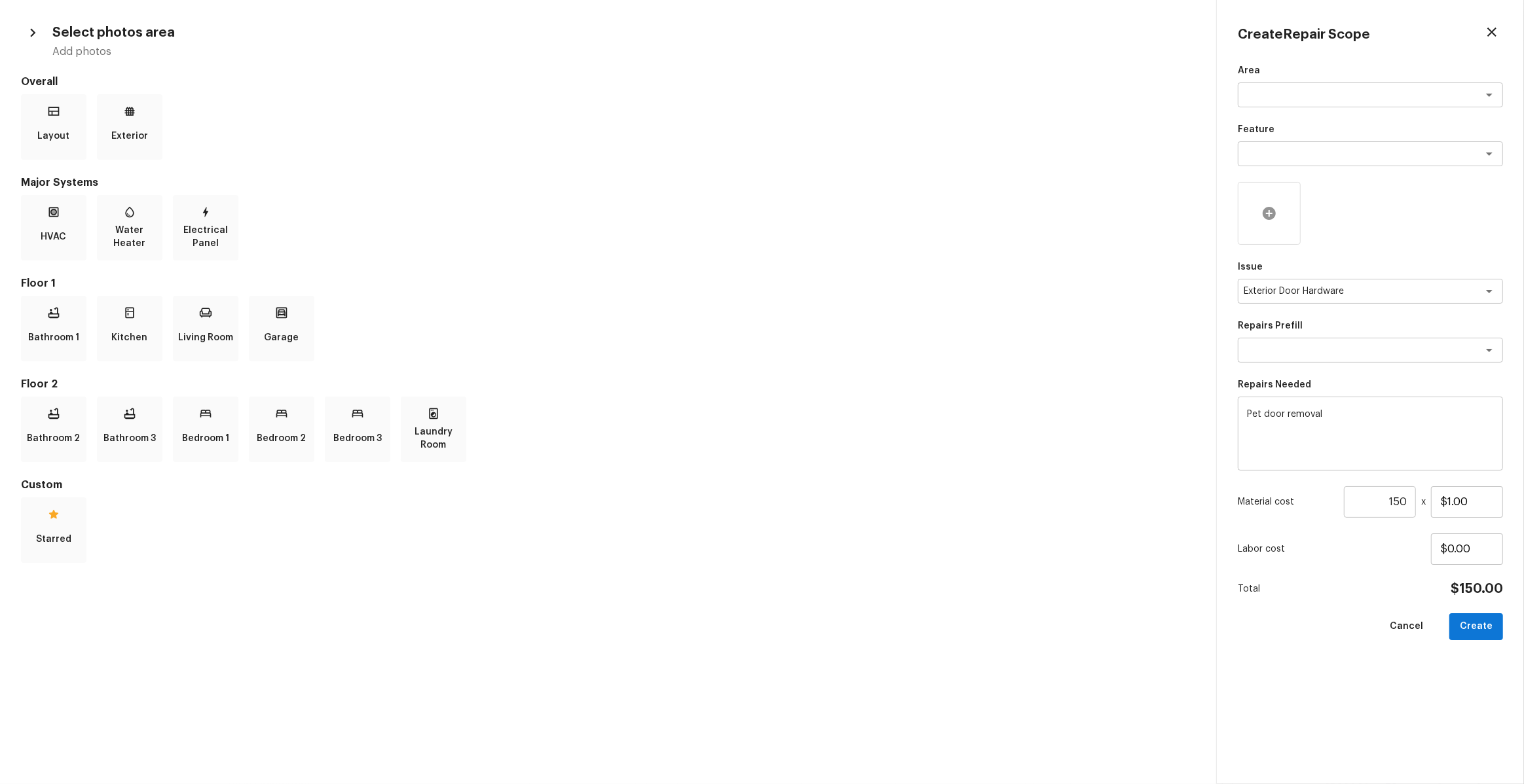
click at [1284, 200] on div at bounding box center [1269, 213] width 63 height 62
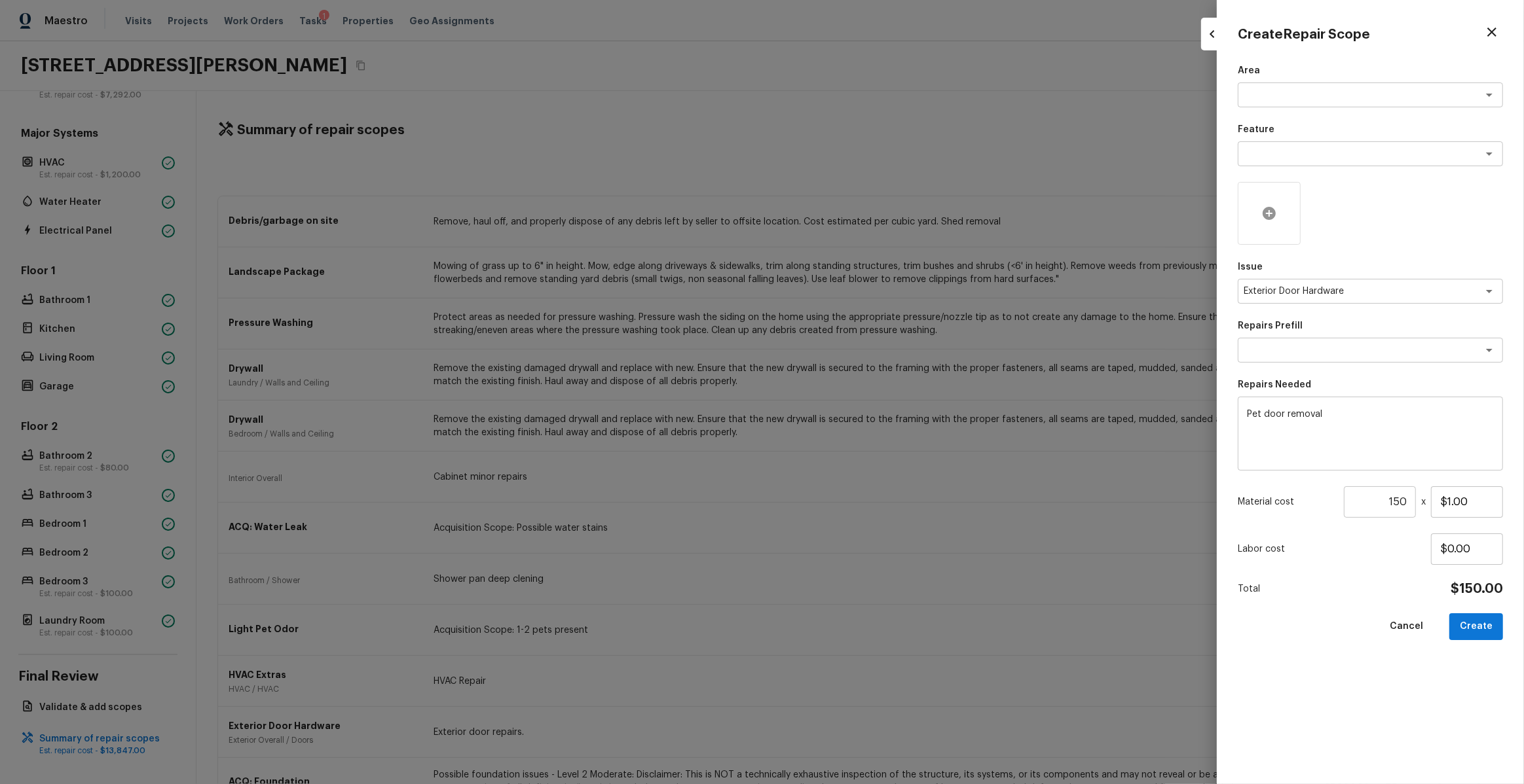
click at [1284, 200] on div at bounding box center [1269, 213] width 63 height 62
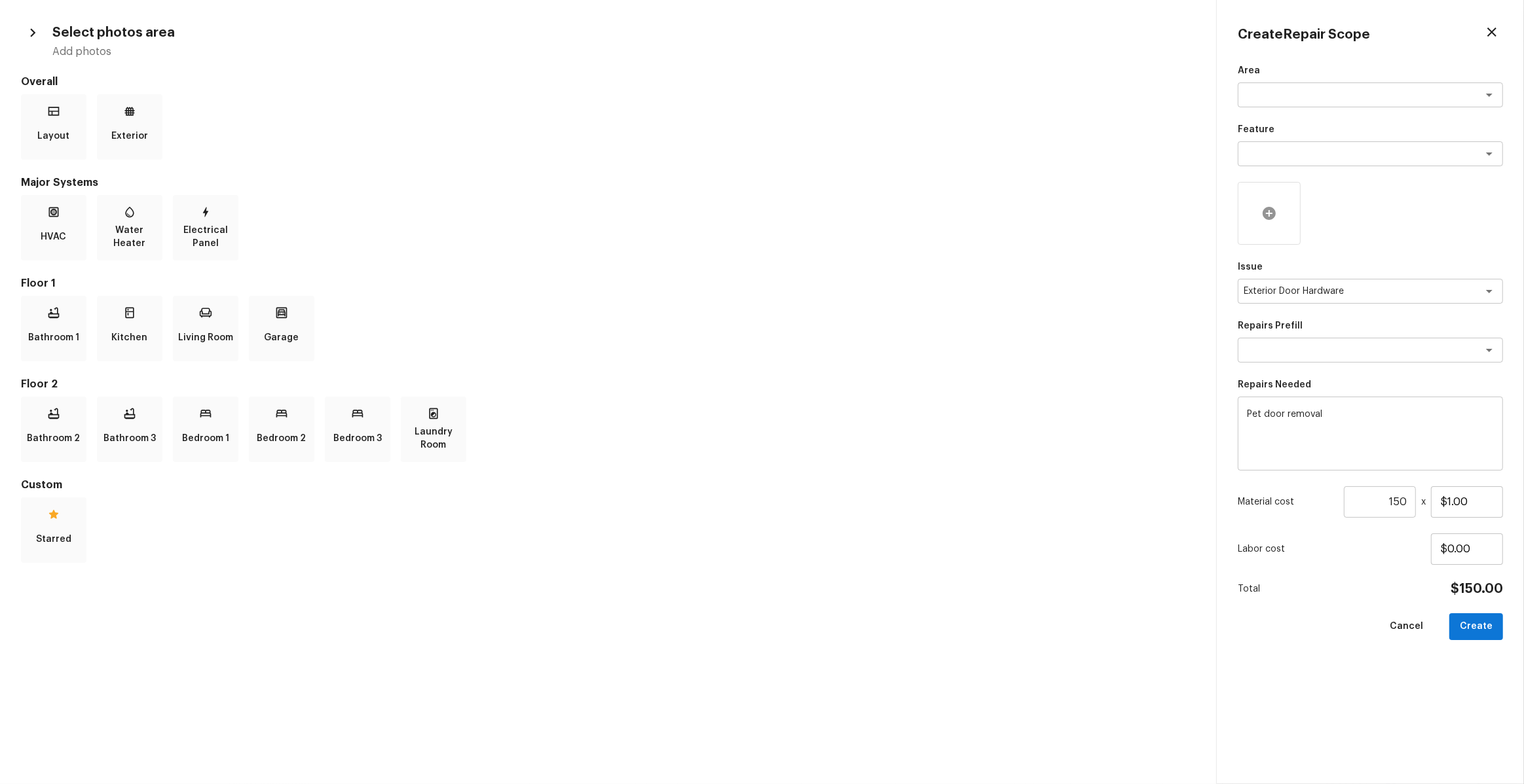
click at [1276, 208] on icon at bounding box center [1270, 214] width 16 height 16
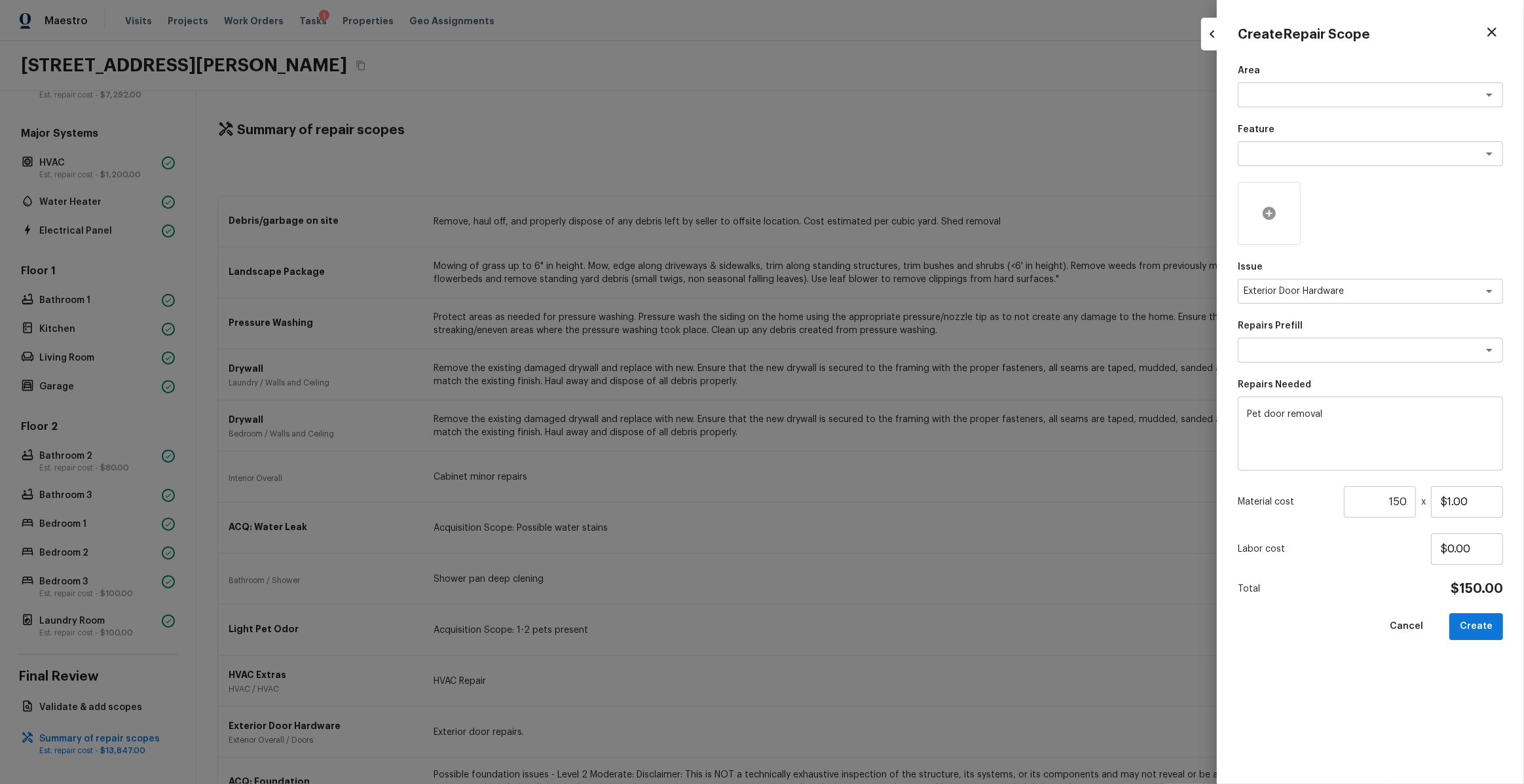
click at [1265, 221] on div at bounding box center [1269, 213] width 63 height 62
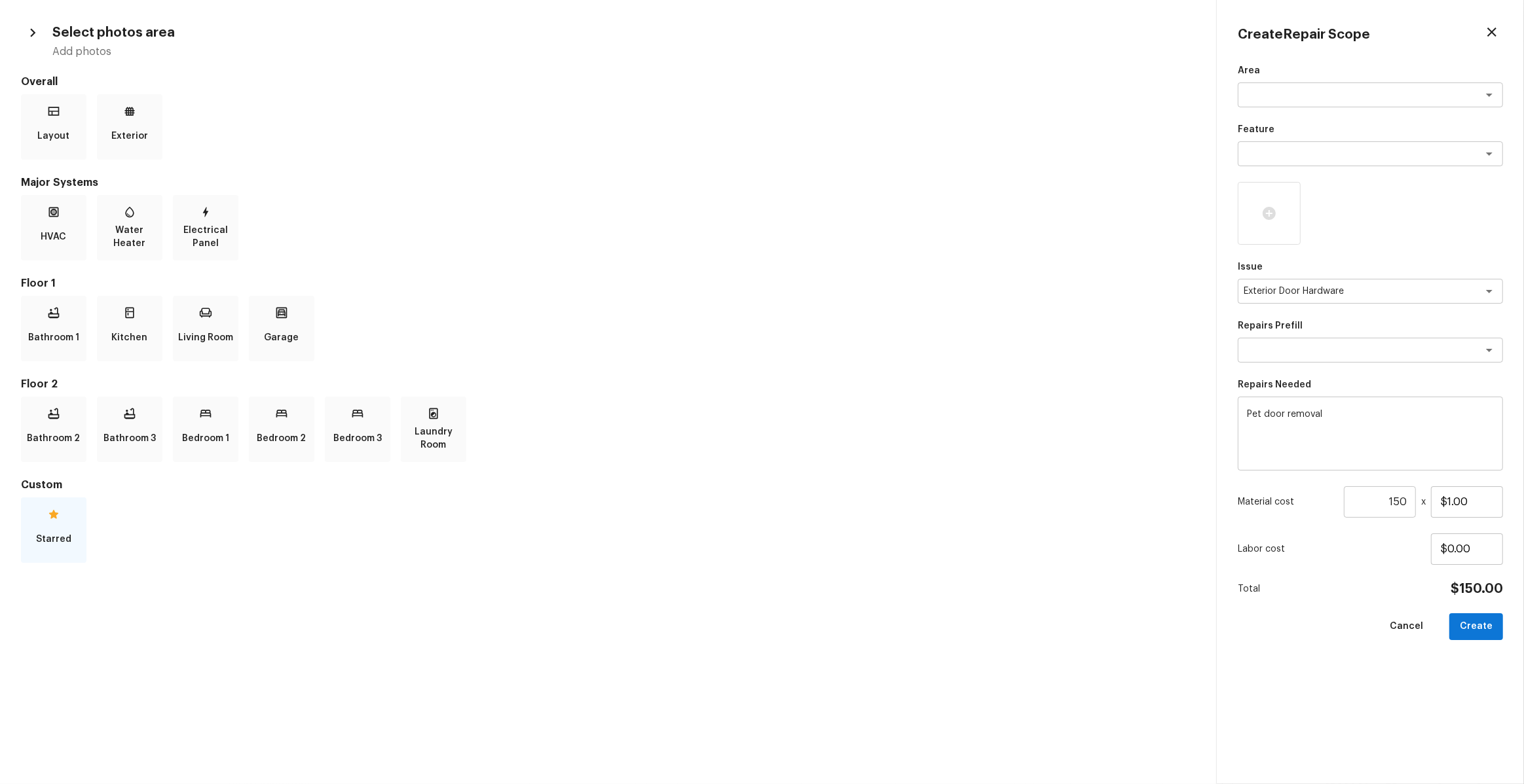
click at [79, 517] on div "Starred" at bounding box center [54, 530] width 65 height 65
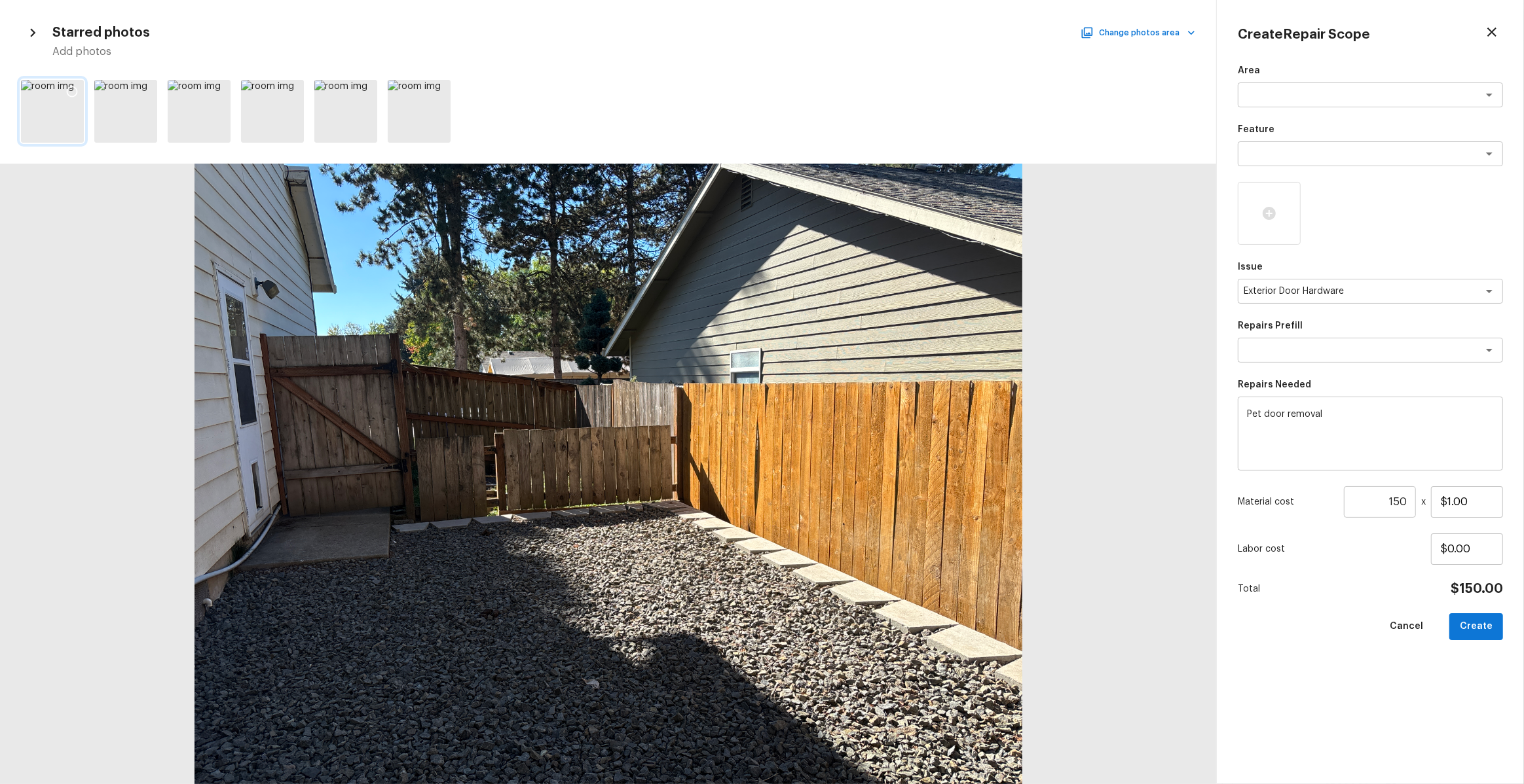
click at [78, 85] on icon at bounding box center [71, 92] width 13 height 13
click at [1477, 620] on button "Create" at bounding box center [1476, 626] width 54 height 27
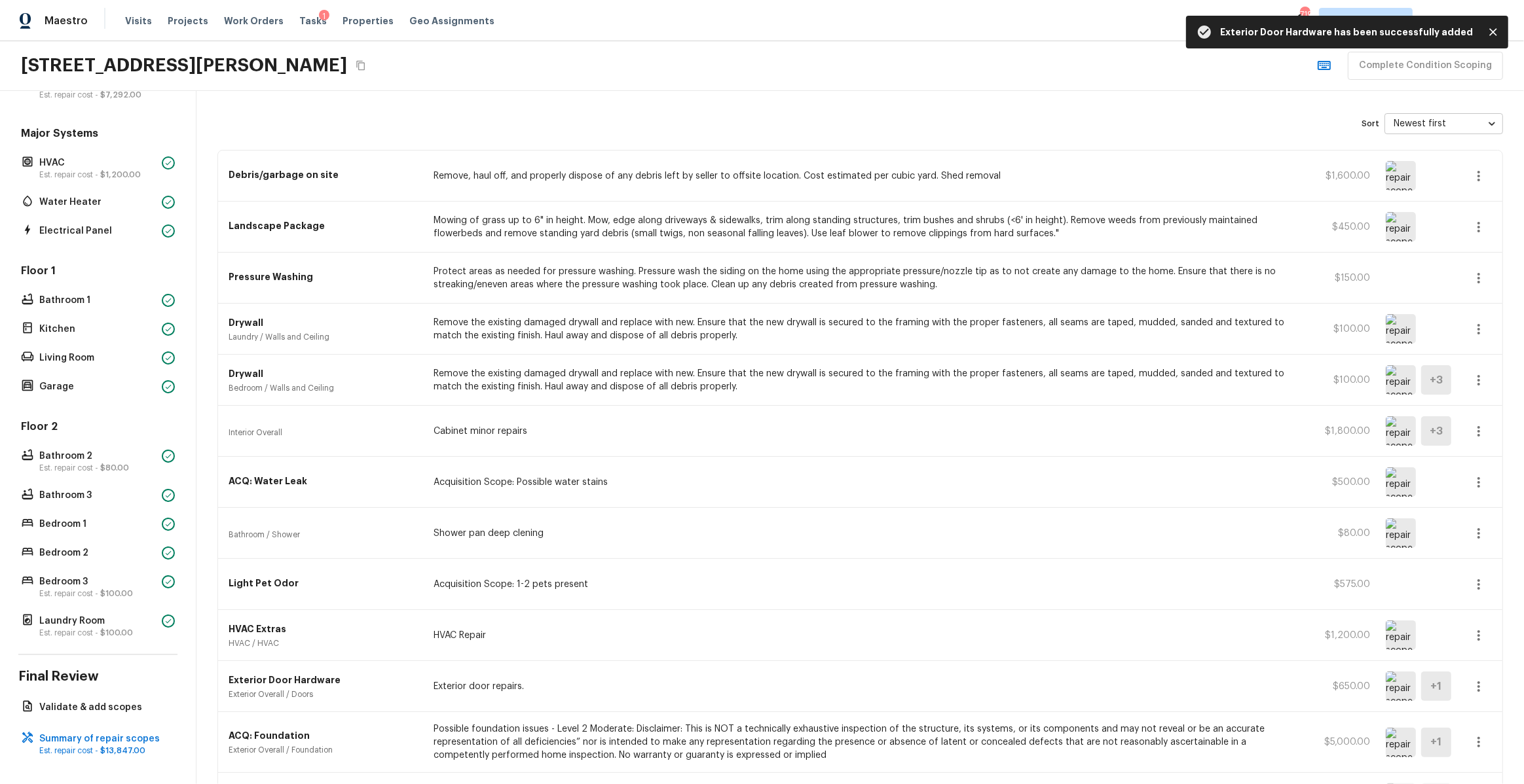
scroll to position [0, 0]
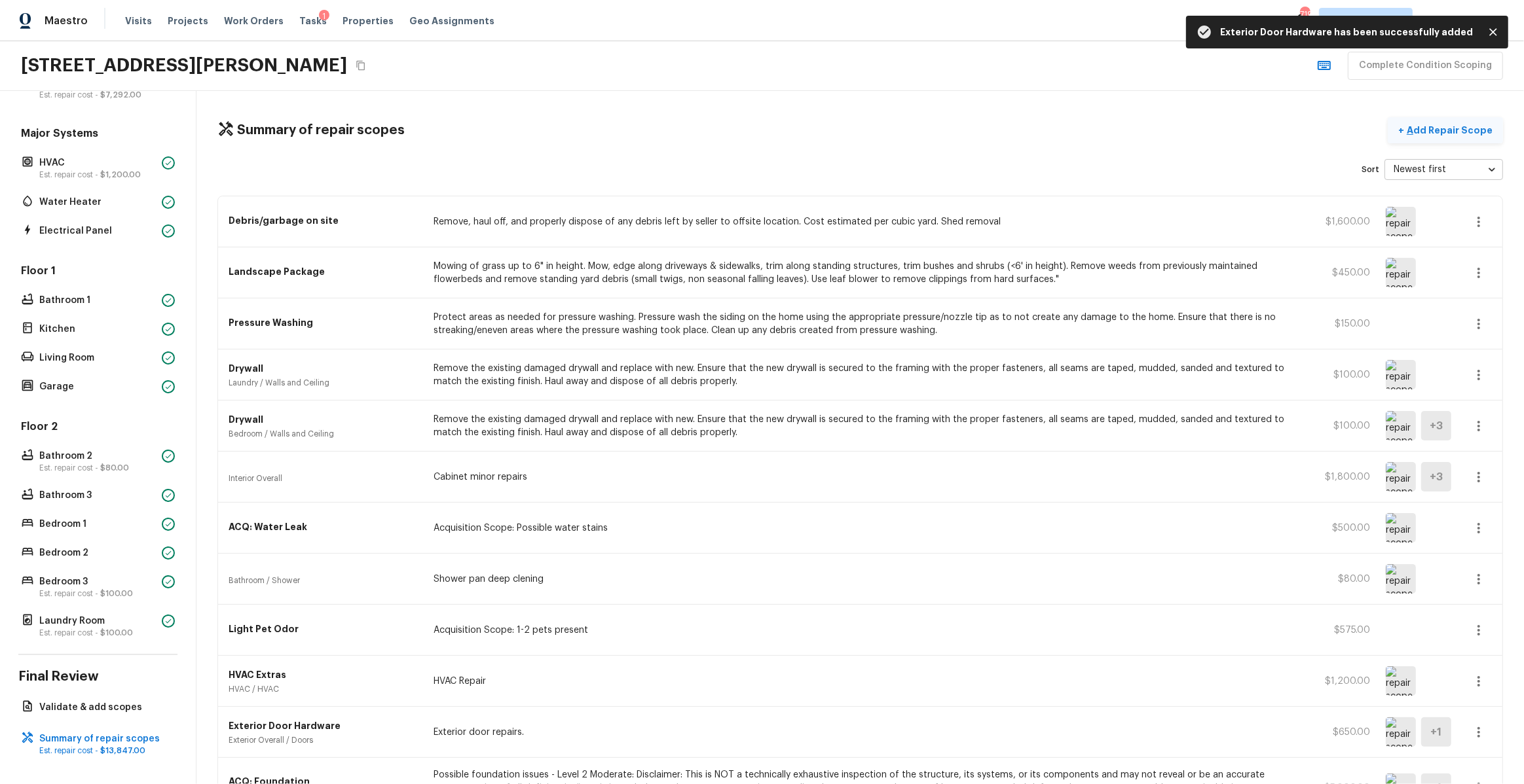
click at [1428, 132] on p "Add Repair Scope" at bounding box center [1448, 130] width 88 height 13
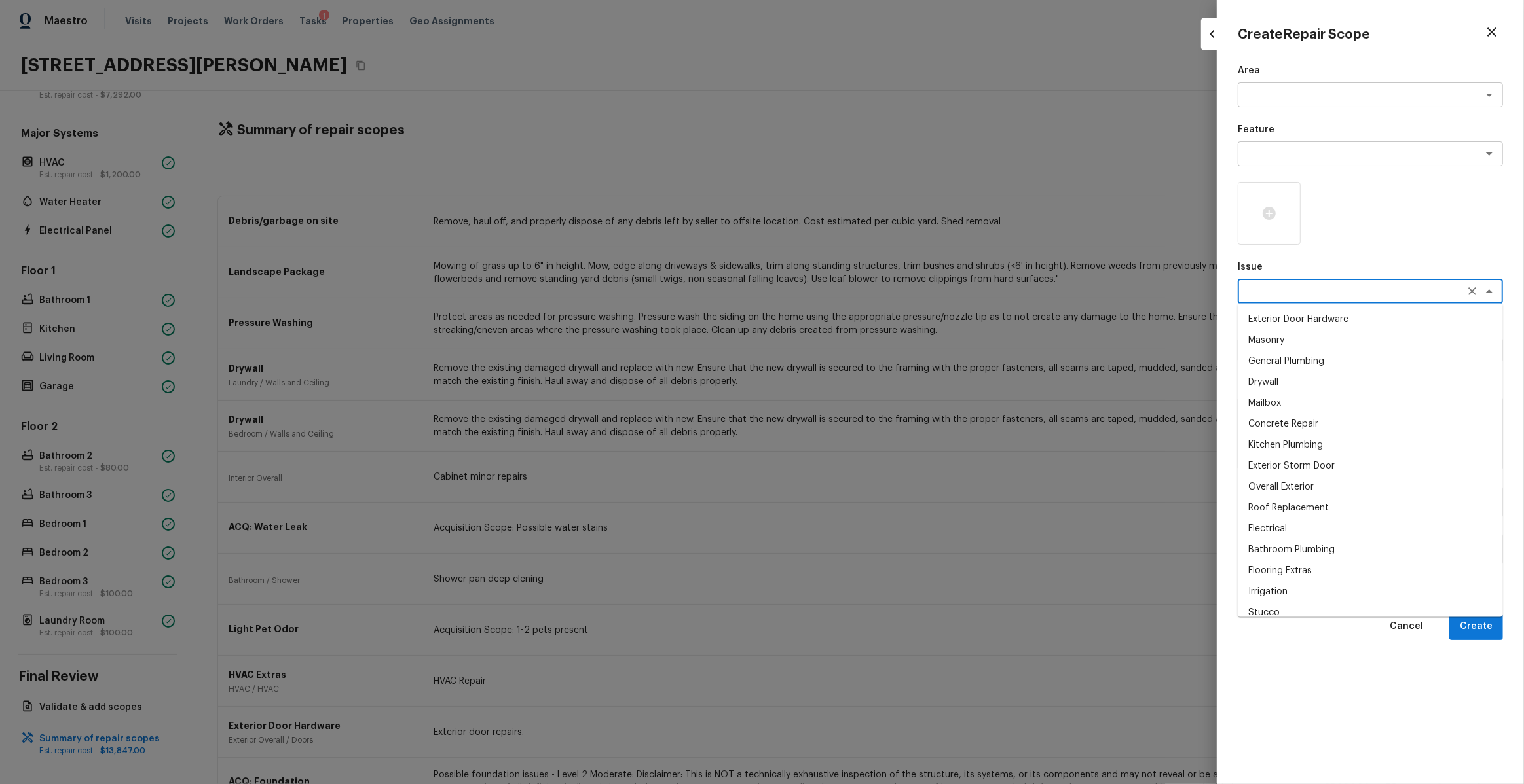
click at [1316, 294] on textarea at bounding box center [1352, 291] width 217 height 13
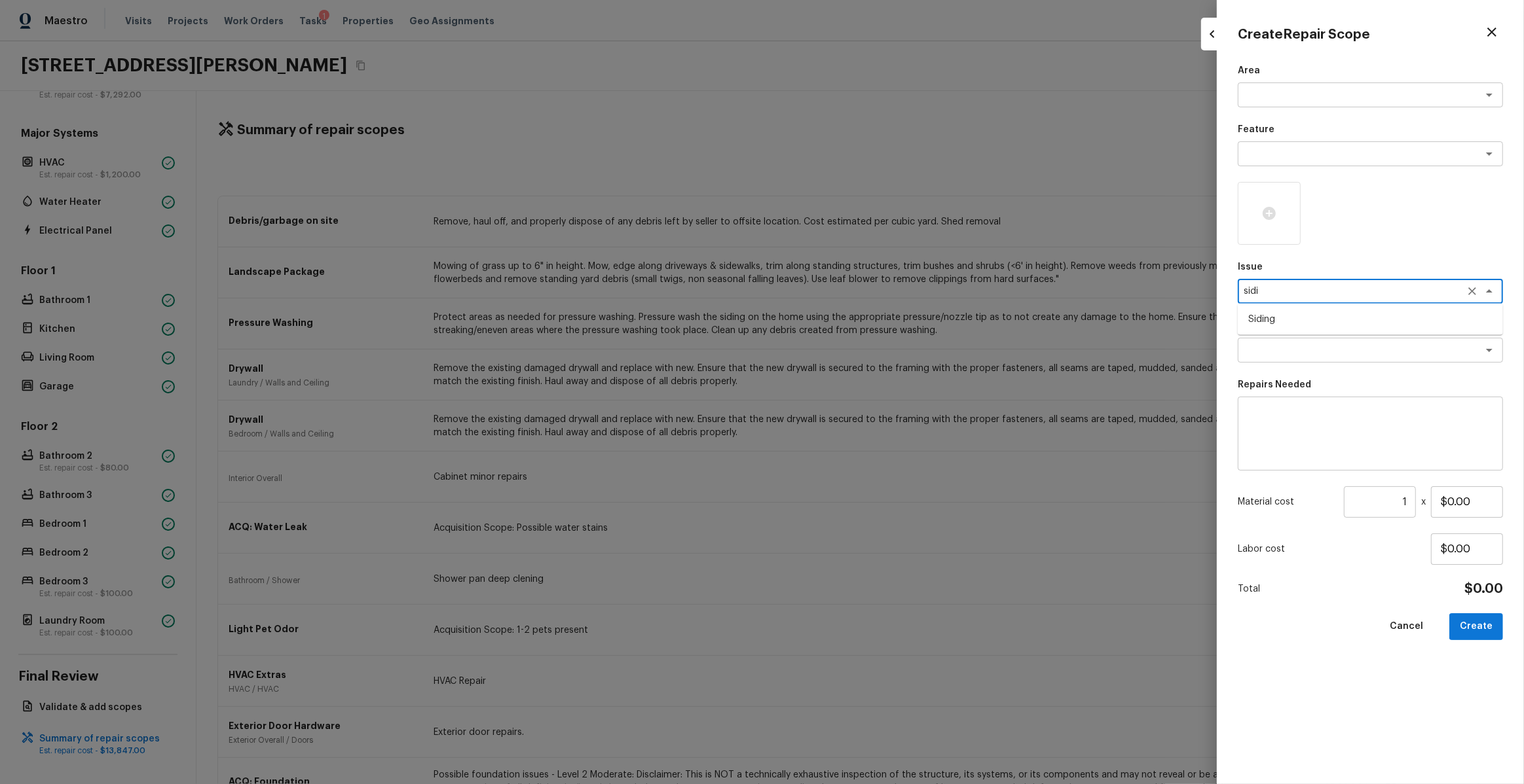
click at [1293, 315] on li "Siding" at bounding box center [1370, 319] width 265 height 21
click at [1292, 429] on textarea at bounding box center [1370, 434] width 247 height 53
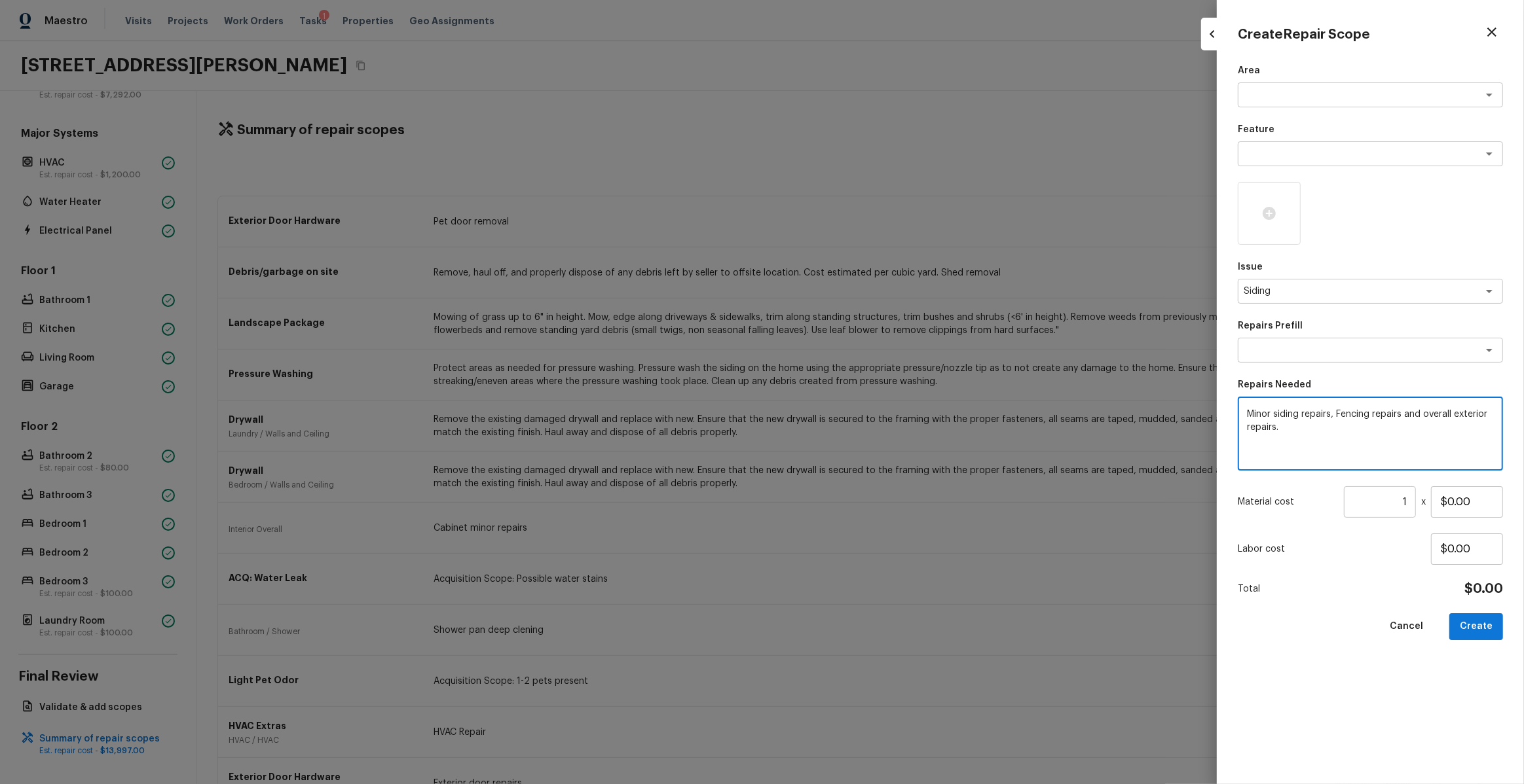
click at [1410, 502] on input "1" at bounding box center [1380, 502] width 72 height 32
click at [1269, 216] on icon at bounding box center [1270, 214] width 16 height 16
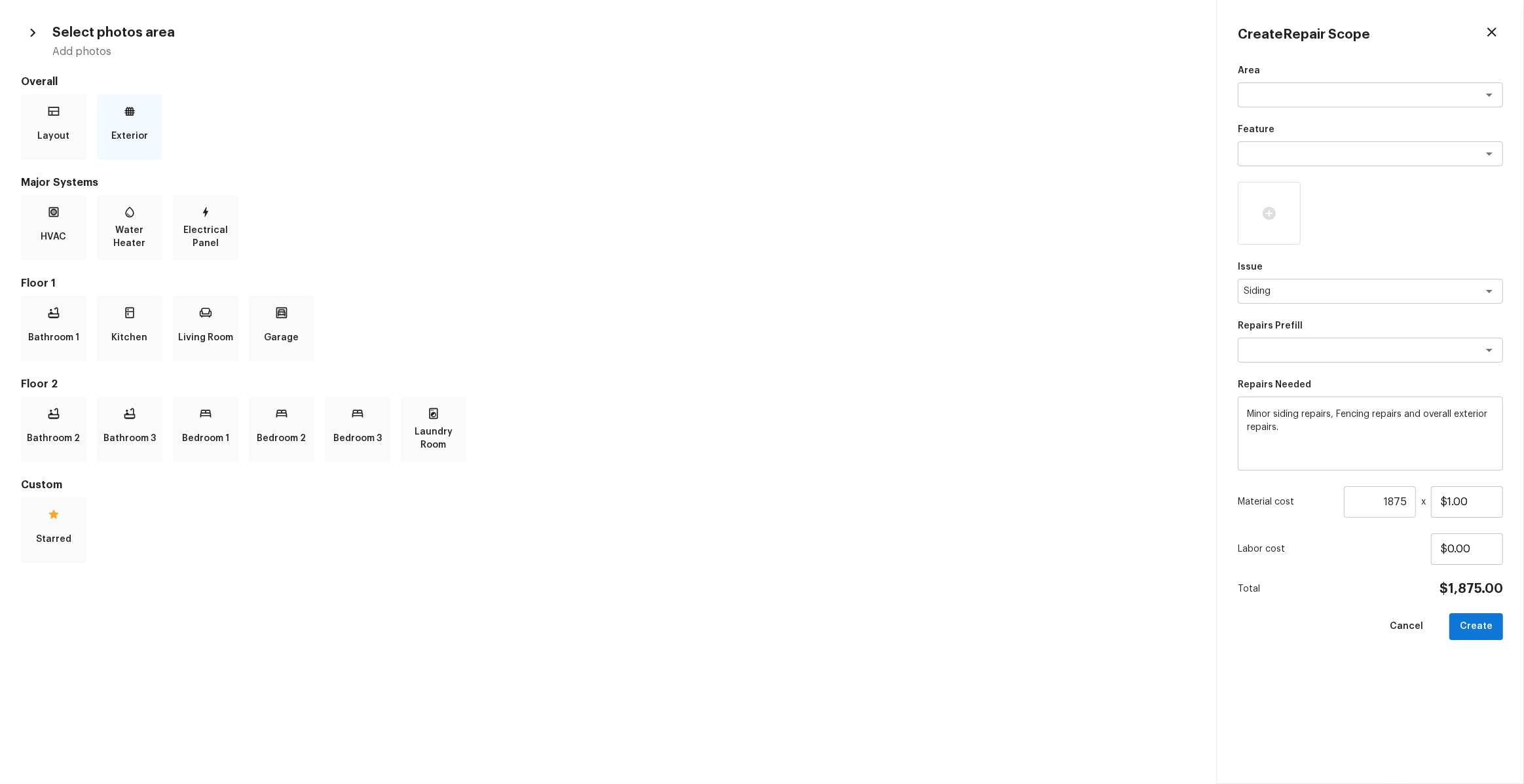
click at [127, 128] on p "Exterior" at bounding box center [129, 136] width 37 height 26
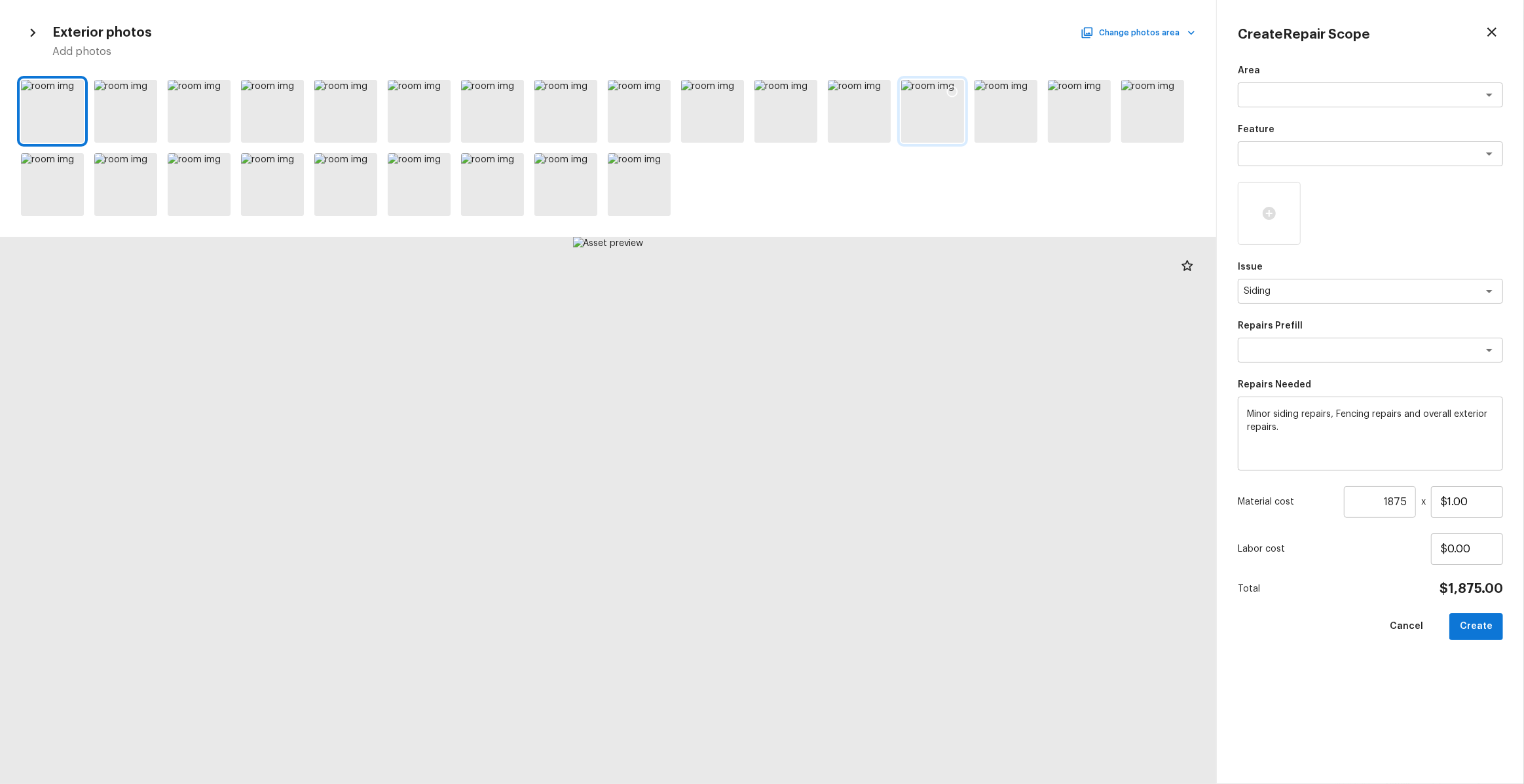
click at [960, 117] on div at bounding box center [932, 111] width 63 height 62
click at [1035, 115] on div at bounding box center [1005, 111] width 63 height 62
click at [1027, 89] on icon at bounding box center [1026, 92] width 13 height 13
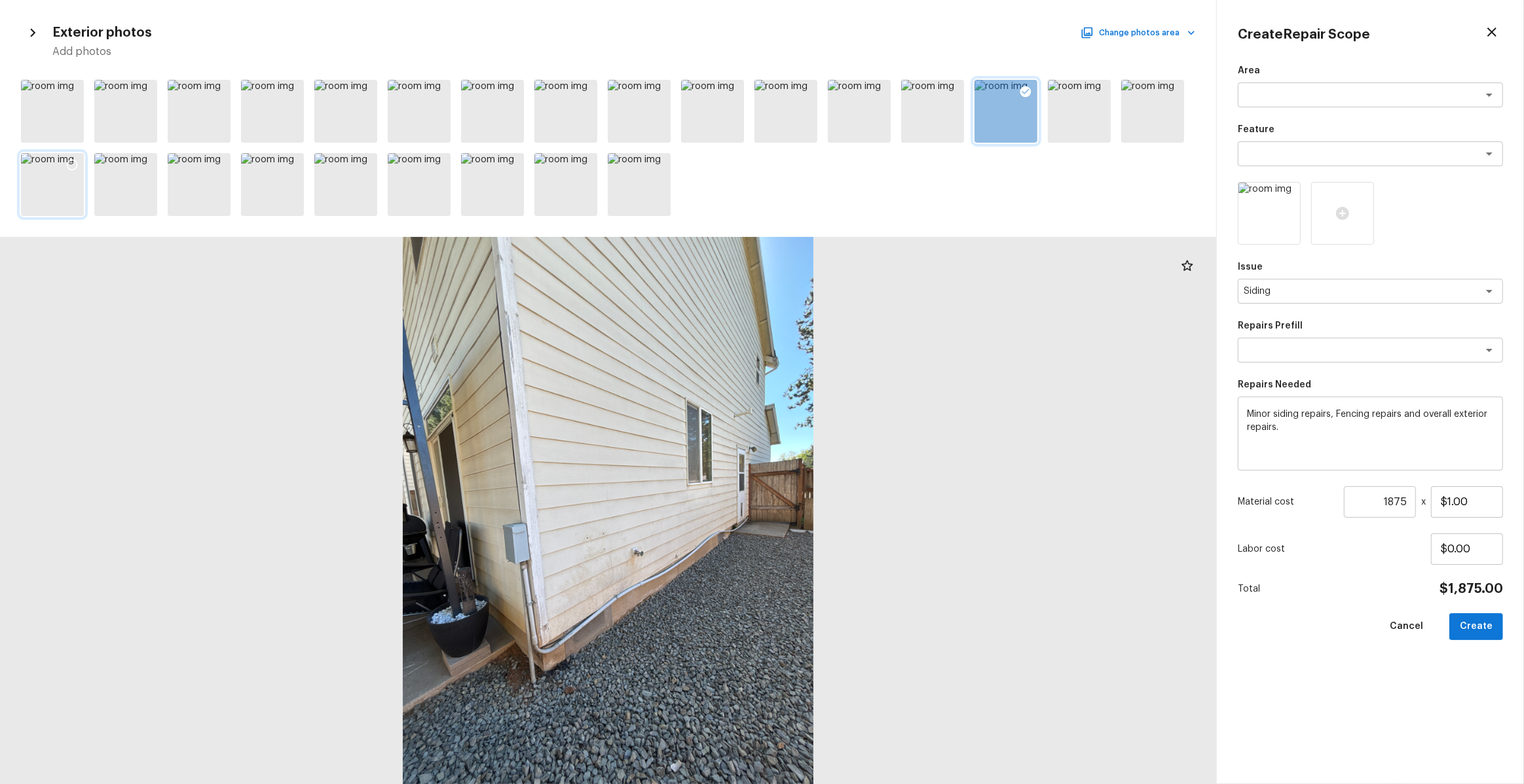
click at [78, 187] on div at bounding box center [52, 184] width 63 height 62
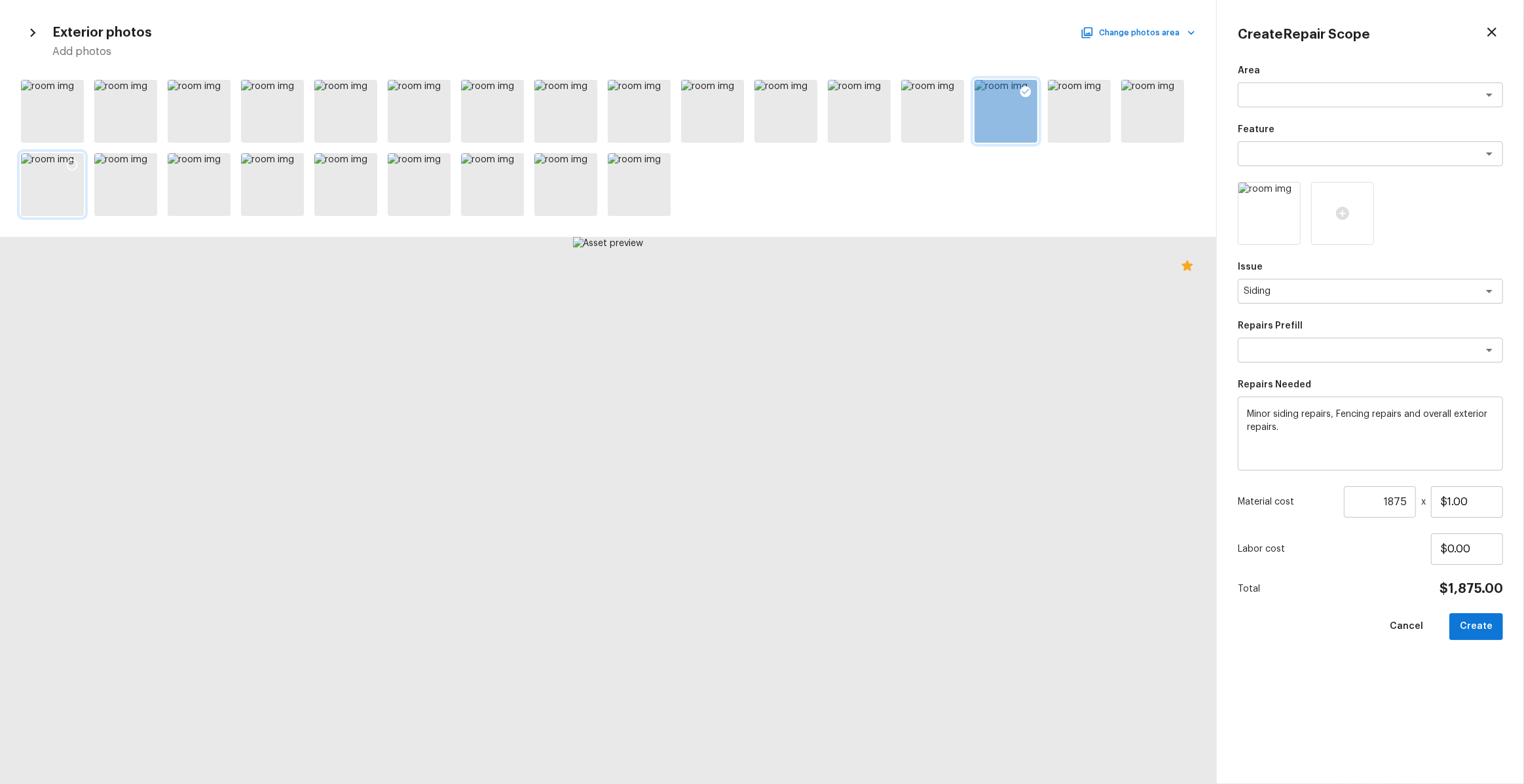
click at [73, 164] on icon at bounding box center [71, 165] width 13 height 13
click at [1336, 415] on textarea "Minor siding repairs, Fencing repairs and overall exterior repairs." at bounding box center [1370, 434] width 247 height 53
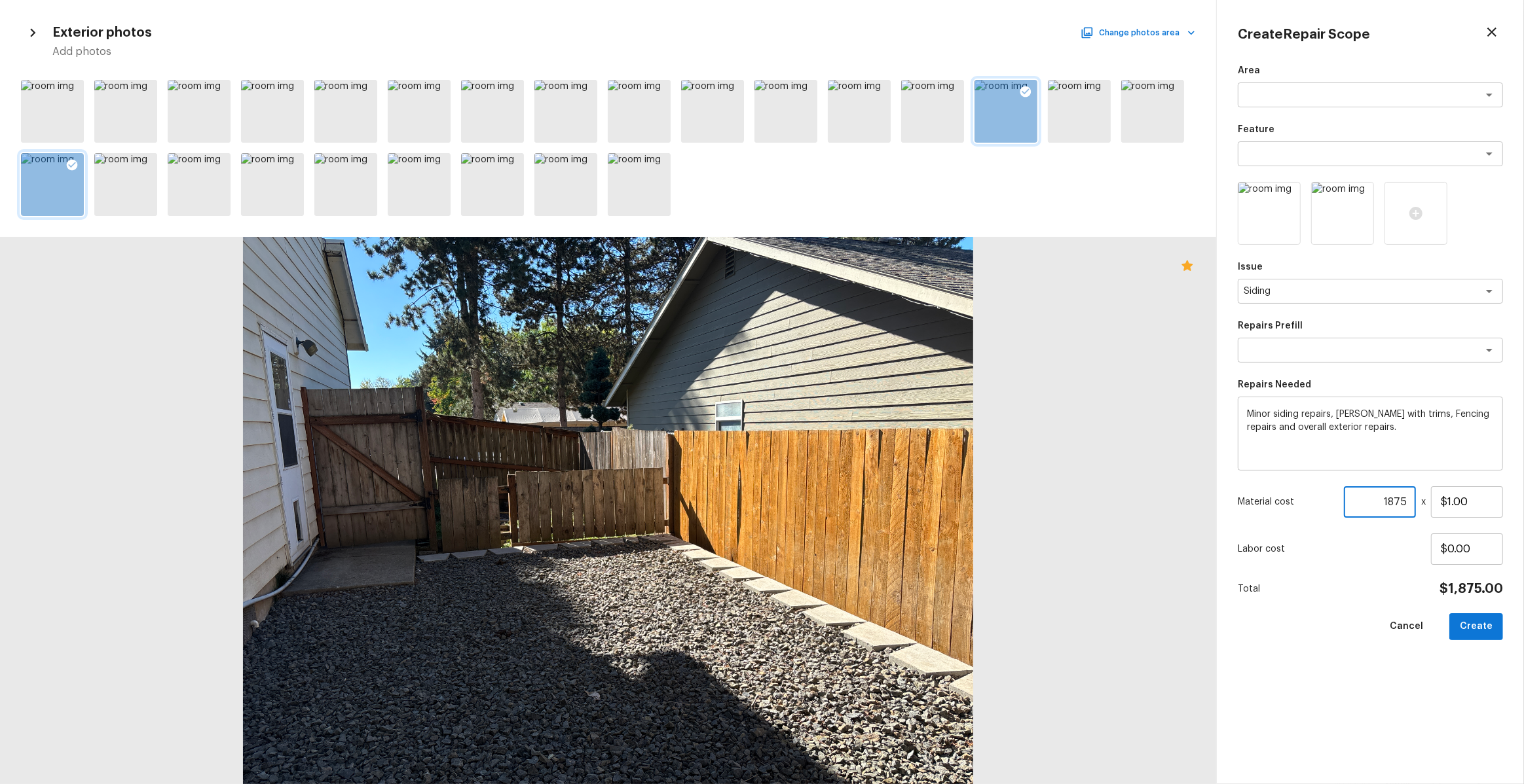
click at [1401, 509] on input "1875" at bounding box center [1380, 502] width 72 height 32
click at [1398, 502] on input "1875" at bounding box center [1380, 502] width 72 height 32
click at [1480, 619] on button "Create" at bounding box center [1476, 626] width 54 height 27
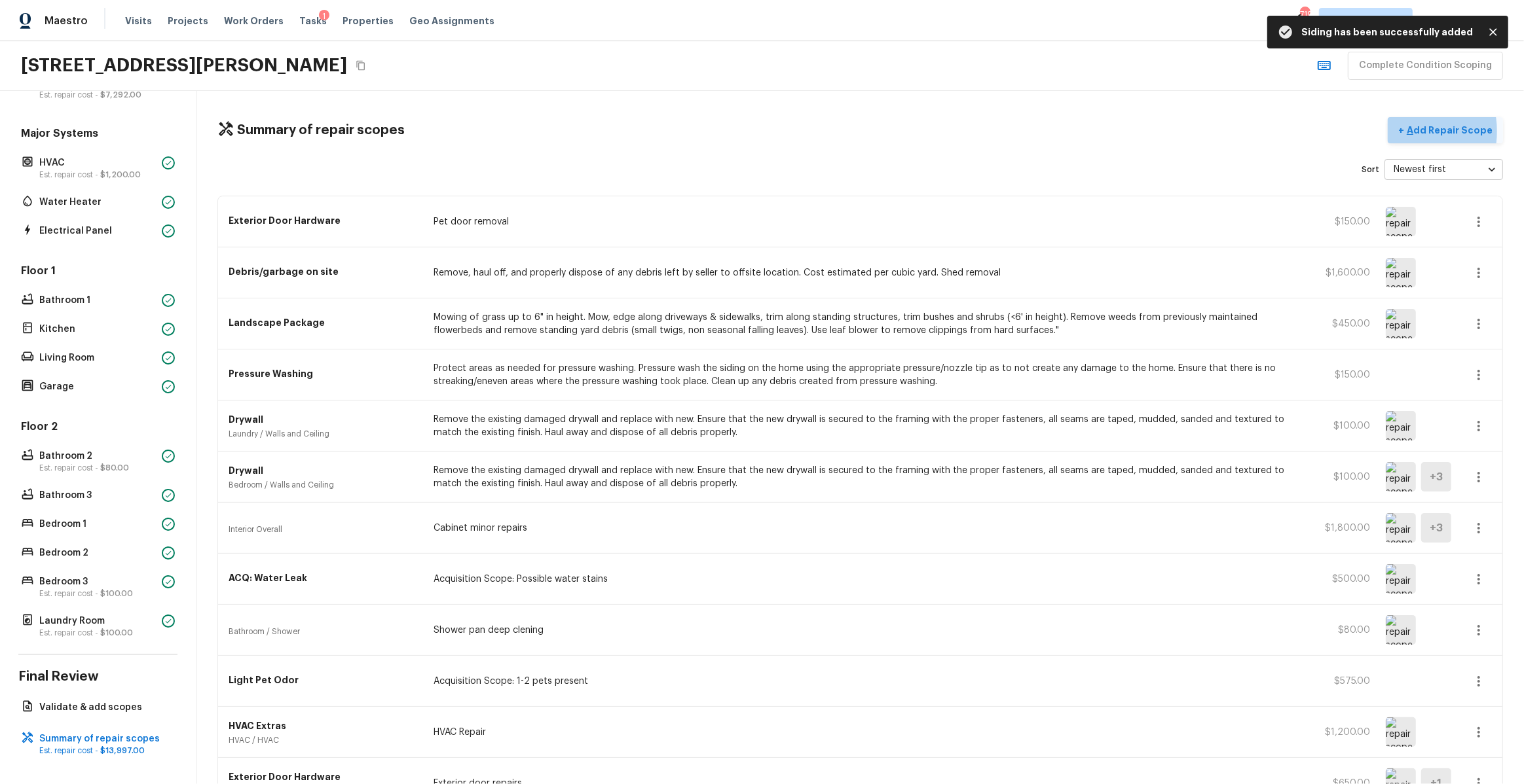
click at [1404, 131] on button "+ Add Repair Scope" at bounding box center [1445, 130] width 115 height 27
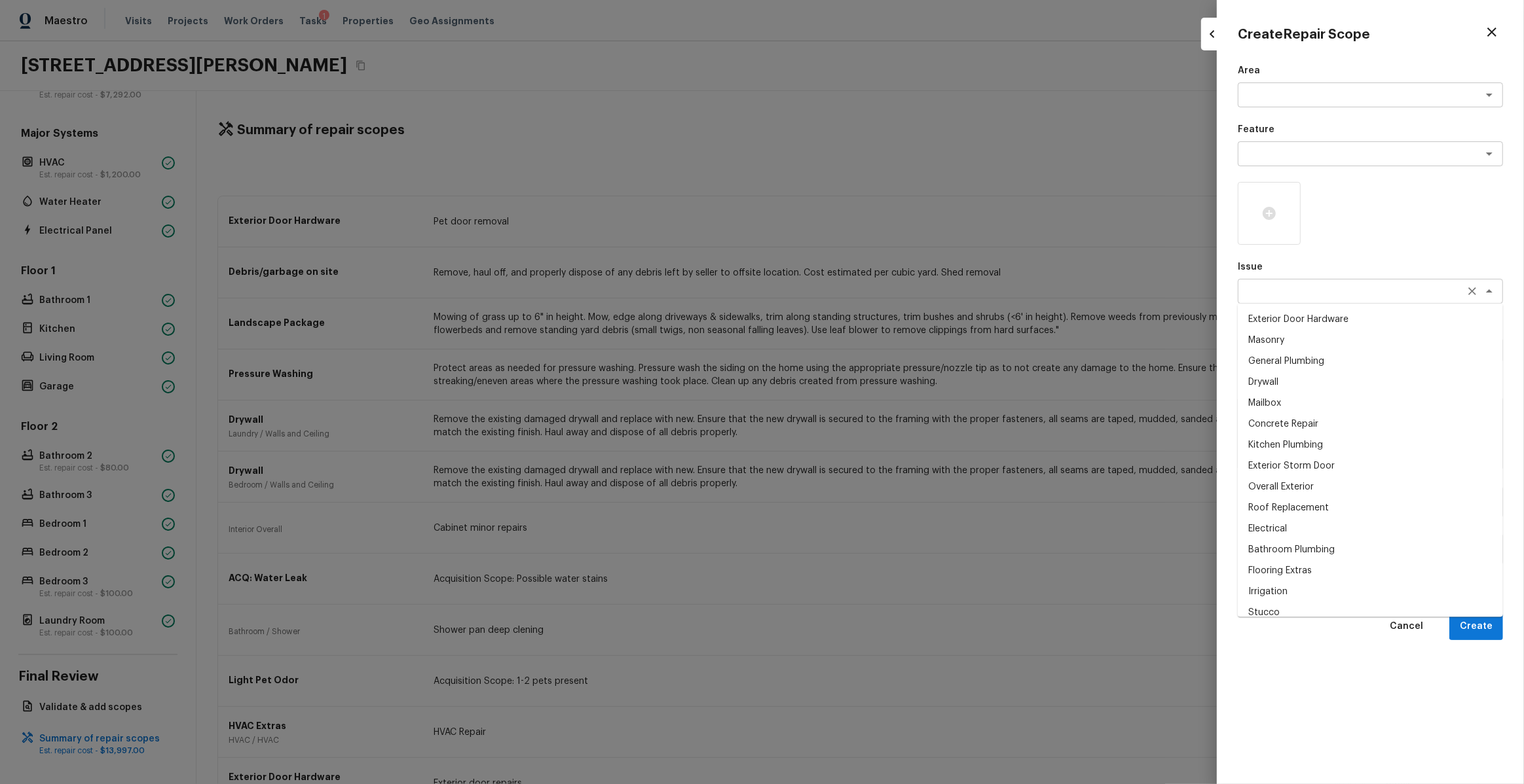
click at [1303, 300] on div "x ​" at bounding box center [1370, 291] width 265 height 25
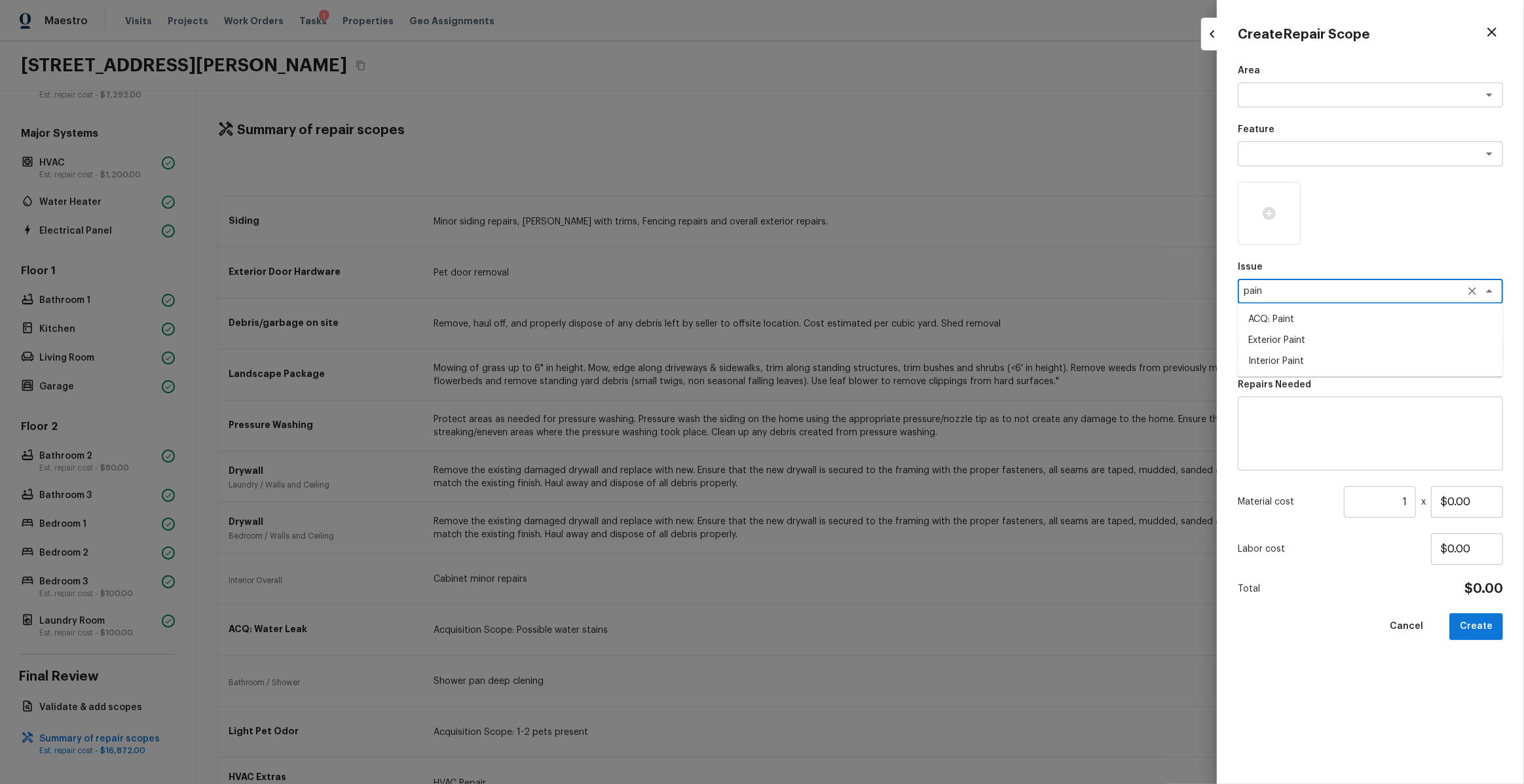
click at [1286, 316] on li "ACQ: Paint" at bounding box center [1370, 319] width 265 height 21
click at [1287, 356] on div "x ​" at bounding box center [1370, 350] width 265 height 25
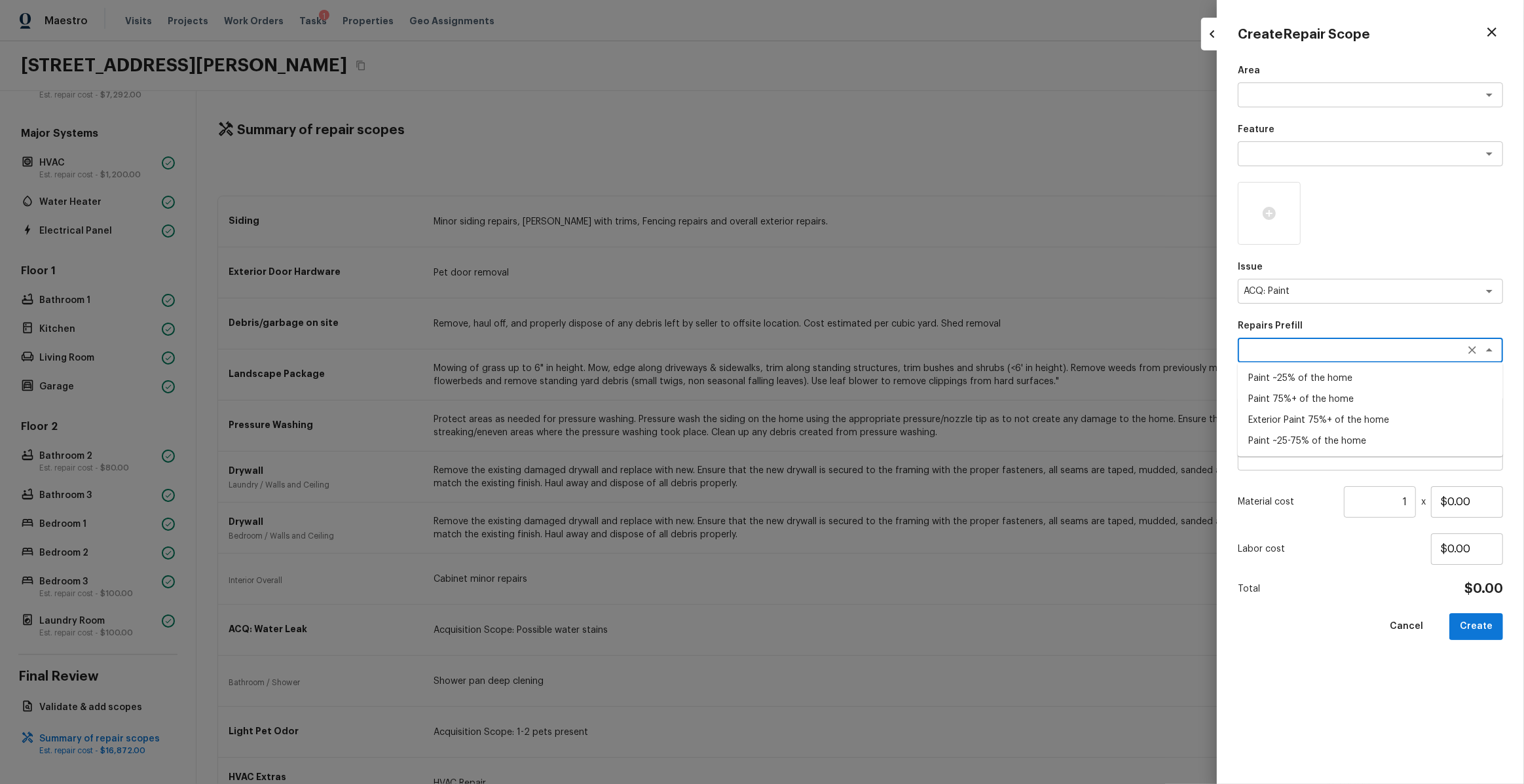
click at [1286, 393] on li "Paint 75%+ of the home" at bounding box center [1370, 399] width 265 height 21
click at [1416, 499] on div "Material cost 1 ​ x $1.90" at bounding box center [1370, 502] width 265 height 32
paste input "1642"
click at [1255, 219] on div at bounding box center [1269, 213] width 63 height 62
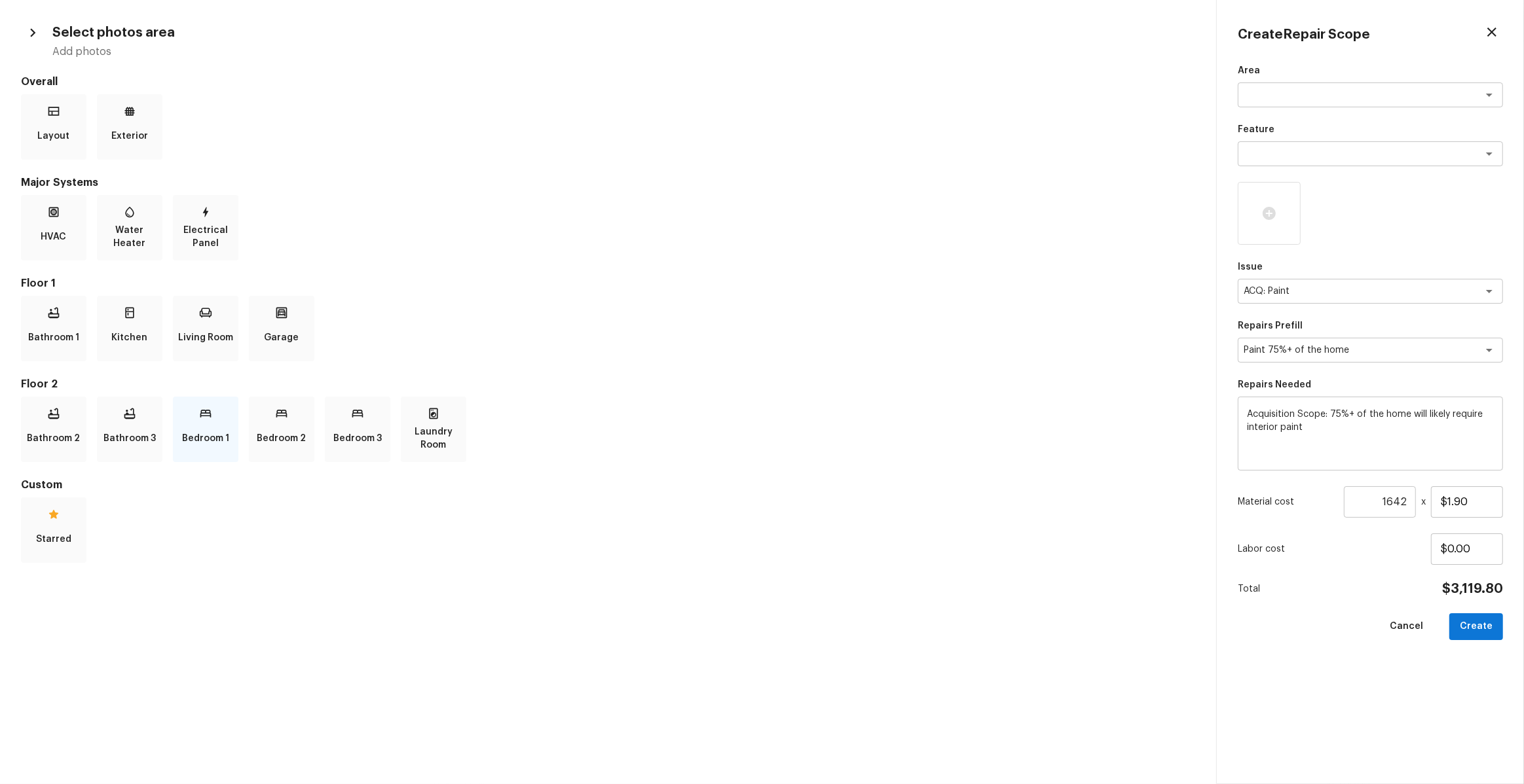
click at [220, 436] on p "Bedroom 1" at bounding box center [206, 439] width 48 height 26
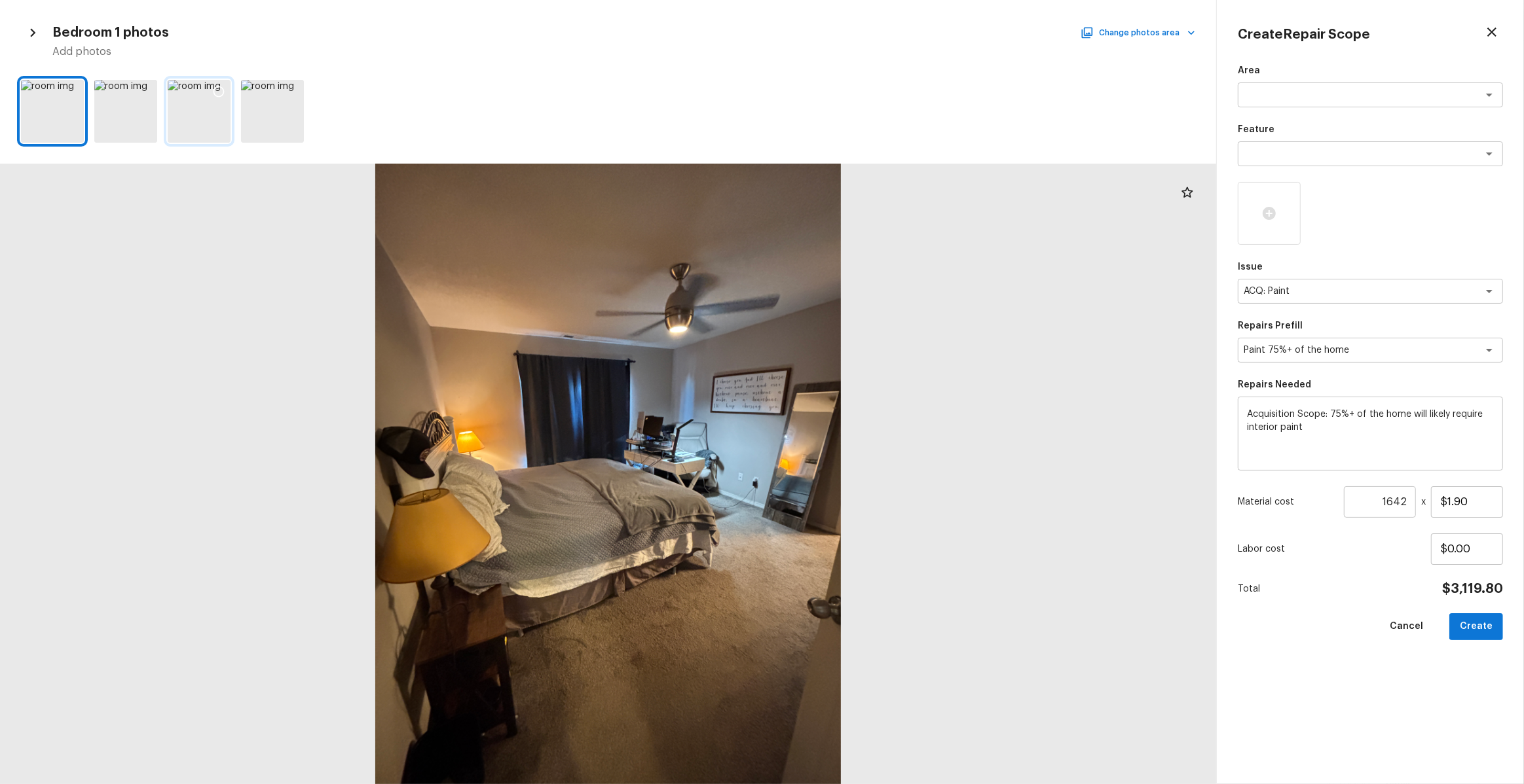
click at [222, 94] on icon at bounding box center [219, 92] width 11 height 11
click at [150, 94] on icon at bounding box center [145, 92] width 11 height 11
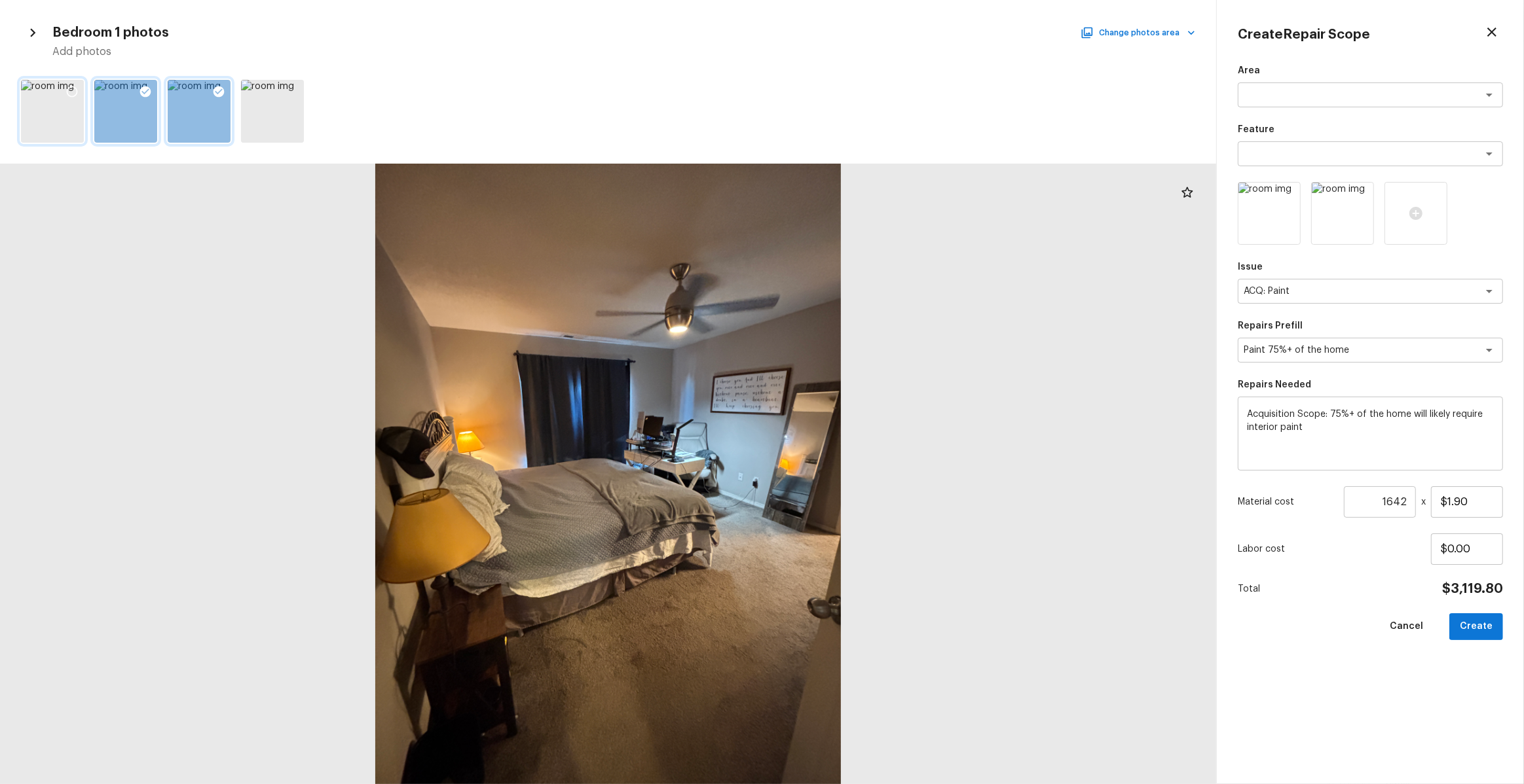
click at [72, 91] on icon at bounding box center [71, 92] width 13 height 13
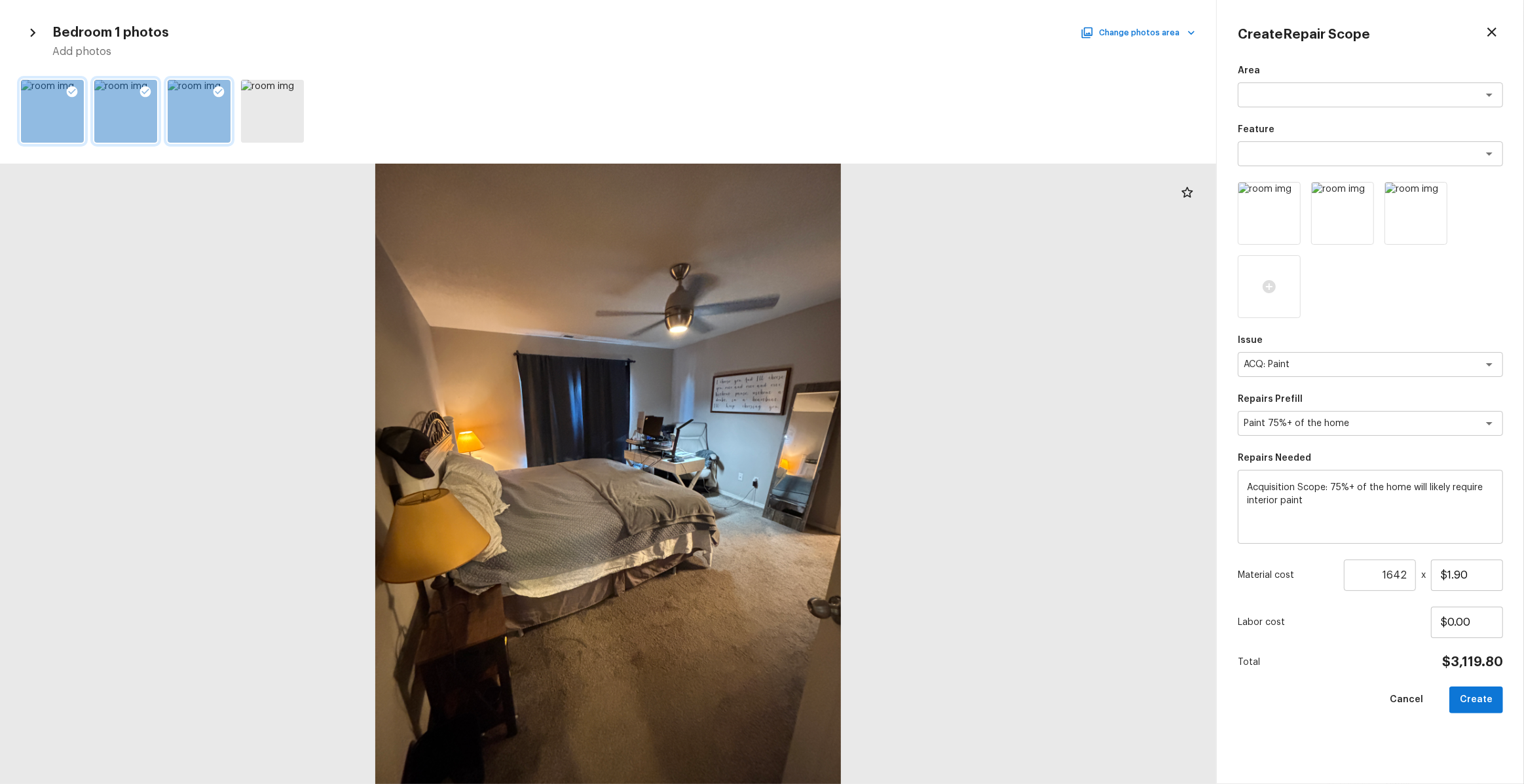
click at [215, 90] on icon at bounding box center [219, 92] width 11 height 11
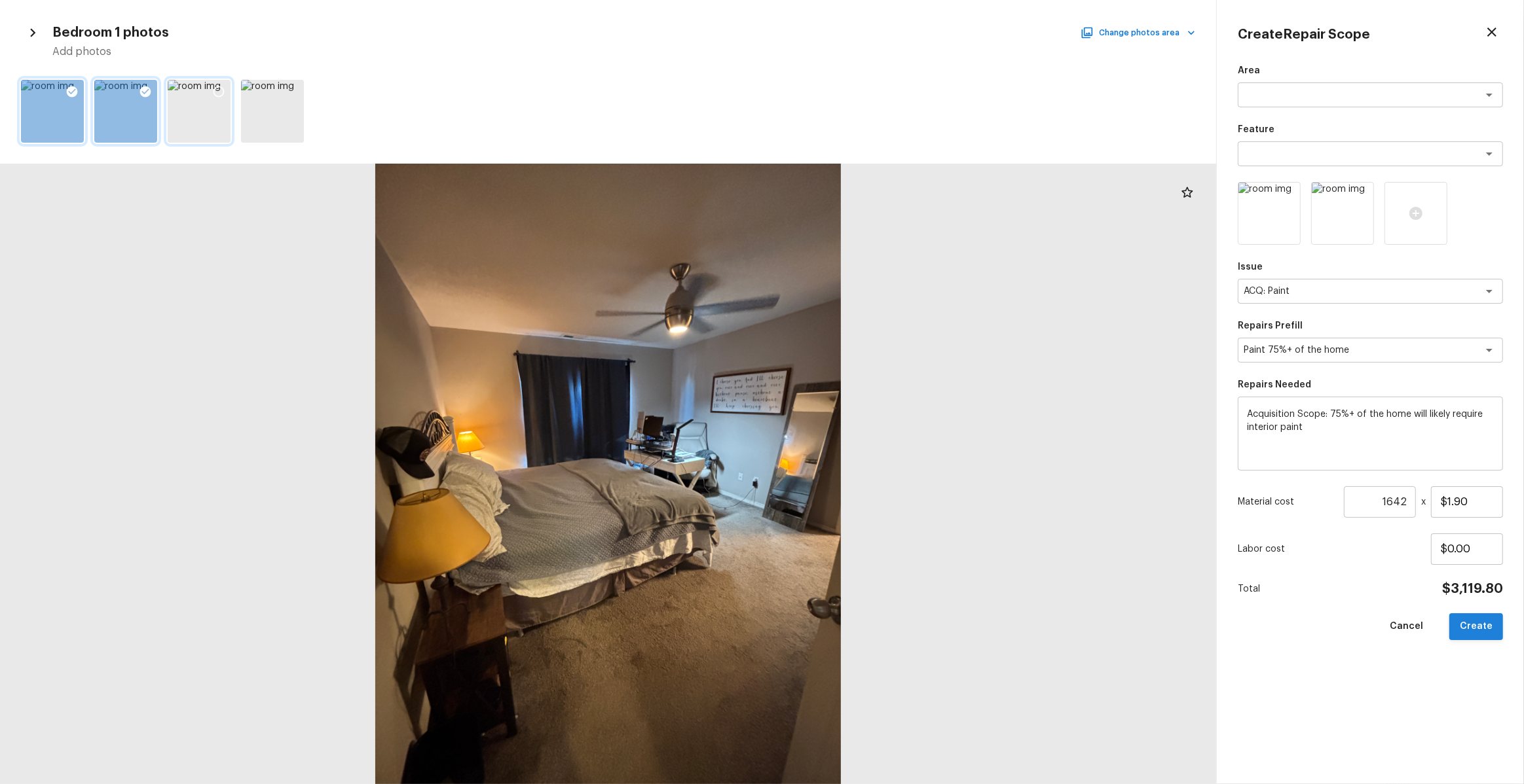
click at [1494, 619] on button "Create" at bounding box center [1476, 626] width 54 height 27
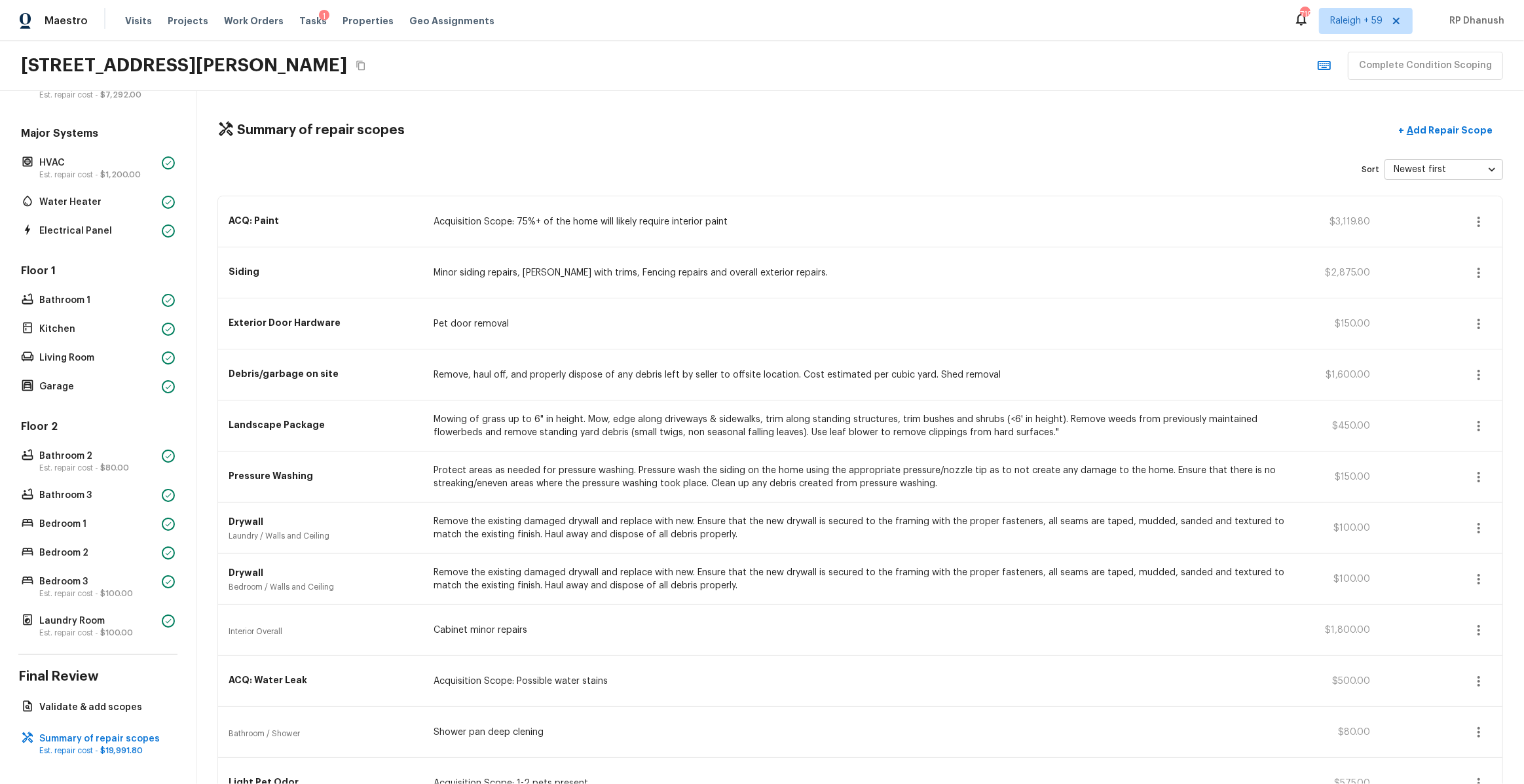
click at [1476, 225] on icon "button" at bounding box center [1479, 222] width 16 height 16
click at [1500, 234] on div at bounding box center [762, 392] width 1524 height 784
click at [1484, 251] on div "Siding Minor siding repairs, Eaves with trims, Fencing repairs and overall exte…" at bounding box center [860, 273] width 1285 height 51
click at [1477, 214] on icon "button" at bounding box center [1479, 222] width 16 height 16
click at [1459, 260] on li "Edit" at bounding box center [1483, 259] width 61 height 40
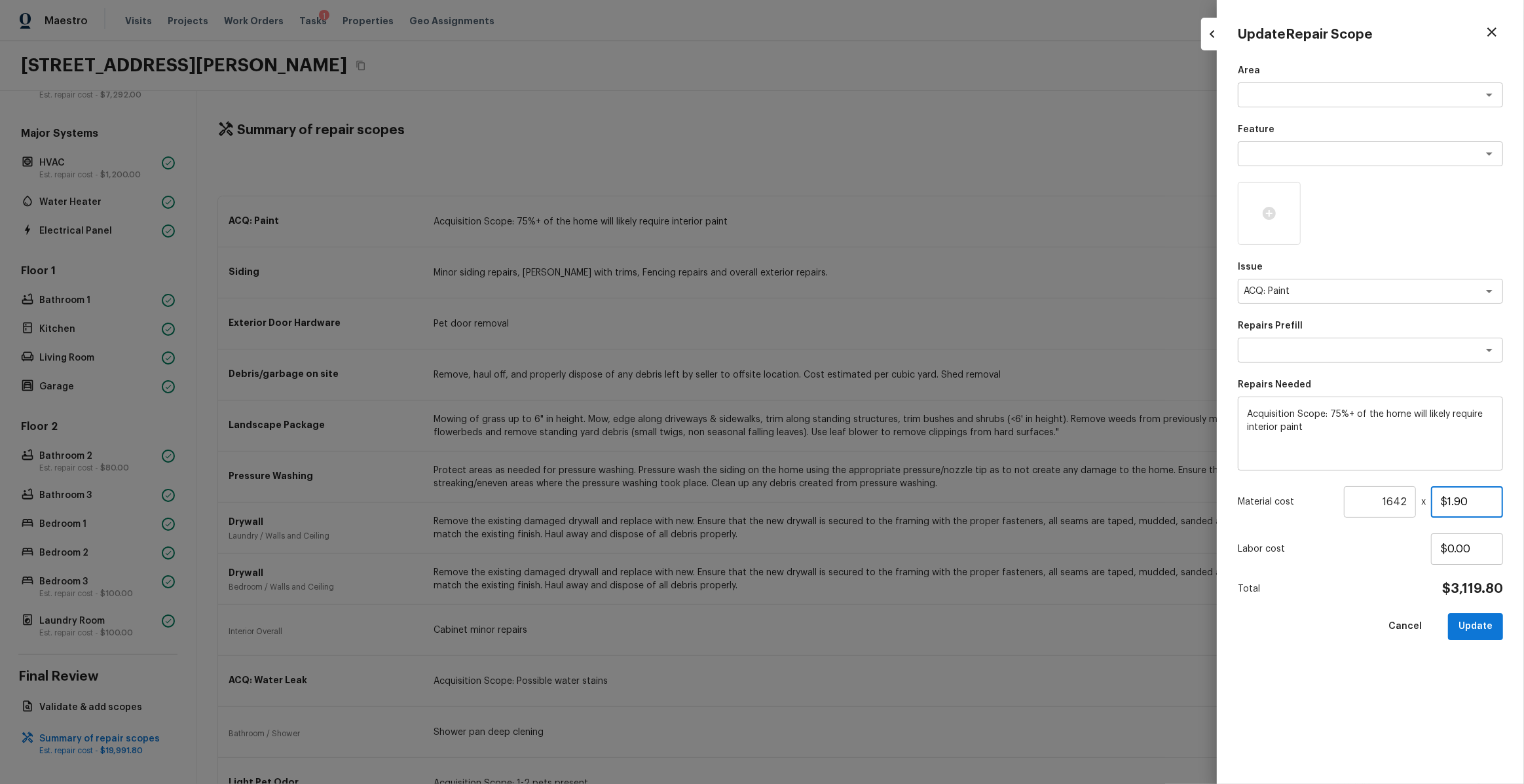
click at [1473, 495] on input "$1.90" at bounding box center [1467, 502] width 72 height 32
click at [1484, 630] on button "Update" at bounding box center [1476, 626] width 55 height 27
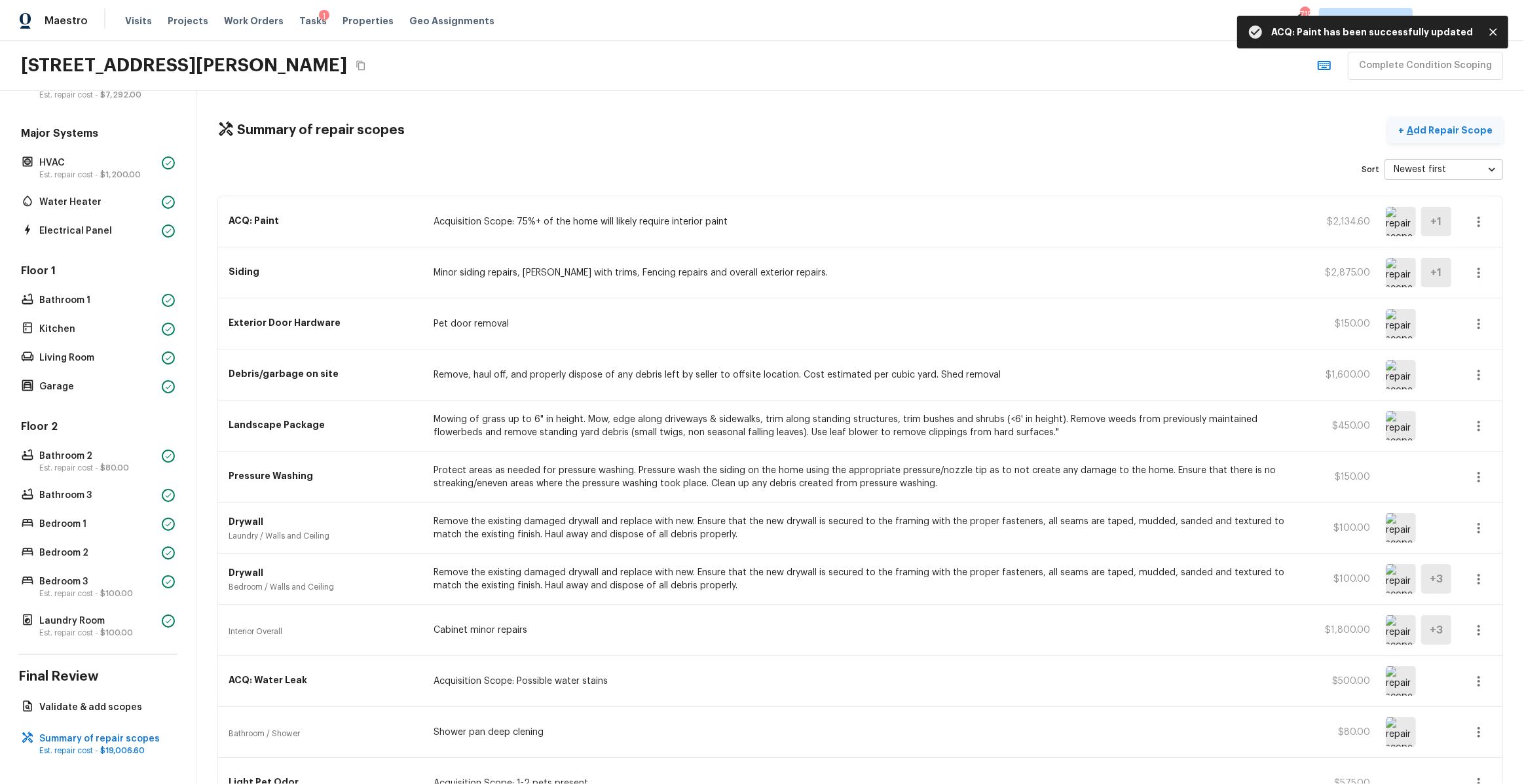
click at [1454, 121] on button "+ Add Repair Scope" at bounding box center [1445, 130] width 115 height 27
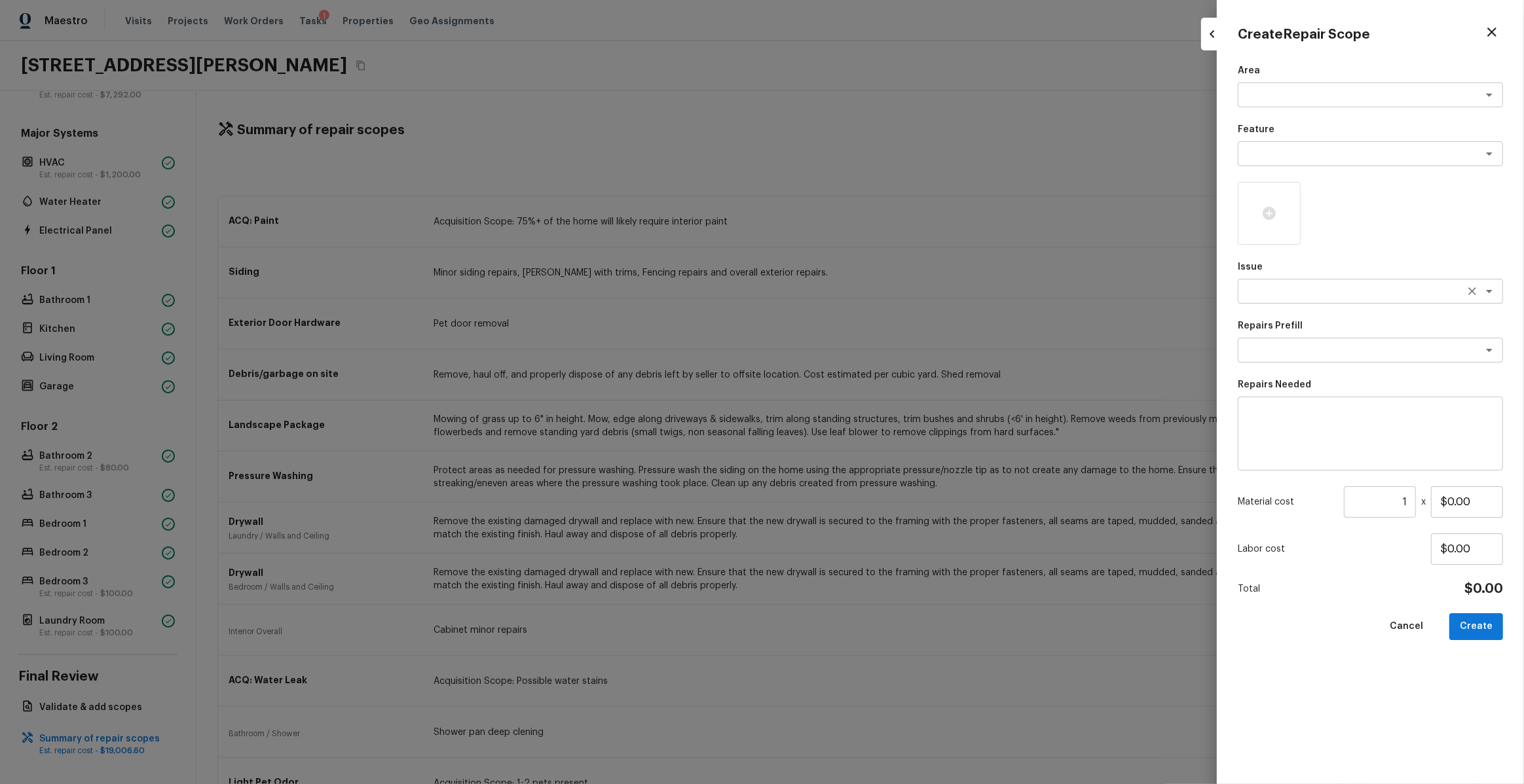
click at [1314, 290] on textarea at bounding box center [1352, 291] width 217 height 13
click at [1297, 355] on li "Interior Paint" at bounding box center [1370, 362] width 265 height 21
click at [1292, 355] on textarea at bounding box center [1352, 350] width 217 height 13
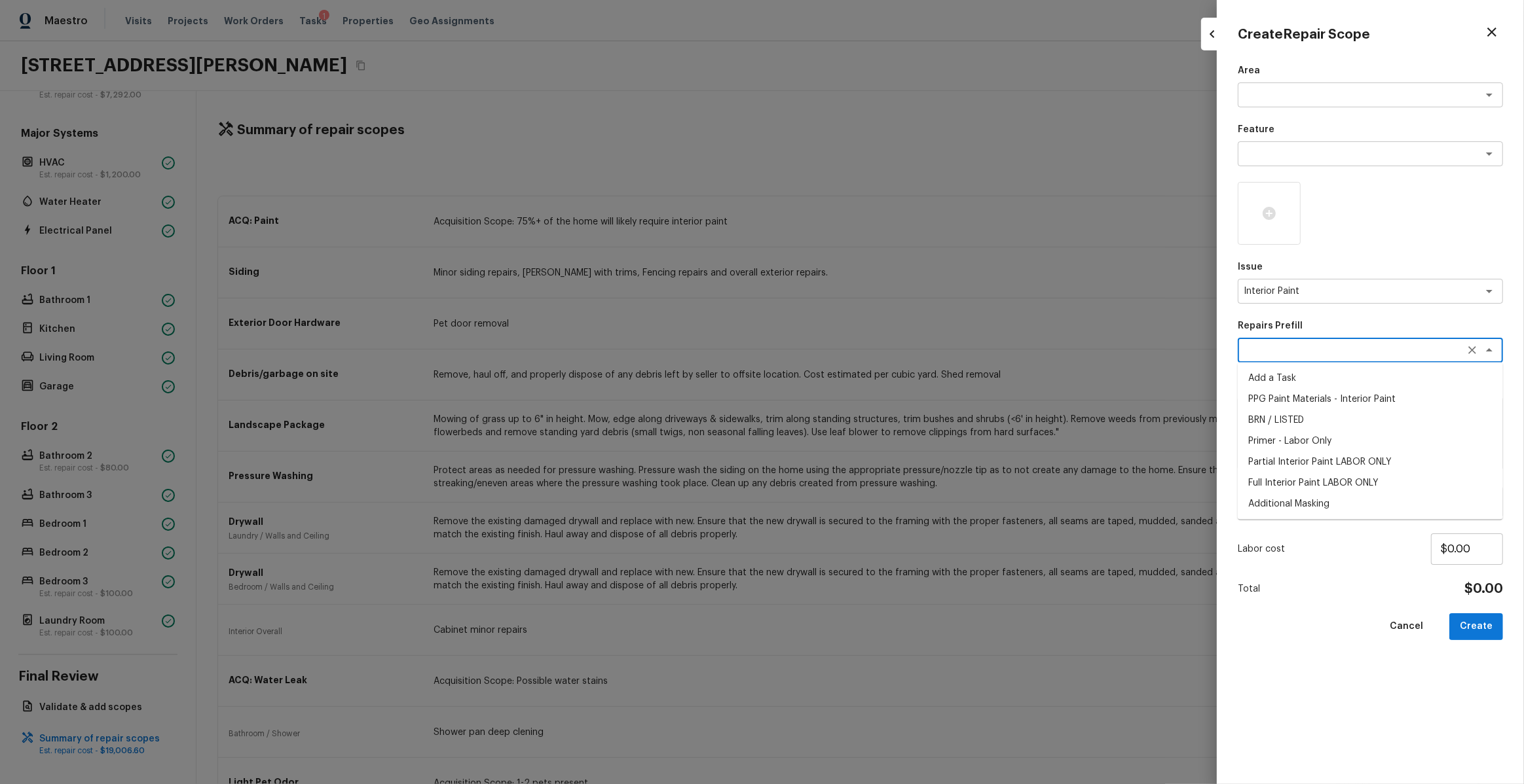
click at [1316, 440] on li "Primer - Labor Only" at bounding box center [1370, 442] width 265 height 21
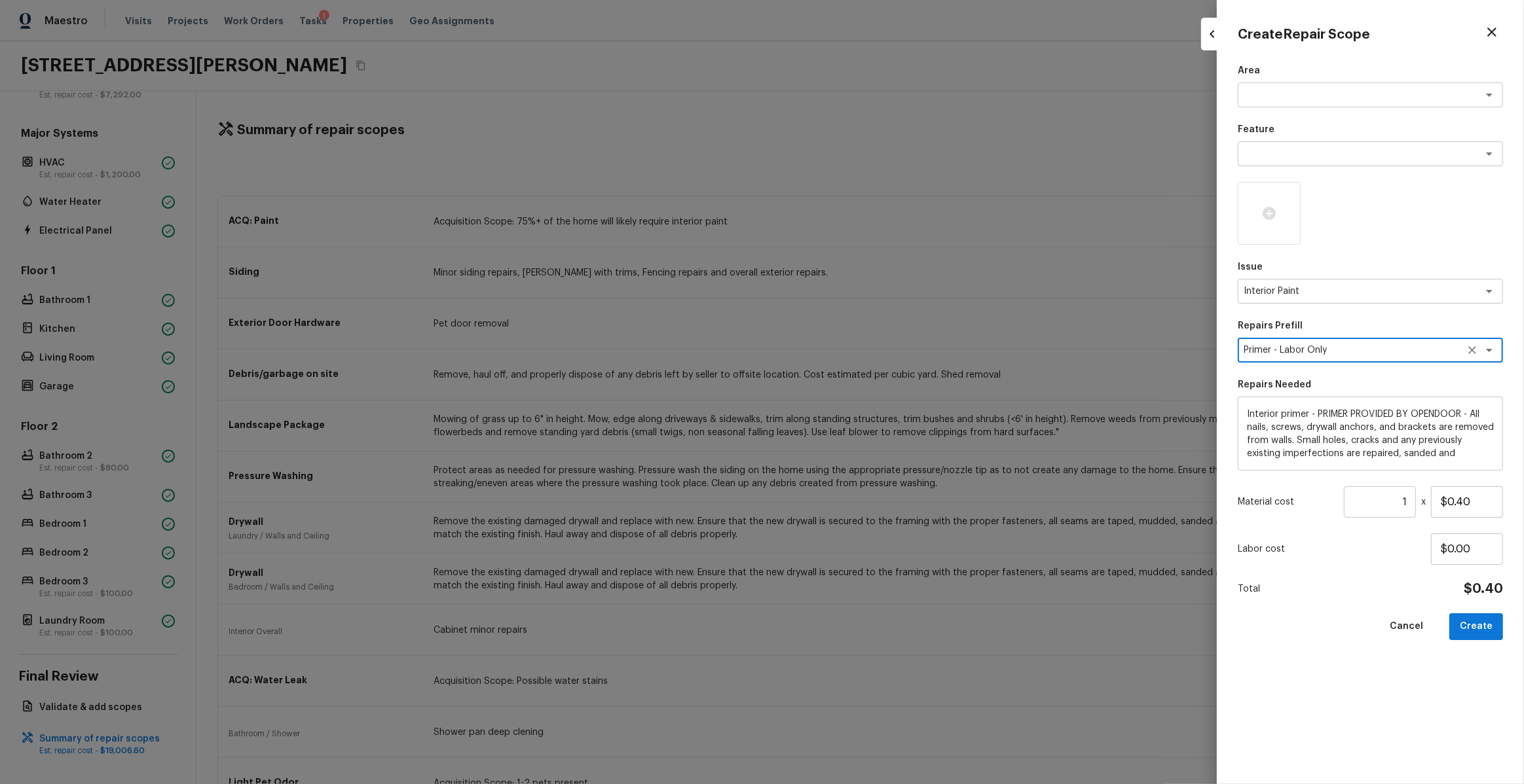
click at [1413, 501] on input "1" at bounding box center [1380, 502] width 72 height 32
click at [1492, 636] on button "Create" at bounding box center [1476, 626] width 54 height 27
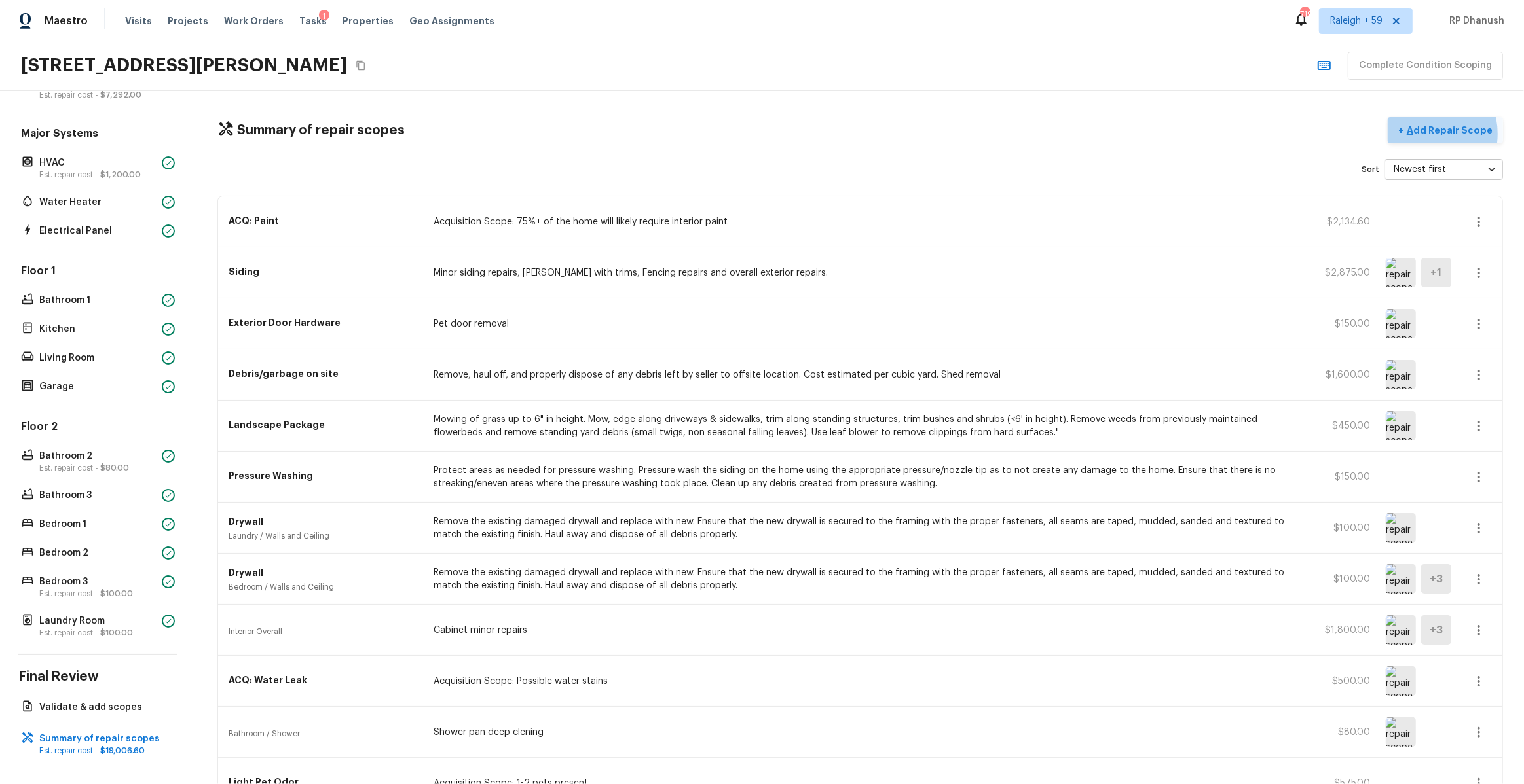
click at [1429, 134] on p "Add Repair Scope" at bounding box center [1448, 130] width 88 height 13
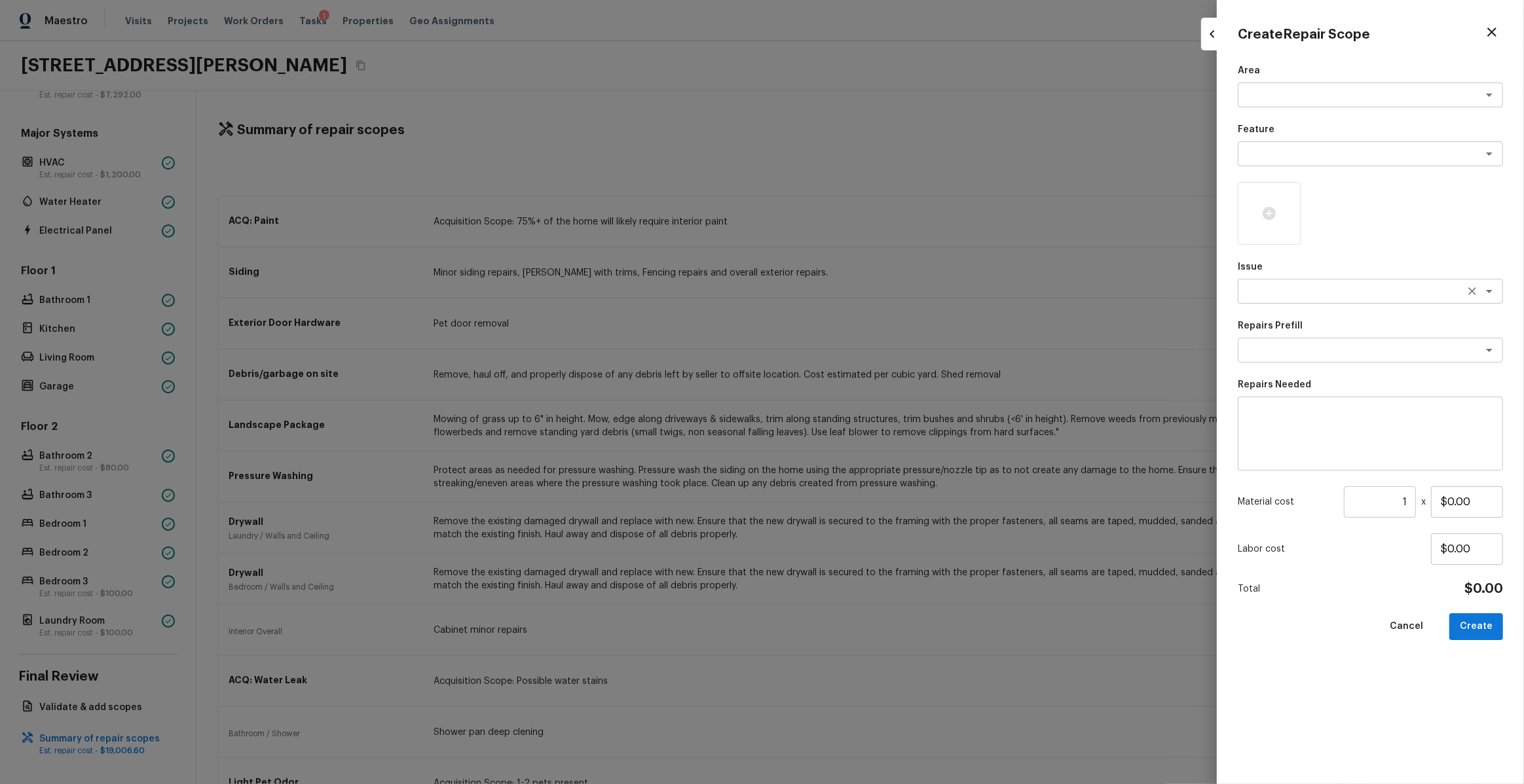
click at [1295, 287] on textarea at bounding box center [1352, 291] width 217 height 13
click at [1301, 368] on li "Interior Paint" at bounding box center [1370, 362] width 265 height 21
click at [1293, 348] on textarea at bounding box center [1352, 350] width 217 height 13
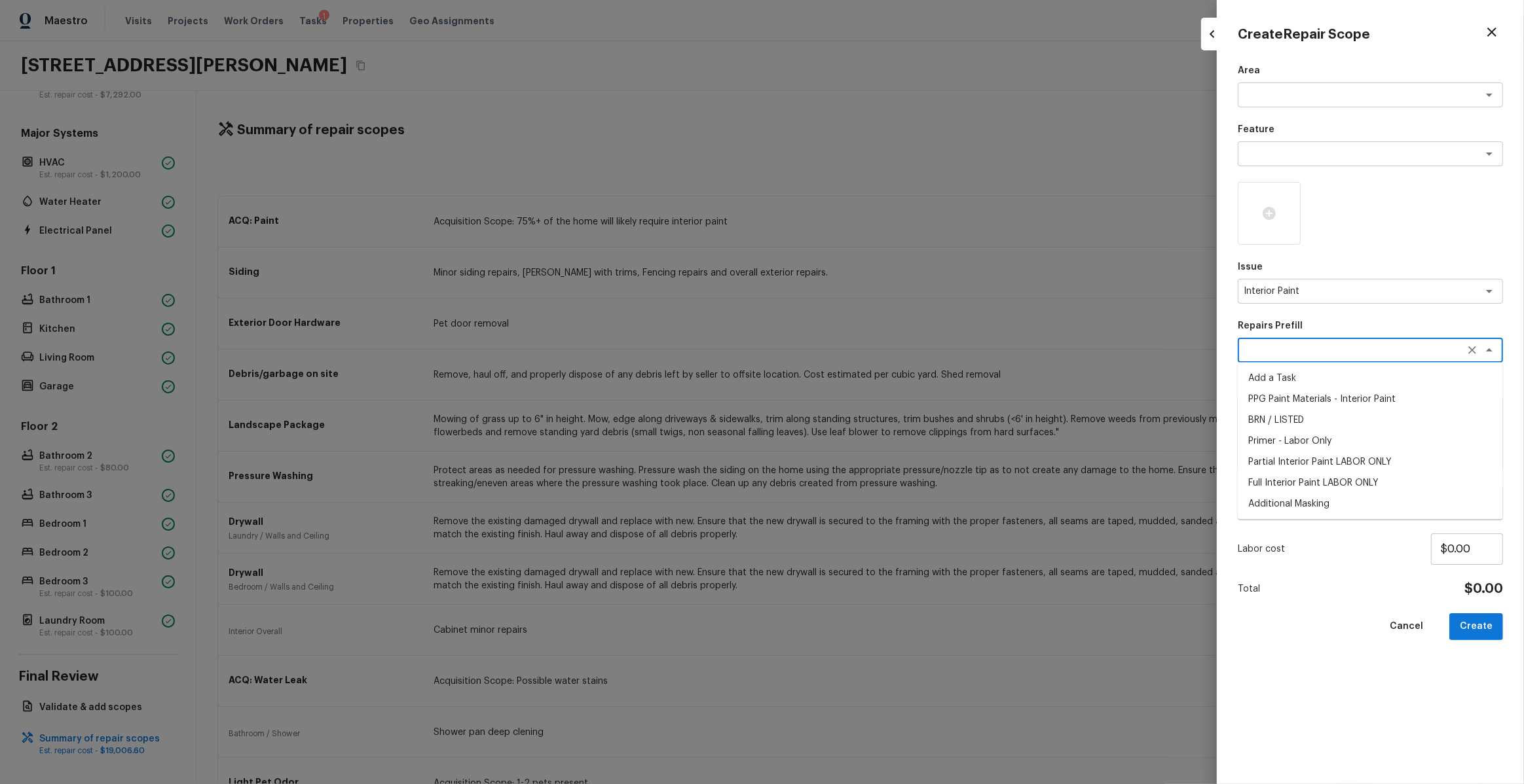
click at [1319, 444] on li "Primer - Labor Only" at bounding box center [1370, 442] width 265 height 21
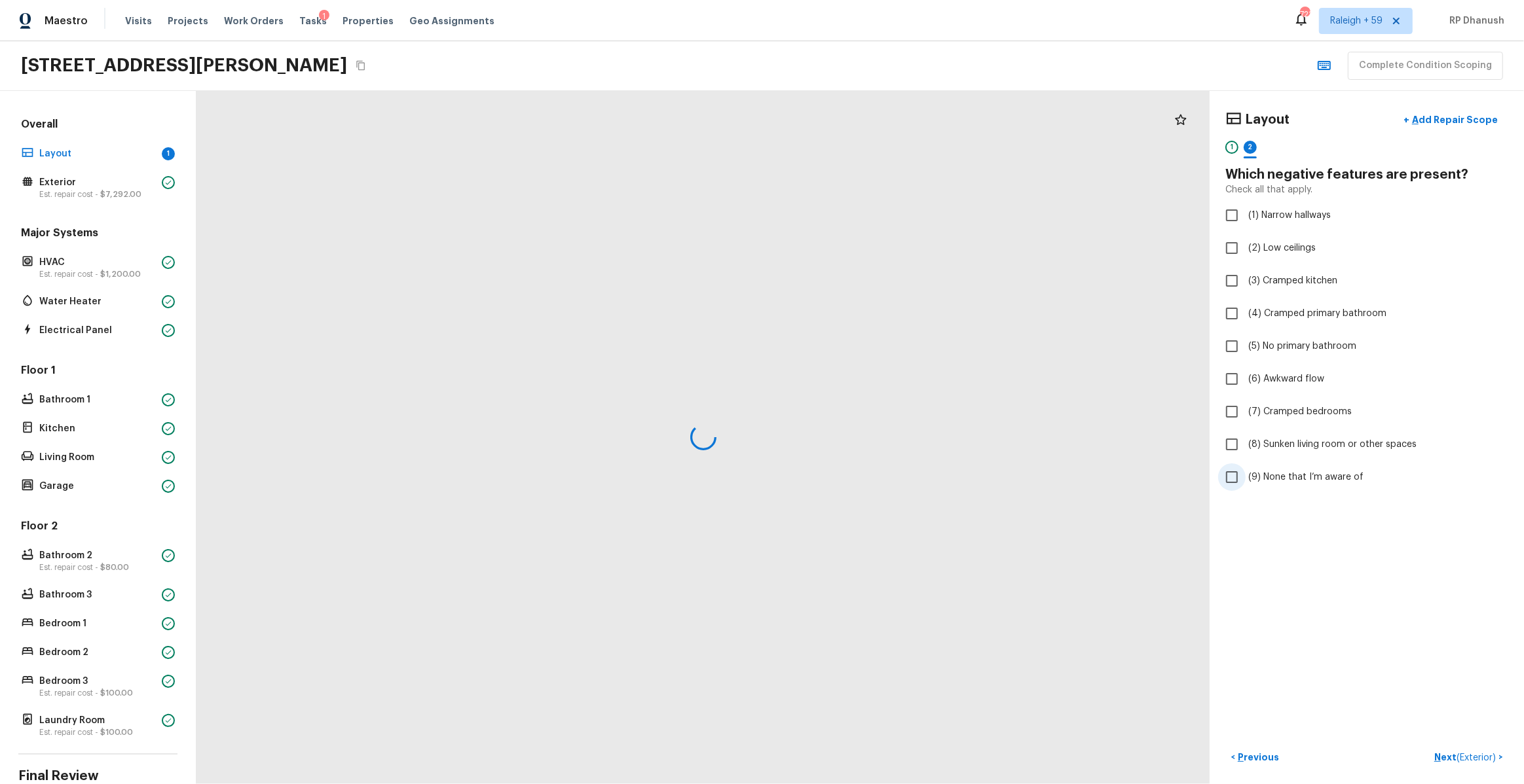
click at [1269, 477] on span "(9) None that I’m aware of" at bounding box center [1306, 477] width 115 height 13
click at [1246, 477] on input "(9) None that I’m aware of" at bounding box center [1232, 477] width 27 height 27
checkbox input "true"
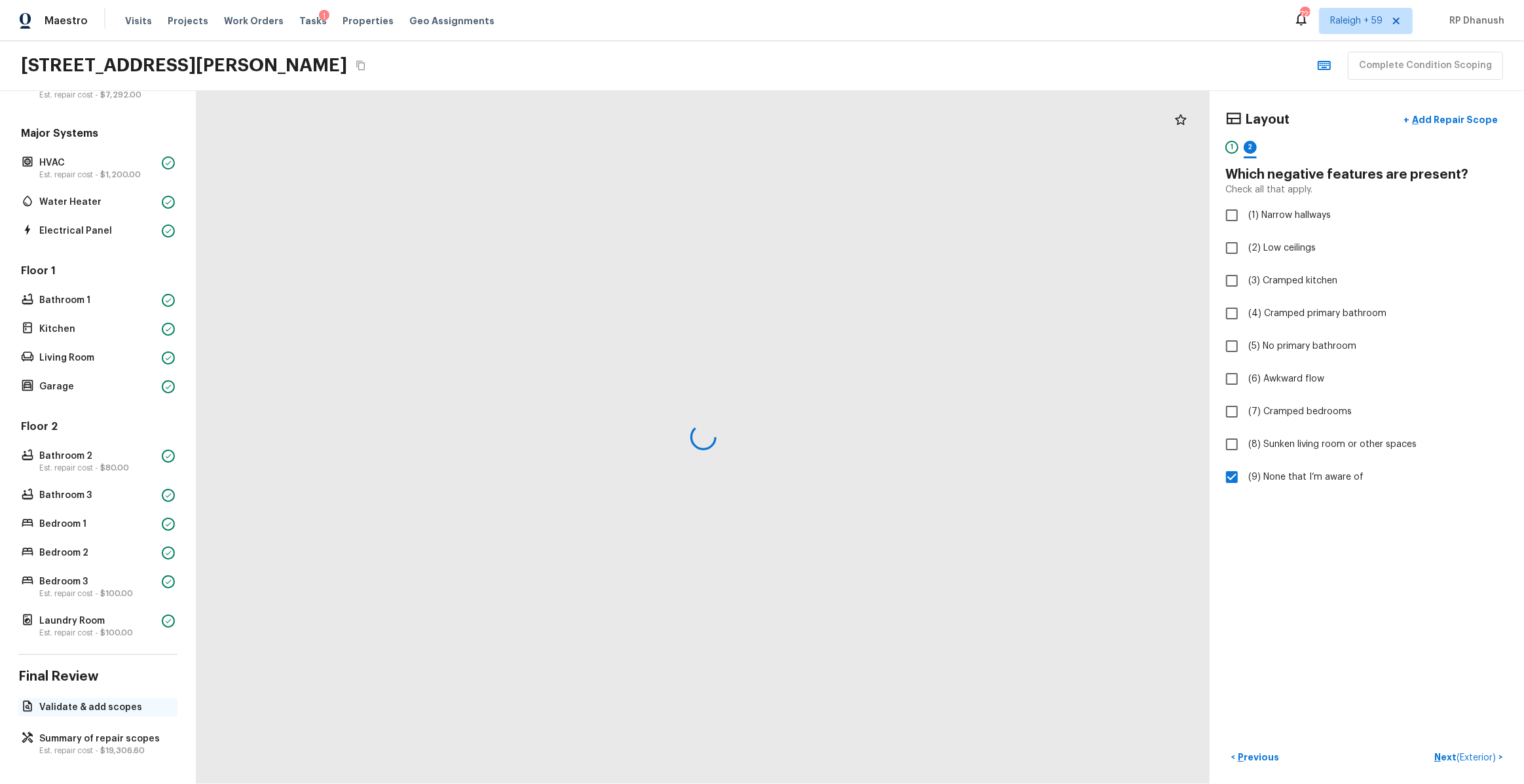
click at [102, 699] on div "Validate & add scopes" at bounding box center [98, 707] width 159 height 18
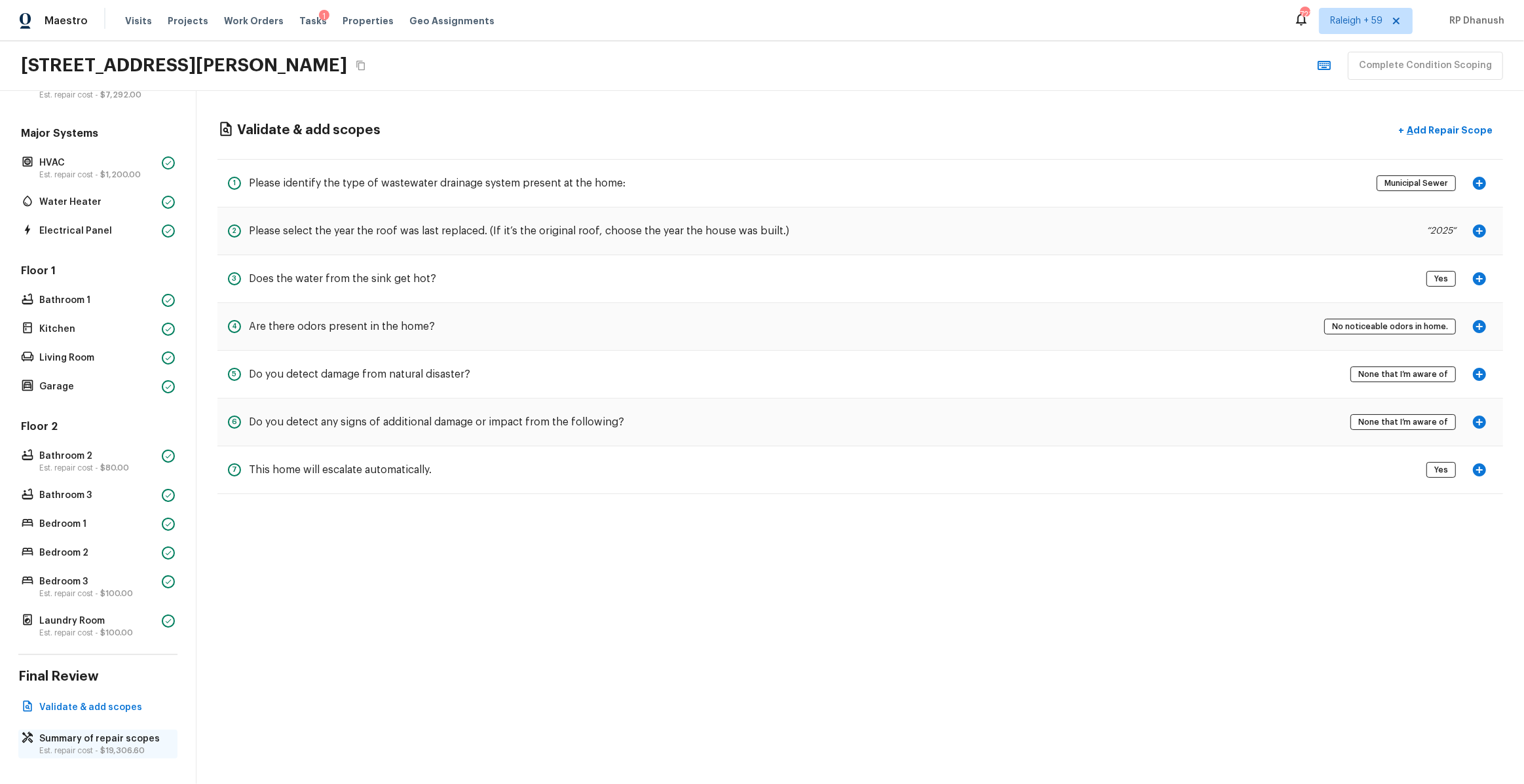
click at [92, 741] on p "Summary of repair scopes" at bounding box center [105, 738] width 130 height 13
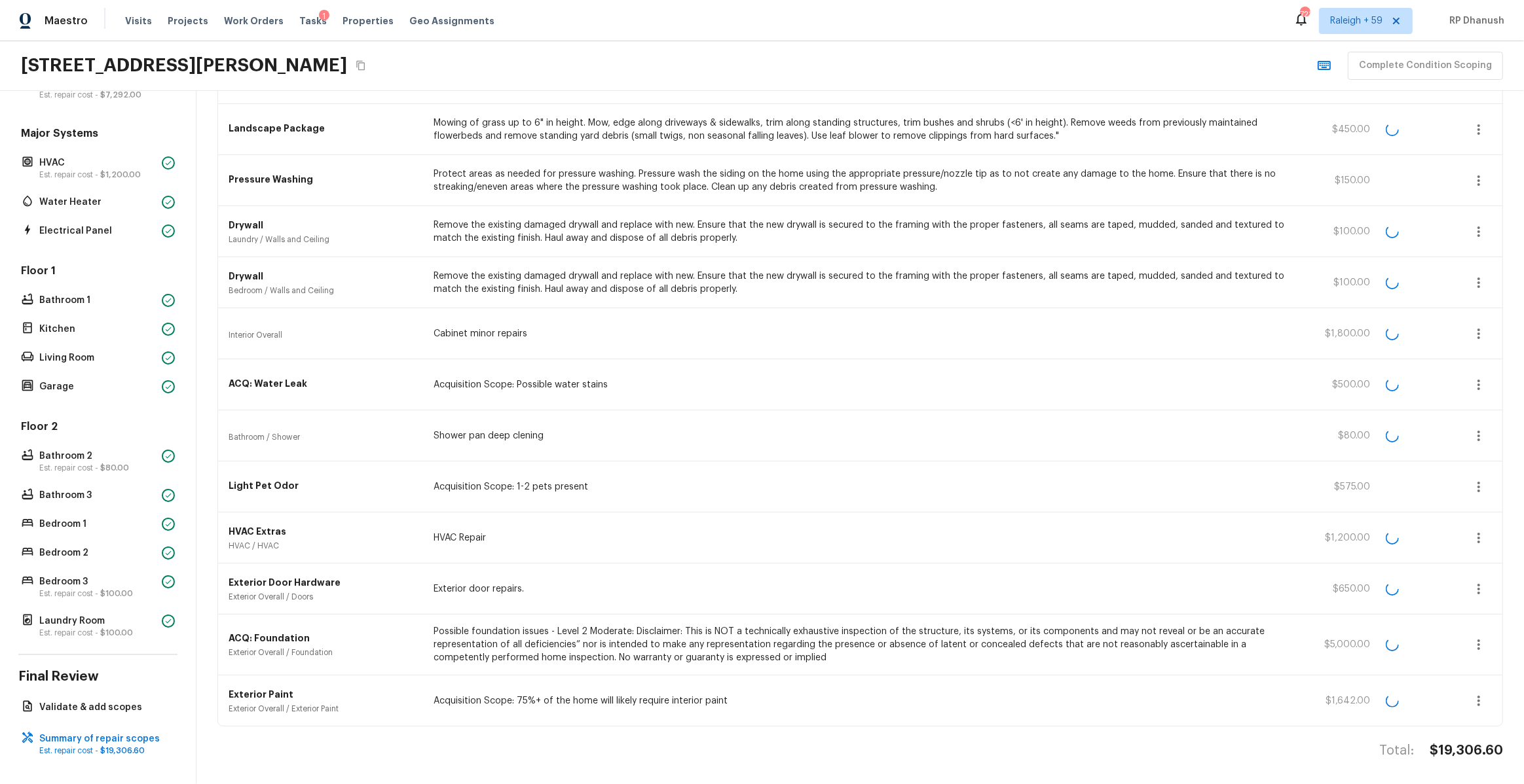
scroll to position [0, 0]
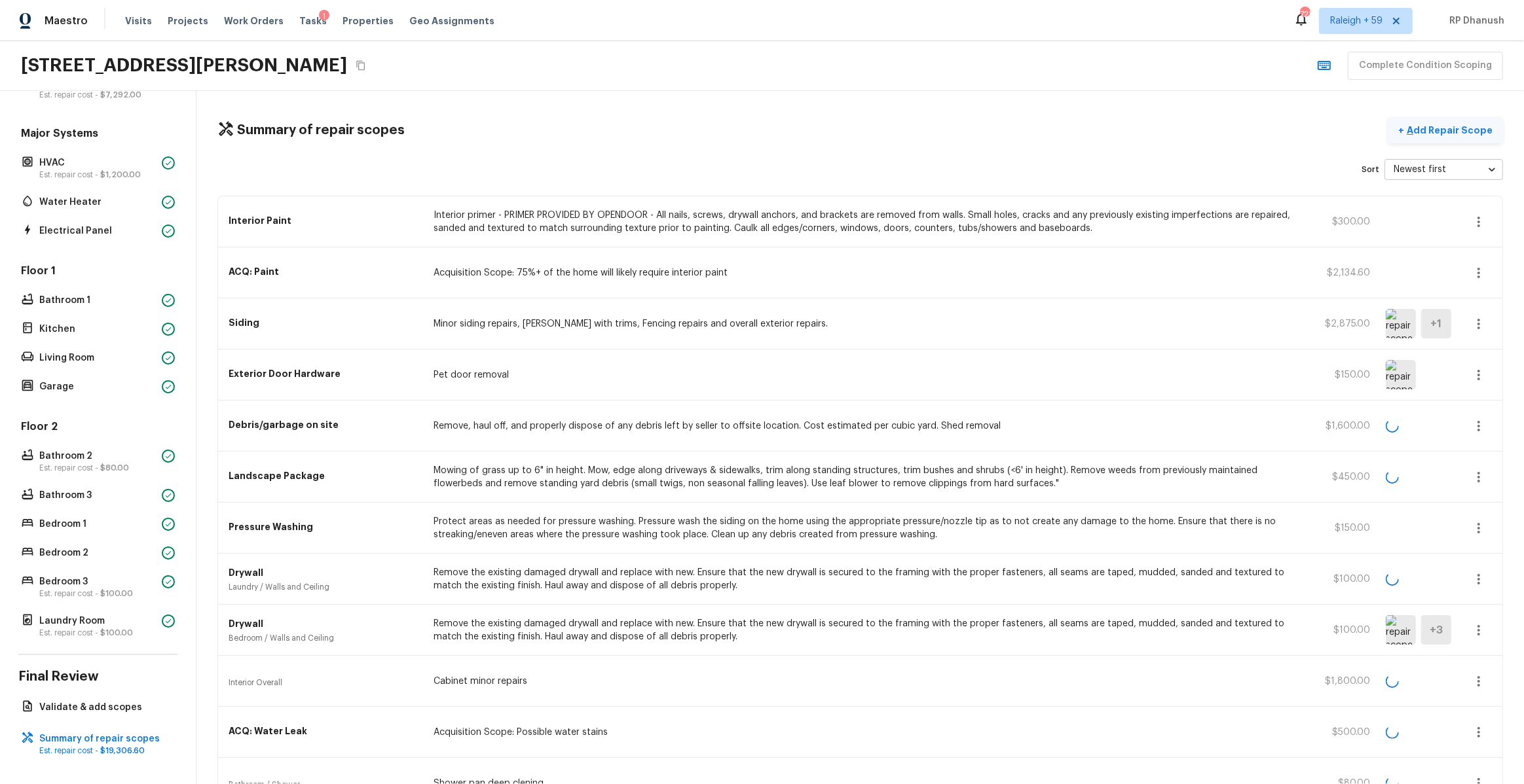
click at [1443, 132] on p "Add Repair Scope" at bounding box center [1448, 130] width 88 height 13
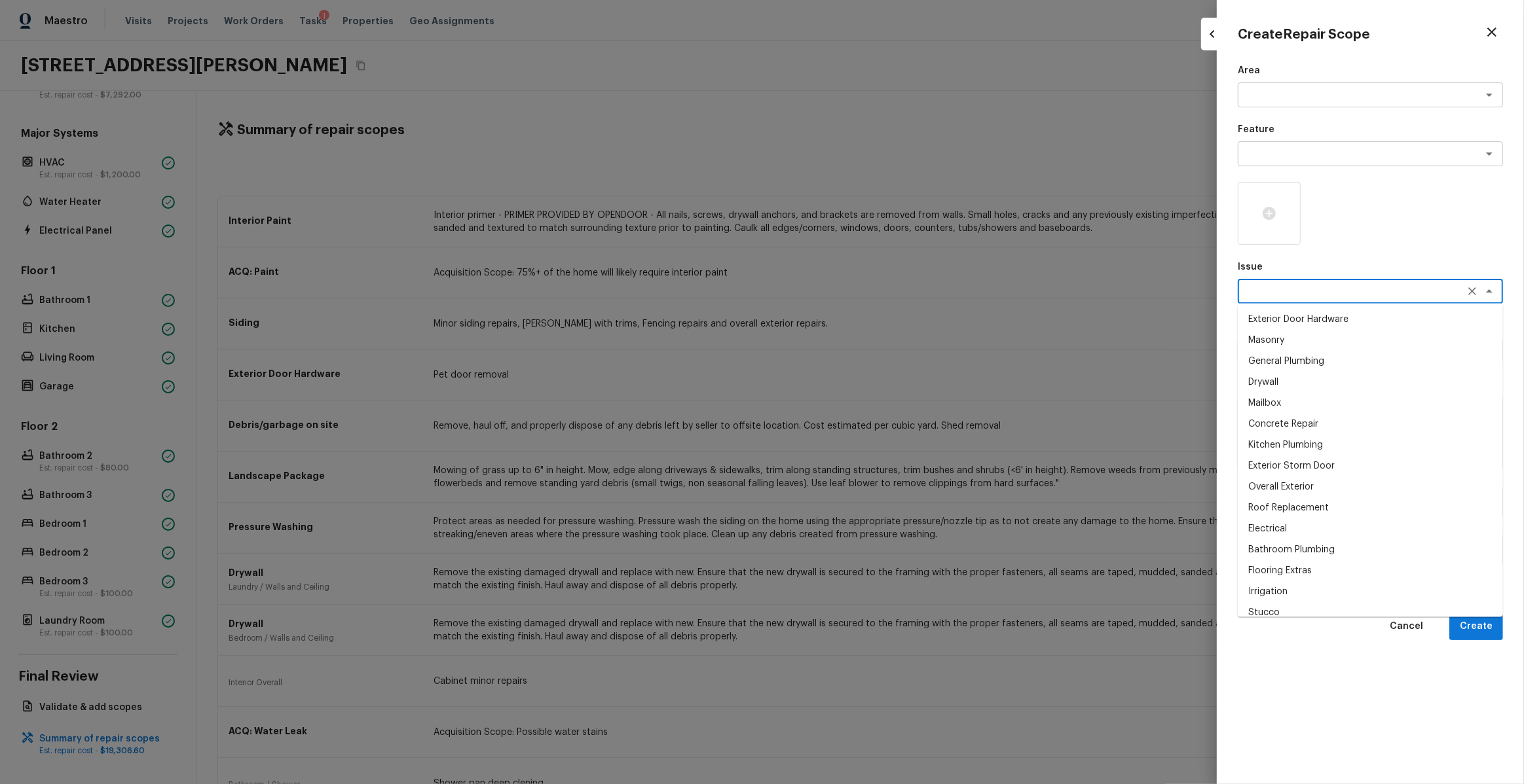
click at [1298, 296] on textarea at bounding box center [1352, 291] width 217 height 13
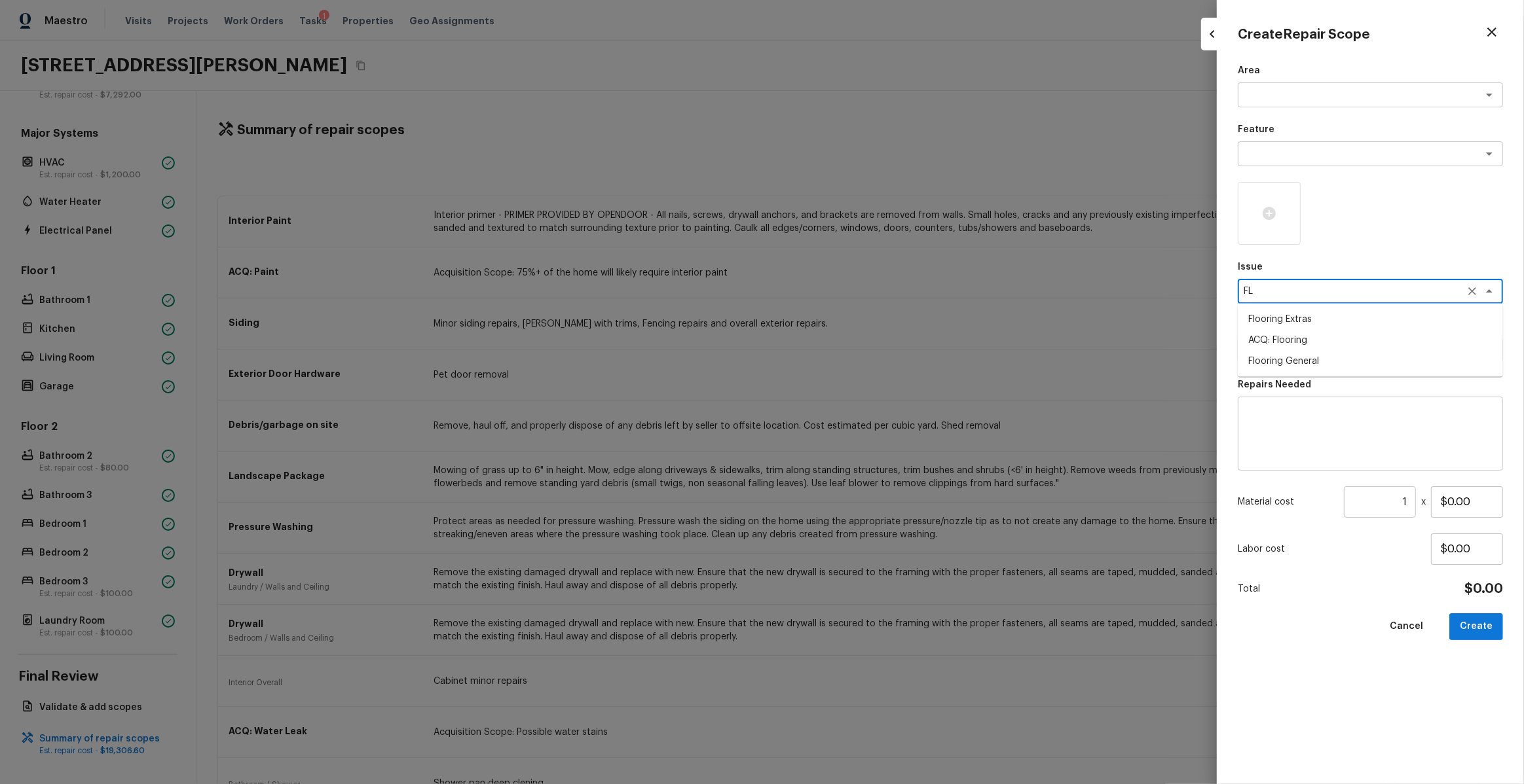
type textarea "FLO"
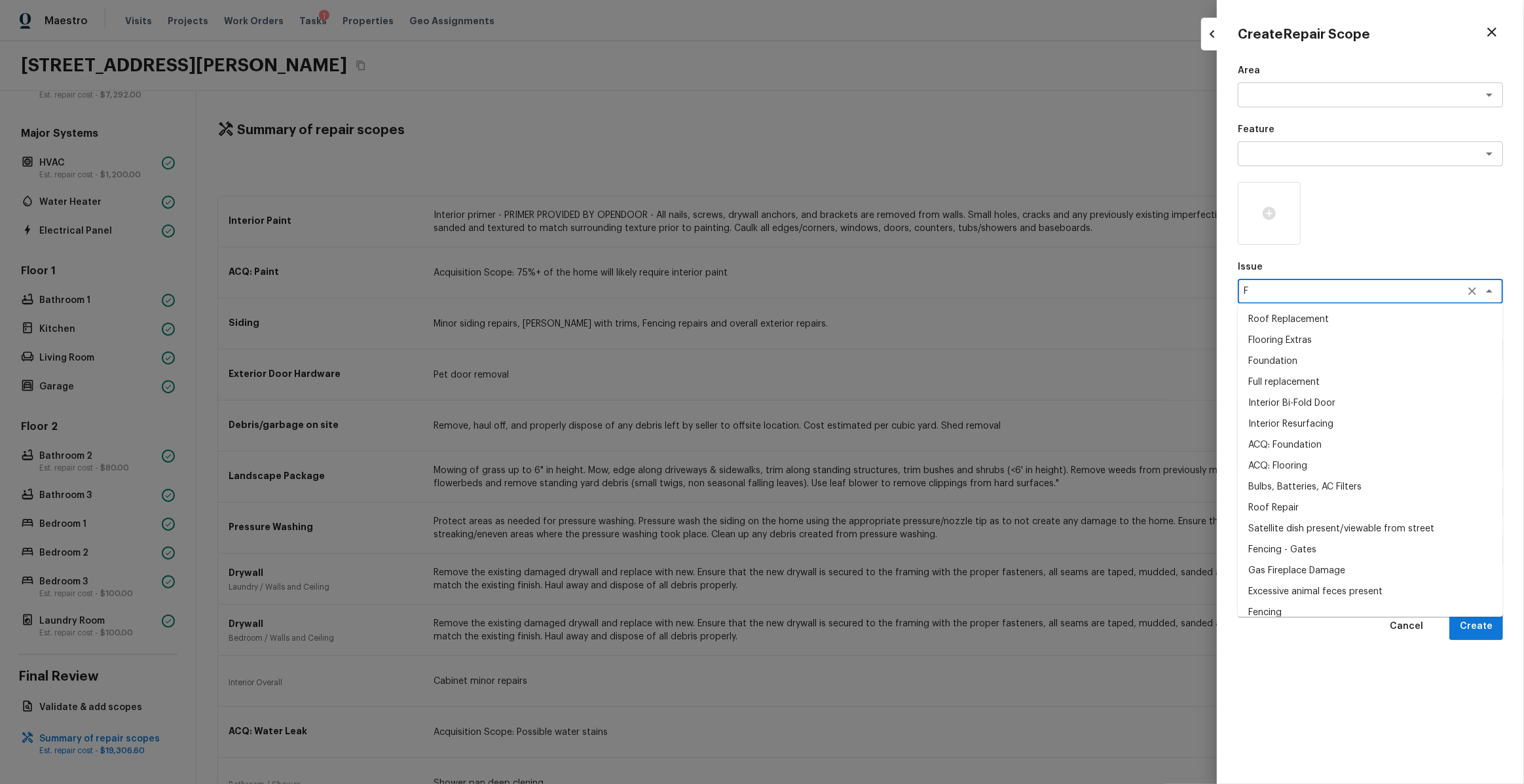
type textarea "FL"
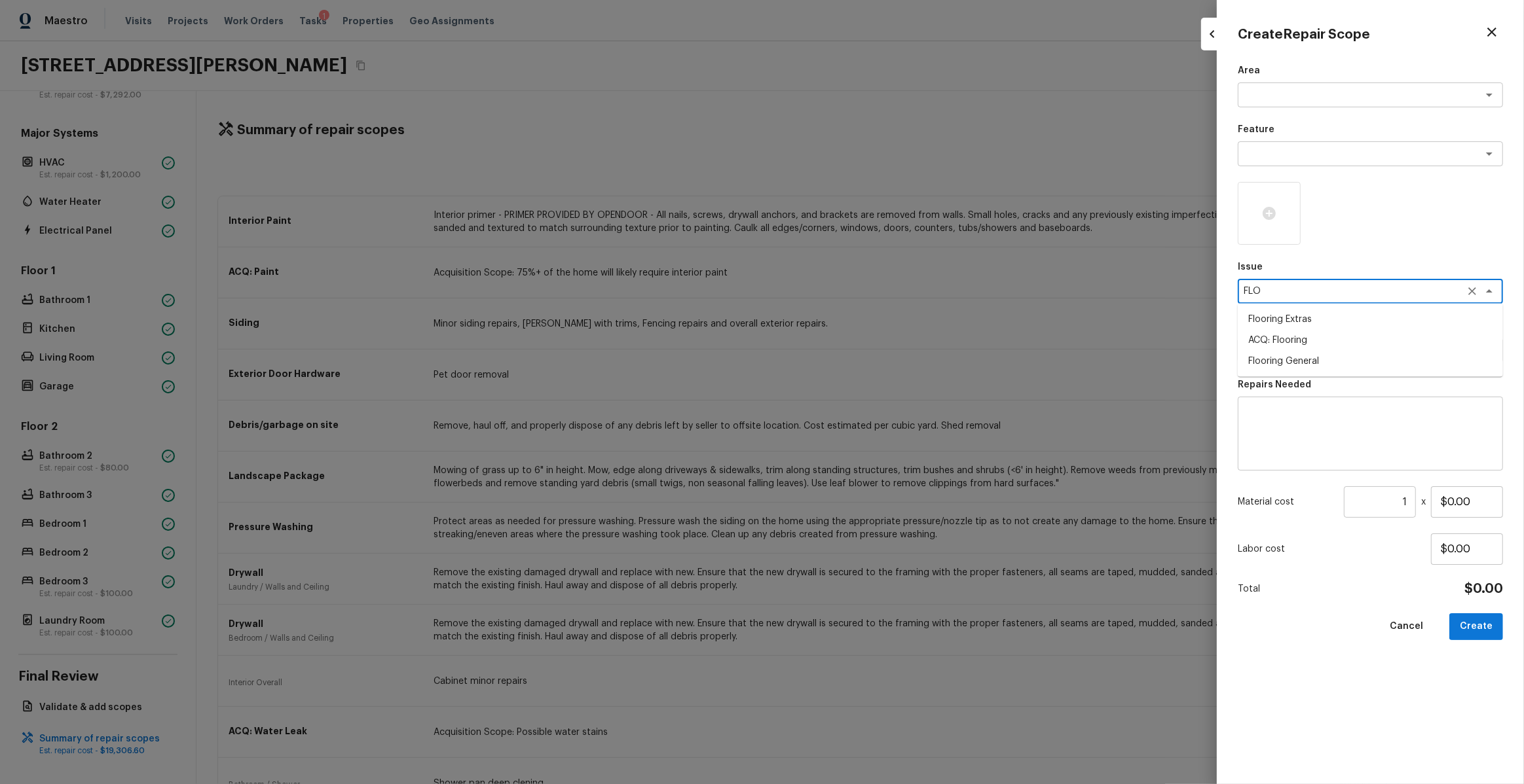
type textarea "FLOO"
click at [1302, 366] on li "Flooring General" at bounding box center [1370, 362] width 265 height 21
type textarea "Flooring General"
click at [1469, 292] on icon "Clear" at bounding box center [1472, 291] width 13 height 13
type textarea "F"
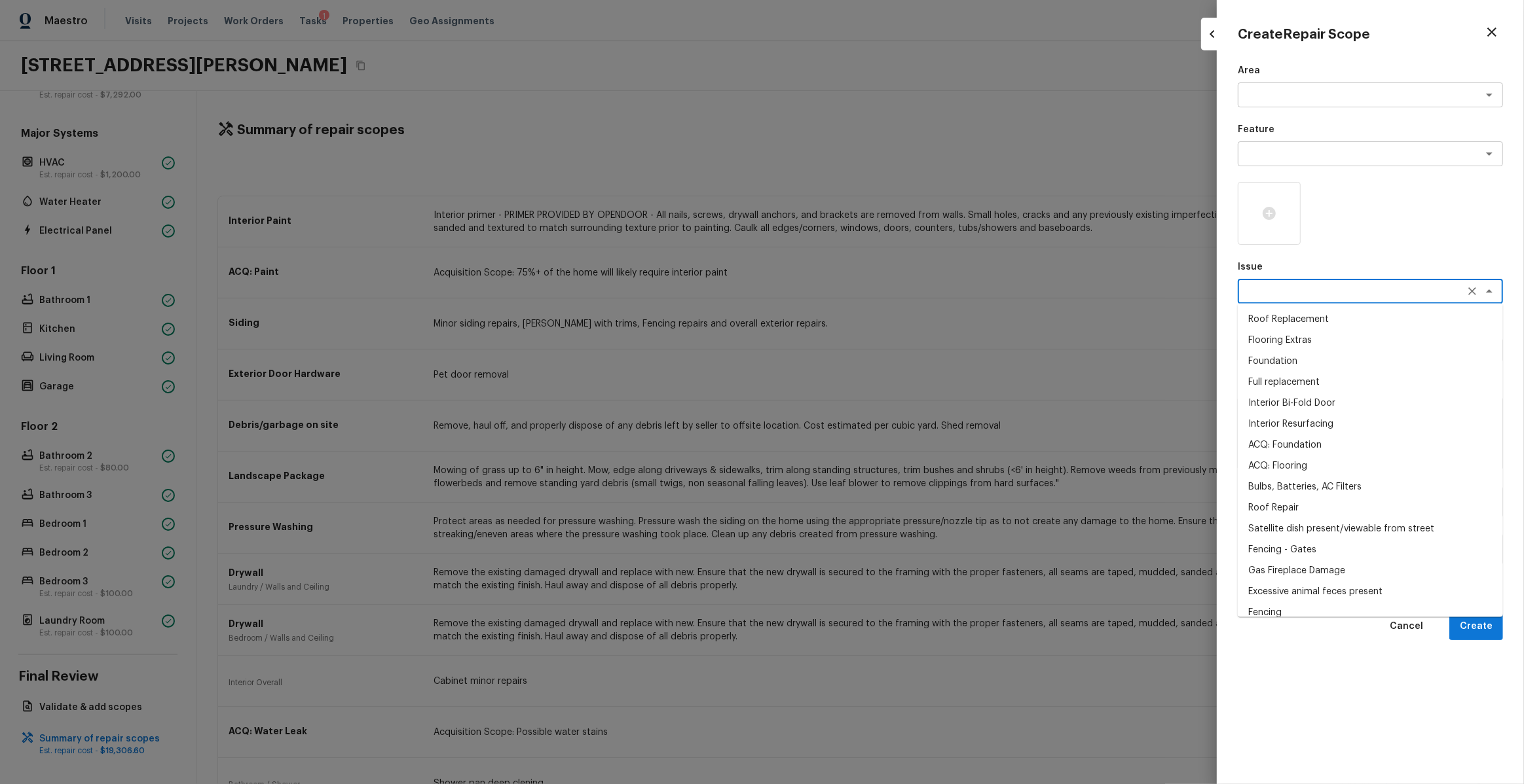
type textarea "L"
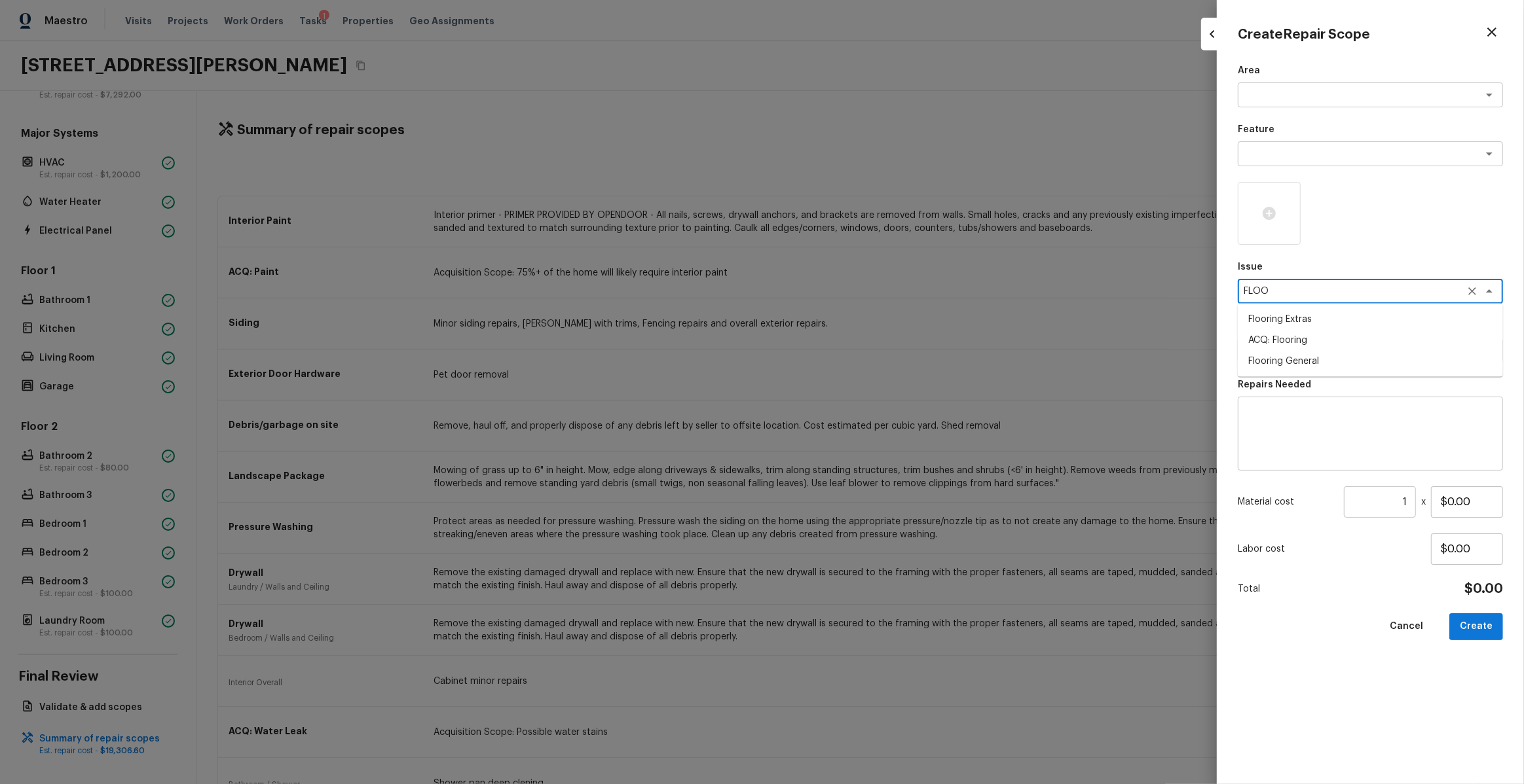
click at [1343, 337] on li "ACQ: Flooring" at bounding box center [1370, 341] width 265 height 21
type textarea "ACQ: Flooring"
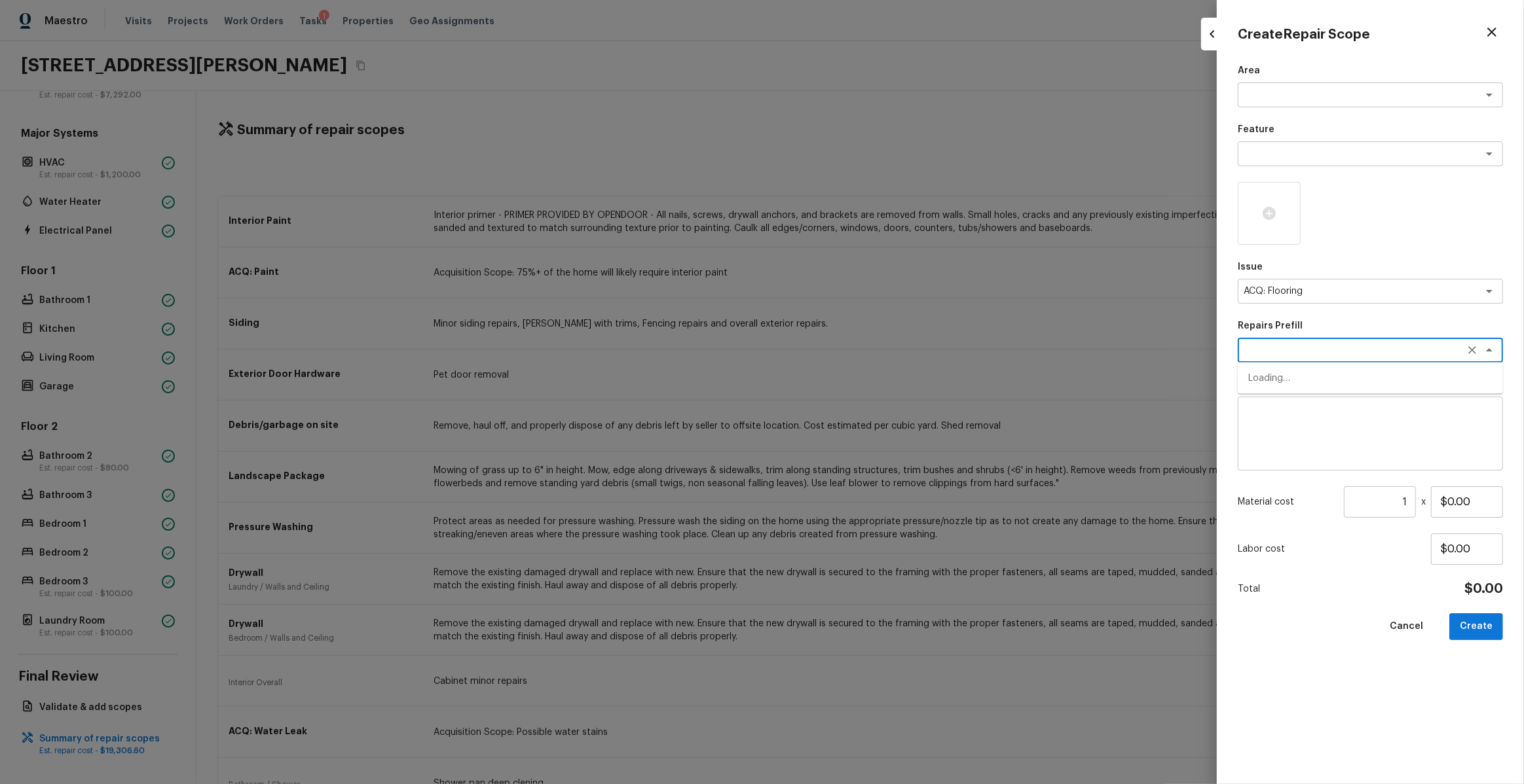
click at [1400, 349] on textarea at bounding box center [1352, 350] width 217 height 13
click at [1359, 348] on textarea at bounding box center [1352, 350] width 217 height 13
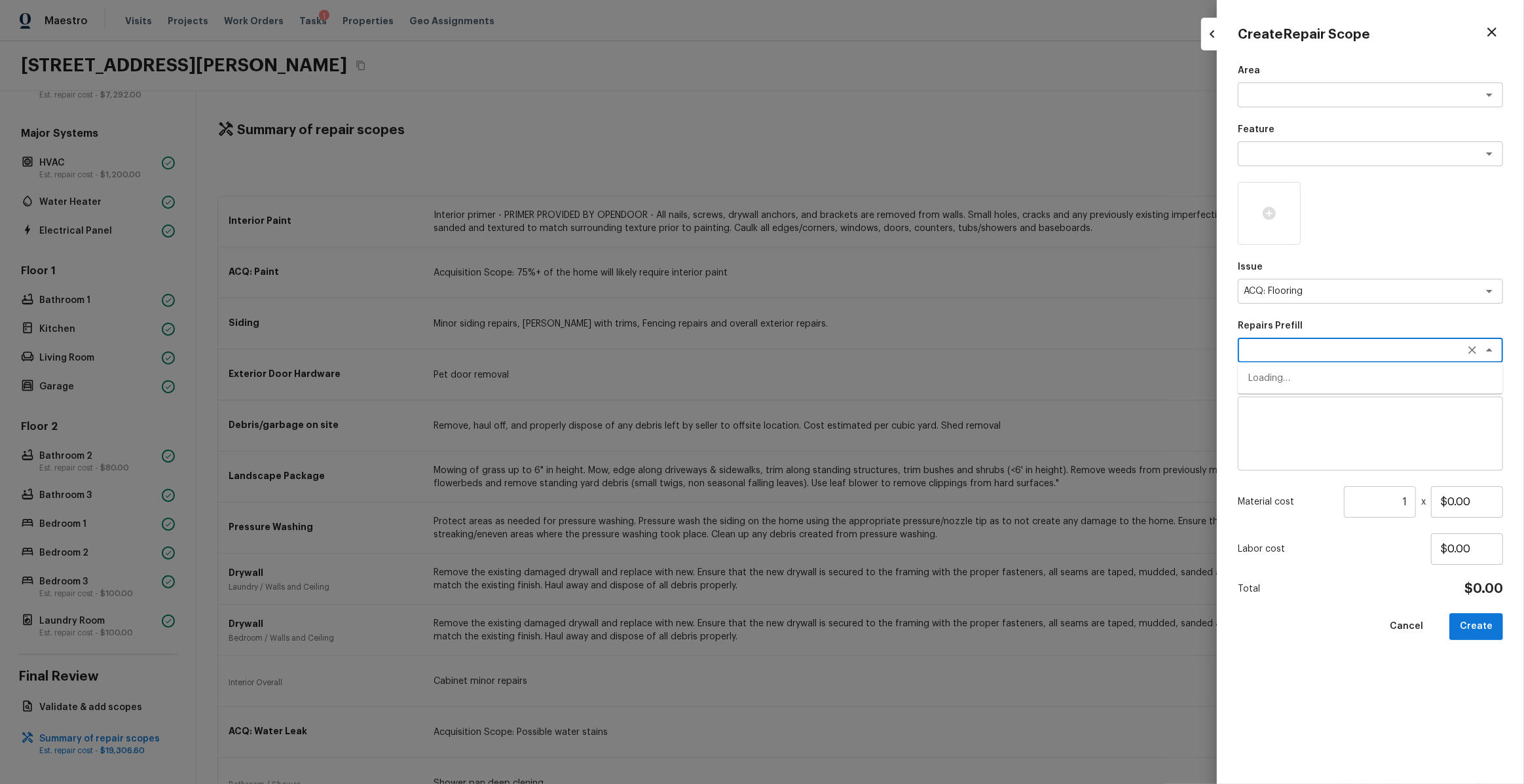
click at [1359, 348] on textarea at bounding box center [1352, 350] width 217 height 13
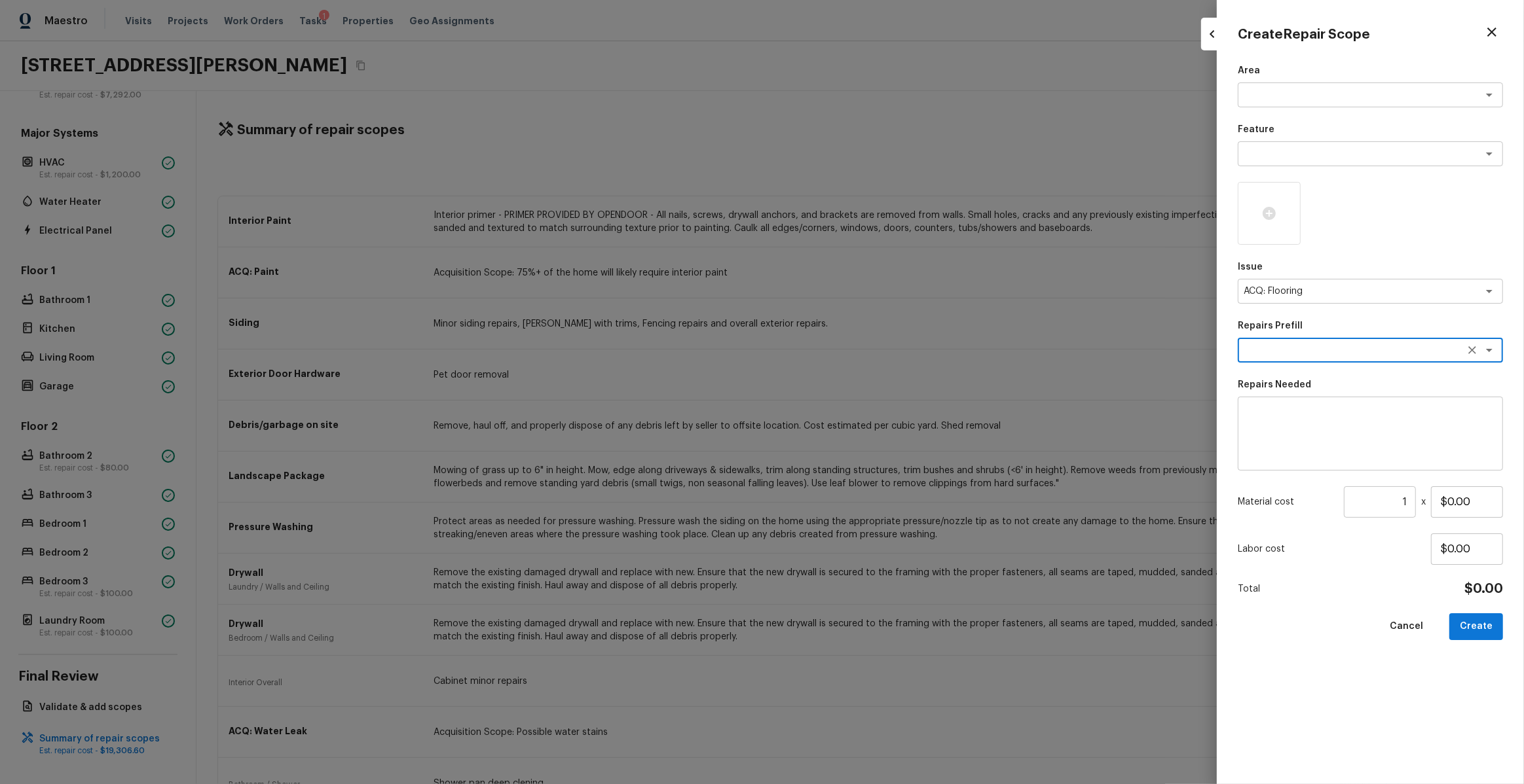
click at [1359, 348] on textarea at bounding box center [1352, 350] width 217 height 13
click at [1298, 423] on li "Maximum Flooring Repairs" at bounding box center [1370, 421] width 265 height 21
type textarea "Maximum Flooring Repairs"
type textarea "Acquisition Scope: Maximum flooring repairs"
type input "$1.50"
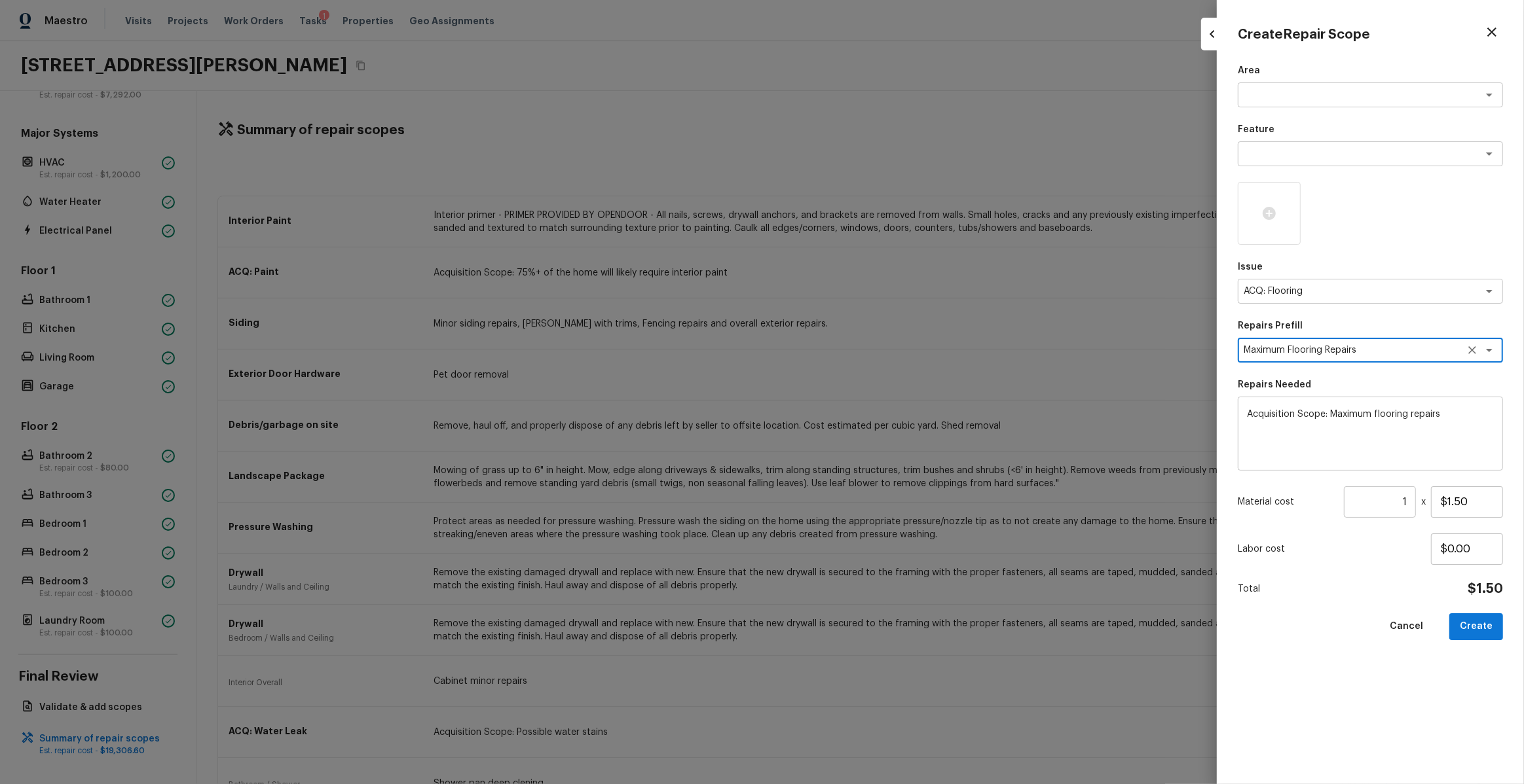
click at [1412, 502] on input "1" at bounding box center [1380, 502] width 72 height 32
paste input "number"
click at [1412, 502] on input "number" at bounding box center [1380, 502] width 72 height 32
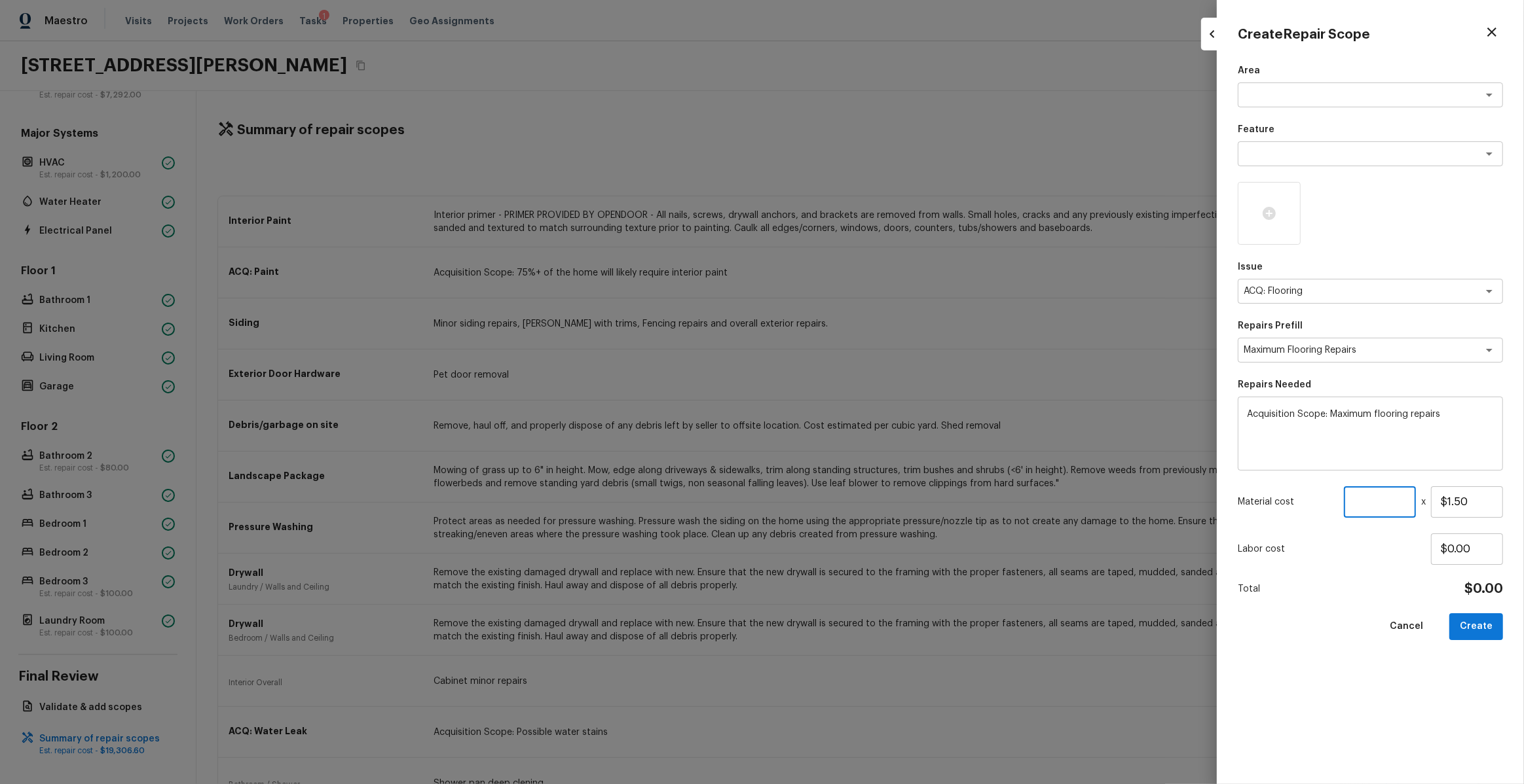
paste input "1642"
type input "1642"
click at [1277, 206] on div at bounding box center [1269, 213] width 63 height 62
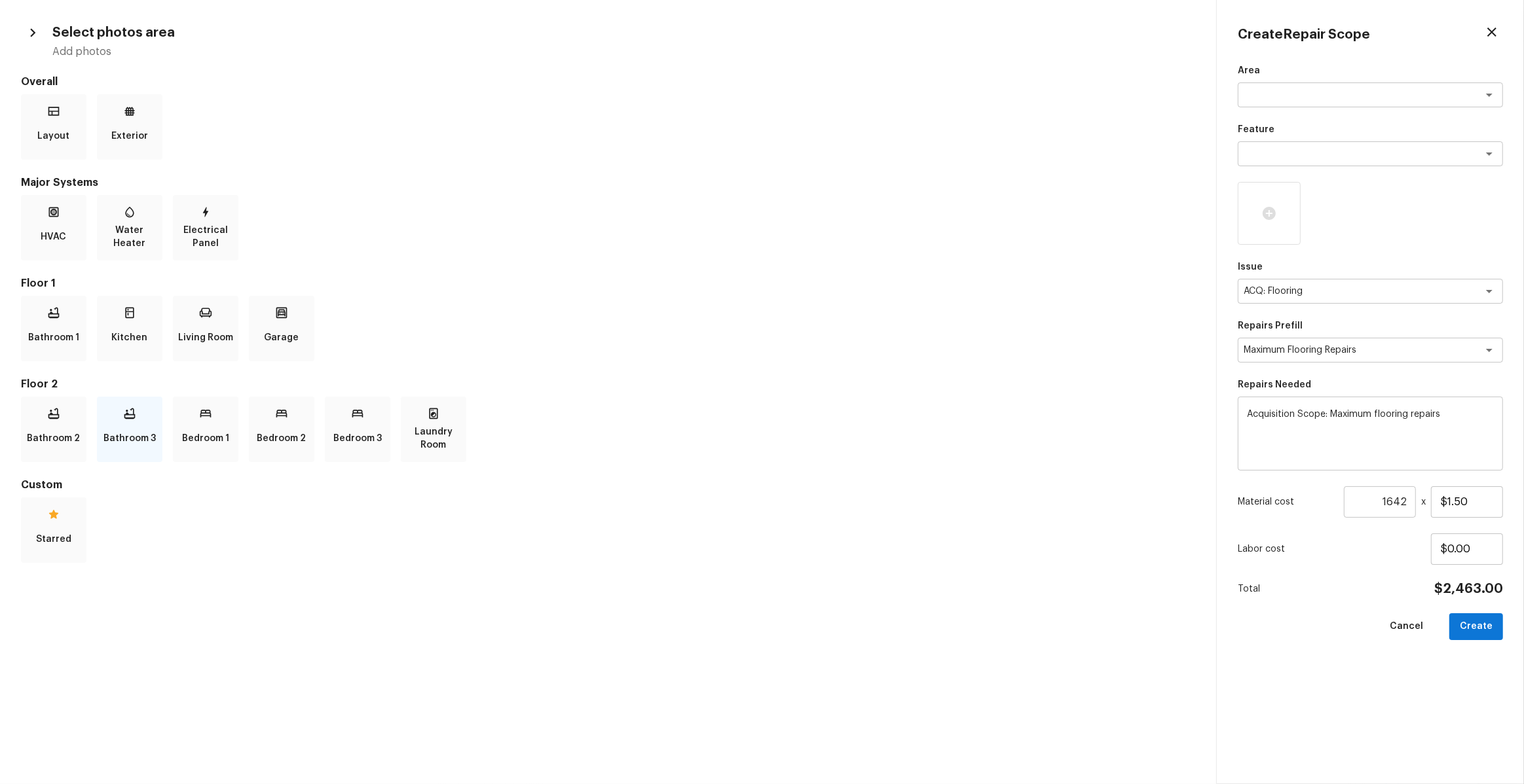
click at [138, 426] on p "Bathroom 3" at bounding box center [130, 439] width 53 height 26
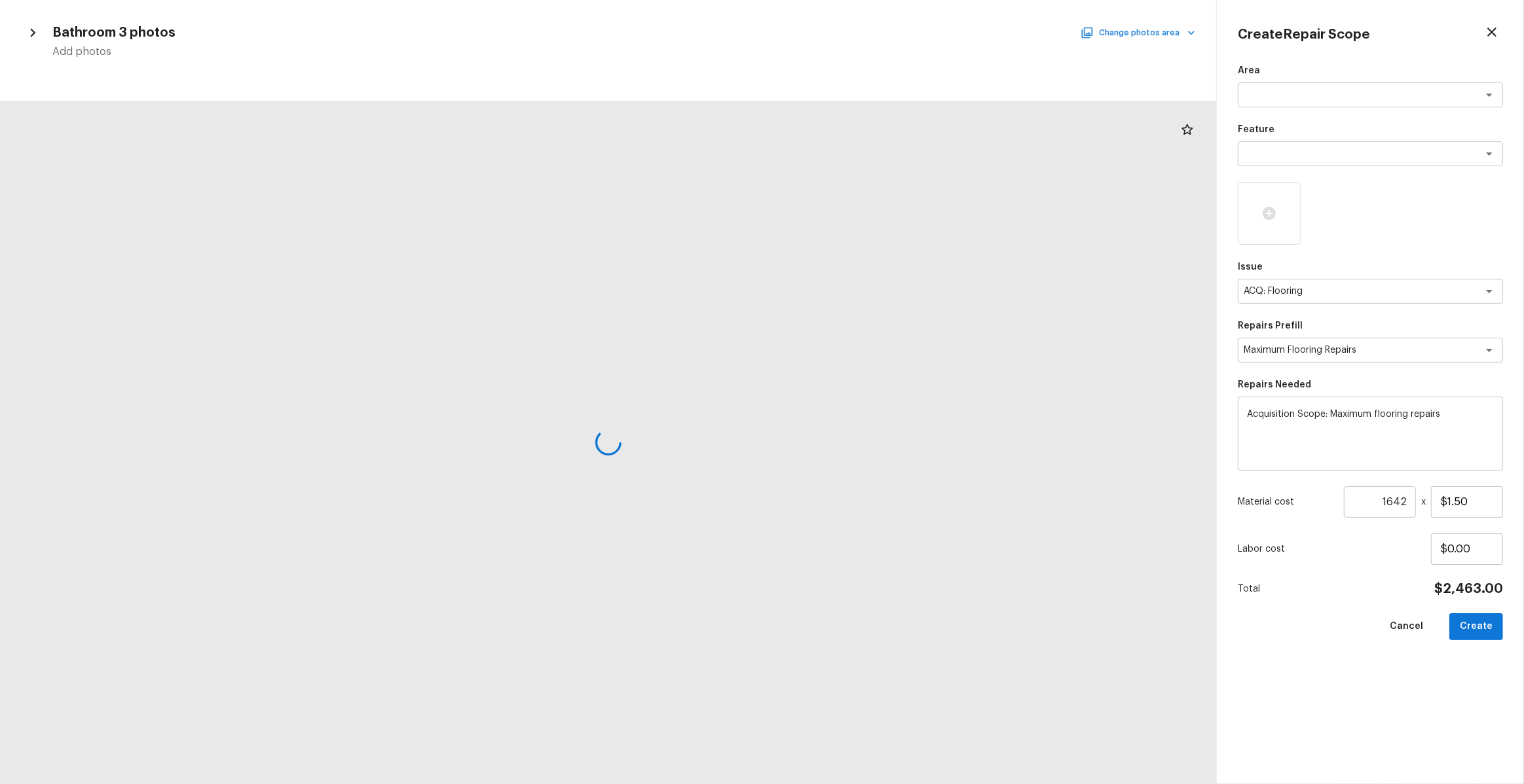
click at [1178, 26] on button "Change photos area" at bounding box center [1138, 33] width 112 height 17
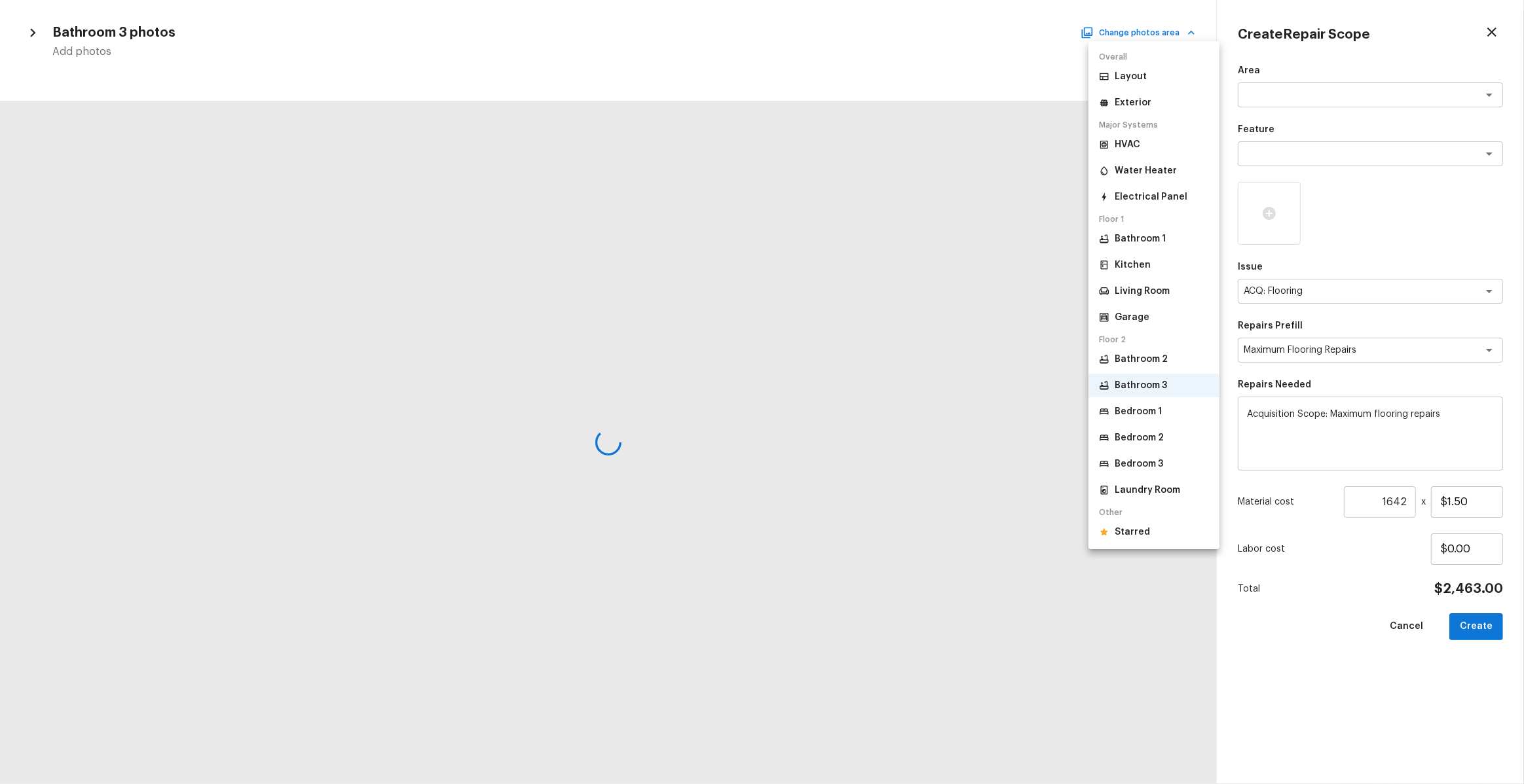
click at [1138, 421] on li "Bedroom 1" at bounding box center [1153, 412] width 131 height 24
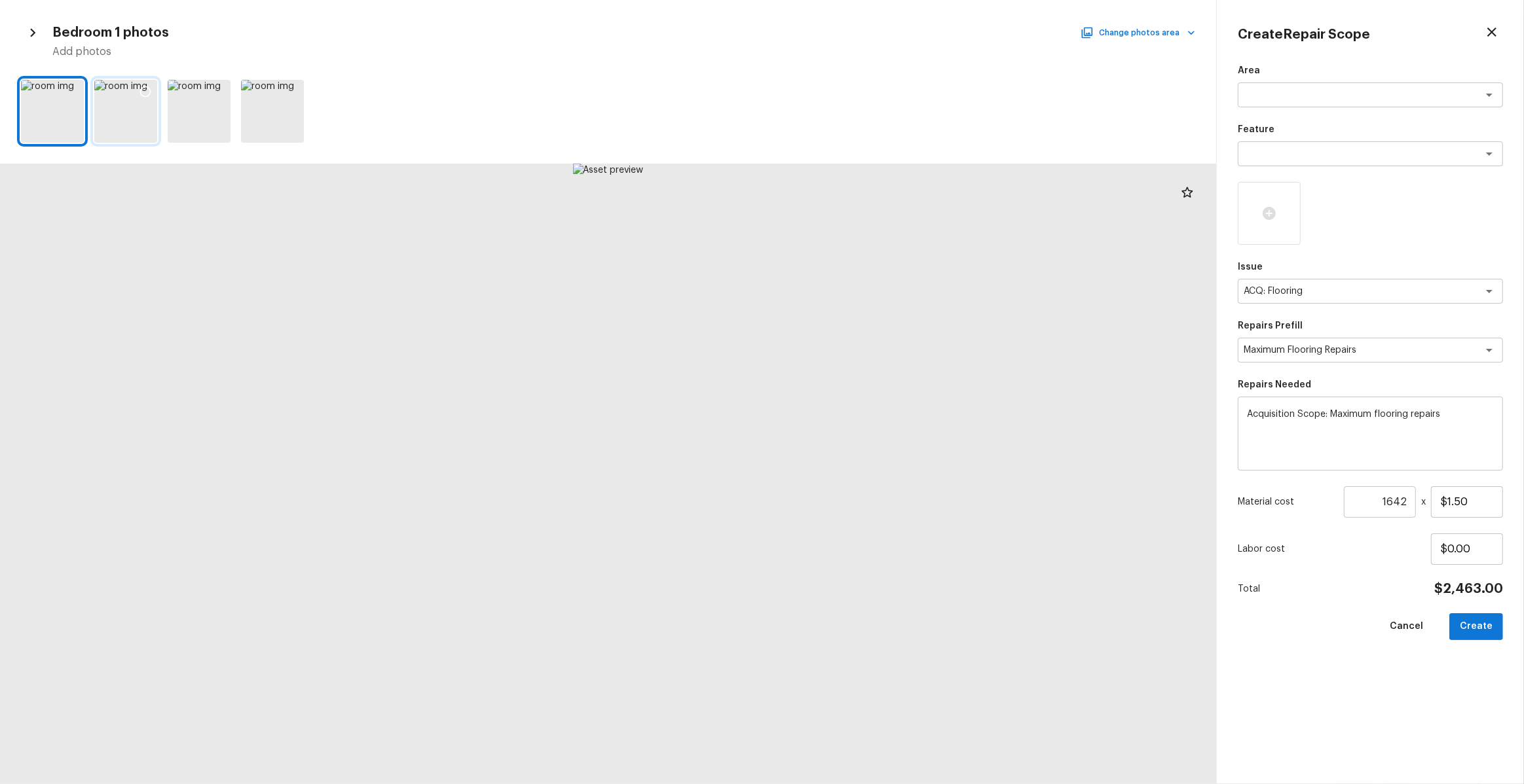
click at [147, 92] on icon at bounding box center [145, 92] width 13 height 13
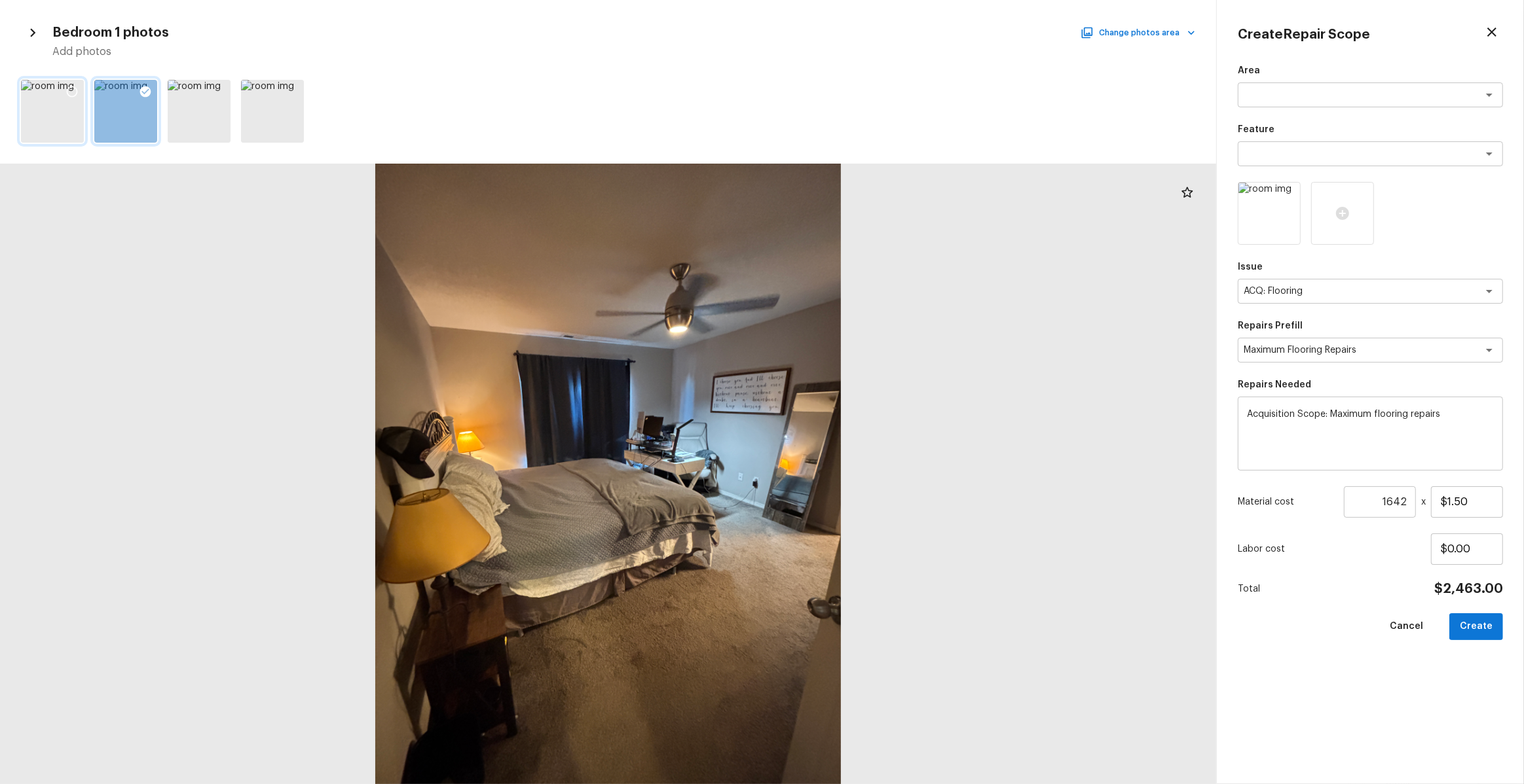
click at [69, 91] on icon at bounding box center [71, 92] width 13 height 13
click at [1476, 623] on button "Create" at bounding box center [1476, 626] width 54 height 27
type input "1"
type input "$0.00"
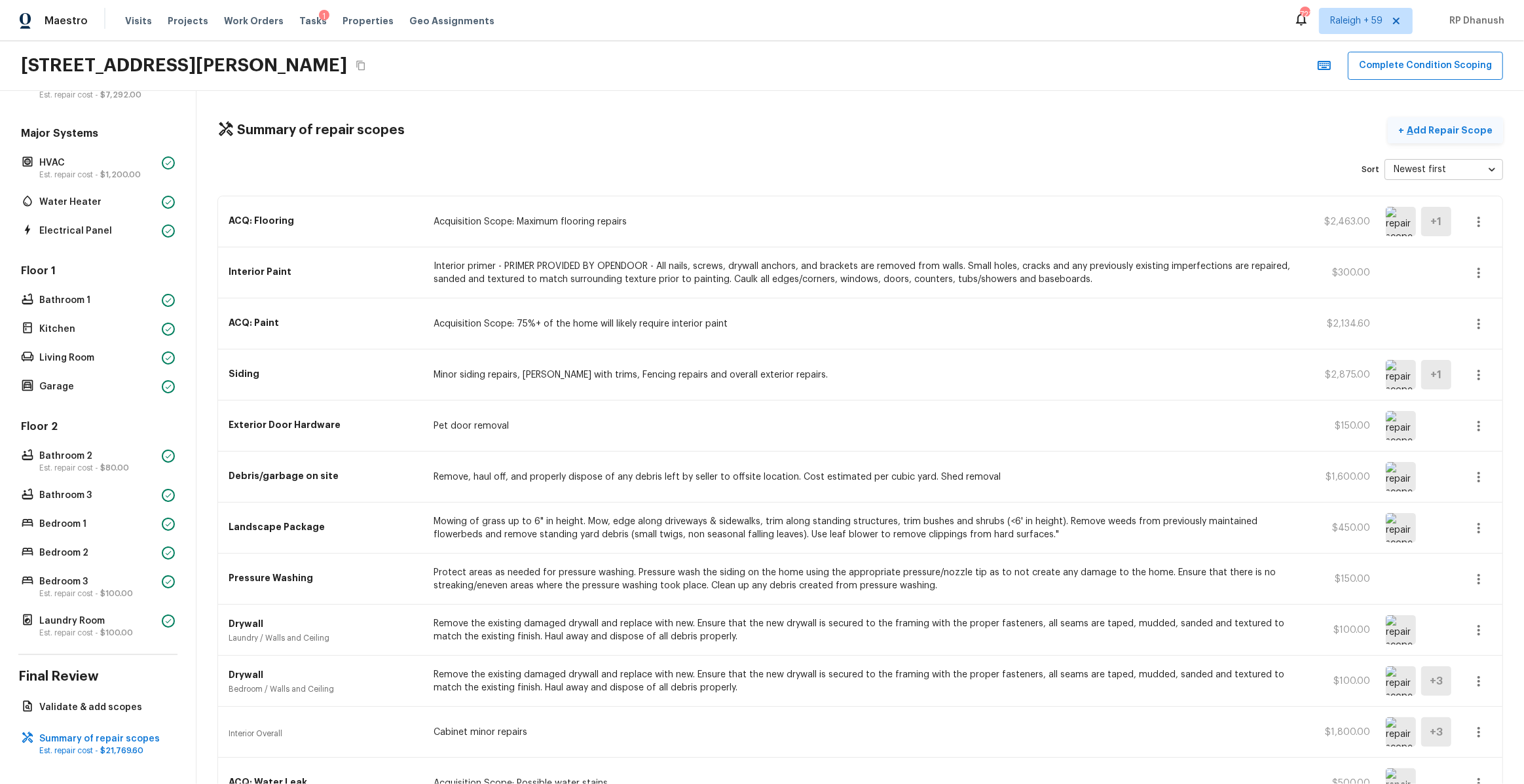
click at [1446, 132] on p "Add Repair Scope" at bounding box center [1448, 130] width 88 height 13
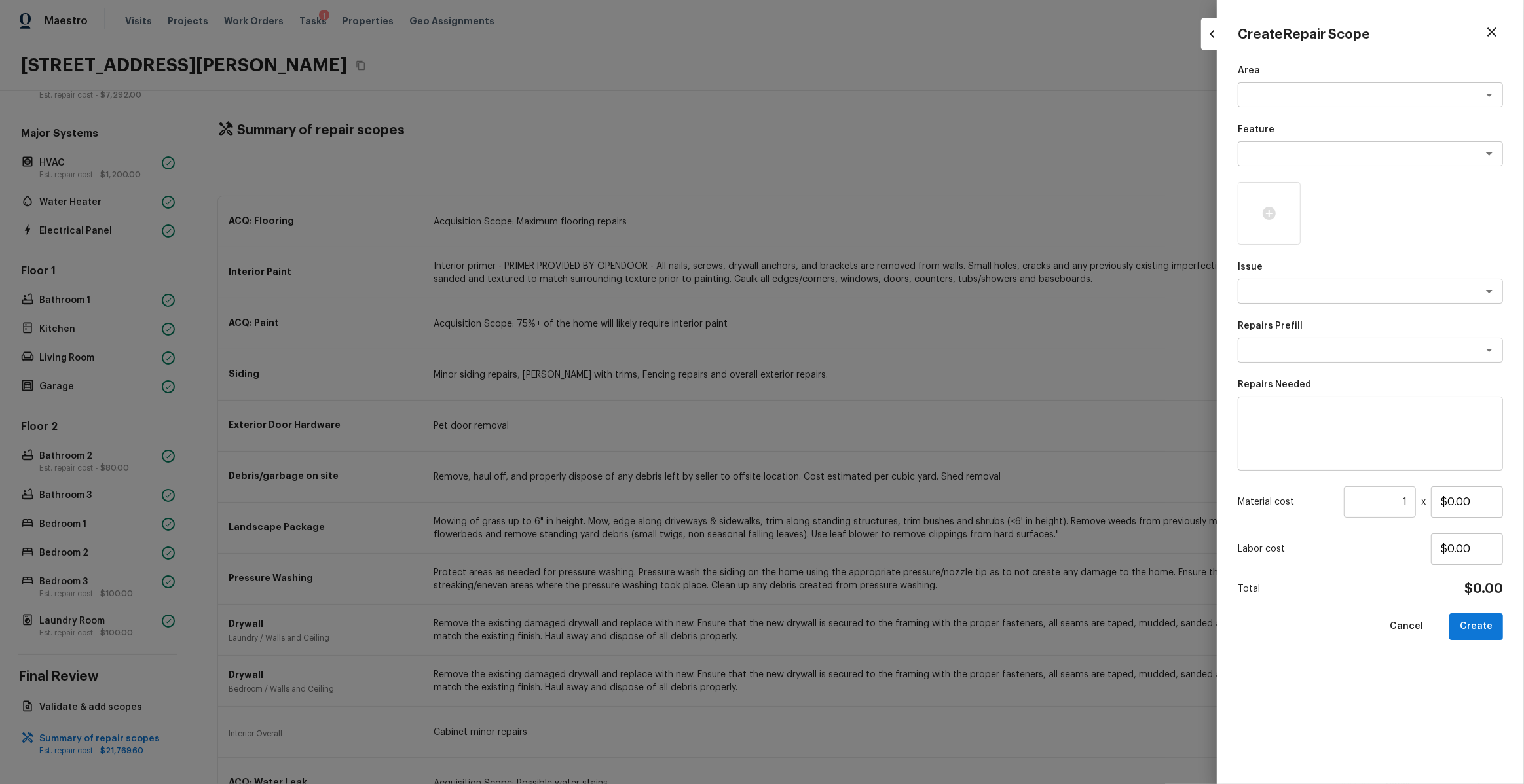
click at [692, 371] on div at bounding box center [762, 392] width 1524 height 784
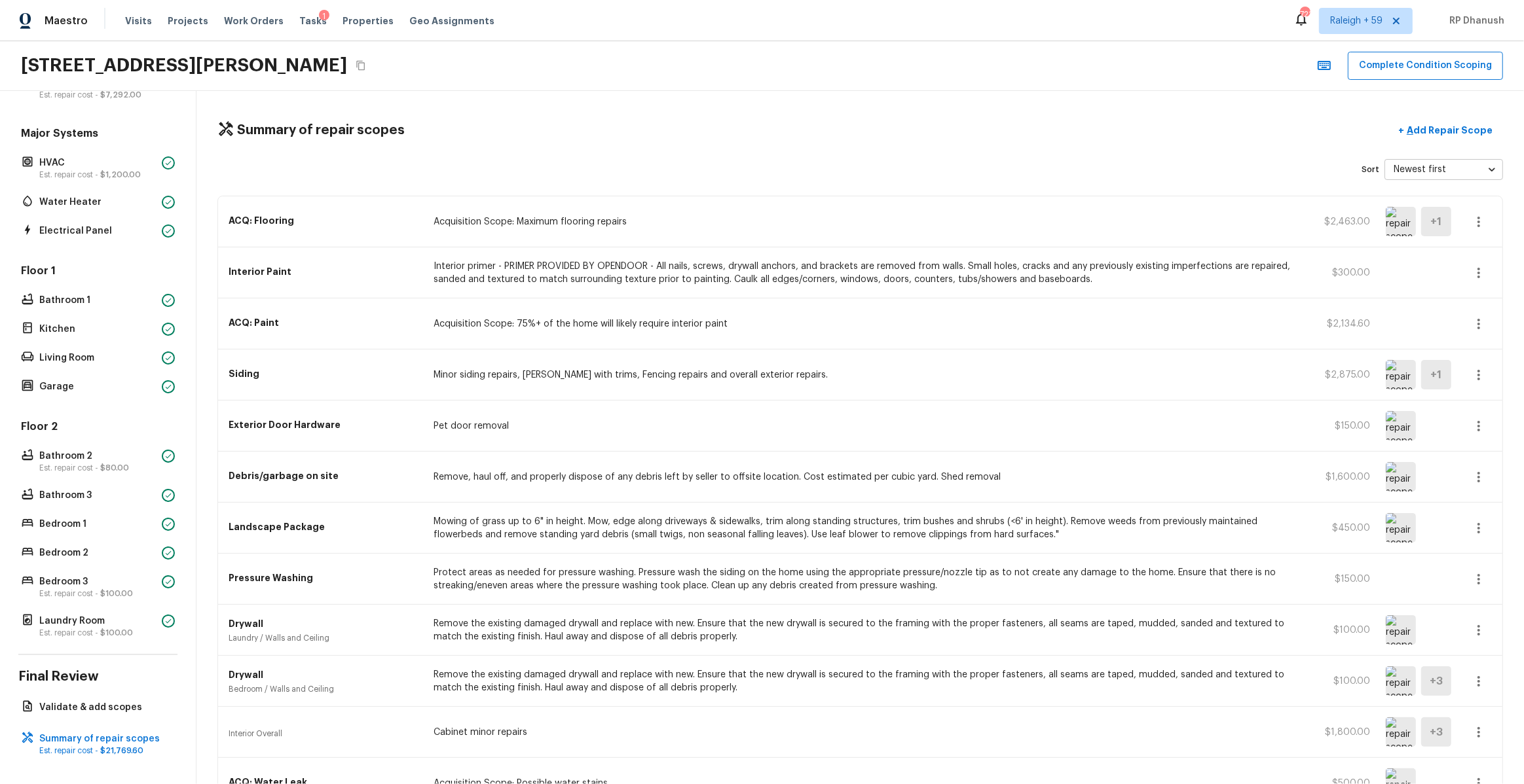
scroll to position [399, 0]
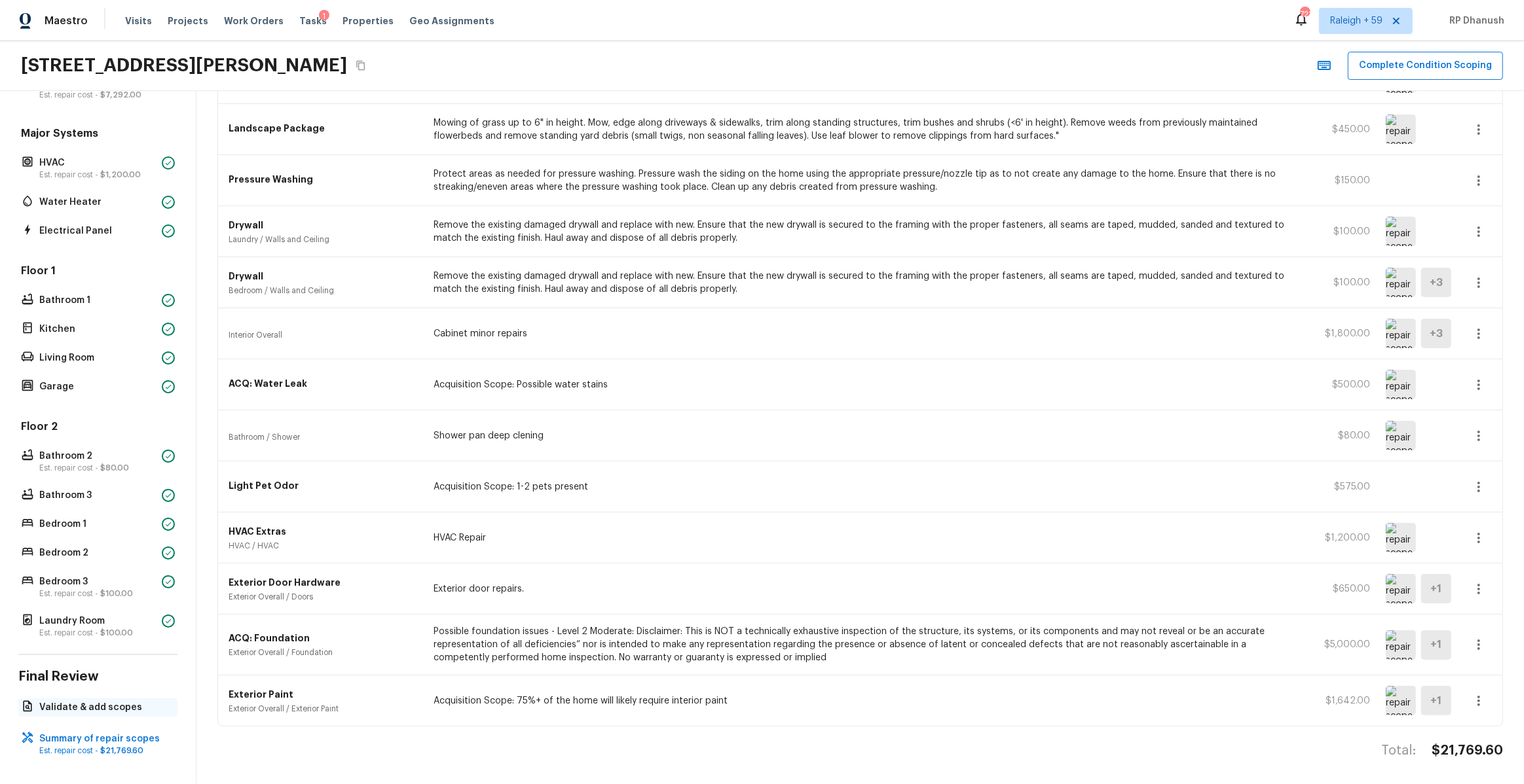
click at [99, 704] on p "Validate & add scopes" at bounding box center [105, 707] width 130 height 13
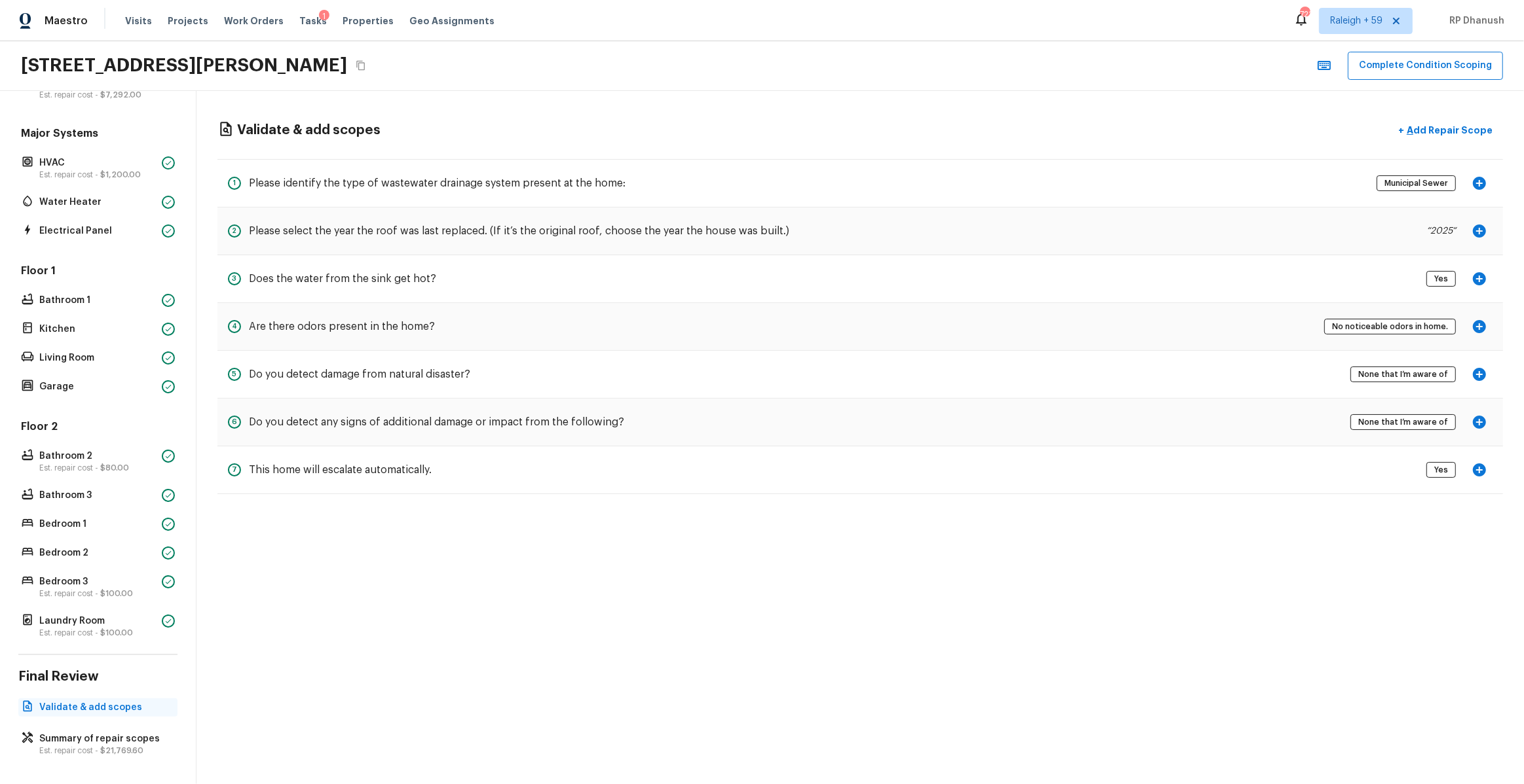
scroll to position [0, 0]
click at [1450, 137] on button "+ Add Repair Scope" at bounding box center [1445, 130] width 115 height 27
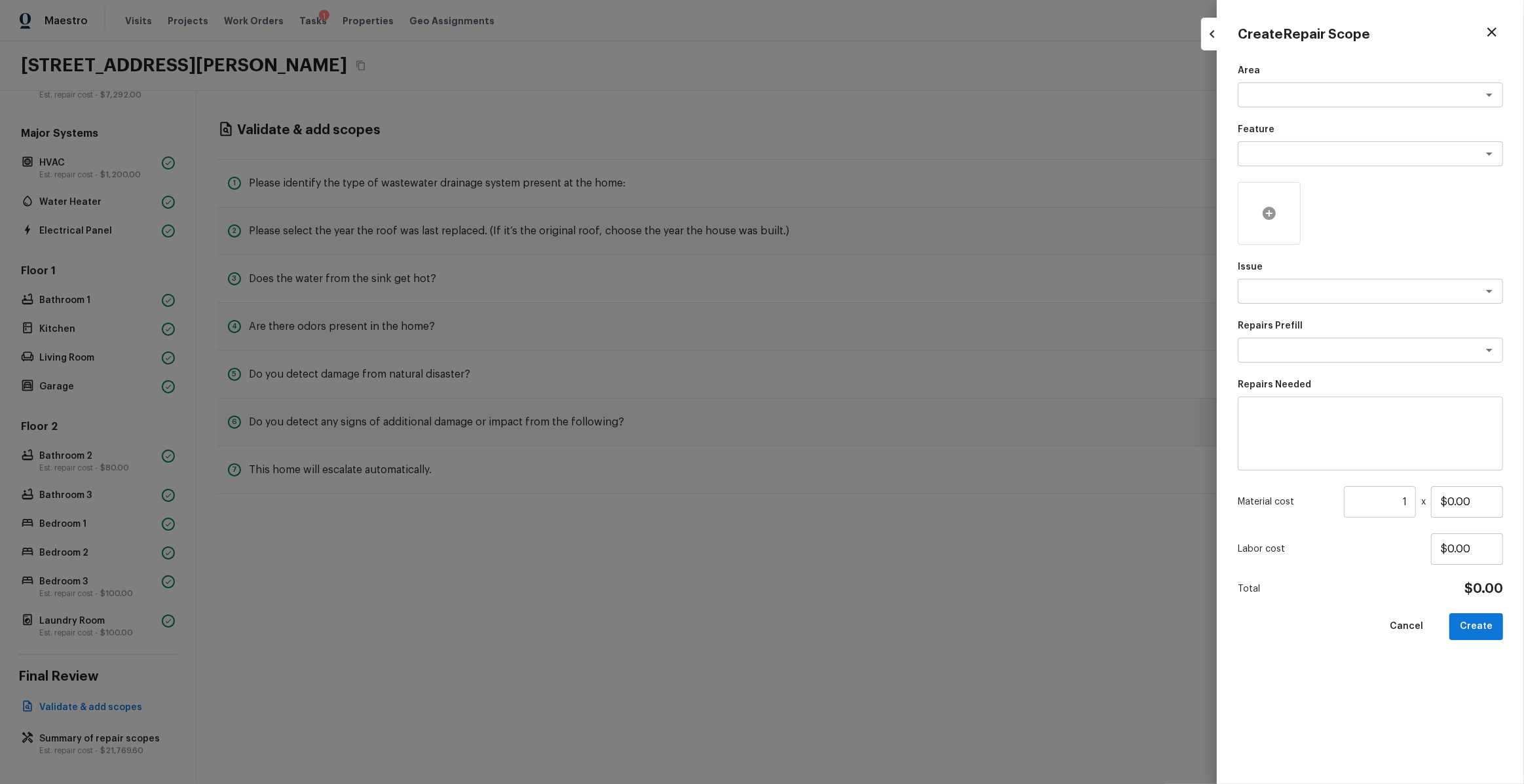
click at [1257, 221] on div at bounding box center [1269, 213] width 63 height 62
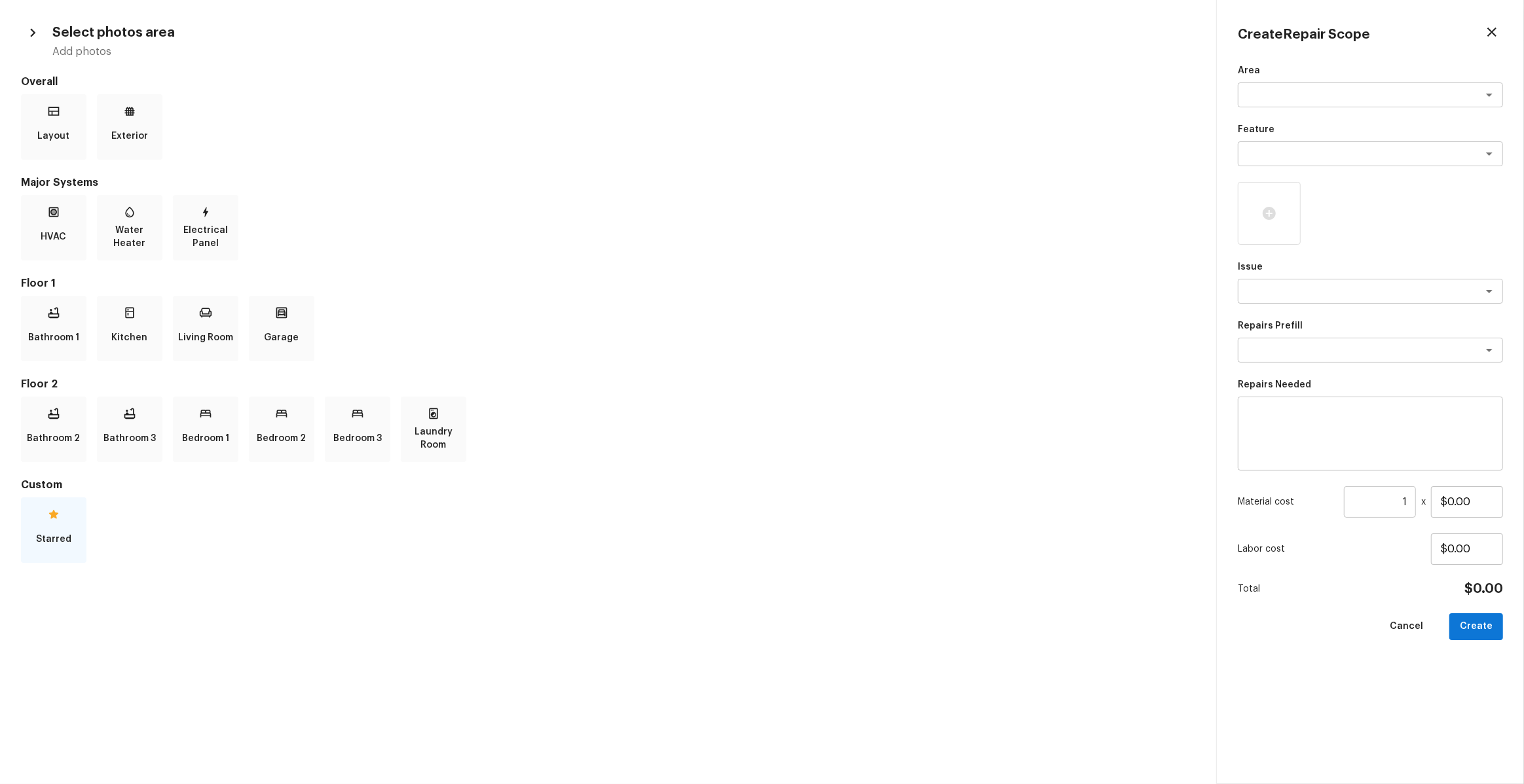
click at [60, 530] on p "Starred" at bounding box center [54, 539] width 35 height 26
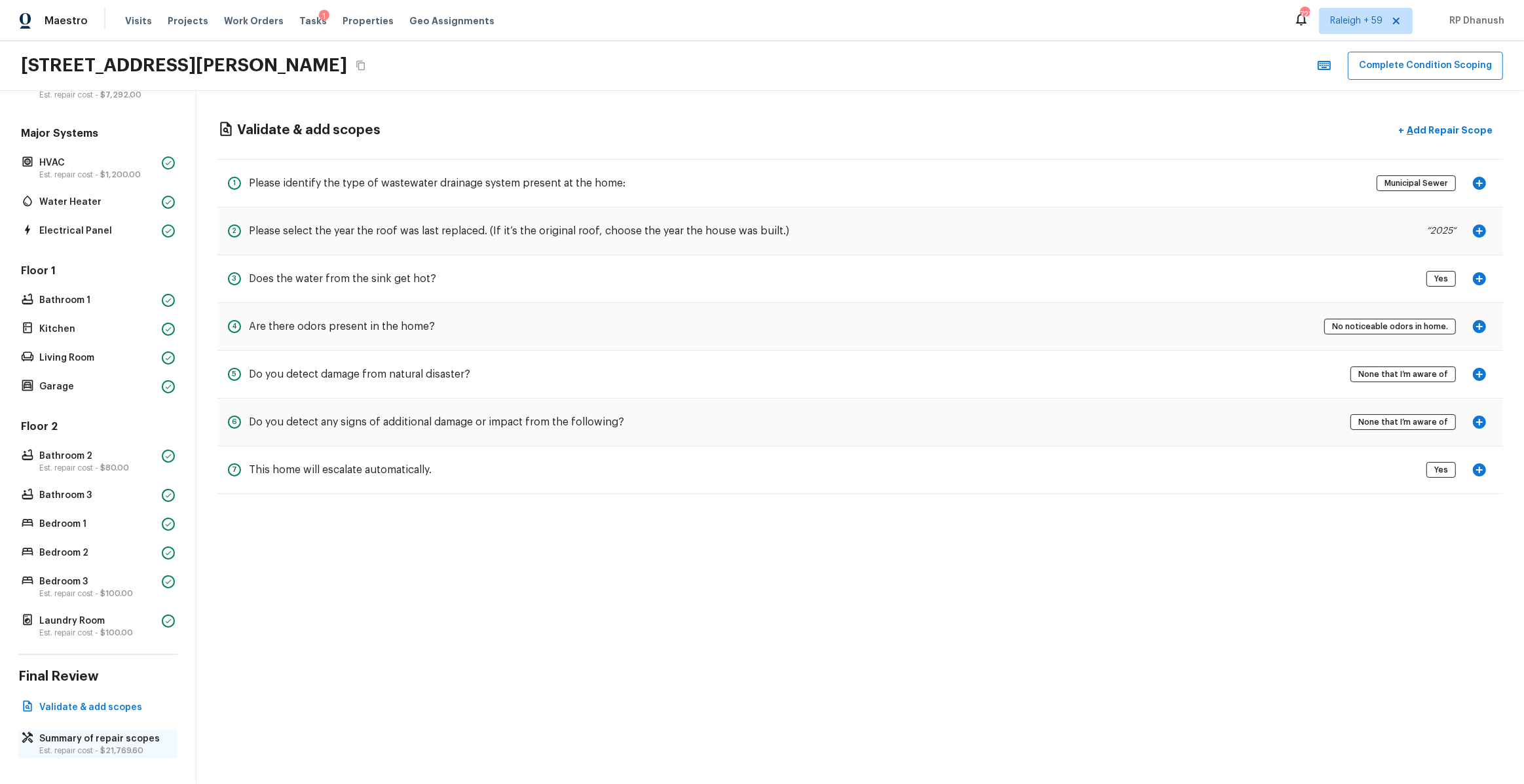
click at [70, 750] on p "Est. repair cost - $21,769.60" at bounding box center [105, 751] width 130 height 11
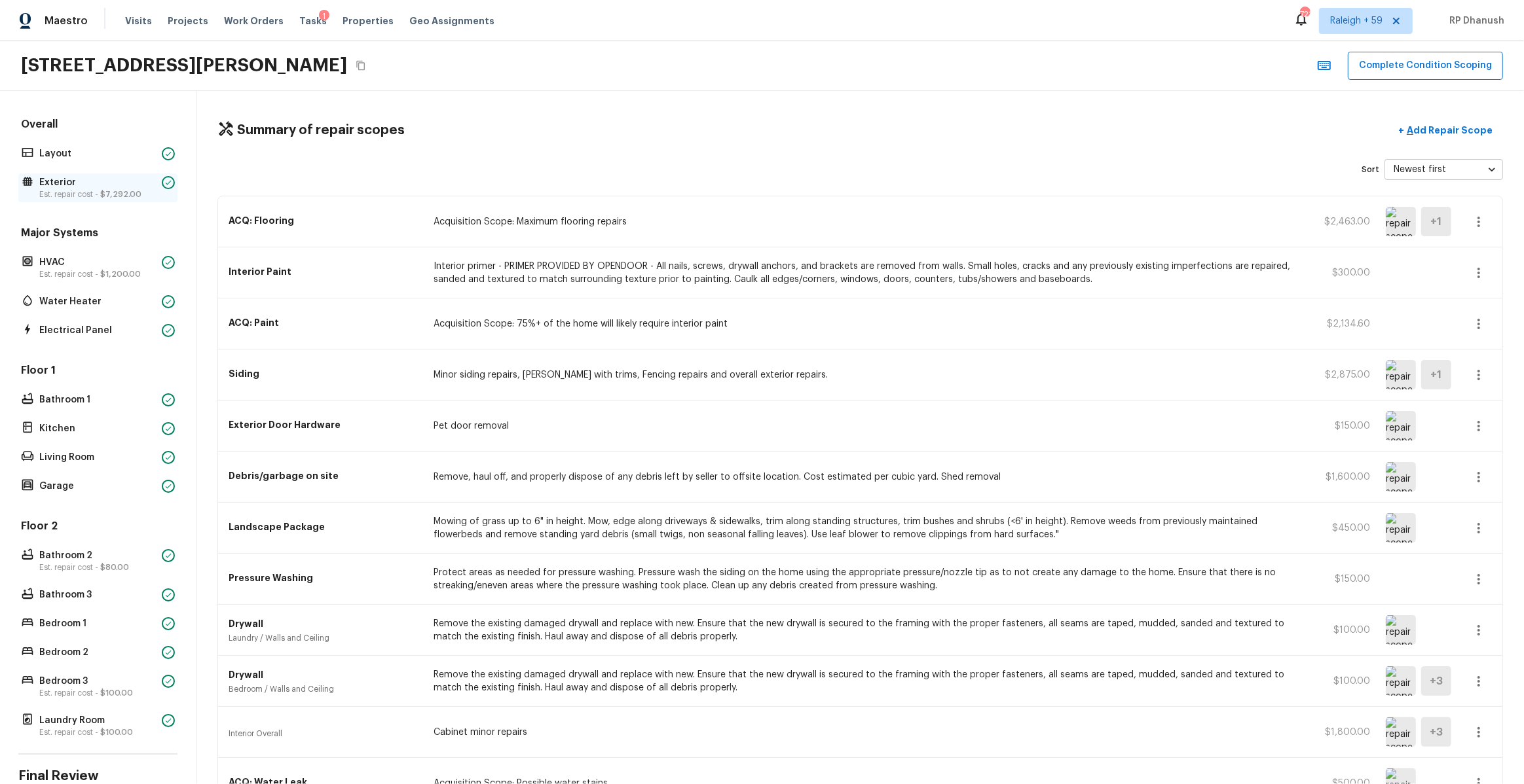
click at [94, 194] on p "Est. repair cost - $7,292.00" at bounding box center [98, 194] width 117 height 11
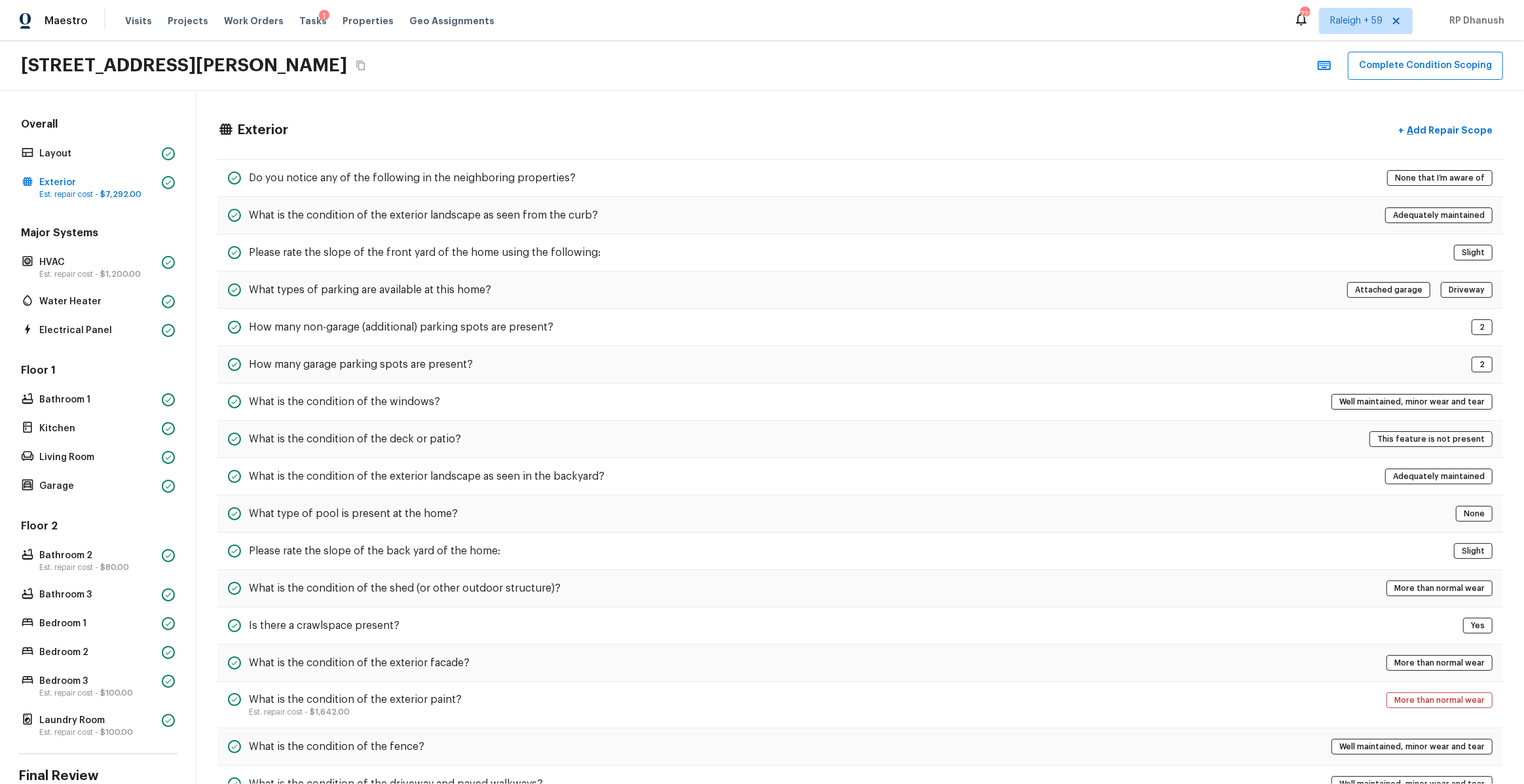
click at [77, 164] on div "Overall Layout Exterior Est. repair cost - $7,292.00" at bounding box center [98, 159] width 159 height 85
click at [129, 143] on div "Overall Layout Exterior Est. repair cost - $7,292.00" at bounding box center [98, 159] width 159 height 85
click at [130, 150] on p "Layout" at bounding box center [98, 153] width 117 height 13
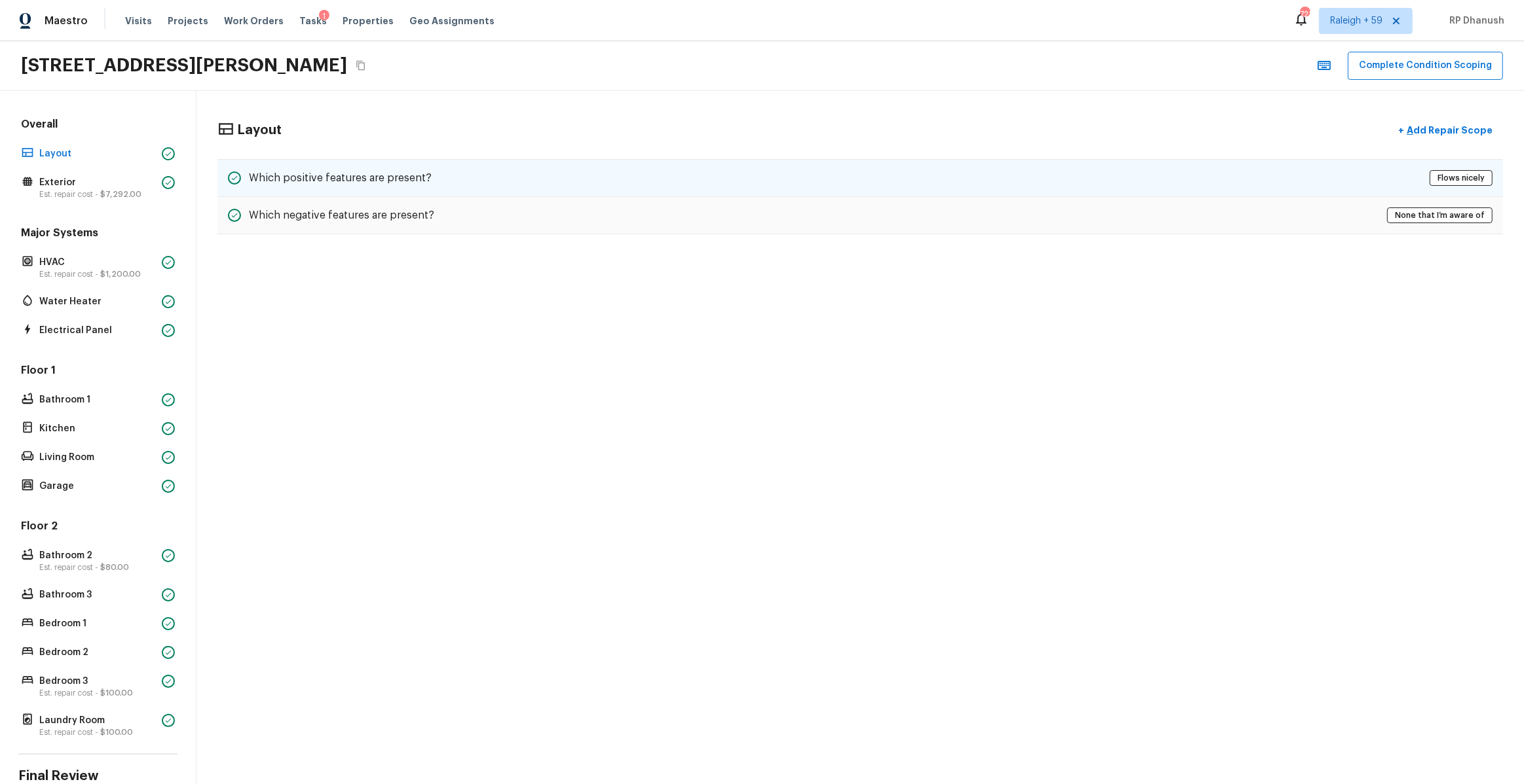
click at [446, 167] on div "Which positive features are present? Flows nicely" at bounding box center [860, 178] width 1285 height 38
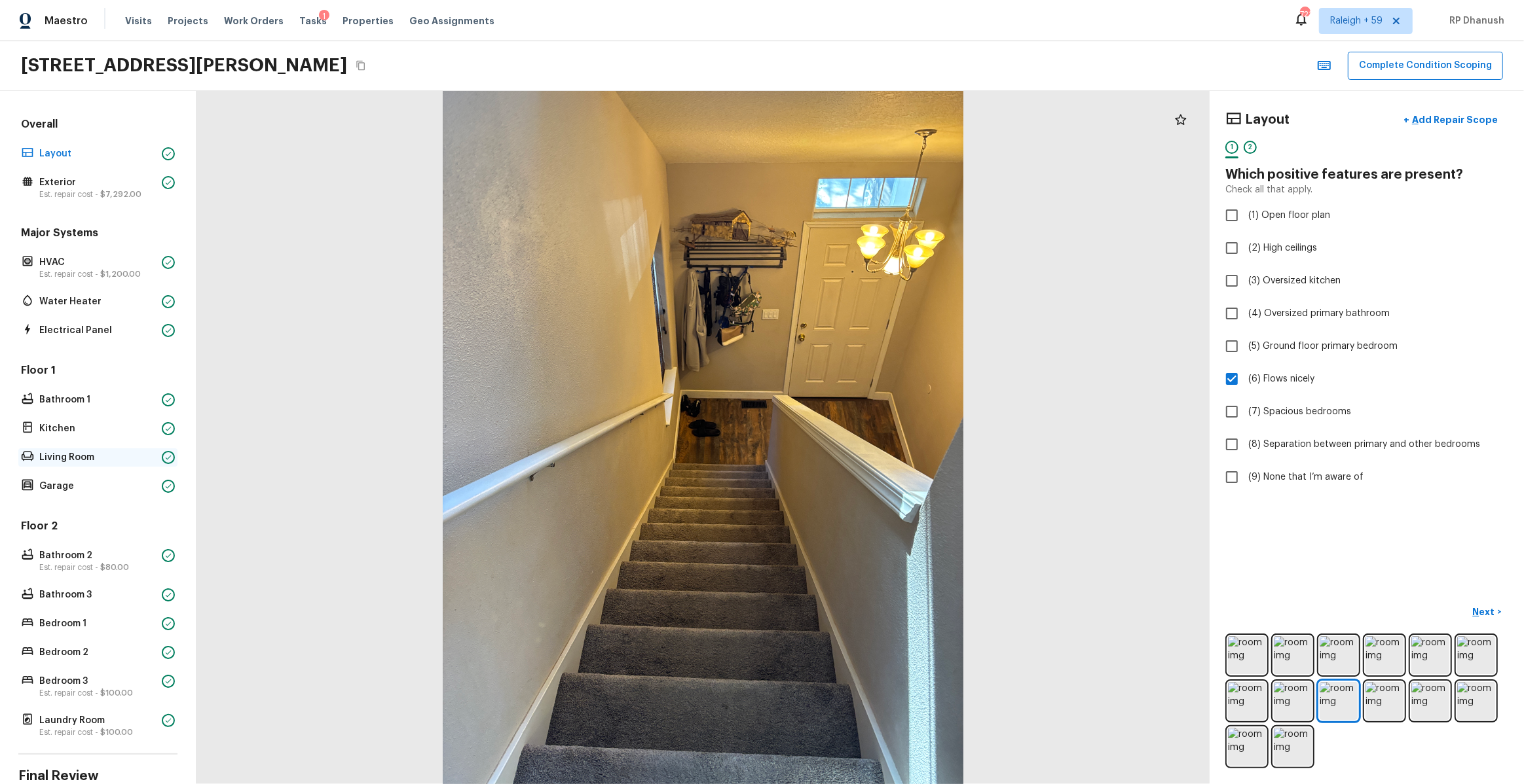
scroll to position [99, 0]
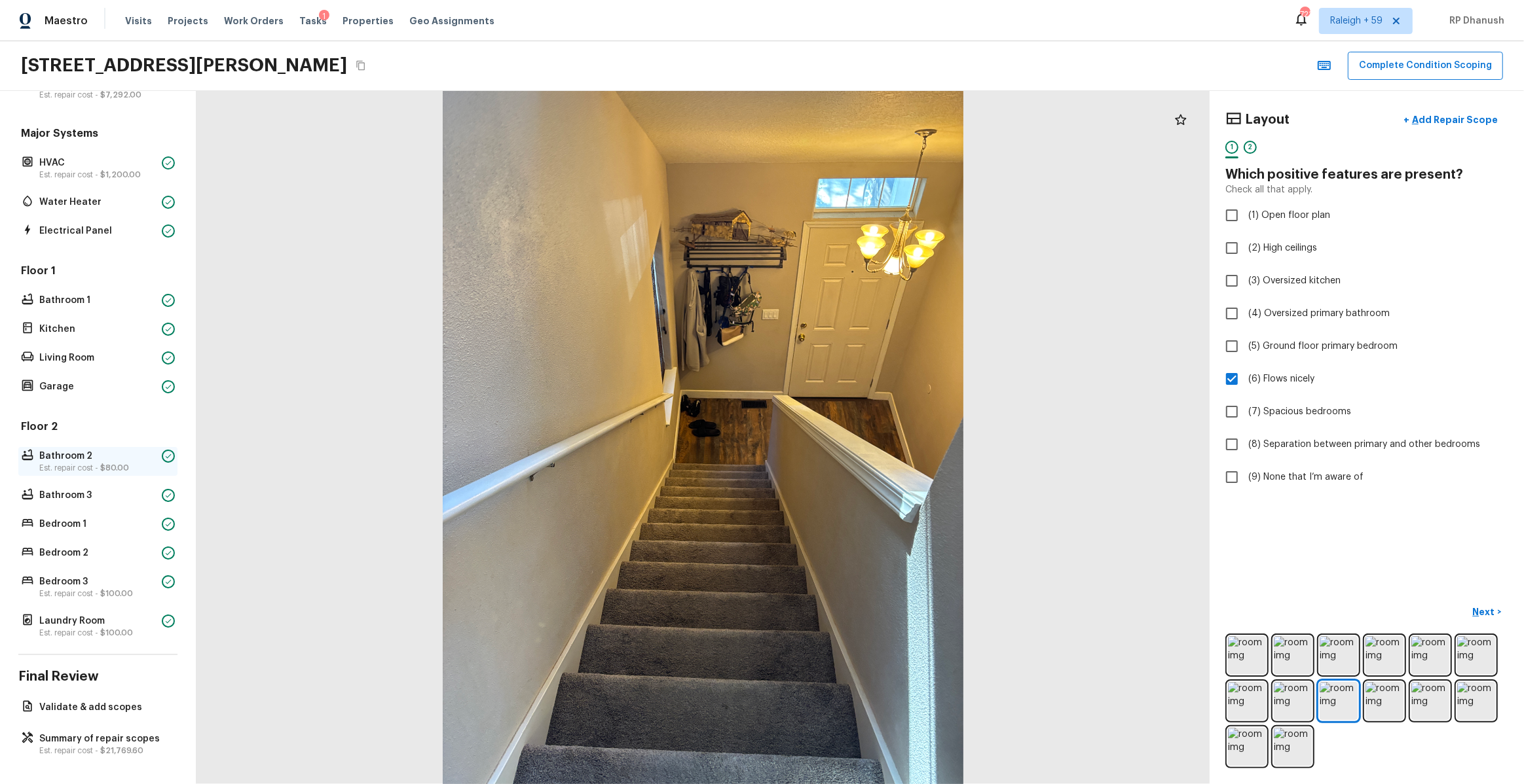
click at [139, 447] on div "Bathroom 2 Est. repair cost - $80.00" at bounding box center [98, 461] width 159 height 29
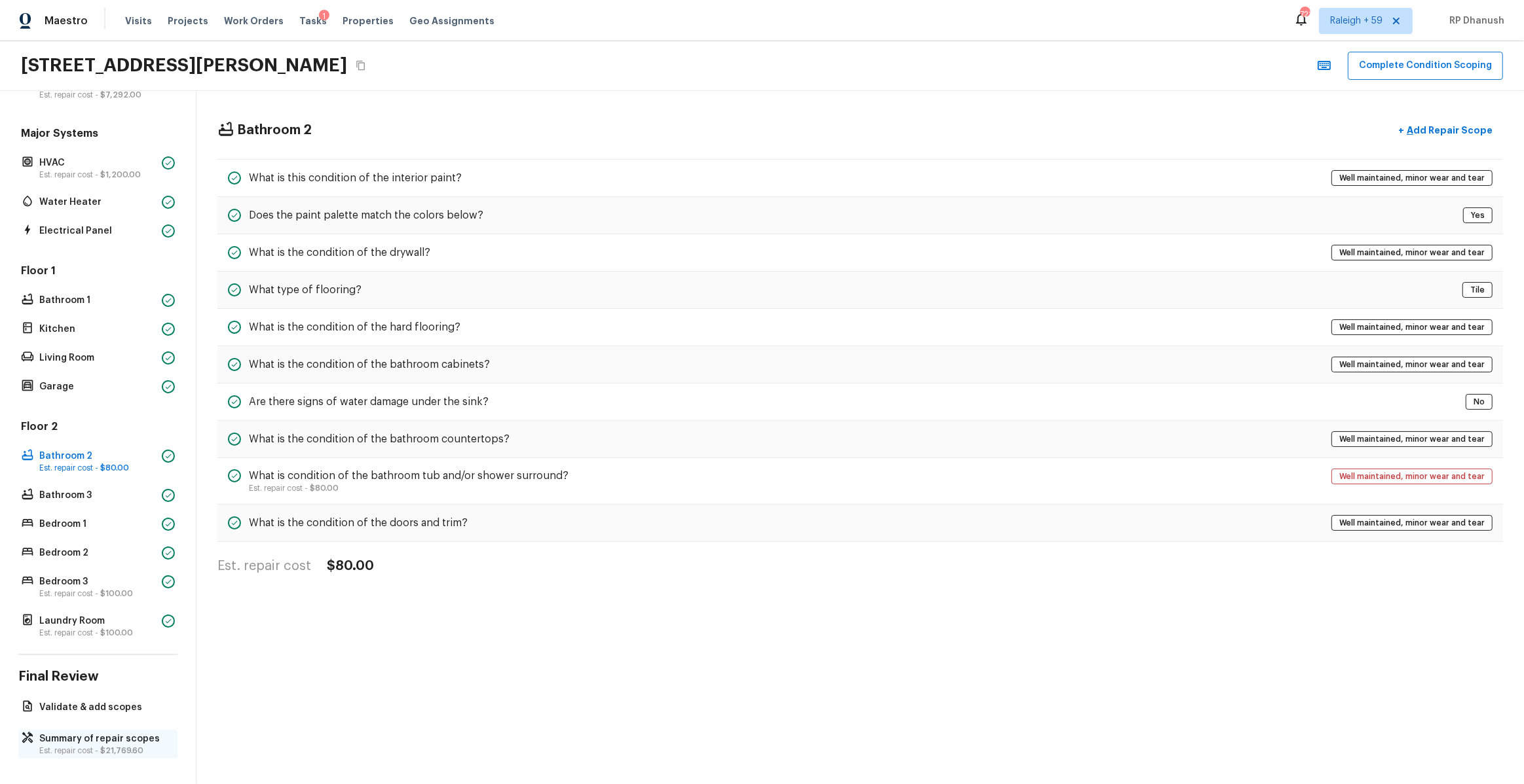
click at [71, 743] on p "Summary of repair scopes" at bounding box center [105, 738] width 130 height 13
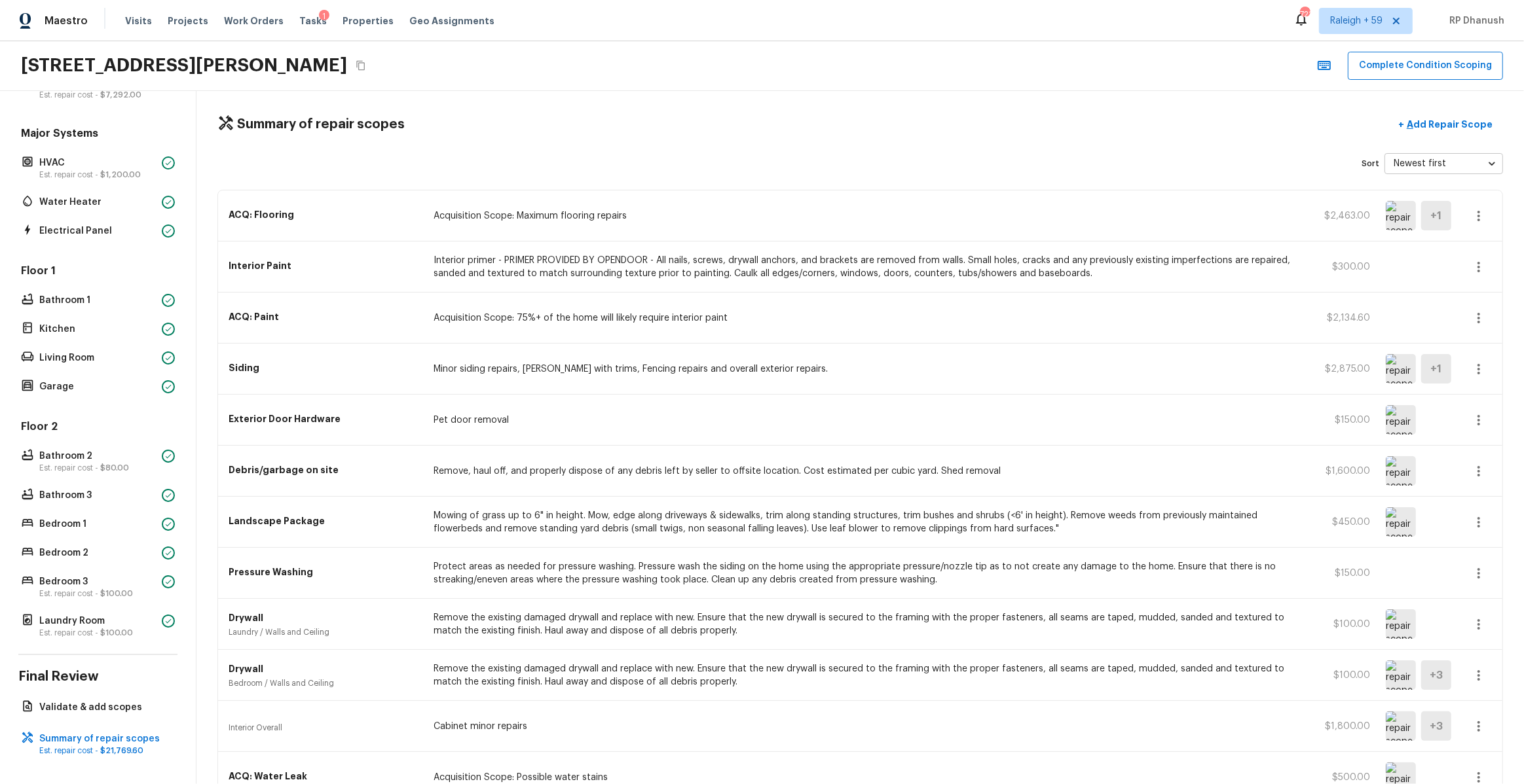
scroll to position [0, 0]
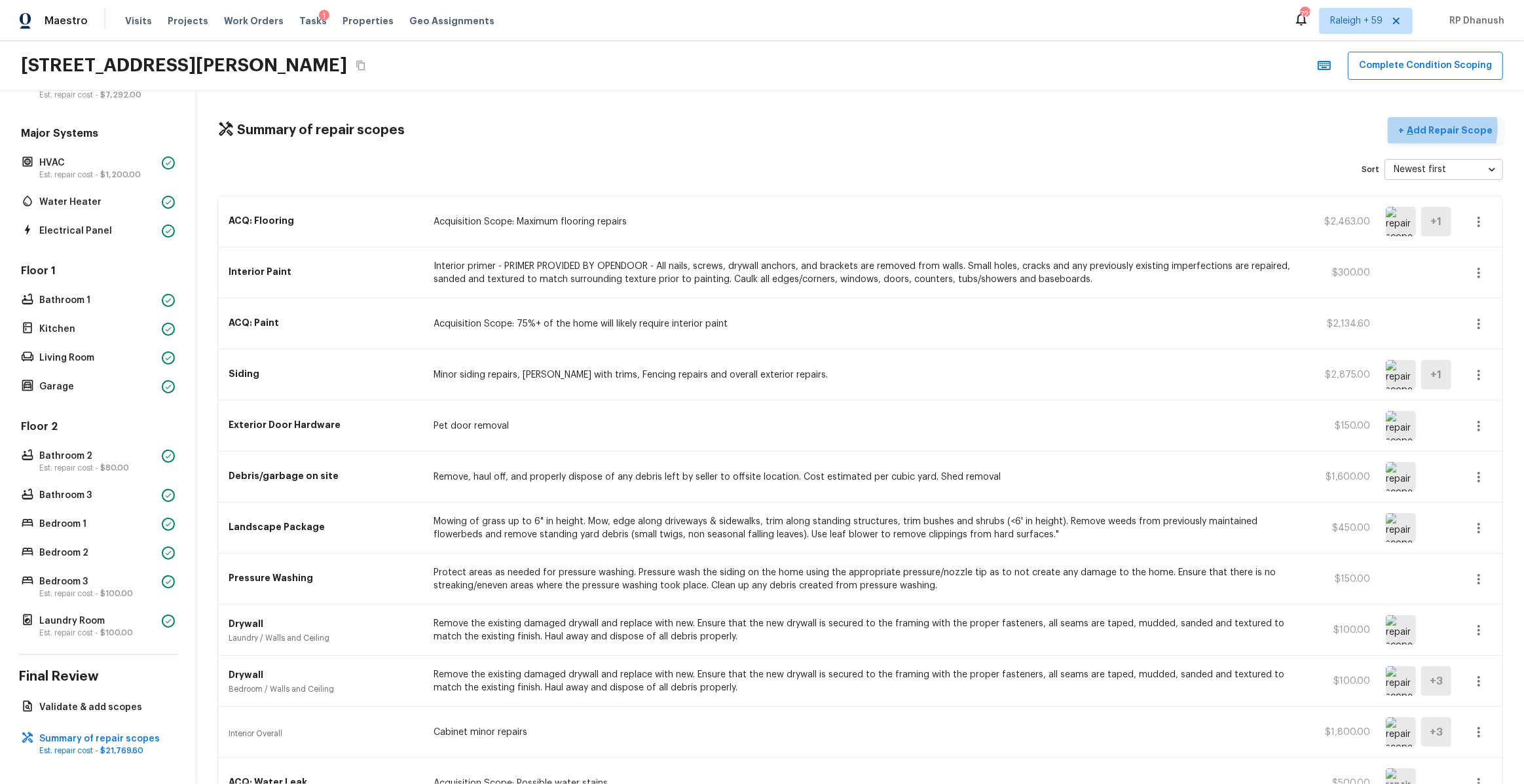
click at [1431, 127] on p "Add Repair Scope" at bounding box center [1448, 130] width 88 height 13
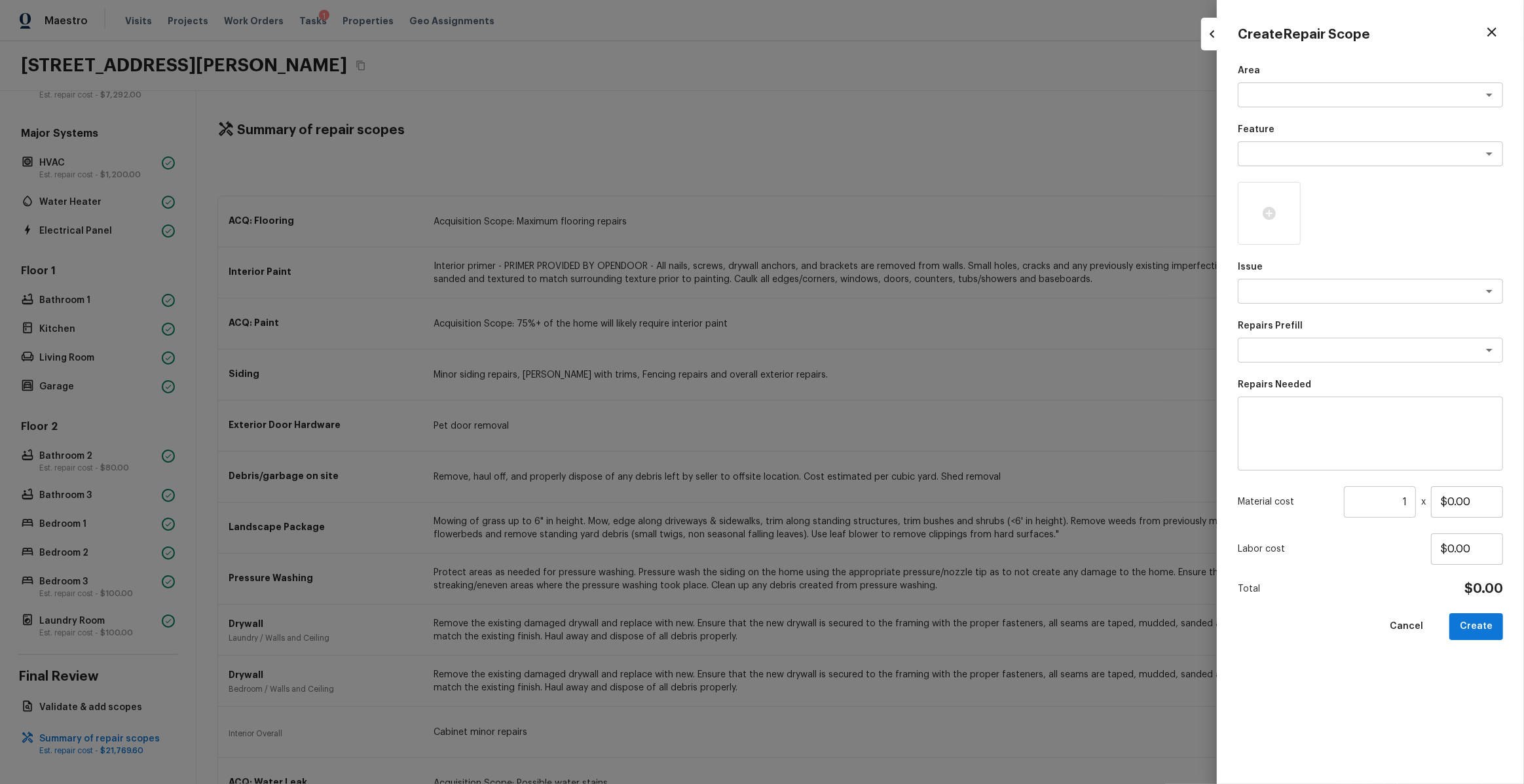
click at [1322, 433] on textarea at bounding box center [1370, 434] width 247 height 53
type textarea "al"
click at [764, 366] on div at bounding box center [762, 392] width 1524 height 784
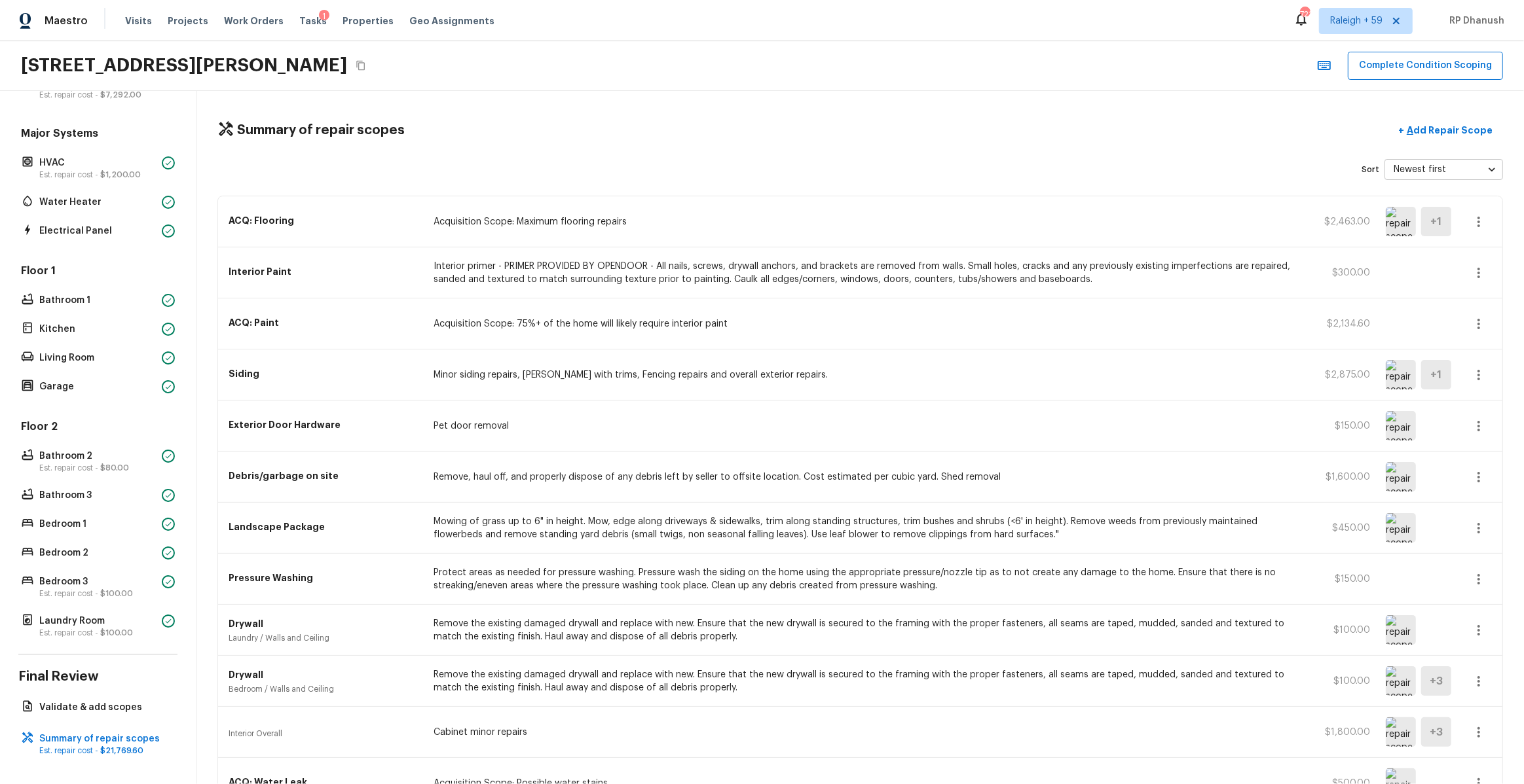
scroll to position [399, 0]
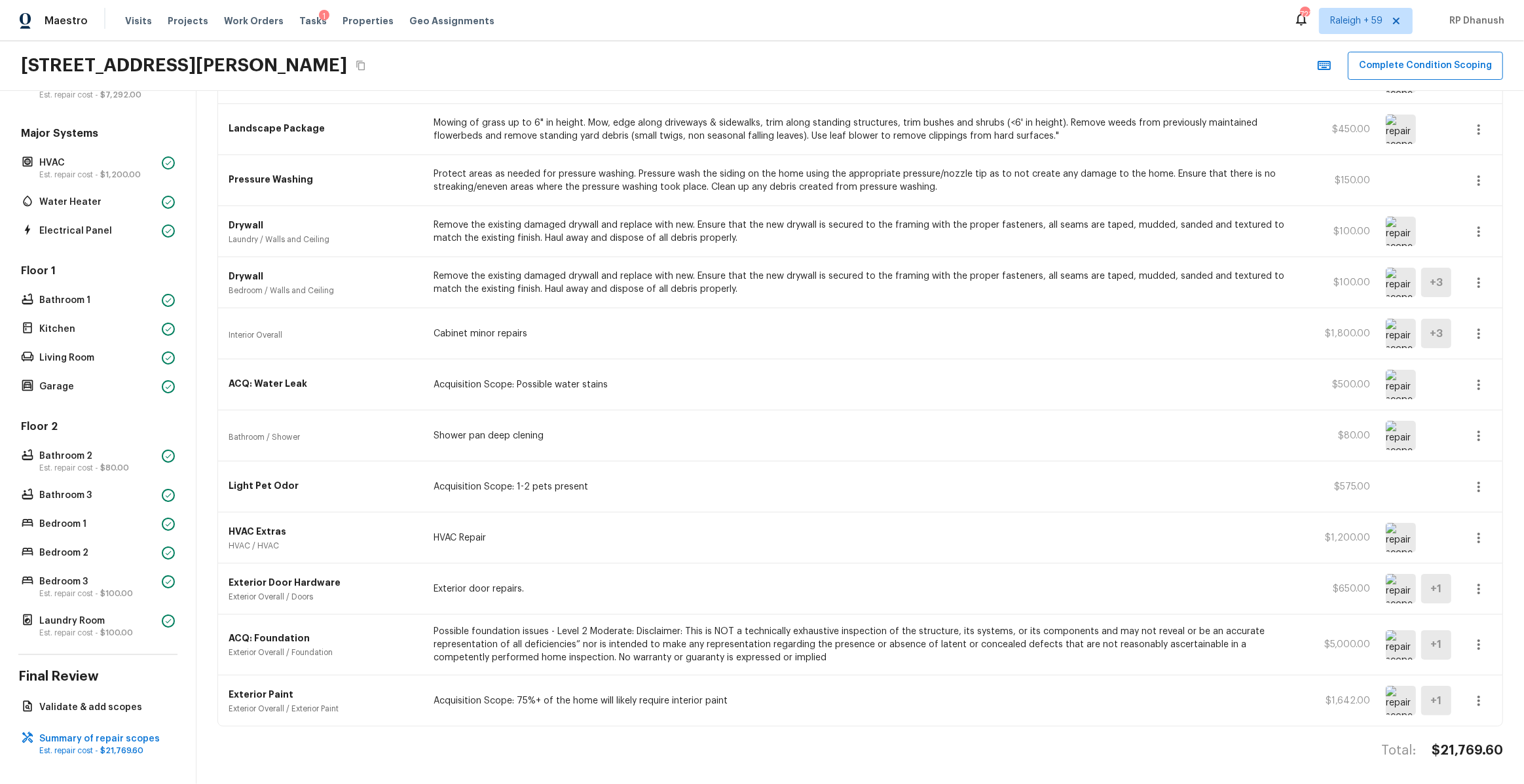
click at [1461, 743] on h4 "$21,769.60" at bounding box center [1467, 751] width 71 height 17
click at [1467, 753] on h4 "$21,769.60" at bounding box center [1467, 751] width 71 height 17
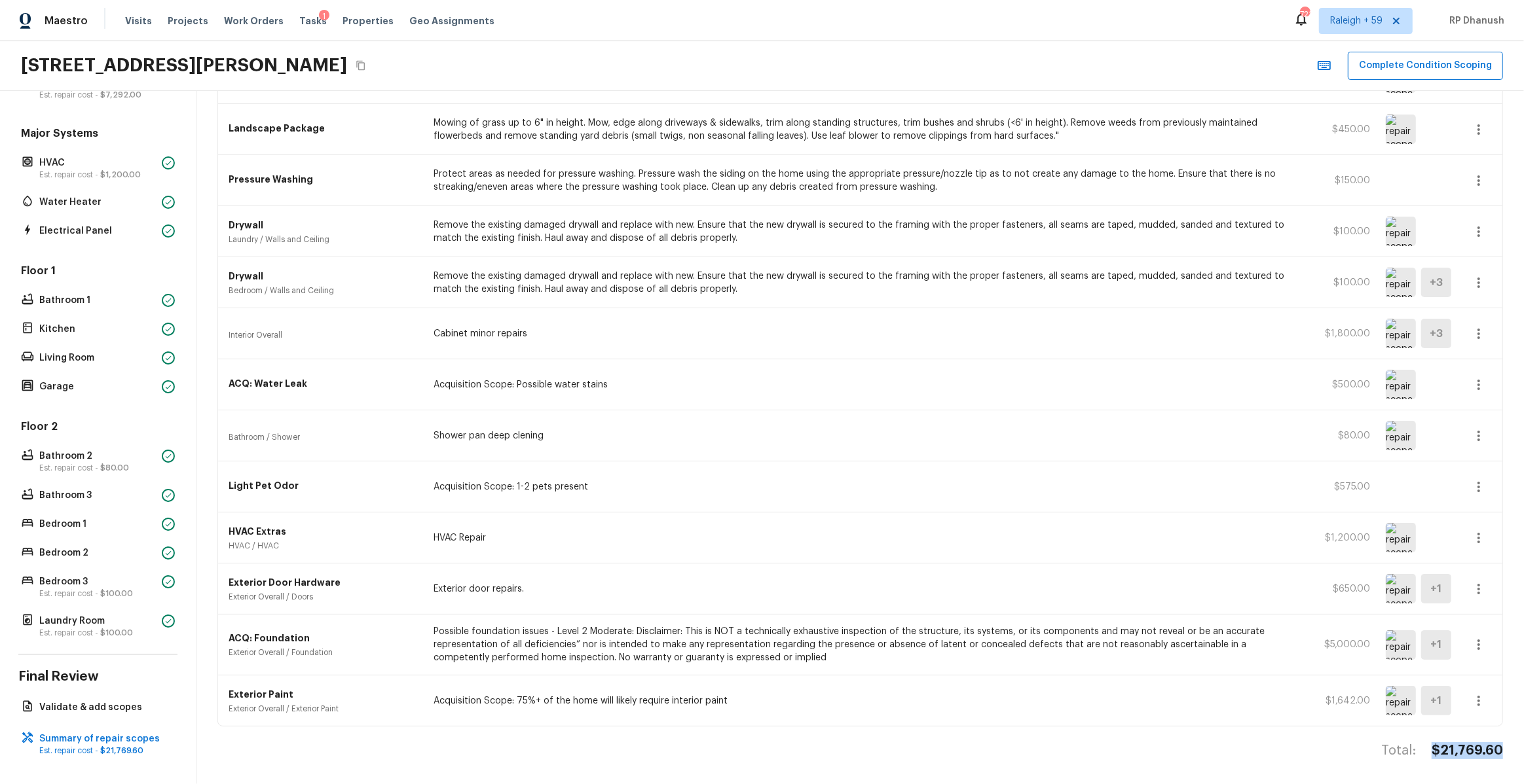
click at [1467, 753] on h4 "$21,769.60" at bounding box center [1467, 751] width 71 height 17
copy h4 "$21,769.60"
click at [1433, 60] on button "Complete Condition Scoping" at bounding box center [1425, 66] width 155 height 28
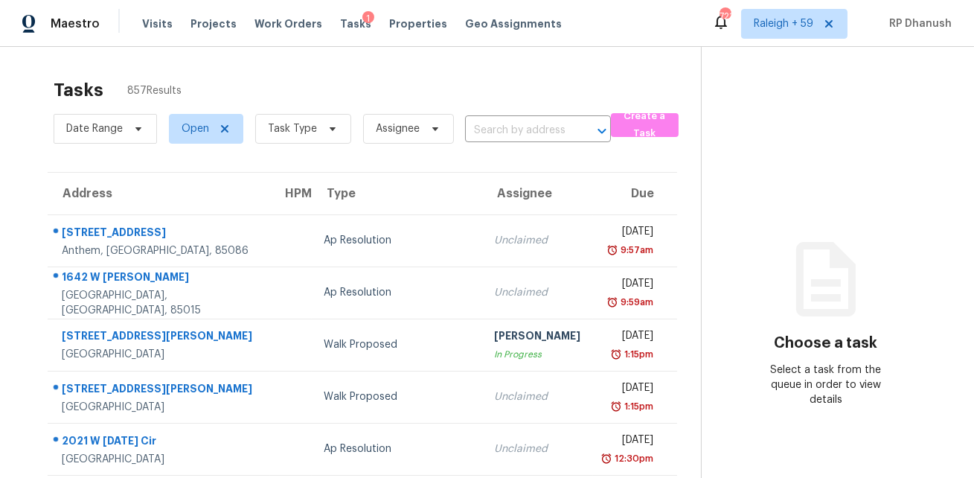
click at [525, 115] on div "Date Range Open Task Type Assignee ​" at bounding box center [332, 128] width 557 height 39
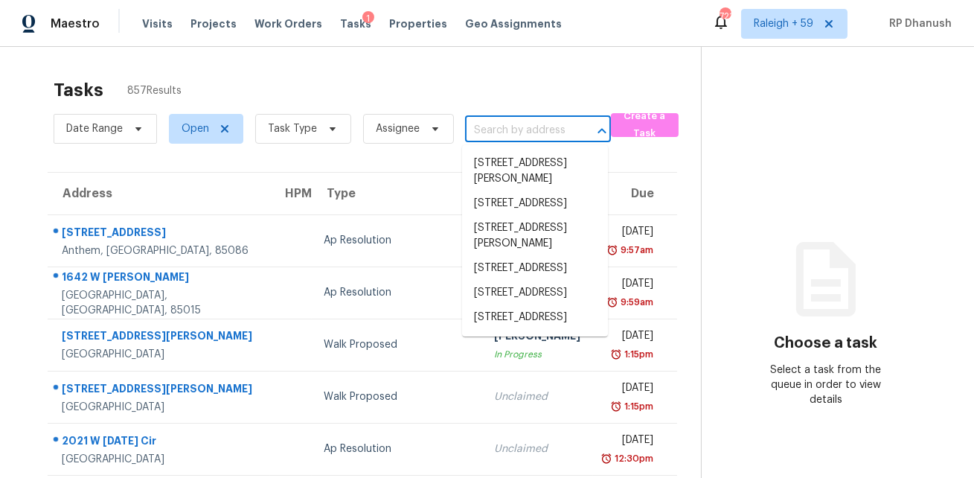
click at [522, 119] on input "text" at bounding box center [517, 130] width 104 height 23
paste input "64 Cove Dr, Hiram, GA 30141"
type input "64 Cove Dr, Hiram, GA 30141"
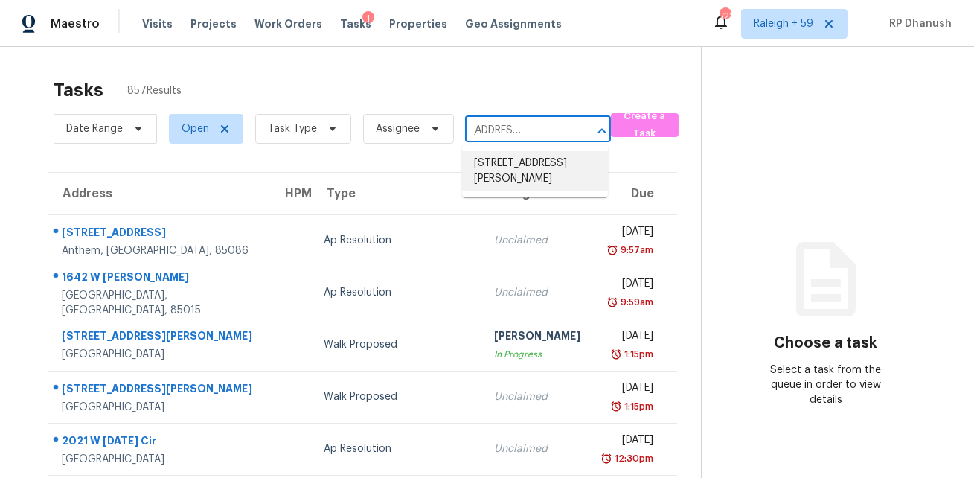
click at [565, 161] on li "64 Cove Dr, Hiram, GA 30141" at bounding box center [535, 171] width 146 height 40
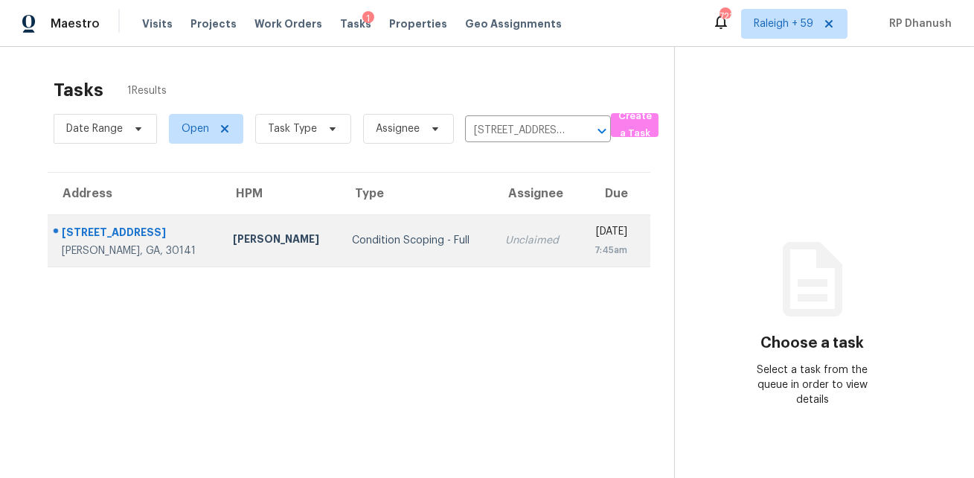
click at [577, 235] on td "Tue, Oct 7th 2025 7:45am" at bounding box center [614, 240] width 74 height 52
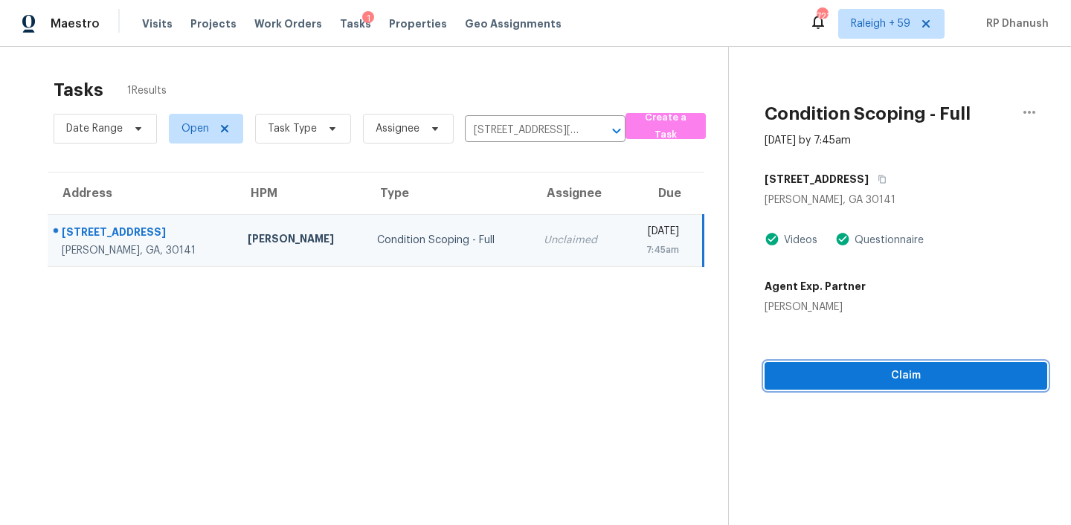
click at [837, 380] on span "Claim" at bounding box center [906, 376] width 259 height 19
click at [905, 379] on span "Start Assessment" at bounding box center [906, 376] width 259 height 19
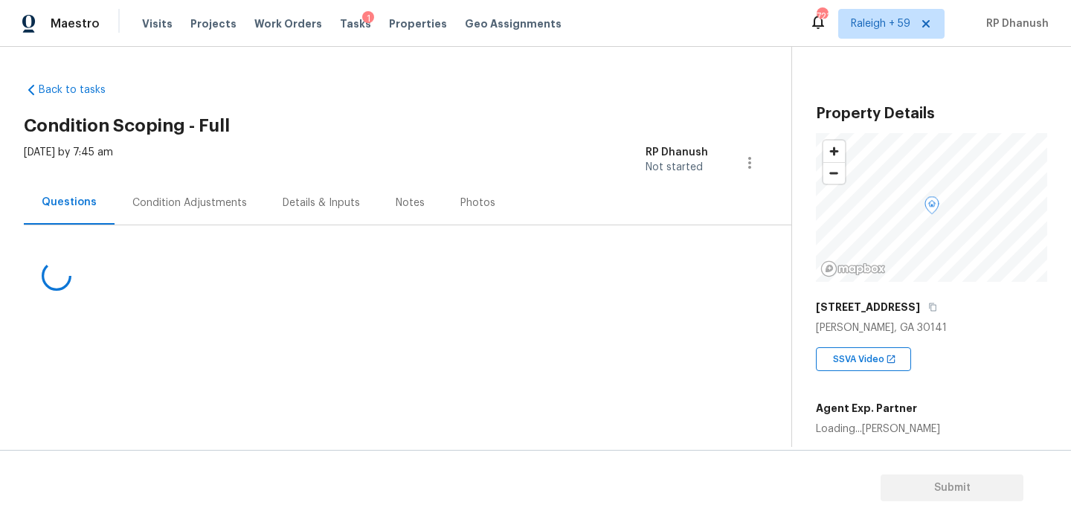
click at [501, 129] on h2 "Condition Scoping - Full" at bounding box center [408, 125] width 768 height 15
click at [343, 19] on span "Tasks" at bounding box center [355, 24] width 31 height 10
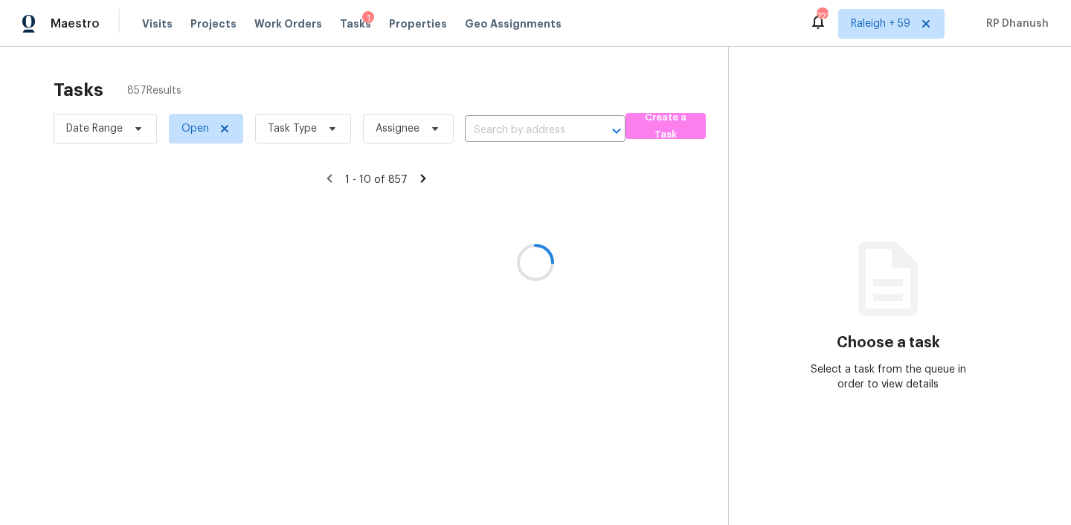
click at [565, 129] on div at bounding box center [535, 262] width 1071 height 525
click at [559, 113] on div at bounding box center [535, 262] width 1071 height 525
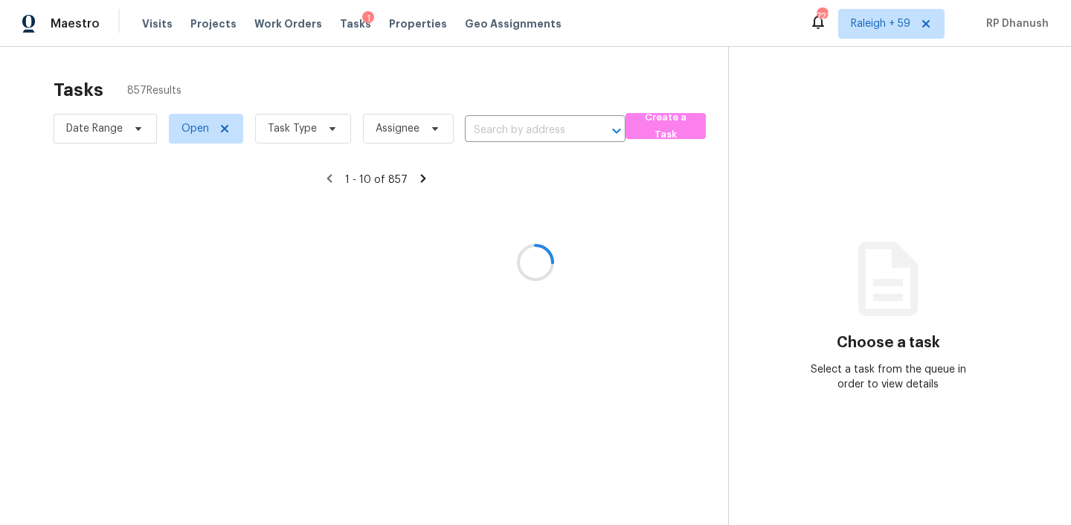
click at [533, 135] on div at bounding box center [535, 262] width 1071 height 525
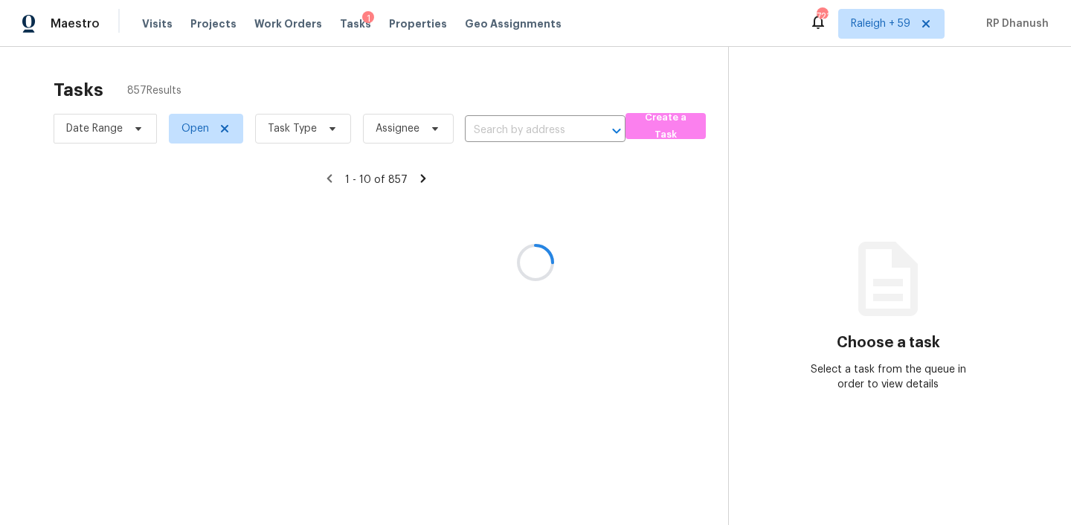
click at [533, 132] on div at bounding box center [535, 262] width 1071 height 525
click at [533, 133] on div at bounding box center [535, 262] width 1071 height 525
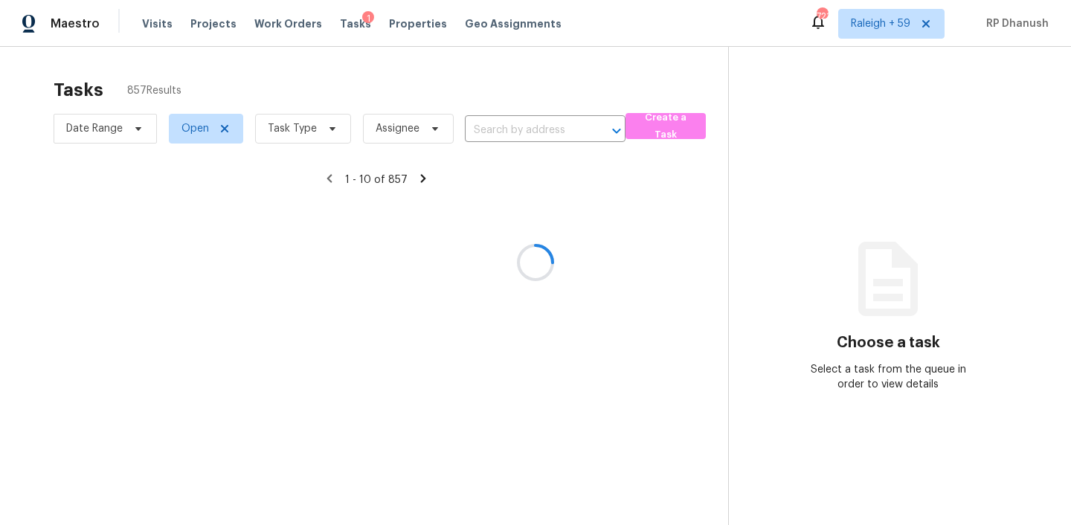
click at [533, 133] on div at bounding box center [535, 262] width 1071 height 525
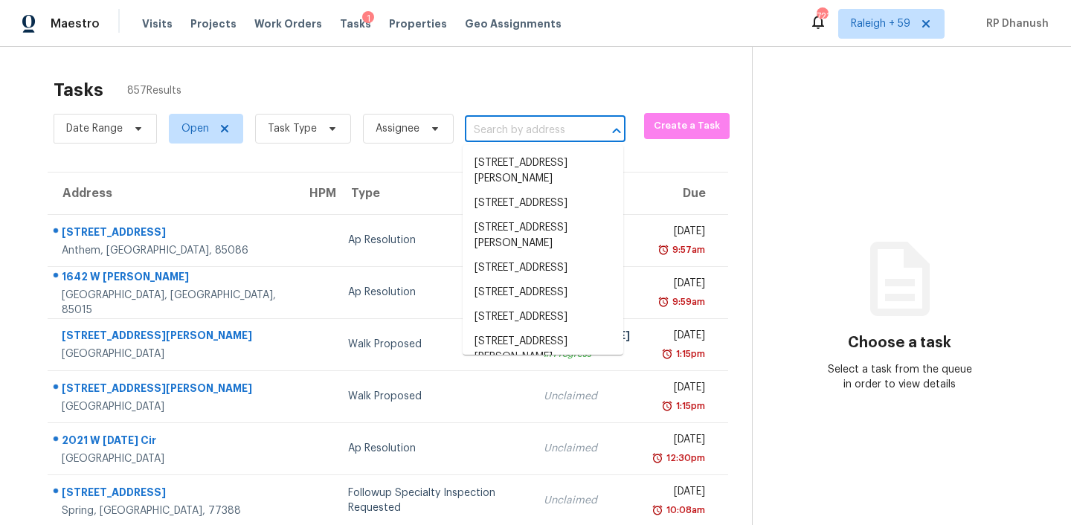
click at [527, 121] on input "text" at bounding box center [524, 130] width 119 height 23
paste input "2576 Ashworth Lake Rd, Snellville, GA 30078"
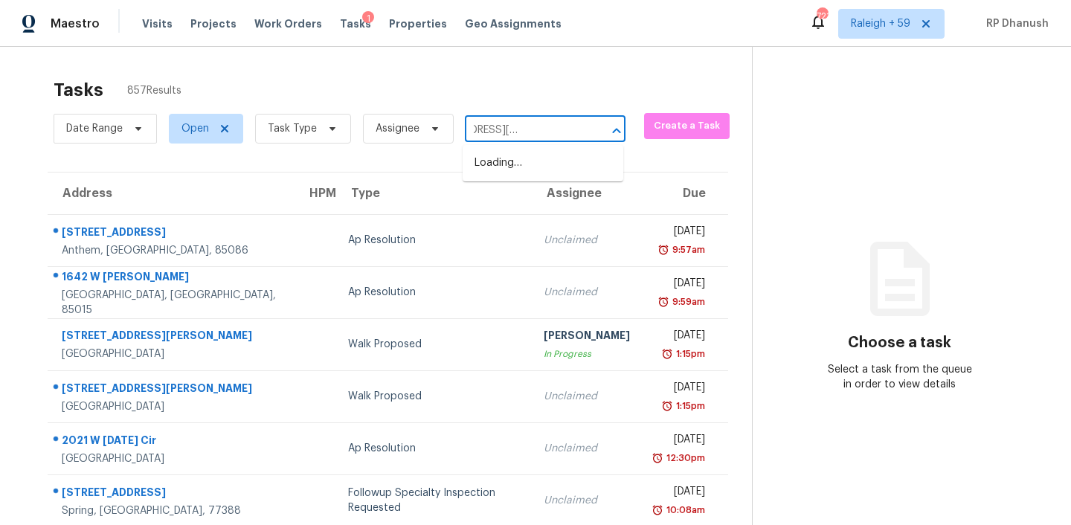
click at [527, 121] on input "2576 Ashworth Lake Rd, Snellville, GA 30078" at bounding box center [524, 130] width 119 height 23
click at [527, 119] on input "2576 Ashworth Lake Rd, Snellville, GA 30078" at bounding box center [524, 130] width 119 height 23
paste input "Ashworth Lake Rd, Snellville, GA 30078"
click at [527, 114] on div "Date Range Open Task Type Assignee 2576 Ashworth Lake Rd, Snellville, GA 30078 …" at bounding box center [340, 128] width 572 height 39
paste input "2576 Ashworth Lake Rd, Snellville, GA 30078"
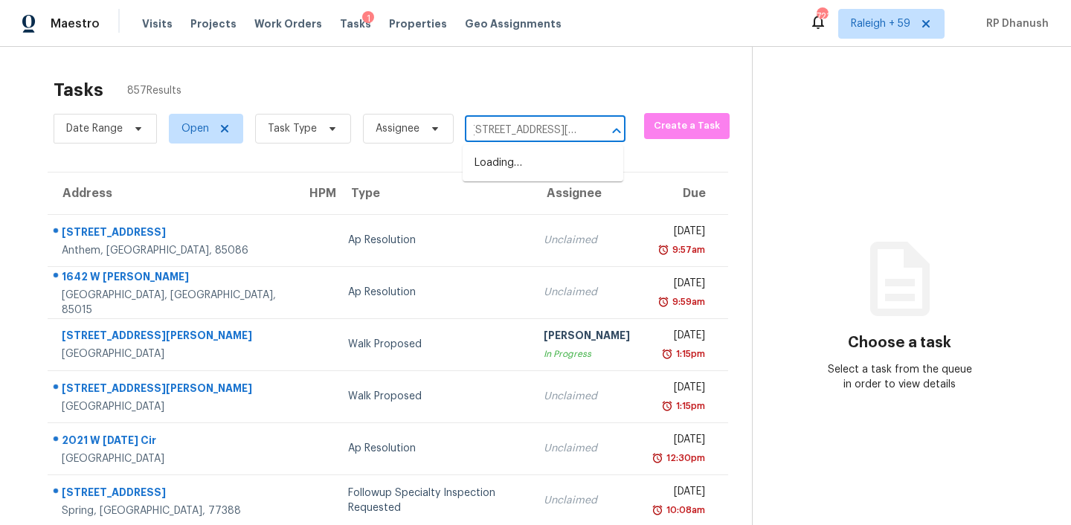
scroll to position [0, 110]
type input "2576 Ashworth Lake Rd, Snellville, GA 300782576 Ashworth Lake Rd, Snellville, G…"
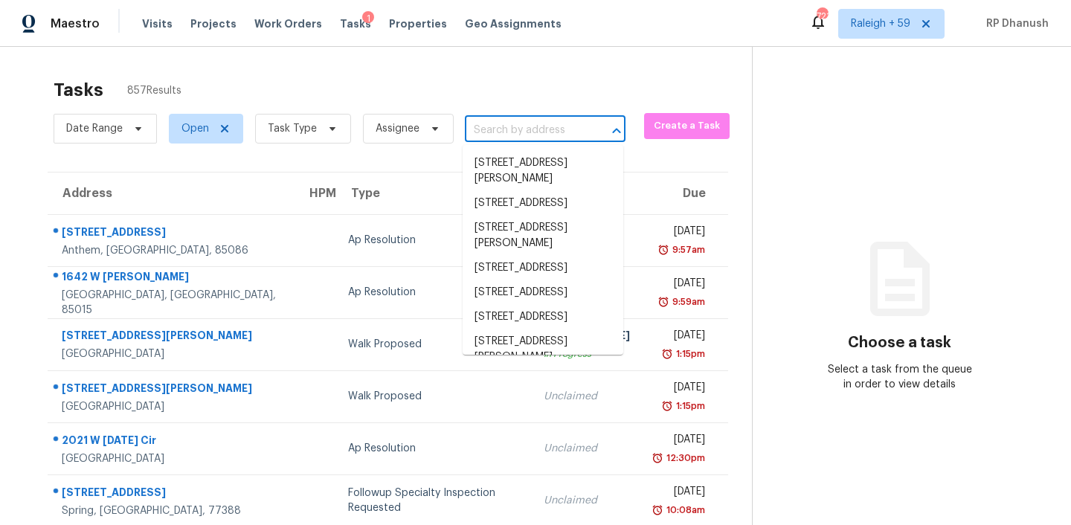
scroll to position [0, 0]
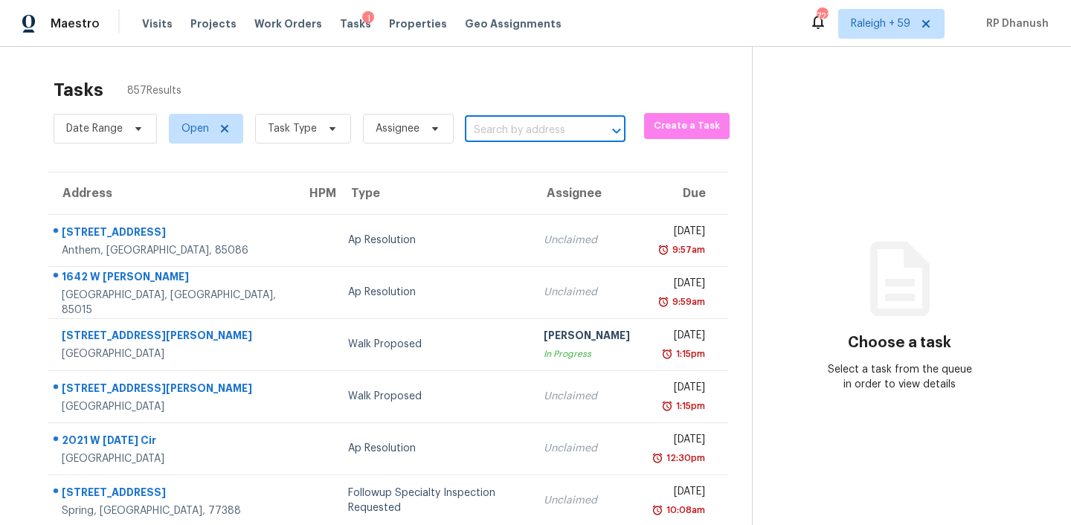
click at [519, 134] on input "text" at bounding box center [524, 130] width 119 height 23
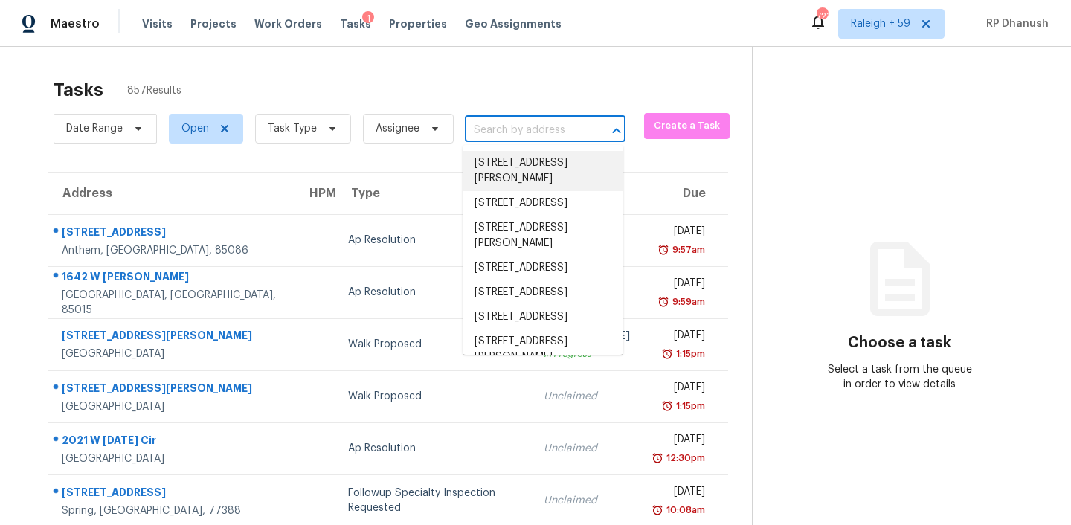
paste input "2576 Ashworth Lake Rd, Snellville, GA 30078"
type input "2576 Ashworth Lake Rd, Snellville, GA 30078"
